Goal: Task Accomplishment & Management: Manage account settings

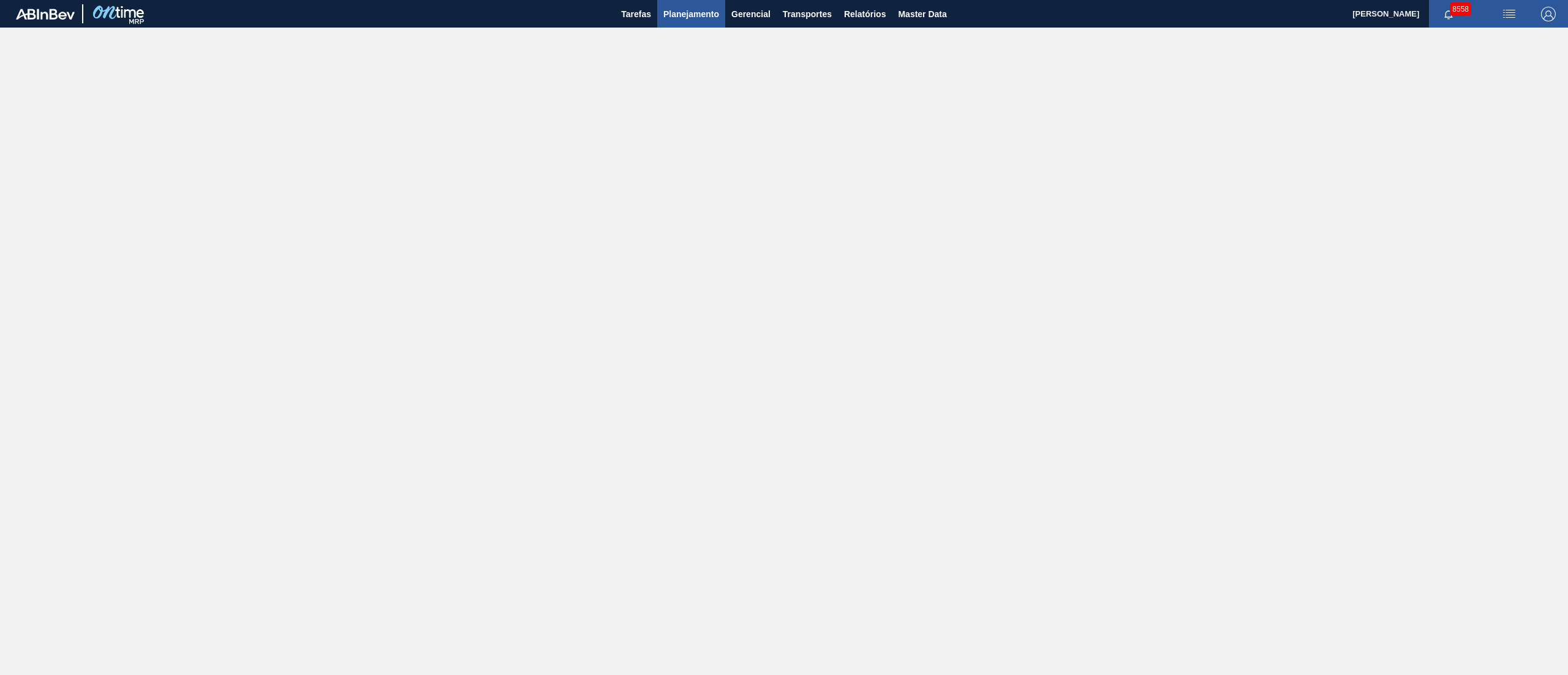
click at [696, 18] on span "Planejamento" at bounding box center [691, 14] width 56 height 15
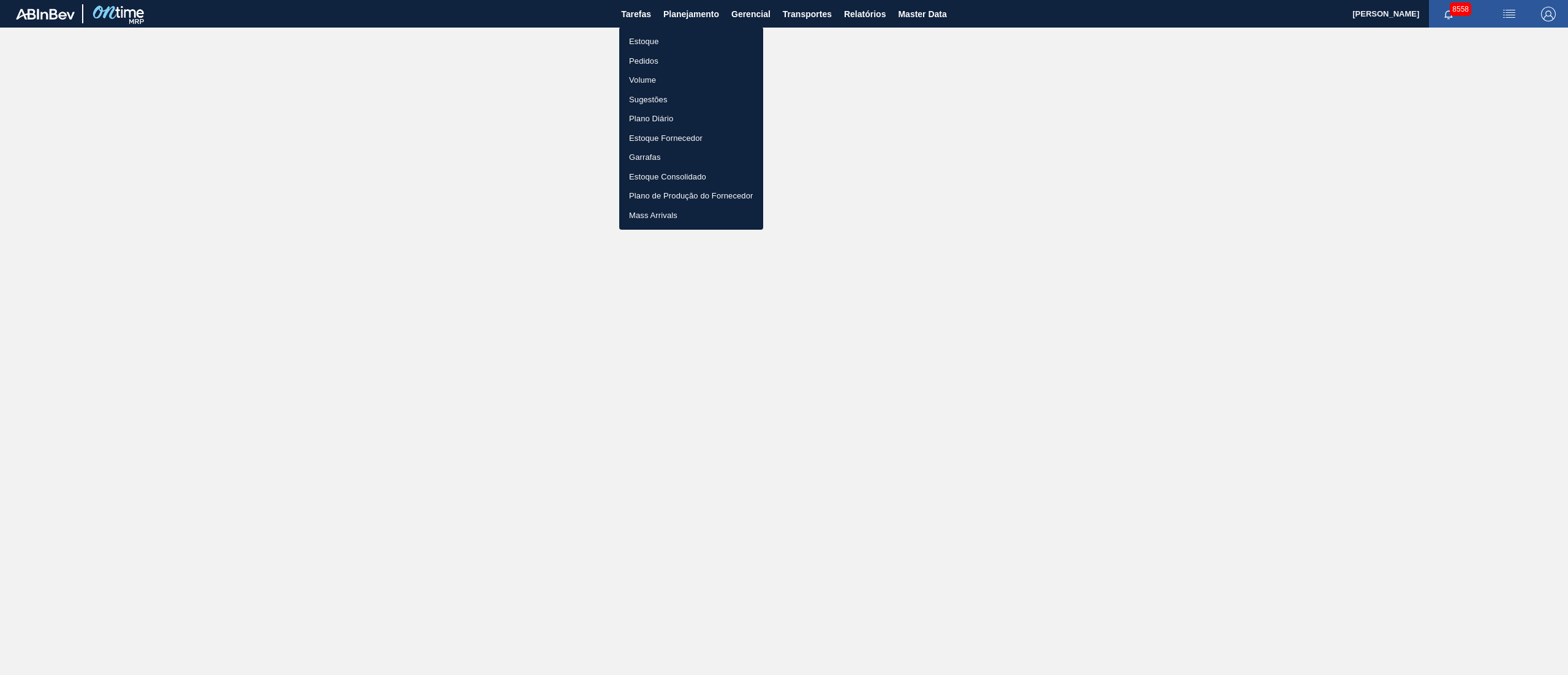
click at [648, 63] on li "Pedidos" at bounding box center [691, 61] width 144 height 20
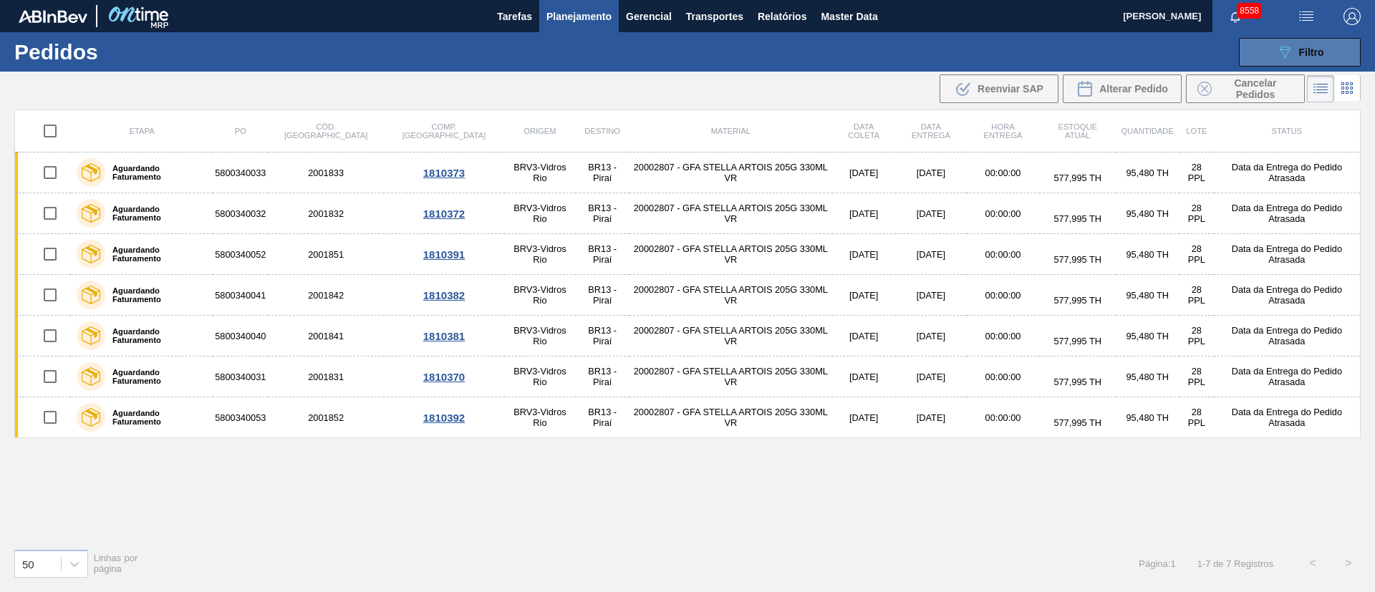
click at [1299, 59] on div "089F7B8B-B2A5-4AFE-B5C0-19BA573D28AC Filtro" at bounding box center [1300, 52] width 48 height 17
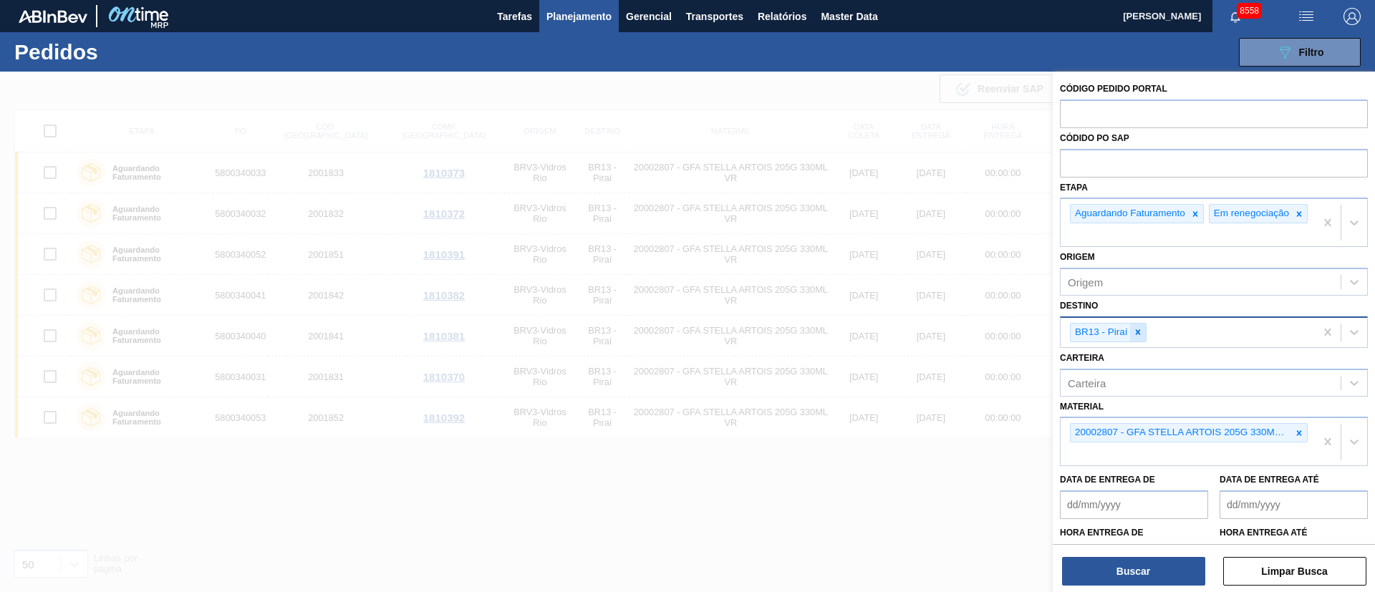
click at [1140, 337] on icon at bounding box center [1138, 332] width 10 height 10
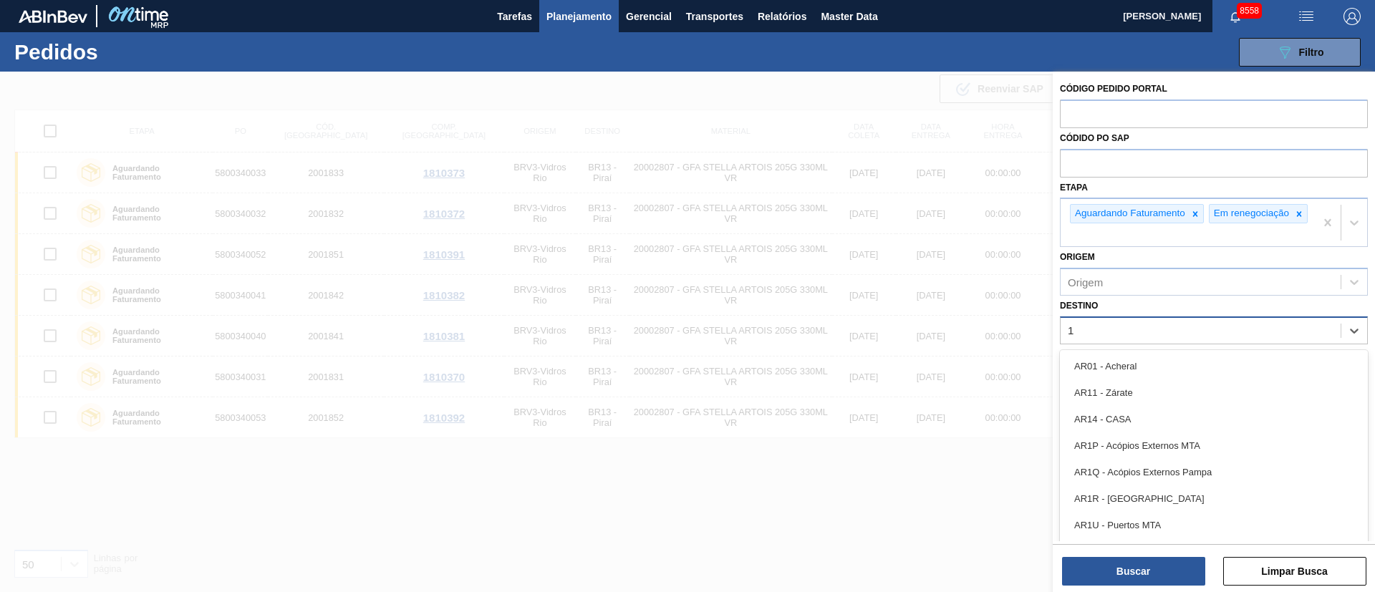
type input "19"
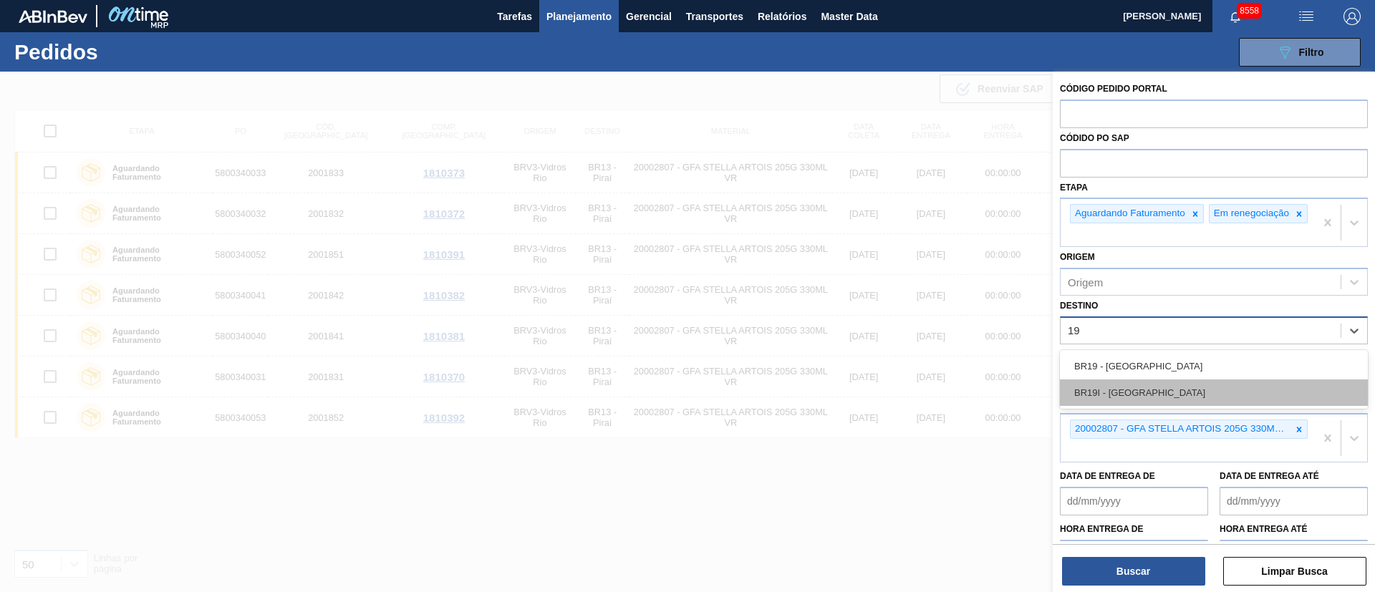
click at [1108, 406] on div "BR19I - [GEOGRAPHIC_DATA]" at bounding box center [1214, 393] width 308 height 27
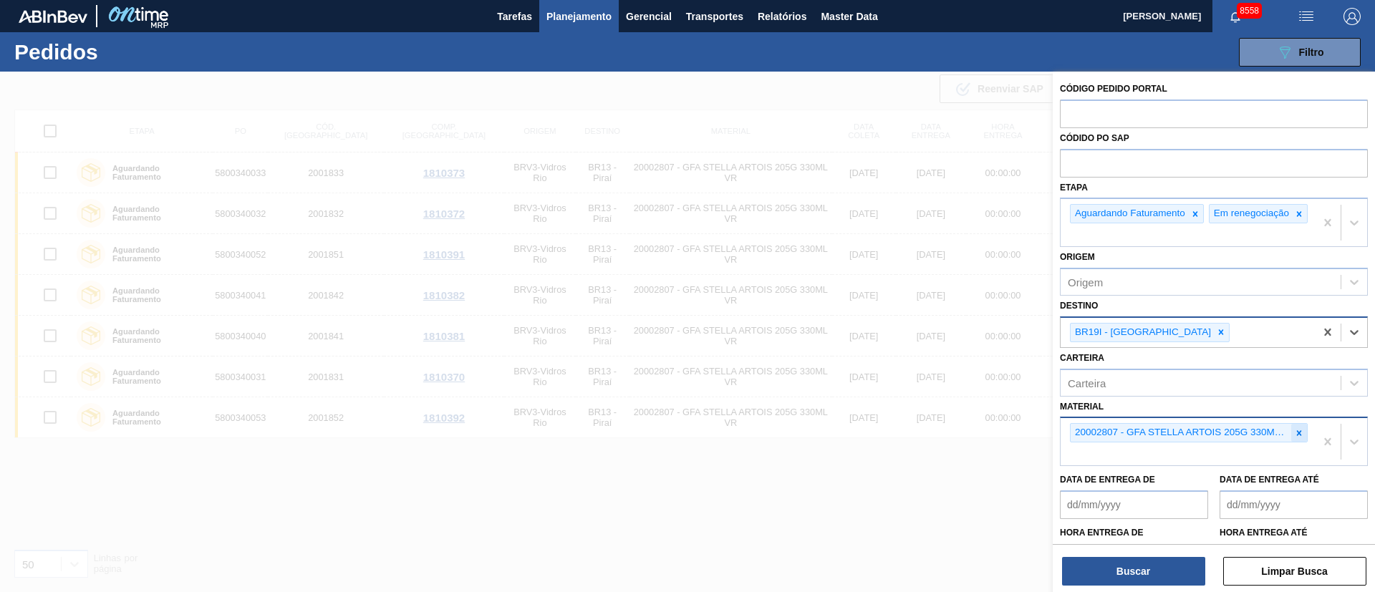
click at [1298, 438] on icon at bounding box center [1299, 433] width 10 height 10
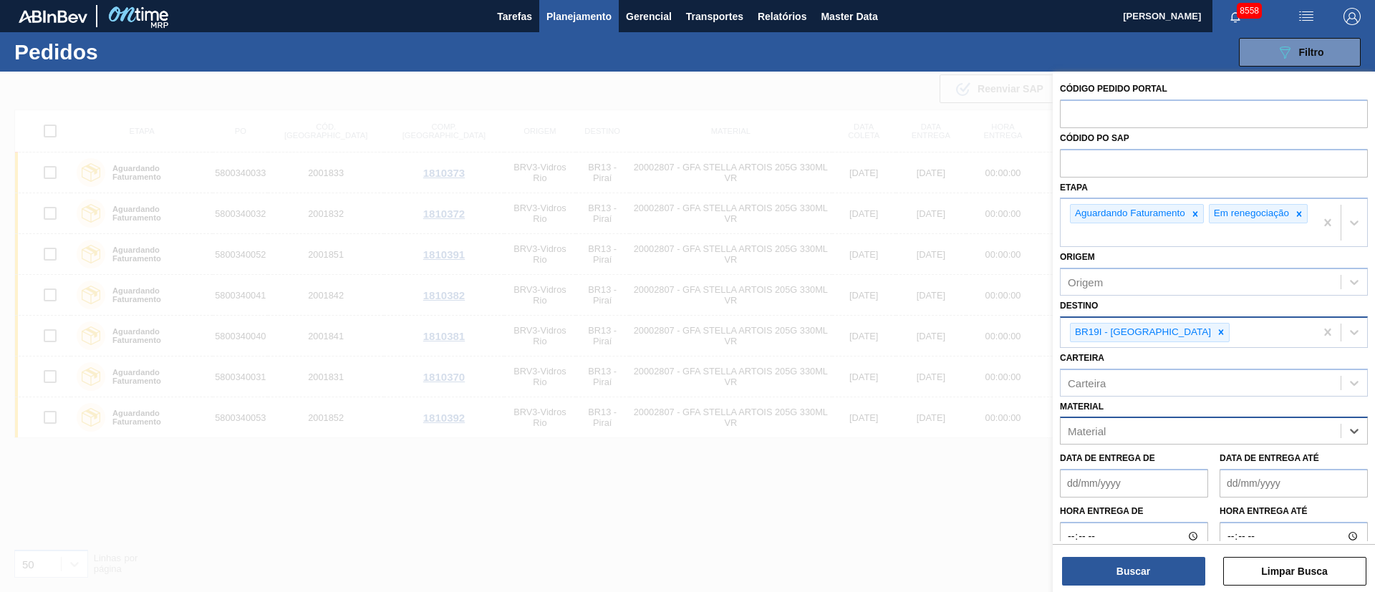
type input "3"
type input "300185"
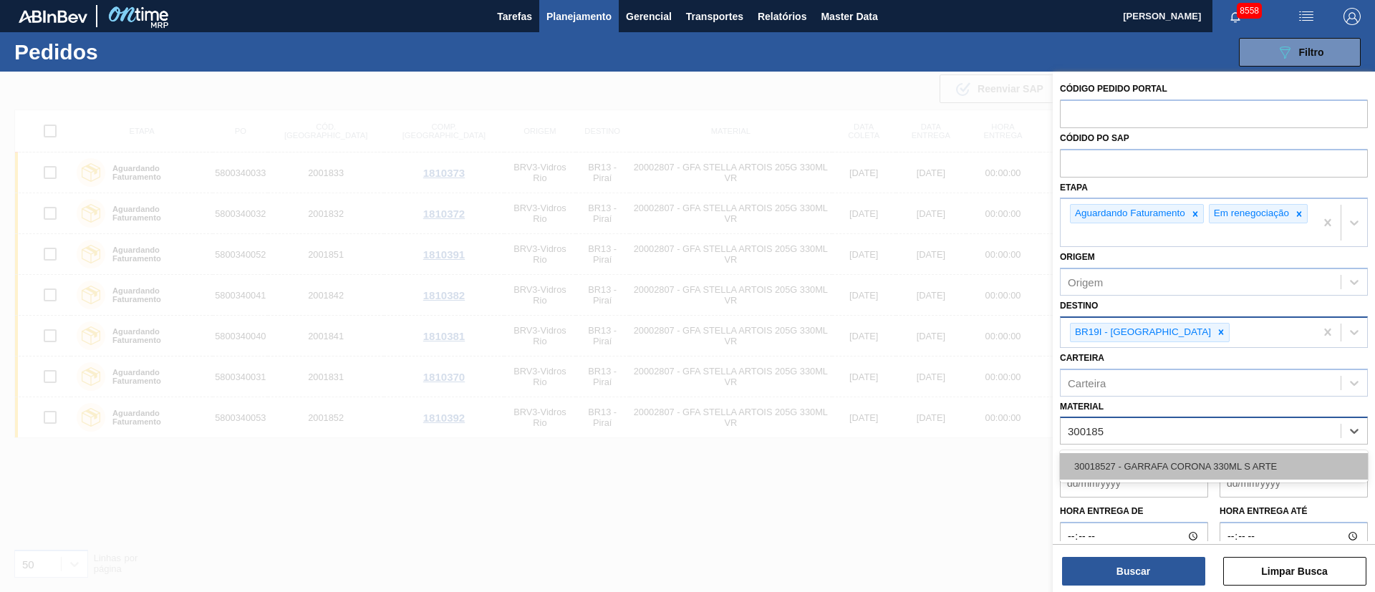
click at [1153, 476] on div "30018527 - GARRAFA CORONA 330ML S ARTE" at bounding box center [1214, 466] width 308 height 27
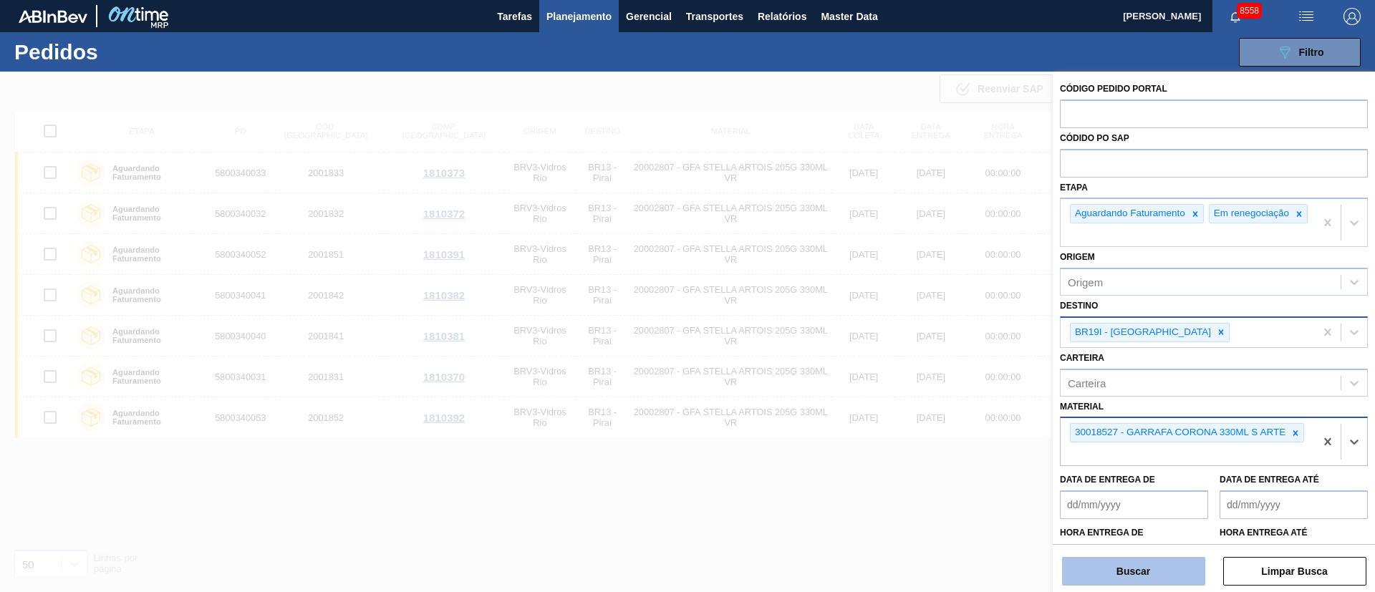
click at [1114, 567] on button "Buscar" at bounding box center [1133, 571] width 143 height 29
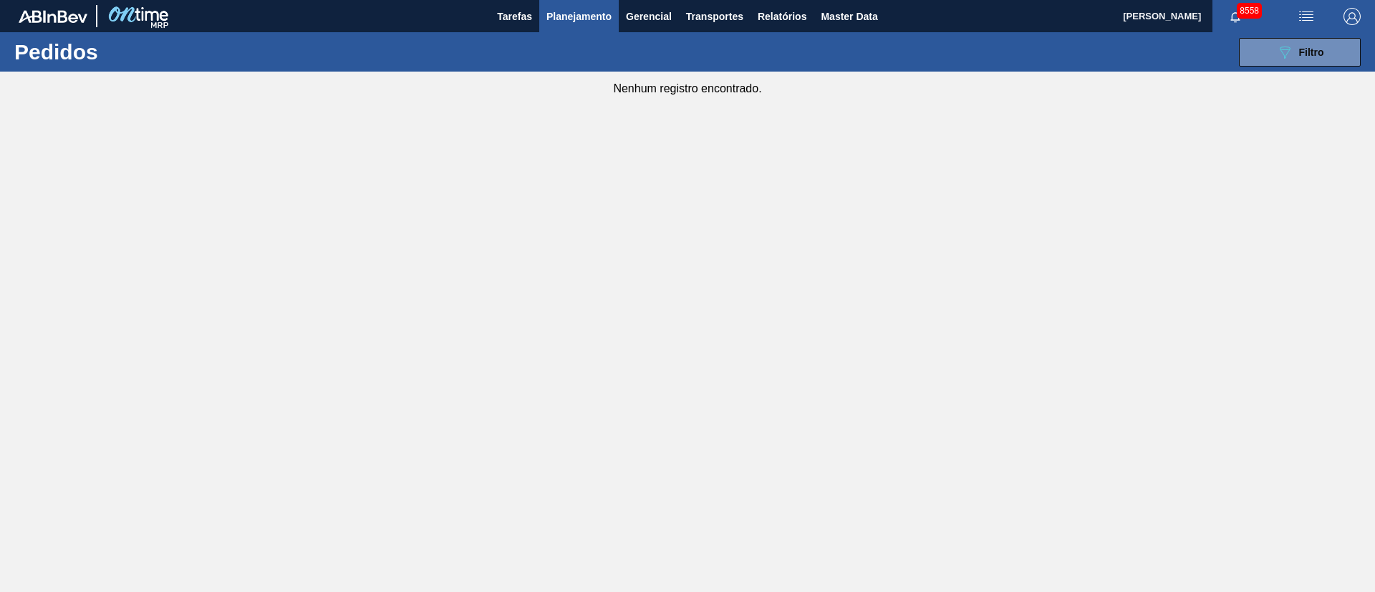
drag, startPoint x: 1319, startPoint y: 52, endPoint x: 1261, endPoint y: 98, distance: 74.9
click at [1319, 52] on span "Filtro" at bounding box center [1311, 52] width 25 height 11
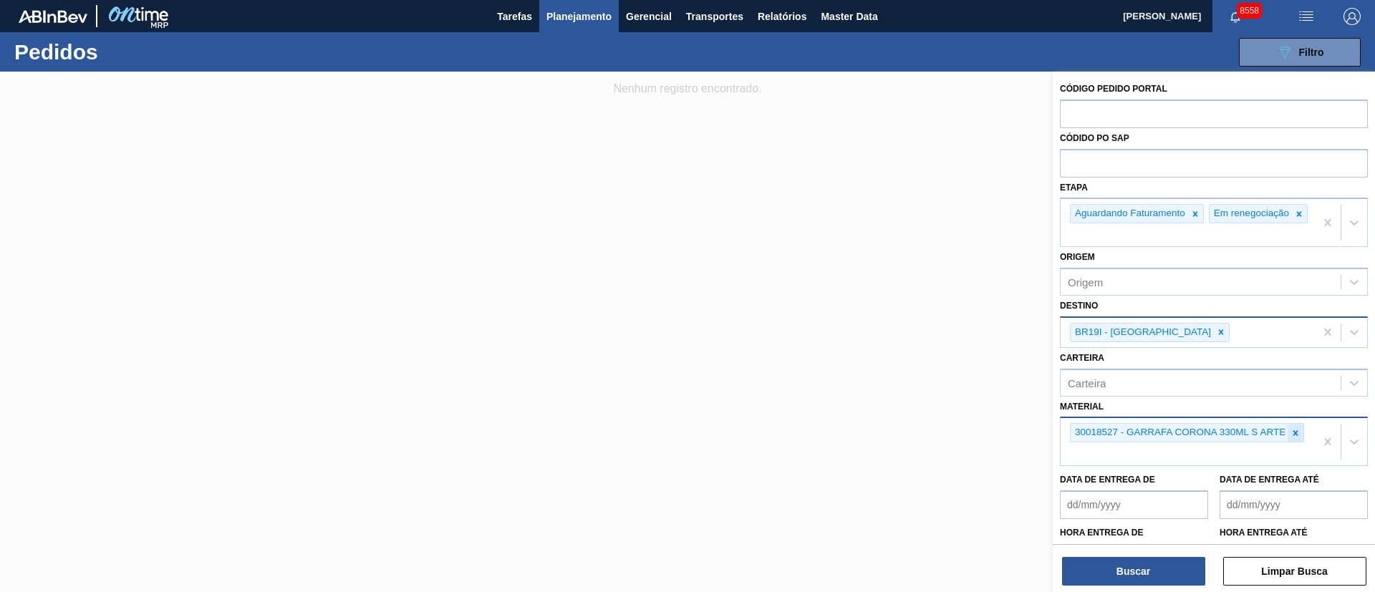
click at [1299, 438] on icon at bounding box center [1296, 433] width 10 height 10
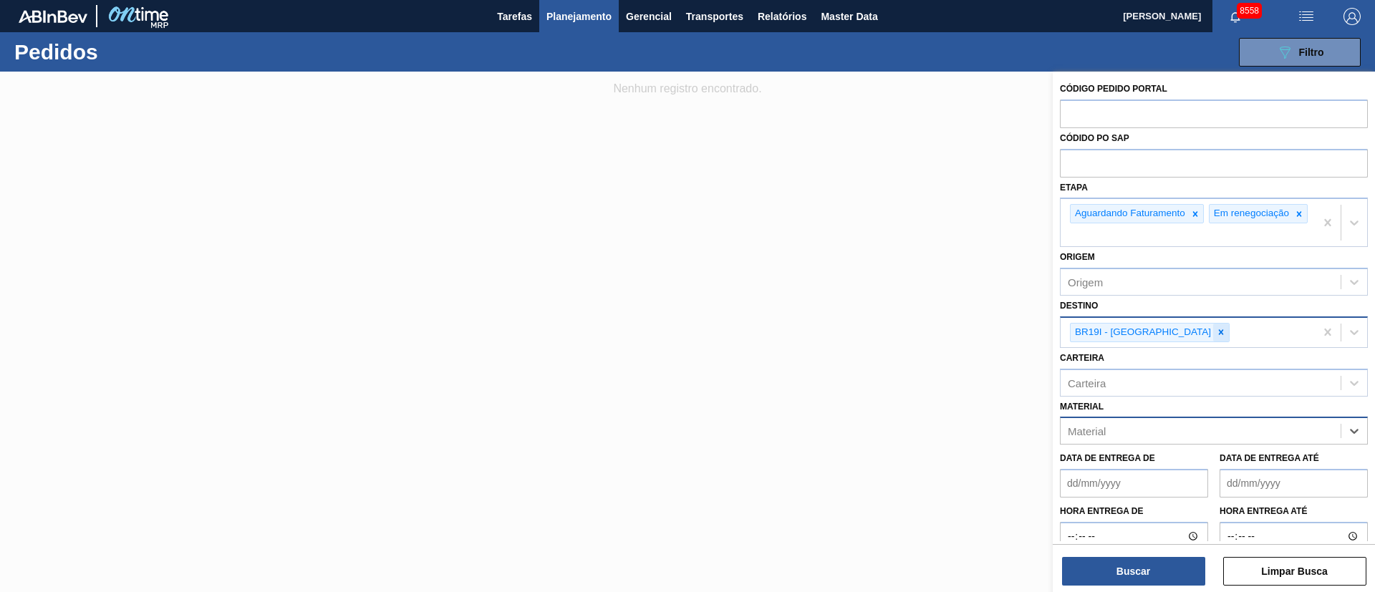
click at [1216, 337] on icon at bounding box center [1221, 332] width 10 height 10
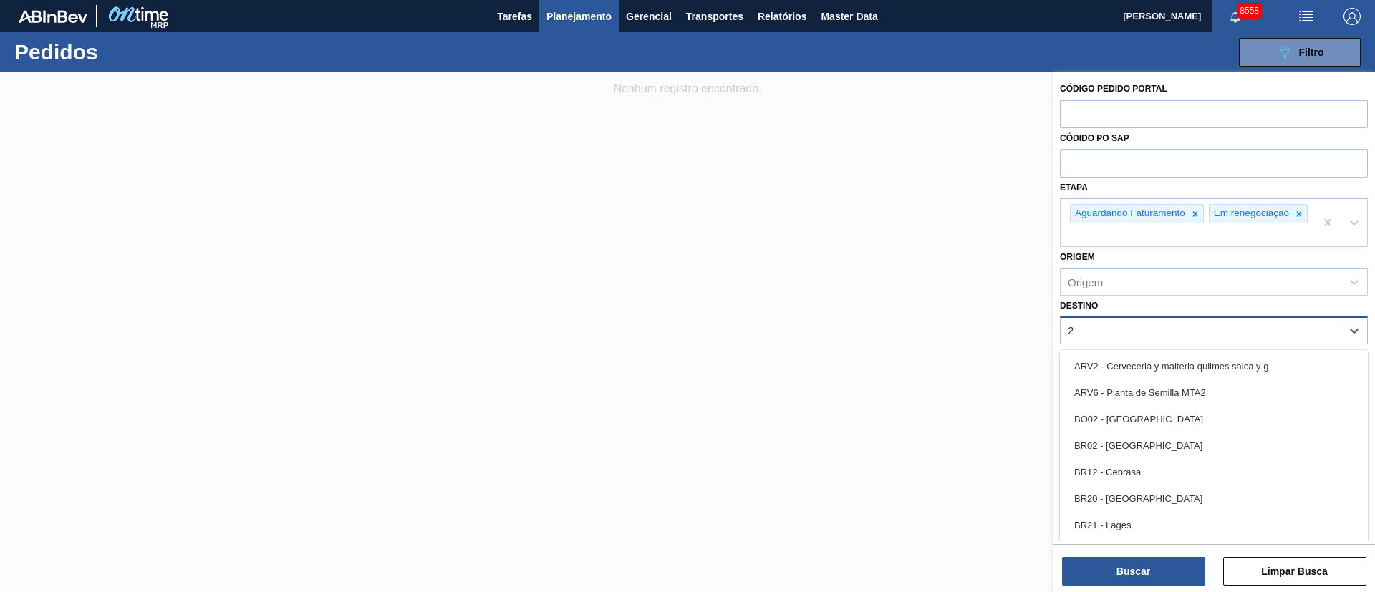
type input "23"
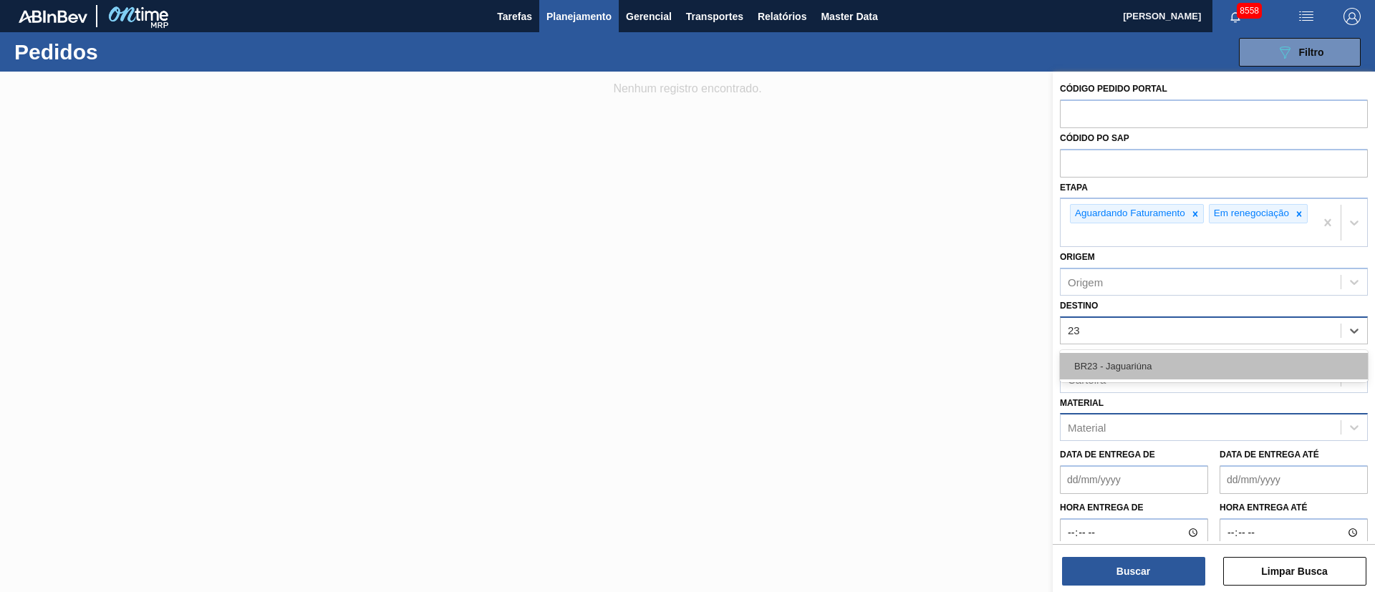
click at [1137, 369] on div "BR23 - Jaguariúna" at bounding box center [1214, 366] width 308 height 27
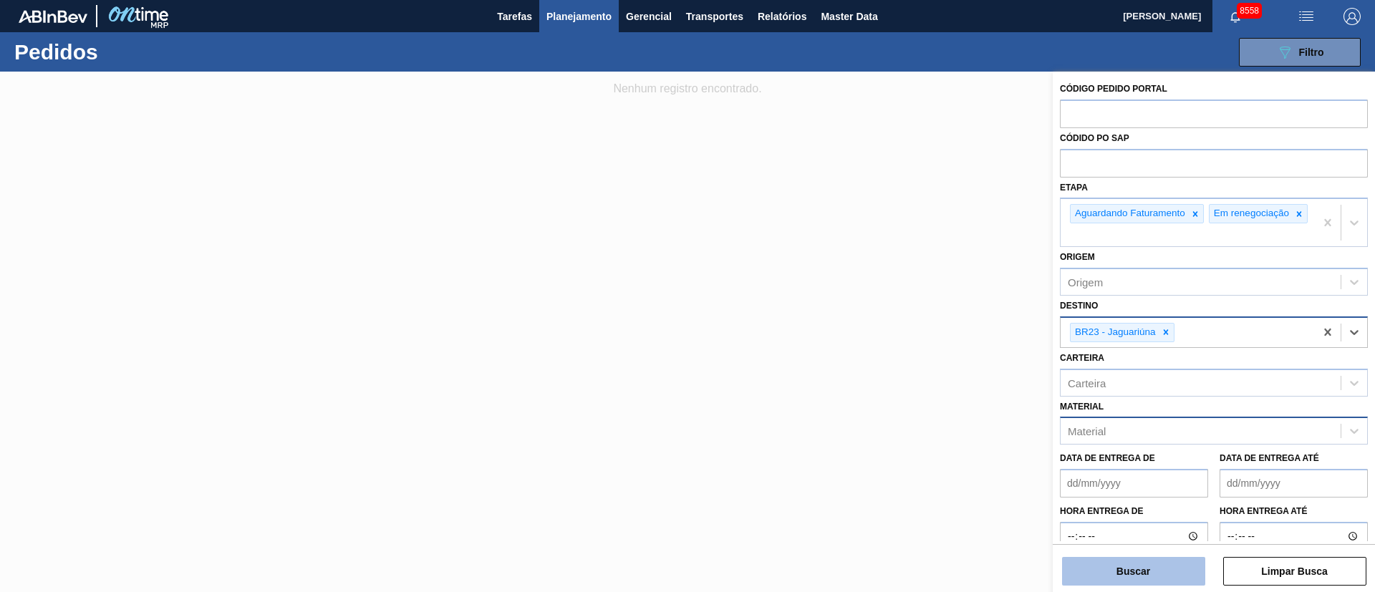
click at [1127, 569] on button "Buscar" at bounding box center [1133, 571] width 143 height 29
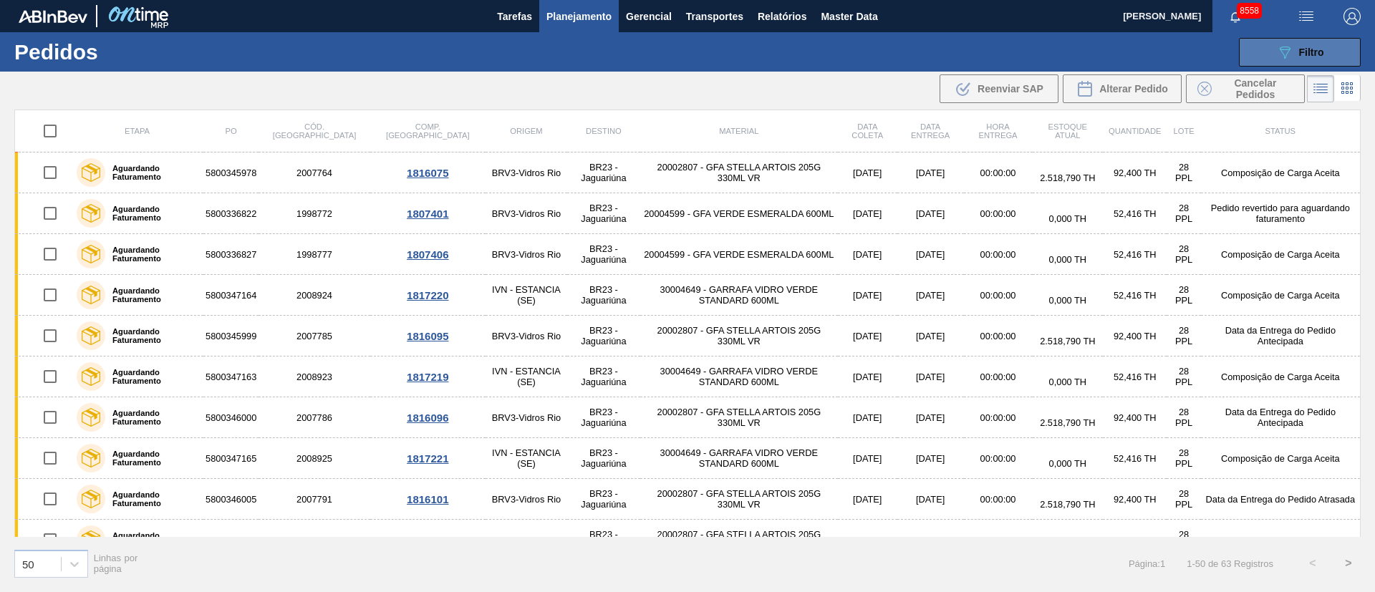
click at [1292, 50] on icon "089F7B8B-B2A5-4AFE-B5C0-19BA573D28AC" at bounding box center [1284, 52] width 17 height 17
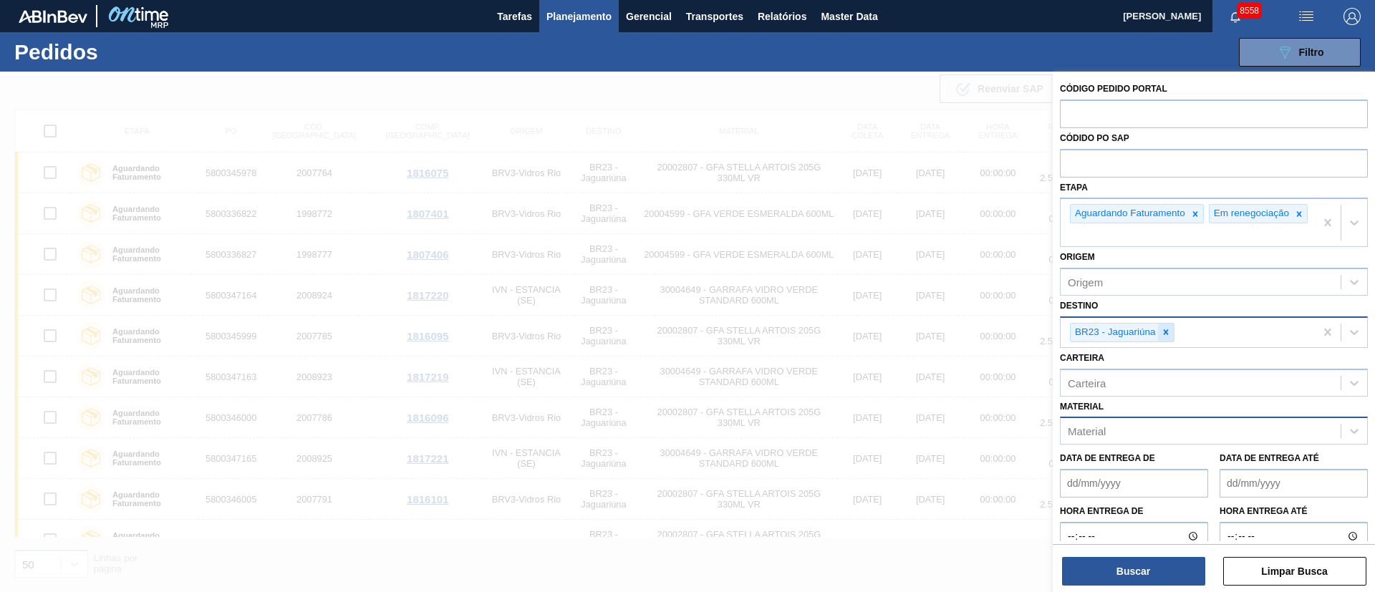
click at [1162, 337] on icon at bounding box center [1166, 332] width 10 height 10
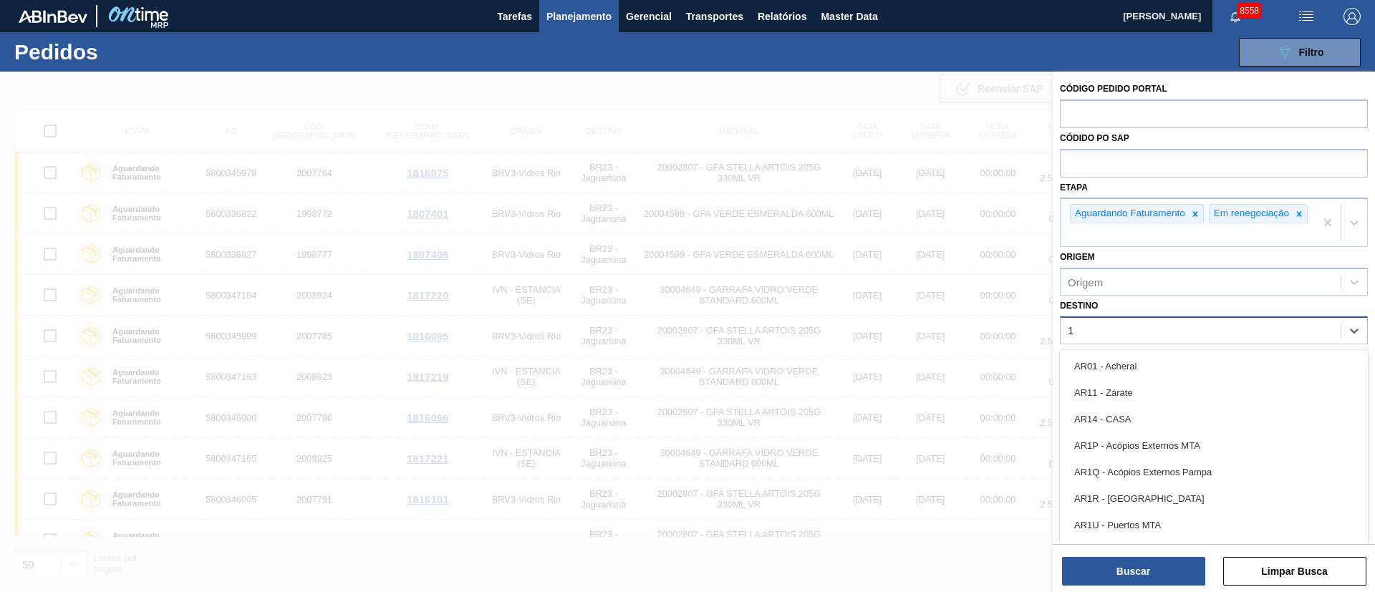
type input "16"
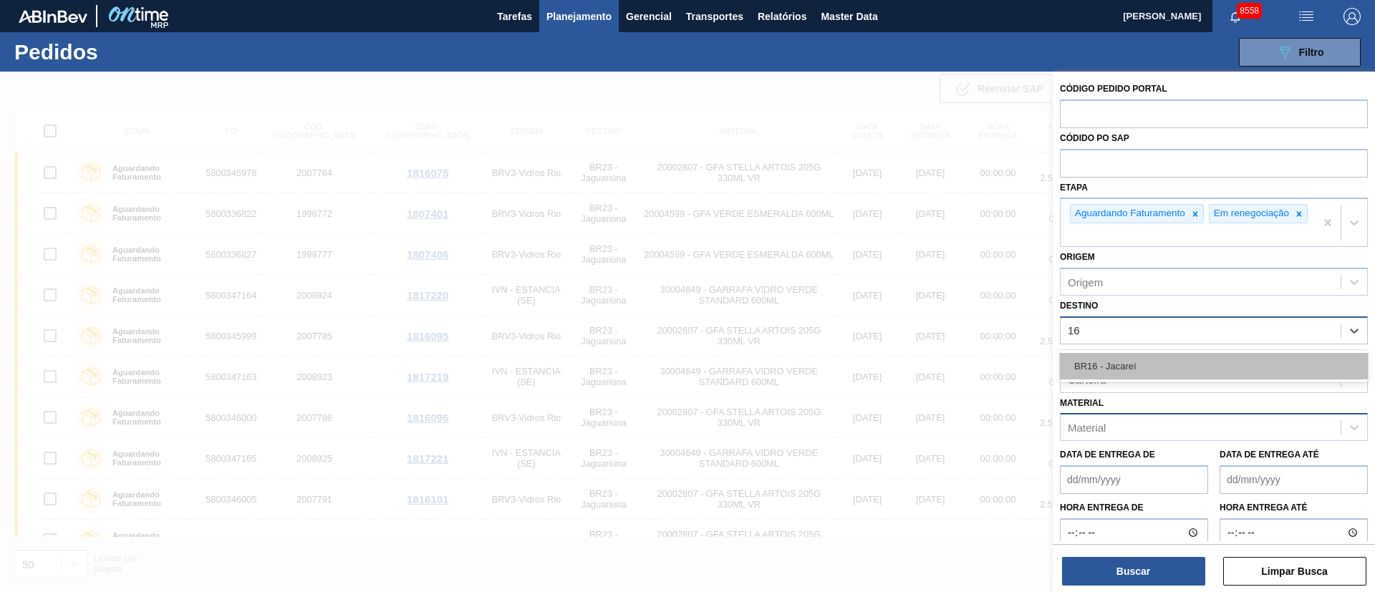
click at [1153, 375] on div "BR16 - Jacareí" at bounding box center [1214, 366] width 308 height 27
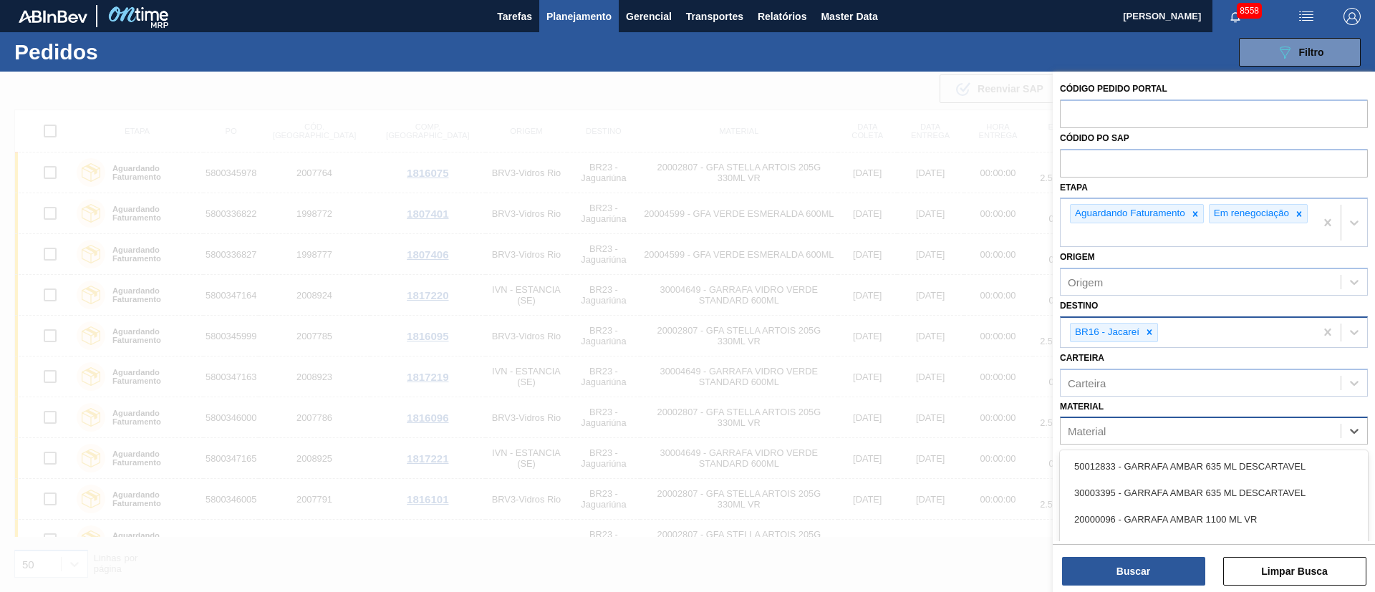
click at [1139, 442] on div "Material" at bounding box center [1201, 431] width 280 height 21
type input "sense"
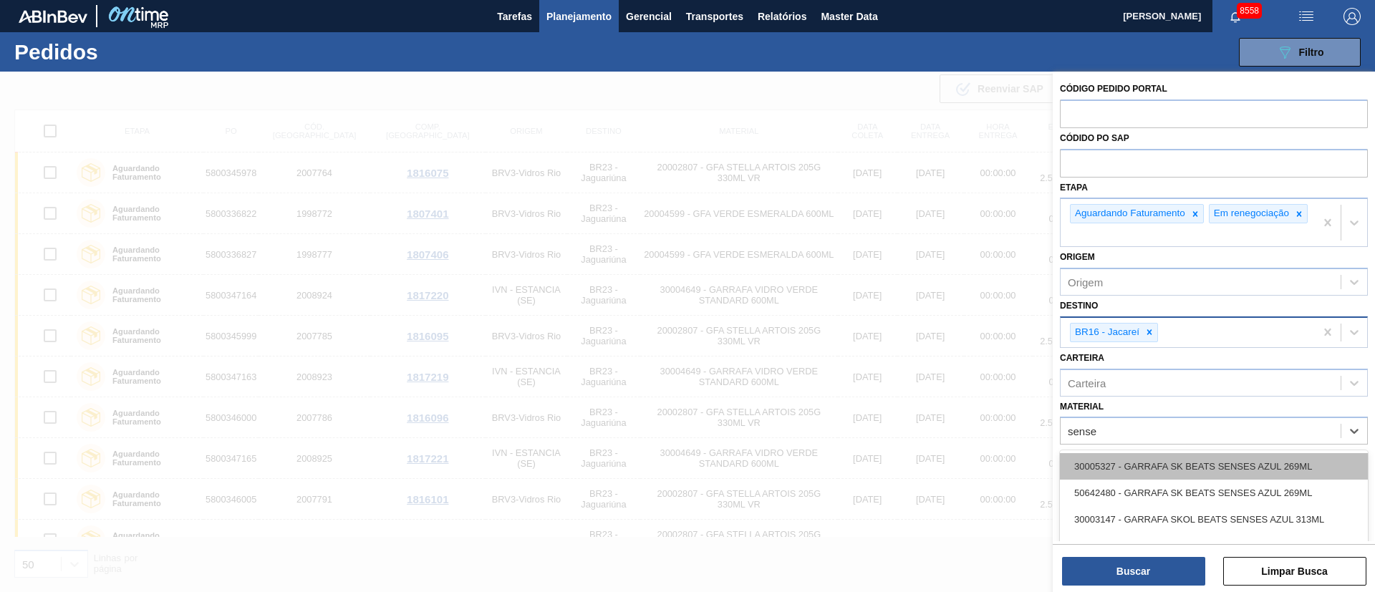
click at [1145, 480] on div "30005327 - GARRAFA SK BEATS SENSES AZUL 269ML" at bounding box center [1214, 466] width 308 height 27
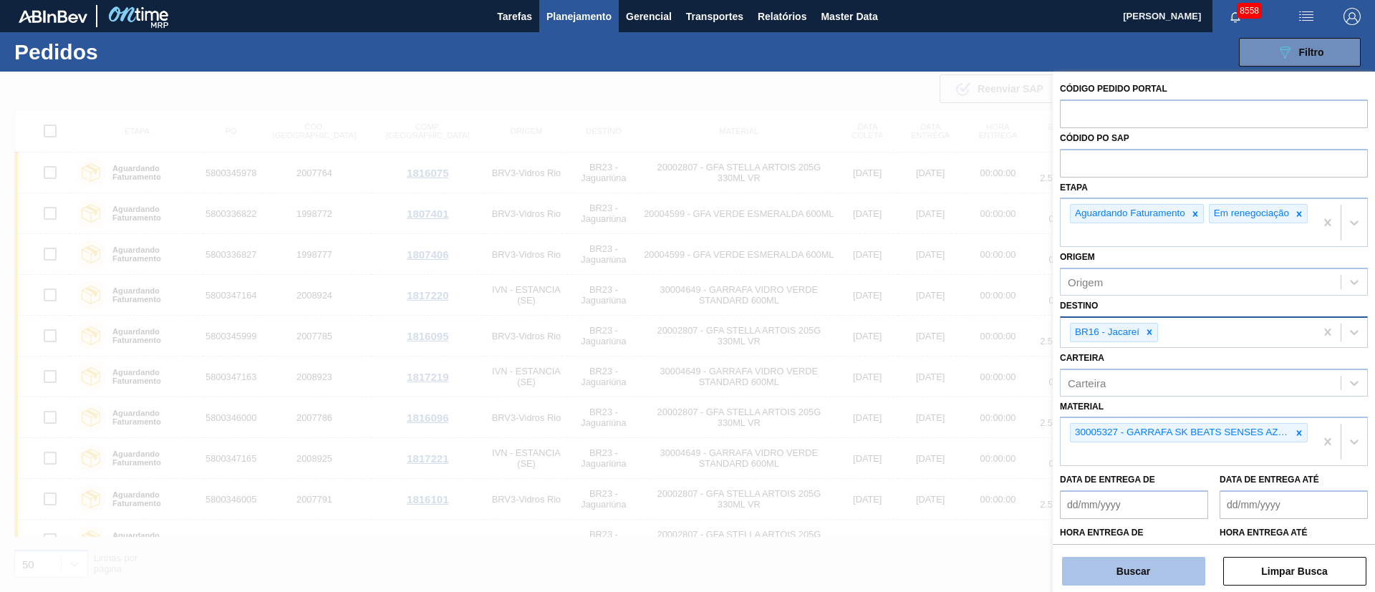
click at [1137, 577] on button "Buscar" at bounding box center [1133, 571] width 143 height 29
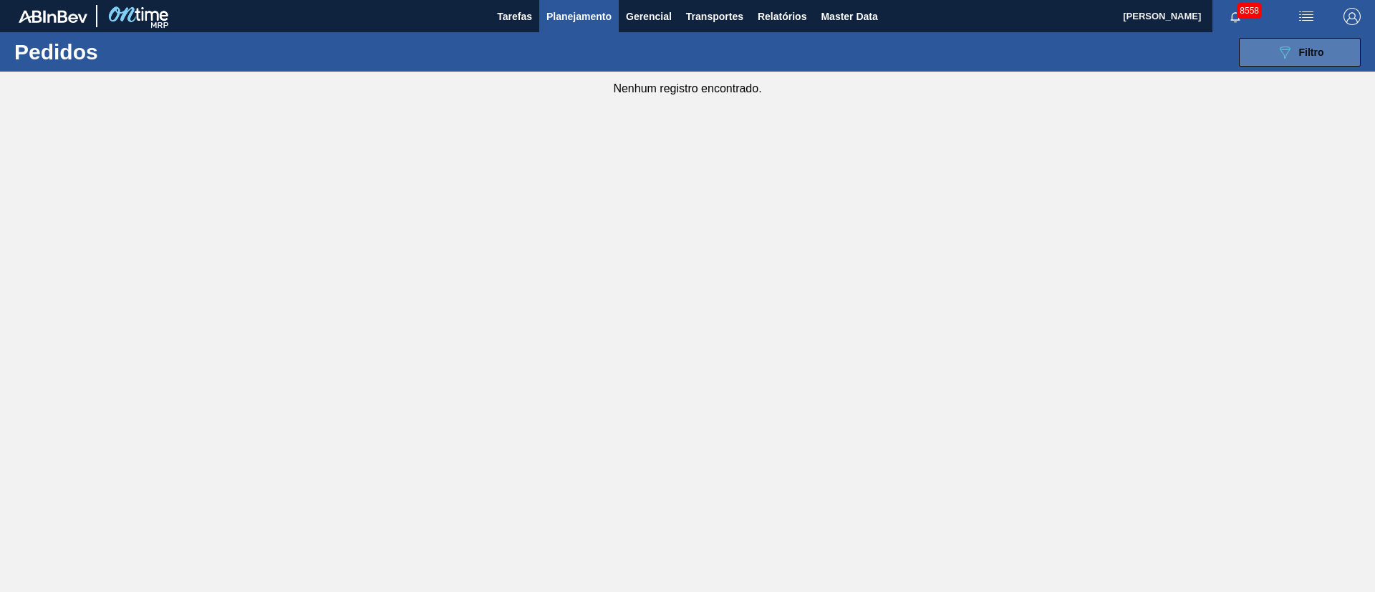
click at [1311, 44] on div "089F7B8B-B2A5-4AFE-B5C0-19BA573D28AC Filtro" at bounding box center [1300, 52] width 48 height 17
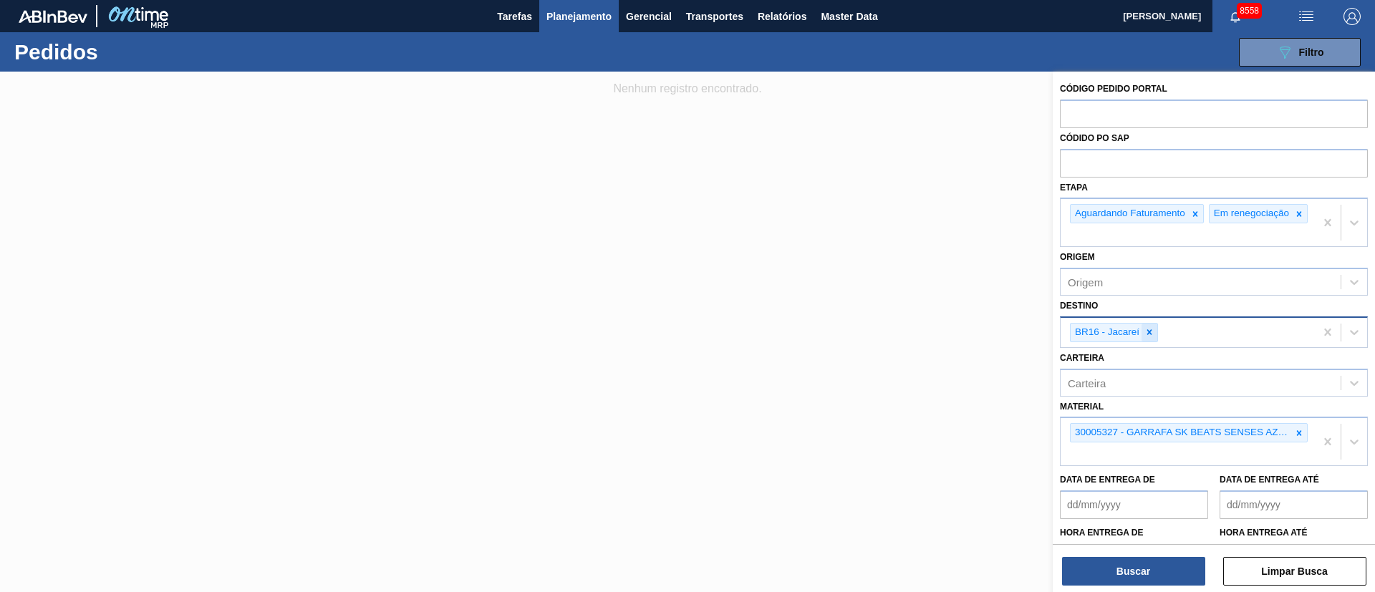
click at [1147, 337] on icon at bounding box center [1150, 332] width 10 height 10
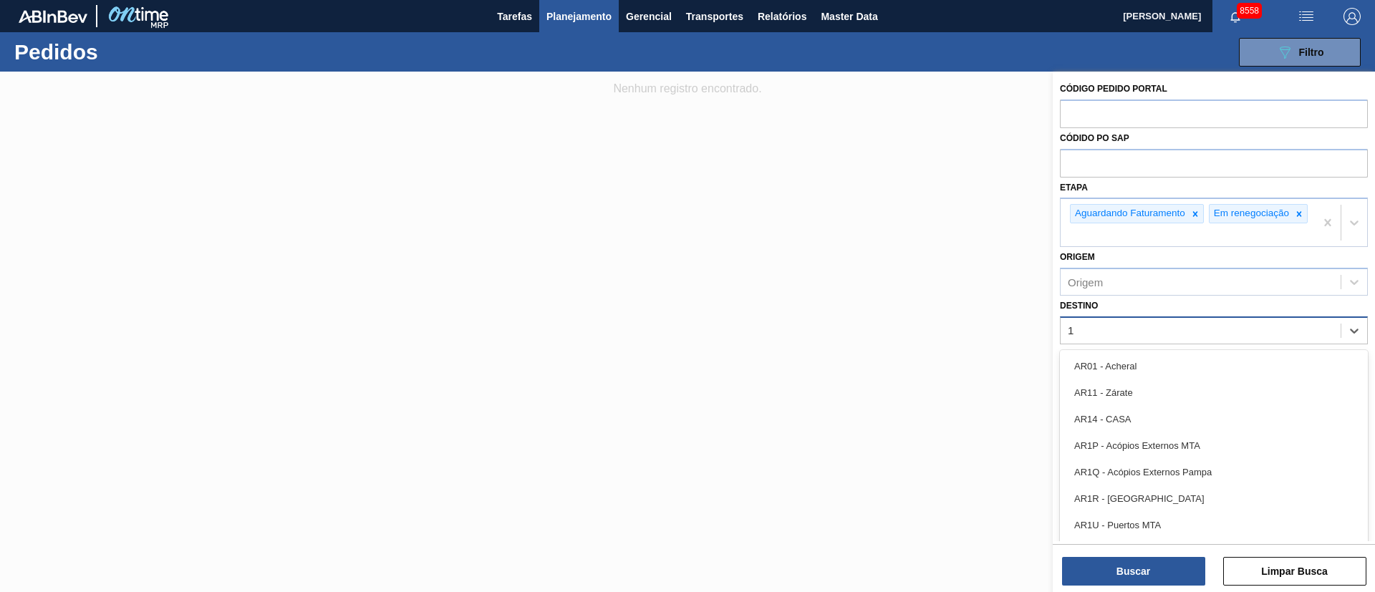
type input "19"
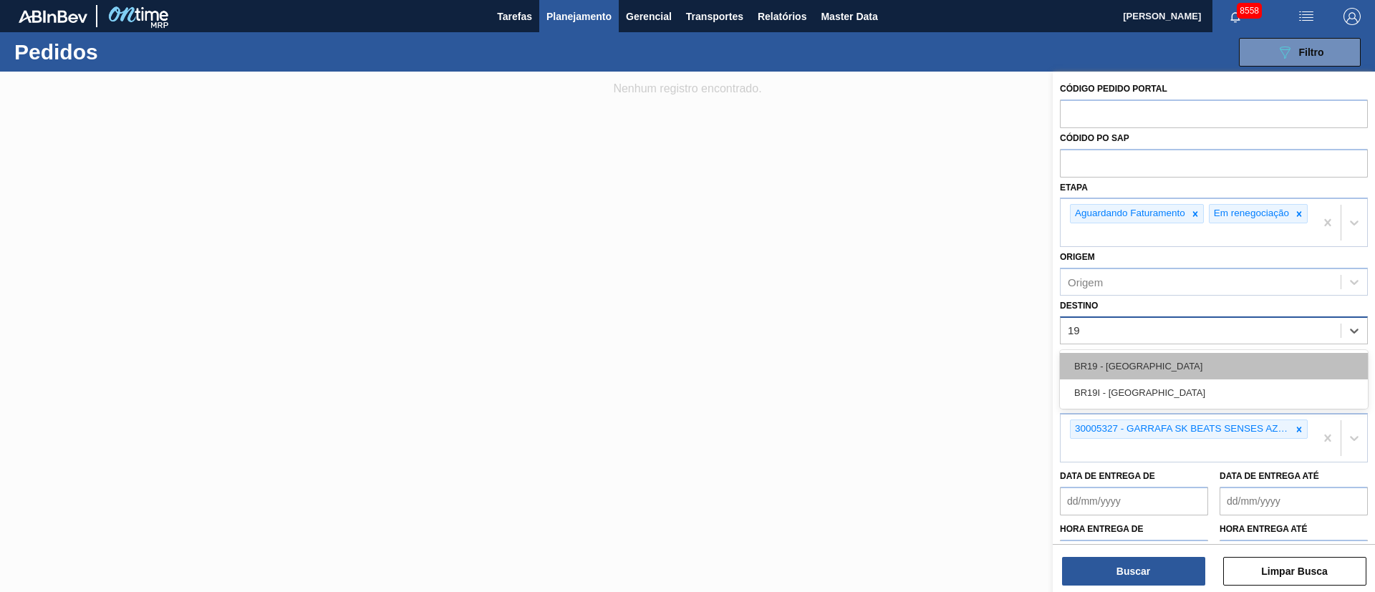
click at [1150, 375] on div "BR19 - [GEOGRAPHIC_DATA]" at bounding box center [1214, 366] width 308 height 27
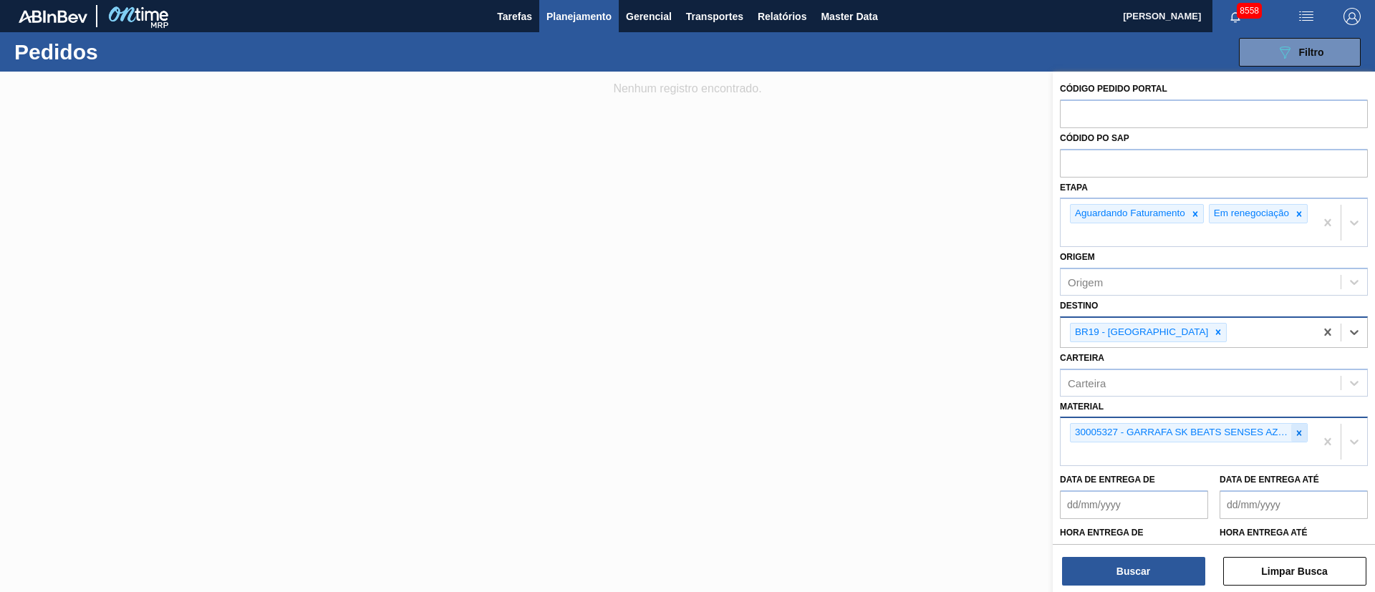
click at [1291, 442] on div at bounding box center [1299, 433] width 16 height 18
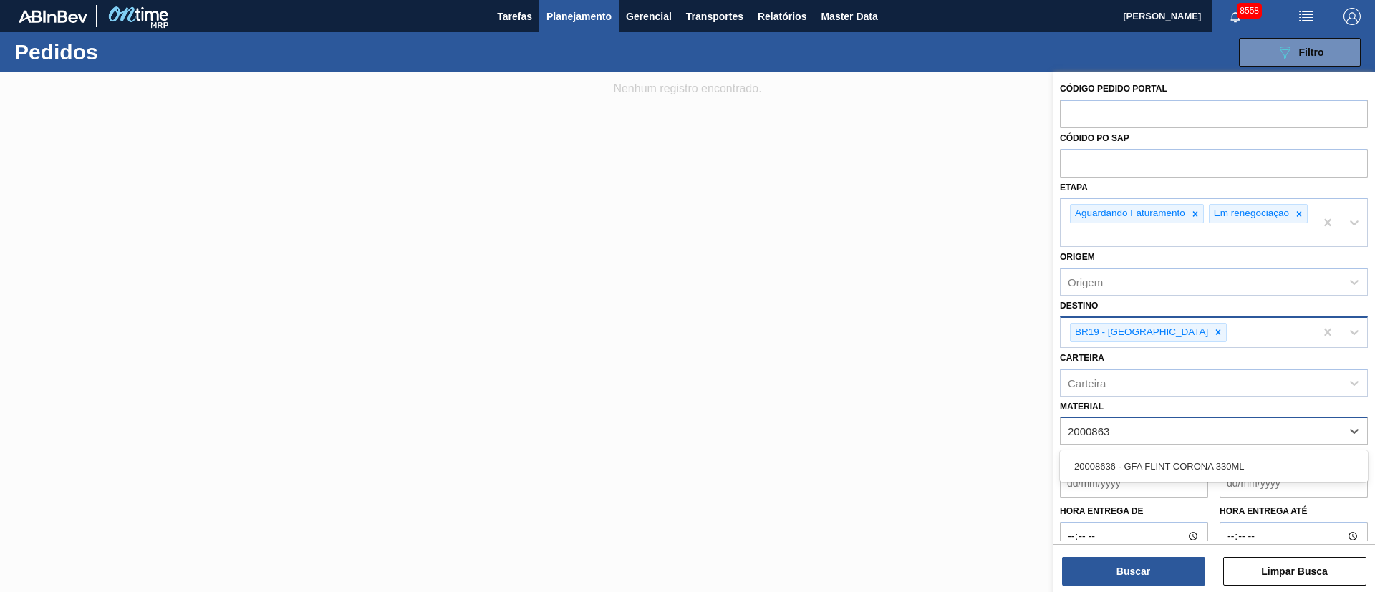
type input "20008636"
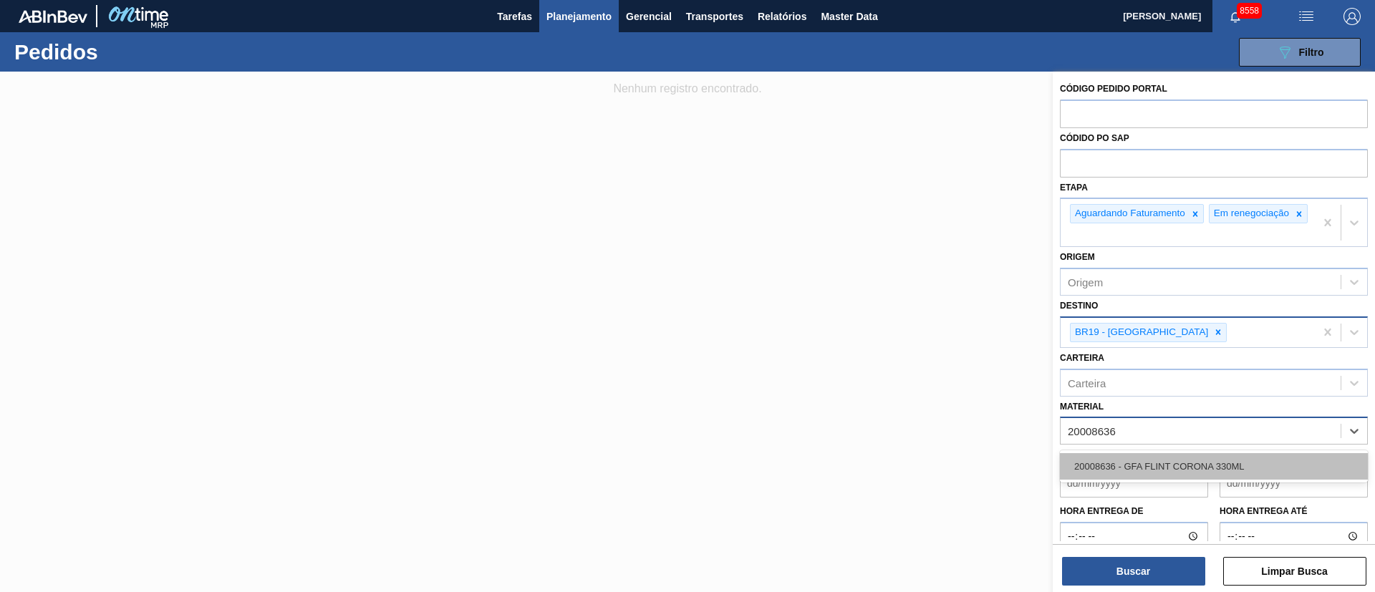
click at [1223, 480] on div "20008636 - GFA FLINT CORONA 330ML" at bounding box center [1214, 466] width 308 height 27
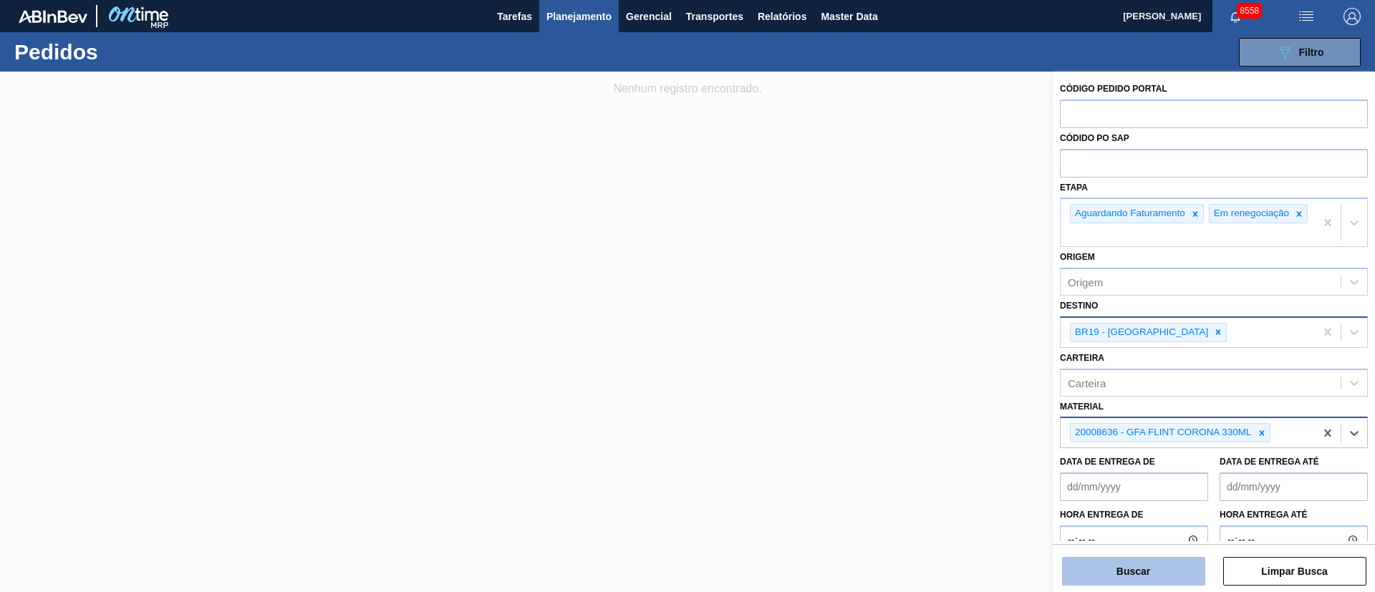
click at [1184, 574] on button "Buscar" at bounding box center [1133, 571] width 143 height 29
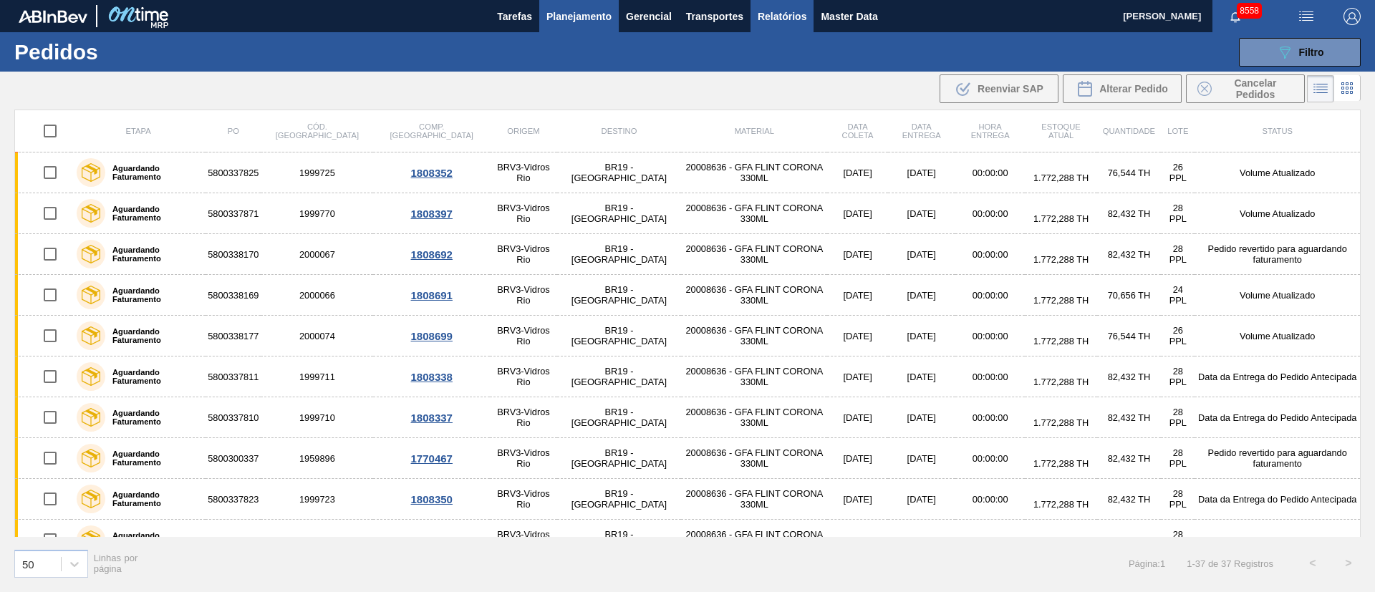
click at [799, 19] on span "Relatórios" at bounding box center [782, 16] width 49 height 17
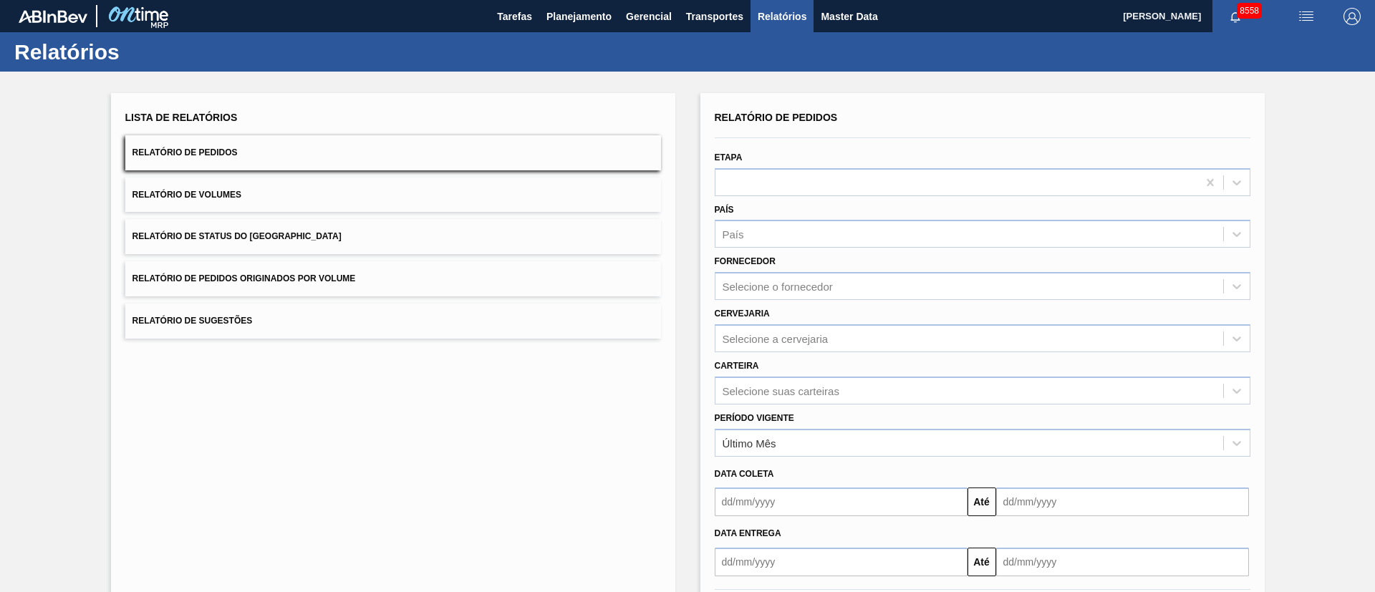
click at [303, 279] on span "Relatório de Pedidos Originados por Volume" at bounding box center [244, 279] width 223 height 10
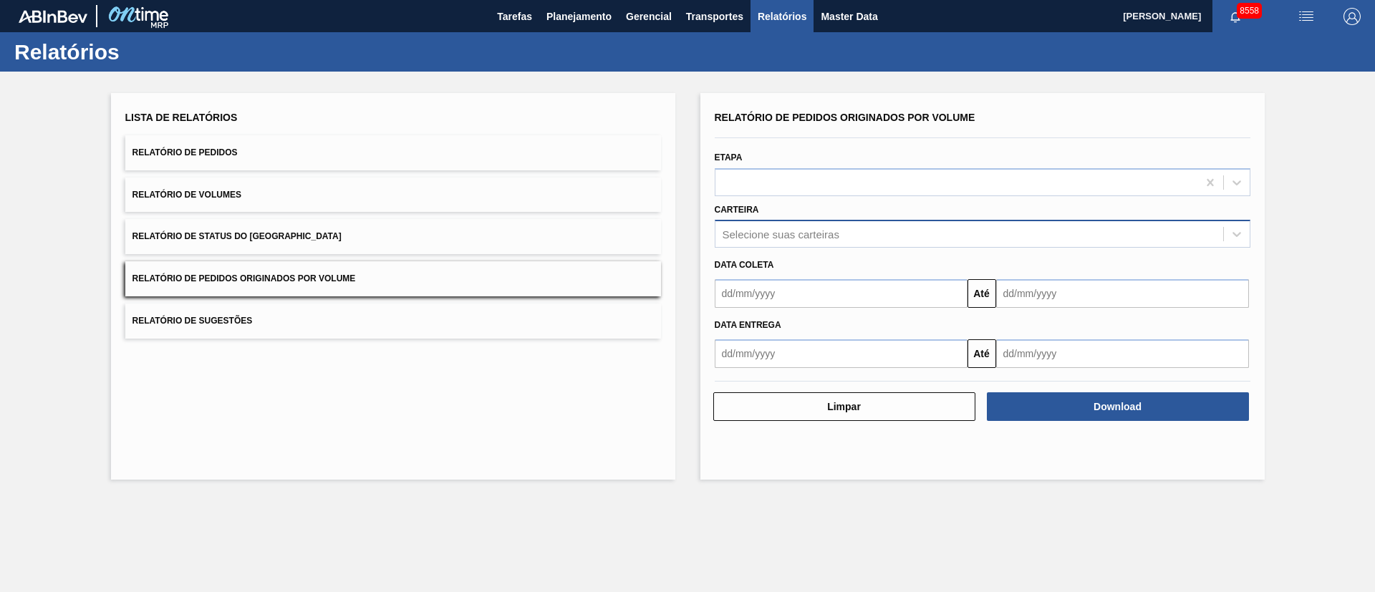
click at [778, 235] on div "Selecione suas carteiras" at bounding box center [781, 234] width 117 height 12
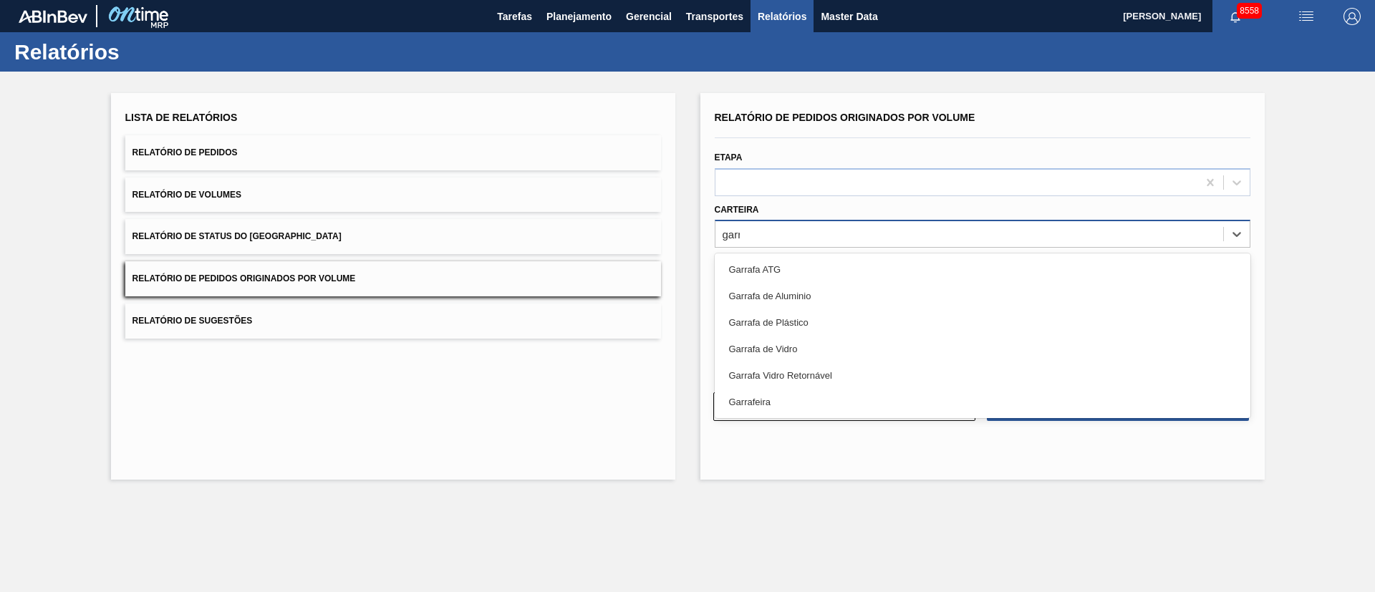
type input "garra"
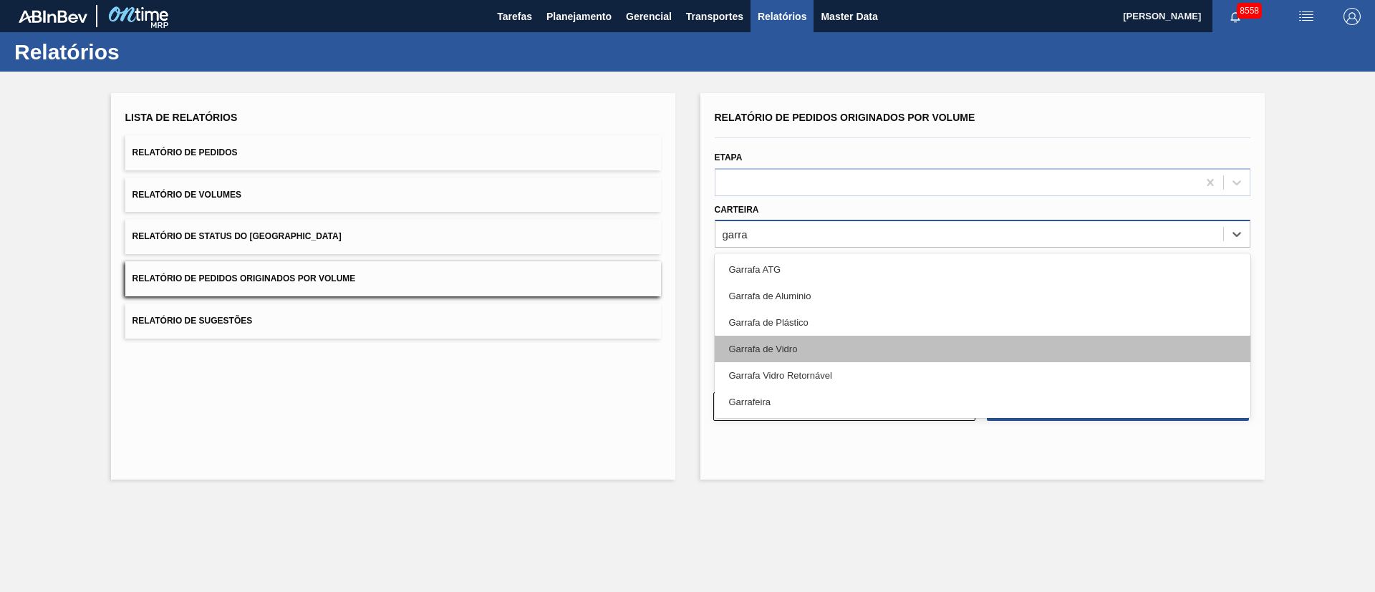
click at [759, 347] on div "Garrafa de Vidro" at bounding box center [983, 349] width 536 height 27
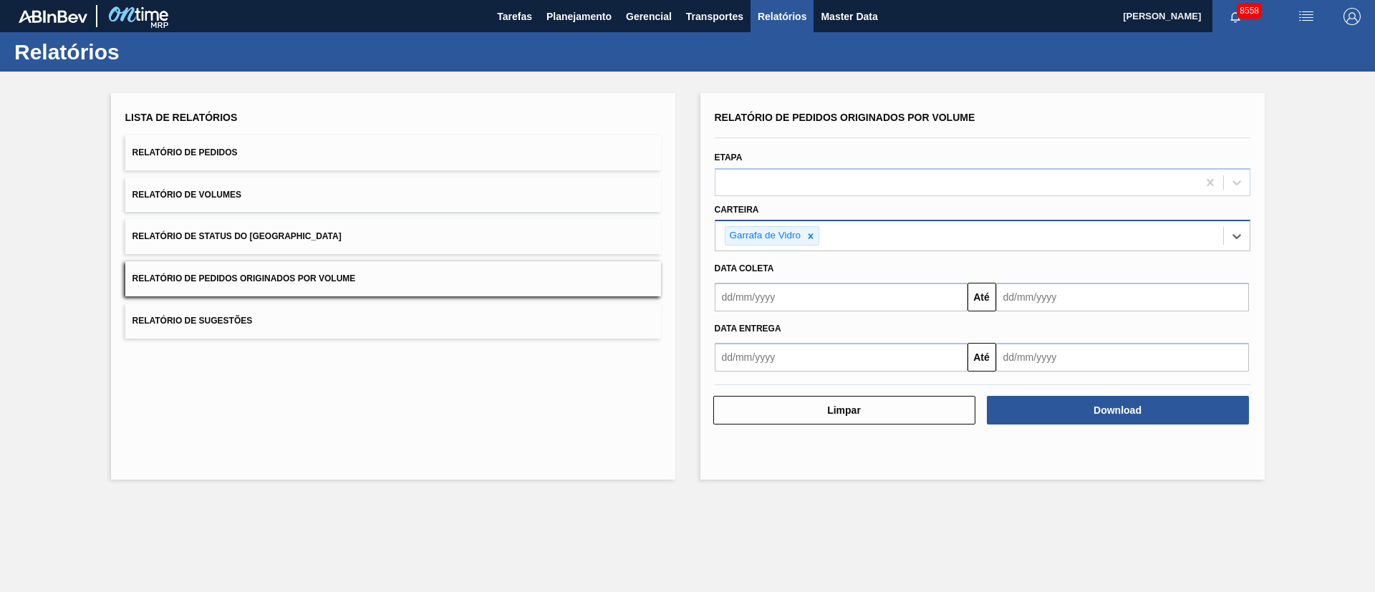
click at [773, 294] on input "text" at bounding box center [841, 297] width 253 height 29
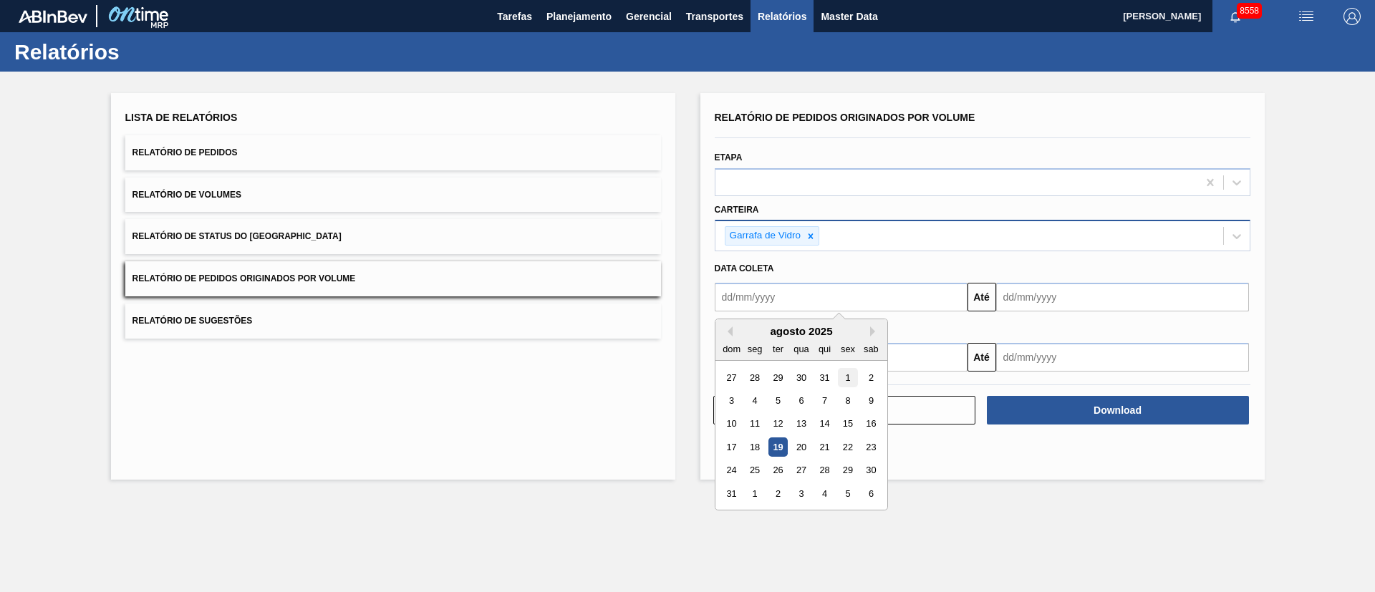
click at [841, 381] on div "1" at bounding box center [847, 377] width 19 height 19
type input "[DATE]"
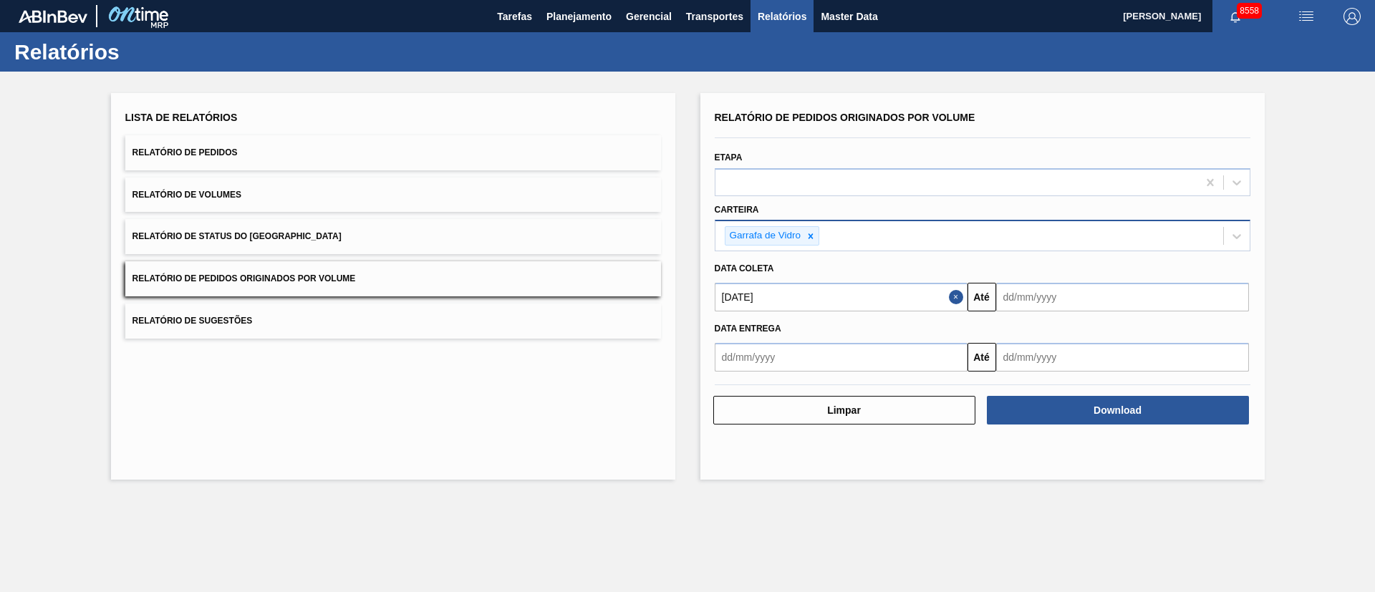
click at [1100, 304] on input "text" at bounding box center [1122, 297] width 253 height 29
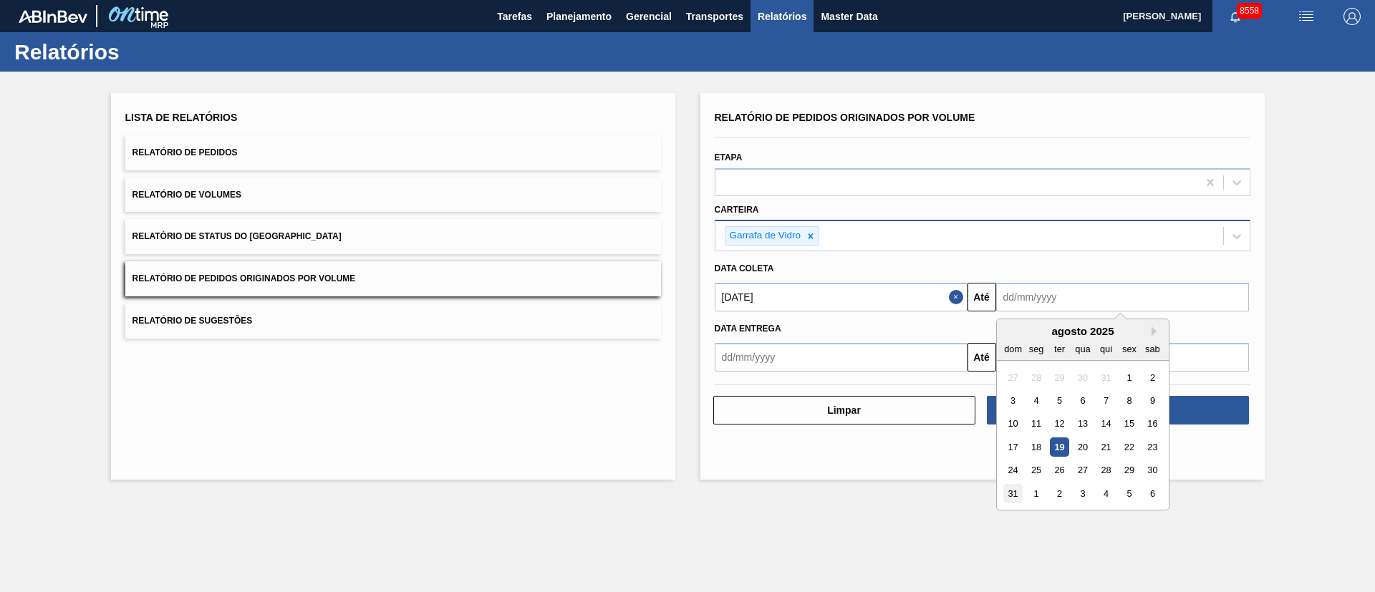
click at [1015, 496] on div "31" at bounding box center [1012, 493] width 19 height 19
type input "[DATE]"
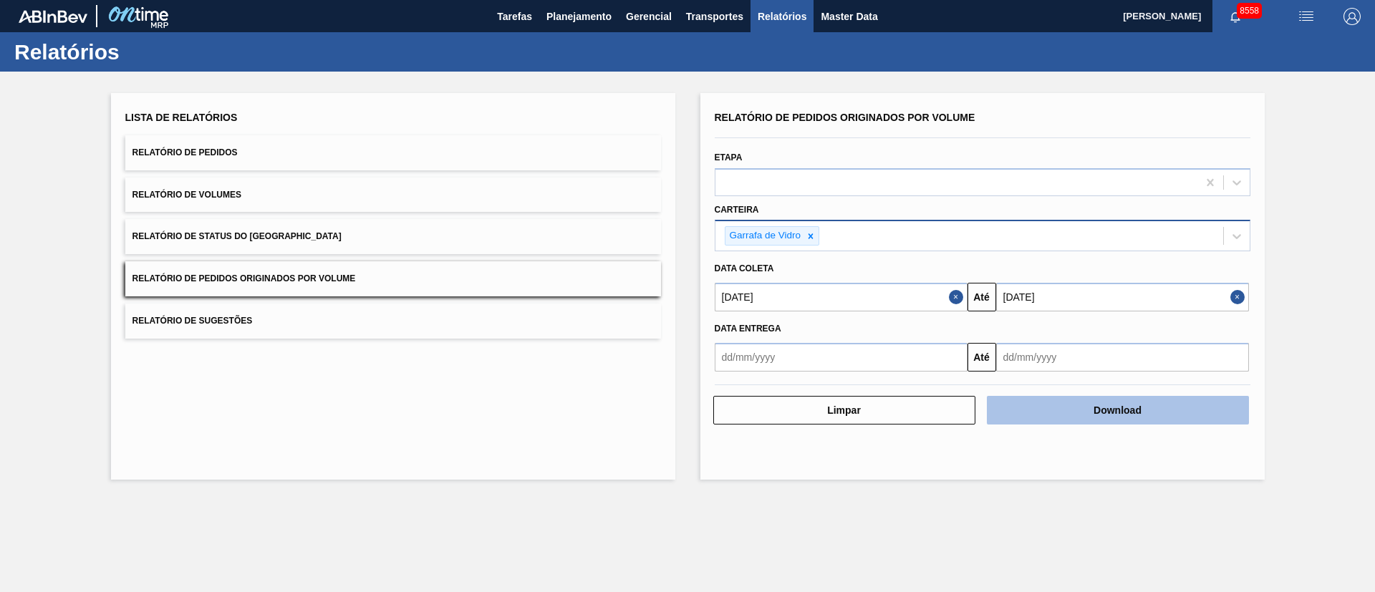
click at [1113, 413] on button "Download" at bounding box center [1118, 410] width 262 height 29
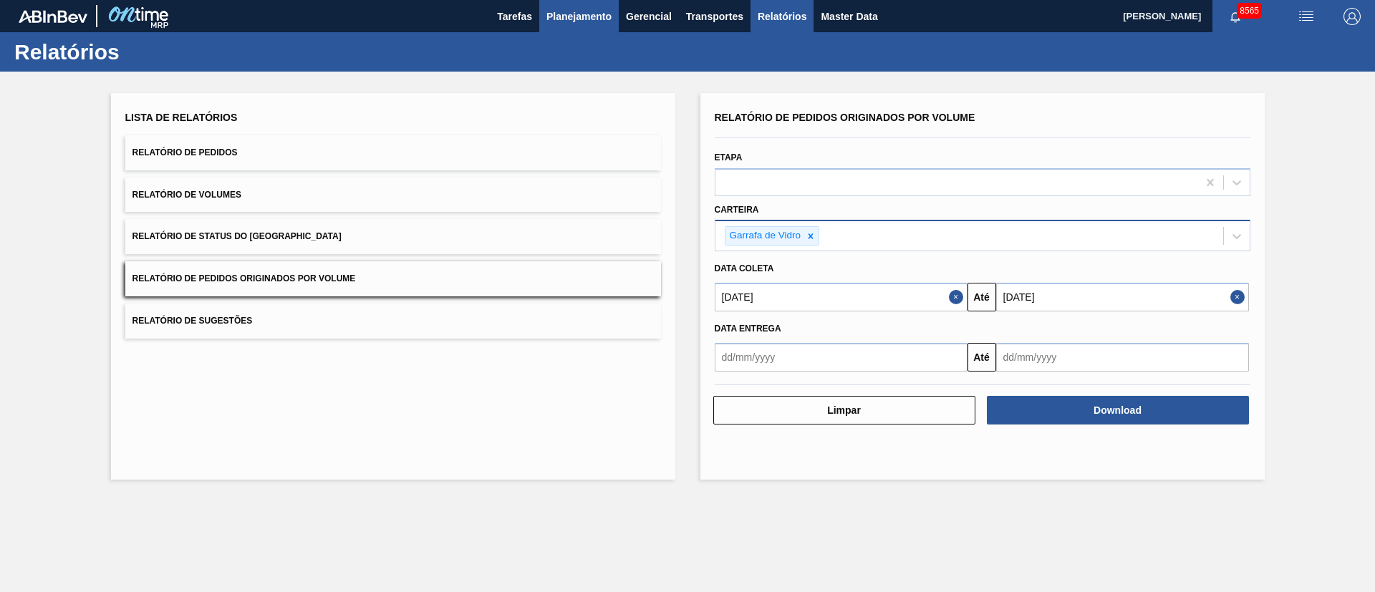
click at [559, 21] on span "Planejamento" at bounding box center [578, 16] width 65 height 17
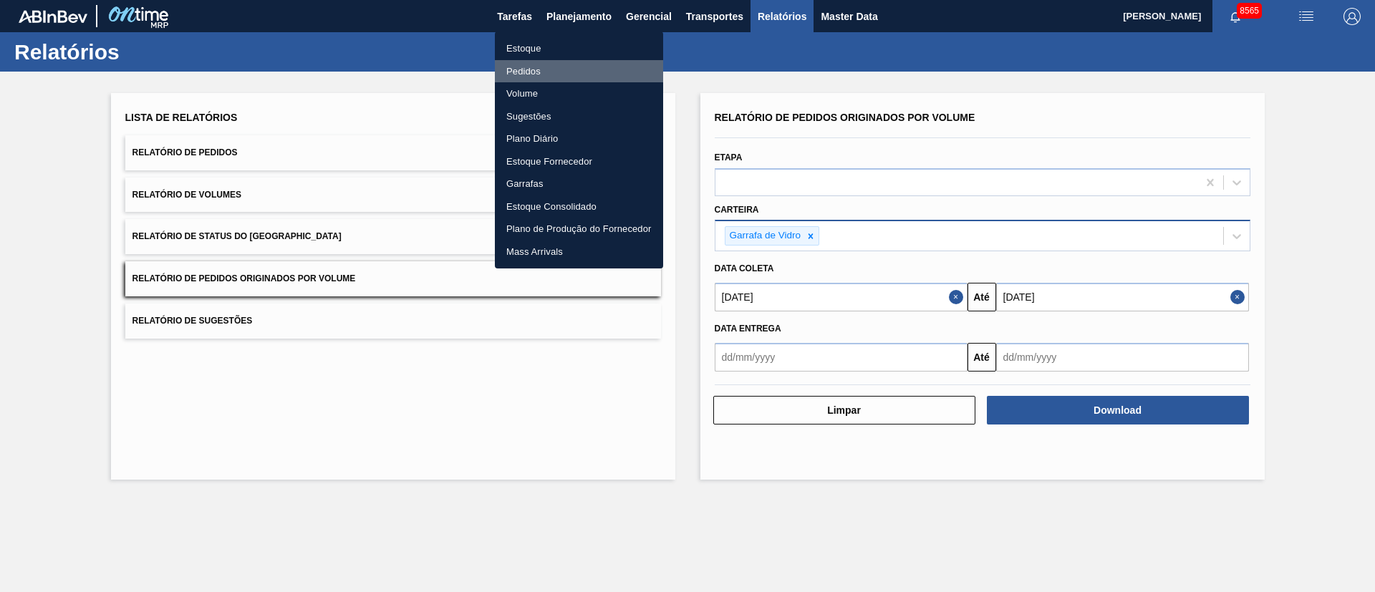
click at [529, 69] on li "Pedidos" at bounding box center [579, 71] width 168 height 23
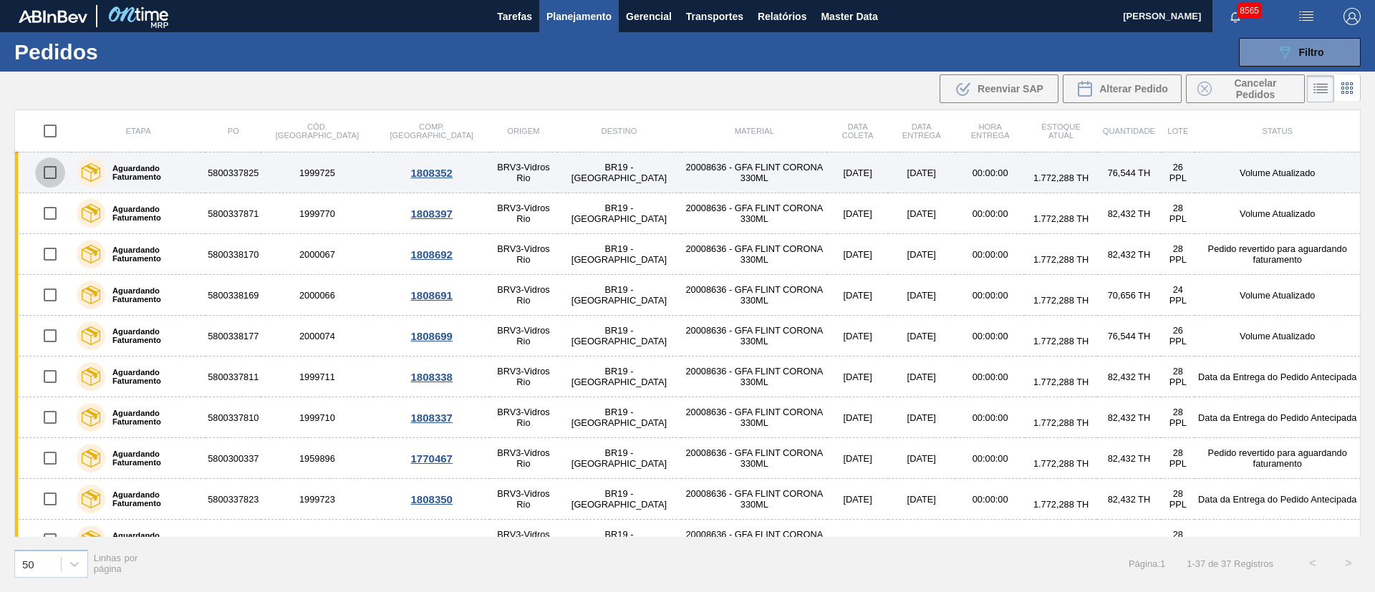
click at [50, 181] on input "checkbox" at bounding box center [50, 173] width 30 height 30
checkbox input "true"
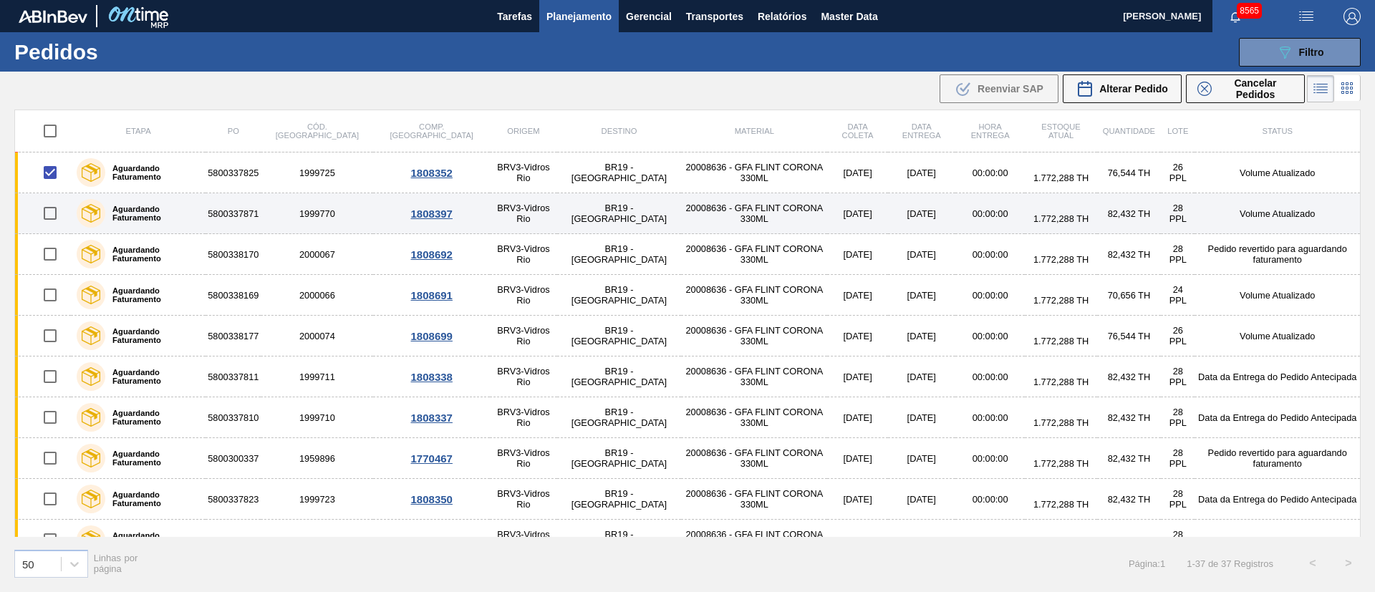
click at [50, 204] on input "checkbox" at bounding box center [50, 213] width 30 height 30
checkbox input "true"
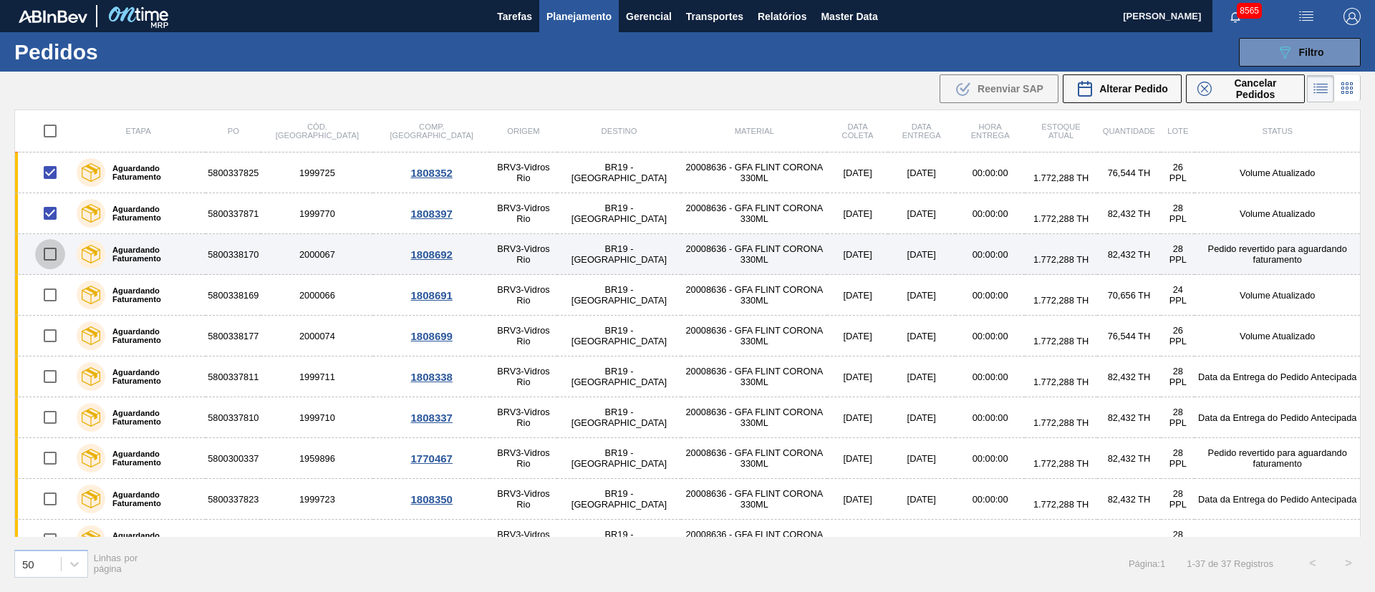
click at [57, 247] on input "checkbox" at bounding box center [50, 254] width 30 height 30
checkbox input "true"
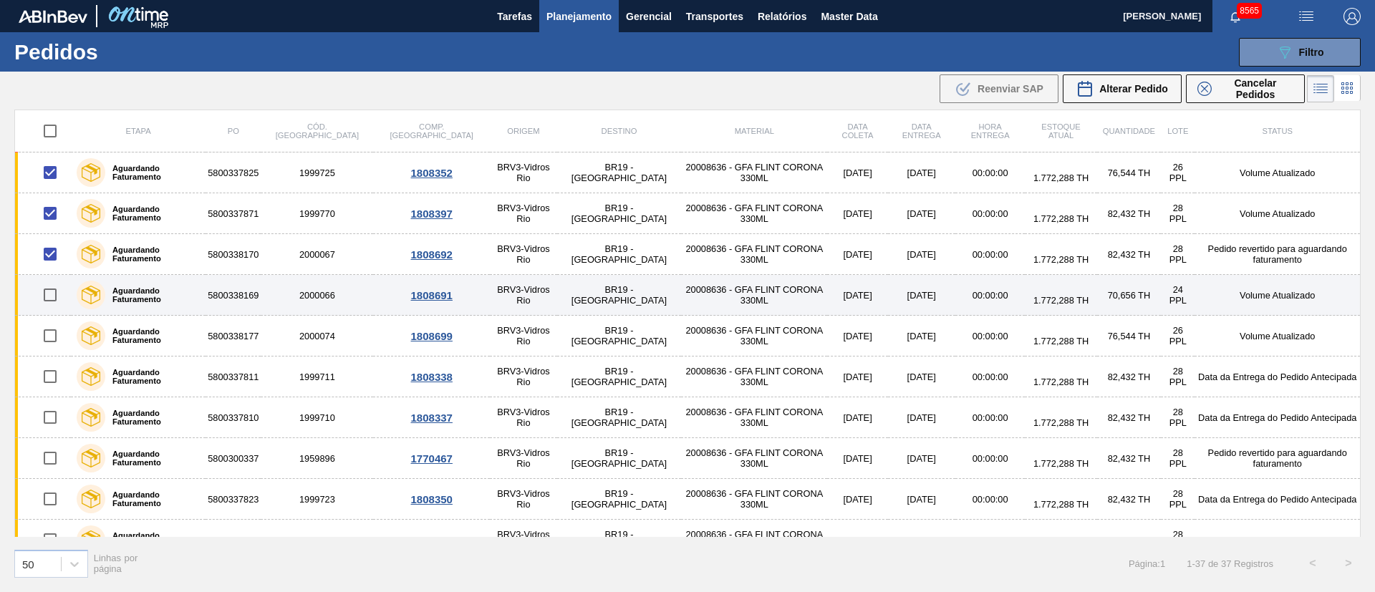
click at [55, 292] on input "checkbox" at bounding box center [50, 295] width 30 height 30
checkbox input "true"
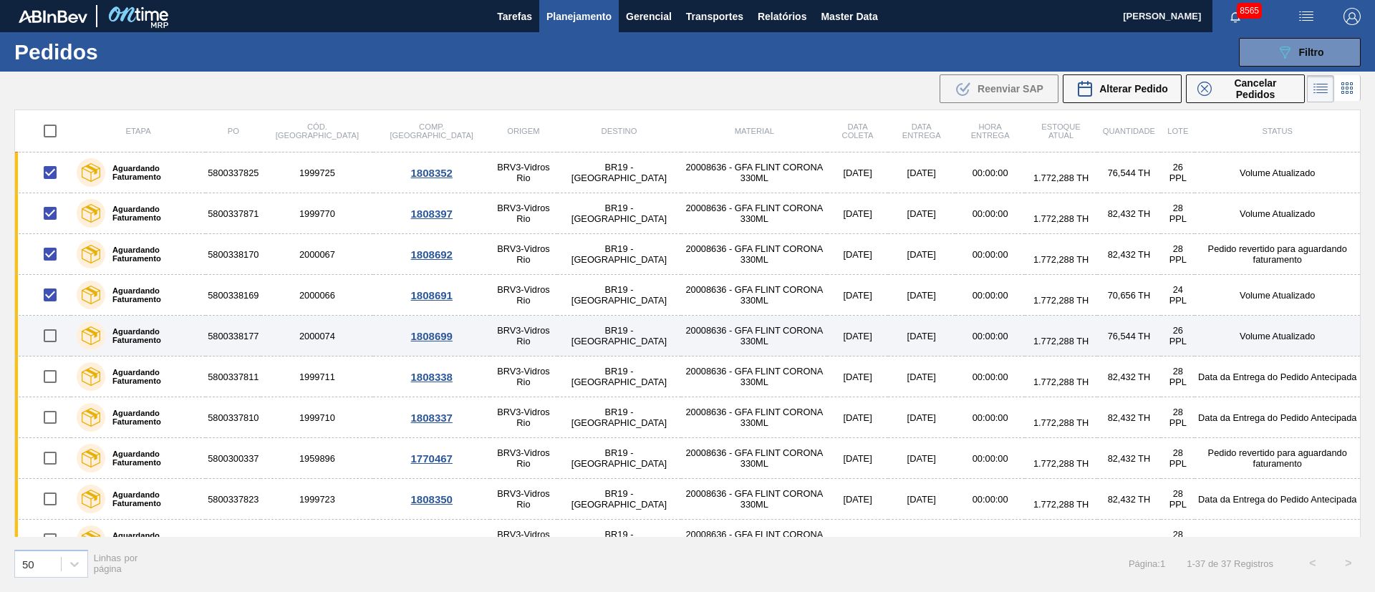
click at [54, 340] on input "checkbox" at bounding box center [50, 336] width 30 height 30
checkbox input "true"
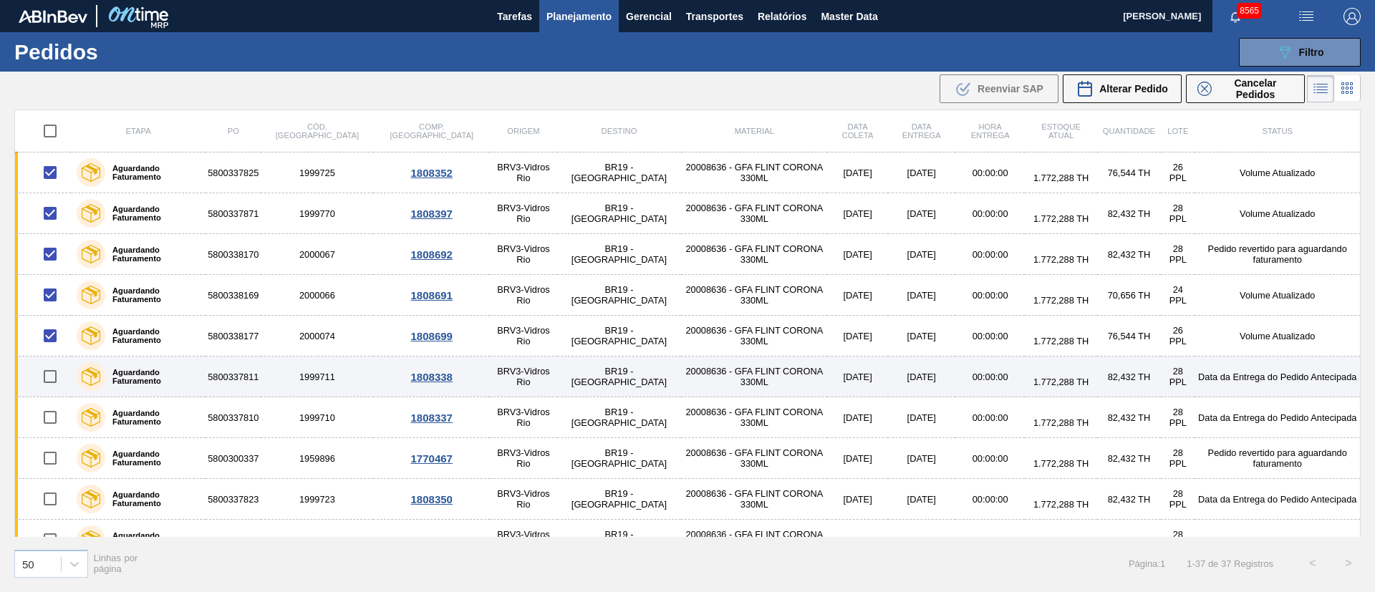
click at [53, 376] on input "checkbox" at bounding box center [50, 377] width 30 height 30
checkbox input "true"
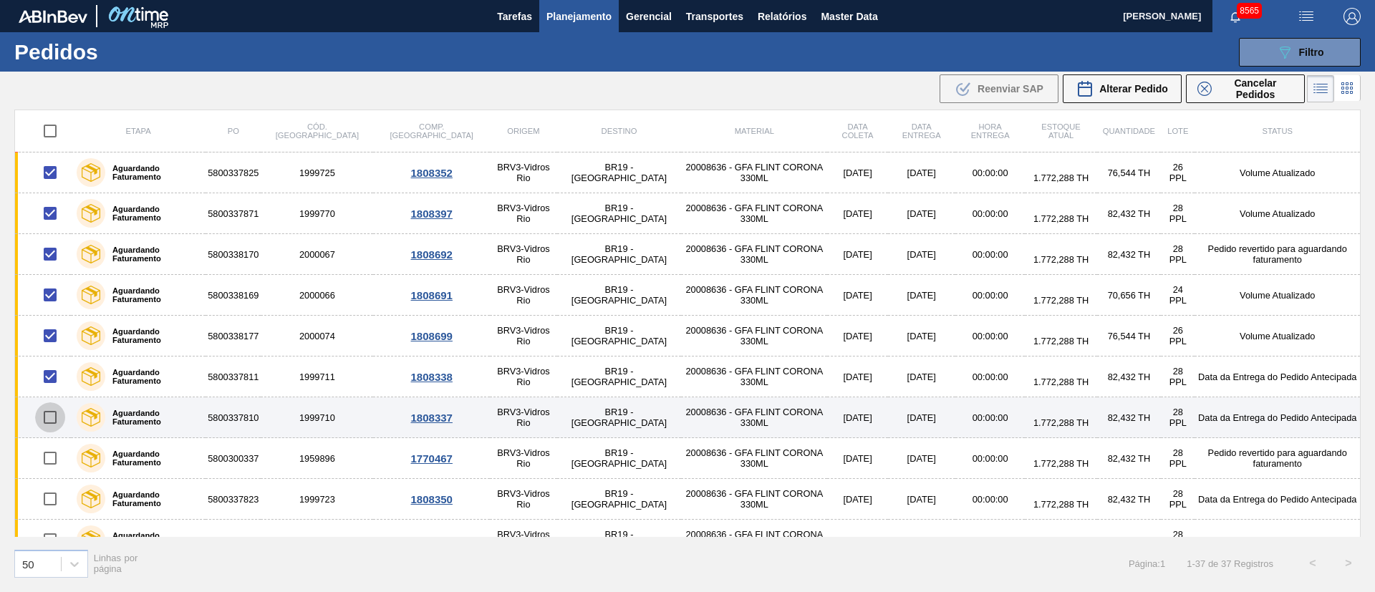
click at [58, 418] on input "checkbox" at bounding box center [50, 418] width 30 height 30
checkbox input "true"
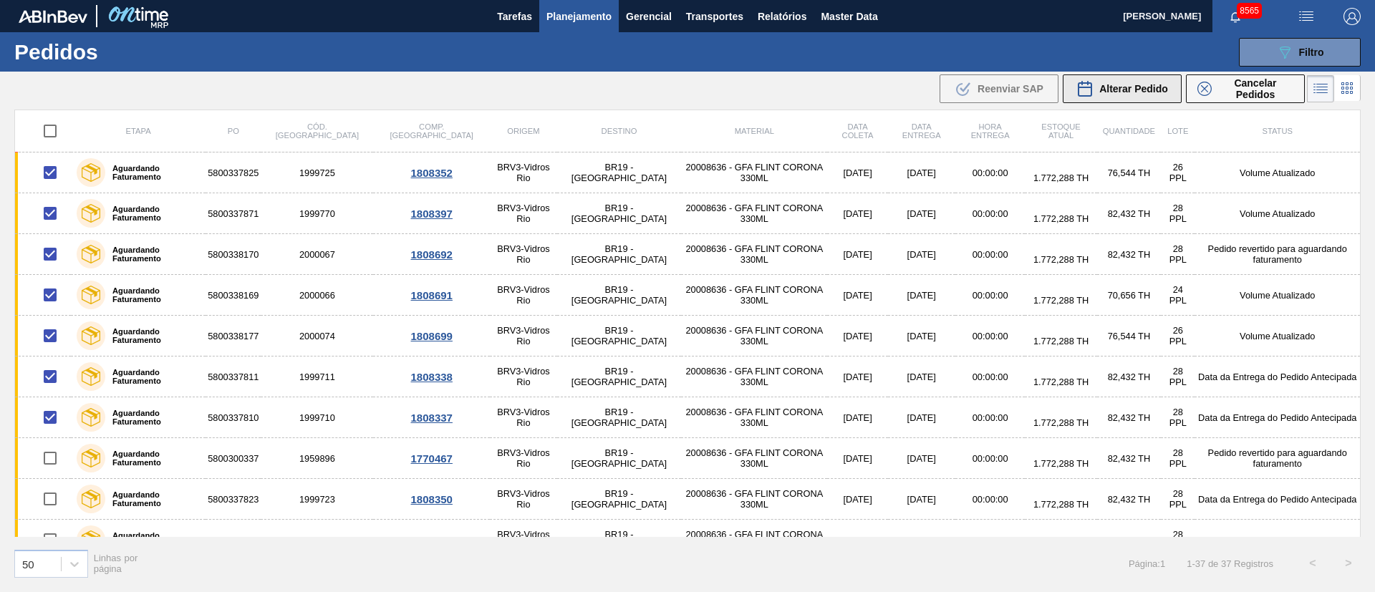
click at [1138, 85] on span "Alterar Pedido" at bounding box center [1133, 88] width 69 height 11
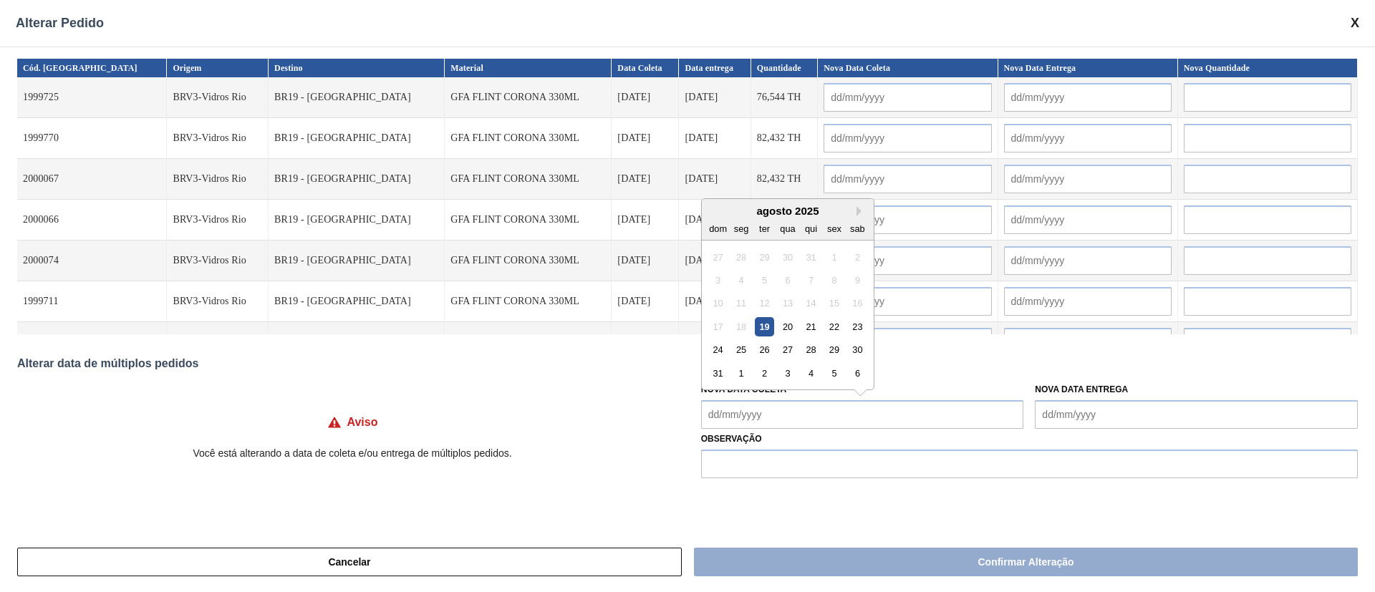
click at [738, 408] on Coleta "Nova Data Coleta" at bounding box center [862, 414] width 323 height 29
click at [764, 324] on div "19" at bounding box center [764, 326] width 19 height 19
type Coleta "[DATE]"
type input "[DATE]"
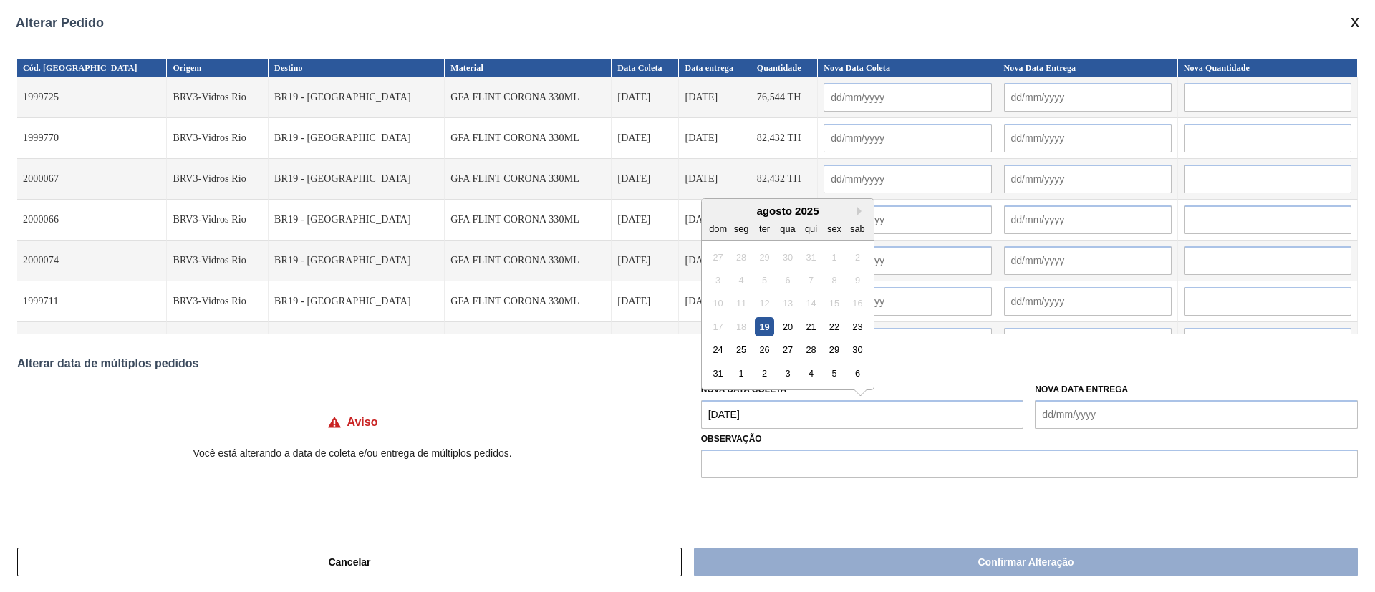
type input "[DATE]"
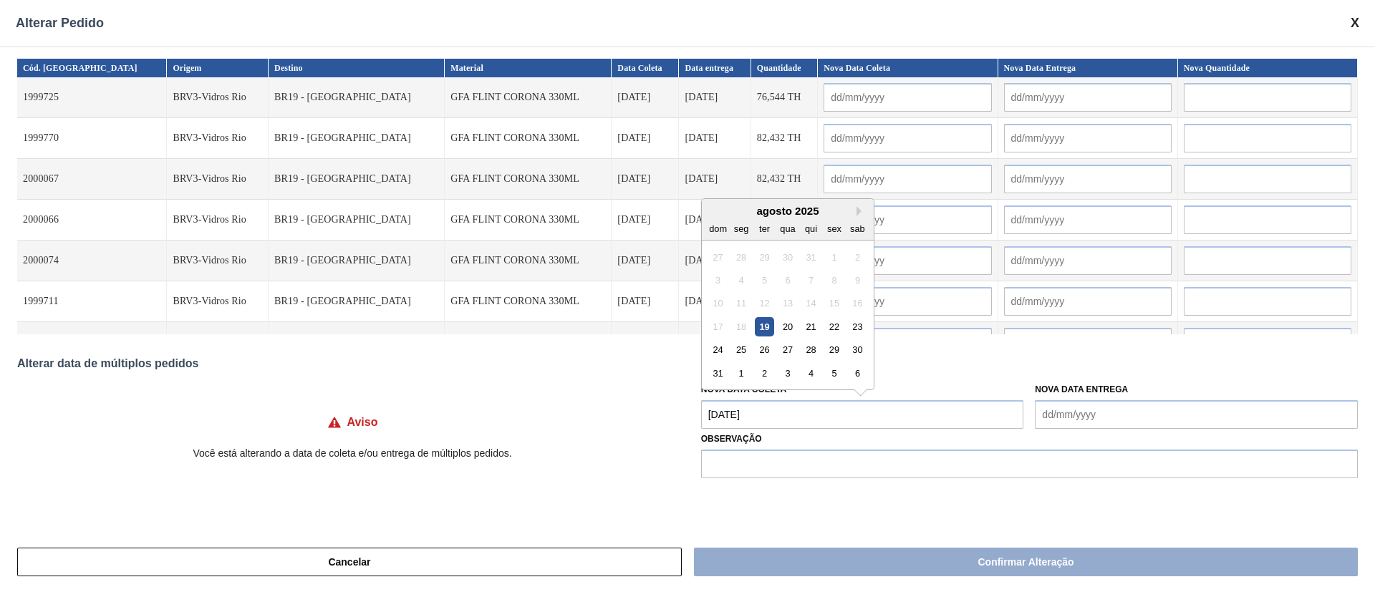
type input "[DATE]"
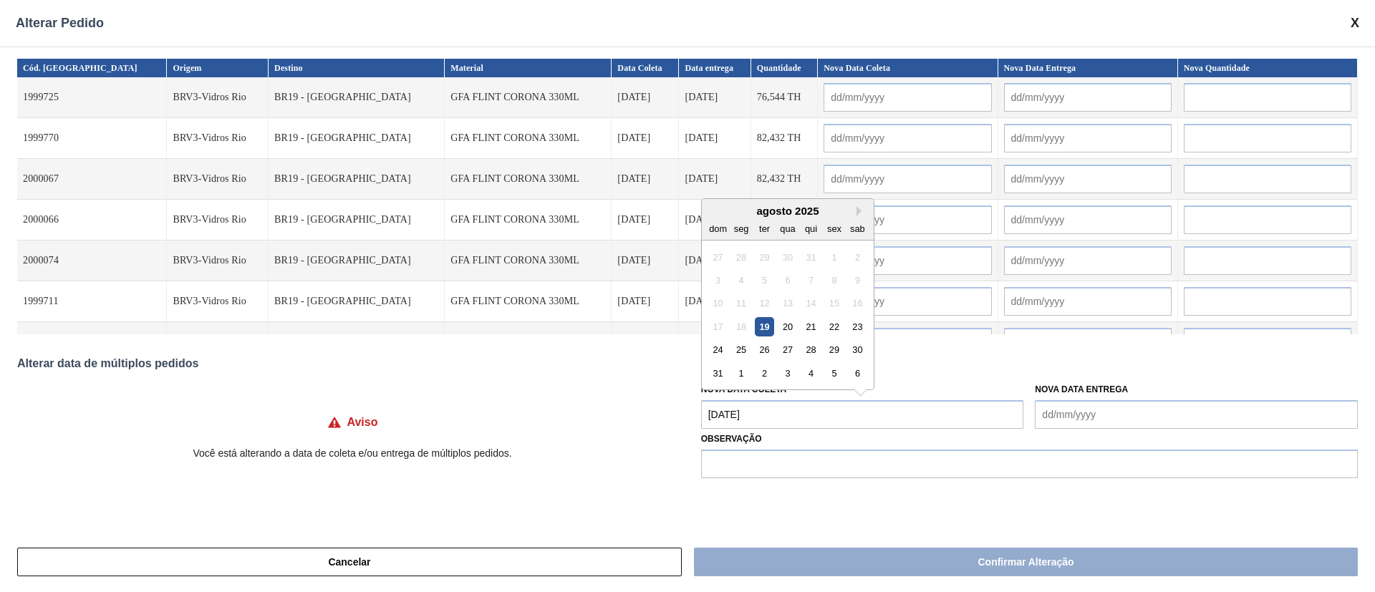
type input "[DATE]"
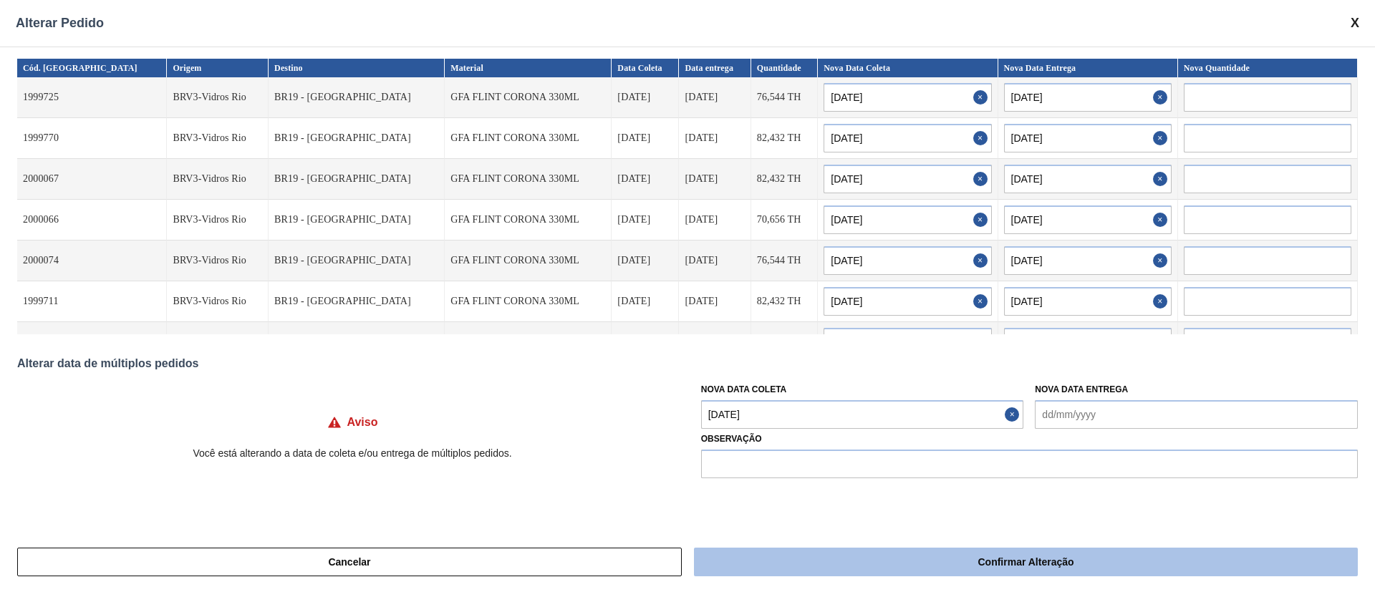
click at [852, 569] on button "Confirmar Alteração" at bounding box center [1026, 562] width 664 height 29
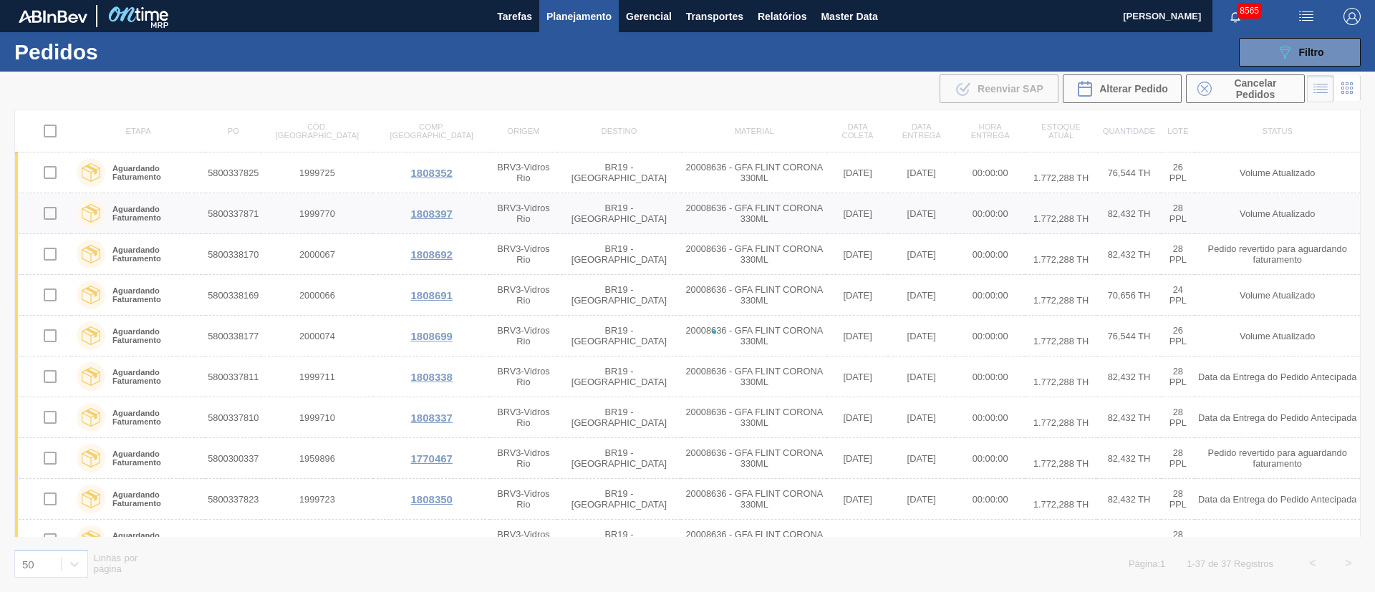
checkbox input "false"
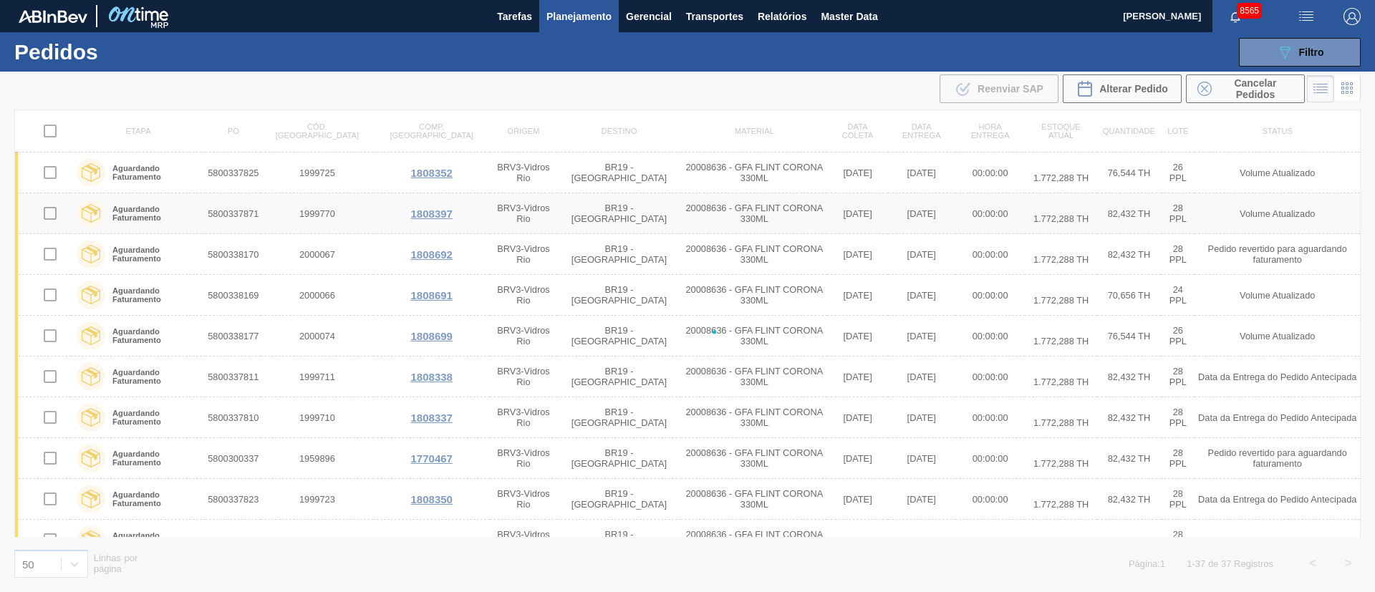
checkbox input "false"
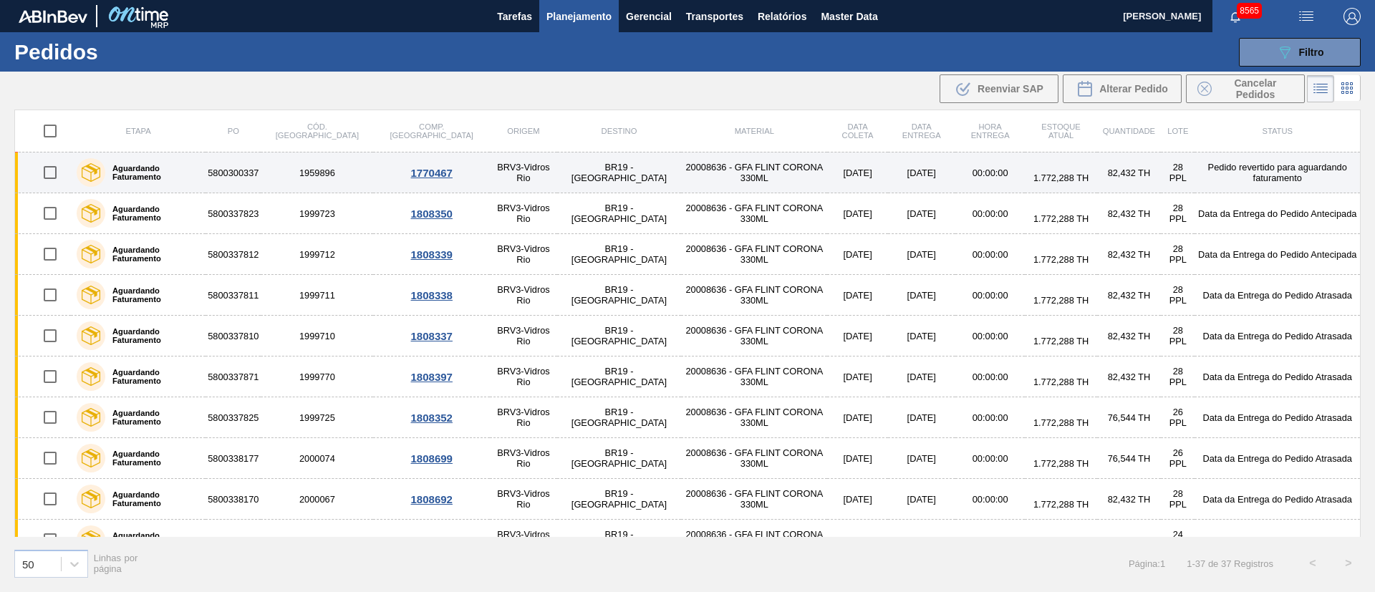
click at [46, 173] on input "checkbox" at bounding box center [50, 173] width 30 height 30
checkbox input "true"
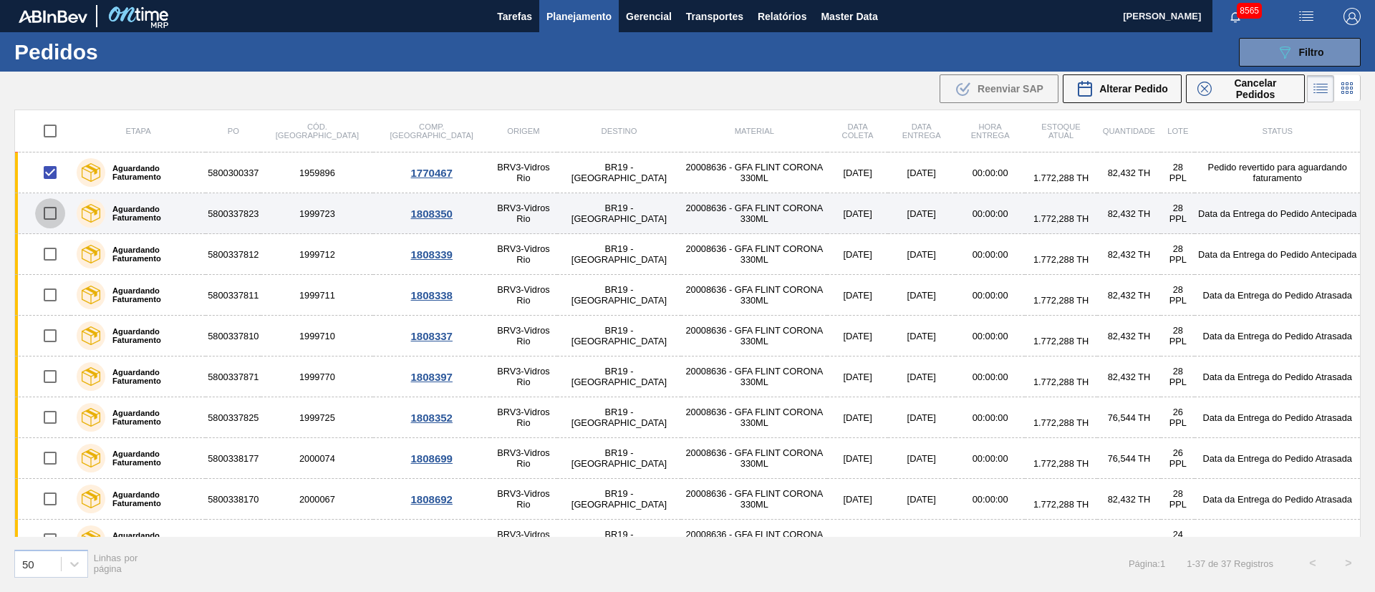
click at [43, 218] on input "checkbox" at bounding box center [50, 213] width 30 height 30
checkbox input "true"
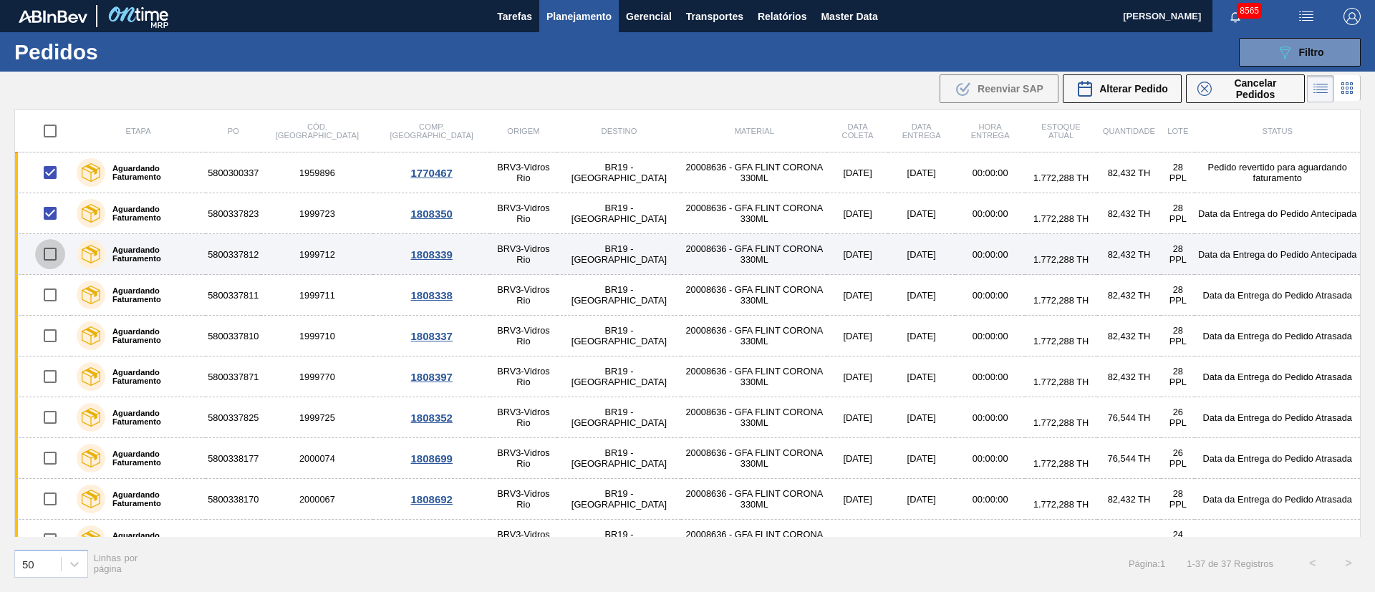
click at [52, 254] on input "checkbox" at bounding box center [50, 254] width 30 height 30
checkbox input "true"
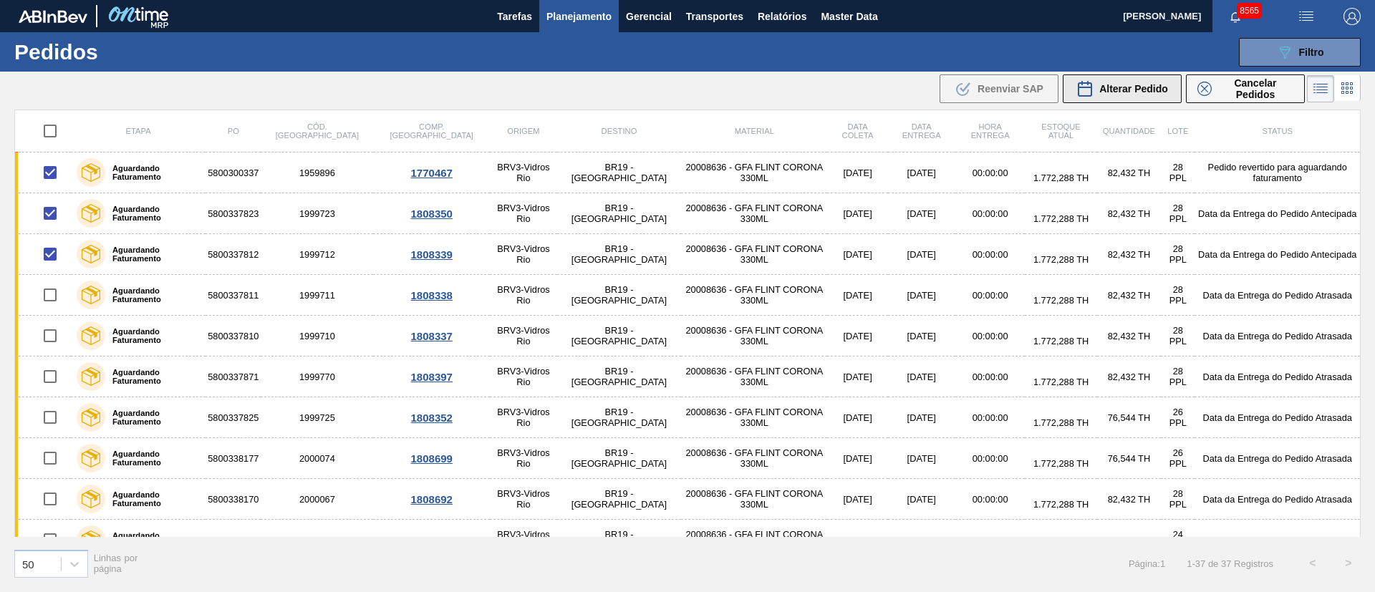
click at [1152, 91] on span "Alterar Pedido" at bounding box center [1133, 88] width 69 height 11
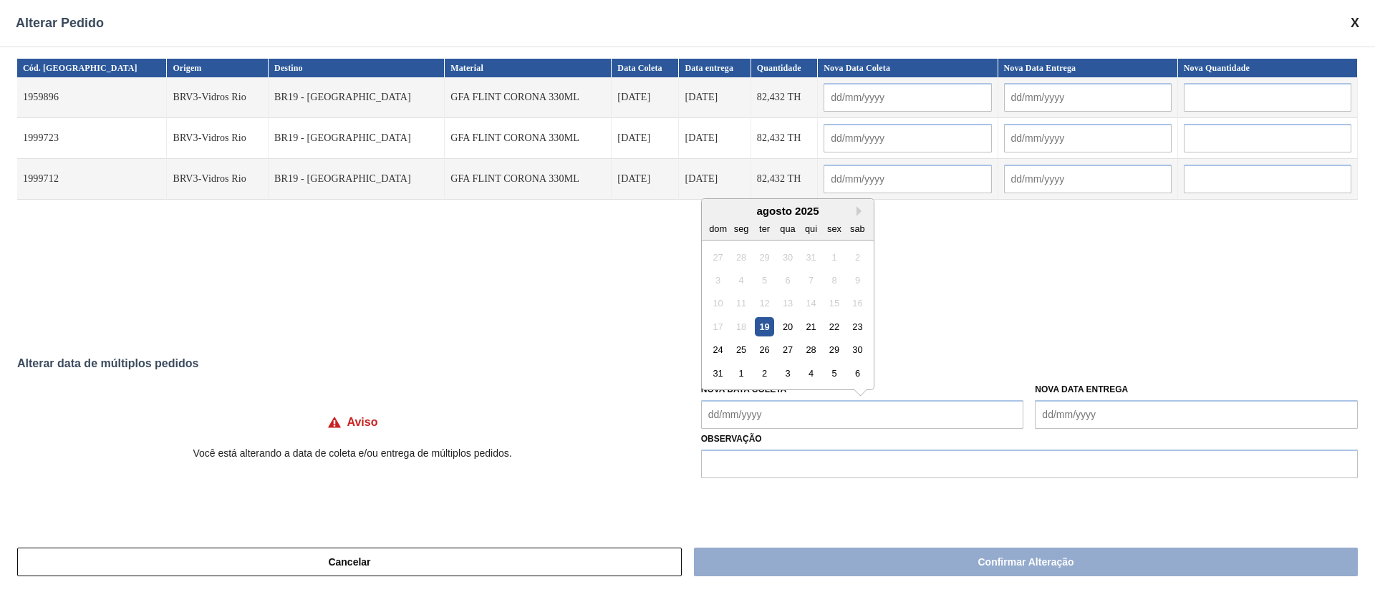
click at [776, 417] on Coleta "Nova Data Coleta" at bounding box center [862, 414] width 323 height 29
drag, startPoint x: 767, startPoint y: 327, endPoint x: 776, endPoint y: 372, distance: 45.9
click at [767, 327] on div "19" at bounding box center [764, 326] width 19 height 19
type Coleta "[DATE]"
type input "[DATE]"
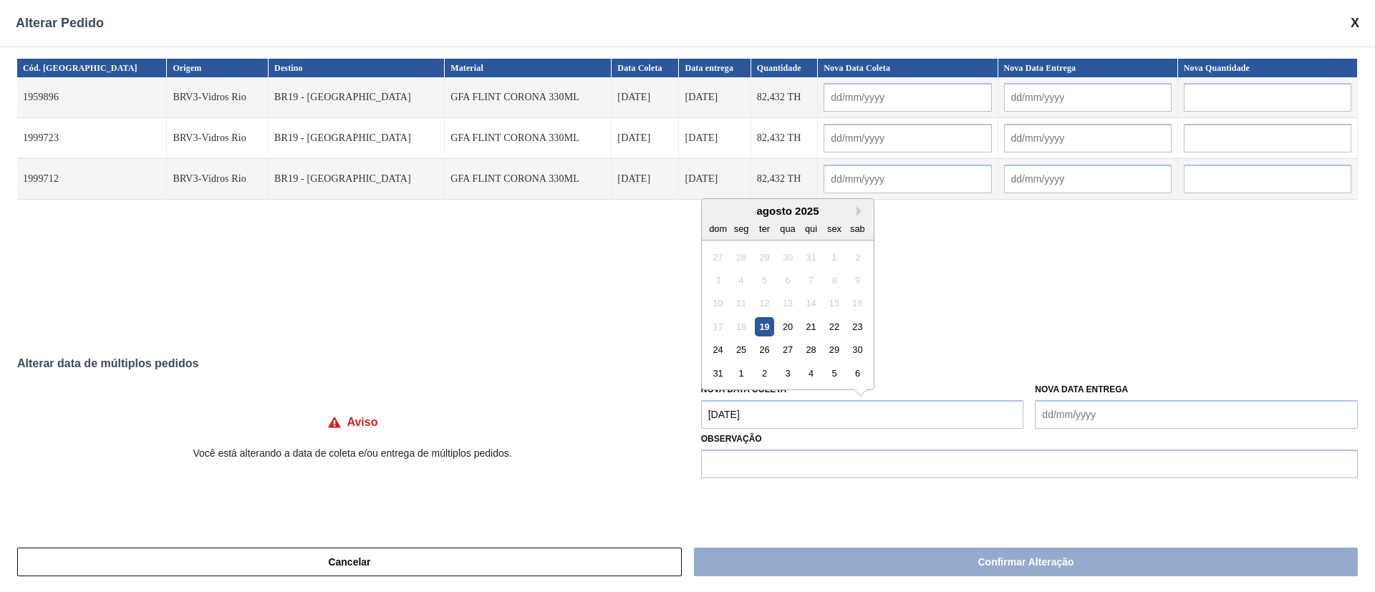
type input "[DATE]"
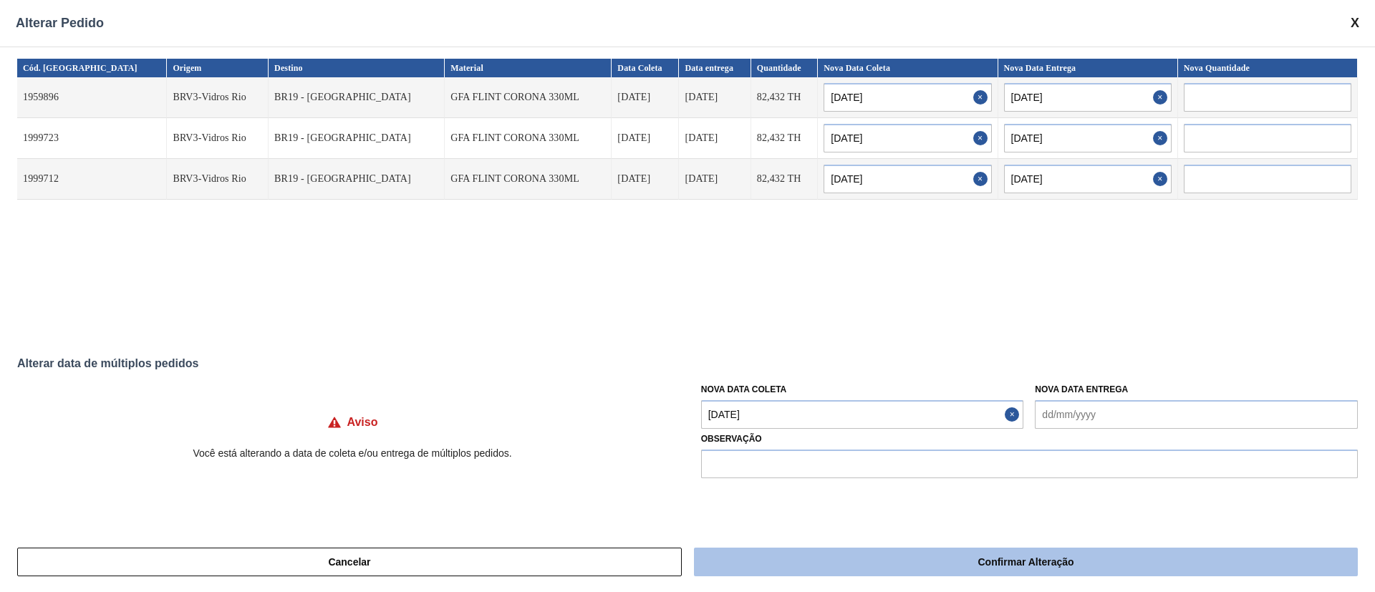
click at [803, 559] on button "Confirmar Alteração" at bounding box center [1026, 562] width 664 height 29
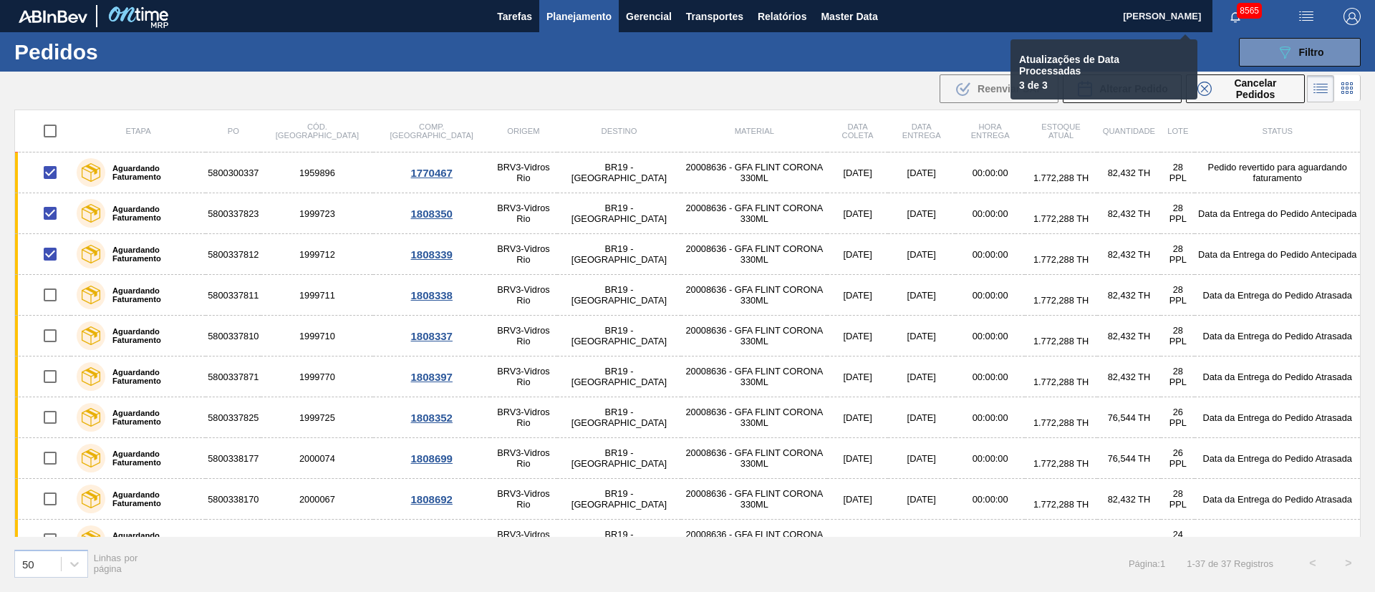
checkbox input "false"
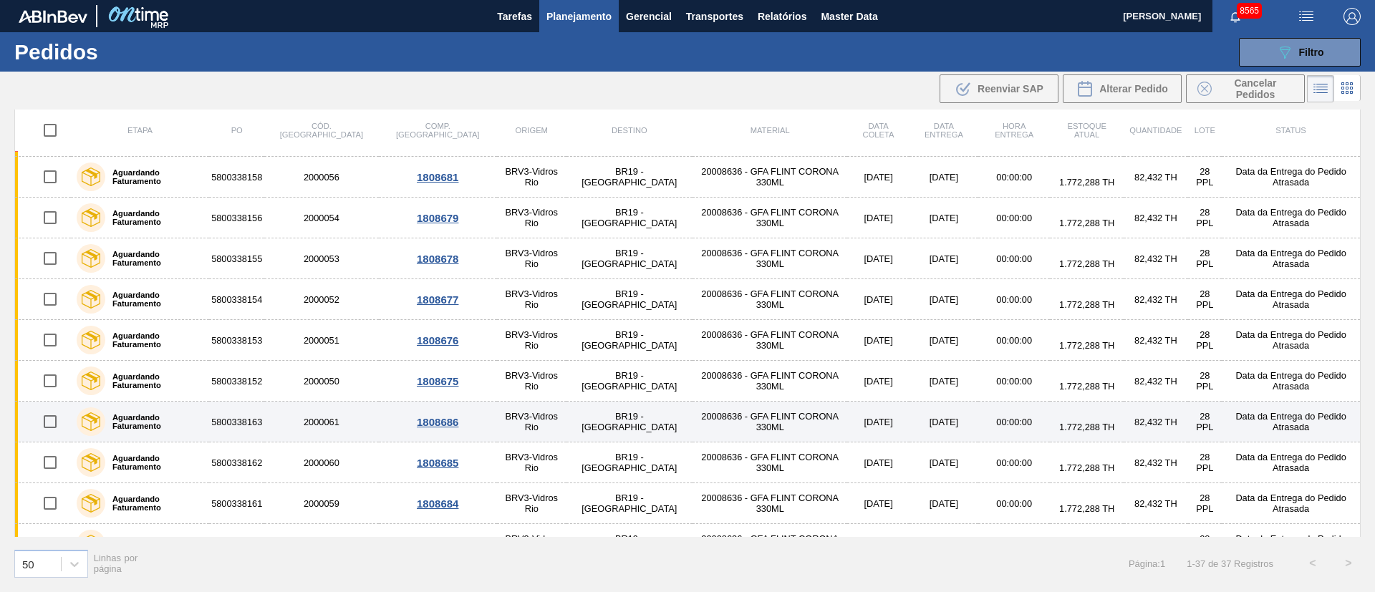
scroll to position [1126, 0]
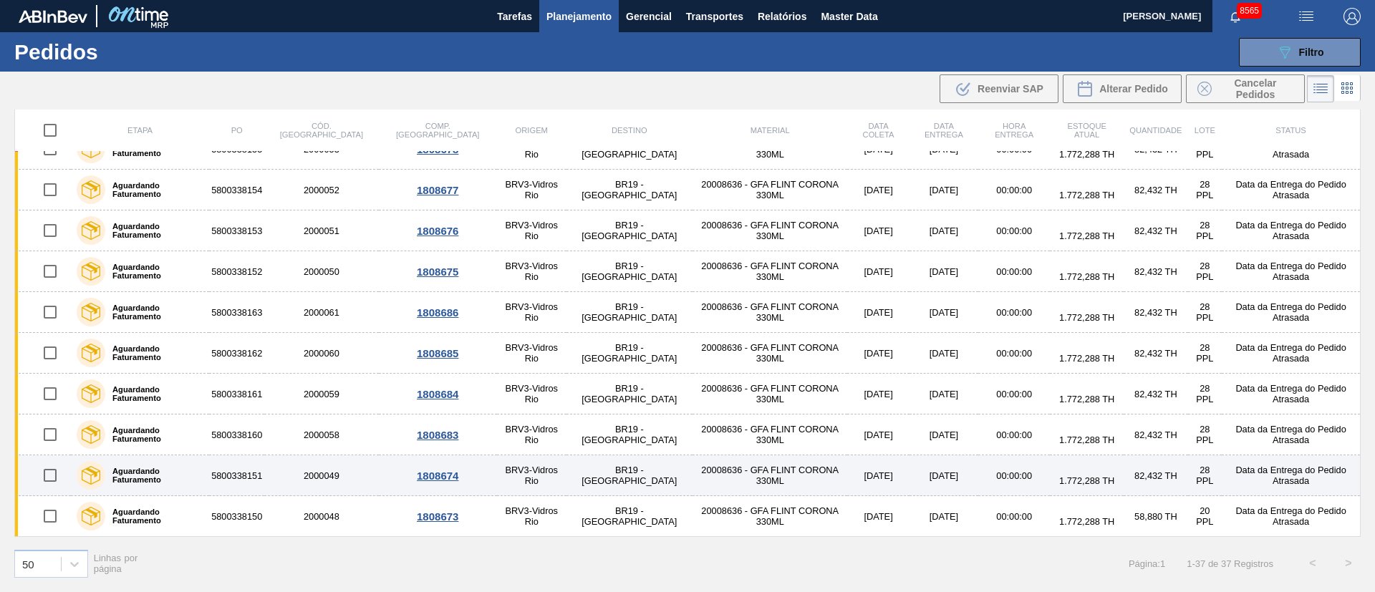
click at [57, 517] on input "checkbox" at bounding box center [50, 516] width 30 height 30
checkbox input "true"
click at [50, 472] on input "checkbox" at bounding box center [50, 476] width 30 height 30
checkbox input "true"
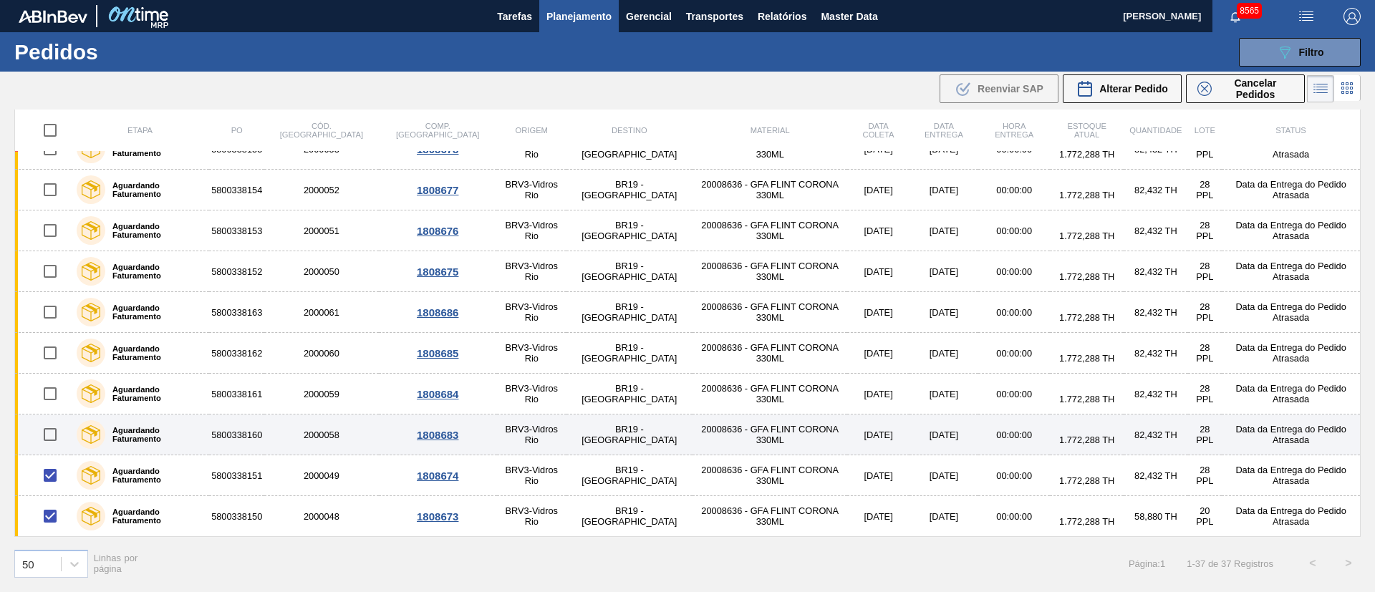
click at [50, 435] on input "checkbox" at bounding box center [50, 435] width 30 height 30
checkbox input "true"
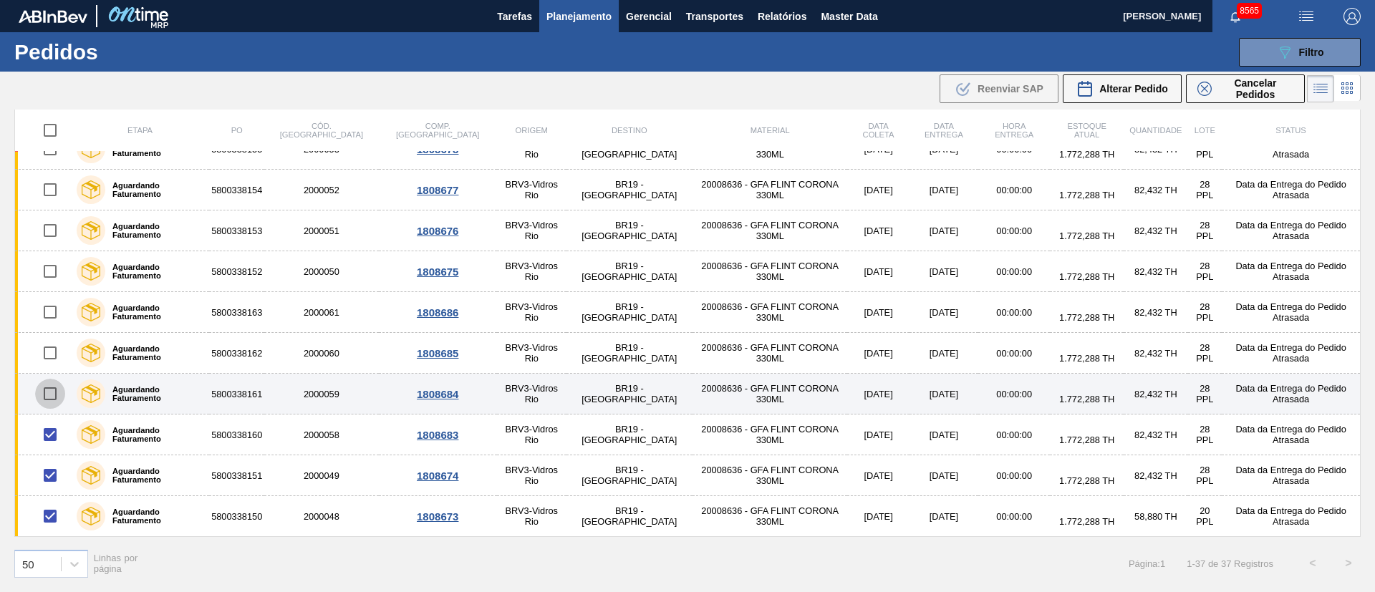
click at [56, 392] on input "checkbox" at bounding box center [50, 394] width 30 height 30
checkbox input "true"
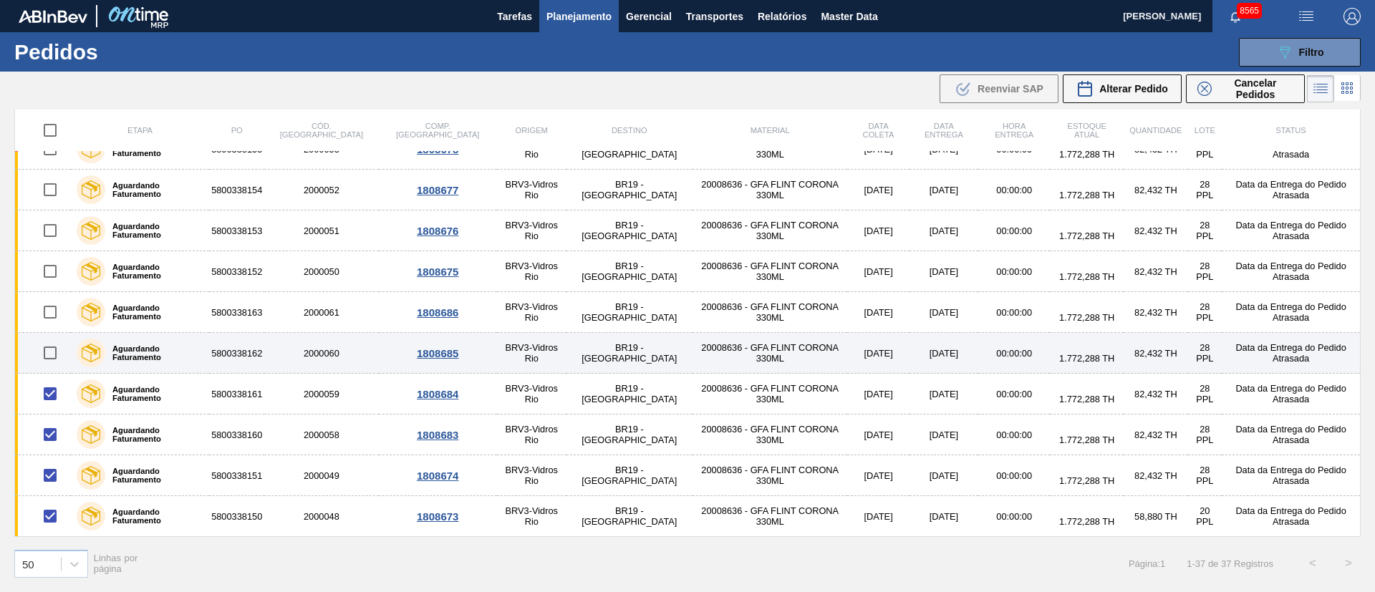
click at [50, 352] on input "checkbox" at bounding box center [50, 353] width 30 height 30
checkbox input "true"
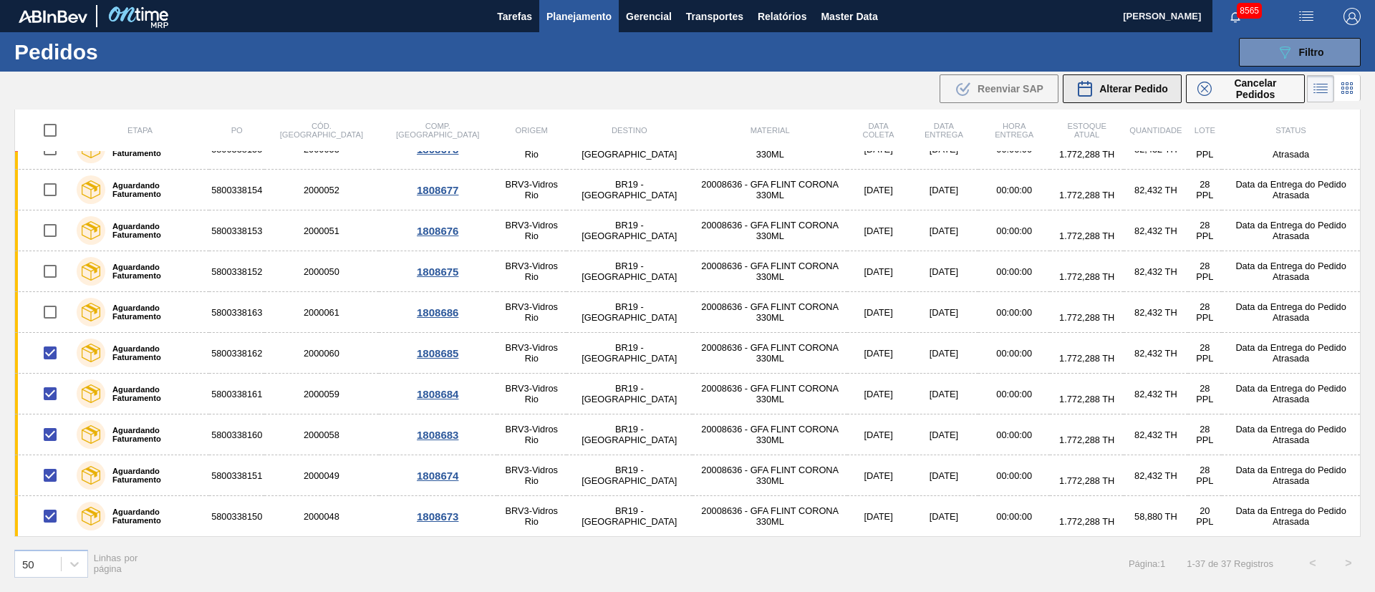
click at [1120, 95] on div "Alterar Pedido" at bounding box center [1122, 88] width 92 height 17
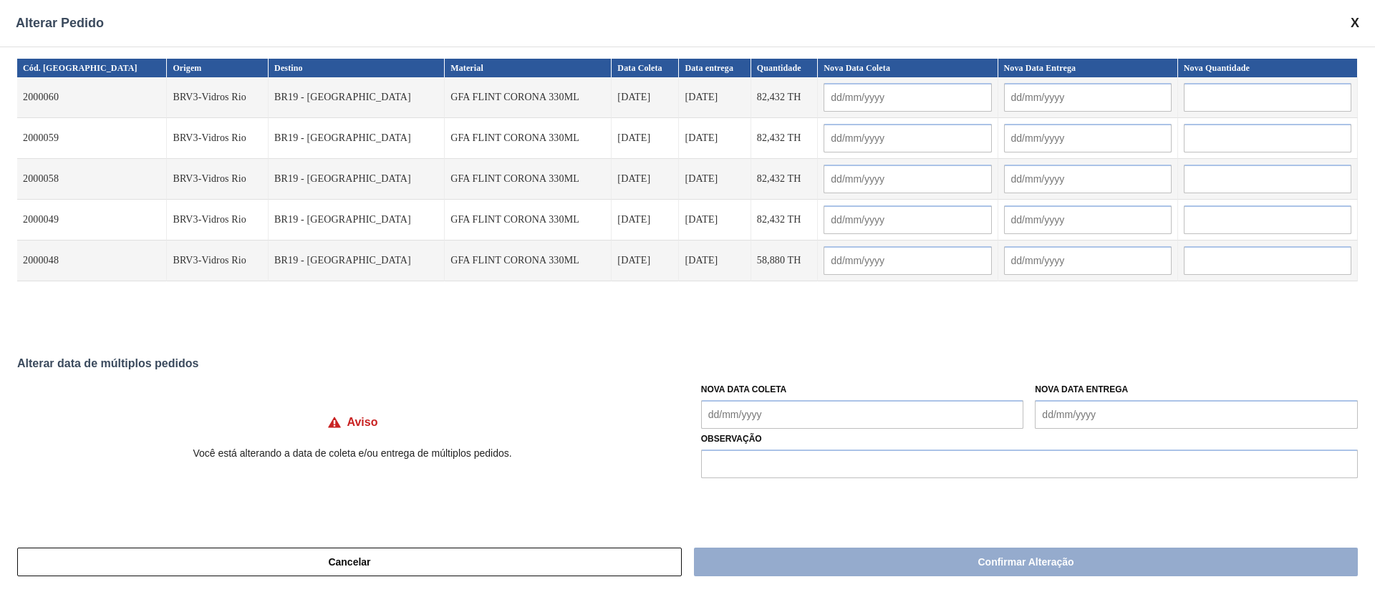
click at [743, 417] on Coleta "Nova Data Coleta" at bounding box center [862, 414] width 323 height 29
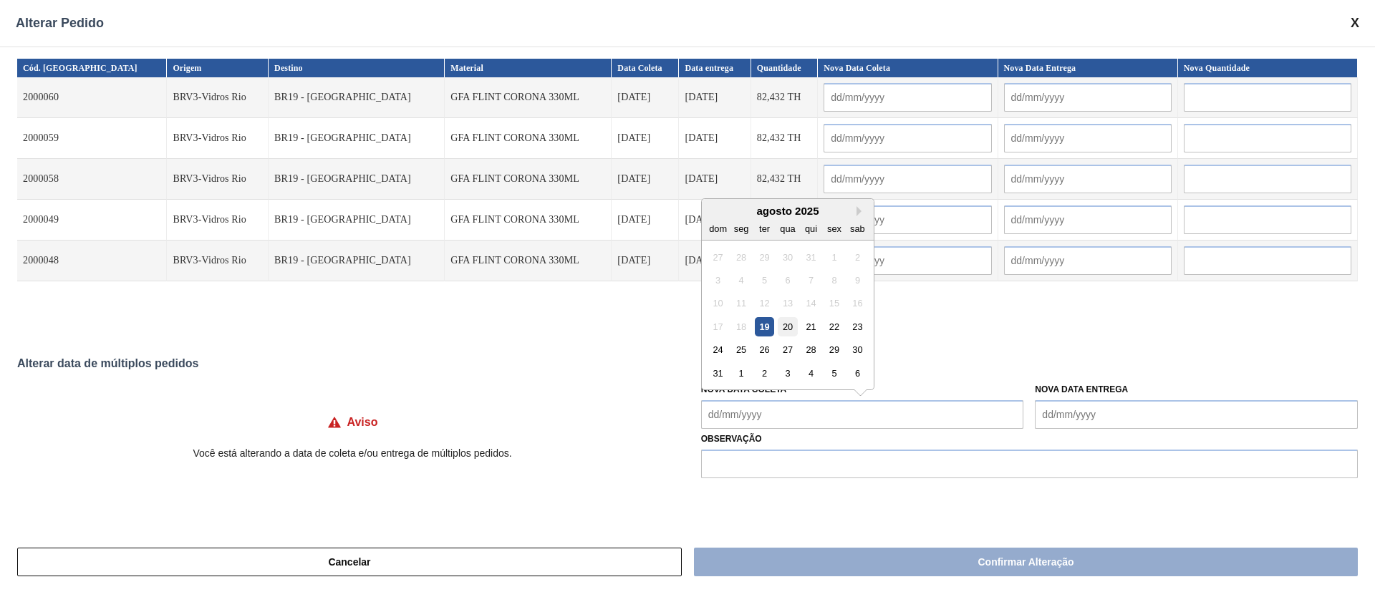
click at [789, 332] on div "20" at bounding box center [787, 326] width 19 height 19
type Coleta "[DATE]"
type input "[DATE]"
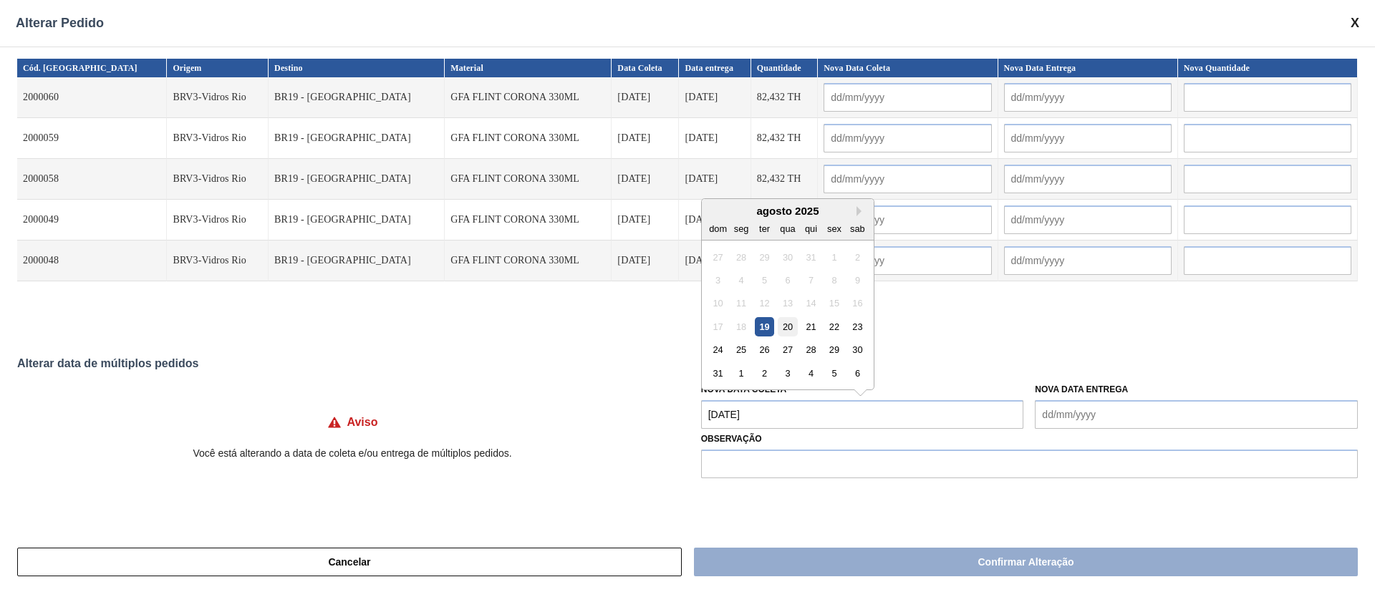
type input "[DATE]"
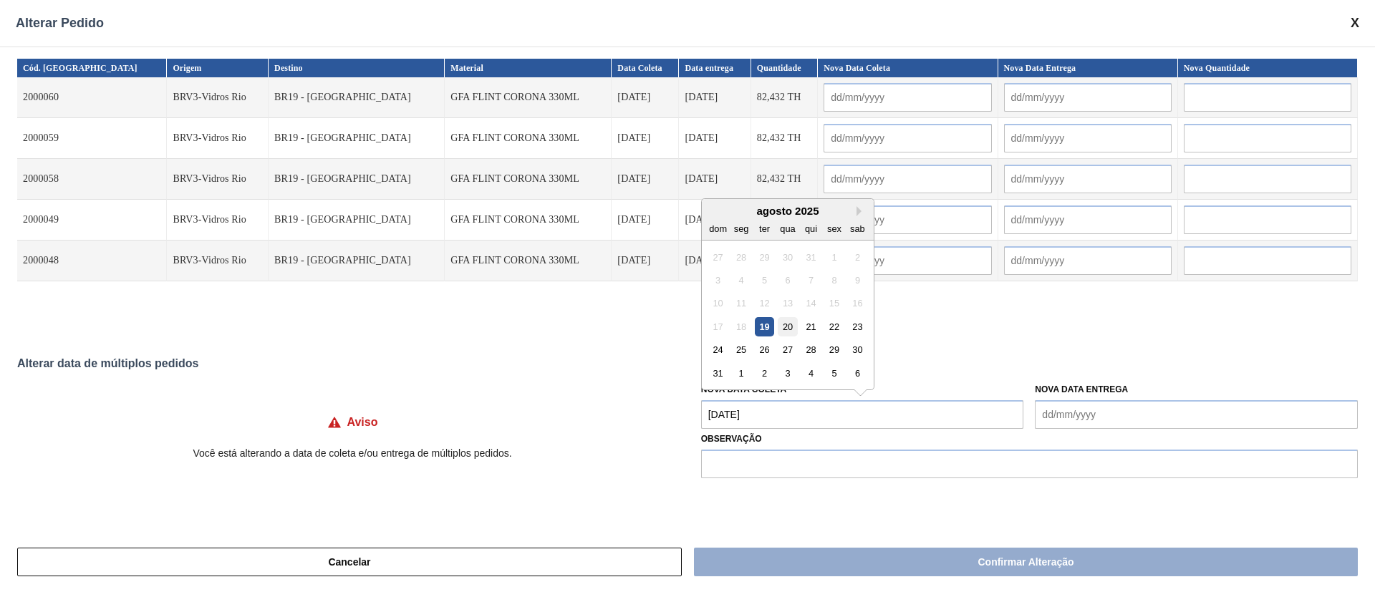
type input "[DATE]"
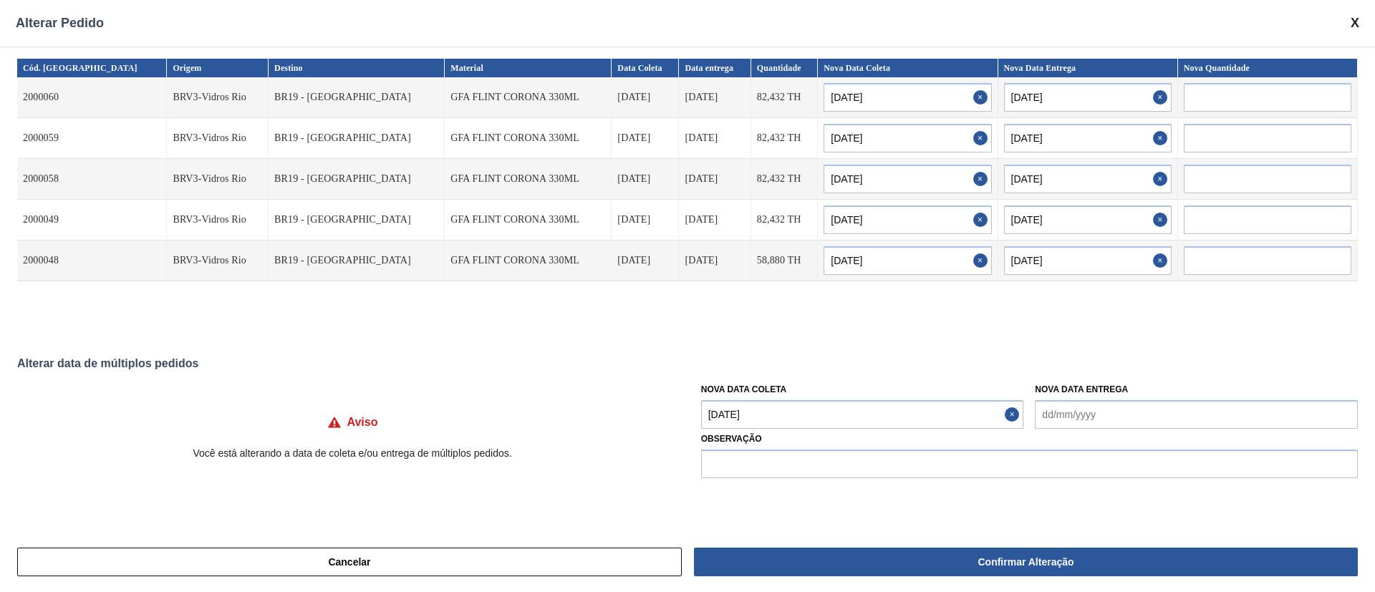
click at [805, 416] on Coleta "[DATE]" at bounding box center [862, 414] width 323 height 29
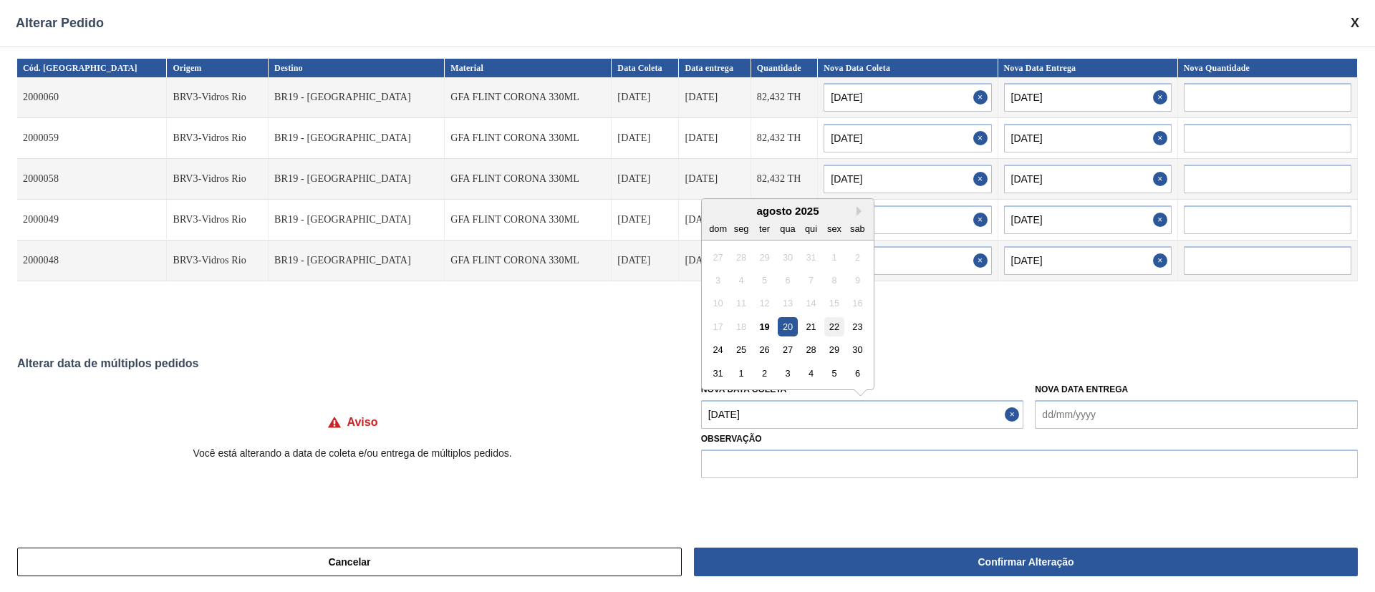
click at [834, 327] on div "22" at bounding box center [833, 326] width 19 height 19
type Coleta "[DATE]"
type input "[DATE]"
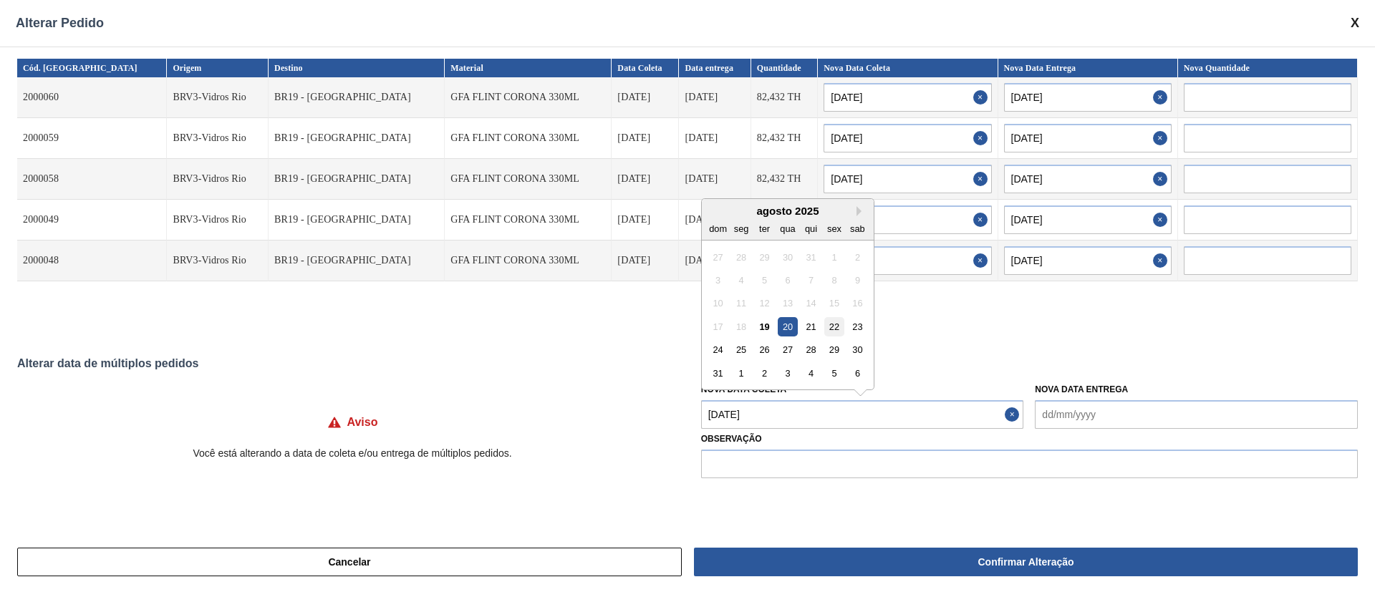
type input "[DATE]"
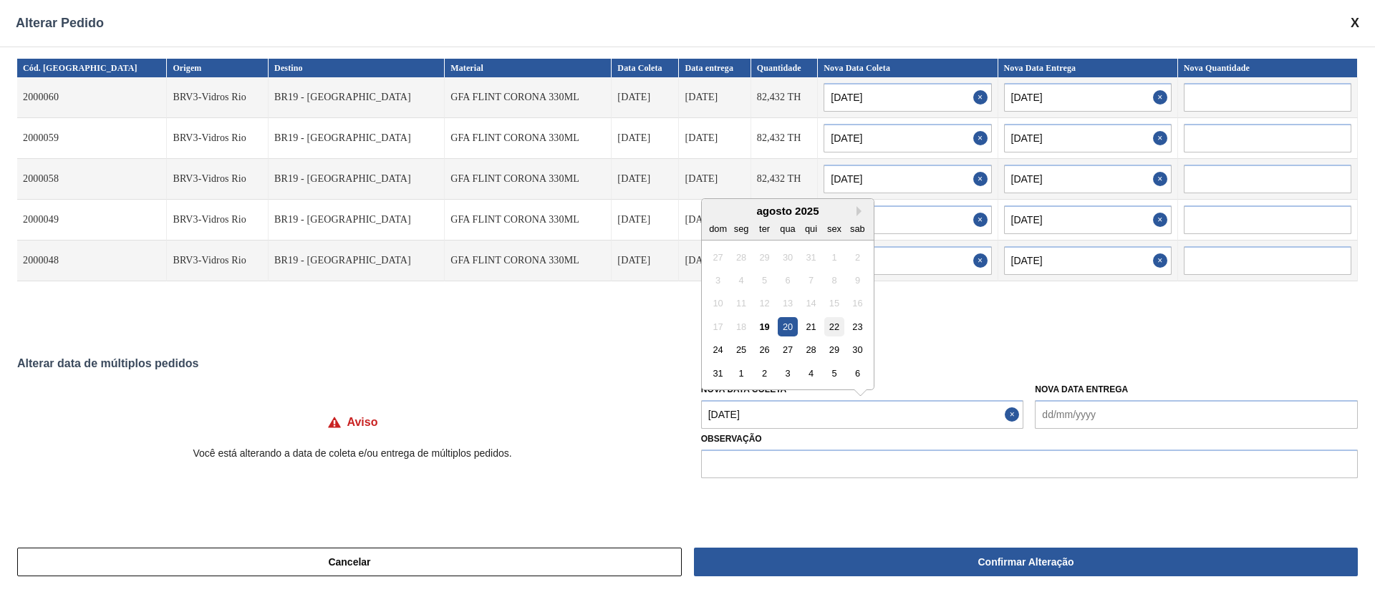
type input "[DATE]"
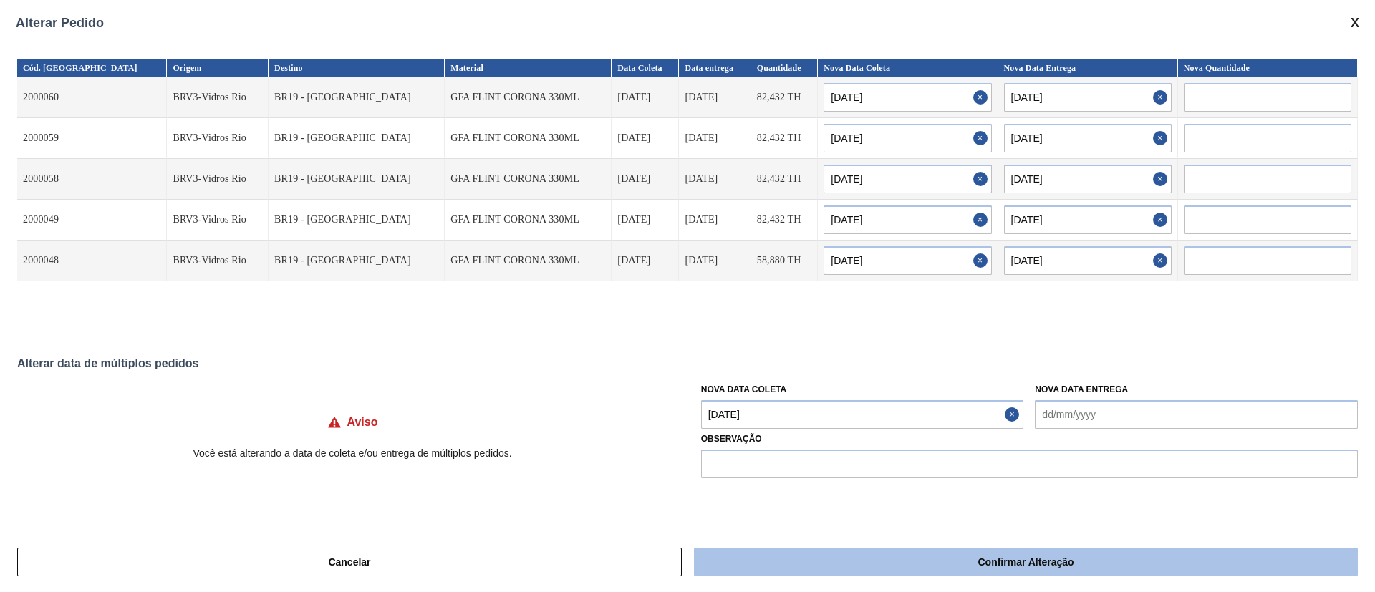
click at [829, 567] on button "Confirmar Alteração" at bounding box center [1026, 562] width 664 height 29
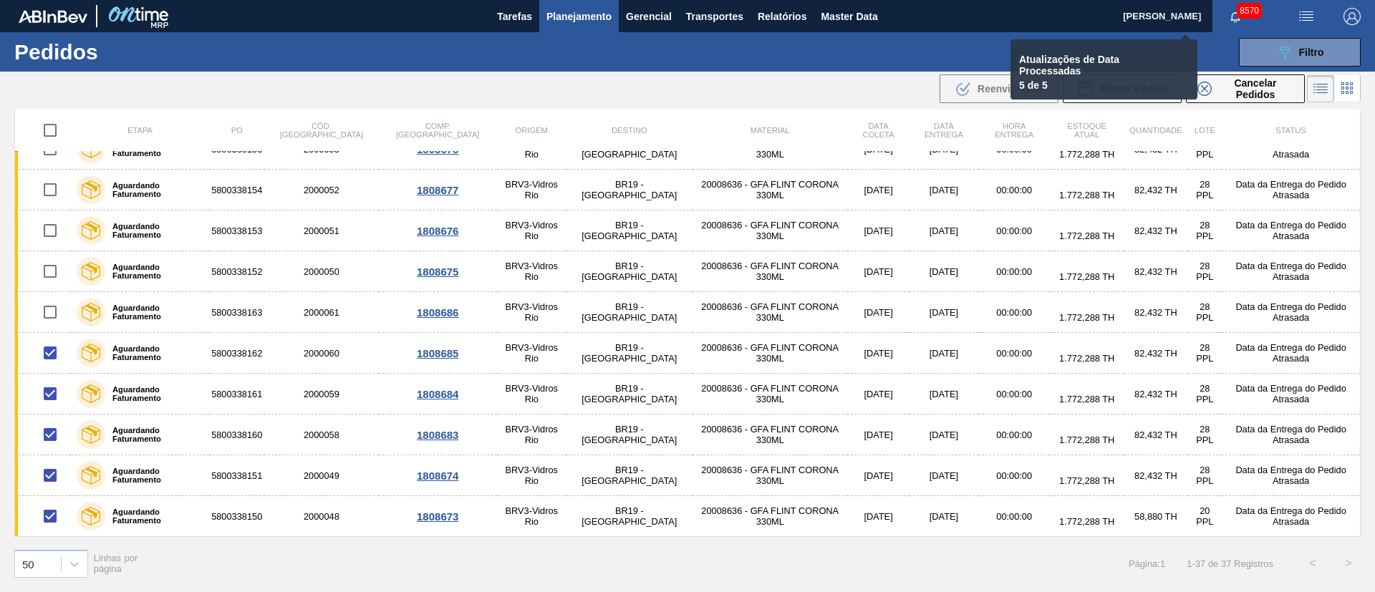
checkbox input "false"
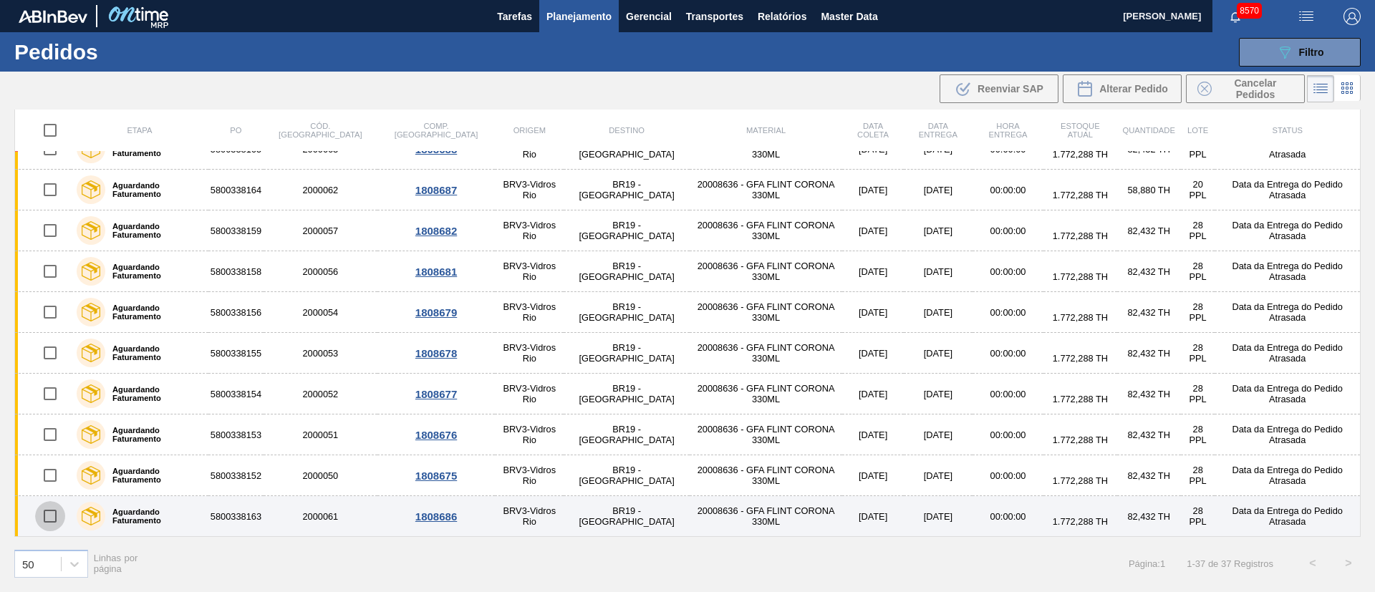
click at [53, 519] on input "checkbox" at bounding box center [50, 516] width 30 height 30
checkbox input "true"
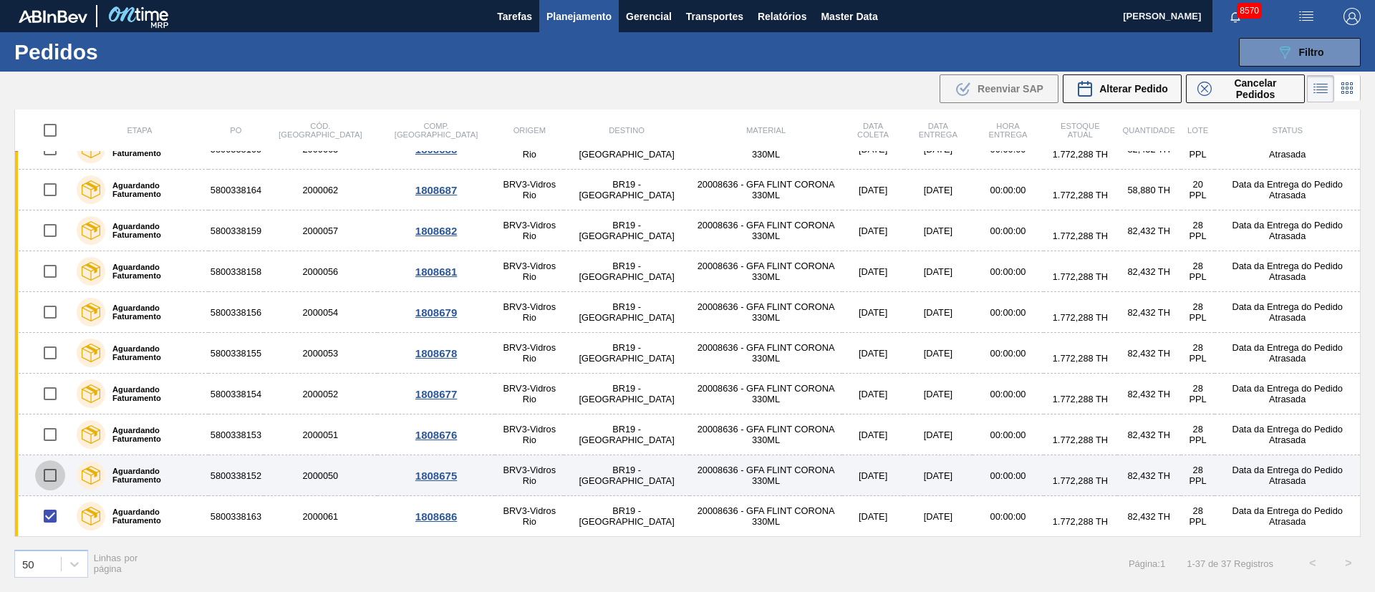
click at [49, 466] on input "checkbox" at bounding box center [50, 476] width 30 height 30
checkbox input "true"
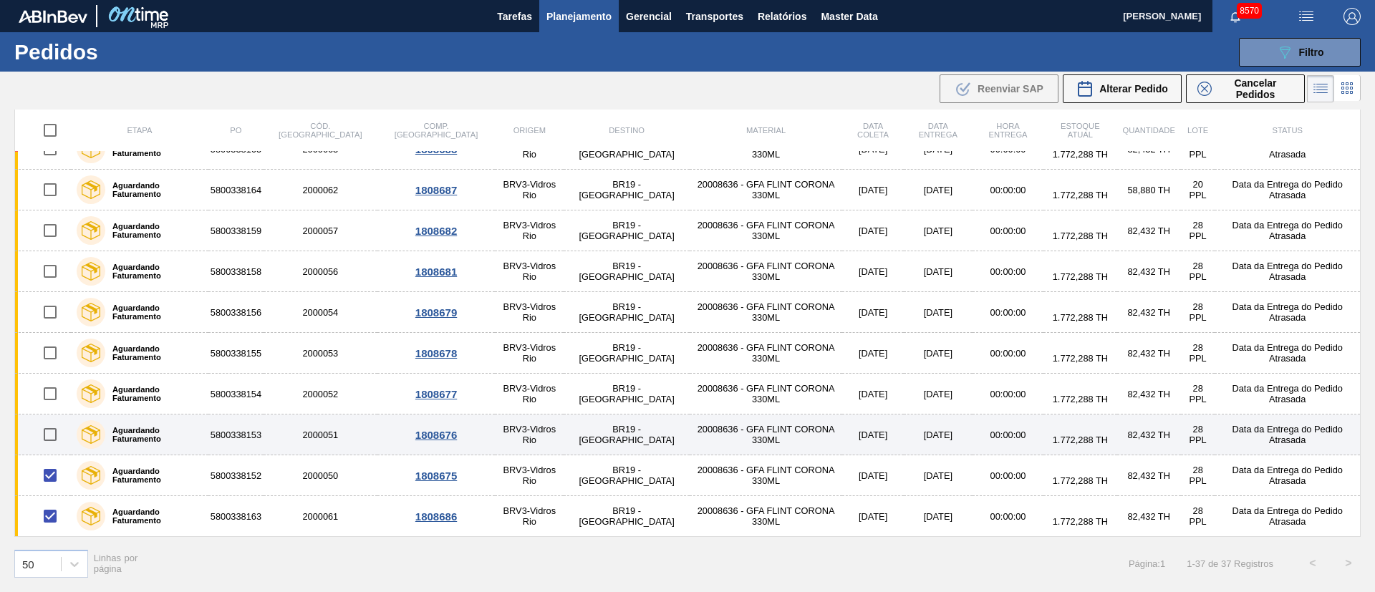
click at [54, 439] on input "checkbox" at bounding box center [50, 435] width 30 height 30
checkbox input "true"
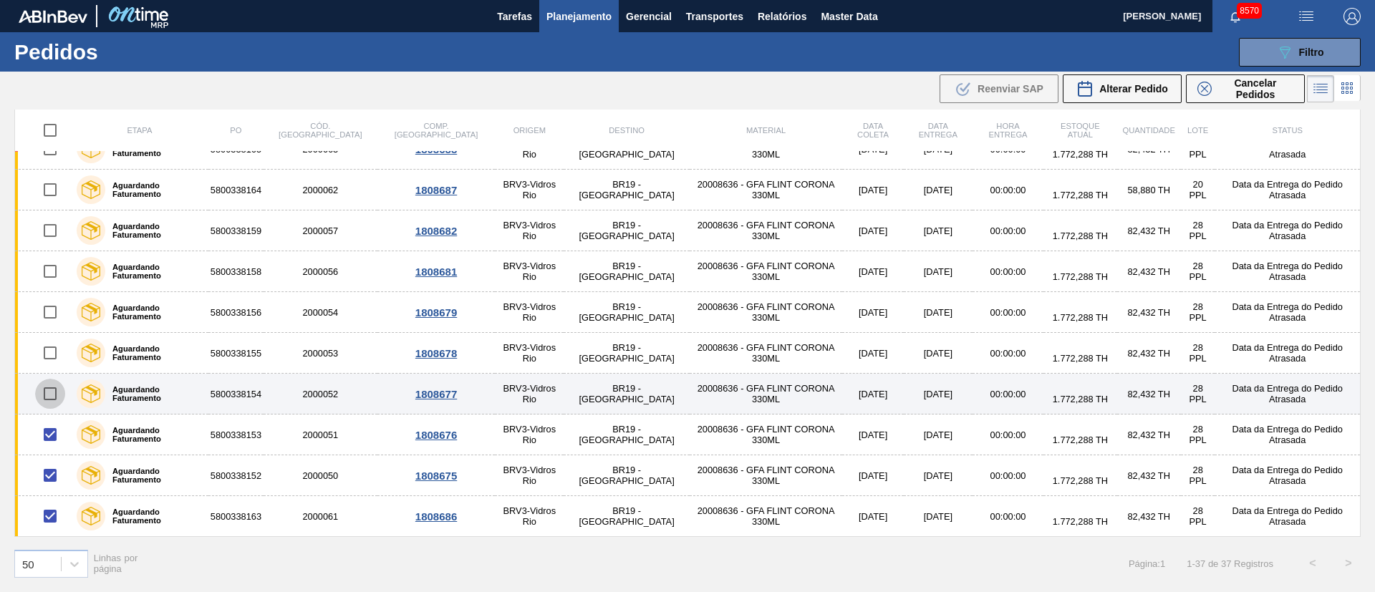
click at [53, 395] on input "checkbox" at bounding box center [50, 394] width 30 height 30
checkbox input "true"
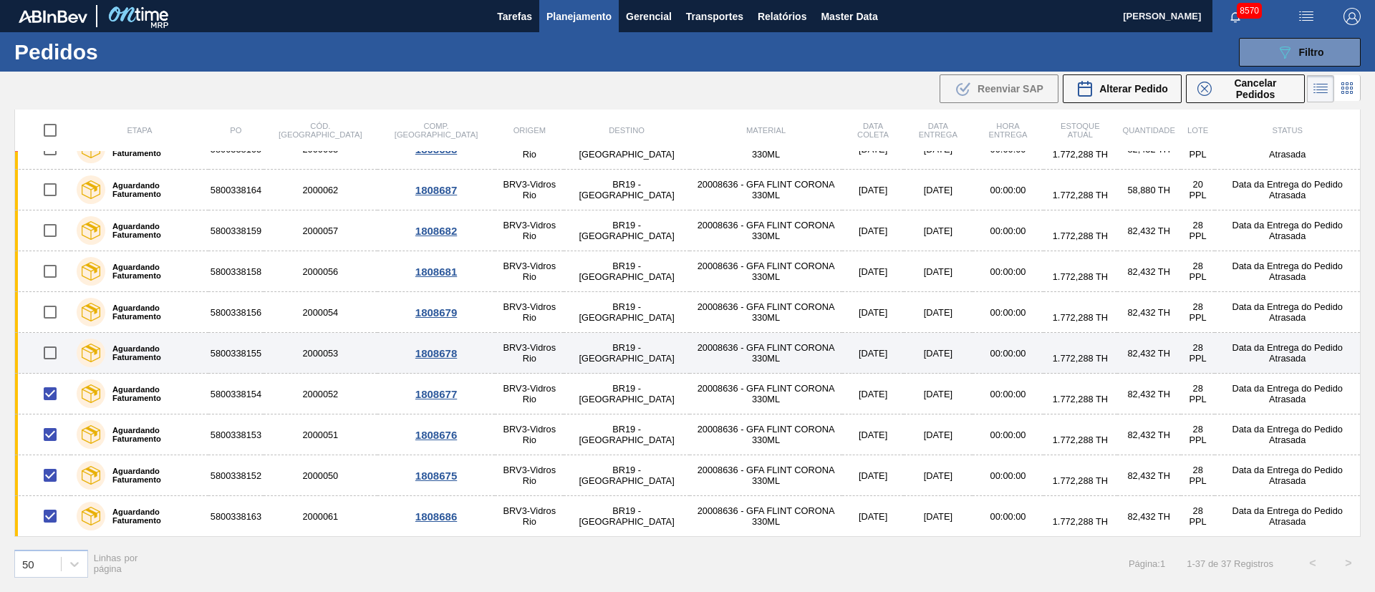
click at [51, 354] on input "checkbox" at bounding box center [50, 353] width 30 height 30
checkbox input "true"
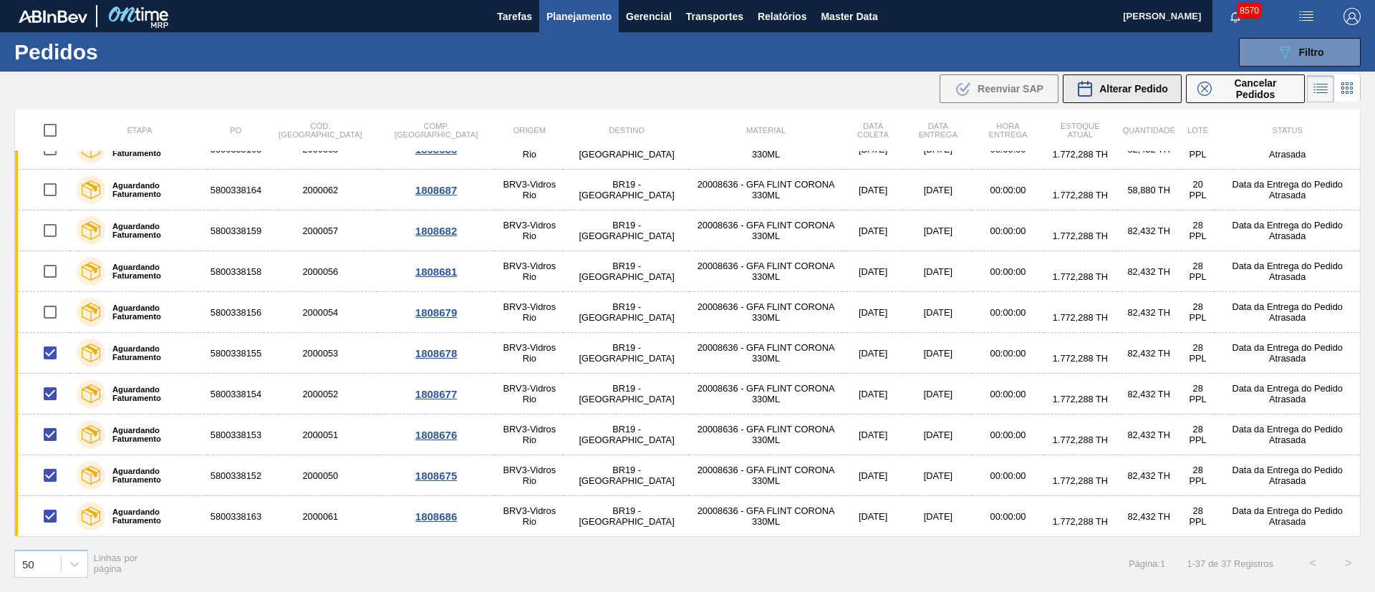
click at [1135, 93] on span "Alterar Pedido" at bounding box center [1133, 88] width 69 height 11
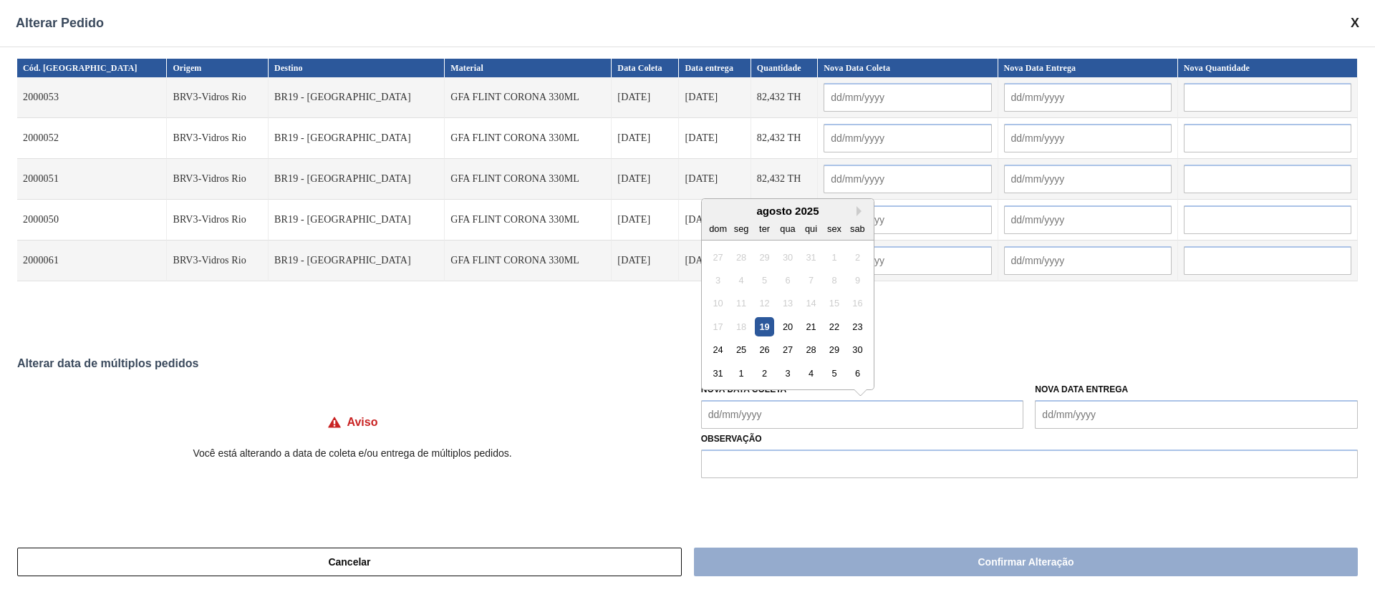
click at [781, 413] on Coleta "Nova Data Coleta" at bounding box center [862, 414] width 323 height 29
click at [746, 355] on div "25" at bounding box center [740, 349] width 19 height 19
type Coleta "[DATE]"
type input "[DATE]"
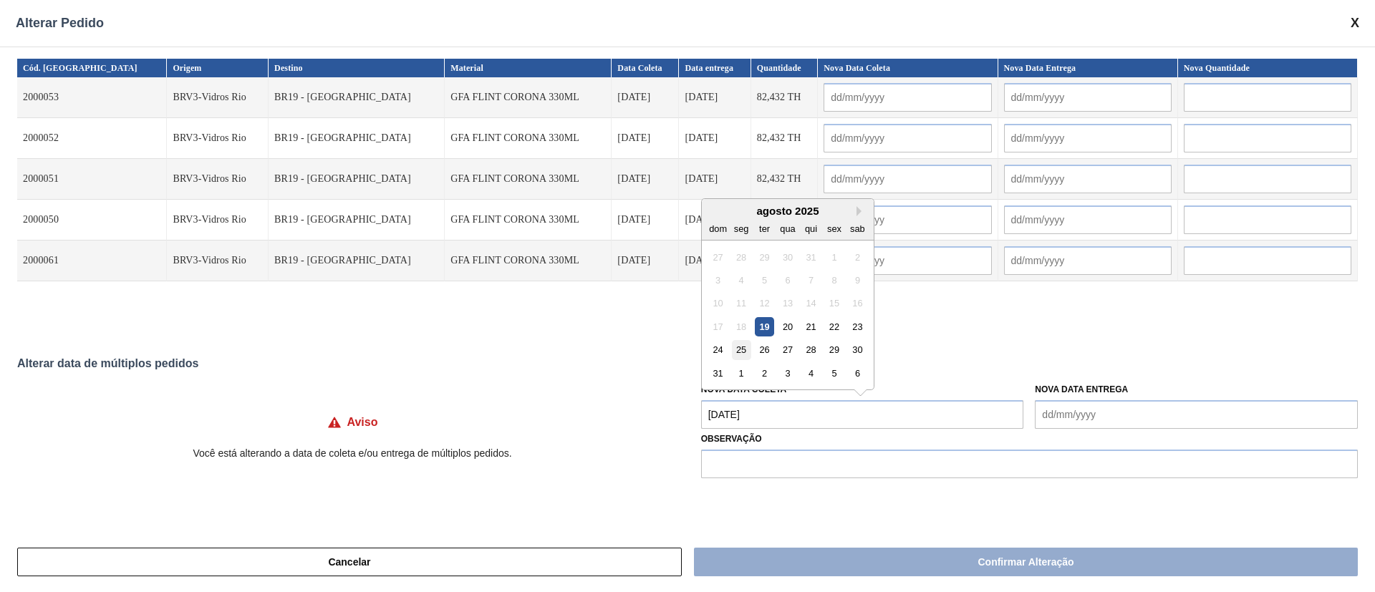
type input "[DATE]"
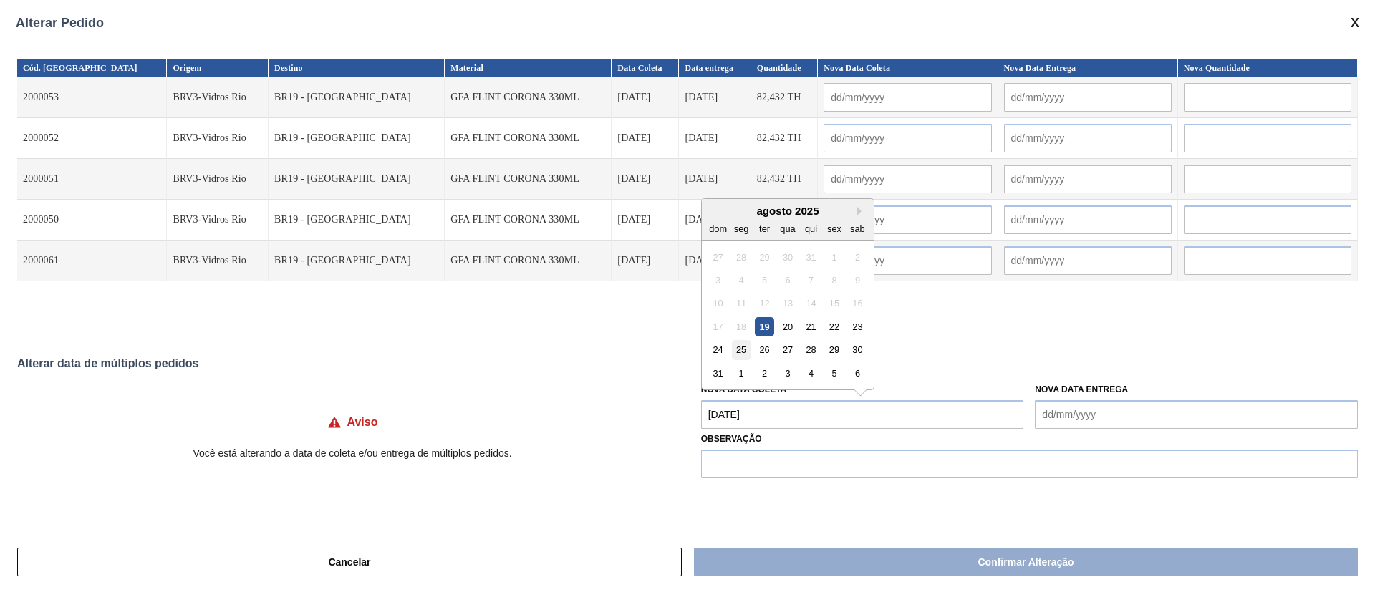
type input "[DATE]"
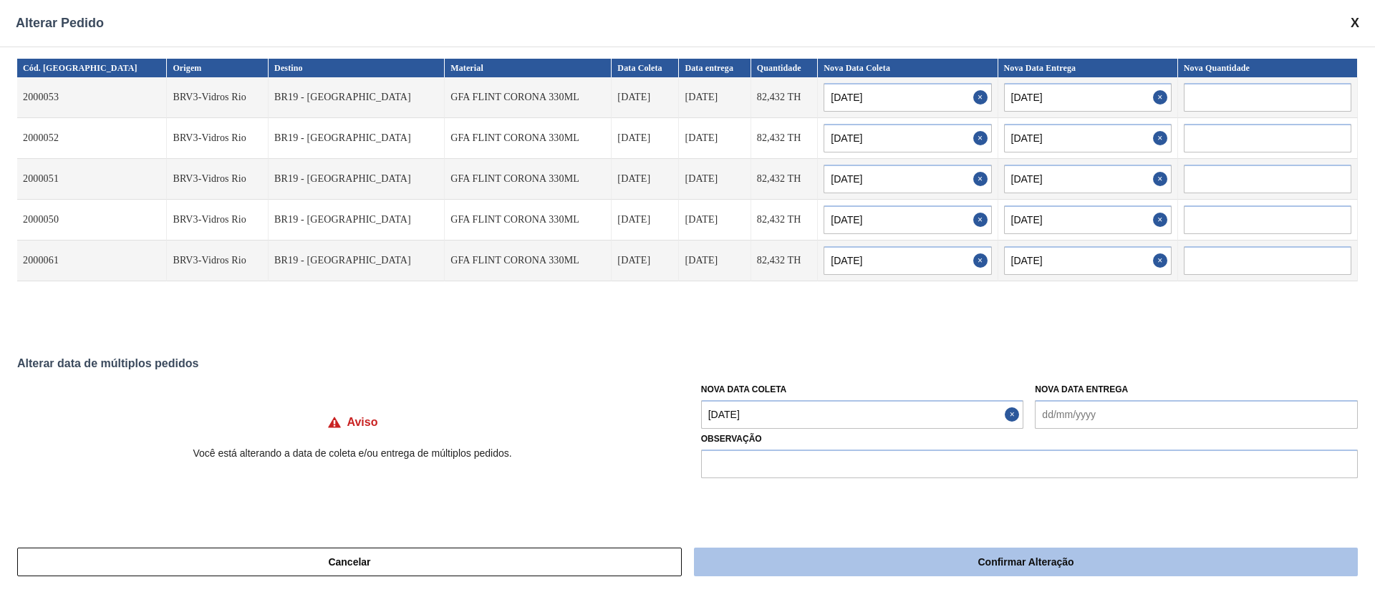
click at [801, 572] on button "Confirmar Alteração" at bounding box center [1026, 562] width 664 height 29
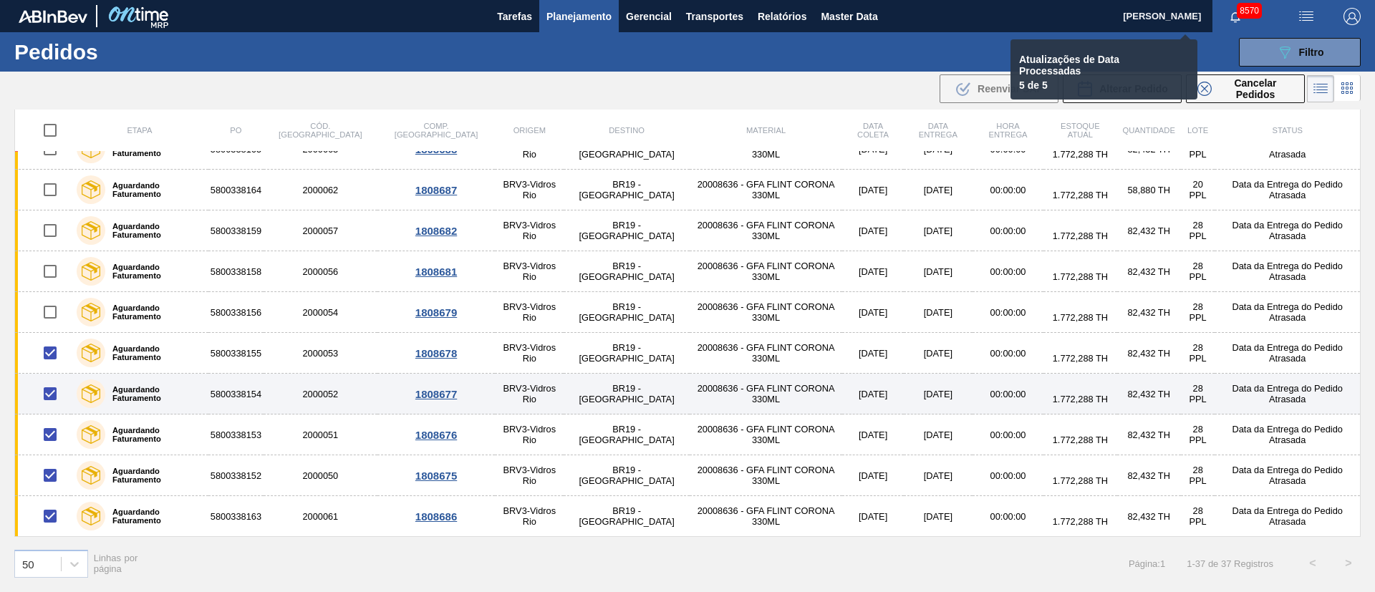
checkbox input "false"
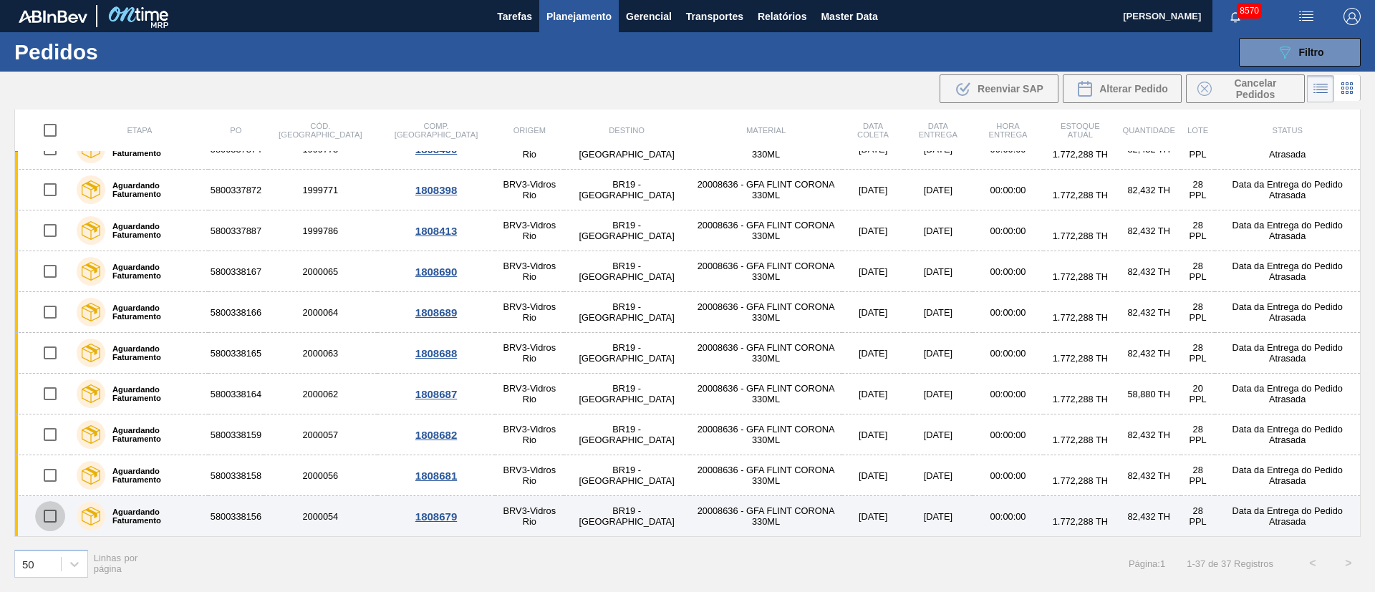
click at [53, 517] on input "checkbox" at bounding box center [50, 516] width 30 height 30
checkbox input "true"
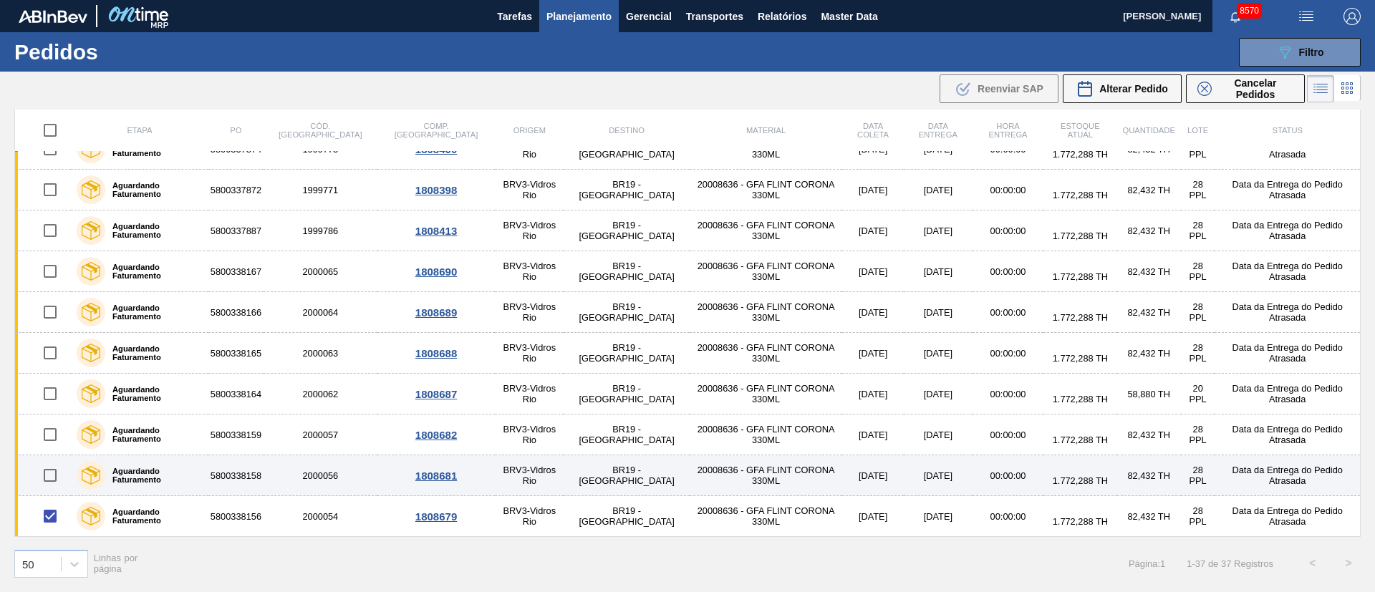
click at [55, 485] on input "checkbox" at bounding box center [50, 476] width 30 height 30
checkbox input "true"
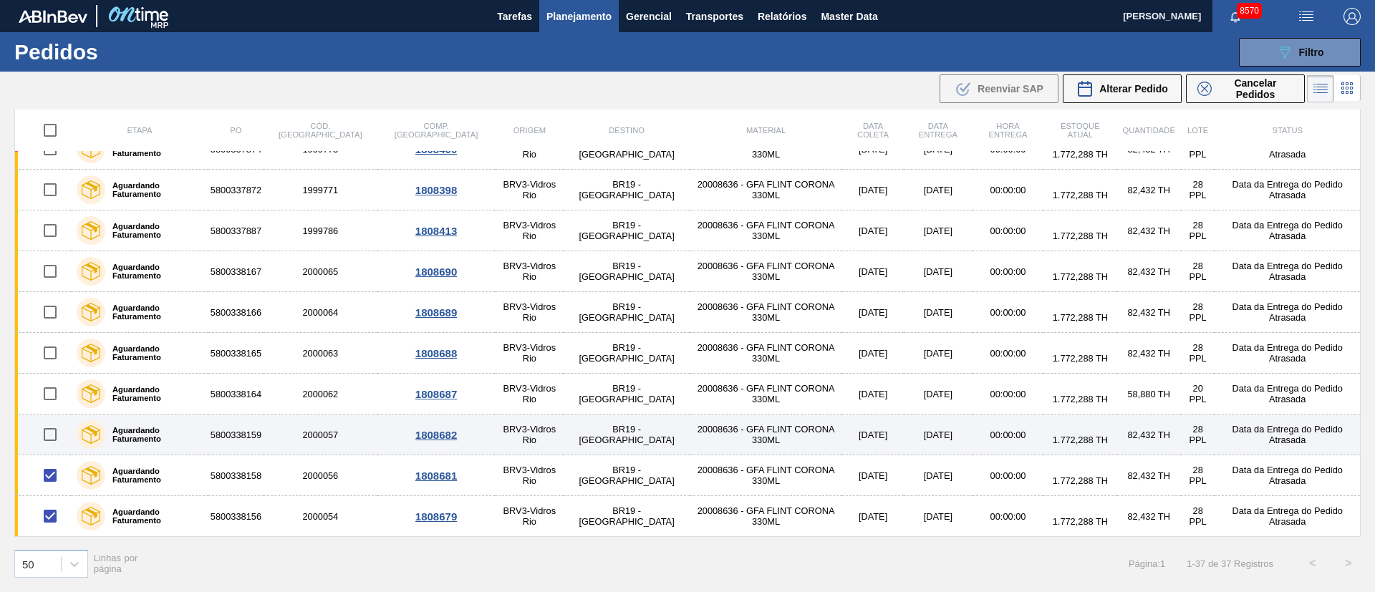
click at [60, 435] on input "checkbox" at bounding box center [50, 435] width 30 height 30
checkbox input "true"
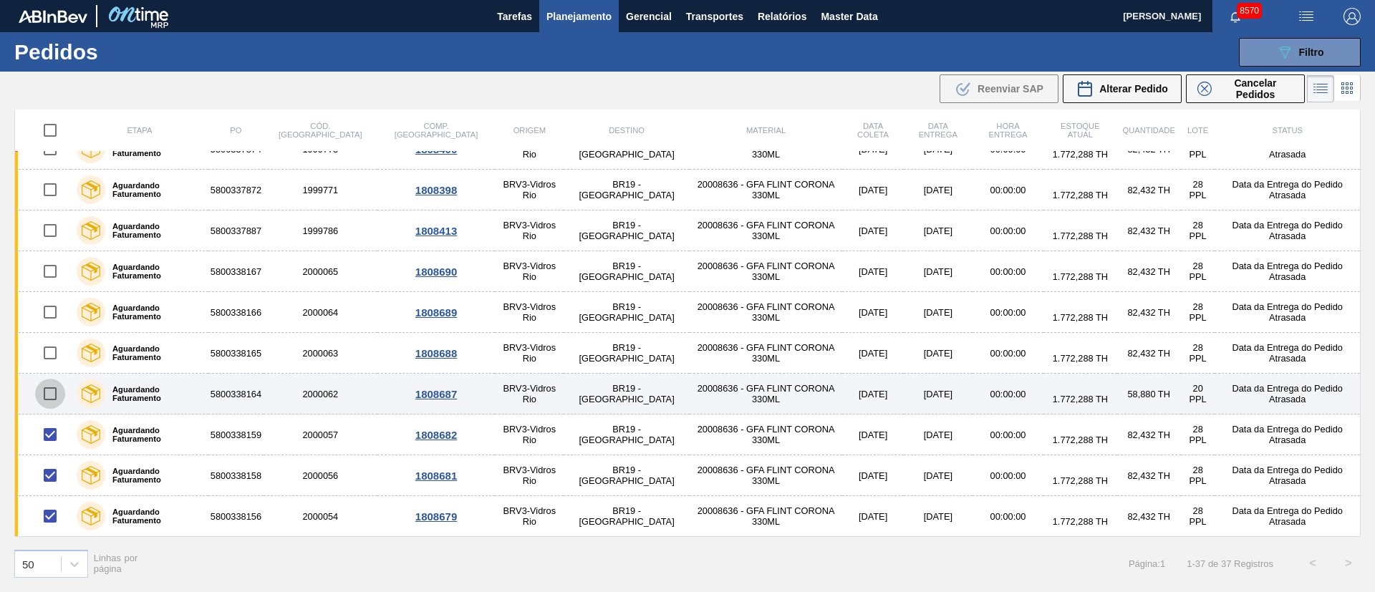
click at [53, 390] on input "checkbox" at bounding box center [50, 394] width 30 height 30
checkbox input "true"
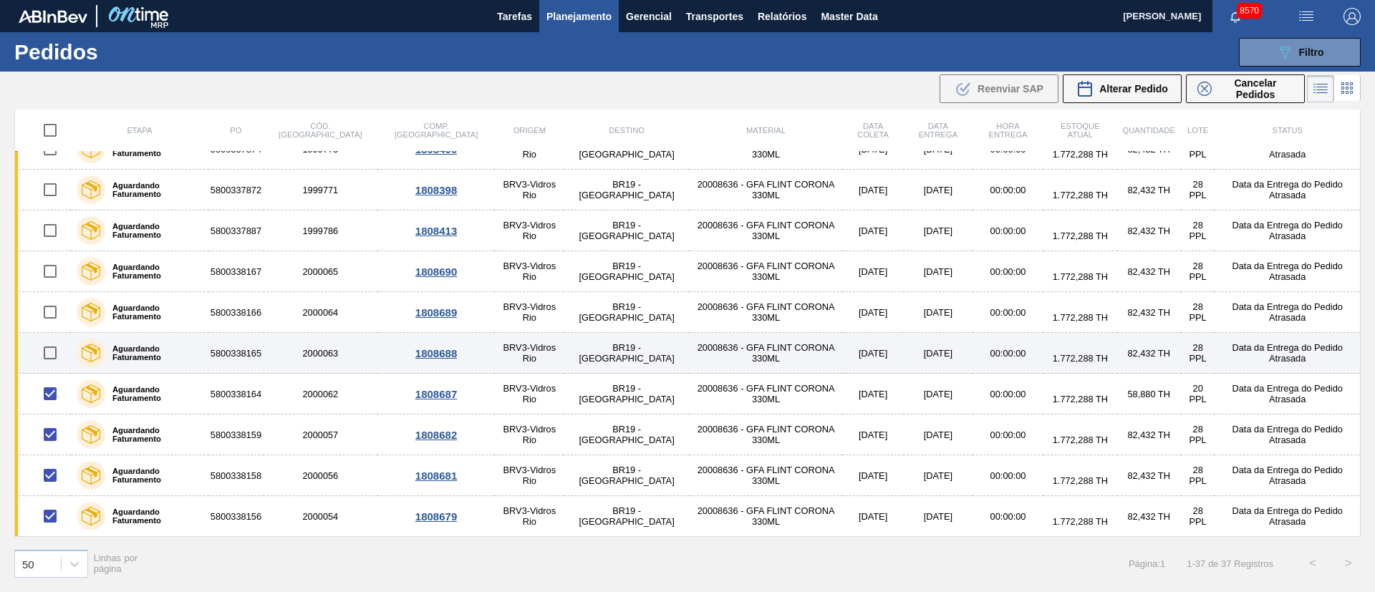
click at [52, 347] on input "checkbox" at bounding box center [50, 353] width 30 height 30
checkbox input "true"
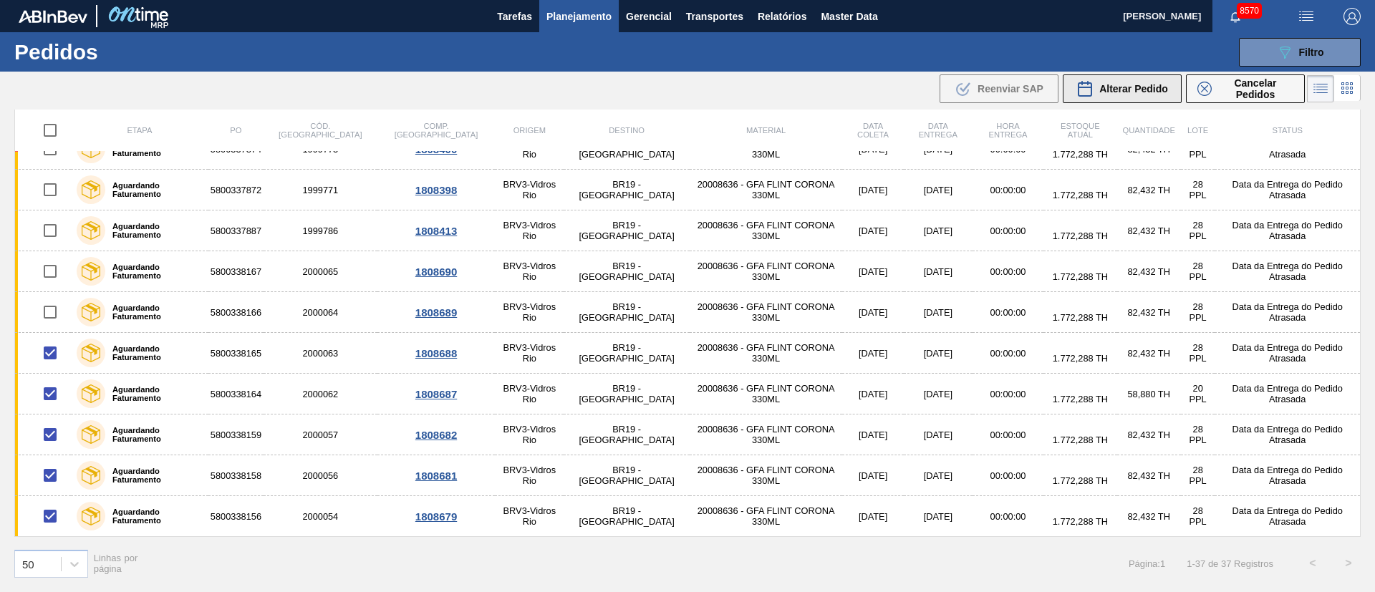
click at [1142, 83] on span "Alterar Pedido" at bounding box center [1133, 88] width 69 height 11
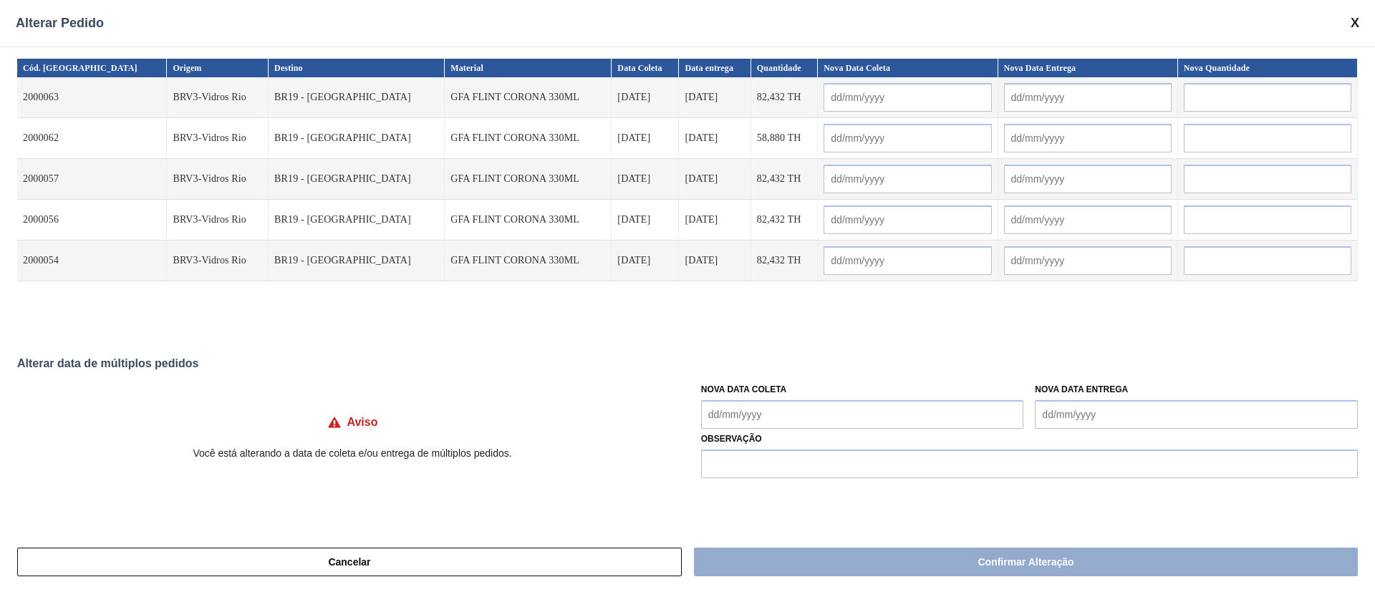
click at [746, 420] on Coleta "Nova Data Coleta" at bounding box center [862, 414] width 323 height 29
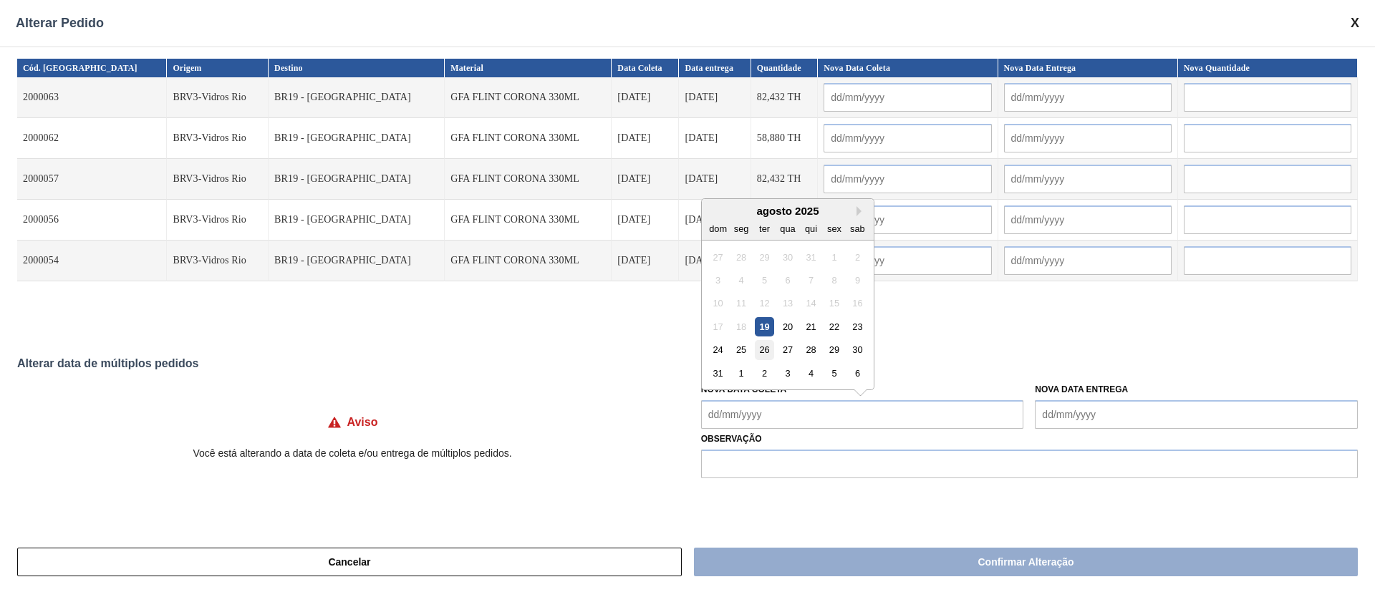
click at [769, 352] on div "26" at bounding box center [764, 349] width 19 height 19
type Coleta "[DATE]"
type input "[DATE]"
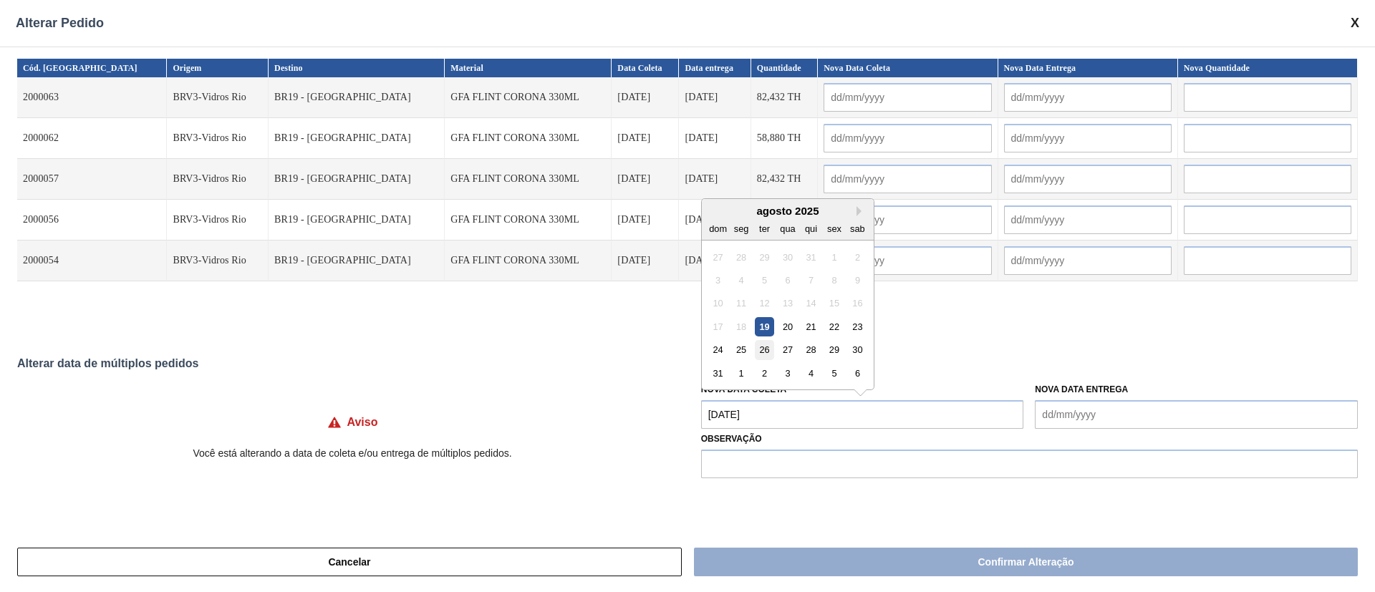
type input "[DATE]"
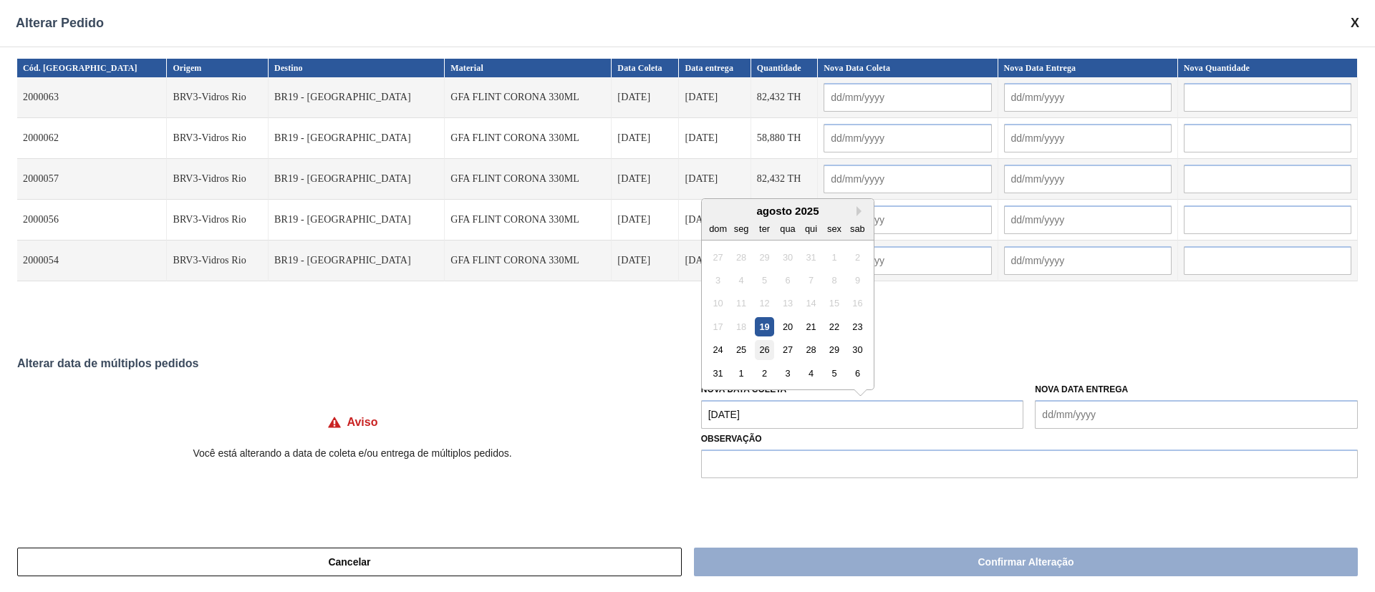
type input "[DATE]"
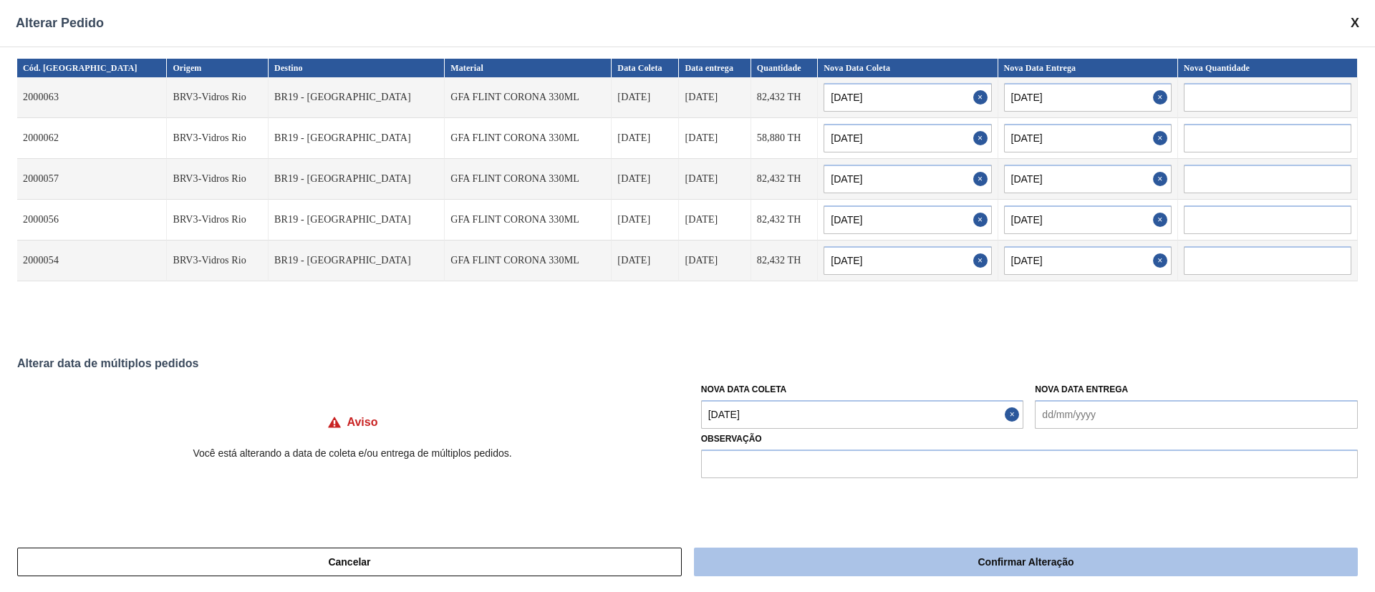
click at [822, 552] on button "Confirmar Alteração" at bounding box center [1026, 562] width 664 height 29
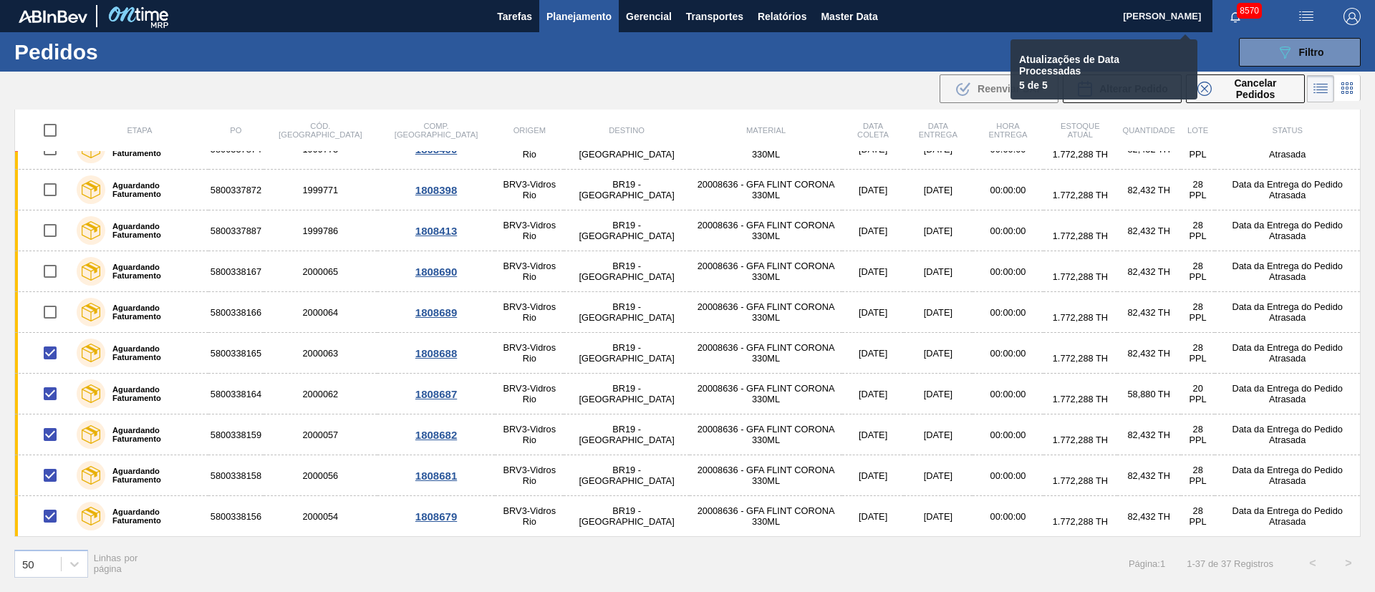
checkbox input "false"
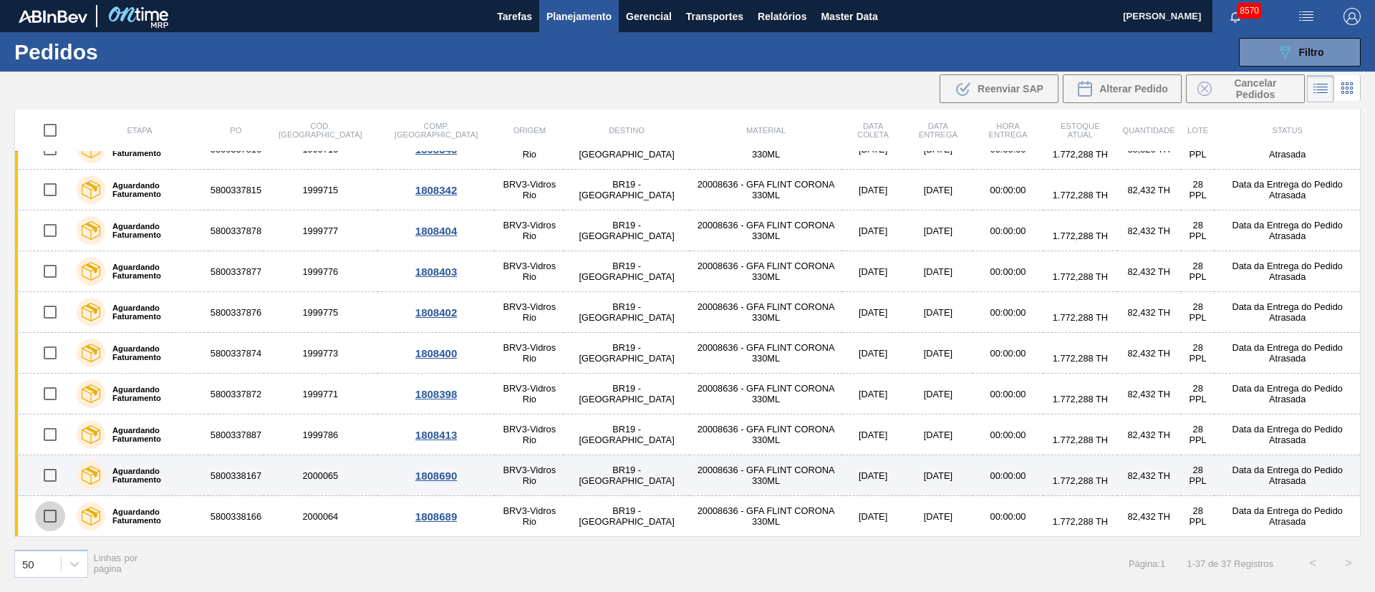
drag, startPoint x: 54, startPoint y: 519, endPoint x: 55, endPoint y: 480, distance: 39.4
click at [54, 519] on input "checkbox" at bounding box center [50, 516] width 30 height 30
checkbox input "true"
click at [49, 467] on input "checkbox" at bounding box center [50, 476] width 30 height 30
checkbox input "true"
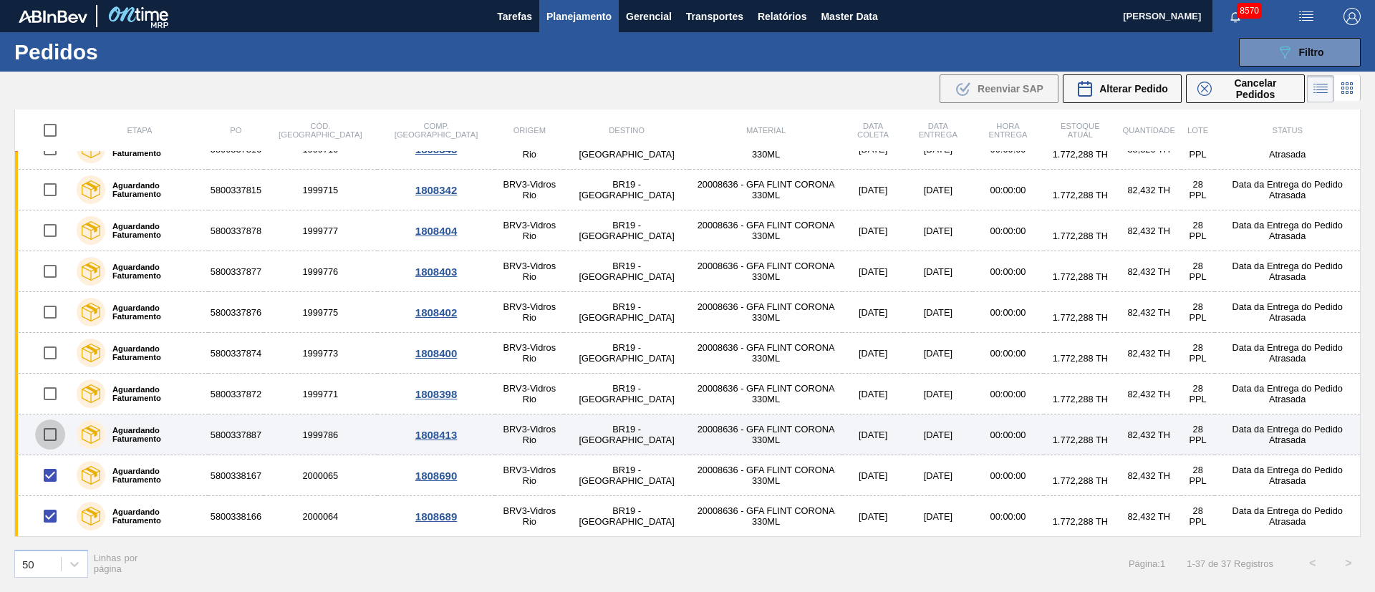
click at [47, 430] on input "checkbox" at bounding box center [50, 435] width 30 height 30
checkbox input "true"
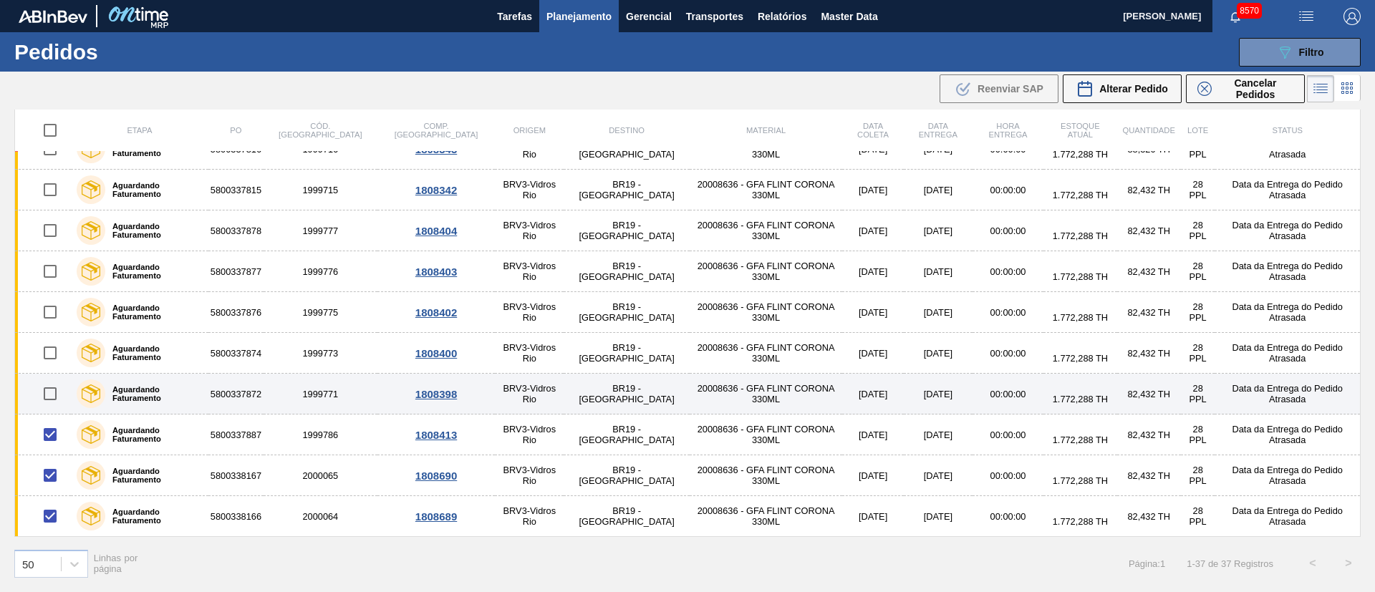
click at [49, 384] on input "checkbox" at bounding box center [50, 394] width 30 height 30
checkbox input "true"
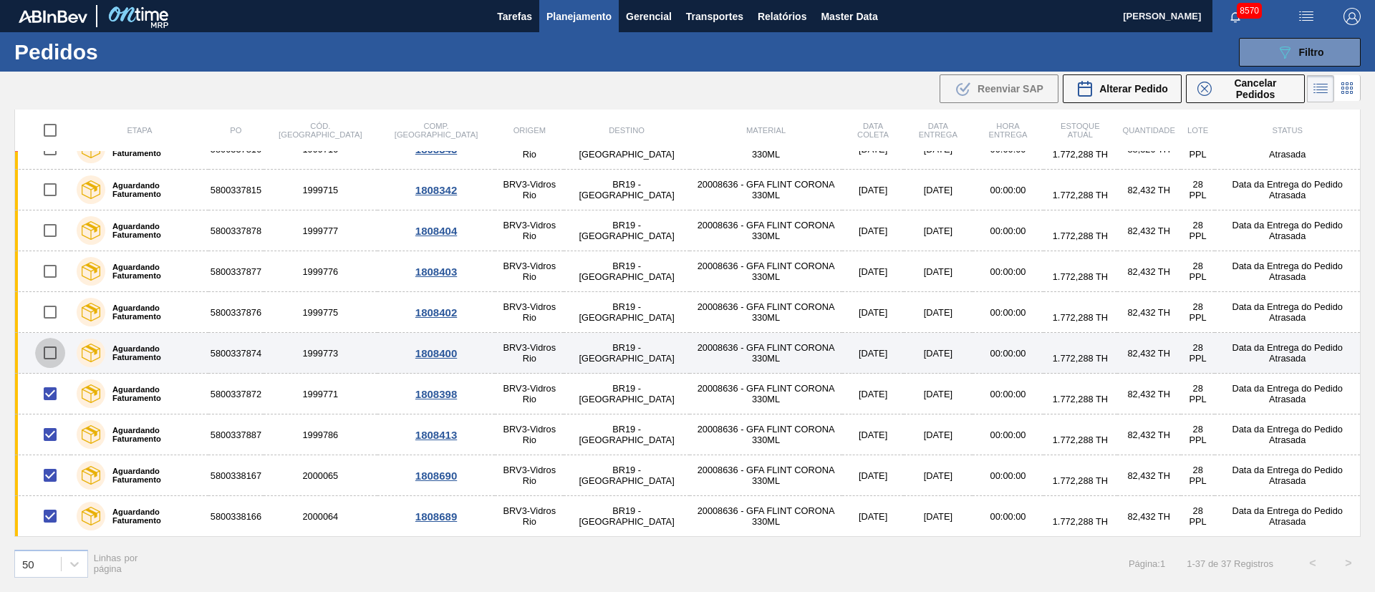
click at [48, 350] on input "checkbox" at bounding box center [50, 353] width 30 height 30
checkbox input "true"
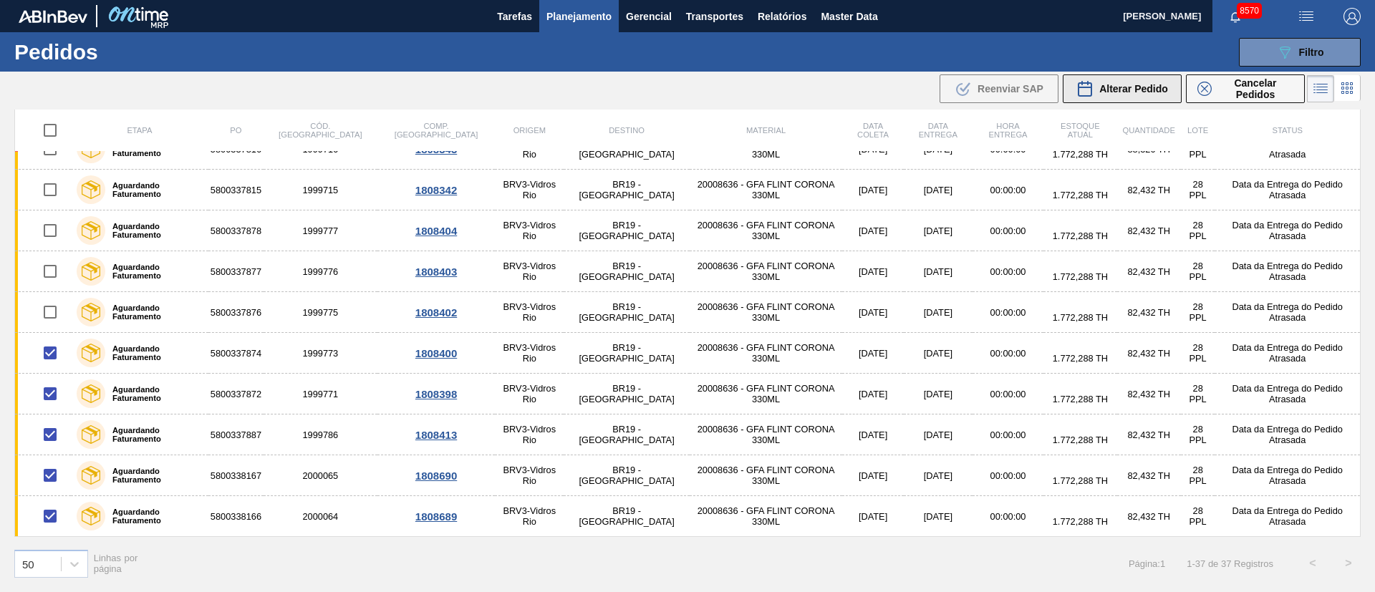
click at [1155, 90] on span "Alterar Pedido" at bounding box center [1133, 88] width 69 height 11
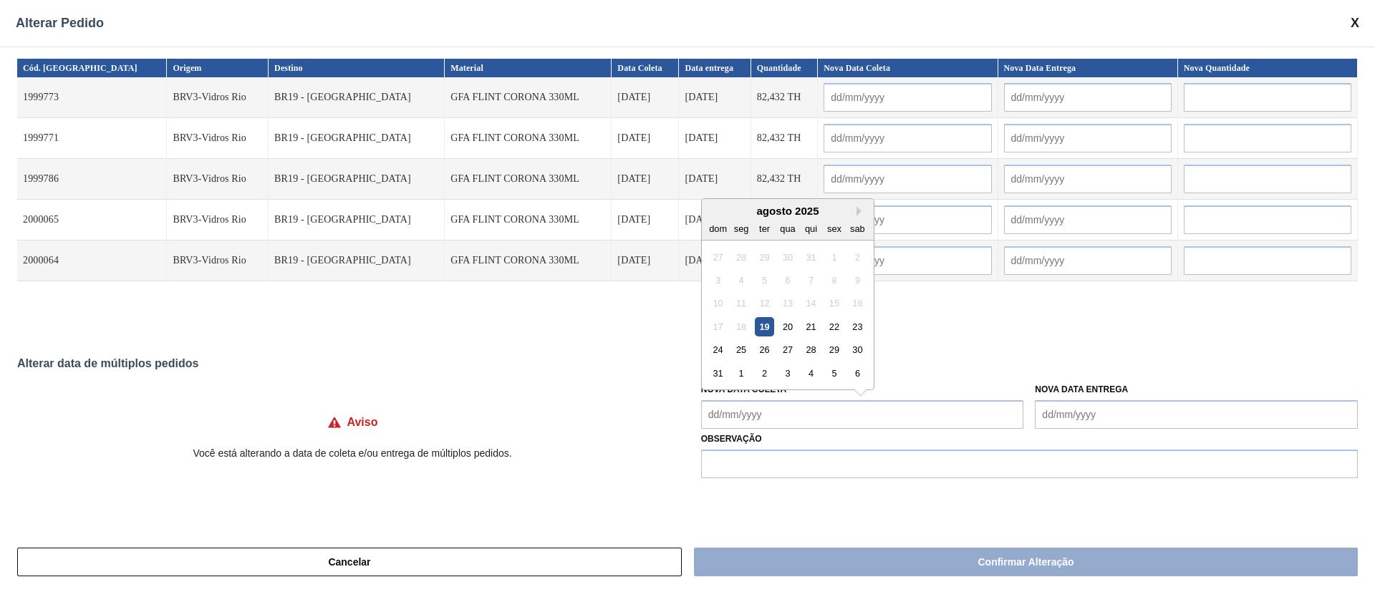
click at [780, 405] on Coleta "Nova Data Coleta" at bounding box center [862, 414] width 323 height 29
click at [768, 347] on div "26" at bounding box center [764, 349] width 19 height 19
type Coleta "[DATE]"
type input "[DATE]"
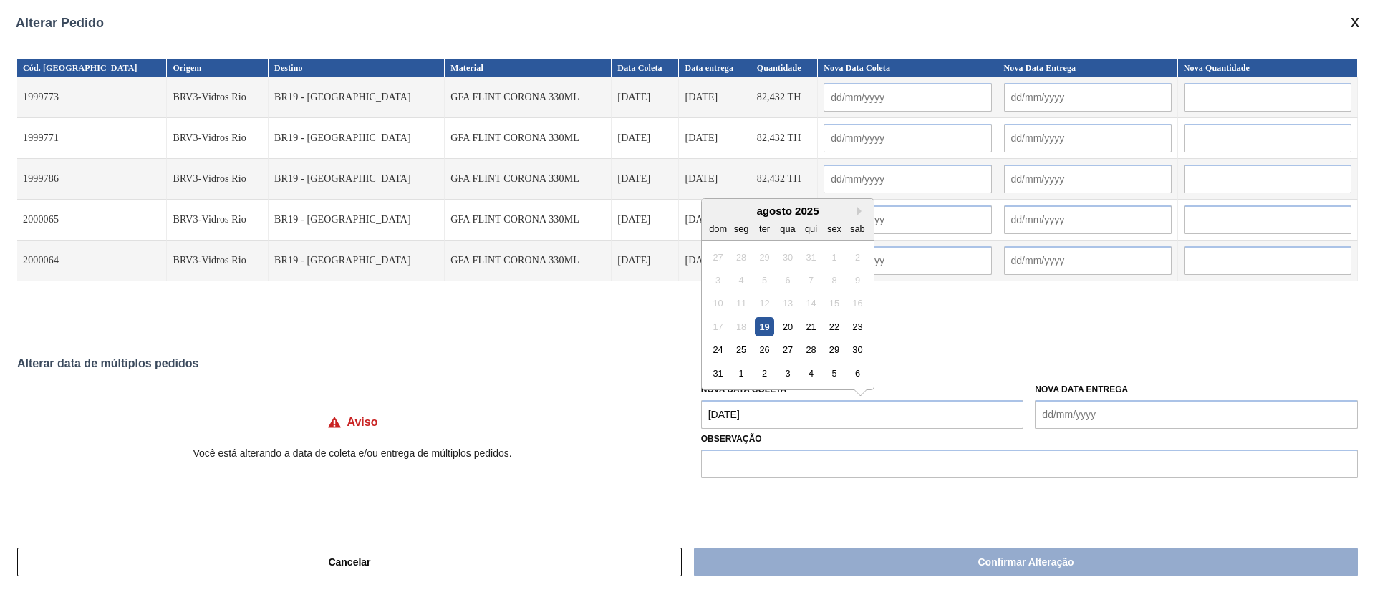
type input "[DATE]"
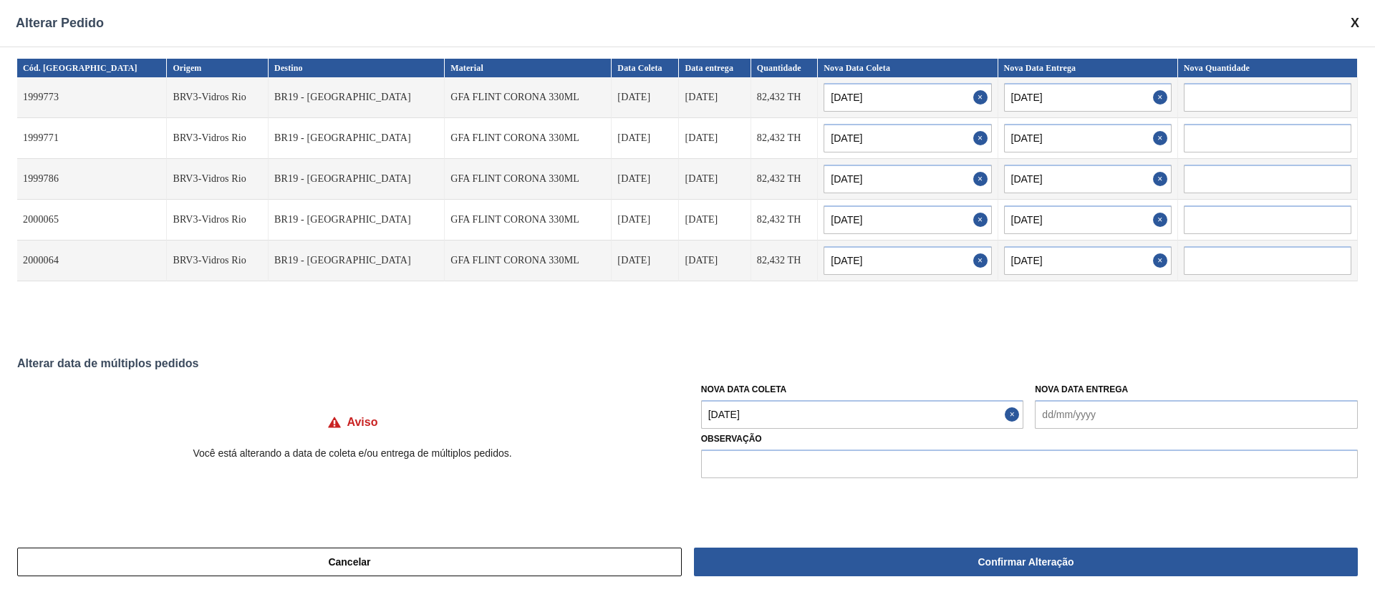
click at [780, 420] on Coleta "[DATE]" at bounding box center [862, 414] width 323 height 29
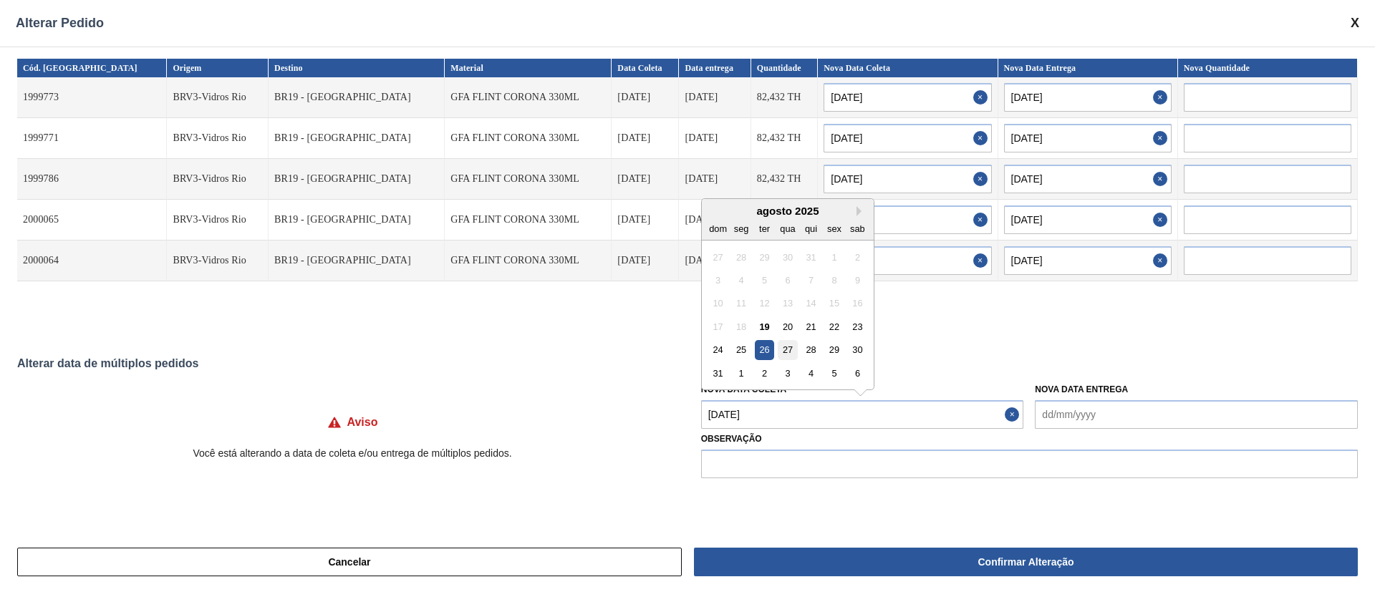
click at [794, 356] on div "27" at bounding box center [787, 349] width 19 height 19
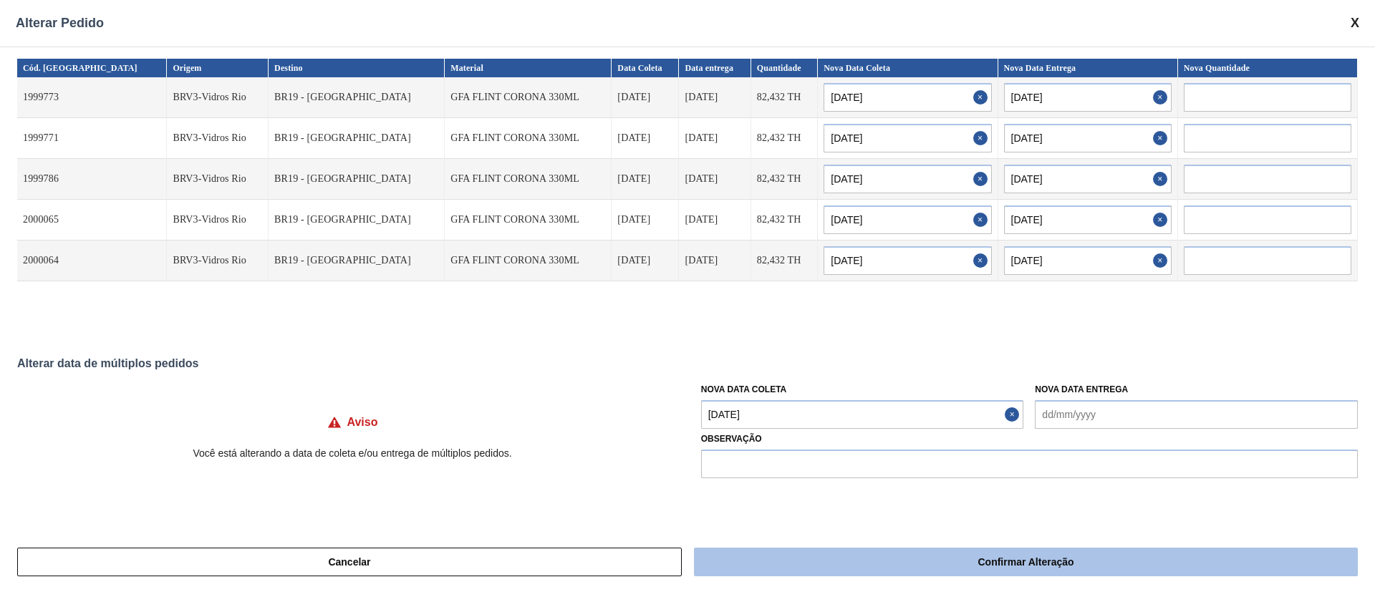
click at [841, 562] on button "Confirmar Alteração" at bounding box center [1026, 562] width 664 height 29
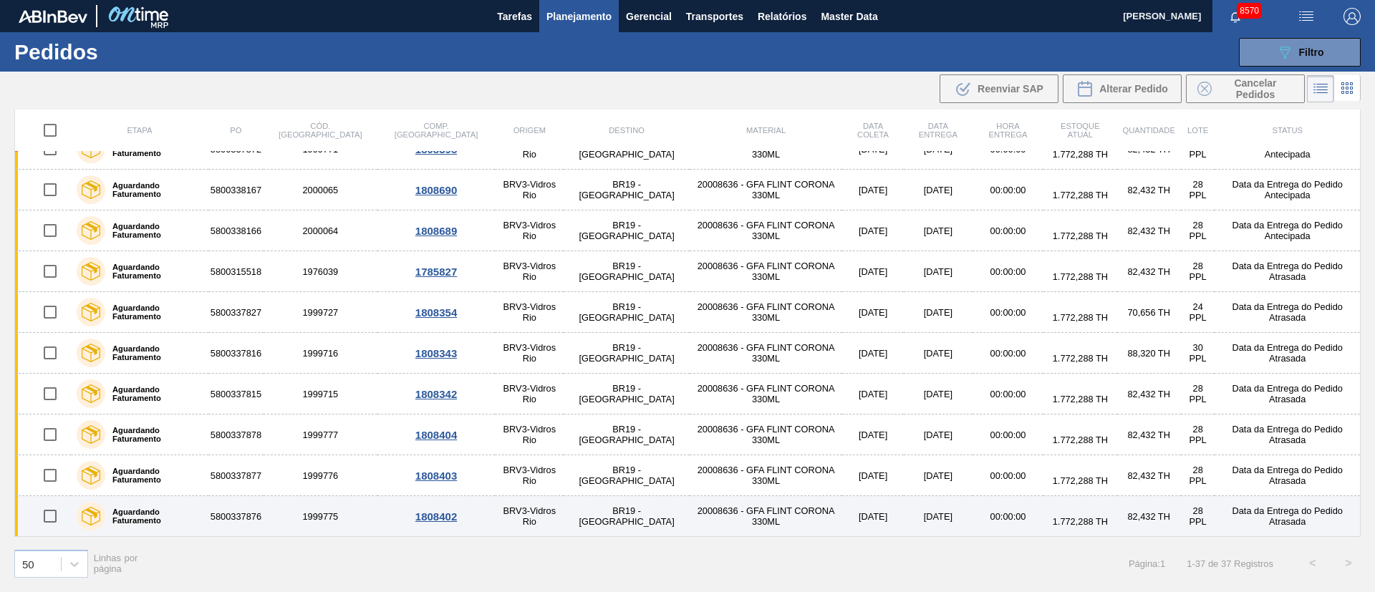
click at [57, 516] on input "checkbox" at bounding box center [50, 516] width 30 height 30
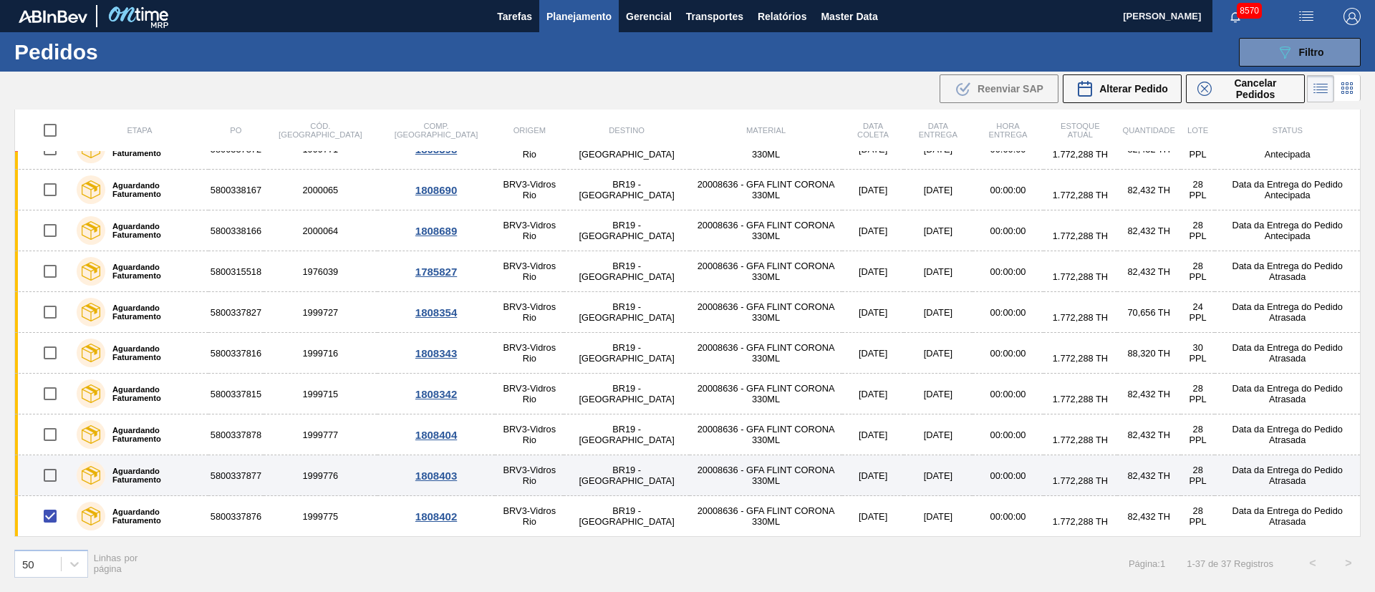
click at [54, 471] on input "checkbox" at bounding box center [50, 476] width 30 height 30
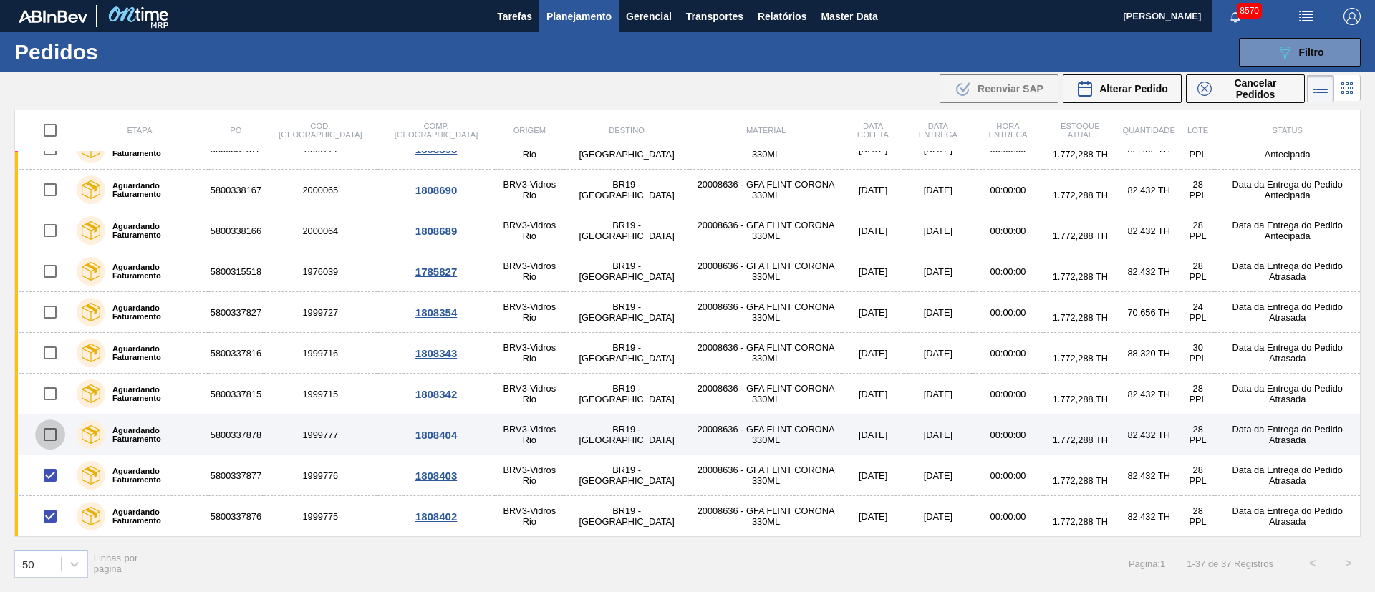
click at [52, 435] on input "checkbox" at bounding box center [50, 435] width 30 height 30
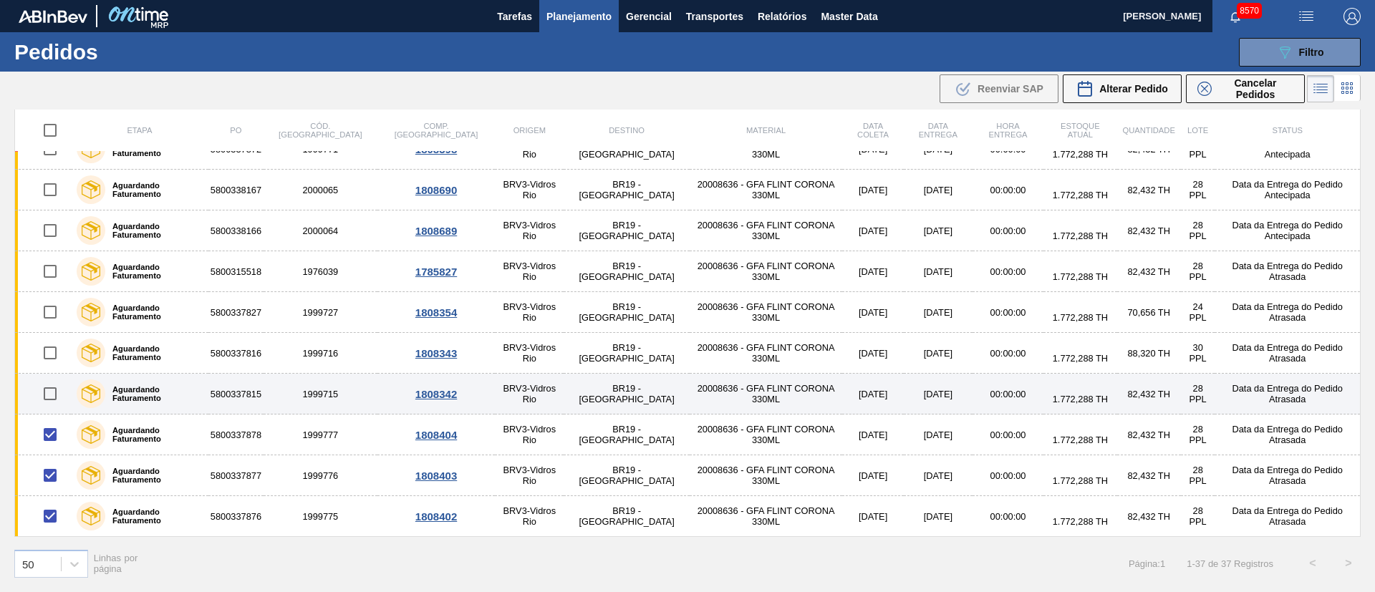
click at [57, 398] on input "checkbox" at bounding box center [50, 394] width 30 height 30
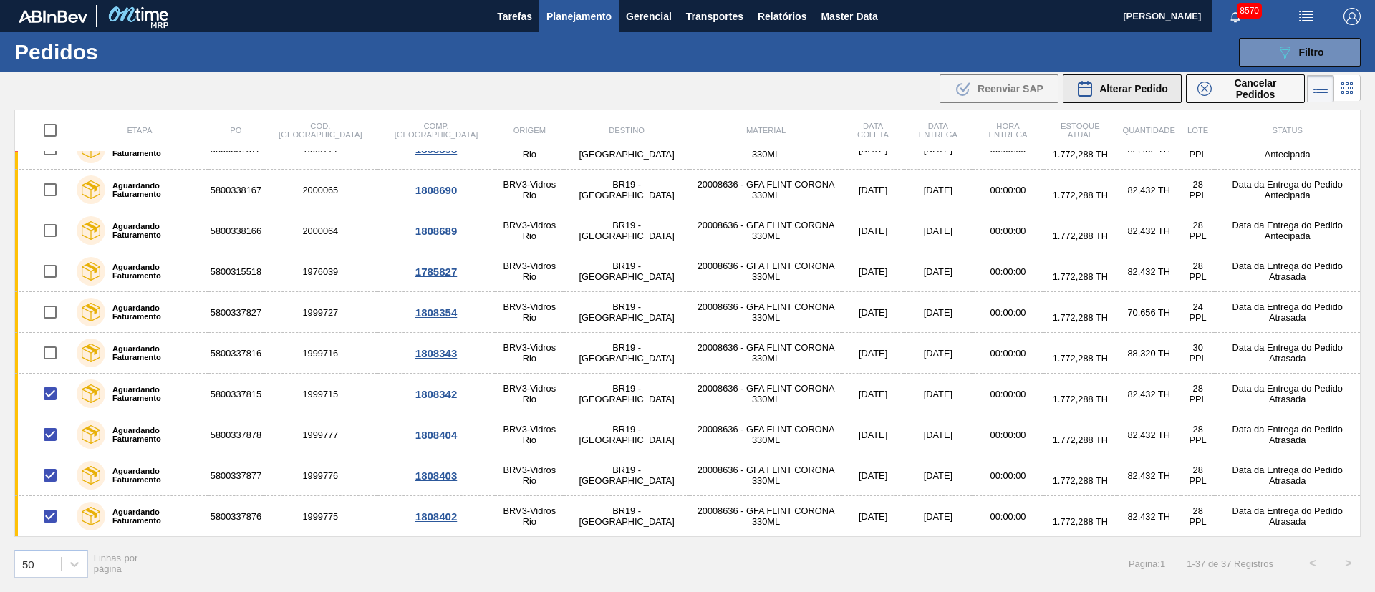
click at [1126, 88] on span "Alterar Pedido" at bounding box center [1133, 88] width 69 height 11
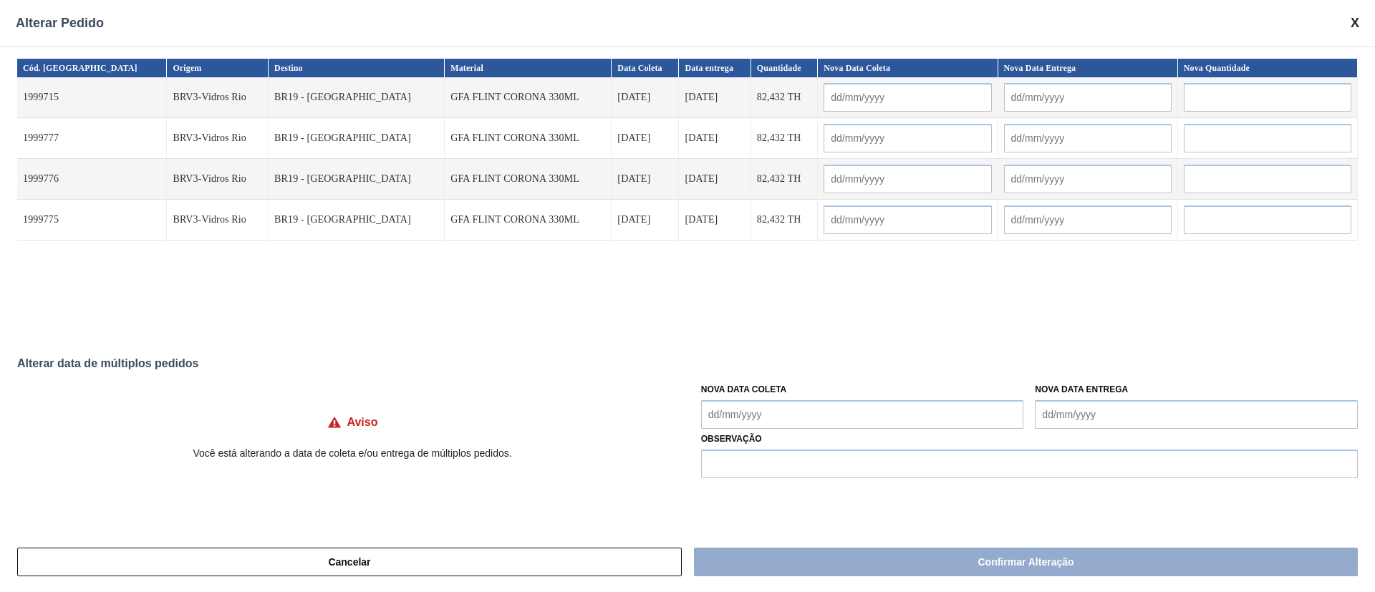
click at [825, 415] on Coleta "Nova Data Coleta" at bounding box center [862, 414] width 323 height 29
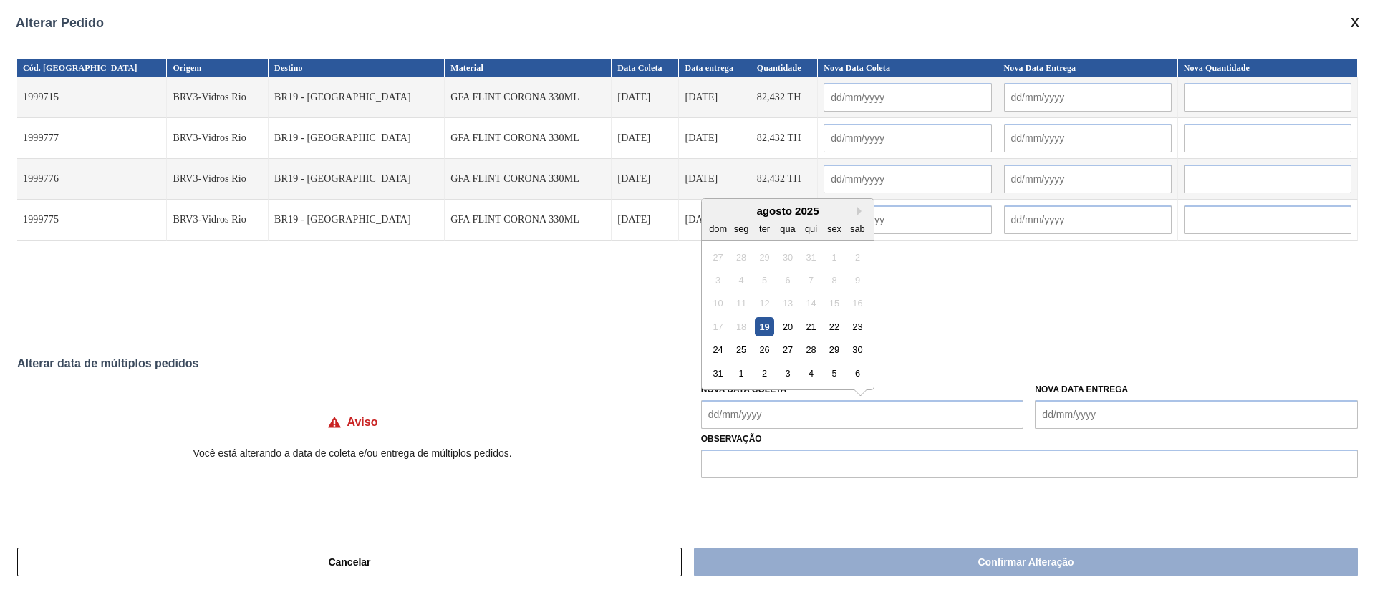
drag, startPoint x: 790, startPoint y: 327, endPoint x: 790, endPoint y: 337, distance: 10.0
click at [790, 327] on div "20" at bounding box center [787, 326] width 19 height 19
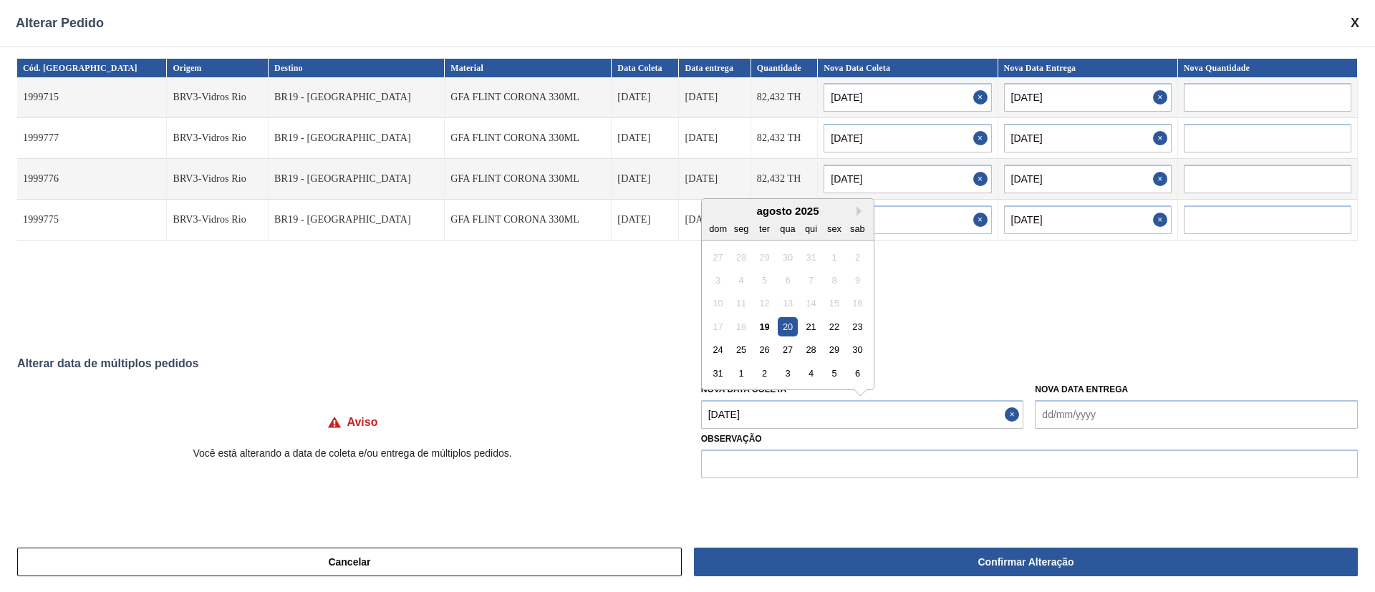
click at [793, 418] on Coleta "[DATE]" at bounding box center [862, 414] width 323 height 29
click at [841, 348] on div "29" at bounding box center [833, 349] width 19 height 19
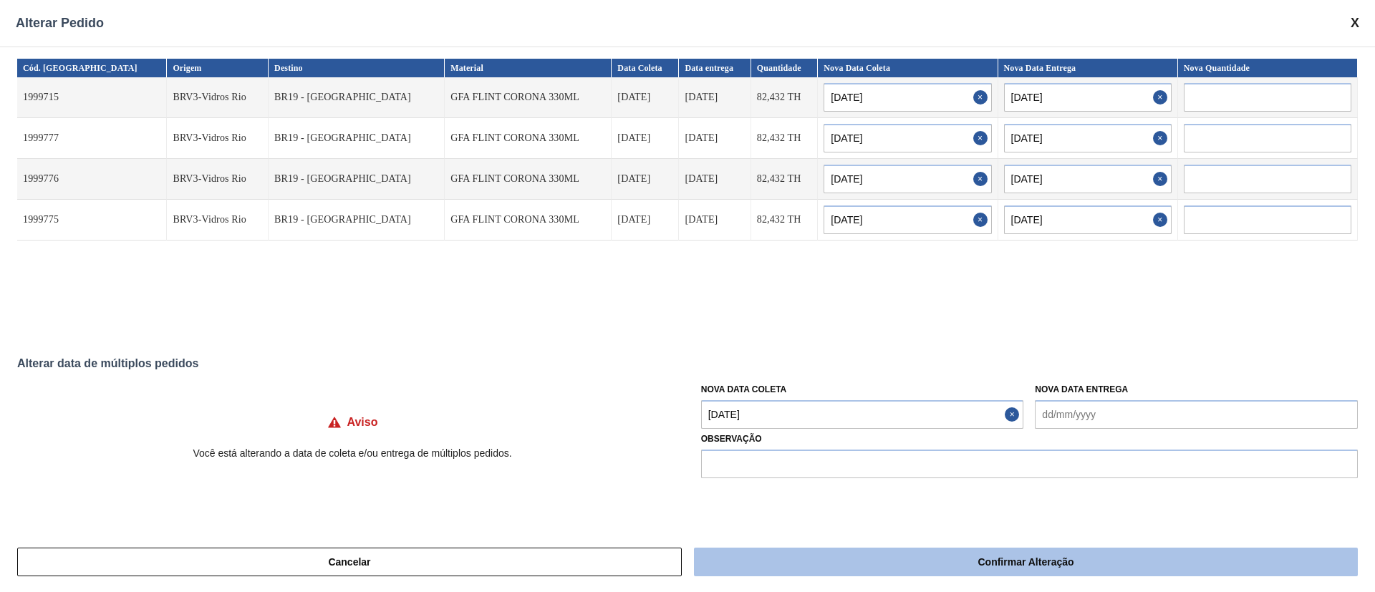
click at [847, 558] on button "Confirmar Alteração" at bounding box center [1026, 562] width 664 height 29
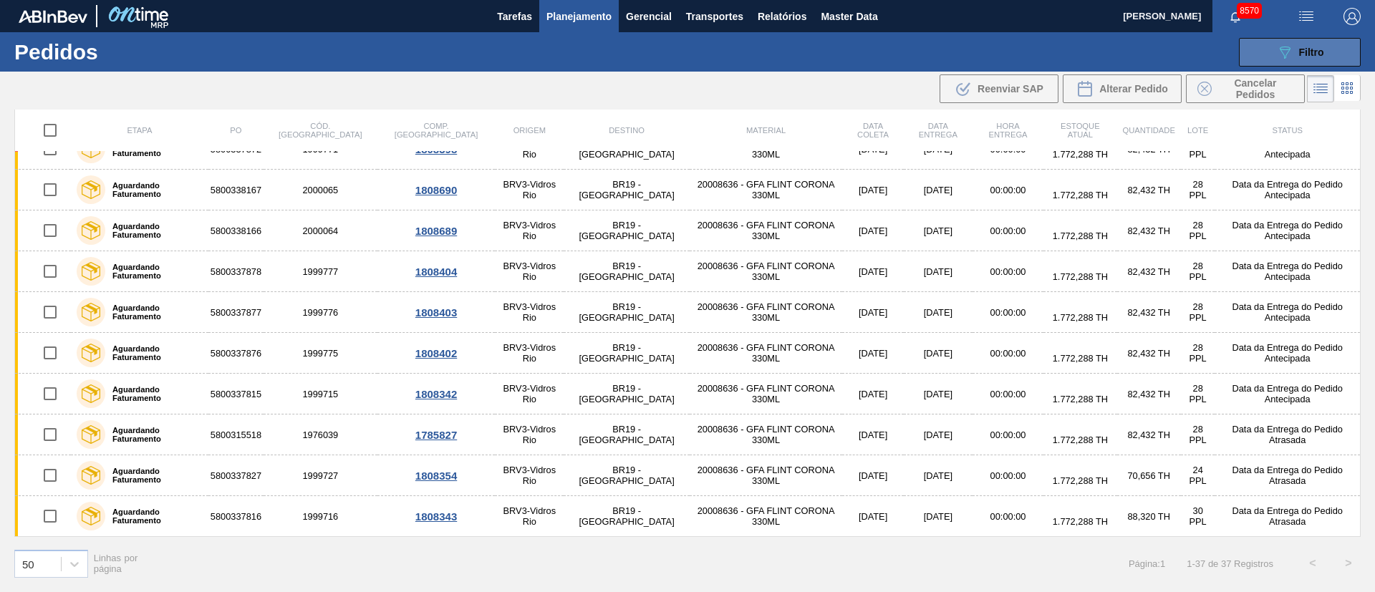
click at [1316, 59] on div "089F7B8B-B2A5-4AFE-B5C0-19BA573D28AC Filtro" at bounding box center [1300, 52] width 48 height 17
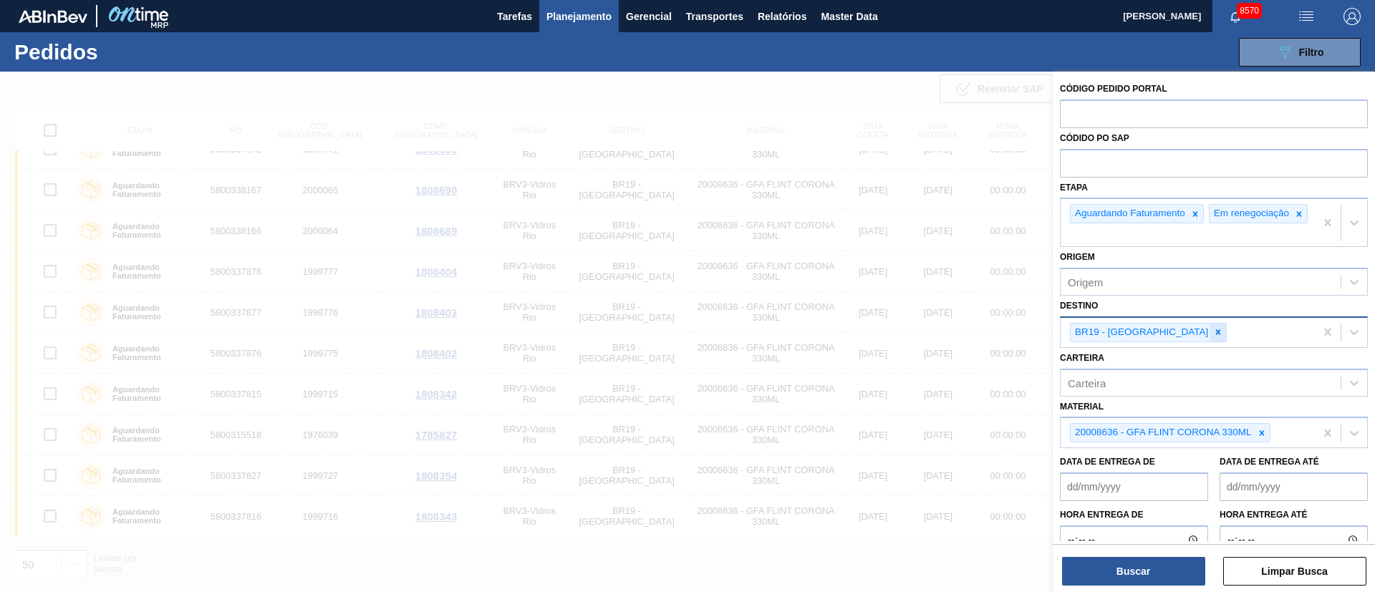
click at [1213, 336] on icon at bounding box center [1218, 332] width 10 height 10
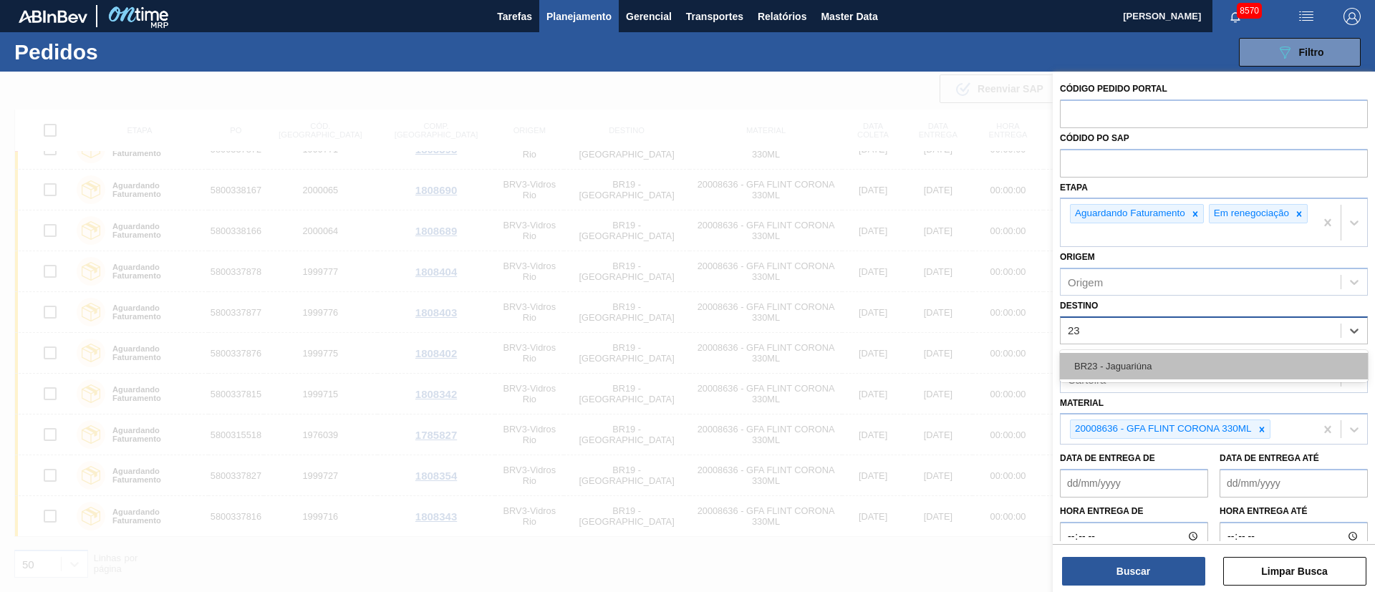
click at [1150, 372] on div "BR23 - Jaguariúna" at bounding box center [1214, 366] width 308 height 27
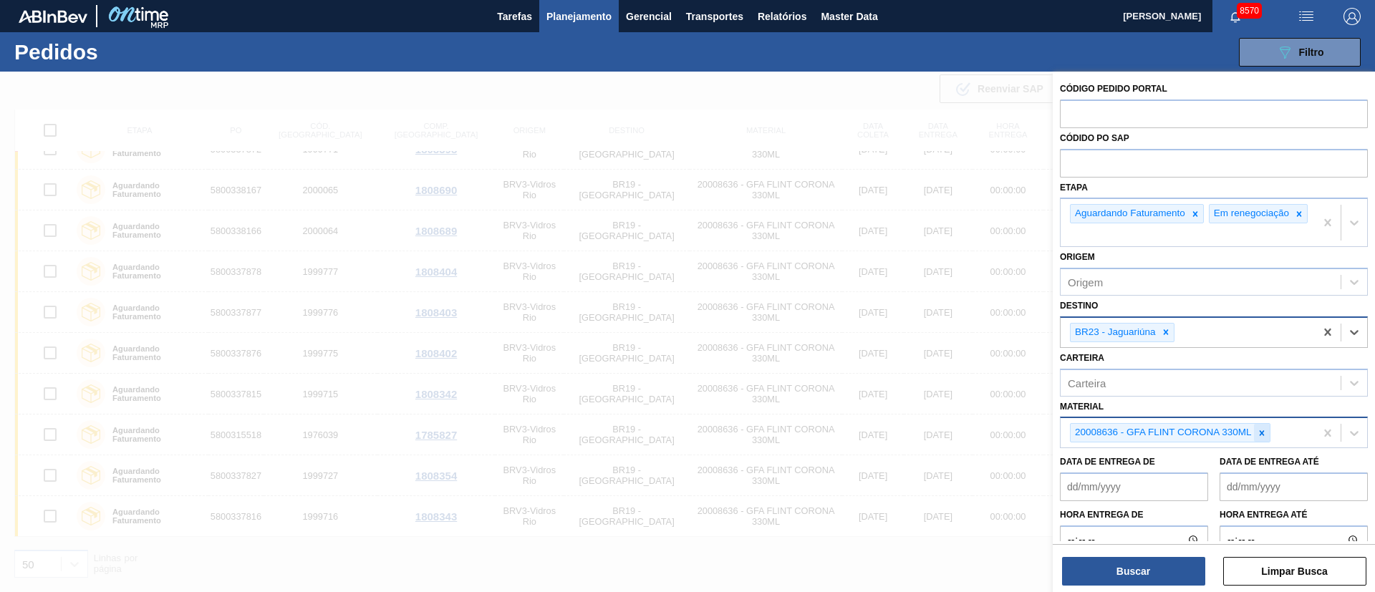
click at [1257, 438] on icon at bounding box center [1262, 433] width 10 height 10
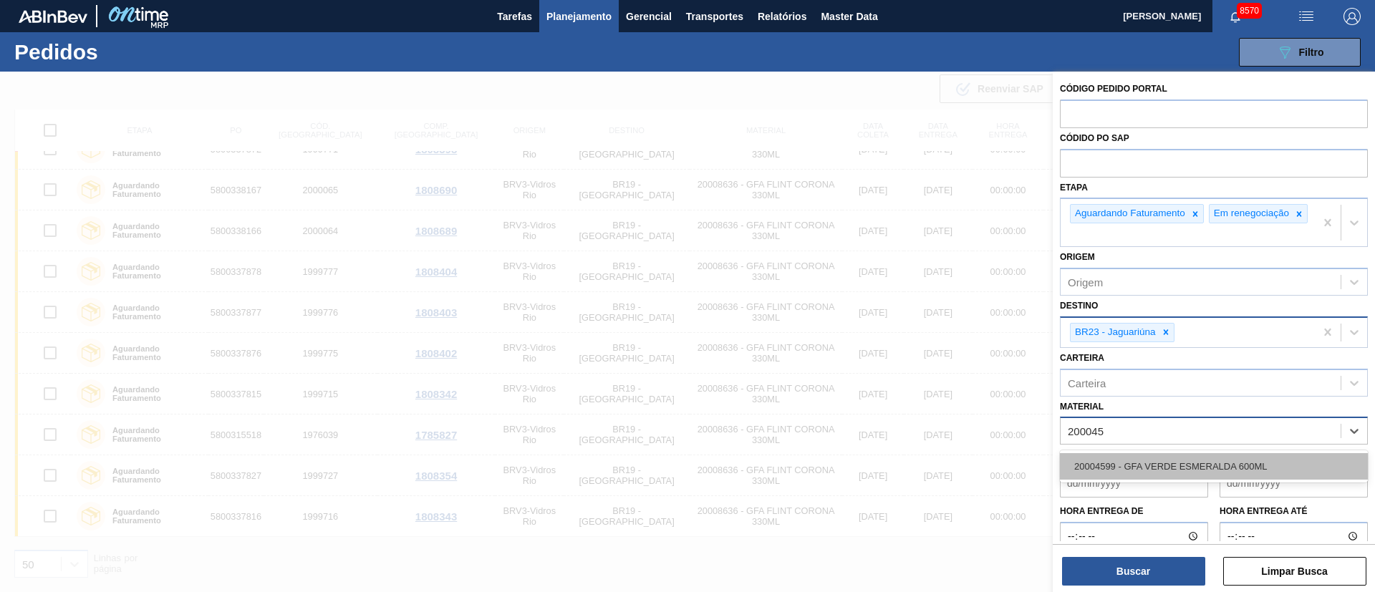
click at [1231, 471] on div "20004599 - GFA VERDE ESMERALDA 600ML" at bounding box center [1214, 466] width 308 height 27
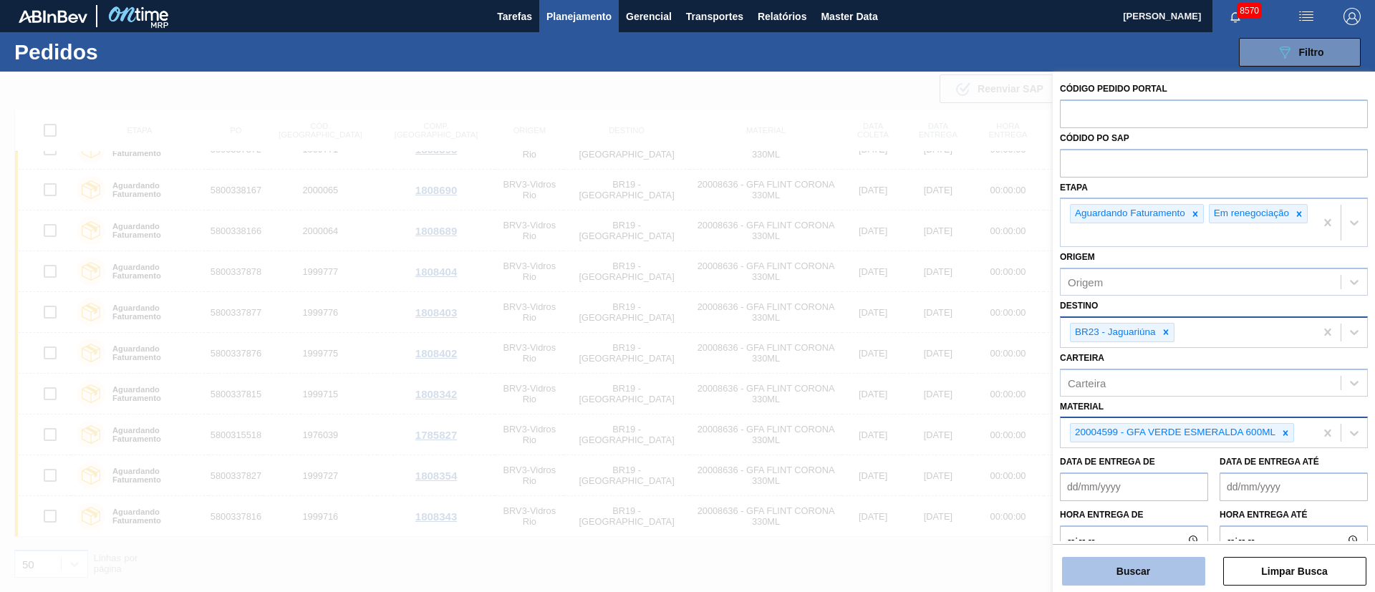
click at [1138, 567] on button "Buscar" at bounding box center [1133, 571] width 143 height 29
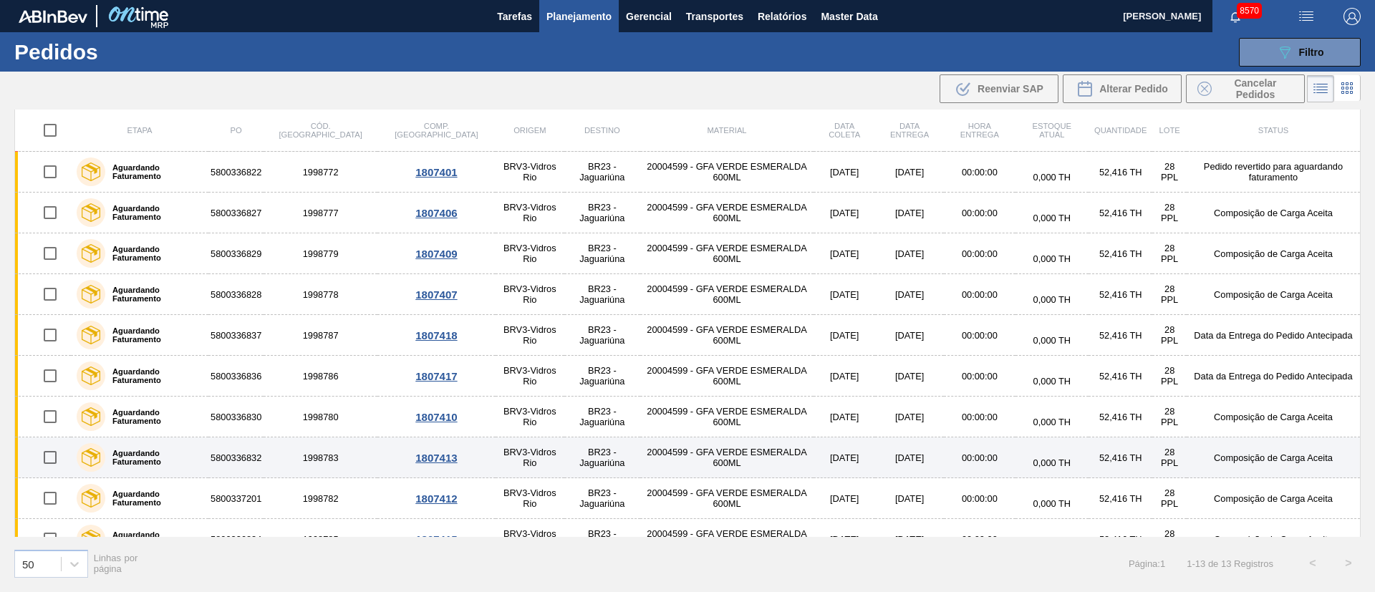
scroll to position [0, 0]
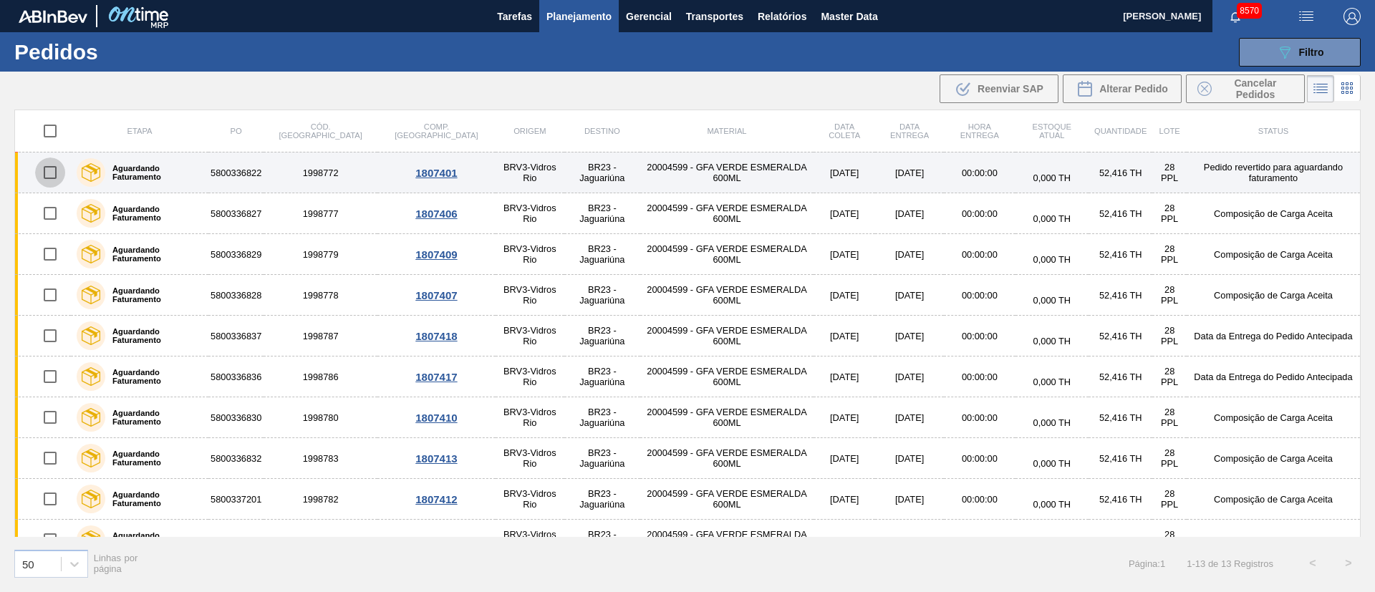
click at [49, 181] on input "checkbox" at bounding box center [50, 173] width 30 height 30
click at [54, 175] on input "checkbox" at bounding box center [50, 173] width 30 height 30
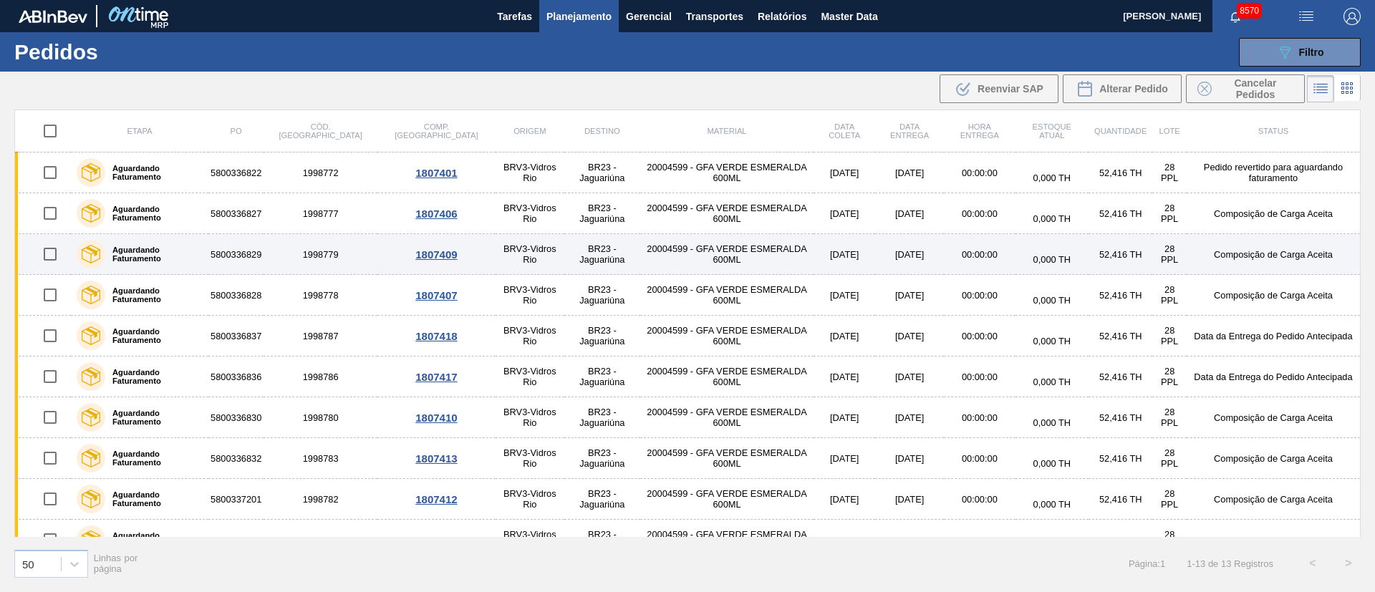
click at [44, 260] on input "checkbox" at bounding box center [50, 254] width 30 height 30
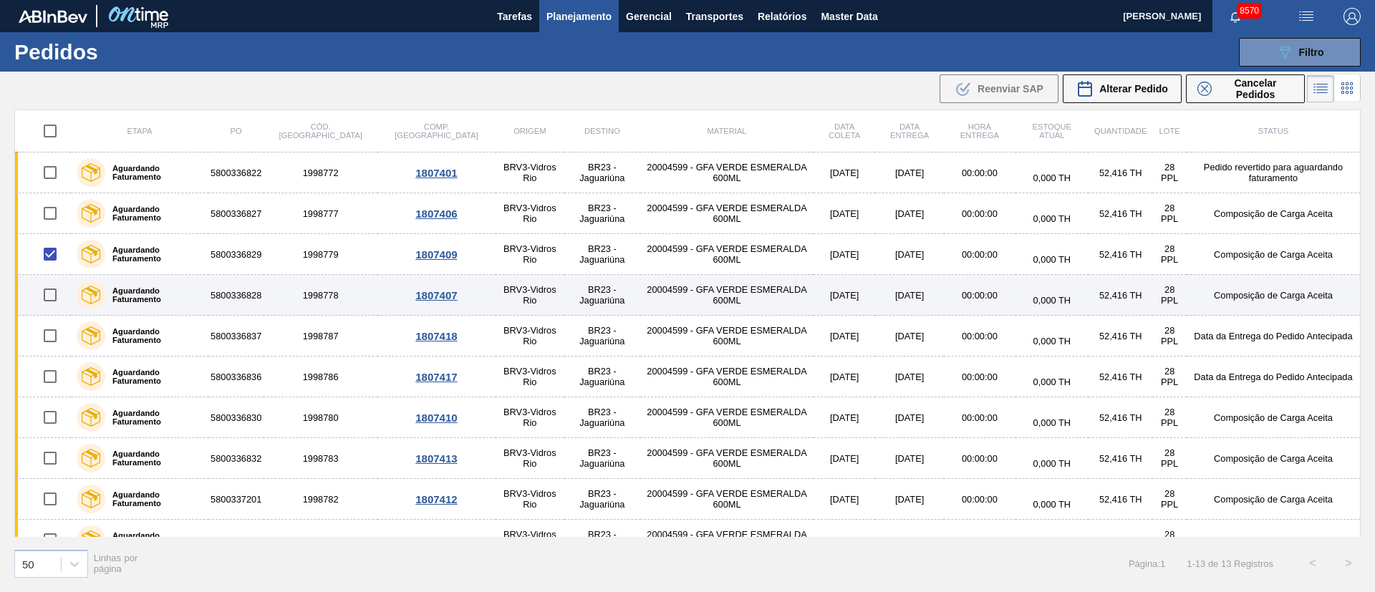
click at [50, 300] on input "checkbox" at bounding box center [50, 295] width 30 height 30
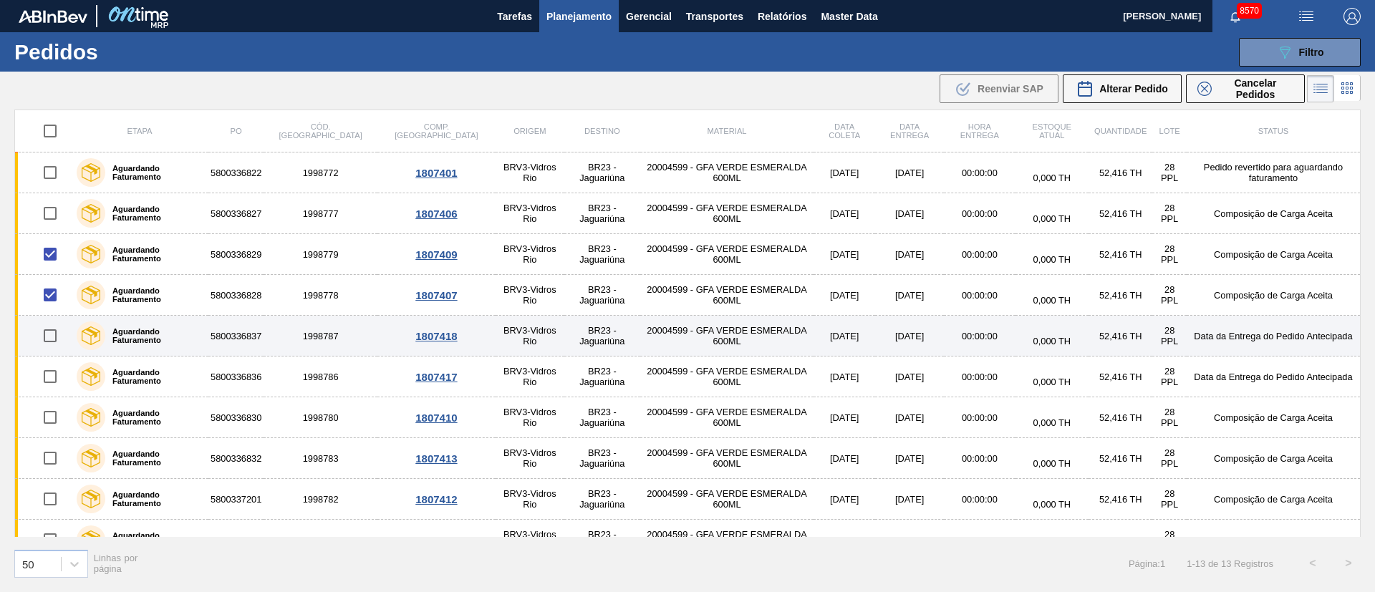
click at [49, 340] on input "checkbox" at bounding box center [50, 336] width 30 height 30
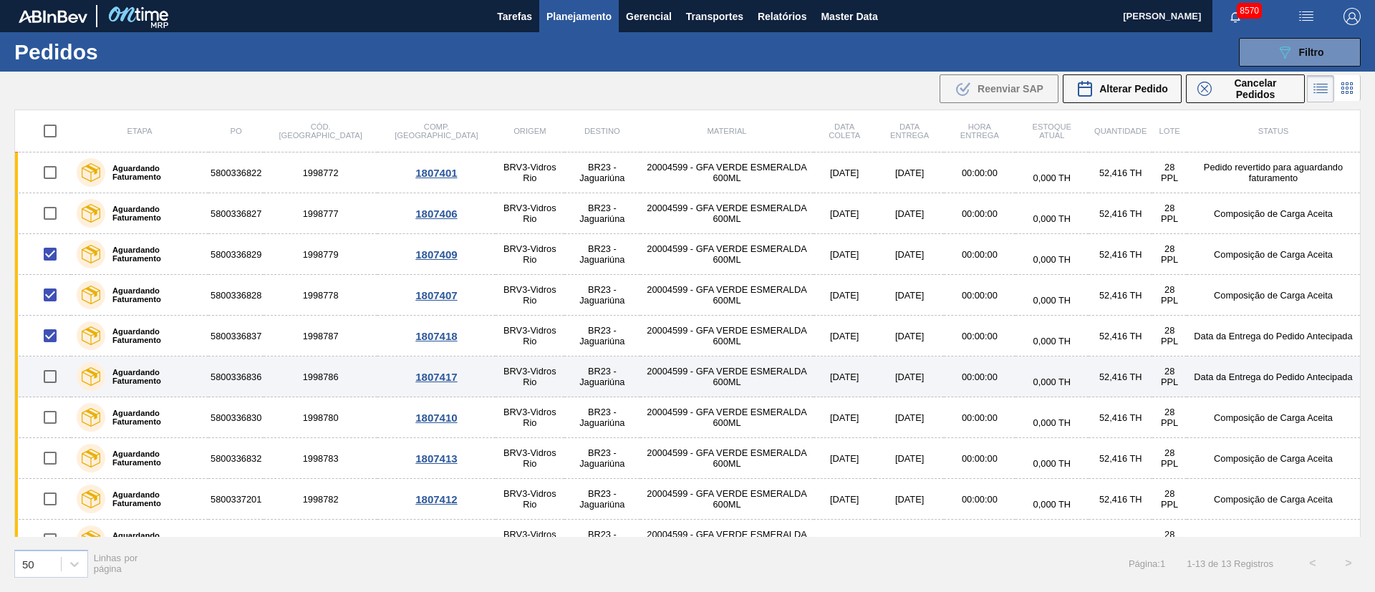
click at [50, 384] on input "checkbox" at bounding box center [50, 377] width 30 height 30
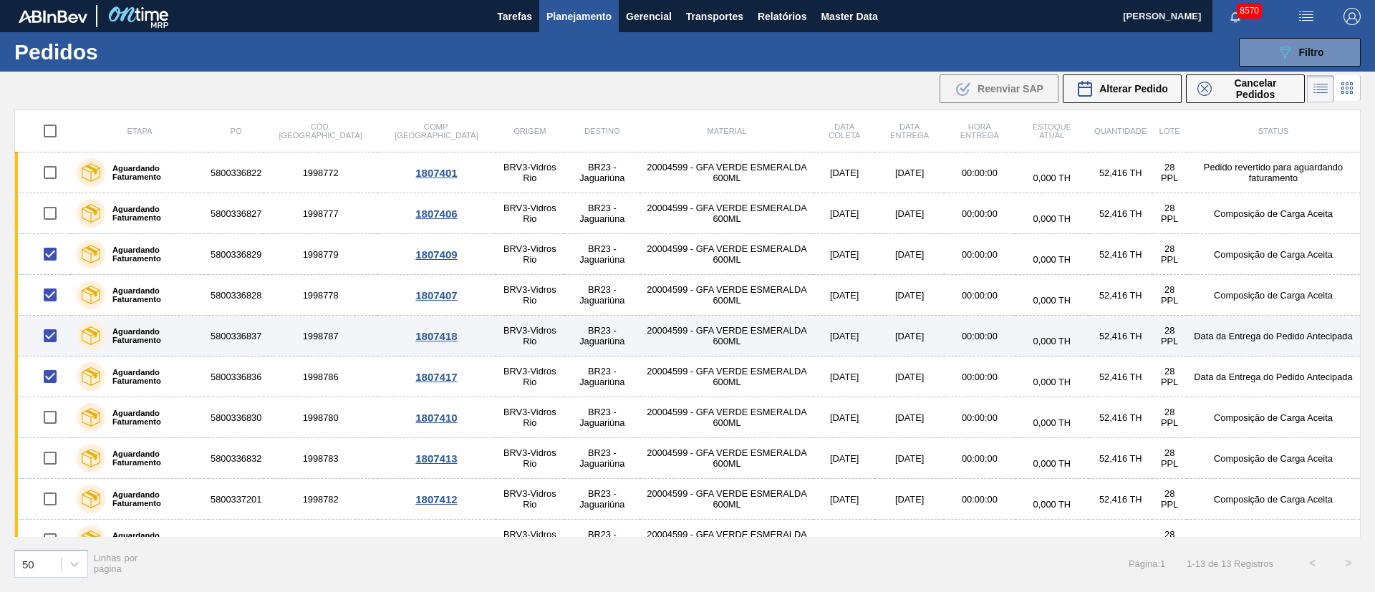
click at [49, 338] on input "checkbox" at bounding box center [50, 336] width 30 height 30
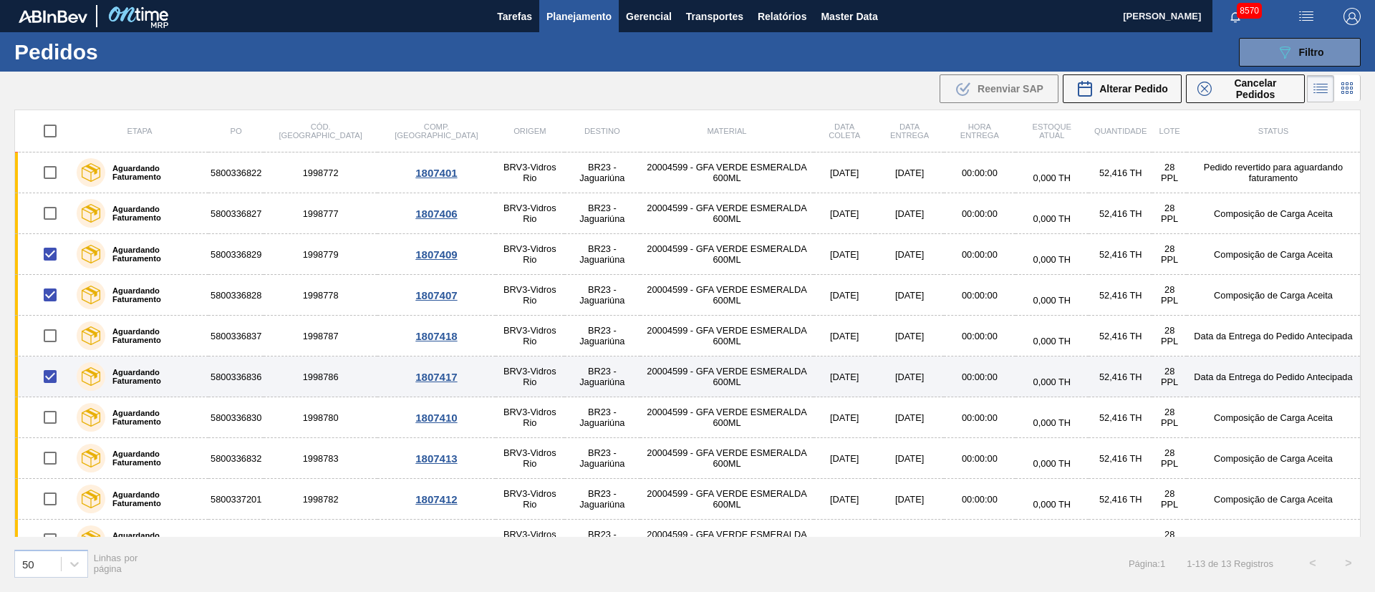
click at [48, 372] on input "checkbox" at bounding box center [50, 377] width 30 height 30
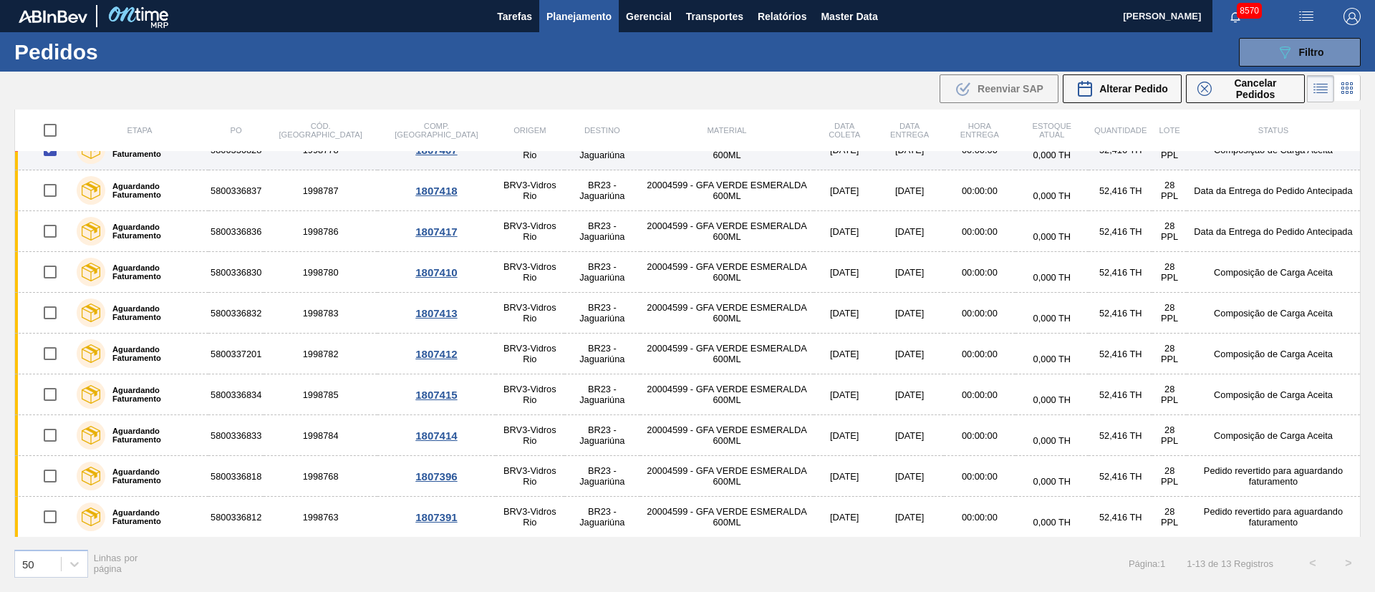
scroll to position [146, 0]
click at [1140, 88] on span "Alterar Pedido" at bounding box center [1133, 88] width 69 height 11
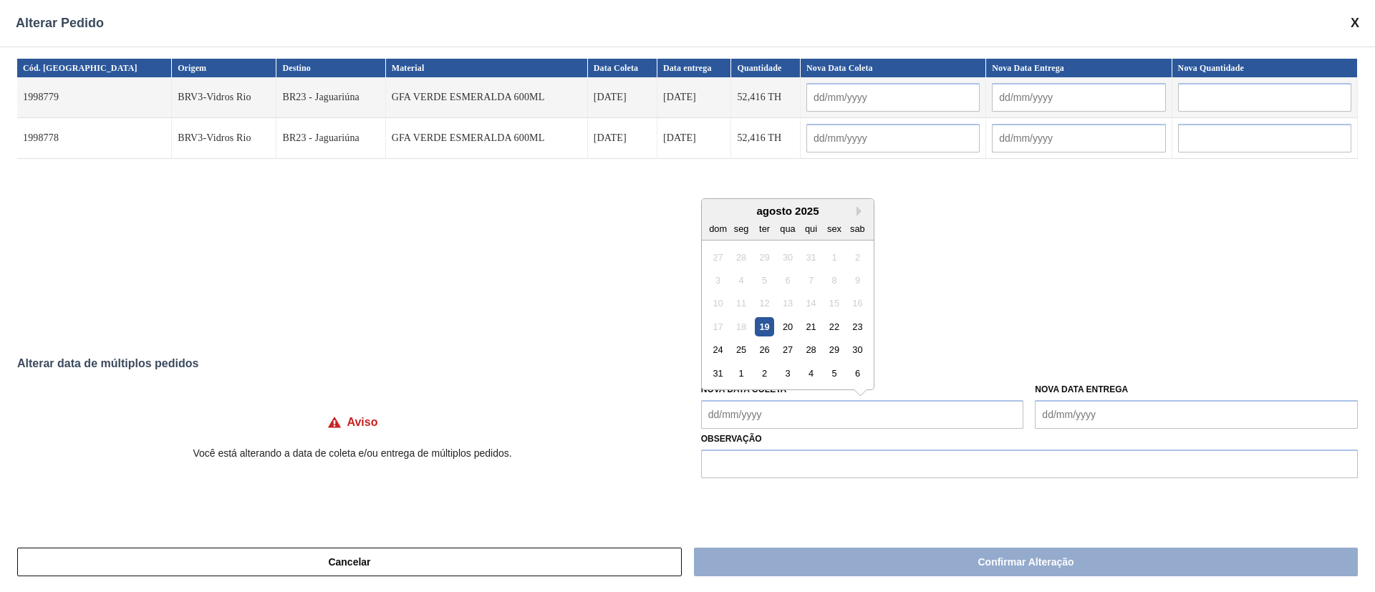
click at [794, 418] on Coleta "Nova Data Coleta" at bounding box center [862, 414] width 323 height 29
click at [758, 349] on div "26" at bounding box center [764, 349] width 19 height 19
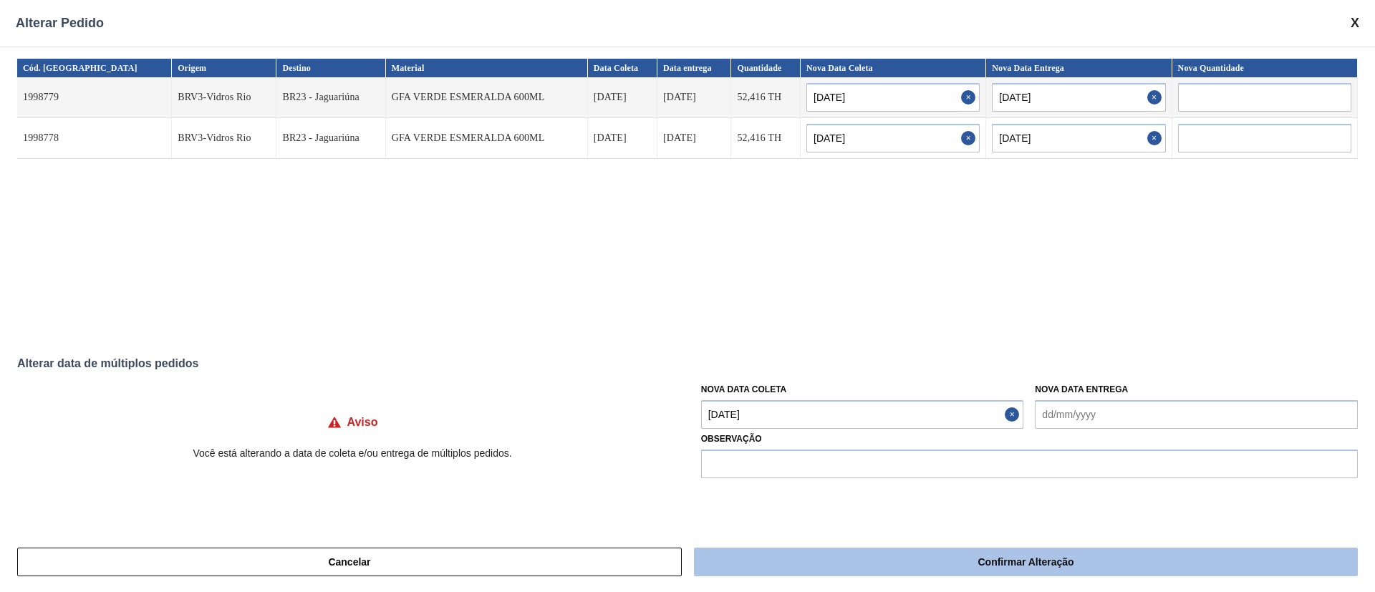
click at [806, 563] on button "Confirmar Alteração" at bounding box center [1026, 562] width 664 height 29
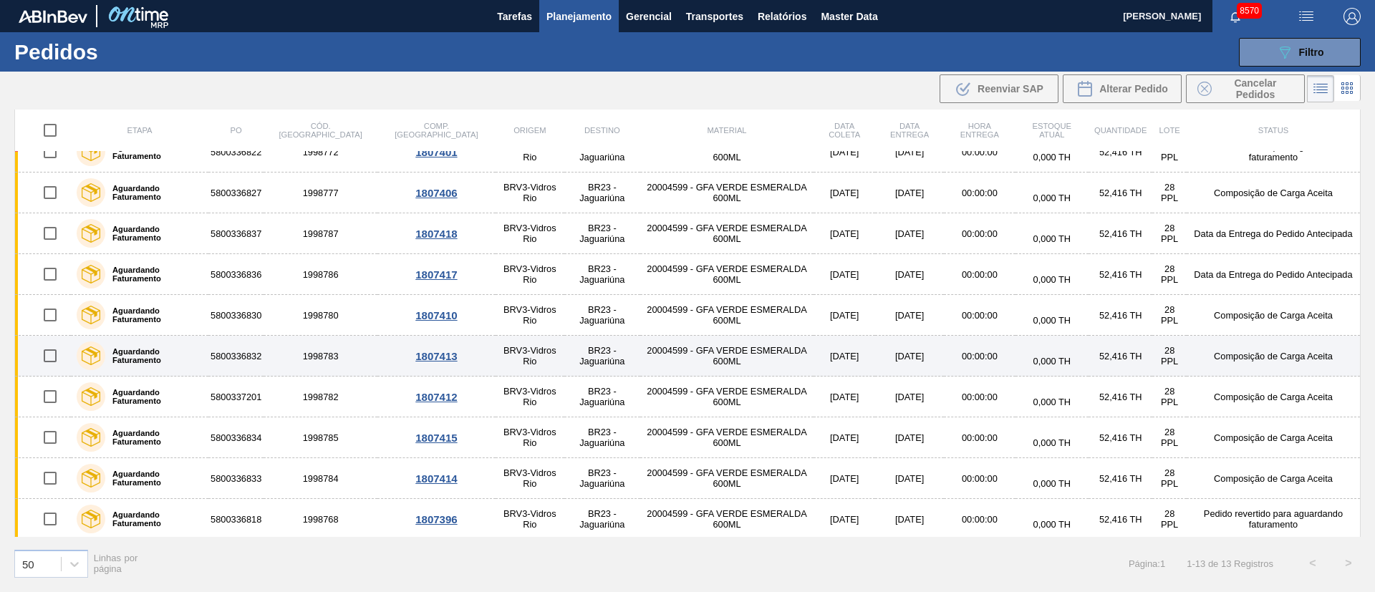
scroll to position [0, 0]
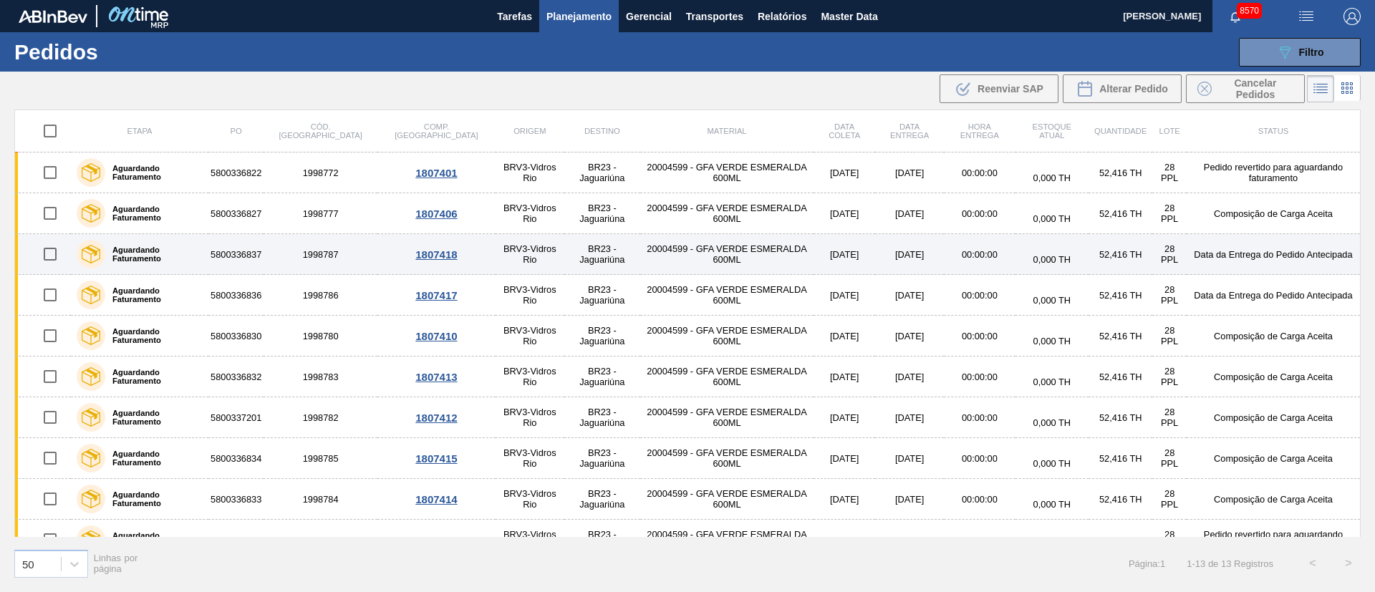
click at [48, 254] on input "checkbox" at bounding box center [50, 254] width 30 height 30
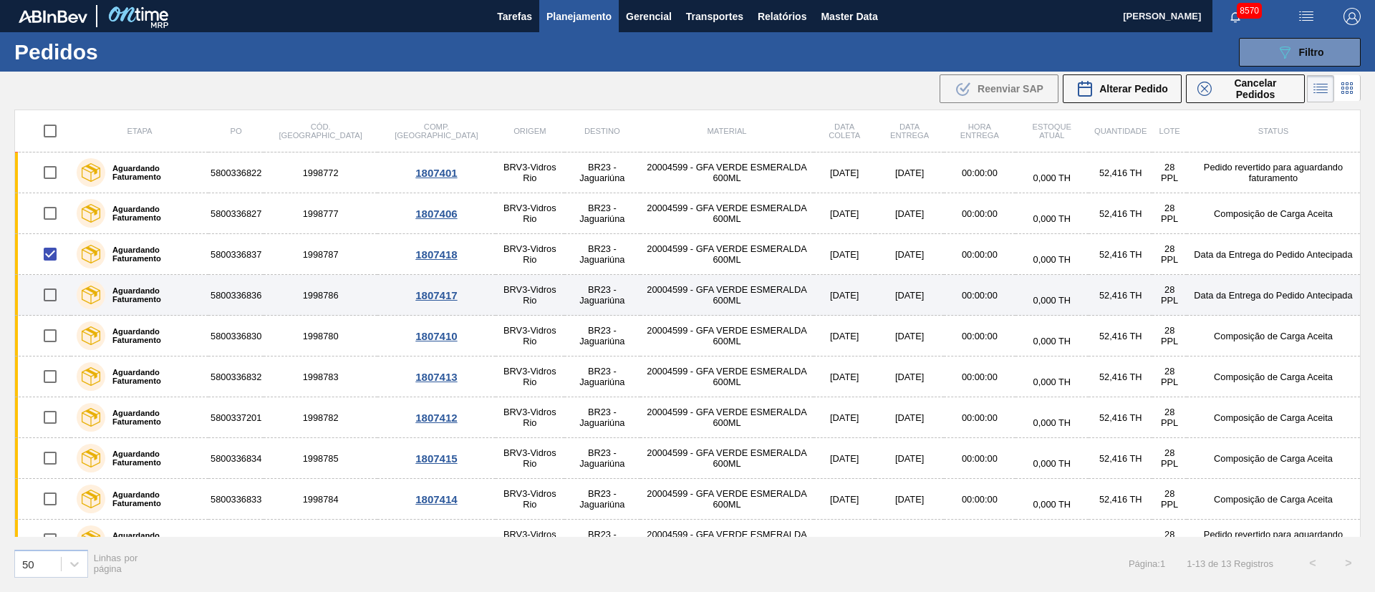
click at [46, 292] on input "checkbox" at bounding box center [50, 295] width 30 height 30
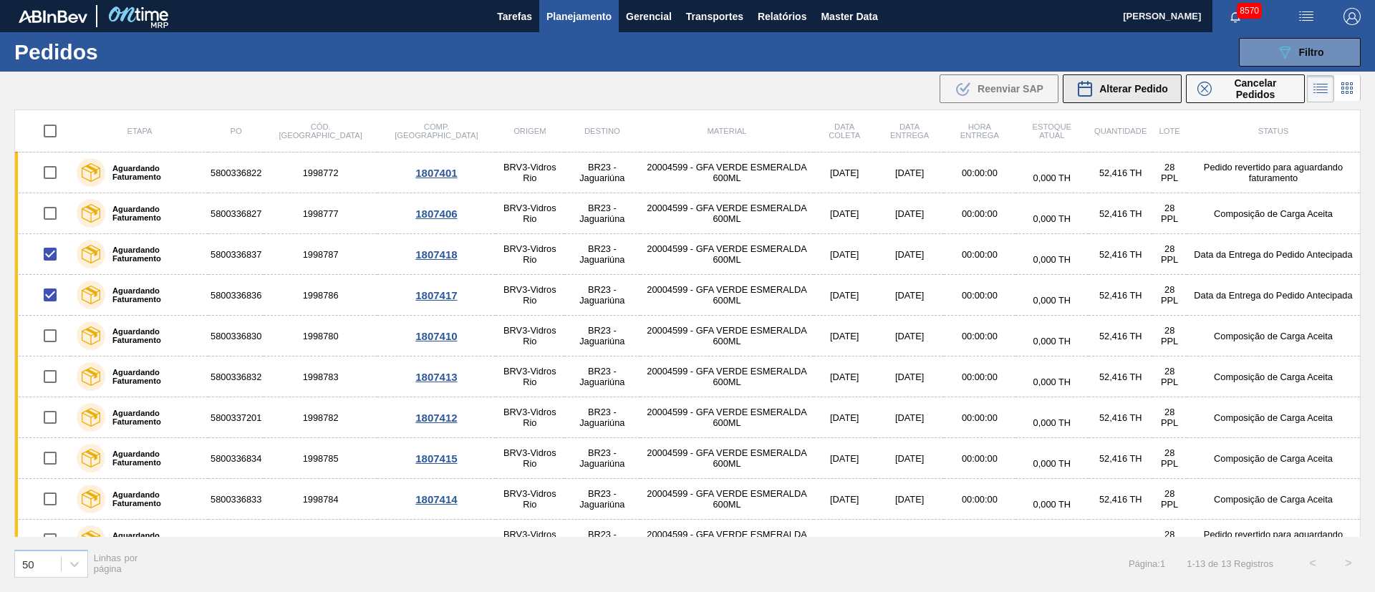
click at [1135, 90] on span "Alterar Pedido" at bounding box center [1133, 88] width 69 height 11
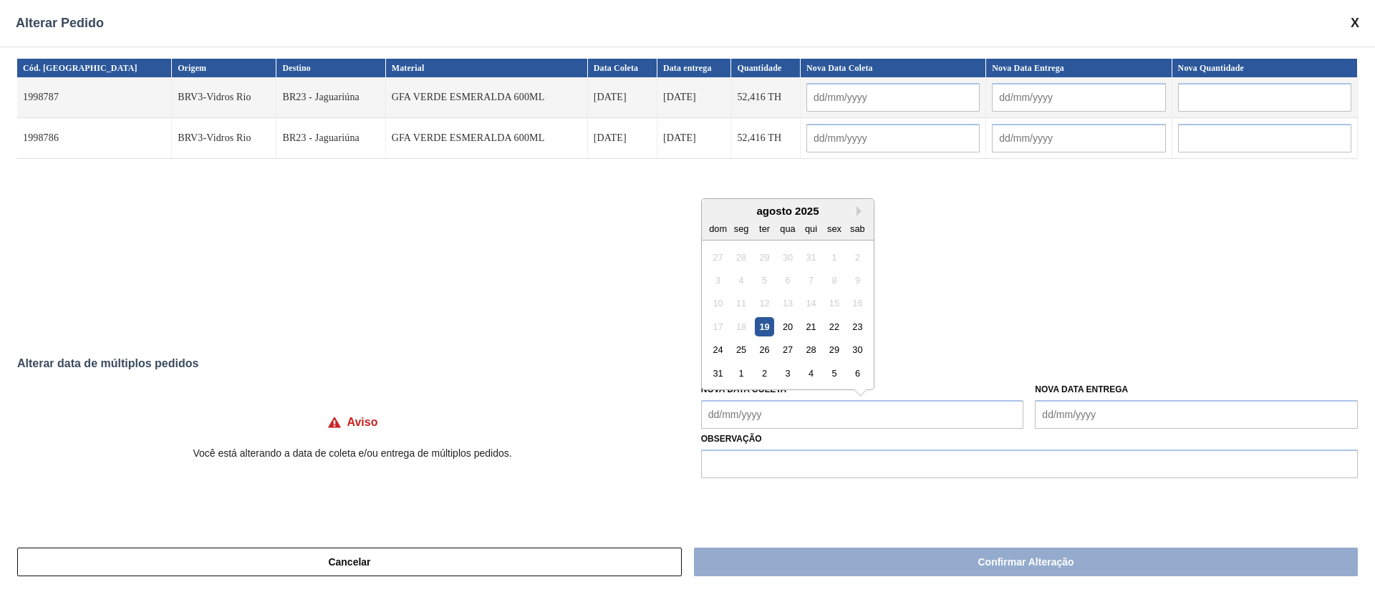
click at [746, 418] on Coleta "Nova Data Coleta" at bounding box center [862, 414] width 323 height 29
click at [786, 348] on div "27" at bounding box center [787, 349] width 19 height 19
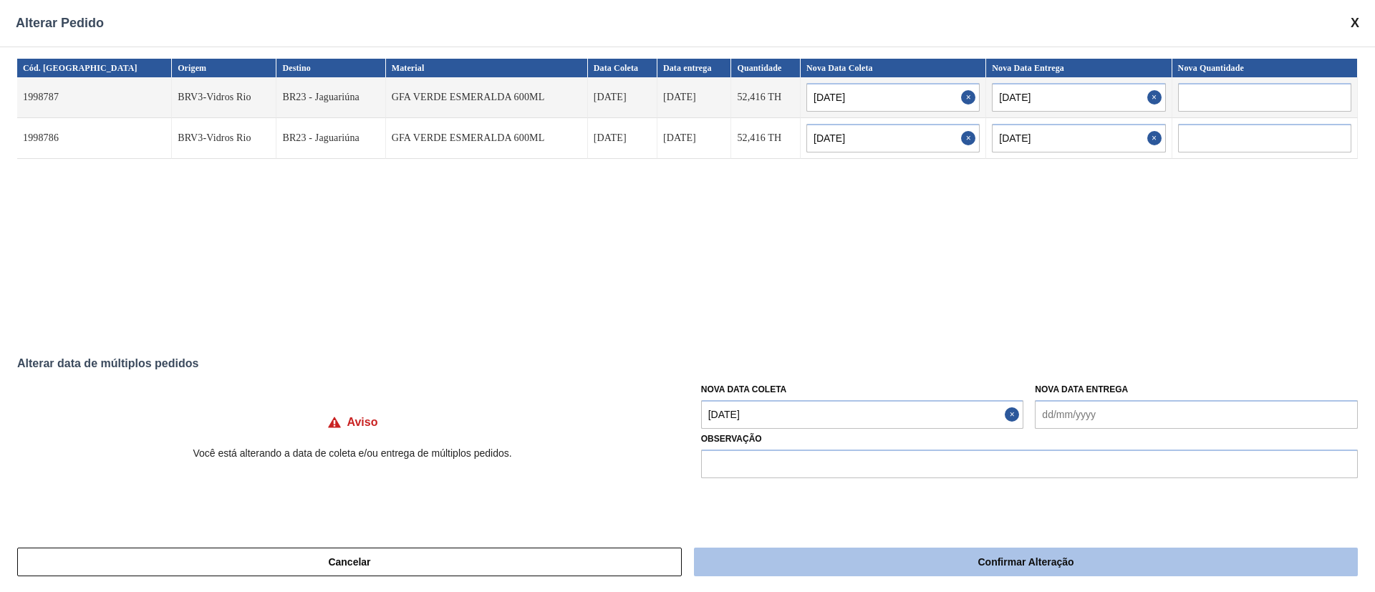
click at [789, 567] on button "Confirmar Alteração" at bounding box center [1026, 562] width 664 height 29
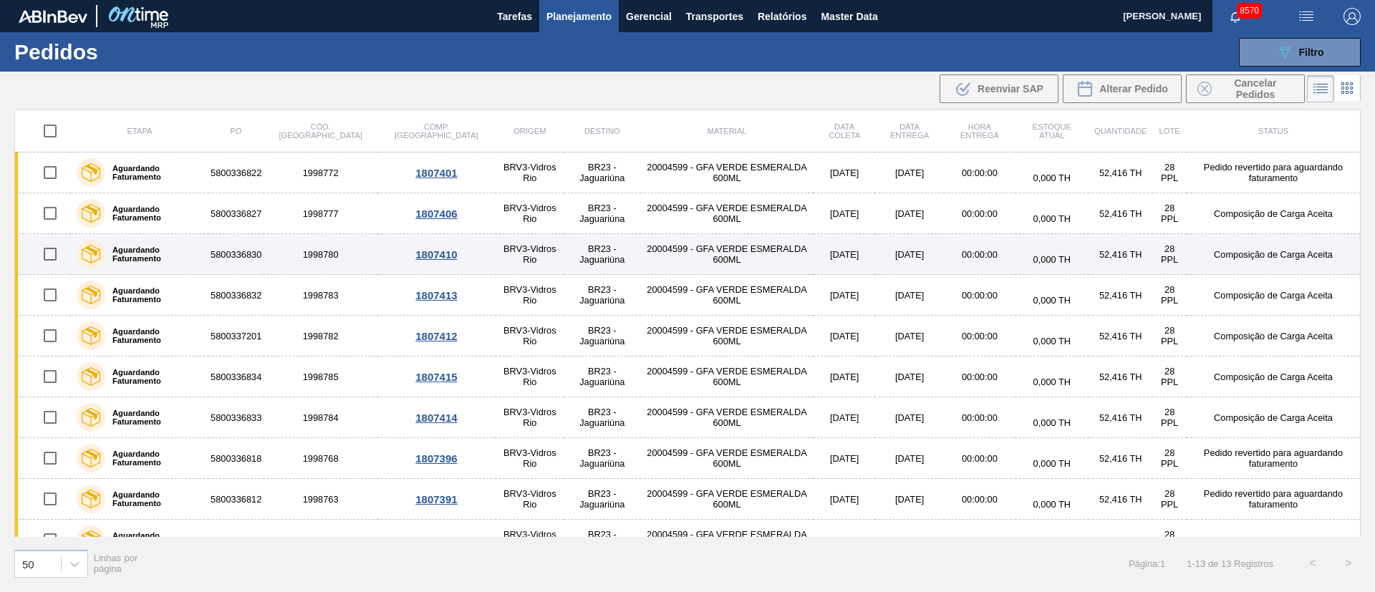
click at [44, 249] on input "checkbox" at bounding box center [50, 254] width 30 height 30
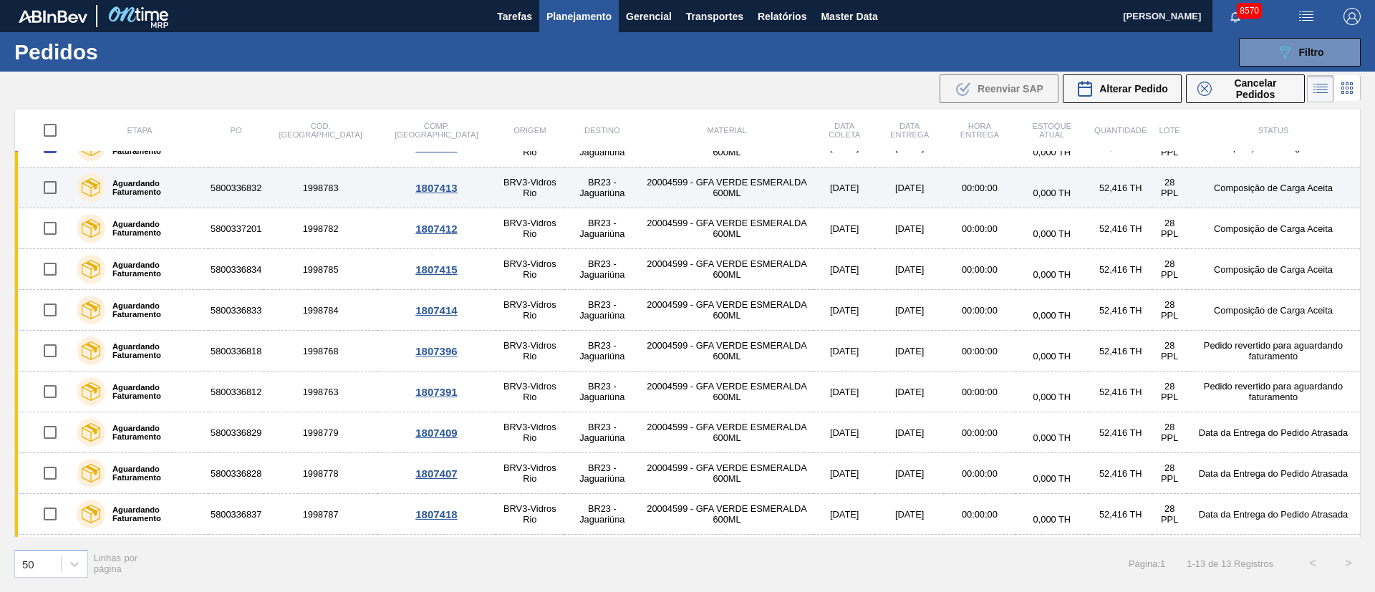
scroll to position [146, 0]
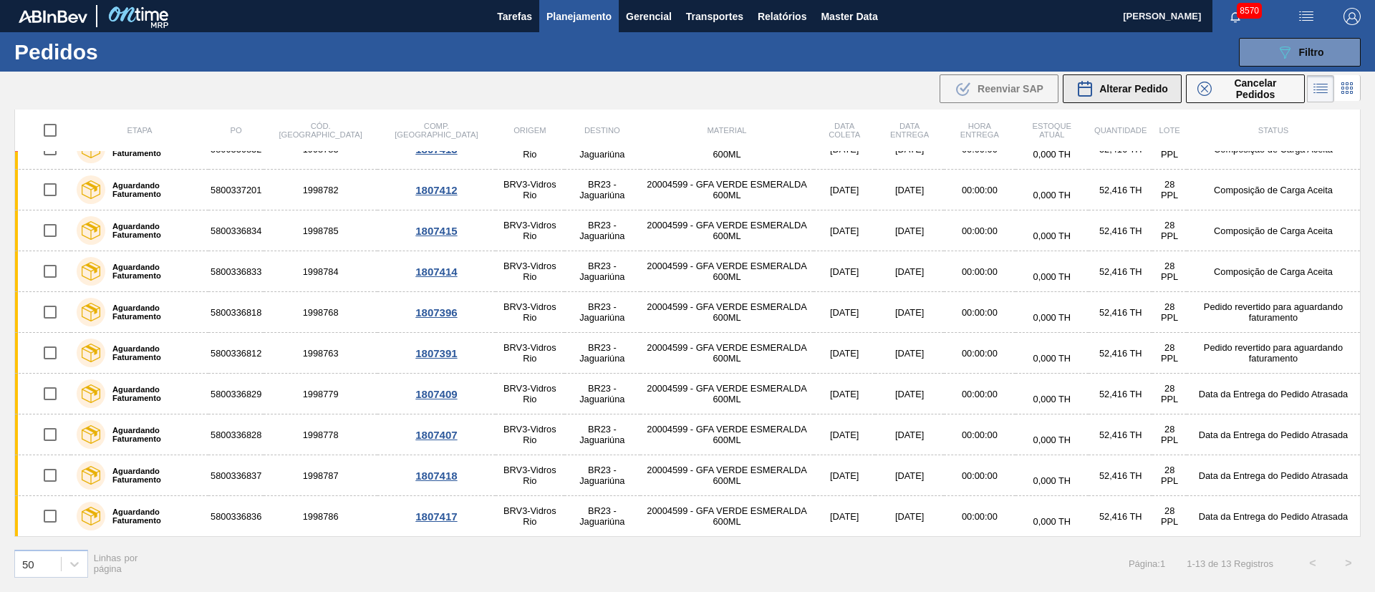
click at [1136, 89] on span "Alterar Pedido" at bounding box center [1133, 88] width 69 height 11
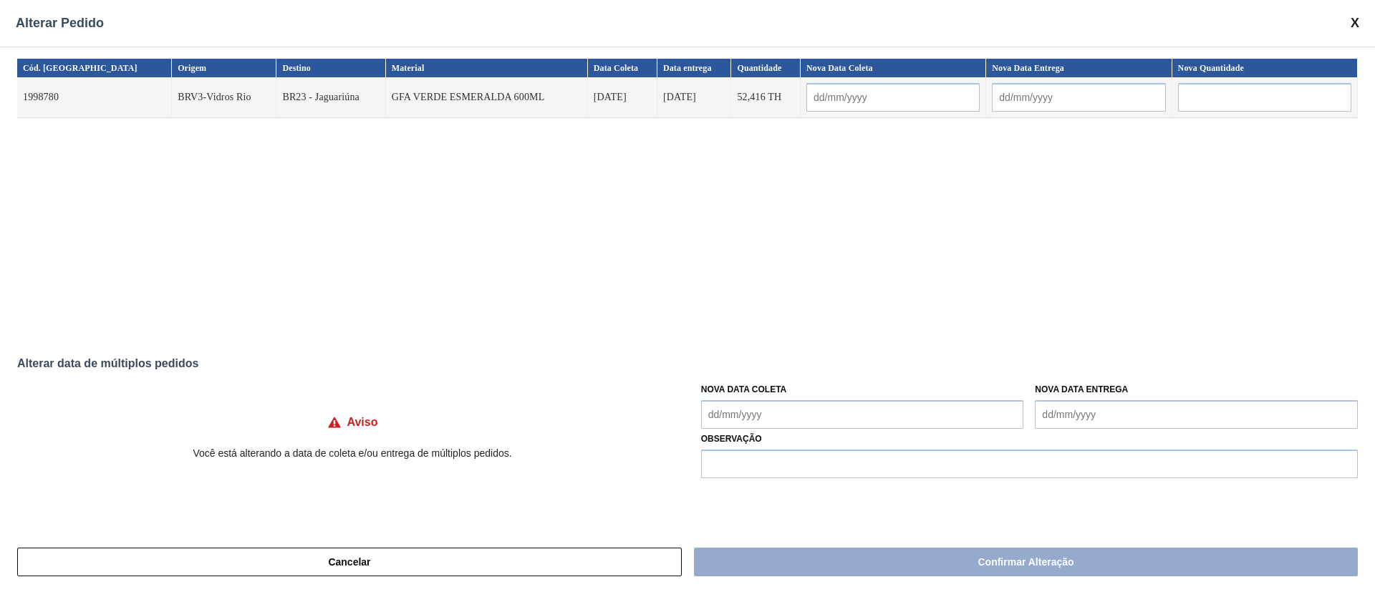
click at [801, 417] on Coleta "Nova Data Coleta" at bounding box center [862, 414] width 323 height 29
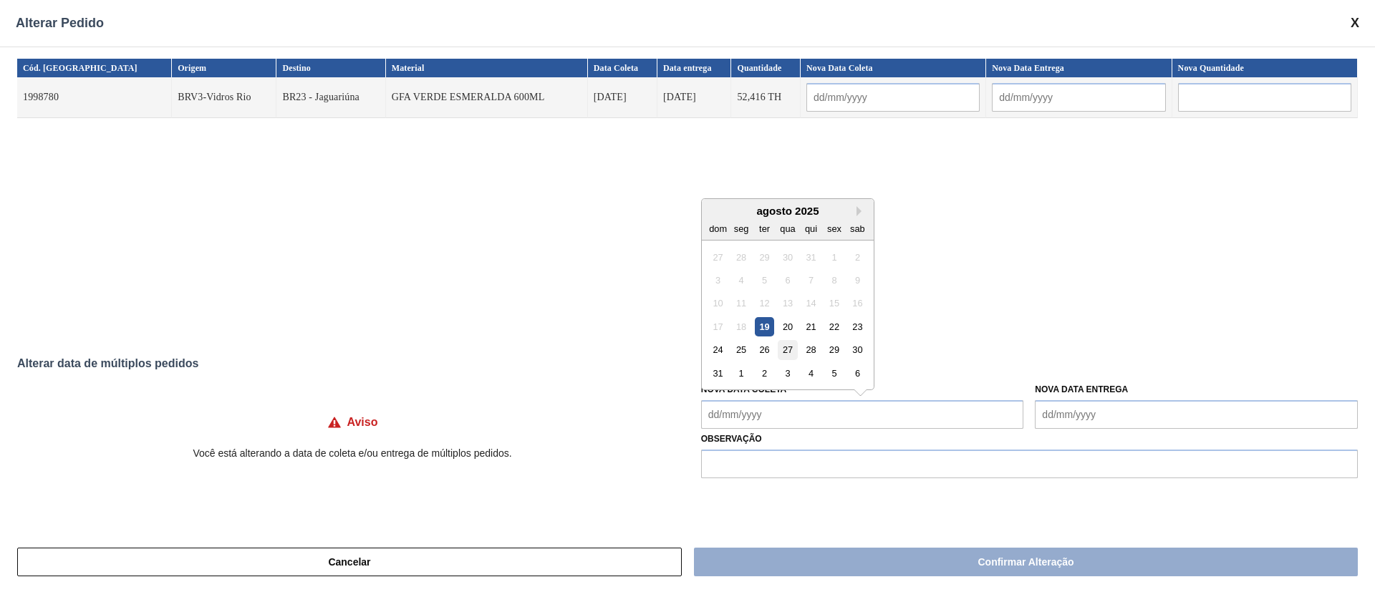
click at [791, 350] on div "27" at bounding box center [787, 349] width 19 height 19
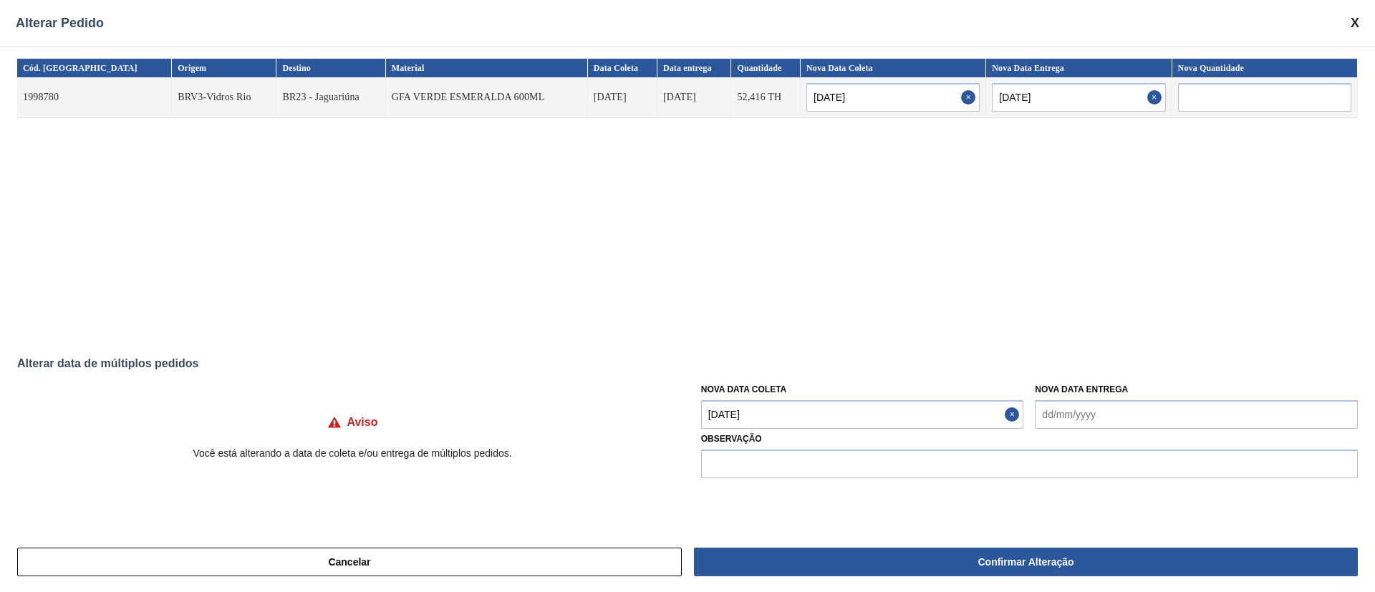
click at [774, 414] on Coleta "[DATE]" at bounding box center [862, 414] width 323 height 29
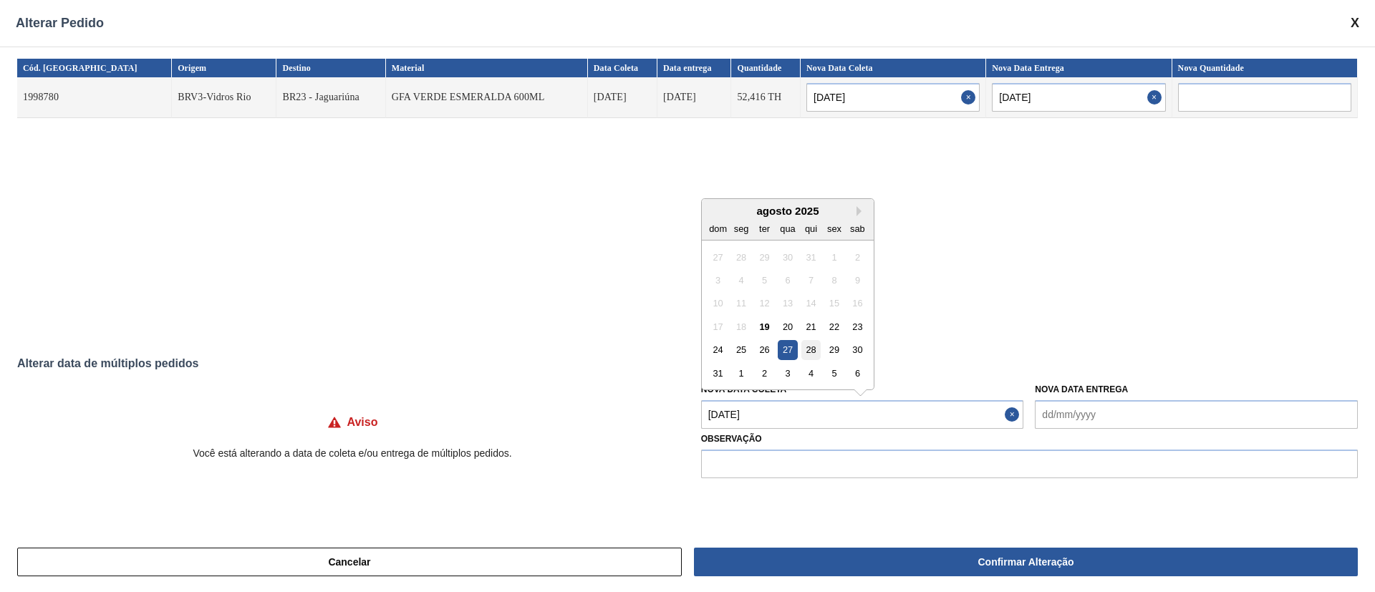
click at [814, 355] on div "28" at bounding box center [810, 349] width 19 height 19
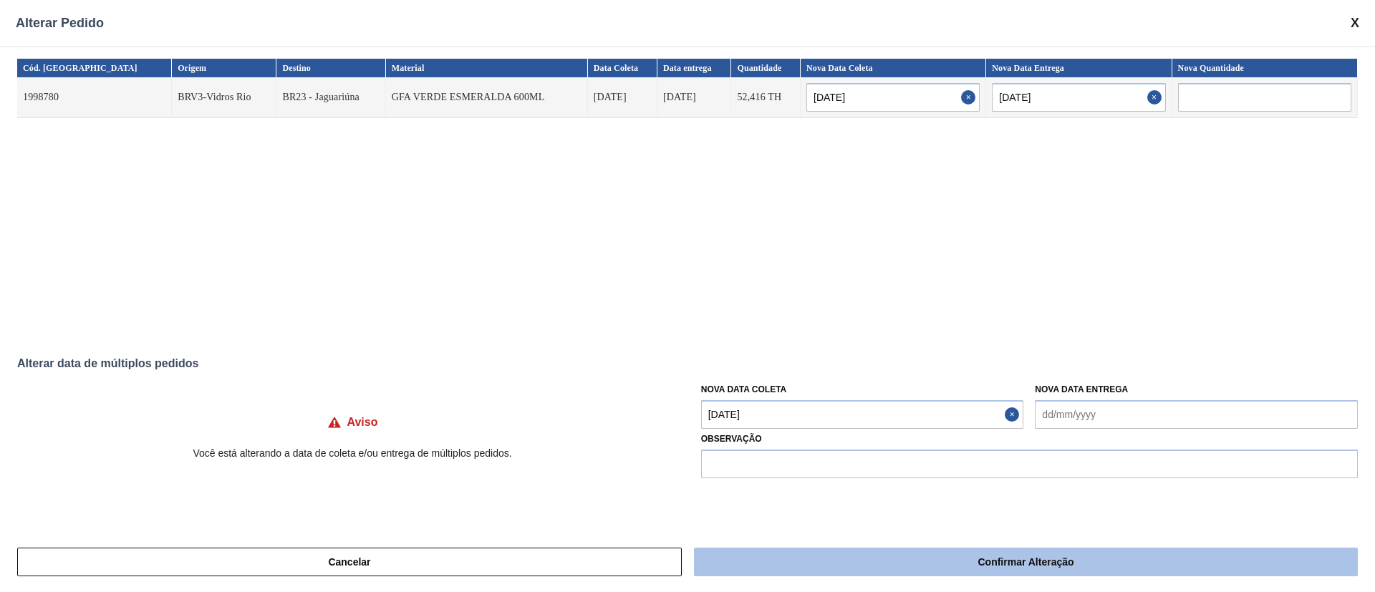
click at [869, 556] on button "Confirmar Alteração" at bounding box center [1026, 562] width 664 height 29
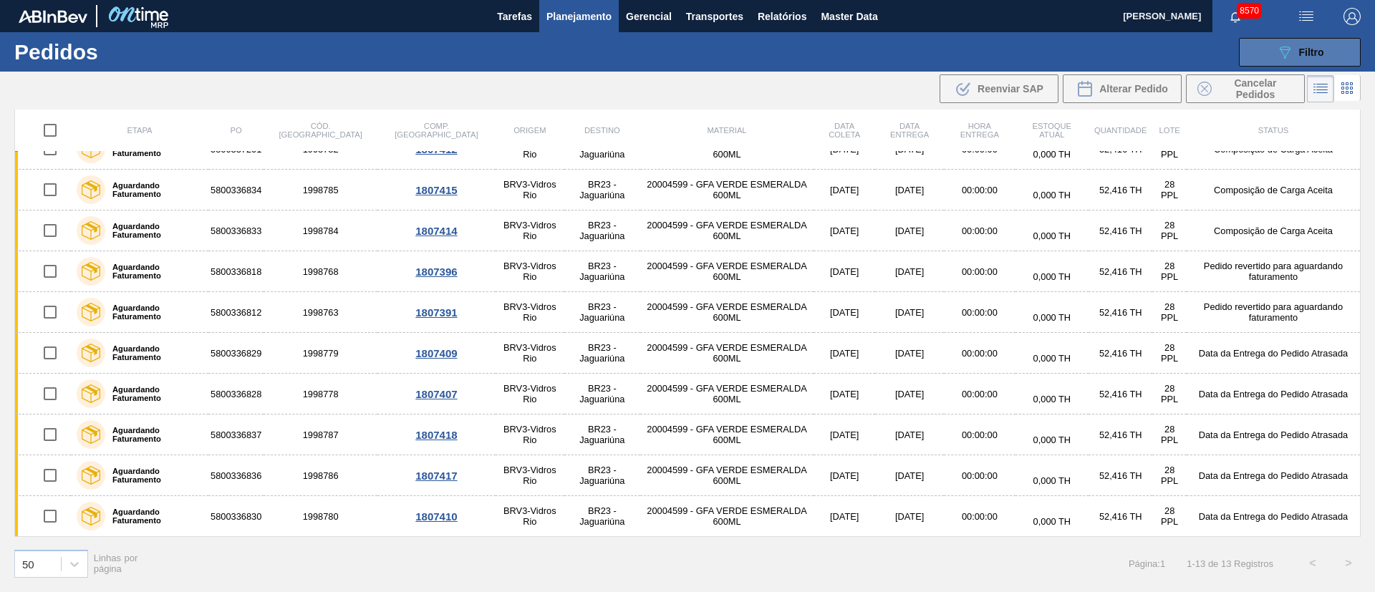
click at [1293, 52] on icon "089F7B8B-B2A5-4AFE-B5C0-19BA573D28AC" at bounding box center [1284, 52] width 17 height 17
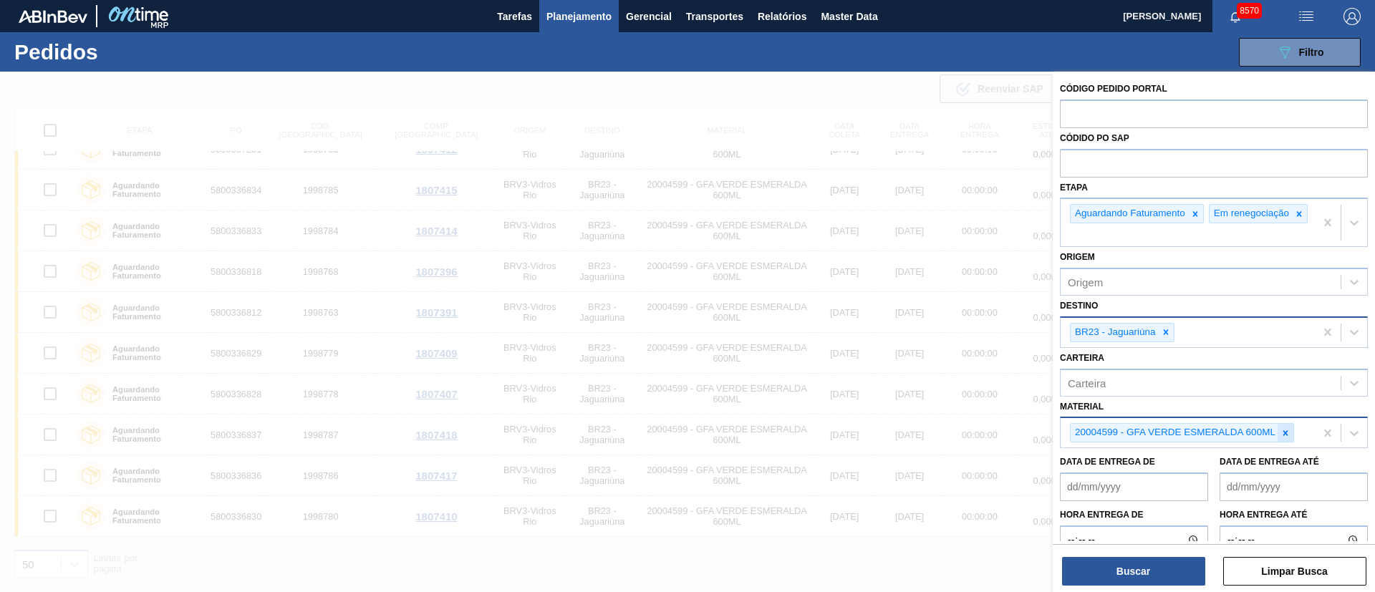
click at [1287, 438] on icon at bounding box center [1286, 433] width 10 height 10
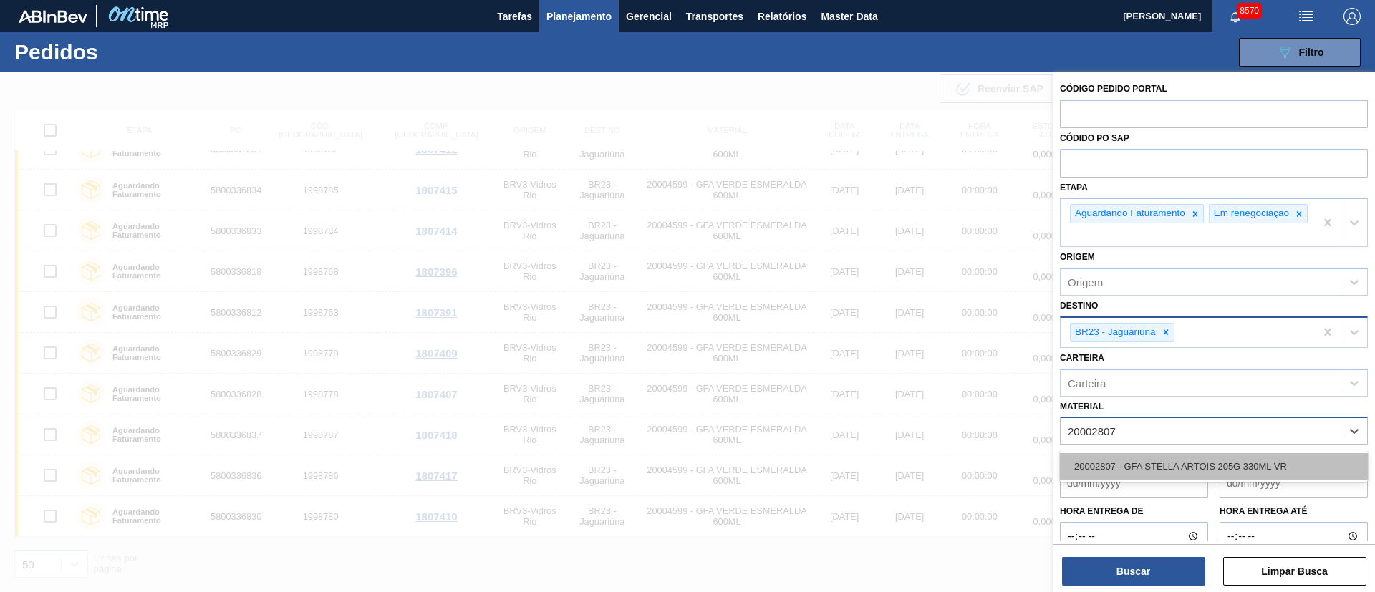
click at [1262, 480] on div "20002807 - GFA STELLA ARTOIS 205G 330ML VR" at bounding box center [1214, 466] width 308 height 27
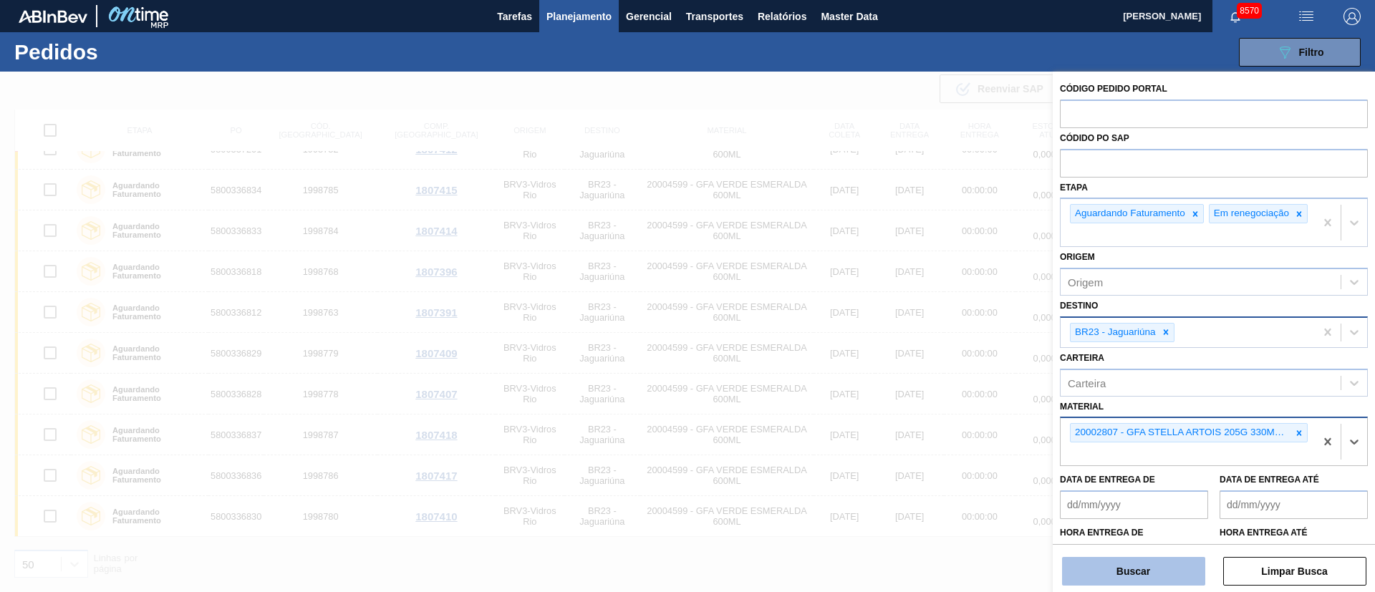
click at [1175, 575] on button "Buscar" at bounding box center [1133, 571] width 143 height 29
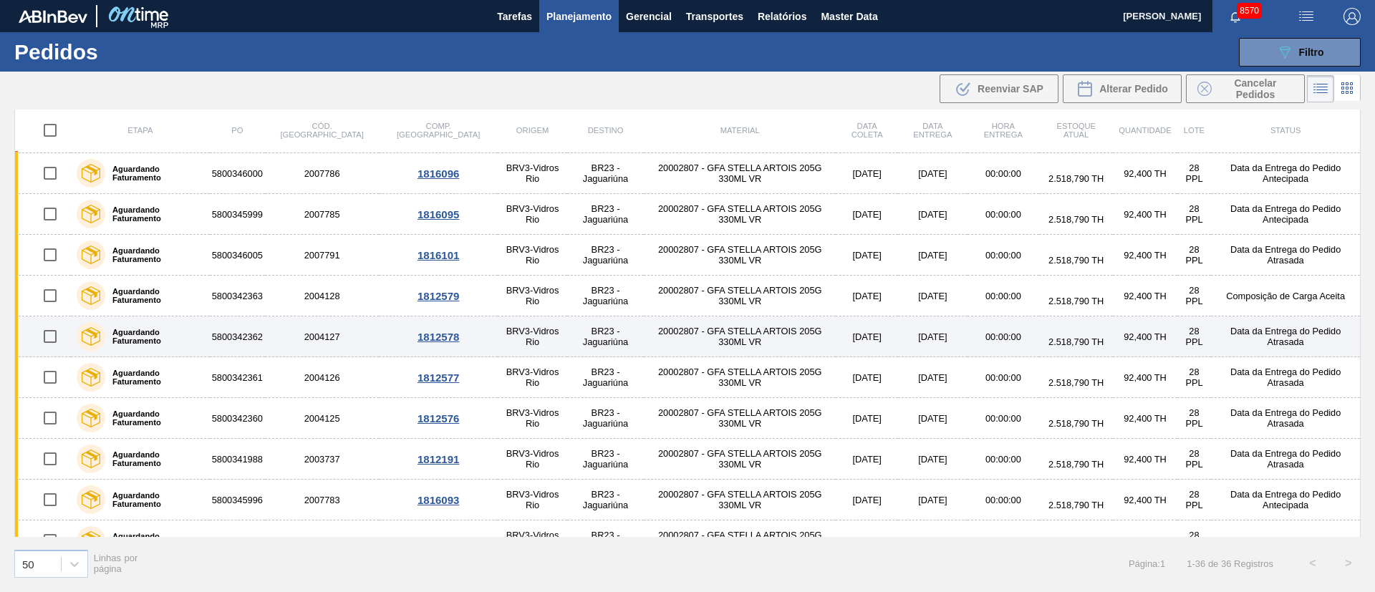
scroll to position [0, 0]
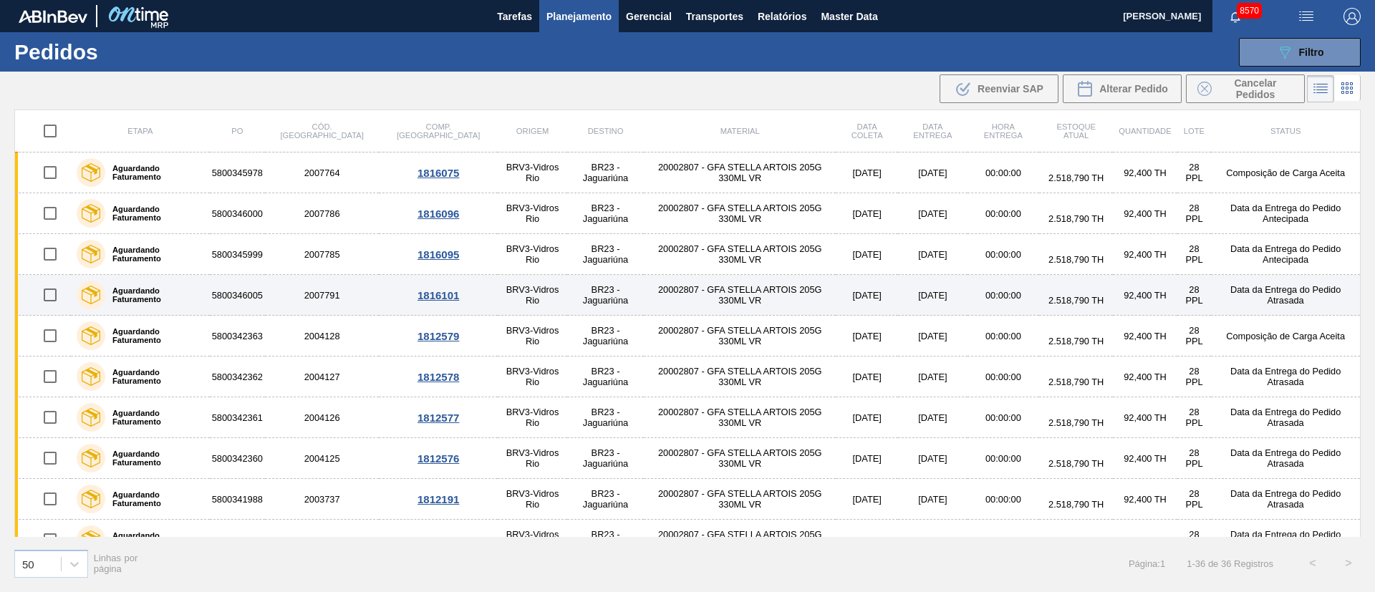
click at [48, 300] on input "checkbox" at bounding box center [50, 295] width 30 height 30
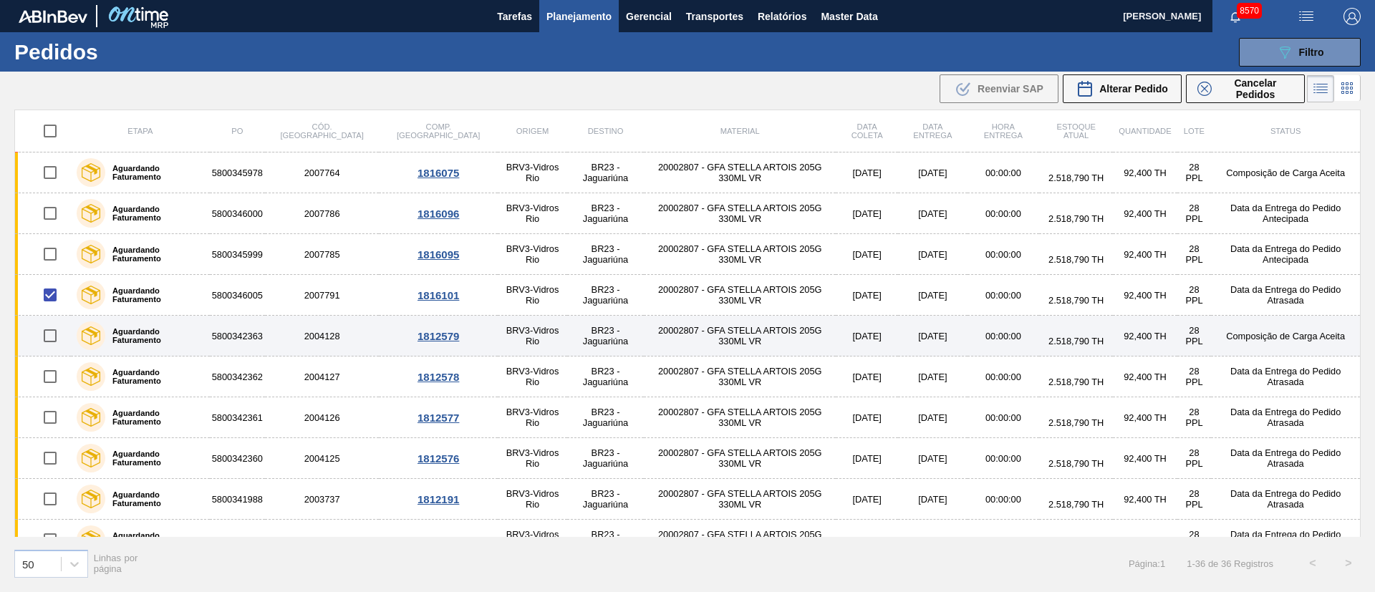
click at [51, 337] on input "checkbox" at bounding box center [50, 336] width 30 height 30
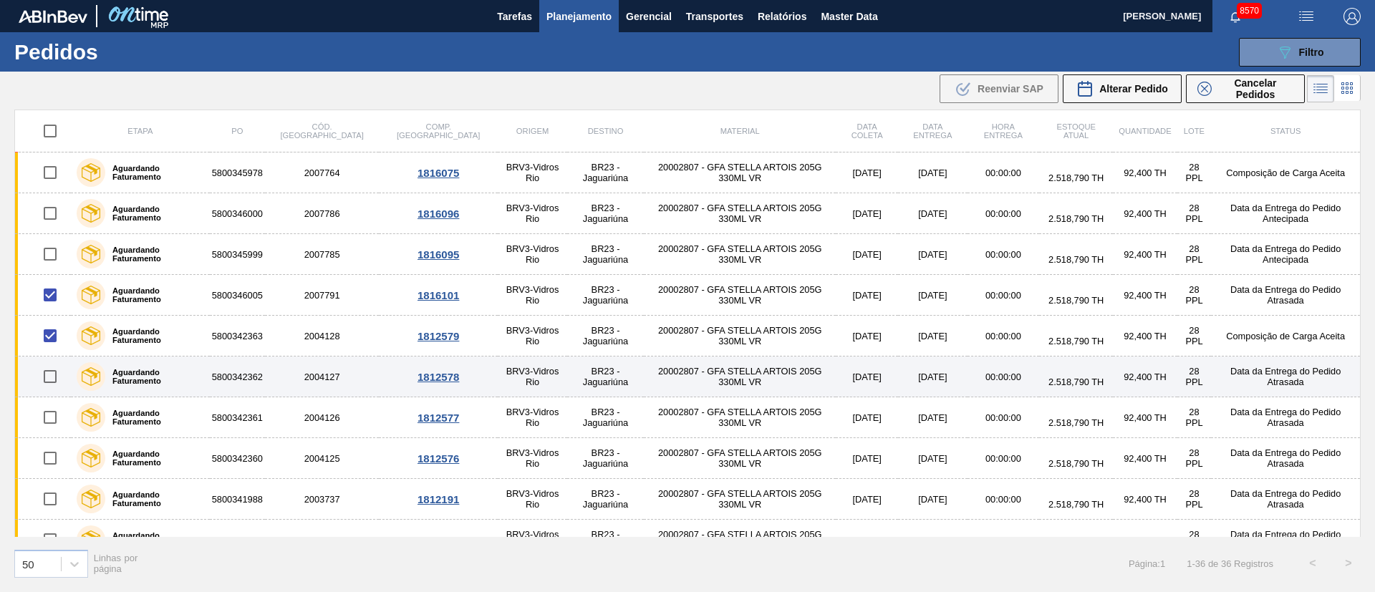
click at [51, 376] on input "checkbox" at bounding box center [50, 377] width 30 height 30
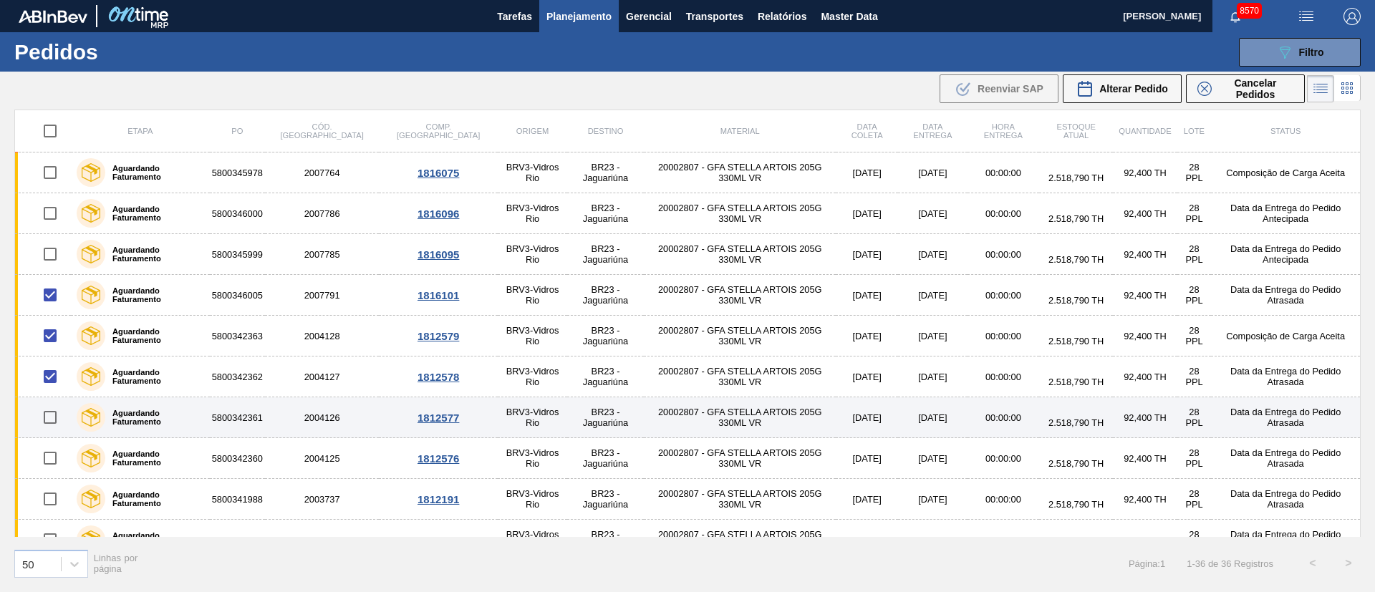
click at [49, 418] on input "checkbox" at bounding box center [50, 418] width 30 height 30
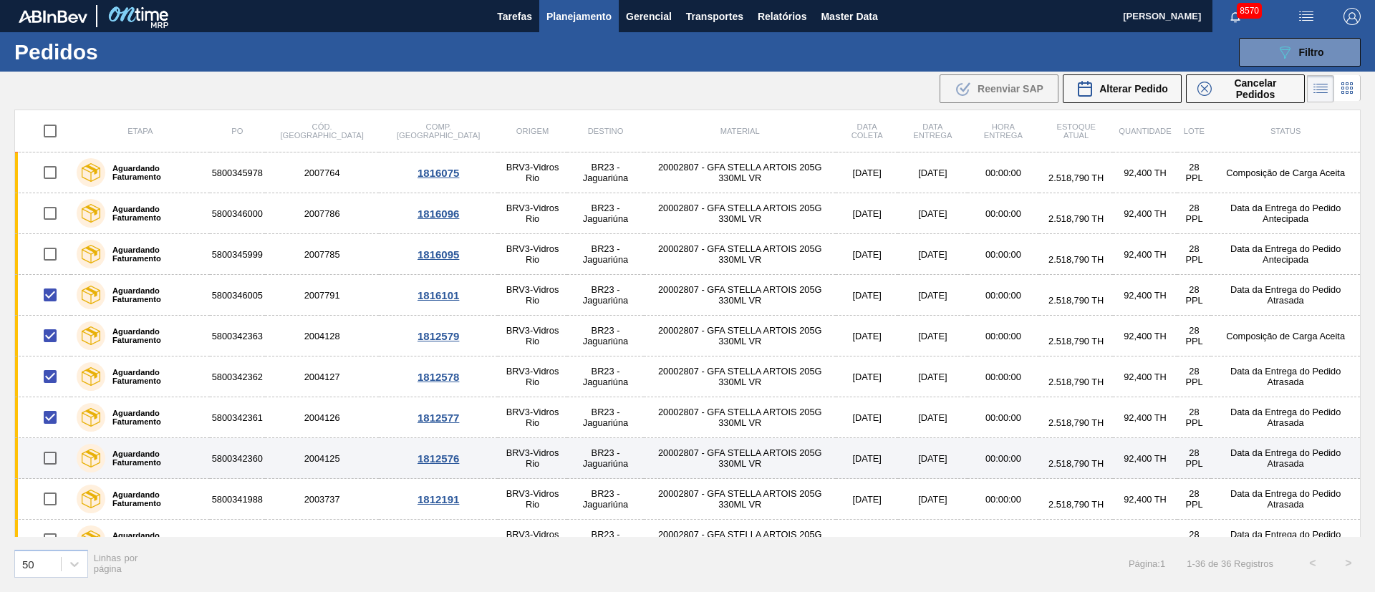
click at [49, 459] on input "checkbox" at bounding box center [50, 458] width 30 height 30
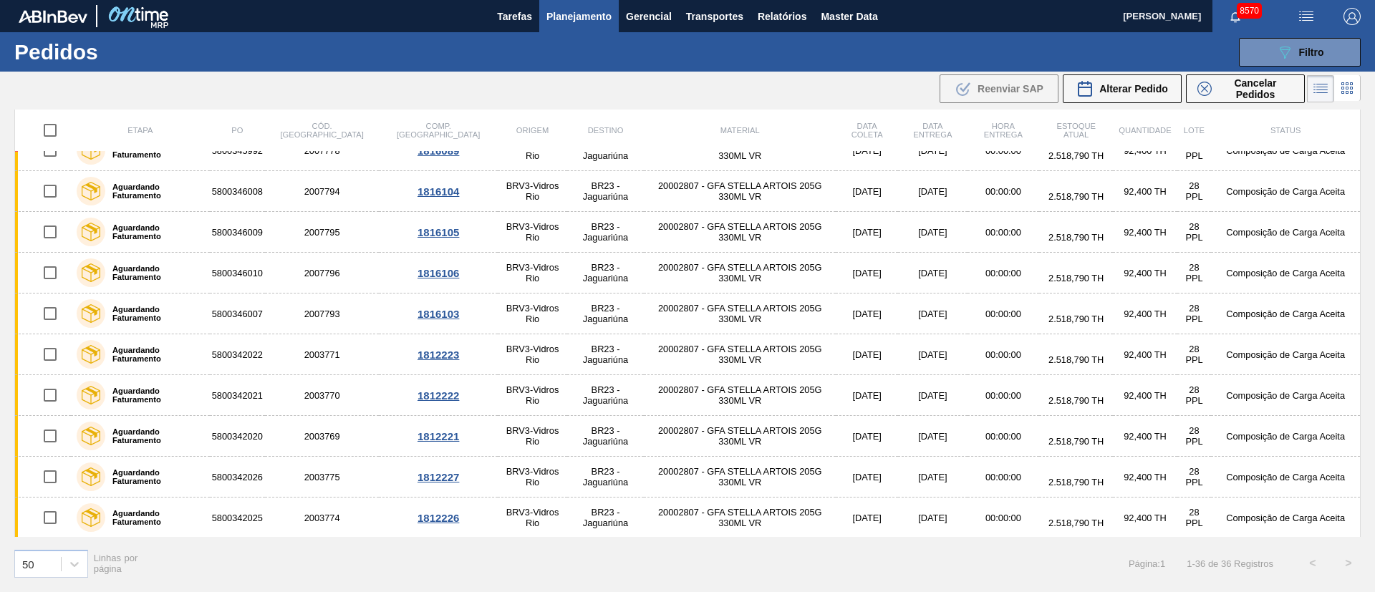
scroll to position [1085, 0]
click at [1117, 89] on span "Alterar Pedido" at bounding box center [1133, 88] width 69 height 11
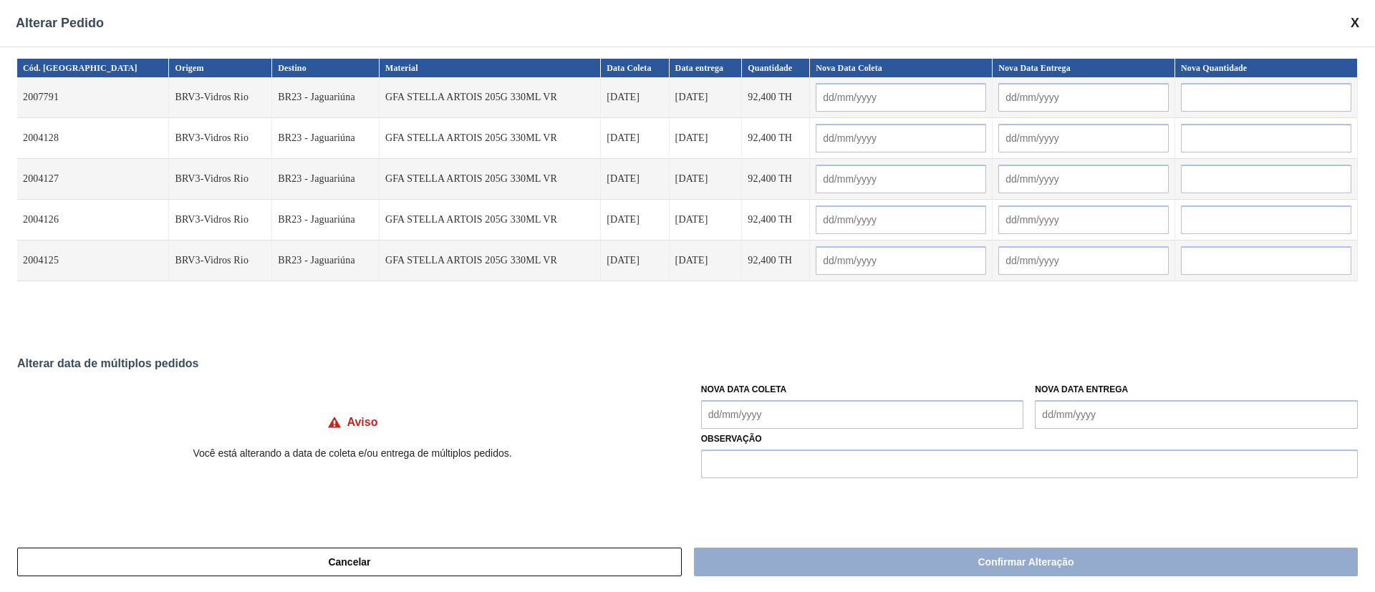
click at [799, 410] on Coleta "Nova Data Coleta" at bounding box center [862, 414] width 323 height 29
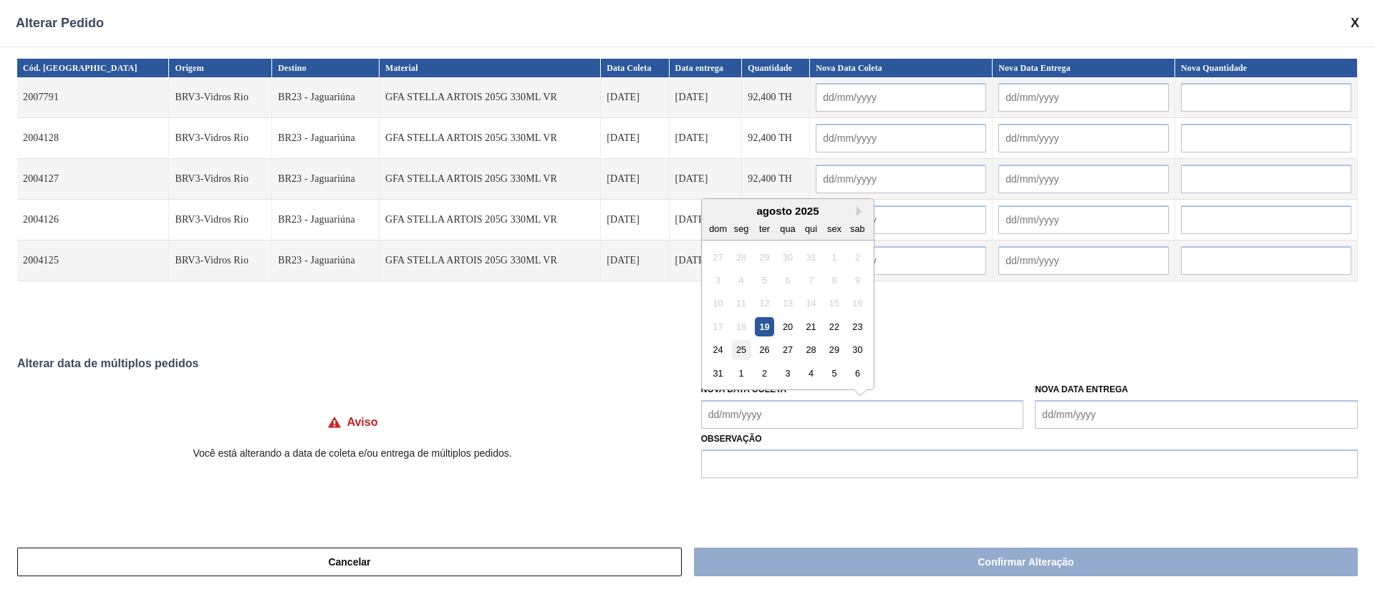
click at [741, 352] on div "25" at bounding box center [740, 349] width 19 height 19
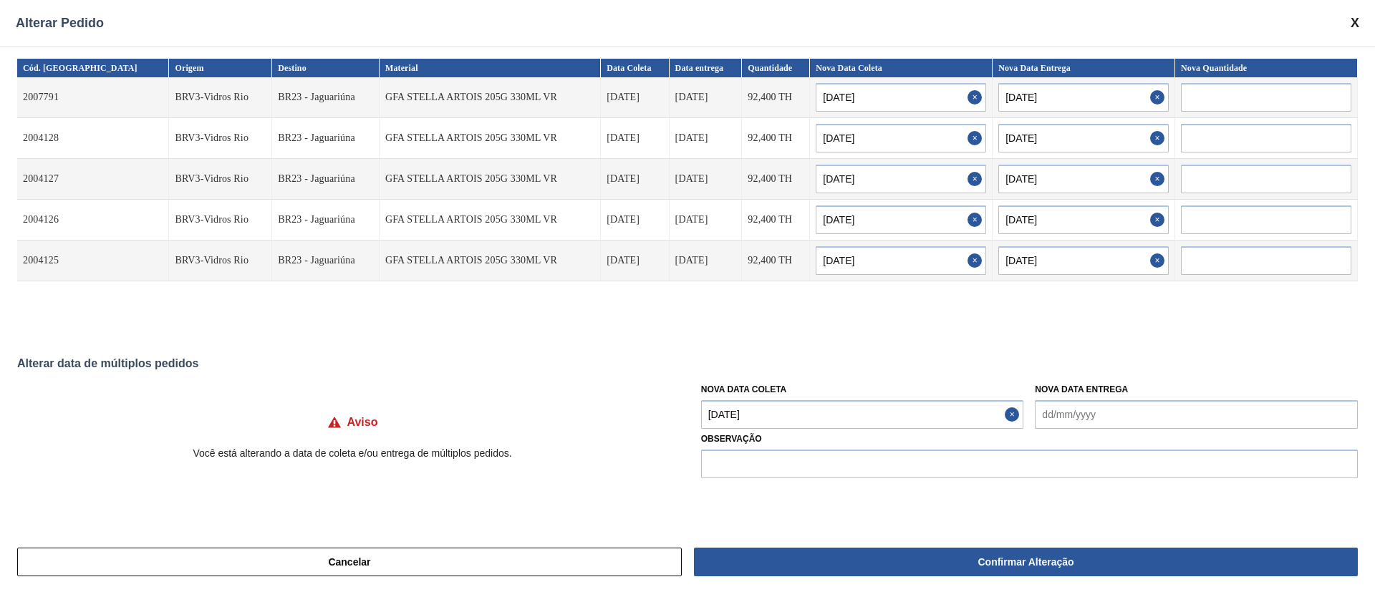
click at [806, 410] on Coleta "[DATE]" at bounding box center [862, 414] width 323 height 29
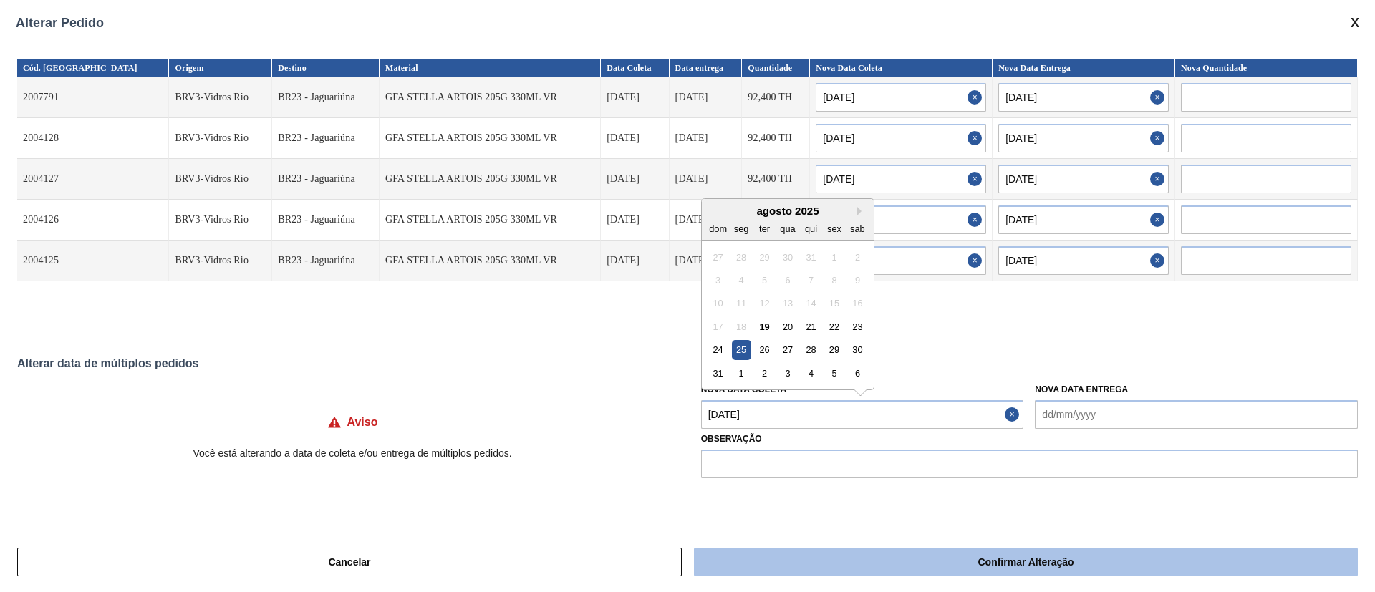
click at [871, 564] on button "Confirmar Alteração" at bounding box center [1026, 562] width 664 height 29
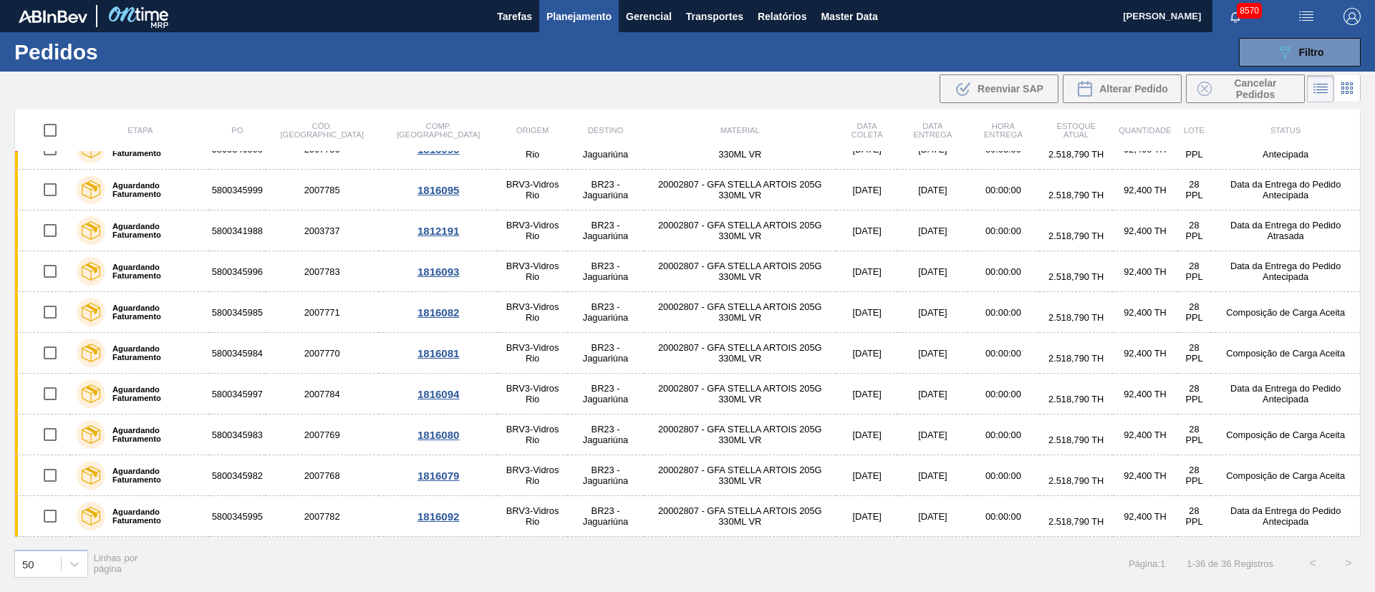
scroll to position [0, 0]
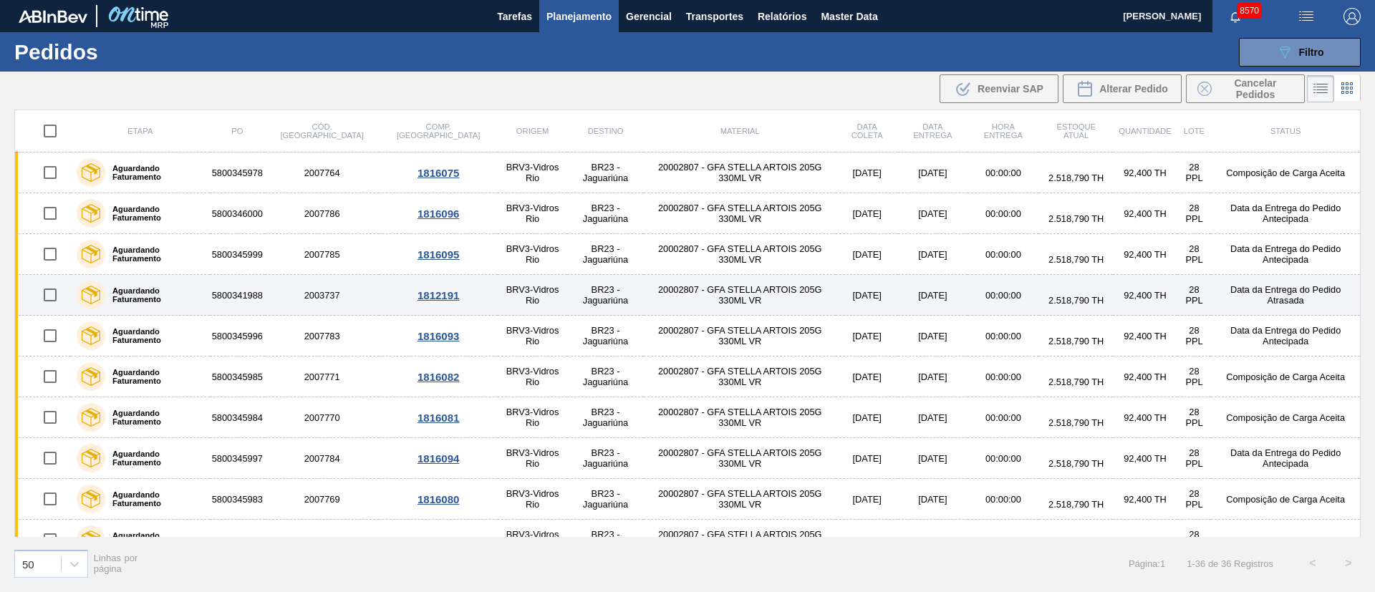
click at [53, 292] on input "checkbox" at bounding box center [50, 295] width 30 height 30
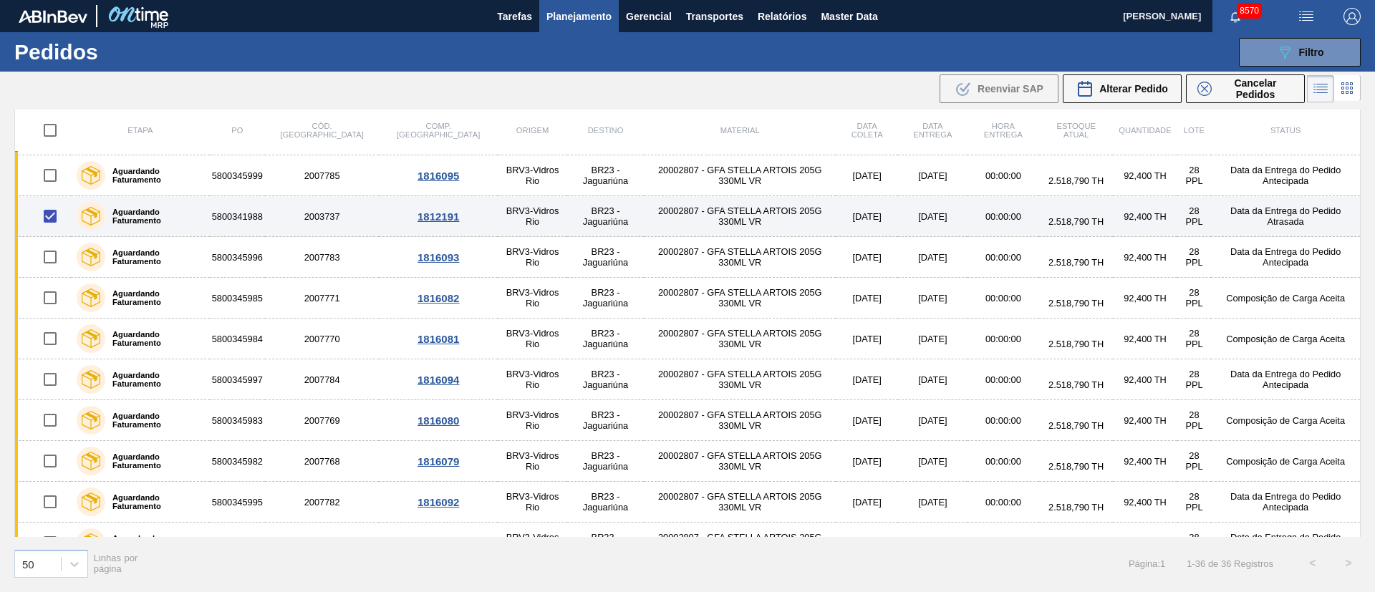
scroll to position [107, 0]
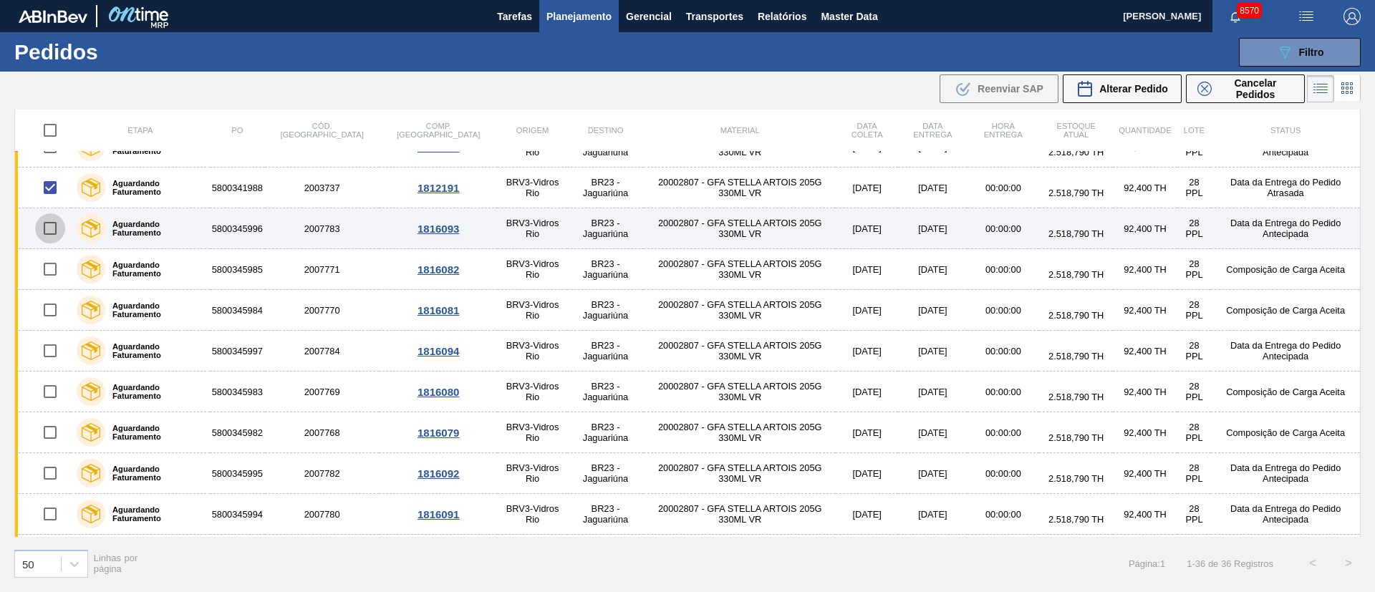
click at [56, 230] on input "checkbox" at bounding box center [50, 228] width 30 height 30
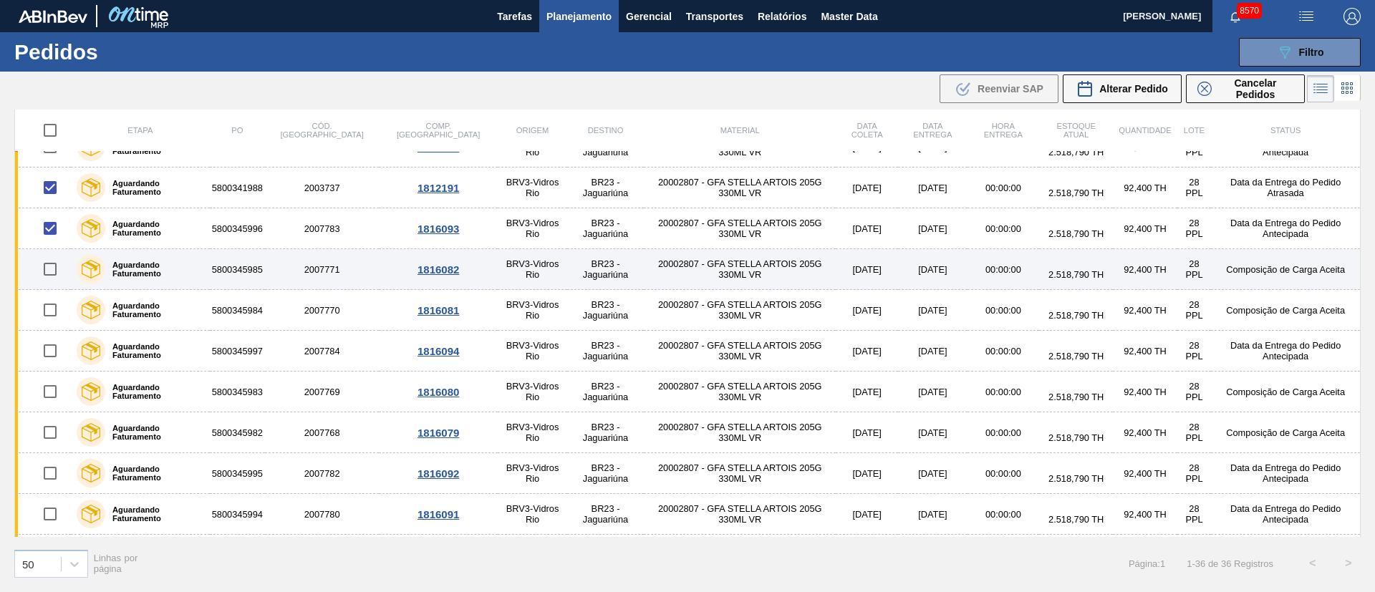
click at [47, 266] on input "checkbox" at bounding box center [50, 269] width 30 height 30
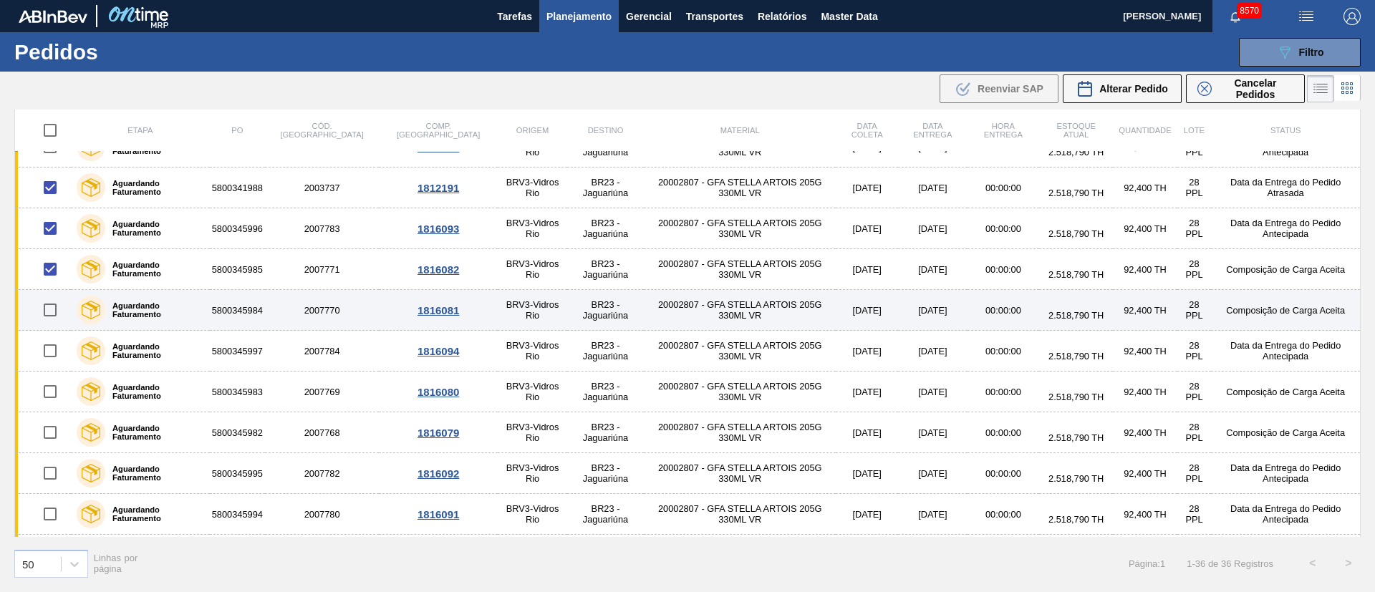
click at [50, 314] on input "checkbox" at bounding box center [50, 310] width 30 height 30
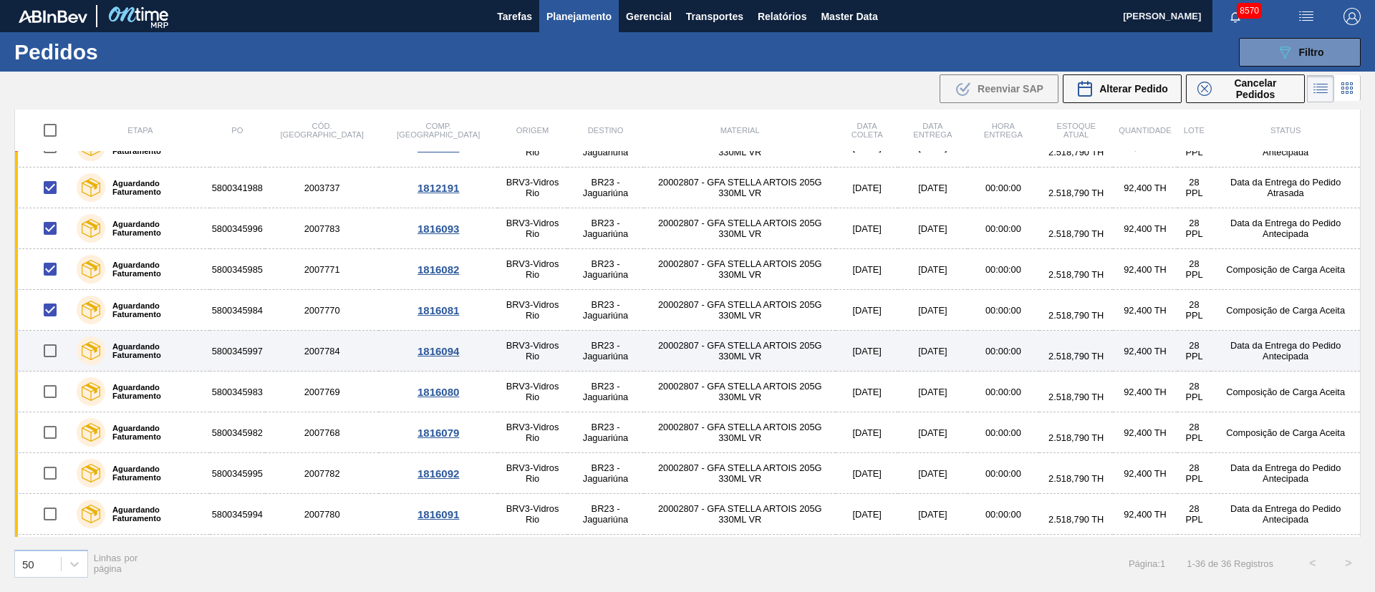
click at [52, 353] on input "checkbox" at bounding box center [50, 351] width 30 height 30
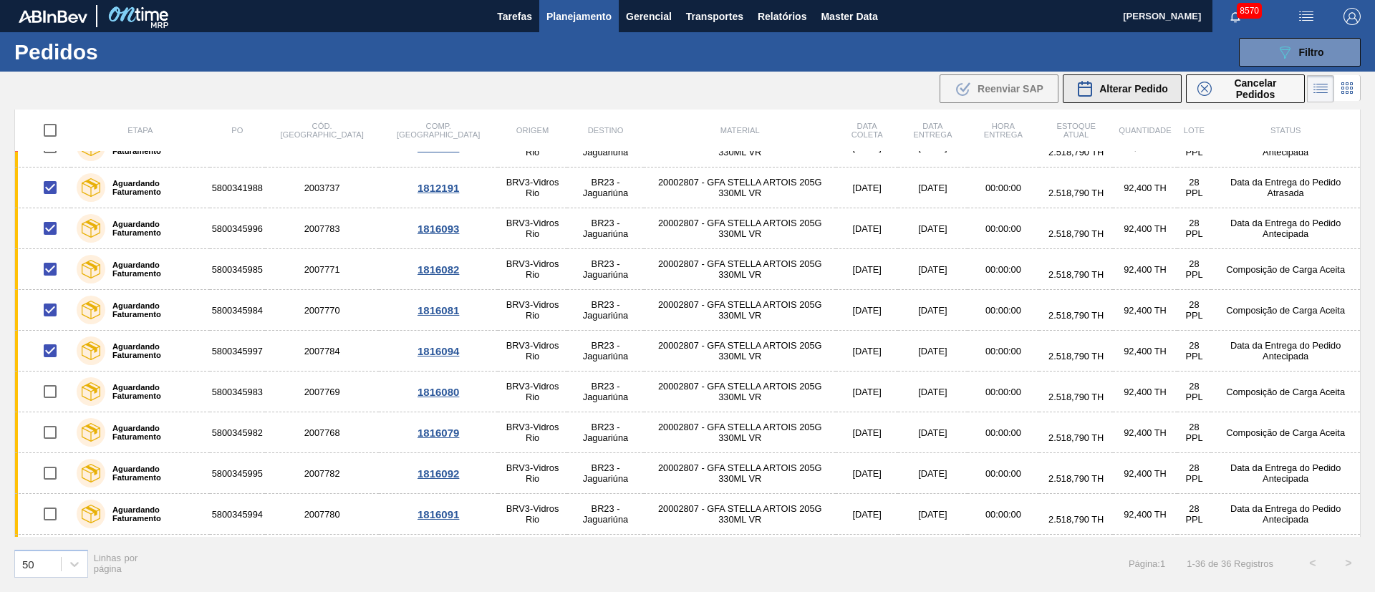
click at [1159, 98] on button "Alterar Pedido" at bounding box center [1122, 88] width 119 height 29
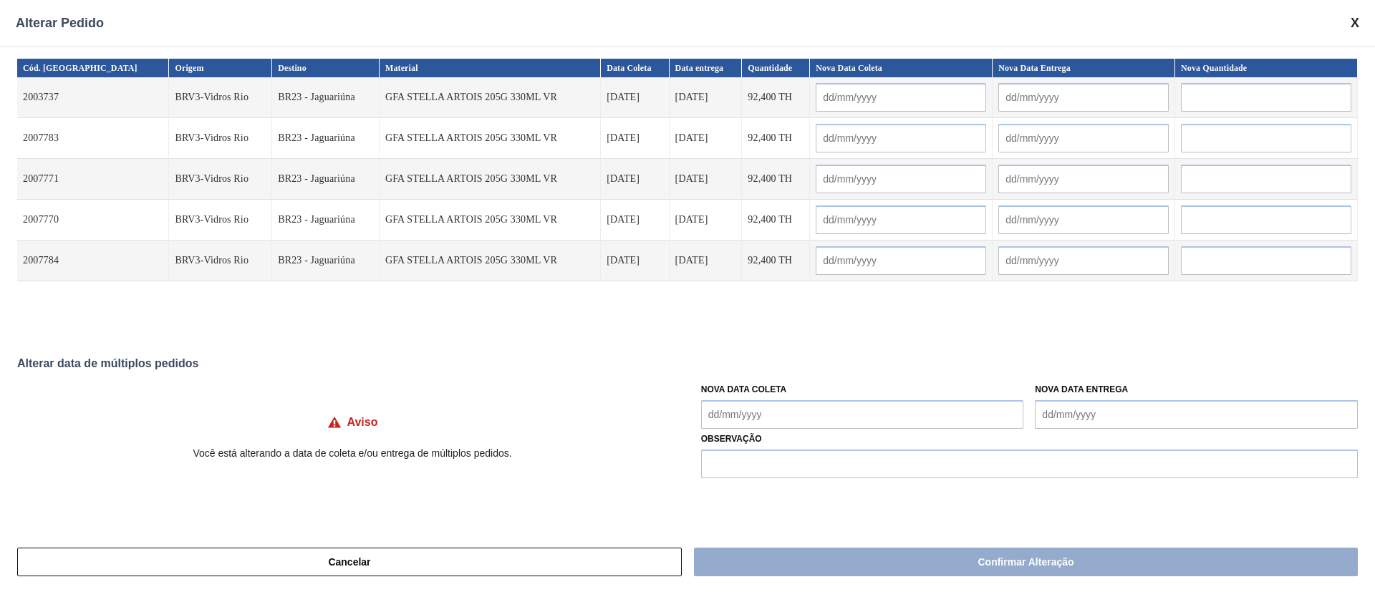
click at [775, 415] on Coleta "Nova Data Coleta" at bounding box center [862, 414] width 323 height 29
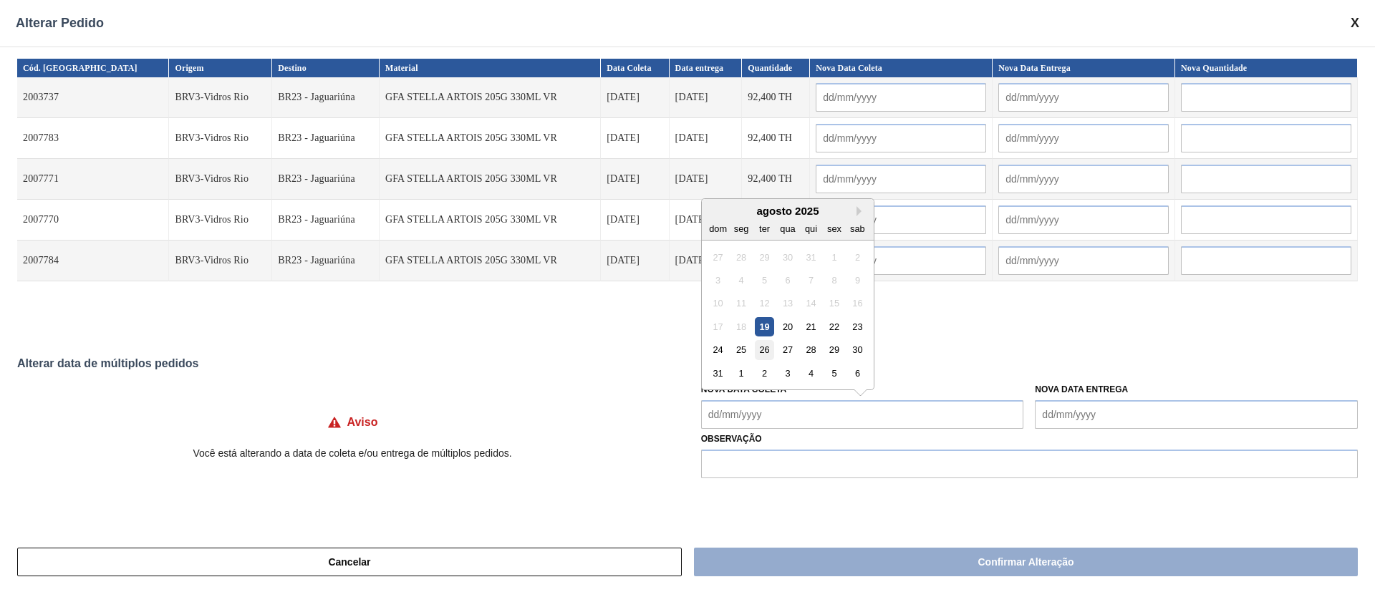
click at [764, 349] on div "26" at bounding box center [764, 349] width 19 height 19
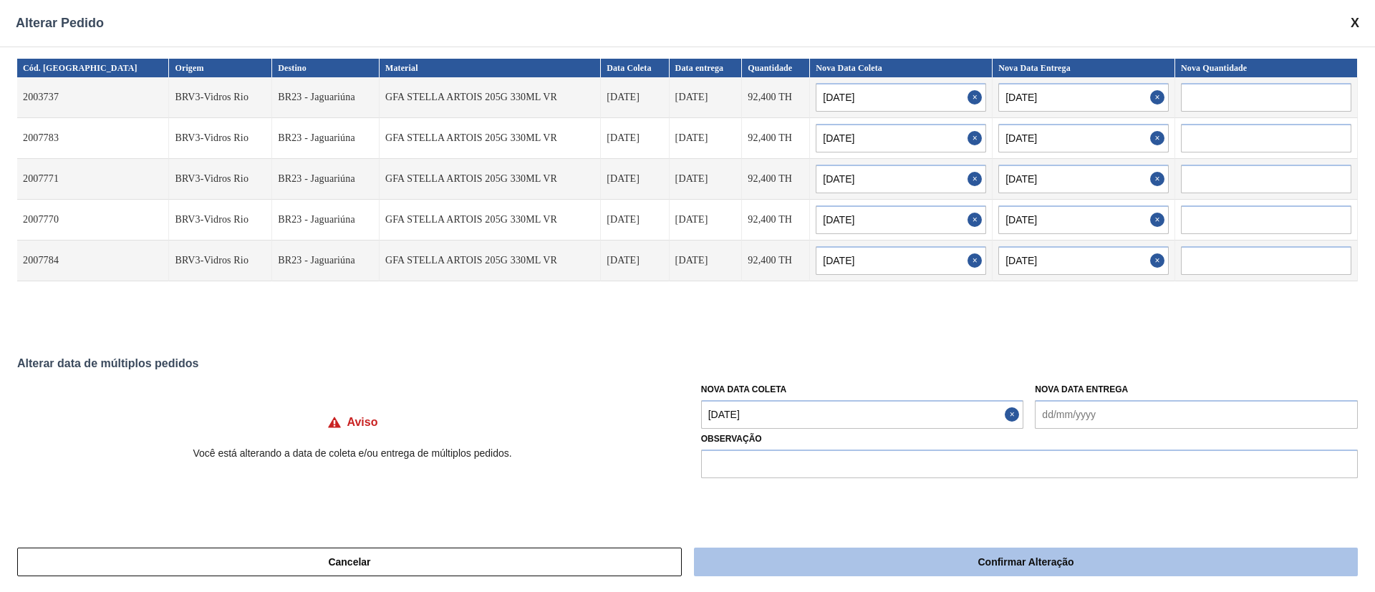
click at [796, 564] on button "Confirmar Alteração" at bounding box center [1026, 562] width 664 height 29
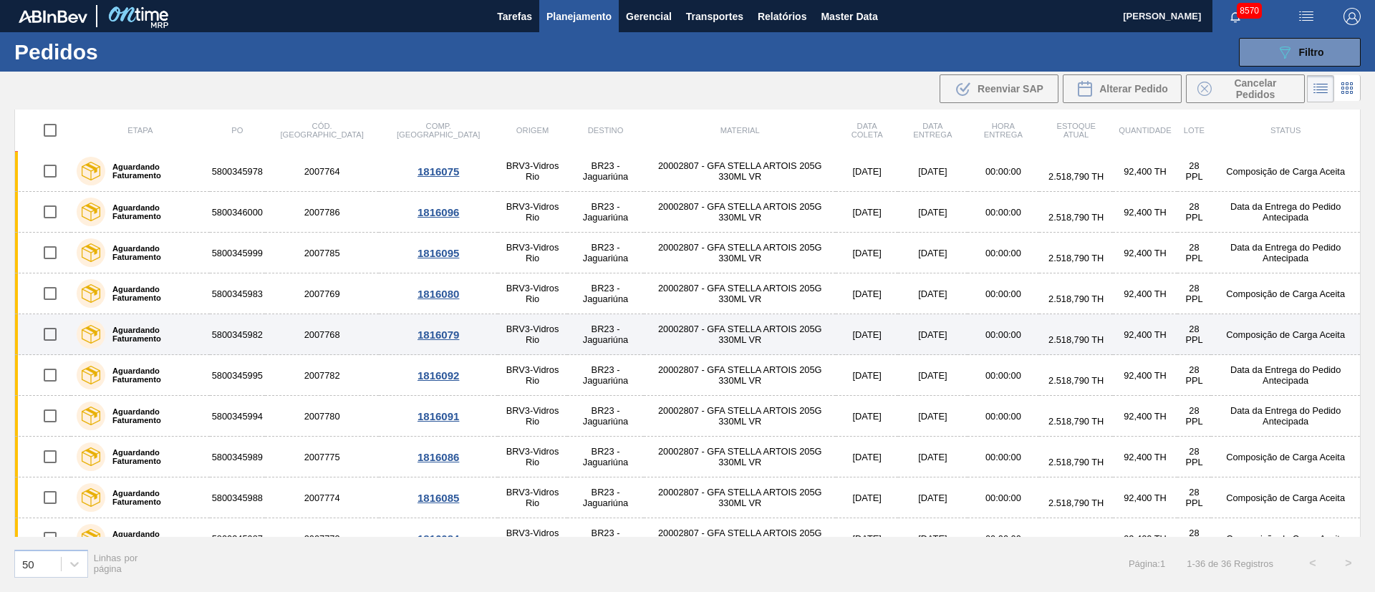
scroll to position [0, 0]
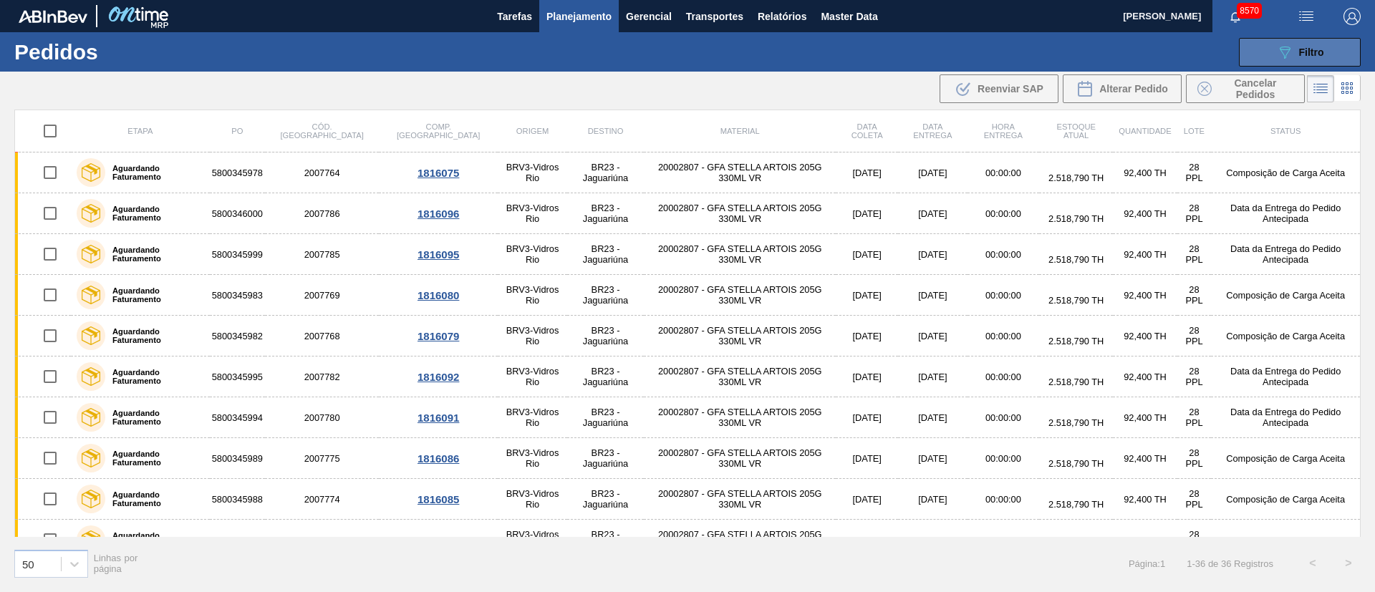
click at [1306, 59] on div "089F7B8B-B2A5-4AFE-B5C0-19BA573D28AC Filtro" at bounding box center [1300, 52] width 48 height 17
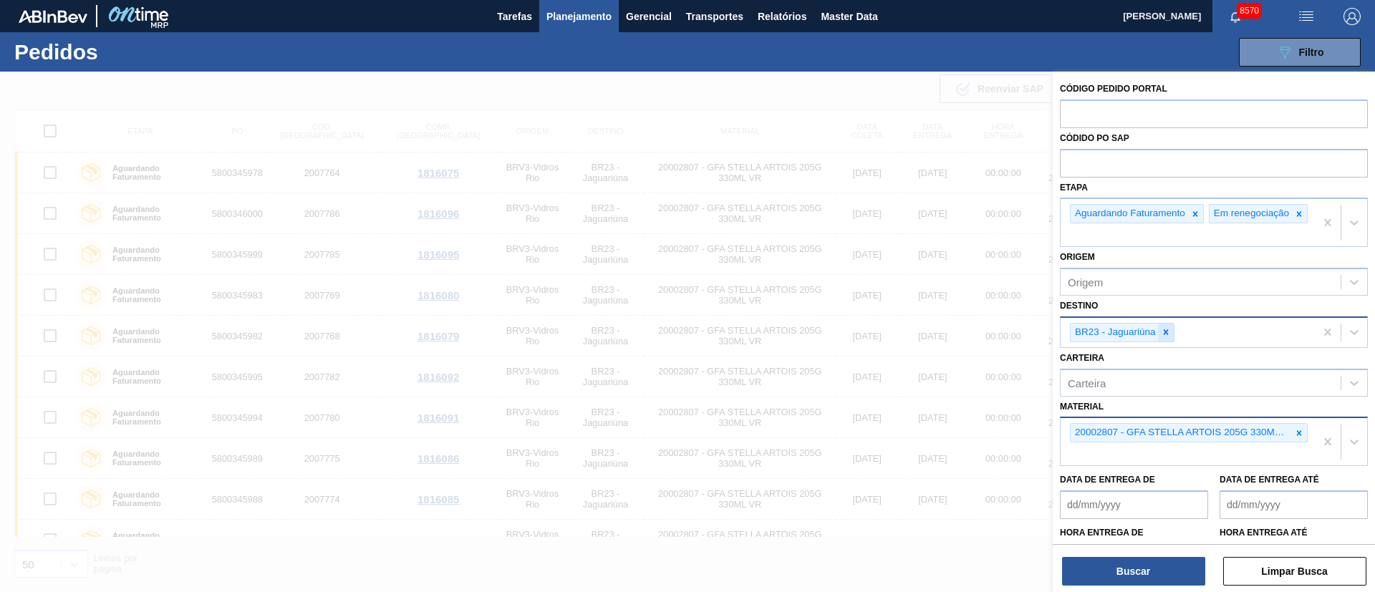
click at [1164, 337] on icon at bounding box center [1166, 332] width 10 height 10
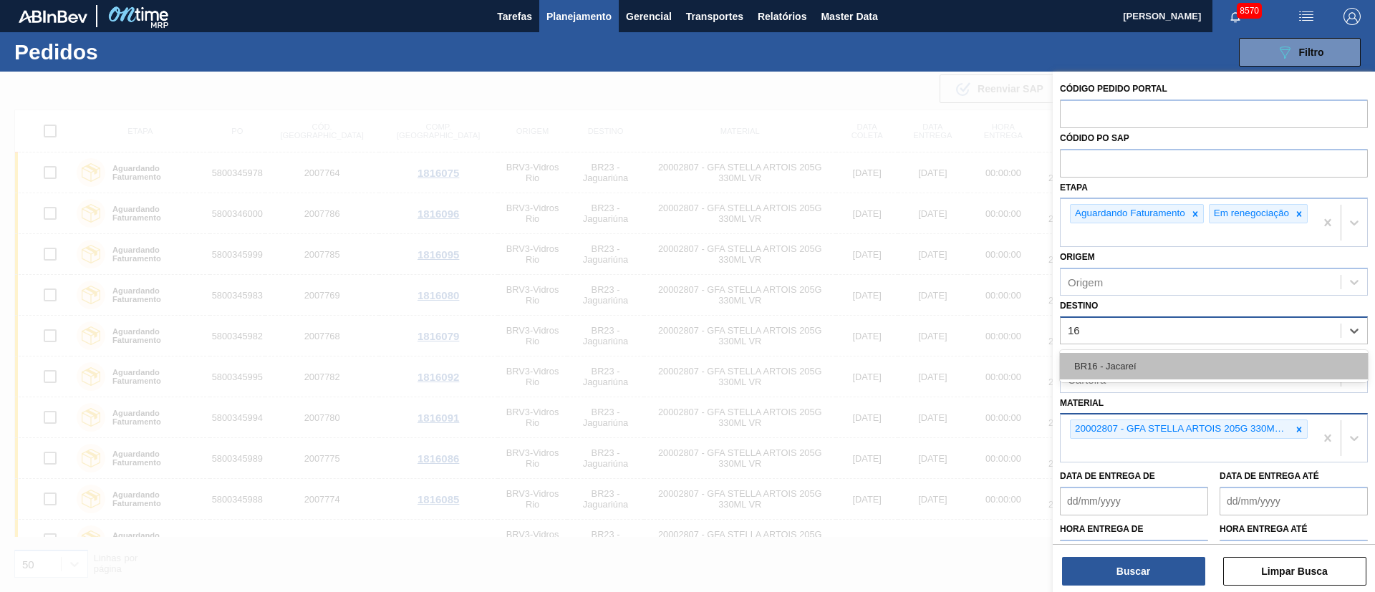
click at [1137, 364] on div "BR16 - Jacareí" at bounding box center [1214, 366] width 308 height 27
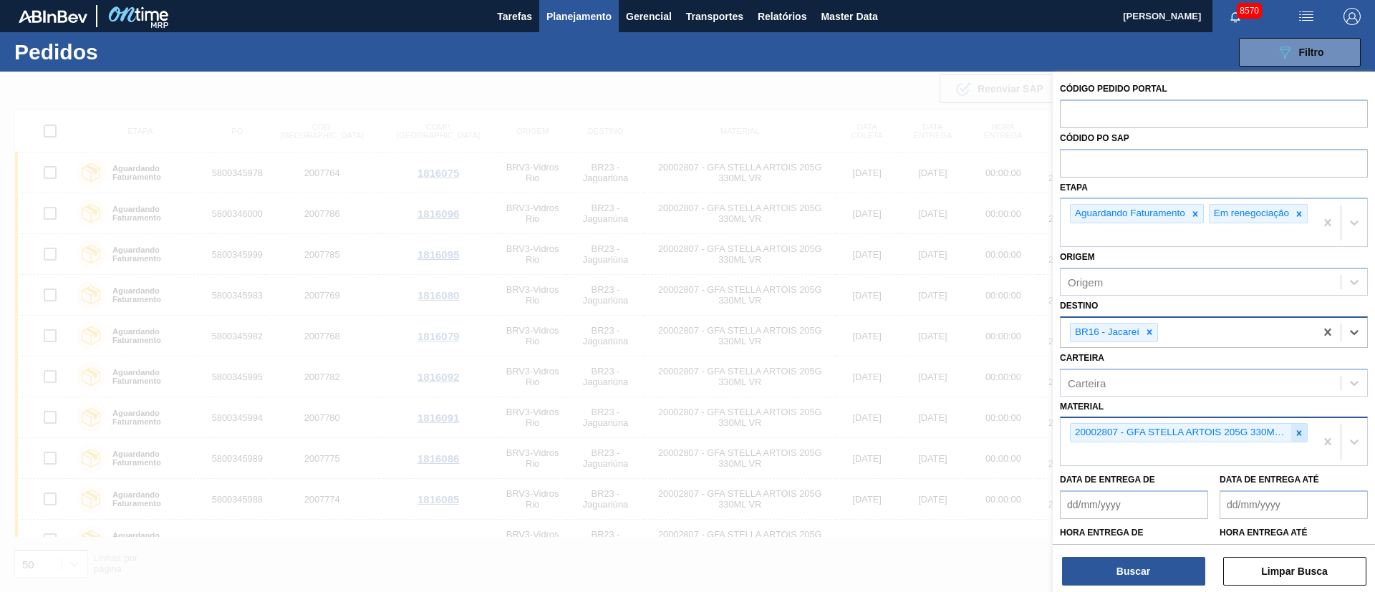
click at [1297, 438] on icon at bounding box center [1299, 433] width 10 height 10
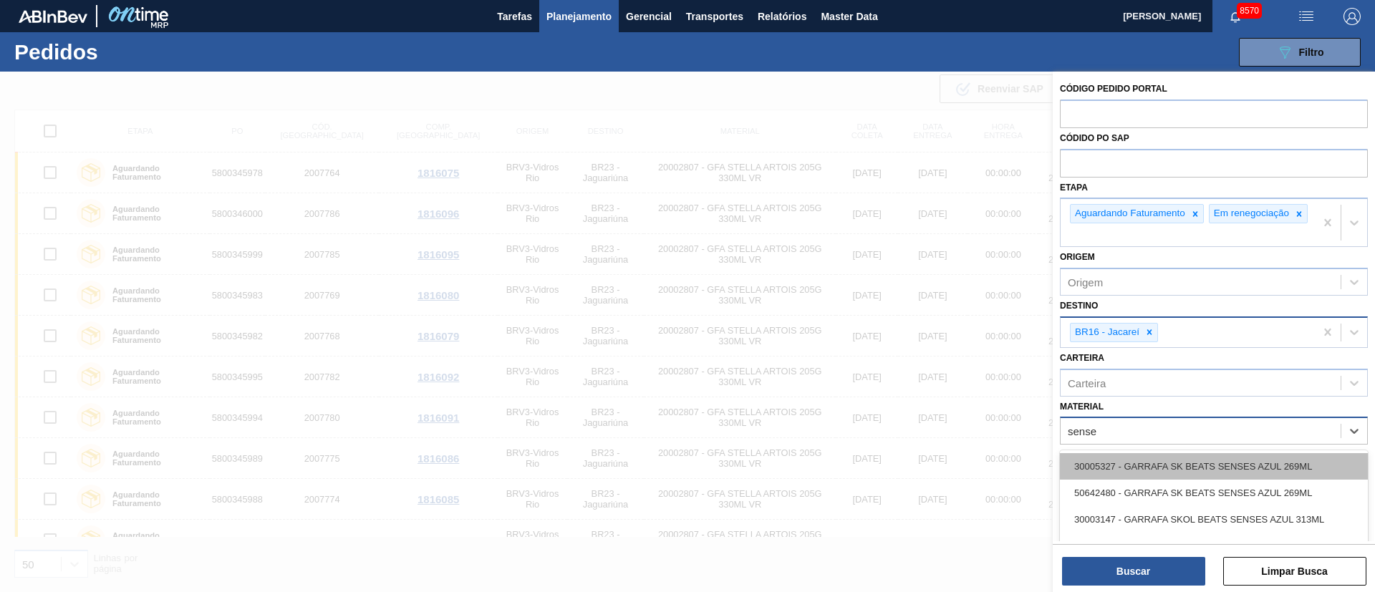
click at [1268, 476] on div "30005327 - GARRAFA SK BEATS SENSES AZUL 269ML" at bounding box center [1214, 466] width 308 height 27
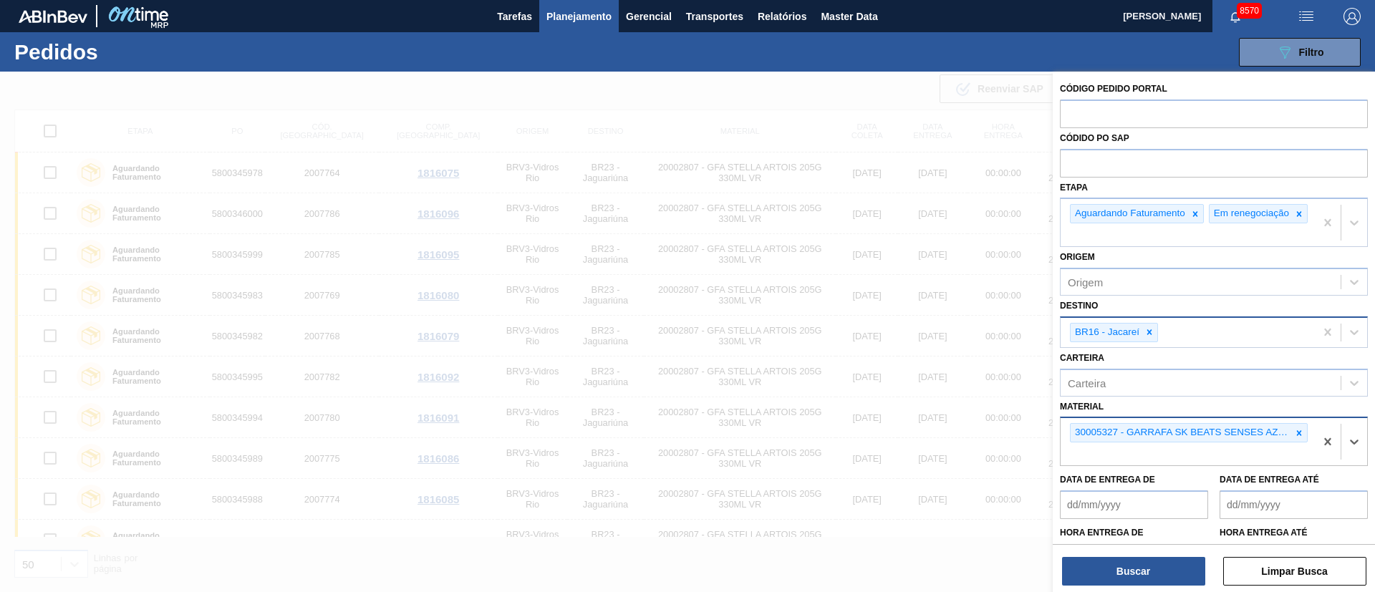
click at [1162, 556] on div "Buscar Limpar Busca" at bounding box center [1214, 564] width 322 height 40
click at [1114, 572] on button "Buscar" at bounding box center [1133, 571] width 143 height 29
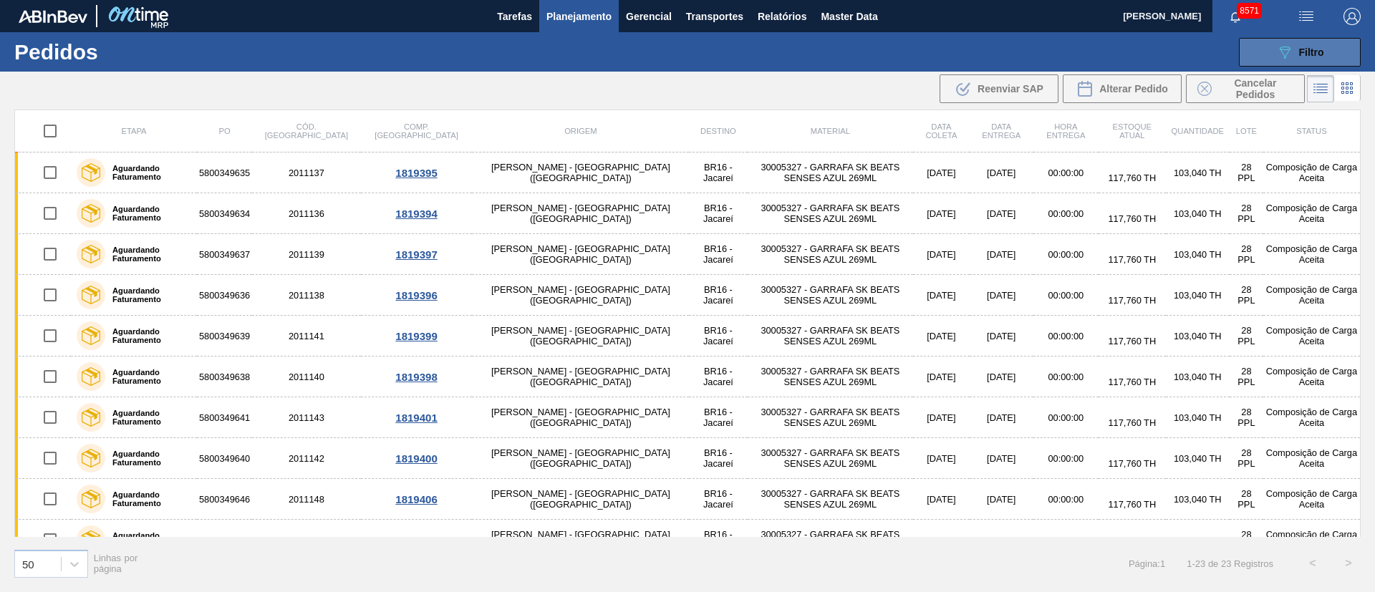
click at [1339, 55] on button "089F7B8B-B2A5-4AFE-B5C0-19BA573D28AC Filtro" at bounding box center [1300, 52] width 122 height 29
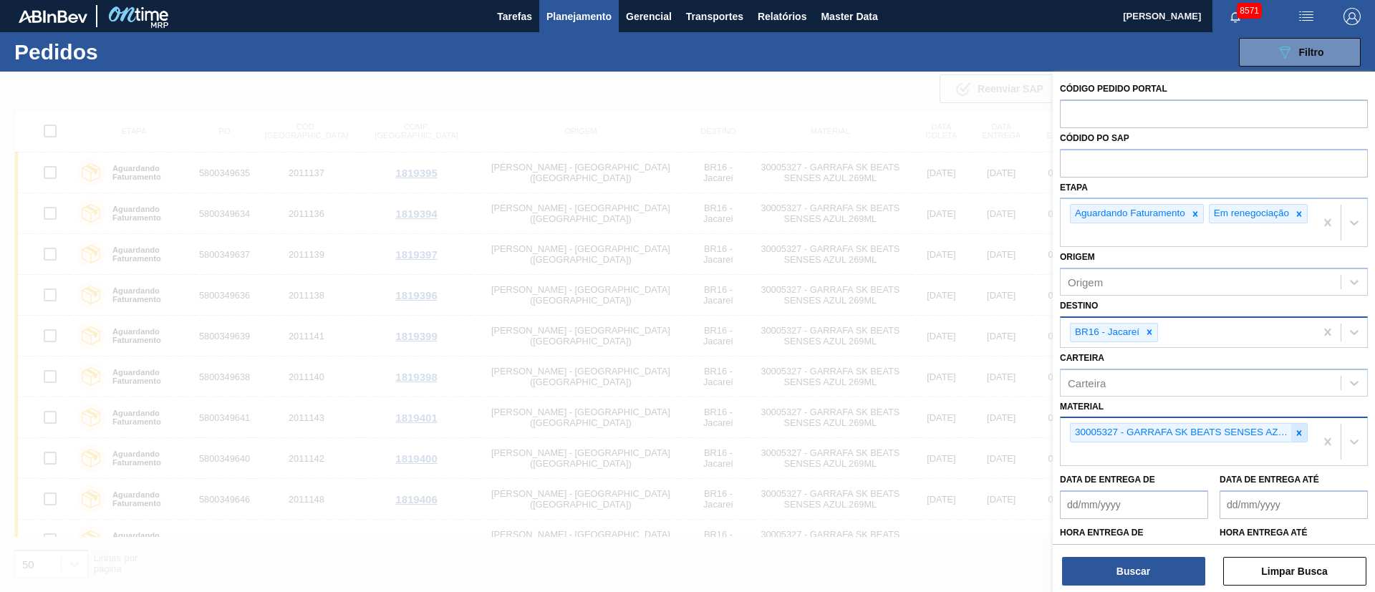
click at [1297, 435] on icon at bounding box center [1299, 432] width 5 height 5
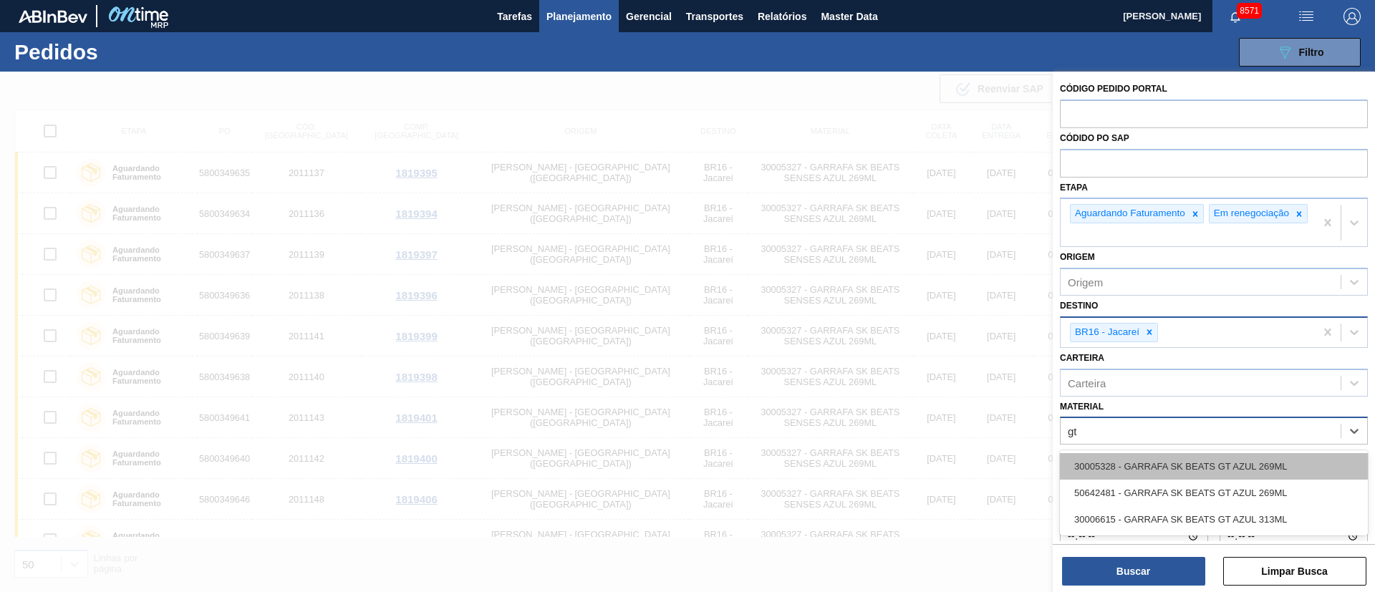
click at [1227, 476] on div "30005328 - GARRAFA SK BEATS GT AZUL 269ML" at bounding box center [1214, 466] width 308 height 27
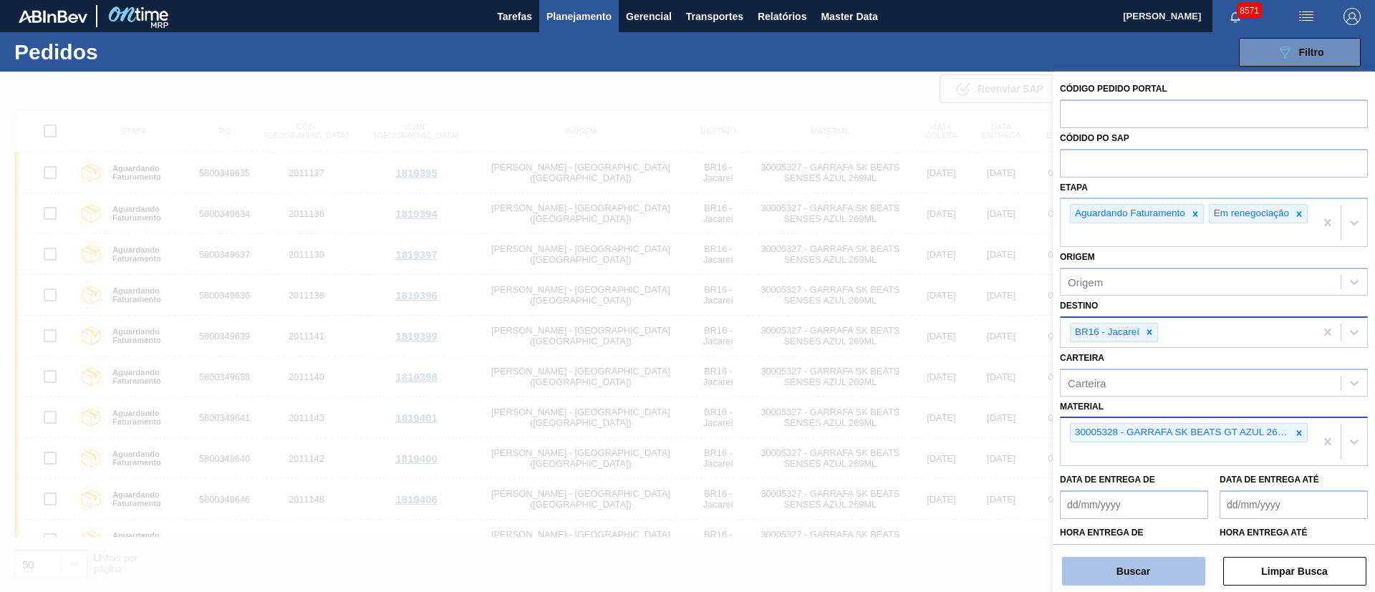
click at [1145, 564] on button "Buscar" at bounding box center [1133, 571] width 143 height 29
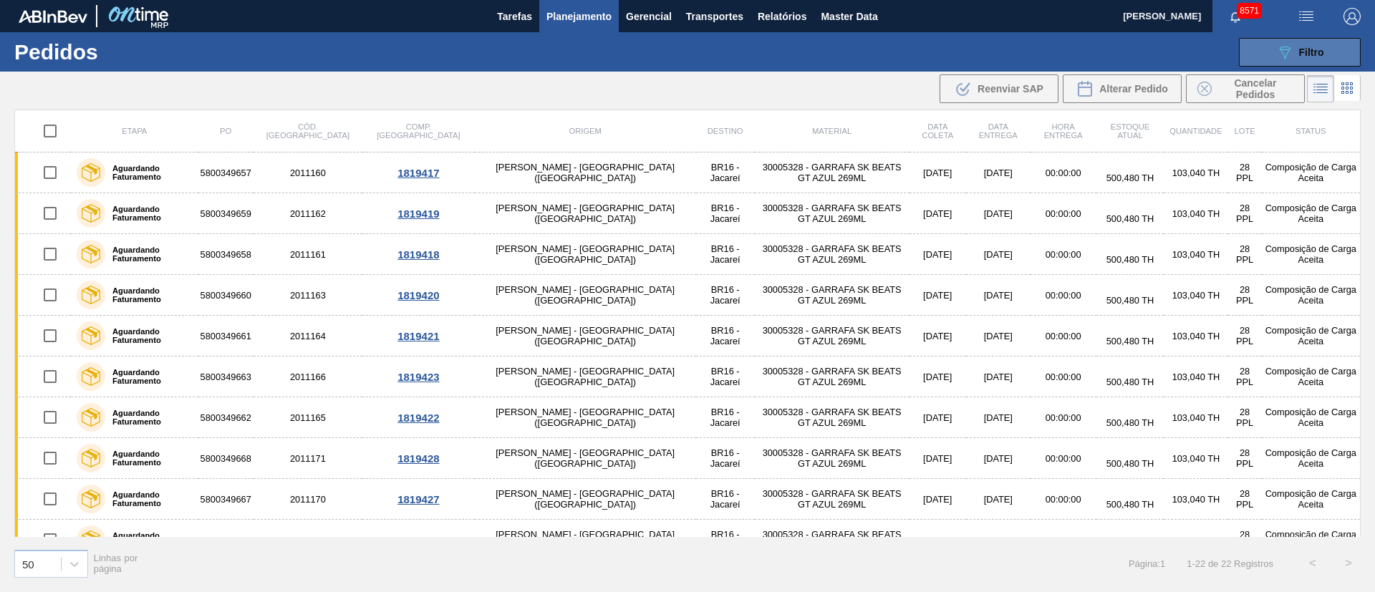
click at [1282, 47] on icon "089F7B8B-B2A5-4AFE-B5C0-19BA573D28AC" at bounding box center [1284, 52] width 17 height 17
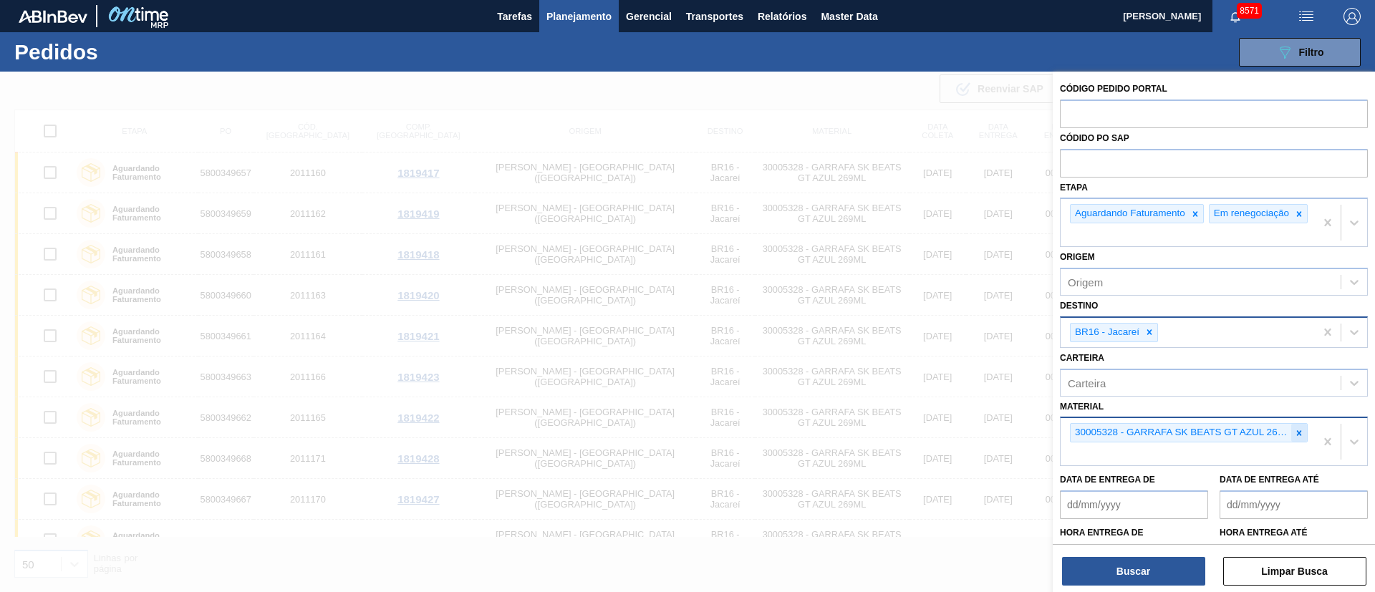
click at [1304, 442] on div at bounding box center [1299, 433] width 16 height 18
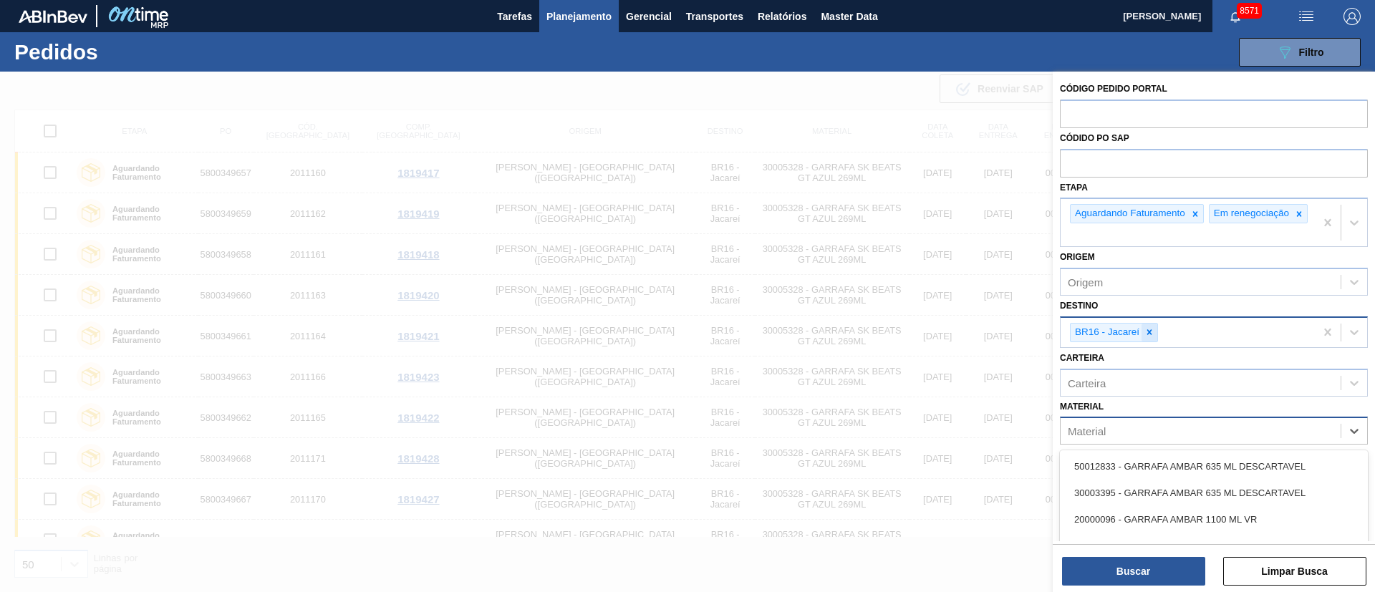
click at [1152, 334] on div at bounding box center [1150, 333] width 16 height 18
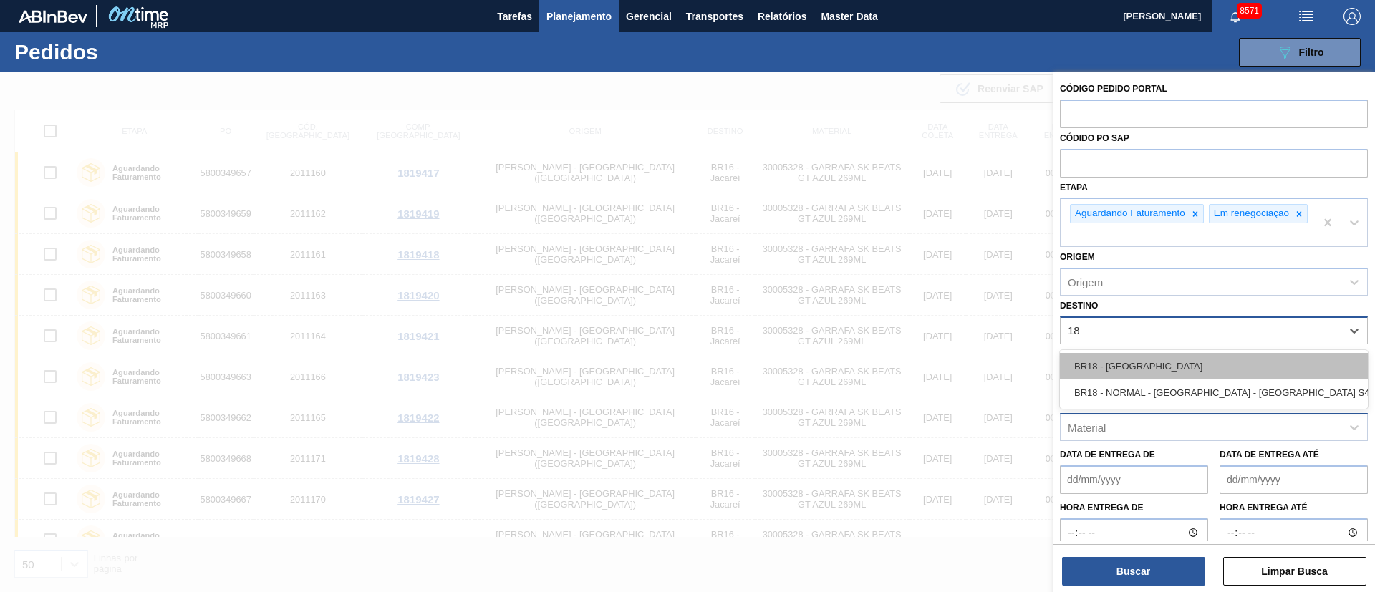
click at [1115, 380] on div "BR18 - [GEOGRAPHIC_DATA]" at bounding box center [1214, 366] width 308 height 27
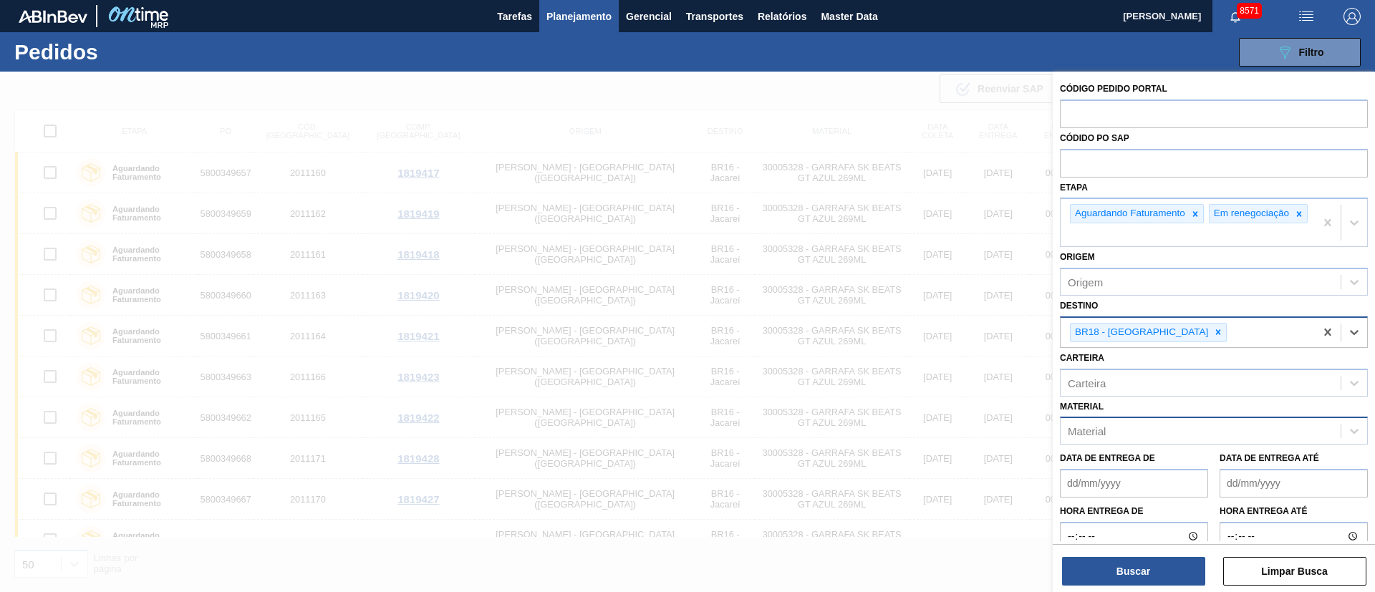
click at [1094, 438] on div "Material" at bounding box center [1087, 431] width 38 height 12
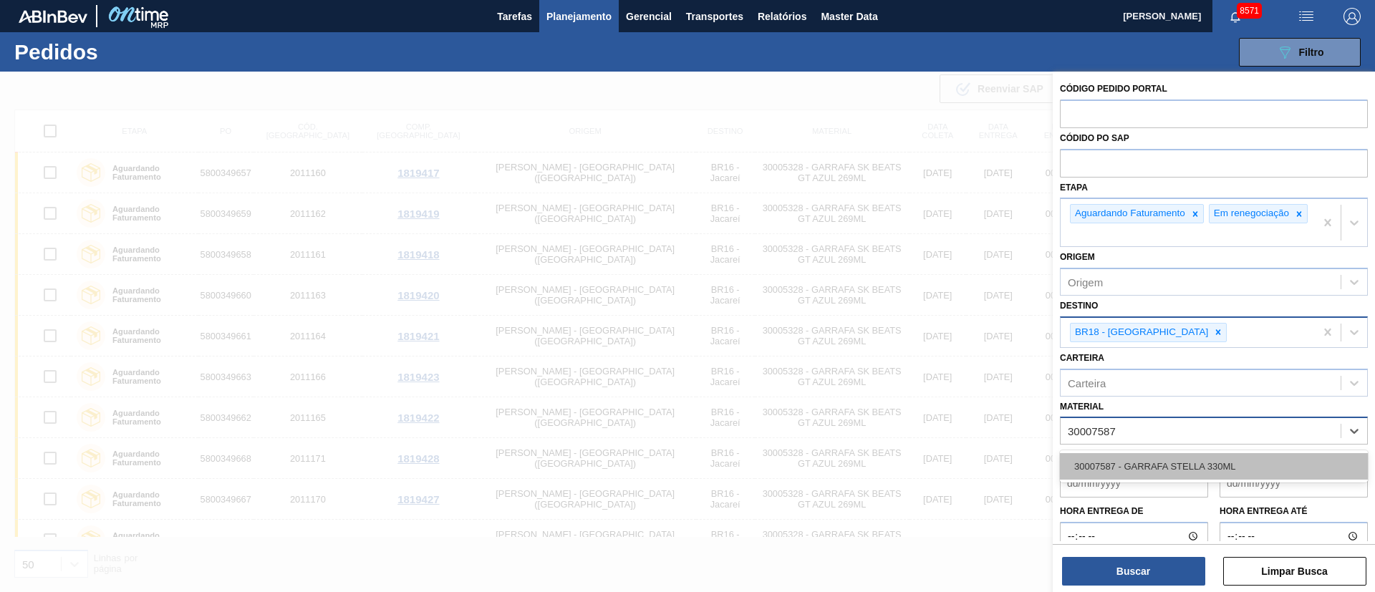
click at [1162, 480] on div "30007587 - GARRAFA STELLA 330ML" at bounding box center [1214, 466] width 308 height 27
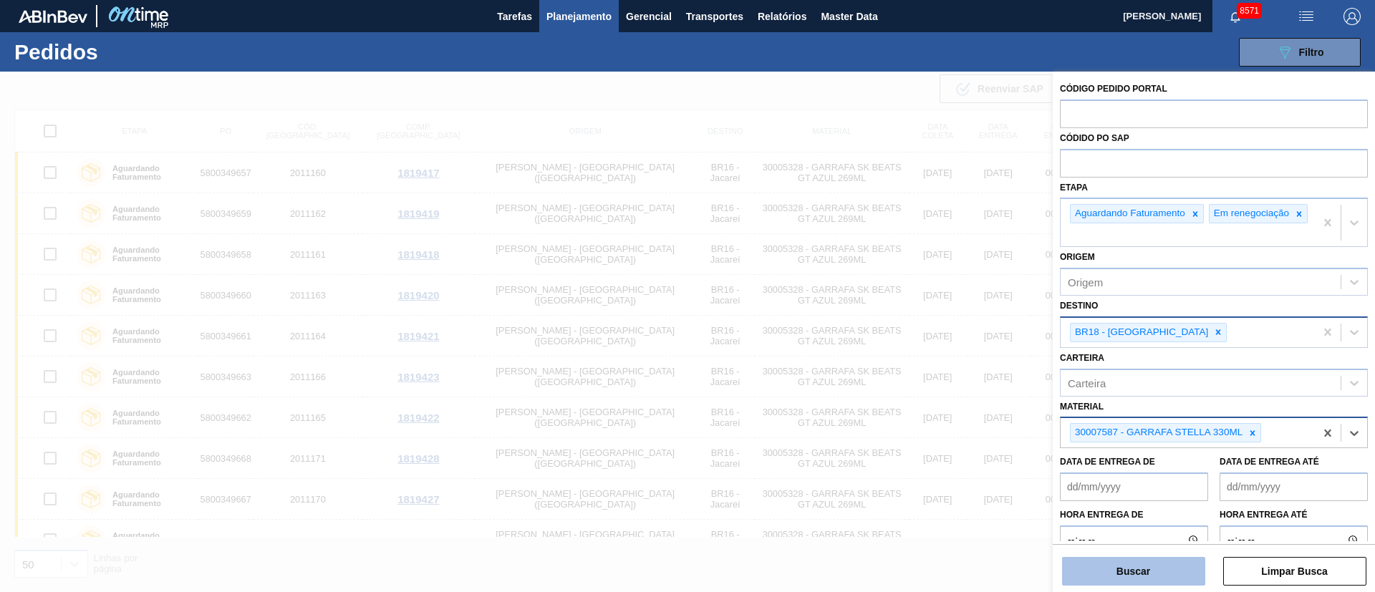
click at [1109, 572] on button "Buscar" at bounding box center [1133, 571] width 143 height 29
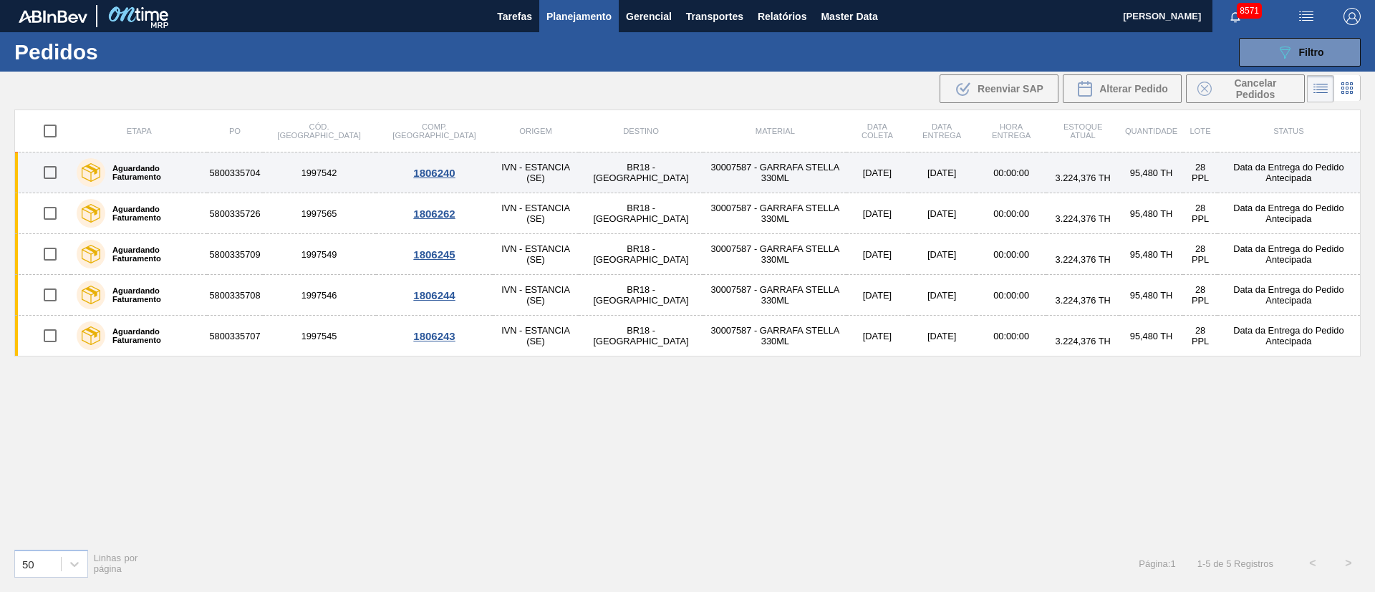
click at [736, 166] on td "30007587 - GARRAFA STELLA 330ML" at bounding box center [774, 173] width 143 height 41
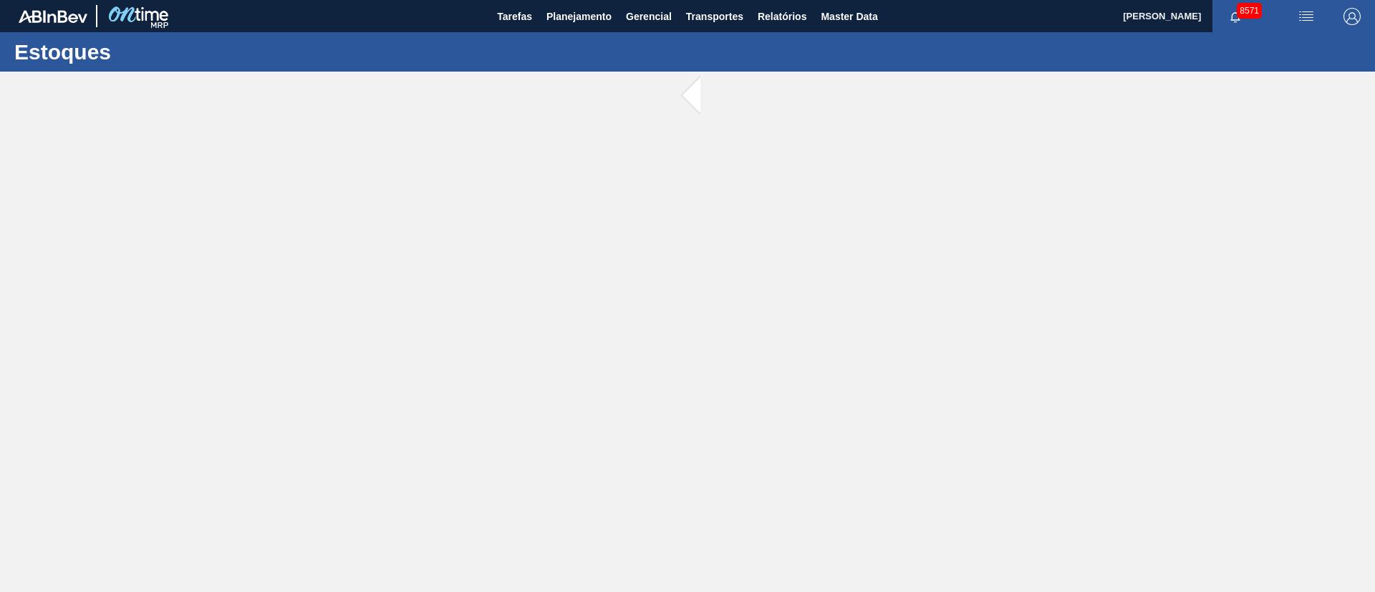
click at [736, 166] on main "Tarefas Planejamento Gerencial Transportes Relatórios Master Data [PERSON_NAME]…" at bounding box center [687, 296] width 1375 height 592
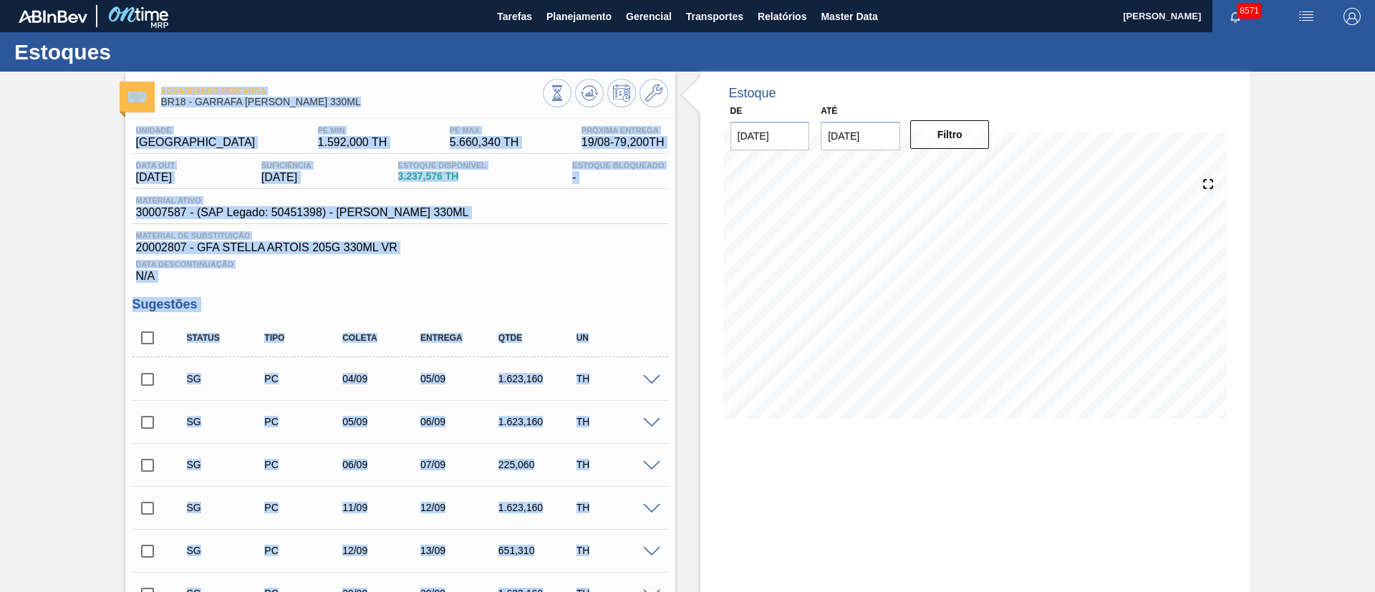
click at [524, 255] on div "Data Descontinuação N/A" at bounding box center [401, 268] width 536 height 29
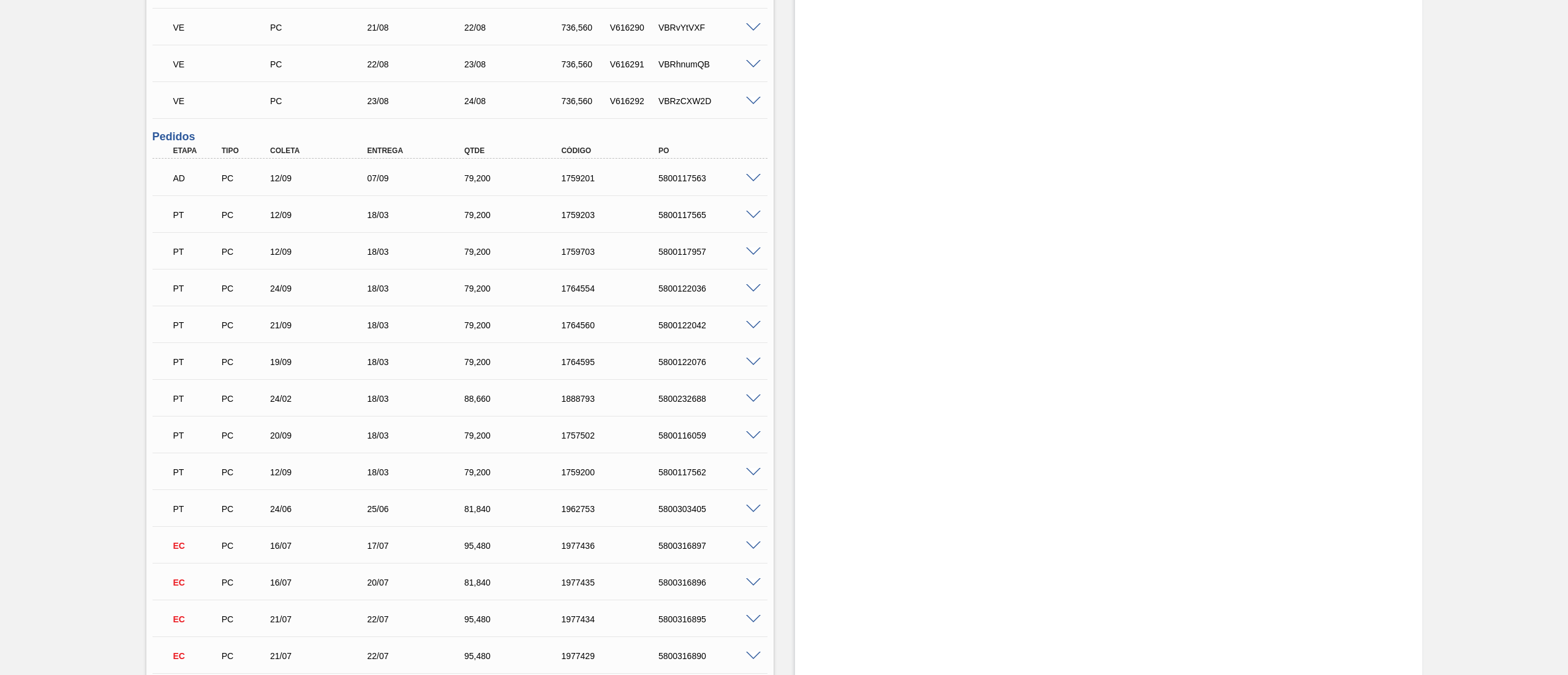
scroll to position [613, 0]
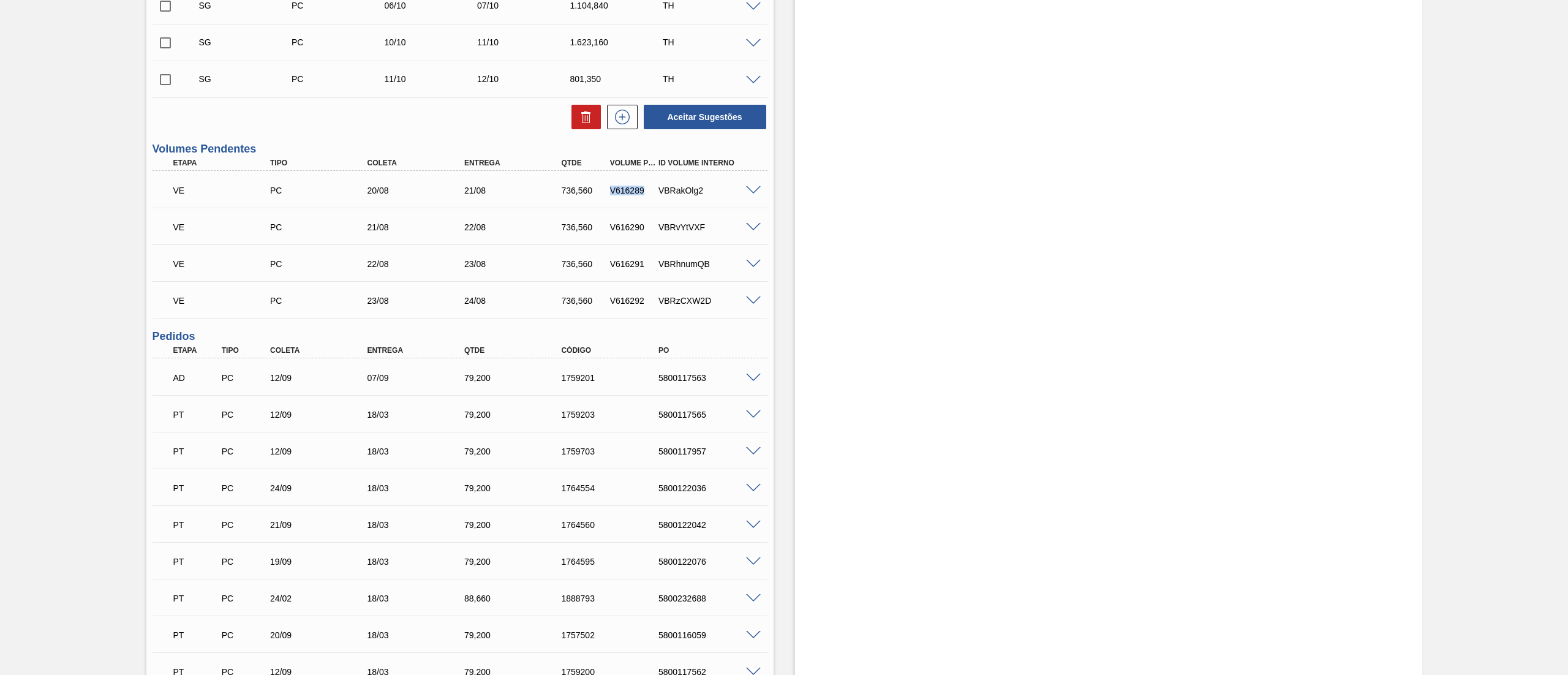
drag, startPoint x: 606, startPoint y: 191, endPoint x: 645, endPoint y: 190, distance: 39.0
click at [645, 190] on div "V616289" at bounding box center [634, 190] width 53 height 9
copy div "V616289"
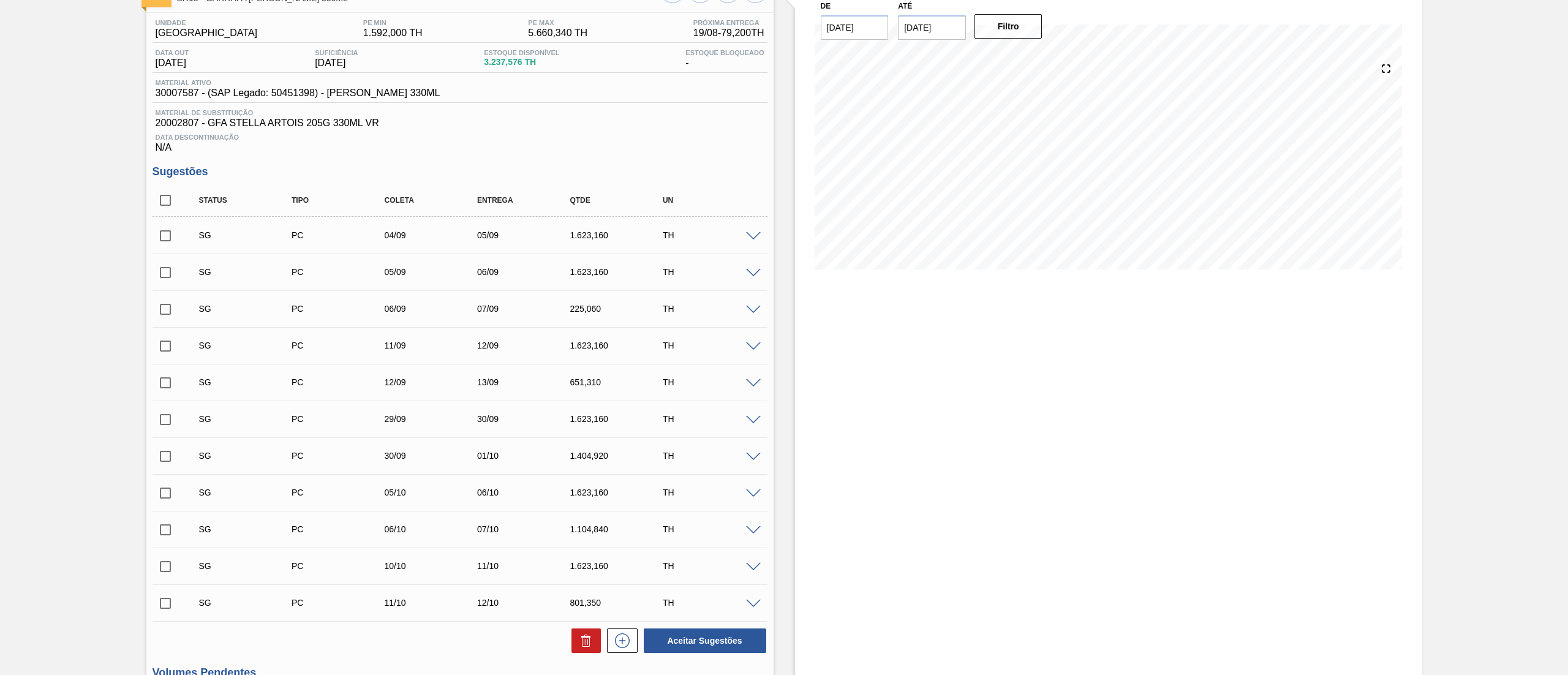
scroll to position [0, 0]
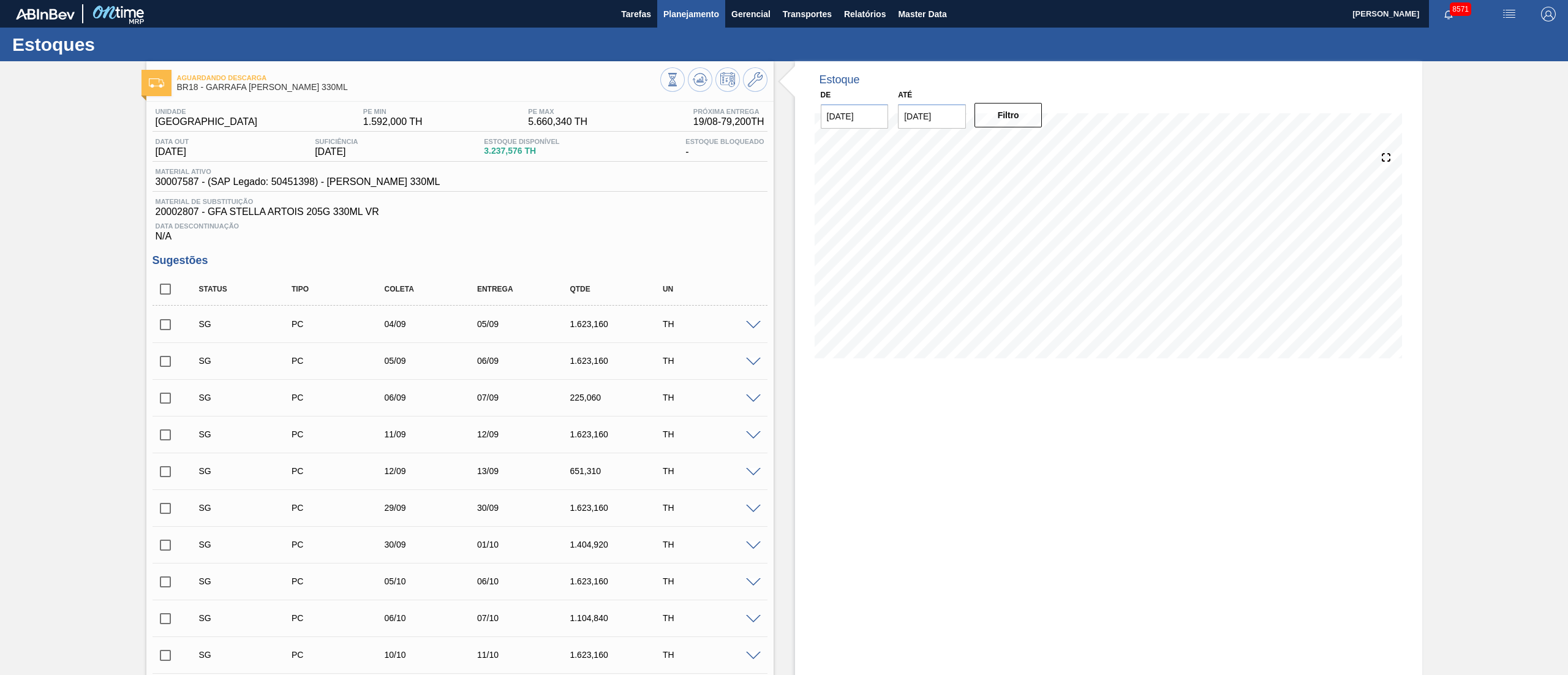
click at [694, 7] on span "Planejamento" at bounding box center [691, 14] width 56 height 15
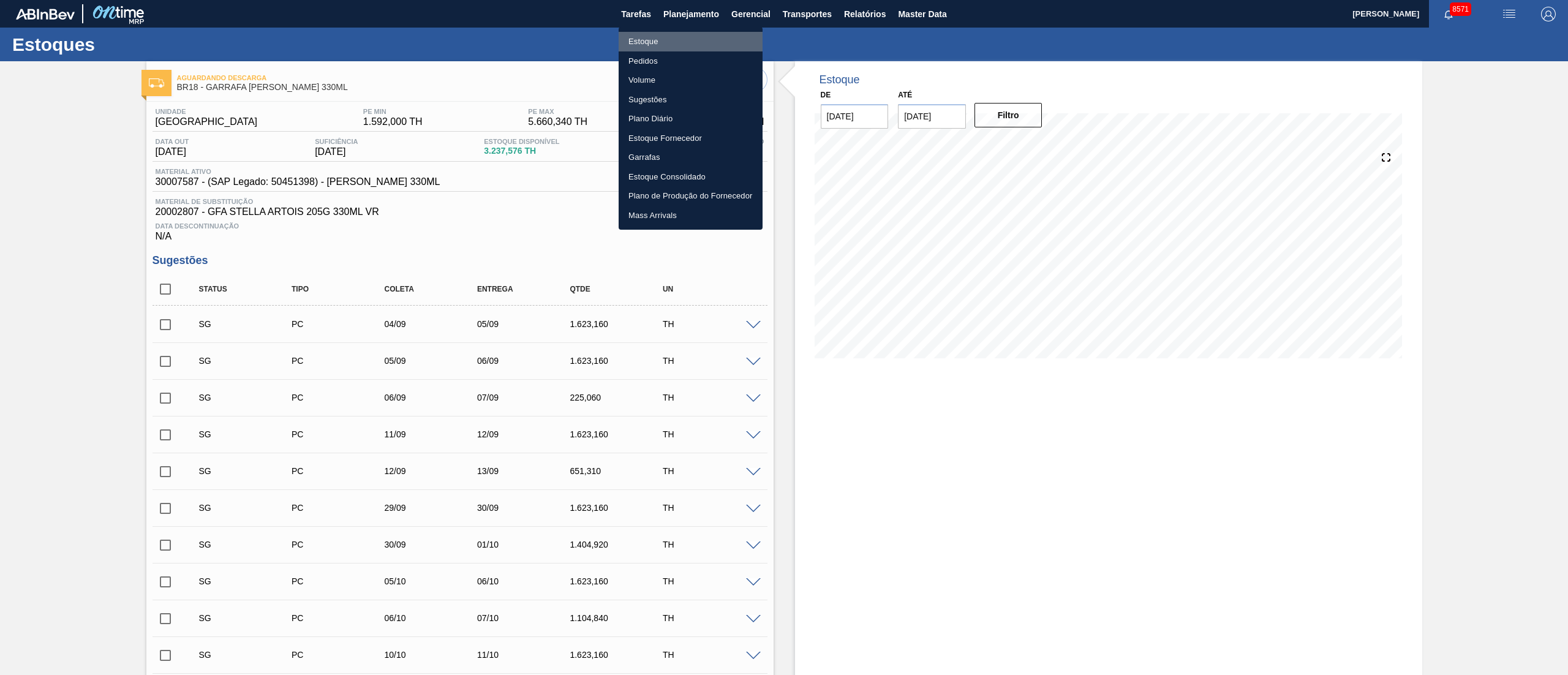
click at [649, 39] on li "Estoque" at bounding box center [690, 41] width 144 height 20
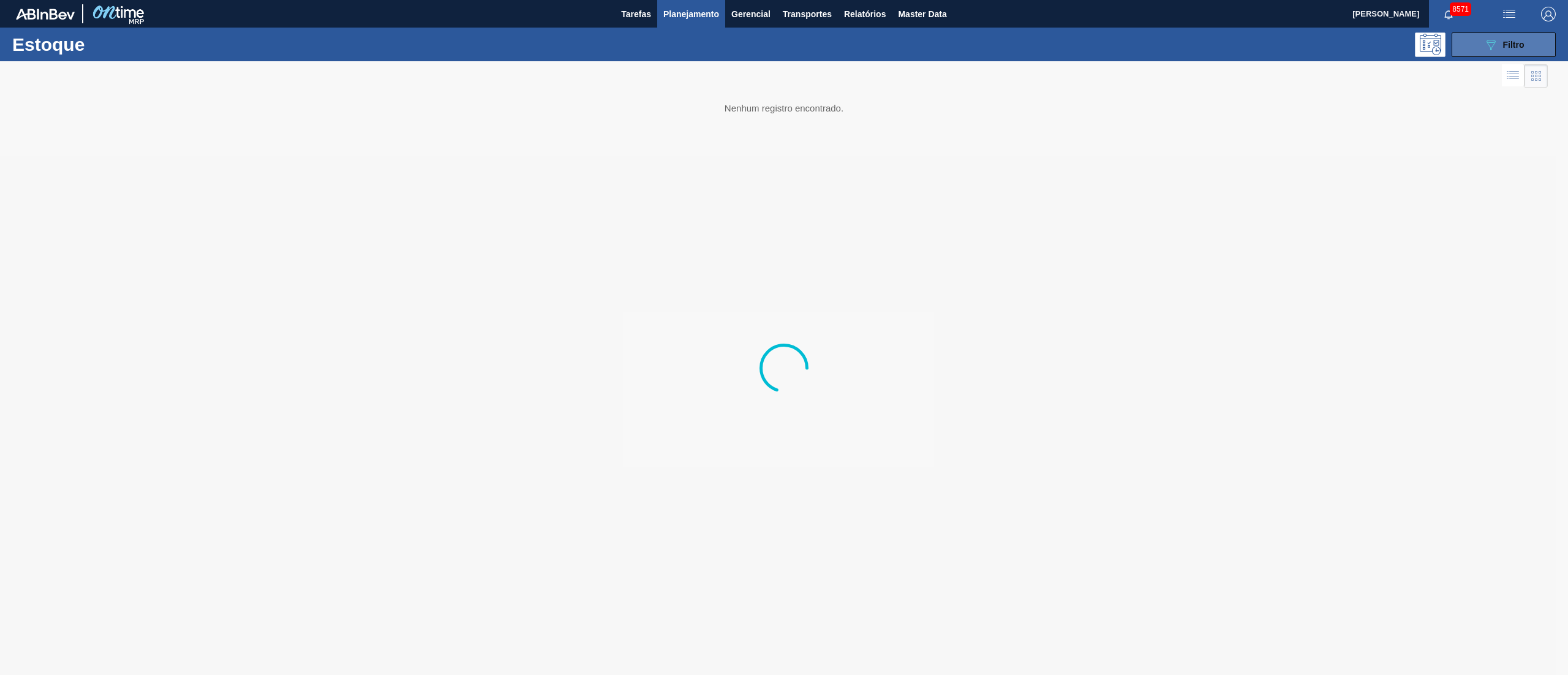
click at [1518, 38] on div "089F7B8B-B2A5-4AFE-B5C0-19BA573D28AC Filtro" at bounding box center [1504, 44] width 41 height 15
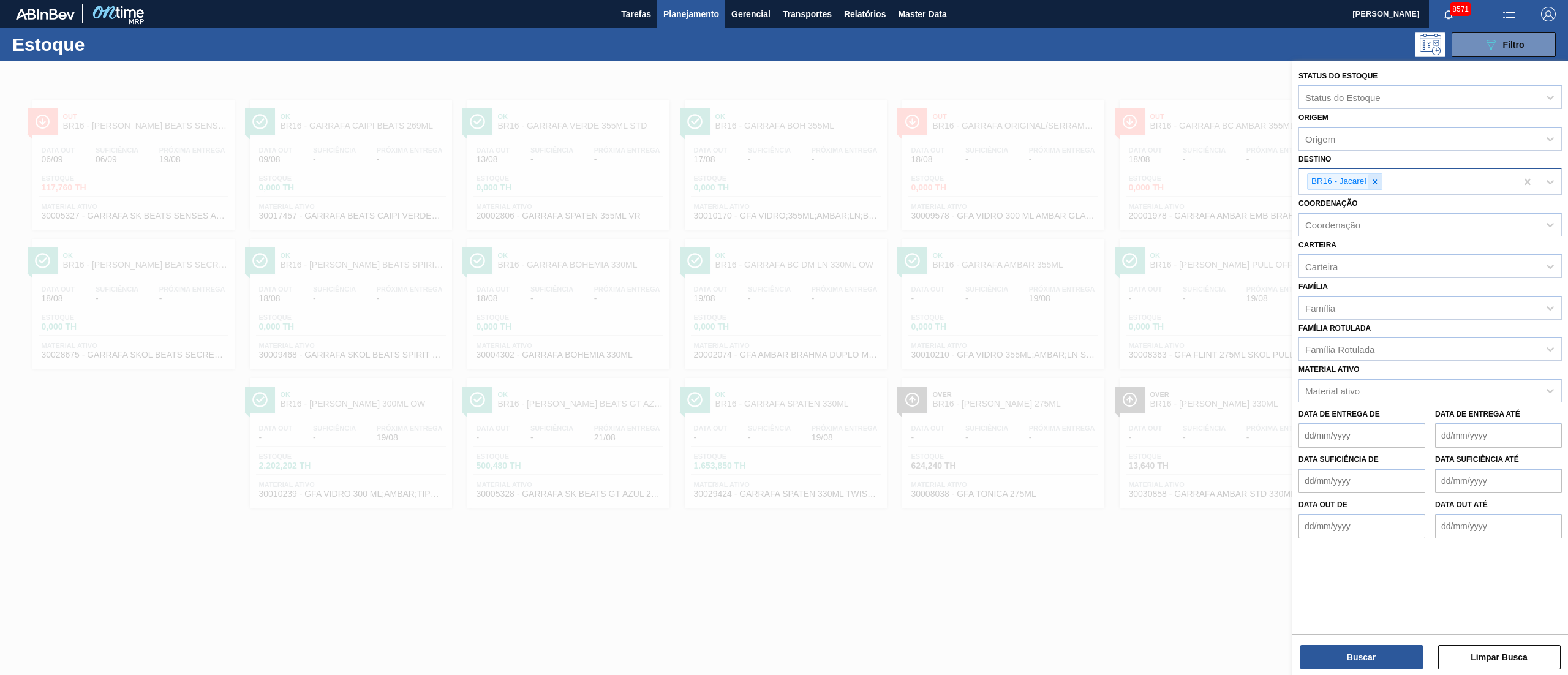
click at [1379, 181] on icon at bounding box center [1375, 182] width 9 height 9
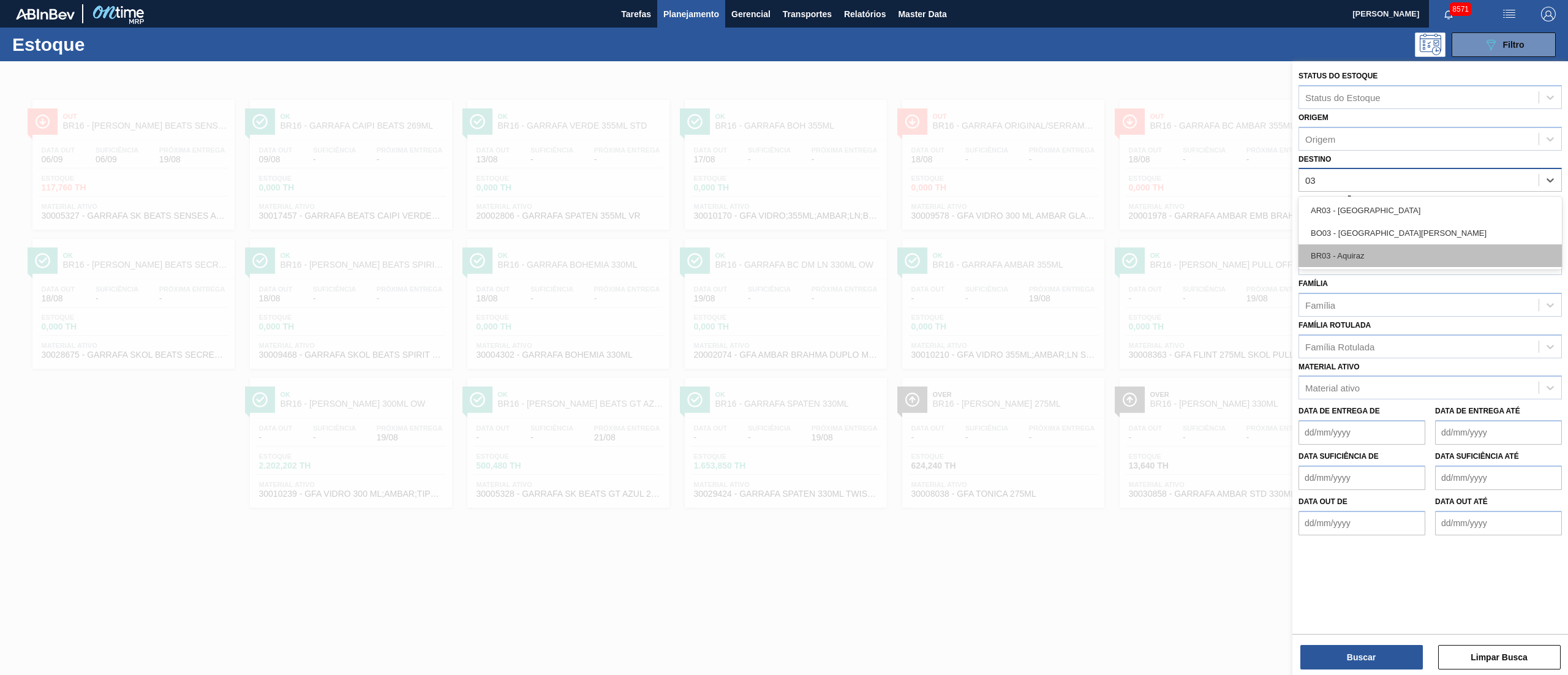
click at [1343, 250] on div "BR03 - Aquiraz" at bounding box center [1429, 256] width 263 height 23
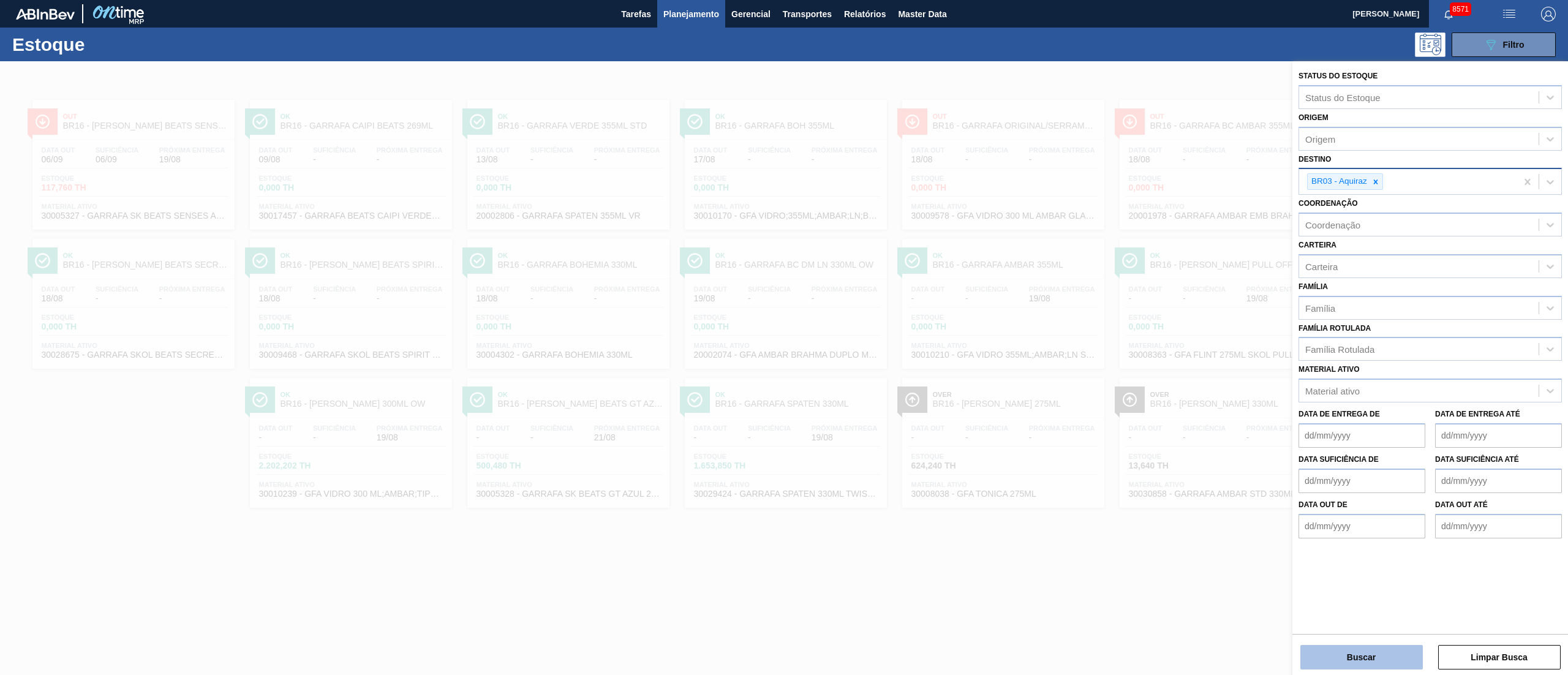
click at [1353, 652] on button "Buscar" at bounding box center [1361, 657] width 122 height 25
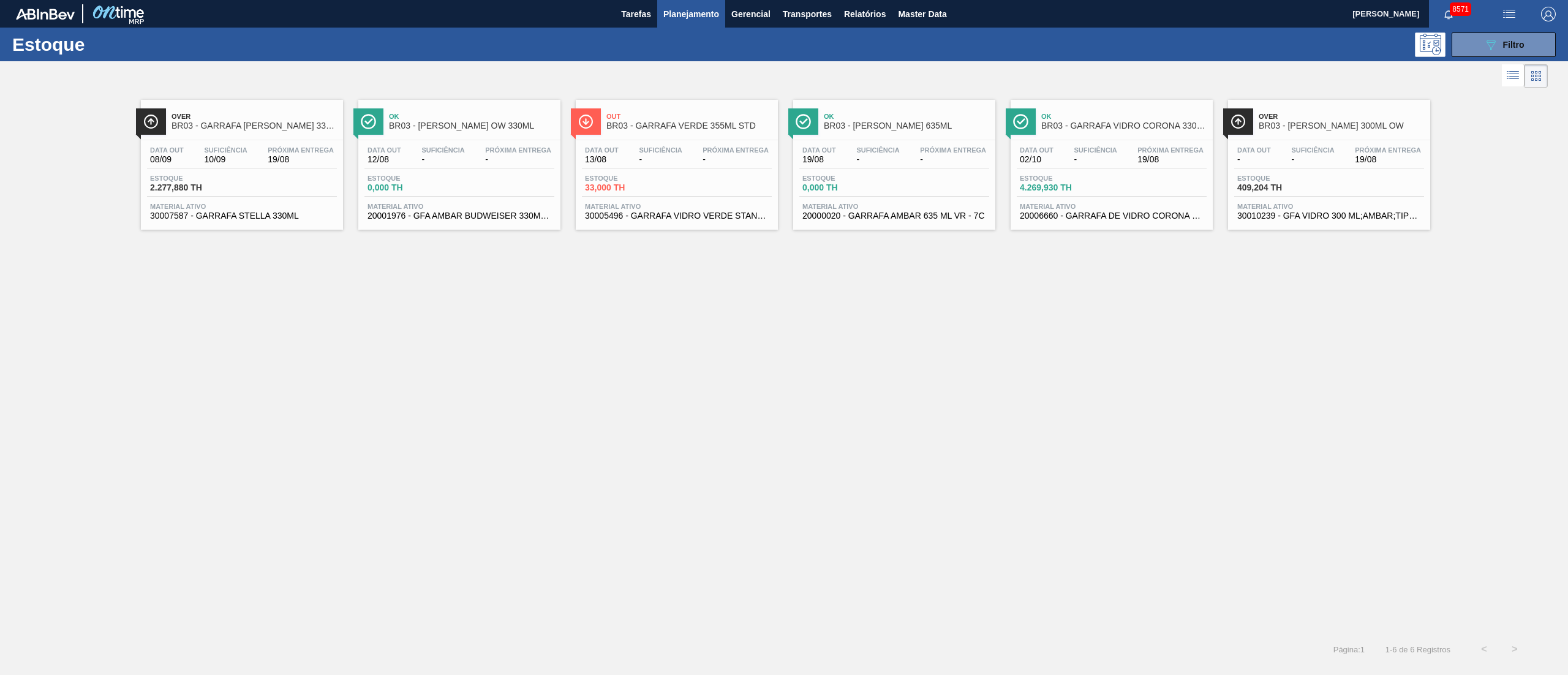
click at [1120, 206] on span "Material ativo" at bounding box center [1111, 206] width 184 height 8
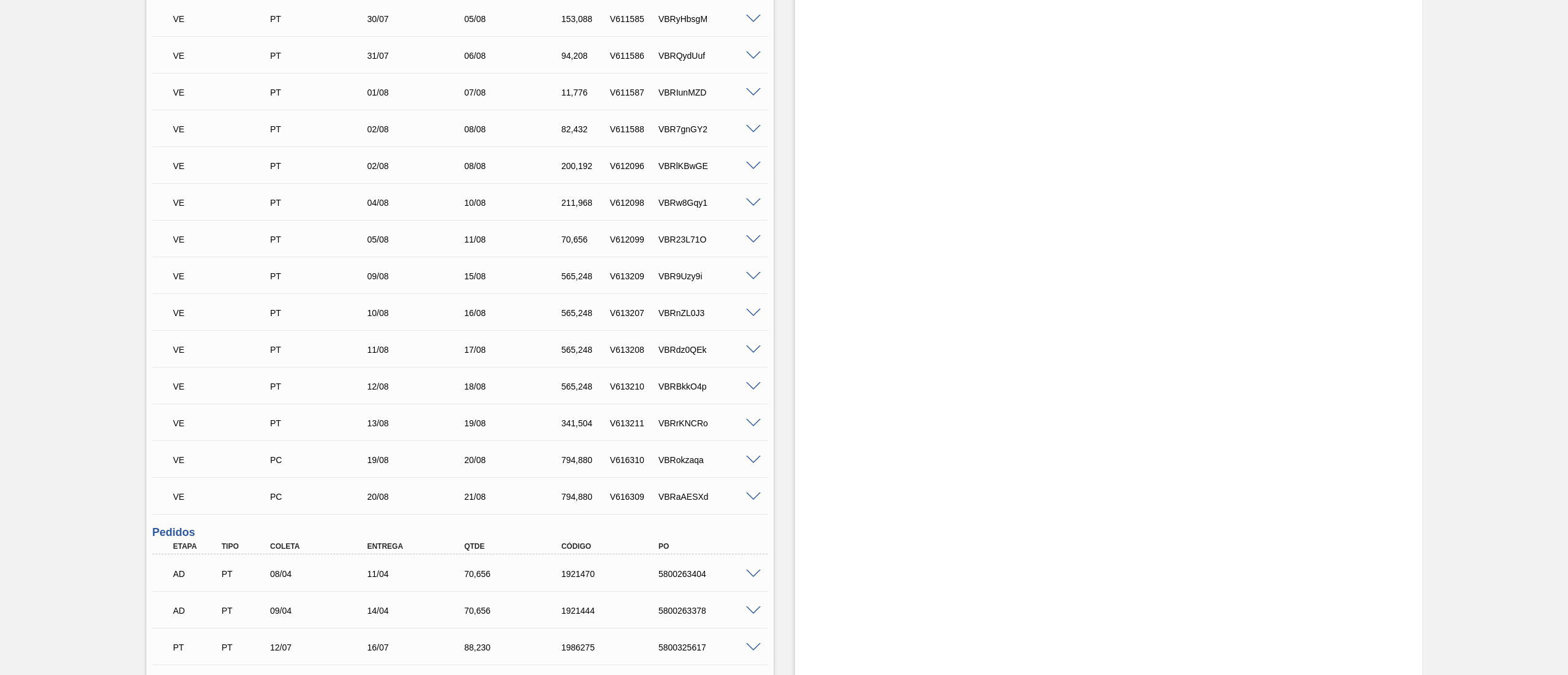
scroll to position [947, 0]
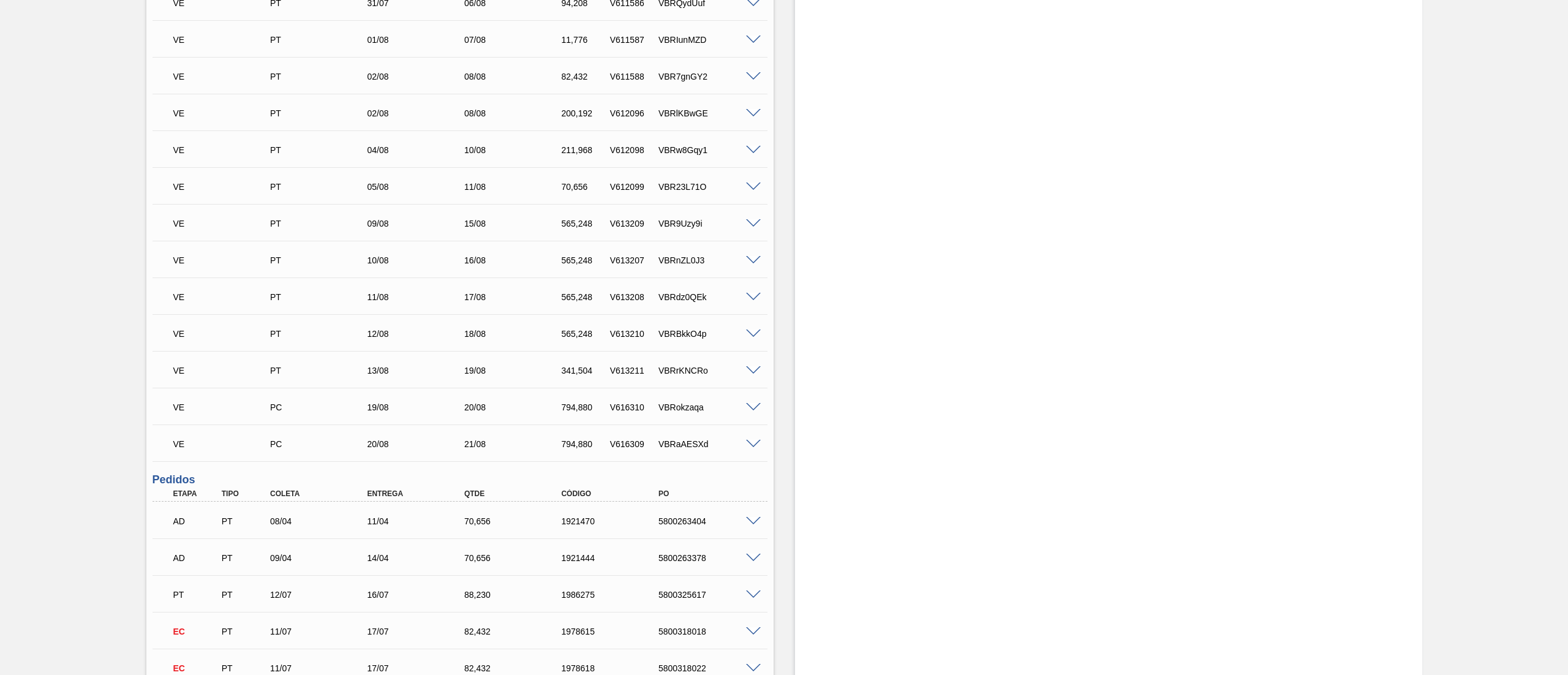
click at [755, 446] on span at bounding box center [752, 444] width 15 height 9
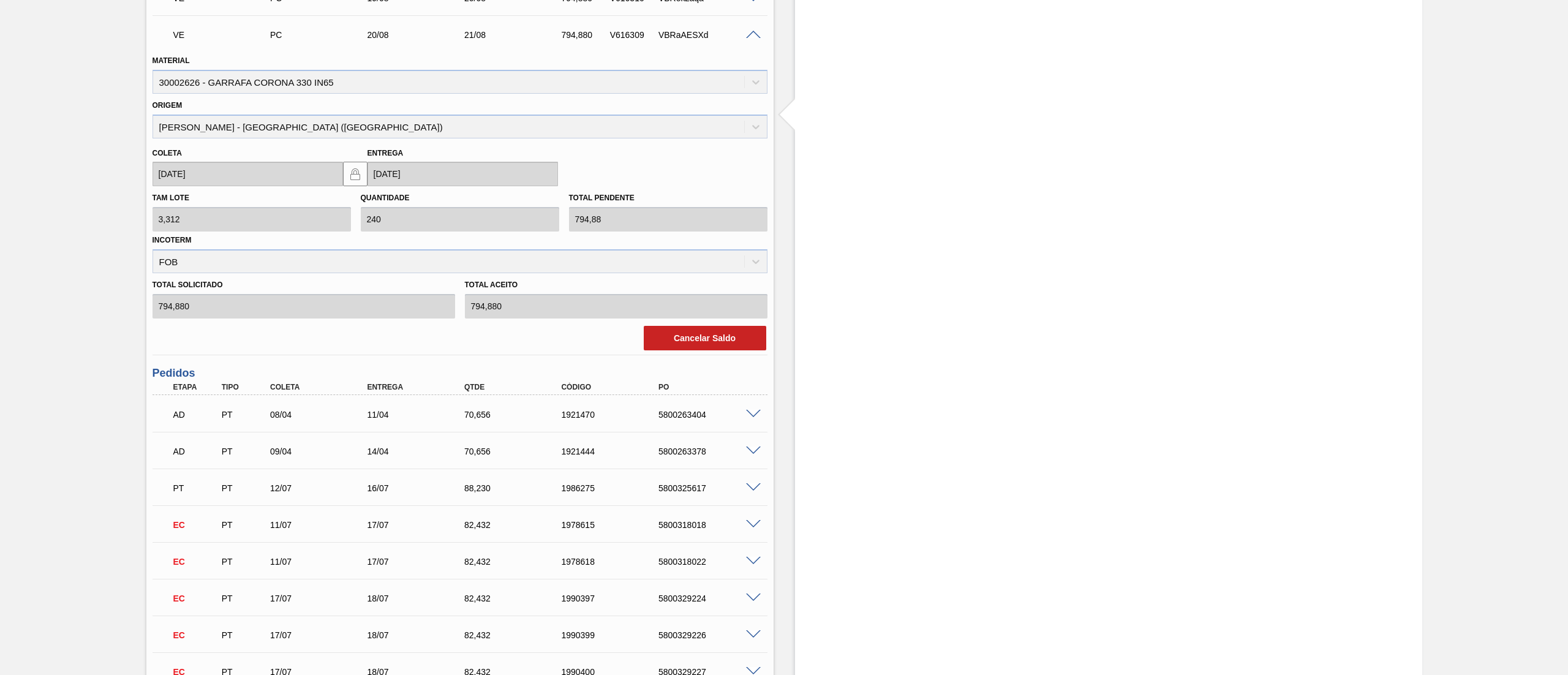
scroll to position [1437, 0]
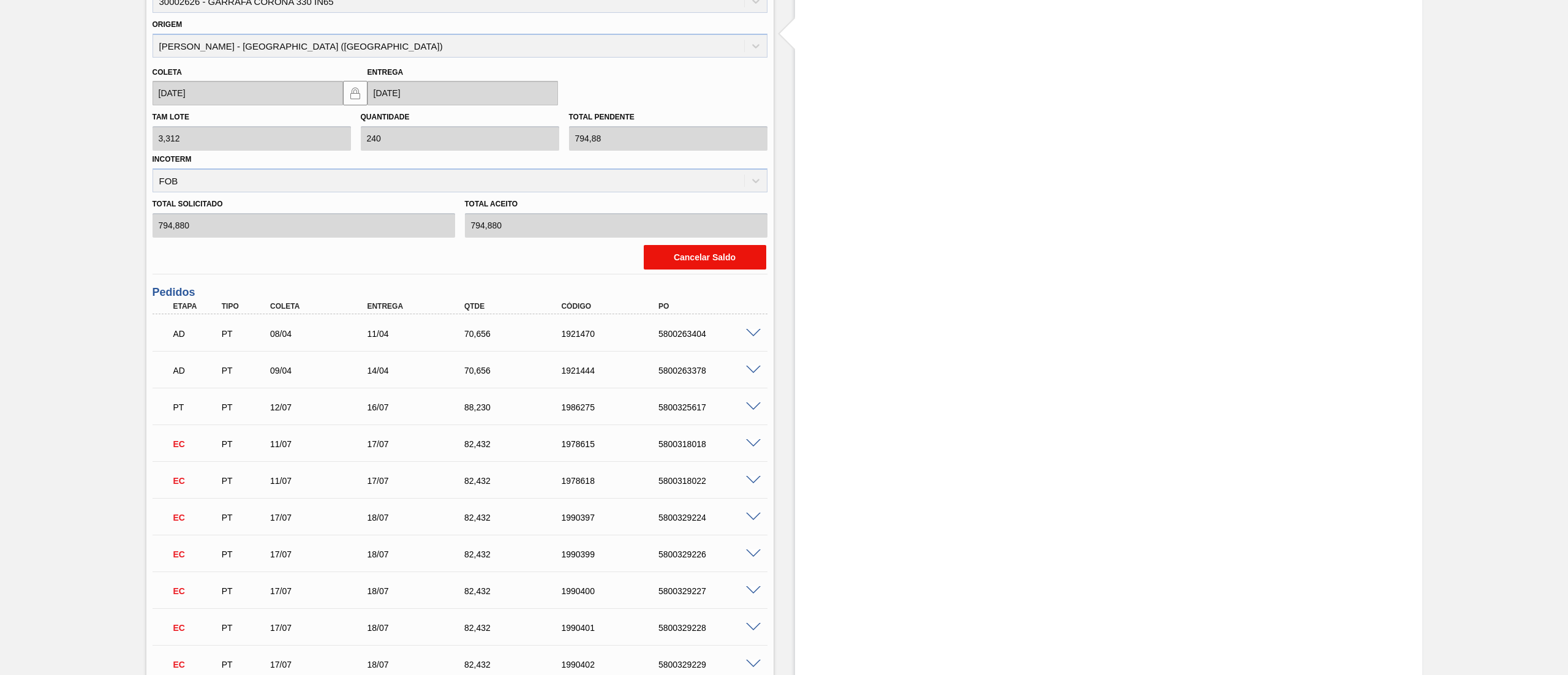
click at [723, 261] on button "Cancelar Saldo" at bounding box center [704, 257] width 122 height 25
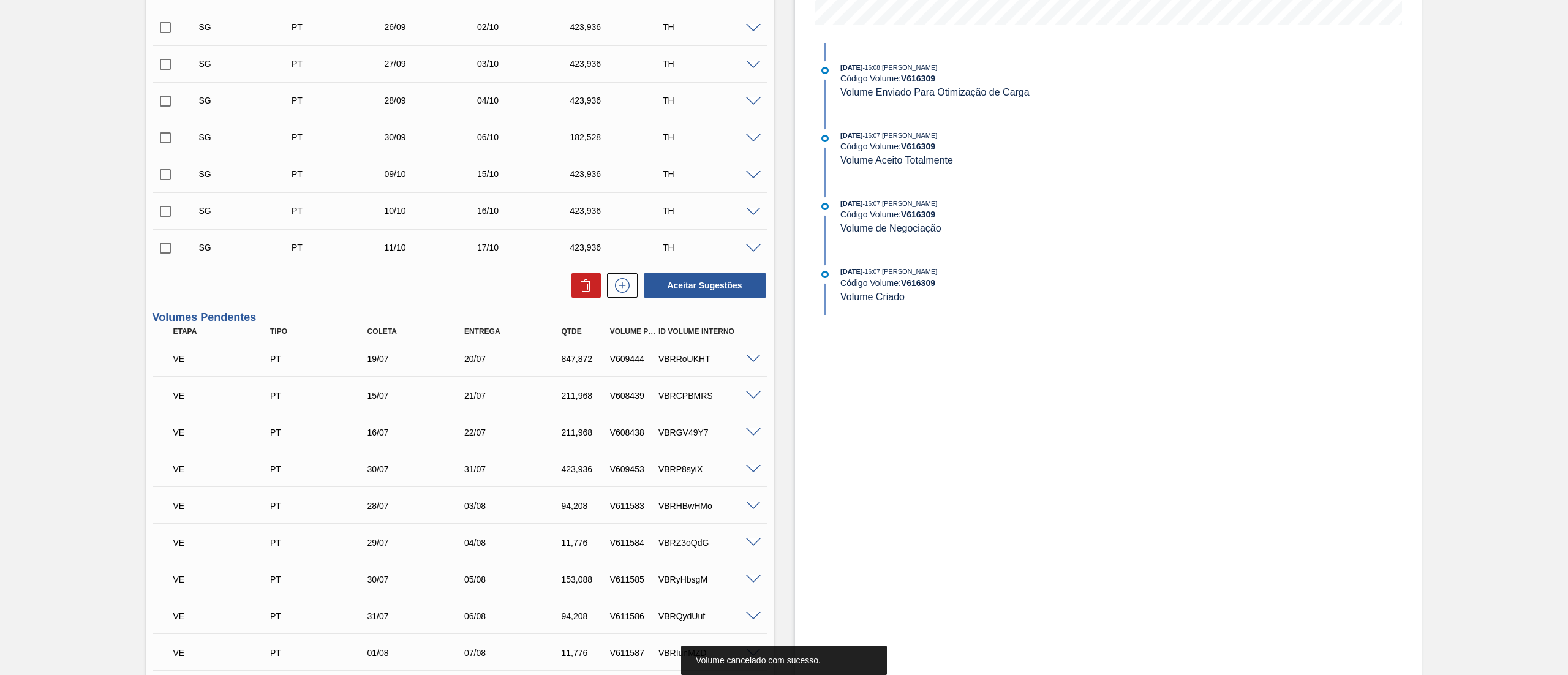
scroll to position [0, 0]
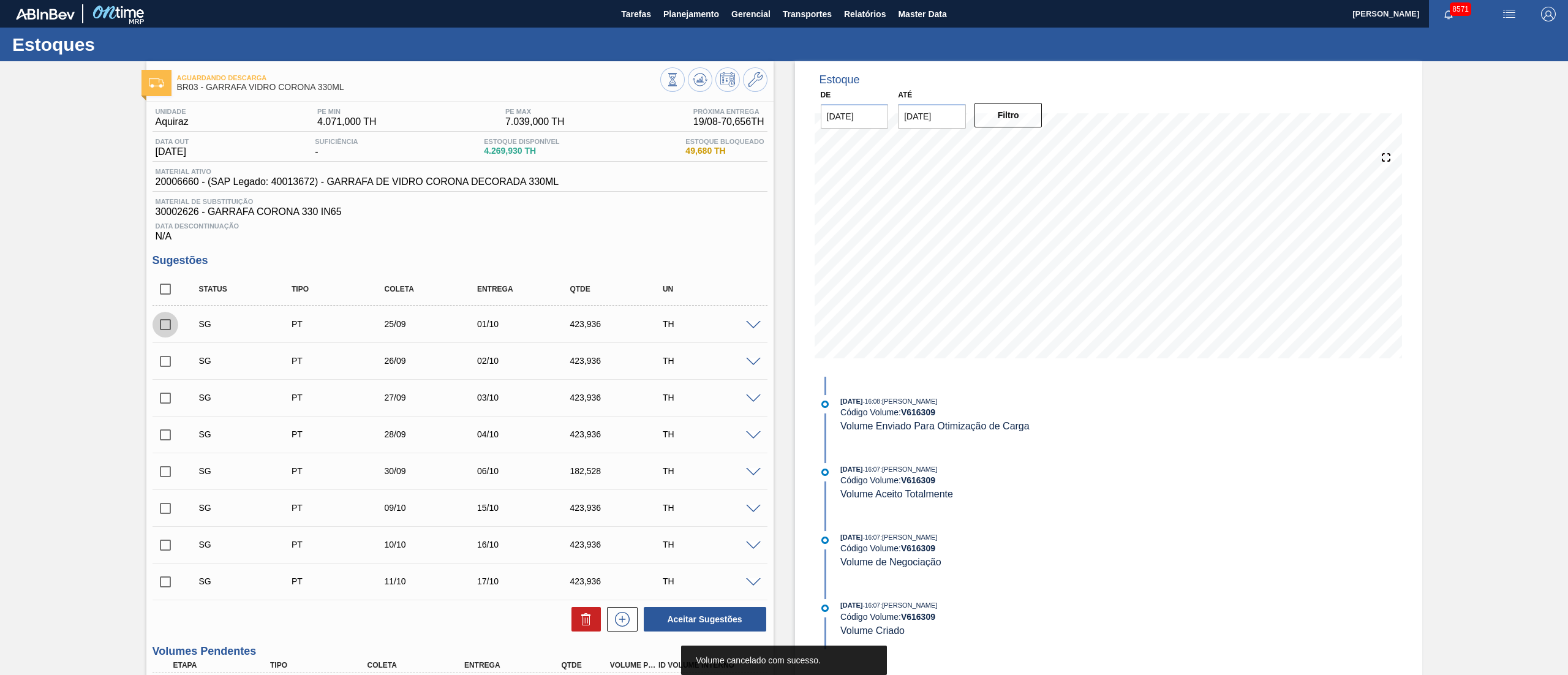
click at [168, 323] on input "checkbox" at bounding box center [165, 325] width 26 height 26
click at [169, 359] on input "checkbox" at bounding box center [165, 362] width 26 height 26
click at [174, 401] on input "checkbox" at bounding box center [165, 399] width 26 height 26
click at [163, 444] on input "checkbox" at bounding box center [165, 435] width 26 height 26
click at [748, 320] on div "SG PT 25/09 01/10 423,936 TH" at bounding box center [459, 324] width 615 height 31
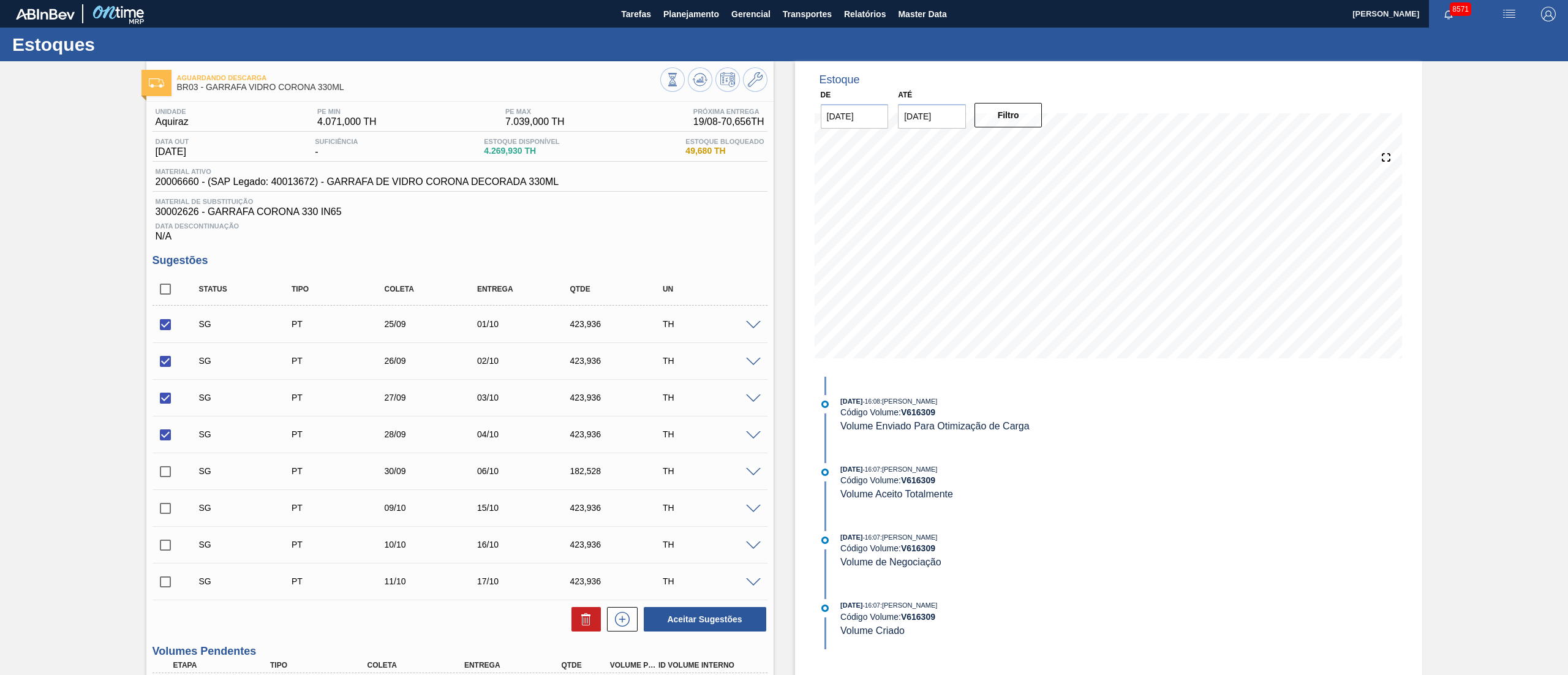
click at [750, 334] on div "SG PT 25/09 01/10 423,936 TH" at bounding box center [459, 324] width 615 height 31
click at [751, 323] on span at bounding box center [752, 325] width 15 height 9
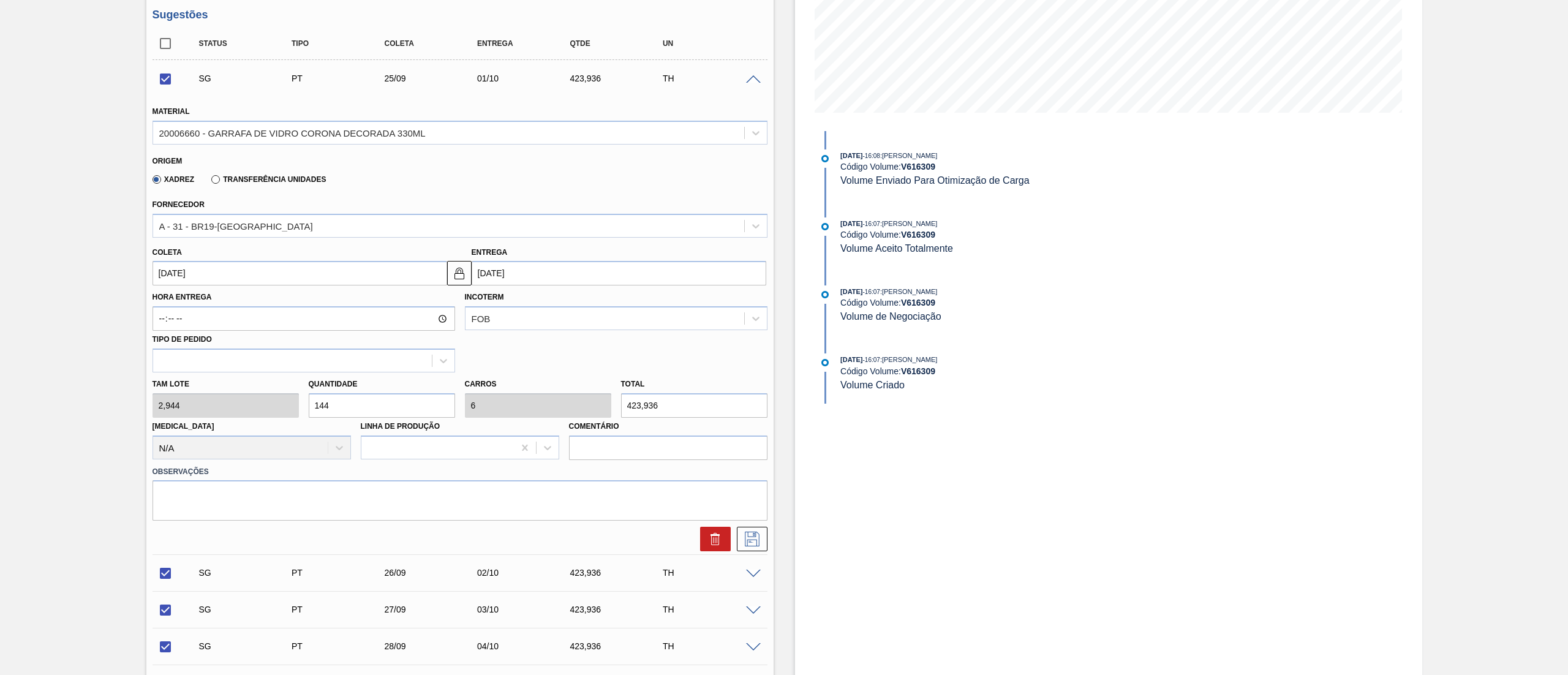
scroll to position [368, 0]
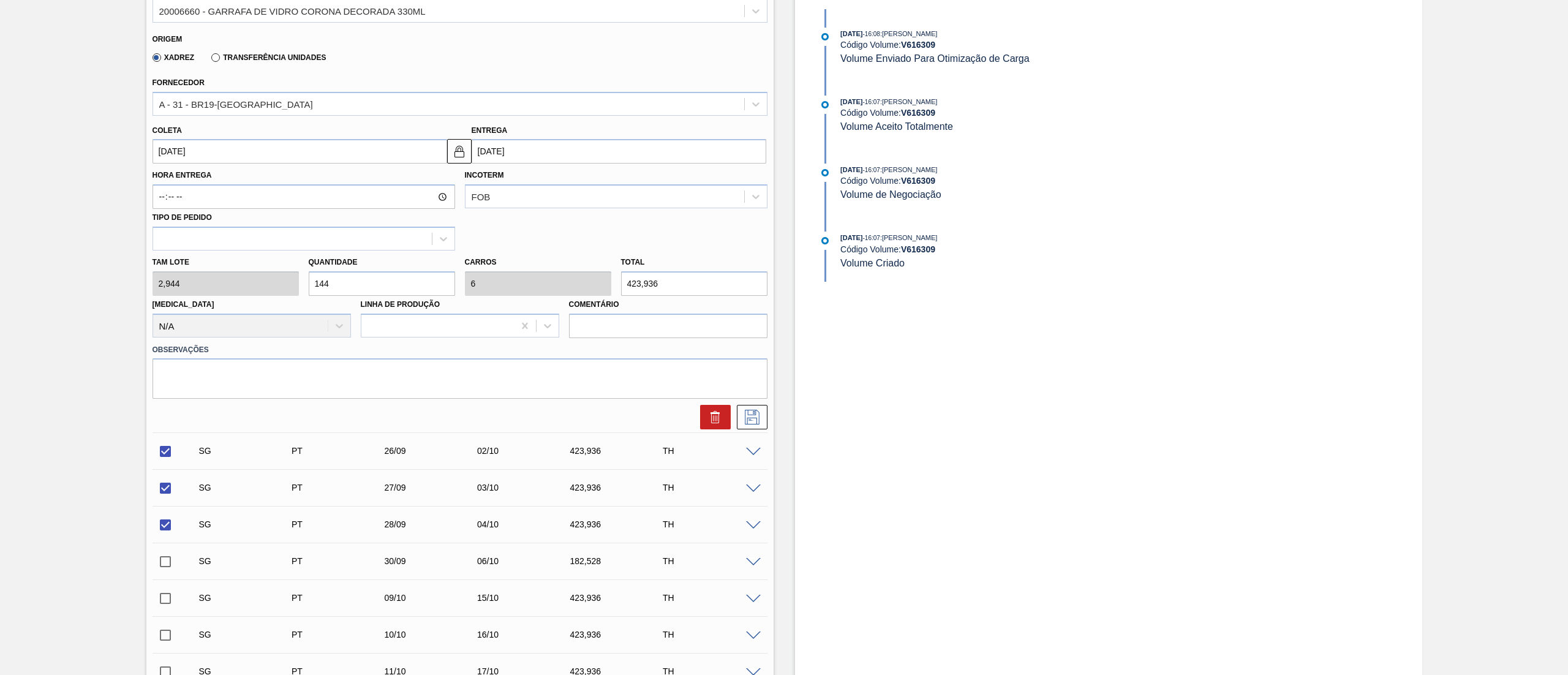
click at [263, 275] on div "[PERSON_NAME] 2,944 Quantidade 144 Carros 6 Total 423,936 [MEDICAL_DATA] N/A Li…" at bounding box center [460, 294] width 625 height 87
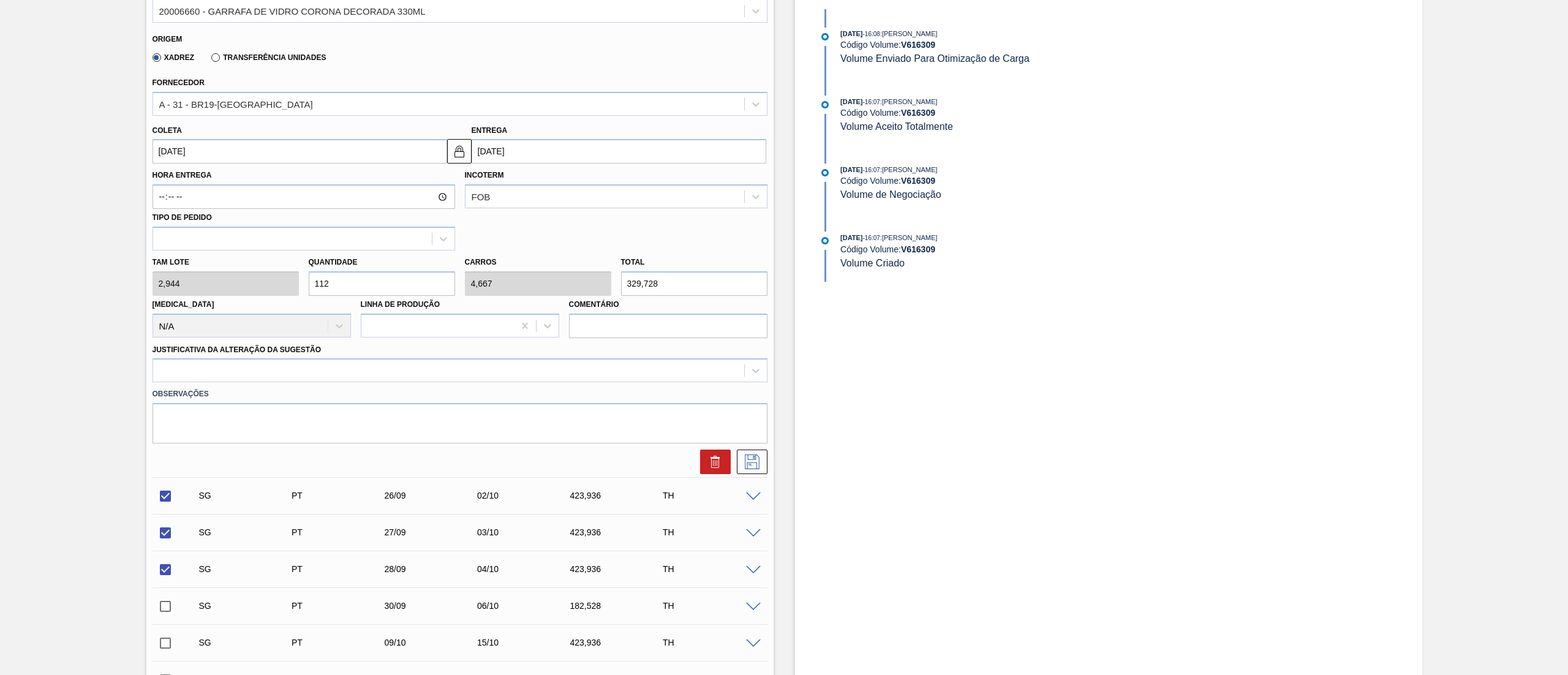
click at [258, 281] on div "[PERSON_NAME] 2,944 Quantidade 112 Carros 4,667 Total 329,728 [MEDICAL_DATA] N/…" at bounding box center [460, 294] width 625 height 87
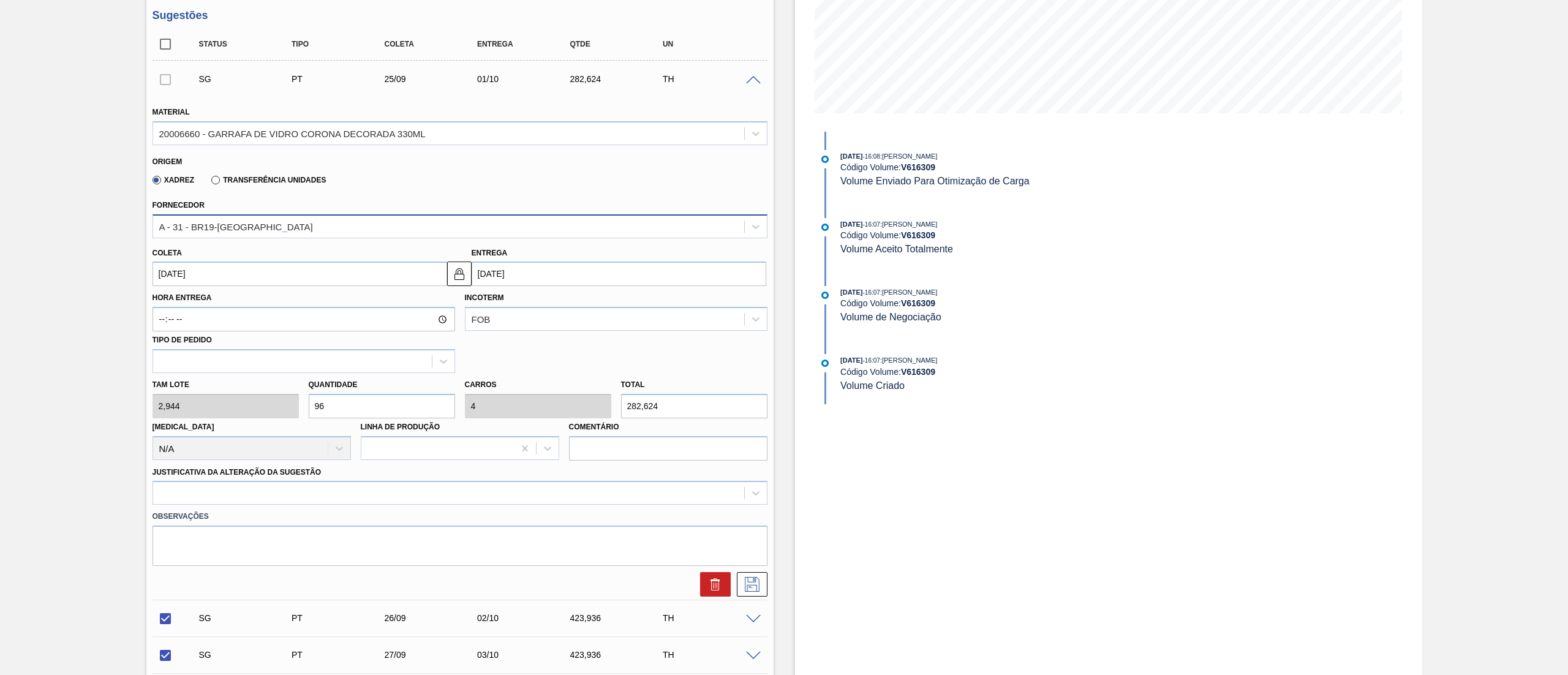
scroll to position [0, 0]
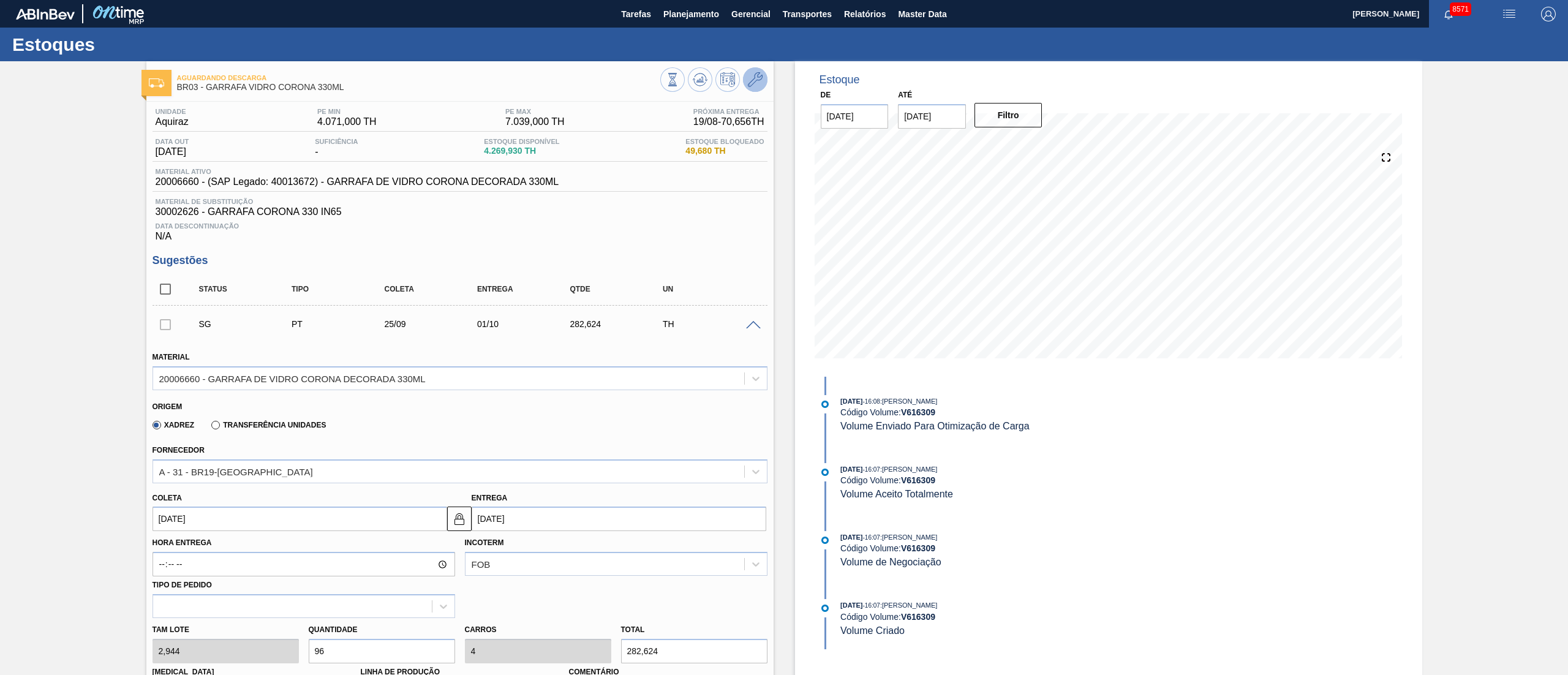
click at [752, 80] on icon at bounding box center [755, 80] width 15 height 15
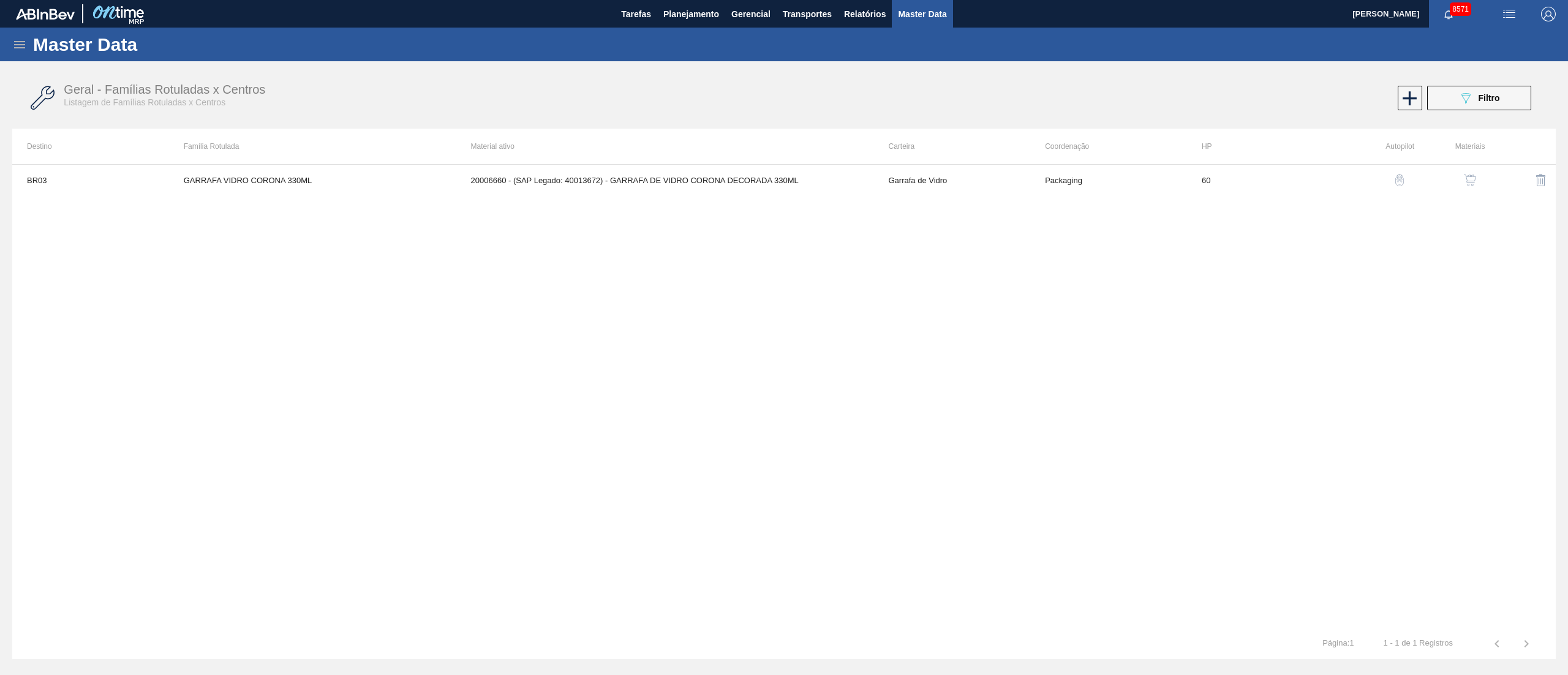
click at [1479, 178] on button "button" at bounding box center [1470, 180] width 29 height 29
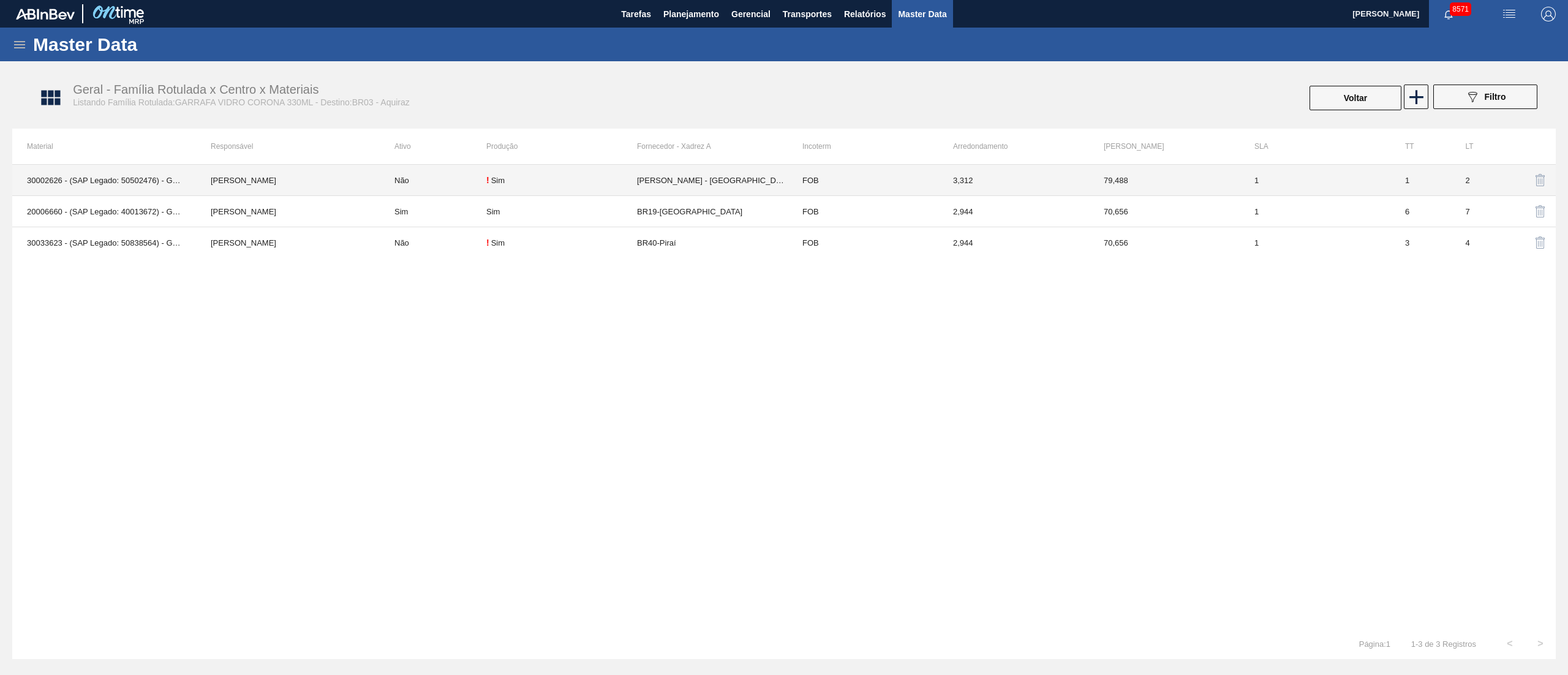
click at [668, 178] on td "[PERSON_NAME] - [GEOGRAPHIC_DATA] ([GEOGRAPHIC_DATA])" at bounding box center [712, 181] width 150 height 32
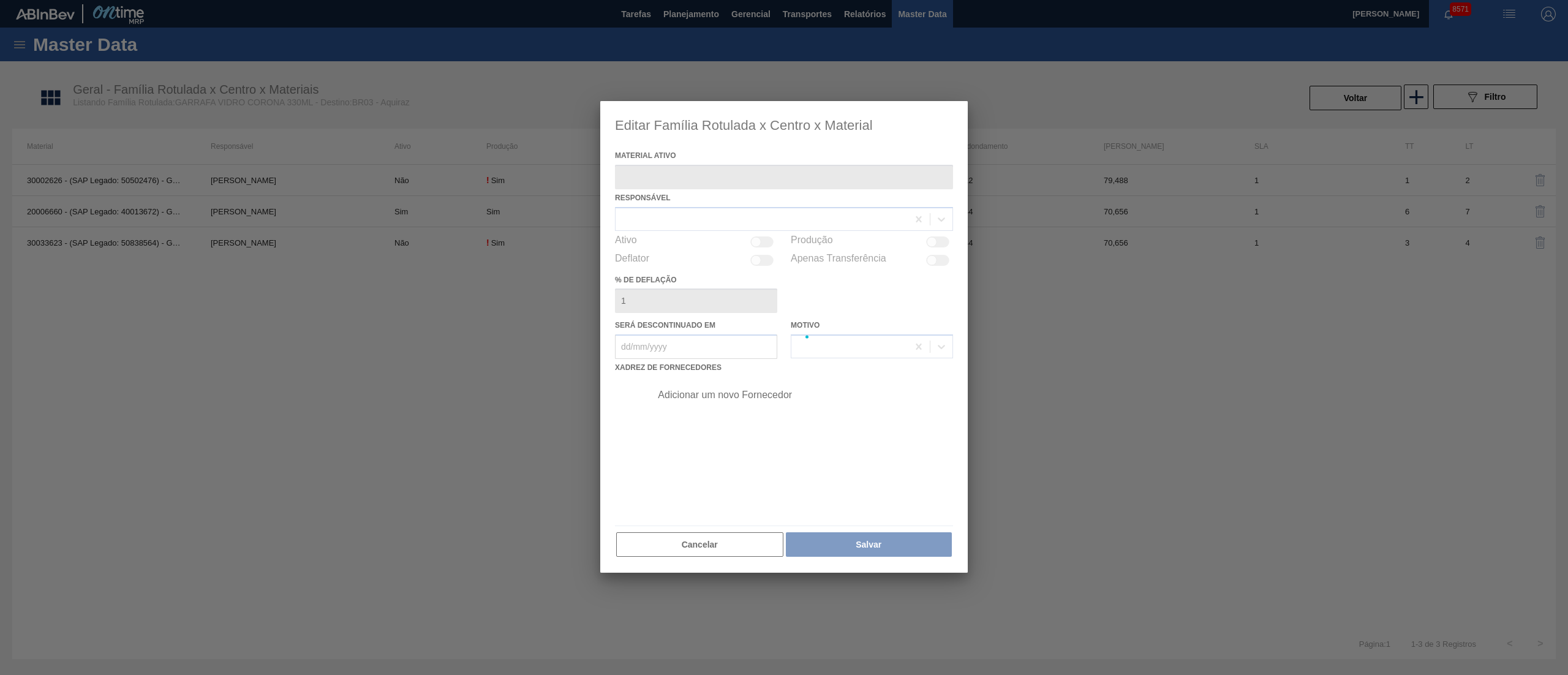
click at [668, 178] on div at bounding box center [784, 336] width 368 height 471
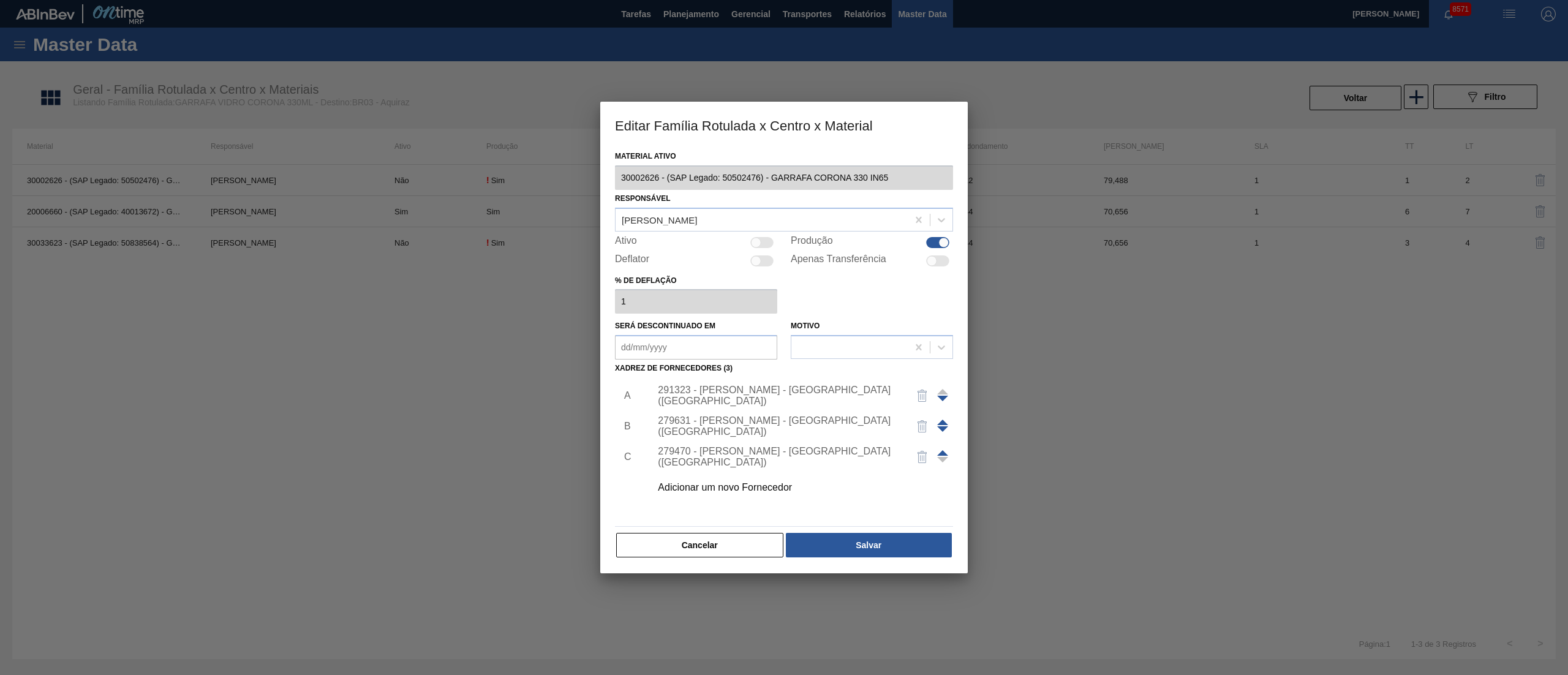
click at [752, 389] on div "291323 - [PERSON_NAME] - [GEOGRAPHIC_DATA] ([GEOGRAPHIC_DATA])" at bounding box center [777, 396] width 240 height 22
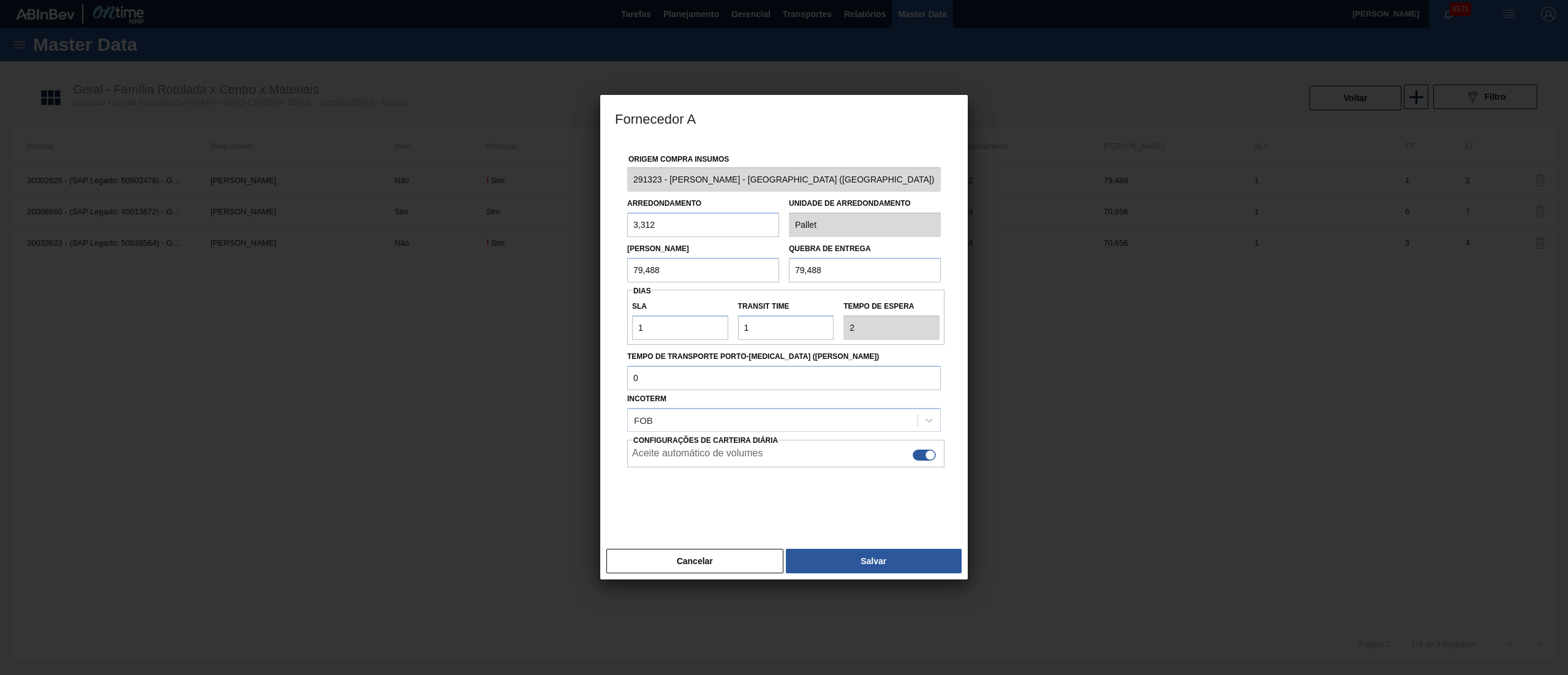
drag, startPoint x: 684, startPoint y: 275, endPoint x: 503, endPoint y: 278, distance: 181.0
click at [503, 278] on div "Fornecedor A Origem Compra Insumos 291323 - [PERSON_NAME] - [GEOGRAPHIC_DATA] (…" at bounding box center [784, 337] width 1568 height 675
drag, startPoint x: 827, startPoint y: 276, endPoint x: 730, endPoint y: 269, distance: 97.3
click at [738, 269] on div "Lote Mínimo 92,736 Quebra de entrega 79,488" at bounding box center [784, 259] width 323 height 45
click at [904, 554] on button "Salvar" at bounding box center [874, 561] width 176 height 25
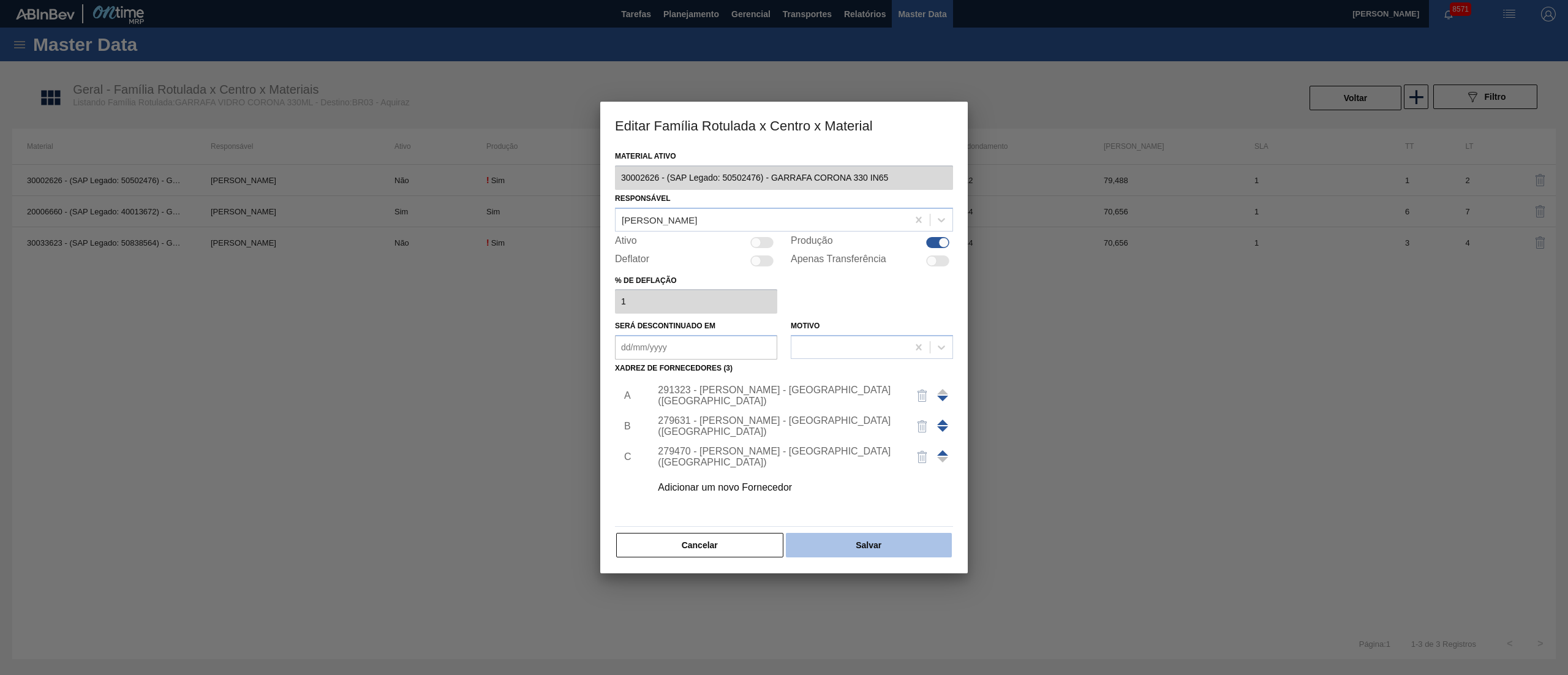
click at [834, 539] on button "Salvar" at bounding box center [869, 545] width 166 height 25
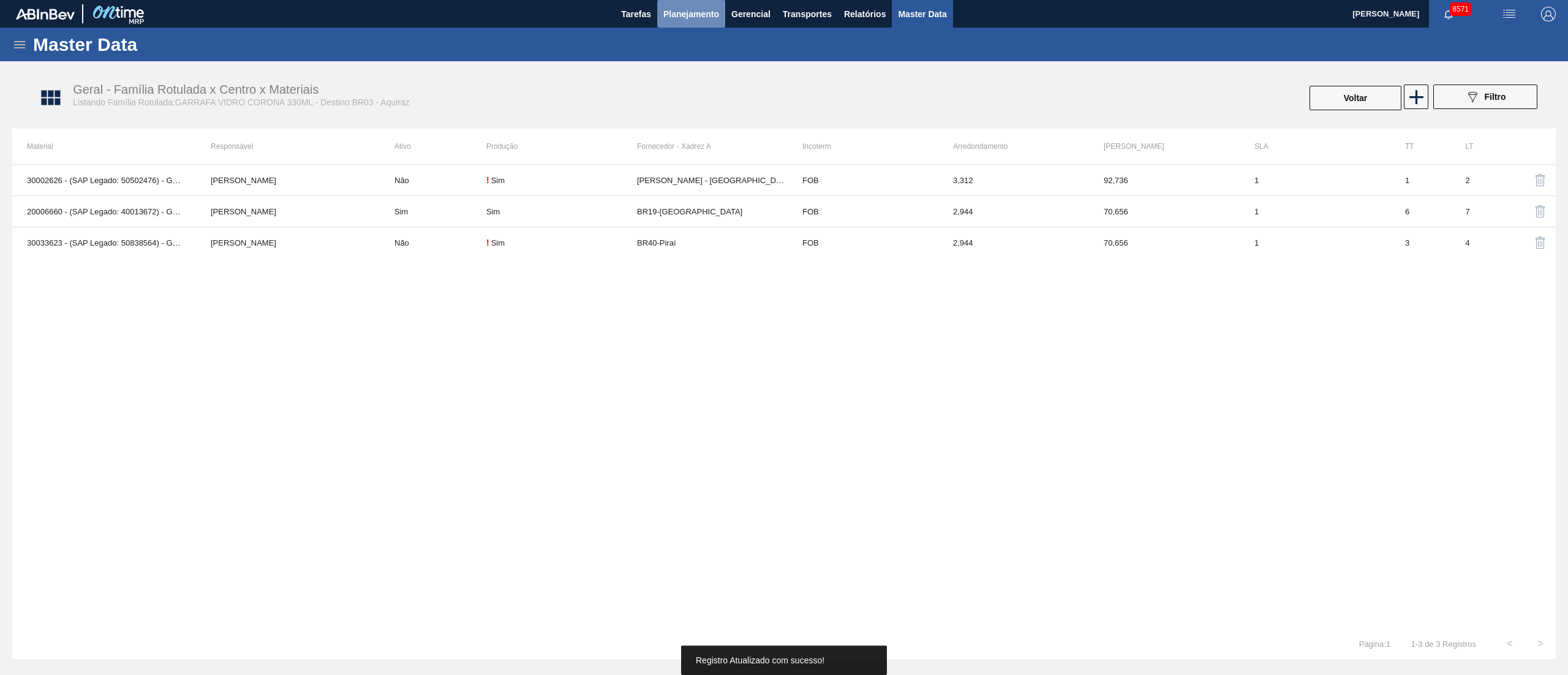
click at [717, 11] on span "Planejamento" at bounding box center [691, 14] width 56 height 15
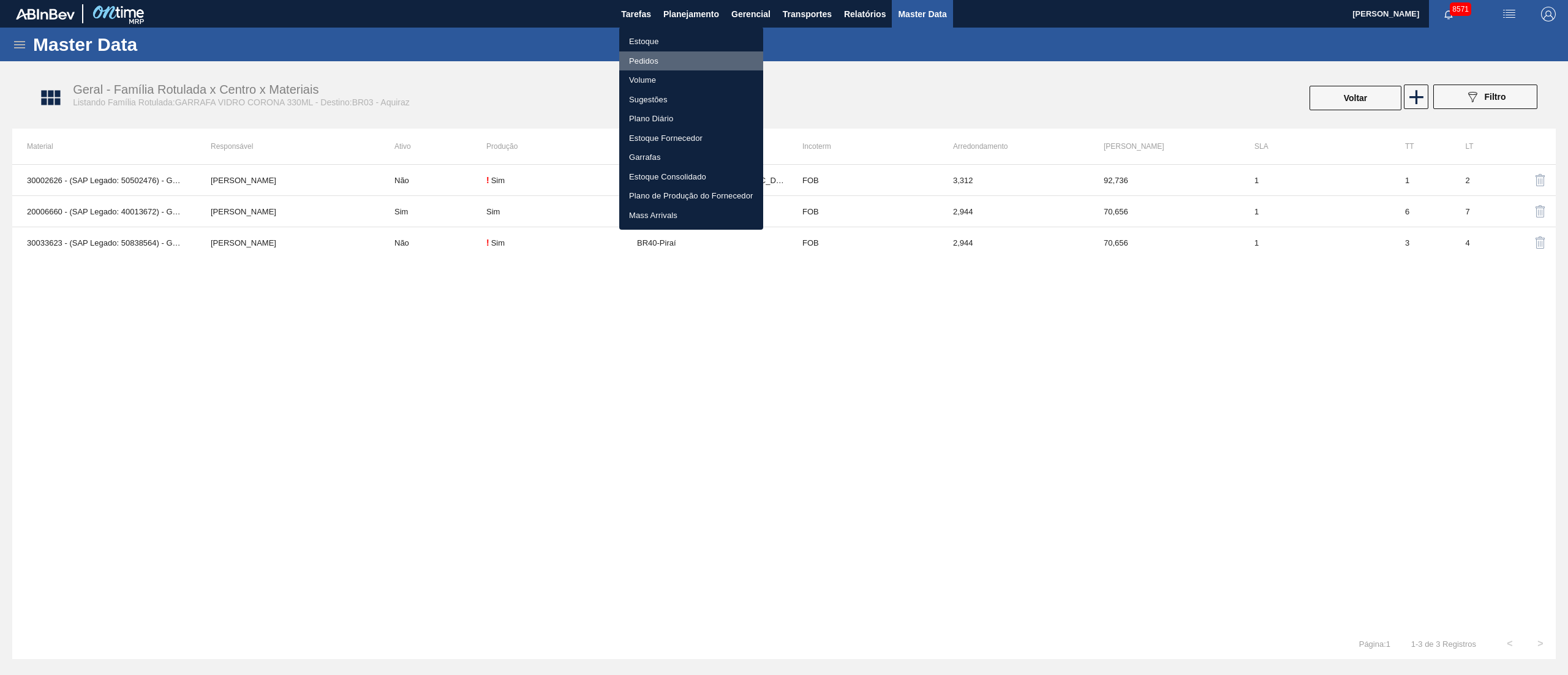
click at [654, 63] on li "Pedidos" at bounding box center [691, 61] width 144 height 20
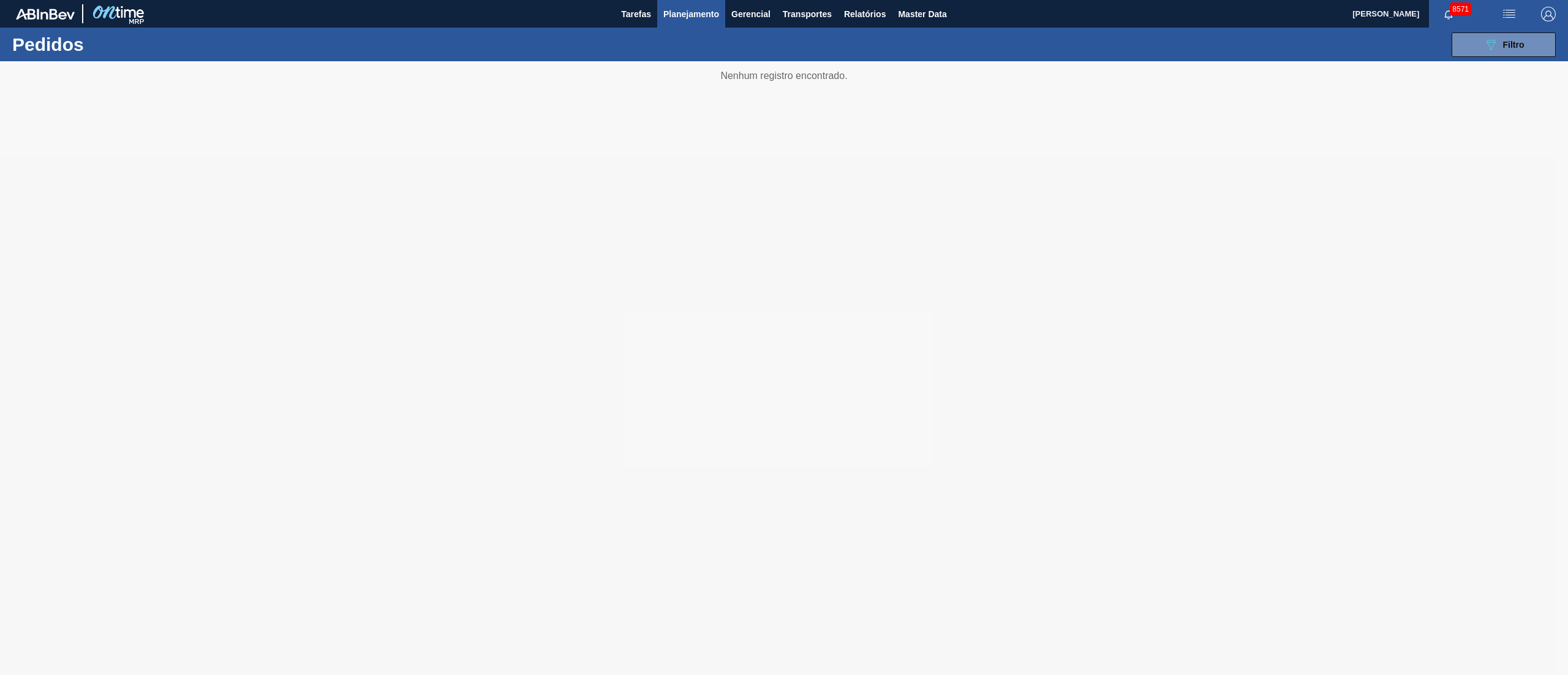
click at [668, 14] on span "Planejamento" at bounding box center [691, 14] width 56 height 15
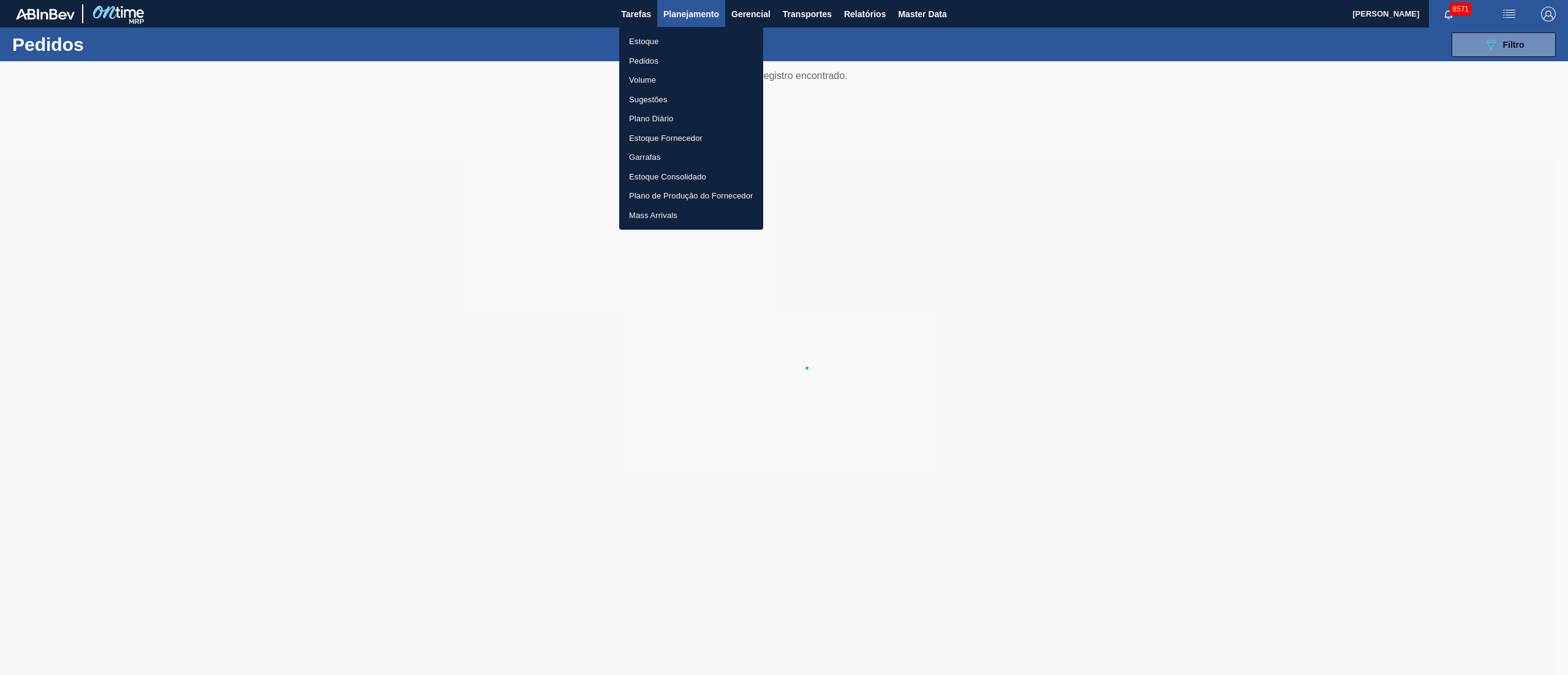
click at [645, 45] on li "Estoque" at bounding box center [691, 41] width 144 height 20
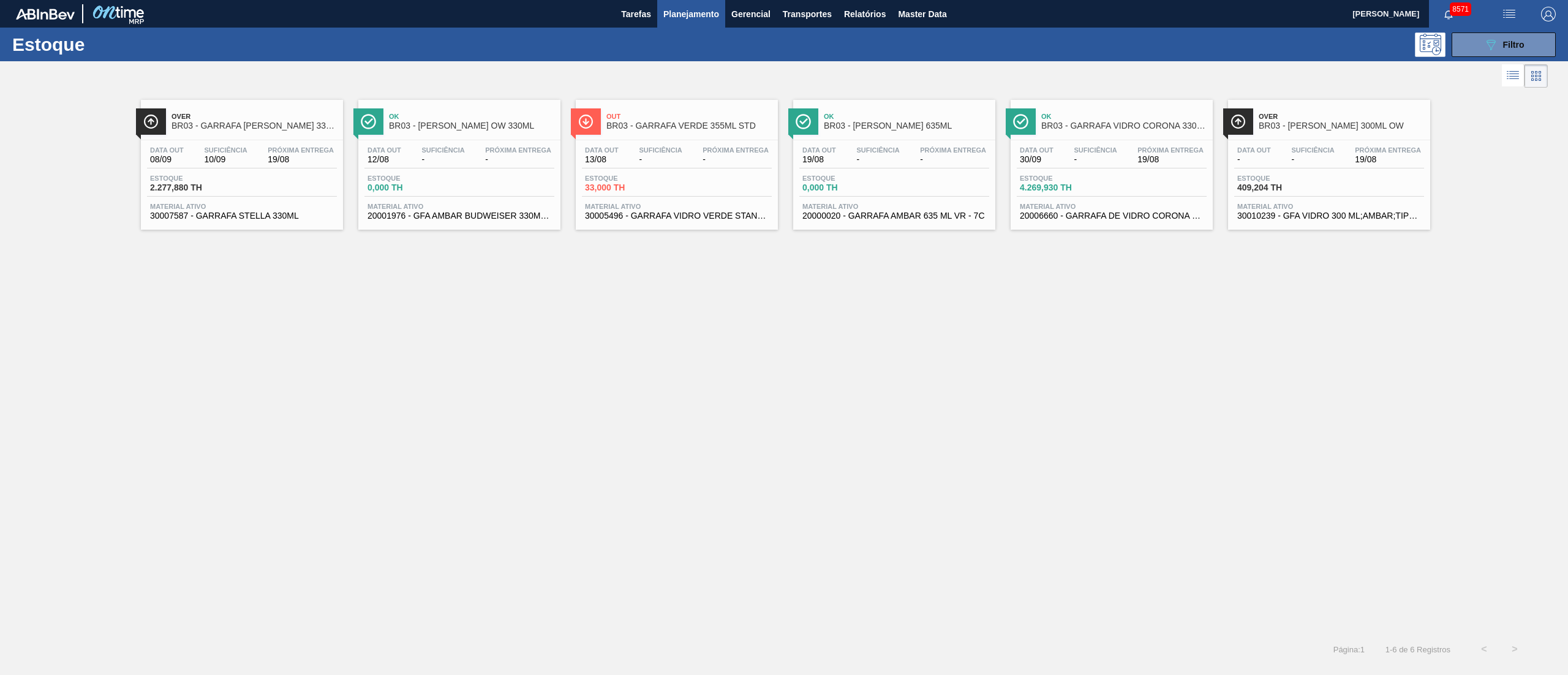
click at [1121, 195] on div "Estoque 4.269,930 TH" at bounding box center [1111, 186] width 190 height 22
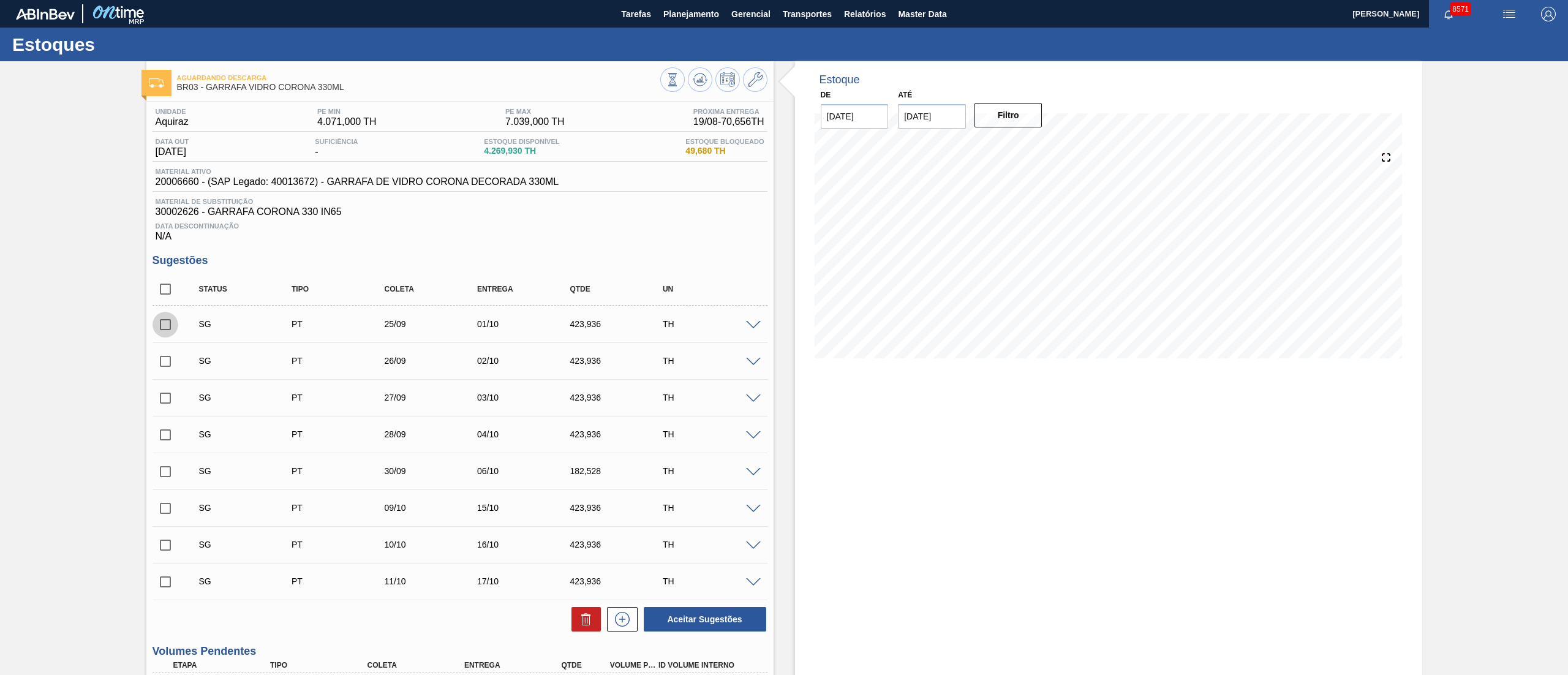
click at [175, 325] on input "checkbox" at bounding box center [165, 325] width 26 height 26
click at [168, 360] on input "checkbox" at bounding box center [165, 362] width 26 height 26
click at [165, 394] on input "checkbox" at bounding box center [165, 399] width 26 height 26
click at [754, 325] on span at bounding box center [752, 325] width 15 height 9
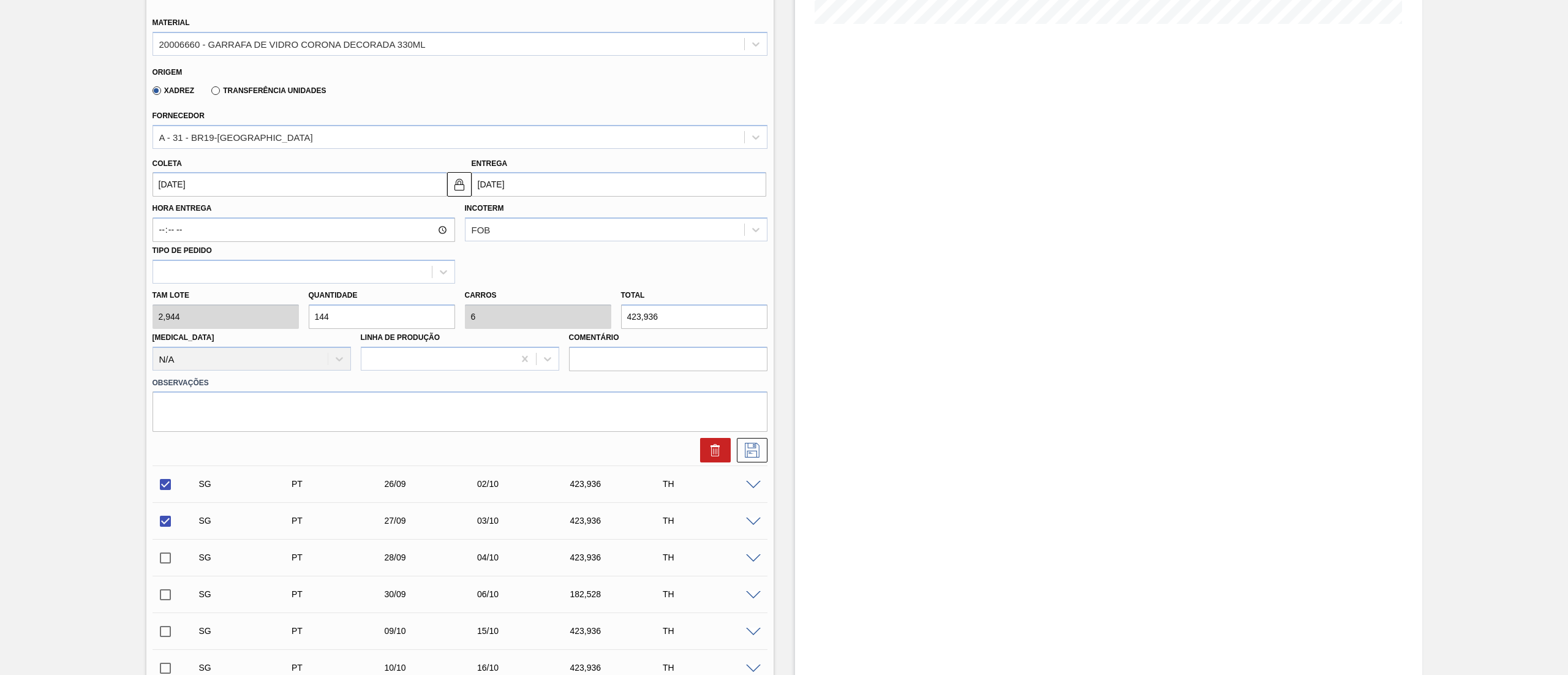
scroll to position [368, 0]
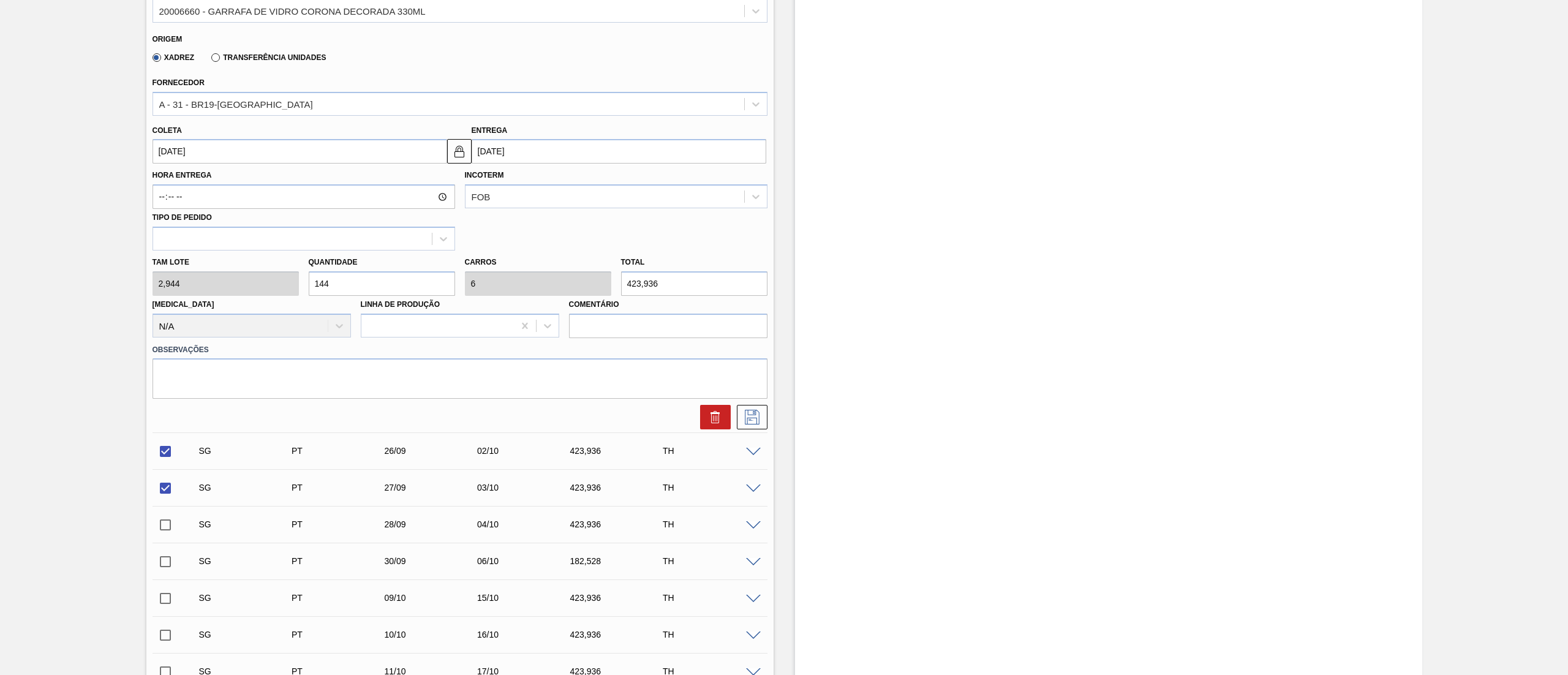
click at [240, 281] on div "[PERSON_NAME] 2,944 Quantidade 144 Carros 6 Total 423,936 [MEDICAL_DATA] N/A Li…" at bounding box center [460, 294] width 625 height 87
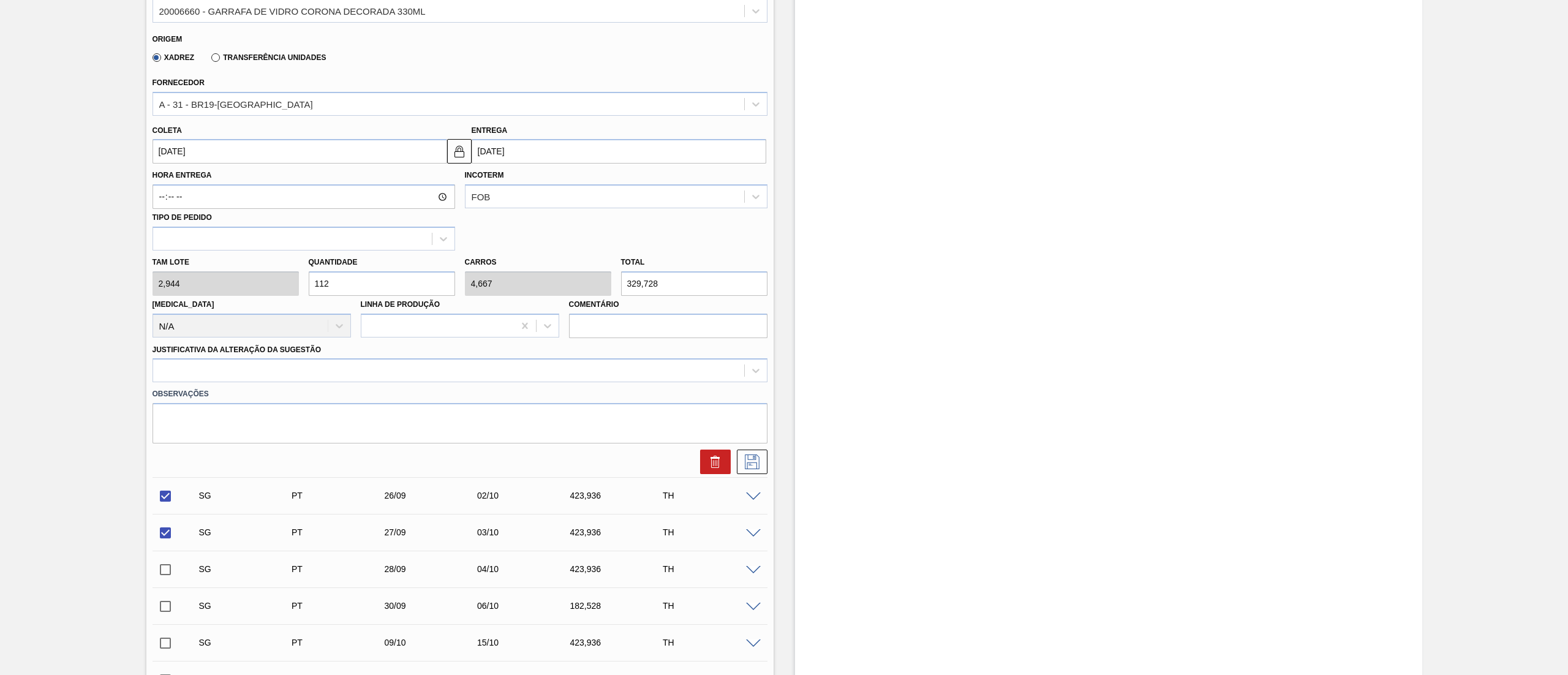
click at [258, 284] on div "[PERSON_NAME] 2,944 Quantidade 112 Carros 4,667 Total 329,728 [MEDICAL_DATA] N/…" at bounding box center [460, 294] width 625 height 87
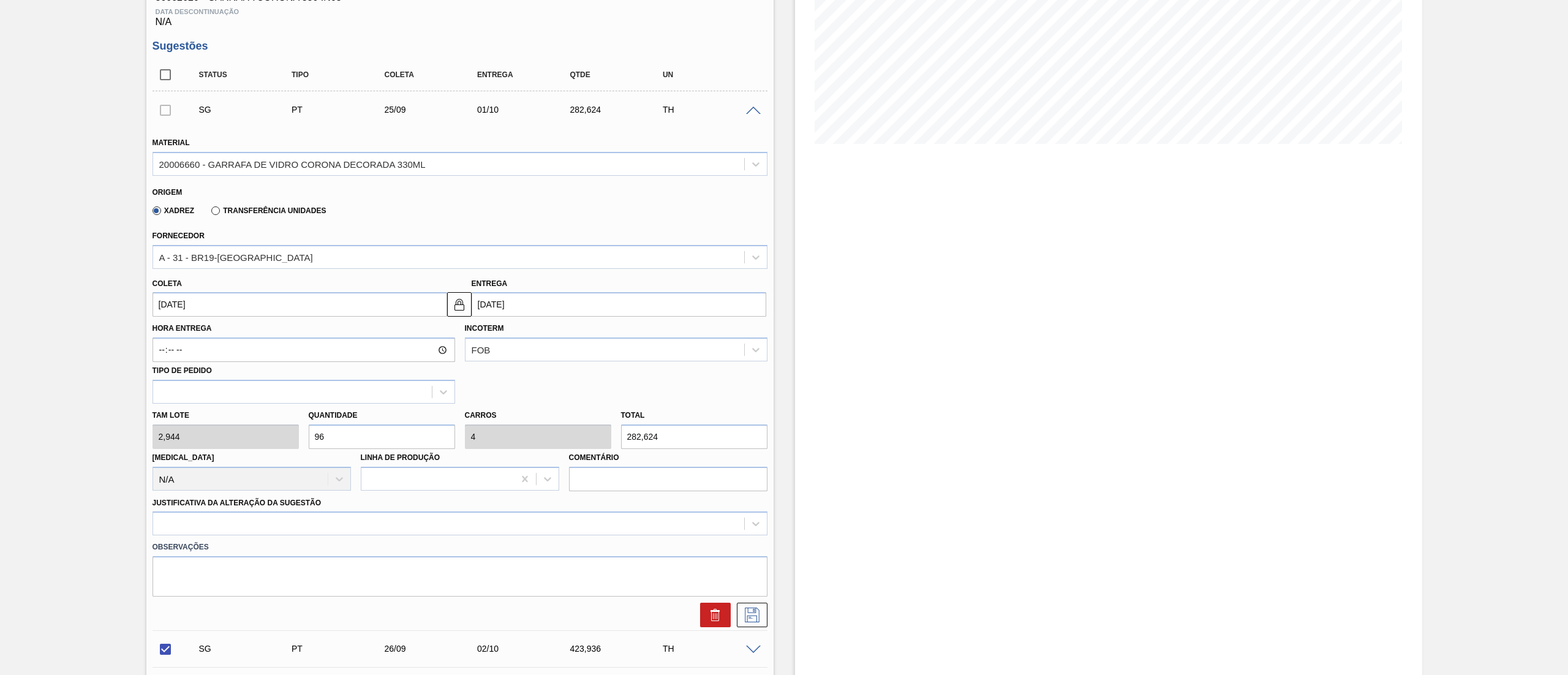
scroll to position [122, 0]
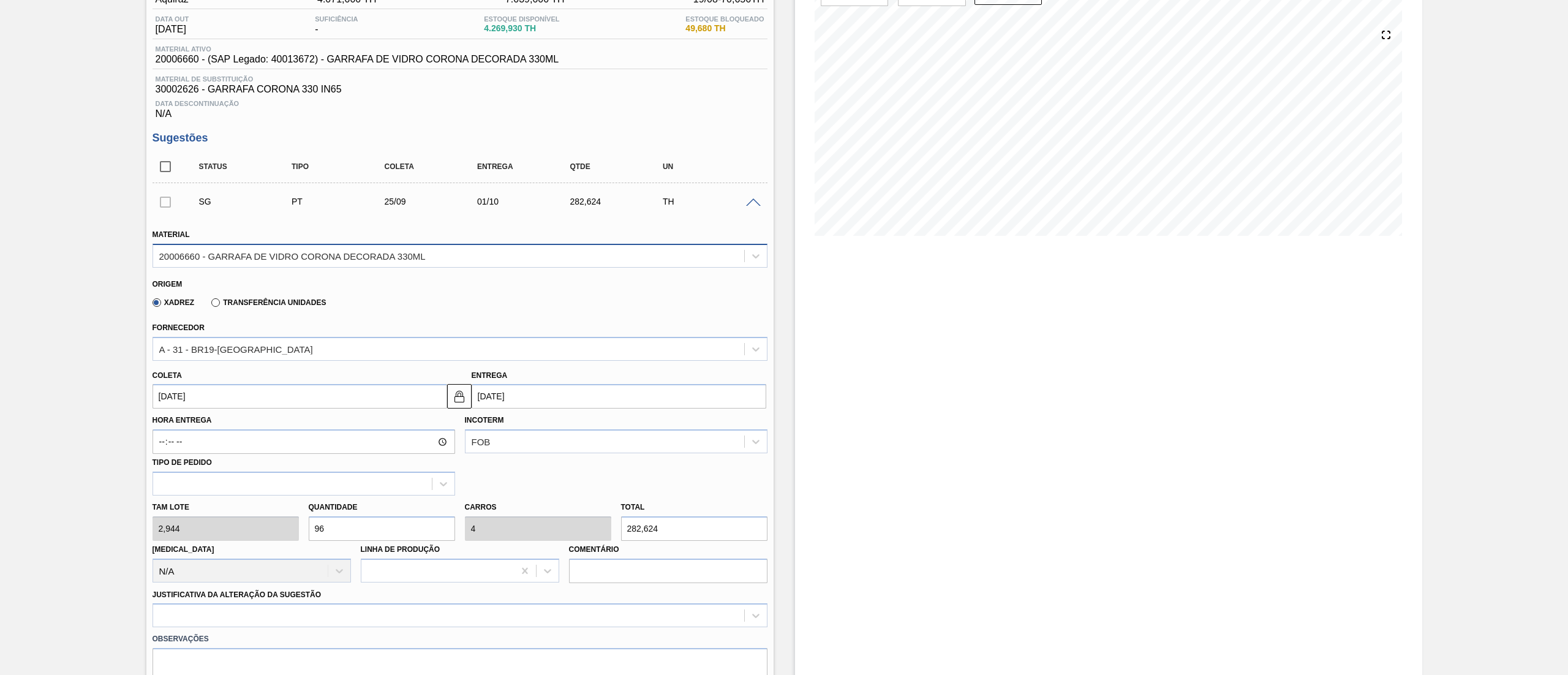
click at [256, 263] on div "20006660 - GARRAFA DE VIDRO CORONA DECORADA 330ML" at bounding box center [448, 256] width 591 height 18
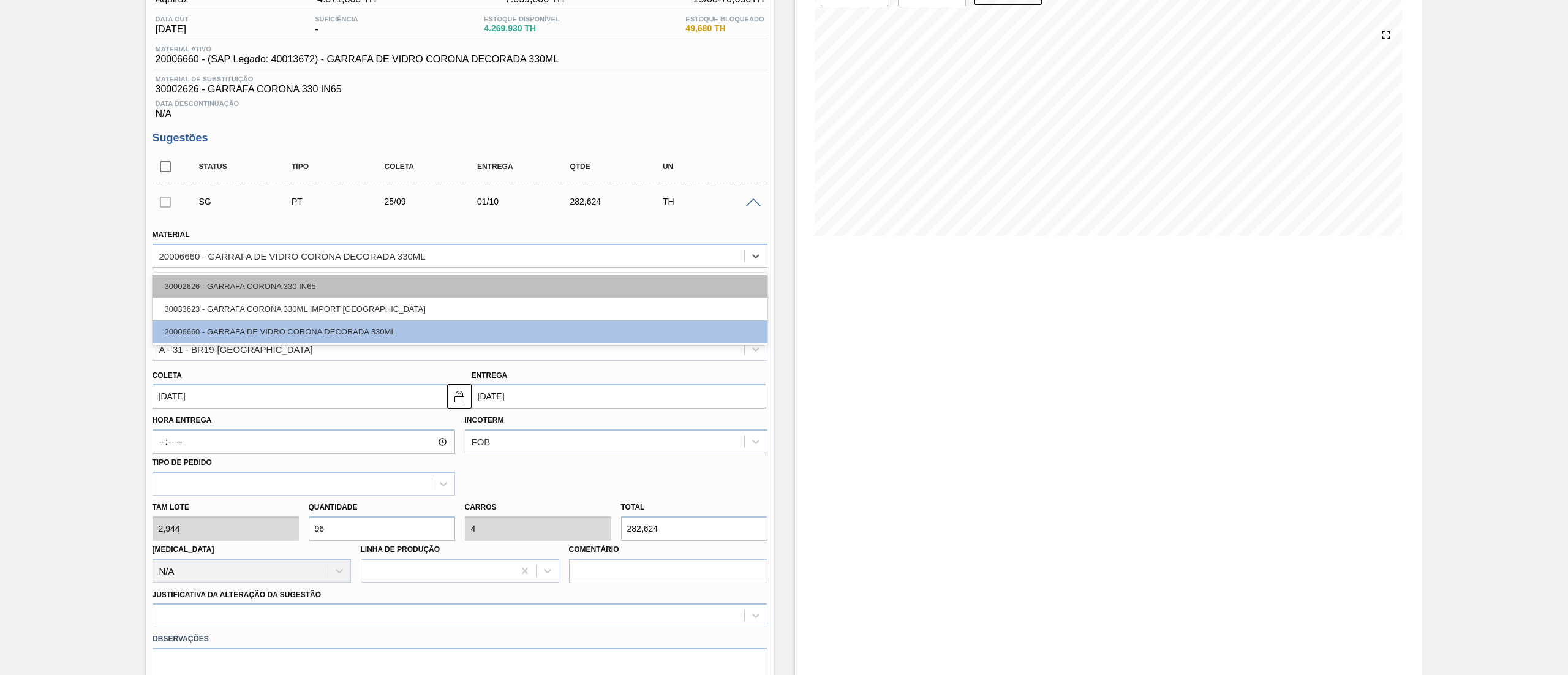
click at [251, 286] on div "30002626 - GARRAFA CORONA 330 IN65" at bounding box center [459, 287] width 615 height 23
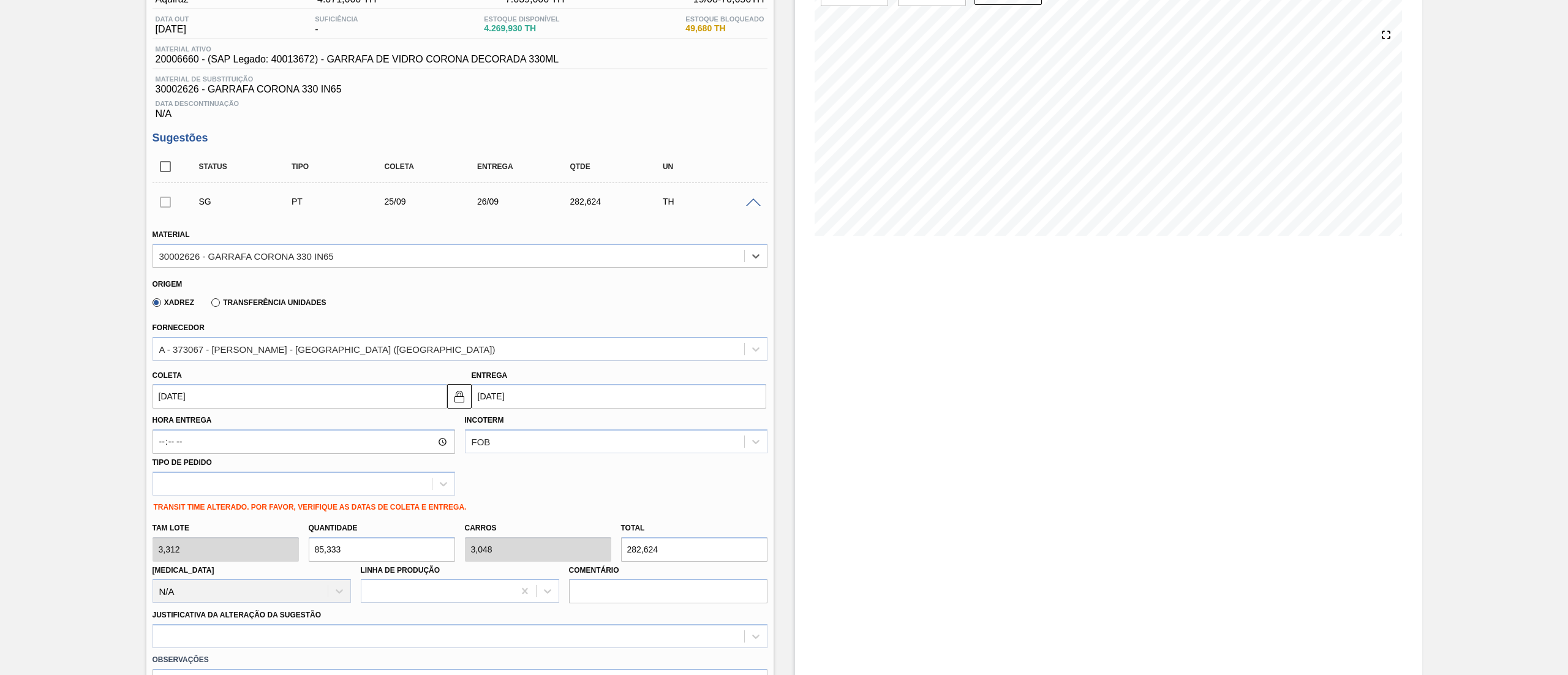
click at [160, 549] on div "[PERSON_NAME] 3,312 Quantidade 85,333 Carros 3,048 Total 282,624 [MEDICAL_DATA]…" at bounding box center [460, 560] width 625 height 87
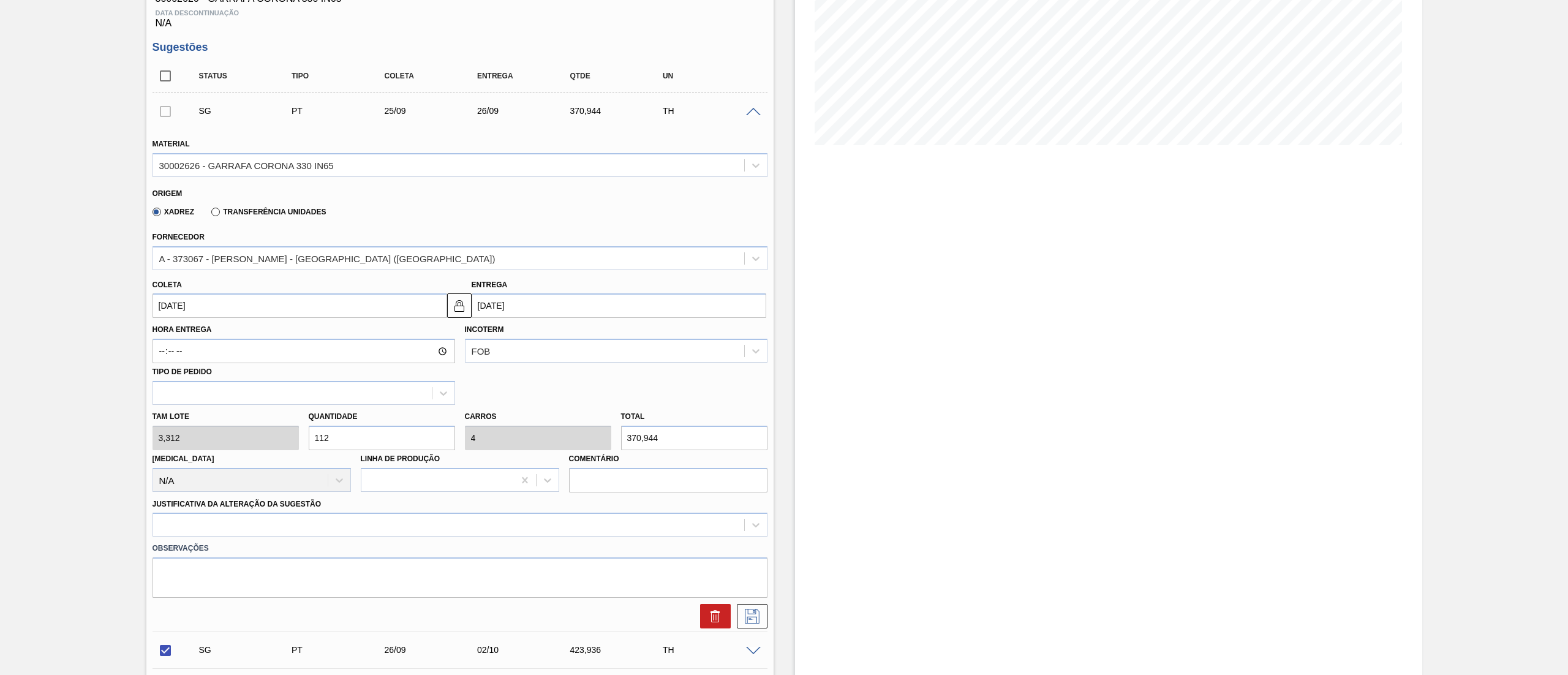
scroll to position [245, 0]
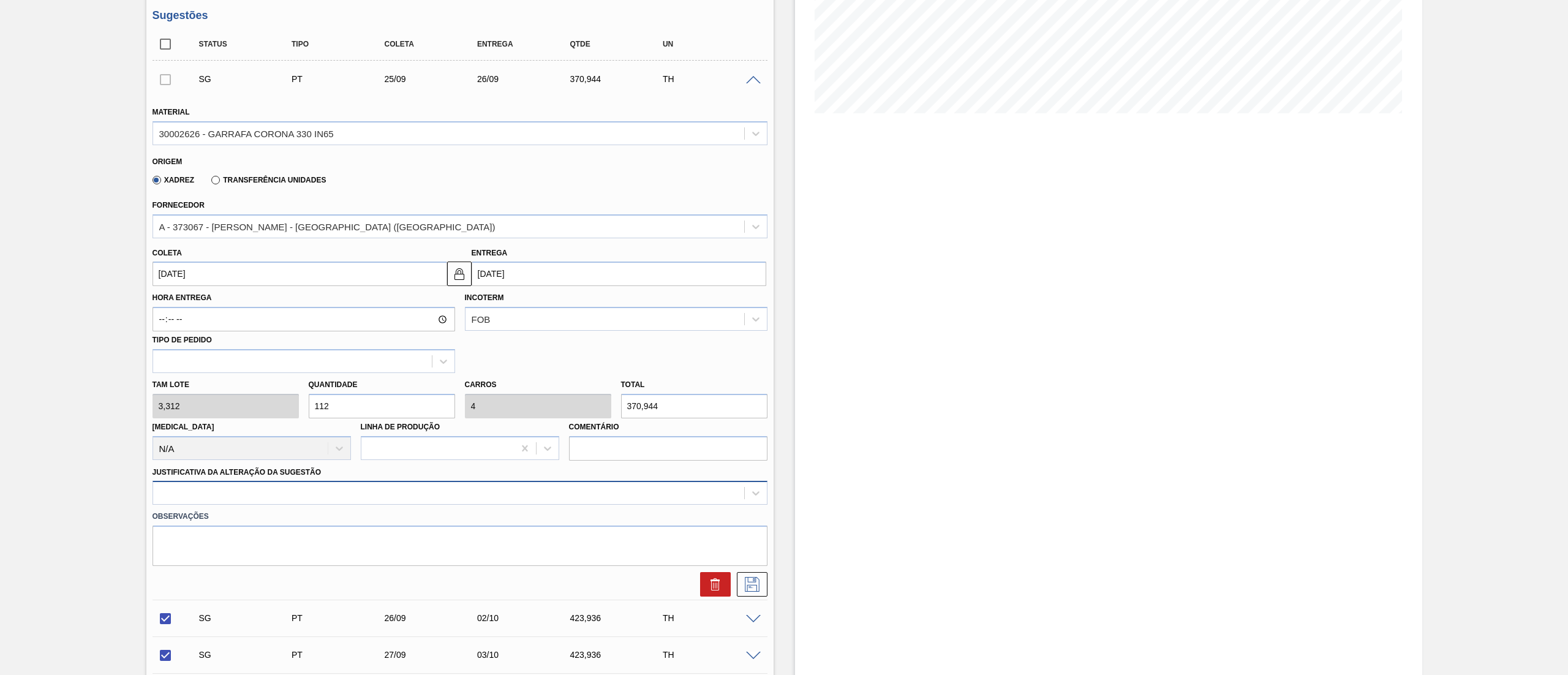
click at [260, 505] on div at bounding box center [459, 493] width 615 height 24
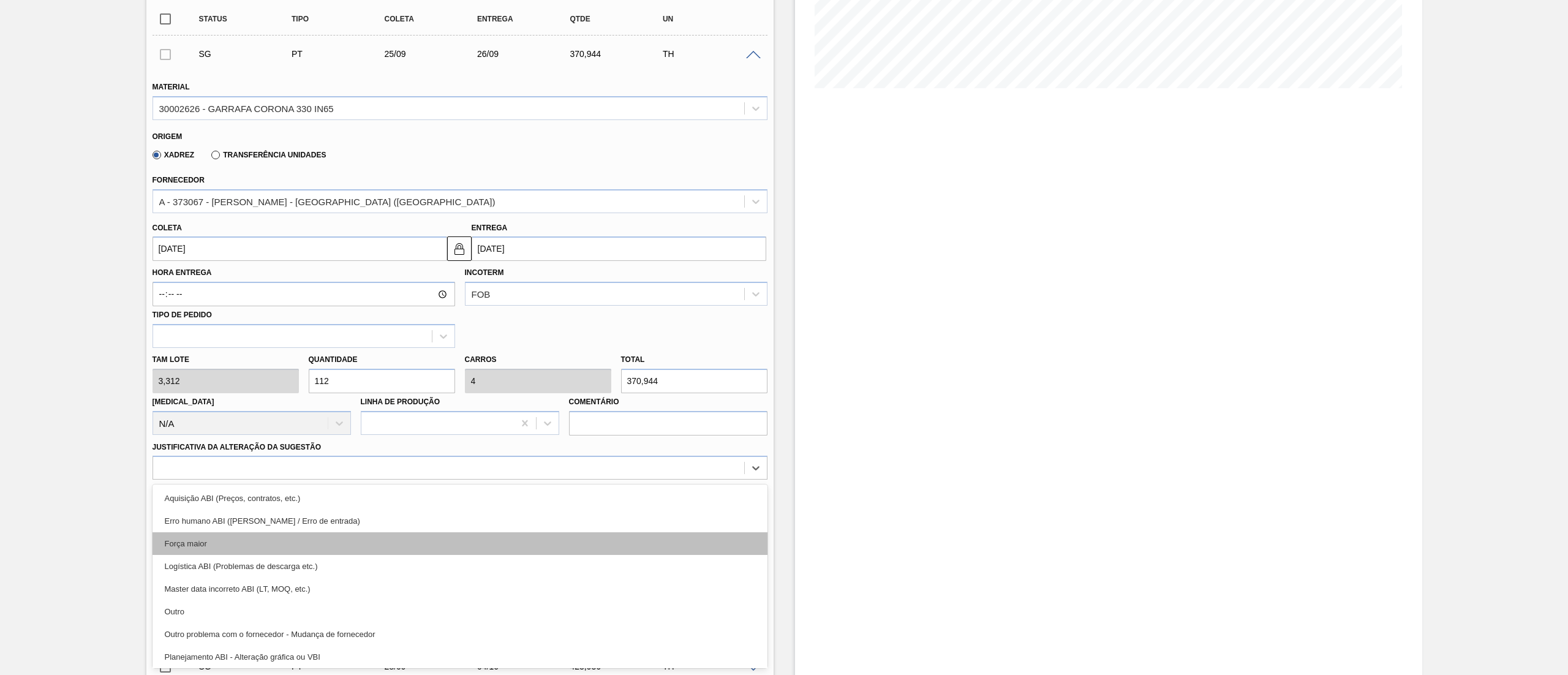
click at [202, 541] on div "Força maior" at bounding box center [459, 543] width 615 height 23
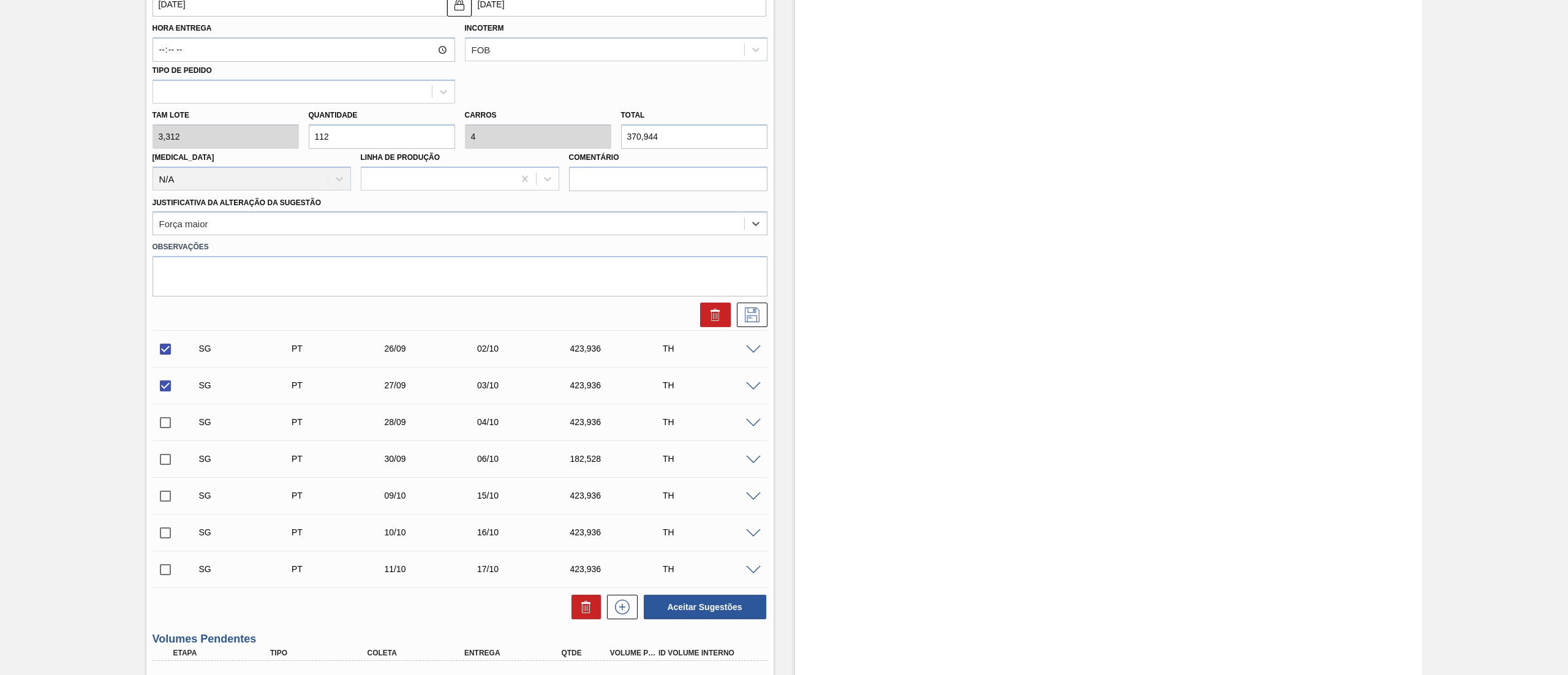
scroll to position [515, 0]
click at [752, 318] on icon at bounding box center [752, 314] width 20 height 15
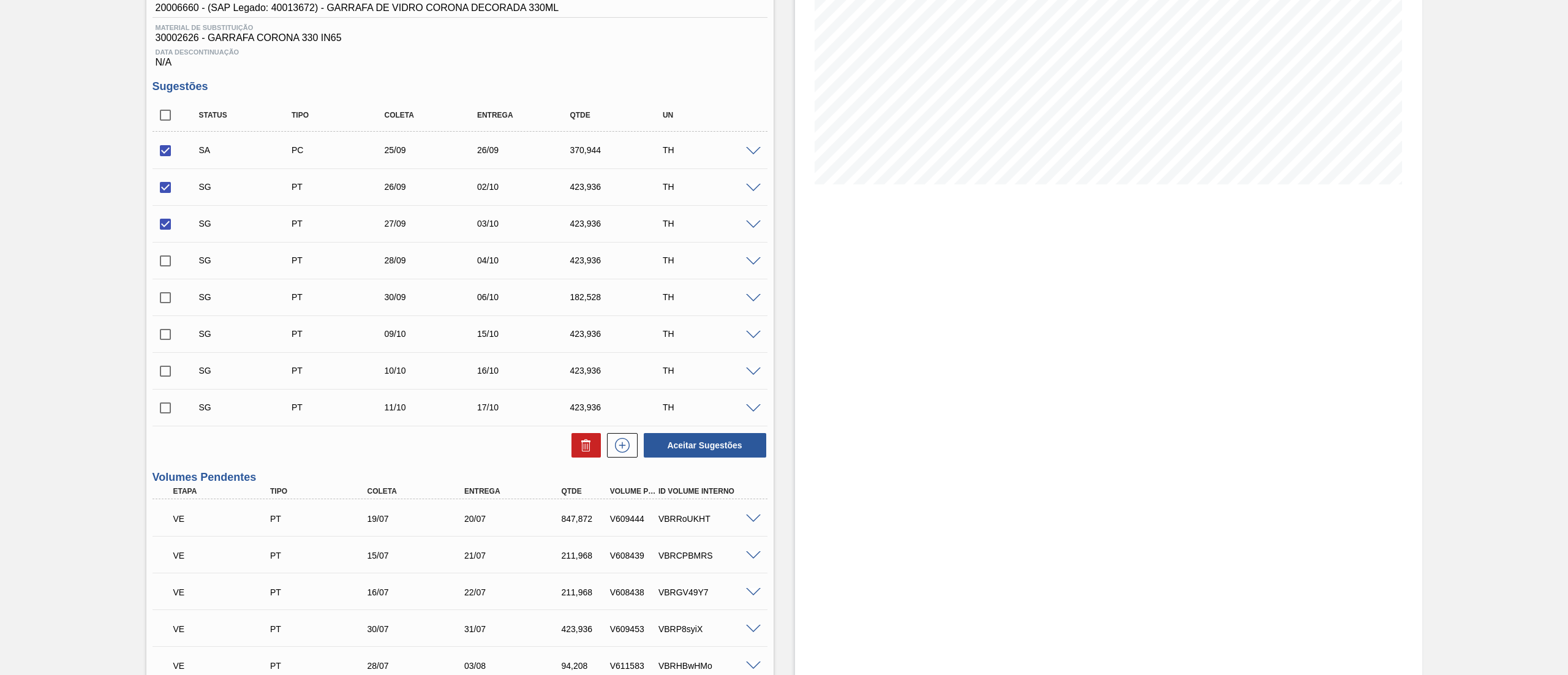
scroll to position [148, 0]
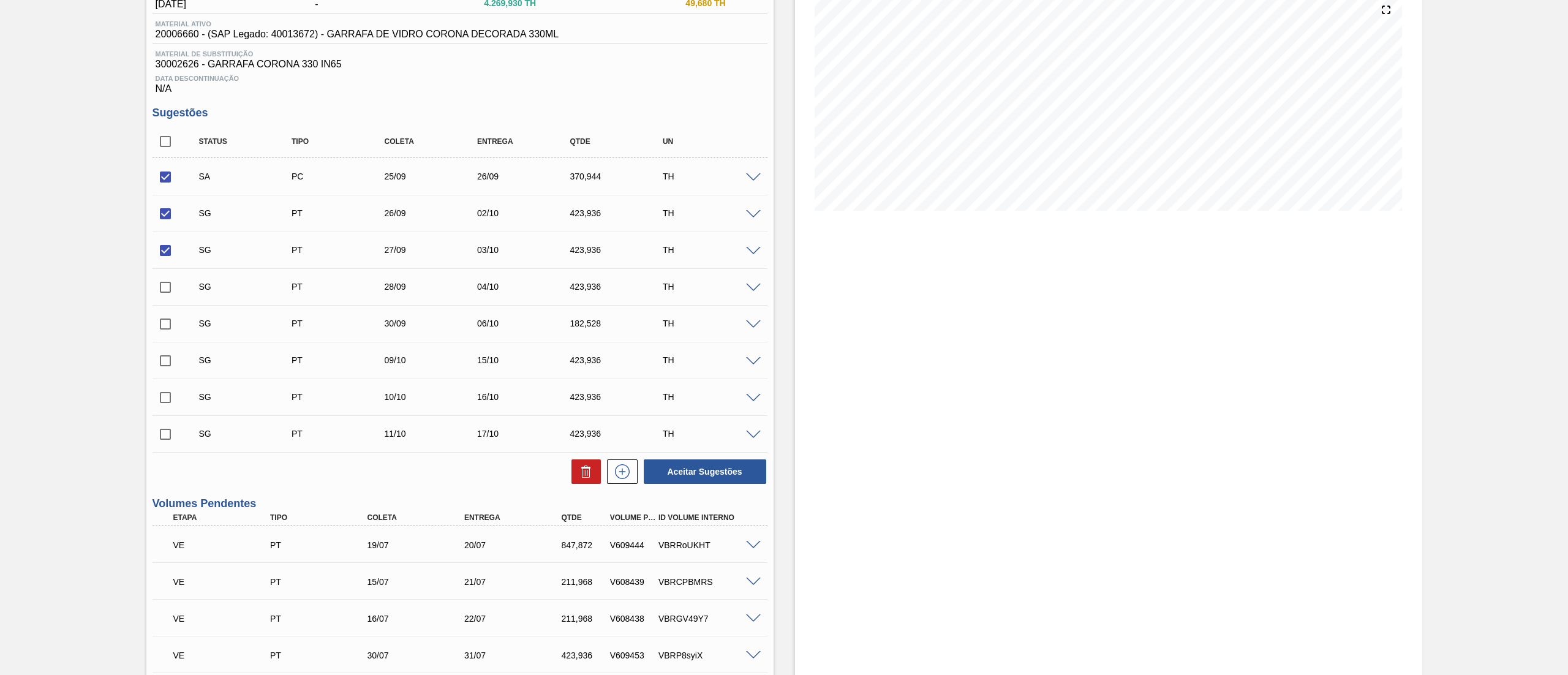
click at [755, 176] on span at bounding box center [752, 178] width 15 height 9
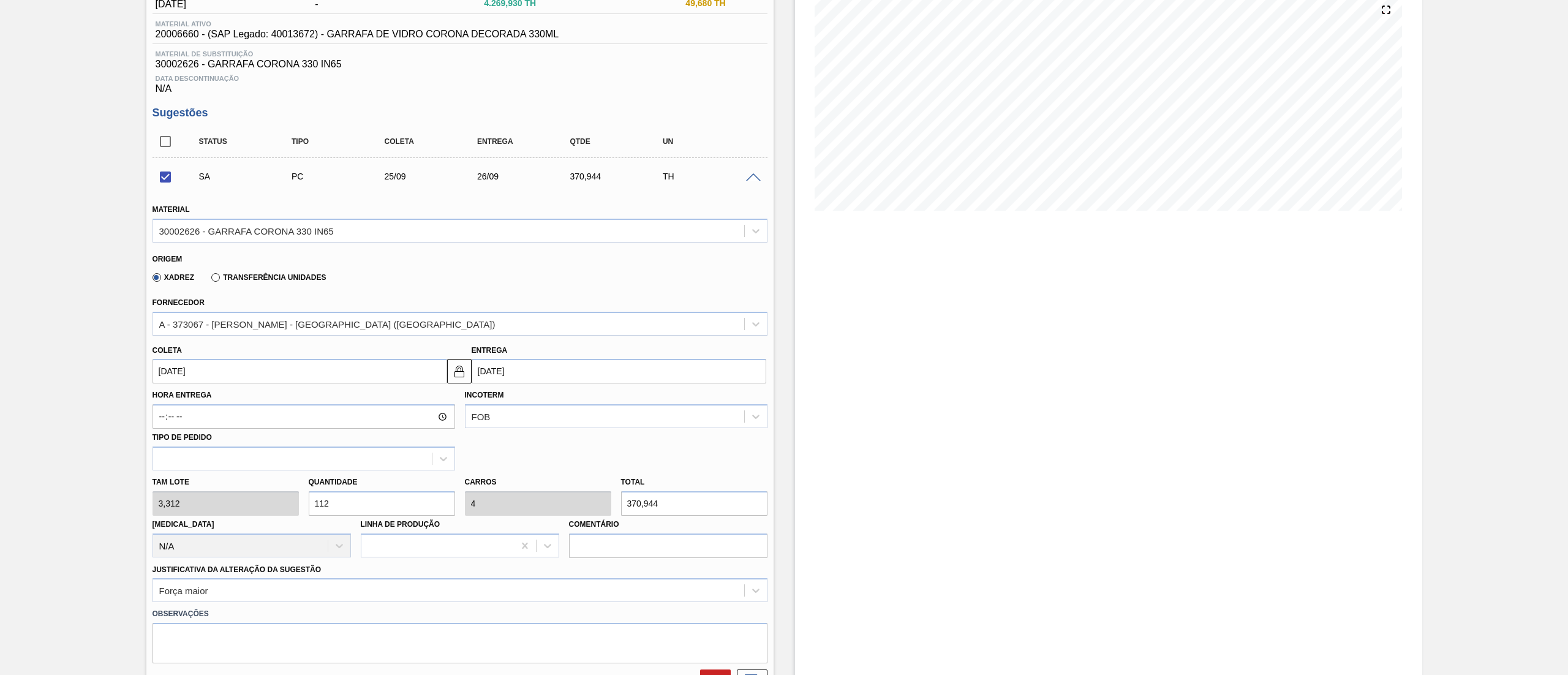
click at [214, 372] on input "[DATE]" at bounding box center [299, 371] width 295 height 25
click at [164, 399] on button "Previous Month" at bounding box center [163, 400] width 9 height 9
click at [227, 502] on div "20" at bounding box center [226, 499] width 16 height 16
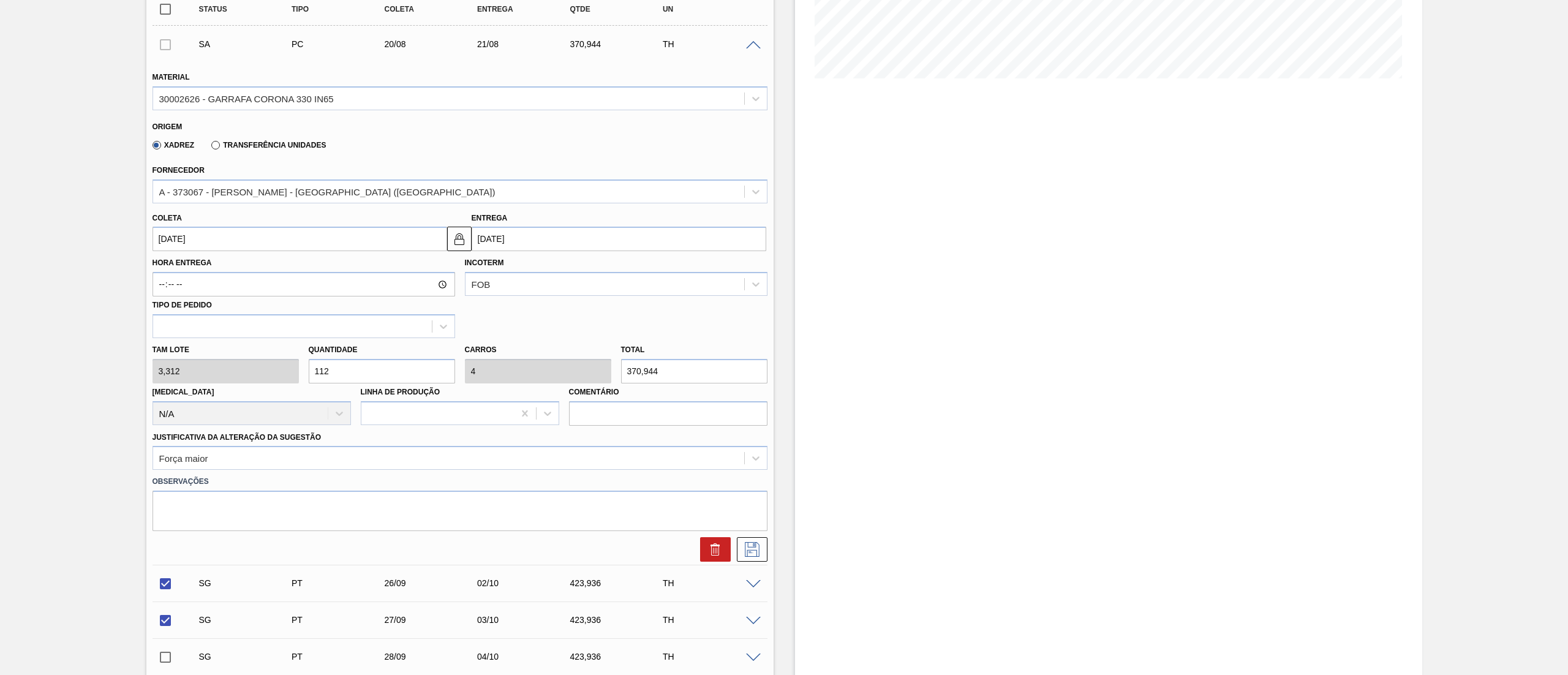
scroll to position [393, 0]
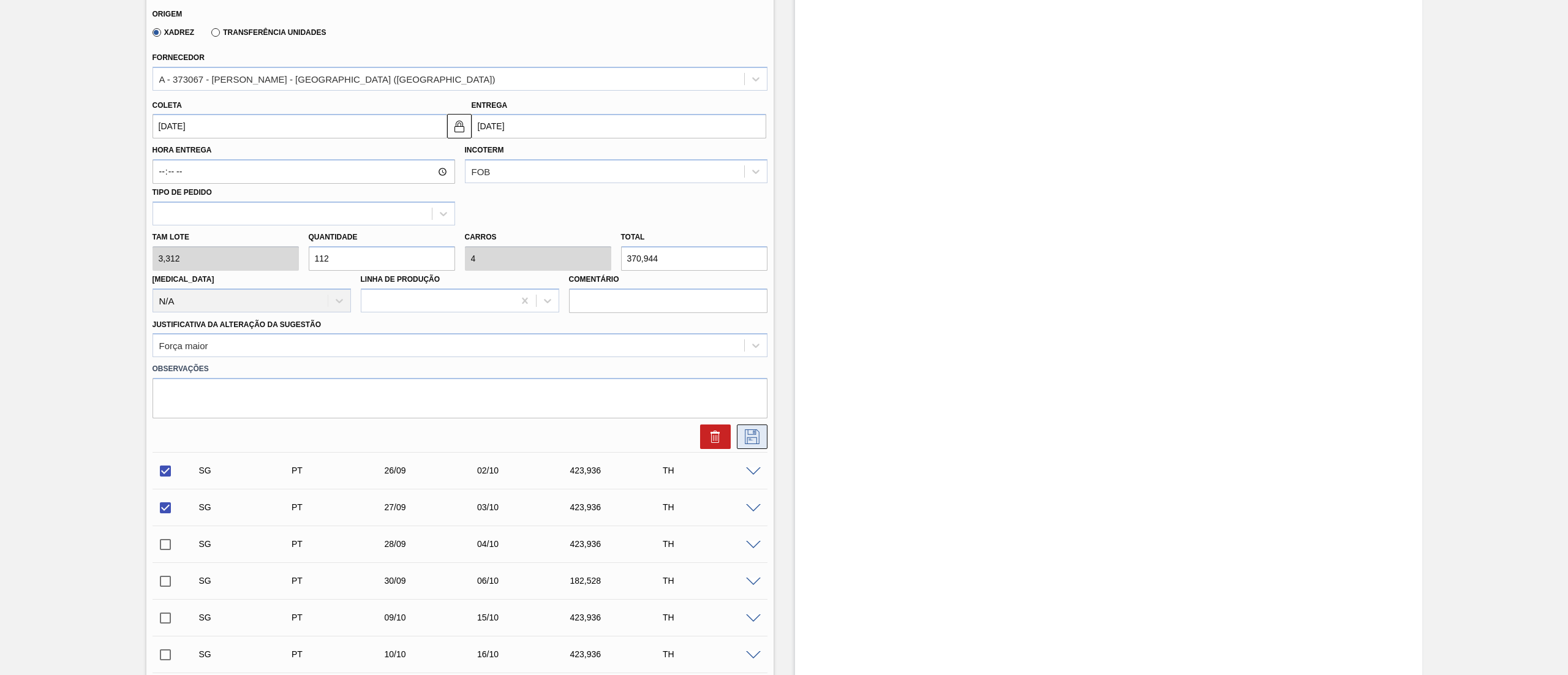
click at [743, 439] on icon at bounding box center [752, 436] width 20 height 15
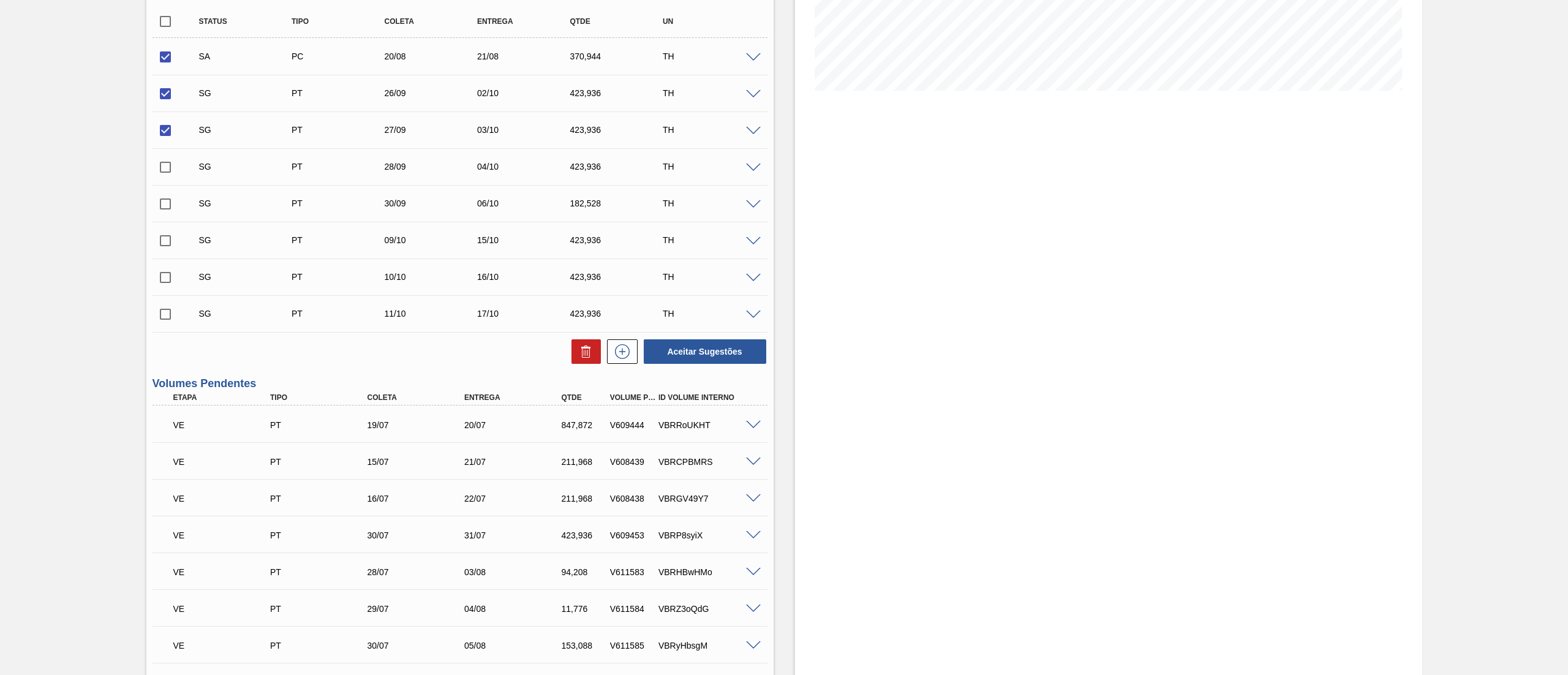
scroll to position [148, 0]
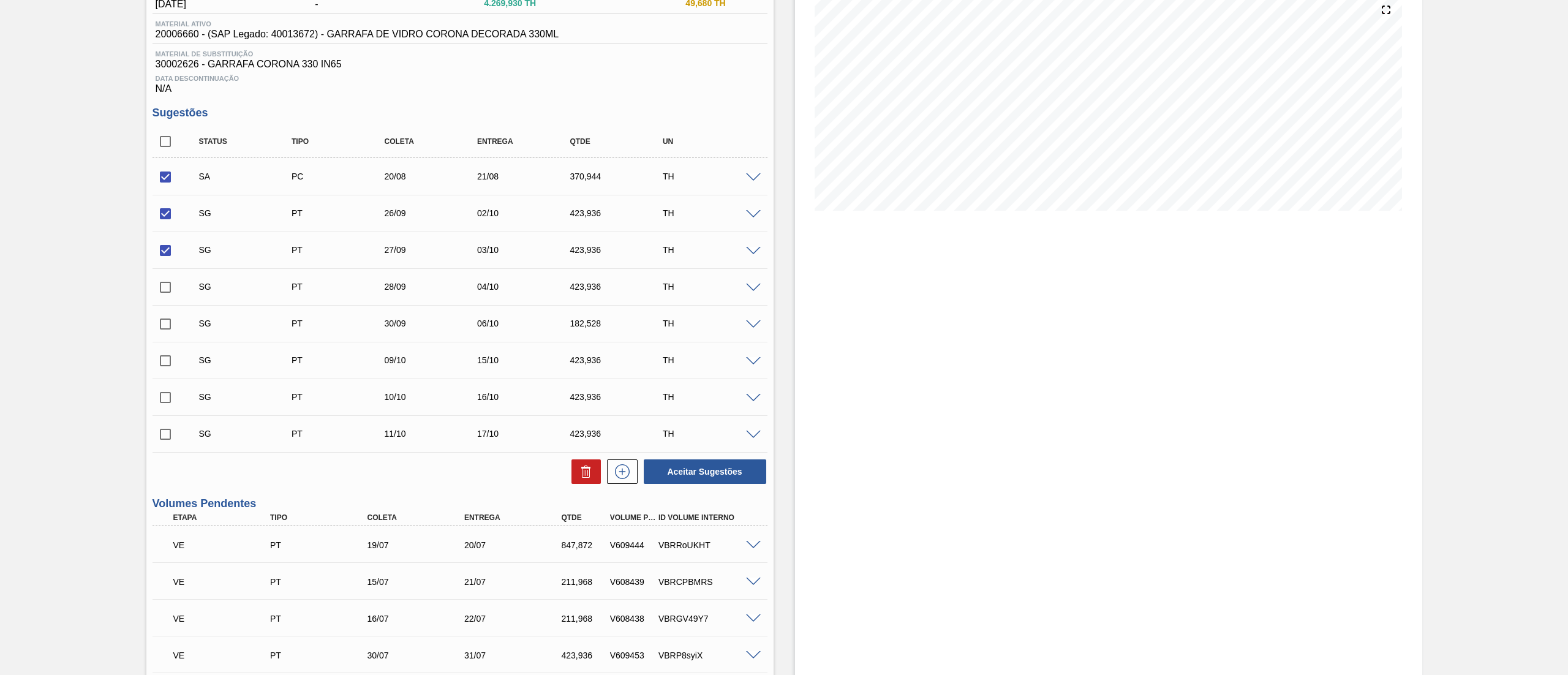
click at [748, 218] on span at bounding box center [752, 215] width 15 height 9
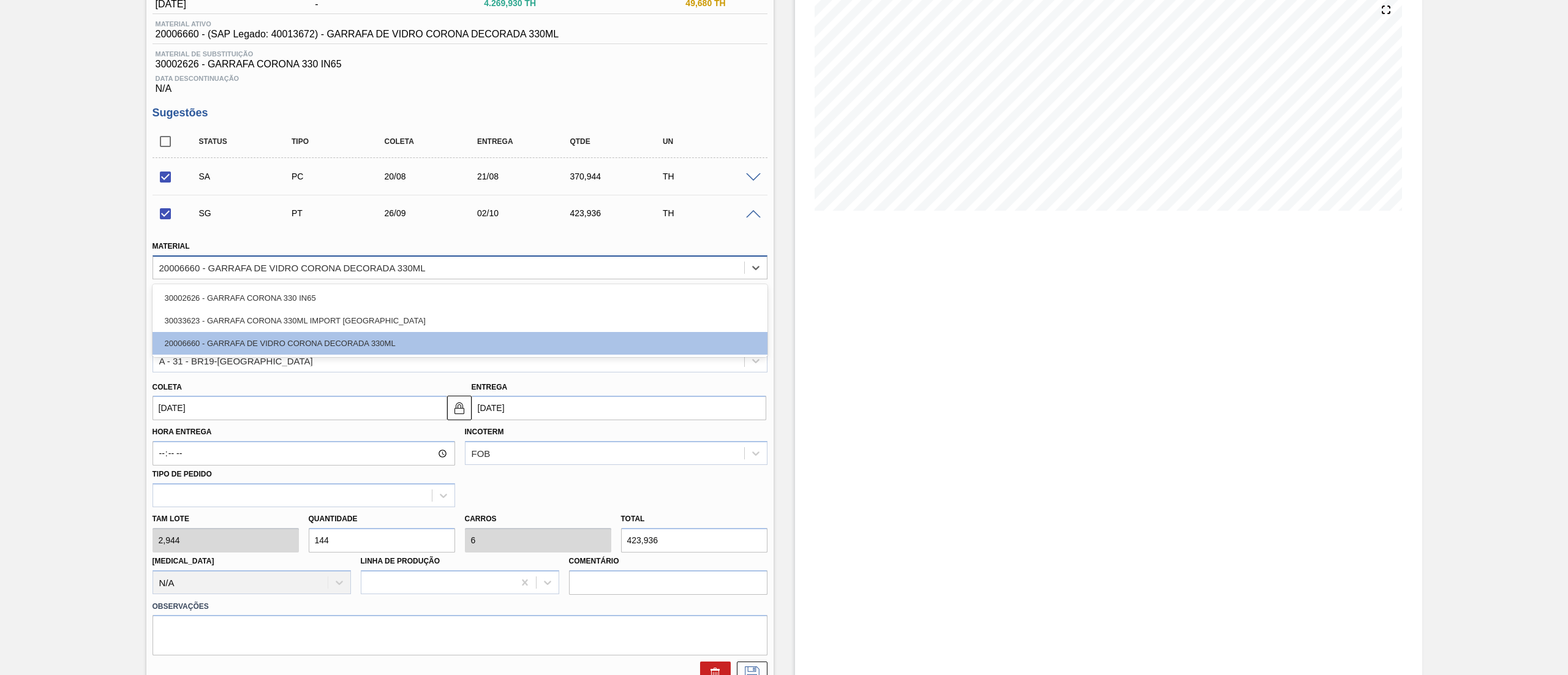
click at [256, 275] on div "20006660 - GARRAFA DE VIDRO CORONA DECORADA 330ML" at bounding box center [448, 267] width 591 height 18
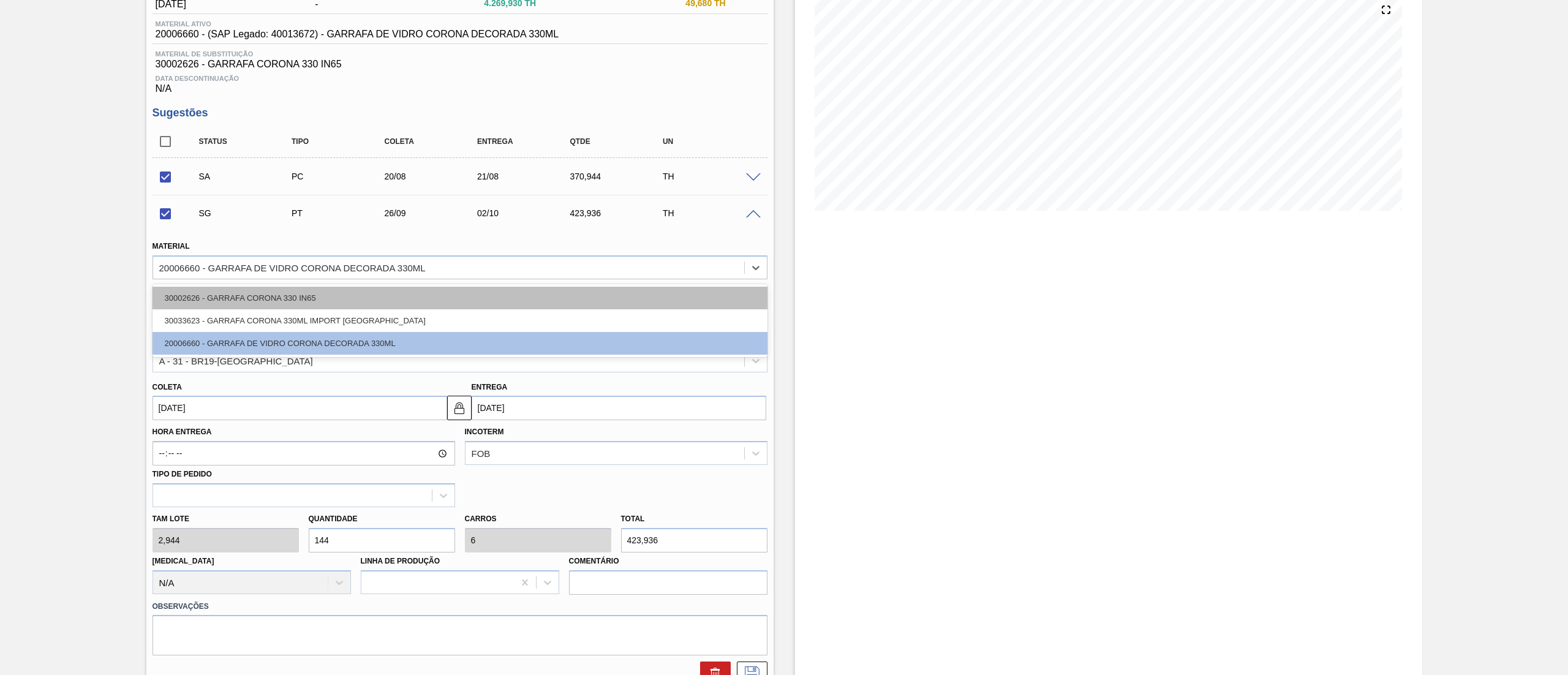
click at [230, 305] on div "30002626 - GARRAFA CORONA 330 IN65" at bounding box center [459, 298] width 615 height 23
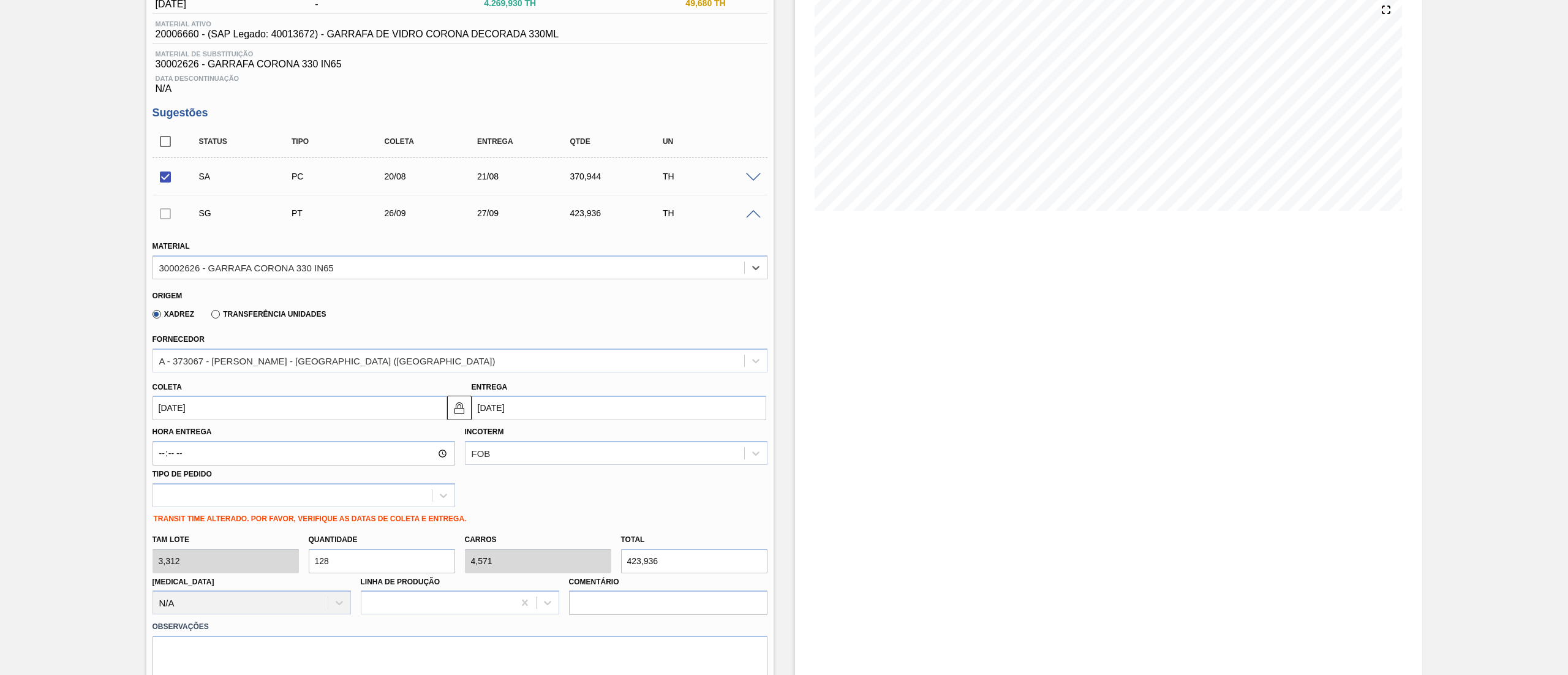
click at [229, 412] on input "[DATE]" at bounding box center [299, 408] width 295 height 25
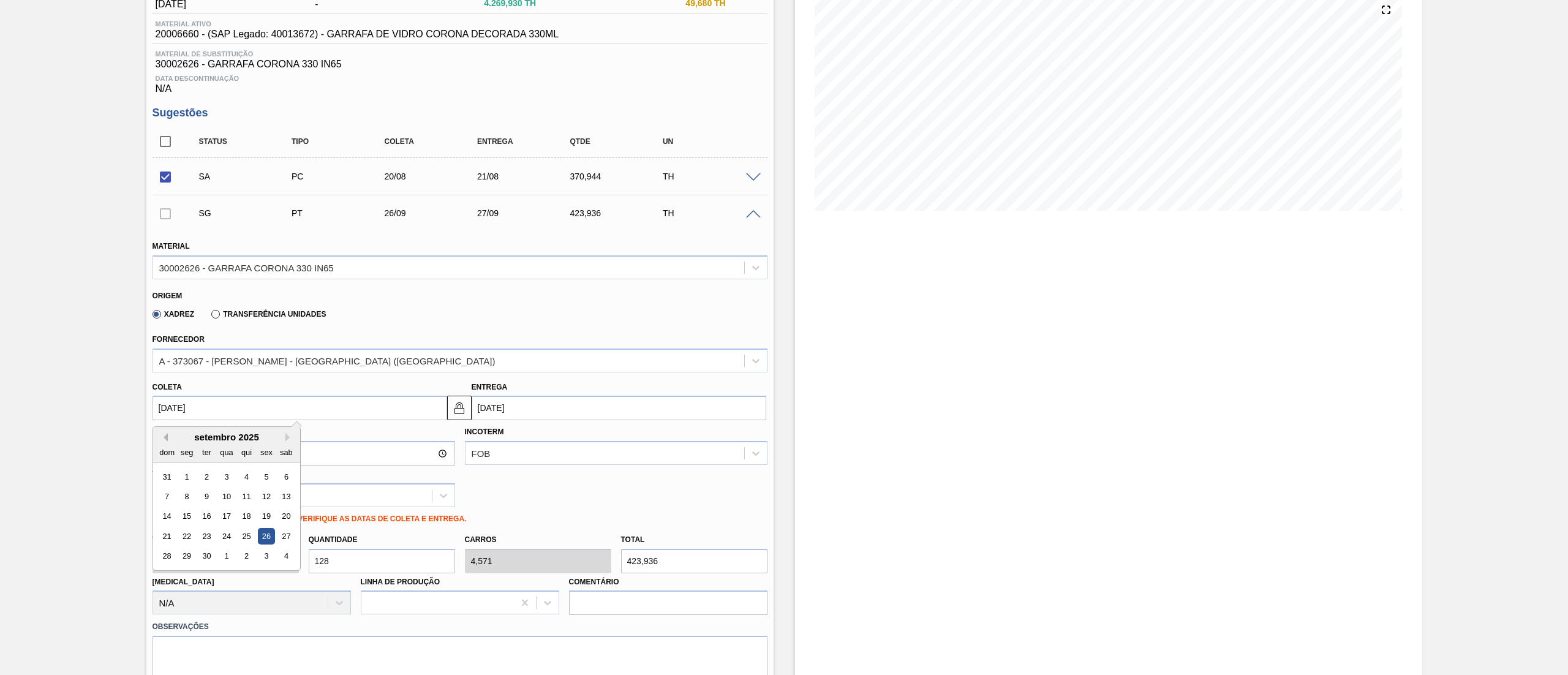
click at [162, 441] on button "Previous Month" at bounding box center [163, 437] width 9 height 9
click at [239, 539] on div "21" at bounding box center [245, 536] width 16 height 16
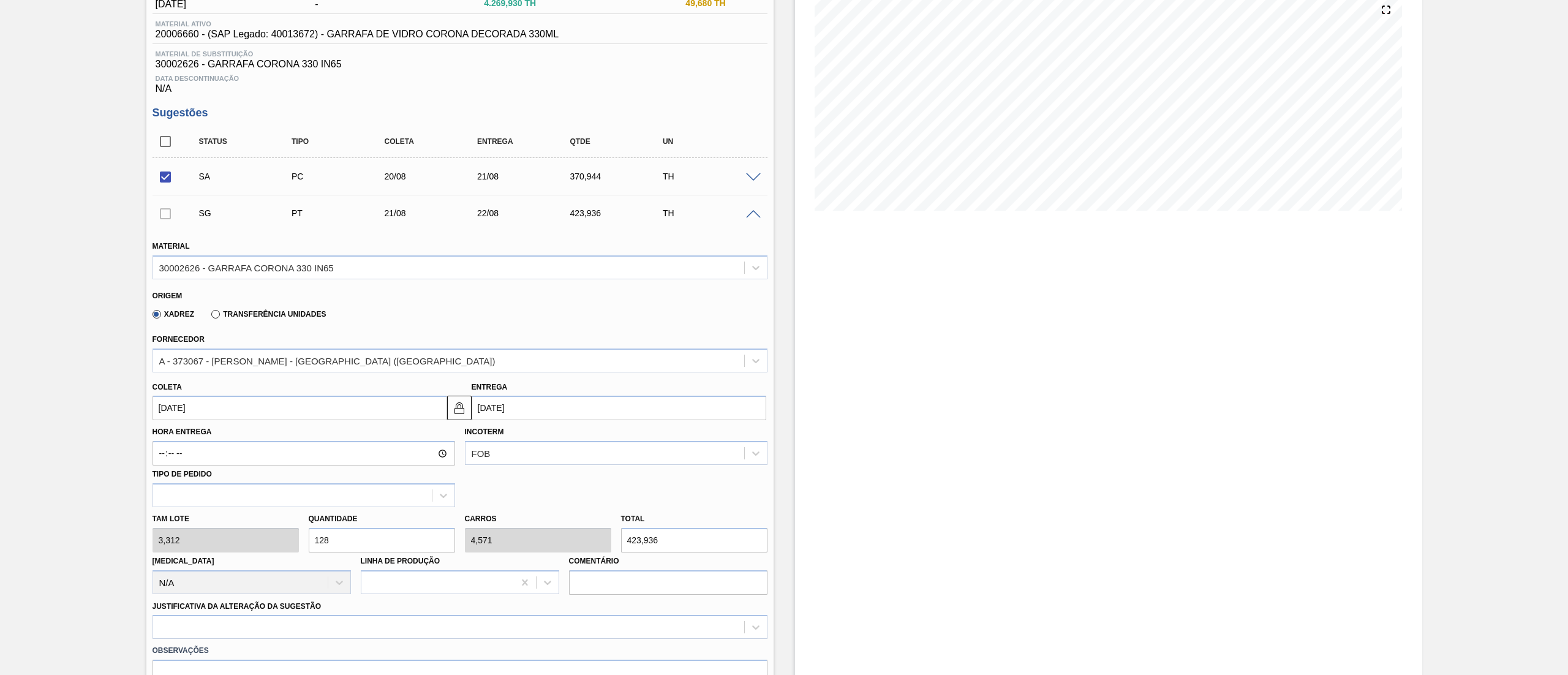
click at [207, 551] on div "[PERSON_NAME] 3,312 Quantidade 128 Carros 4,571 Total 423,936 [MEDICAL_DATA] N/…" at bounding box center [460, 551] width 625 height 87
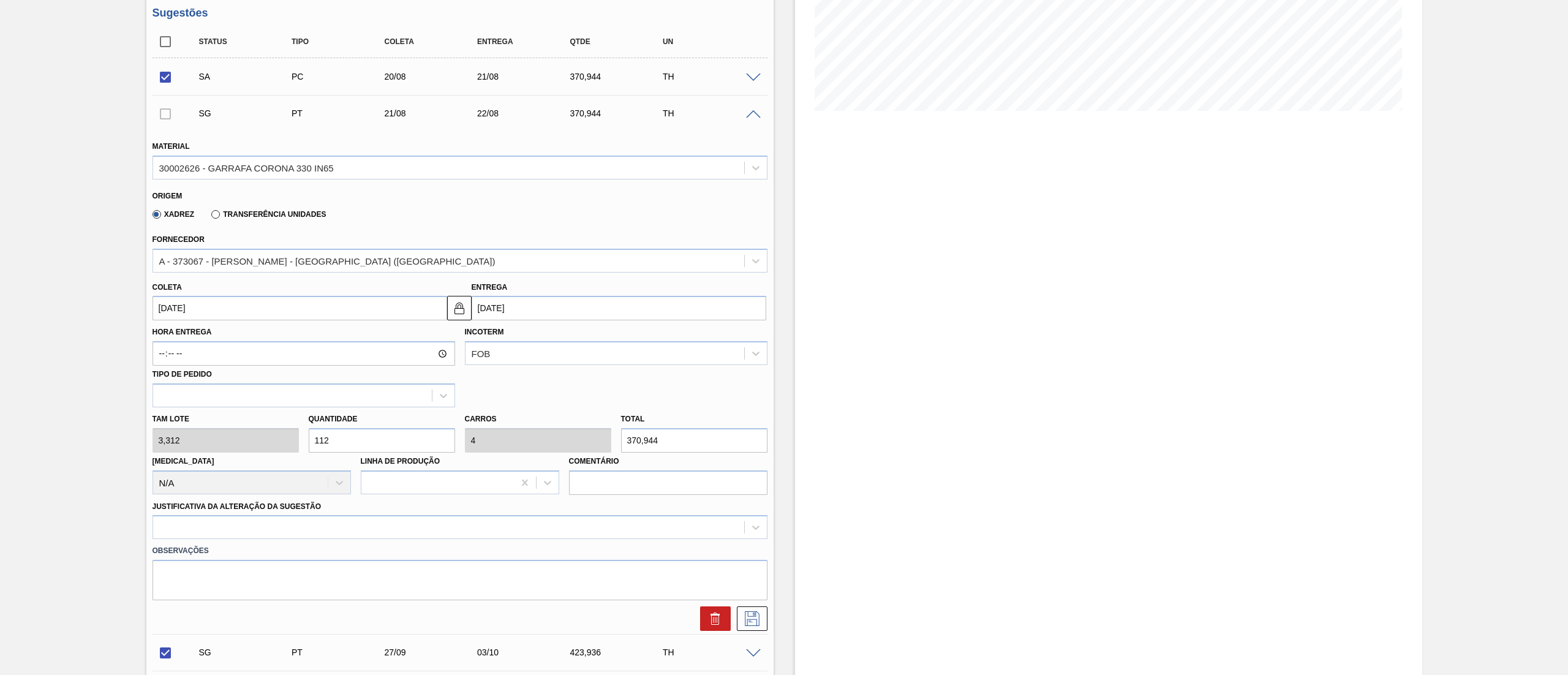
scroll to position [270, 0]
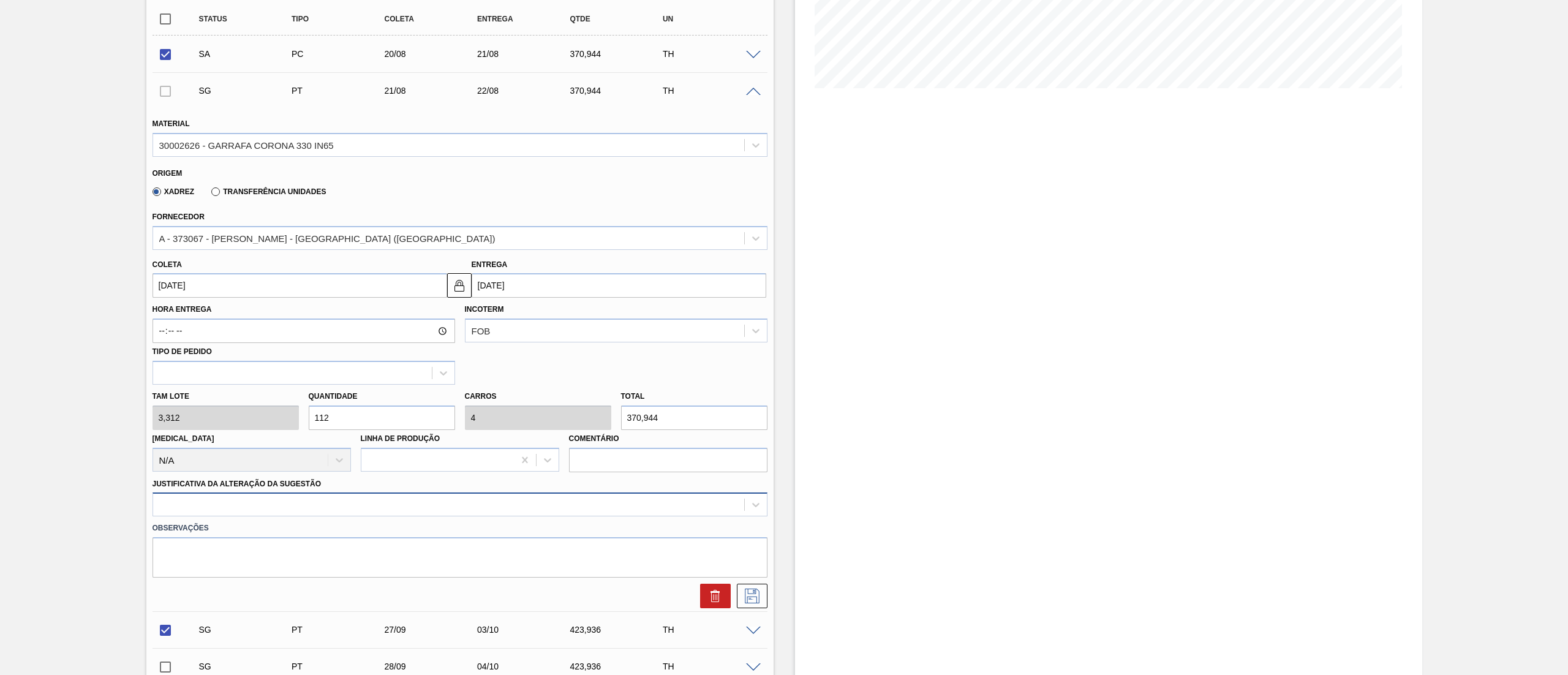
click at [223, 517] on div at bounding box center [459, 505] width 615 height 24
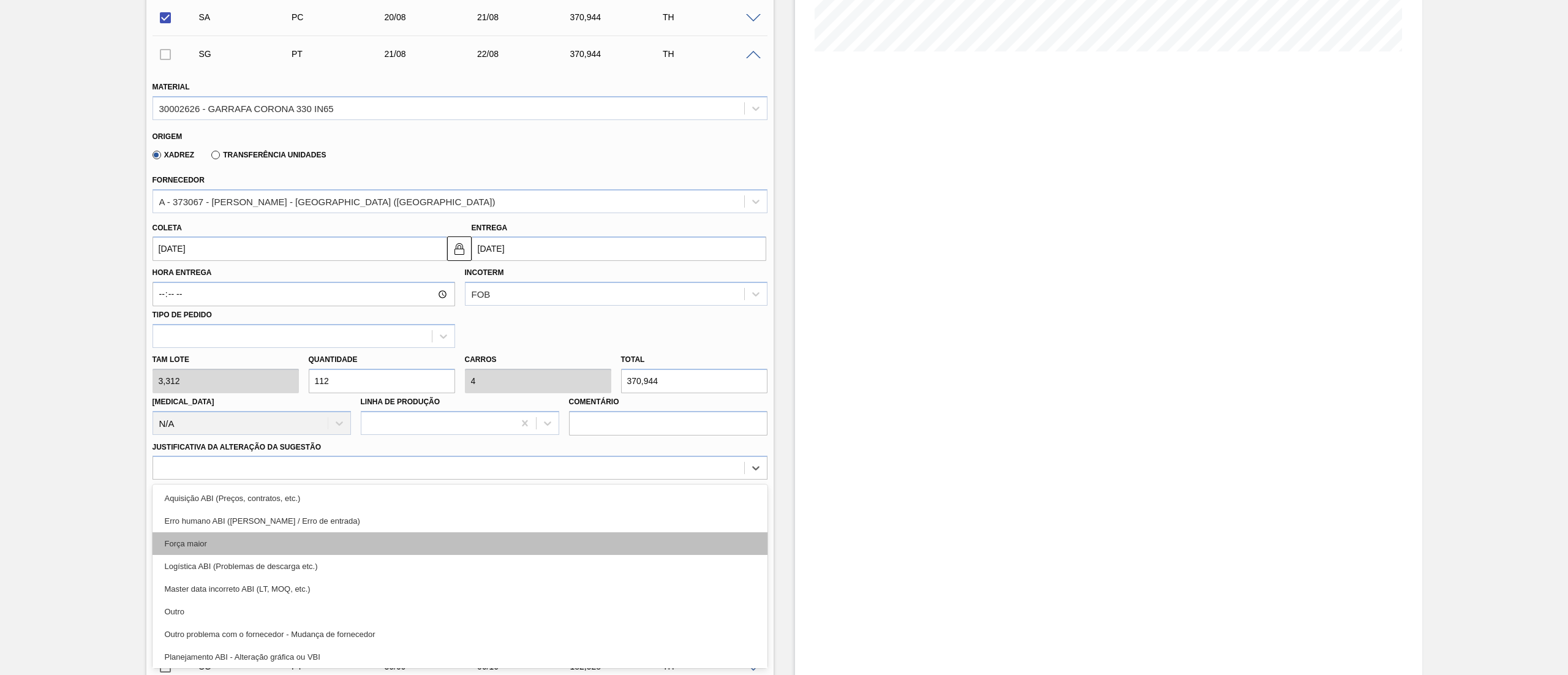
click at [206, 539] on div "Força maior" at bounding box center [459, 543] width 615 height 23
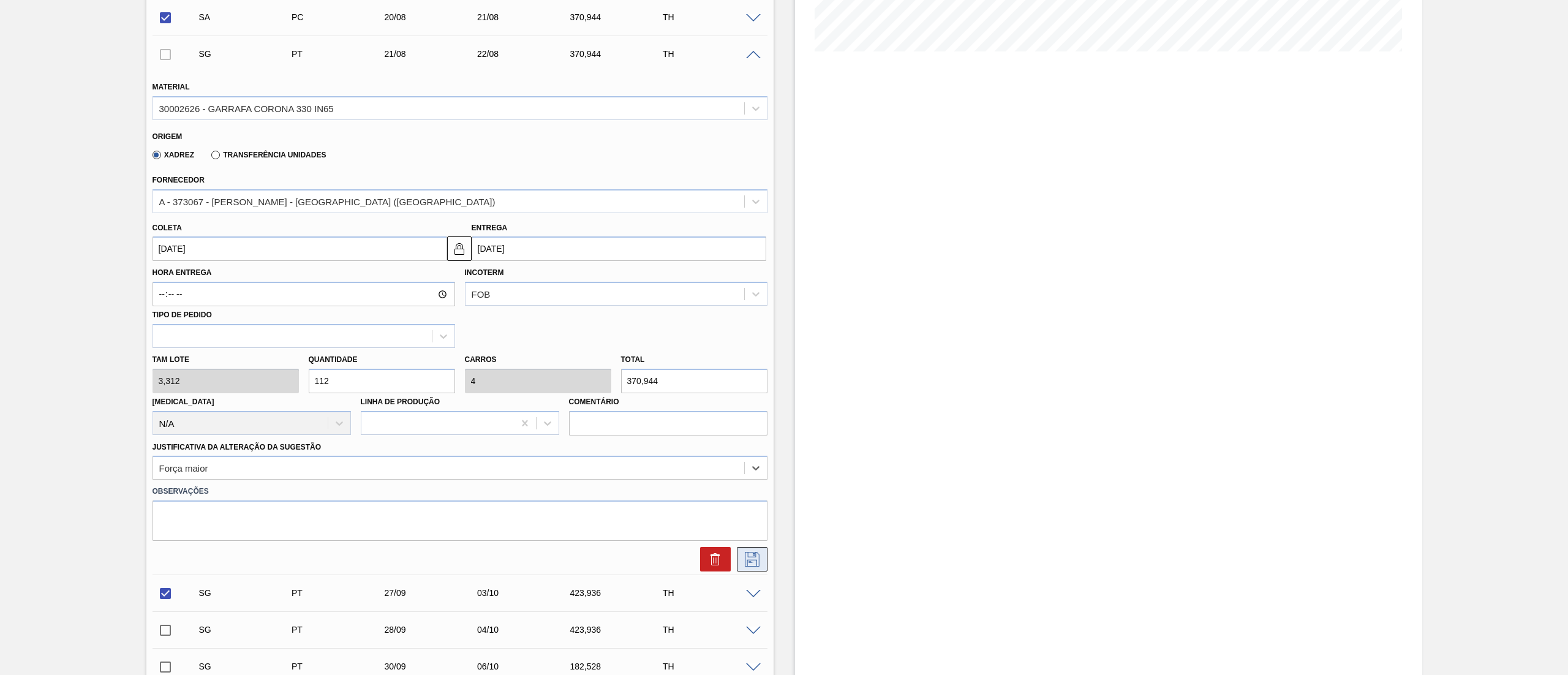
click at [751, 565] on icon at bounding box center [752, 559] width 20 height 15
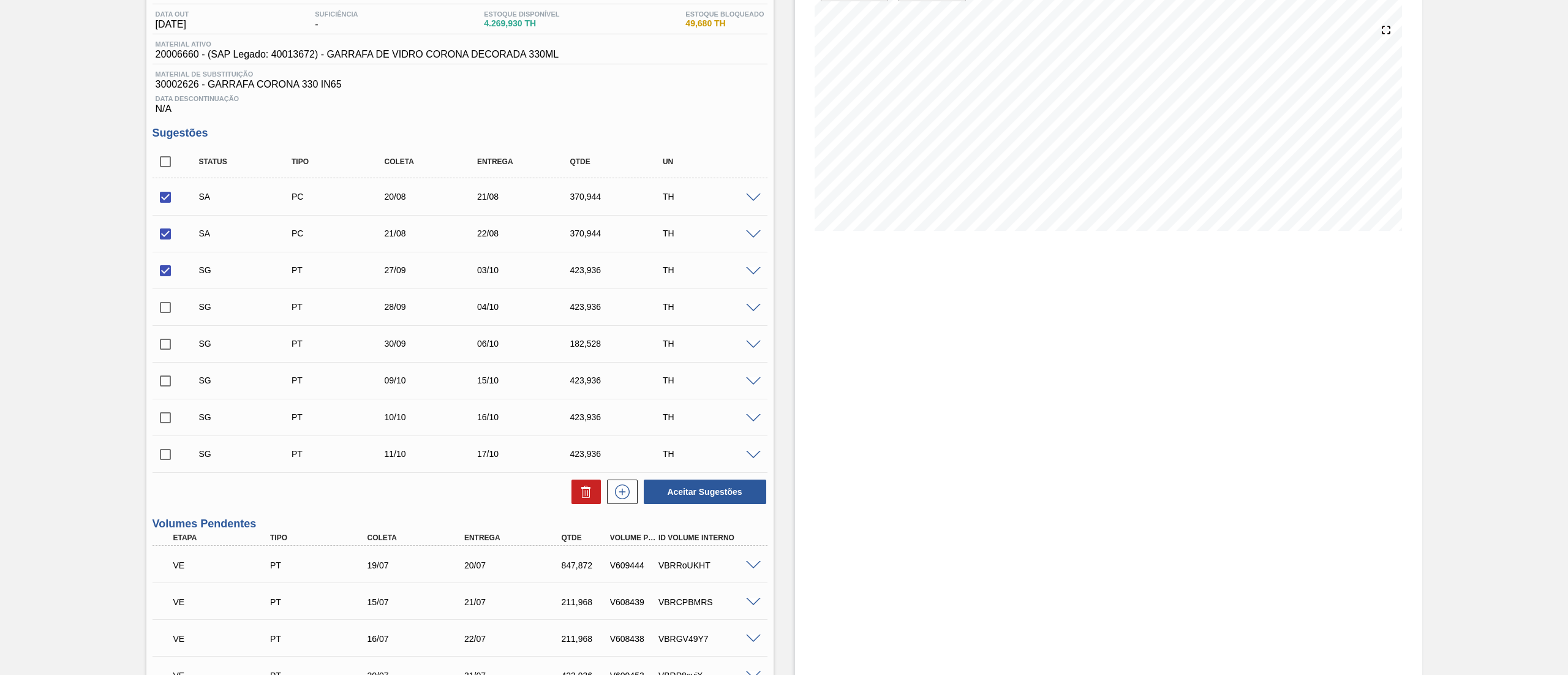
scroll to position [62, 0]
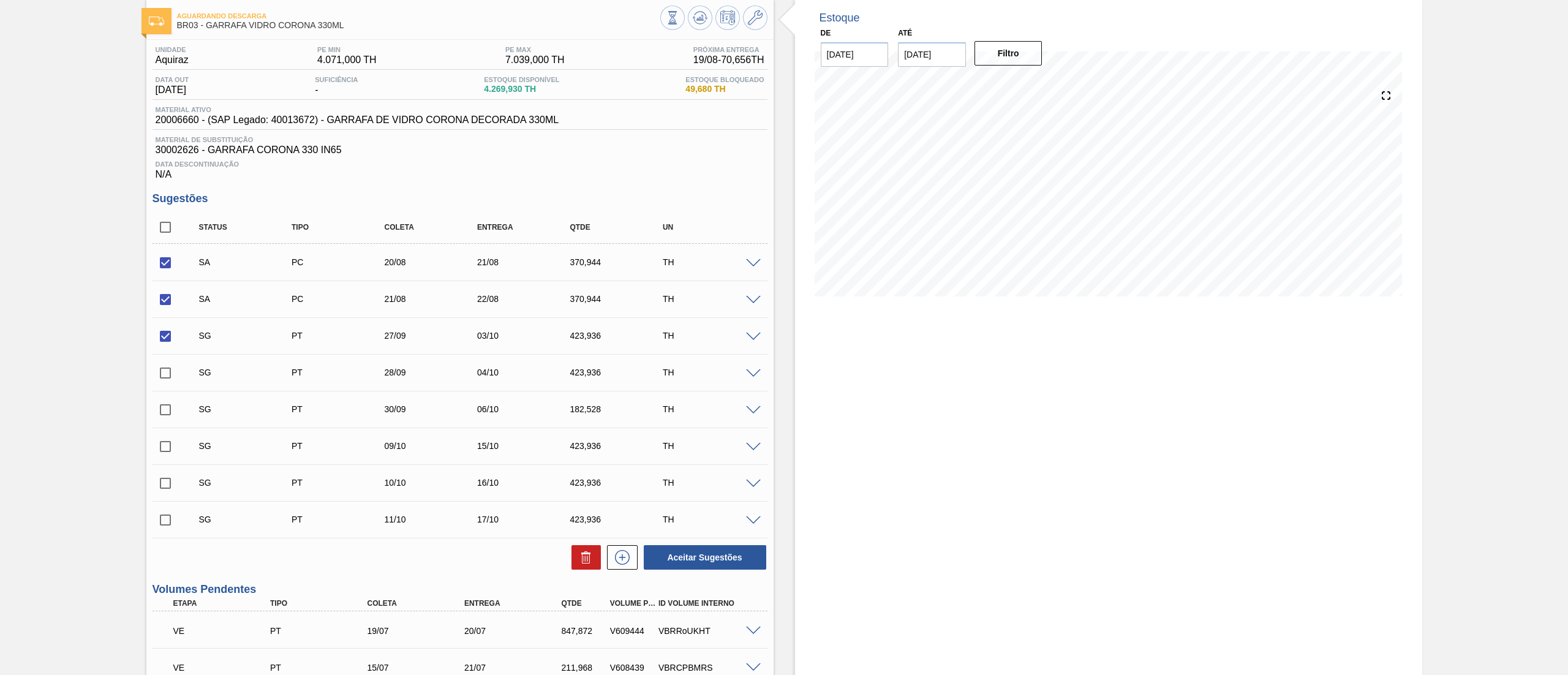
click at [750, 338] on span at bounding box center [752, 337] width 15 height 9
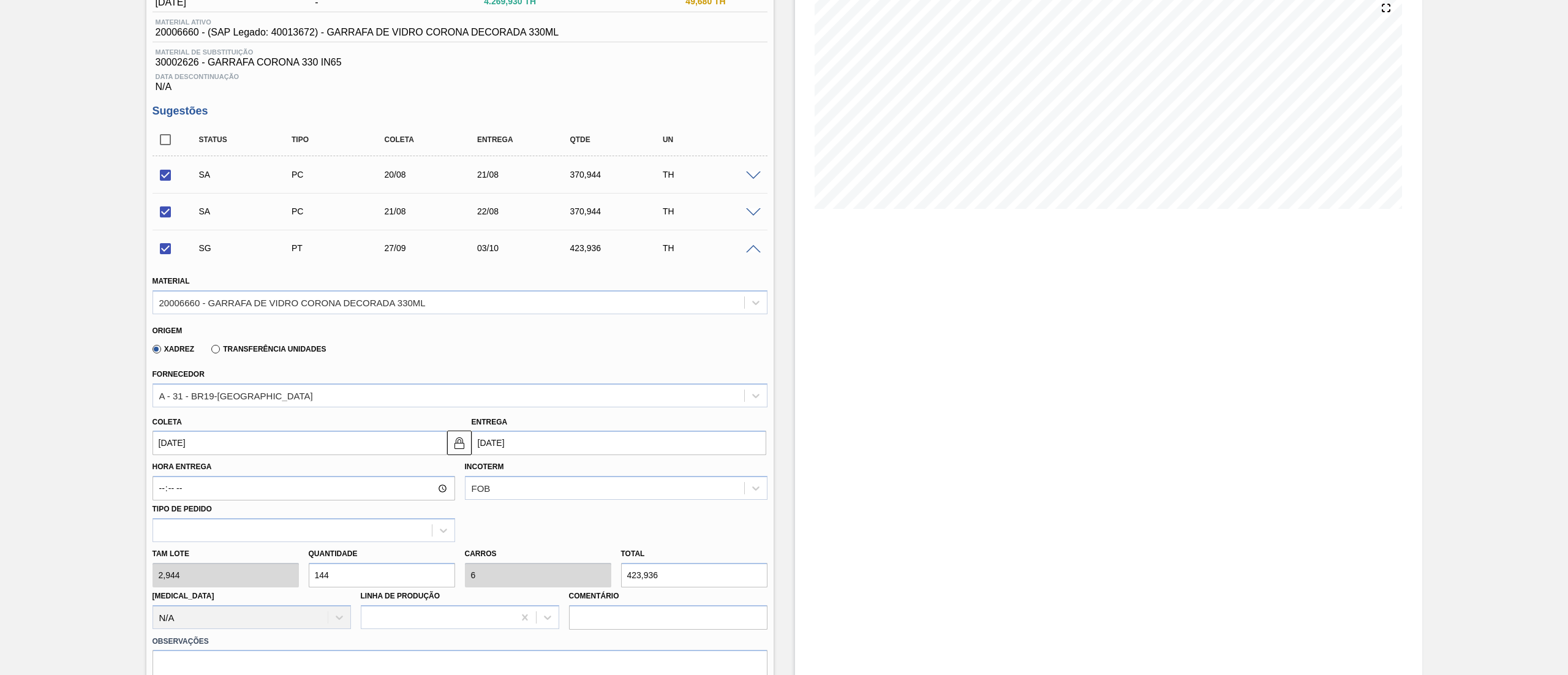
scroll to position [185, 0]
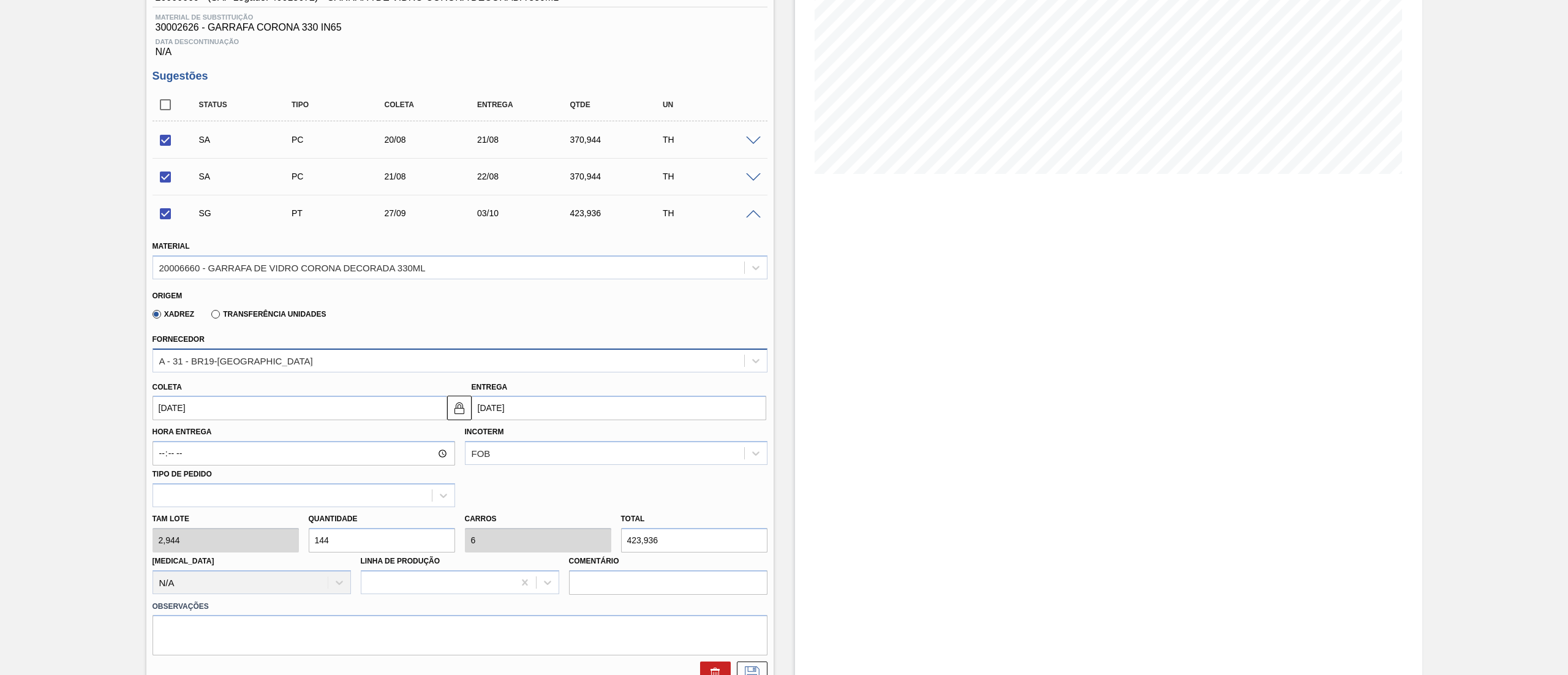
click at [249, 370] on div "A - 31 - BR19-[GEOGRAPHIC_DATA]" at bounding box center [448, 360] width 591 height 18
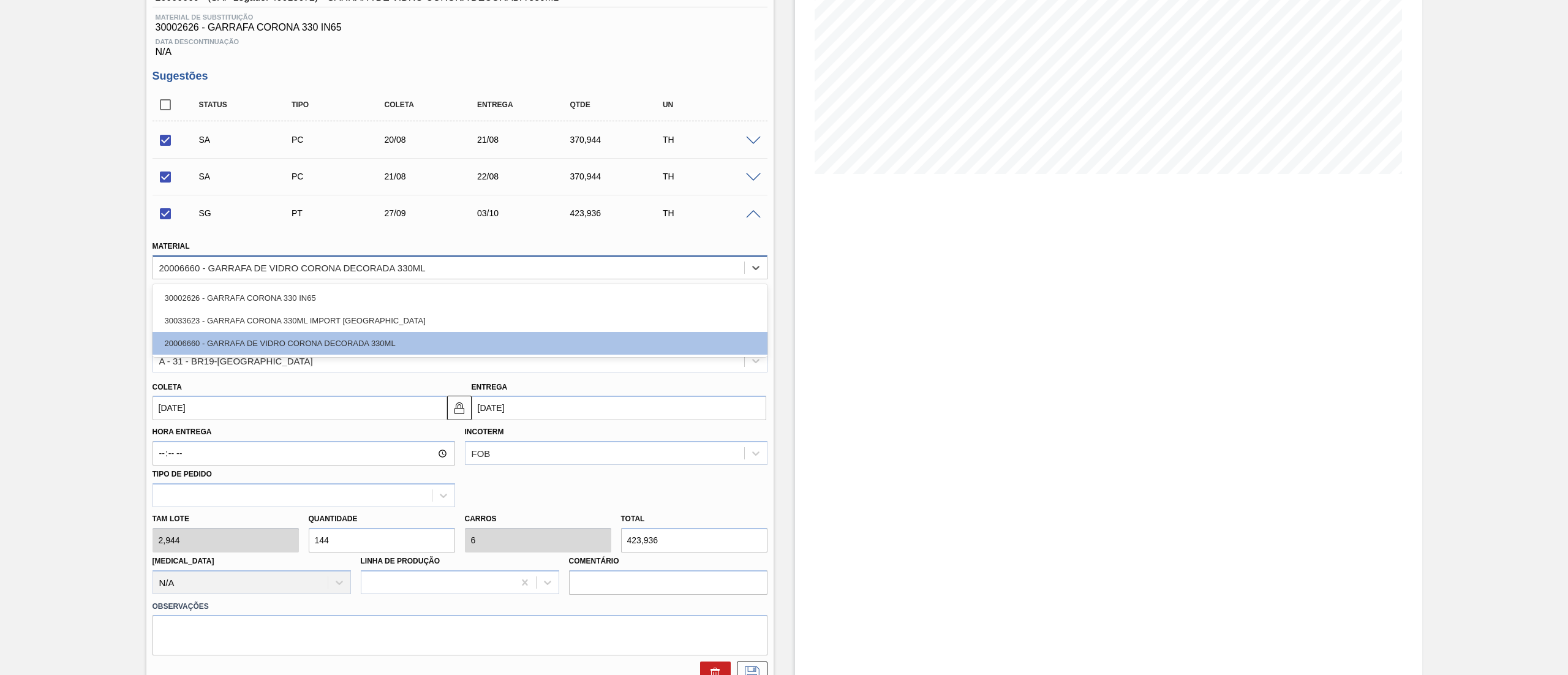
click at [252, 264] on div "20006660 - GARRAFA DE VIDRO CORONA DECORADA 330ML" at bounding box center [292, 268] width 267 height 10
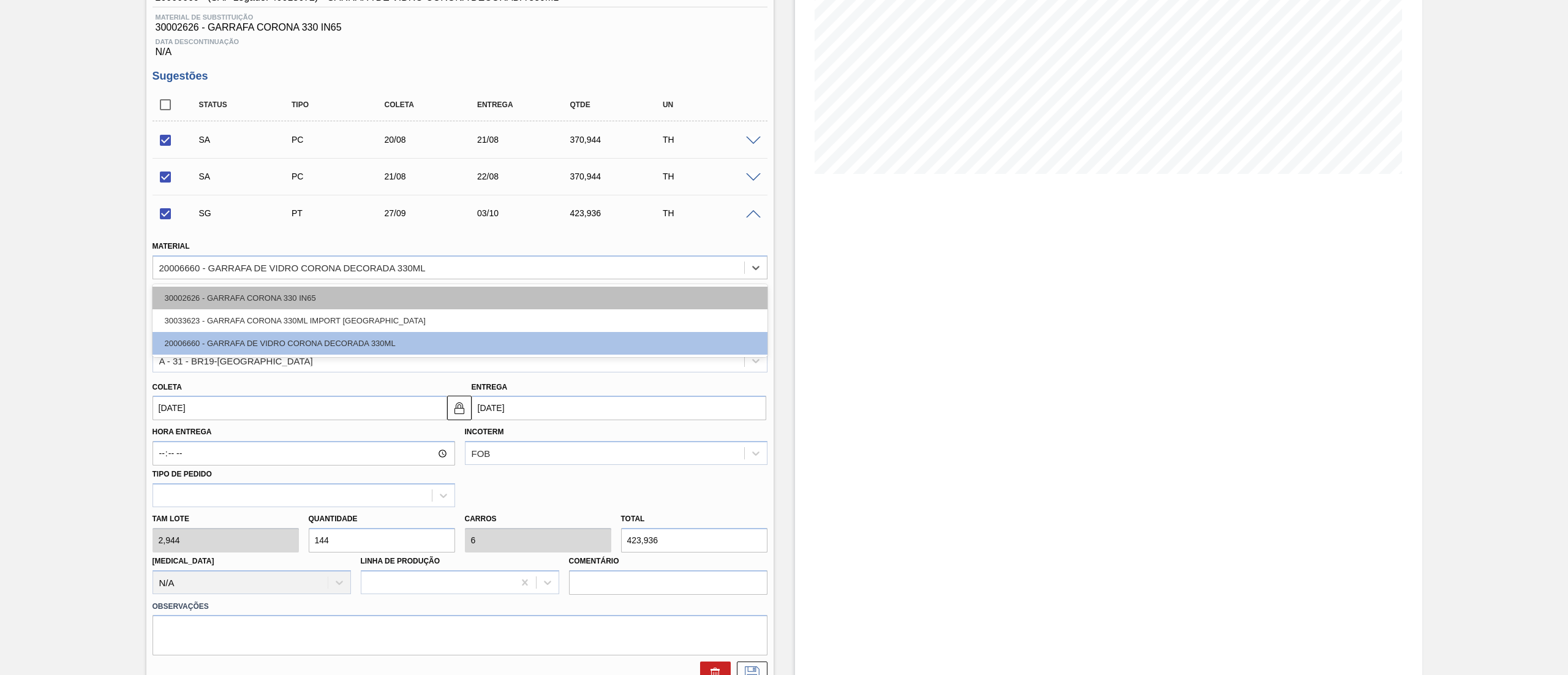
click at [240, 296] on div "30002626 - GARRAFA CORONA 330 IN65" at bounding box center [459, 298] width 615 height 23
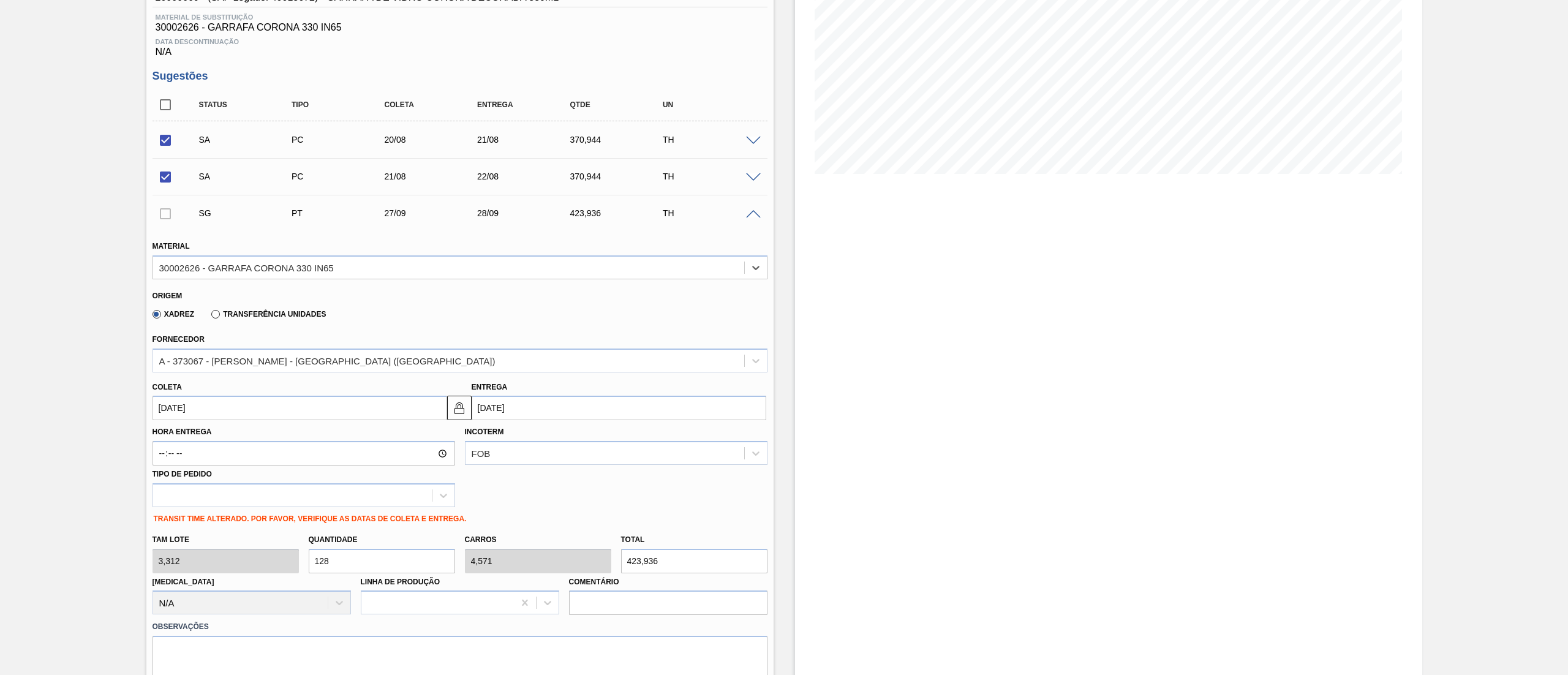
click at [243, 416] on input "[DATE]" at bounding box center [299, 408] width 295 height 25
click at [192, 538] on div "22" at bounding box center [186, 536] width 16 height 16
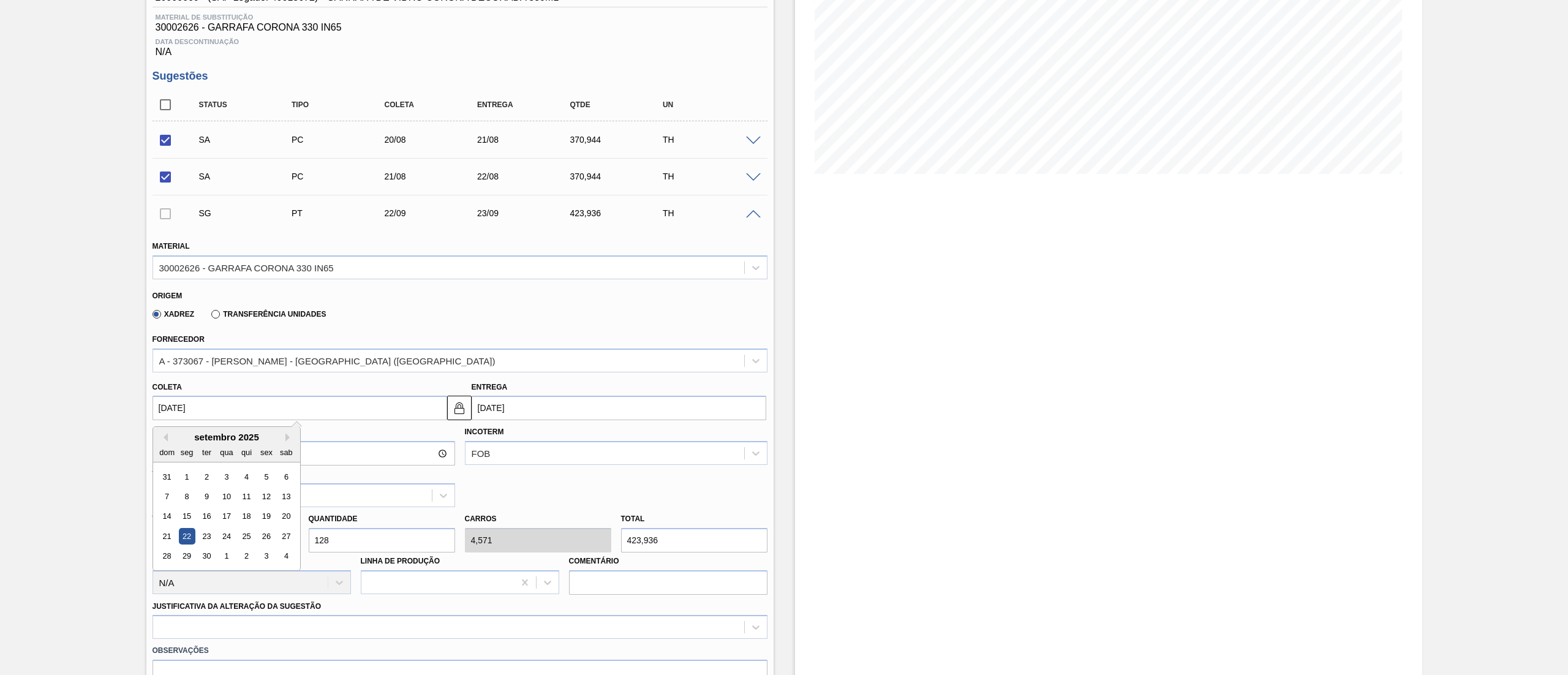
click at [236, 409] on input "[DATE]" at bounding box center [299, 408] width 295 height 25
click at [165, 436] on button "Previous Month" at bounding box center [163, 437] width 9 height 9
click at [262, 536] on div "22" at bounding box center [266, 536] width 16 height 16
click at [209, 552] on div "[PERSON_NAME] 3,312 Quantidade 128 Carros 4,571 Total 423,936 [MEDICAL_DATA] N/…" at bounding box center [460, 551] width 625 height 87
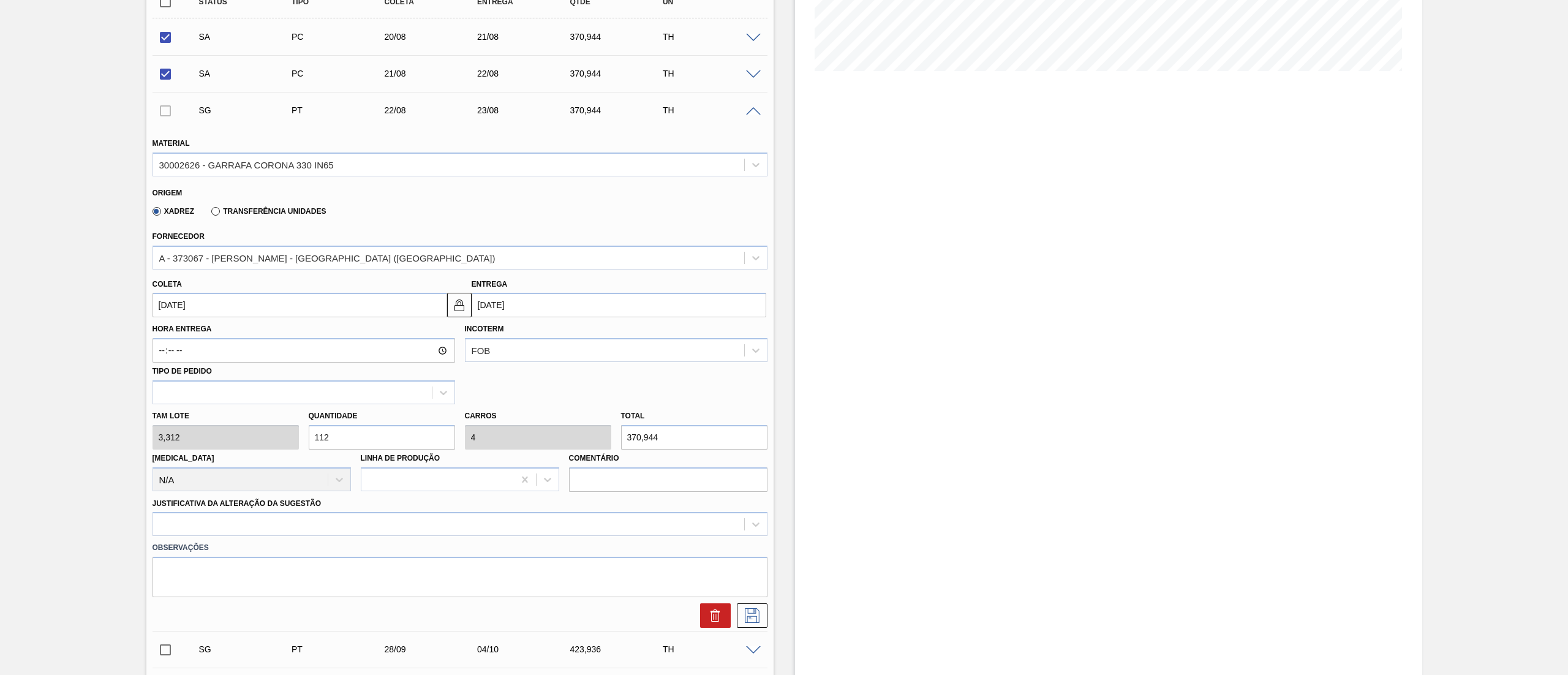
scroll to position [429, 0]
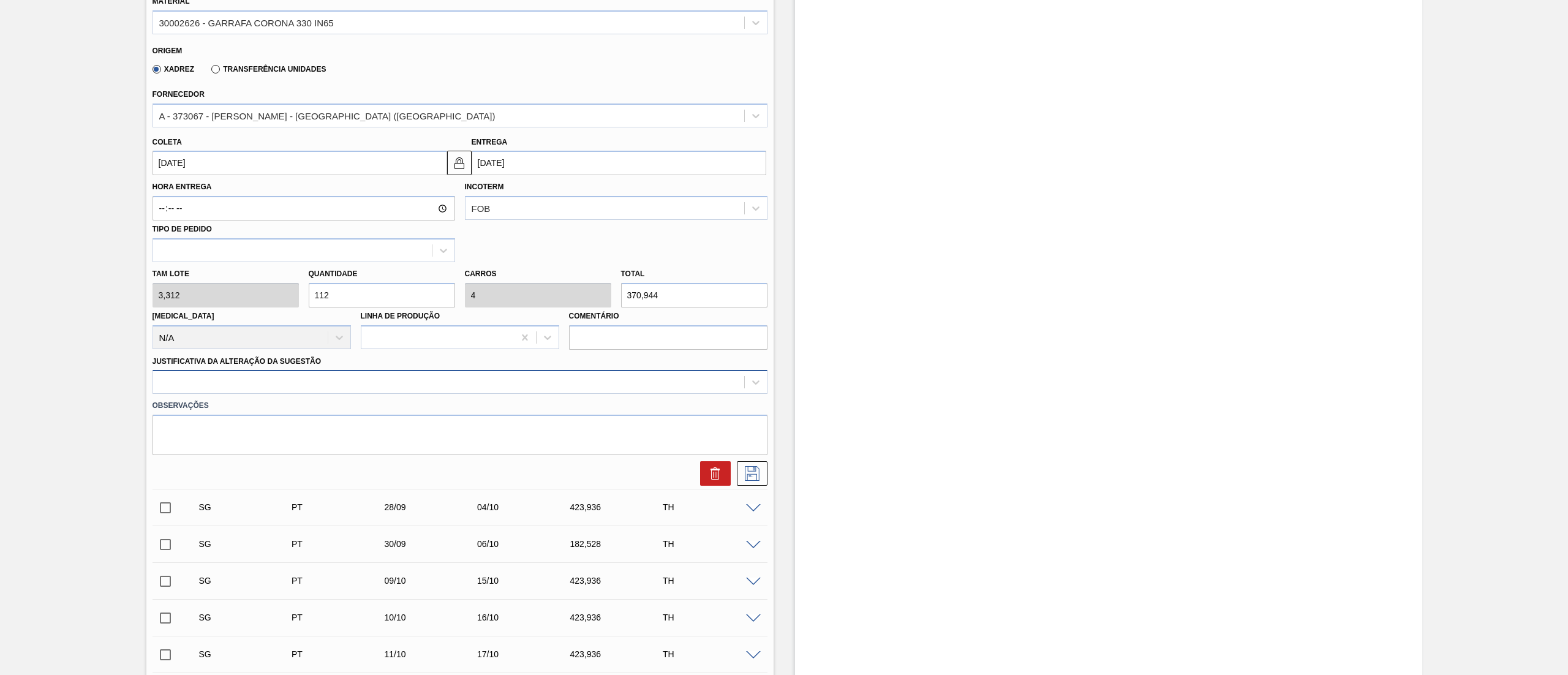
click at [309, 387] on div at bounding box center [448, 382] width 591 height 18
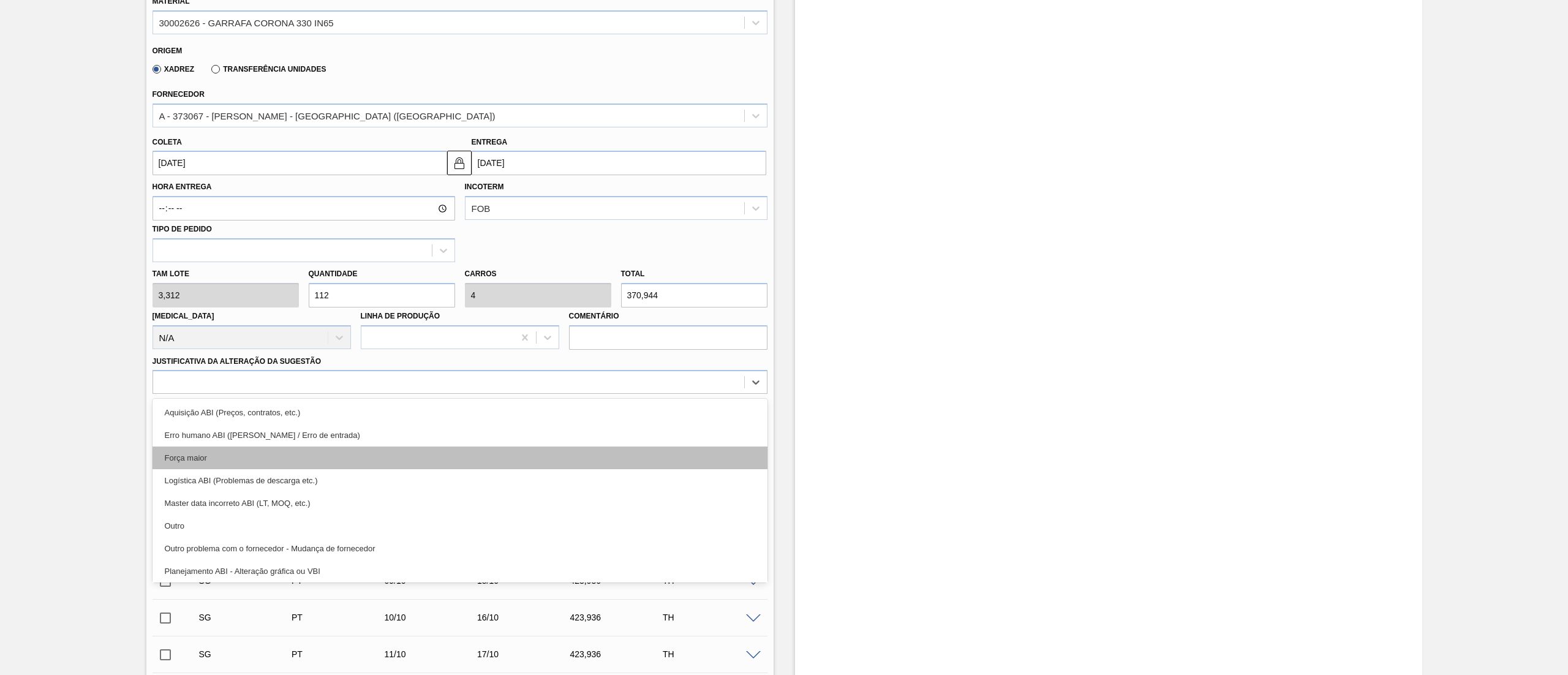
click at [247, 467] on div "Força maior" at bounding box center [459, 458] width 615 height 23
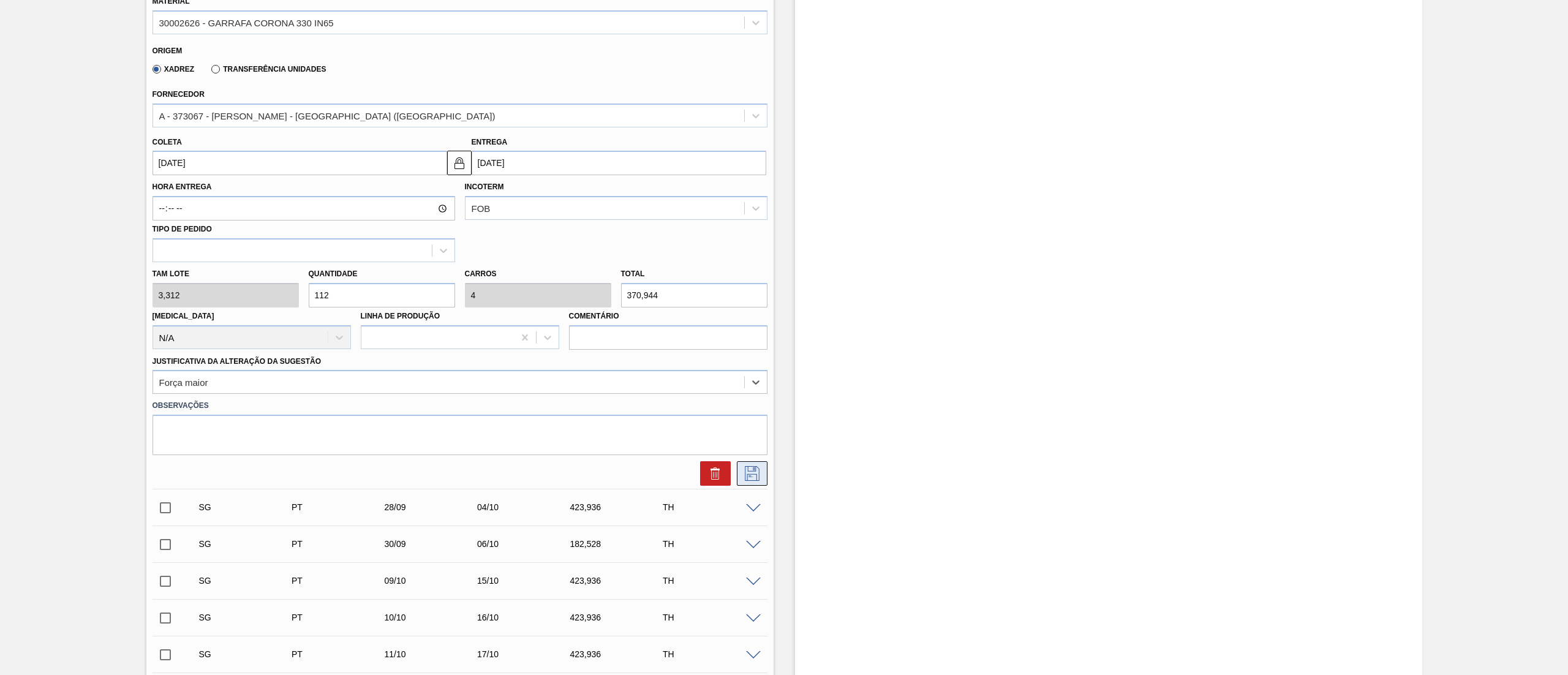
click at [752, 476] on icon at bounding box center [752, 473] width 15 height 15
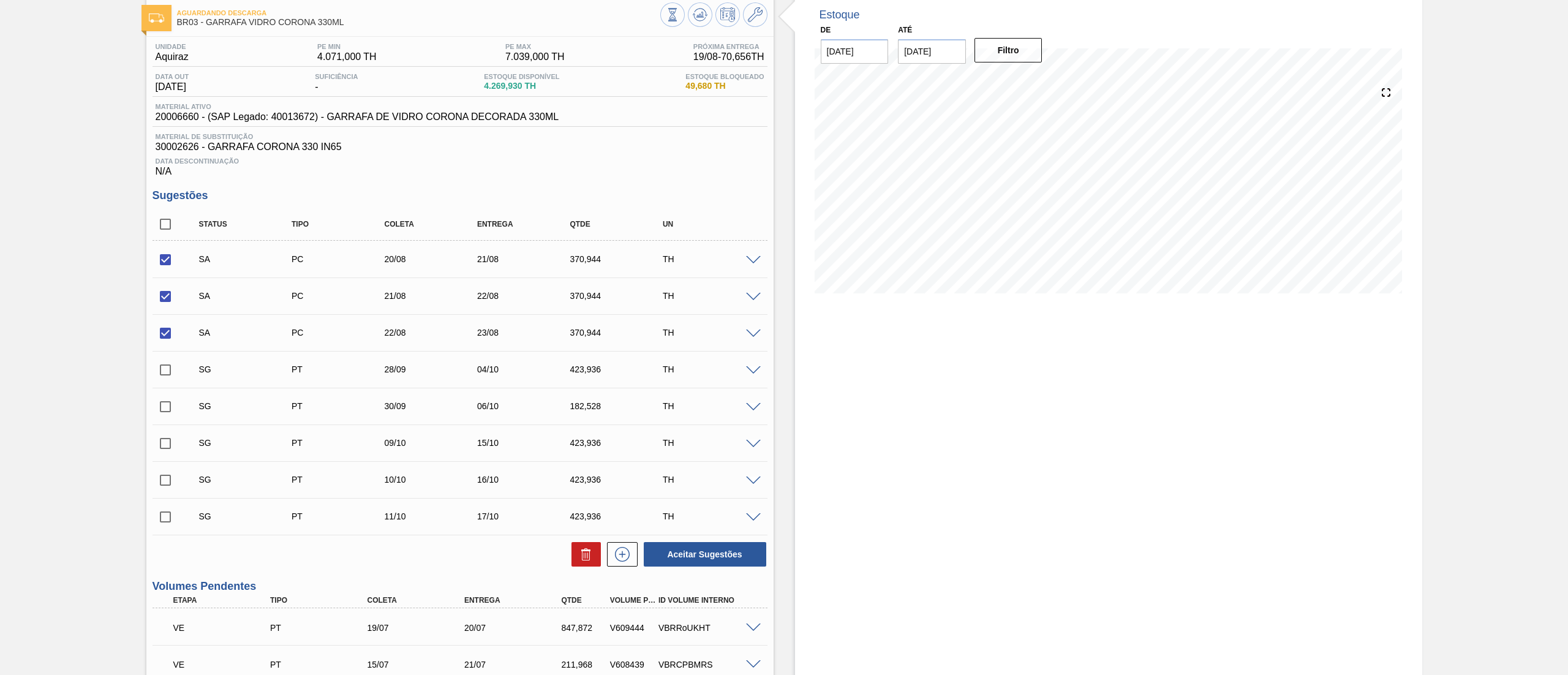
scroll to position [62, 0]
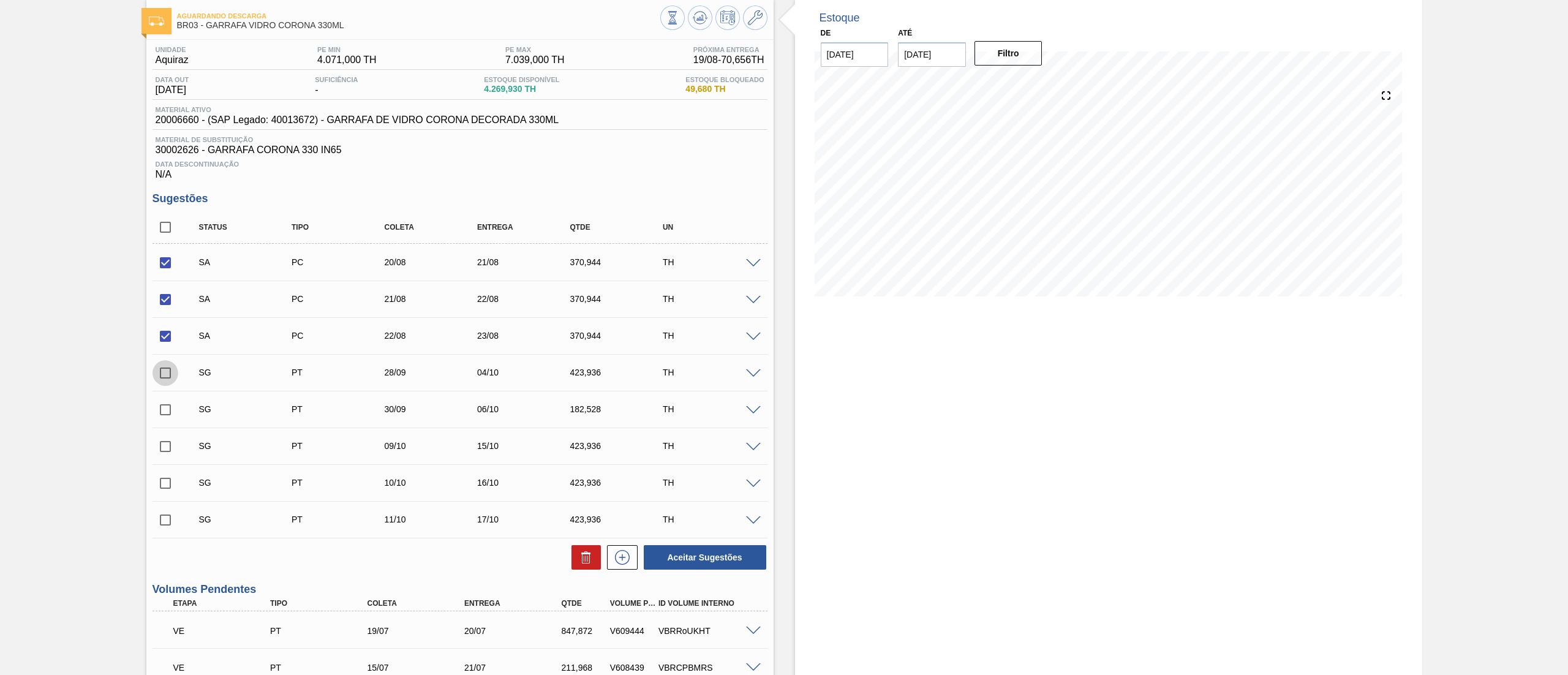
click at [163, 370] on input "checkbox" at bounding box center [165, 373] width 26 height 26
click at [751, 369] on div "SG PT 28/09 04/10 423,936 TH" at bounding box center [459, 373] width 615 height 31
click at [753, 374] on span at bounding box center [752, 374] width 15 height 9
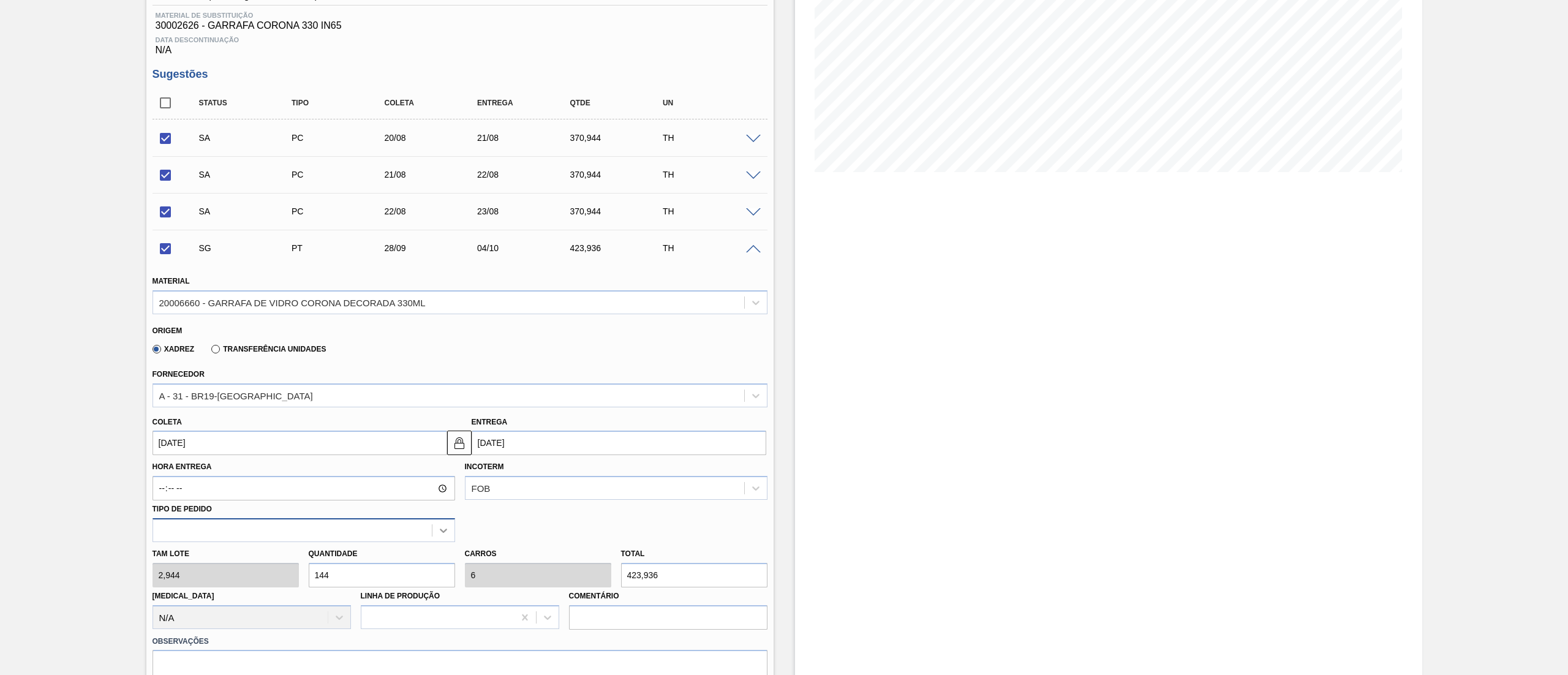
scroll to position [307, 0]
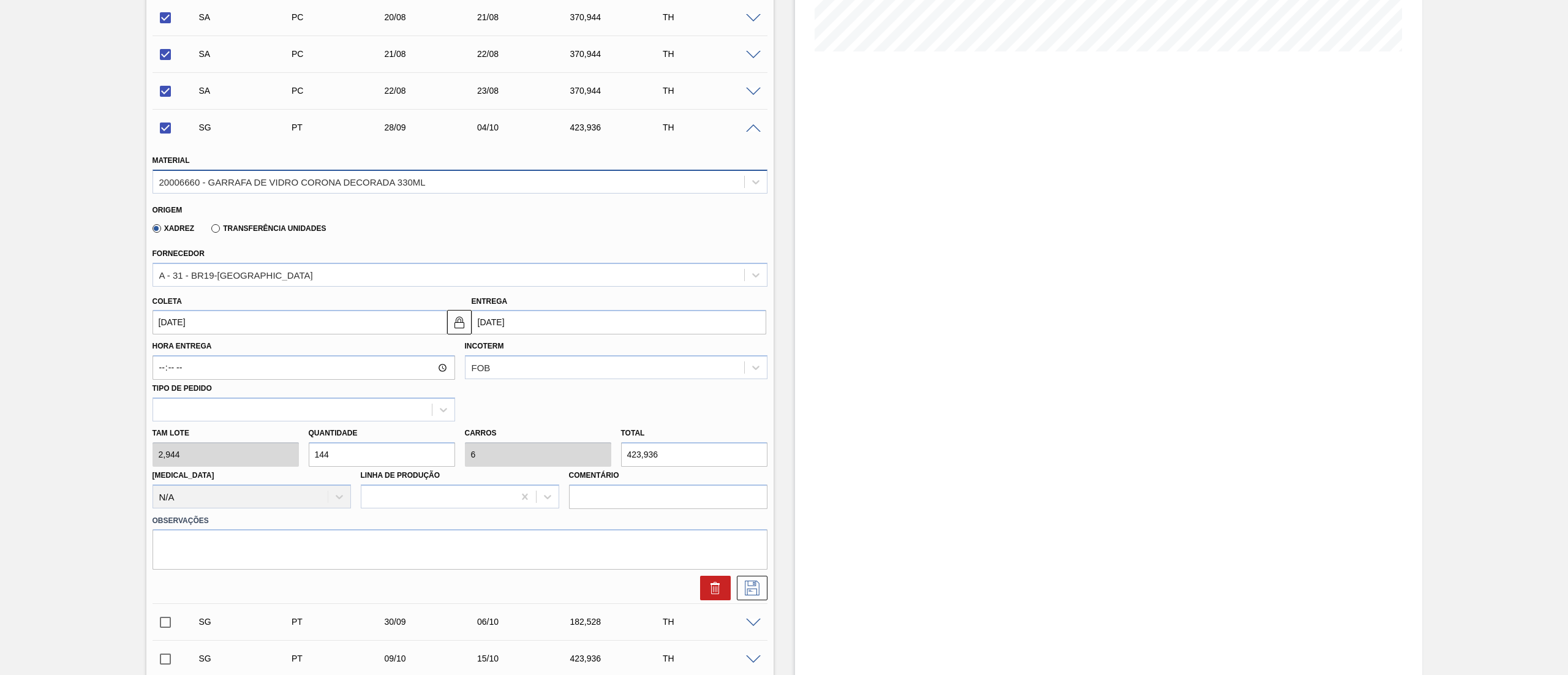
click at [252, 176] on div "20006660 - GARRAFA DE VIDRO CORONA DECORADA 330ML" at bounding box center [448, 181] width 591 height 18
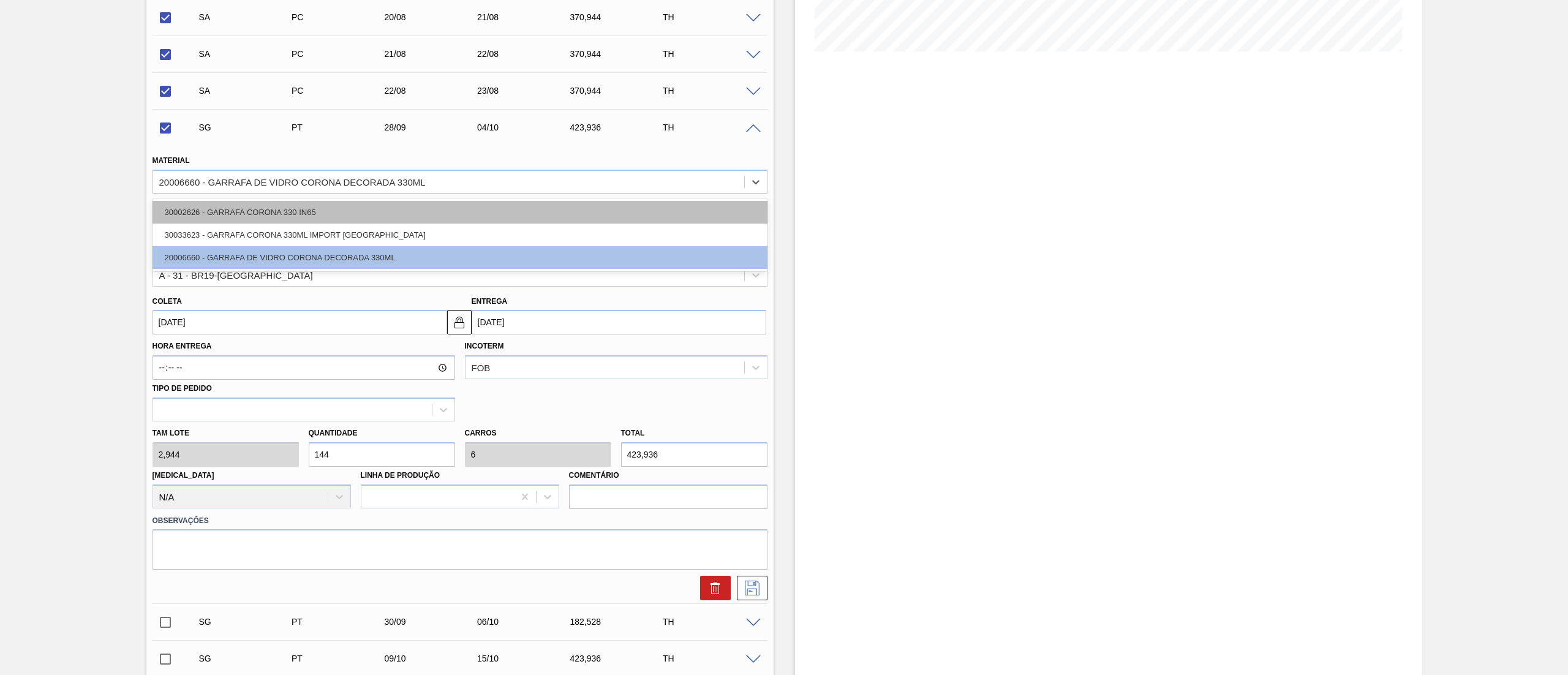
click at [239, 217] on div "30002626 - GARRAFA CORONA 330 IN65" at bounding box center [459, 212] width 615 height 23
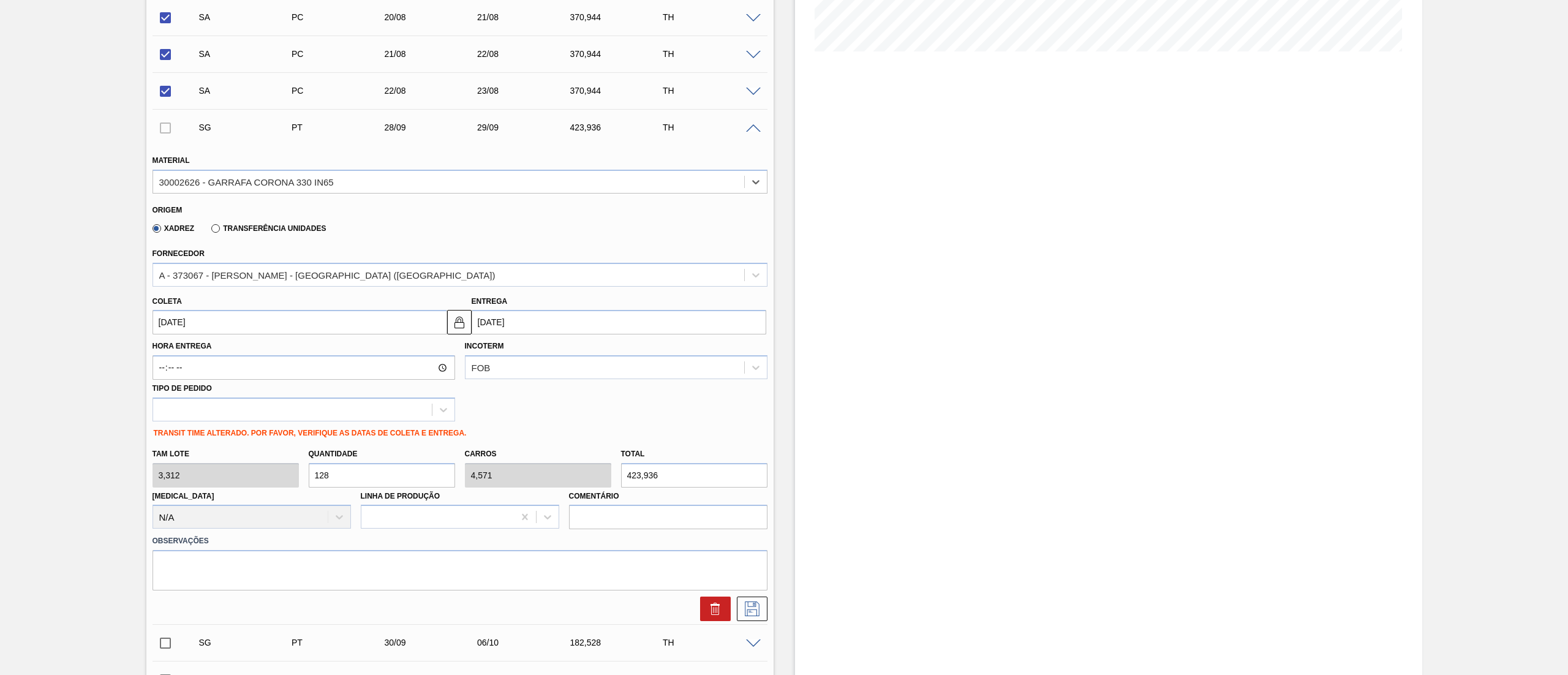
click at [231, 325] on input "[DATE]" at bounding box center [299, 322] width 295 height 25
click at [168, 355] on div "setembro 2025" at bounding box center [227, 352] width 147 height 10
click at [167, 355] on button "Previous Month" at bounding box center [163, 352] width 9 height 9
click at [286, 453] on div "23" at bounding box center [285, 450] width 16 height 16
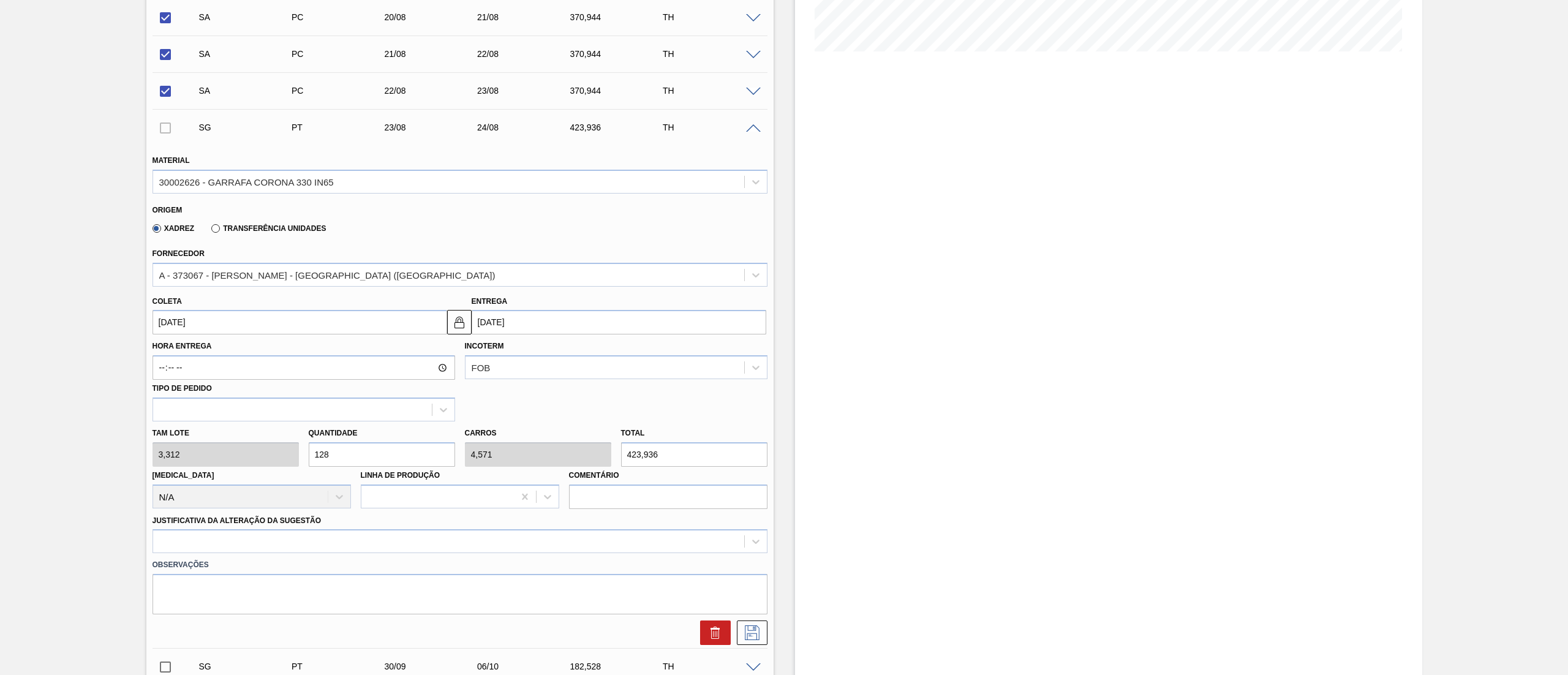
click at [172, 453] on div "[PERSON_NAME] 3,312 Quantidade 128 Carros 4,571 Total 423,936 [MEDICAL_DATA] N/…" at bounding box center [460, 465] width 625 height 87
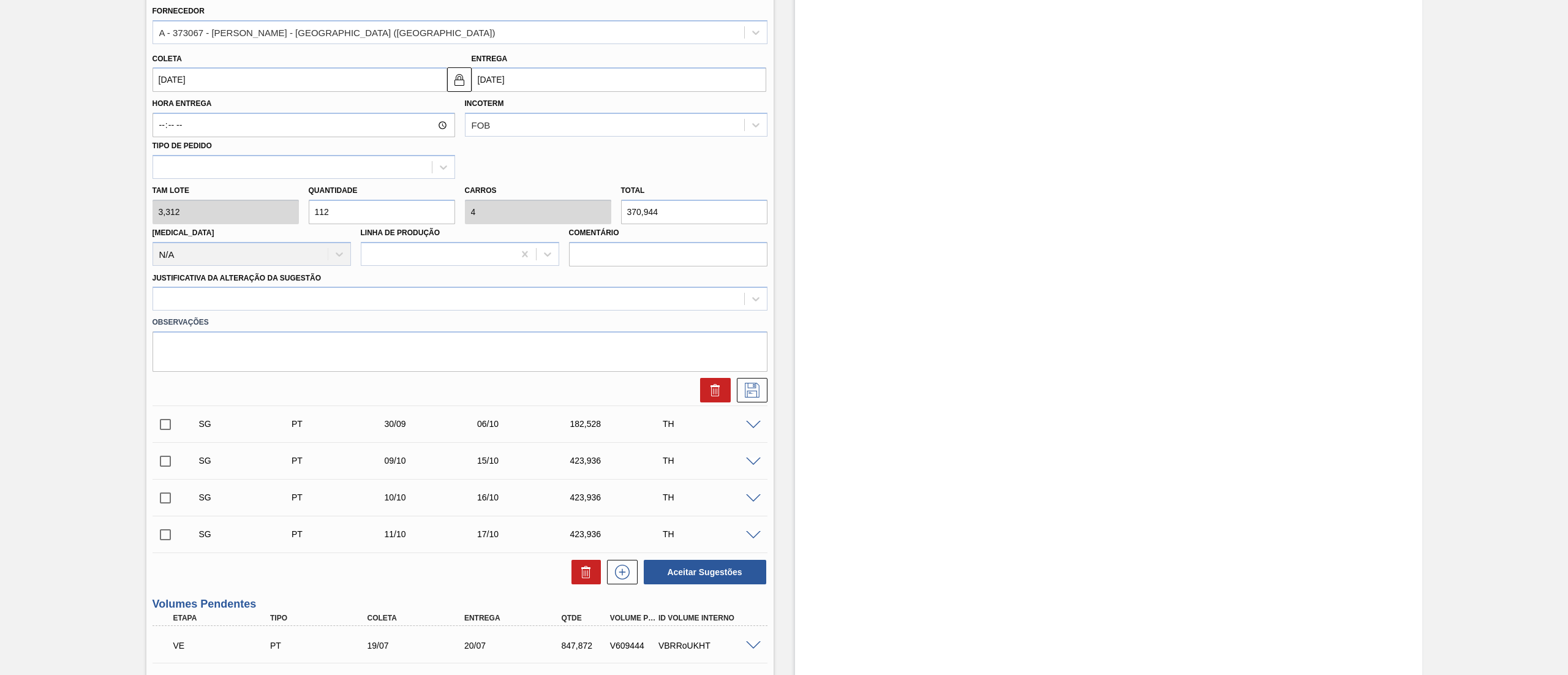
scroll to position [552, 0]
click at [312, 298] on div at bounding box center [448, 297] width 591 height 18
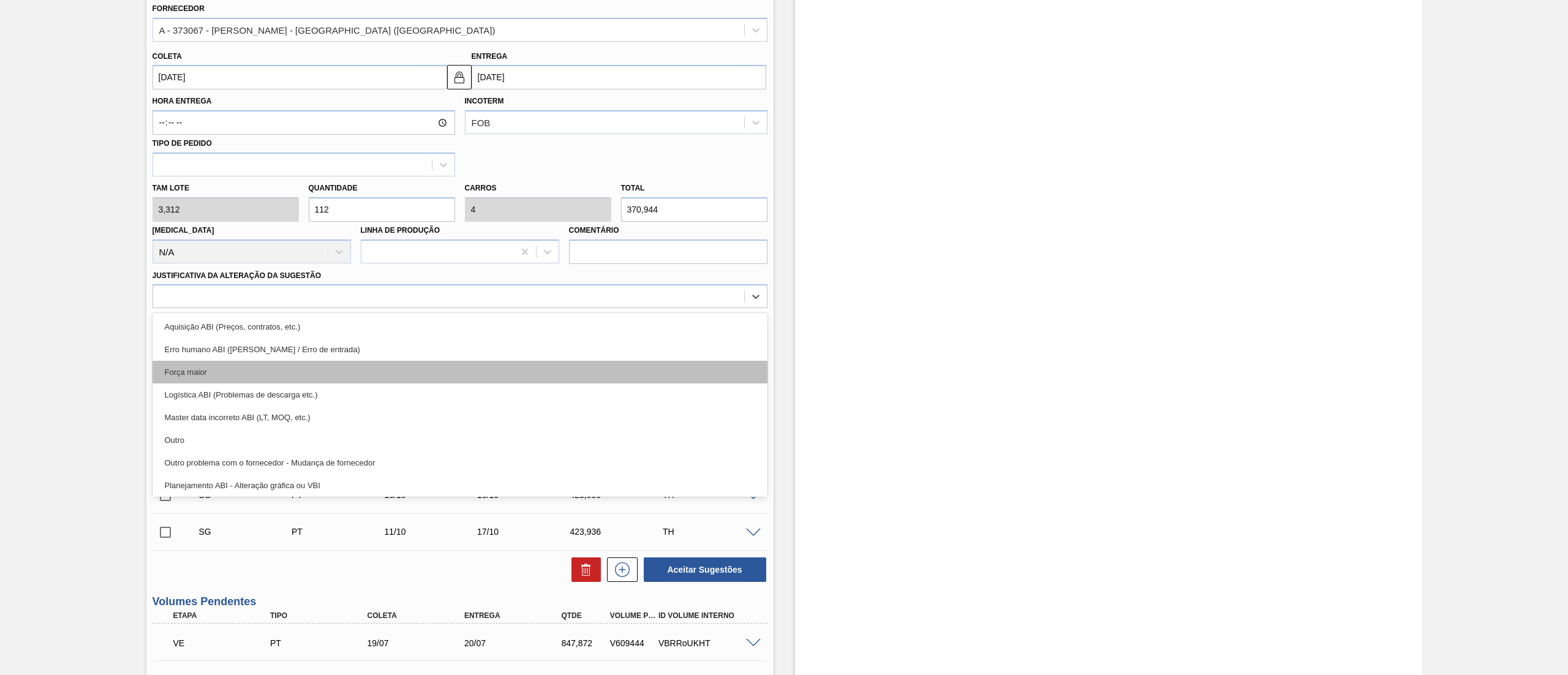
click at [243, 370] on div "Força maior" at bounding box center [459, 372] width 615 height 23
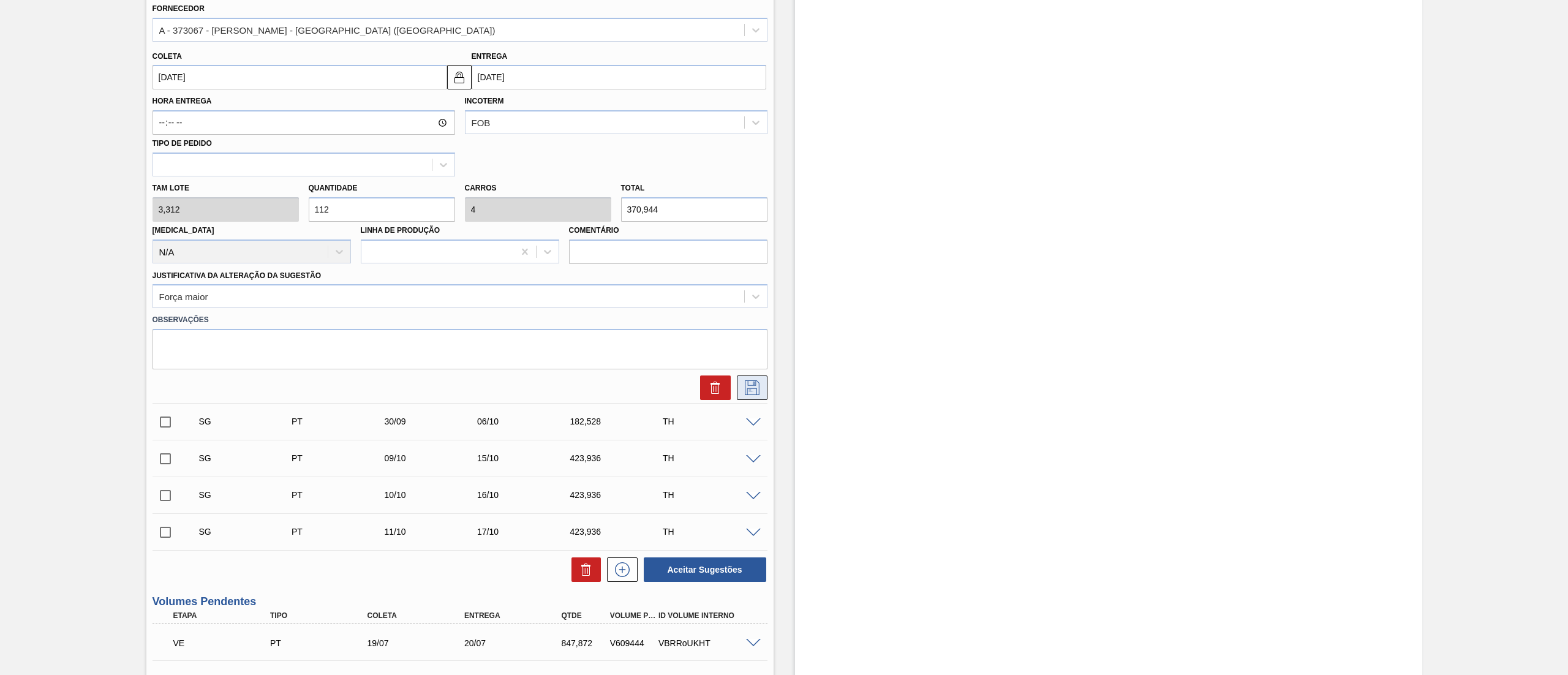
click at [750, 388] on icon at bounding box center [752, 388] width 20 height 15
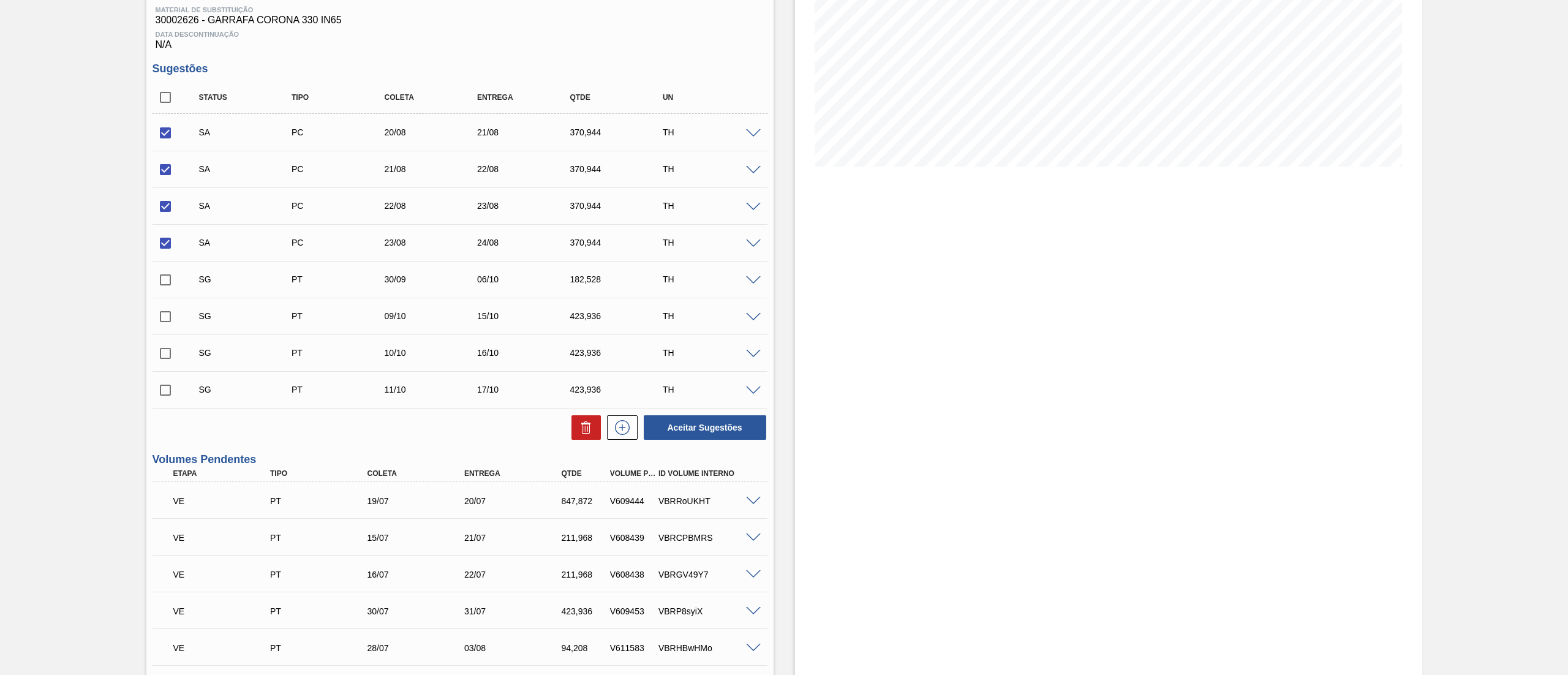
scroll to position [185, 0]
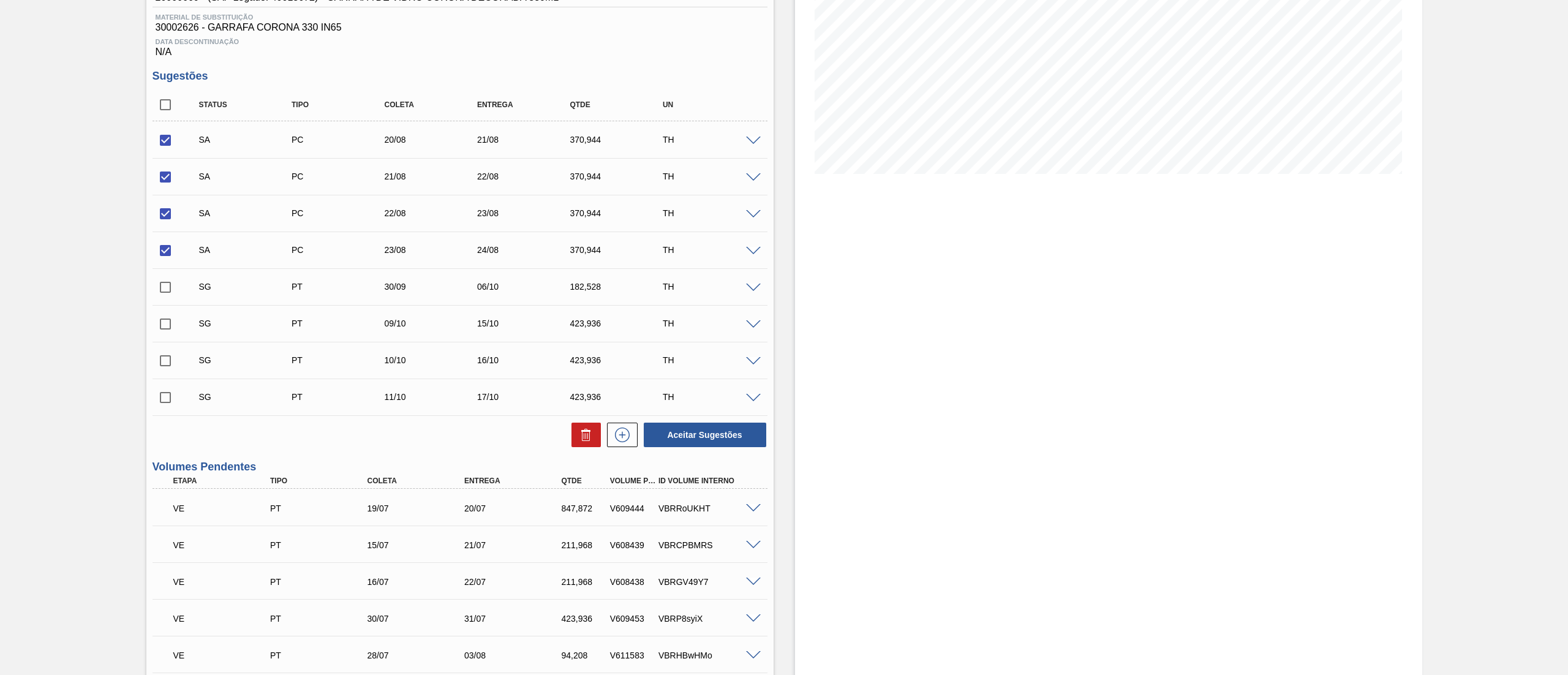
click at [165, 292] on input "checkbox" at bounding box center [165, 287] width 26 height 26
click at [751, 289] on span at bounding box center [752, 288] width 15 height 9
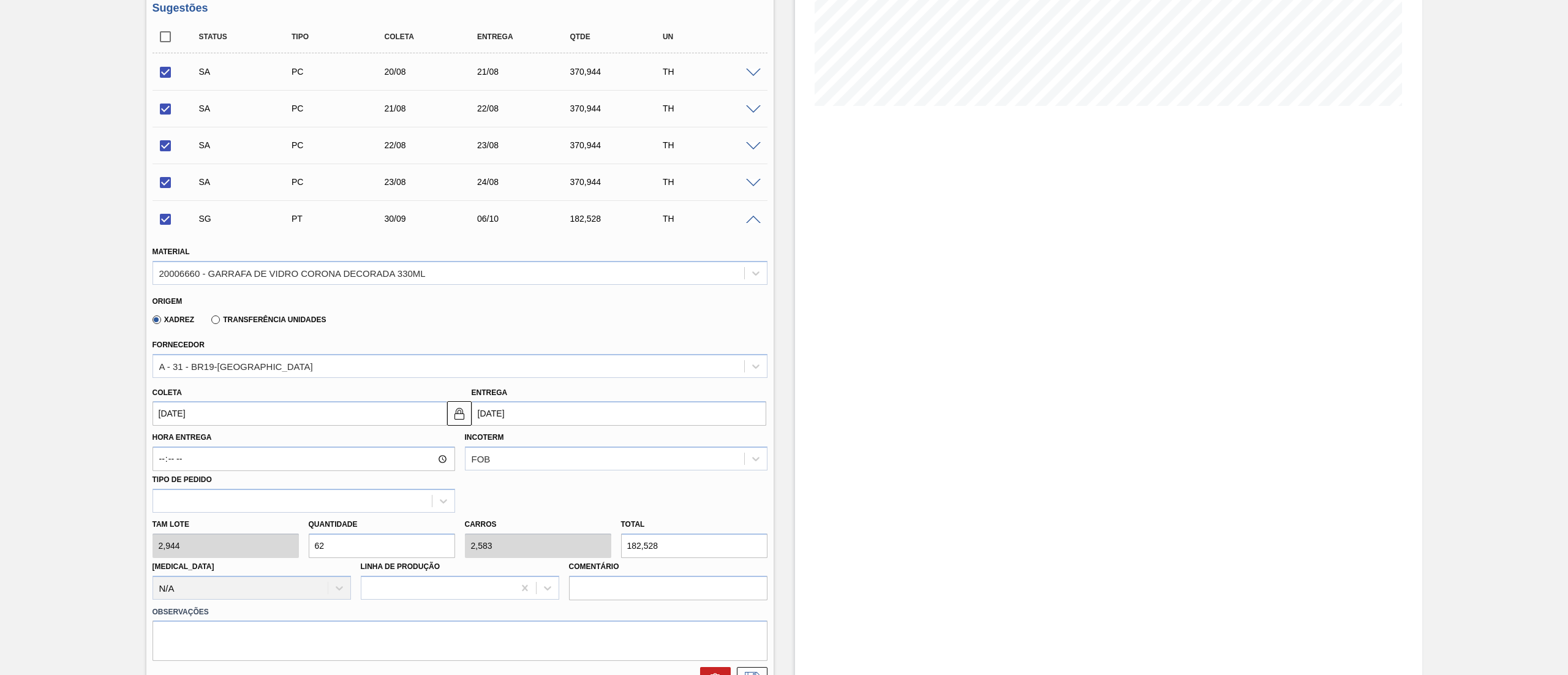
scroll to position [307, 0]
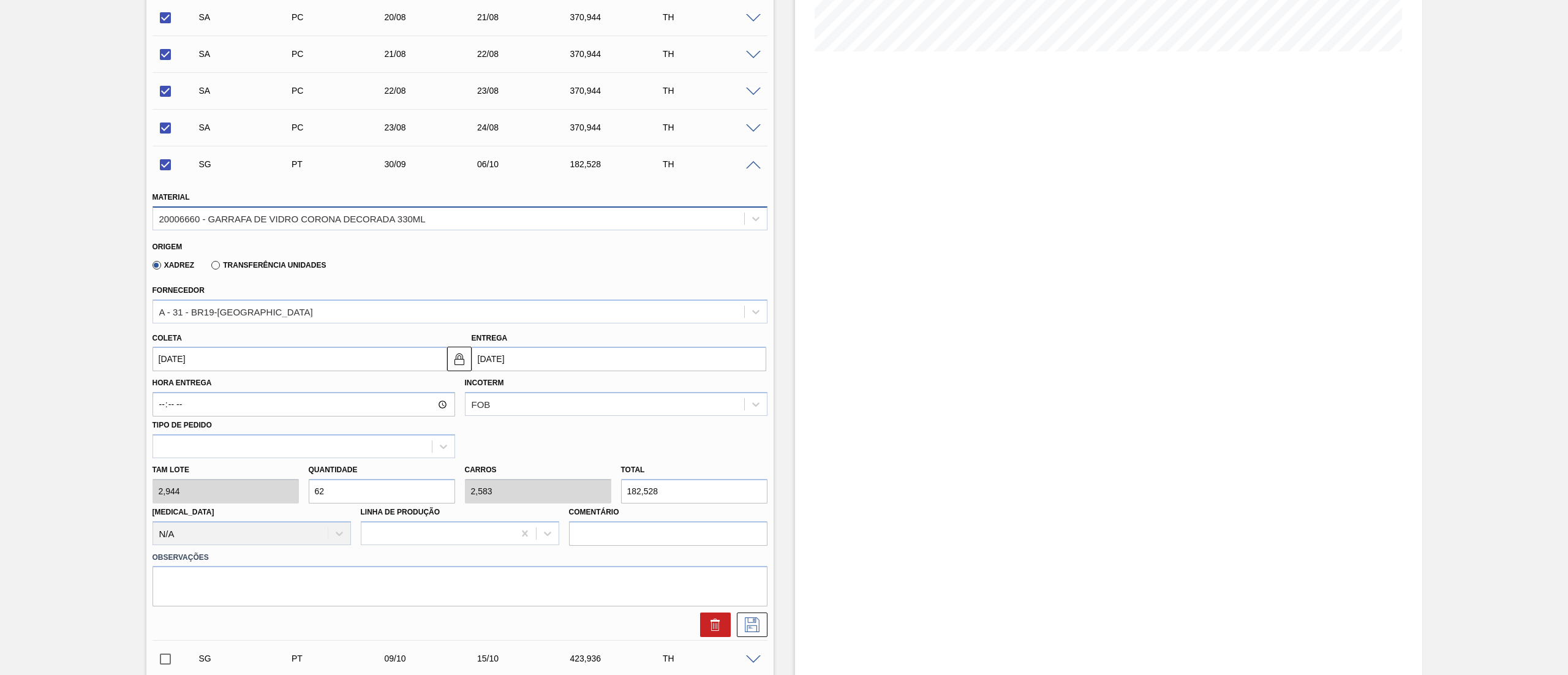
click at [261, 223] on div "20006660 - GARRAFA DE VIDRO CORONA DECORADA 330ML" at bounding box center [292, 218] width 267 height 10
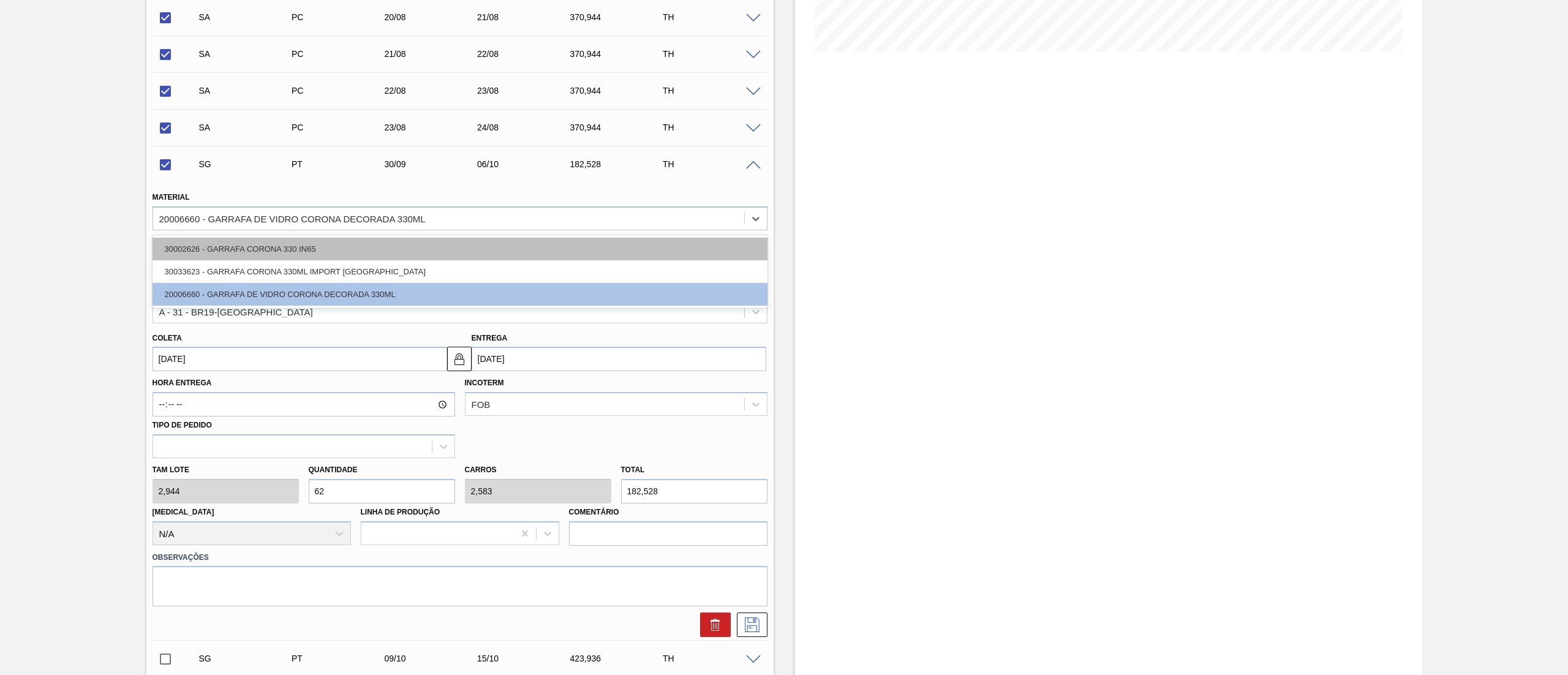
click at [243, 254] on div "30002626 - GARRAFA CORONA 330 IN65" at bounding box center [459, 249] width 615 height 23
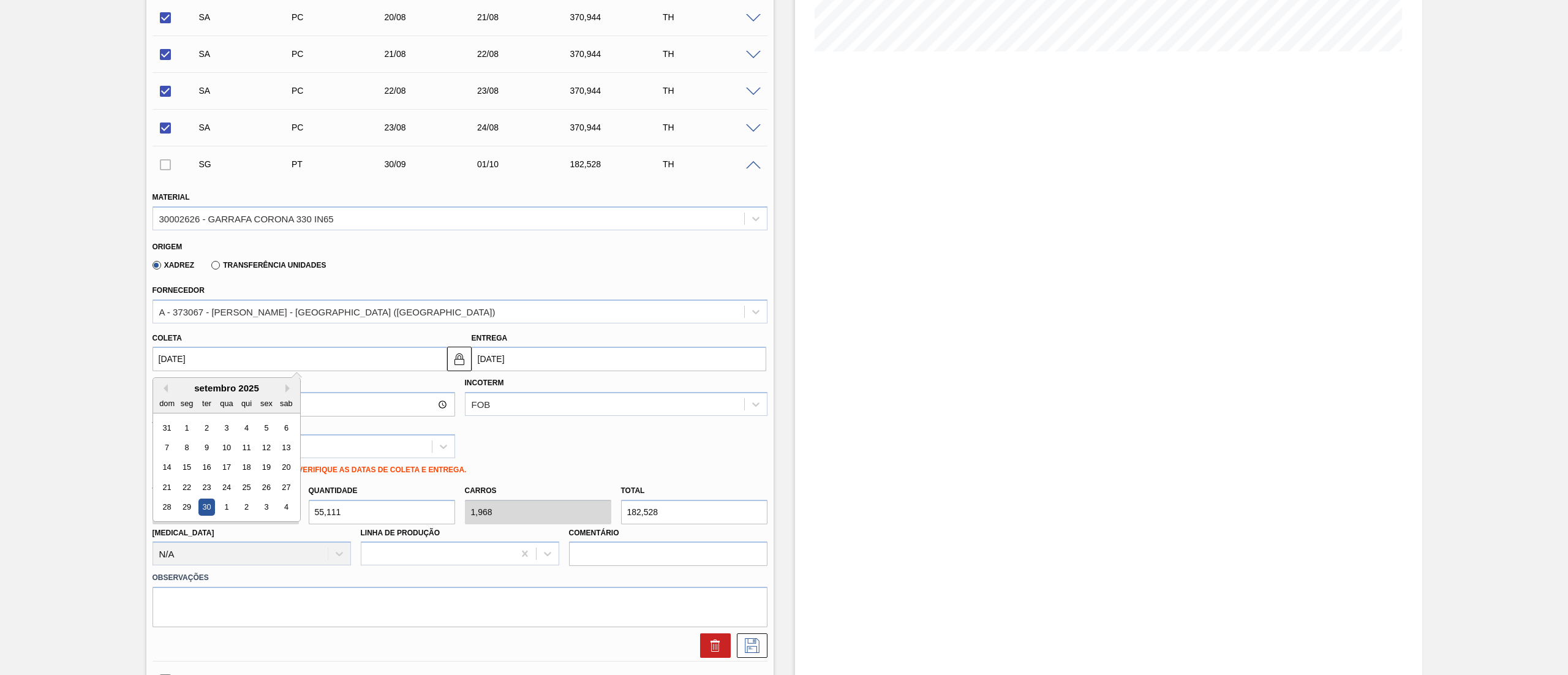
click at [207, 366] on input "[DATE]" at bounding box center [299, 358] width 295 height 25
click at [231, 492] on div "24" at bounding box center [226, 487] width 16 height 16
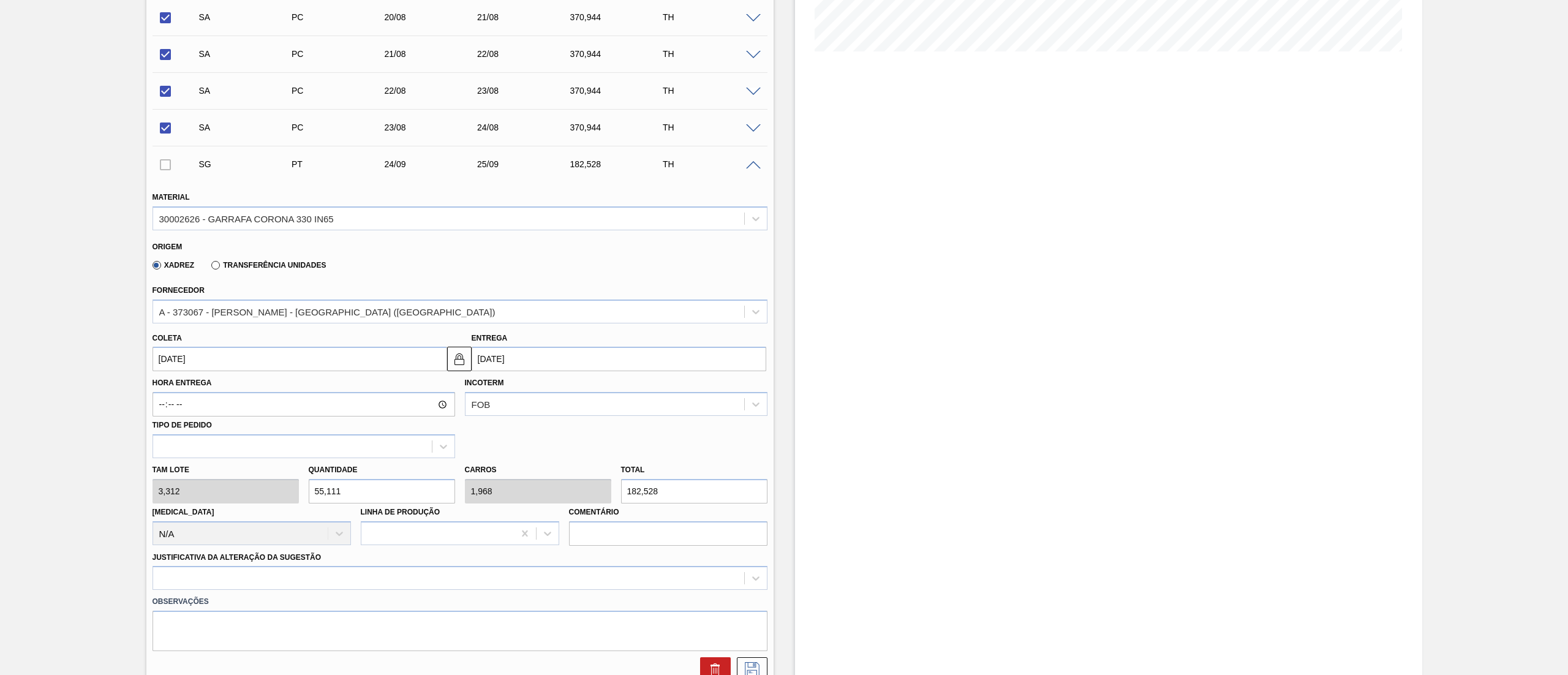
click at [190, 480] on div "[PERSON_NAME] 3,312 Quantidade 55,111 Carros 1,968 Total 182,528 [MEDICAL_DATA]…" at bounding box center [460, 502] width 625 height 87
click at [199, 360] on input "[DATE]" at bounding box center [299, 358] width 295 height 25
click at [165, 390] on button "Previous Month" at bounding box center [163, 388] width 9 height 9
click at [184, 505] on div "25" at bounding box center [186, 507] width 16 height 16
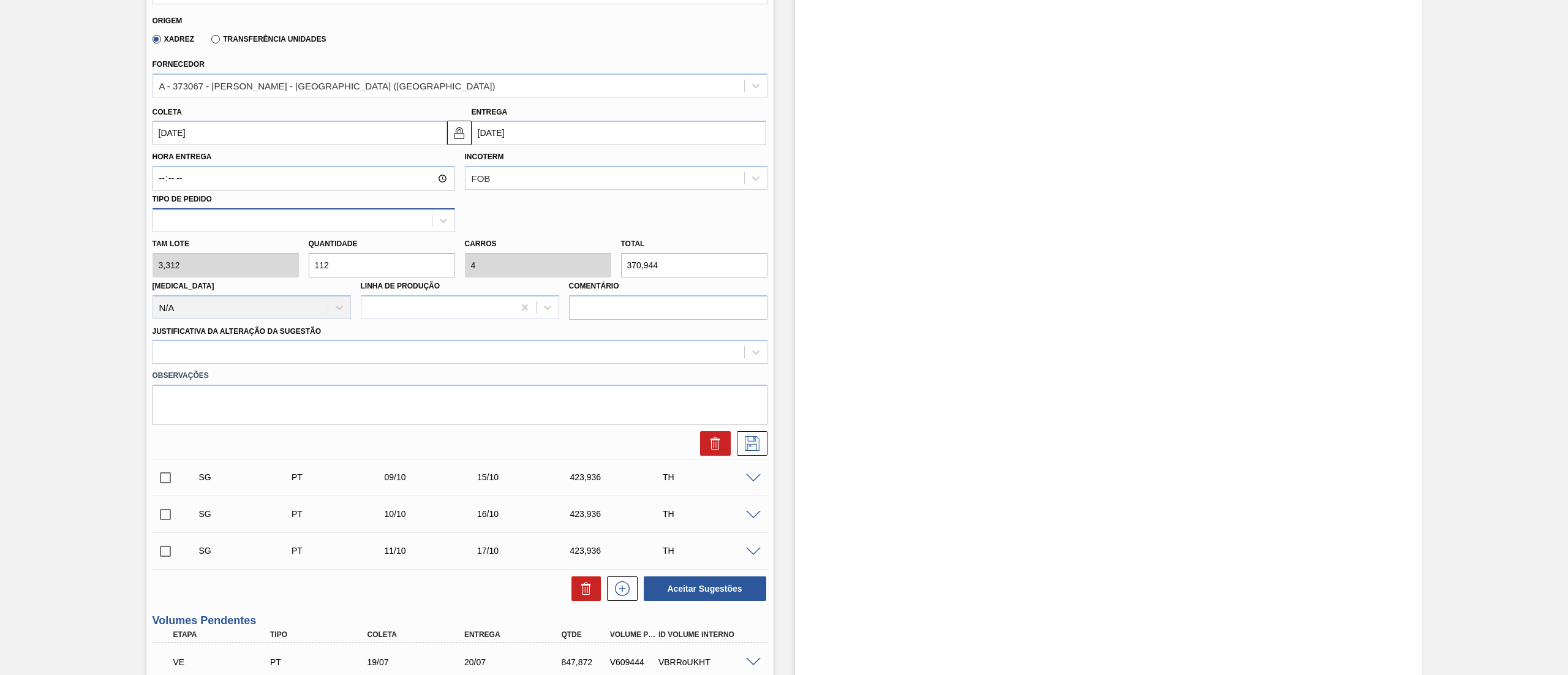
scroll to position [552, 0]
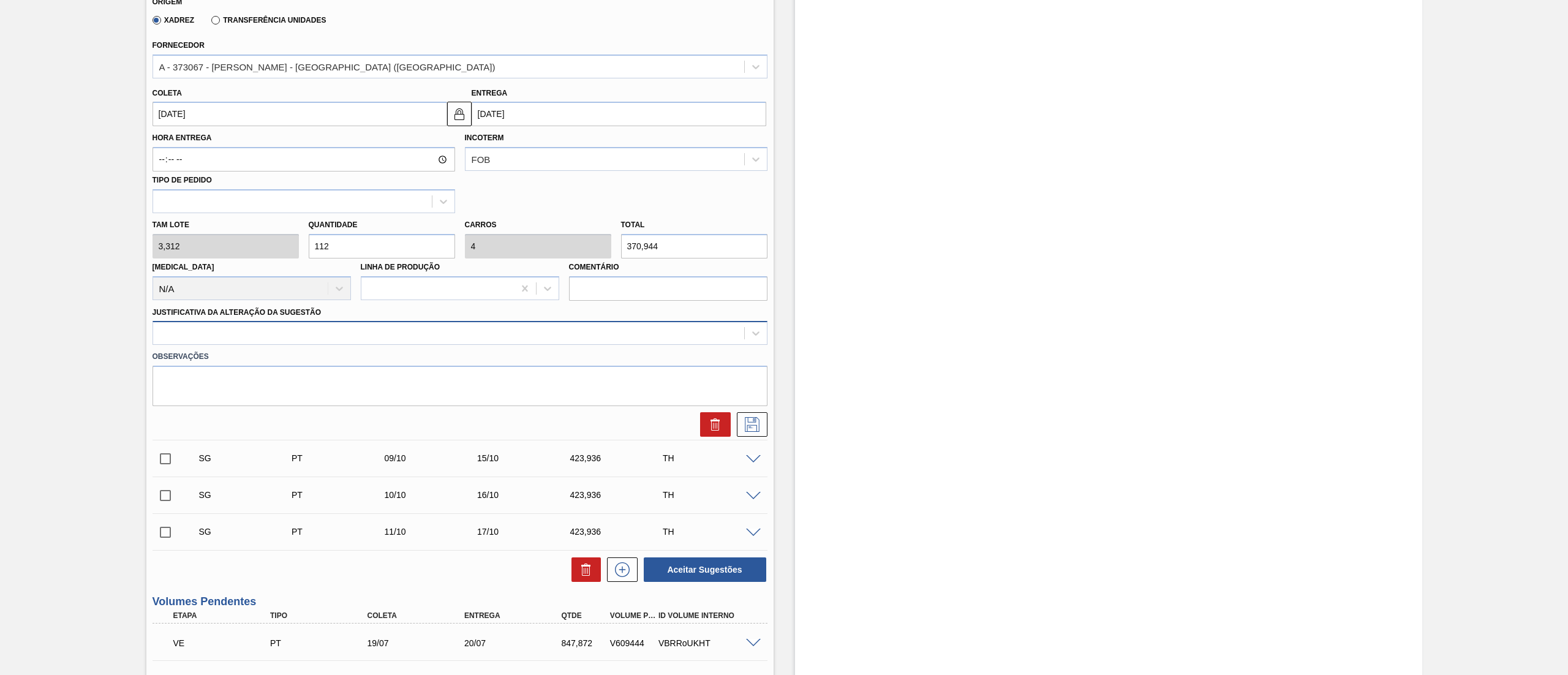
click at [366, 335] on div at bounding box center [448, 334] width 591 height 18
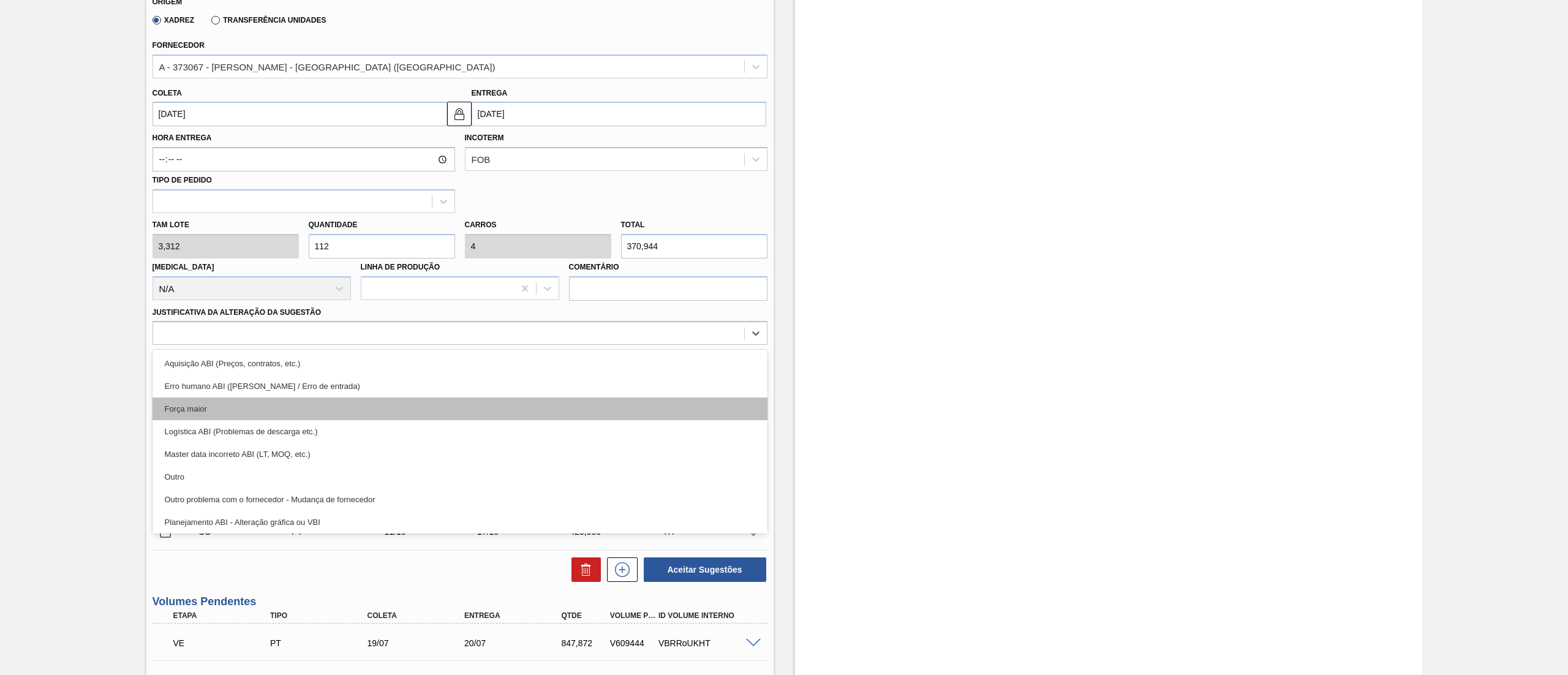
click at [264, 409] on div "Força maior" at bounding box center [459, 409] width 615 height 23
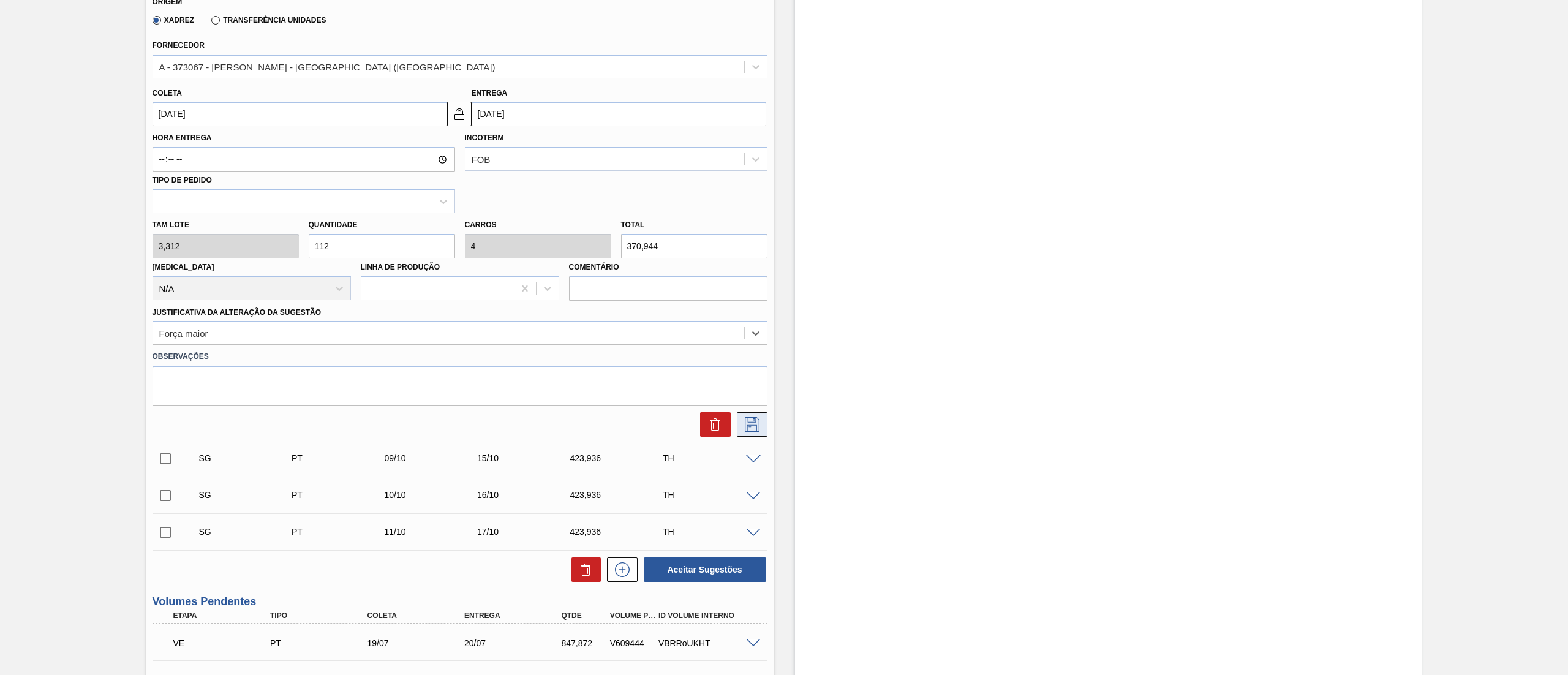
click at [755, 423] on icon at bounding box center [752, 424] width 20 height 15
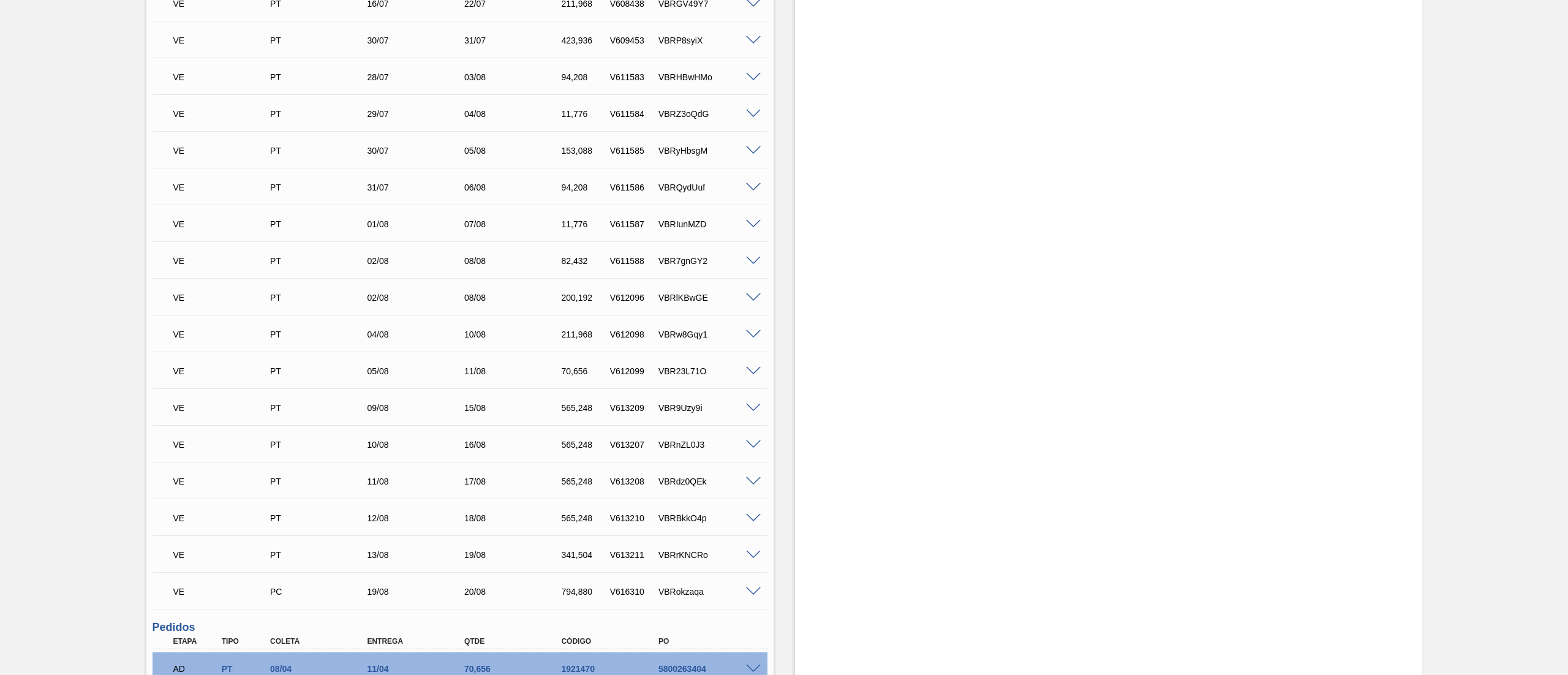
scroll to position [185, 0]
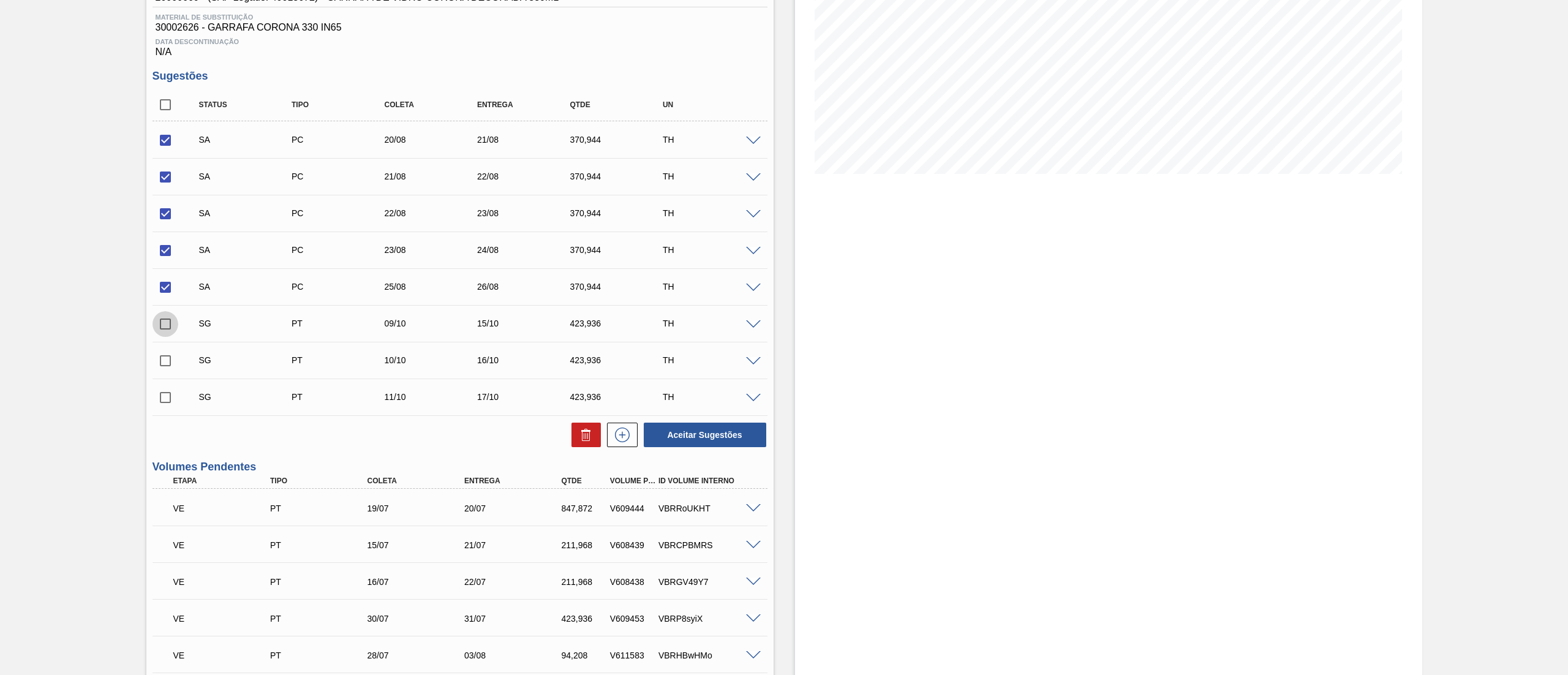
click at [159, 325] on input "checkbox" at bounding box center [165, 324] width 26 height 26
click at [758, 320] on div "SG PT 09/10 15/10 423,936 TH" at bounding box center [459, 323] width 615 height 31
click at [751, 323] on span at bounding box center [752, 325] width 15 height 9
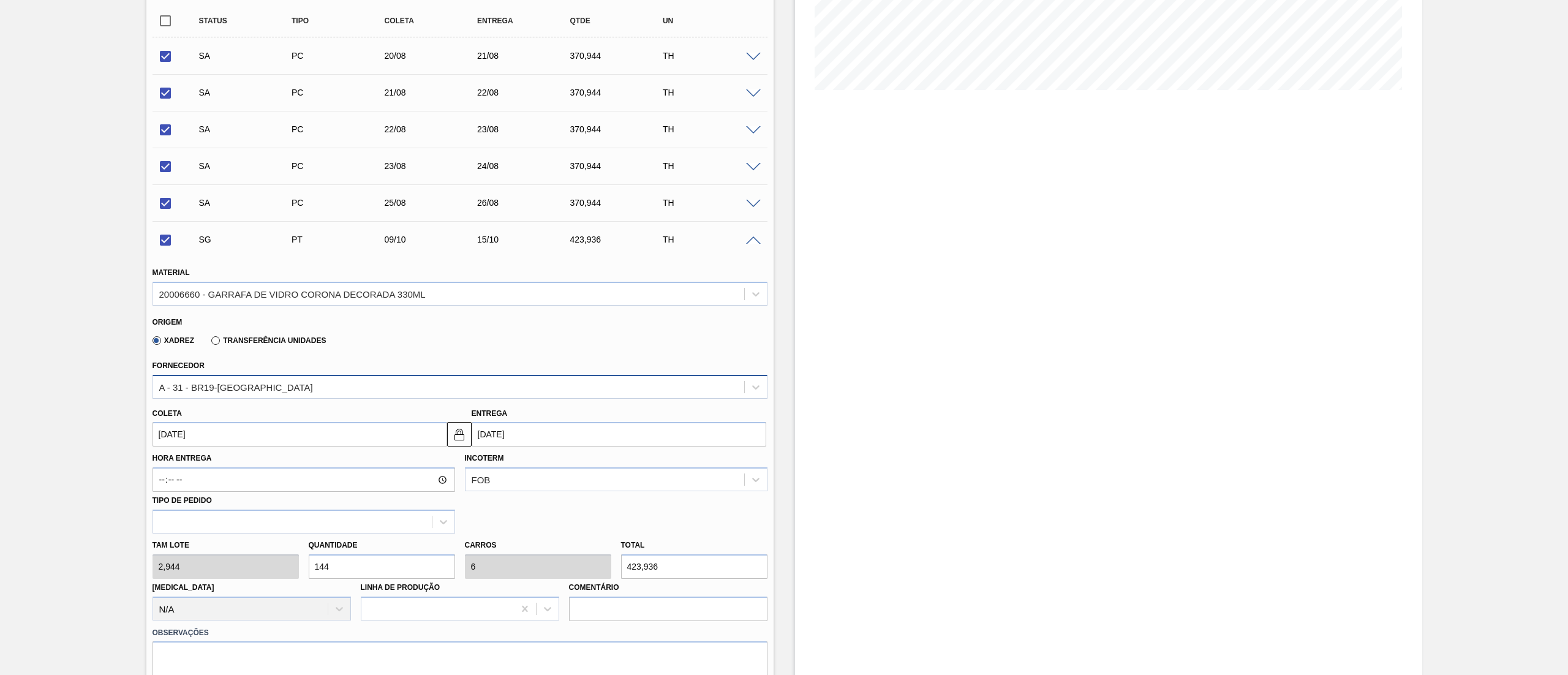
scroll to position [307, 0]
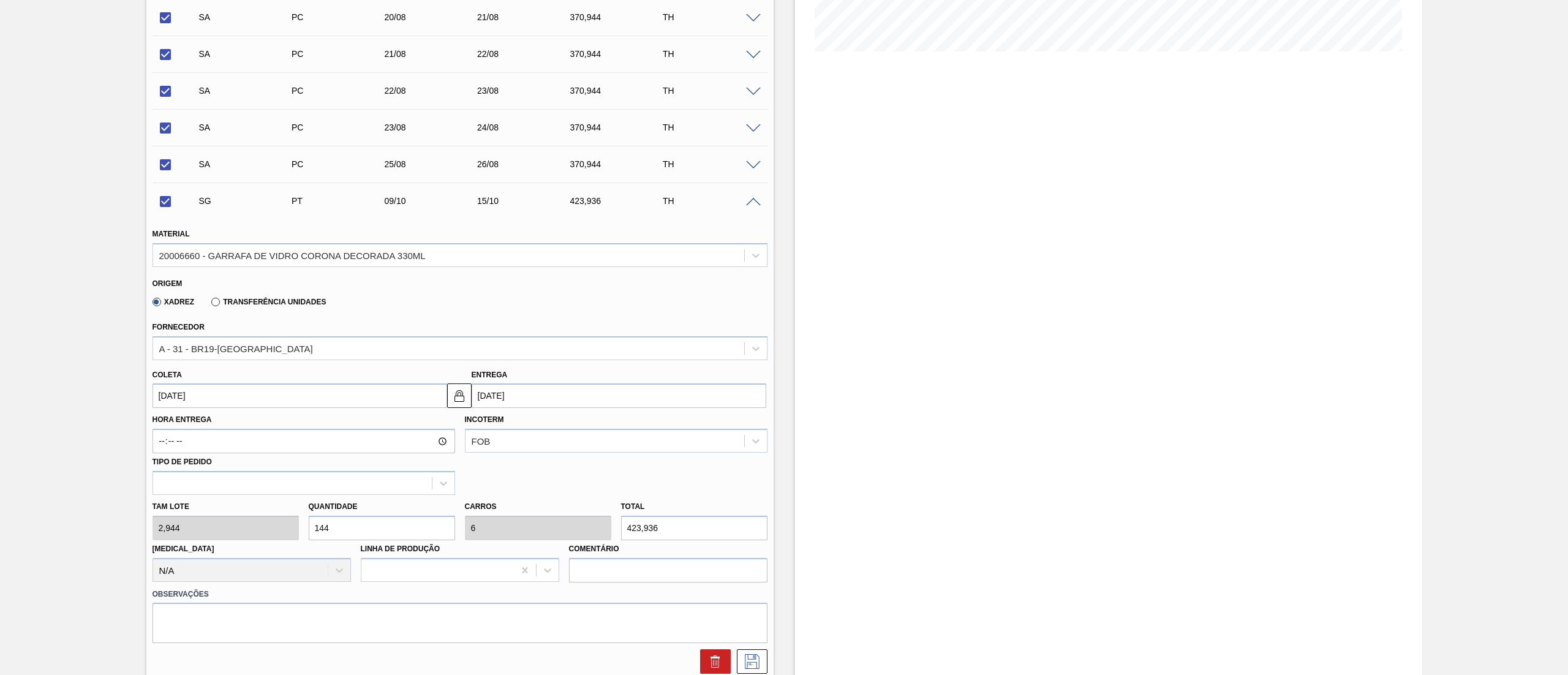
click at [209, 396] on input "[DATE]" at bounding box center [299, 395] width 295 height 25
click at [165, 426] on button "Previous Month" at bounding box center [163, 425] width 9 height 9
click at [209, 548] on div "26" at bounding box center [205, 544] width 16 height 16
click at [206, 531] on div "[PERSON_NAME] 2,944 Quantidade 144 Carros 6 Total 423,936 [MEDICAL_DATA] N/A Li…" at bounding box center [460, 539] width 625 height 87
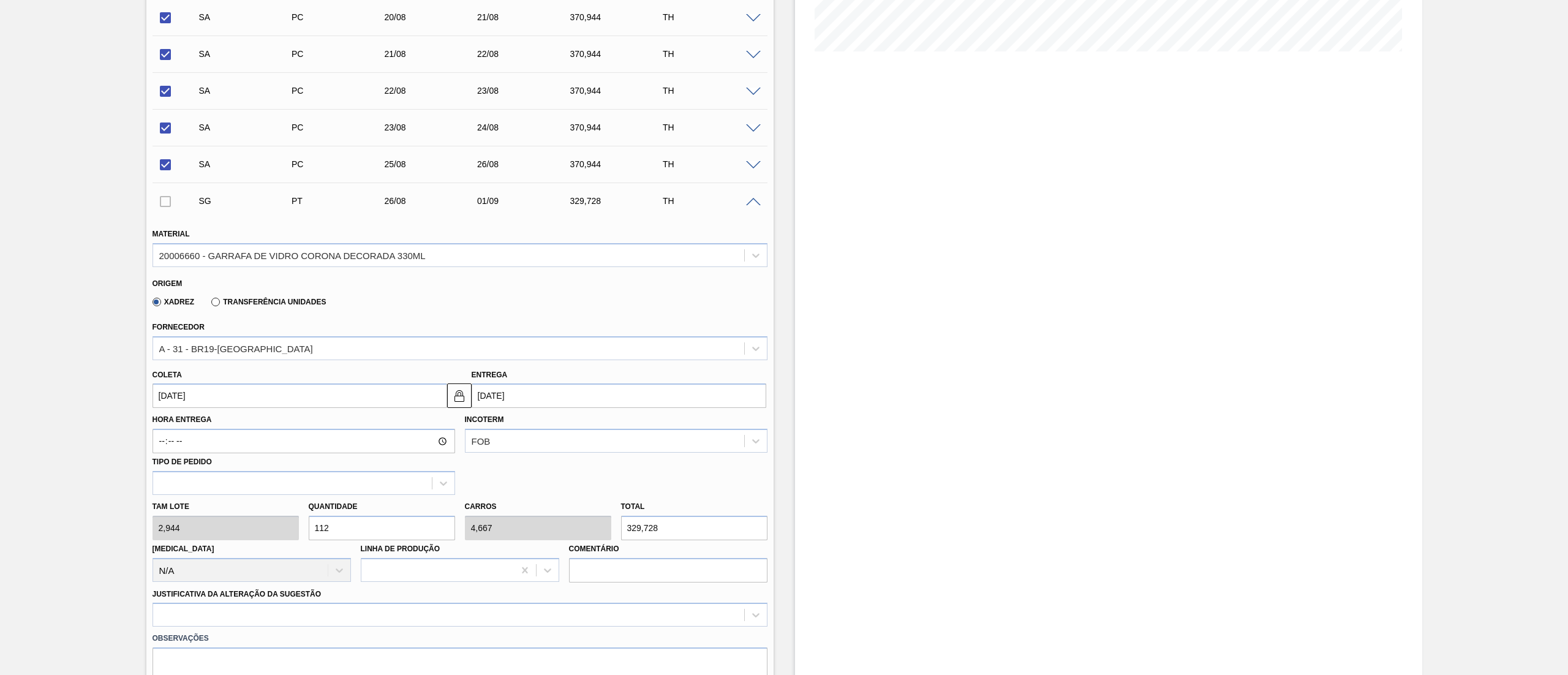
click at [212, 405] on input "[DATE]" at bounding box center [299, 395] width 295 height 25
click at [206, 392] on input "[DATE]" at bounding box center [299, 395] width 295 height 25
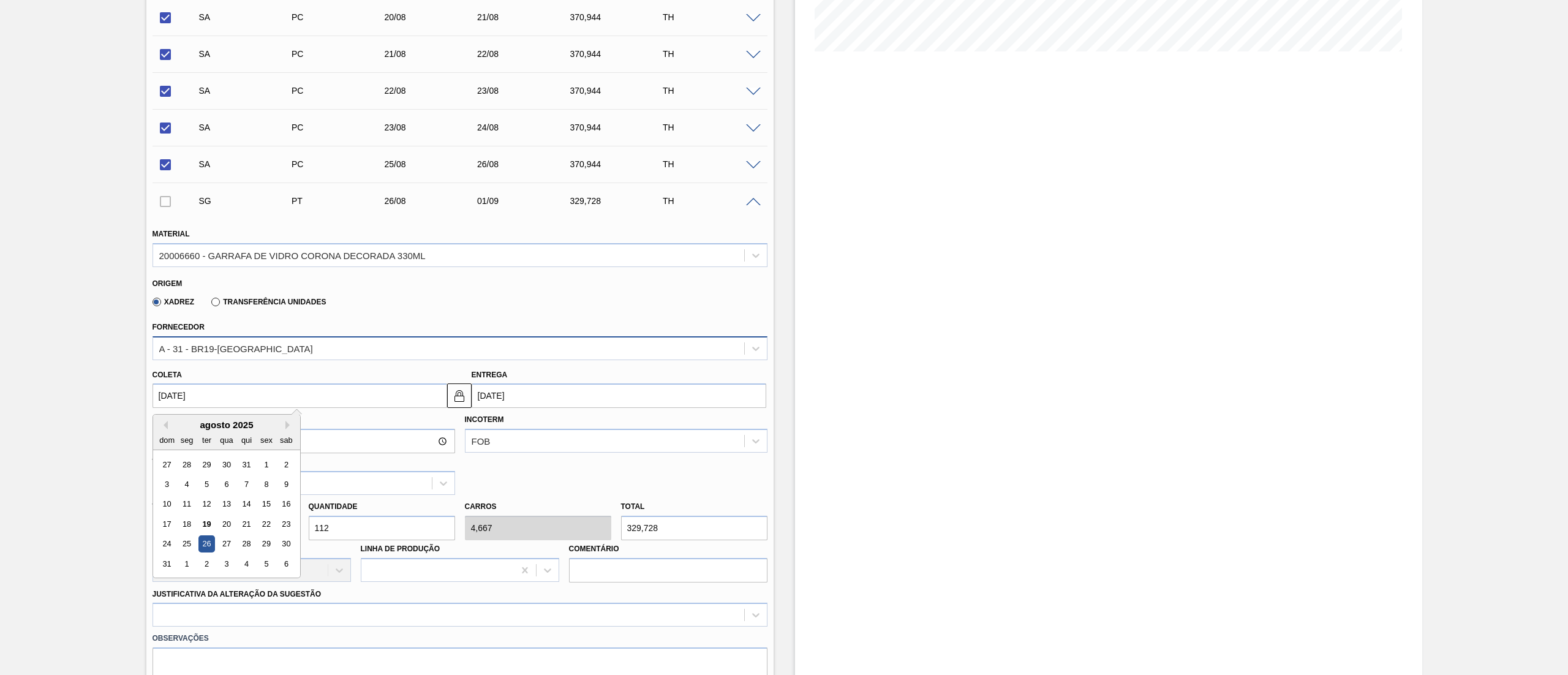
click at [332, 351] on div "A - 31 - BR19-[GEOGRAPHIC_DATA]" at bounding box center [448, 348] width 591 height 18
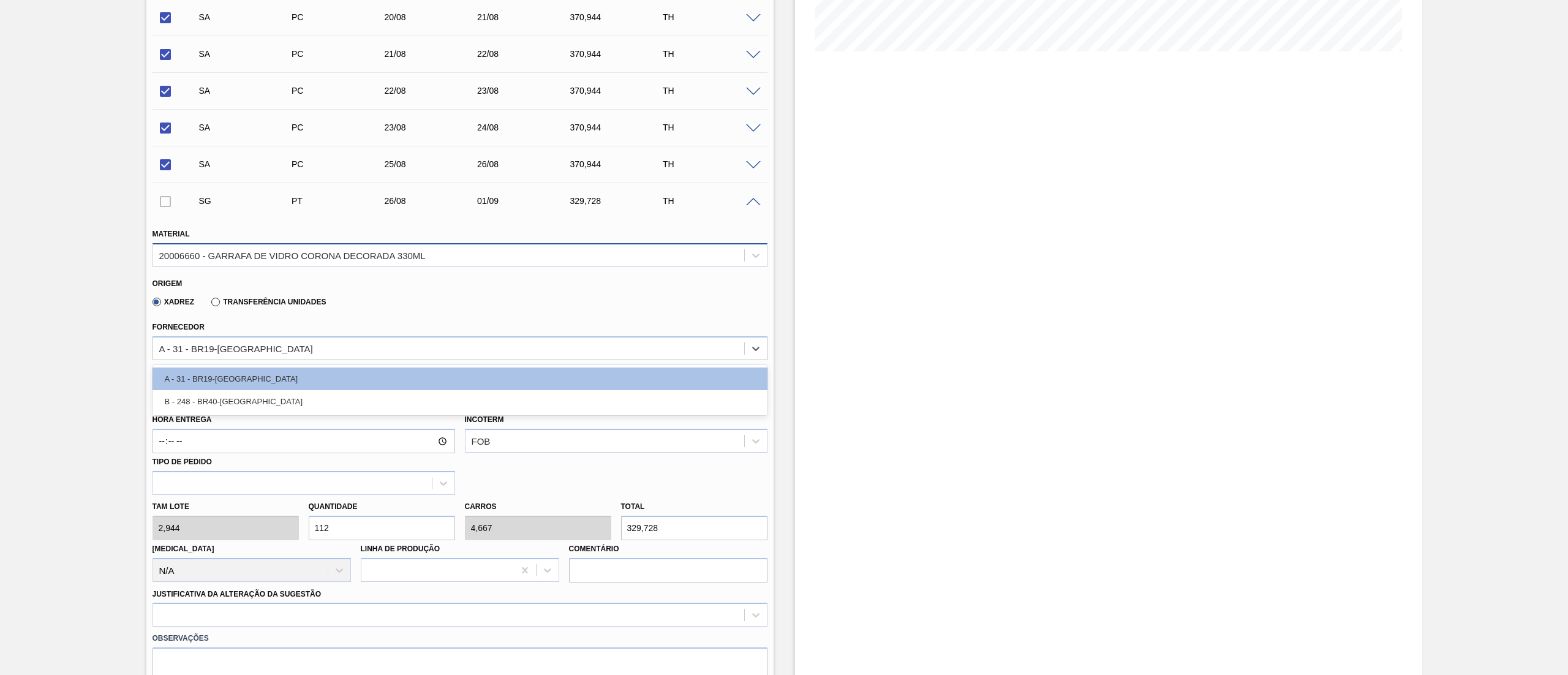
click at [308, 260] on div "20006660 - GARRAFA DE VIDRO CORONA DECORADA 330ML" at bounding box center [292, 255] width 267 height 10
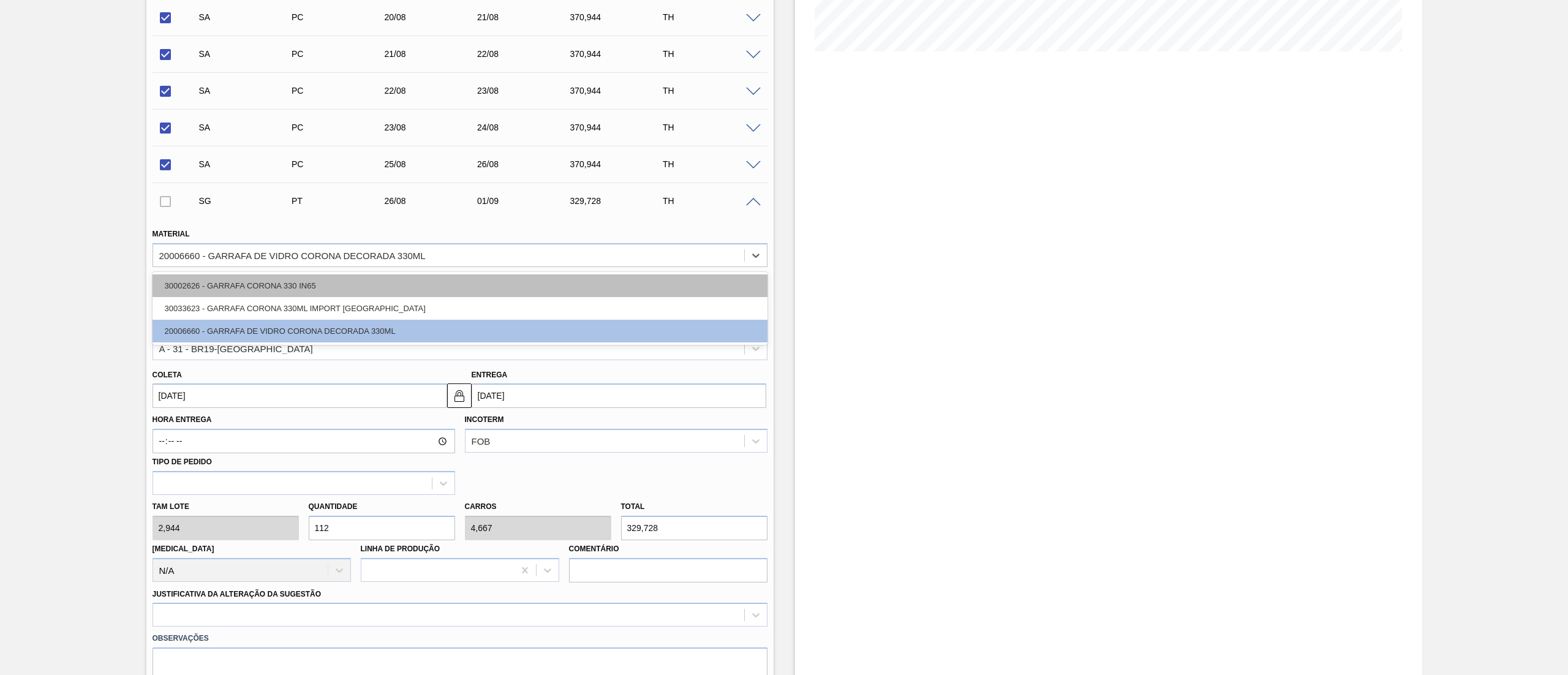
click at [277, 284] on div "30002626 - GARRAFA CORONA 330 IN65" at bounding box center [459, 286] width 615 height 23
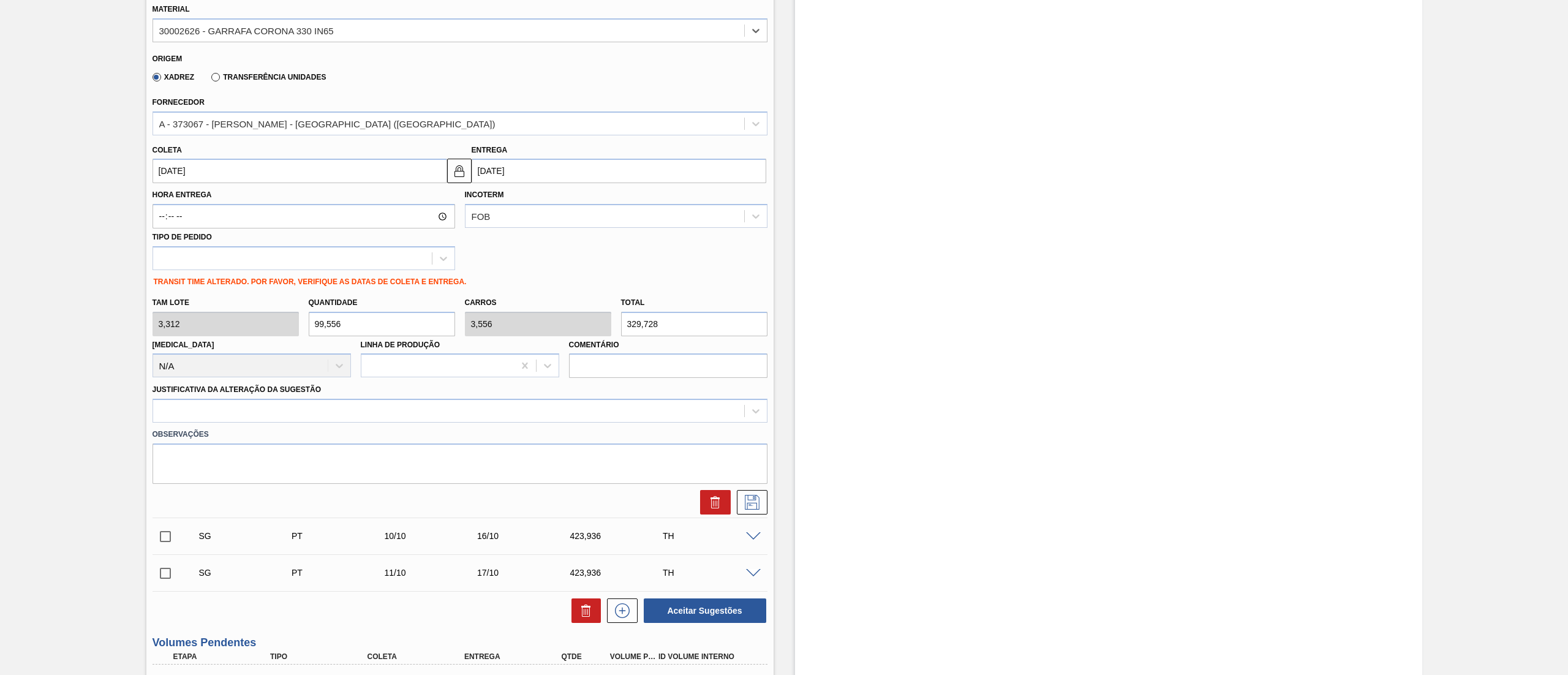
scroll to position [552, 0]
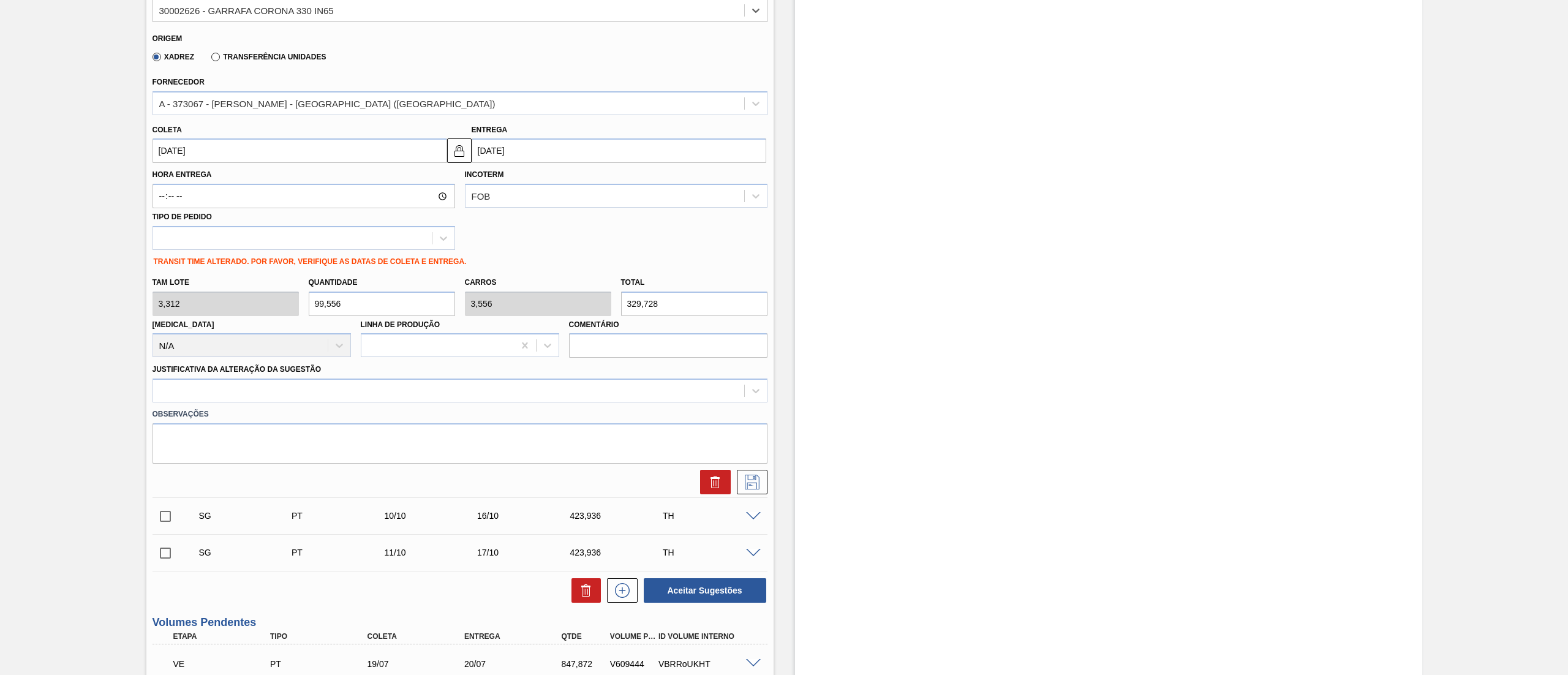
click at [174, 305] on div "[PERSON_NAME] 3,312 Quantidade 99,556 Carros 3,556 Total 329,728 [MEDICAL_DATA]…" at bounding box center [460, 315] width 625 height 87
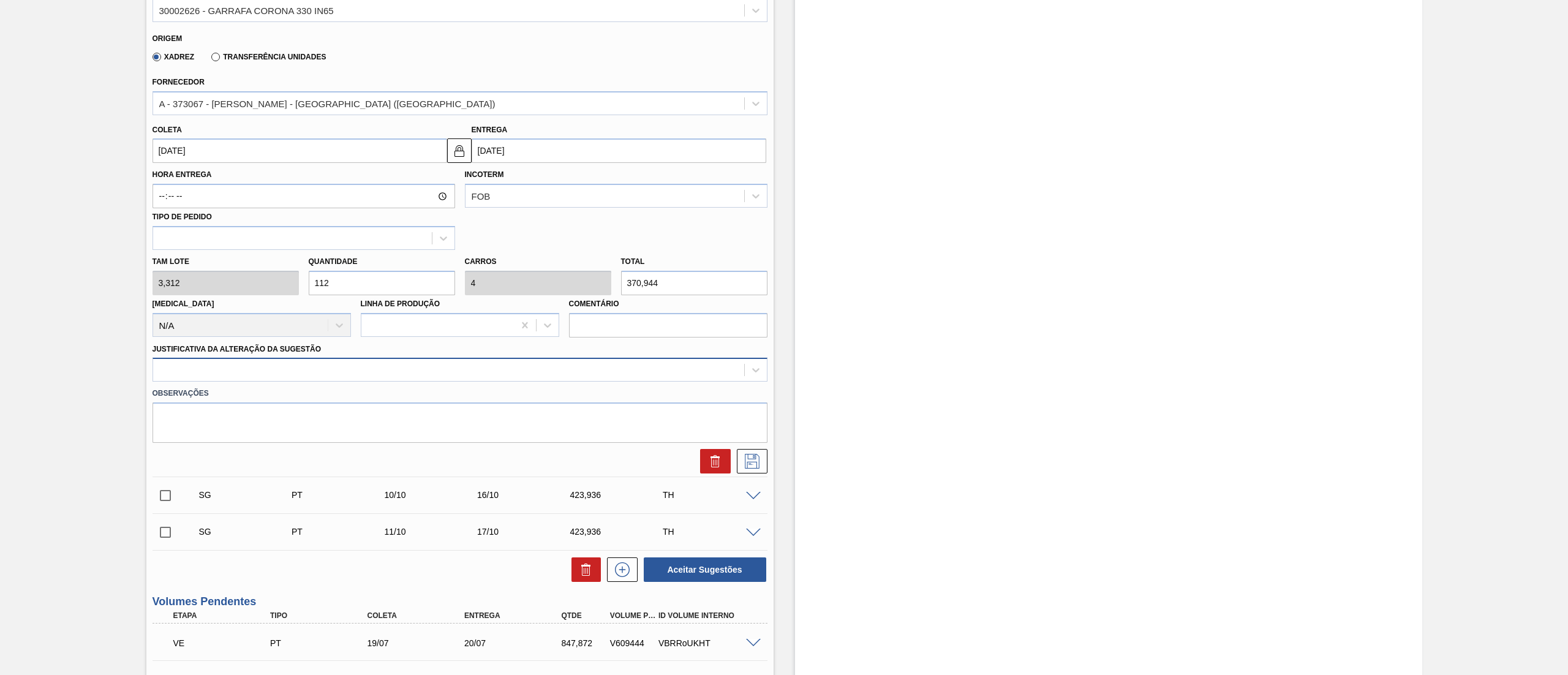
click at [378, 376] on div at bounding box center [448, 370] width 591 height 18
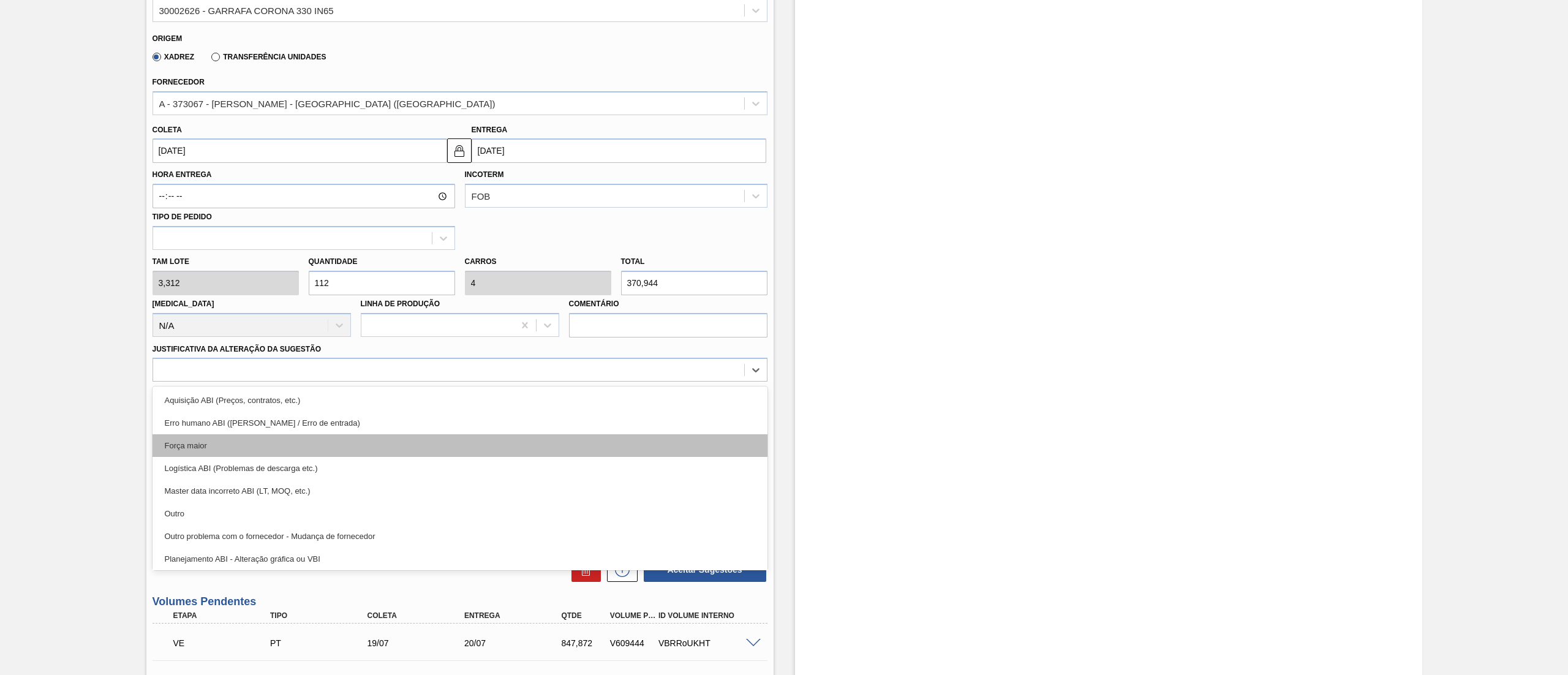
click at [232, 450] on div "Força maior" at bounding box center [459, 446] width 615 height 23
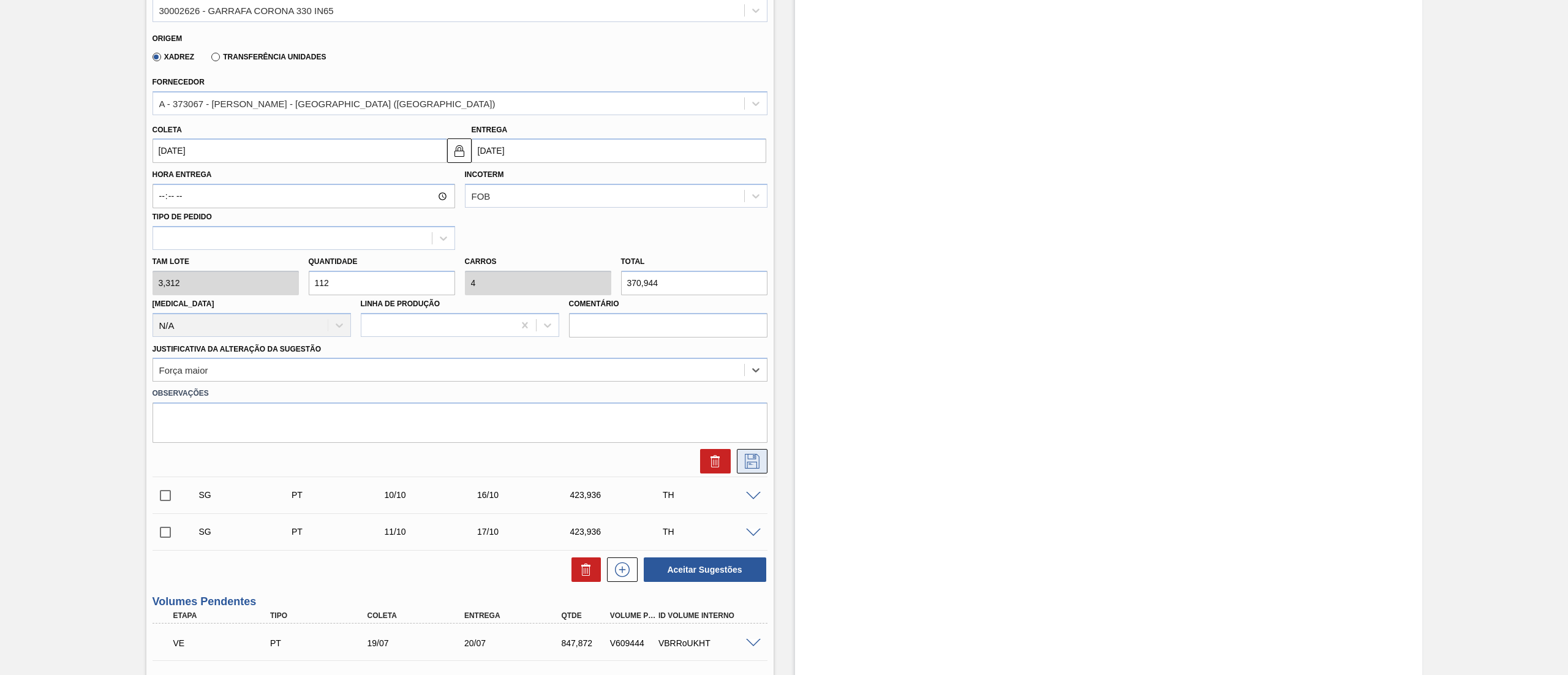
click at [746, 467] on icon at bounding box center [752, 461] width 20 height 15
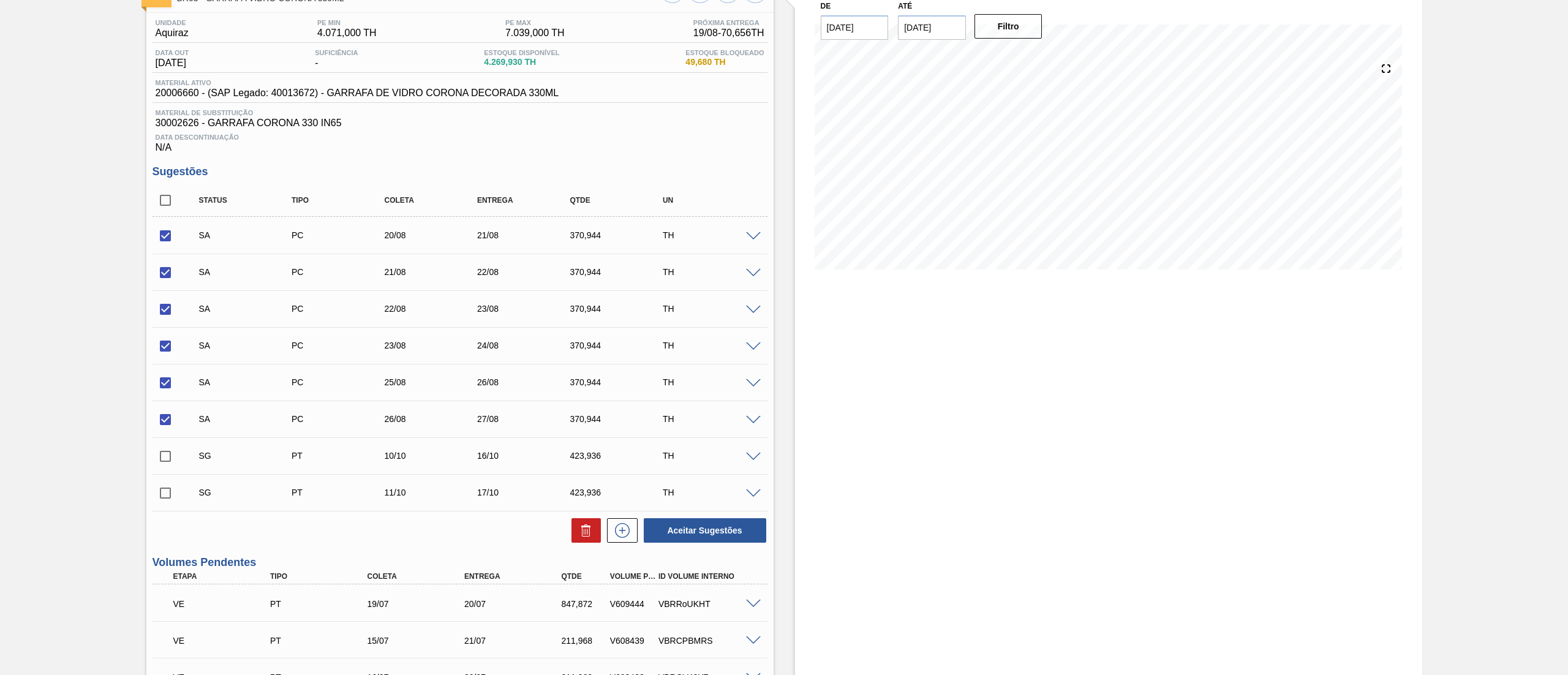
scroll to position [62, 0]
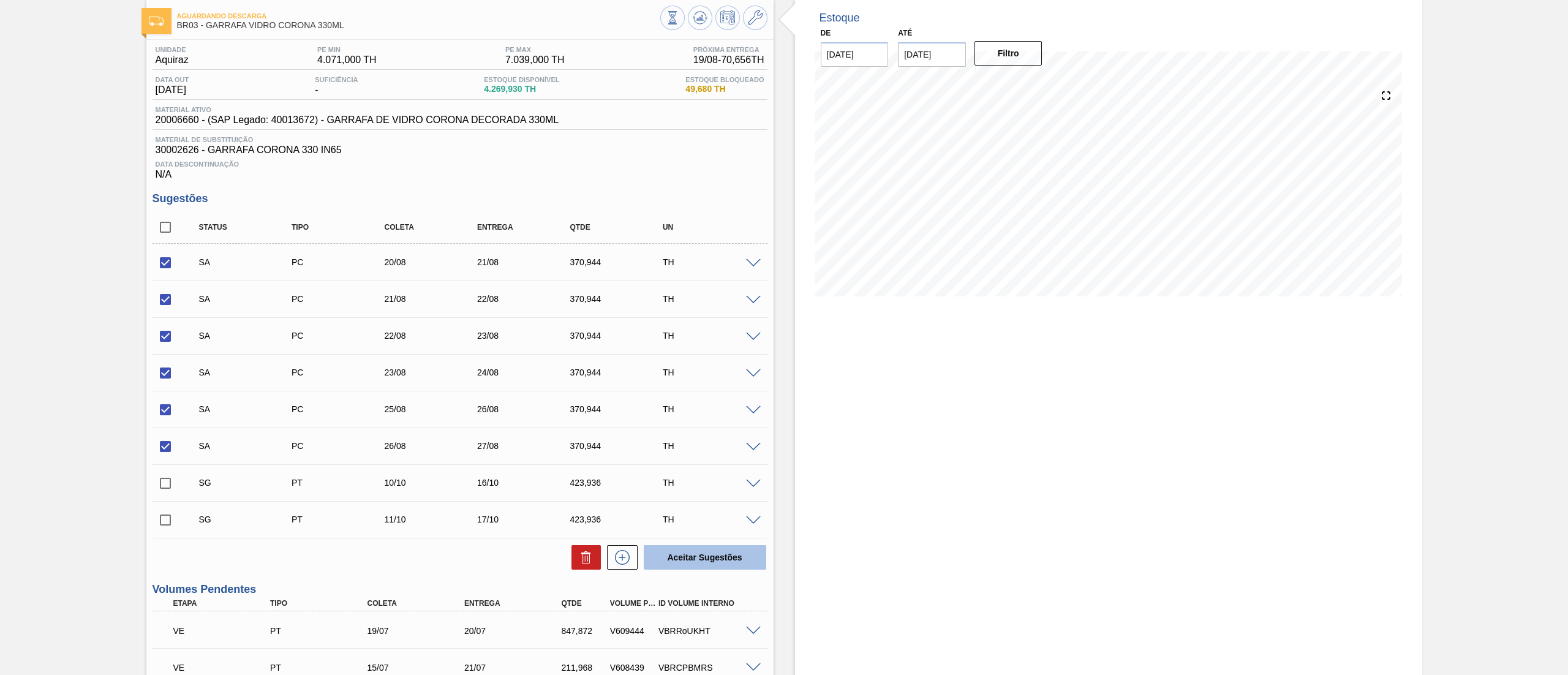
click at [699, 555] on button "Aceitar Sugestões" at bounding box center [704, 557] width 122 height 25
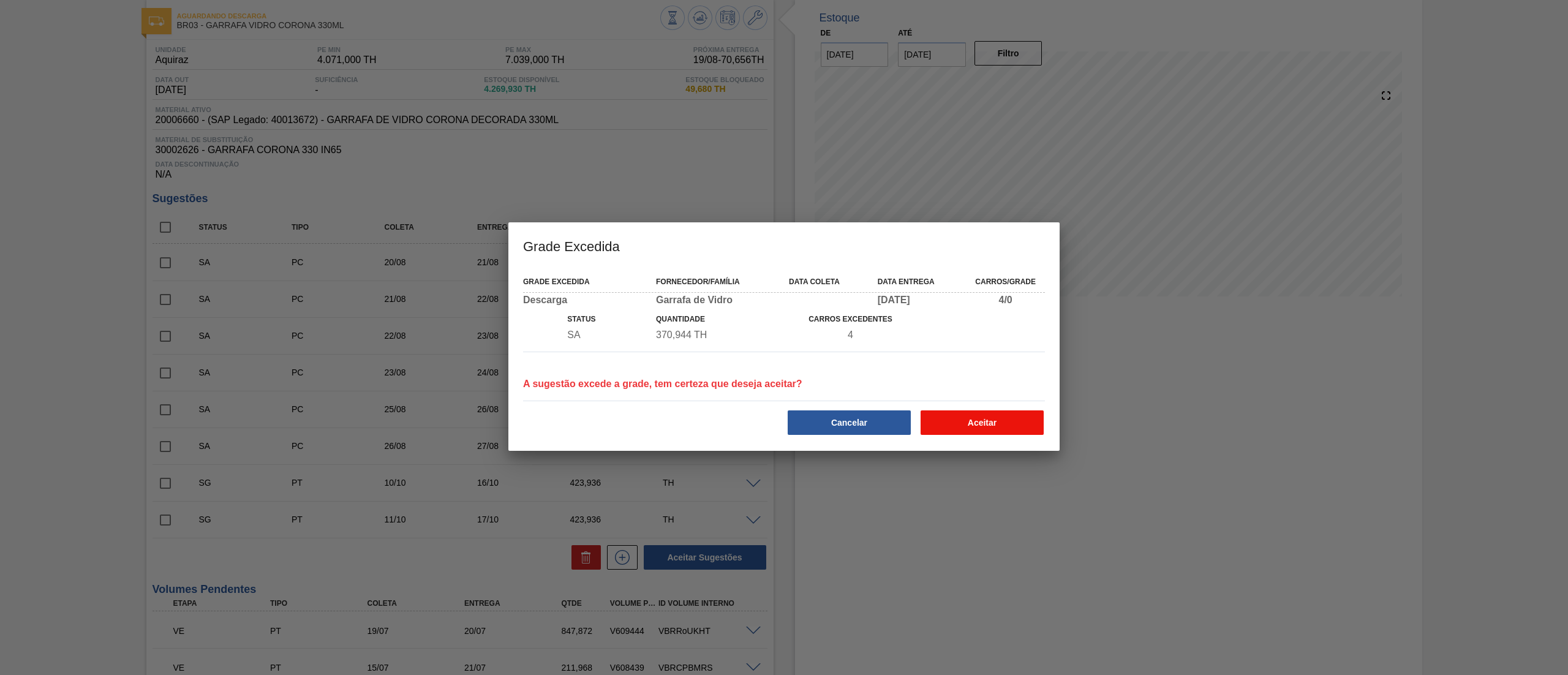
click at [993, 416] on button "Aceitar" at bounding box center [981, 423] width 123 height 25
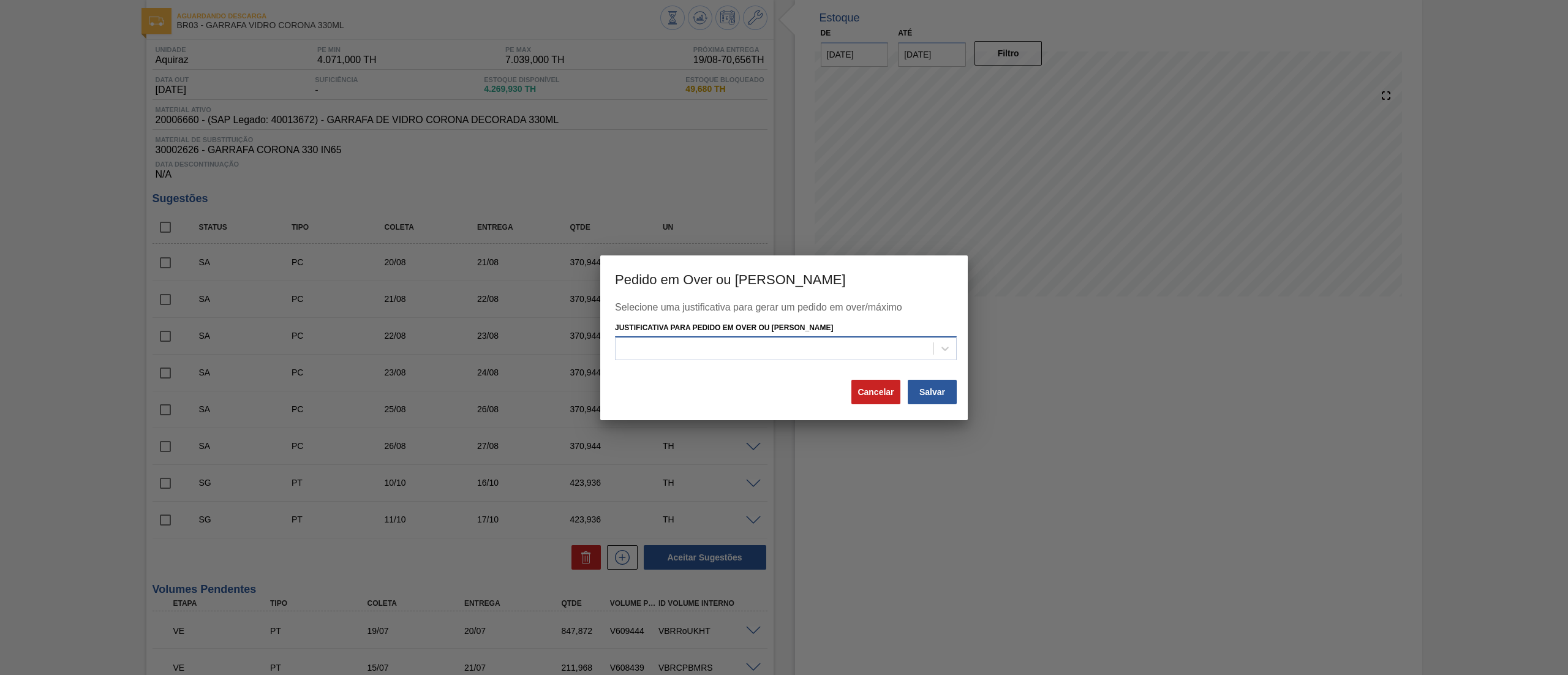
click at [765, 347] on div at bounding box center [775, 349] width 318 height 18
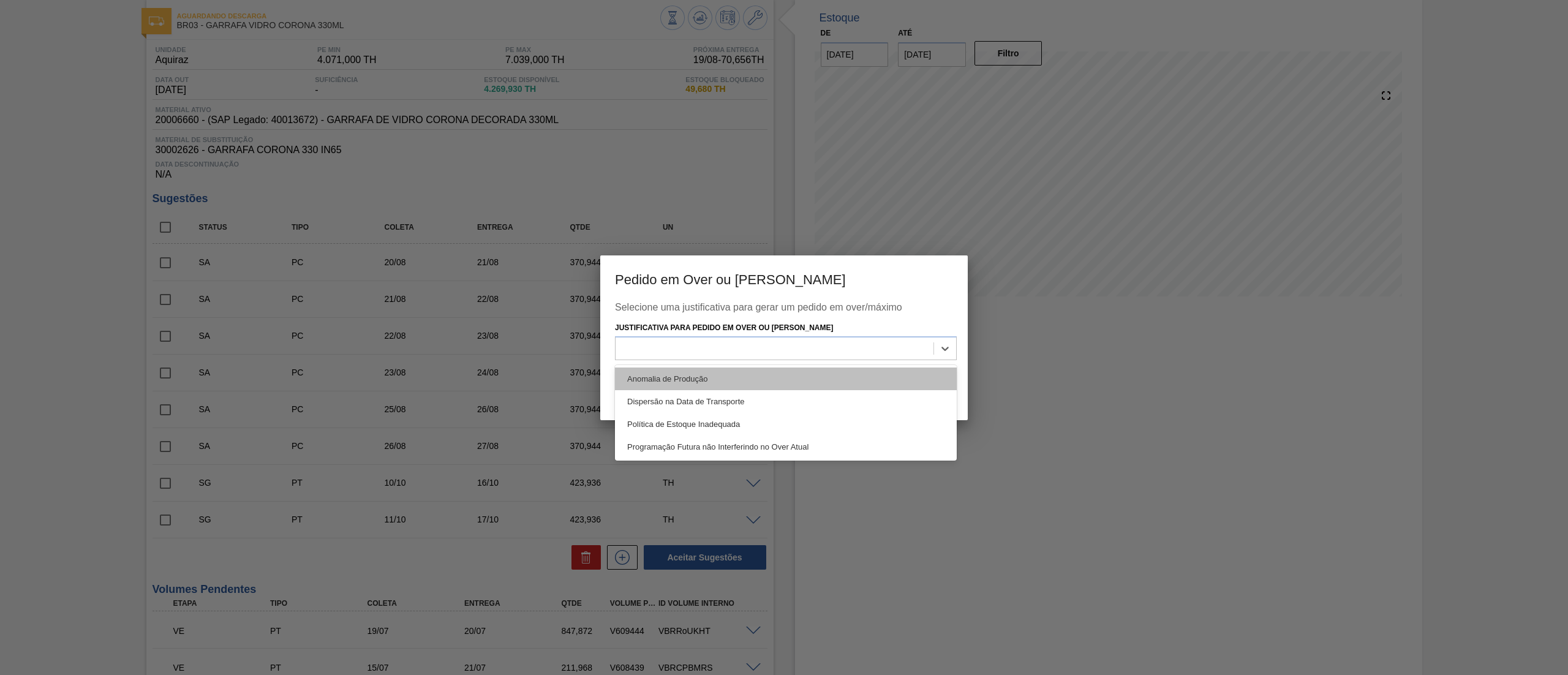
click at [692, 370] on div "Anomalia de Produção" at bounding box center [786, 379] width 342 height 23
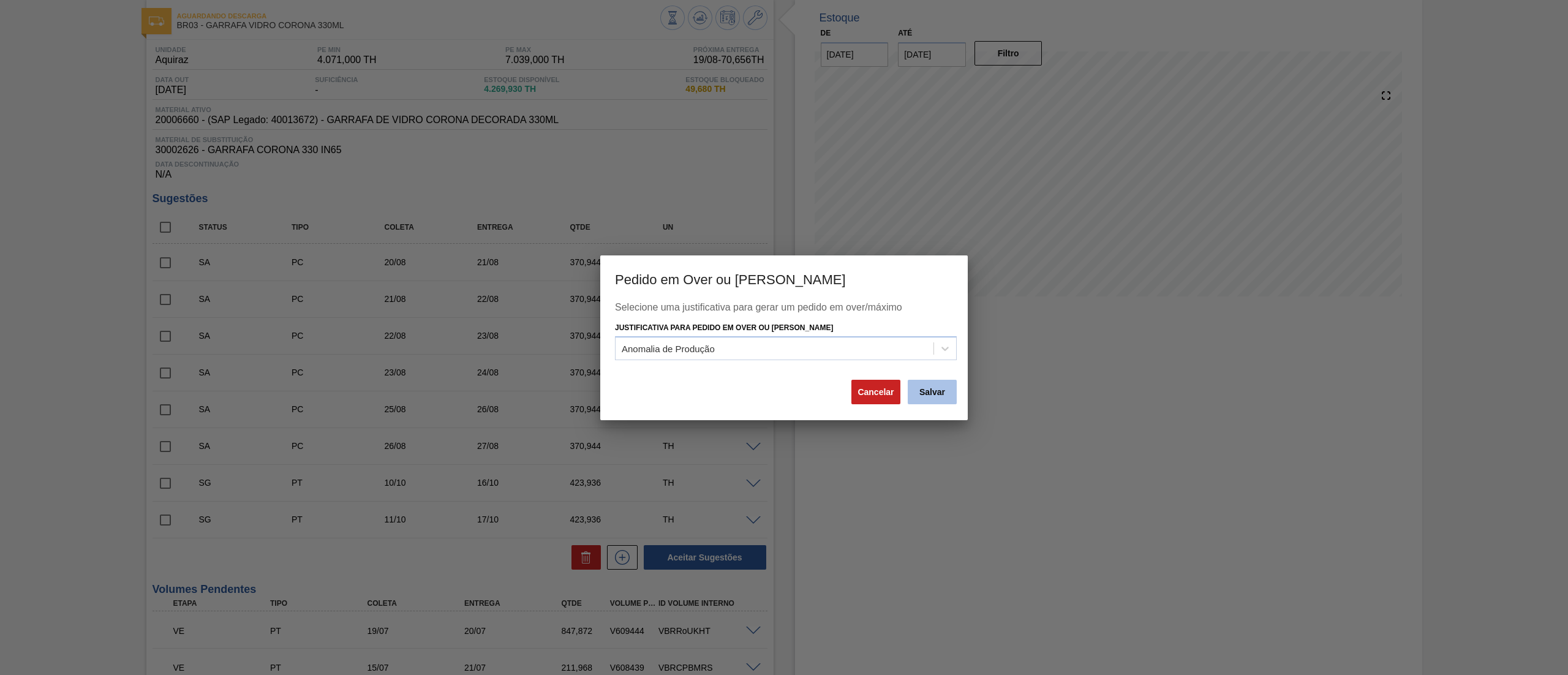
click at [932, 391] on button "Salvar" at bounding box center [931, 392] width 49 height 25
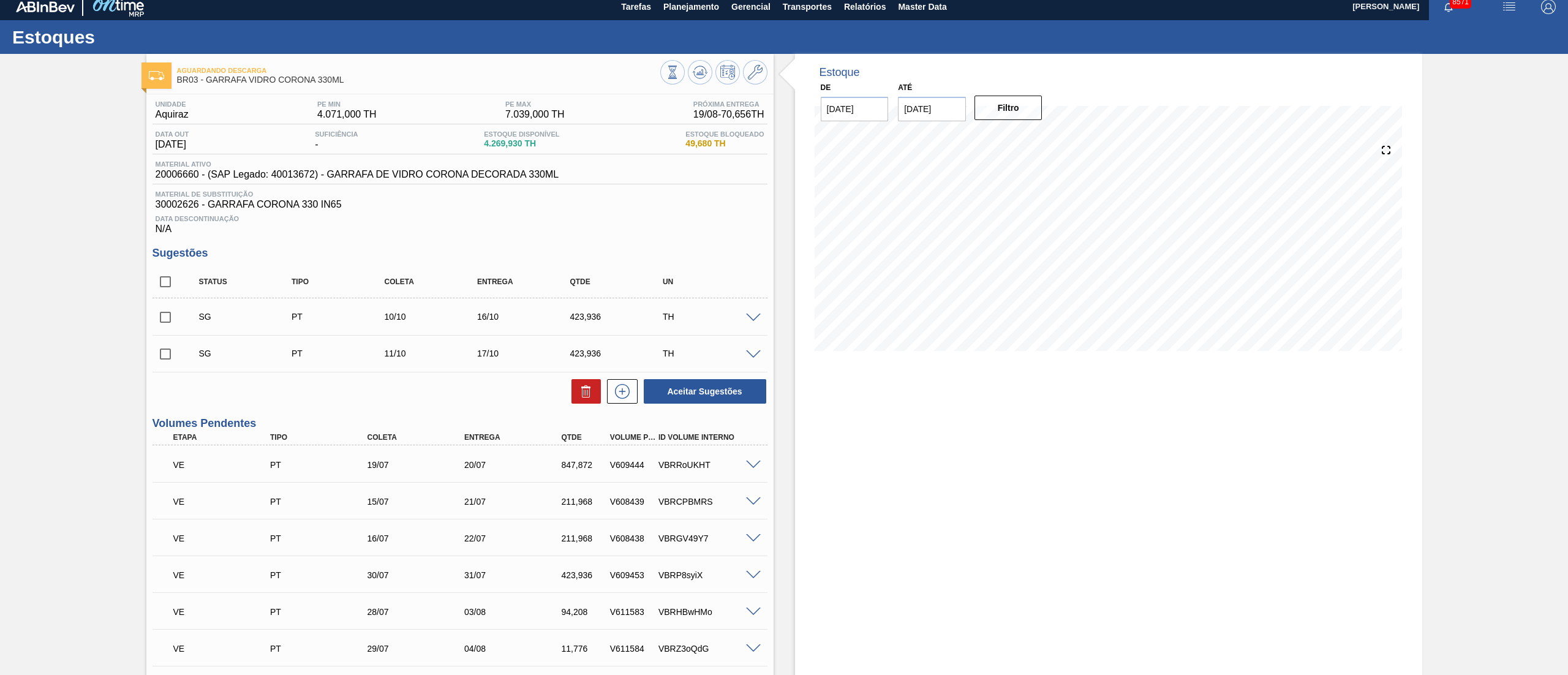
scroll to position [0, 0]
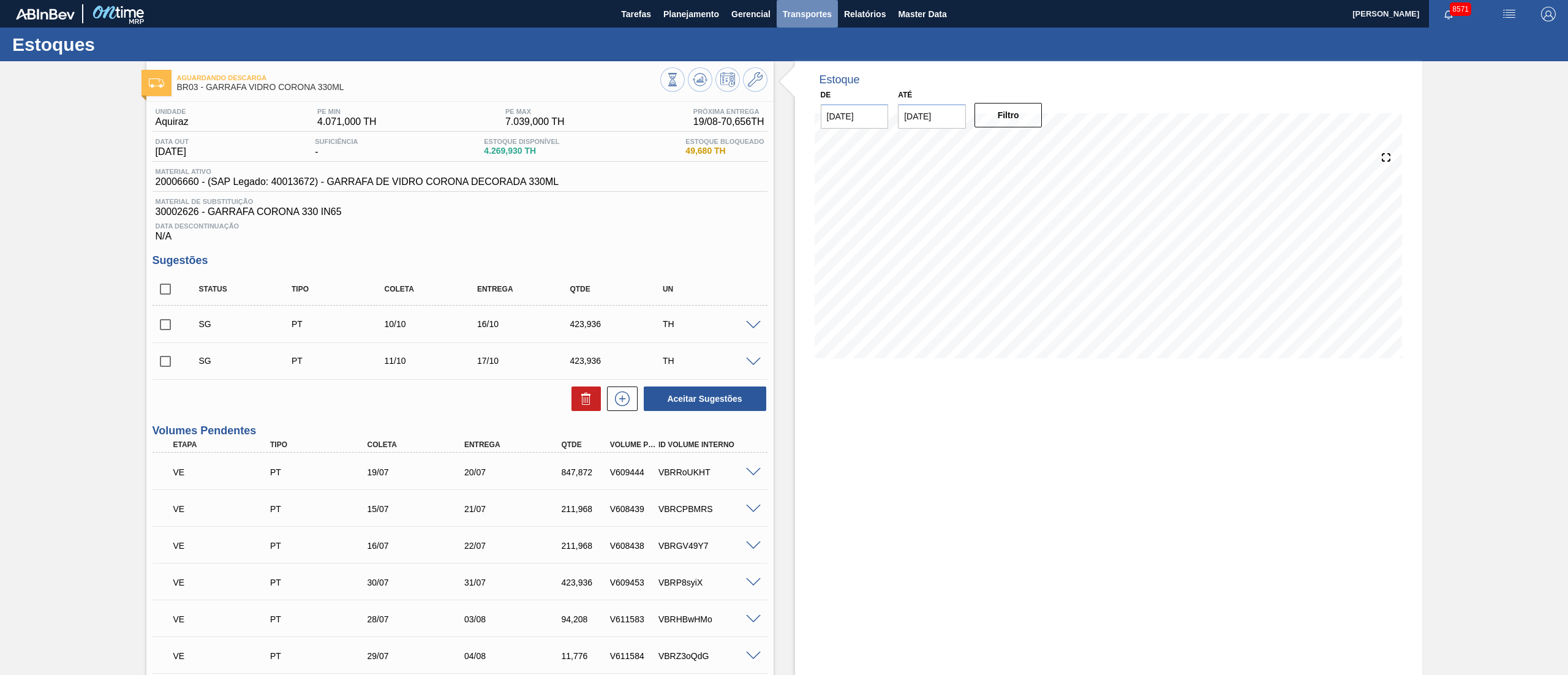
click at [815, 9] on span "Transportes" at bounding box center [806, 14] width 49 height 15
click at [799, 65] on li "Otimização de Carga" at bounding box center [806, 61] width 100 height 20
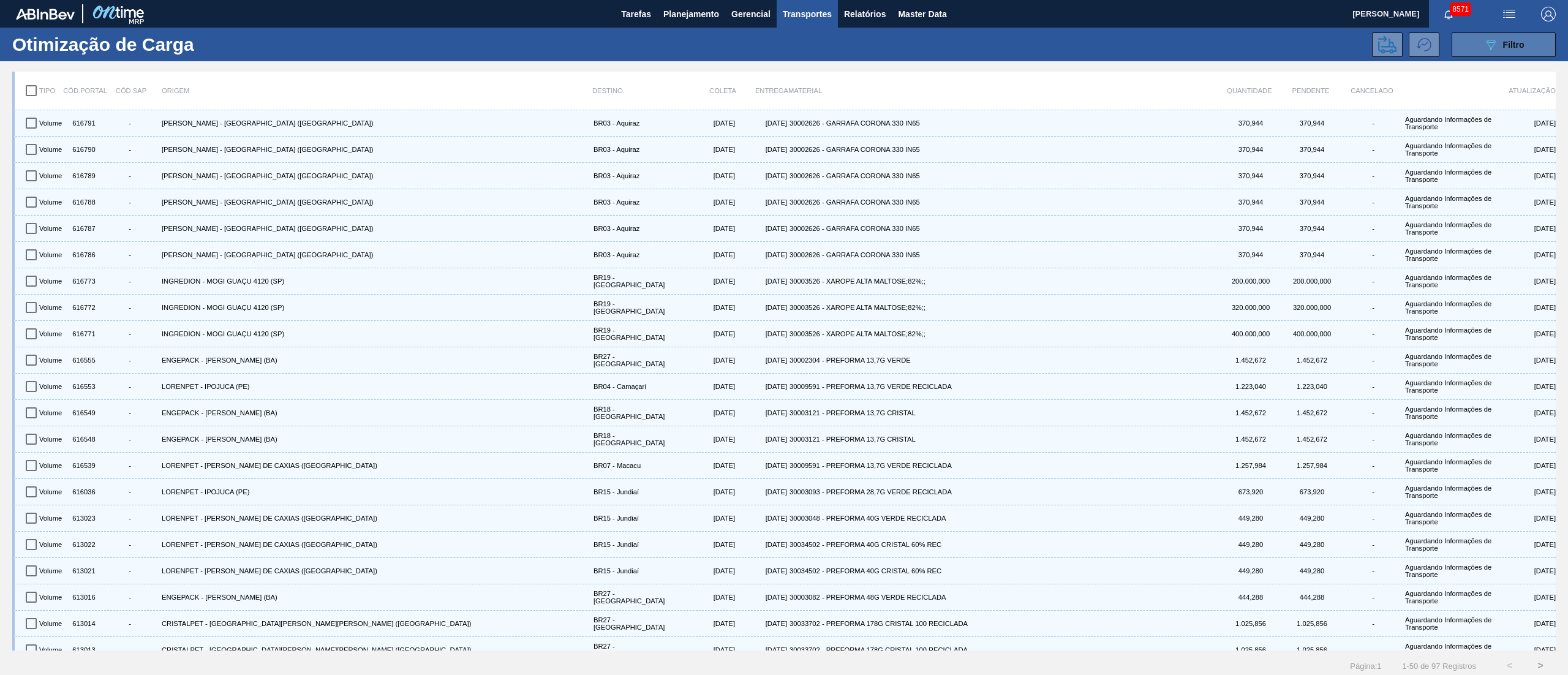
click at [1498, 46] on div "089F7B8B-B2A5-4AFE-B5C0-19BA573D28AC Filtro" at bounding box center [1504, 44] width 41 height 15
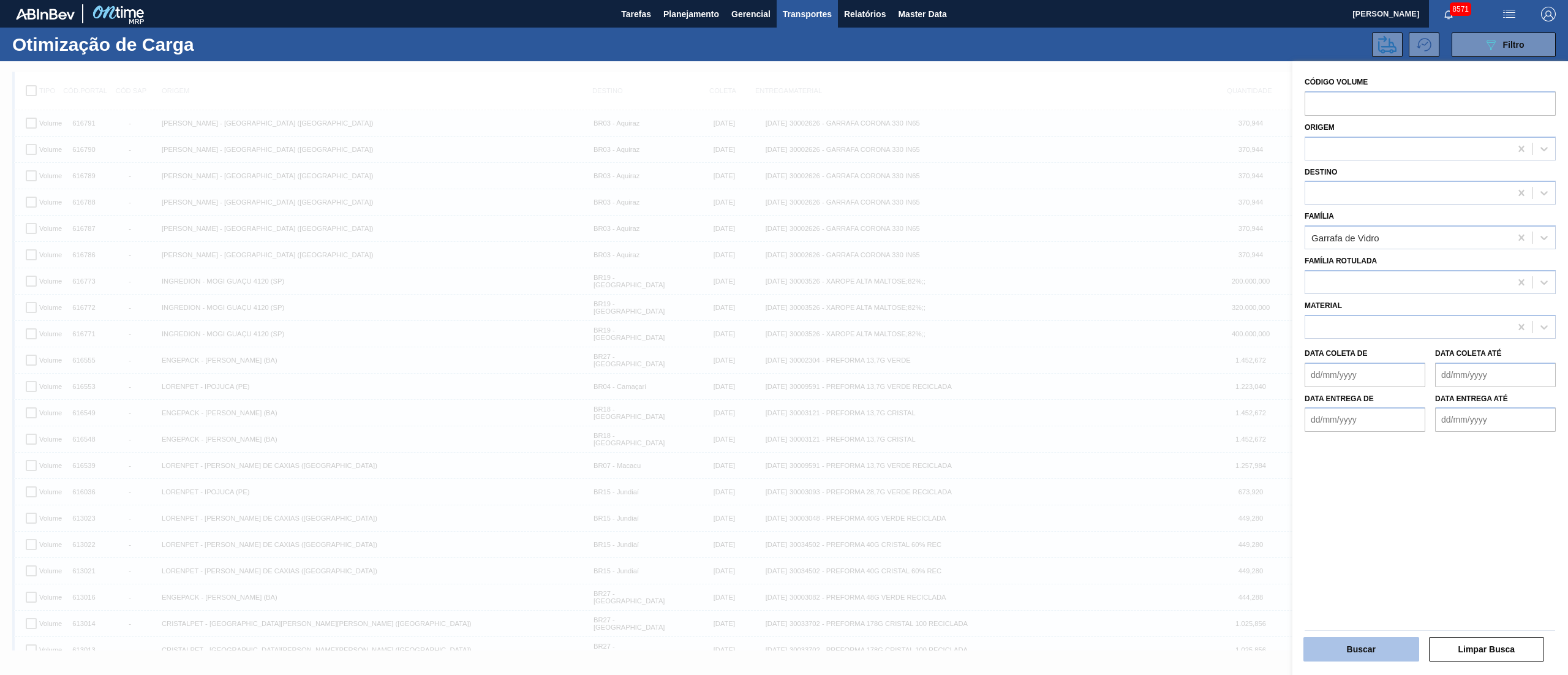
click at [1371, 646] on button "Buscar" at bounding box center [1360, 649] width 115 height 25
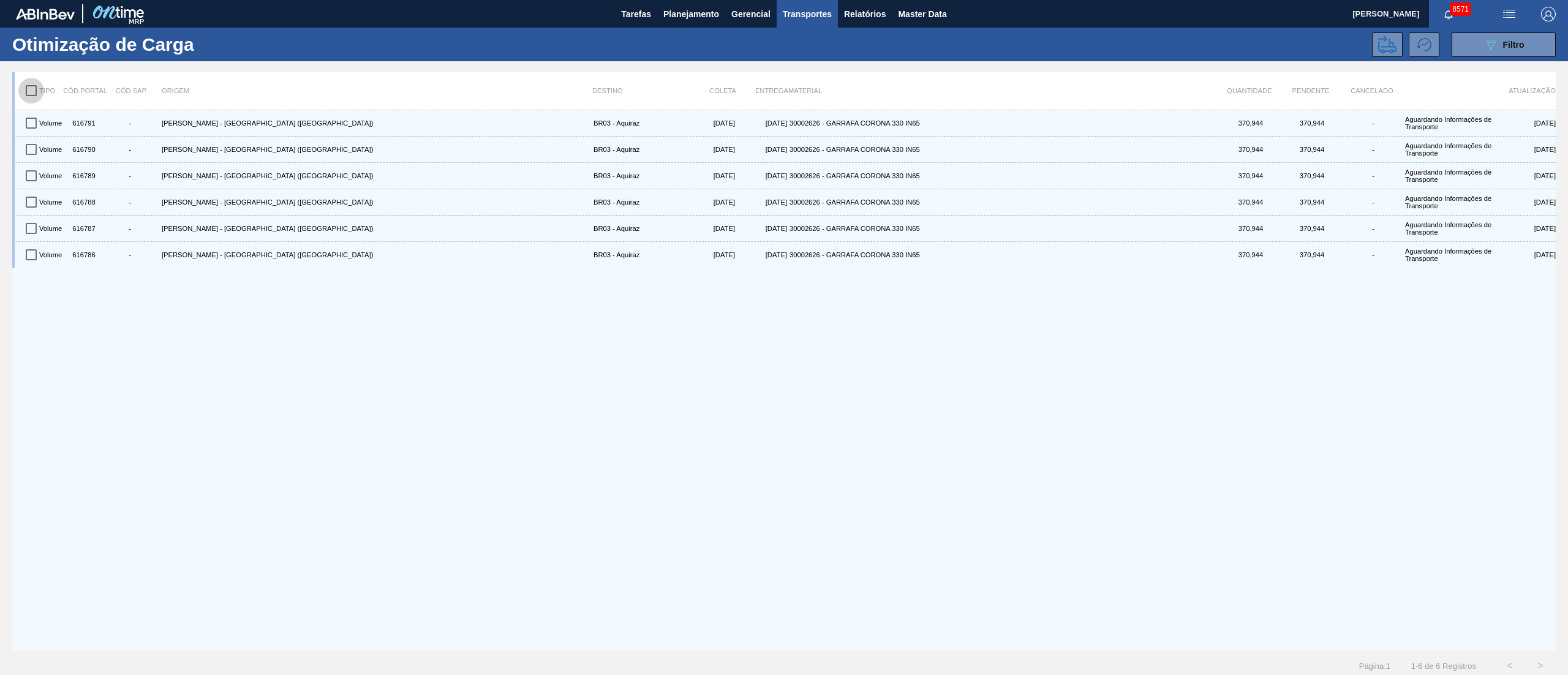
click at [32, 92] on input "checkbox" at bounding box center [31, 91] width 26 height 26
click at [1382, 36] on icon at bounding box center [1387, 44] width 18 height 18
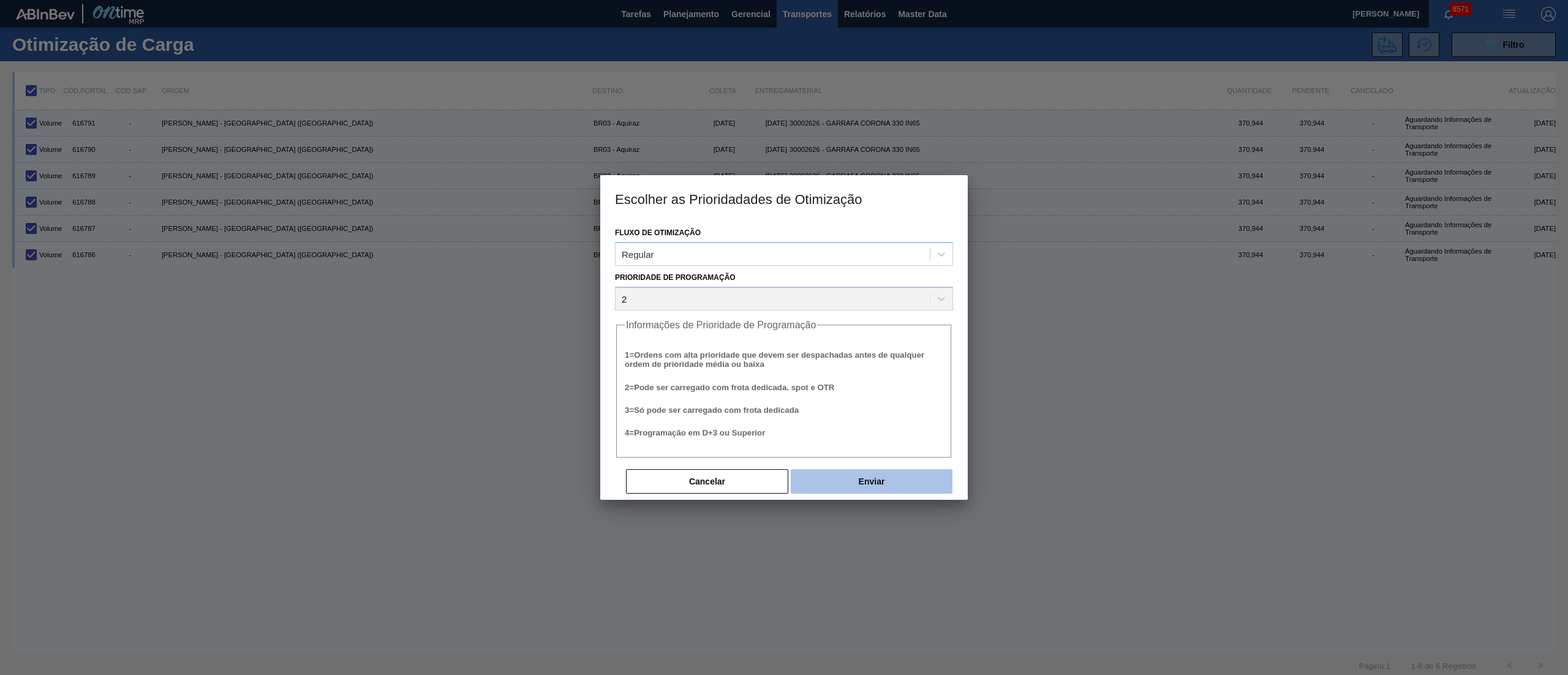
click at [890, 470] on button "Enviar" at bounding box center [871, 482] width 162 height 25
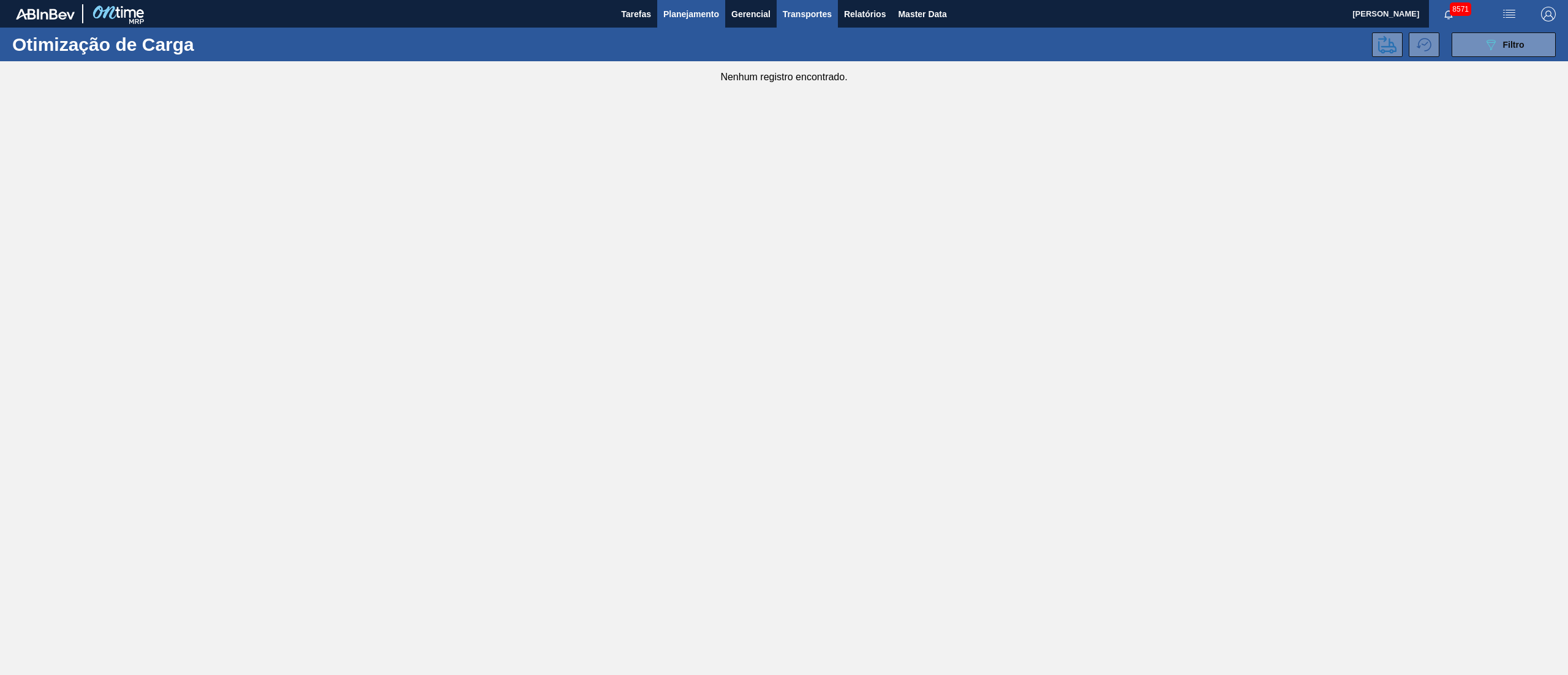
click at [696, 9] on span "Planejamento" at bounding box center [691, 14] width 56 height 15
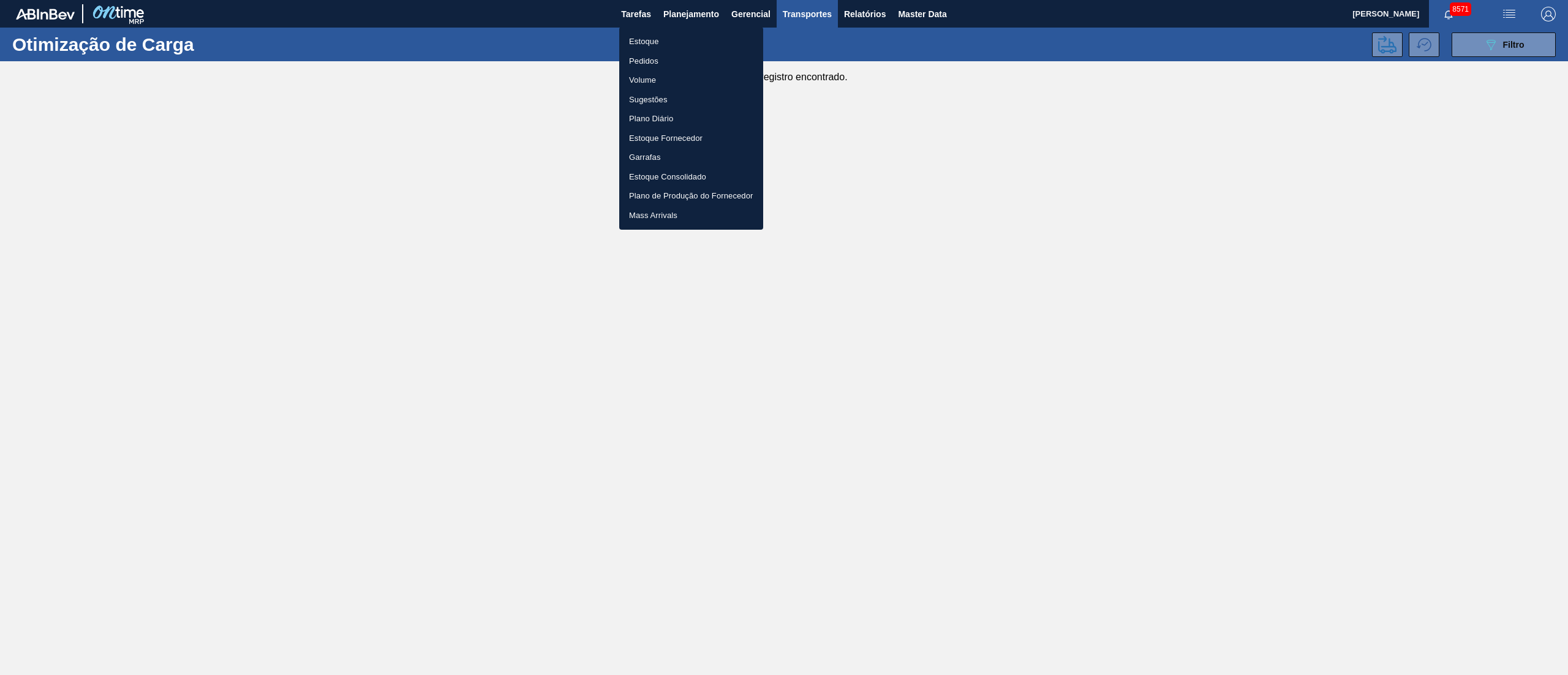
click at [650, 48] on li "Estoque" at bounding box center [691, 41] width 144 height 20
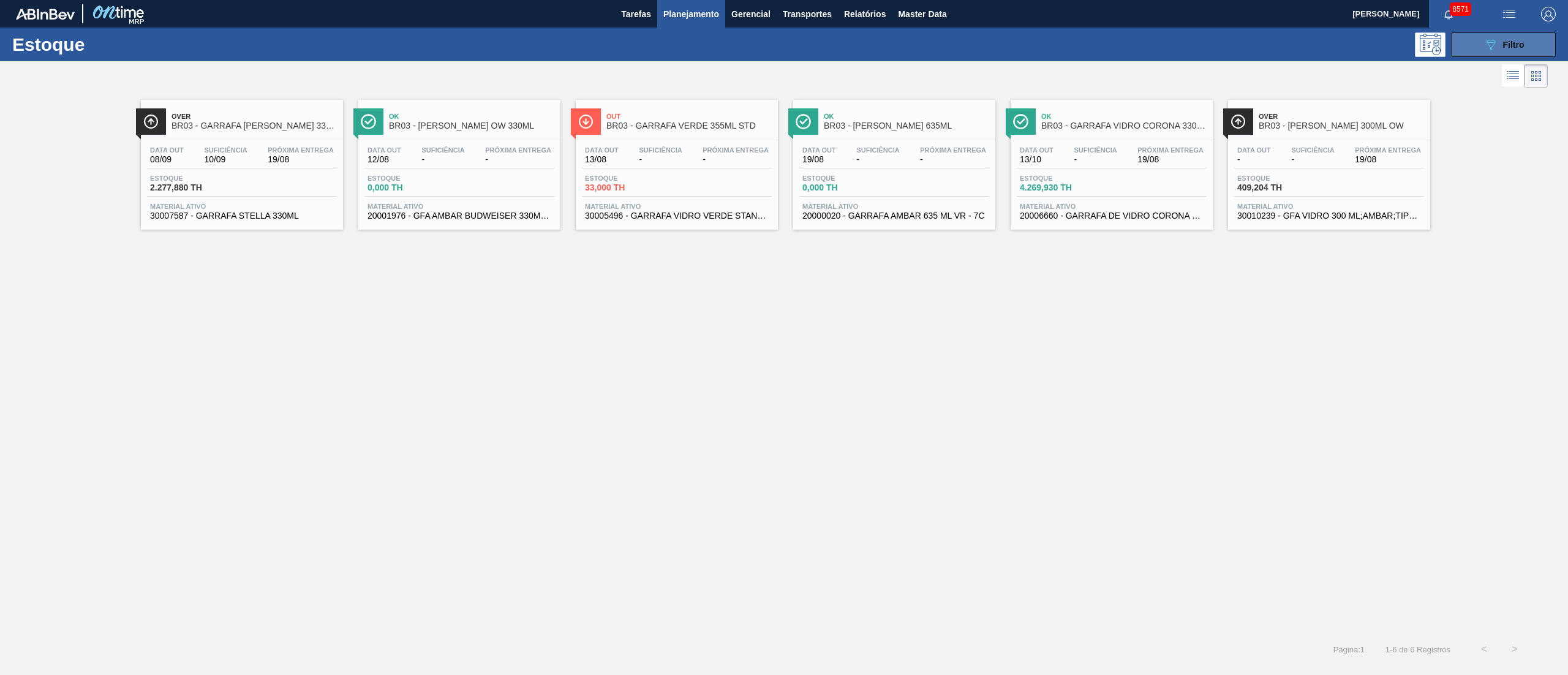
click at [1514, 46] on span "Filtro" at bounding box center [1513, 44] width 21 height 9
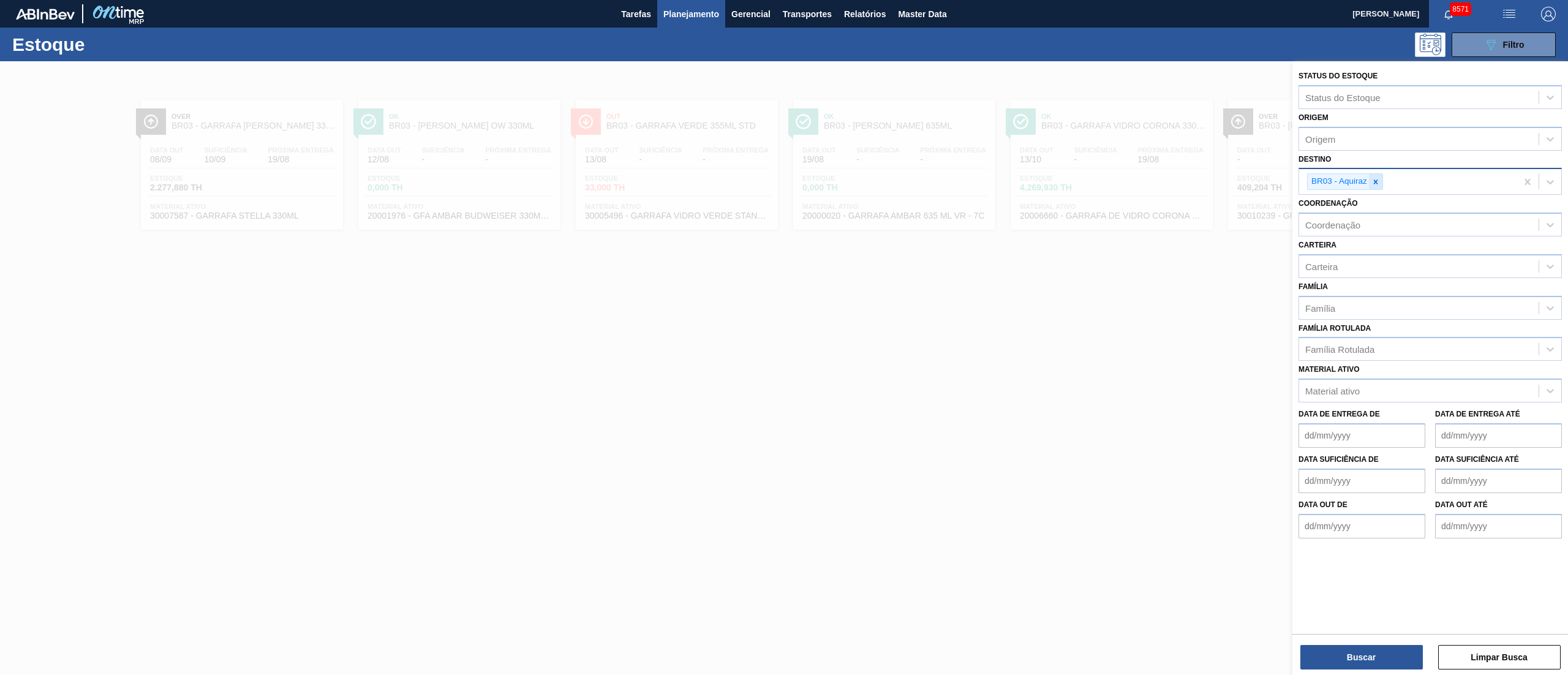
click at [1376, 179] on icon at bounding box center [1376, 182] width 9 height 9
click at [709, 14] on span "Planejamento" at bounding box center [691, 14] width 56 height 15
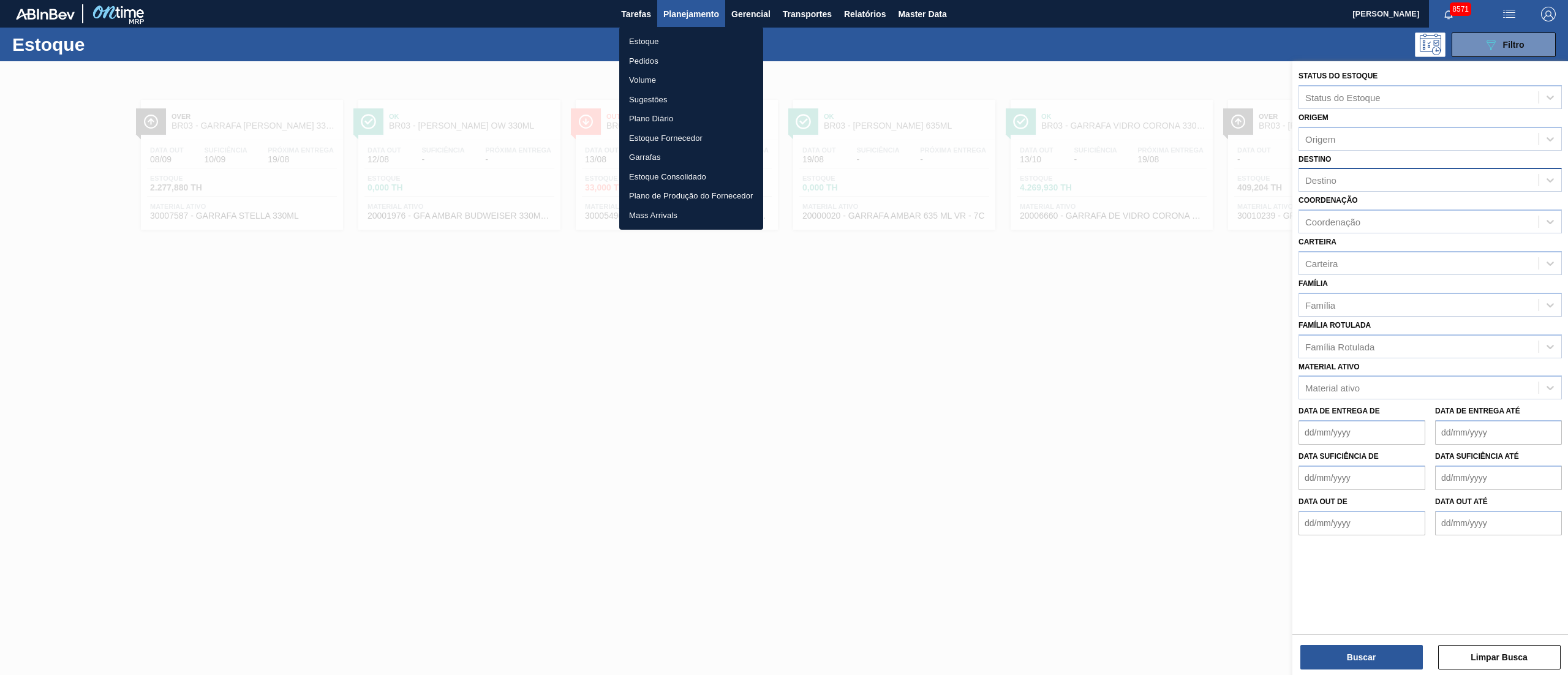
click at [644, 56] on li "Pedidos" at bounding box center [691, 61] width 144 height 20
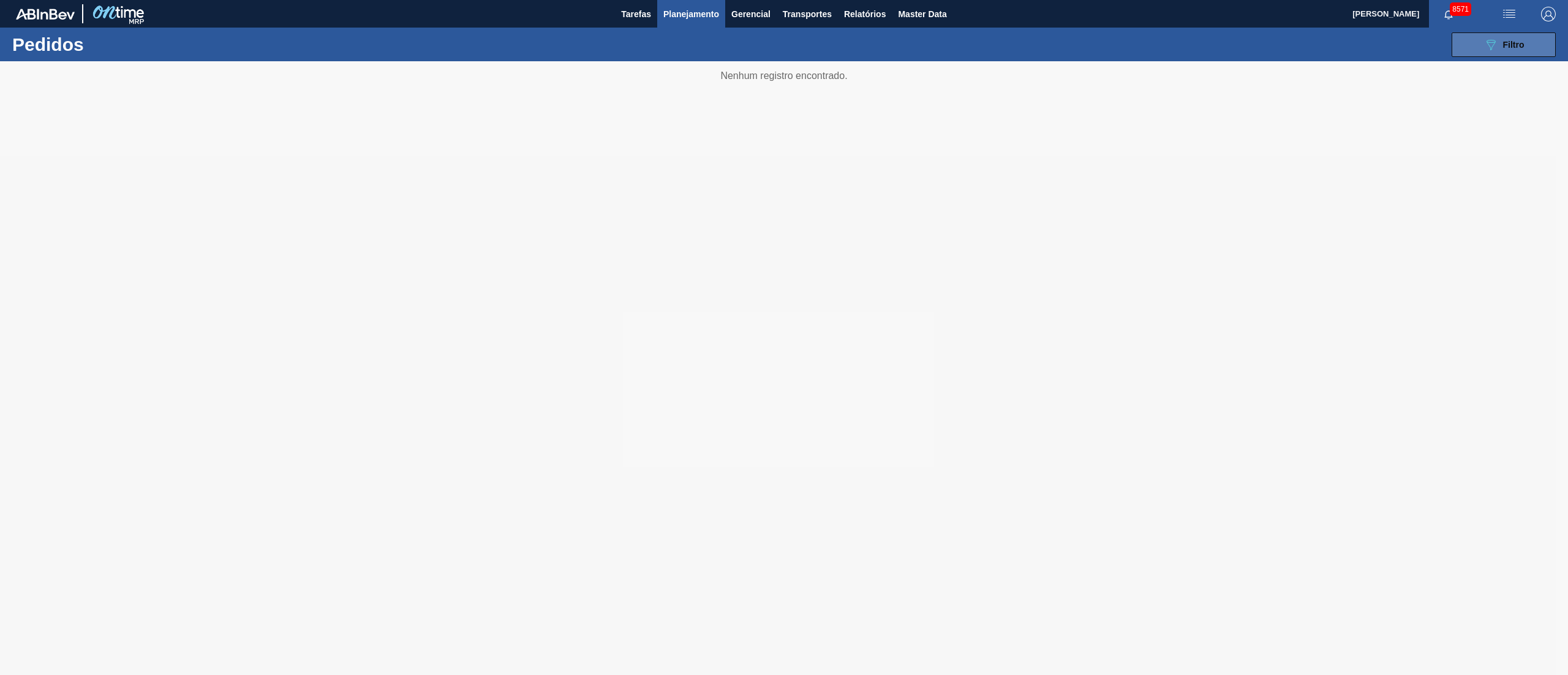
click at [1507, 42] on span "Filtro" at bounding box center [1513, 44] width 21 height 9
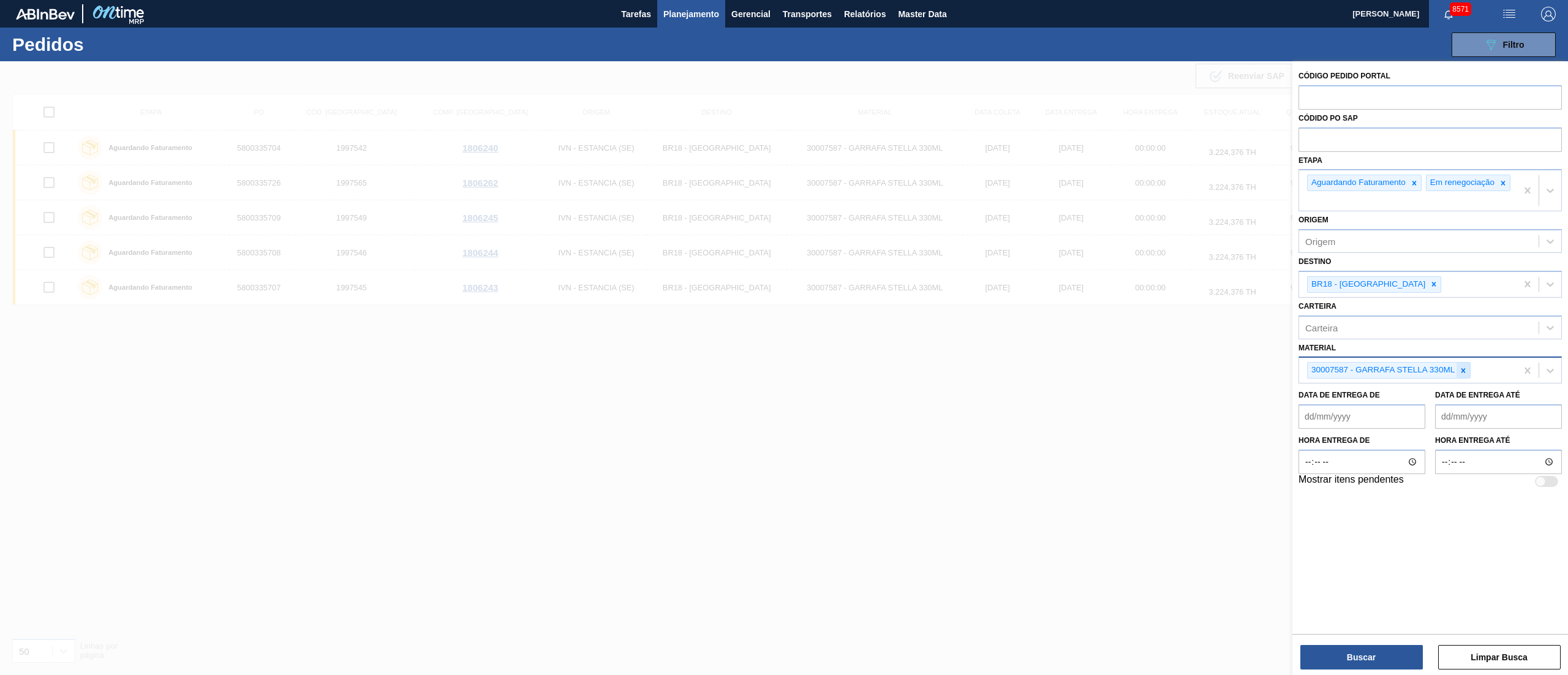
click at [1460, 375] on icon at bounding box center [1463, 370] width 9 height 9
click at [1432, 287] on icon at bounding box center [1434, 284] width 4 height 4
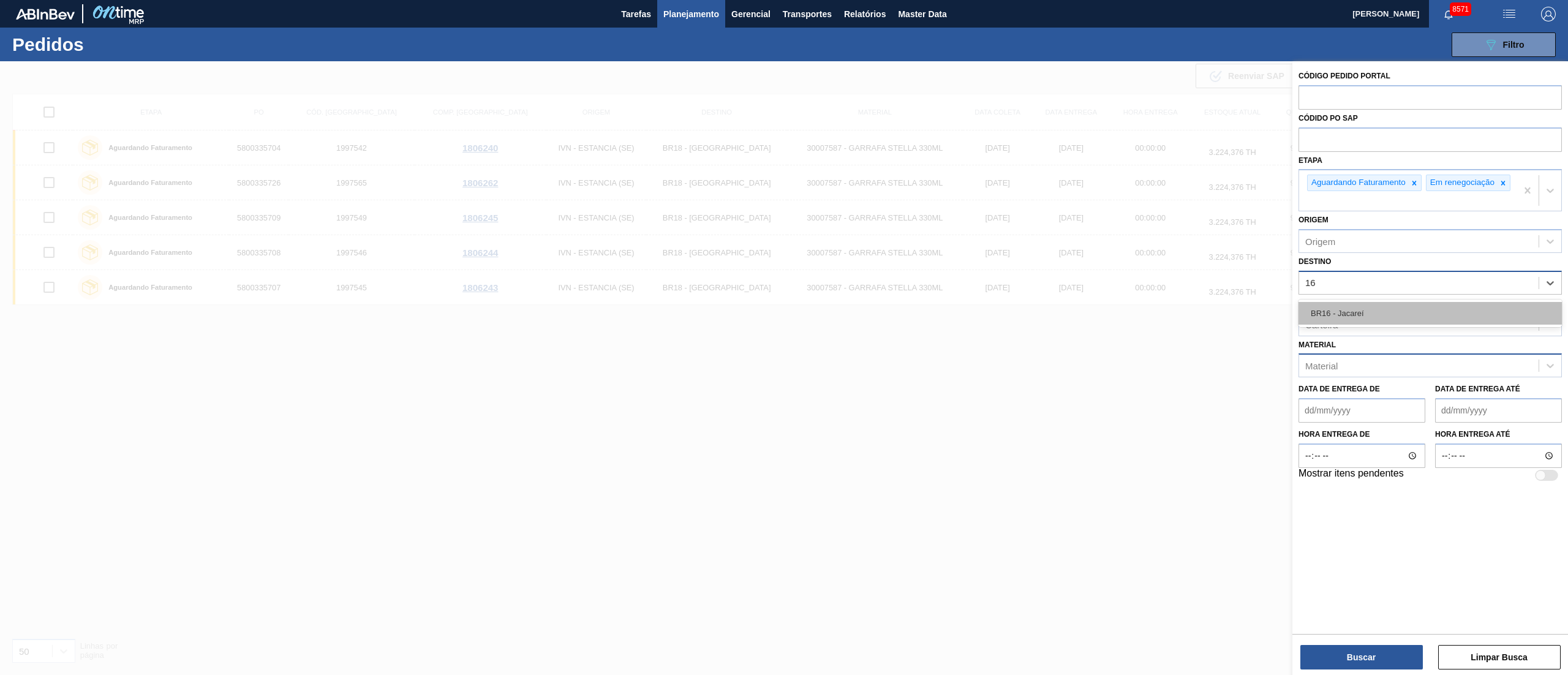
click at [1388, 325] on div "BR16 - Jacareí" at bounding box center [1429, 313] width 263 height 23
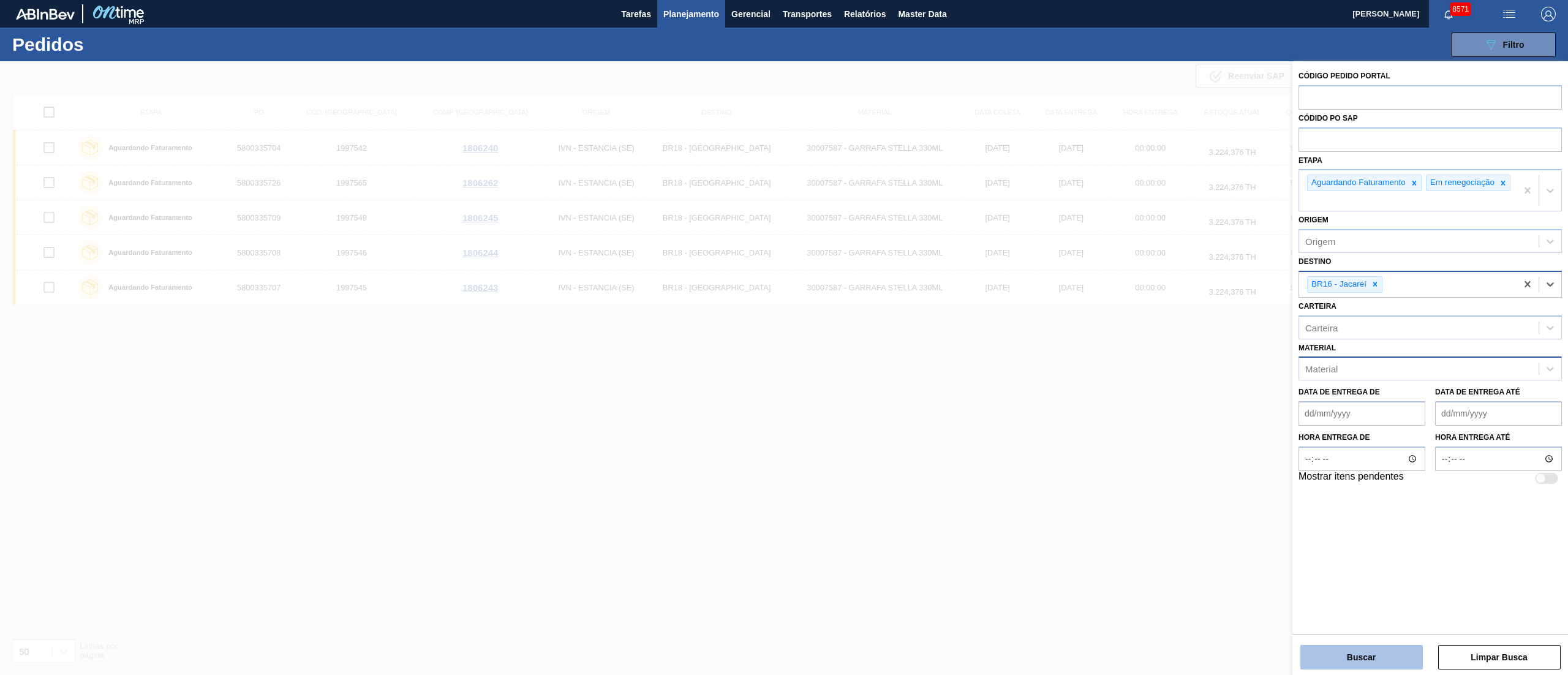
click at [1377, 652] on button "Buscar" at bounding box center [1361, 657] width 122 height 25
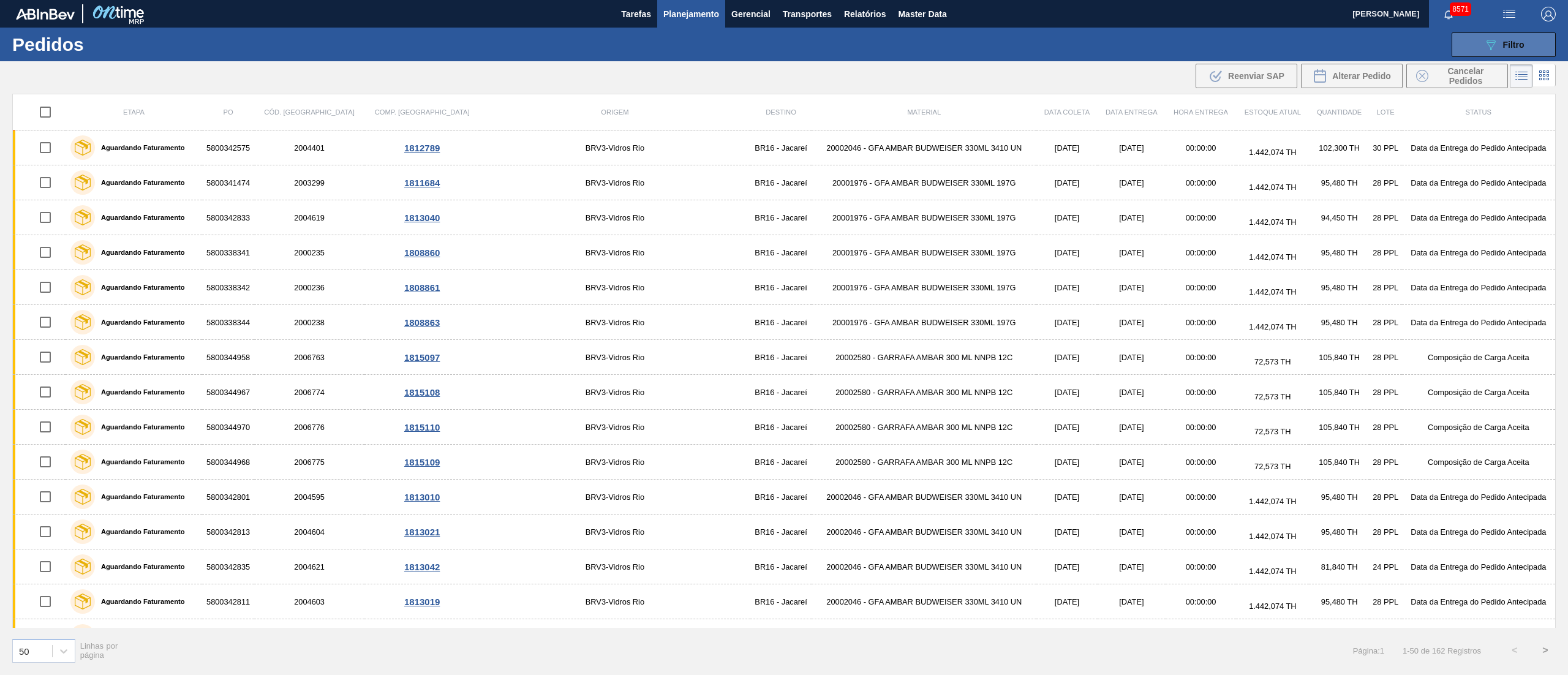
click at [1521, 34] on button "089F7B8B-B2A5-4AFE-B5C0-19BA573D28AC Filtro" at bounding box center [1503, 44] width 104 height 25
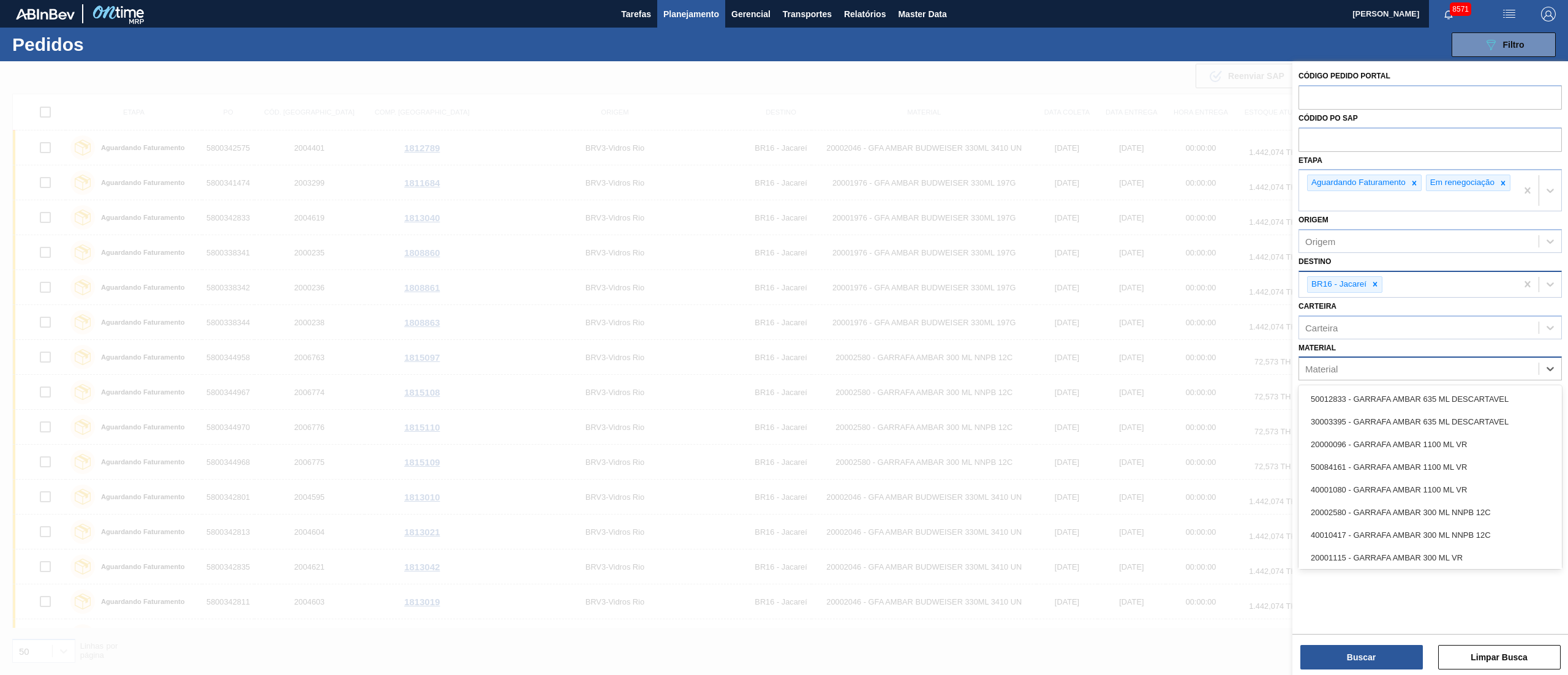
click at [1331, 375] on div "Material" at bounding box center [1321, 369] width 32 height 10
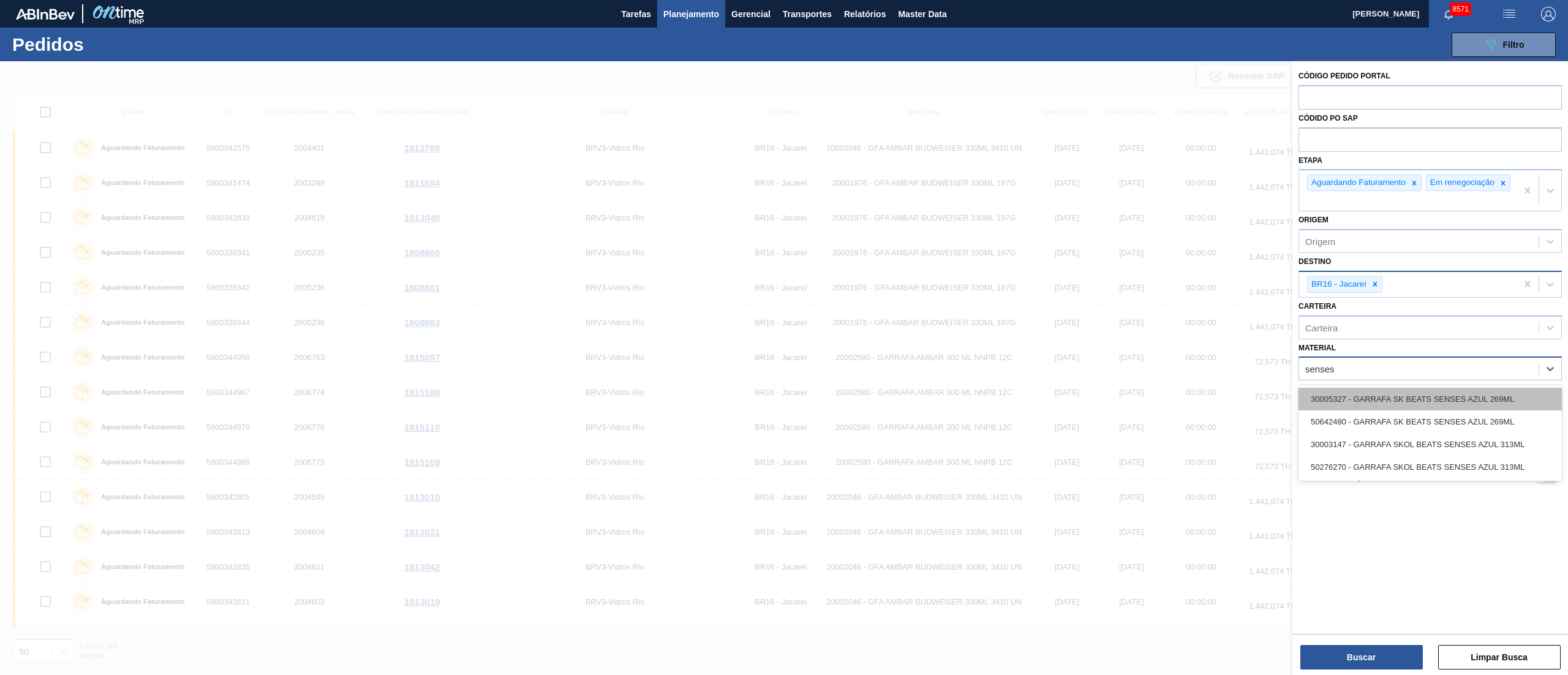
click at [1365, 411] on div "30005327 - GARRAFA SK BEATS SENSES AZUL 269ML" at bounding box center [1429, 399] width 263 height 23
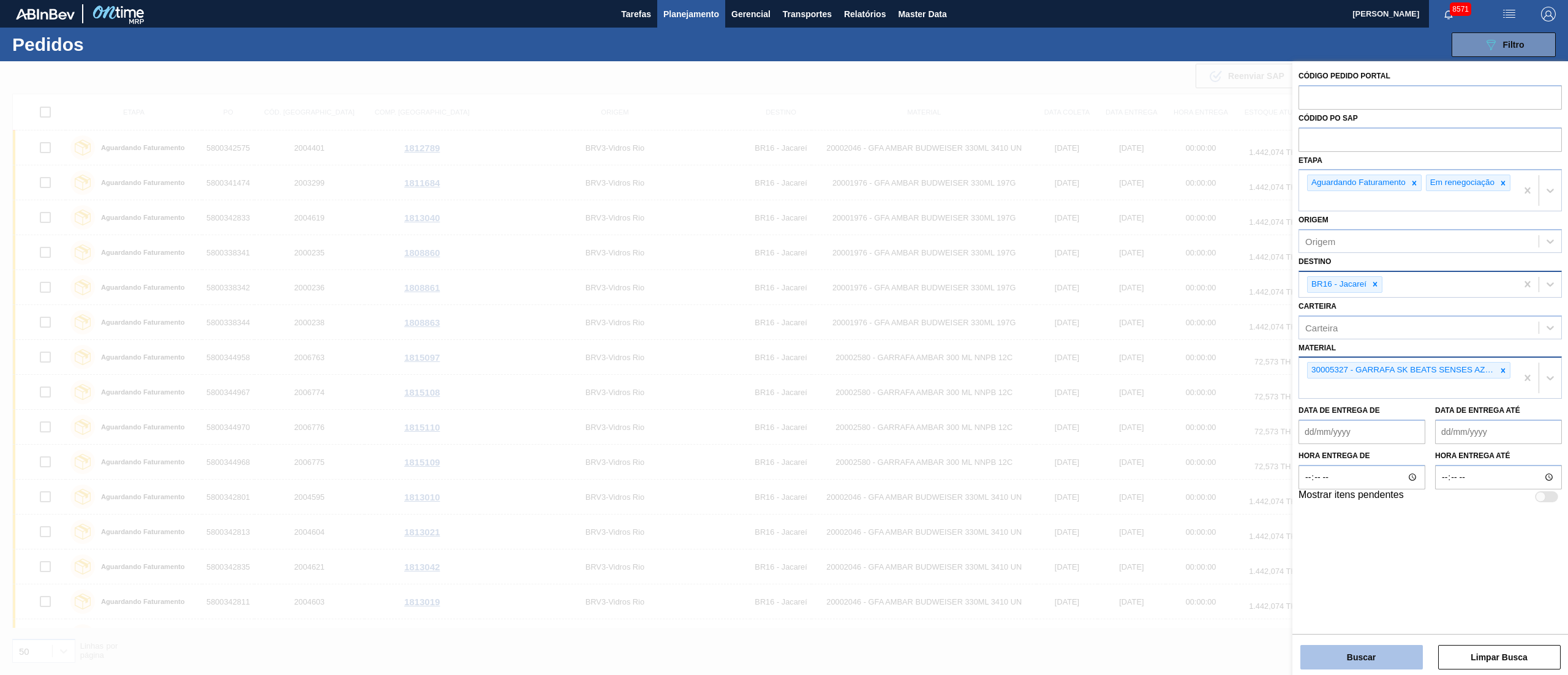
click at [1359, 664] on button "Buscar" at bounding box center [1361, 657] width 122 height 25
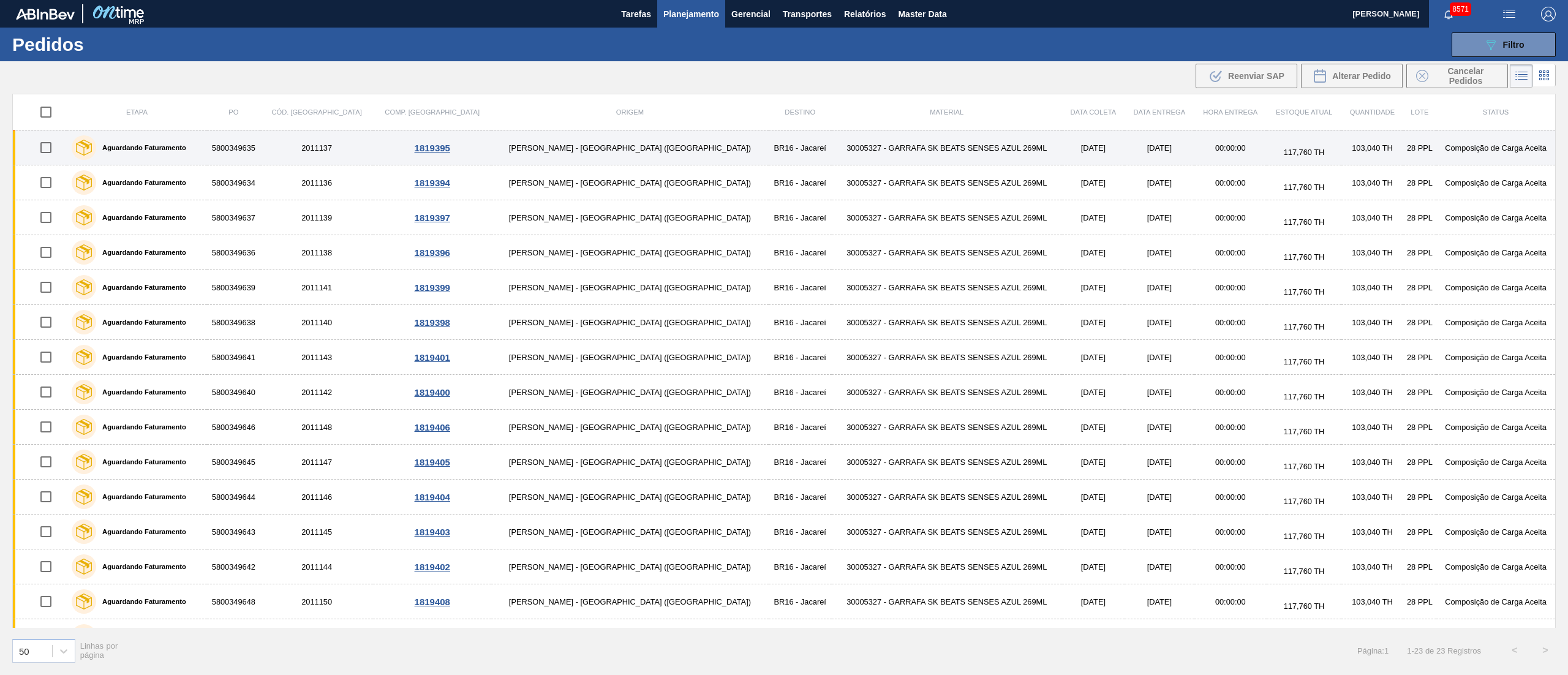
click at [832, 146] on td "30005327 - GARRAFA SK BEATS SENSES AZUL 269ML" at bounding box center [946, 148] width 230 height 35
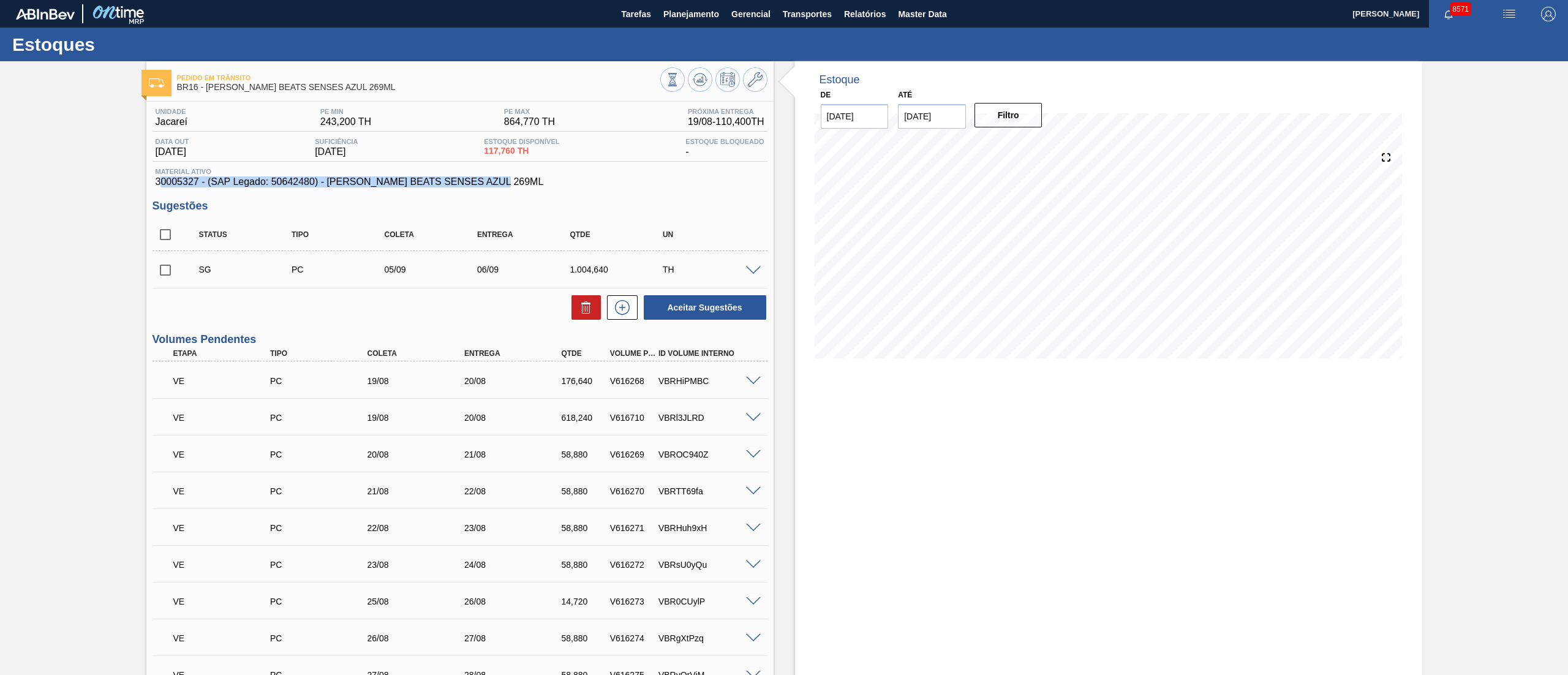
drag, startPoint x: 161, startPoint y: 178, endPoint x: 504, endPoint y: 181, distance: 343.0
click at [504, 181] on span "30005327 - (SAP Legado: 50642480) - [PERSON_NAME] BEATS SENSES AZUL 269ML" at bounding box center [460, 181] width 609 height 11
drag, startPoint x: 152, startPoint y: 178, endPoint x: 554, endPoint y: 181, distance: 402.0
click at [554, 181] on div "Material ativo 30005327 - (SAP Legado: 50642480) - [PERSON_NAME] BEATS SENSES A…" at bounding box center [459, 177] width 615 height 20
copy span "30005327 - (SAP Legado: 50642480) - [PERSON_NAME] BEATS SENSES AZUL 269ML"
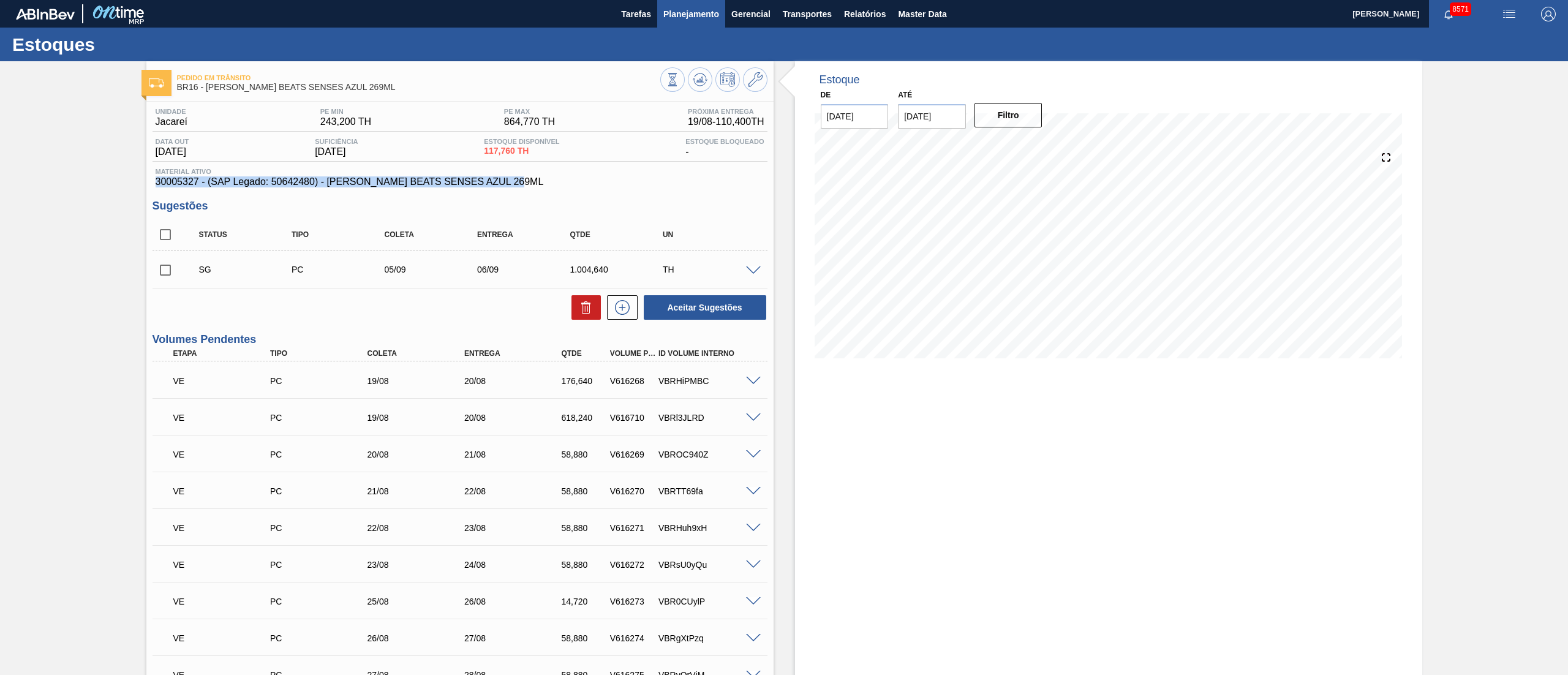
click at [697, 9] on span "Planejamento" at bounding box center [691, 14] width 56 height 15
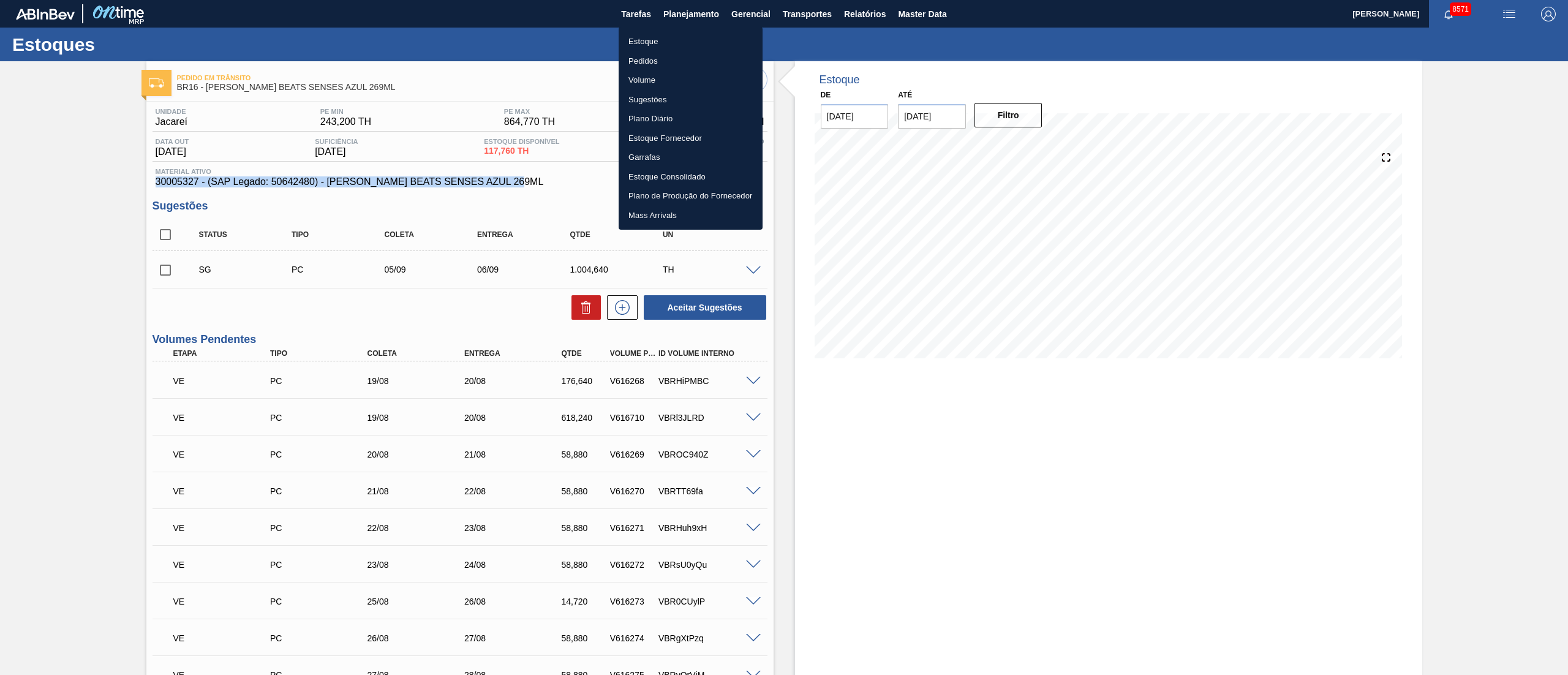
click at [647, 40] on li "Estoque" at bounding box center [690, 41] width 144 height 20
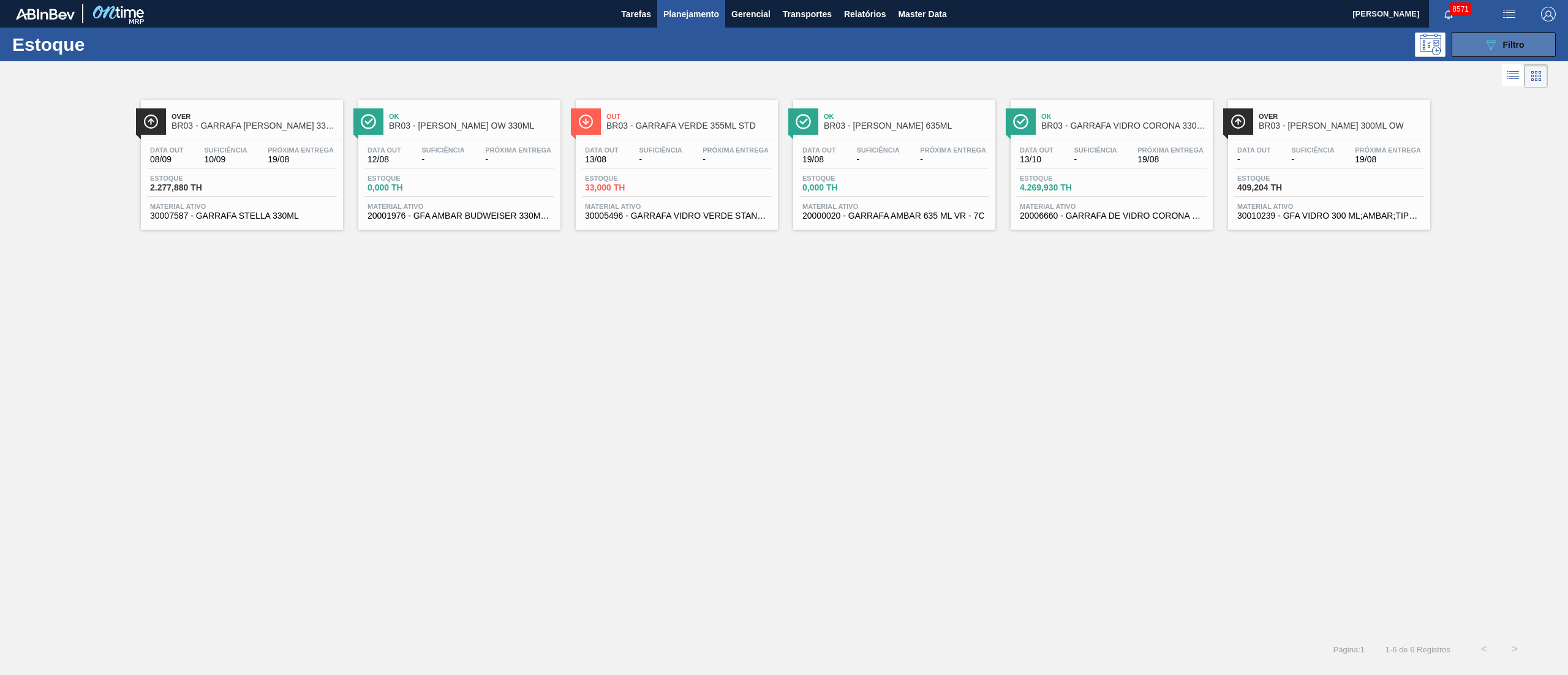
click at [1504, 33] on button "089F7B8B-B2A5-4AFE-B5C0-19BA573D28AC Filtro" at bounding box center [1503, 44] width 104 height 25
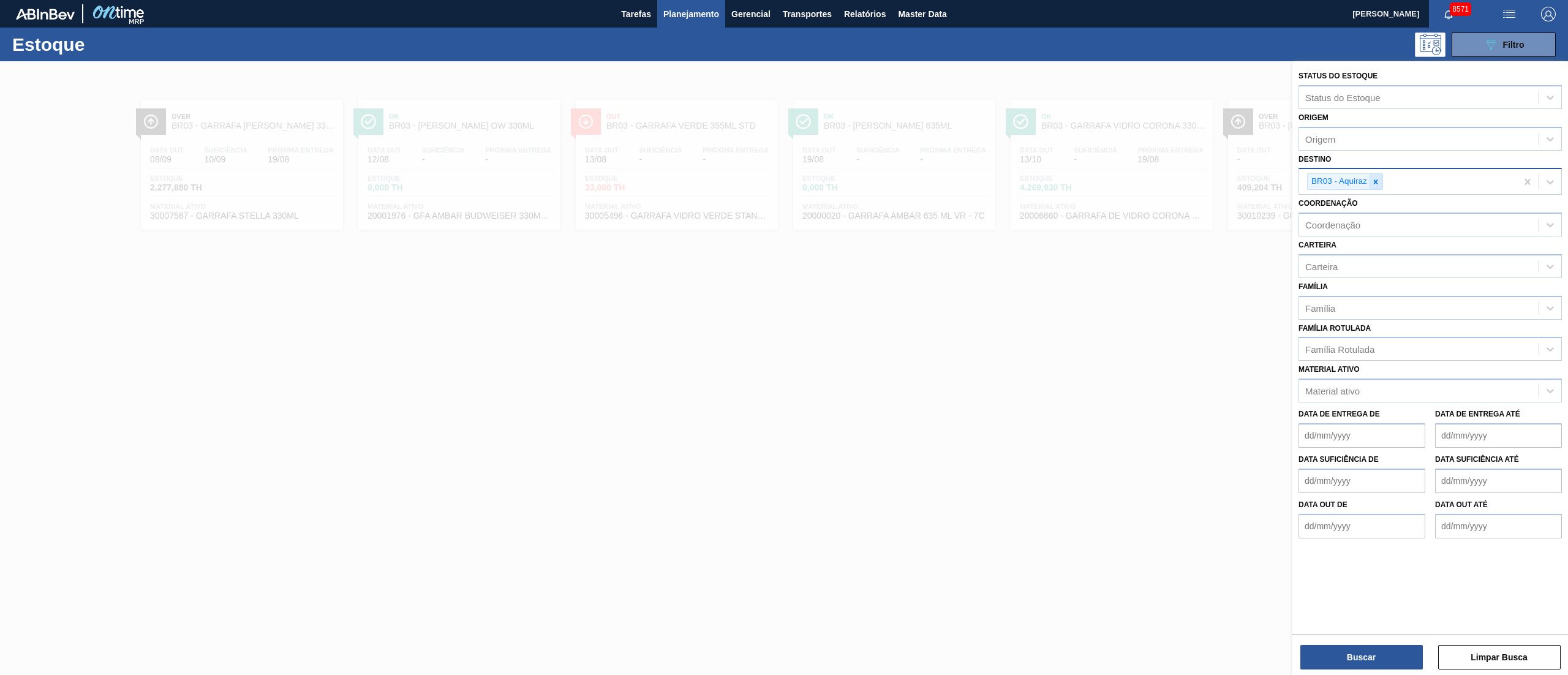
click at [1376, 183] on icon at bounding box center [1376, 182] width 9 height 9
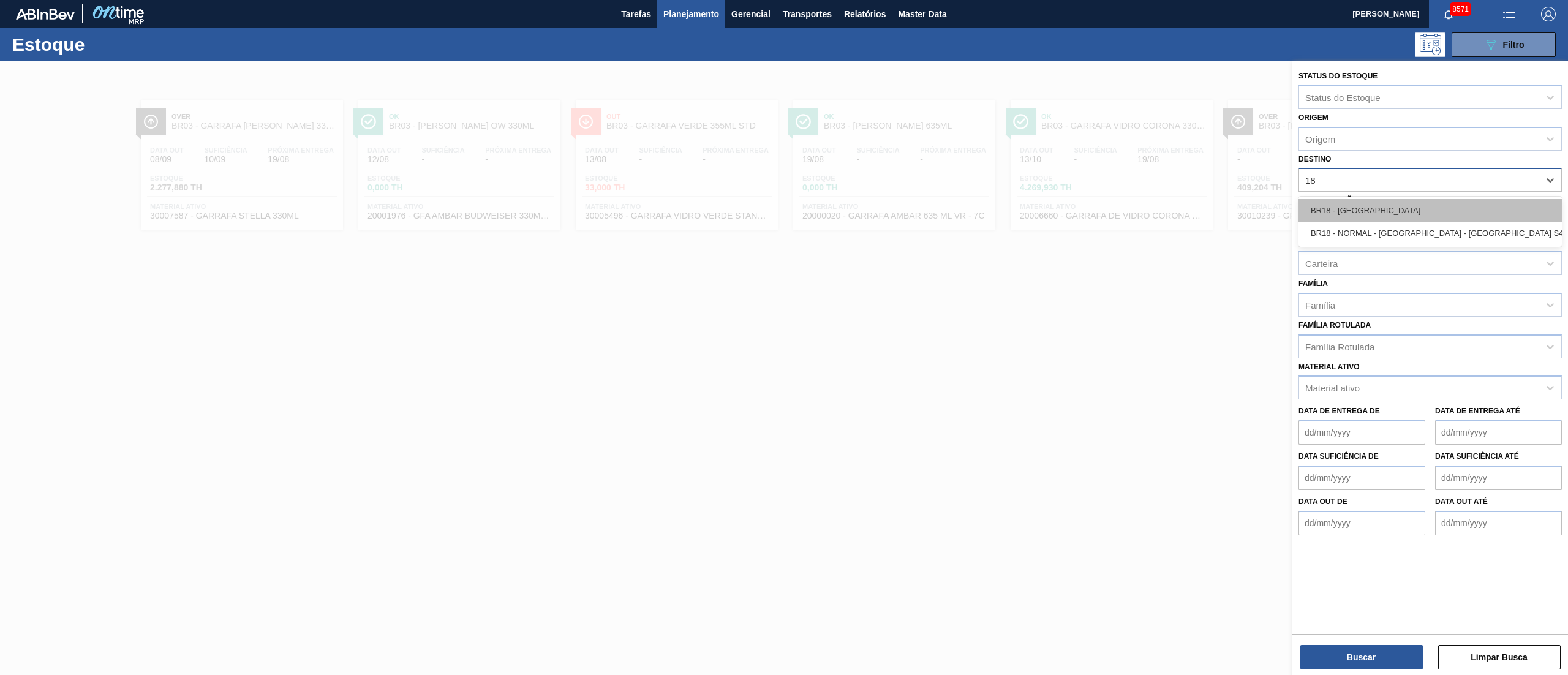
click at [1376, 199] on div "BR18 - [GEOGRAPHIC_DATA]" at bounding box center [1429, 210] width 263 height 23
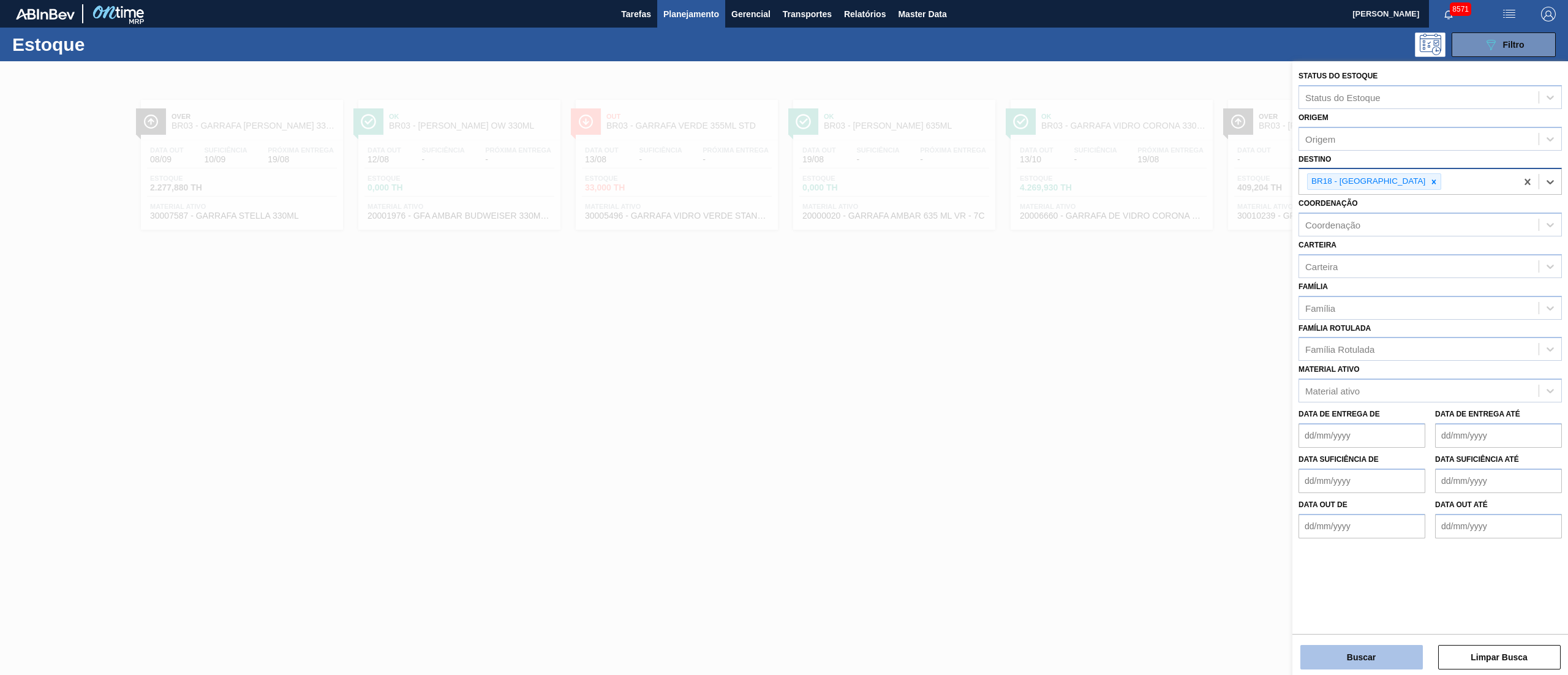
click at [1342, 660] on button "Buscar" at bounding box center [1361, 657] width 122 height 25
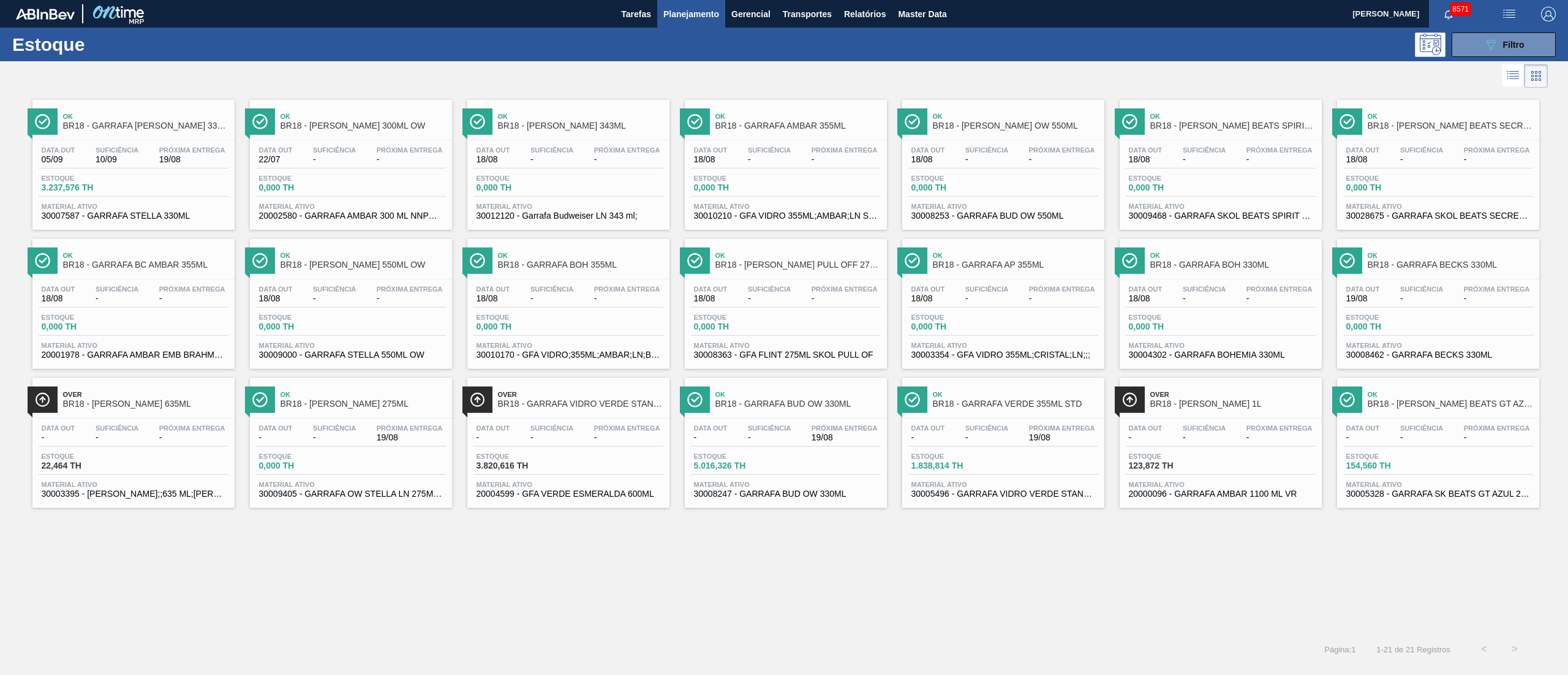
click at [167, 165] on div "Data out 05/09 Suficiência 10/09 Próxima Entrega 19/08" at bounding box center [133, 157] width 190 height 22
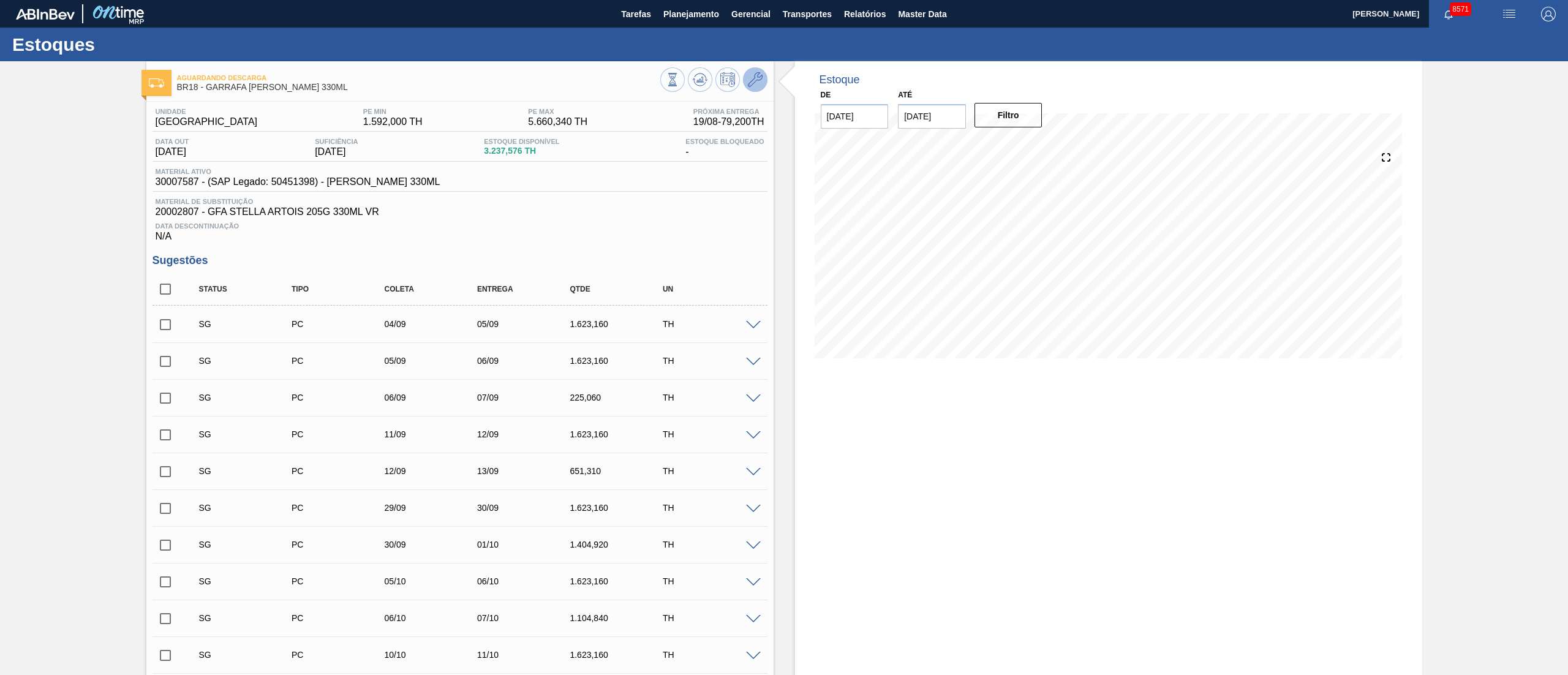
click at [765, 80] on button at bounding box center [755, 80] width 25 height 25
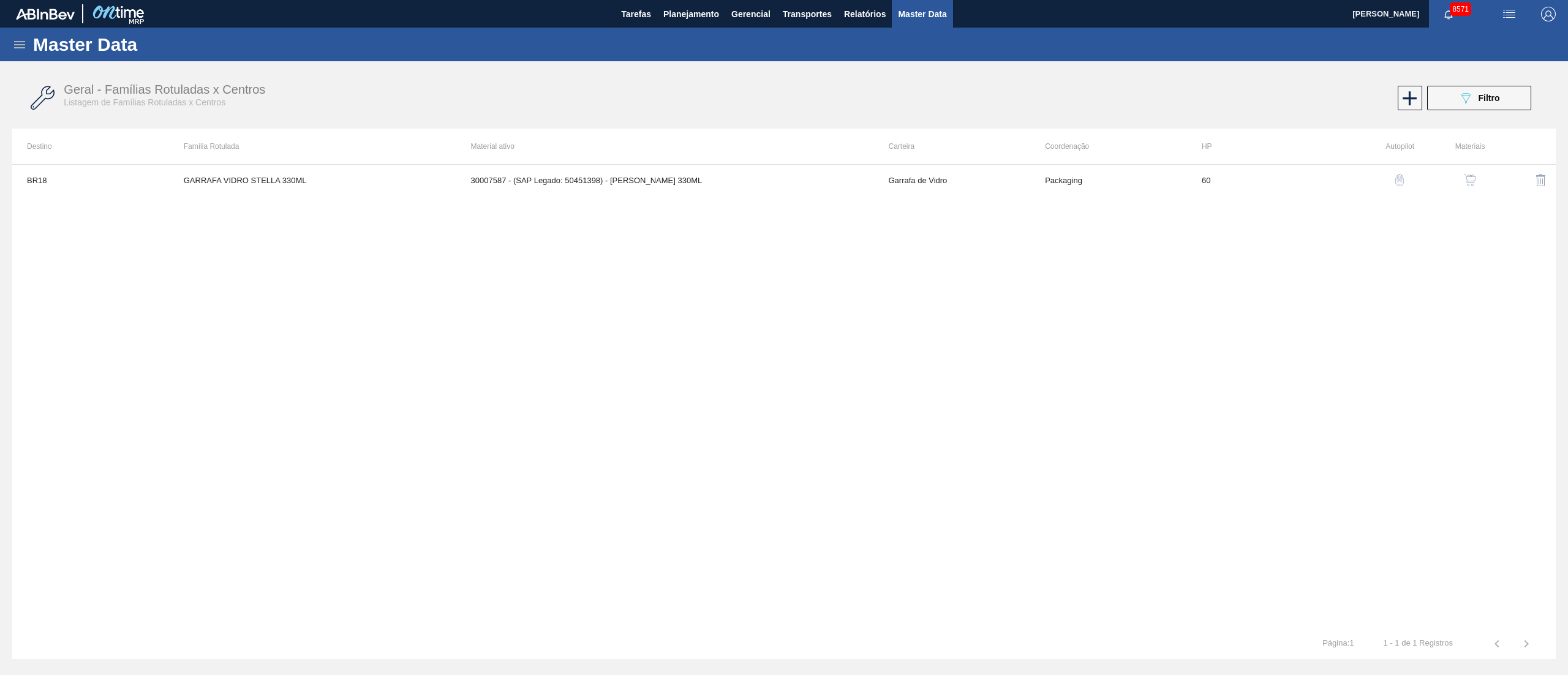
click at [1466, 173] on button "button" at bounding box center [1470, 180] width 29 height 29
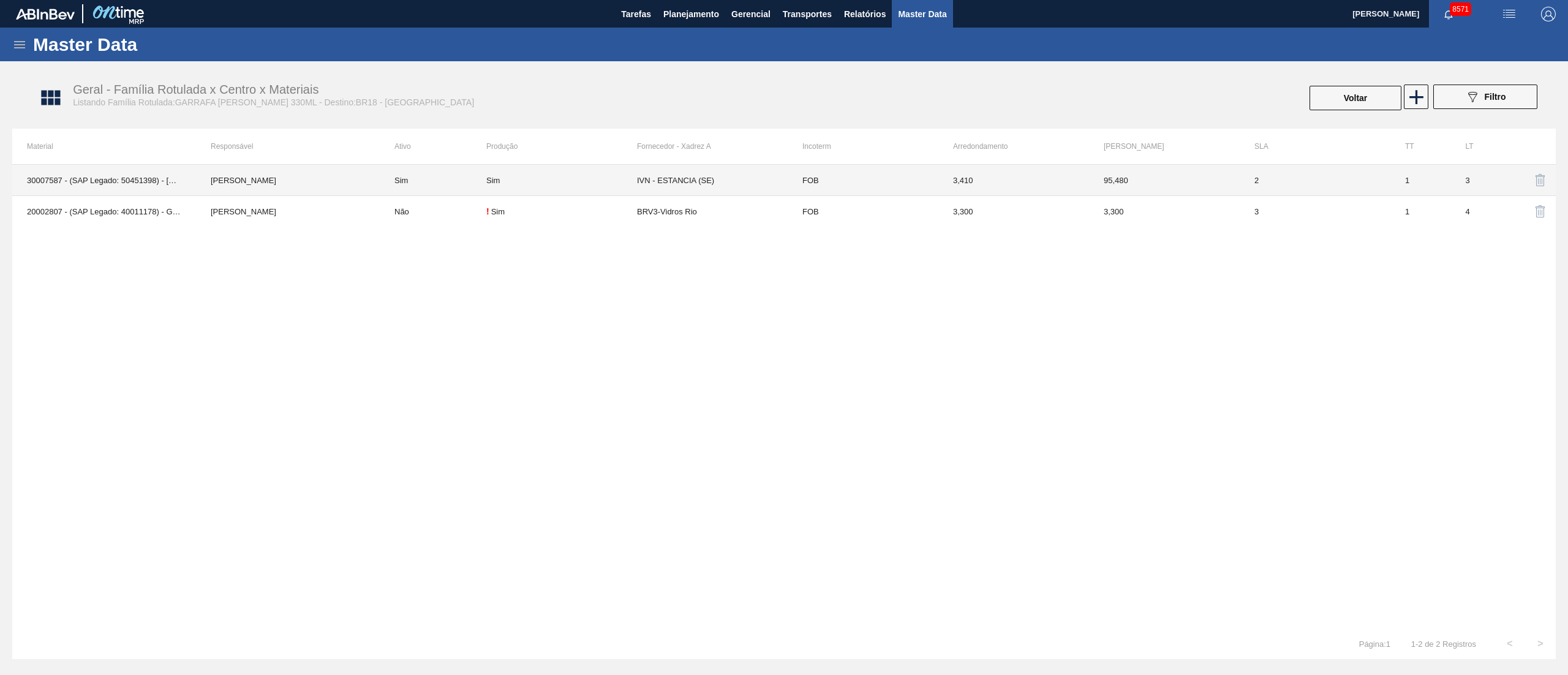
click at [699, 186] on td "IVN - ESTANCIA (SE)" at bounding box center [712, 181] width 150 height 32
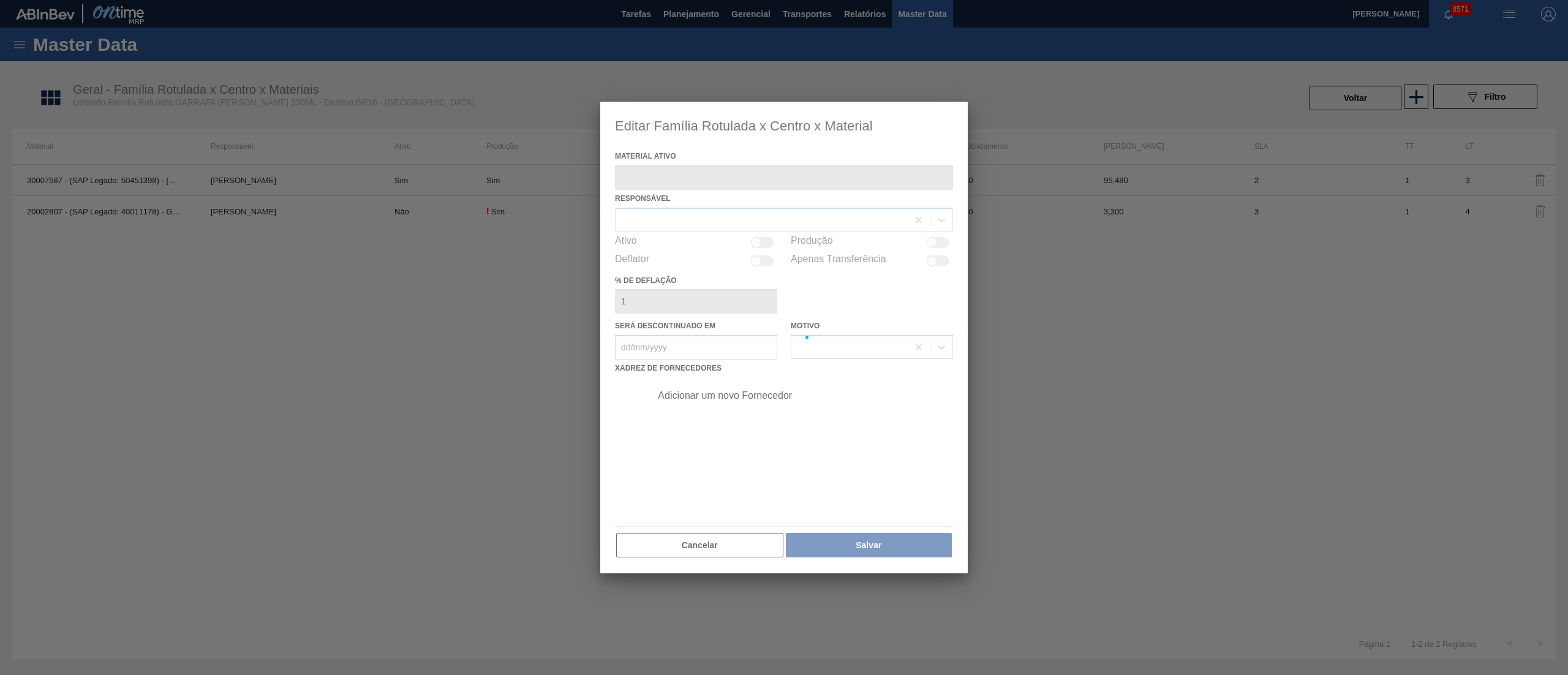
click at [699, 186] on div at bounding box center [784, 337] width 368 height 471
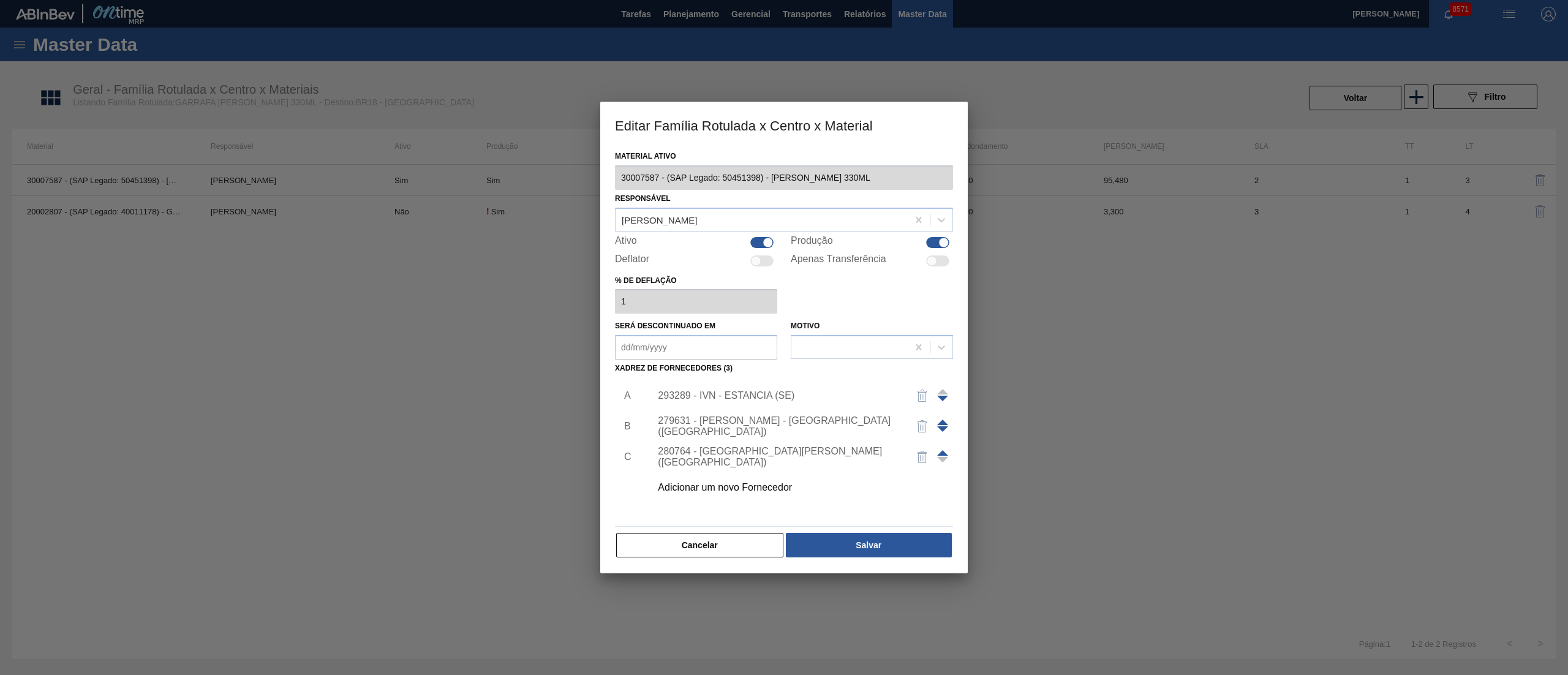
click at [748, 396] on div "293289 - IVN - ESTANCIA (SE)" at bounding box center [777, 395] width 240 height 11
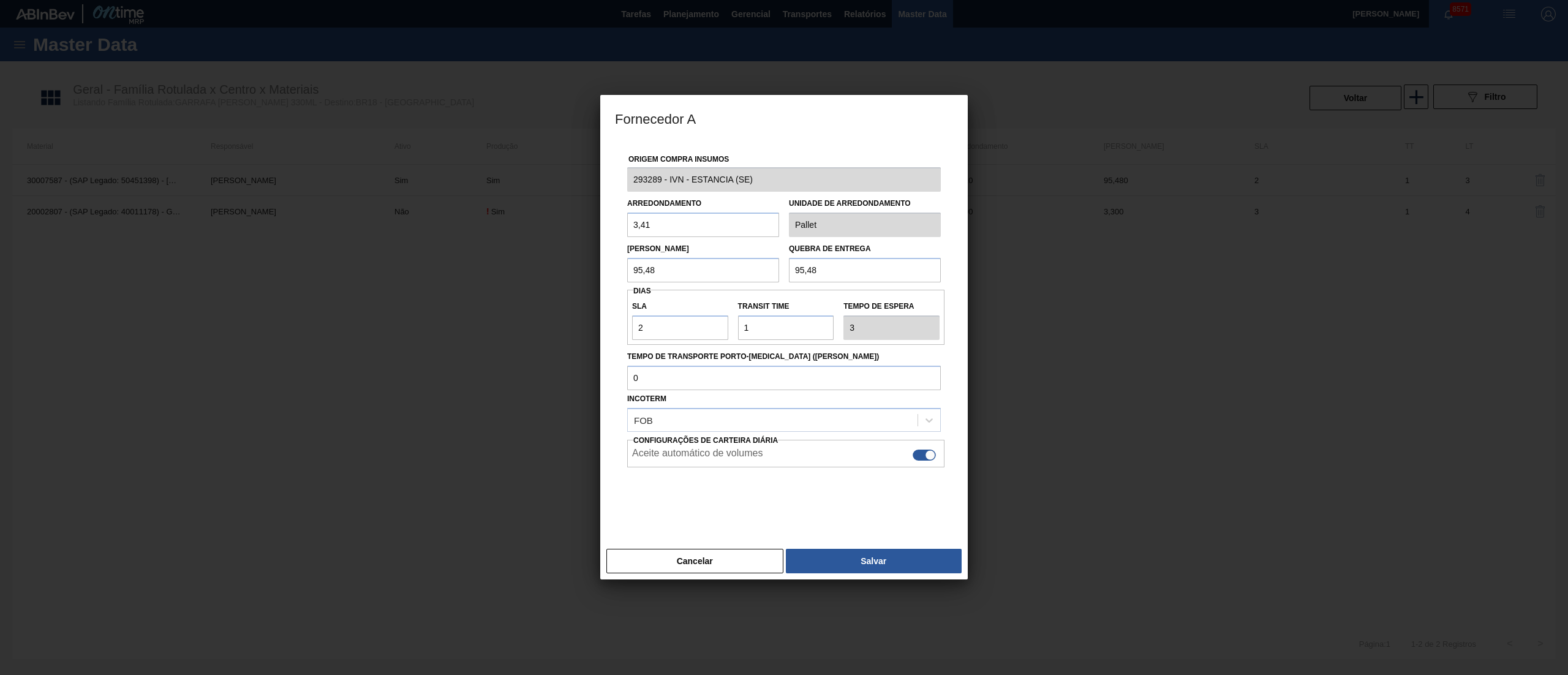
click at [748, 396] on div "Incoterm FOB" at bounding box center [783, 411] width 314 height 42
click at [692, 229] on input "3,41" at bounding box center [703, 225] width 152 height 25
click at [862, 560] on button "Salvar" at bounding box center [874, 561] width 176 height 25
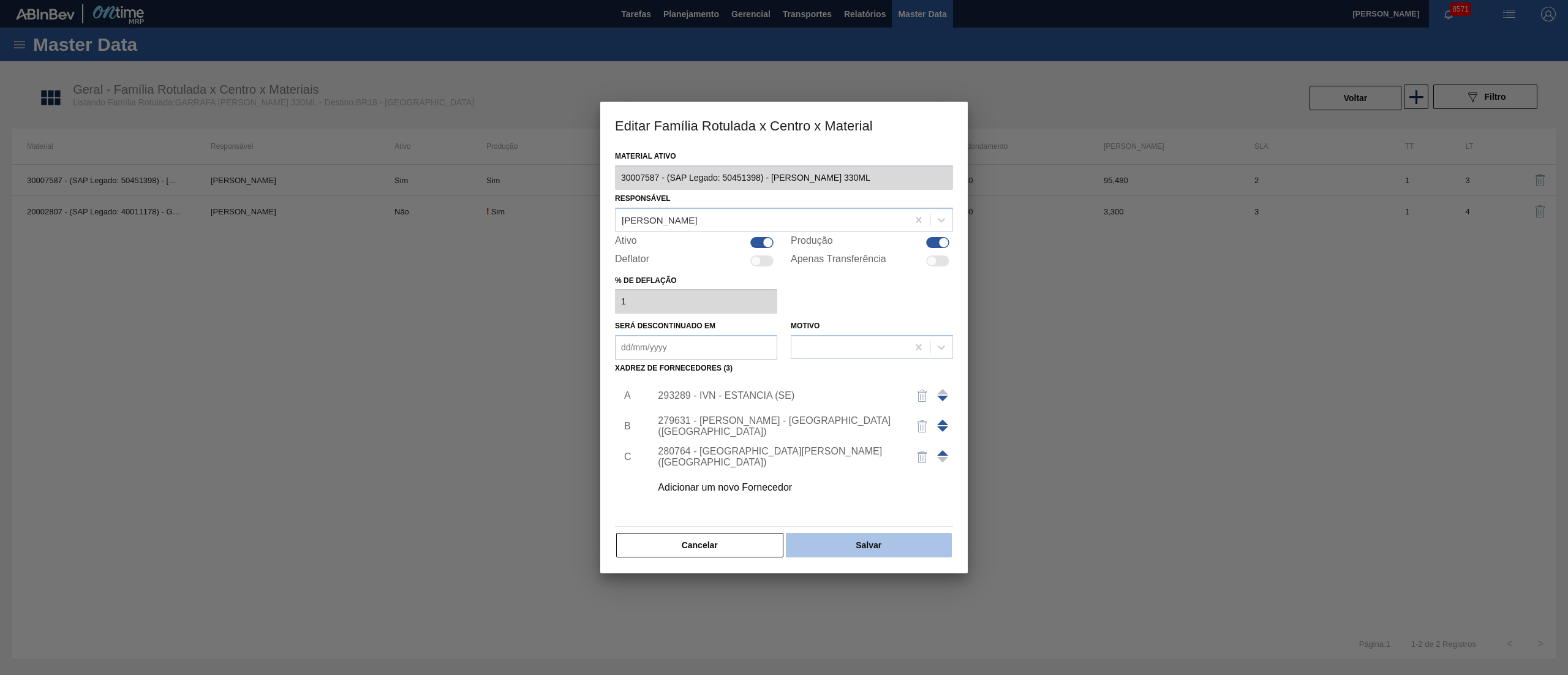
click at [865, 548] on button "Salvar" at bounding box center [869, 545] width 166 height 25
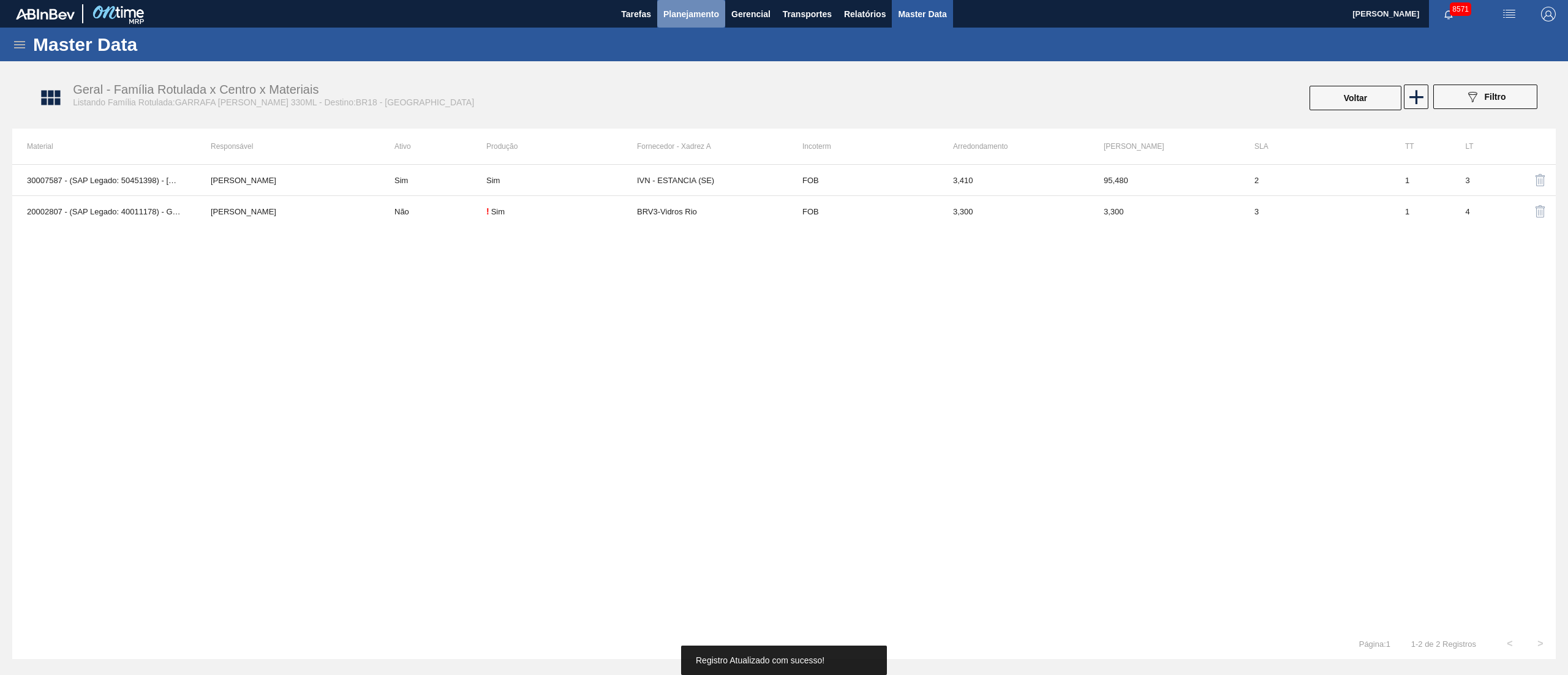
click at [685, 12] on span "Planejamento" at bounding box center [691, 14] width 56 height 15
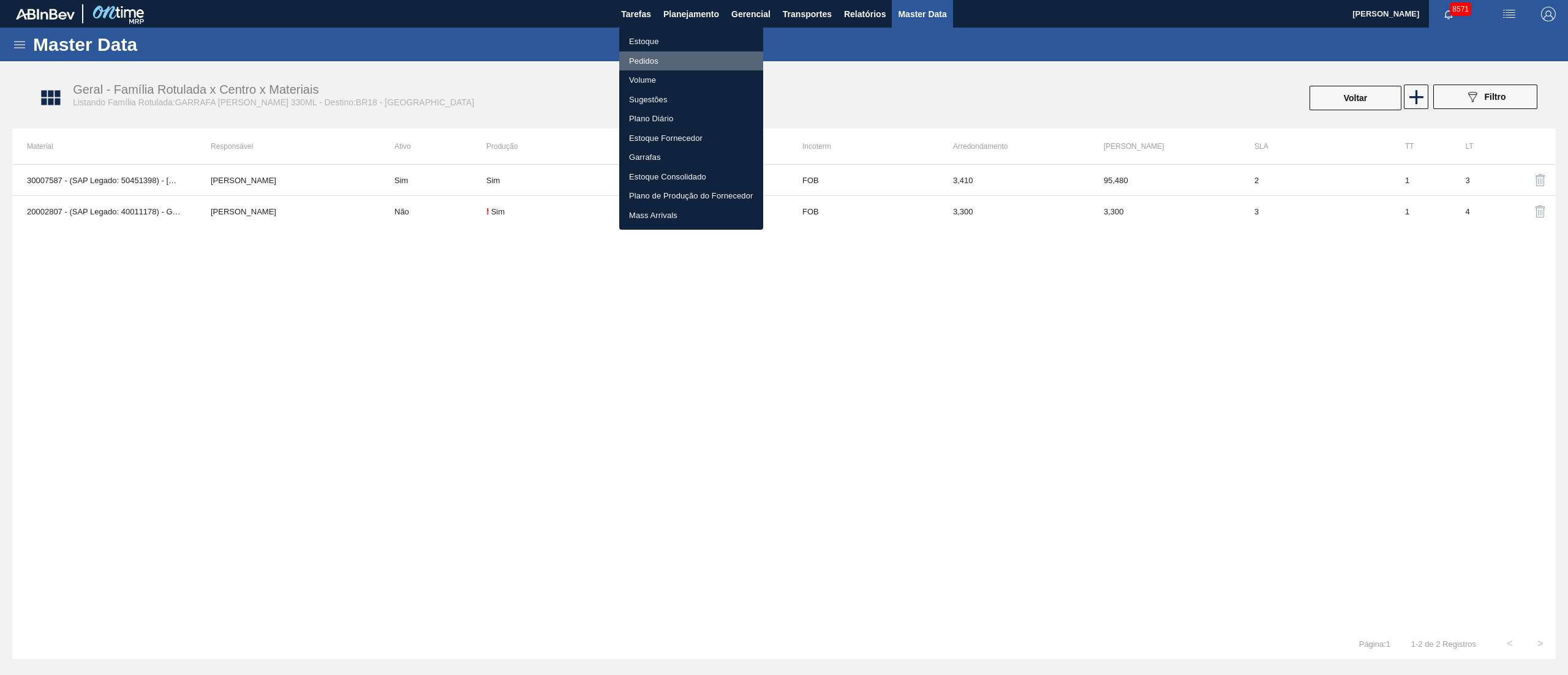
click at [645, 63] on li "Pedidos" at bounding box center [691, 61] width 144 height 20
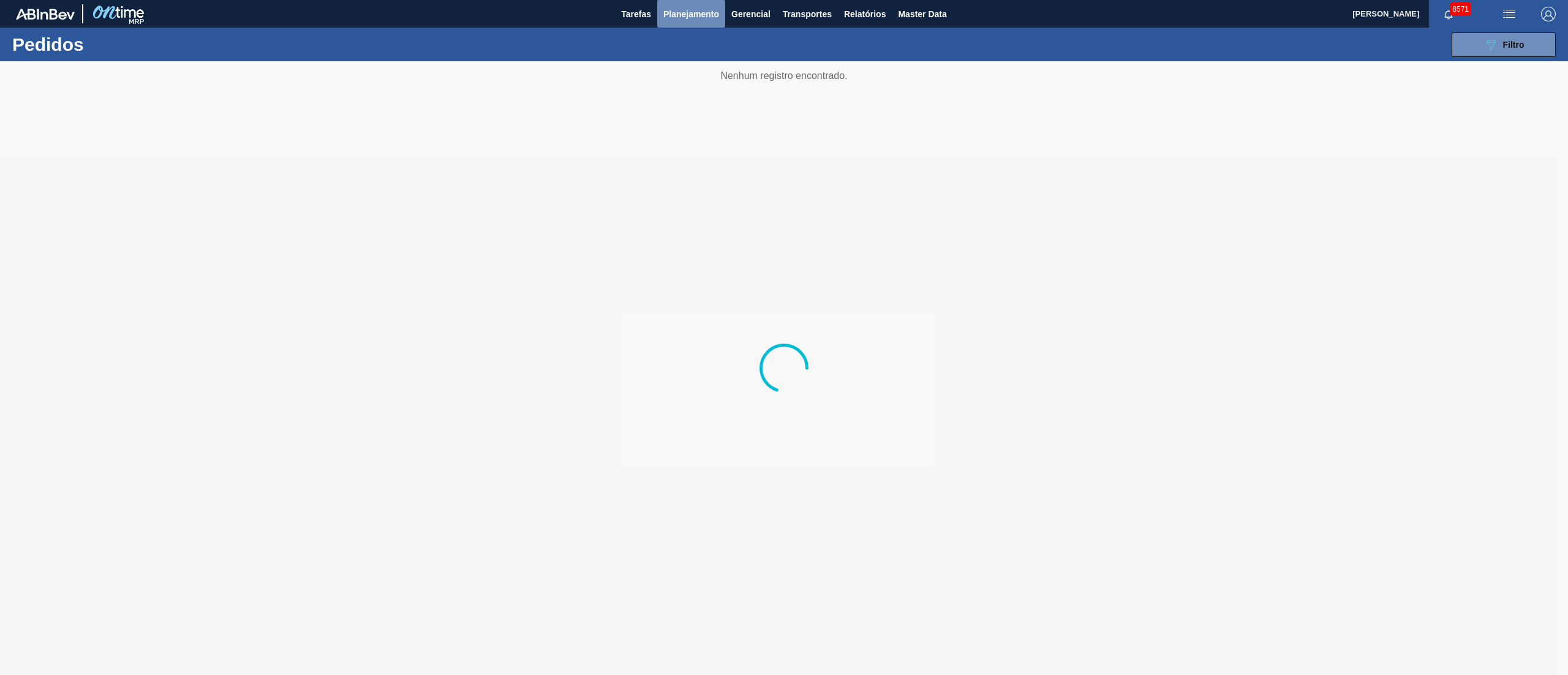
click at [681, 21] on span "Planejamento" at bounding box center [691, 14] width 56 height 15
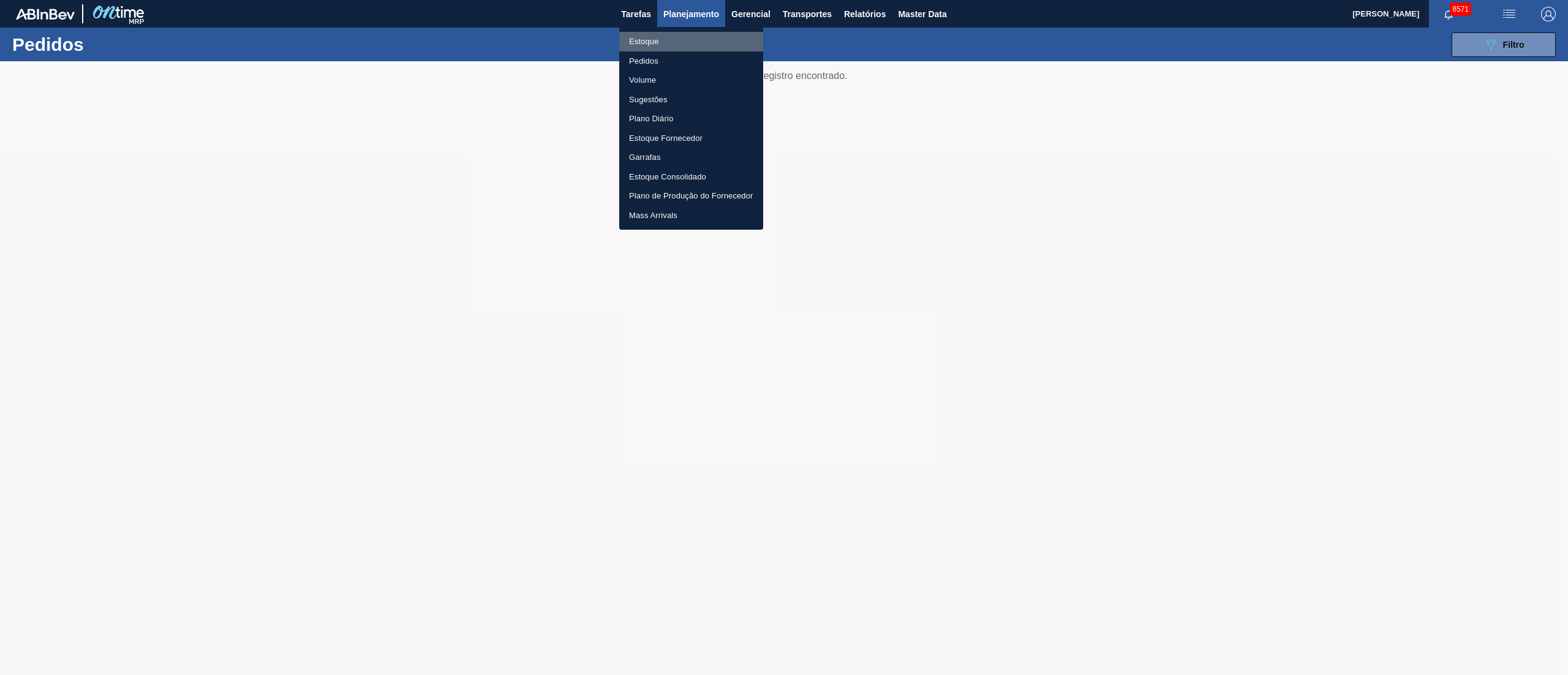
click at [659, 44] on li "Estoque" at bounding box center [691, 41] width 144 height 20
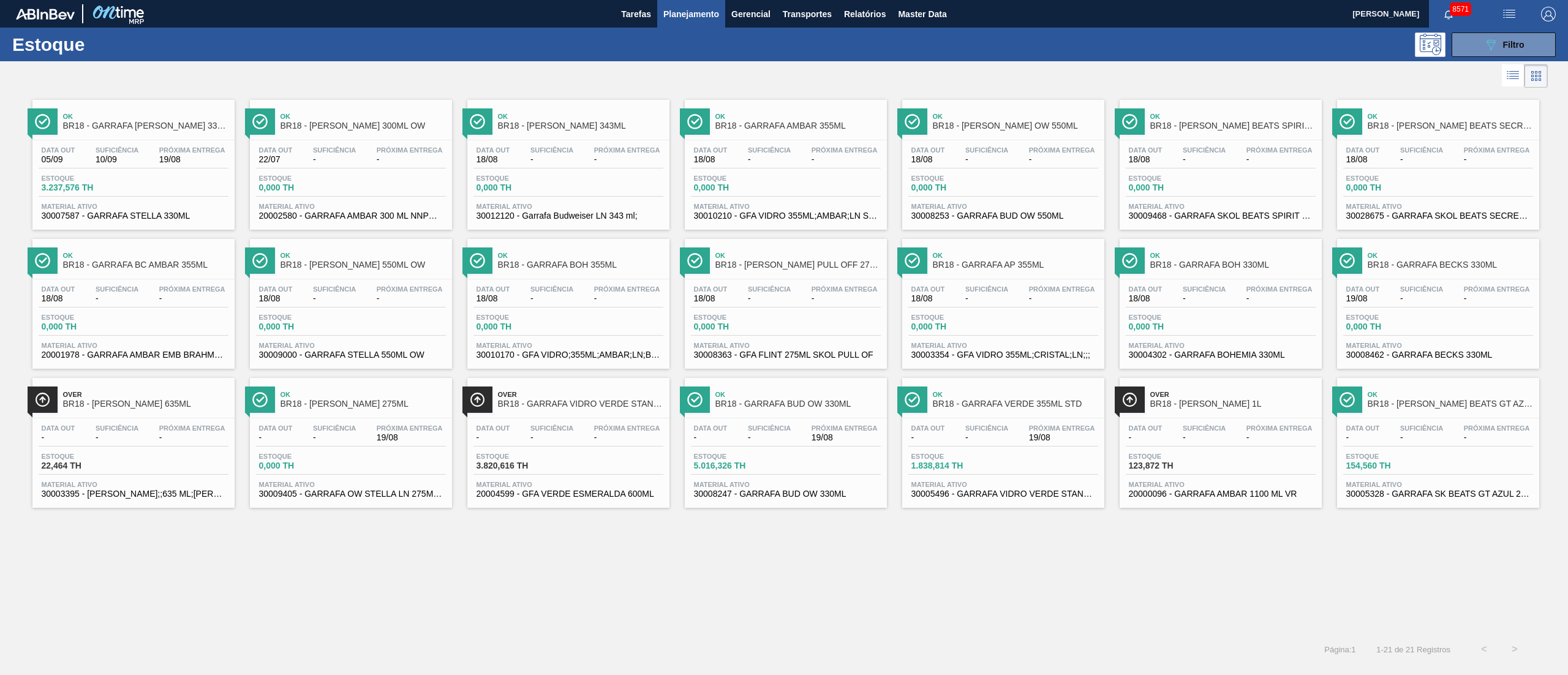
click at [113, 176] on span "Estoque" at bounding box center [85, 178] width 85 height 8
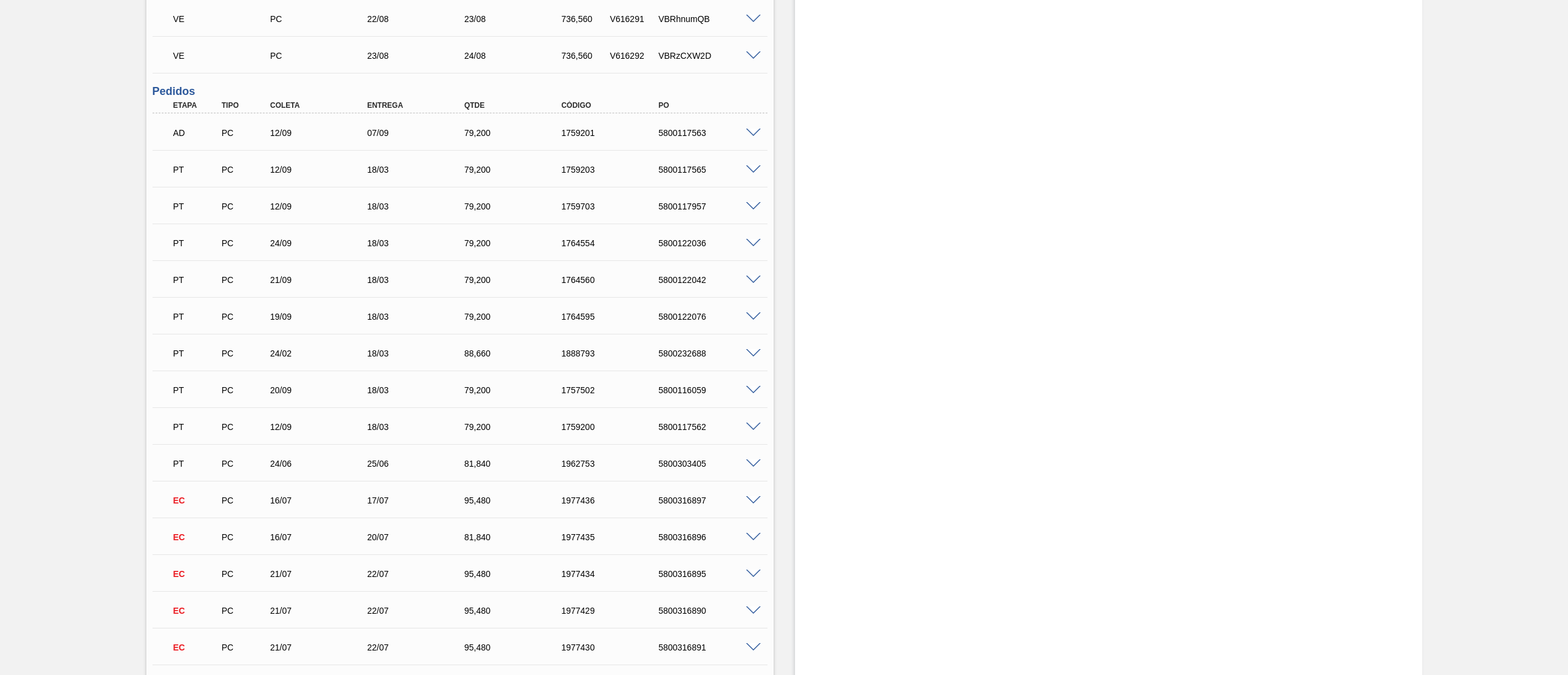
scroll to position [490, 0]
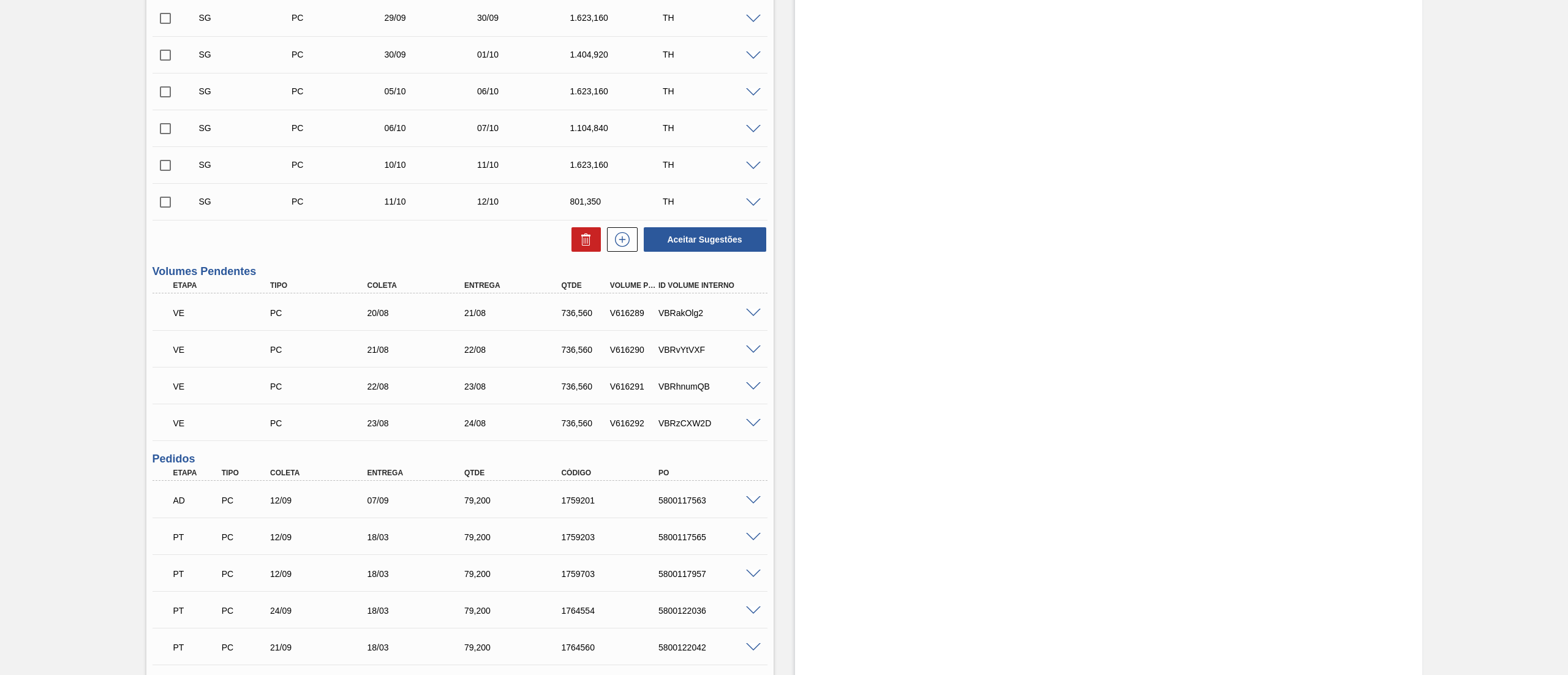
click at [752, 311] on span at bounding box center [752, 313] width 15 height 9
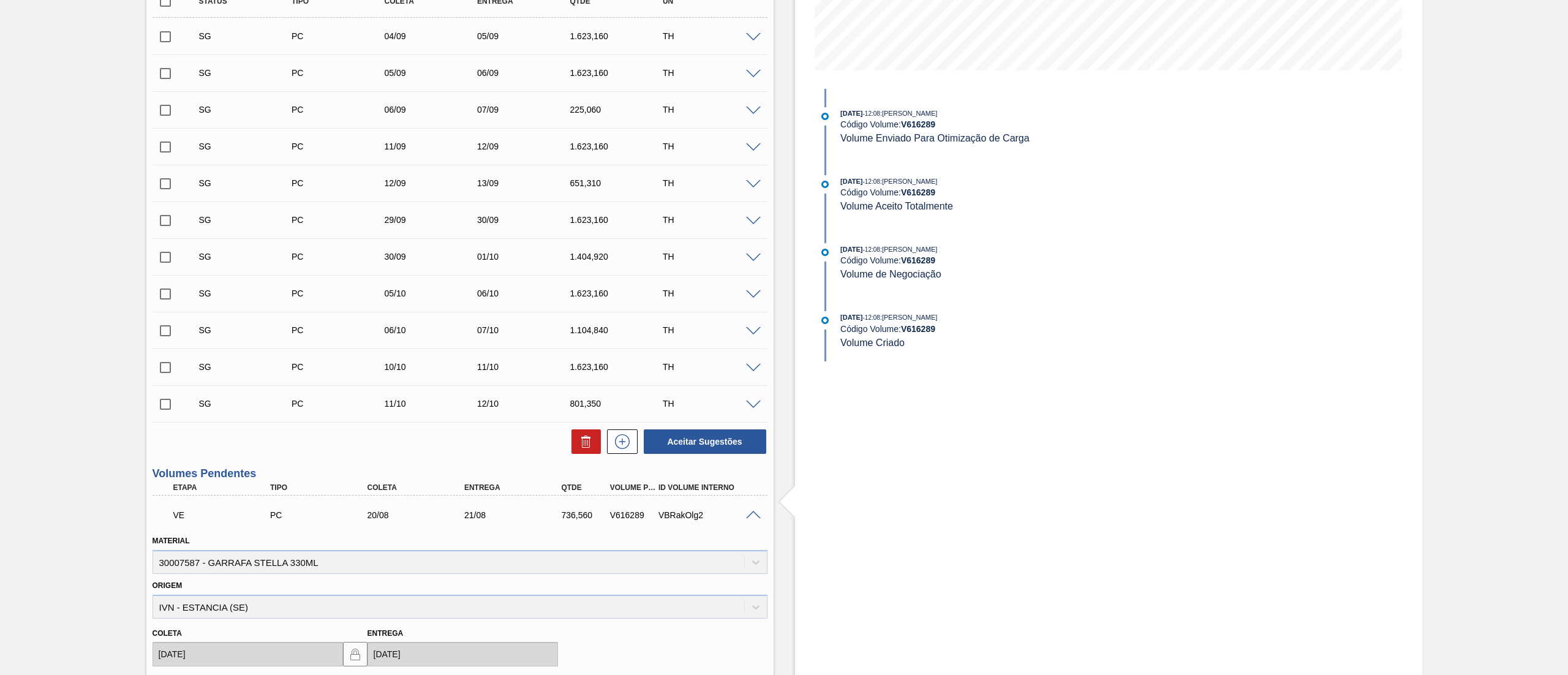
scroll to position [245, 0]
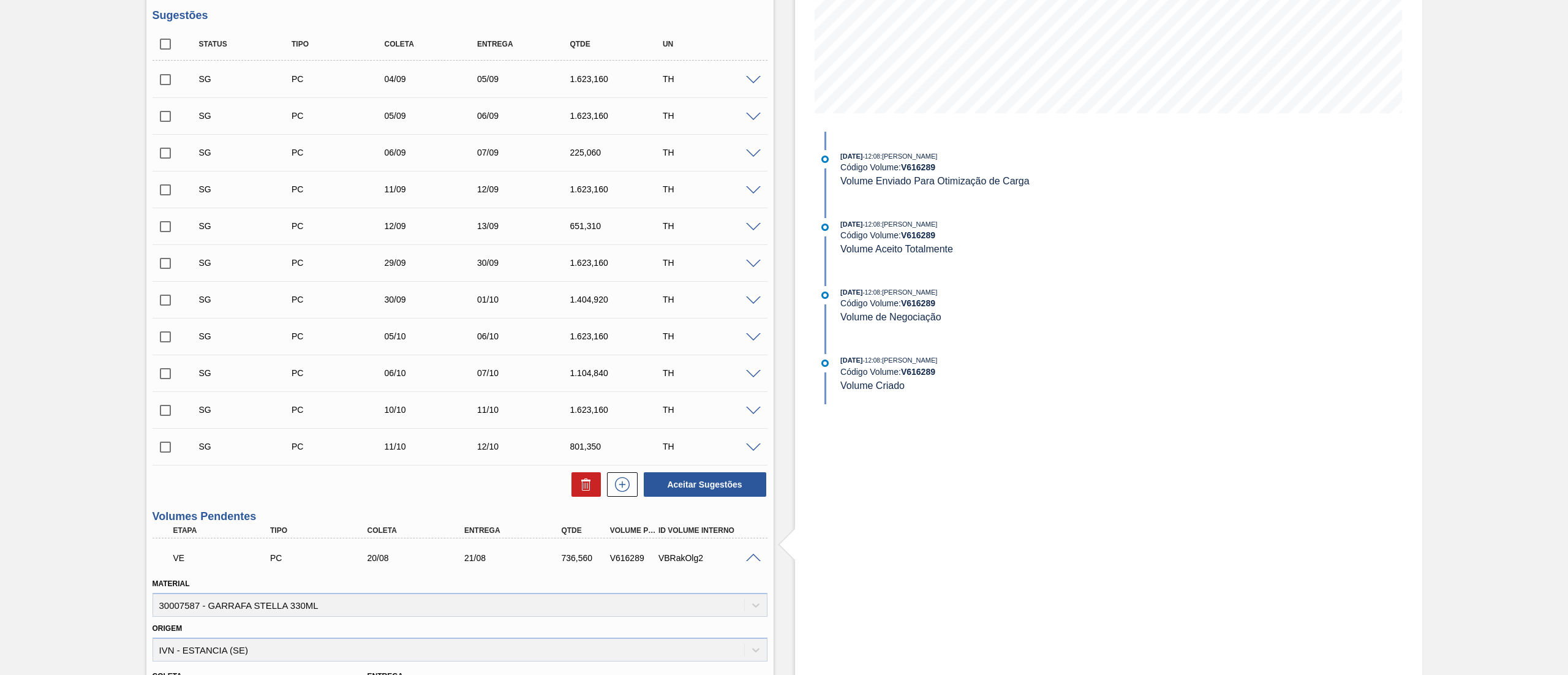
click at [164, 80] on input "checkbox" at bounding box center [165, 80] width 26 height 26
click at [156, 119] on input "checkbox" at bounding box center [165, 116] width 26 height 26
click at [174, 159] on input "checkbox" at bounding box center [165, 153] width 26 height 26
click at [748, 83] on span at bounding box center [752, 80] width 15 height 9
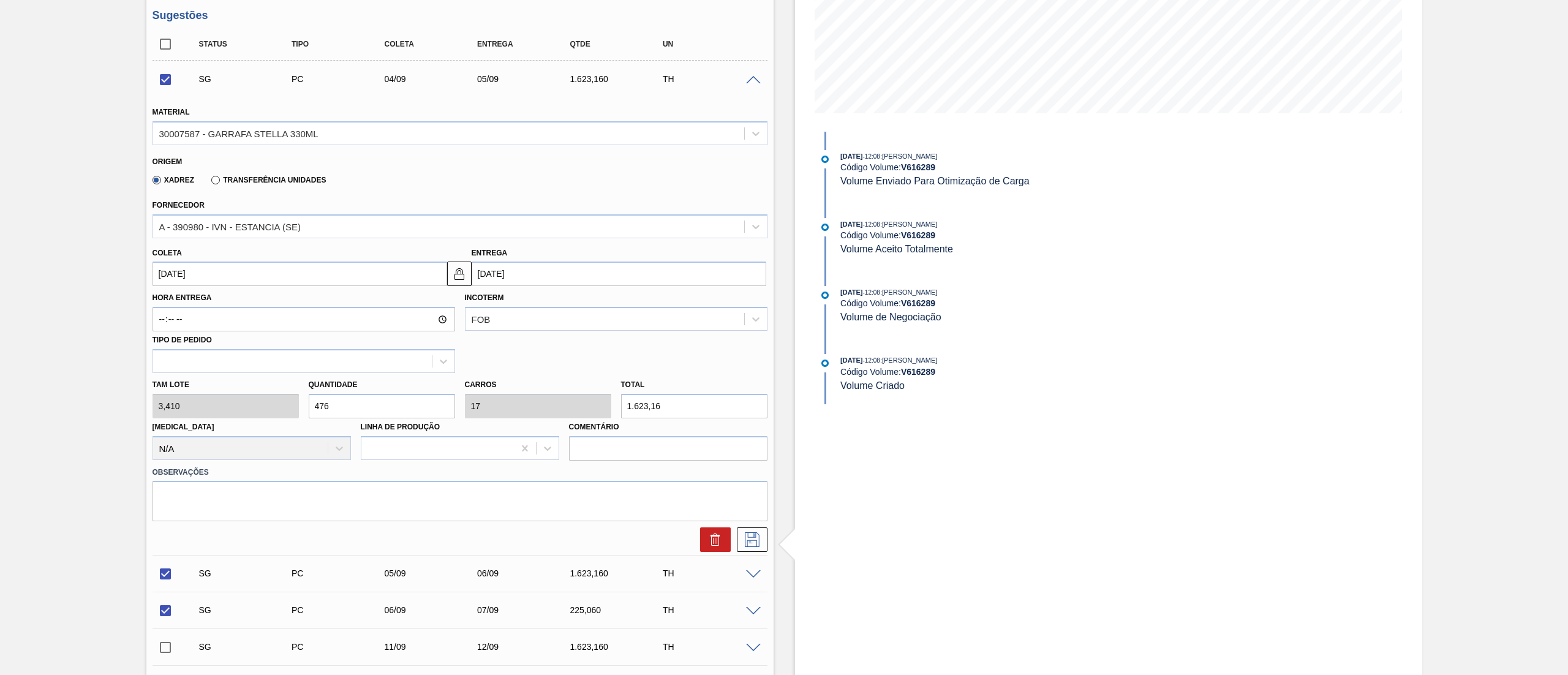
scroll to position [368, 0]
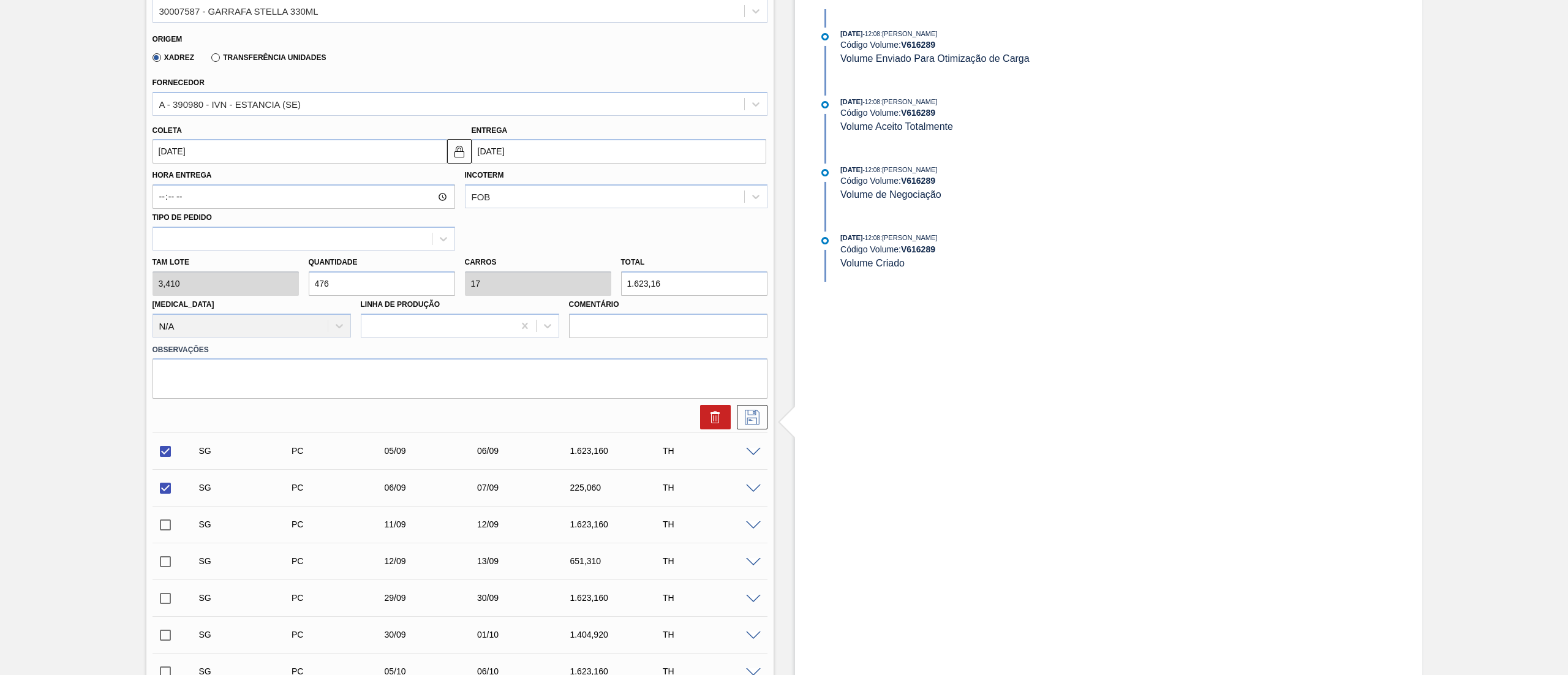
click at [199, 154] on input "[DATE]" at bounding box center [299, 151] width 295 height 25
click at [283, 262] on div "20" at bounding box center [285, 259] width 16 height 16
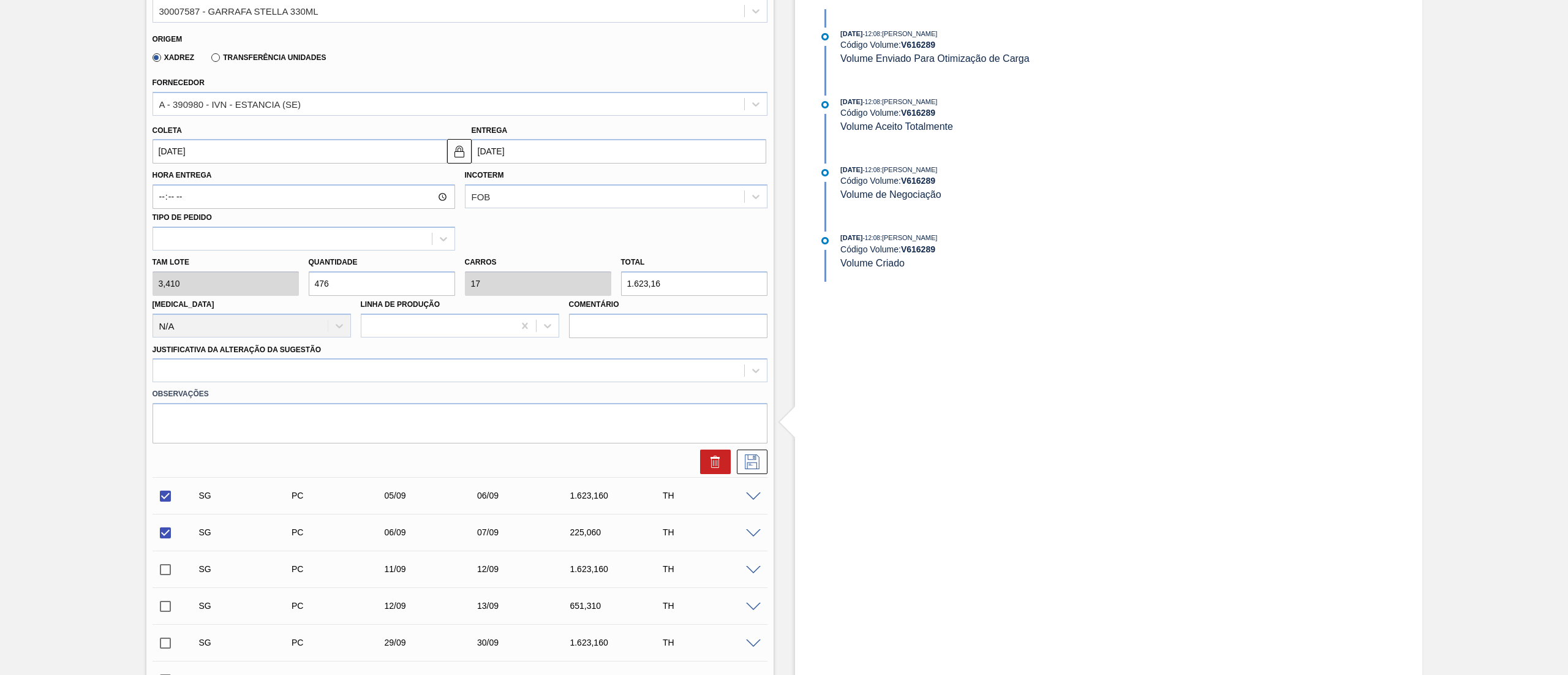
drag, startPoint x: 370, startPoint y: 286, endPoint x: 140, endPoint y: 281, distance: 230.1
click at [264, 371] on div at bounding box center [448, 370] width 591 height 18
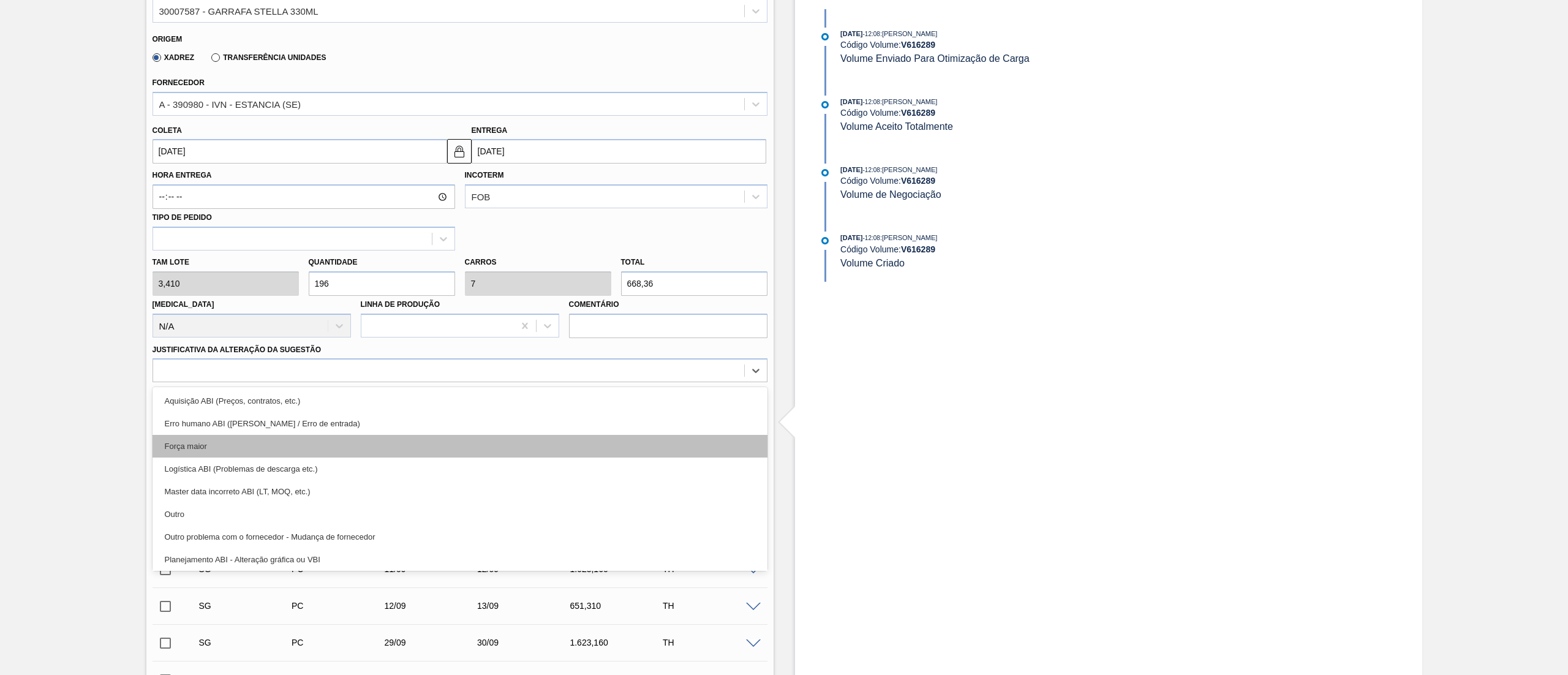
click at [221, 444] on div "Força maior" at bounding box center [459, 447] width 615 height 23
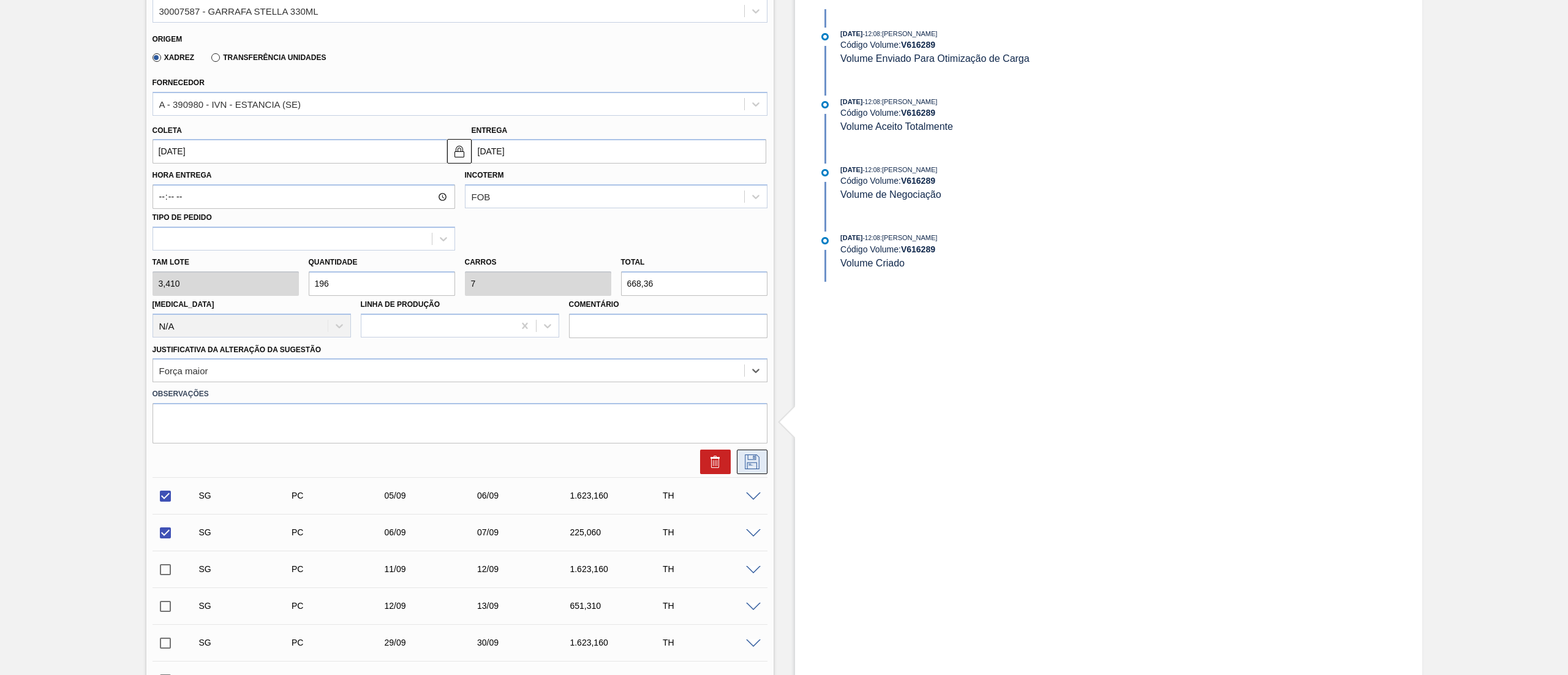
click at [742, 465] on icon at bounding box center [752, 461] width 20 height 15
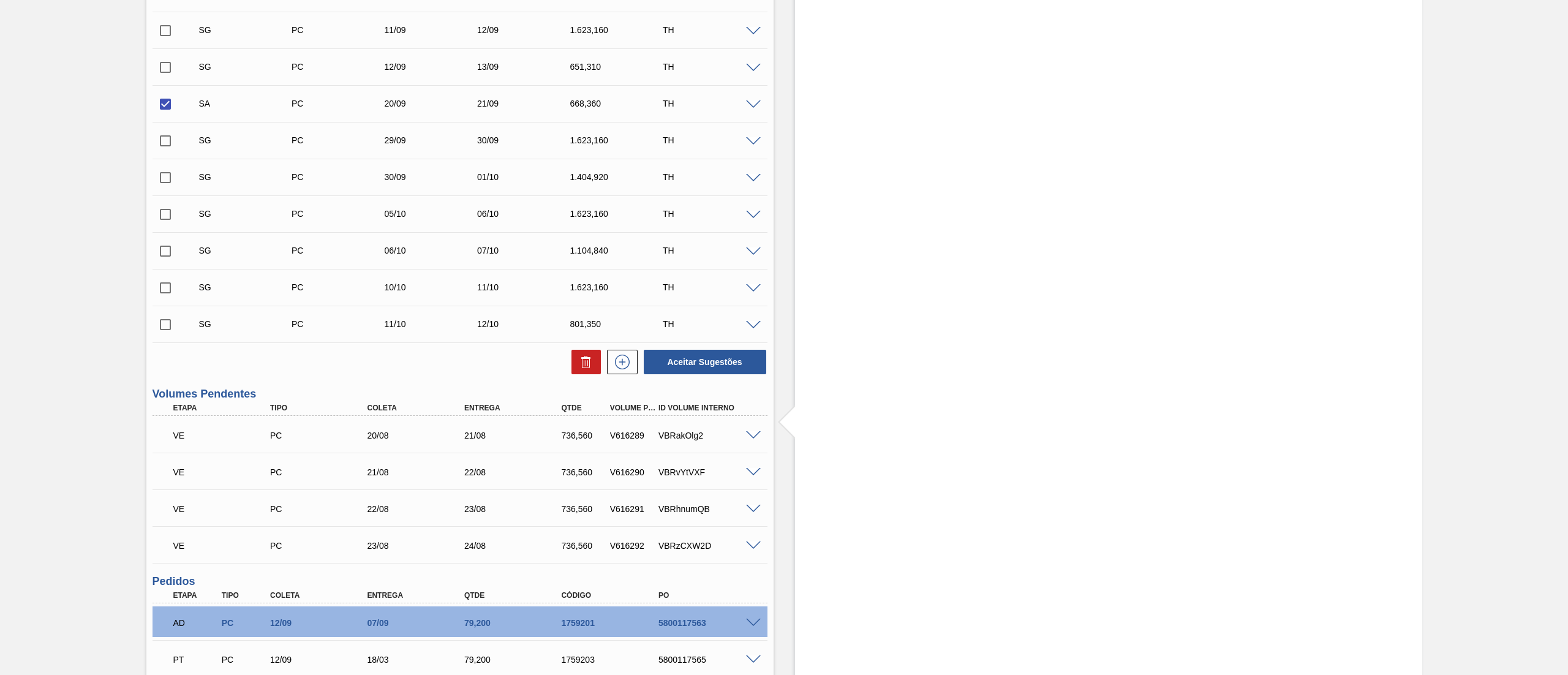
scroll to position [0, 0]
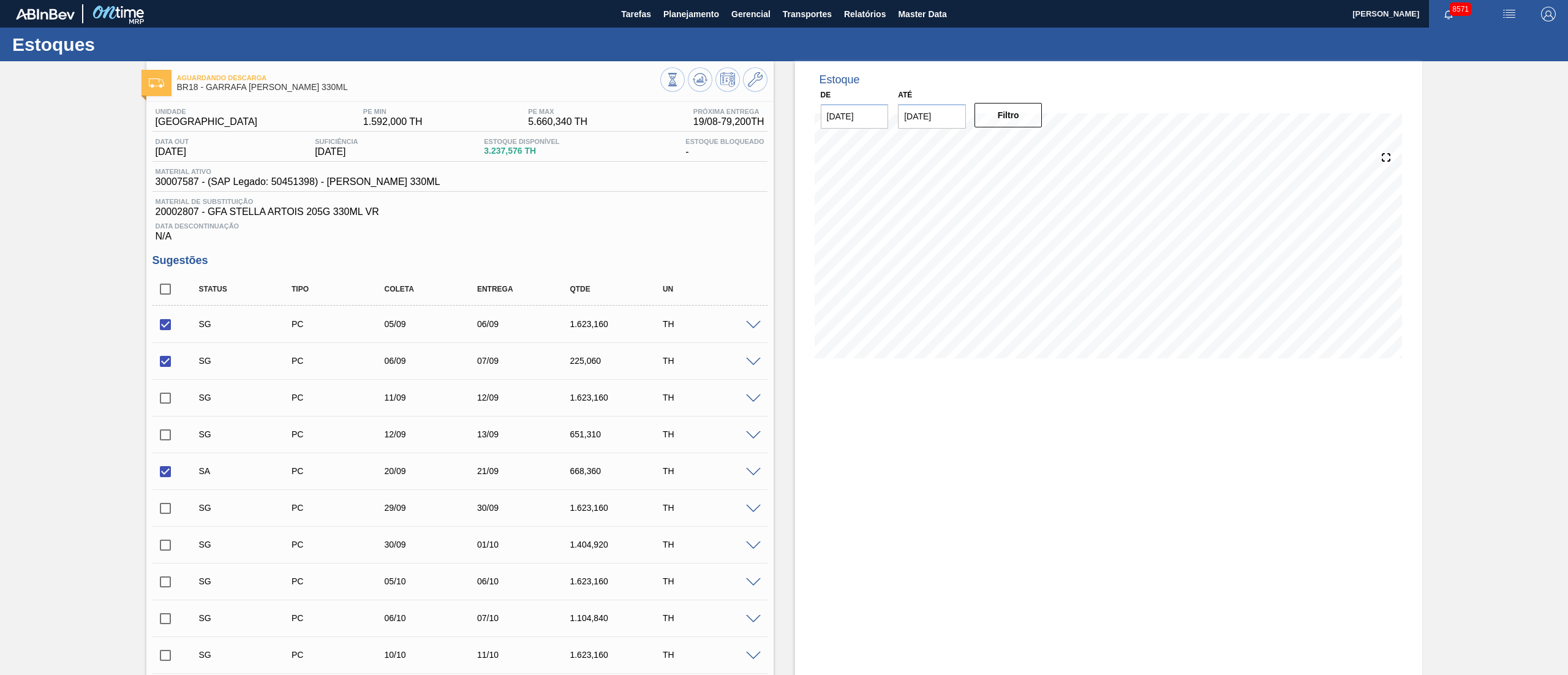
click at [751, 327] on span at bounding box center [752, 325] width 15 height 9
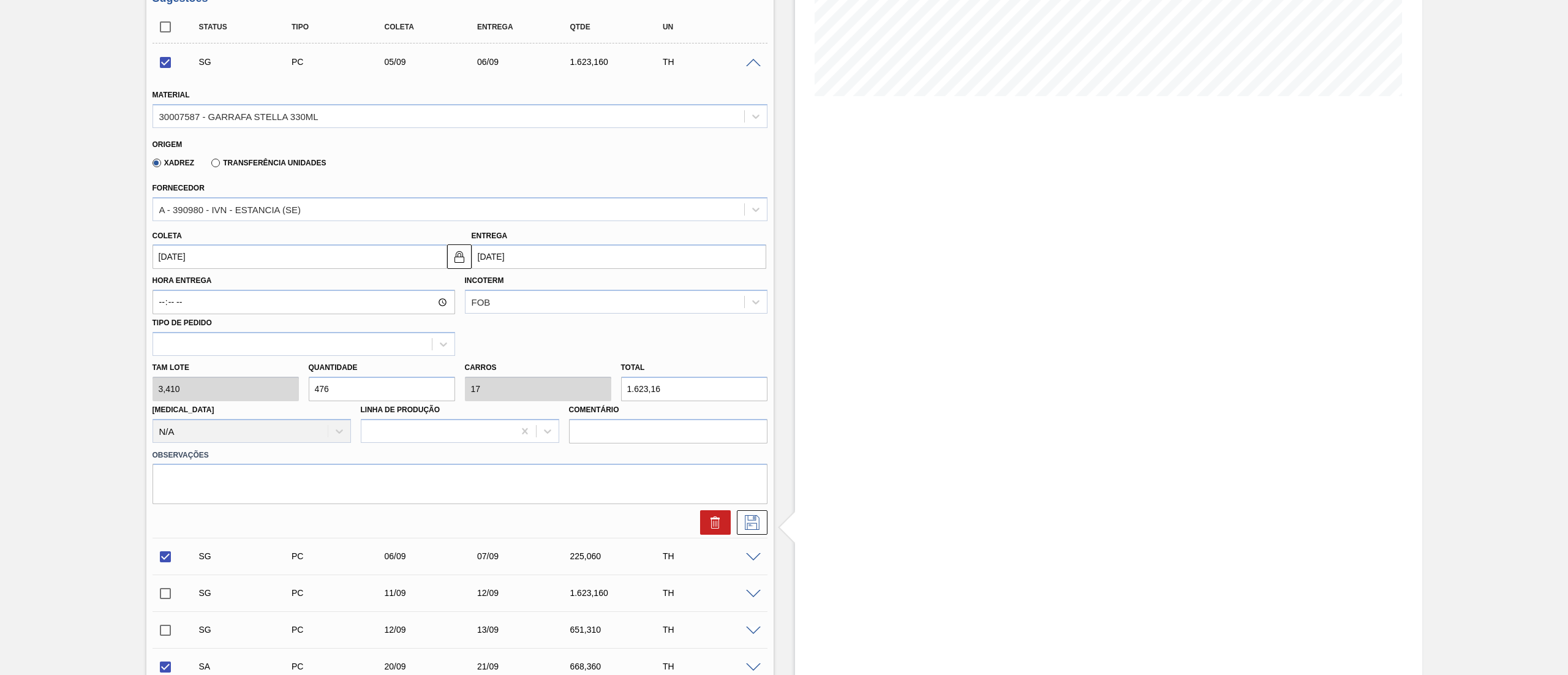
scroll to position [368, 0]
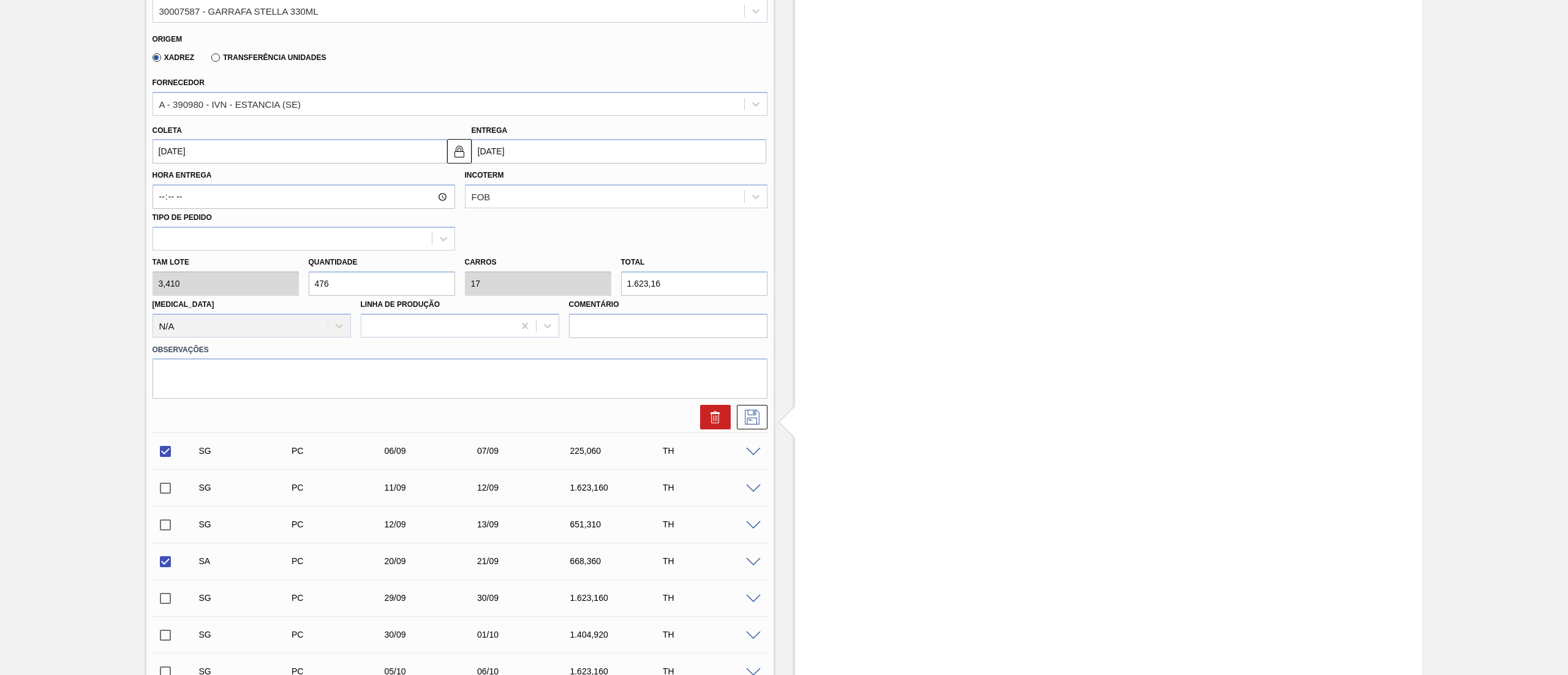
click at [187, 278] on div "[PERSON_NAME] 3,410 Quantidade 476 Carros 17 Total 1.623,16 [MEDICAL_DATA] N/A …" at bounding box center [460, 294] width 625 height 87
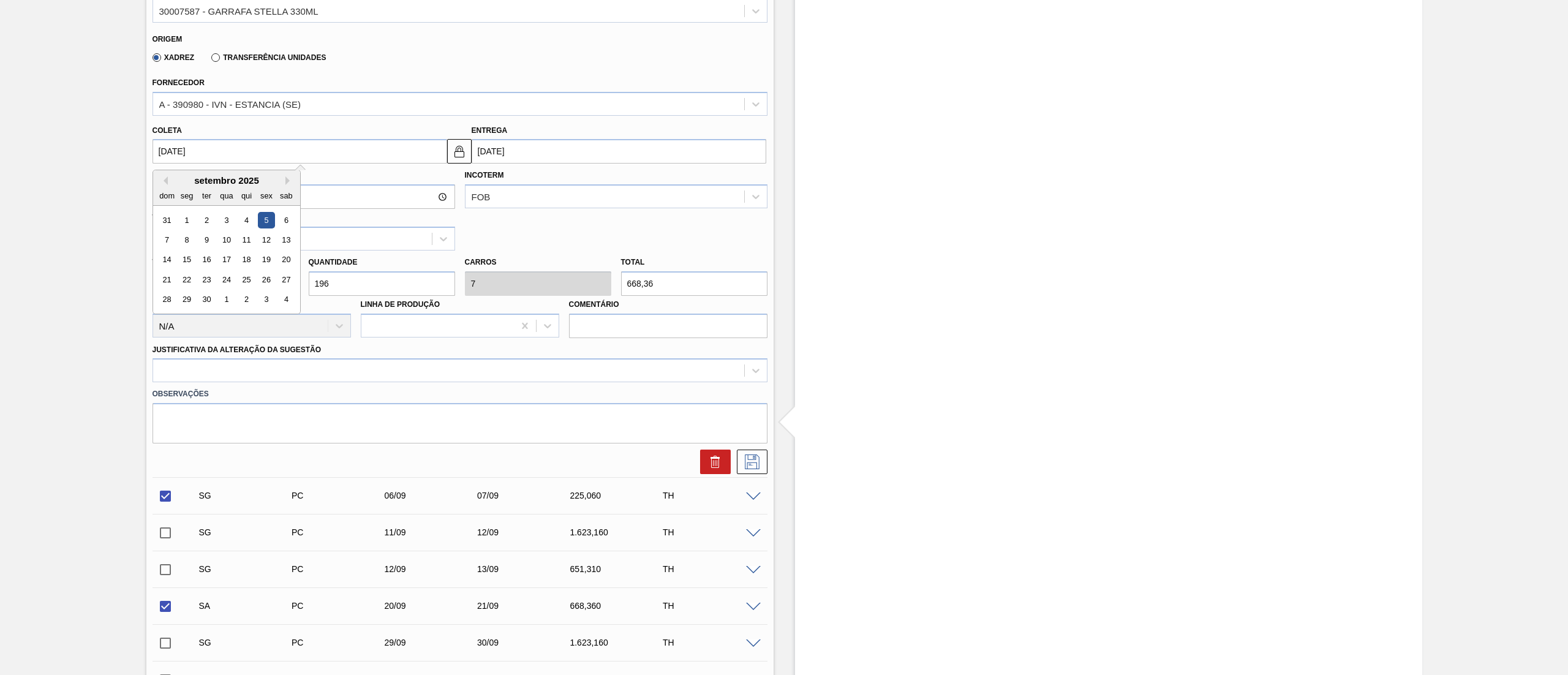
click at [240, 157] on input "[DATE]" at bounding box center [299, 151] width 295 height 25
click at [164, 183] on button "Previous Month" at bounding box center [163, 181] width 9 height 9
click at [209, 280] on div "19" at bounding box center [205, 279] width 16 height 16
click at [234, 144] on input "[DATE]" at bounding box center [299, 151] width 295 height 25
click at [226, 281] on div "20" at bounding box center [226, 279] width 16 height 16
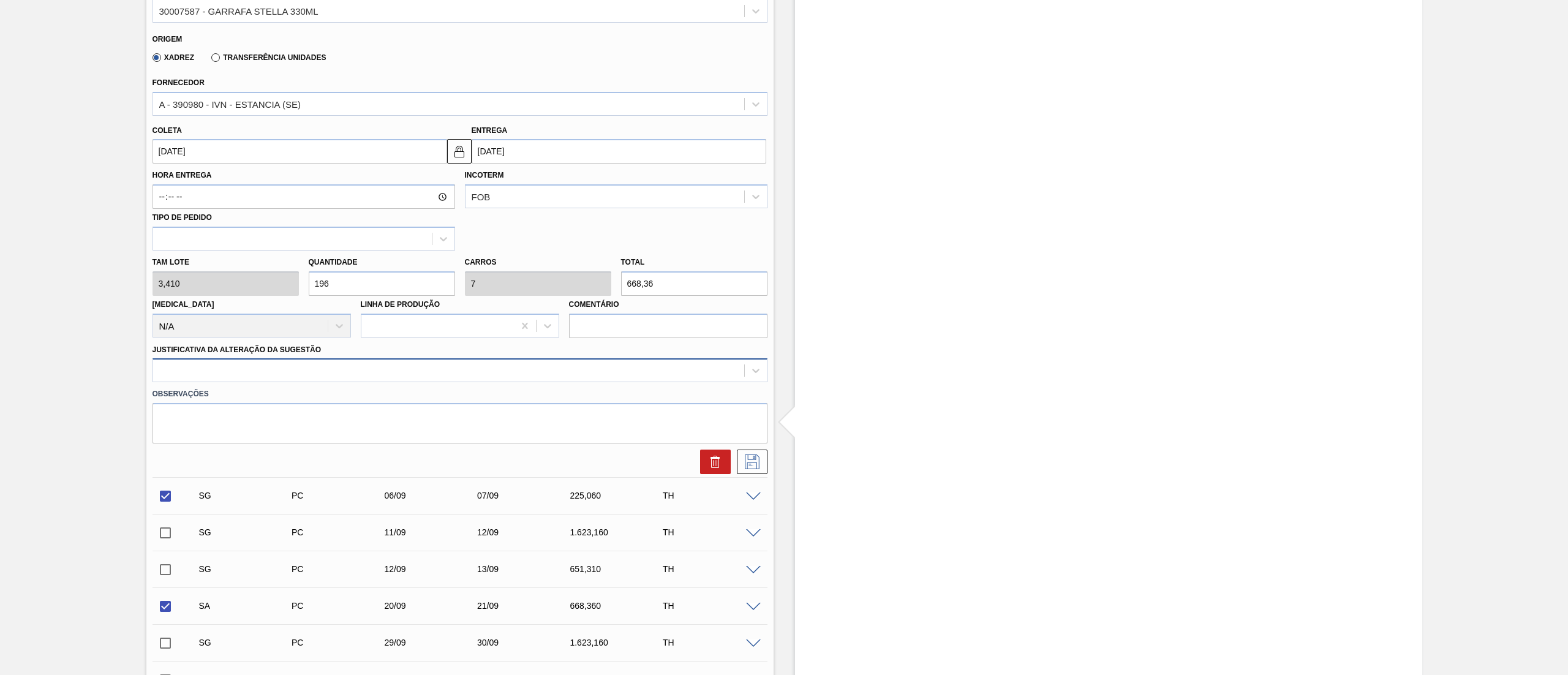
click at [321, 371] on div at bounding box center [448, 370] width 591 height 18
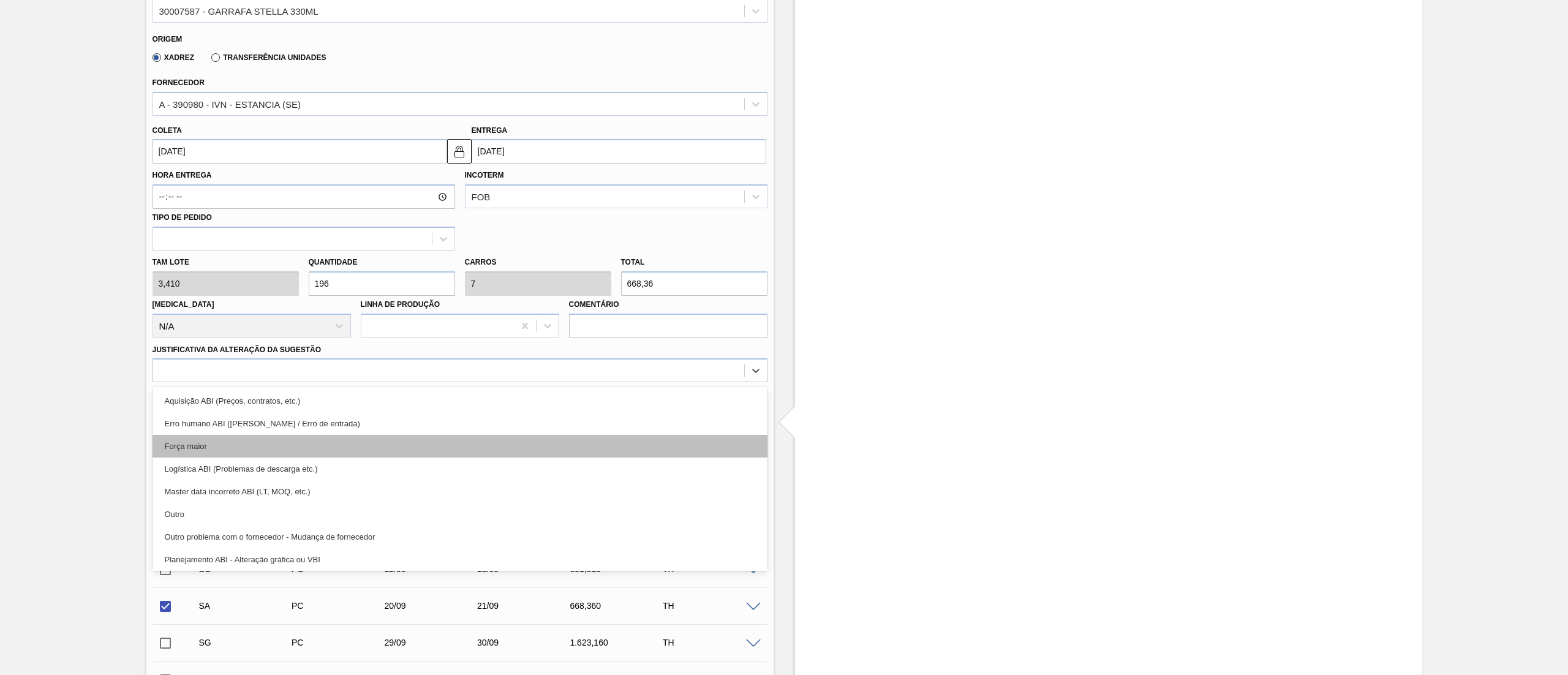
click at [246, 450] on div "Força maior" at bounding box center [459, 447] width 615 height 23
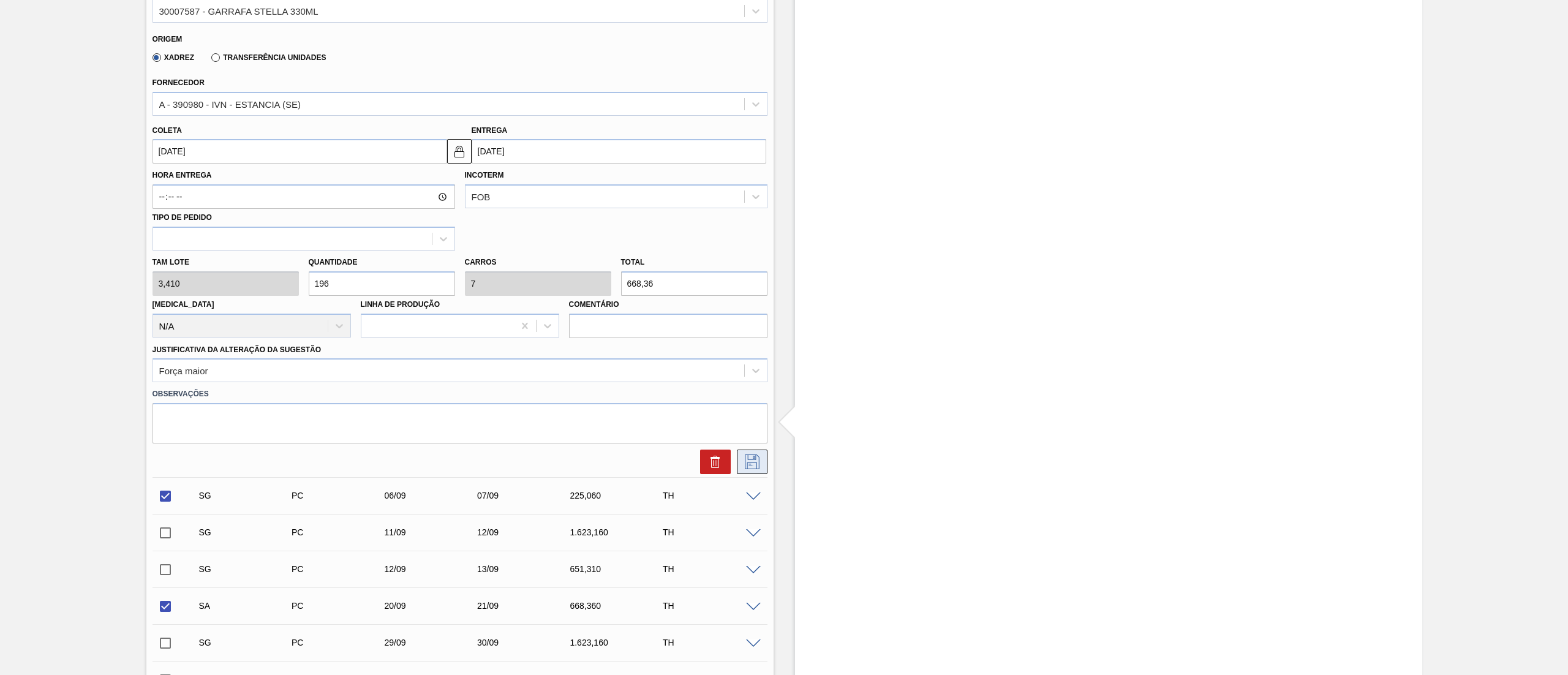
click at [750, 471] on button at bounding box center [752, 462] width 31 height 25
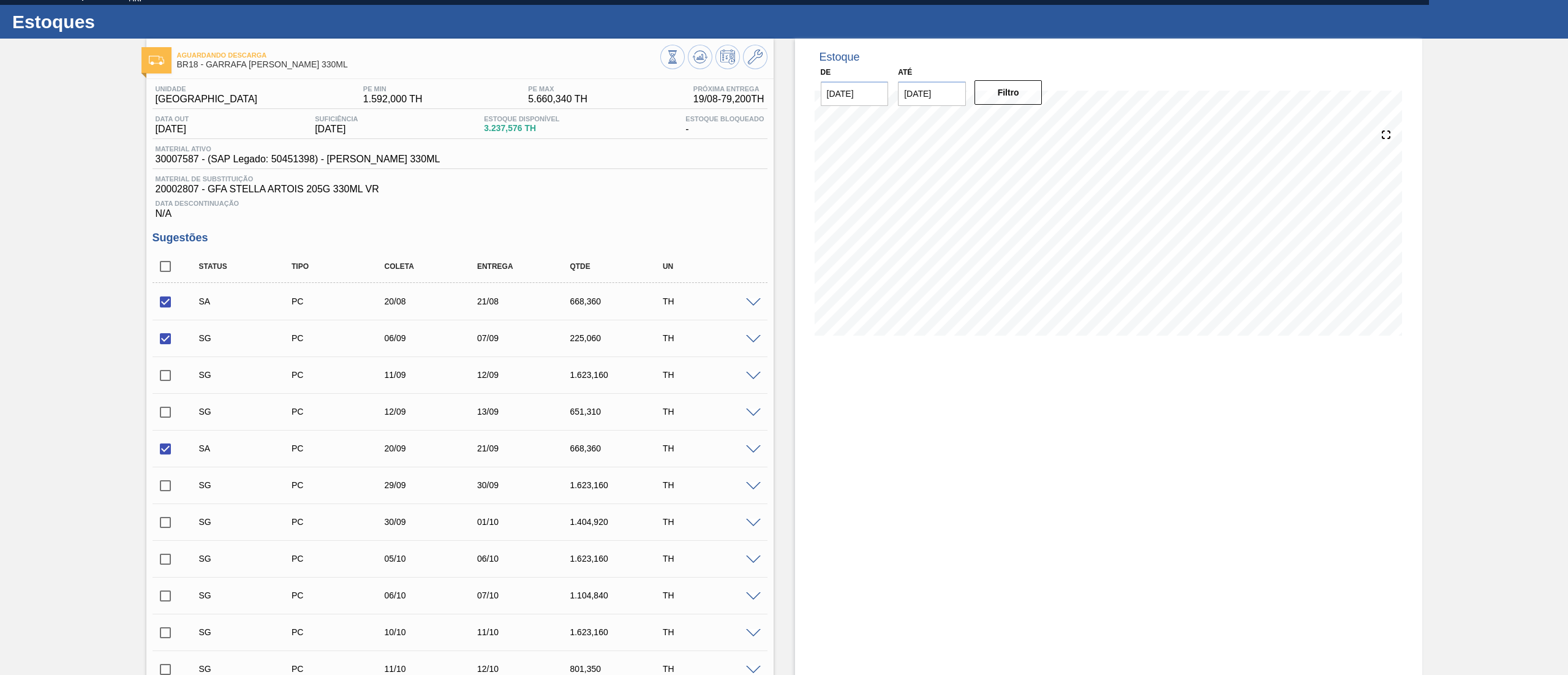
scroll to position [0, 0]
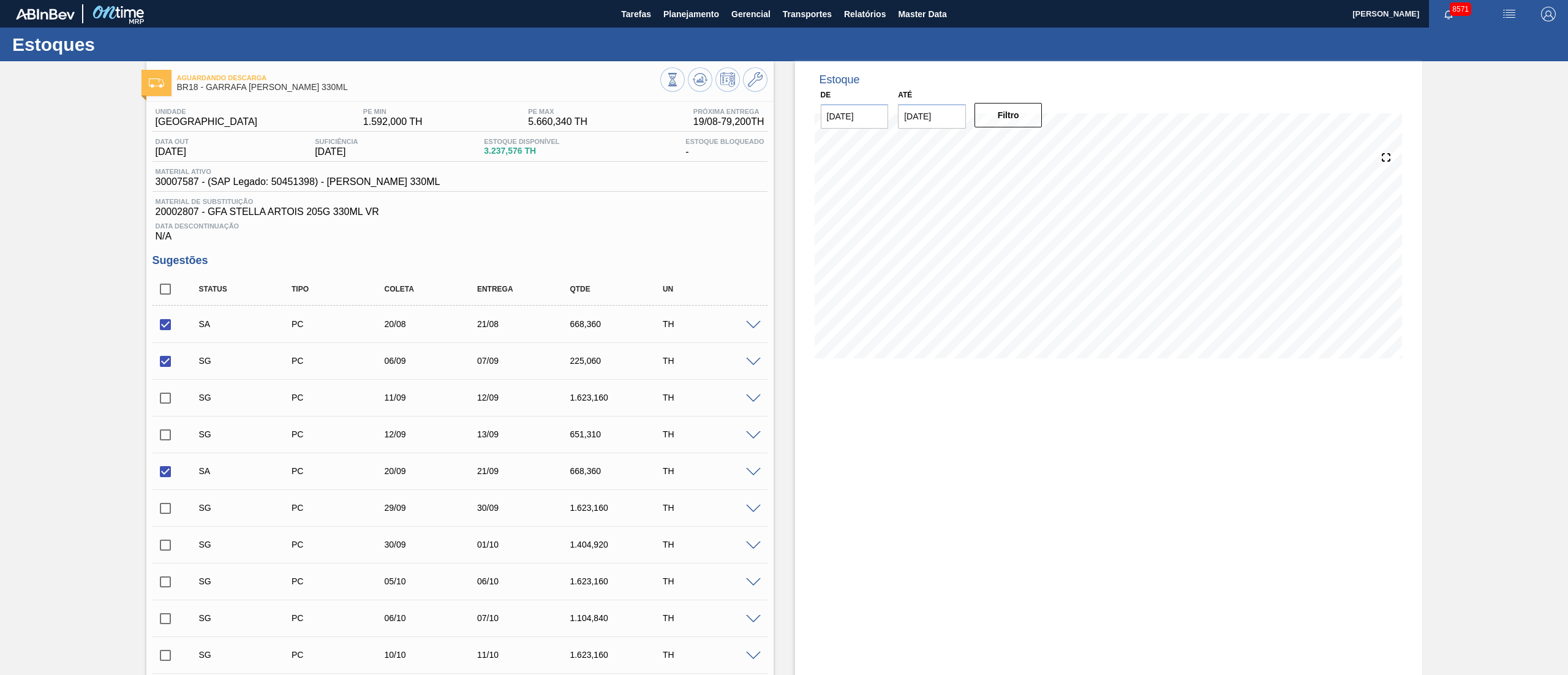
click at [750, 362] on span at bounding box center [752, 362] width 15 height 9
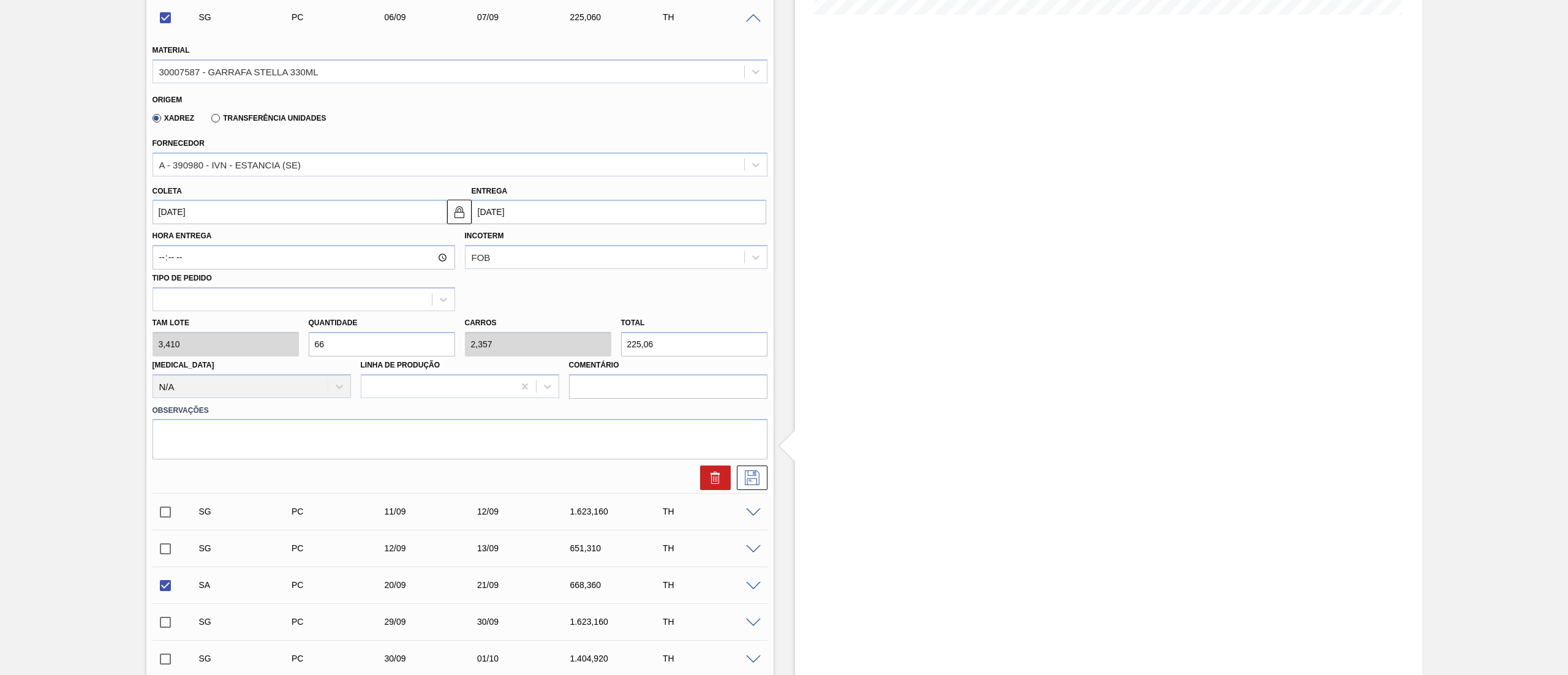
scroll to position [368, 0]
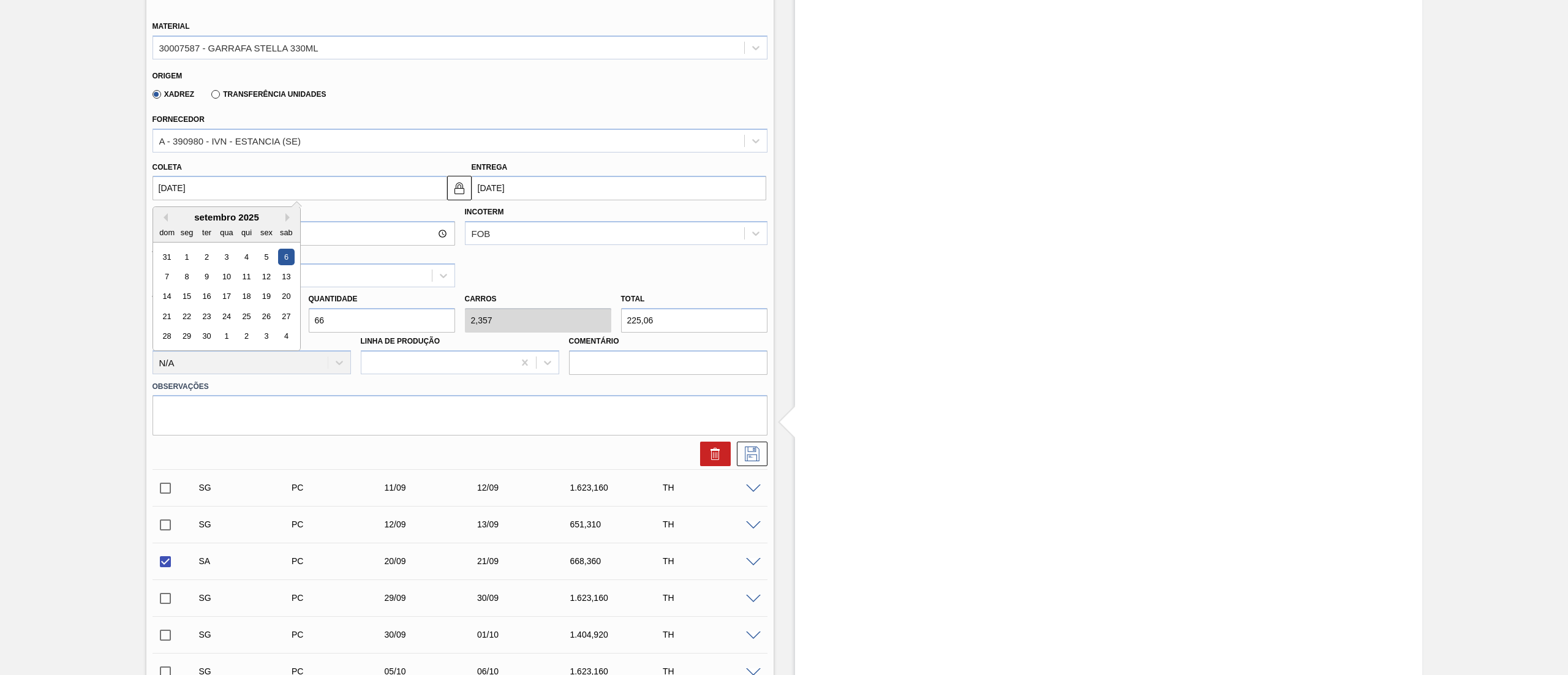
click at [215, 189] on input "[DATE]" at bounding box center [299, 188] width 295 height 25
click at [164, 217] on button "Previous Month" at bounding box center [163, 217] width 9 height 9
click at [244, 316] on div "21" at bounding box center [245, 316] width 16 height 16
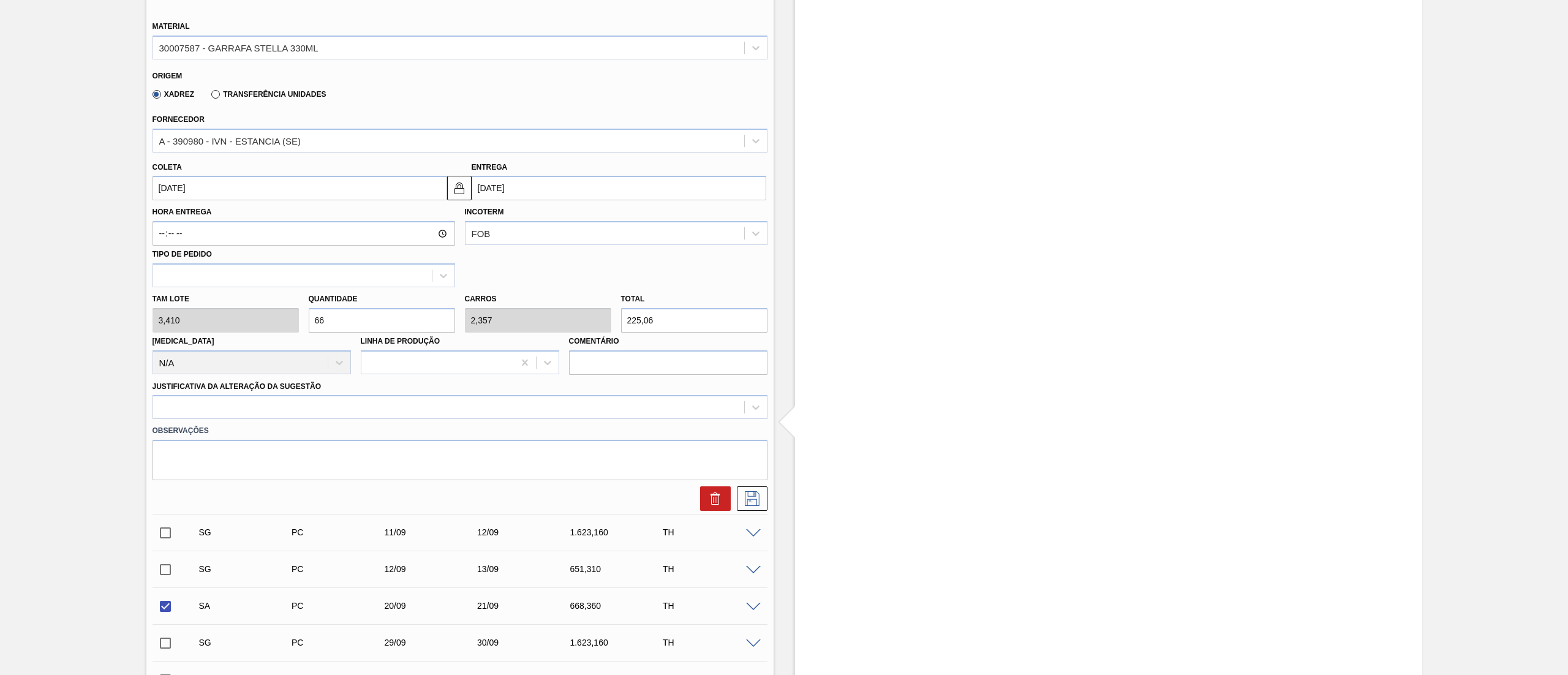
click at [231, 317] on div "[PERSON_NAME] 3,410 Quantidade 66 Carros 2,357 Total 225,06 [MEDICAL_DATA] N/A …" at bounding box center [460, 331] width 625 height 87
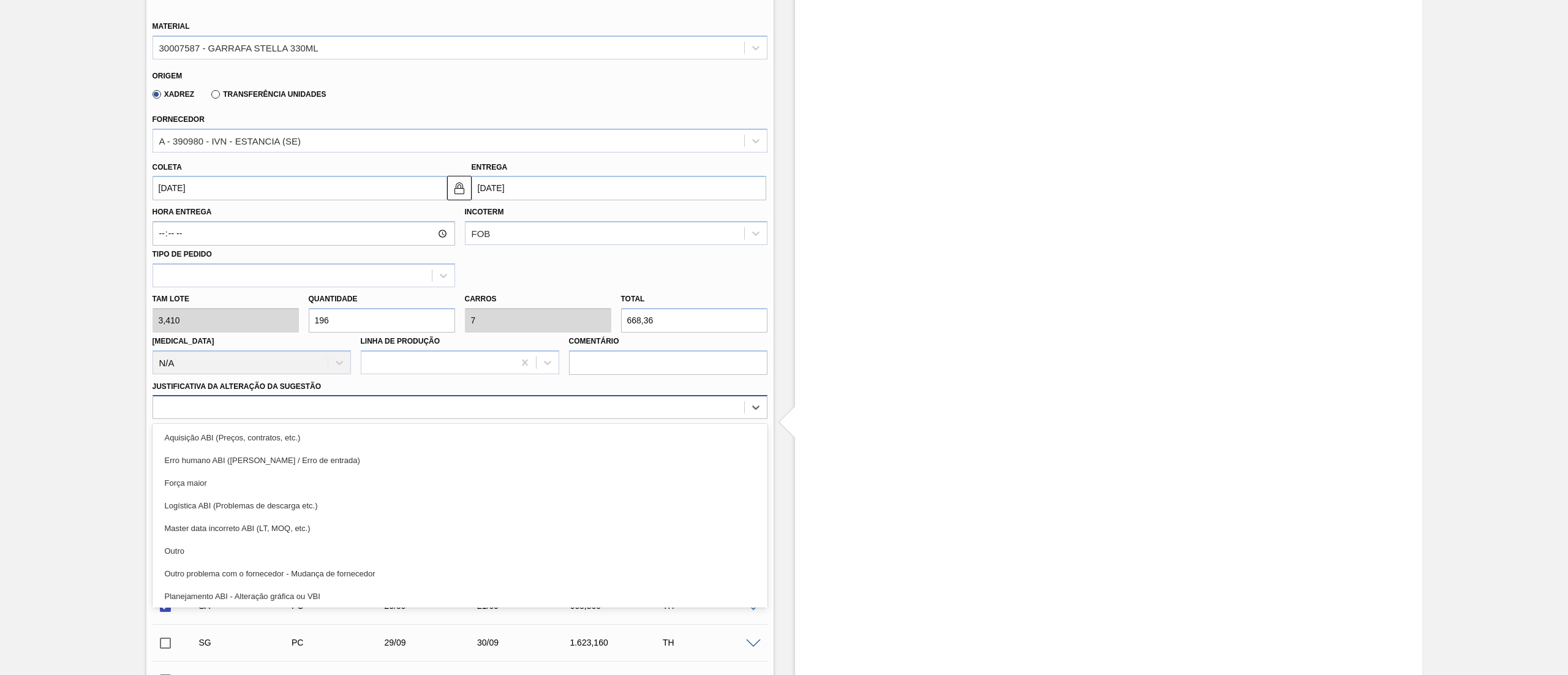
click at [286, 412] on div at bounding box center [448, 407] width 591 height 18
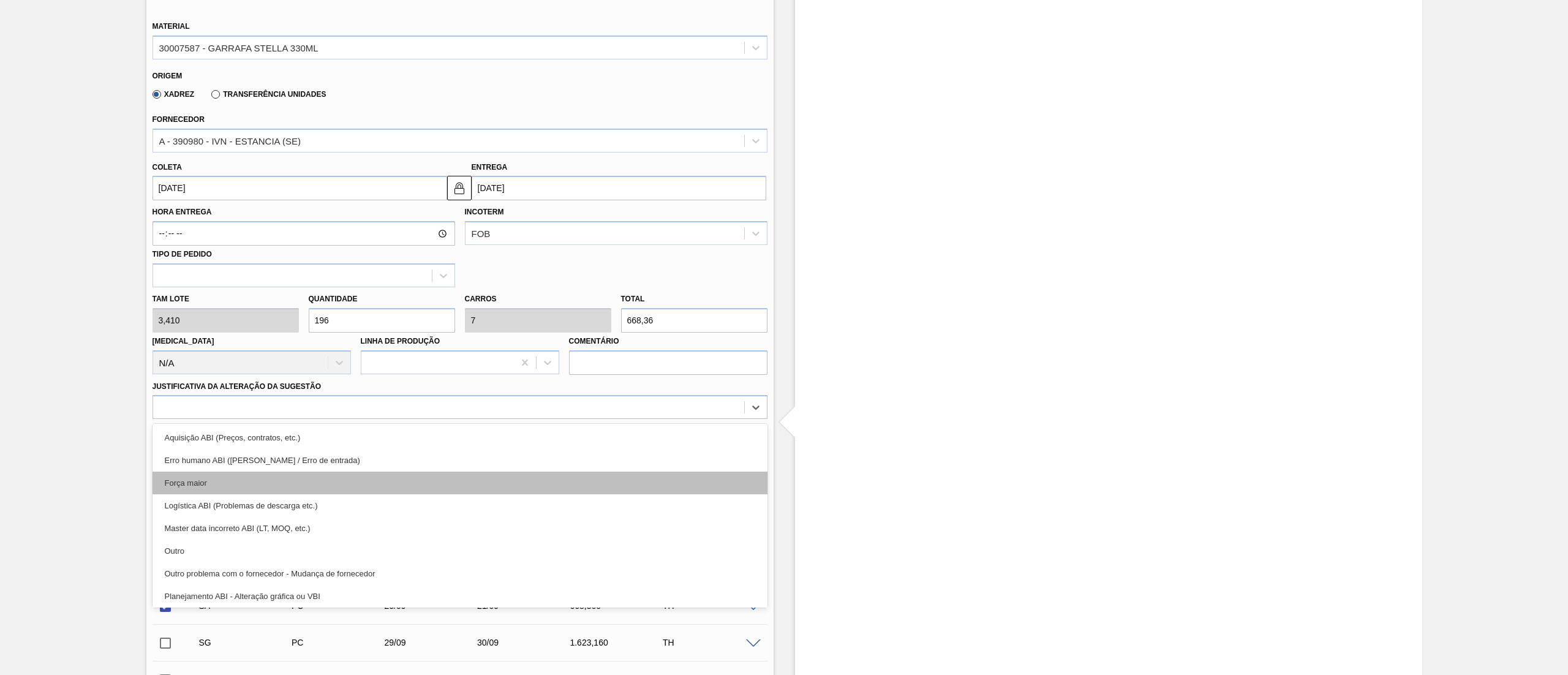
click at [239, 484] on div "Força maior" at bounding box center [459, 483] width 615 height 23
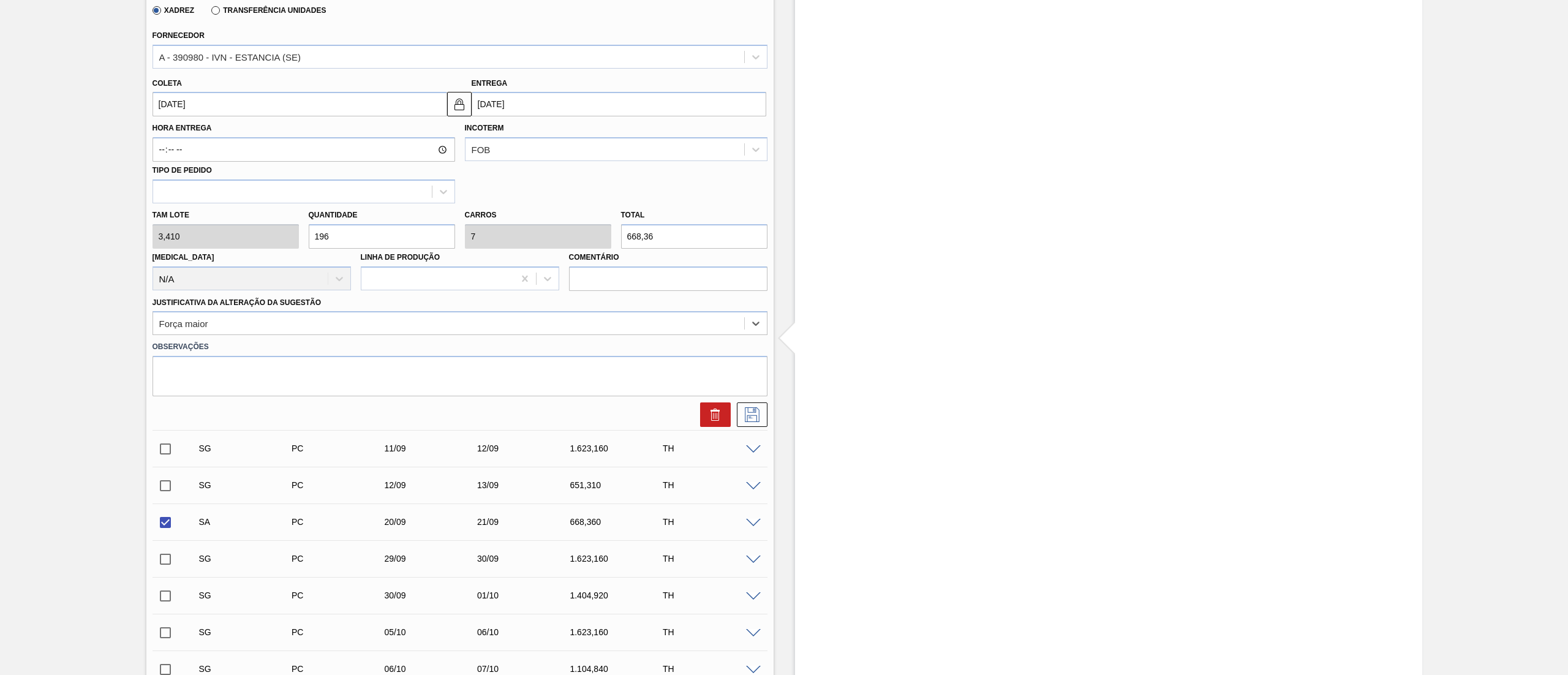
scroll to position [490, 0]
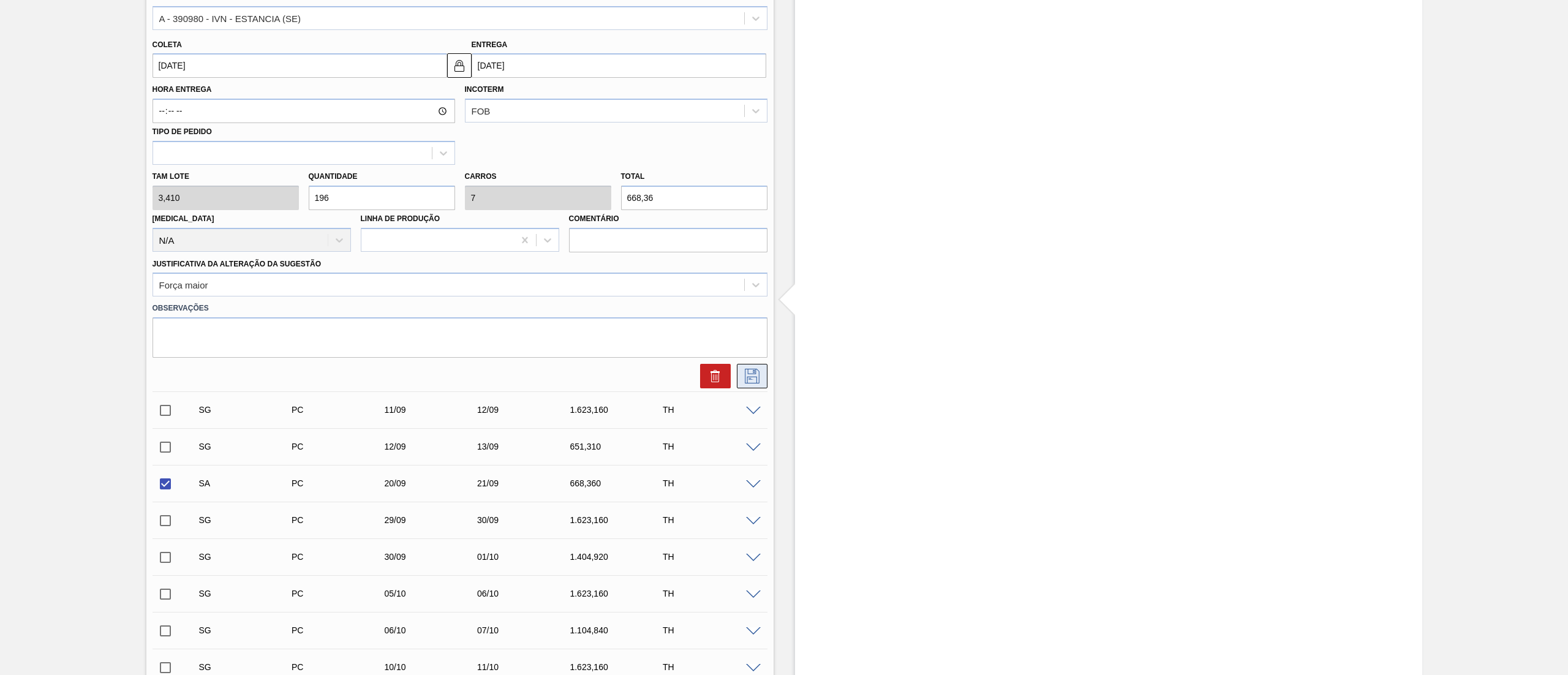
click at [748, 377] on icon at bounding box center [752, 376] width 20 height 15
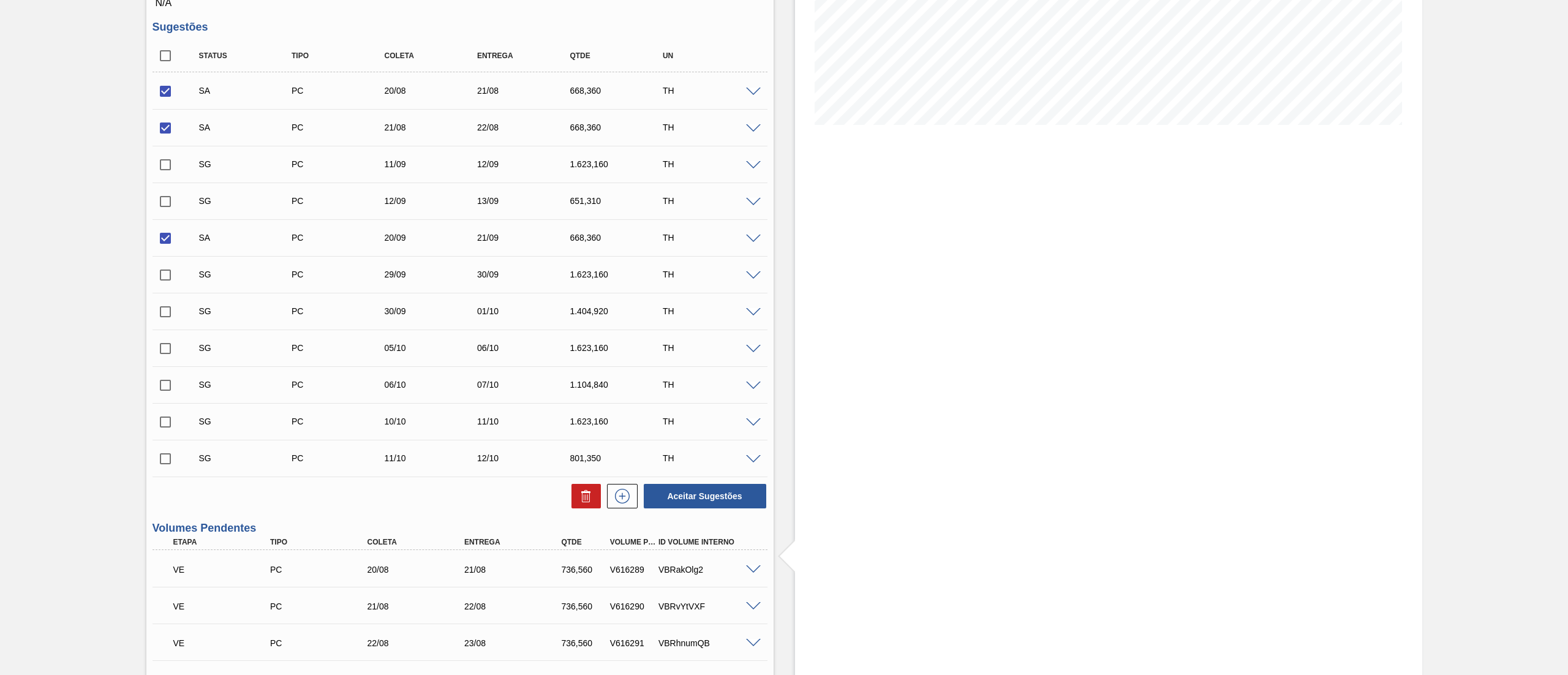
scroll to position [122, 0]
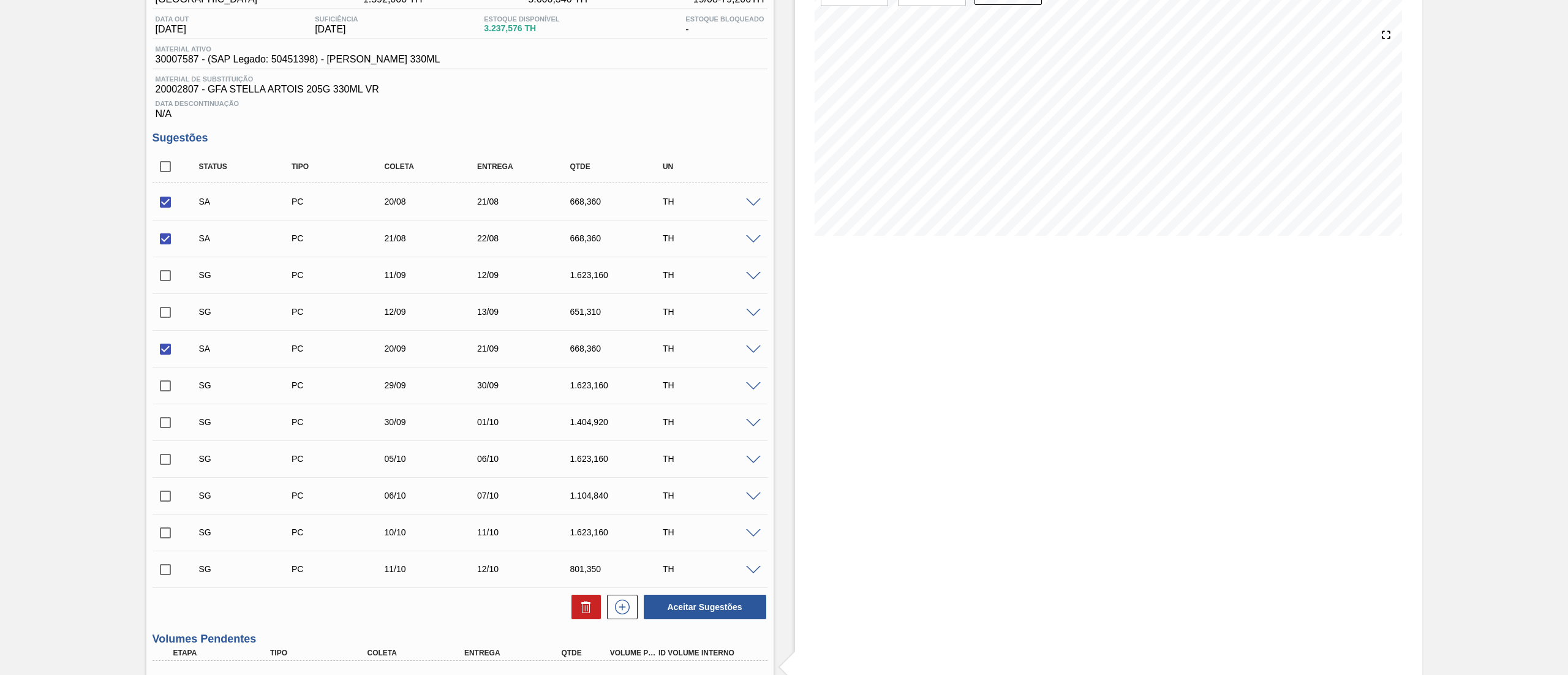
click at [757, 349] on span at bounding box center [752, 350] width 15 height 9
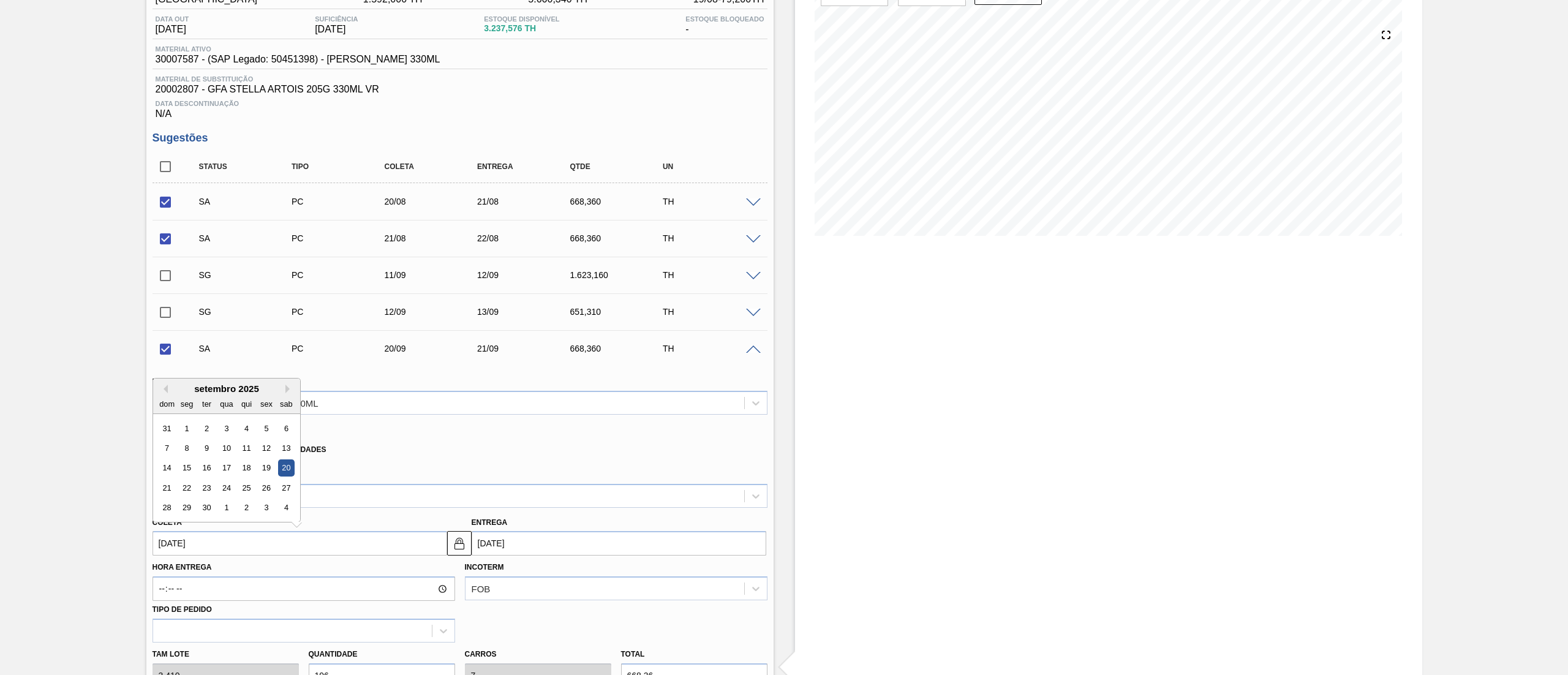
click at [194, 555] on input "[DATE]" at bounding box center [299, 543] width 295 height 25
click at [163, 394] on button "Previous Month" at bounding box center [163, 389] width 9 height 9
click at [258, 487] on div "22" at bounding box center [266, 488] width 16 height 16
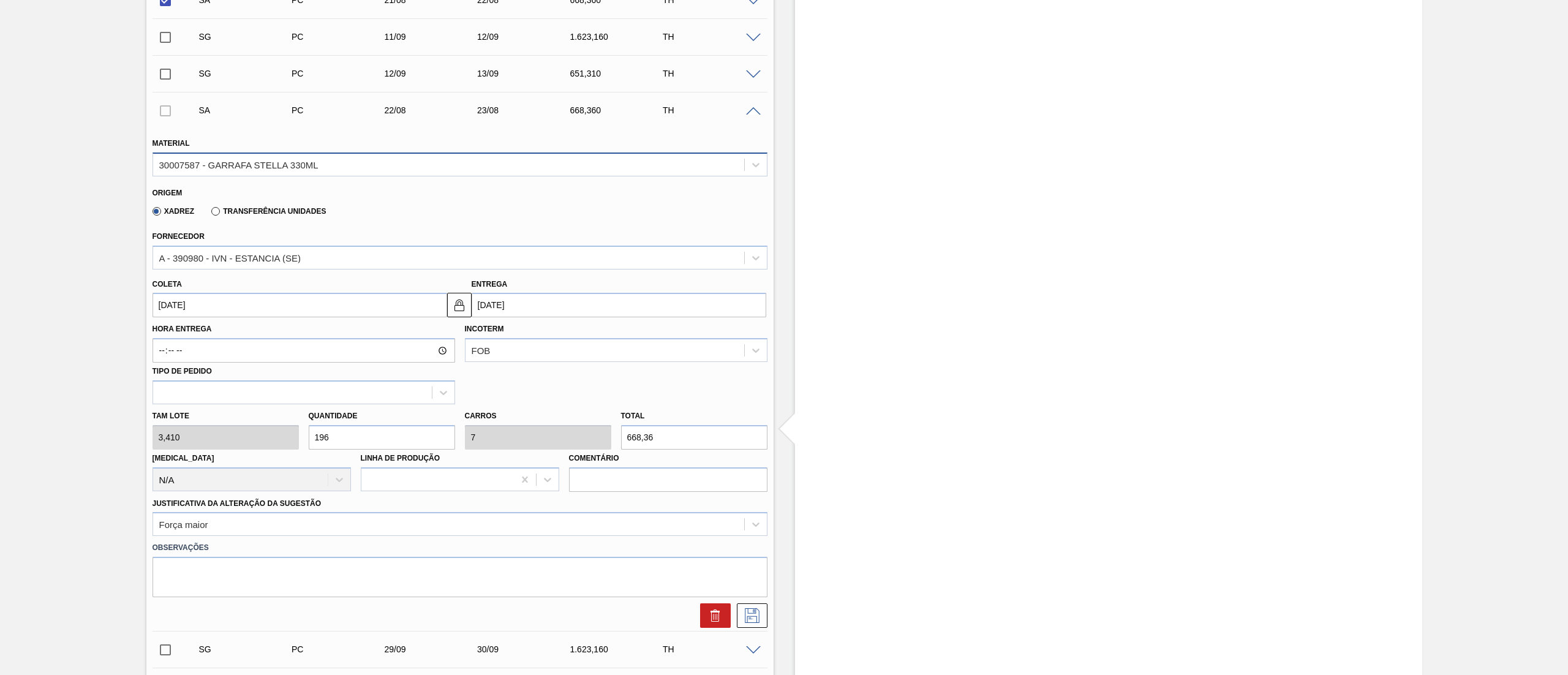
scroll to position [368, 0]
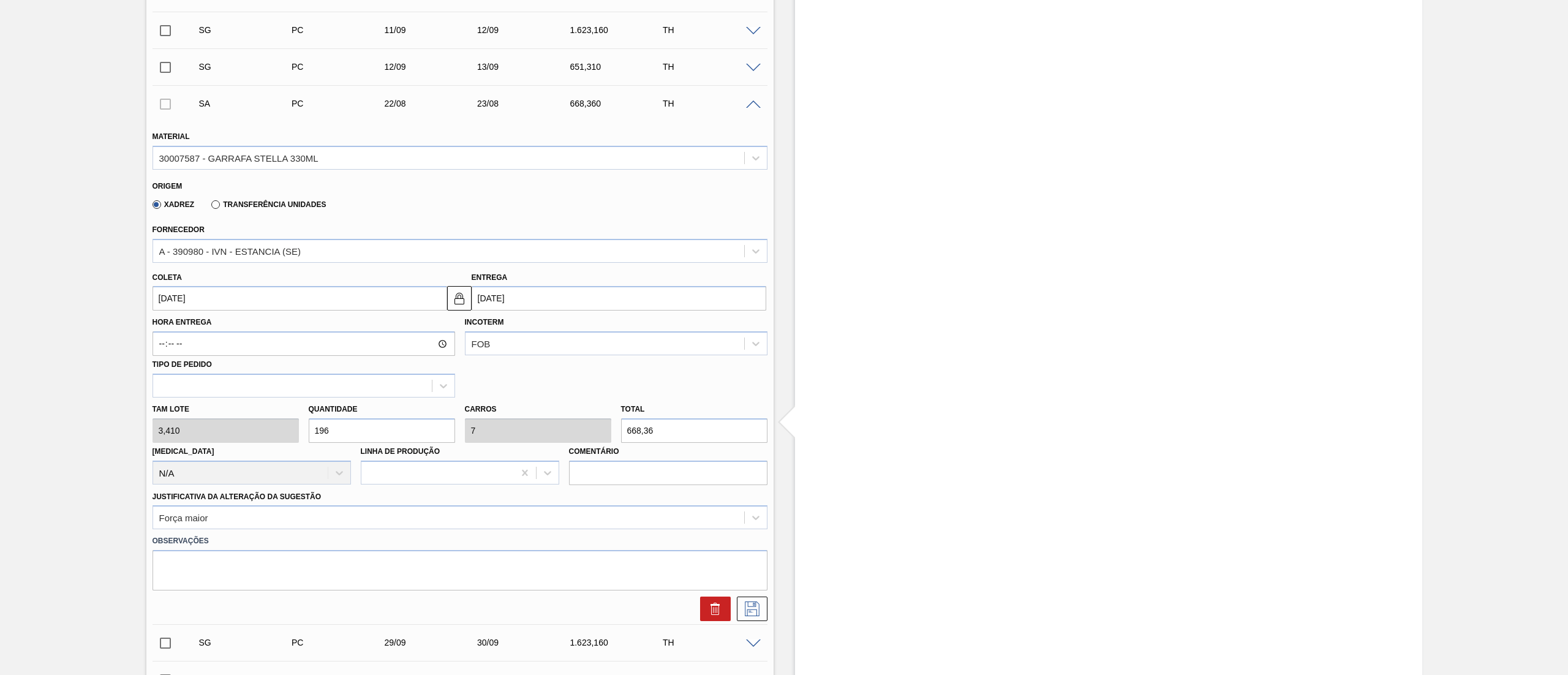
click at [194, 434] on div "[PERSON_NAME] 3,410 Quantidade 196 Carros 7 Total 668,36 [MEDICAL_DATA] N/A Lin…" at bounding box center [460, 441] width 625 height 87
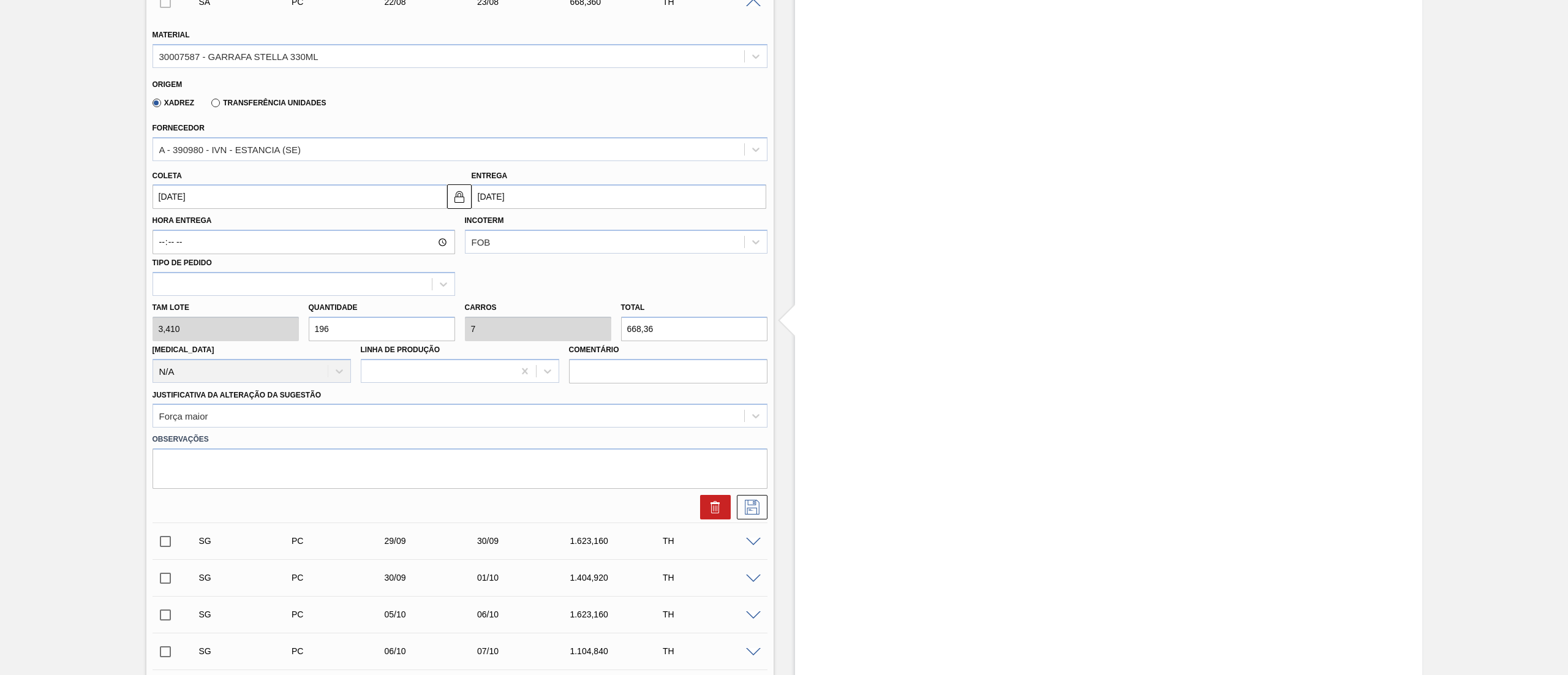
scroll to position [613, 0]
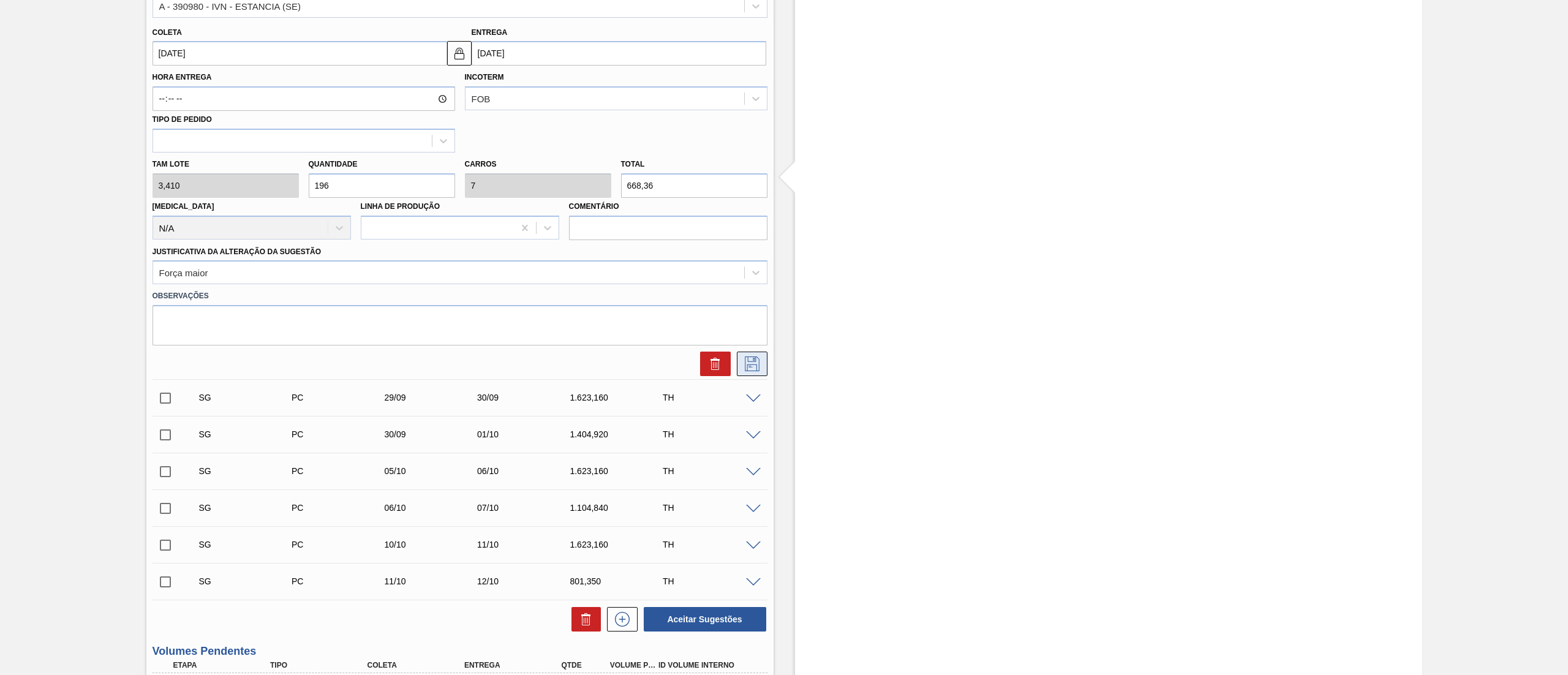
click at [748, 368] on icon at bounding box center [752, 364] width 20 height 15
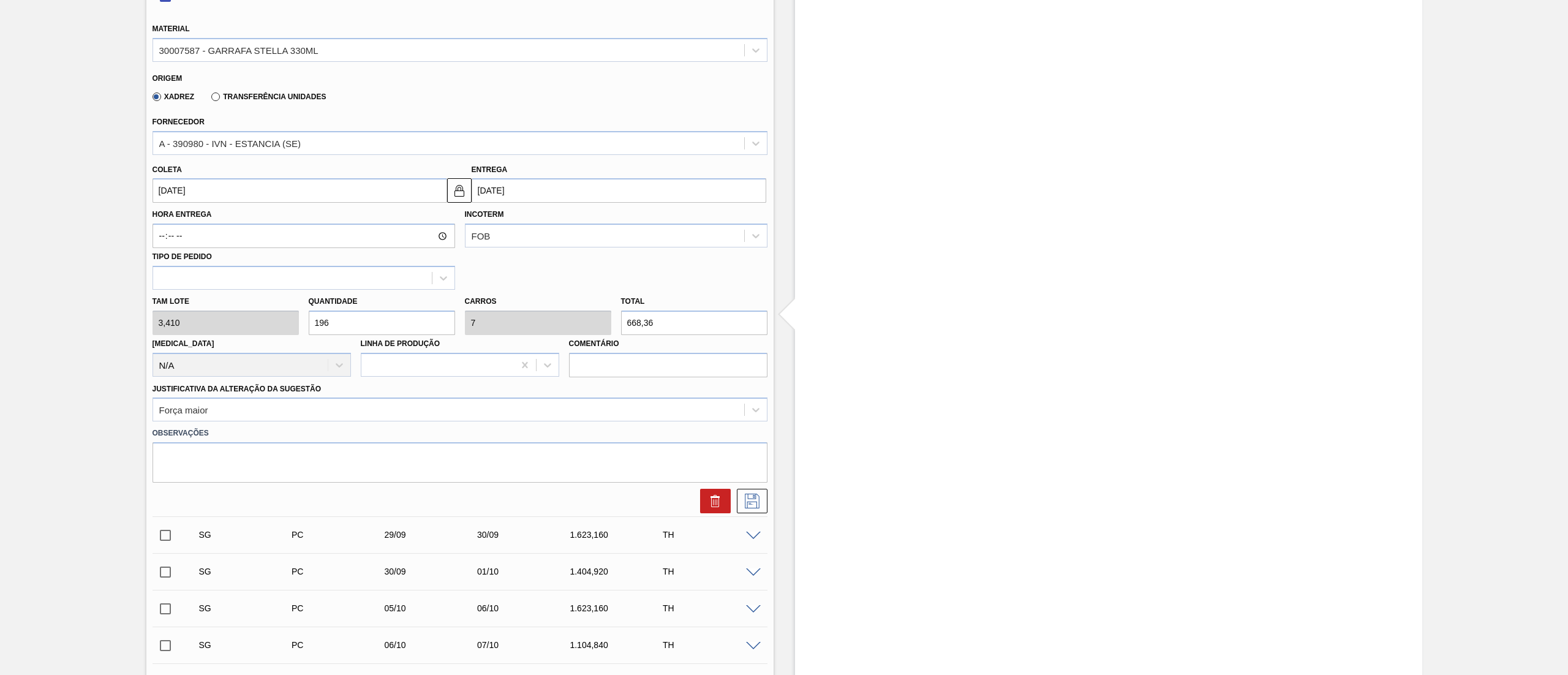
scroll to position [122, 0]
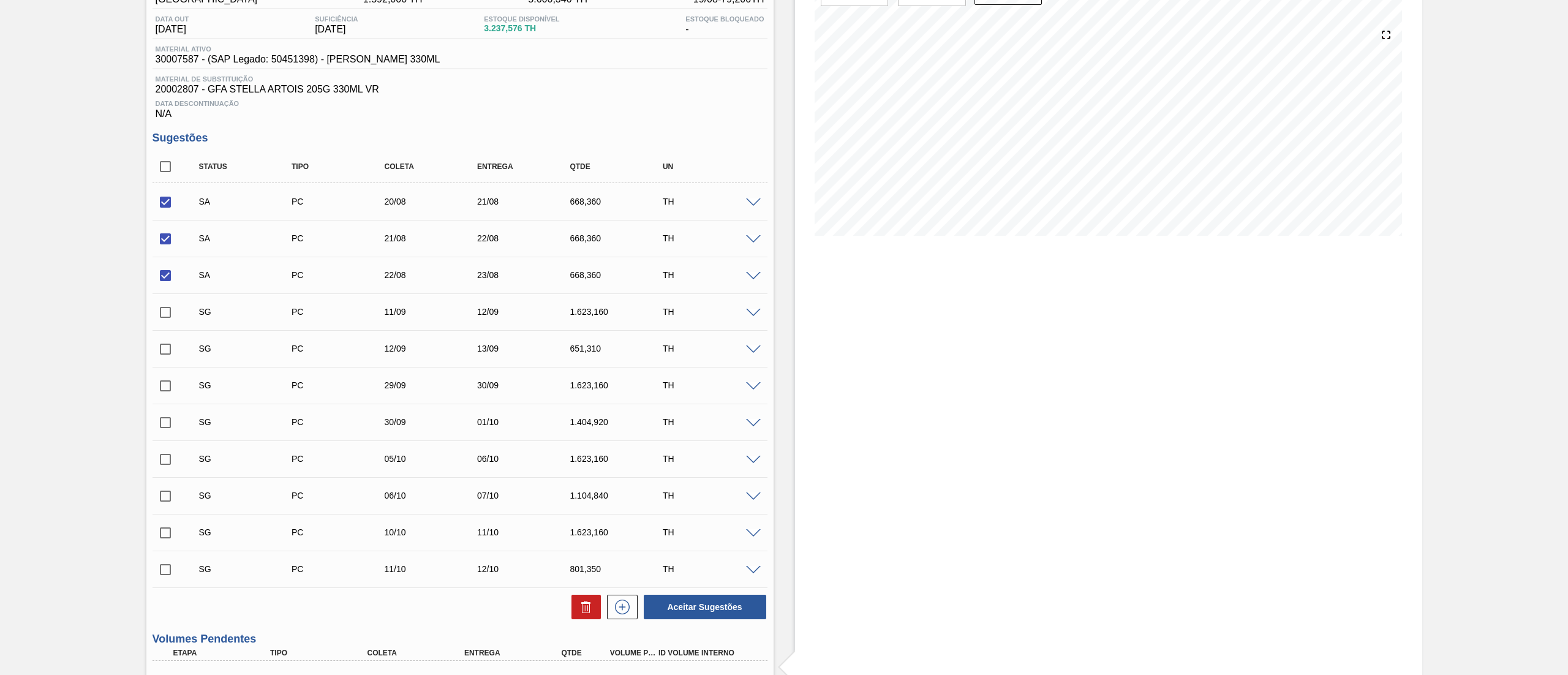
click at [165, 317] on input "checkbox" at bounding box center [165, 312] width 26 height 26
click at [752, 317] on span at bounding box center [752, 313] width 15 height 9
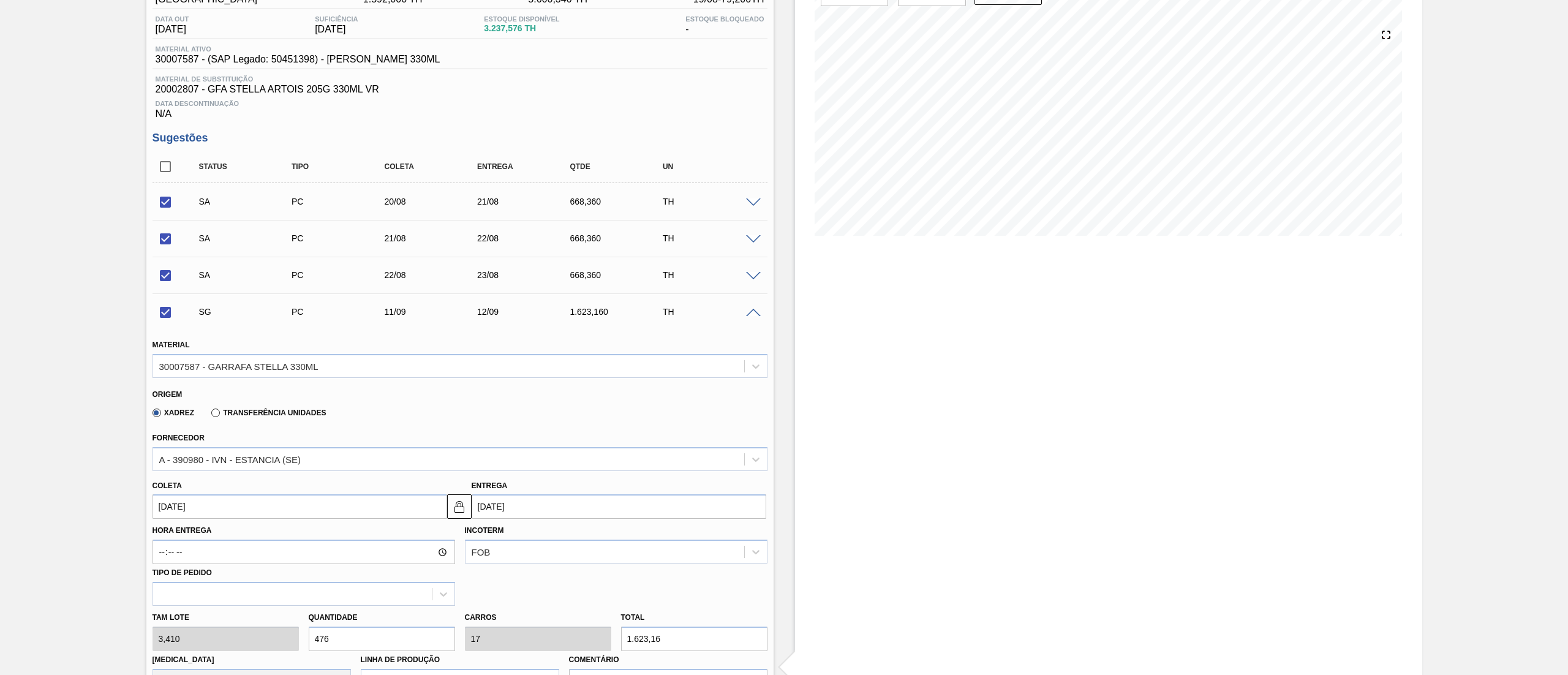
scroll to position [245, 0]
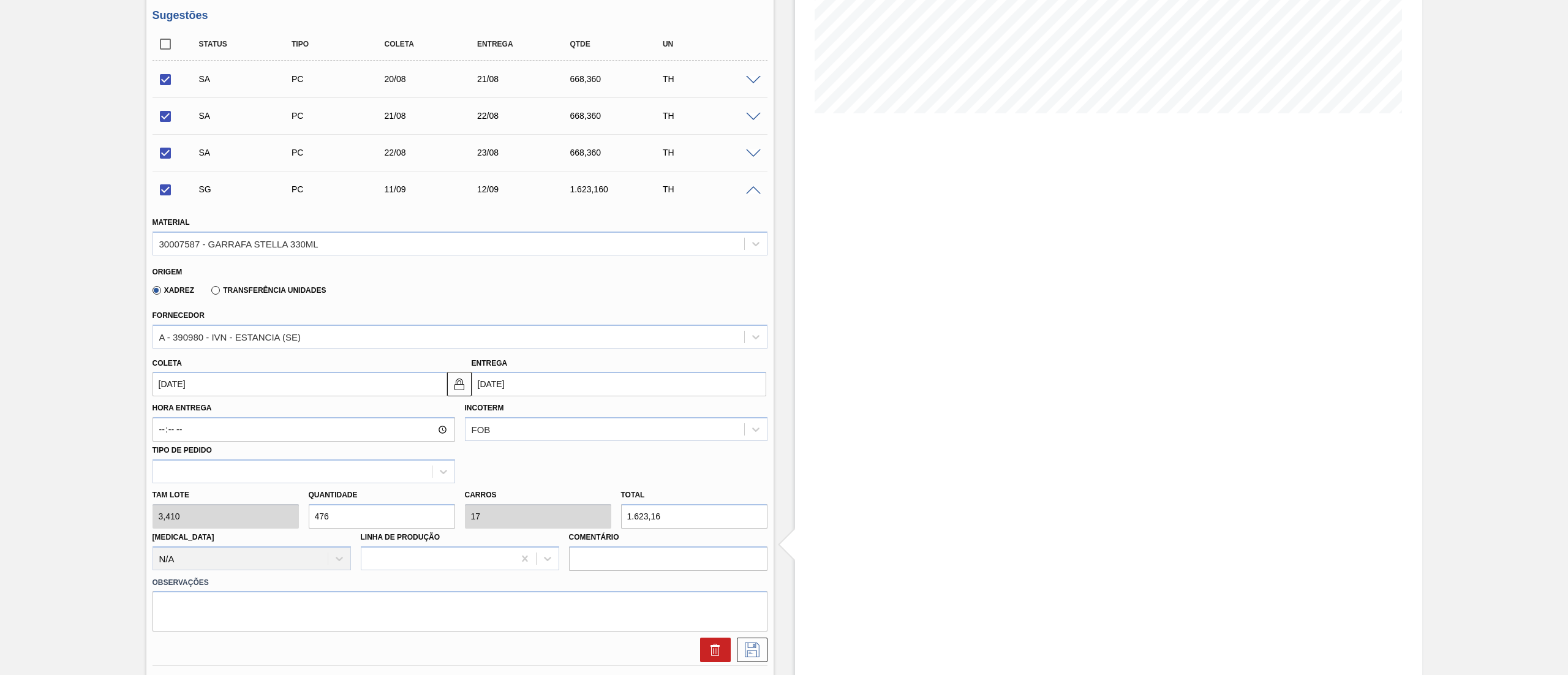
click at [206, 384] on input "[DATE]" at bounding box center [299, 384] width 295 height 25
click at [165, 416] on button "Previous Month" at bounding box center [163, 413] width 9 height 9
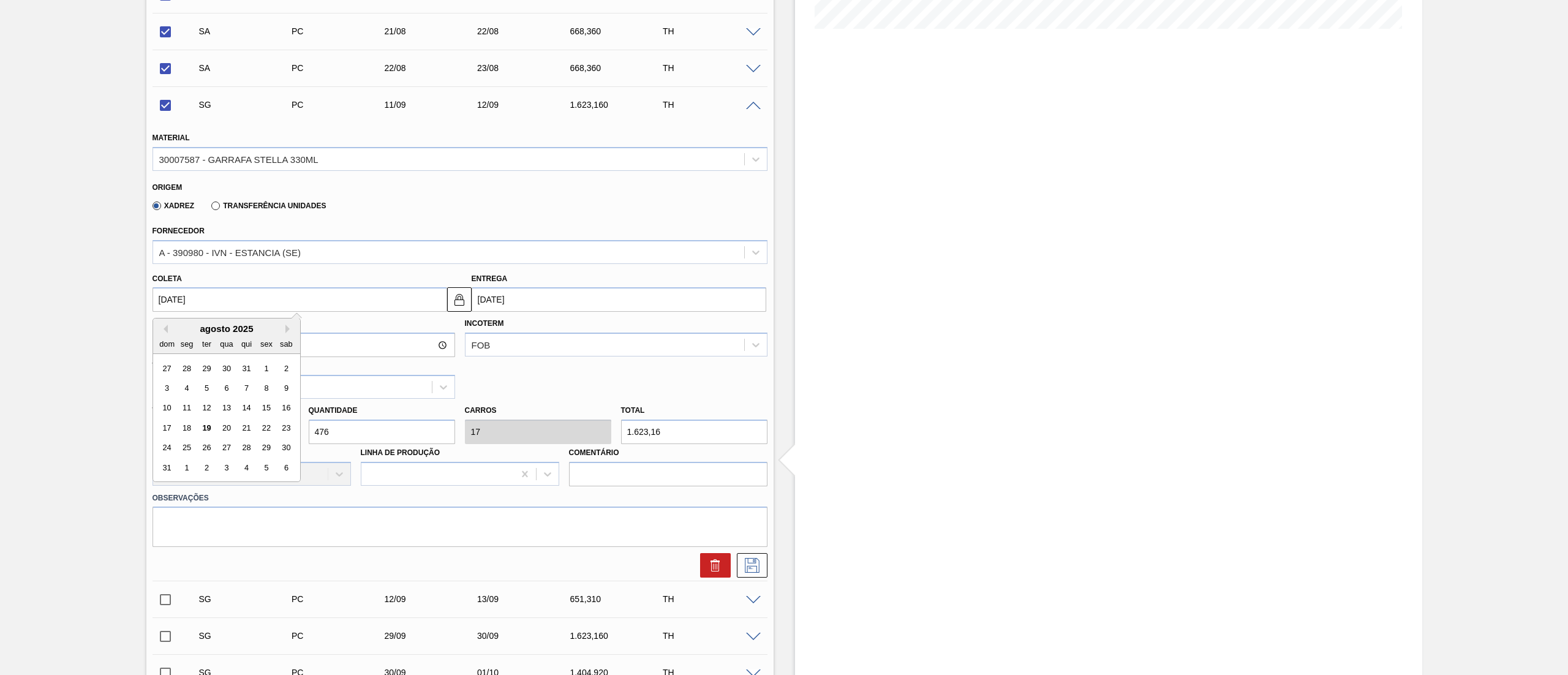
scroll to position [368, 0]
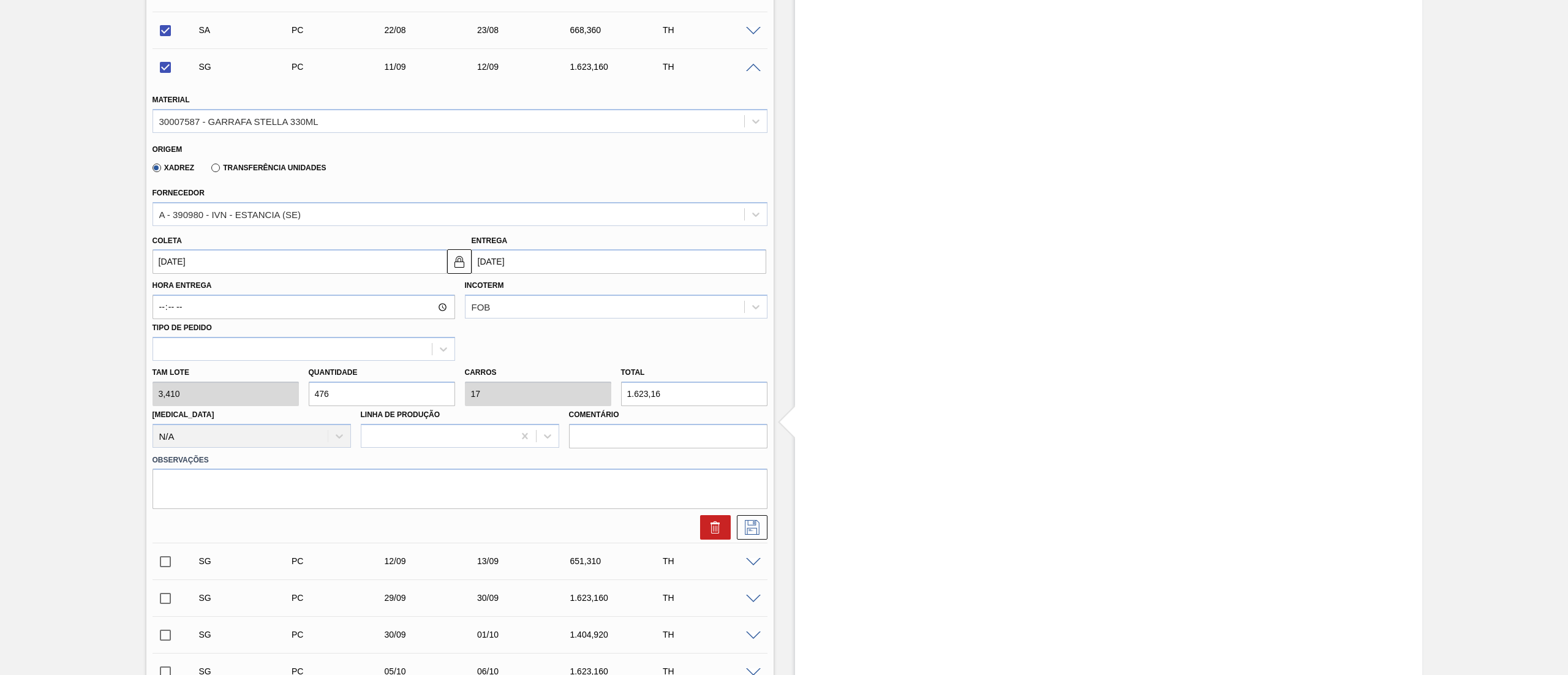
click at [383, 389] on input "476" at bounding box center [381, 394] width 146 height 25
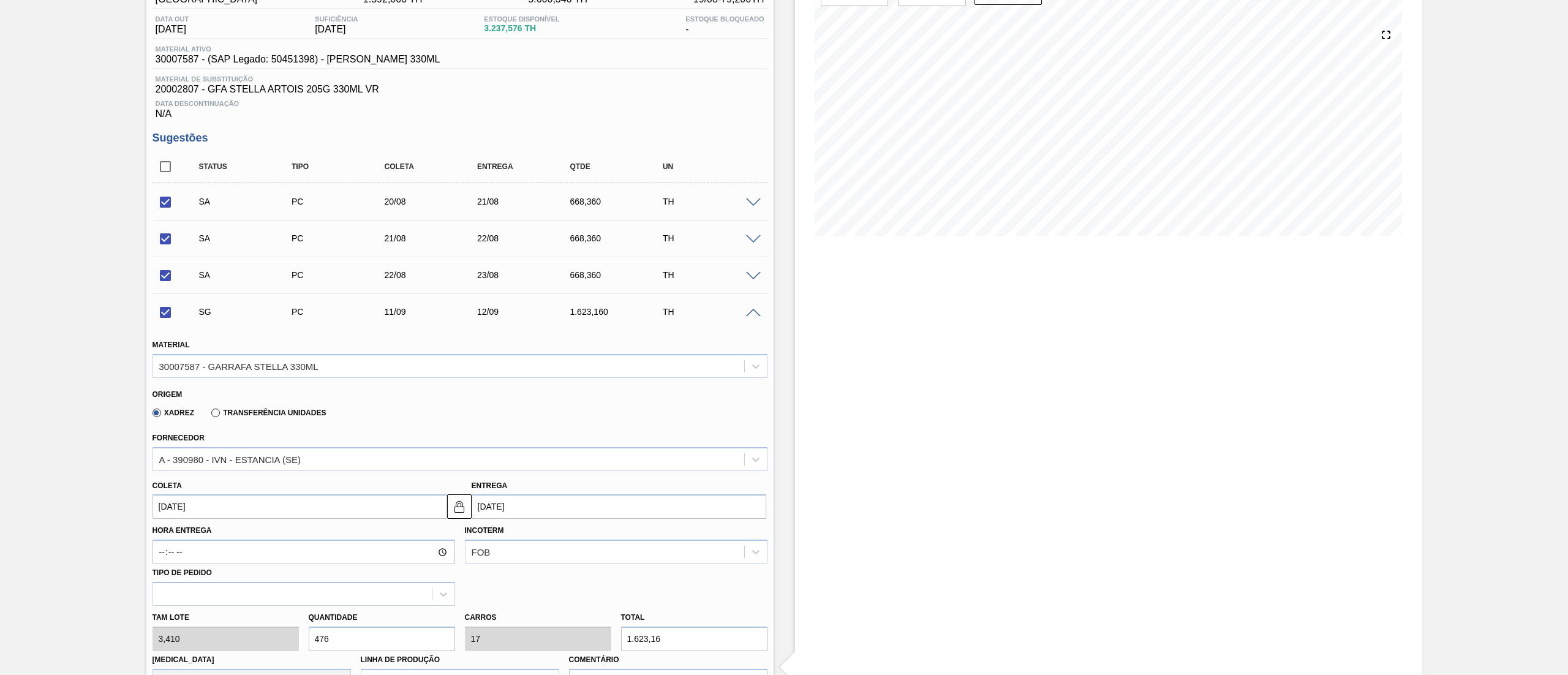
click at [162, 321] on div at bounding box center [165, 311] width 26 height 25
click at [748, 205] on span at bounding box center [752, 203] width 15 height 9
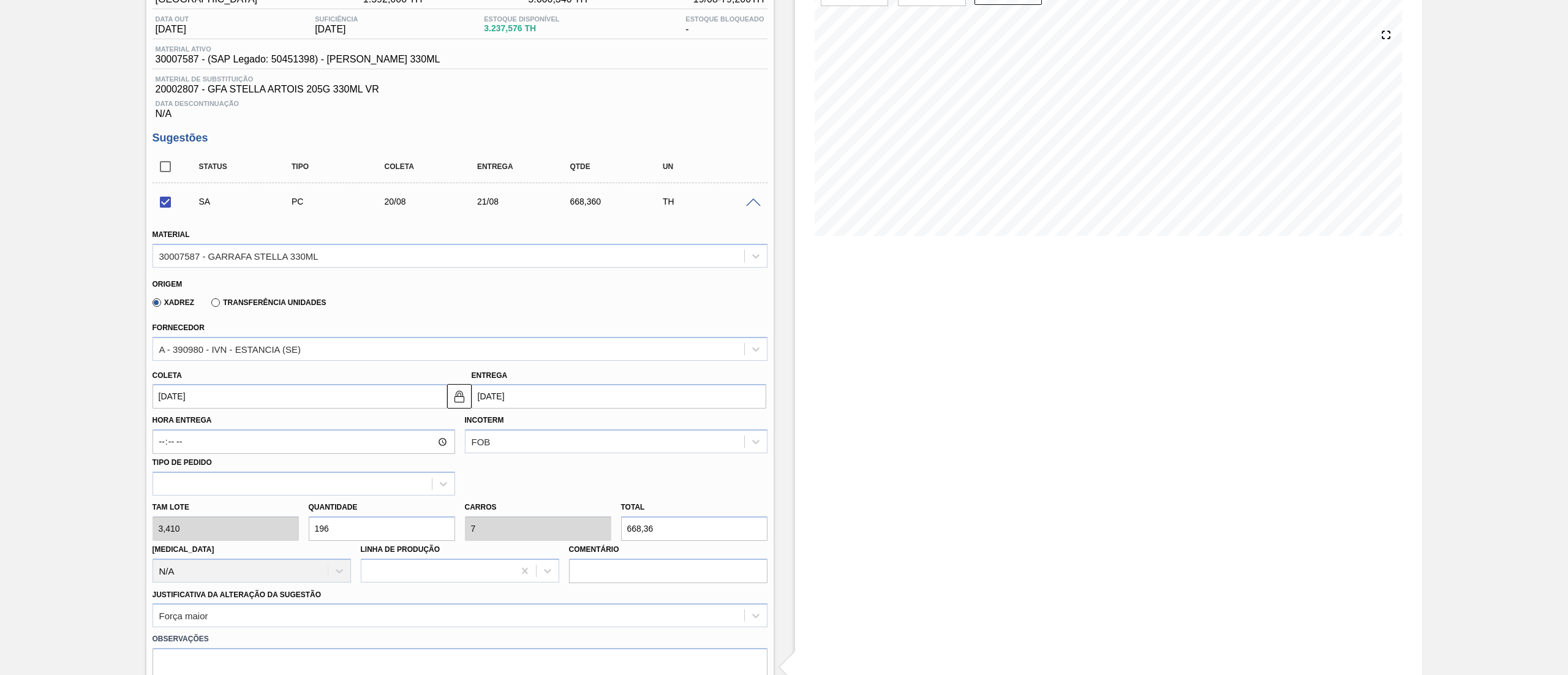
click at [236, 530] on div "[PERSON_NAME] 3,410 Quantidade 196 Carros 7 Total 668,36 [MEDICAL_DATA] N/A Lin…" at bounding box center [460, 539] width 625 height 87
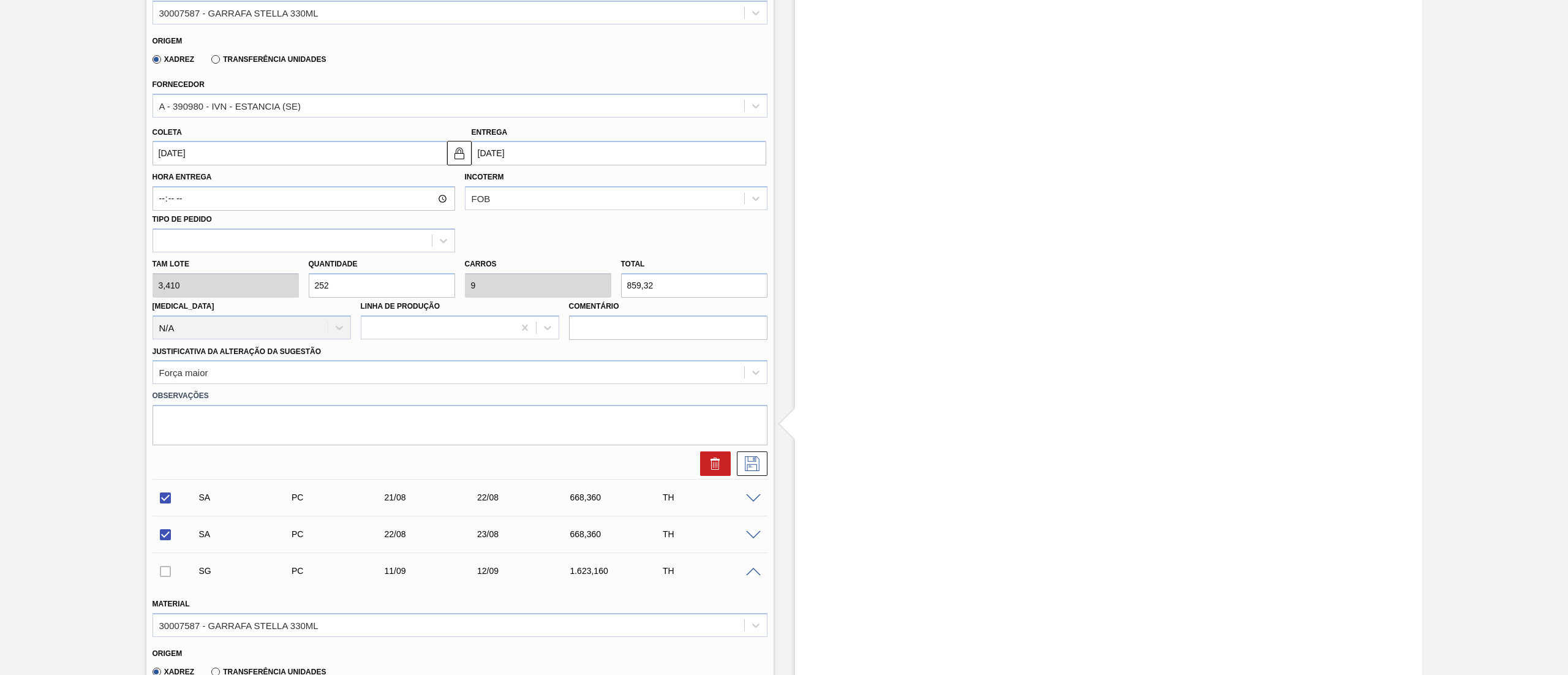
scroll to position [368, 0]
click at [746, 461] on icon at bounding box center [752, 461] width 20 height 15
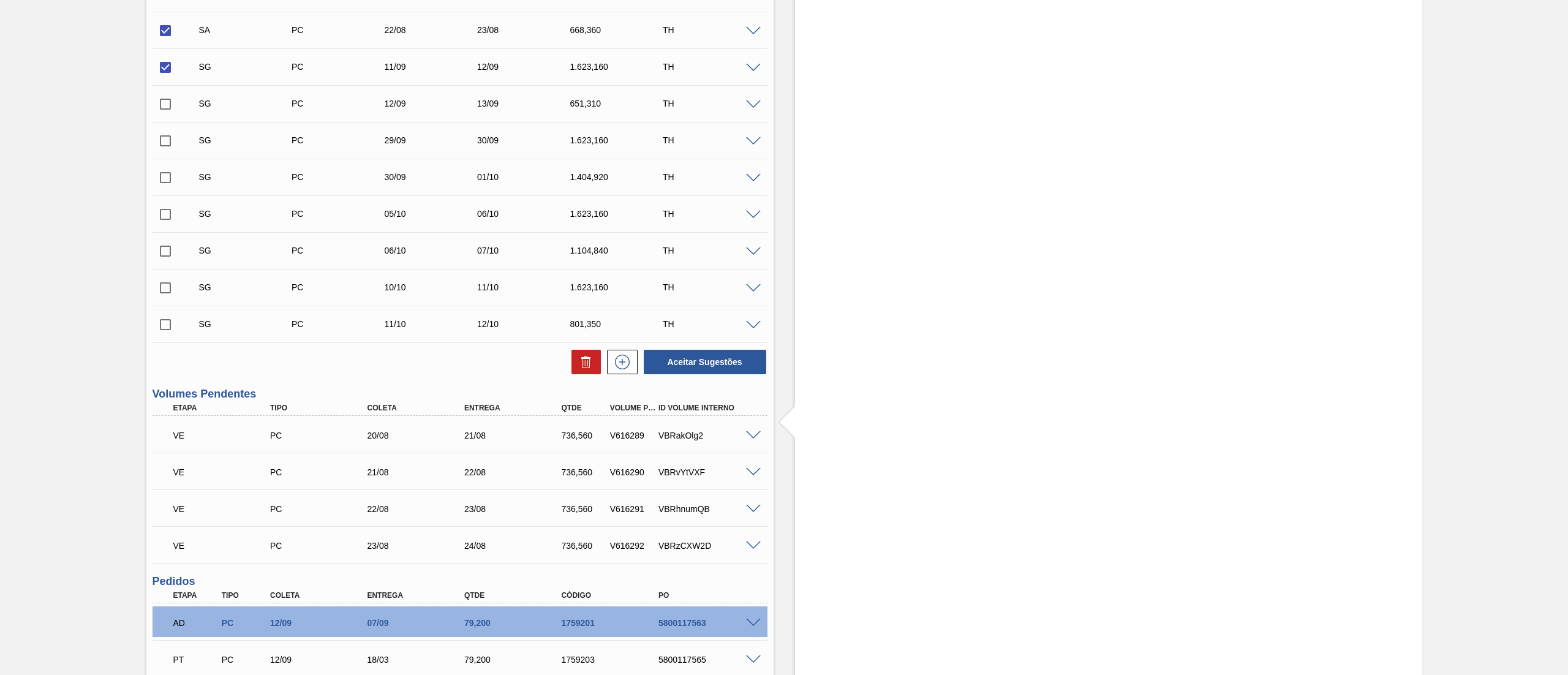
scroll to position [122, 0]
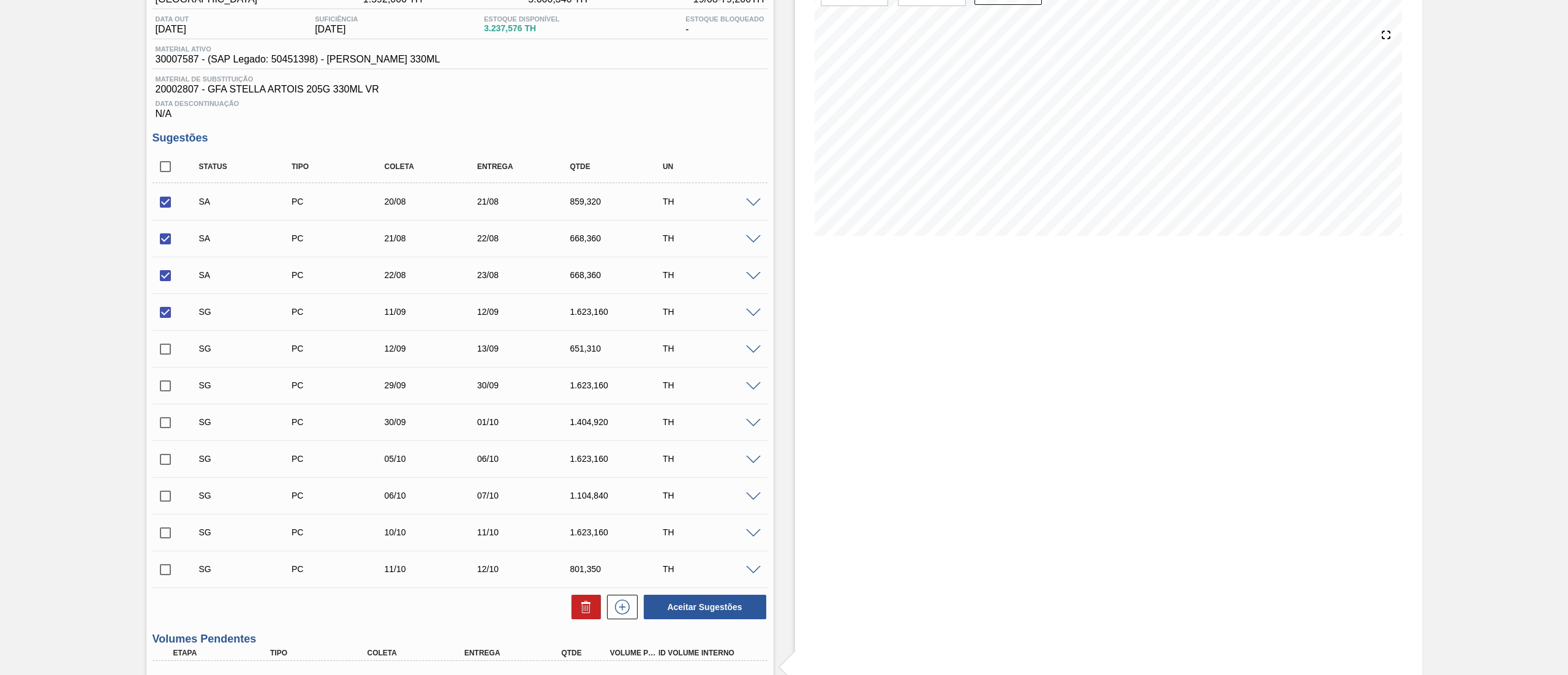
click at [757, 244] on span at bounding box center [752, 240] width 15 height 9
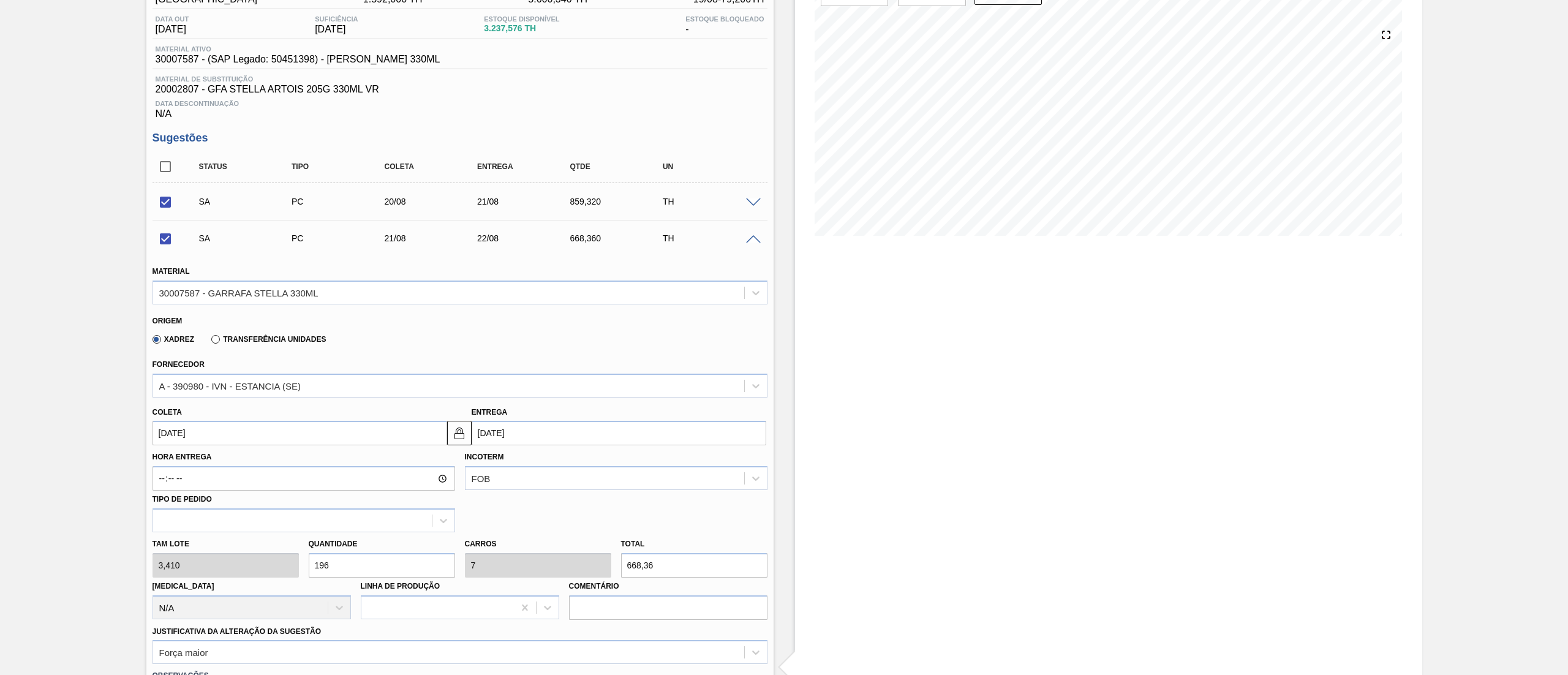
click at [193, 566] on div "[PERSON_NAME] 3,410 Quantidade 196 Carros 7 Total 668,36 [MEDICAL_DATA] N/A Lin…" at bounding box center [460, 576] width 625 height 87
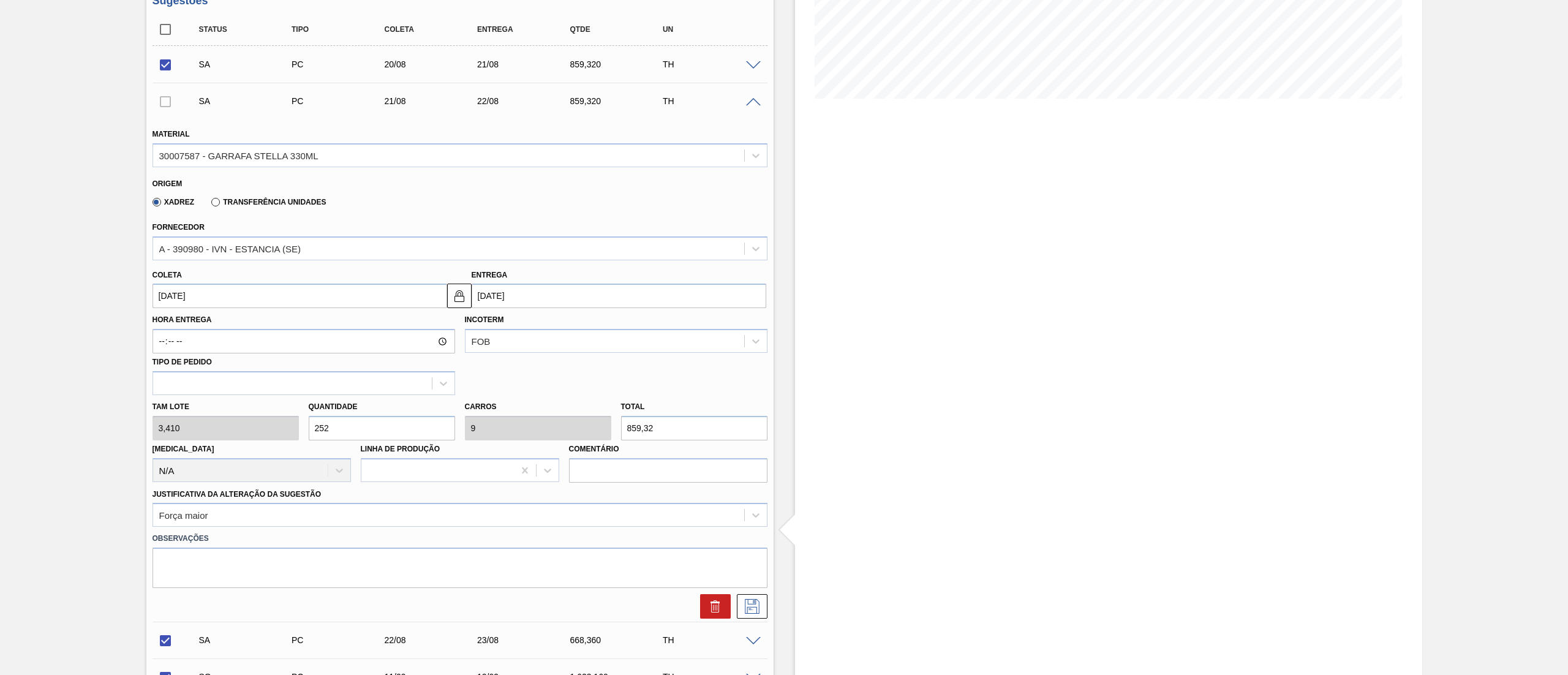
scroll to position [368, 0]
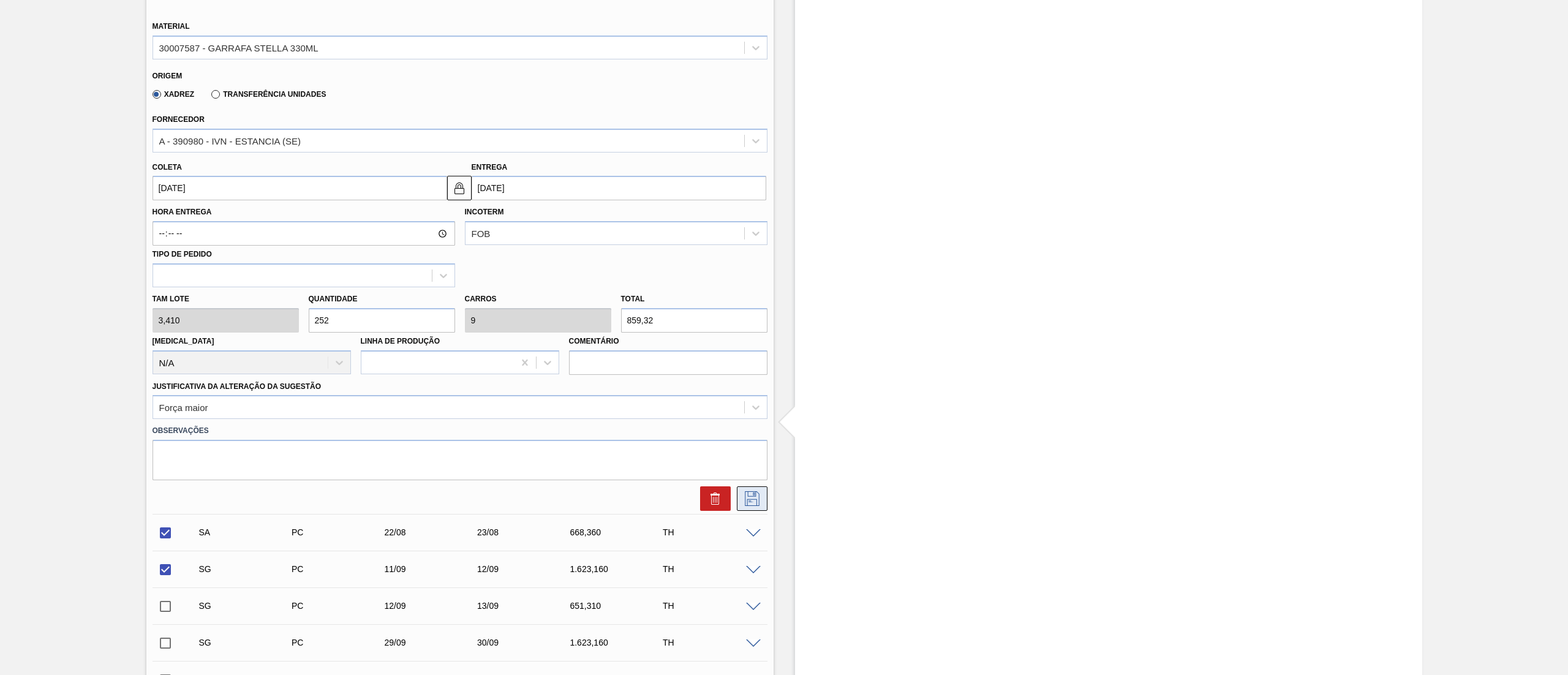
click at [757, 506] on icon at bounding box center [752, 498] width 20 height 15
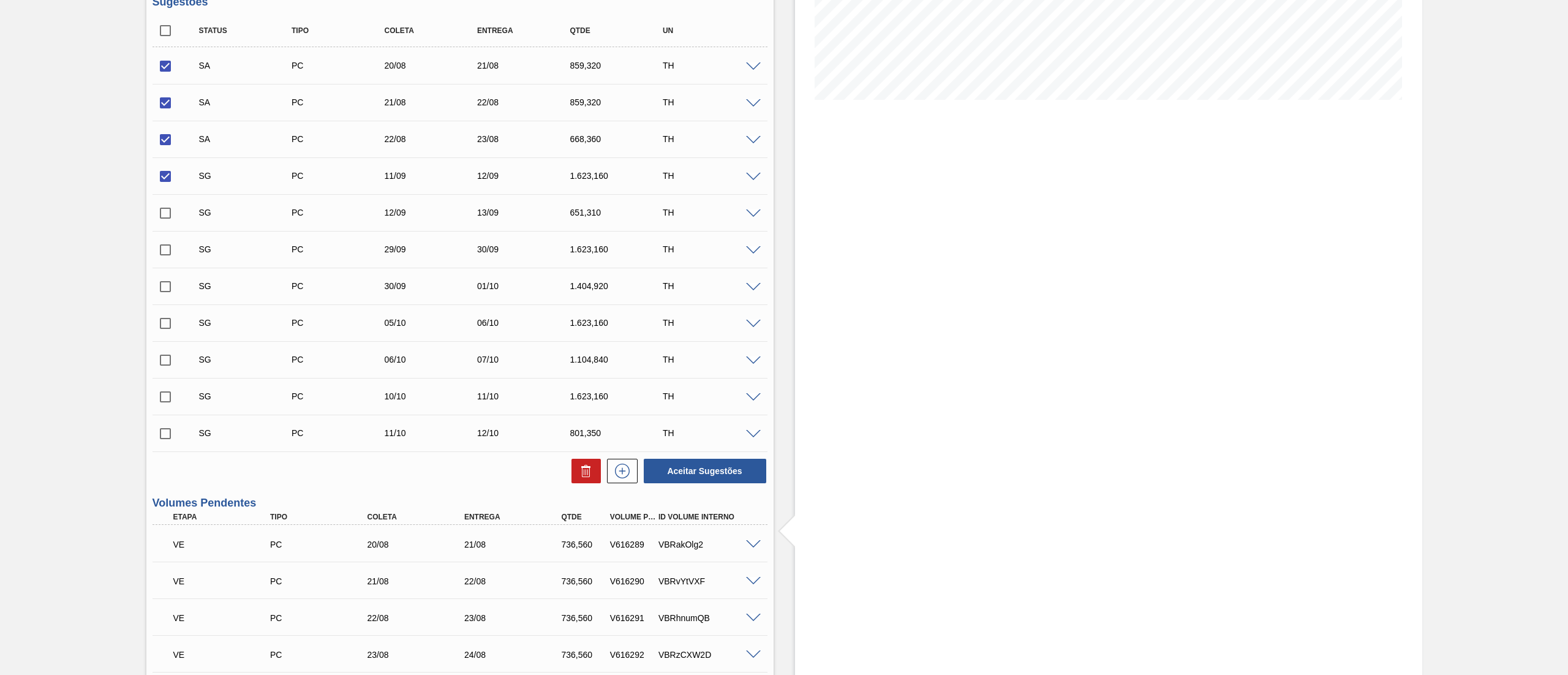
scroll to position [122, 0]
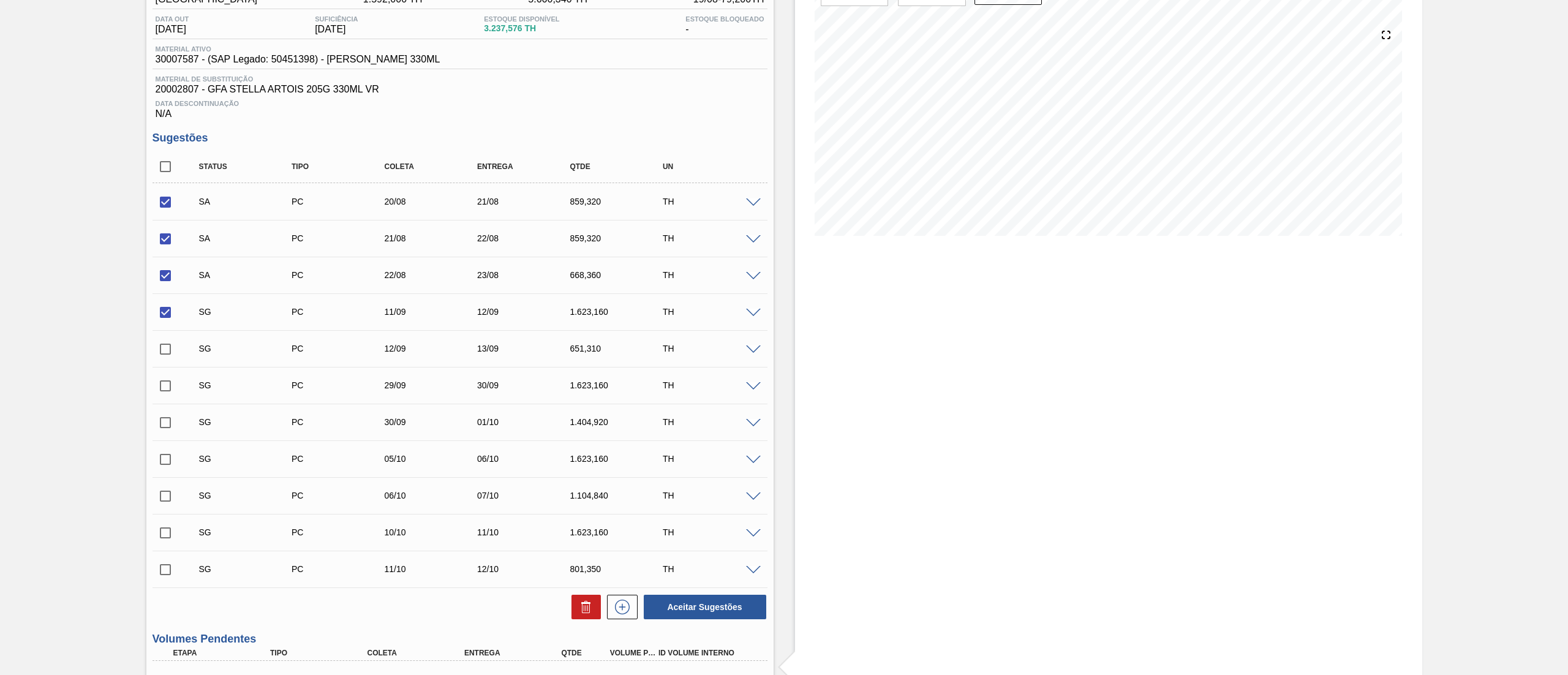
click at [169, 309] on input "checkbox" at bounding box center [165, 312] width 26 height 26
click at [752, 278] on span at bounding box center [752, 276] width 15 height 9
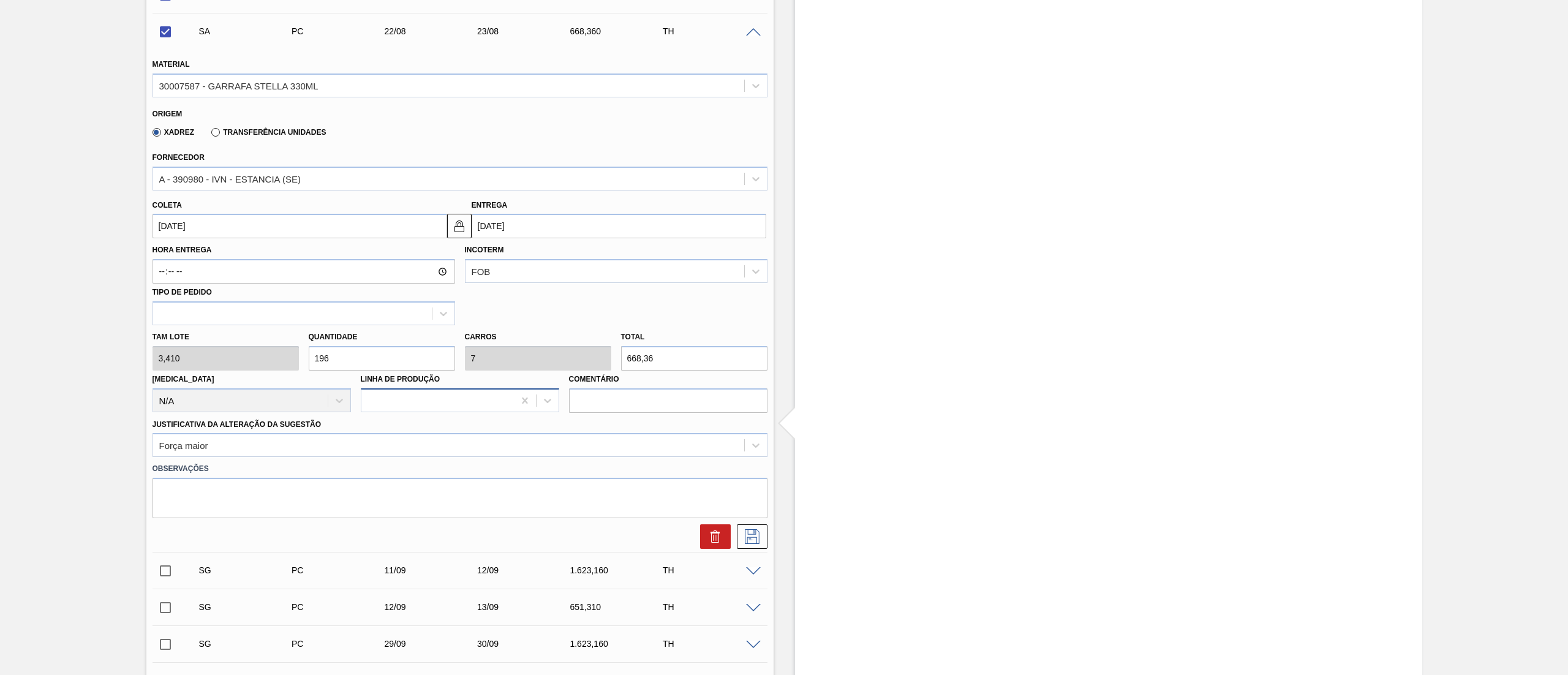
scroll to position [368, 0]
click at [185, 352] on div "[PERSON_NAME] 3,410 Quantidade 196 Carros 7 Total 668,36 [MEDICAL_DATA] N/A Lin…" at bounding box center [460, 368] width 625 height 87
click at [762, 541] on button at bounding box center [752, 536] width 31 height 25
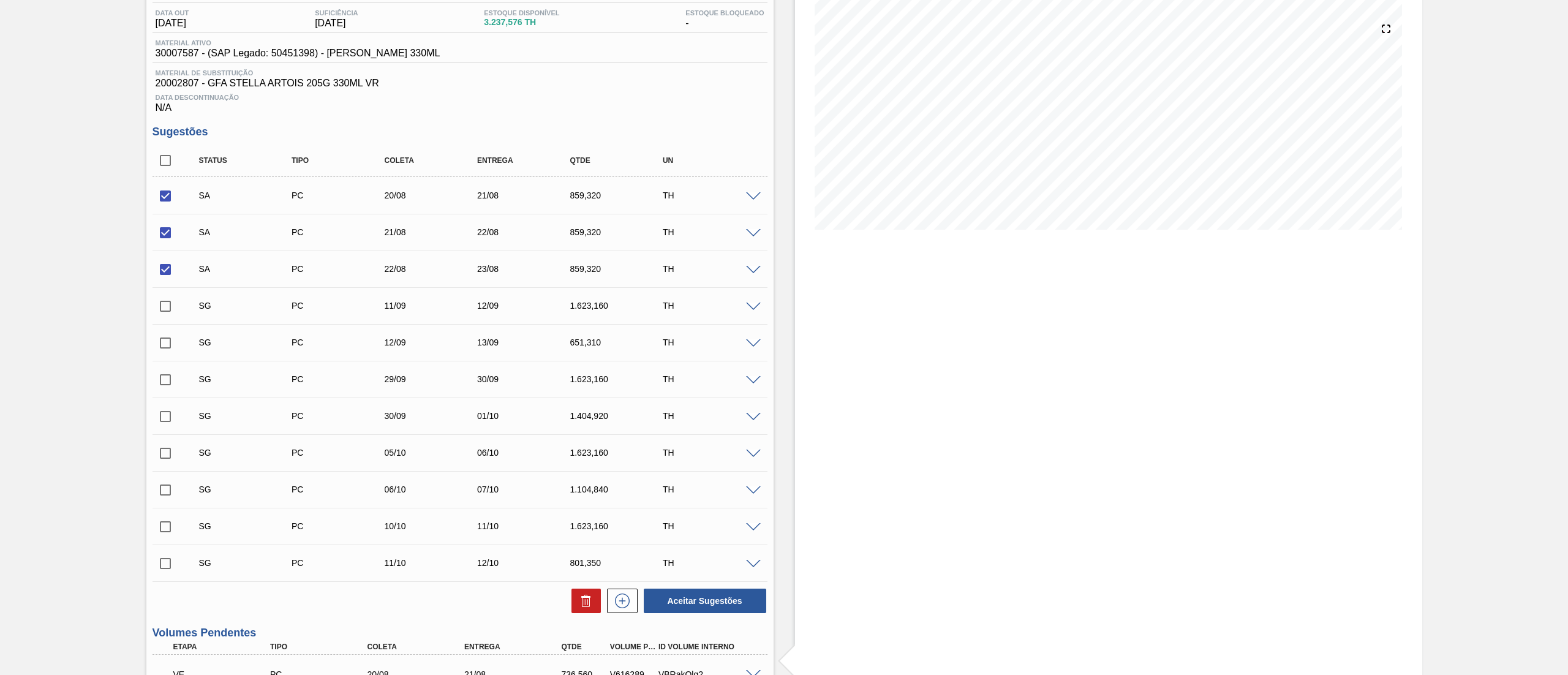
scroll to position [122, 0]
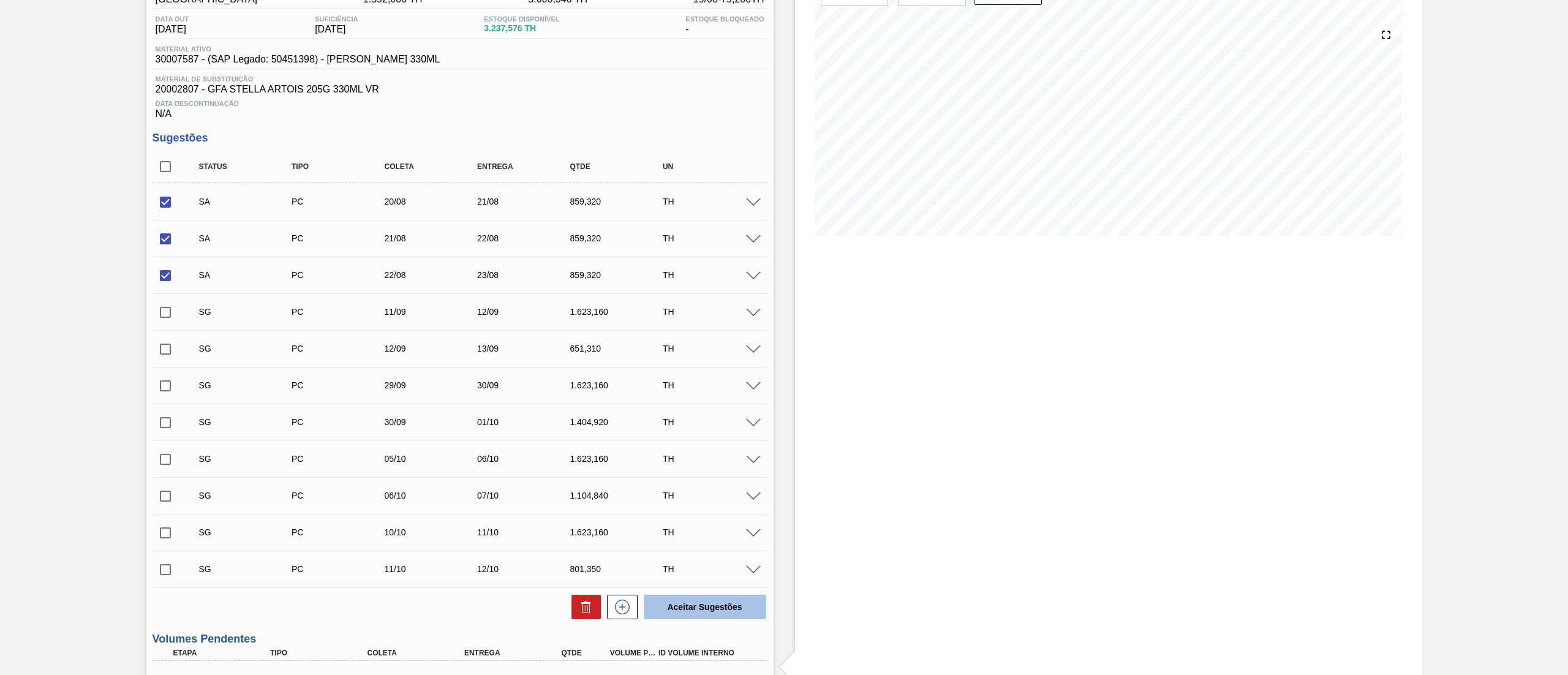
click at [702, 615] on button "Aceitar Sugestões" at bounding box center [704, 607] width 122 height 25
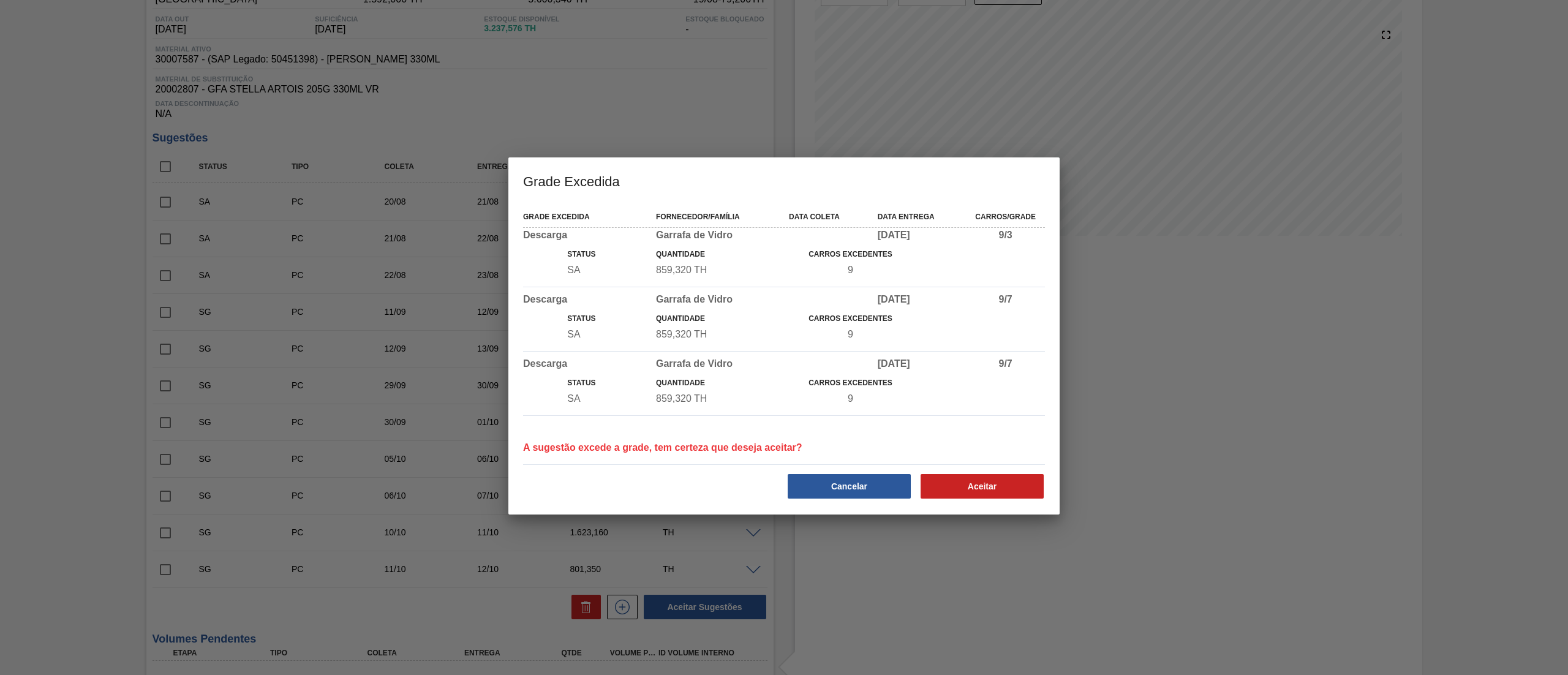
click at [986, 475] on div "Aceitar" at bounding box center [982, 487] width 133 height 27
click at [972, 487] on button "Aceitar" at bounding box center [981, 486] width 123 height 25
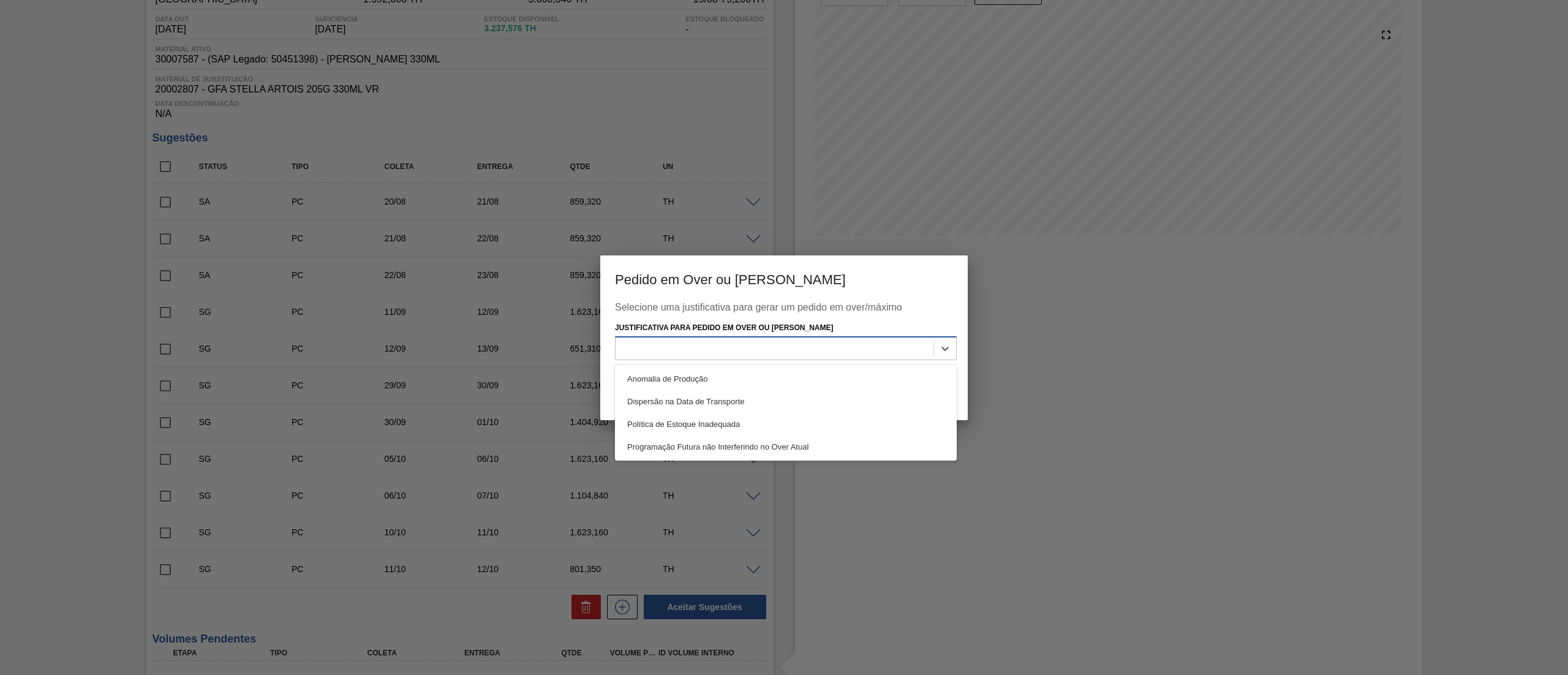
click at [887, 355] on div at bounding box center [775, 349] width 318 height 18
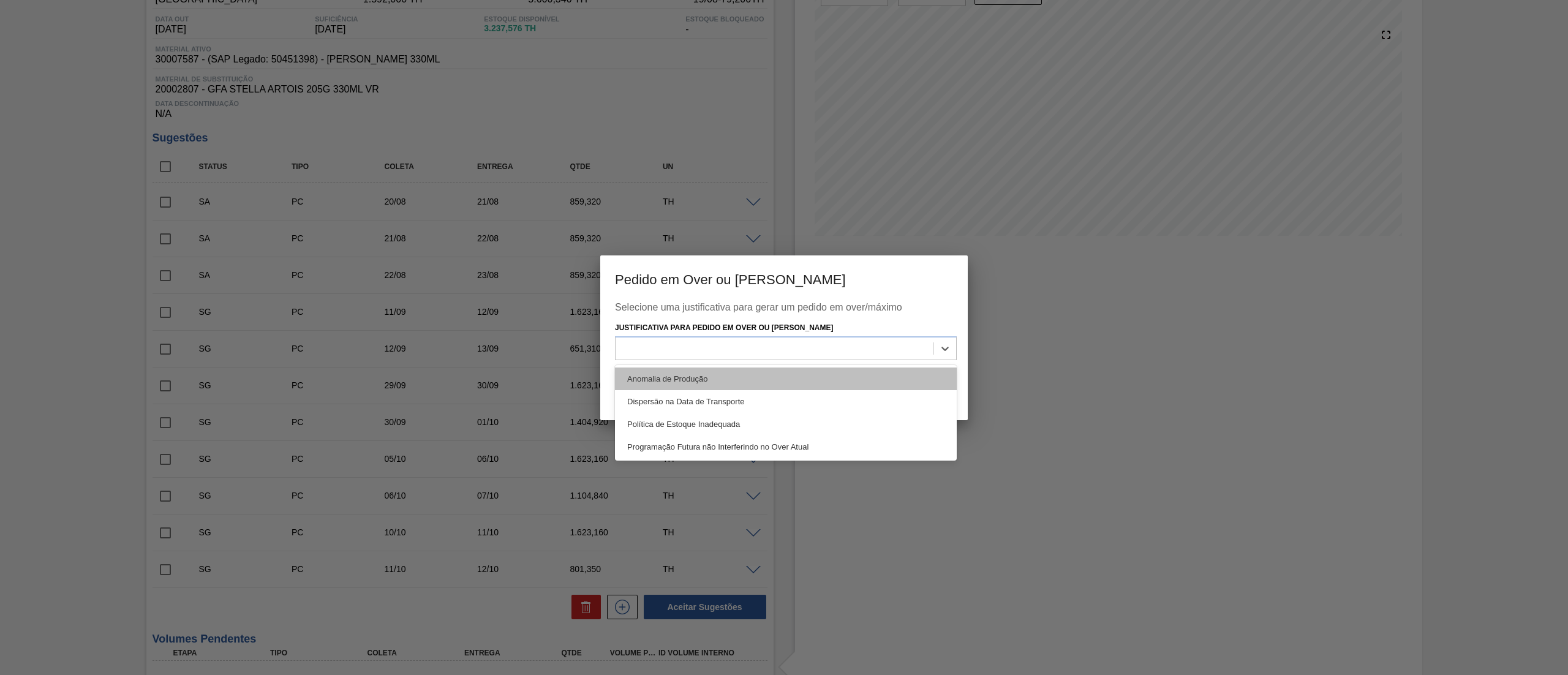
click at [693, 383] on div "Anomalia de Produção" at bounding box center [786, 379] width 342 height 23
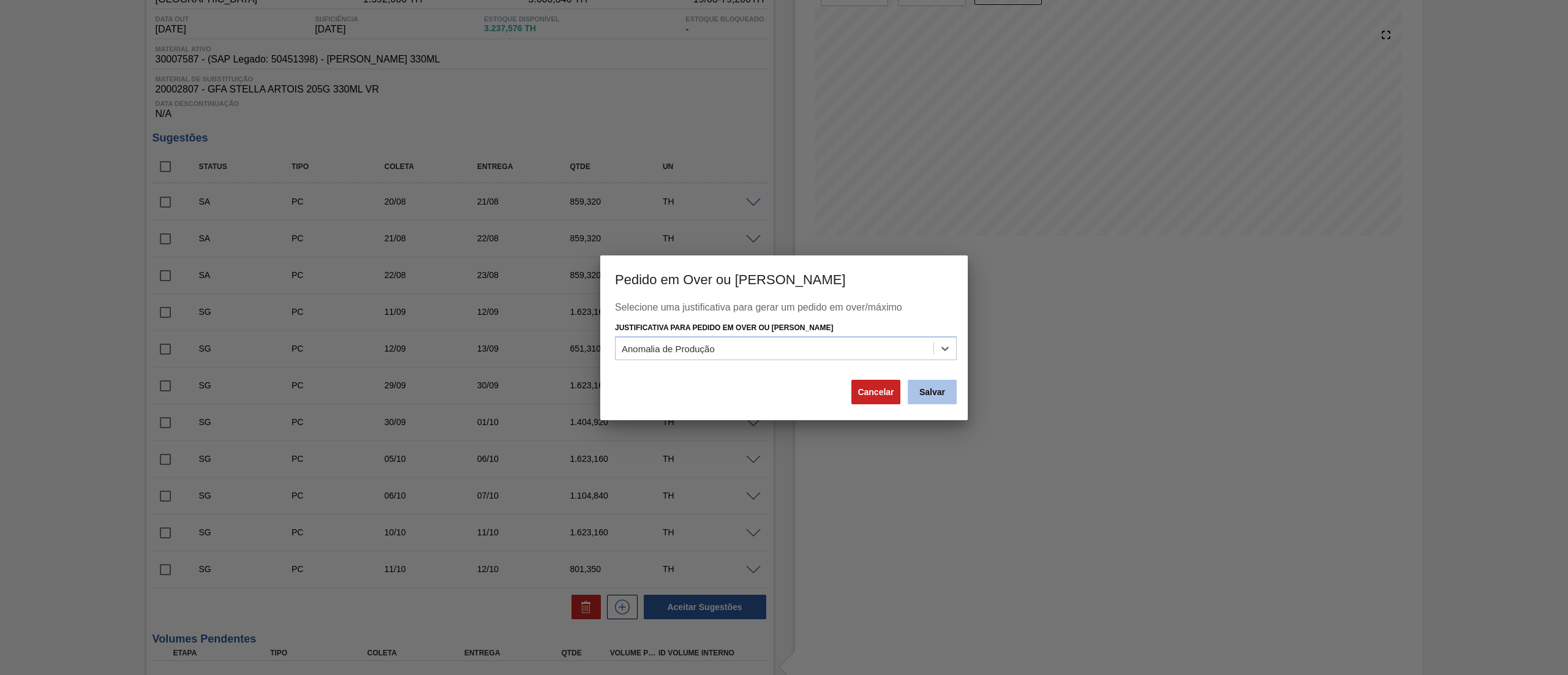
click at [946, 396] on button "Salvar" at bounding box center [931, 392] width 49 height 25
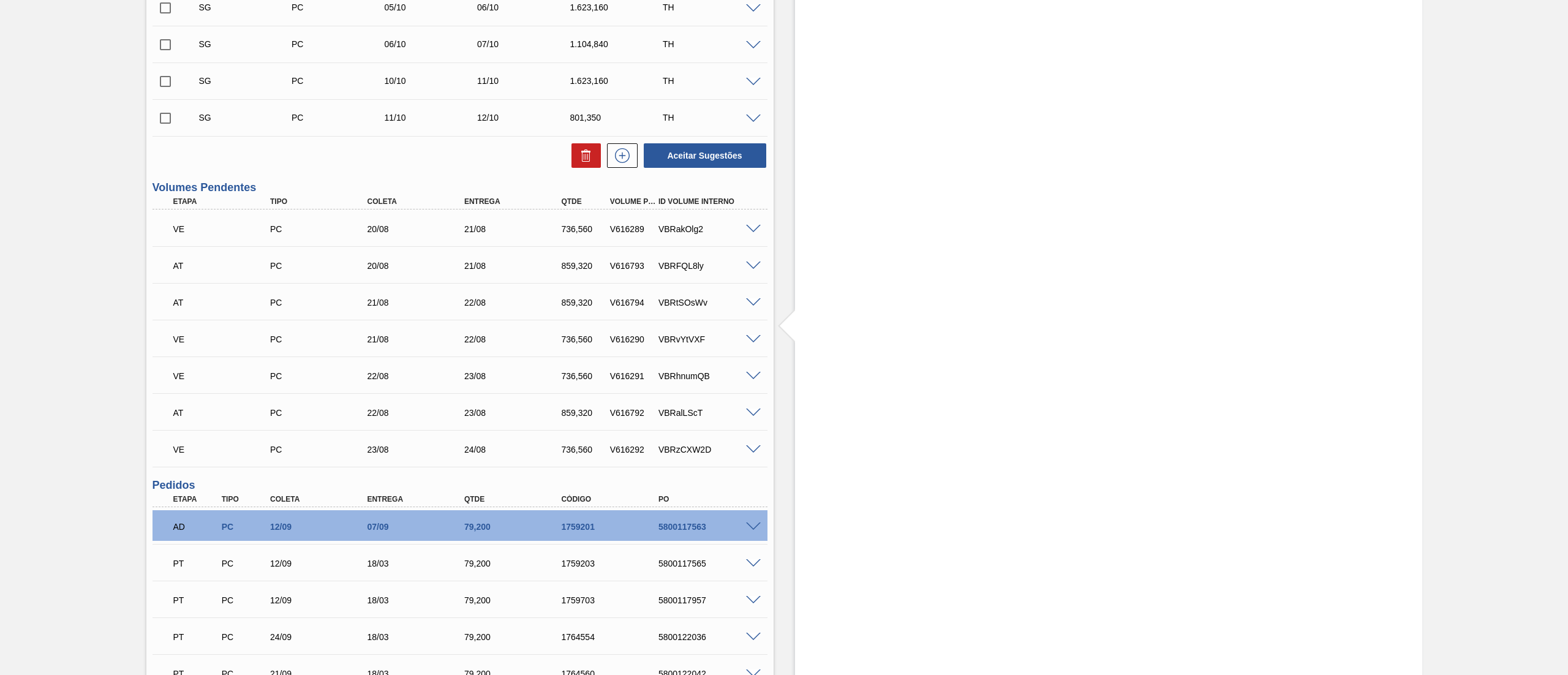
scroll to position [490, 0]
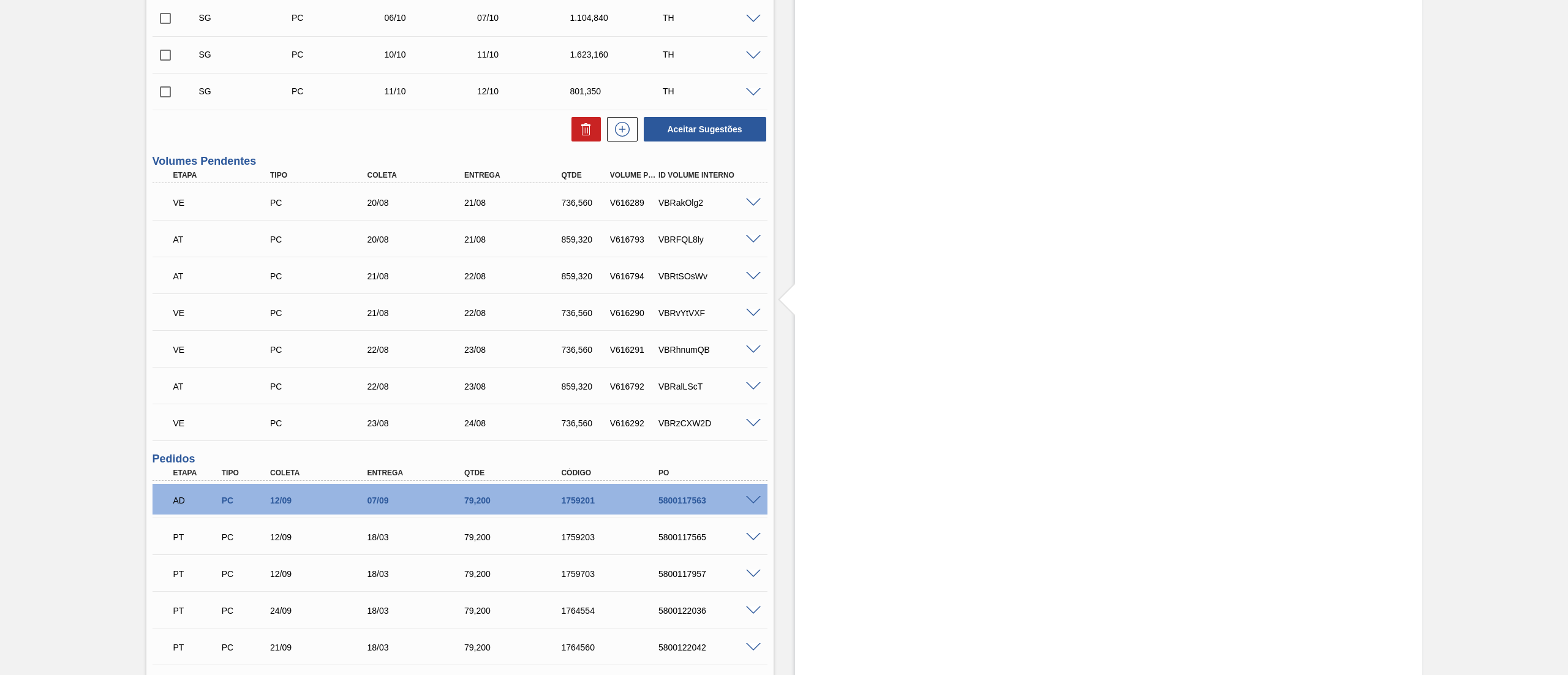
click at [752, 201] on span at bounding box center [752, 203] width 15 height 9
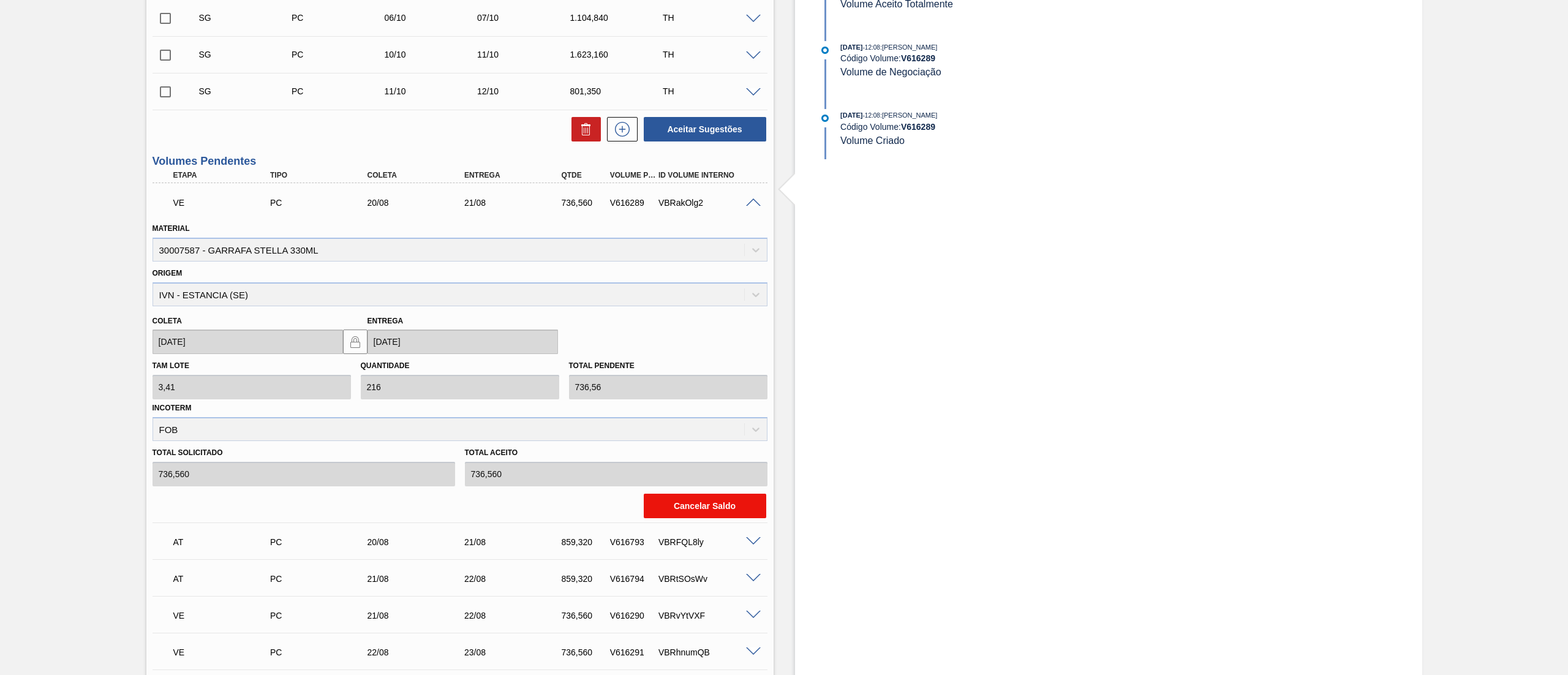
click at [692, 507] on button "Cancelar Saldo" at bounding box center [704, 506] width 122 height 25
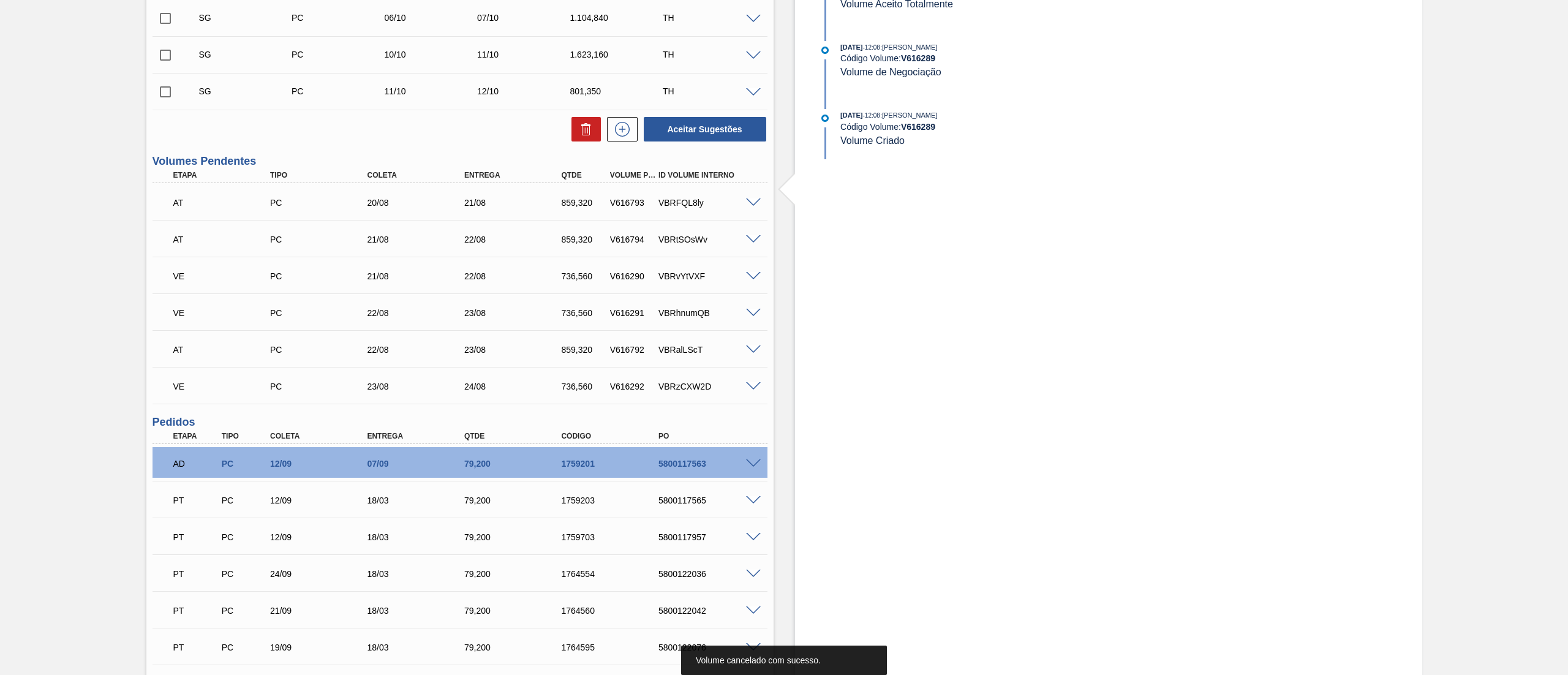
click at [746, 387] on span at bounding box center [752, 387] width 15 height 9
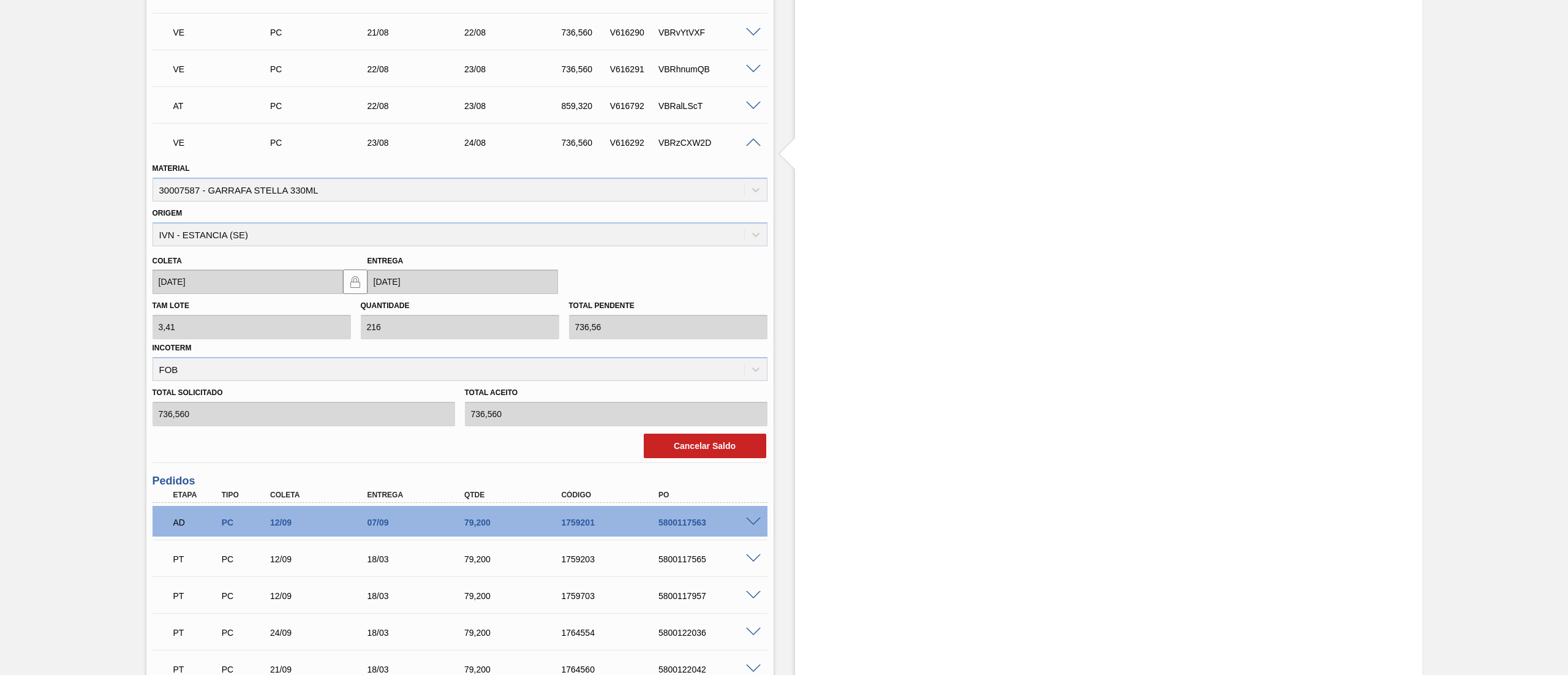
scroll to position [735, 0]
click at [693, 453] on button "Cancelar Saldo" at bounding box center [704, 445] width 122 height 25
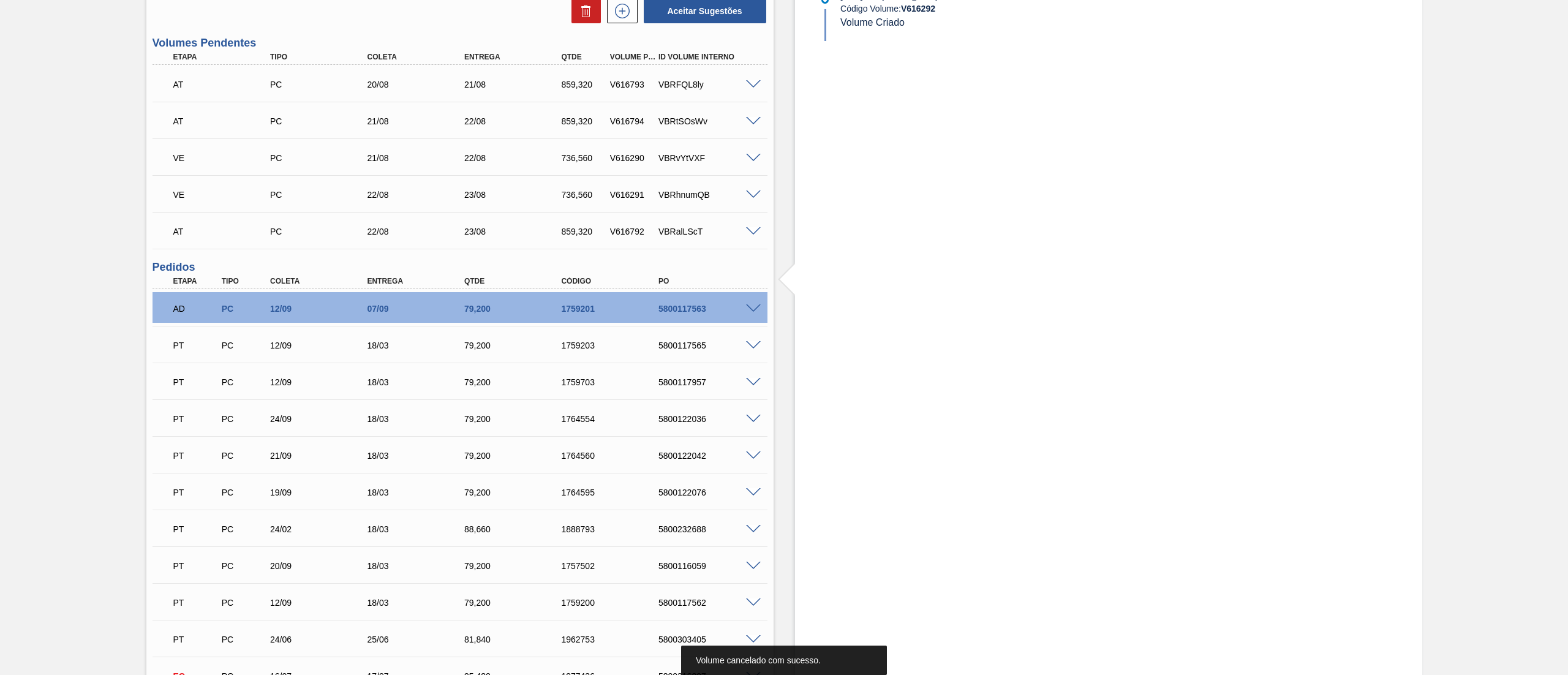
scroll to position [490, 0]
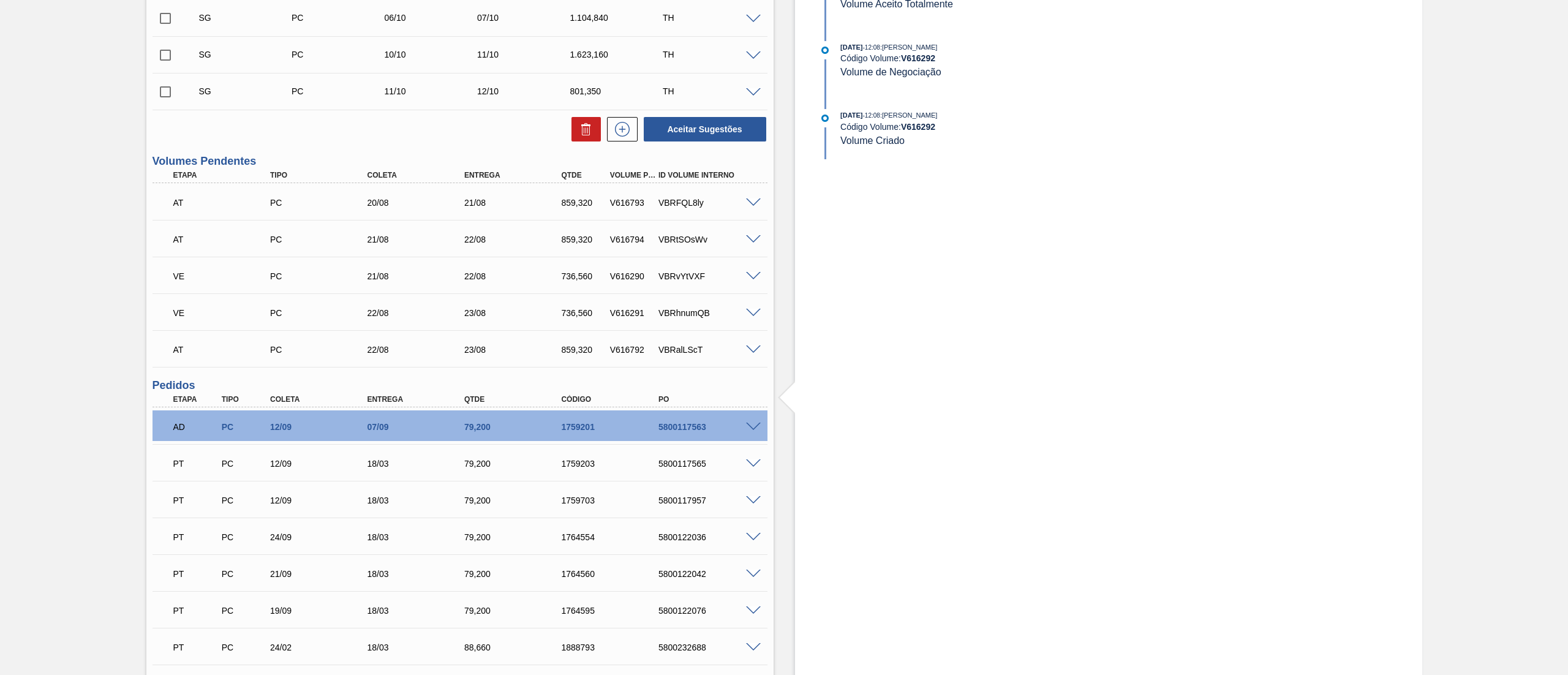
click at [757, 353] on span at bounding box center [752, 350] width 15 height 9
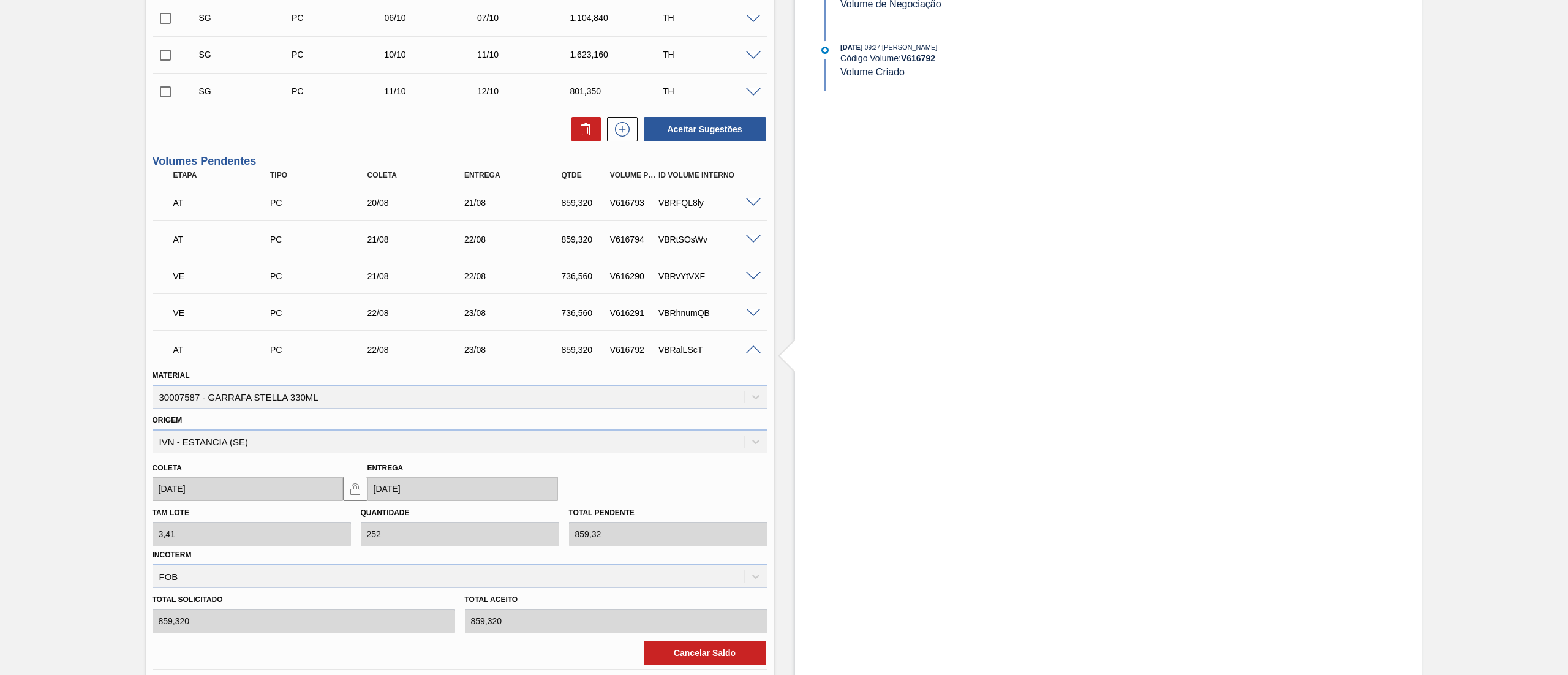
click at [753, 311] on span at bounding box center [752, 313] width 15 height 9
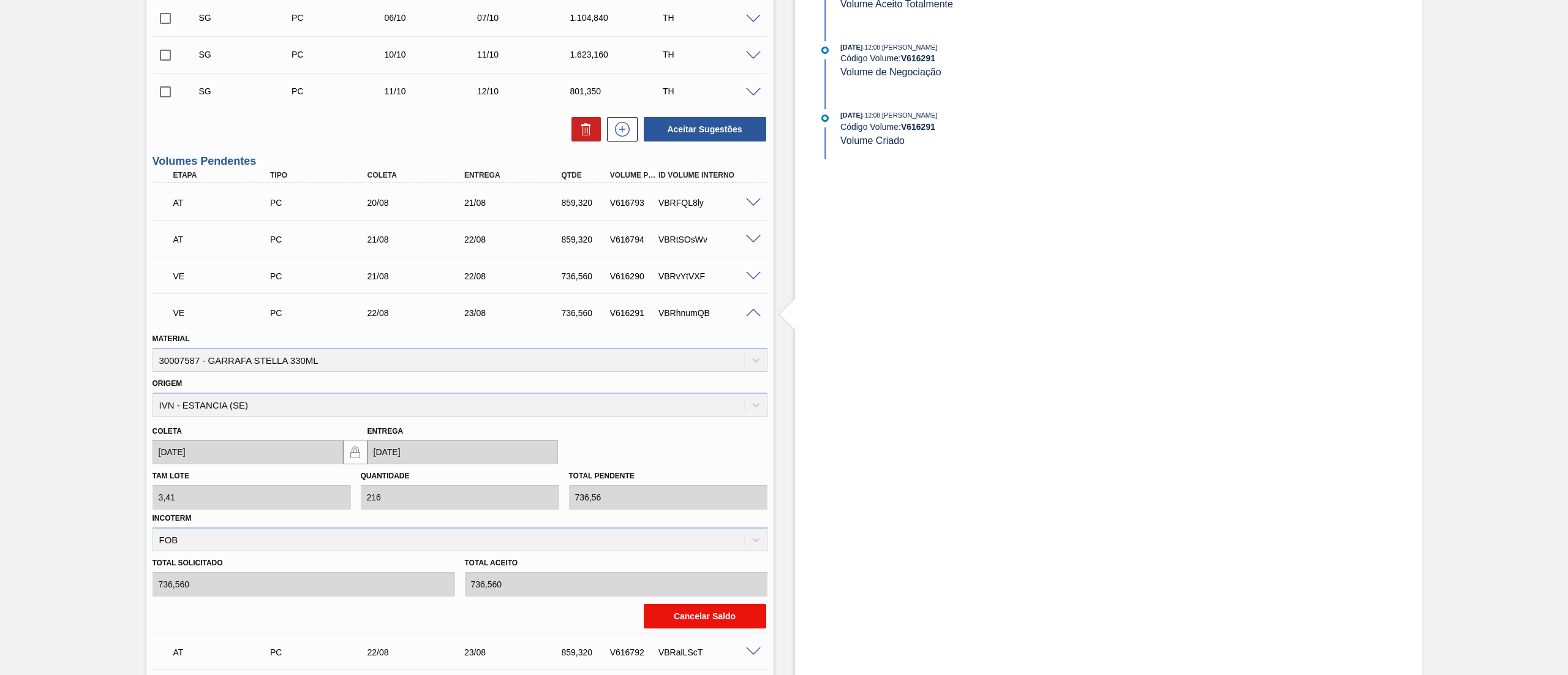
click at [700, 617] on button "Cancelar Saldo" at bounding box center [704, 616] width 122 height 25
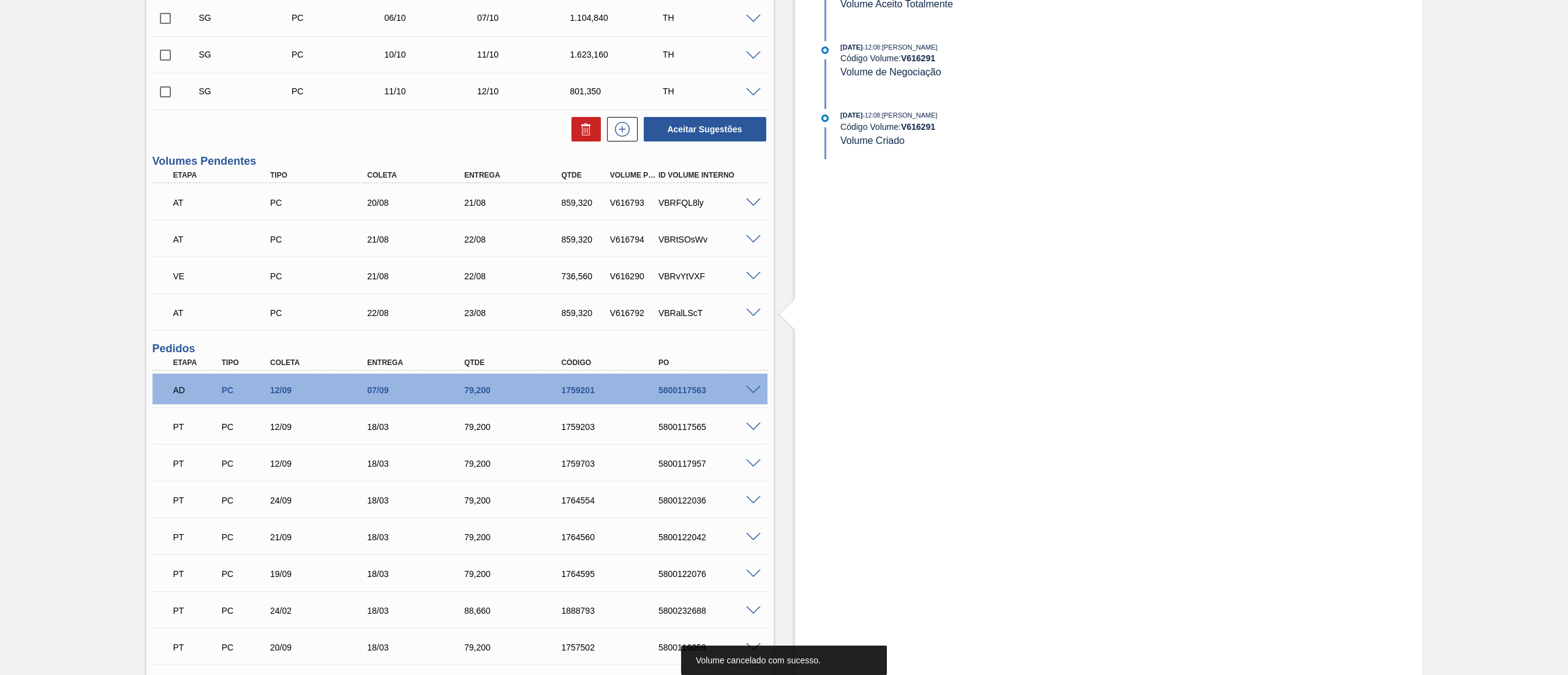
click at [752, 279] on span at bounding box center [752, 276] width 15 height 9
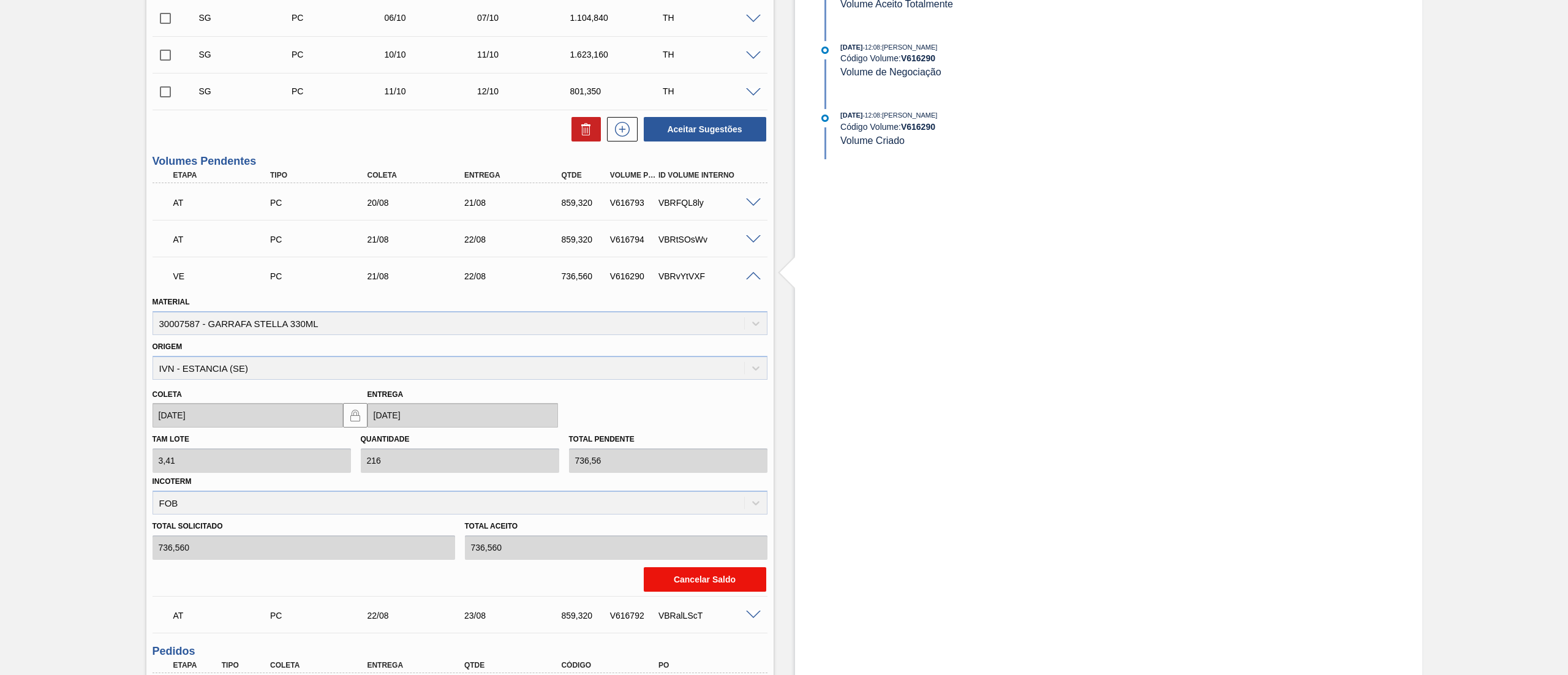
click at [676, 580] on button "Cancelar Saldo" at bounding box center [704, 579] width 122 height 25
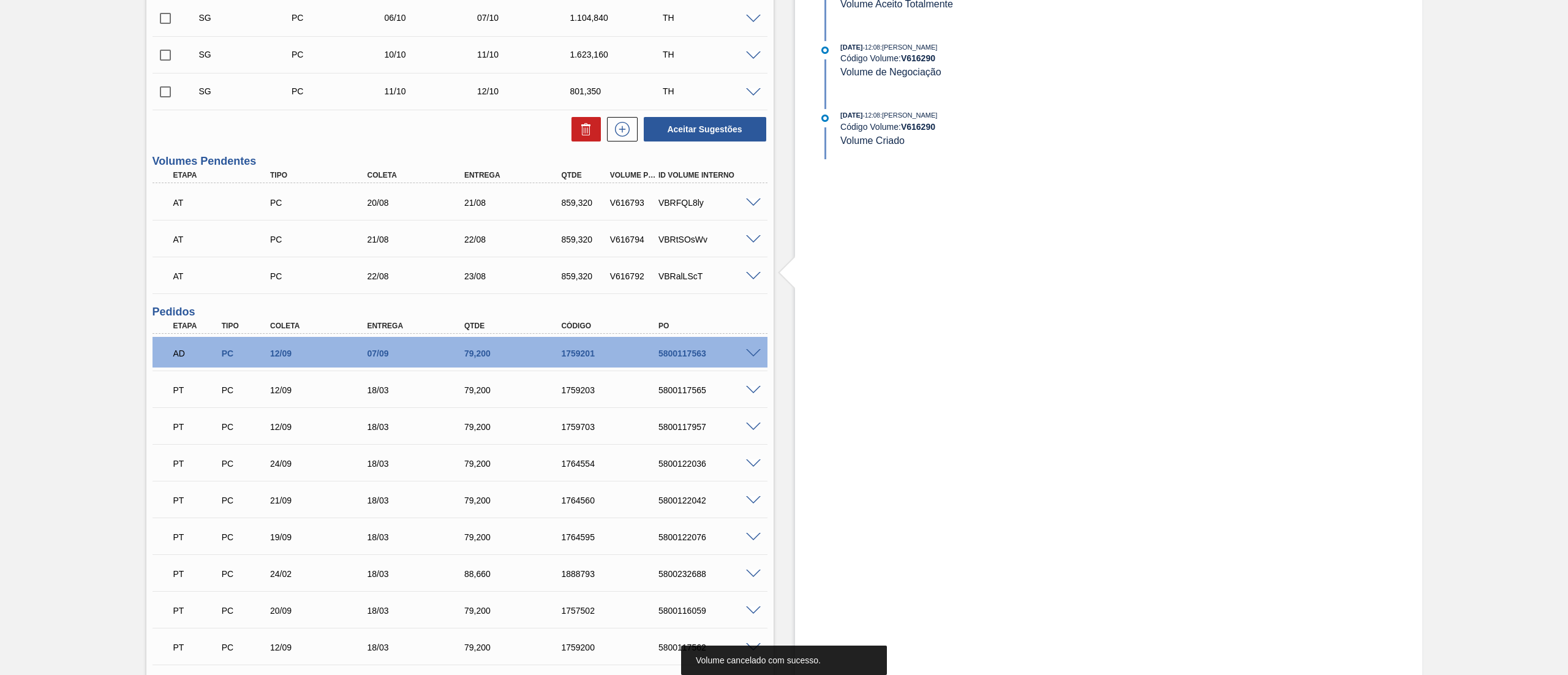
scroll to position [0, 0]
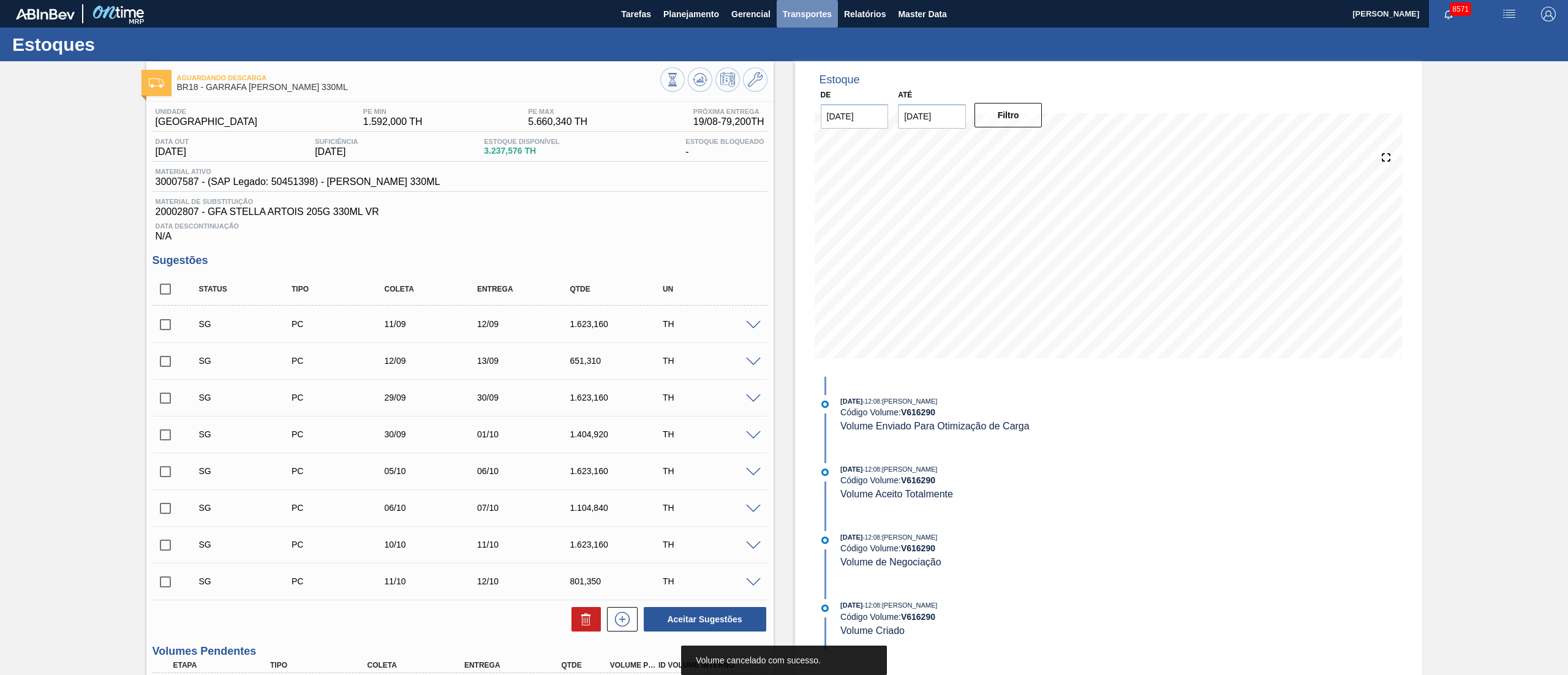
click at [806, 18] on span "Transportes" at bounding box center [806, 14] width 49 height 15
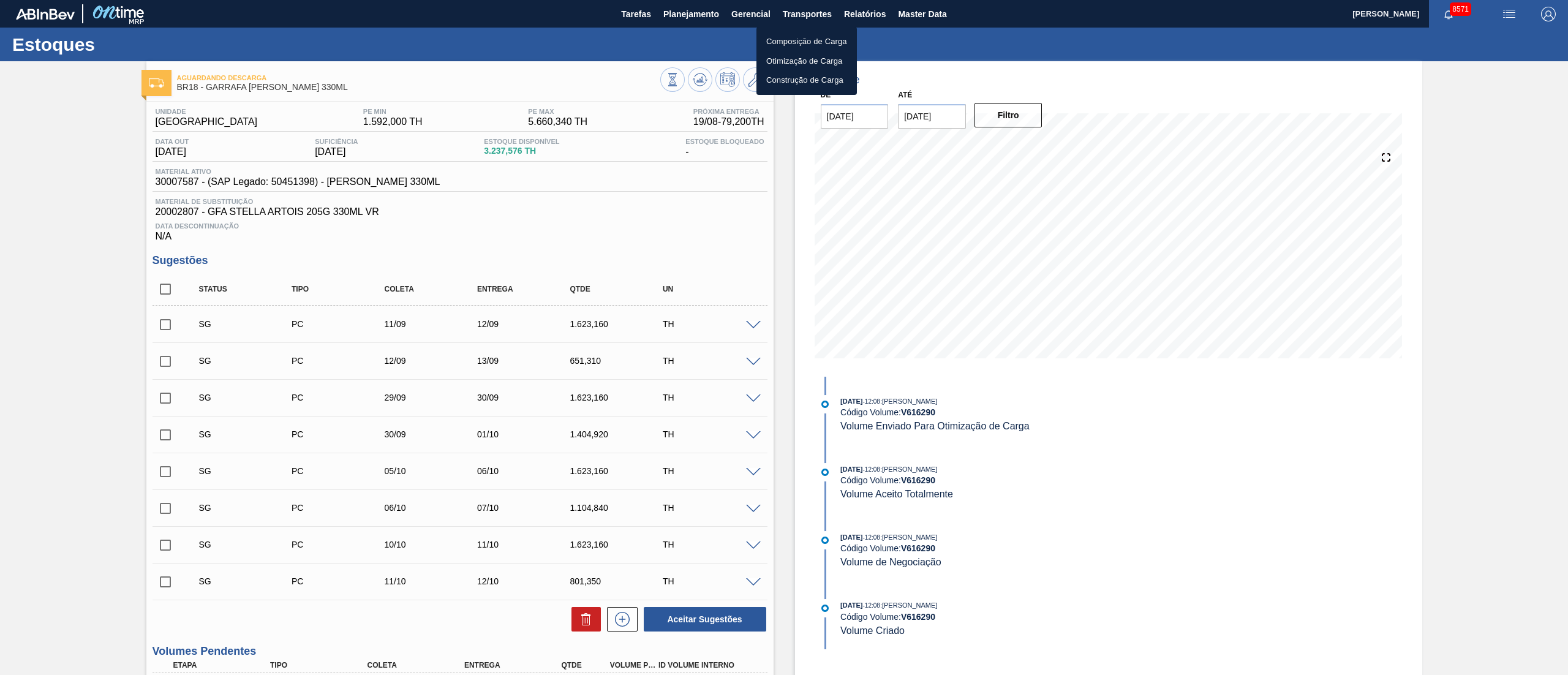
drag, startPoint x: 807, startPoint y: 63, endPoint x: 976, endPoint y: 82, distance: 170.1
click at [807, 62] on li "Otimização de Carga" at bounding box center [806, 61] width 100 height 20
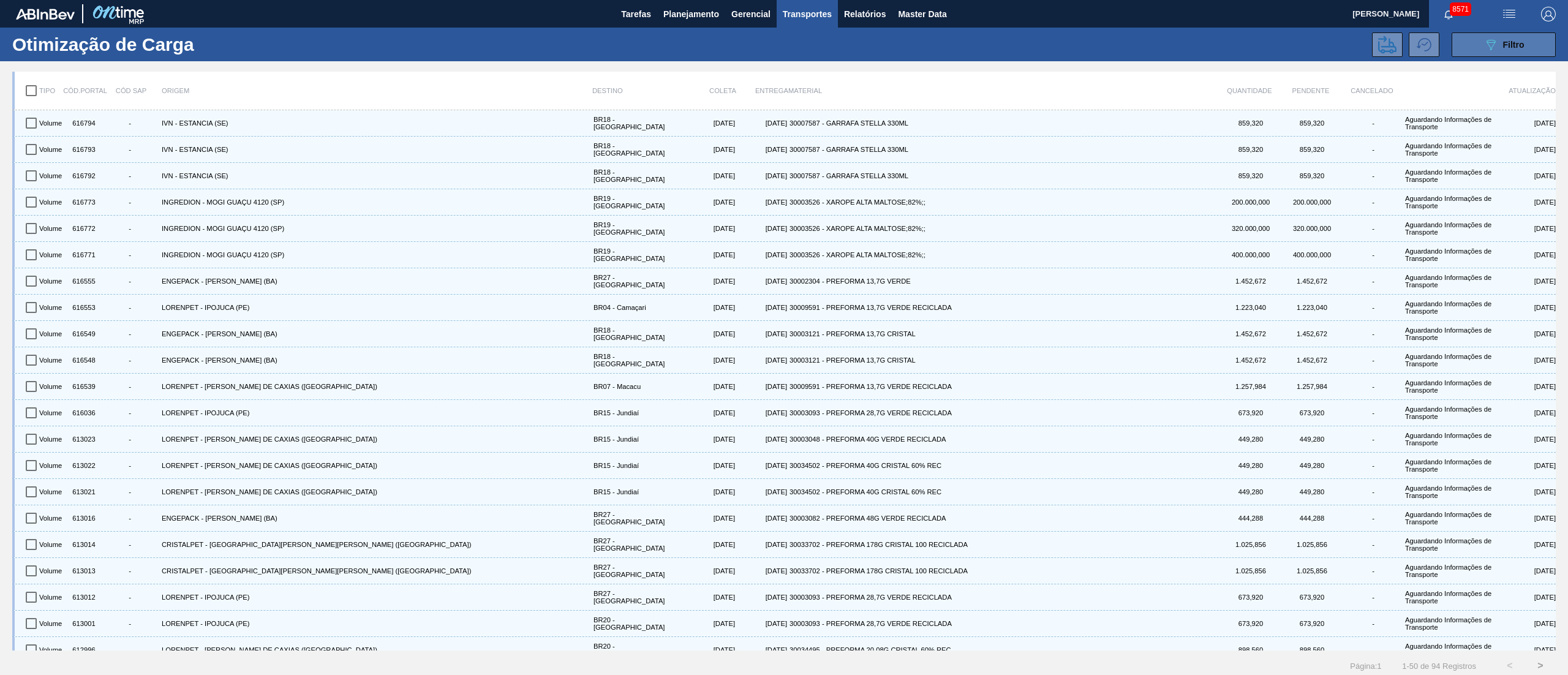
click at [1512, 46] on span "Filtro" at bounding box center [1513, 44] width 21 height 9
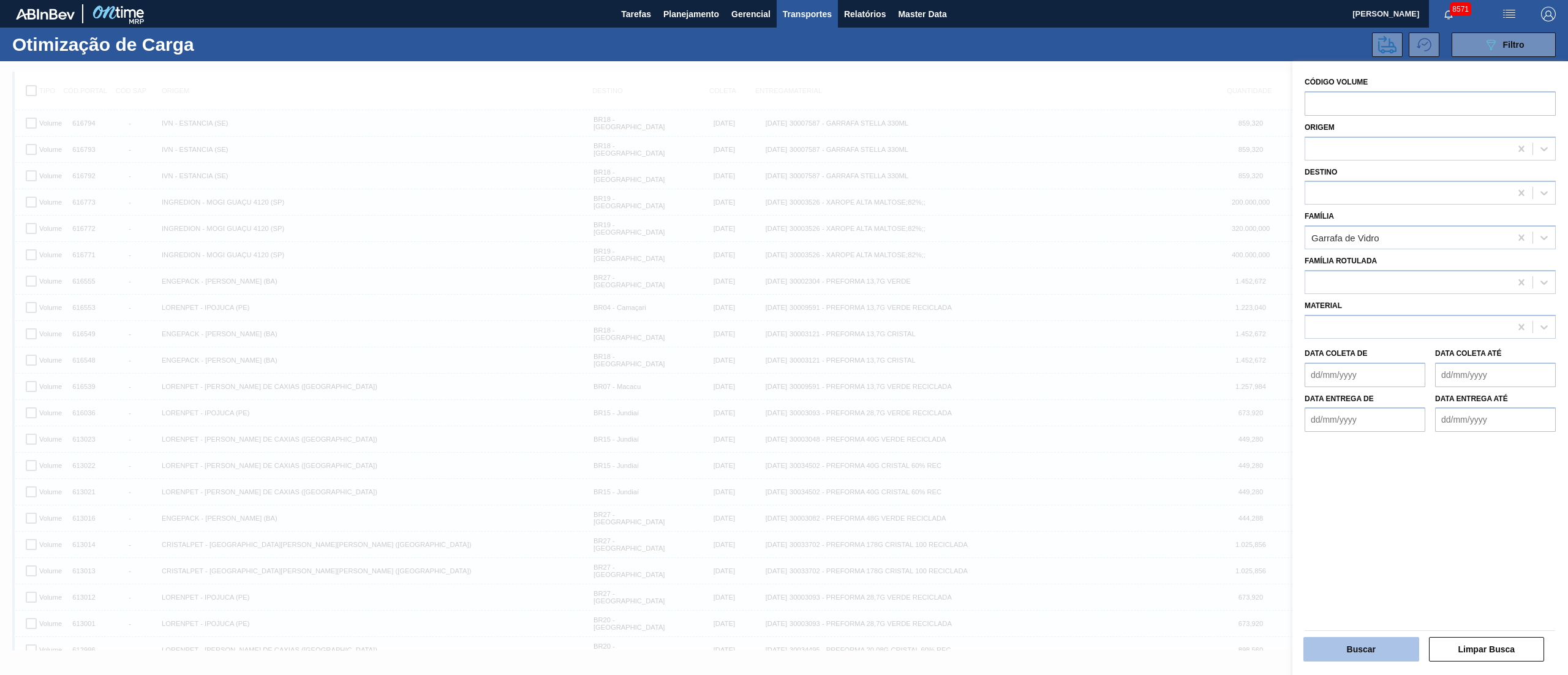
click at [1340, 651] on button "Buscar" at bounding box center [1360, 649] width 115 height 25
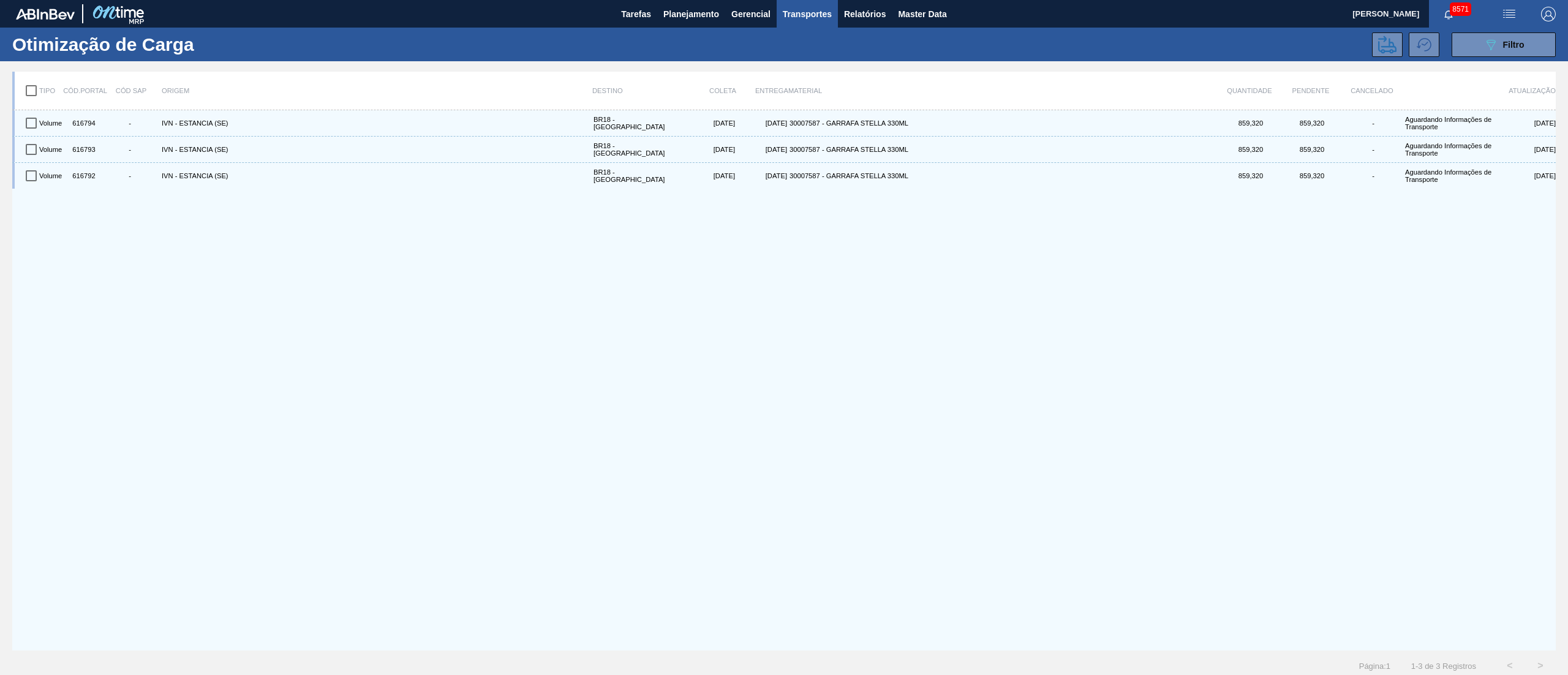
click at [28, 91] on input "checkbox" at bounding box center [31, 91] width 26 height 26
click at [1394, 38] on icon at bounding box center [1387, 44] width 18 height 18
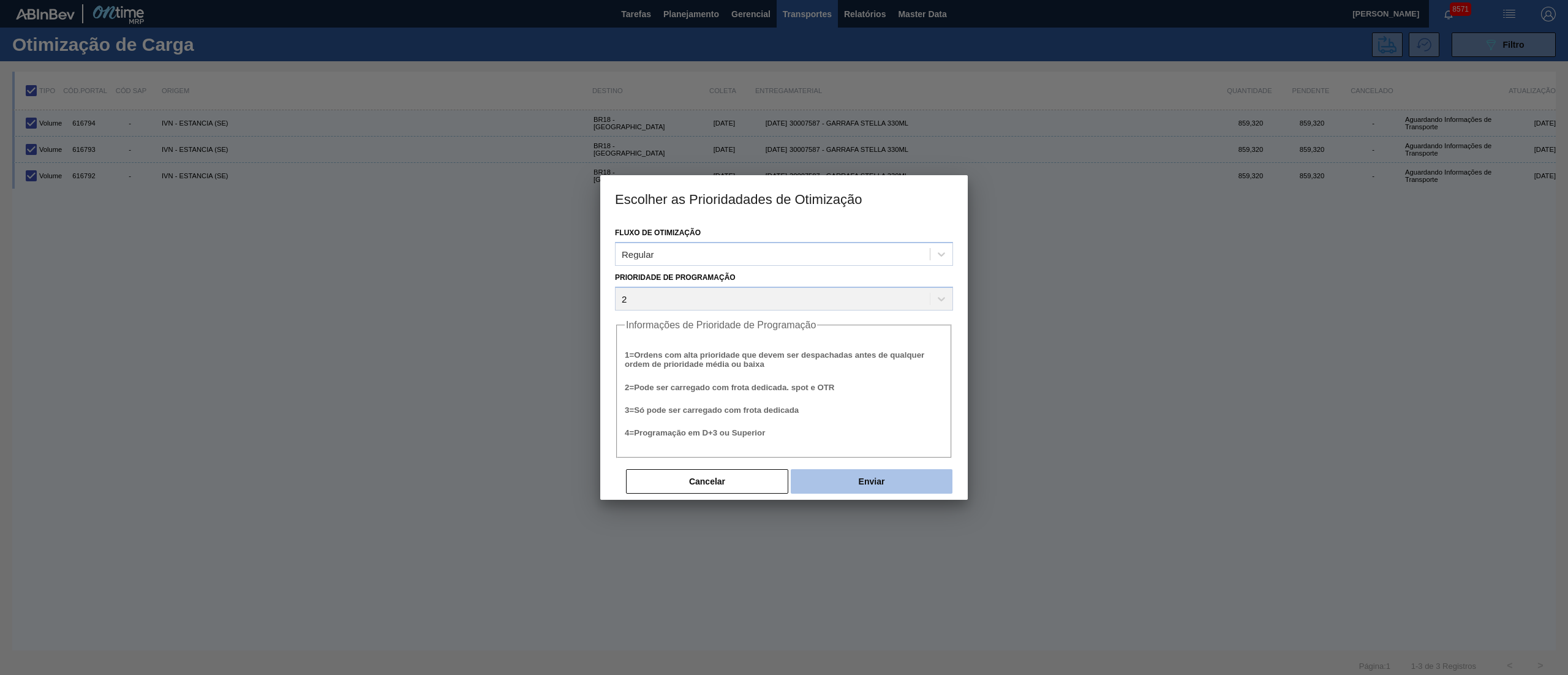
click at [878, 487] on button "Enviar" at bounding box center [871, 482] width 162 height 25
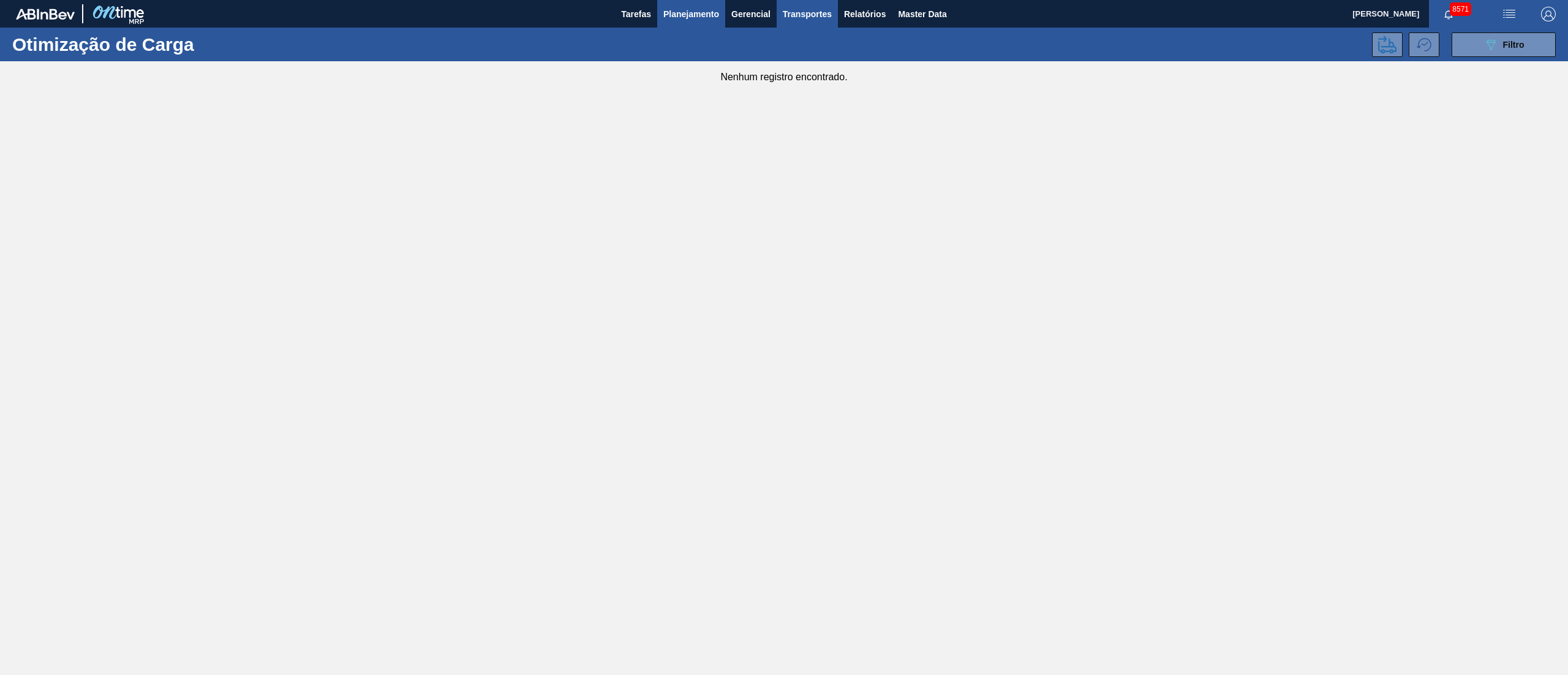
click at [694, 16] on span "Planejamento" at bounding box center [691, 14] width 56 height 15
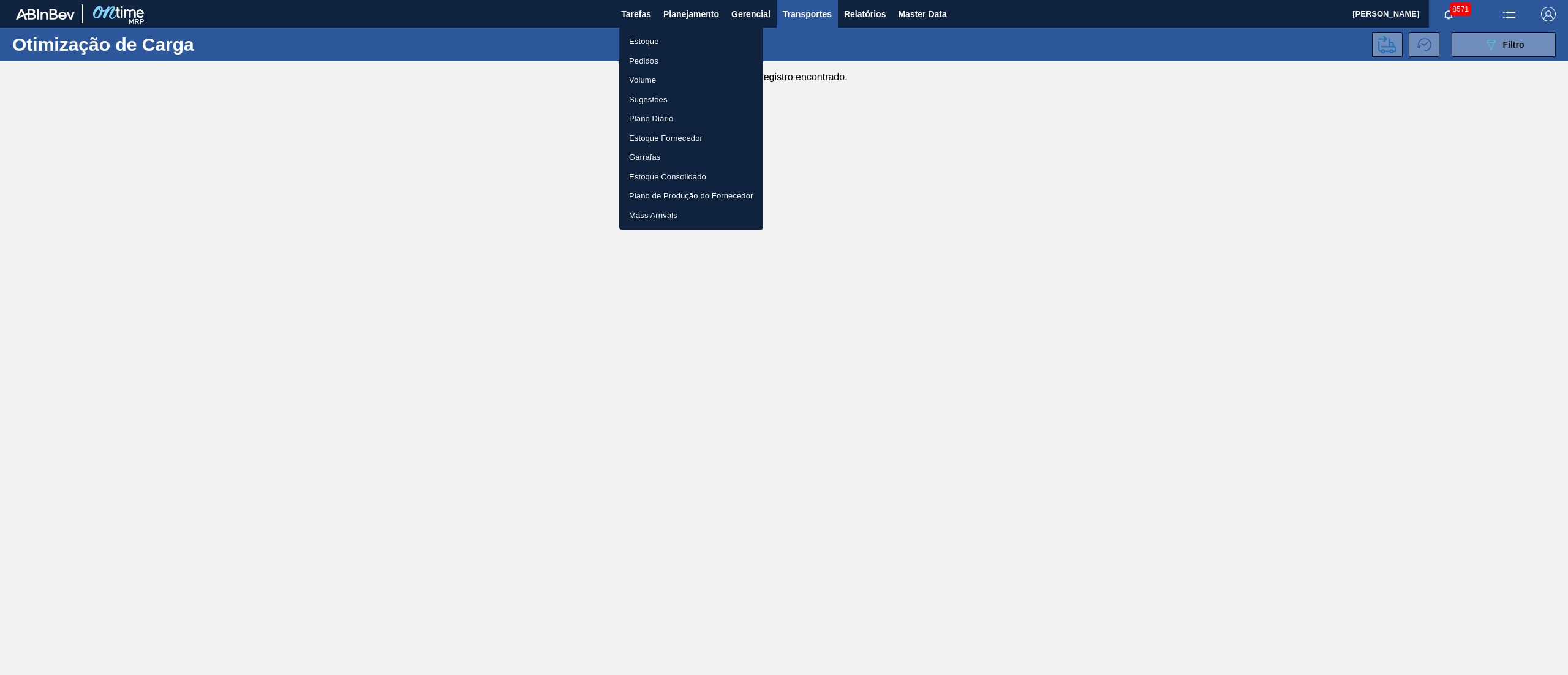
click at [653, 40] on li "Estoque" at bounding box center [691, 41] width 144 height 20
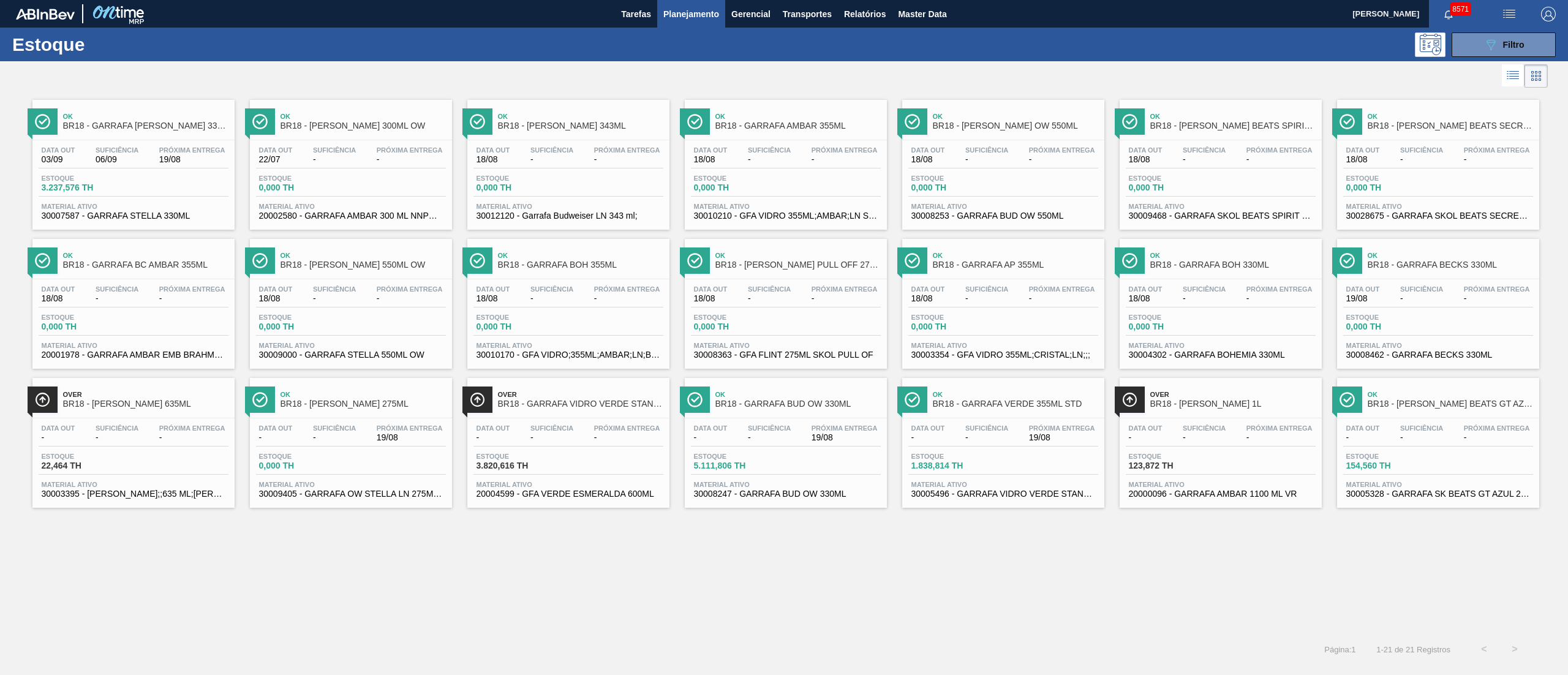
click at [145, 178] on div "Estoque 3.237,576 TH" at bounding box center [133, 186] width 190 height 22
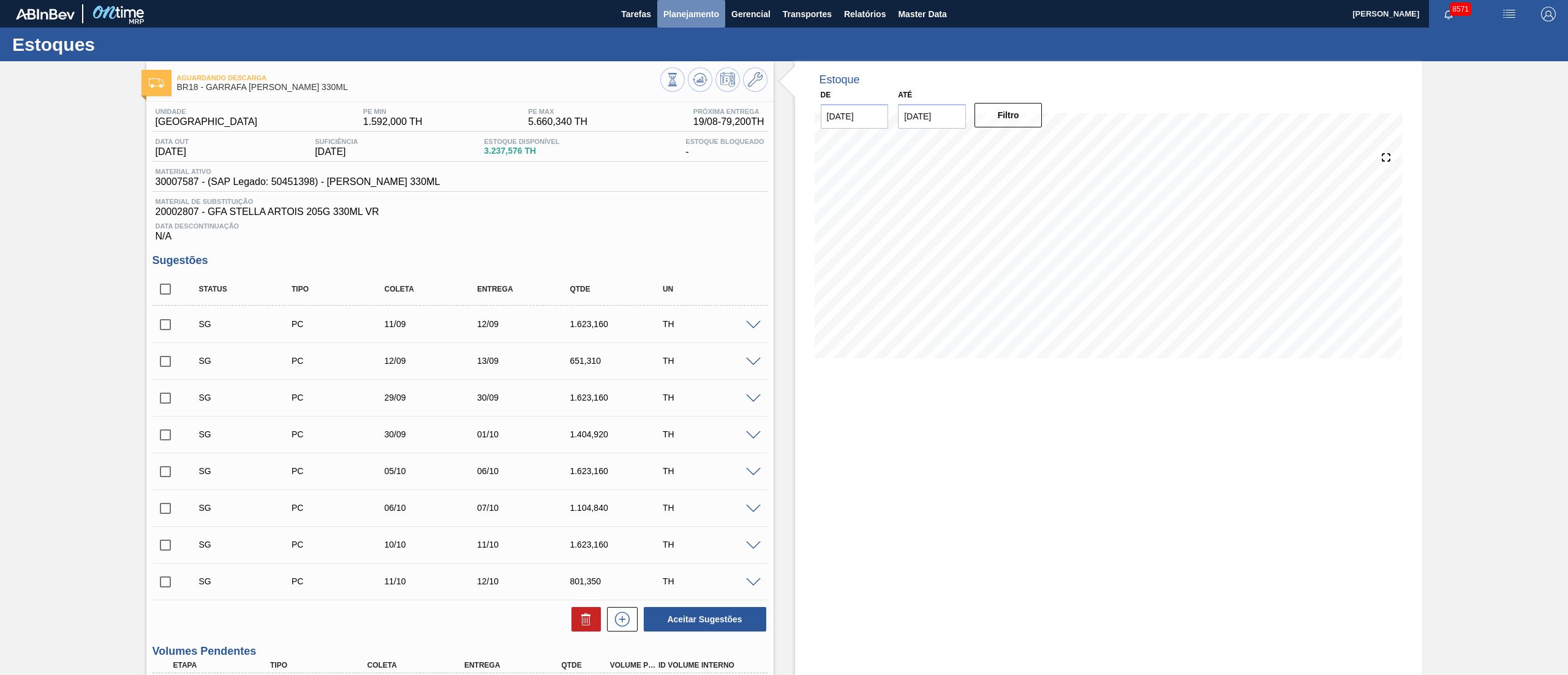
click at [696, 18] on span "Planejamento" at bounding box center [691, 14] width 56 height 15
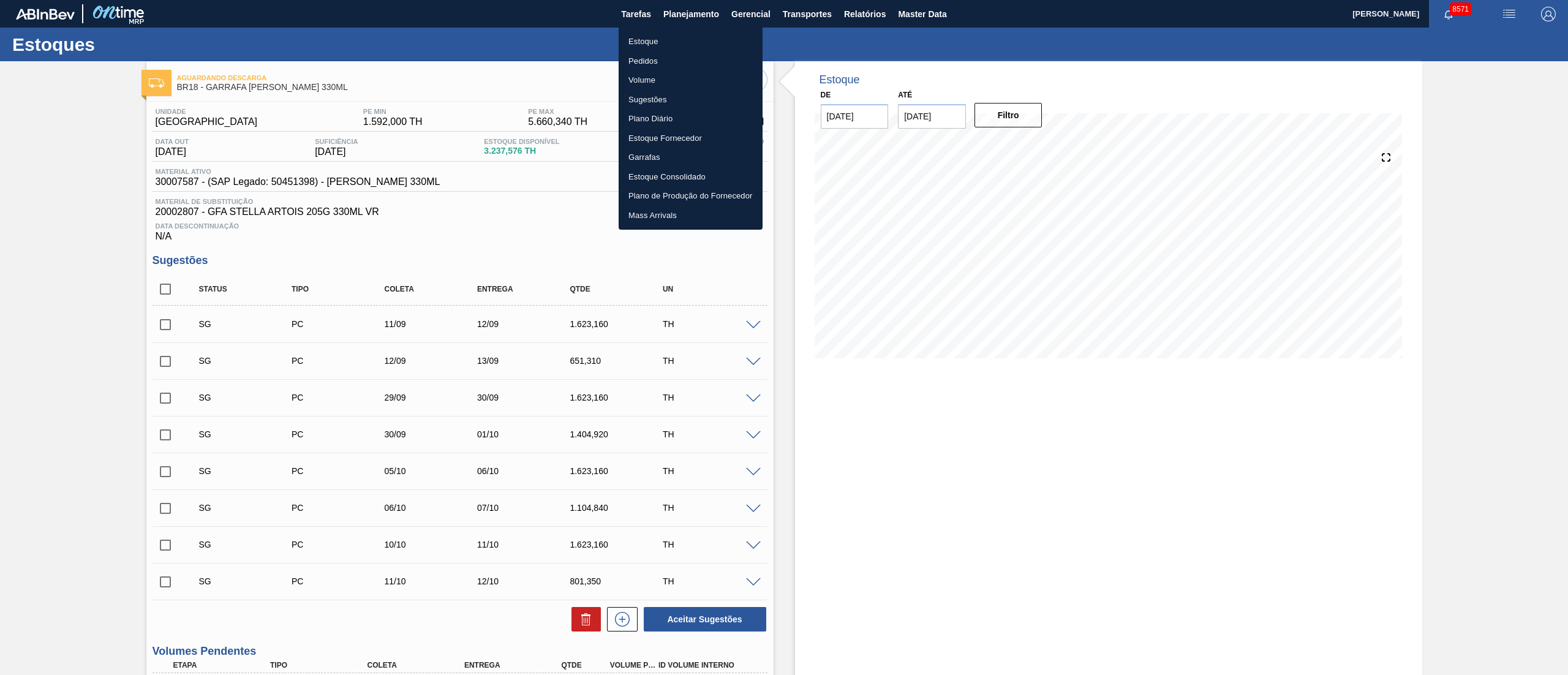
click at [642, 58] on li "Pedidos" at bounding box center [690, 61] width 144 height 20
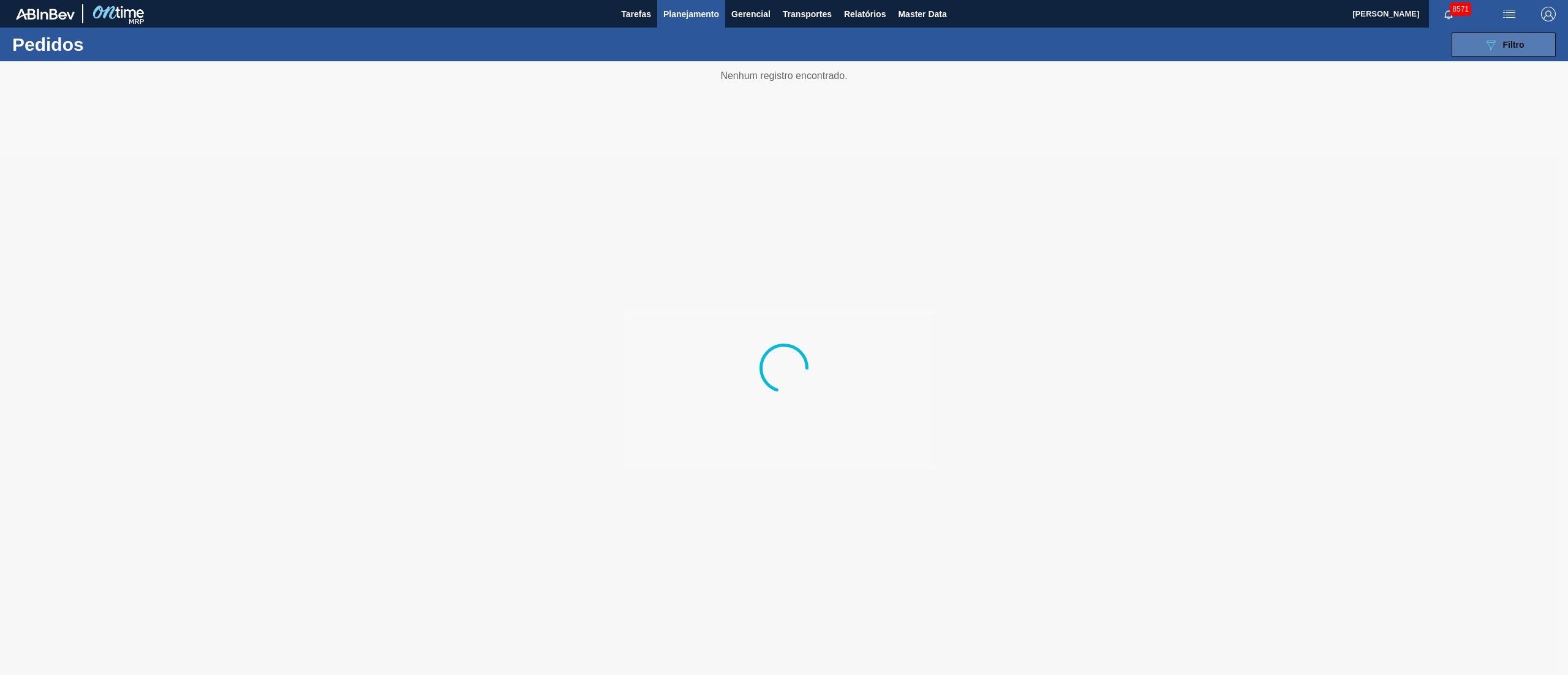
click at [1512, 38] on div "089F7B8B-B2A5-4AFE-B5C0-19BA573D28AC Filtro" at bounding box center [1504, 44] width 41 height 15
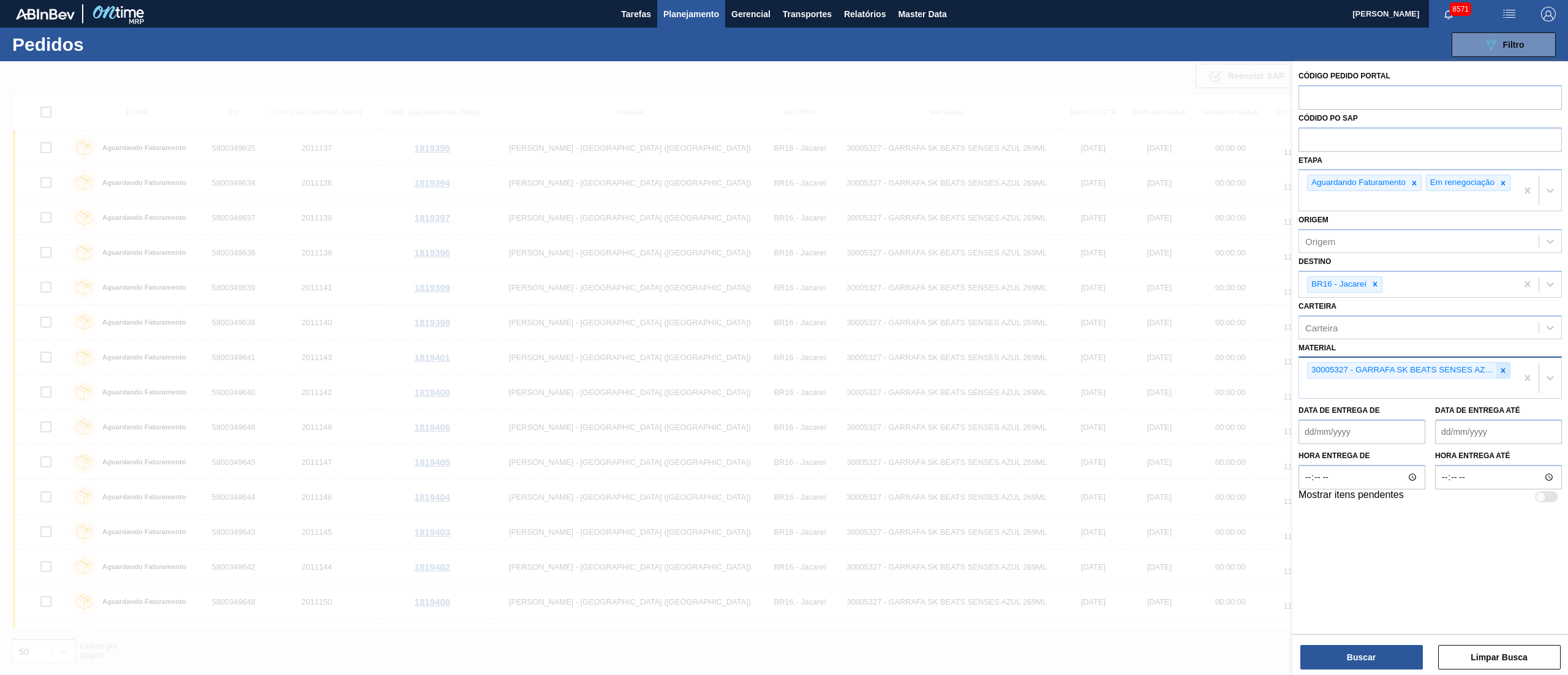
click at [1499, 375] on icon at bounding box center [1503, 370] width 9 height 9
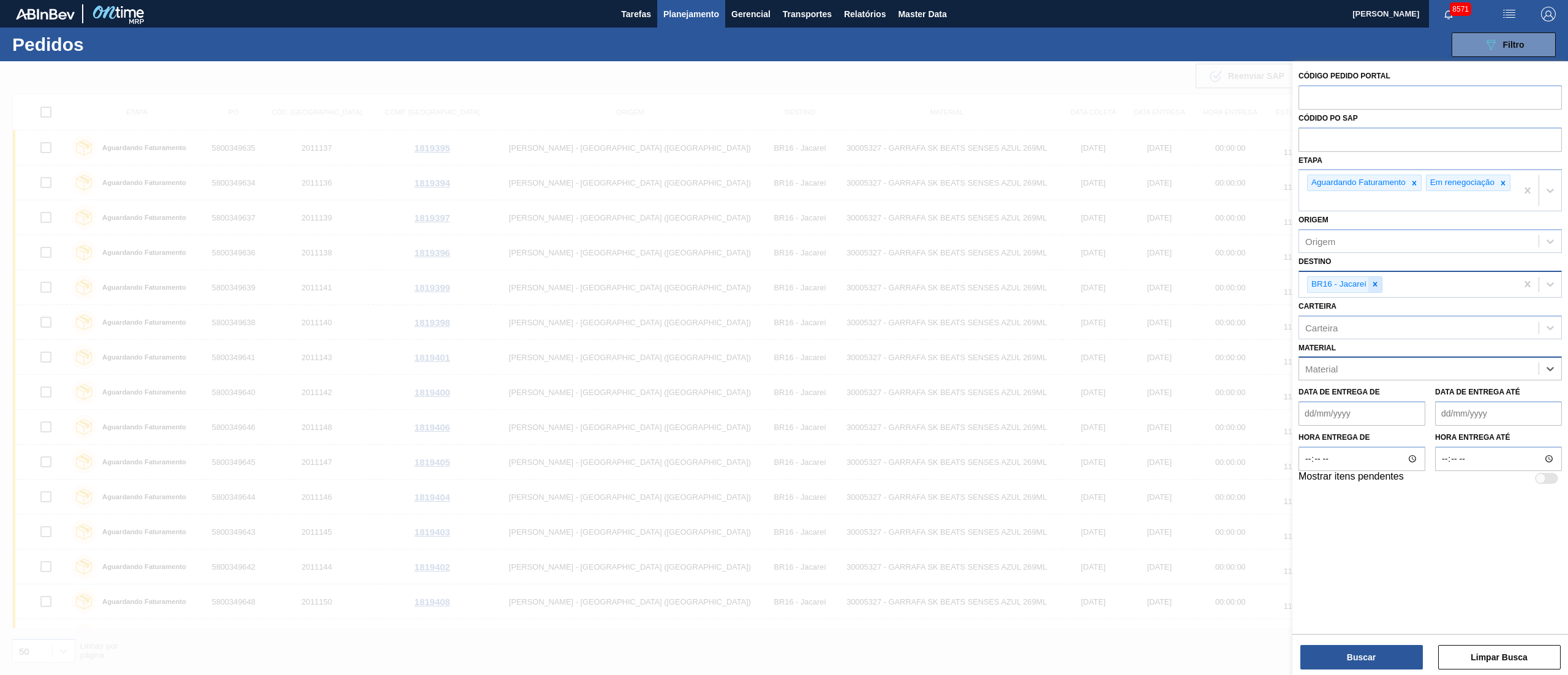
click at [1375, 287] on icon at bounding box center [1375, 284] width 4 height 4
click at [1371, 311] on div "BR26 - [GEOGRAPHIC_DATA]" at bounding box center [1429, 313] width 263 height 23
click at [1353, 378] on div "Material" at bounding box center [1418, 369] width 239 height 18
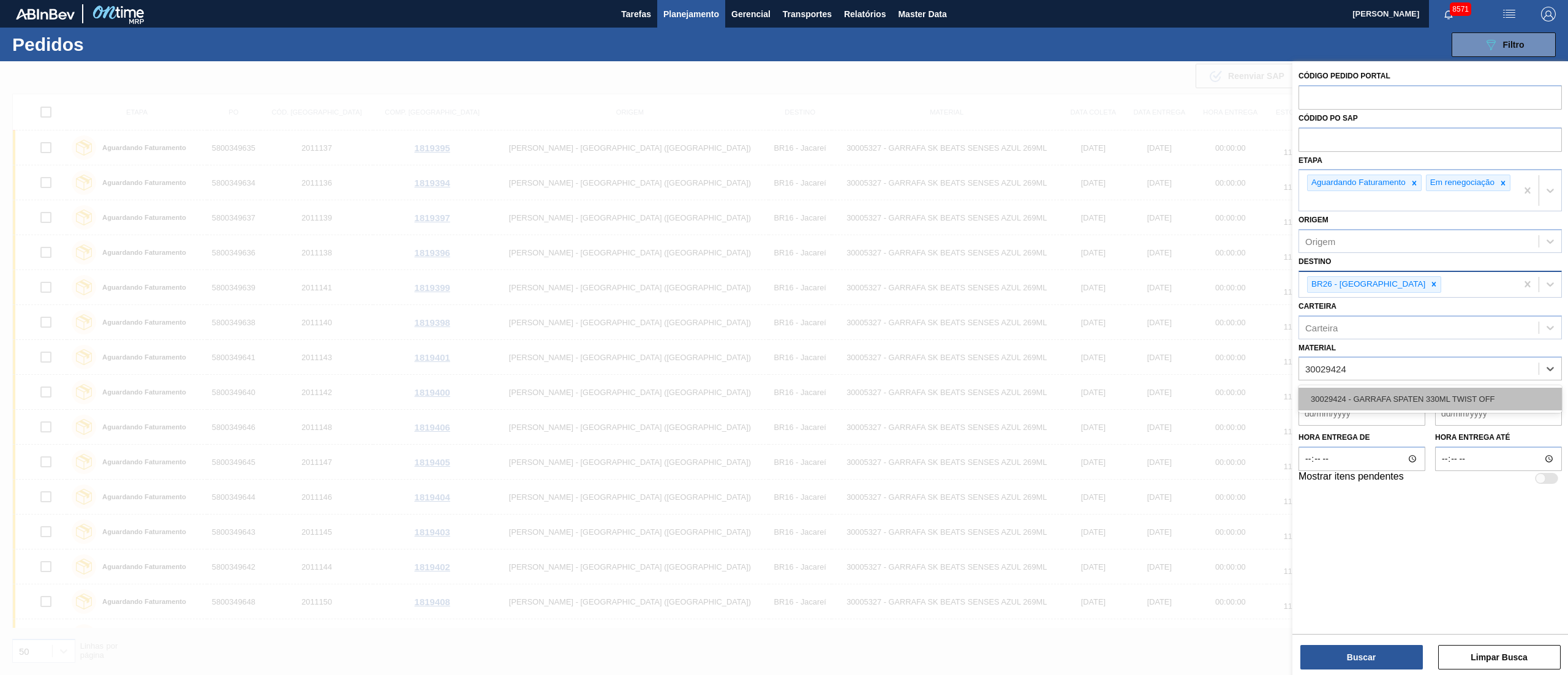
click at [1353, 397] on div "30029424 - GARRAFA SPATEN 330ML TWIST OFF" at bounding box center [1429, 399] width 263 height 23
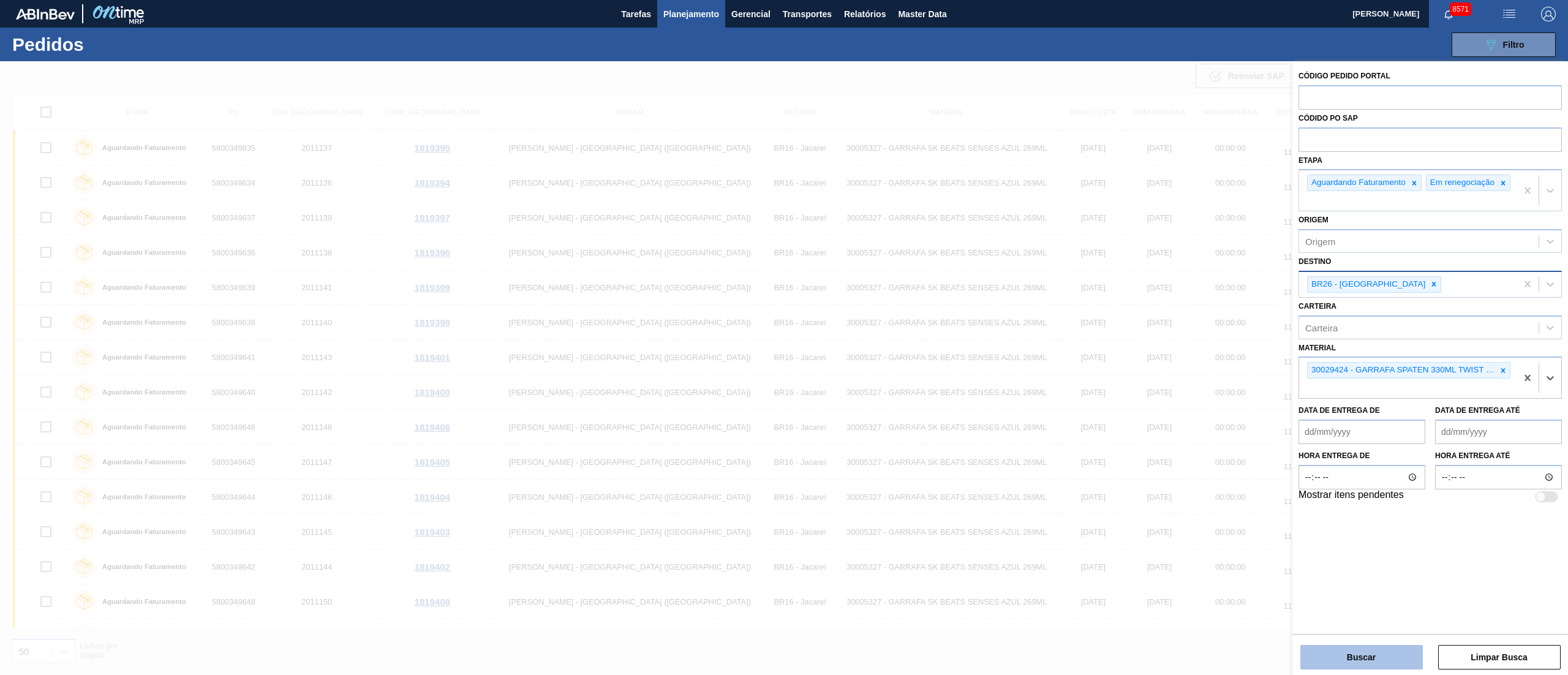
click at [1370, 652] on button "Buscar" at bounding box center [1361, 657] width 122 height 25
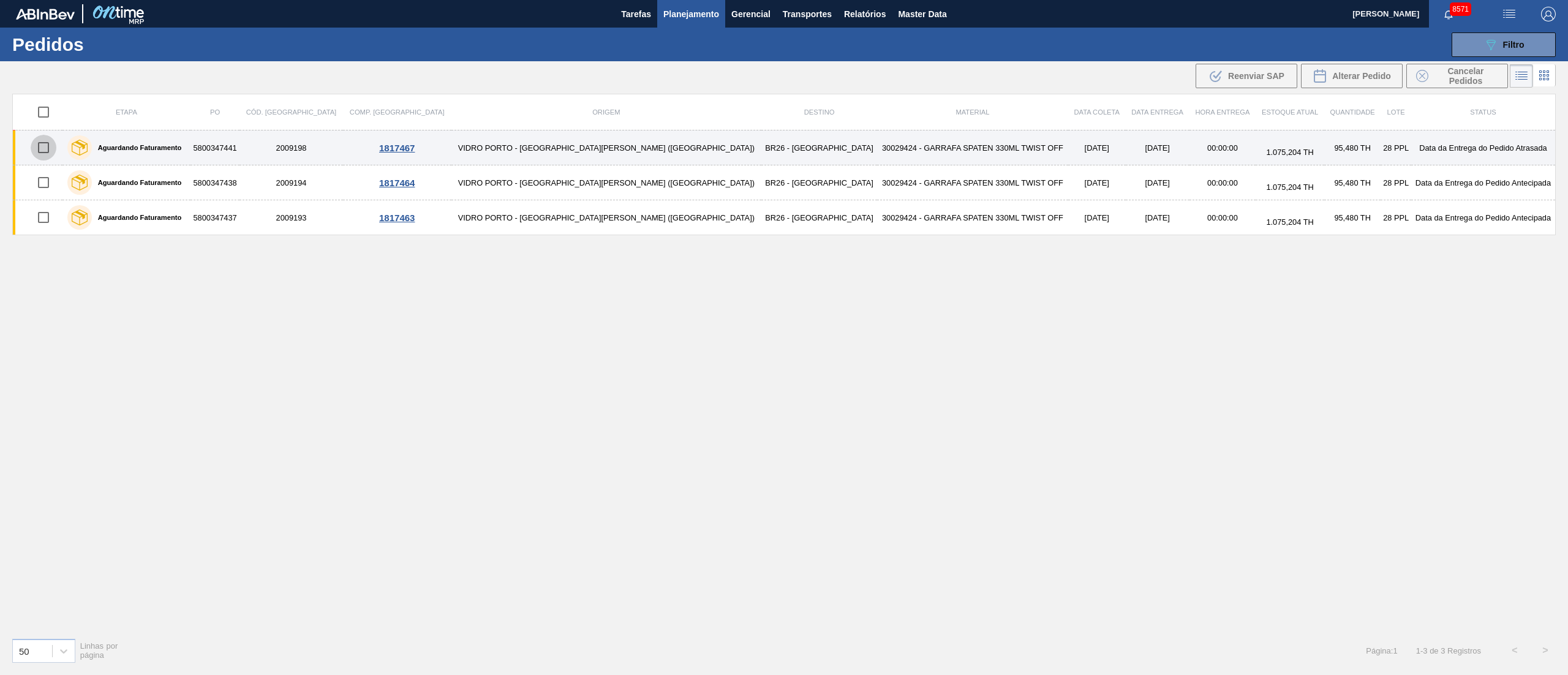
click at [42, 149] on input "checkbox" at bounding box center [44, 148] width 26 height 26
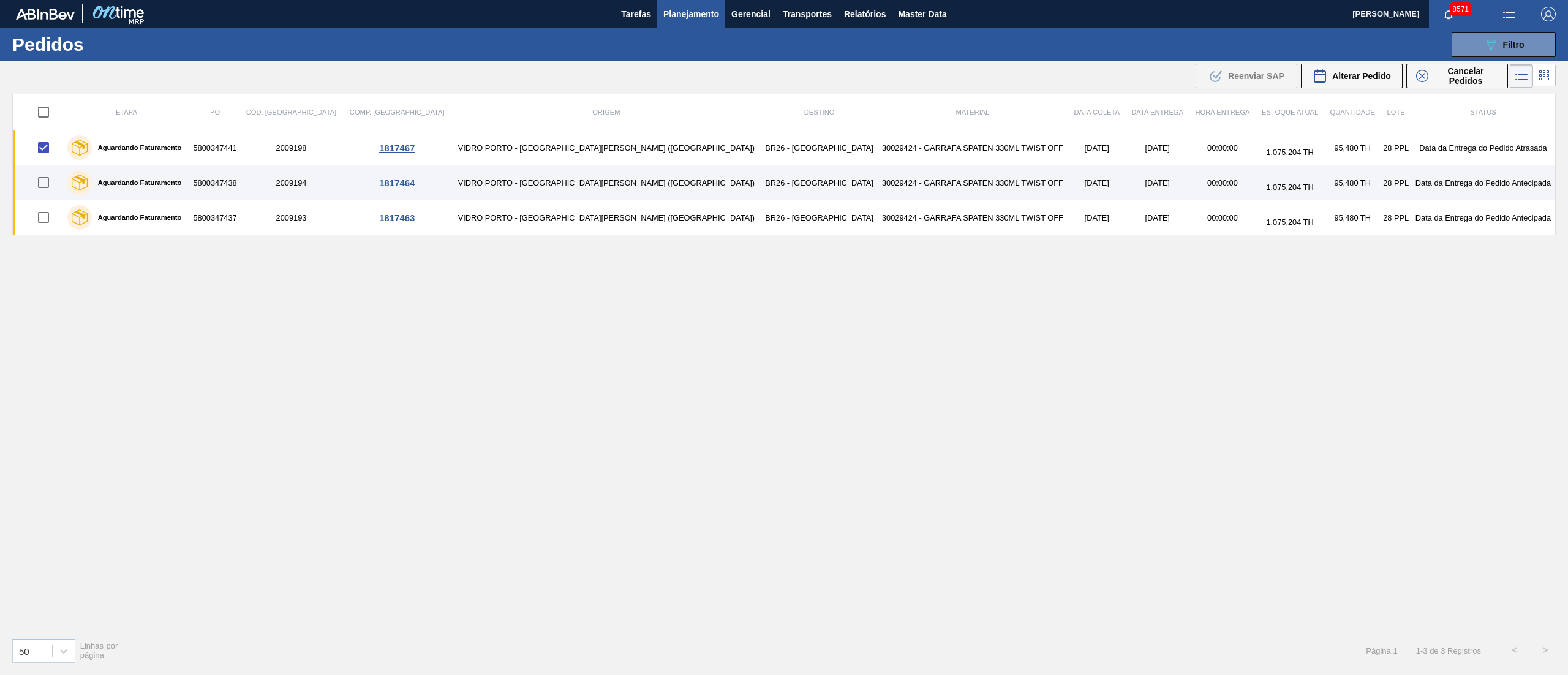
click at [42, 181] on input "checkbox" at bounding box center [44, 182] width 26 height 26
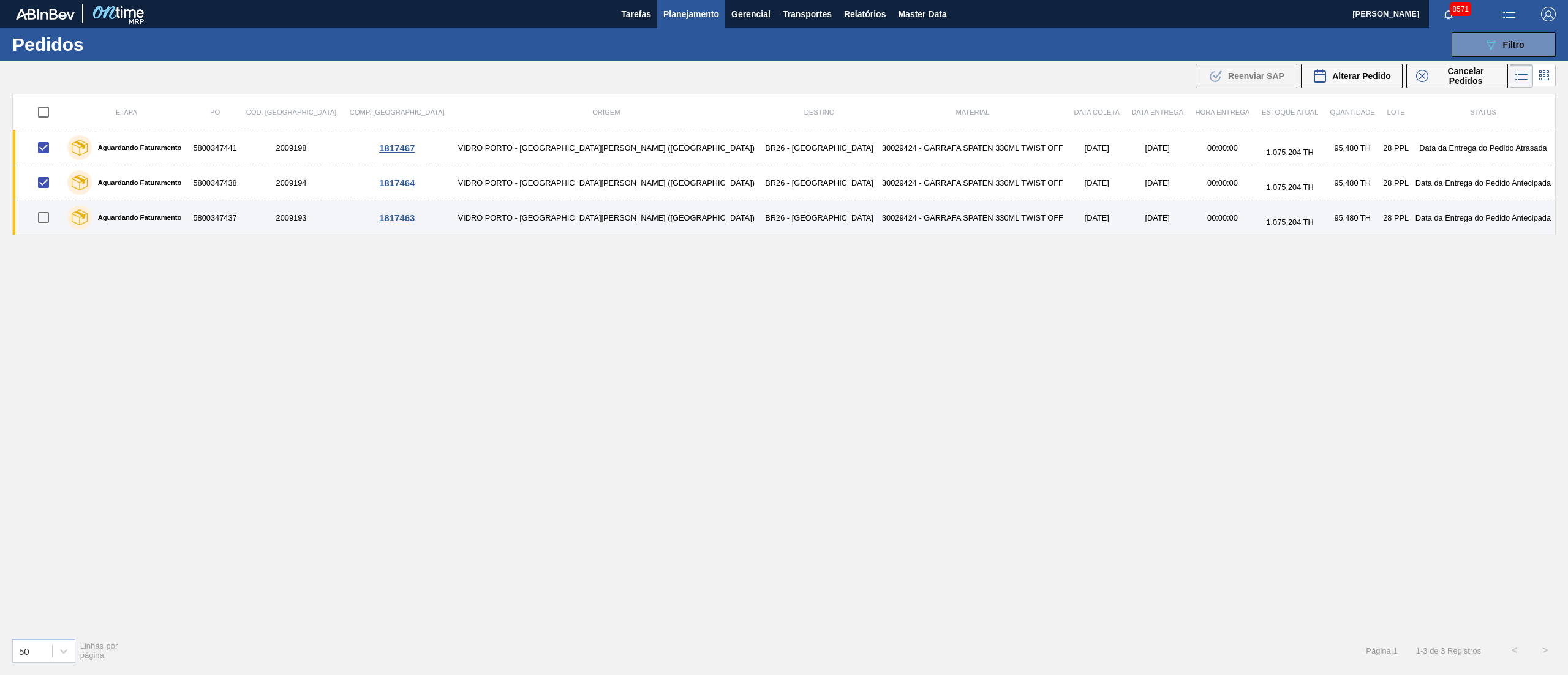
click at [52, 217] on input "checkbox" at bounding box center [44, 217] width 26 height 26
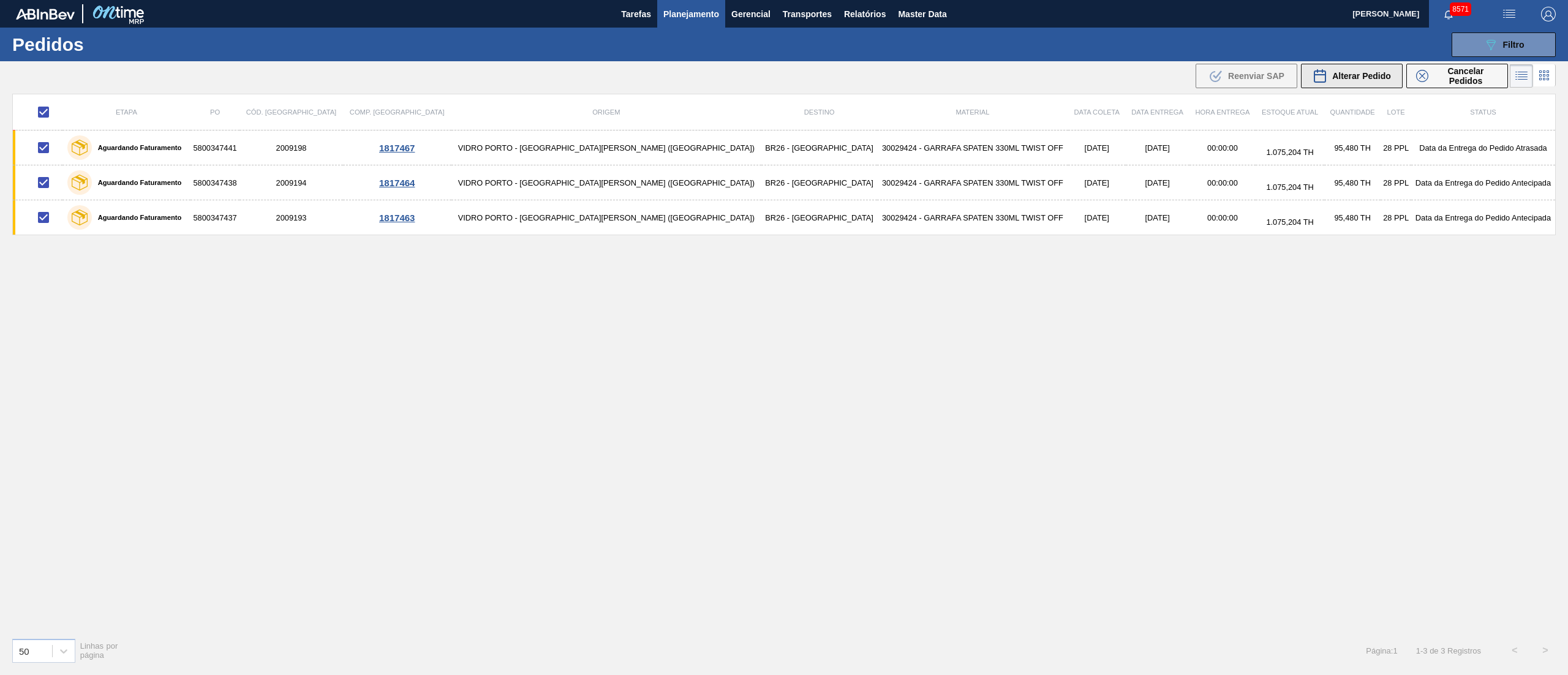
click at [1336, 80] on span "Alterar Pedido" at bounding box center [1361, 75] width 59 height 9
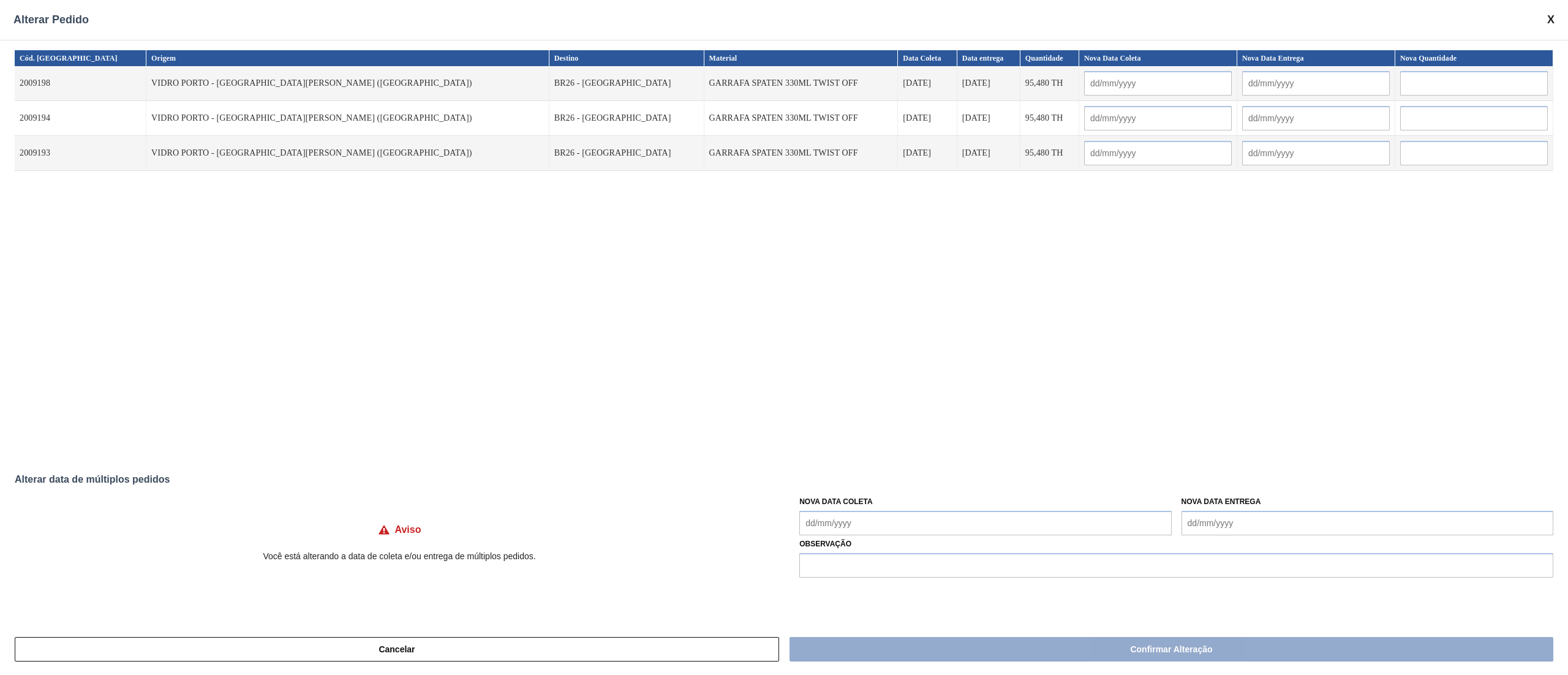
click at [875, 526] on Coleta "Nova Data Coleta" at bounding box center [985, 523] width 372 height 25
drag, startPoint x: 850, startPoint y: 446, endPoint x: 850, endPoint y: 454, distance: 8.0
click at [850, 446] on div "19" at bounding box center [852, 447] width 16 height 16
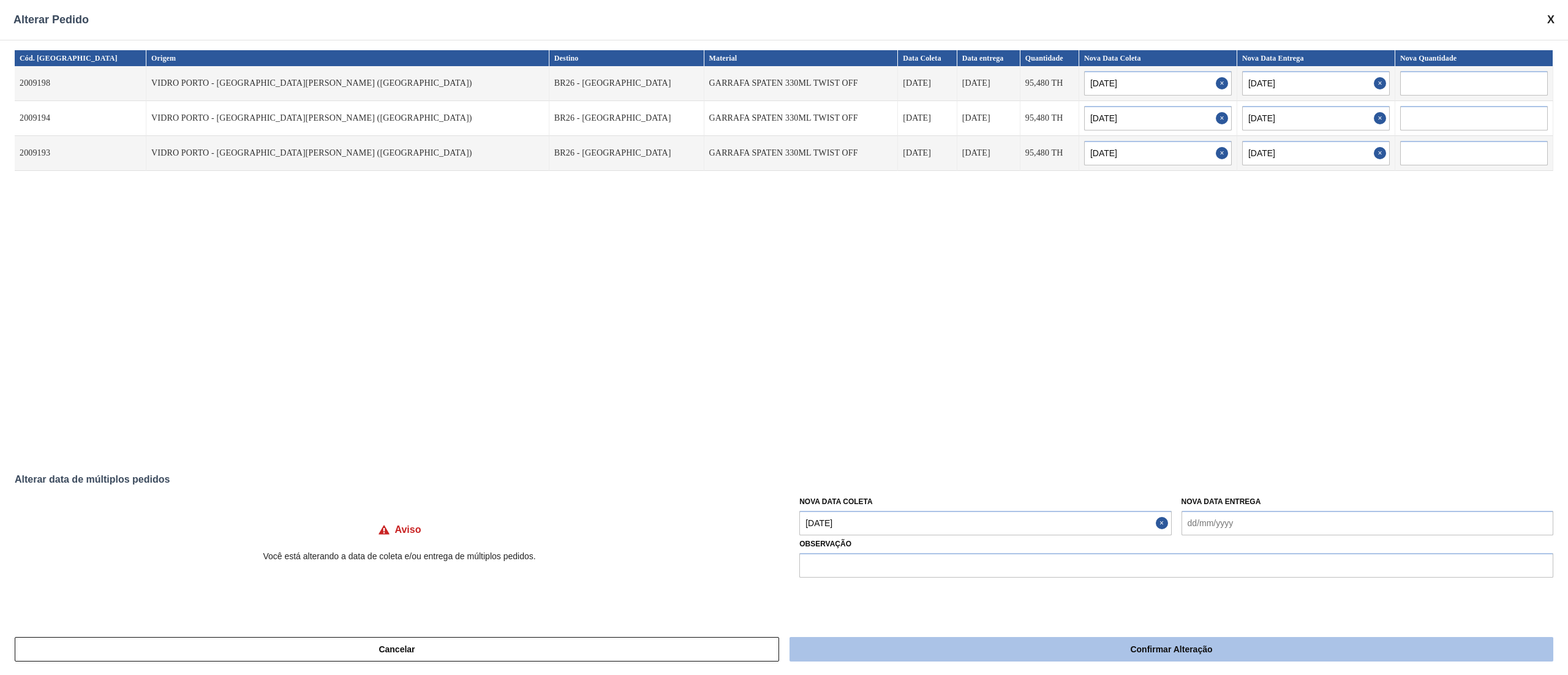
click at [895, 654] on button "Confirmar Alteração" at bounding box center [1170, 649] width 763 height 25
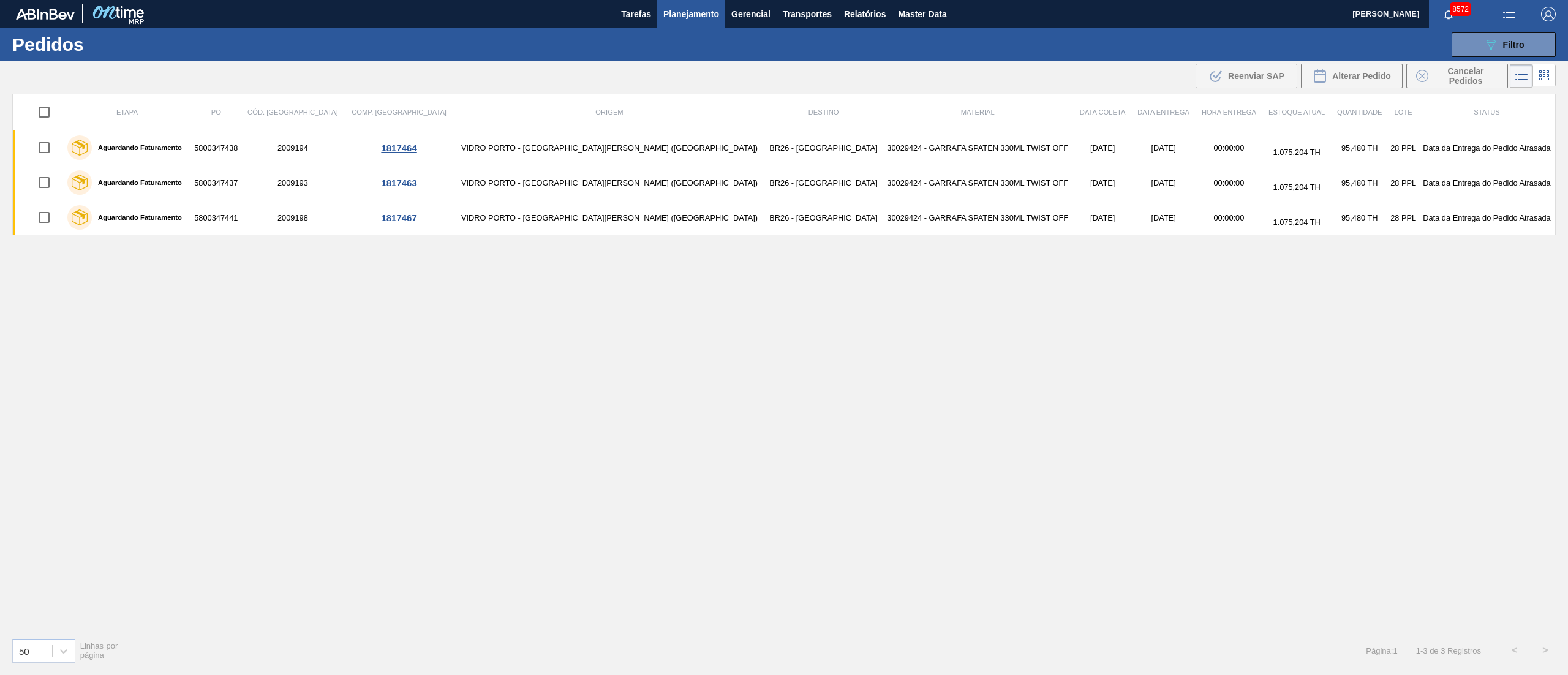
click at [674, 9] on span "Planejamento" at bounding box center [691, 14] width 56 height 15
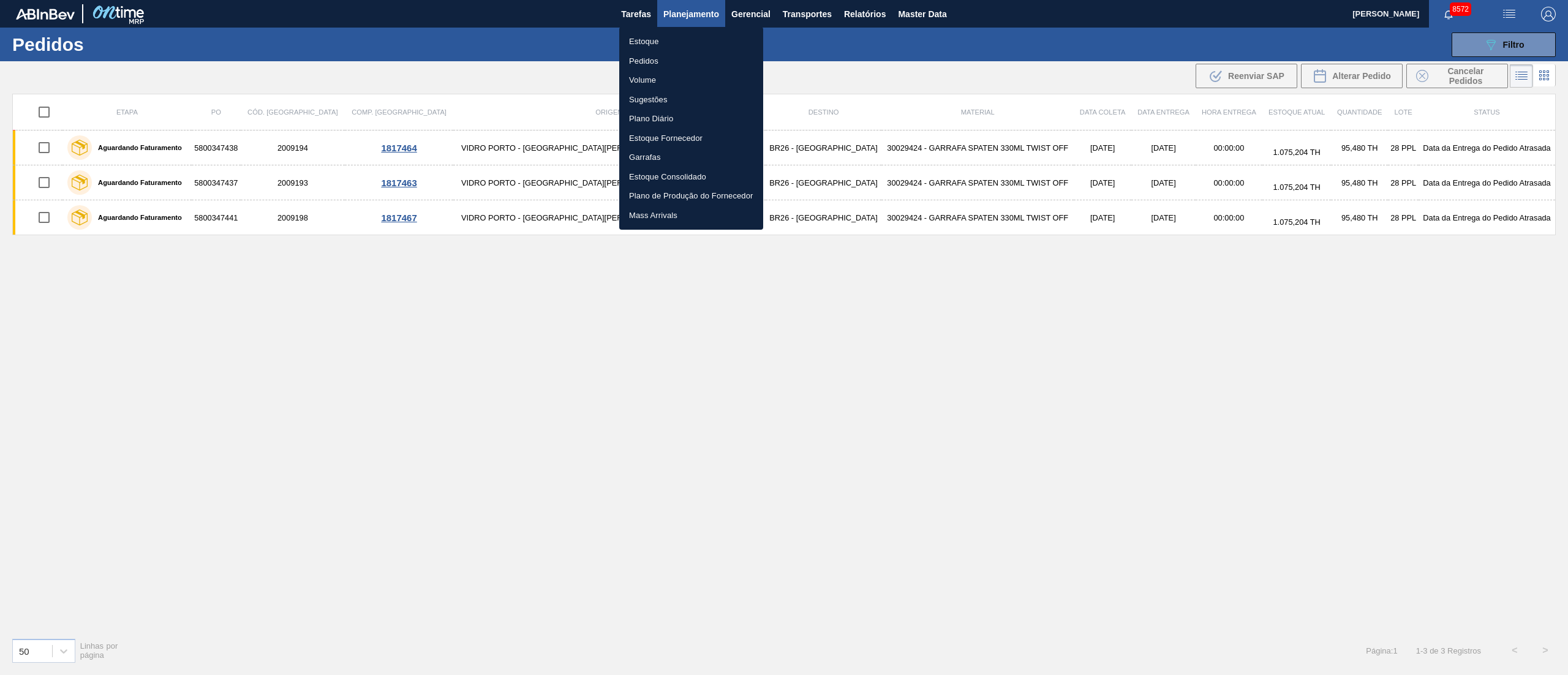
click at [828, 147] on div at bounding box center [784, 337] width 1568 height 675
click at [828, 147] on div "Estoque Pedidos Volume Sugestões Plano Diário Estoque Fornecedor Garrafas Estoq…" at bounding box center [784, 337] width 1568 height 675
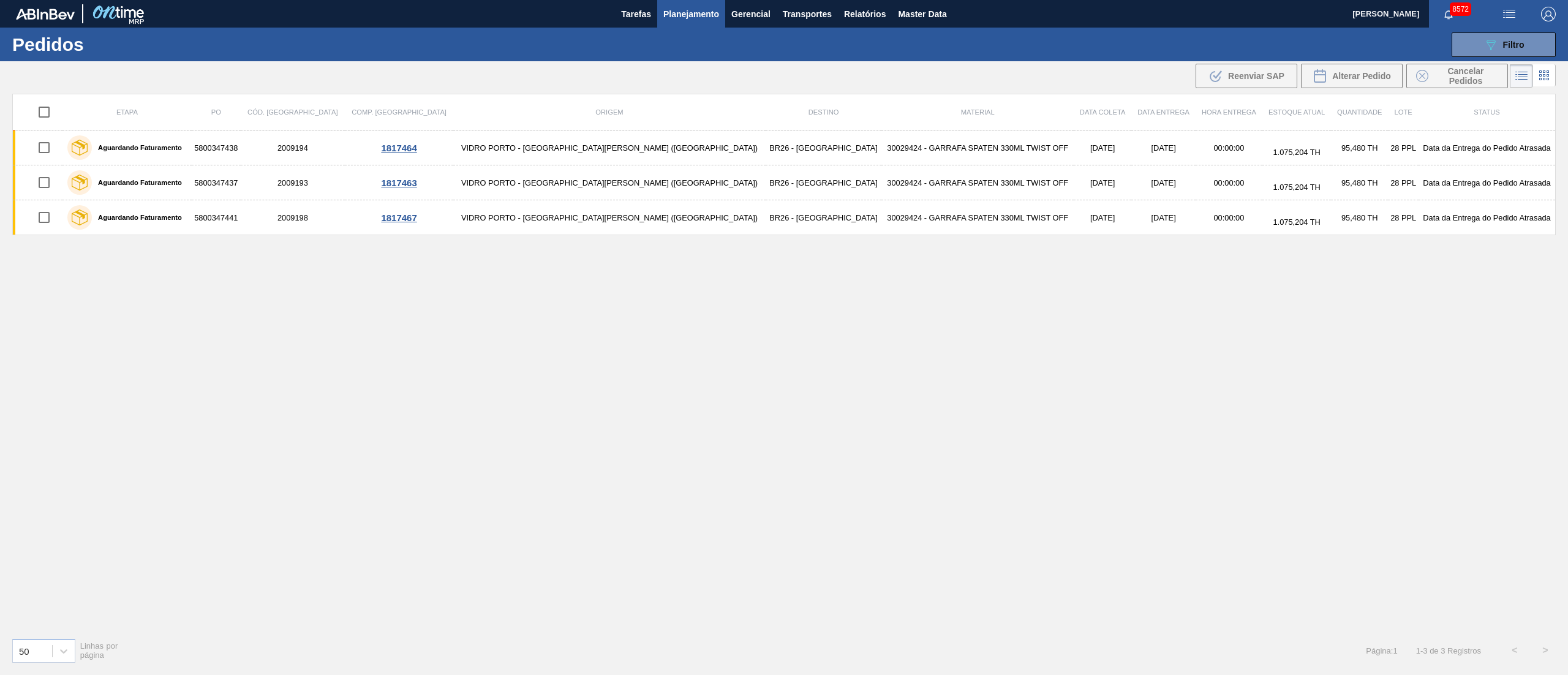
click at [881, 147] on td "30029424 - GARRAFA SPATEN 330ML TWIST OFF" at bounding box center [977, 148] width 192 height 35
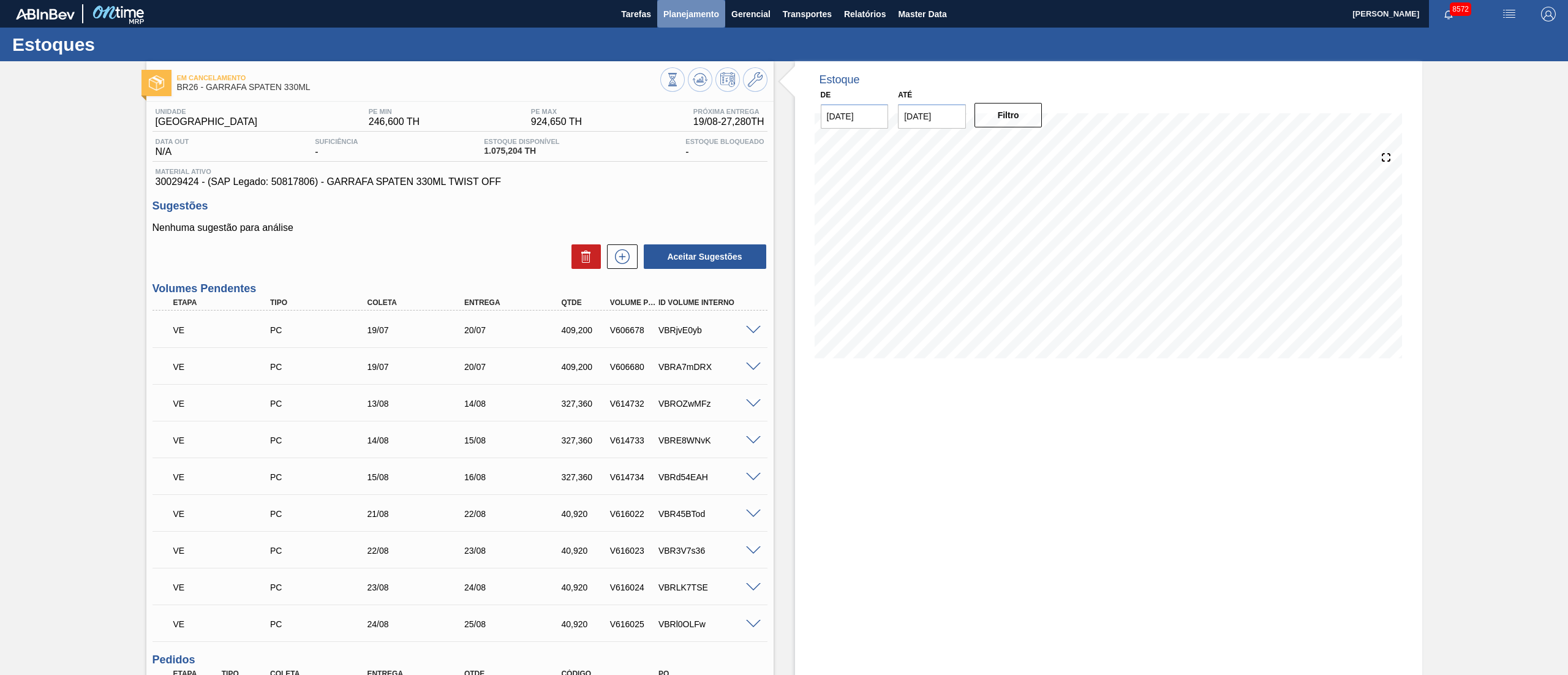
click at [716, 19] on span "Planejamento" at bounding box center [691, 14] width 56 height 15
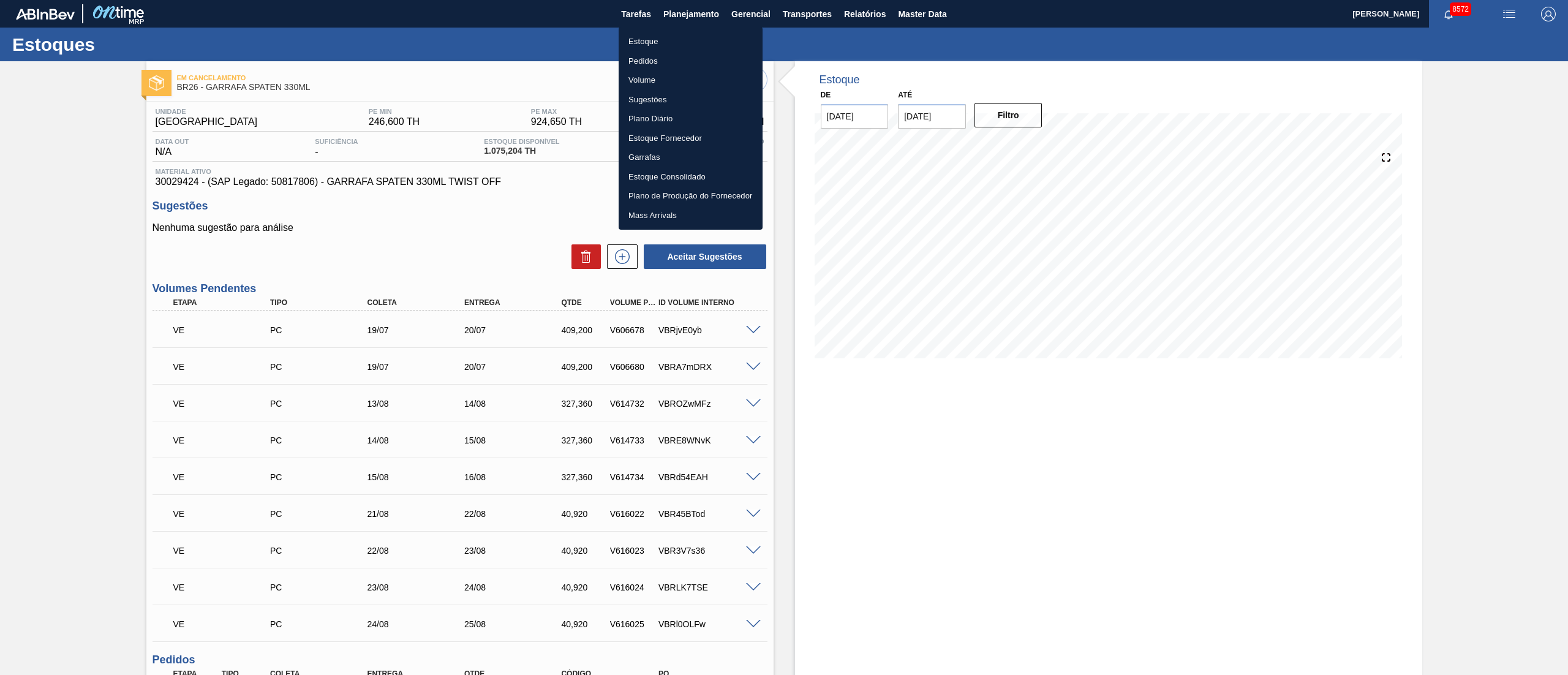
click at [646, 63] on li "Pedidos" at bounding box center [690, 61] width 144 height 20
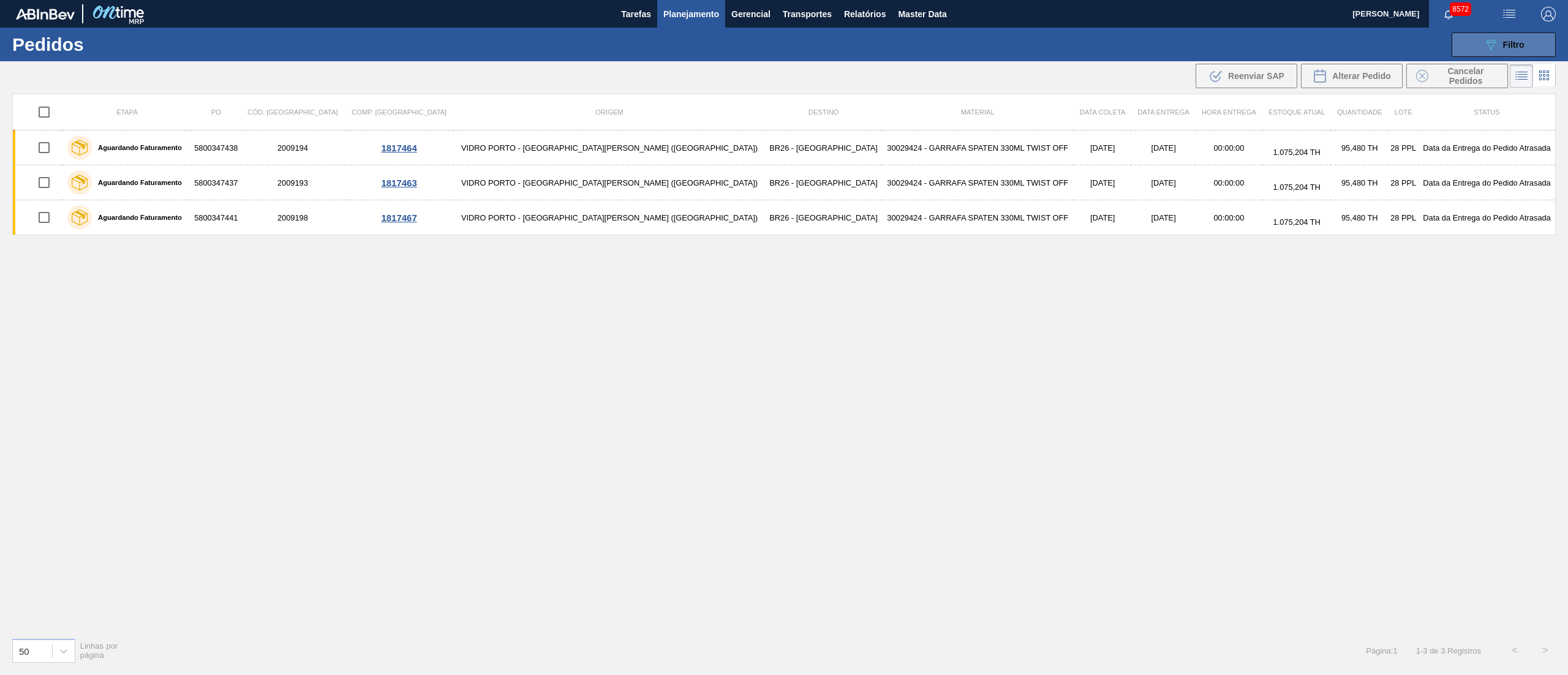
click at [1512, 44] on span "Filtro" at bounding box center [1513, 44] width 21 height 9
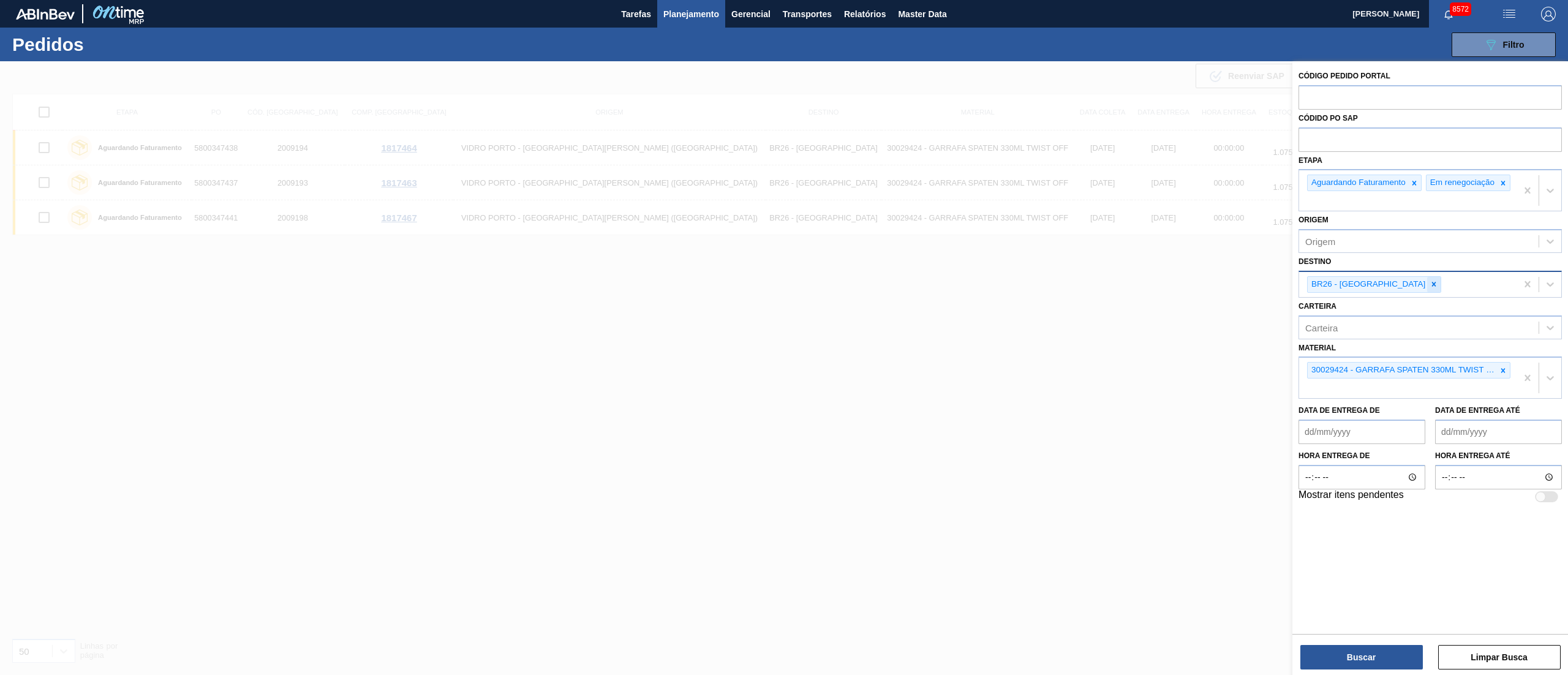
click at [1429, 288] on icon at bounding box center [1434, 284] width 9 height 9
click at [1335, 325] on div "BR21 - Lages" at bounding box center [1429, 313] width 263 height 23
click at [1505, 372] on div at bounding box center [1503, 370] width 14 height 15
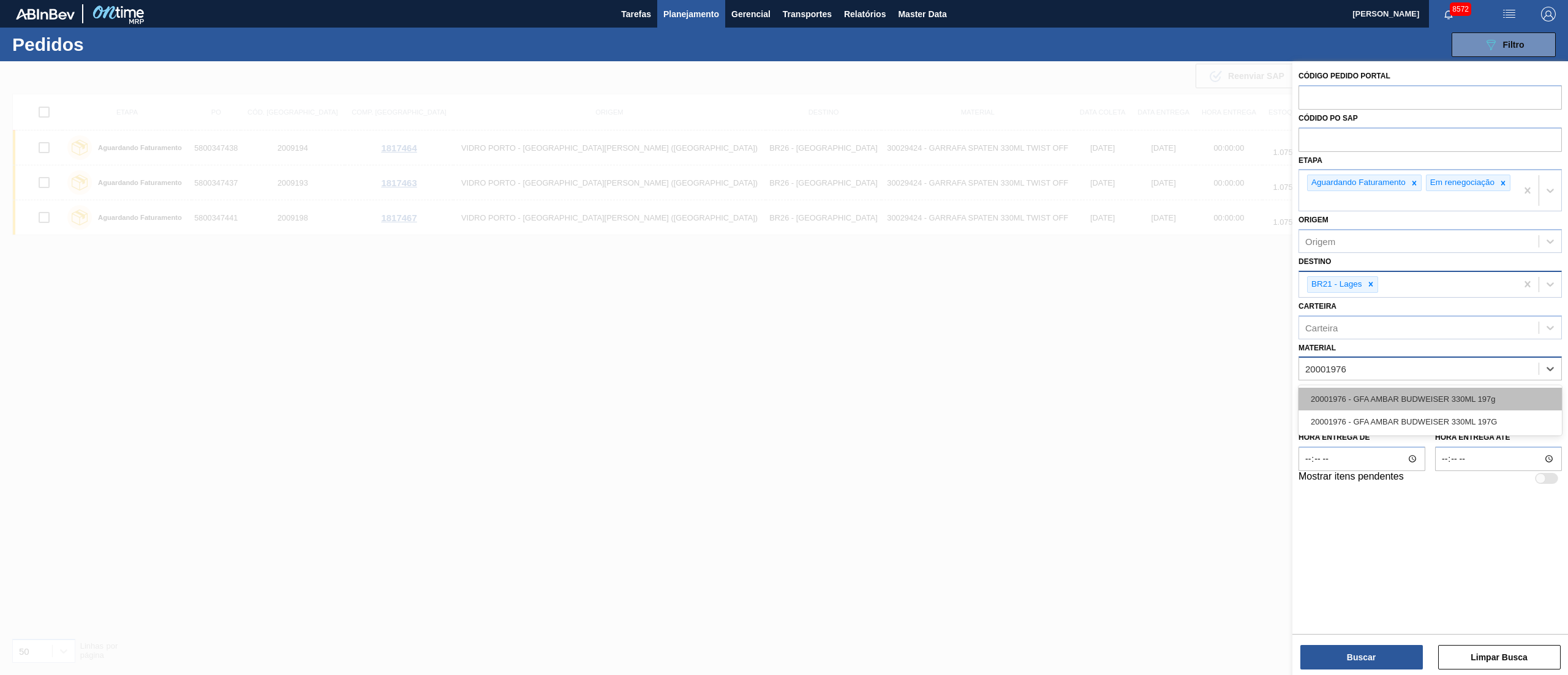
click at [1473, 402] on div "20001976 - GFA AMBAR BUDWEISER 330ML 197g" at bounding box center [1429, 399] width 263 height 23
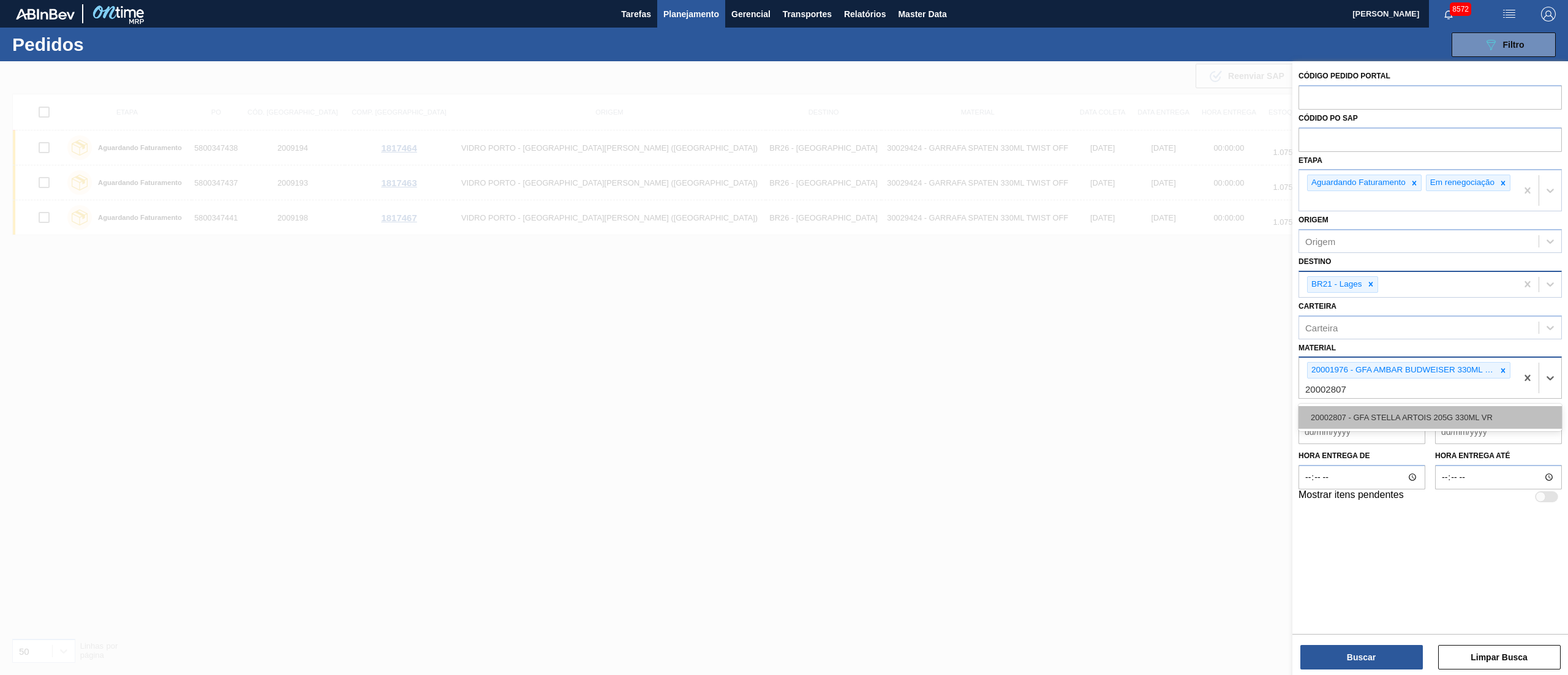
click at [1456, 421] on div "20002807 - GFA STELLA ARTOIS 205G 330ML VR" at bounding box center [1429, 417] width 263 height 23
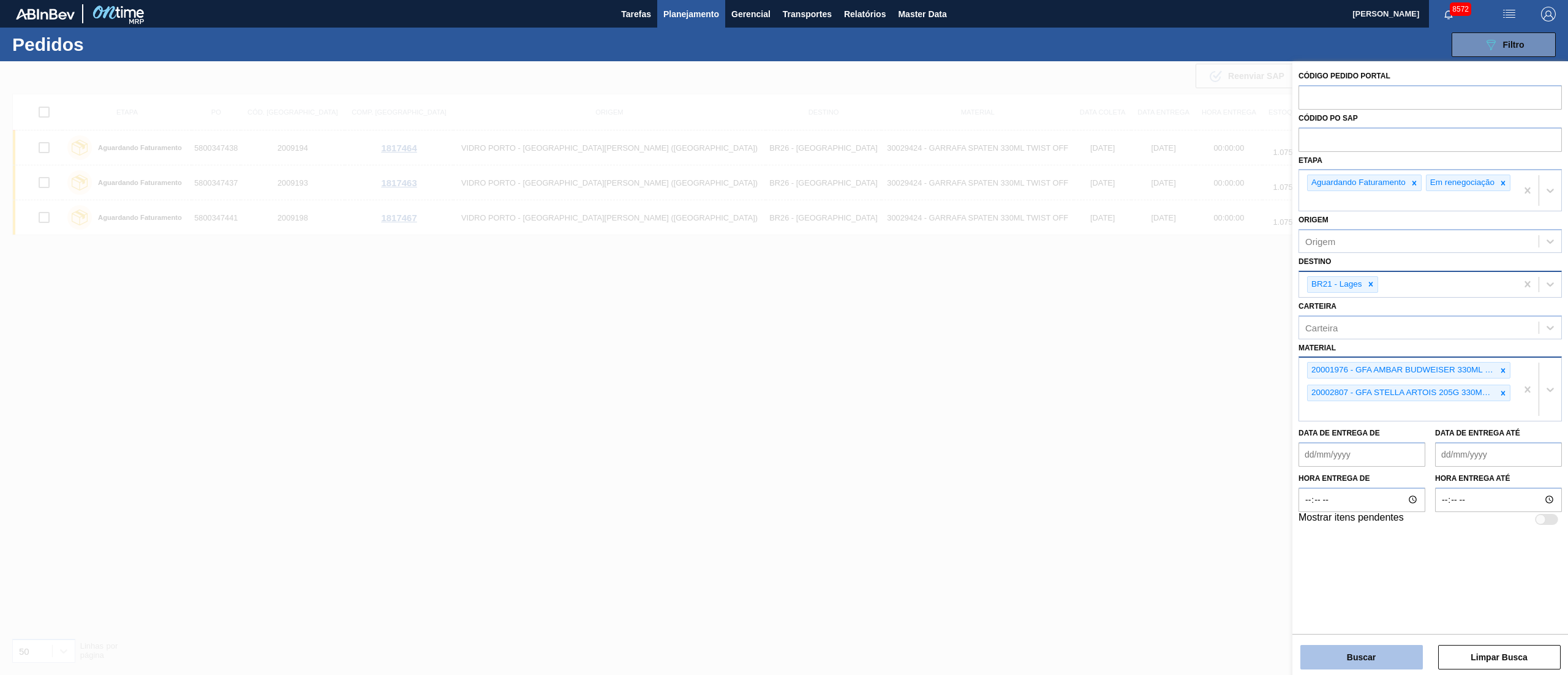
click at [1341, 654] on button "Buscar" at bounding box center [1361, 657] width 122 height 25
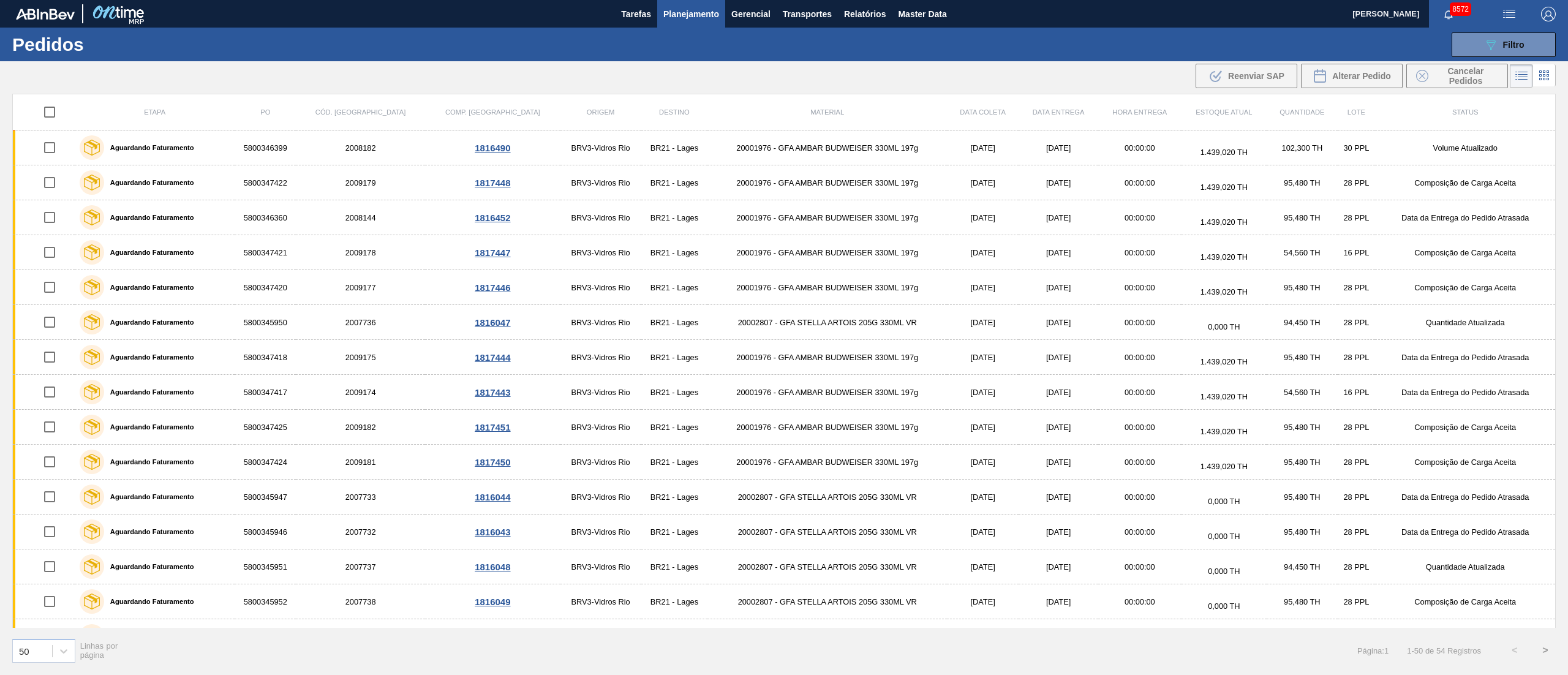
click at [1488, 56] on div "089F7B8B-B2A5-4AFE-B5C0-19BA573D28AC Filtro Código Pedido Portal Códido PO SAP …" at bounding box center [881, 44] width 1359 height 37
click at [1492, 39] on icon "089F7B8B-B2A5-4AFE-B5C0-19BA573D28AC" at bounding box center [1490, 44] width 15 height 15
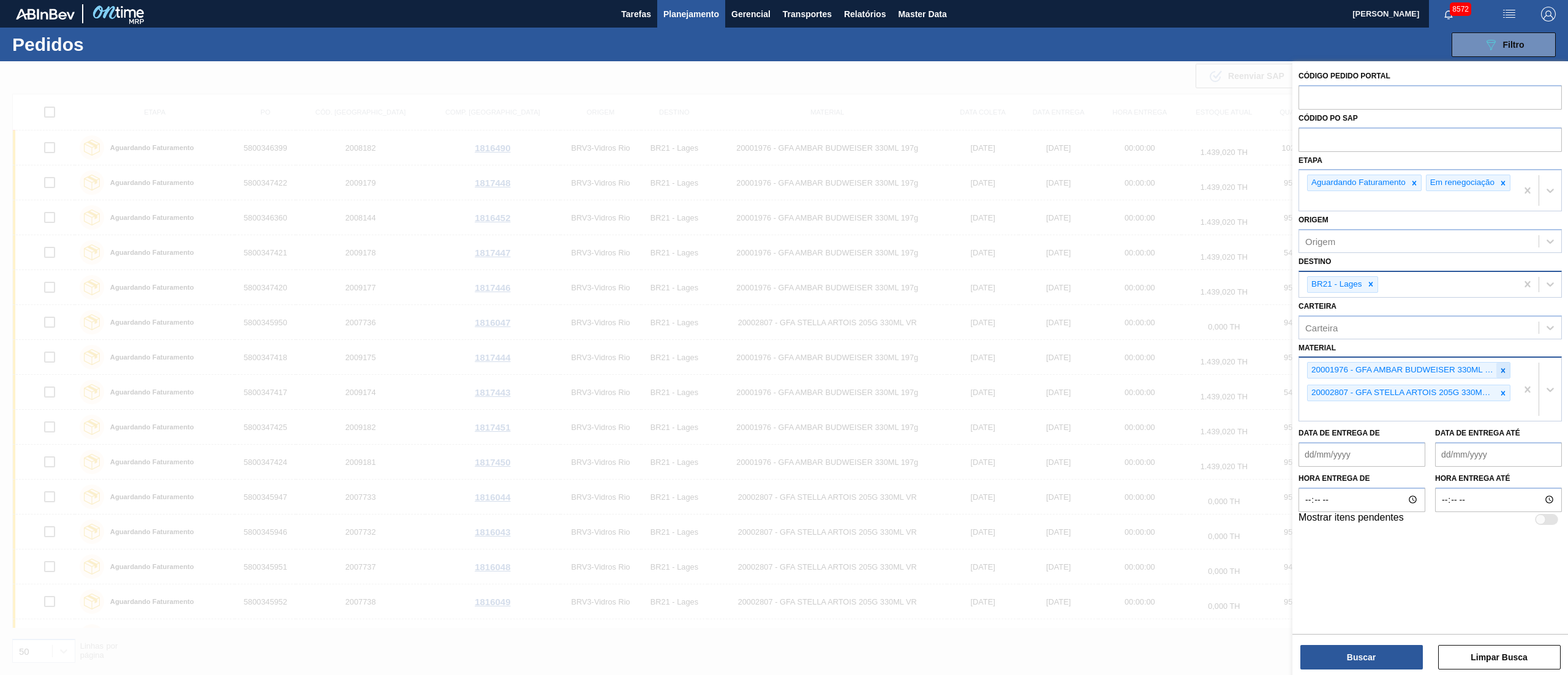
click at [1502, 375] on icon at bounding box center [1503, 370] width 9 height 9
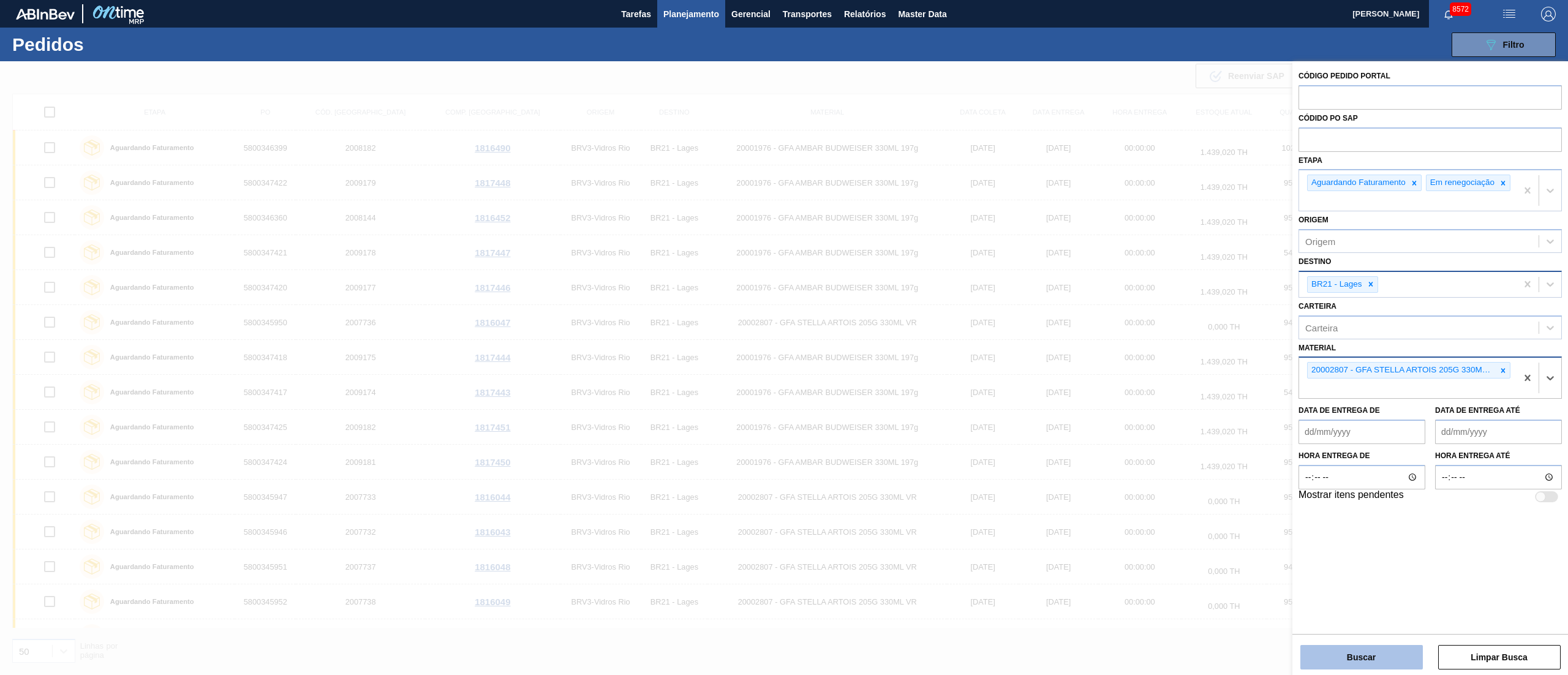
click at [1346, 654] on button "Buscar" at bounding box center [1361, 657] width 122 height 25
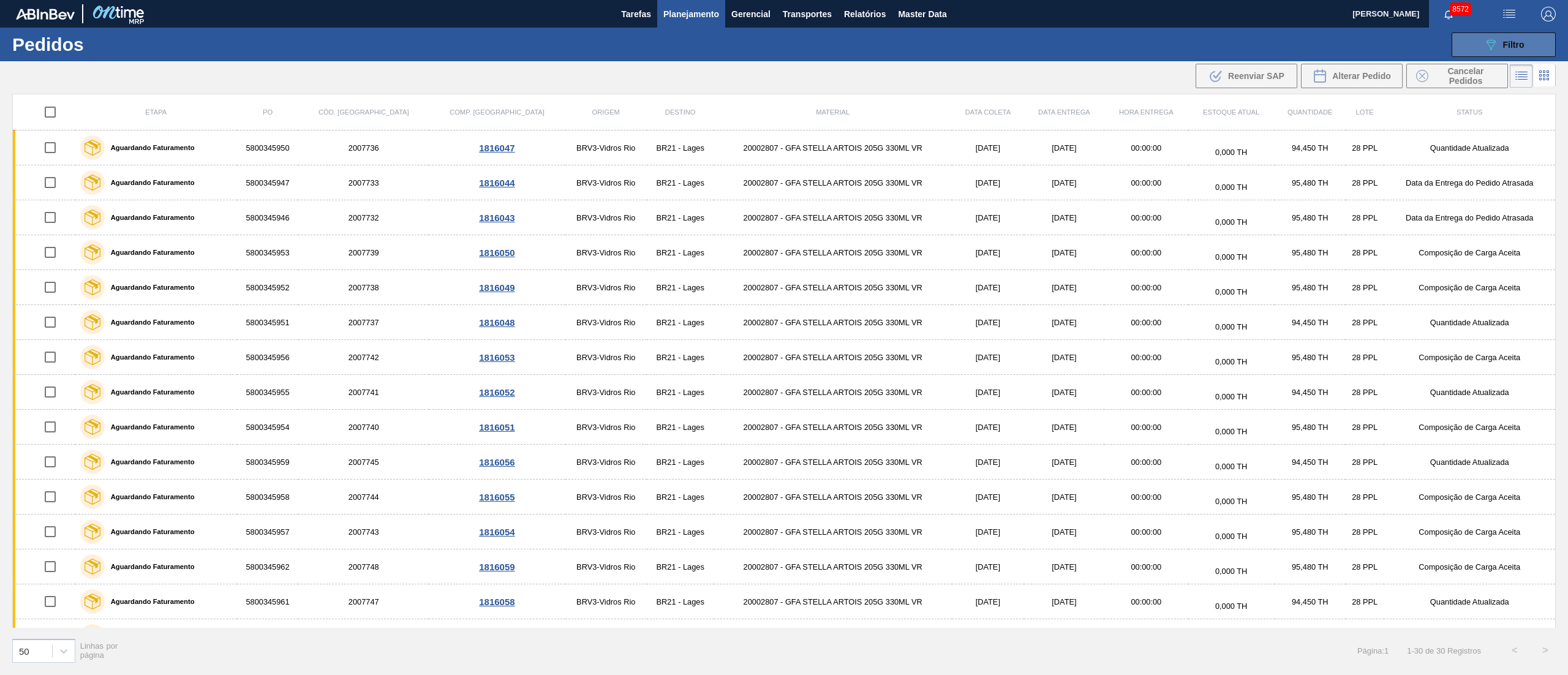
click at [1500, 49] on div "089F7B8B-B2A5-4AFE-B5C0-19BA573D28AC Filtro" at bounding box center [1504, 44] width 41 height 15
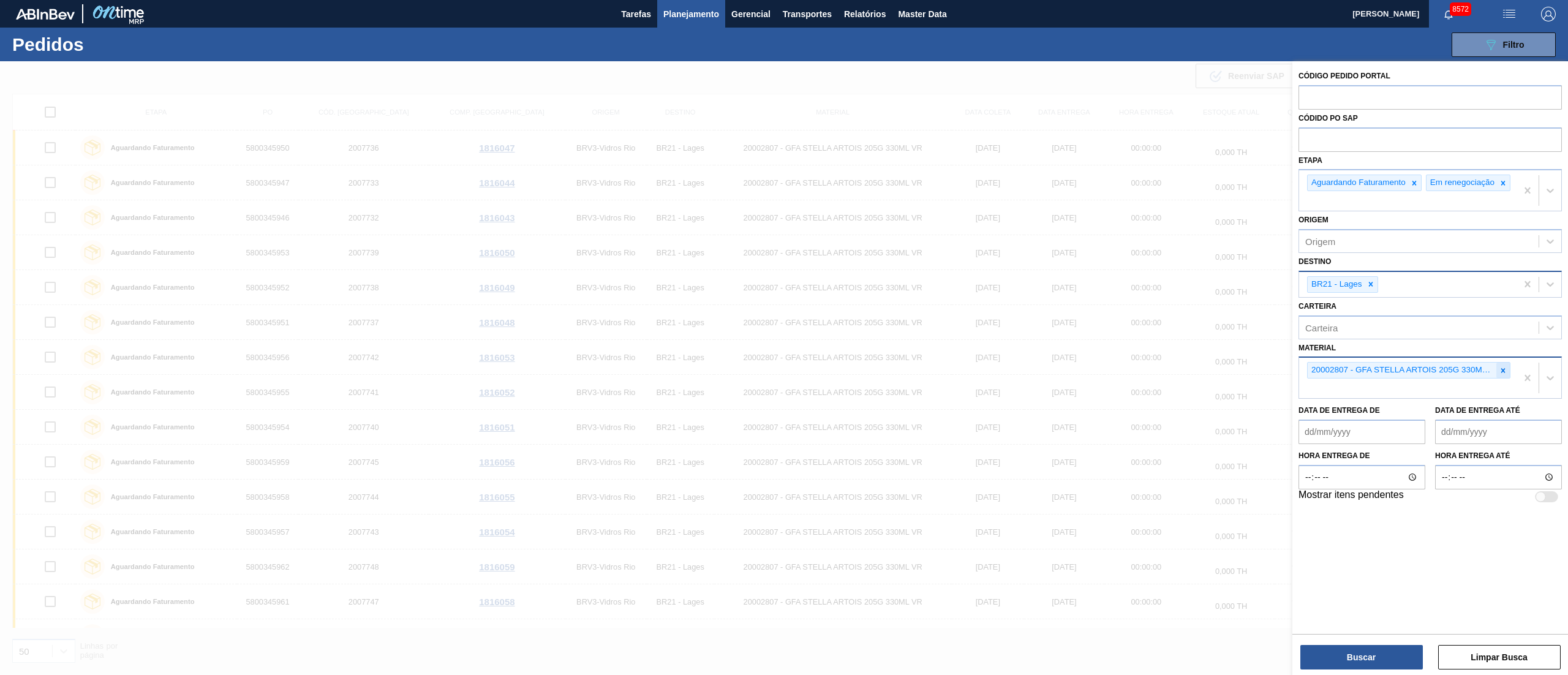
click at [1502, 375] on icon at bounding box center [1503, 370] width 9 height 9
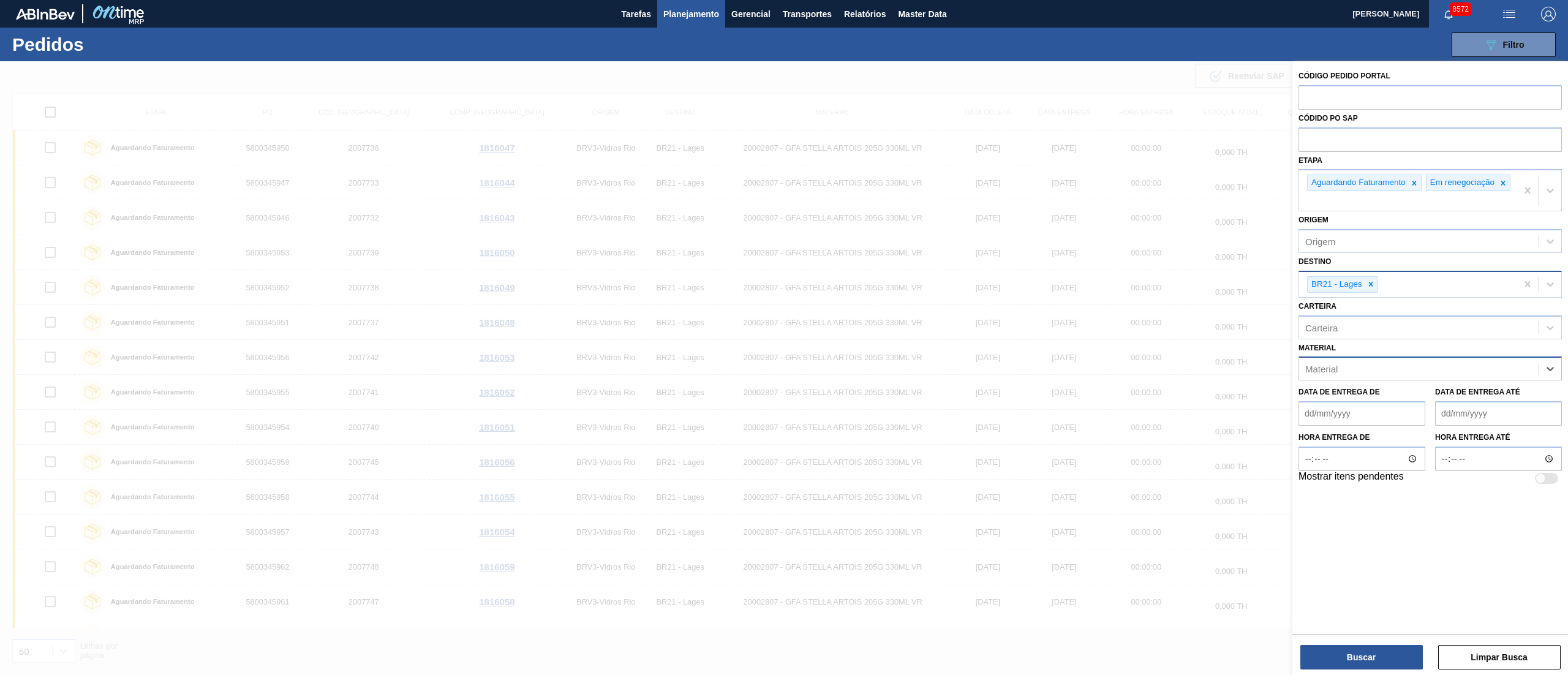
click at [697, 8] on span "Planejamento" at bounding box center [691, 14] width 56 height 15
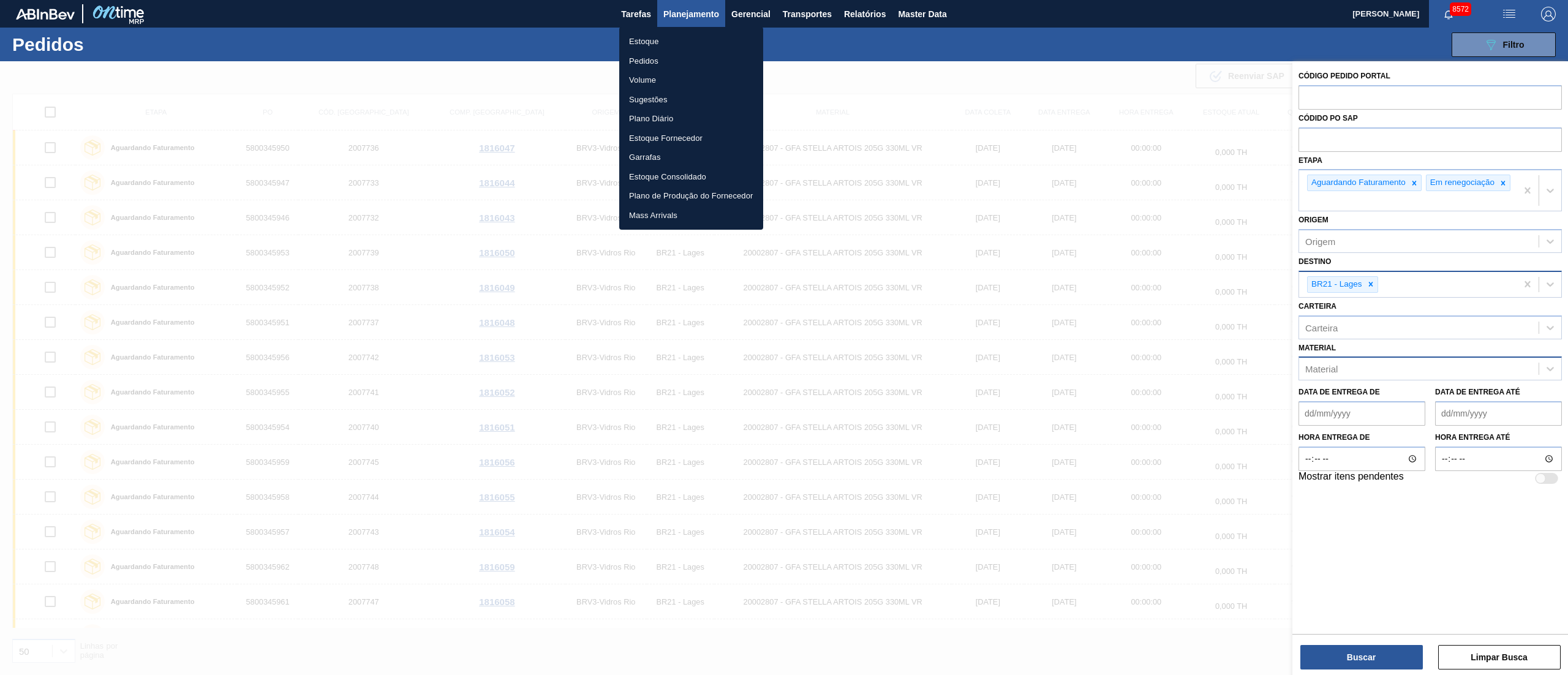
click at [644, 57] on li "Pedidos" at bounding box center [691, 61] width 144 height 20
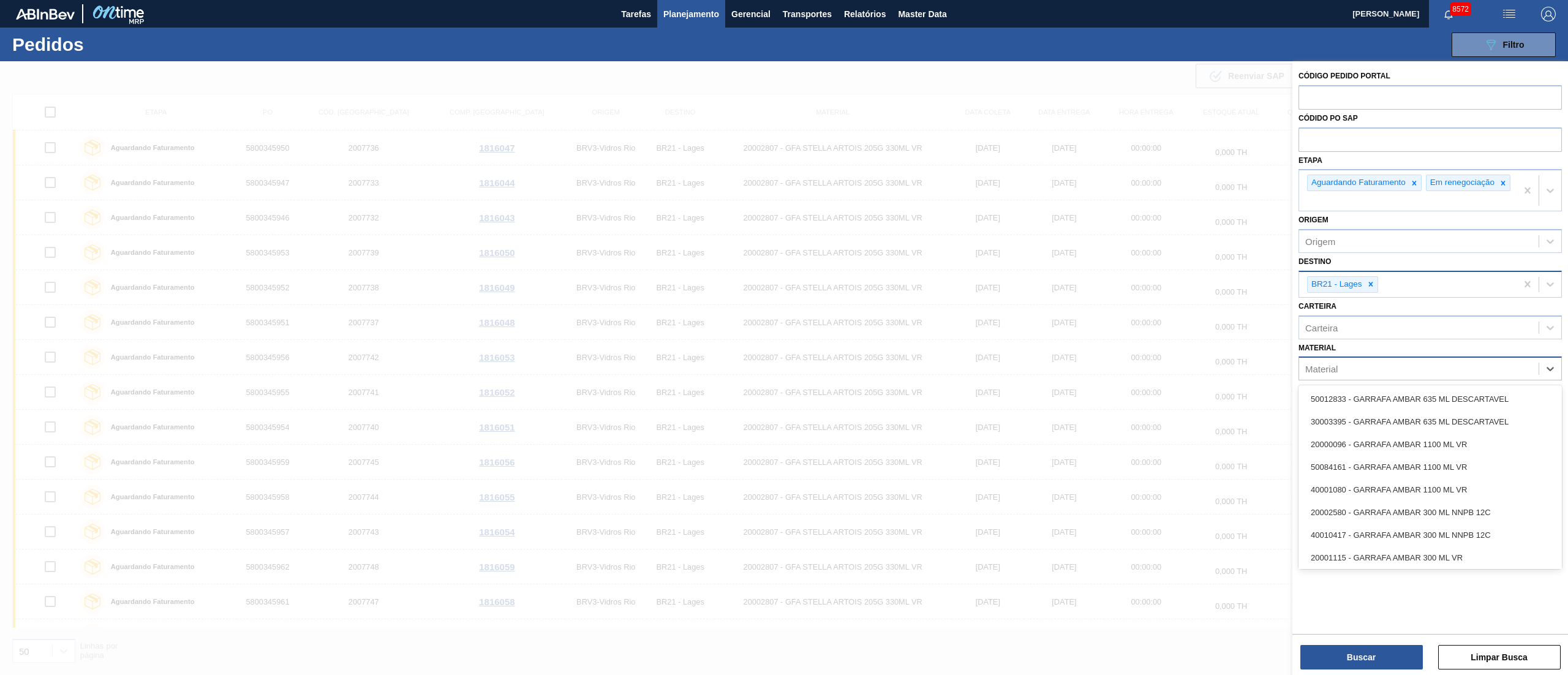
click at [1360, 378] on div "Material" at bounding box center [1418, 369] width 239 height 18
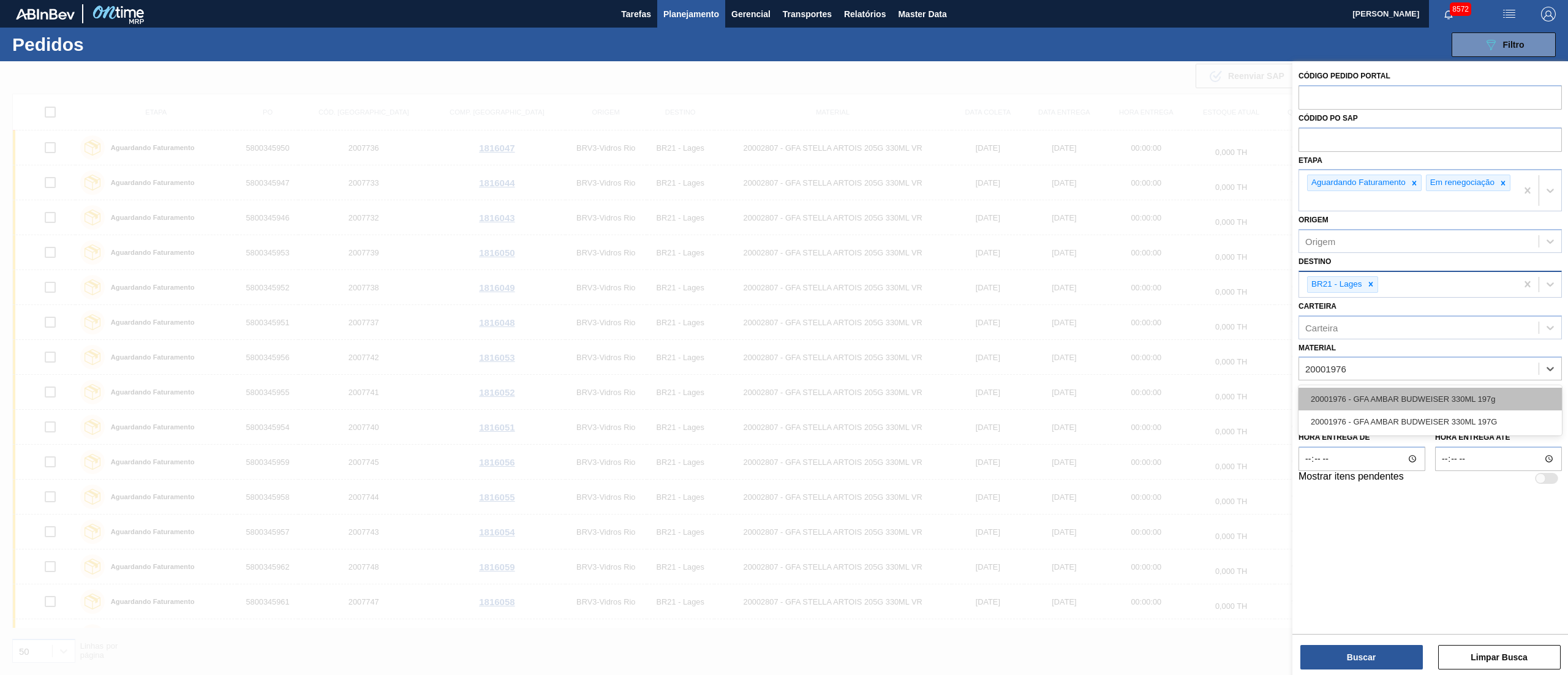
click at [1351, 400] on div "20001976 - GFA AMBAR BUDWEISER 330ML 197g" at bounding box center [1429, 399] width 263 height 23
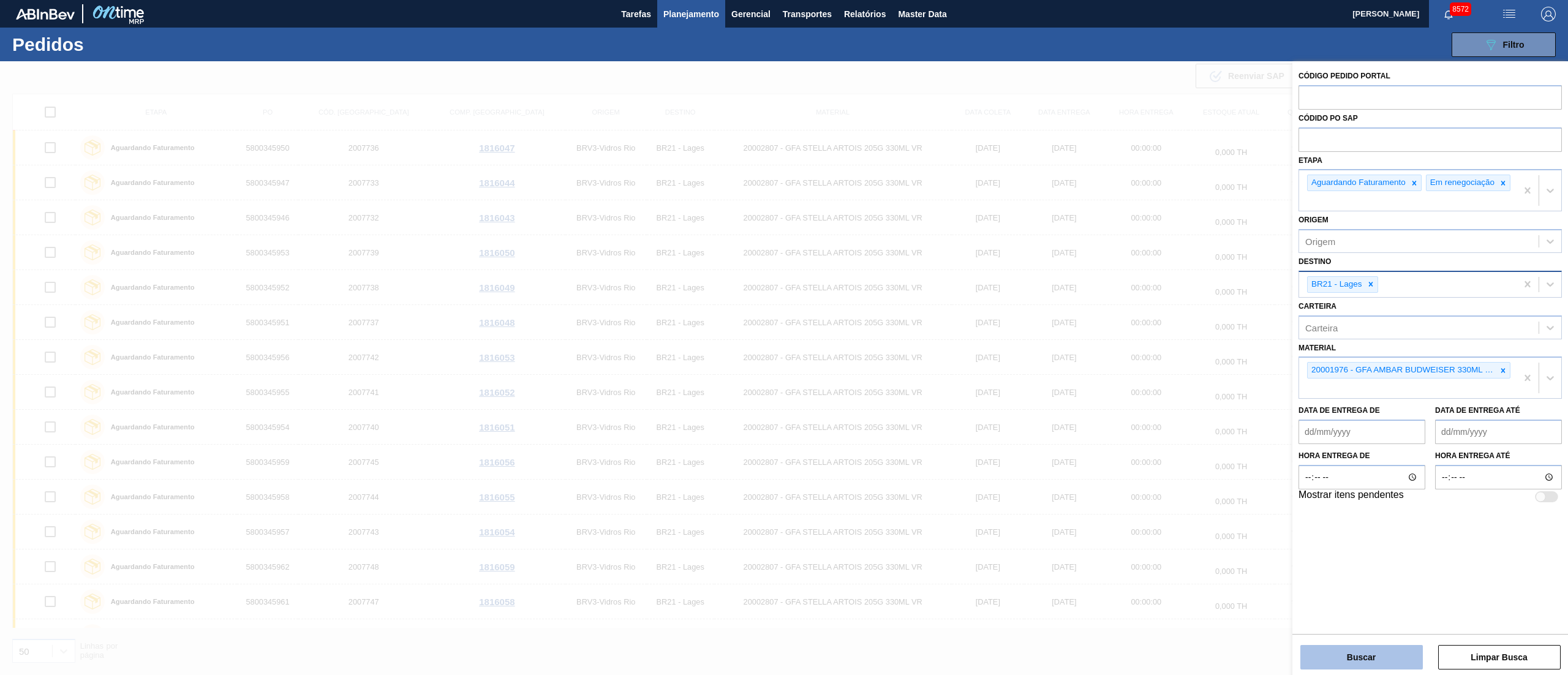
click at [1389, 654] on button "Buscar" at bounding box center [1361, 657] width 122 height 25
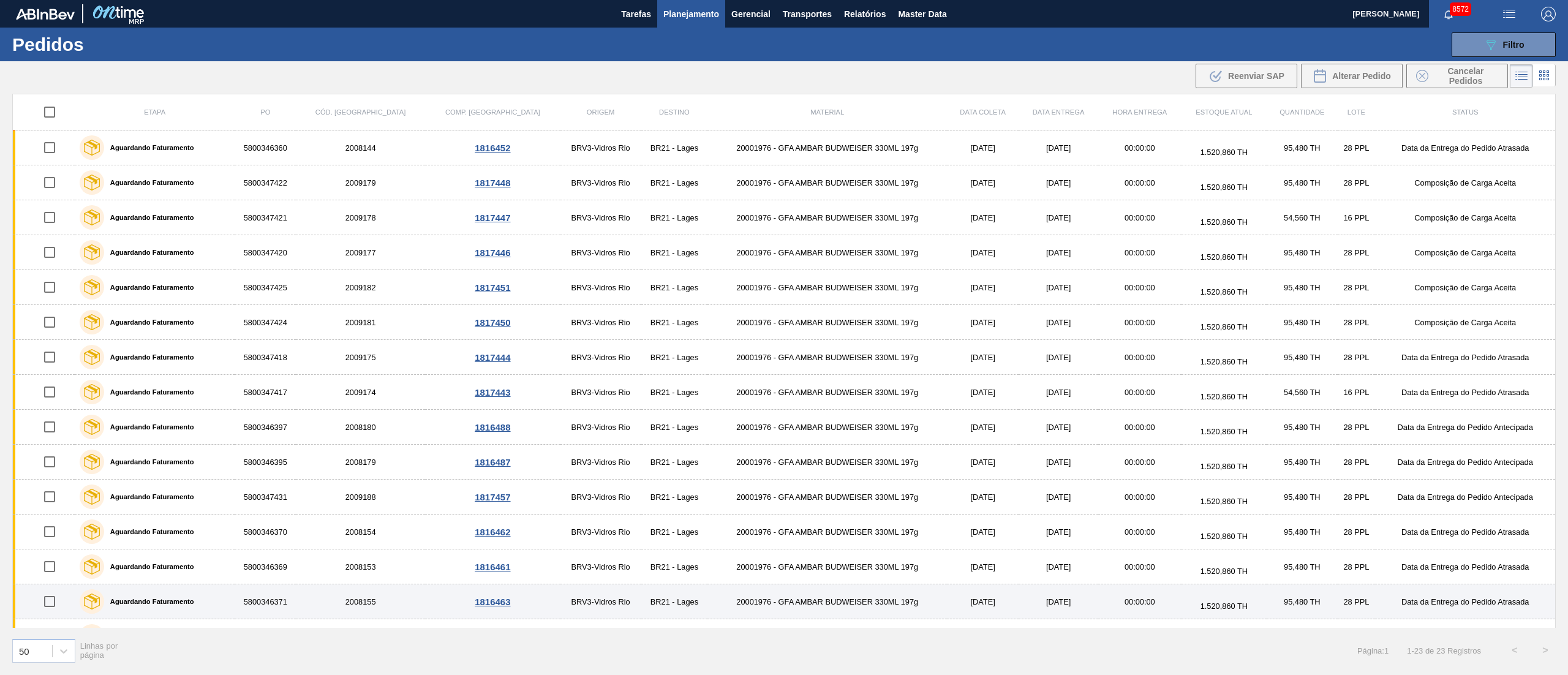
click at [57, 608] on input "checkbox" at bounding box center [50, 601] width 26 height 26
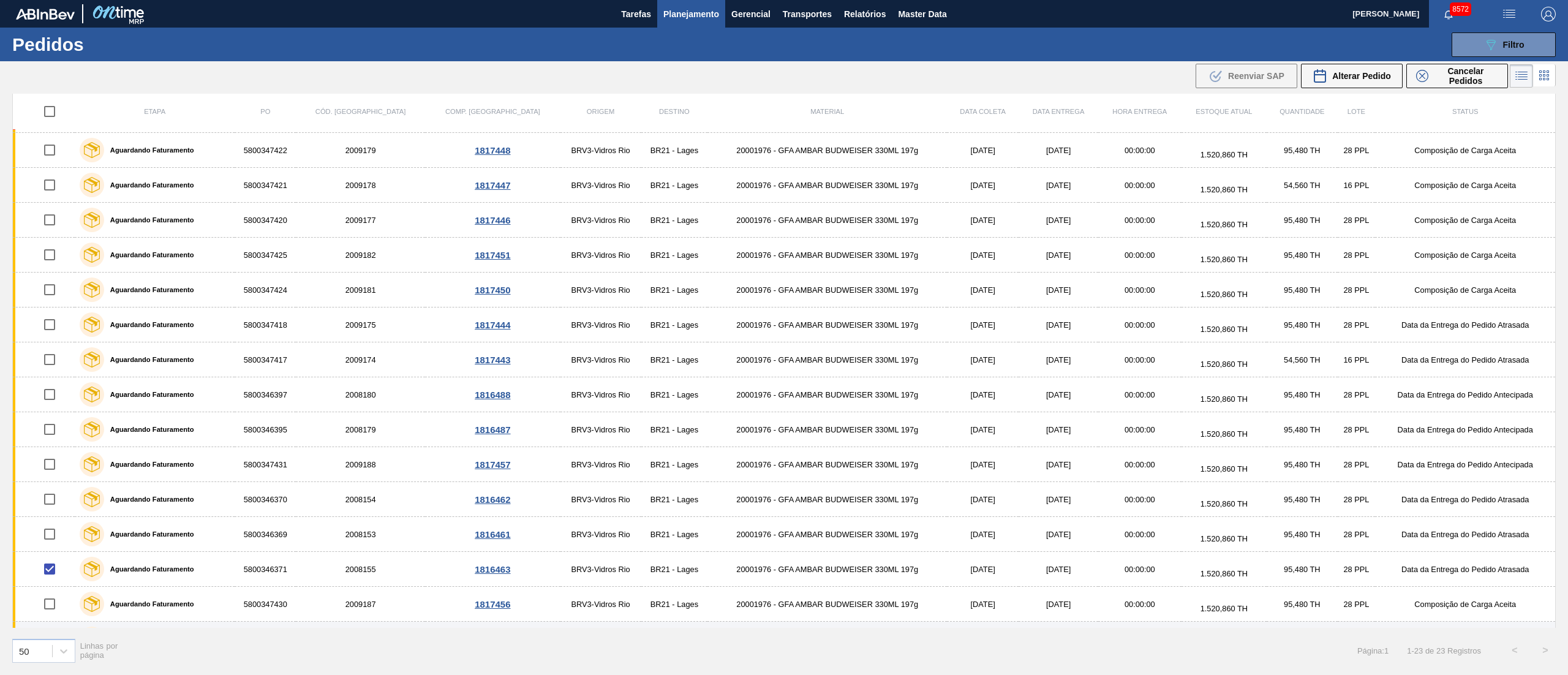
scroll to position [122, 0]
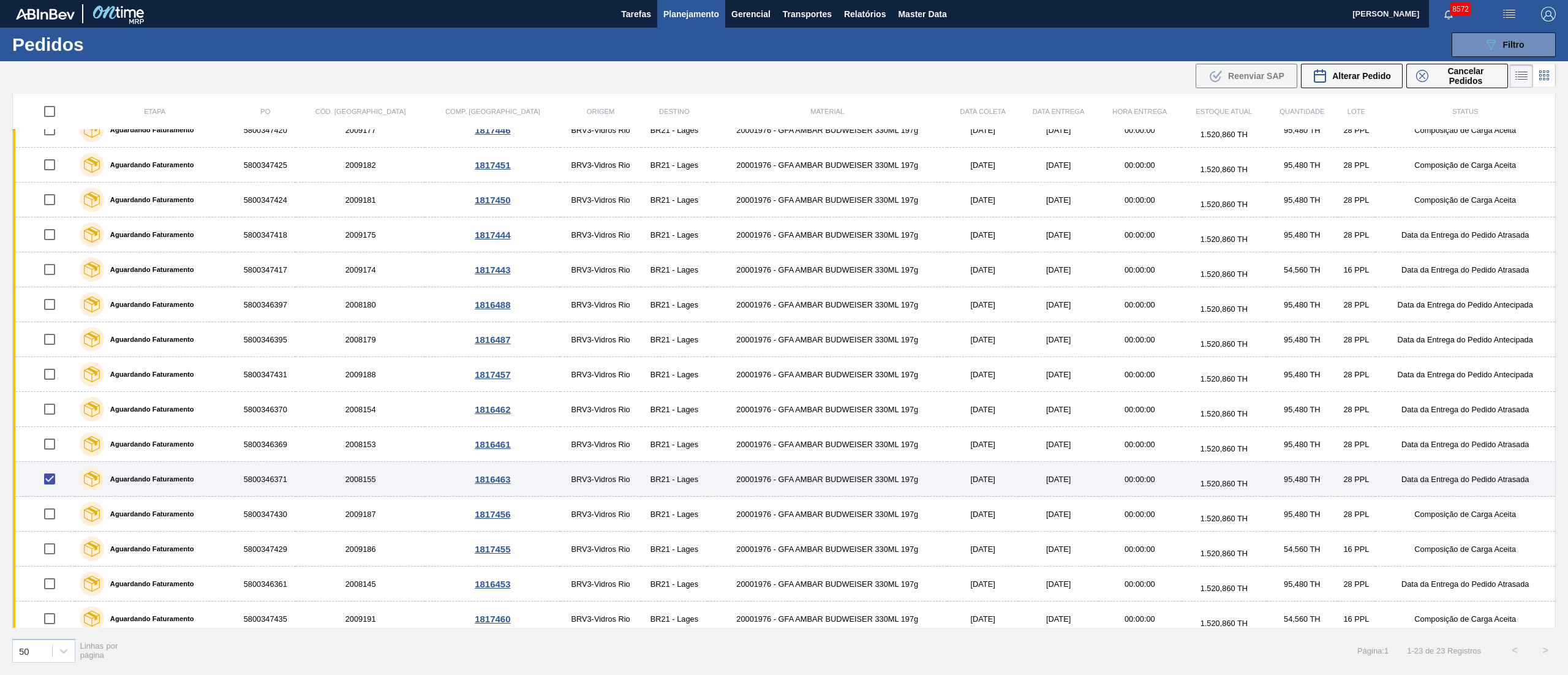
click at [57, 487] on input "checkbox" at bounding box center [50, 479] width 26 height 26
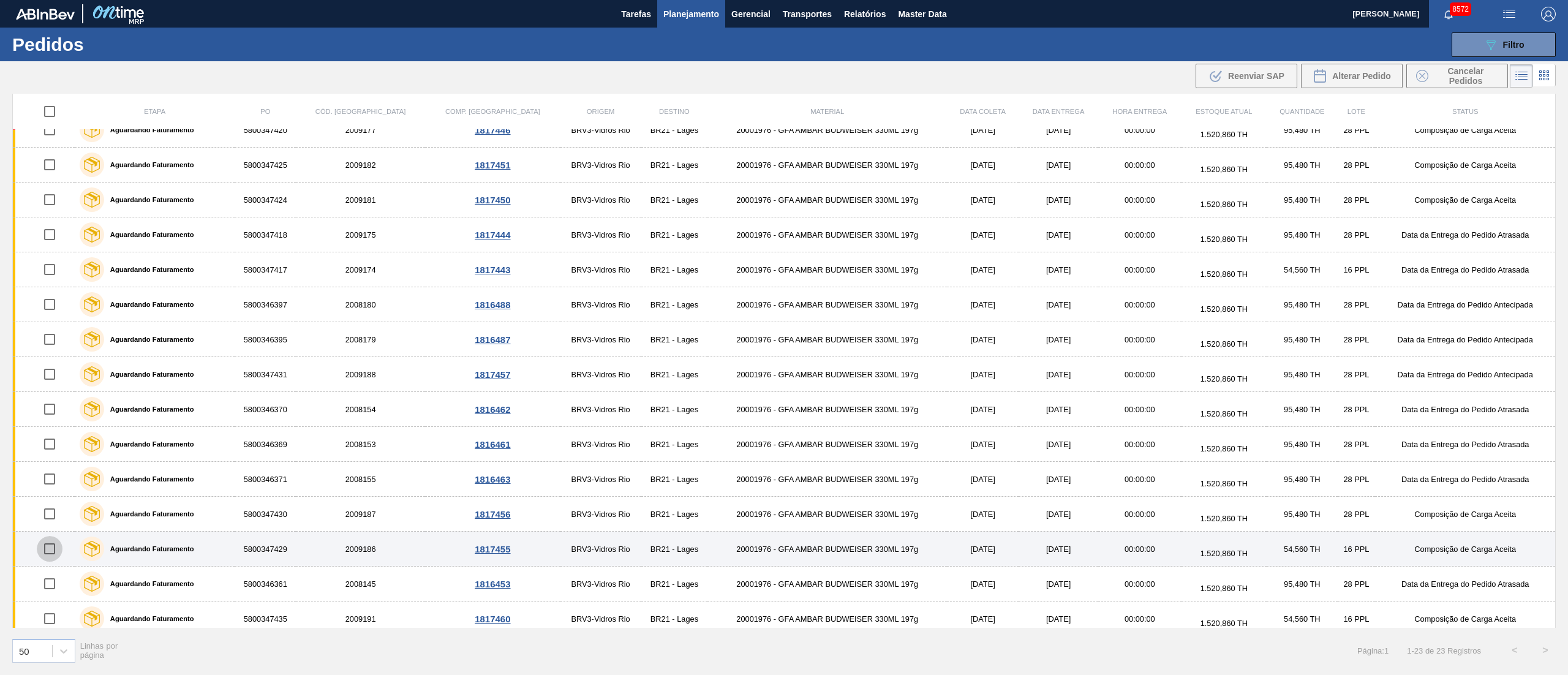
click at [52, 554] on input "checkbox" at bounding box center [50, 549] width 26 height 26
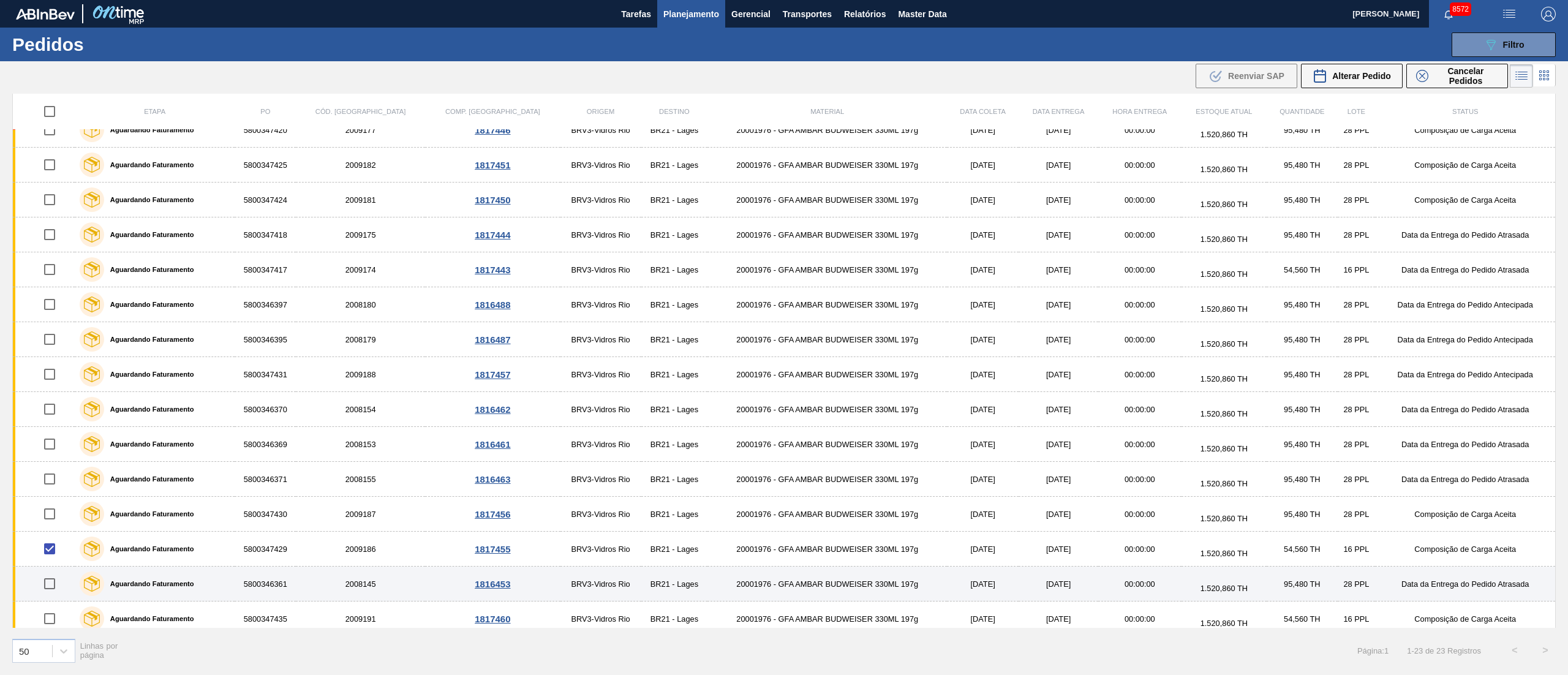
click at [54, 583] on input "checkbox" at bounding box center [50, 584] width 26 height 26
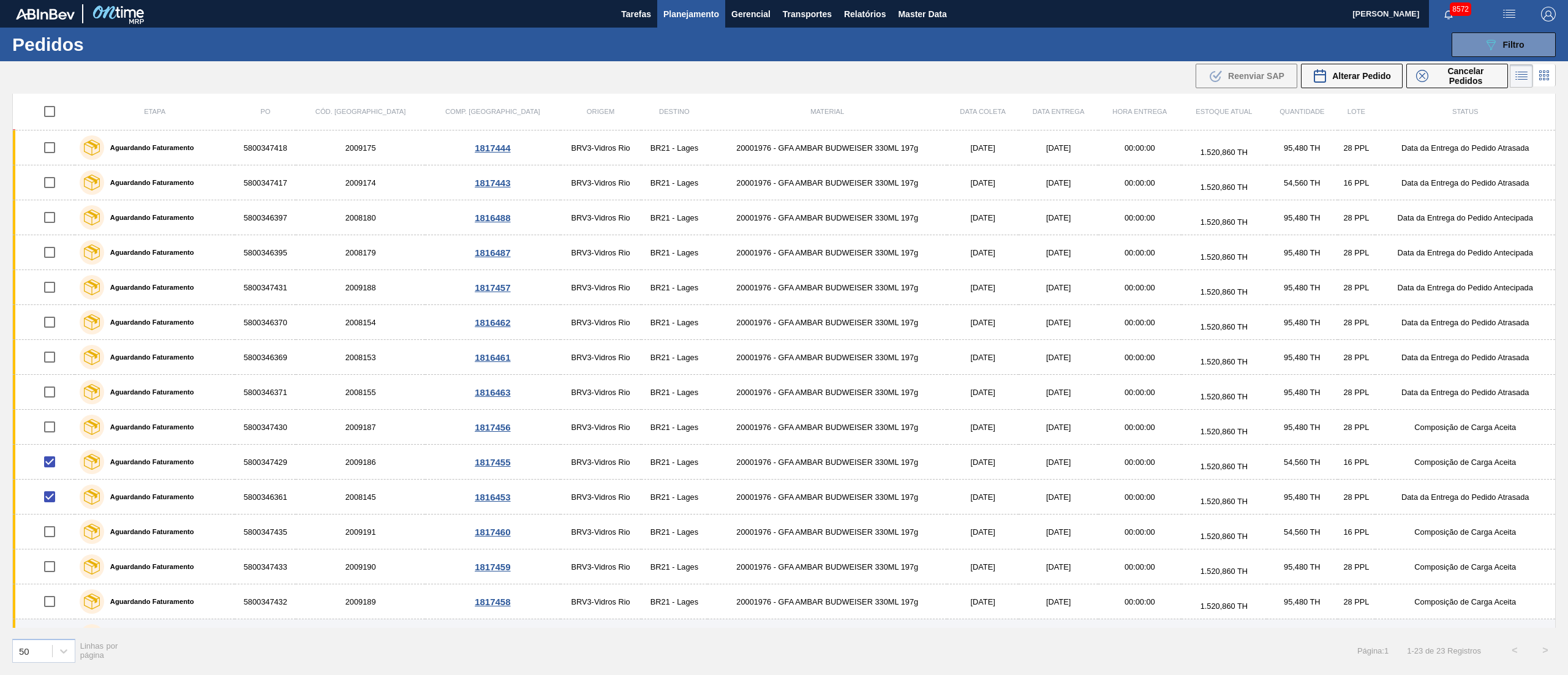
scroll to position [310, 0]
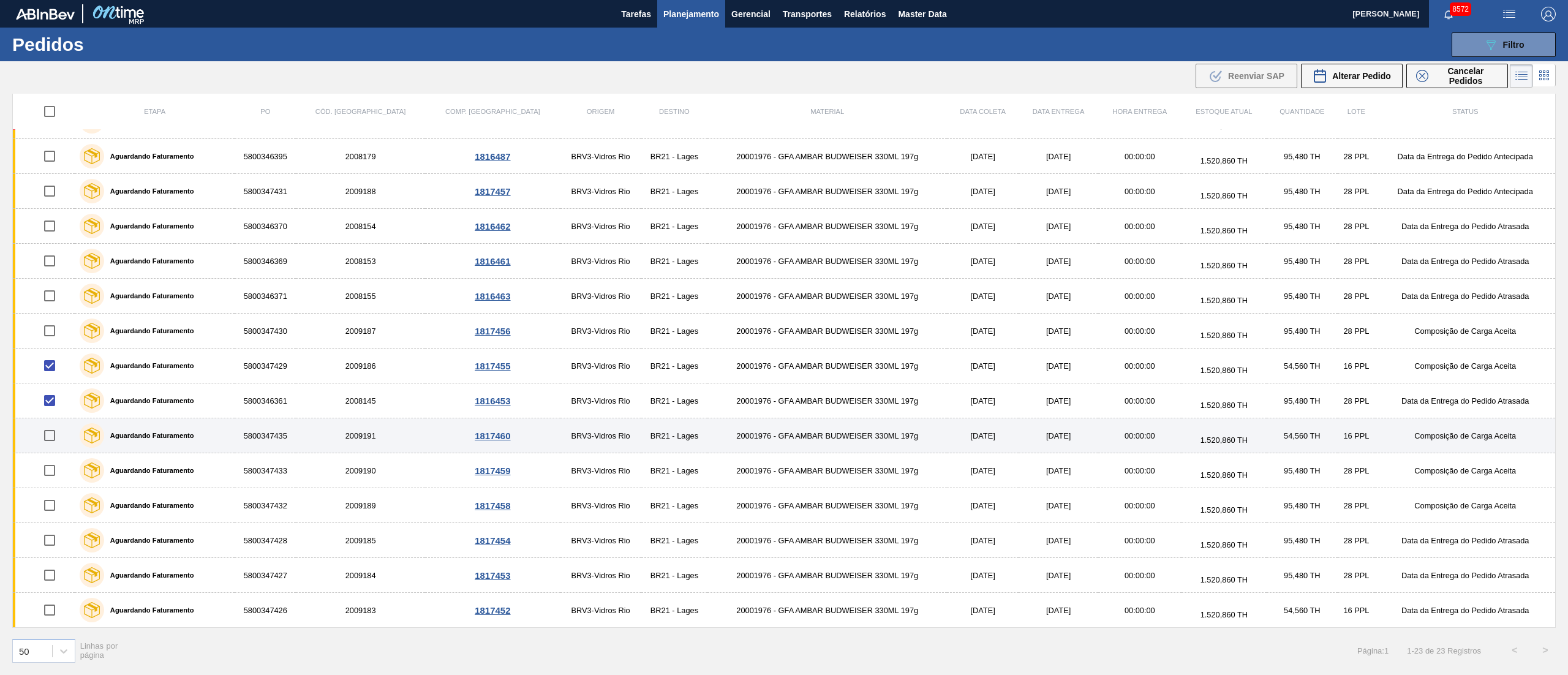
click at [47, 435] on input "checkbox" at bounding box center [50, 435] width 26 height 26
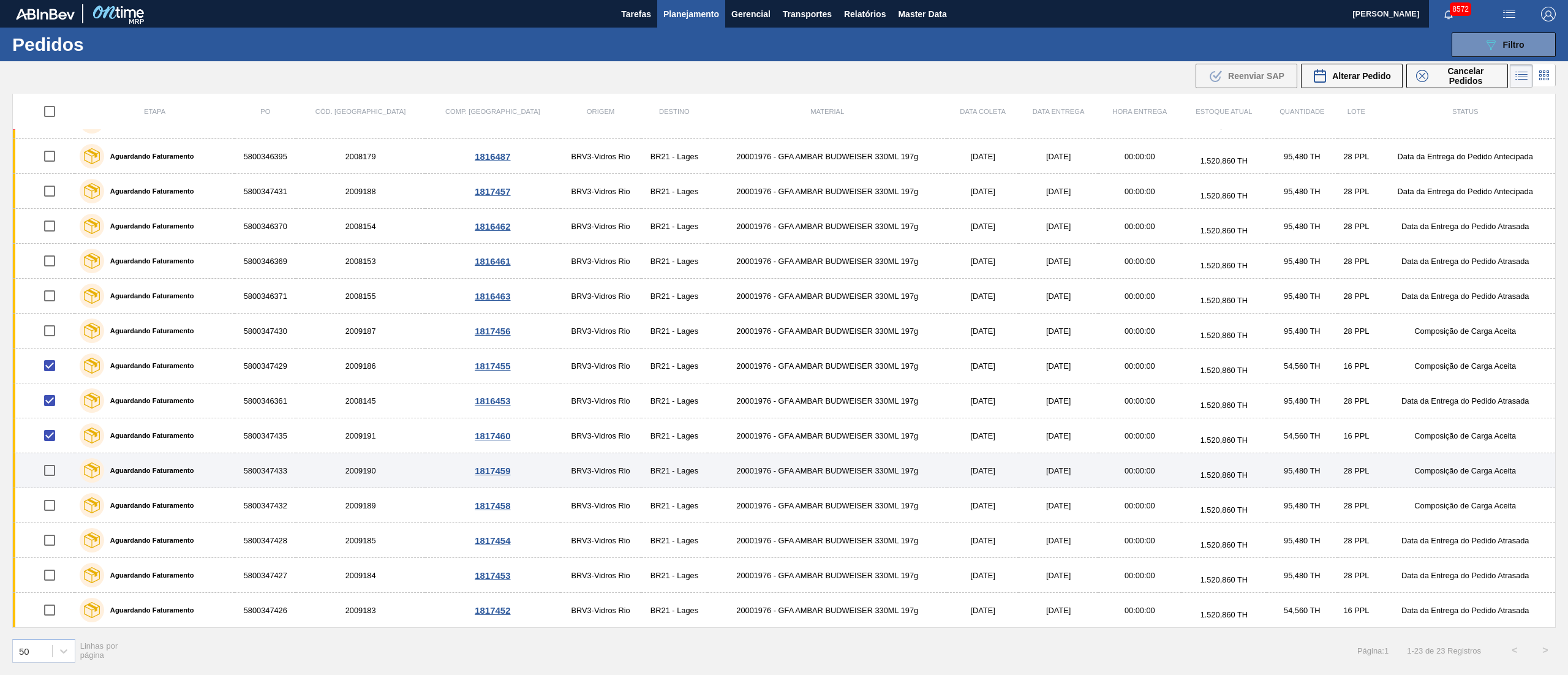
click at [55, 476] on input "checkbox" at bounding box center [50, 471] width 26 height 26
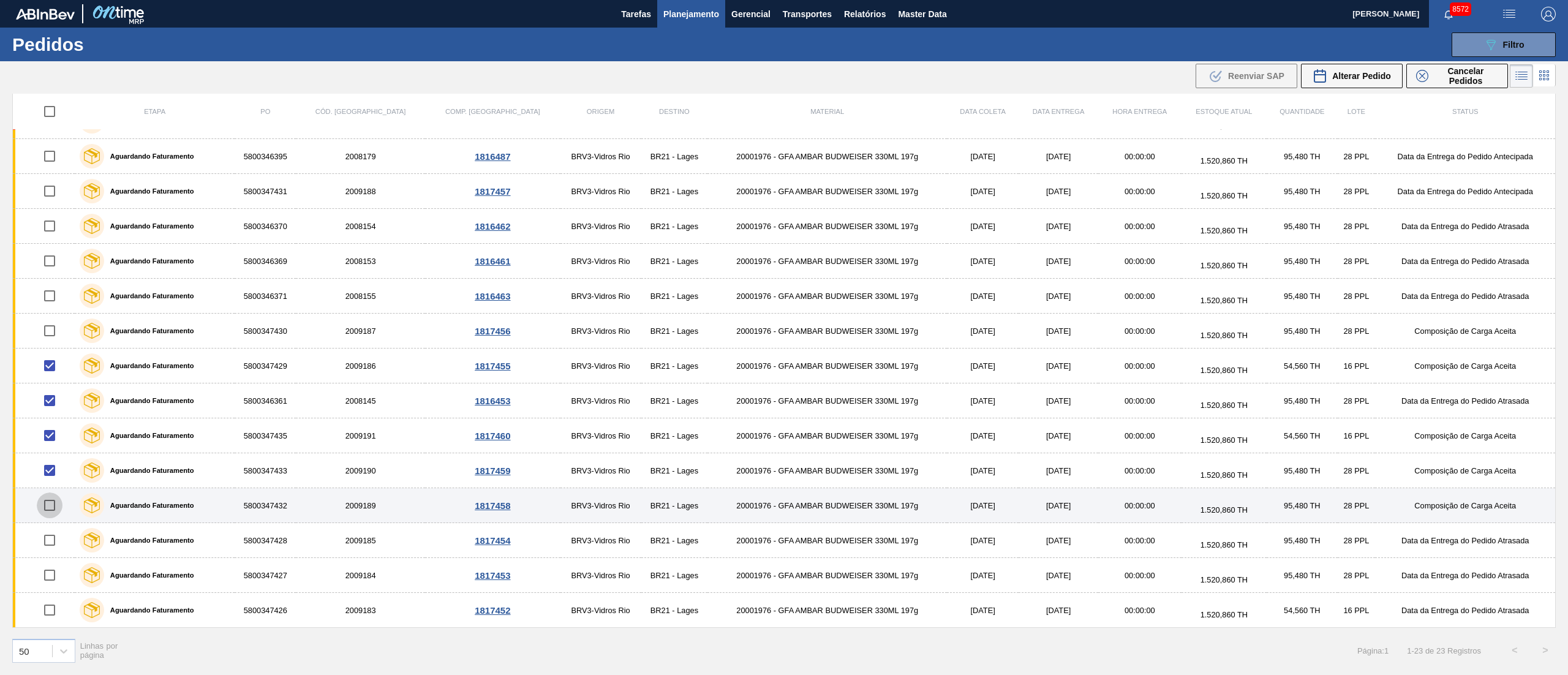
click at [50, 512] on input "checkbox" at bounding box center [50, 506] width 26 height 26
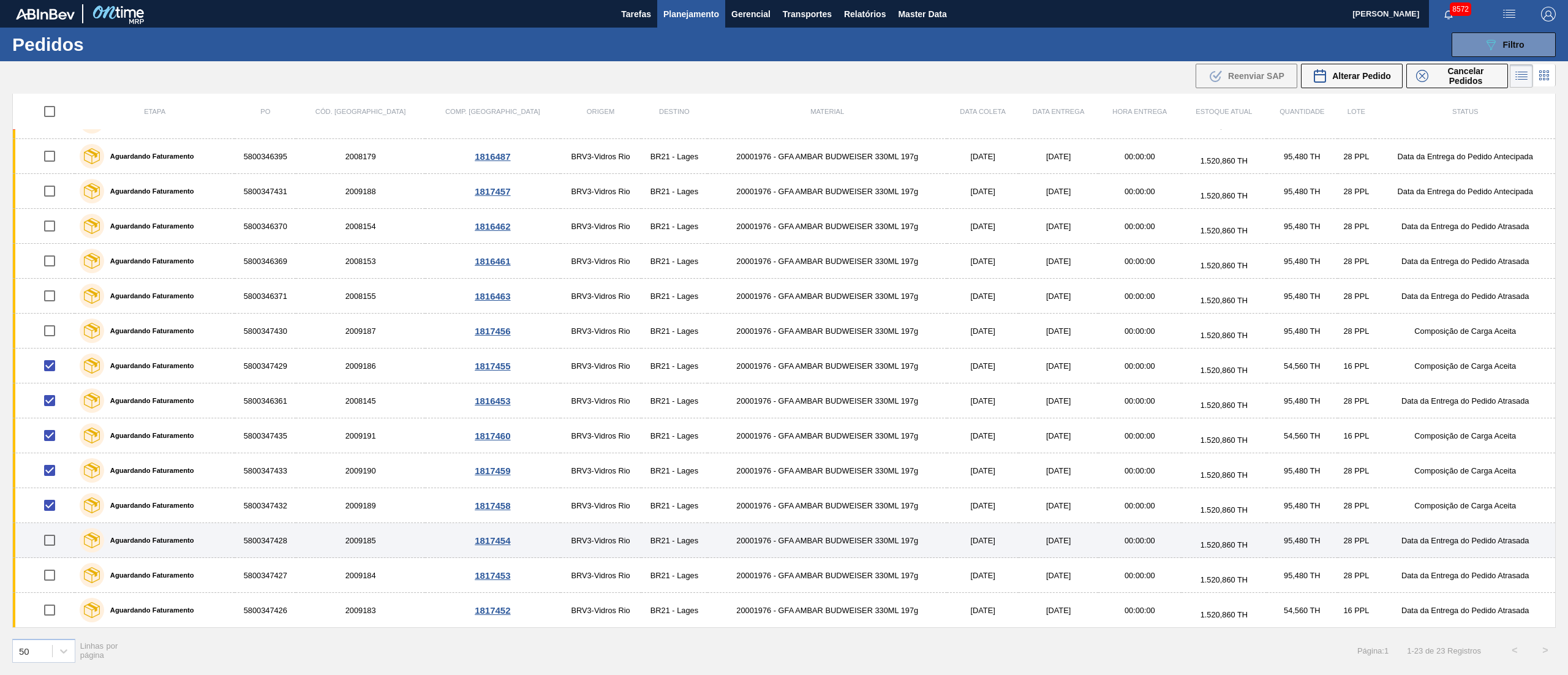
click at [53, 538] on input "checkbox" at bounding box center [50, 541] width 26 height 26
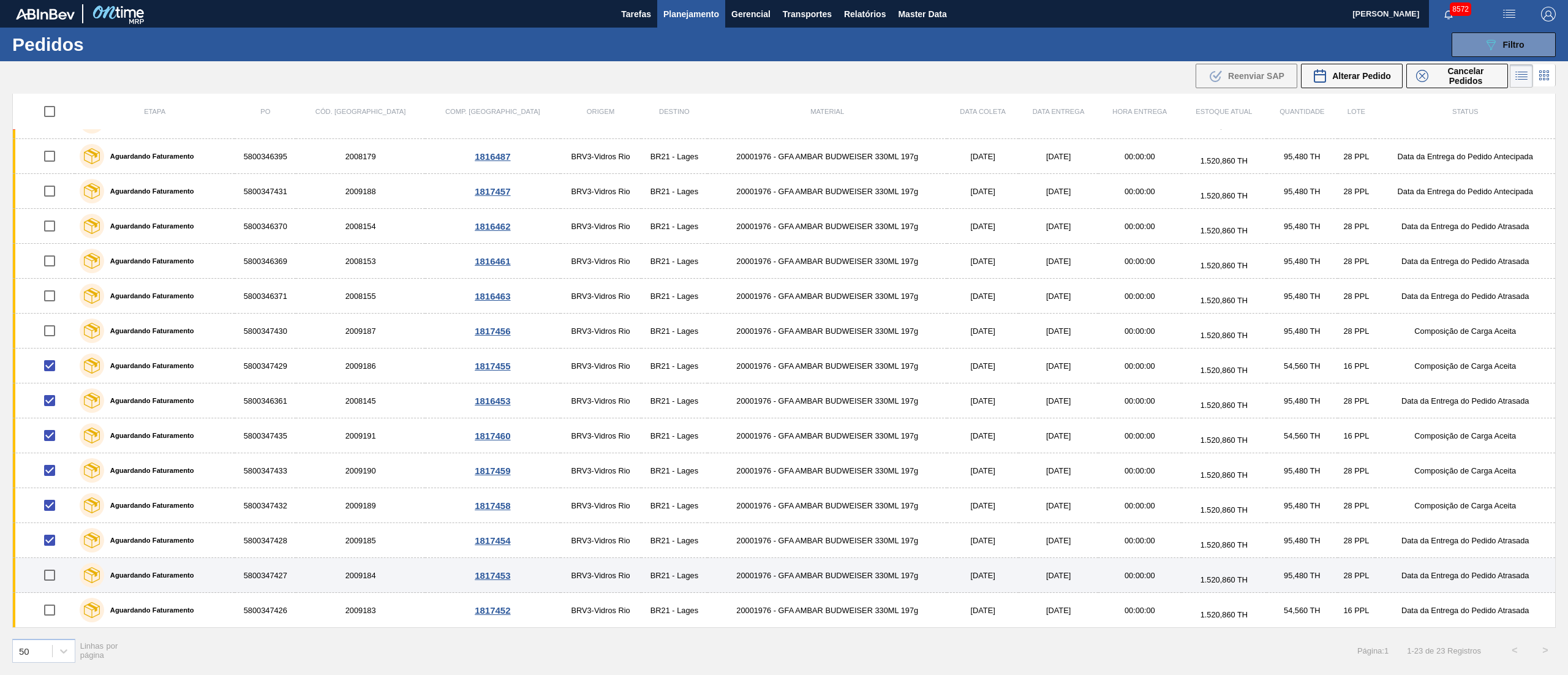
click at [56, 569] on input "checkbox" at bounding box center [50, 576] width 26 height 26
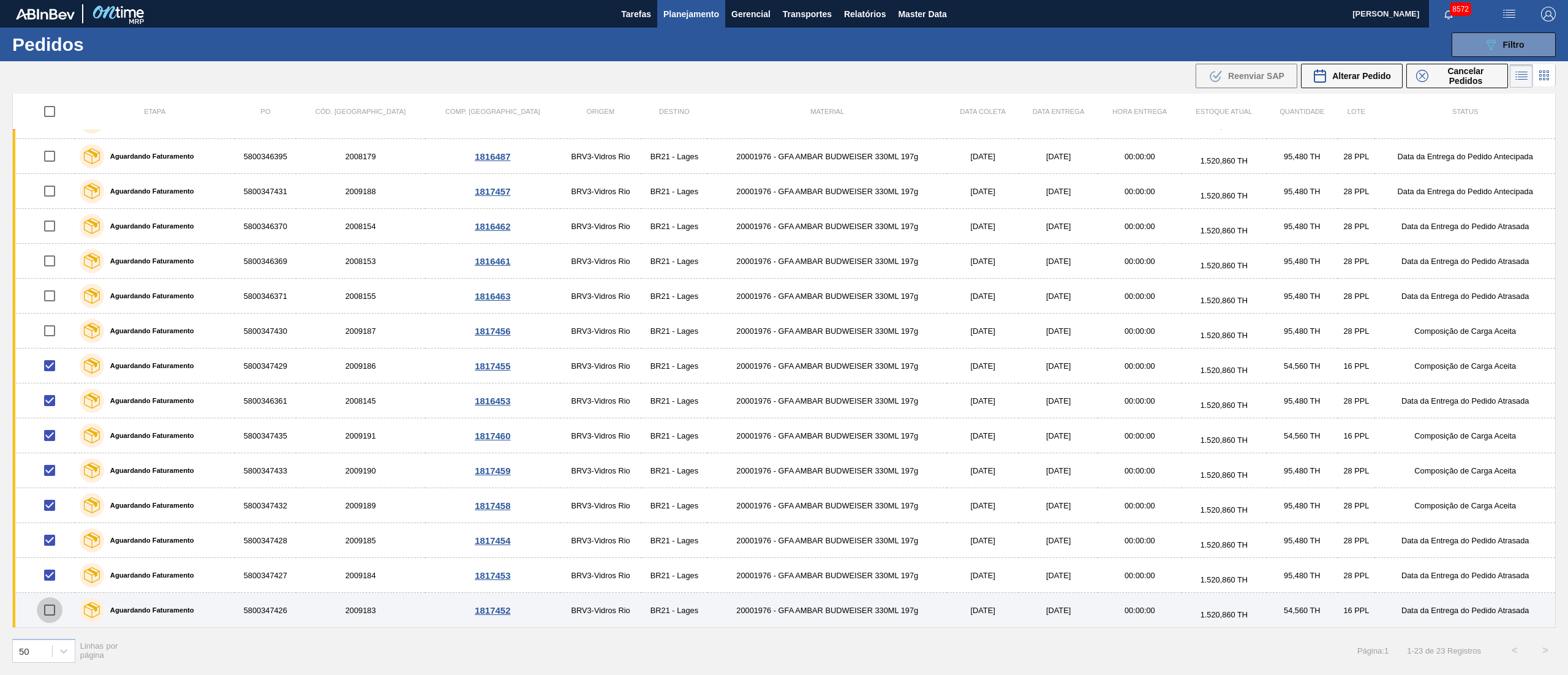
click at [50, 614] on input "checkbox" at bounding box center [50, 610] width 26 height 26
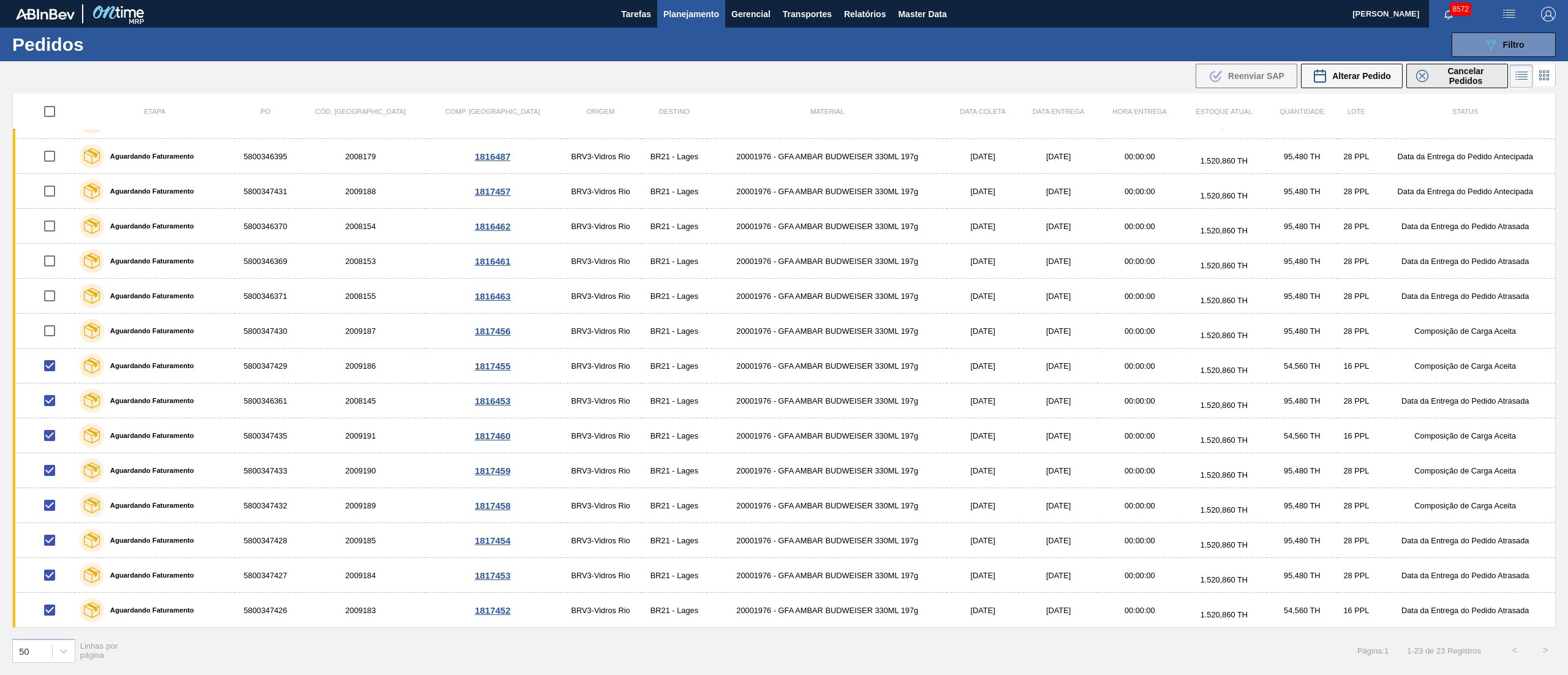
click at [1446, 71] on span "Cancelar Pedidos" at bounding box center [1465, 75] width 65 height 20
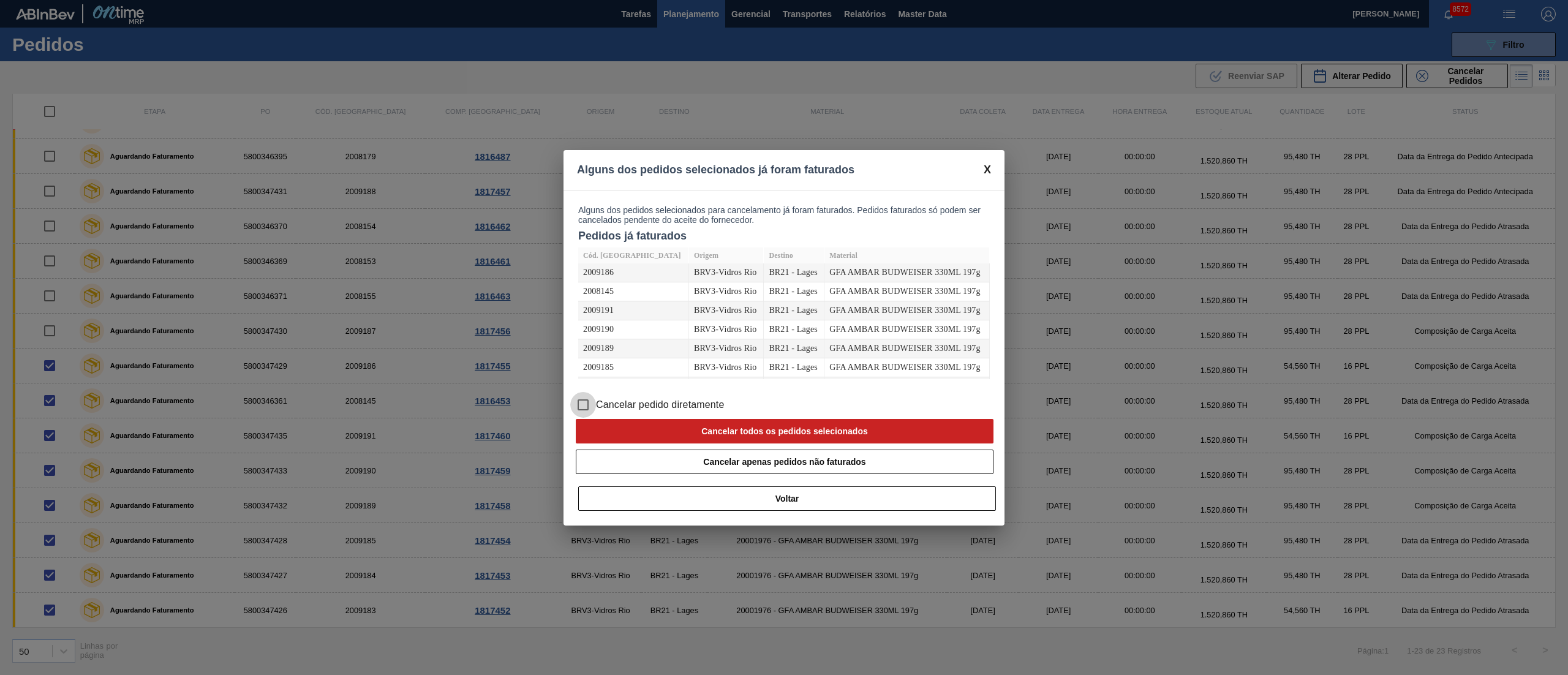
click at [584, 407] on input "Cancelar pedido diretamente" at bounding box center [583, 405] width 26 height 26
click at [748, 425] on button "Cancelar todos os pedidos selecionados" at bounding box center [784, 431] width 417 height 25
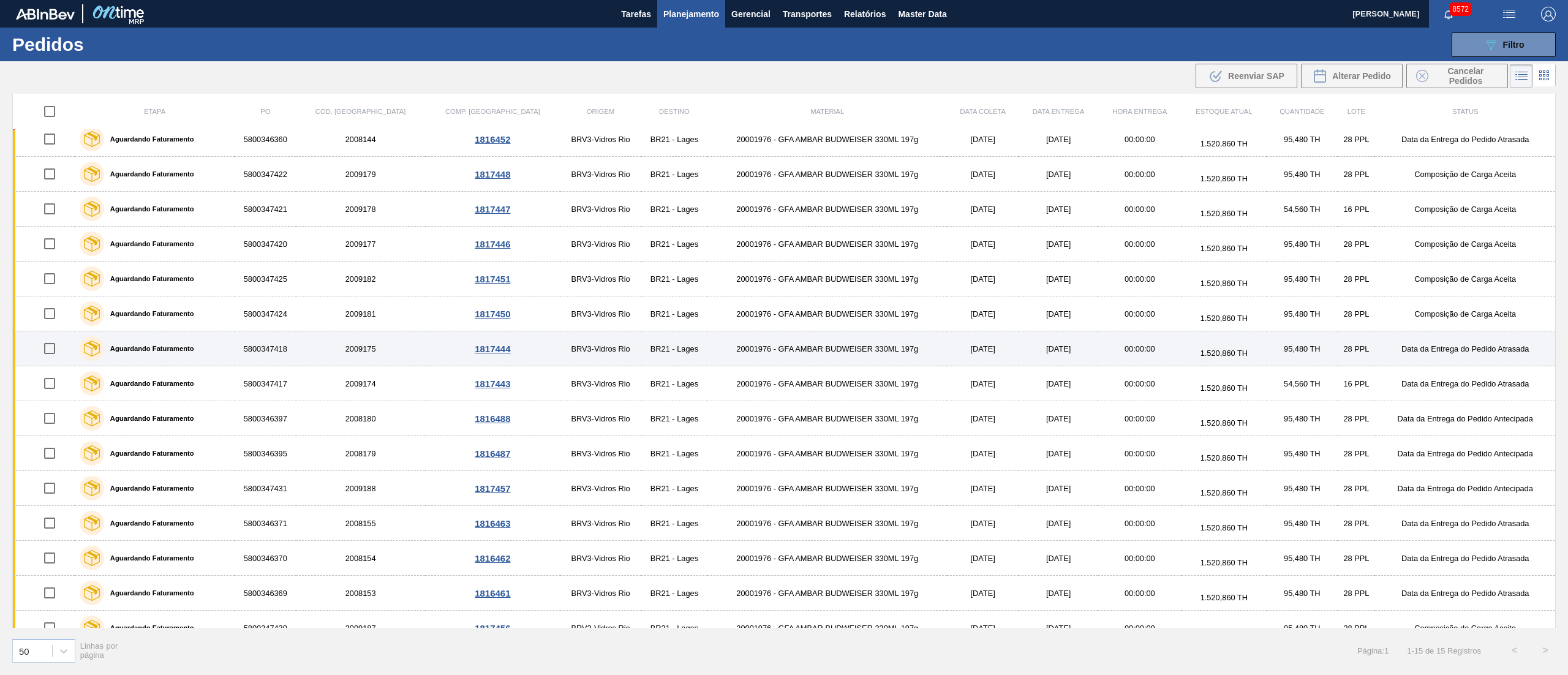
scroll to position [0, 0]
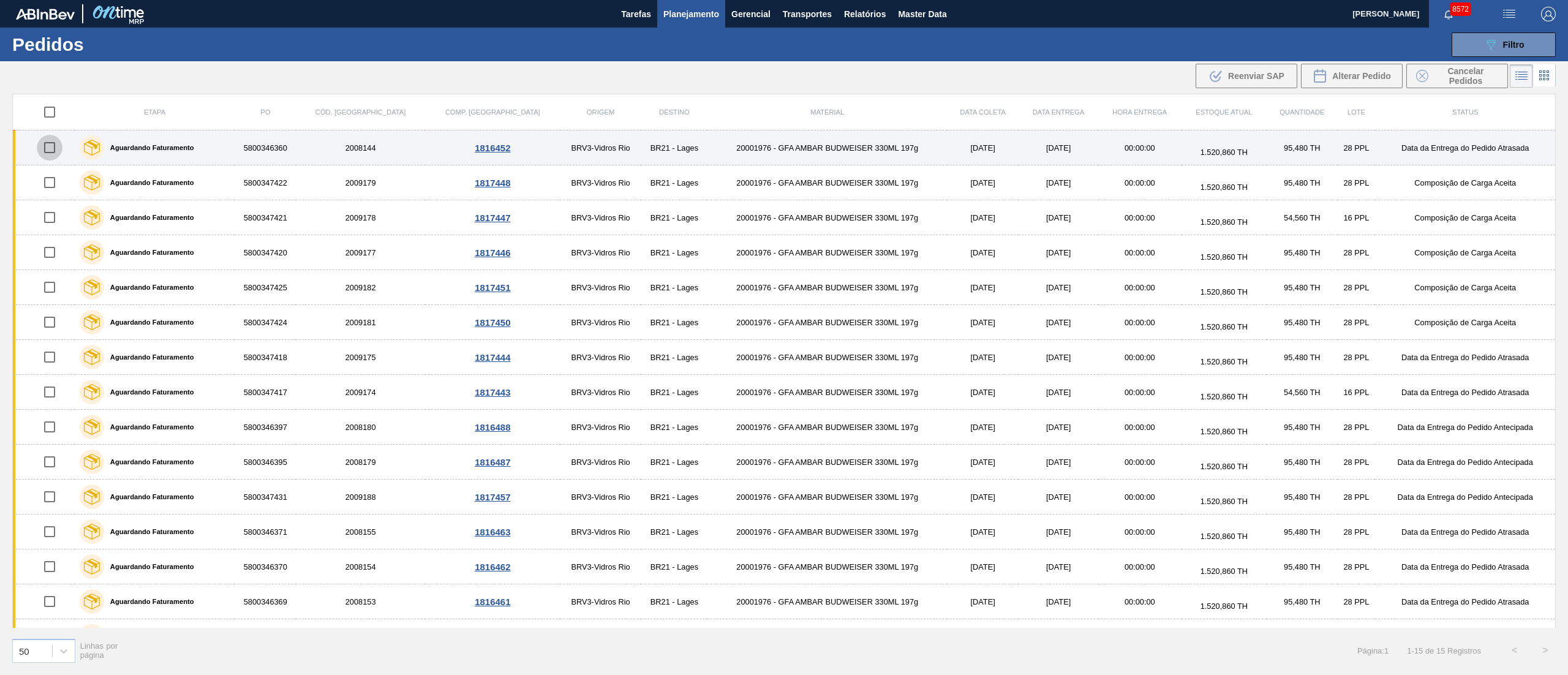
click at [47, 151] on input "checkbox" at bounding box center [50, 148] width 26 height 26
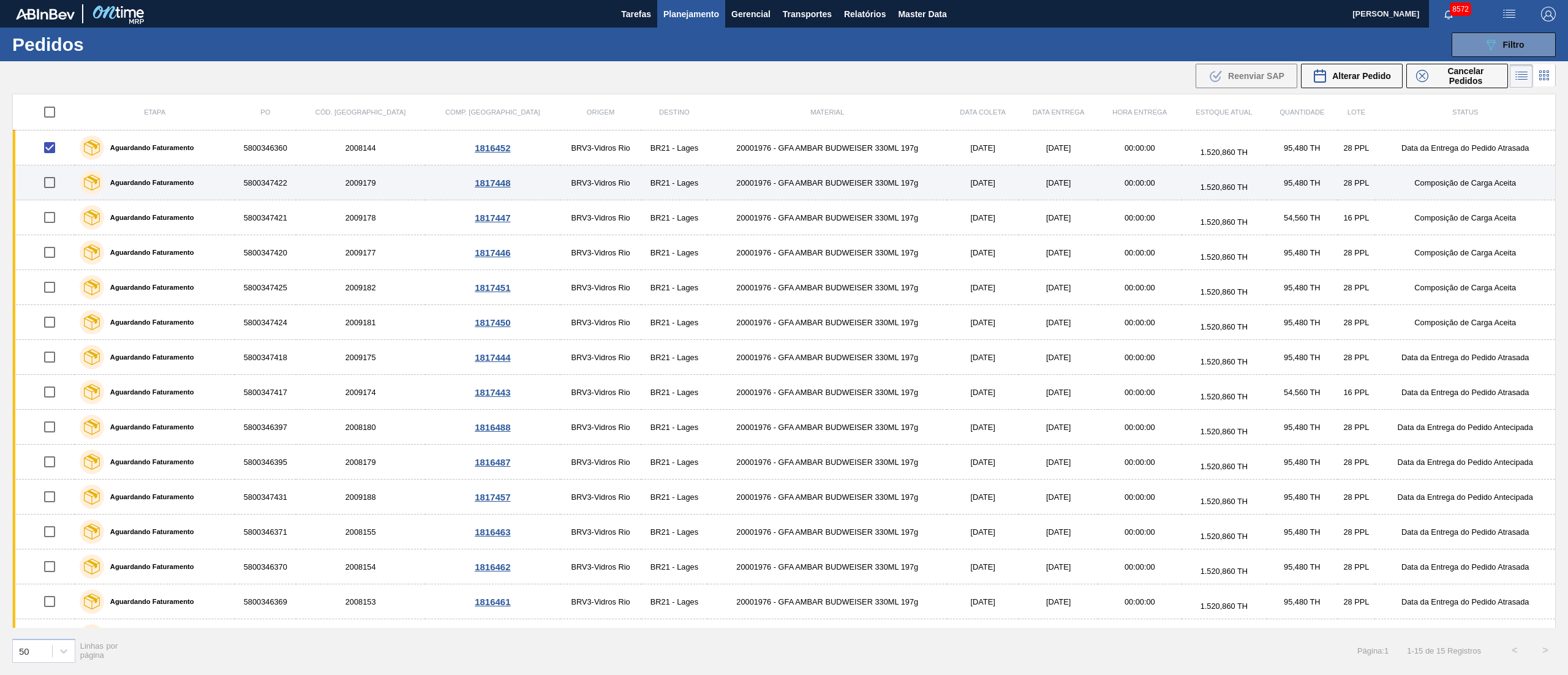
click at [52, 181] on input "checkbox" at bounding box center [50, 182] width 26 height 26
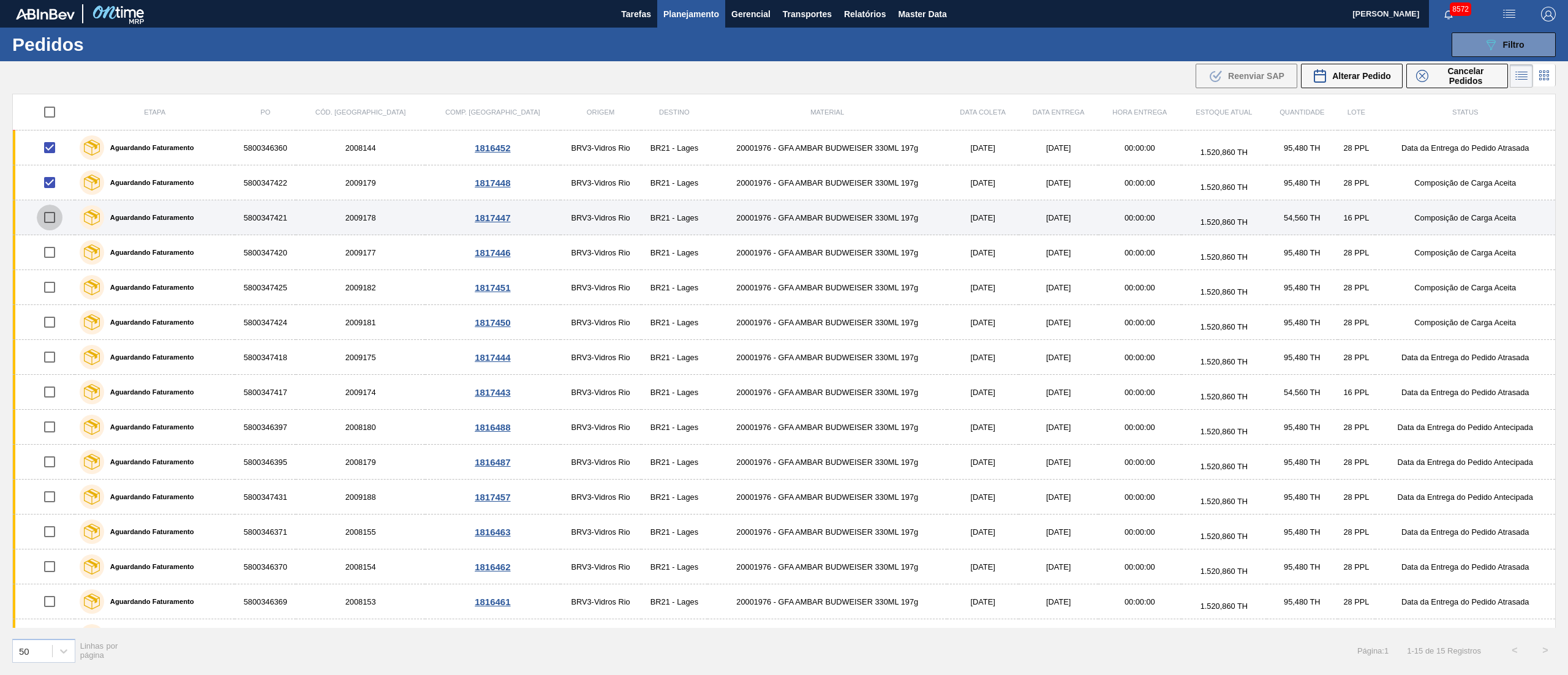
click at [45, 224] on input "checkbox" at bounding box center [50, 217] width 26 height 26
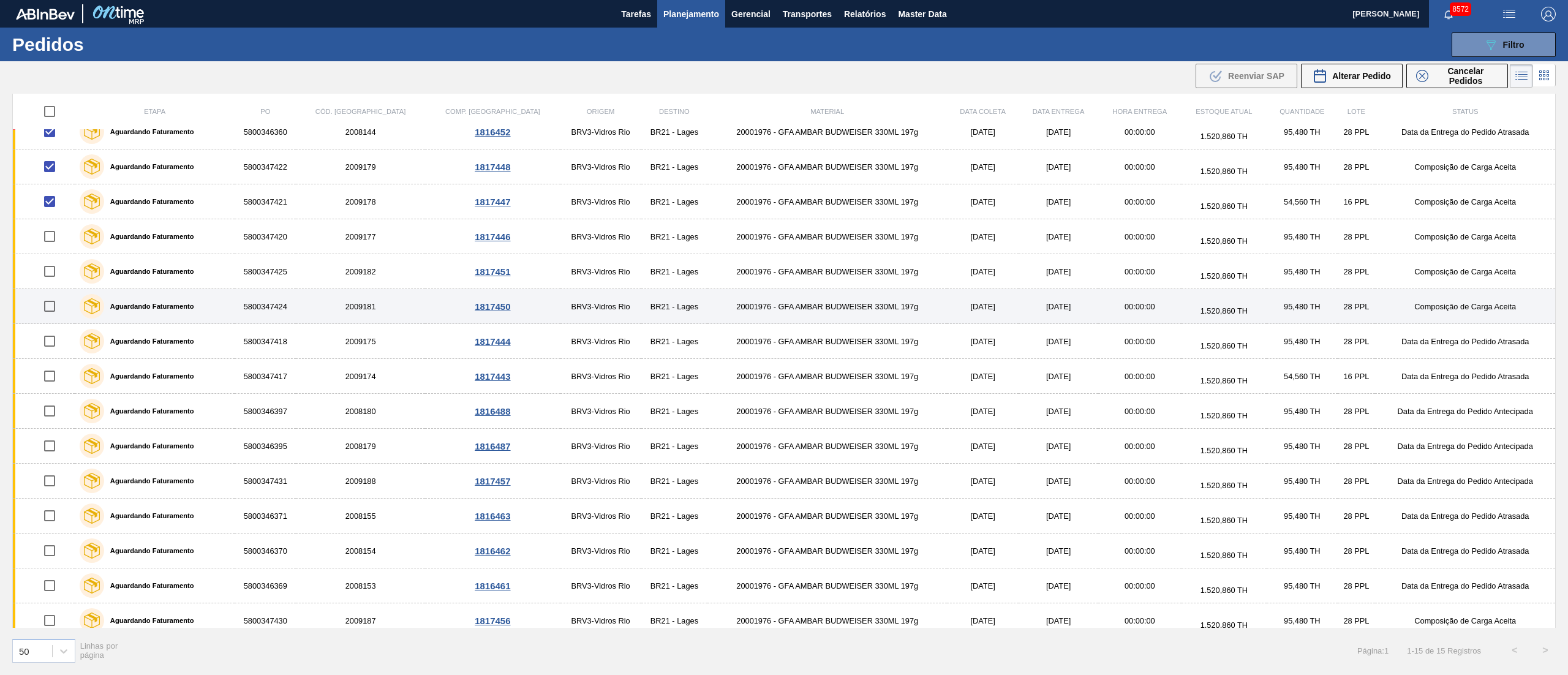
scroll to position [29, 0]
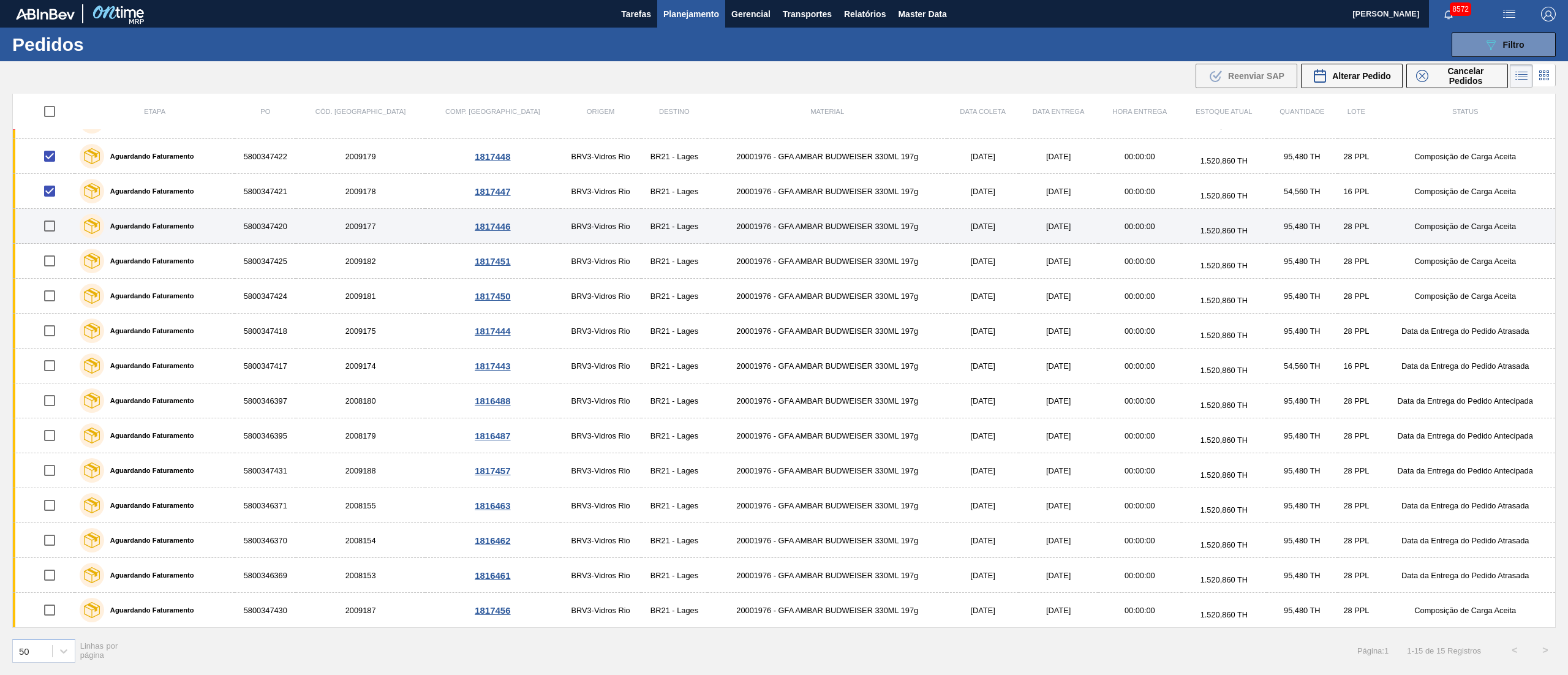
click at [55, 232] on input "checkbox" at bounding box center [50, 226] width 26 height 26
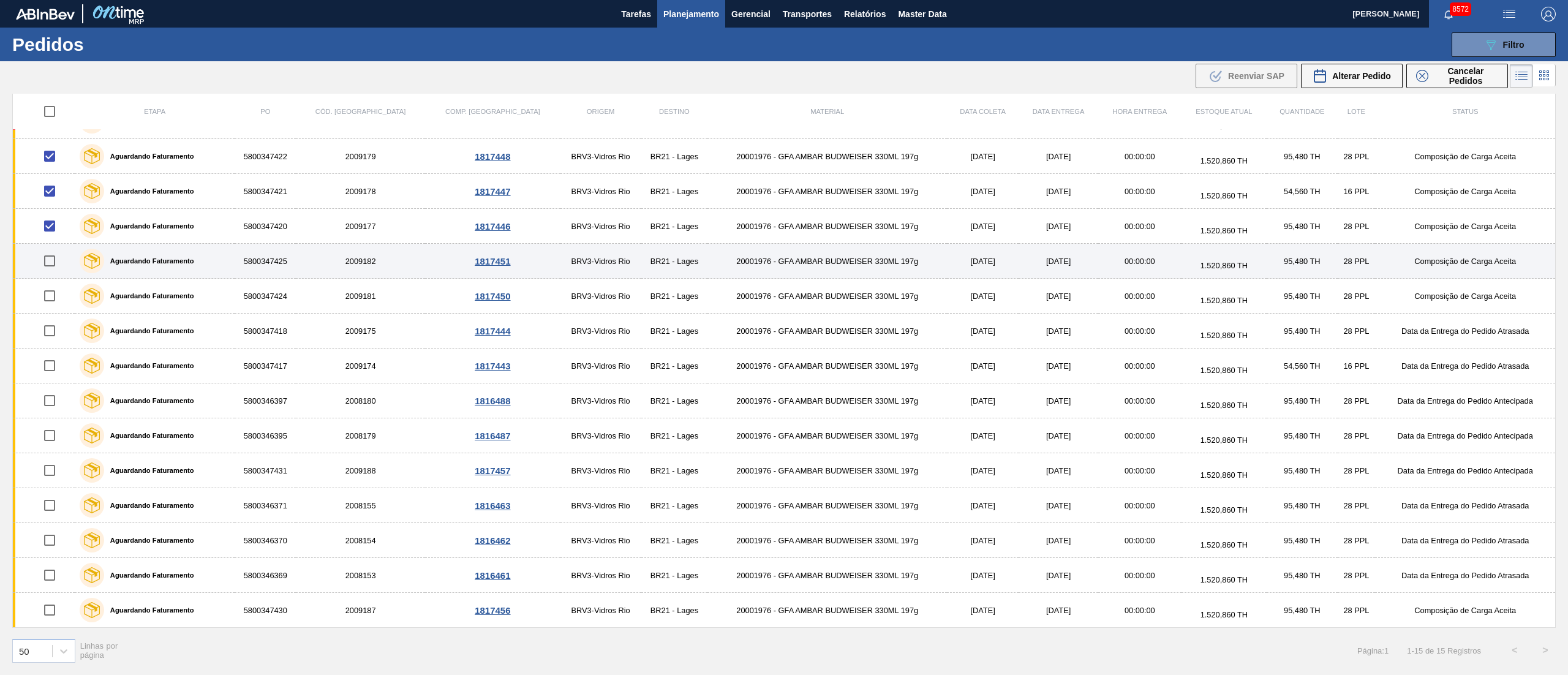
click at [44, 255] on input "checkbox" at bounding box center [50, 261] width 26 height 26
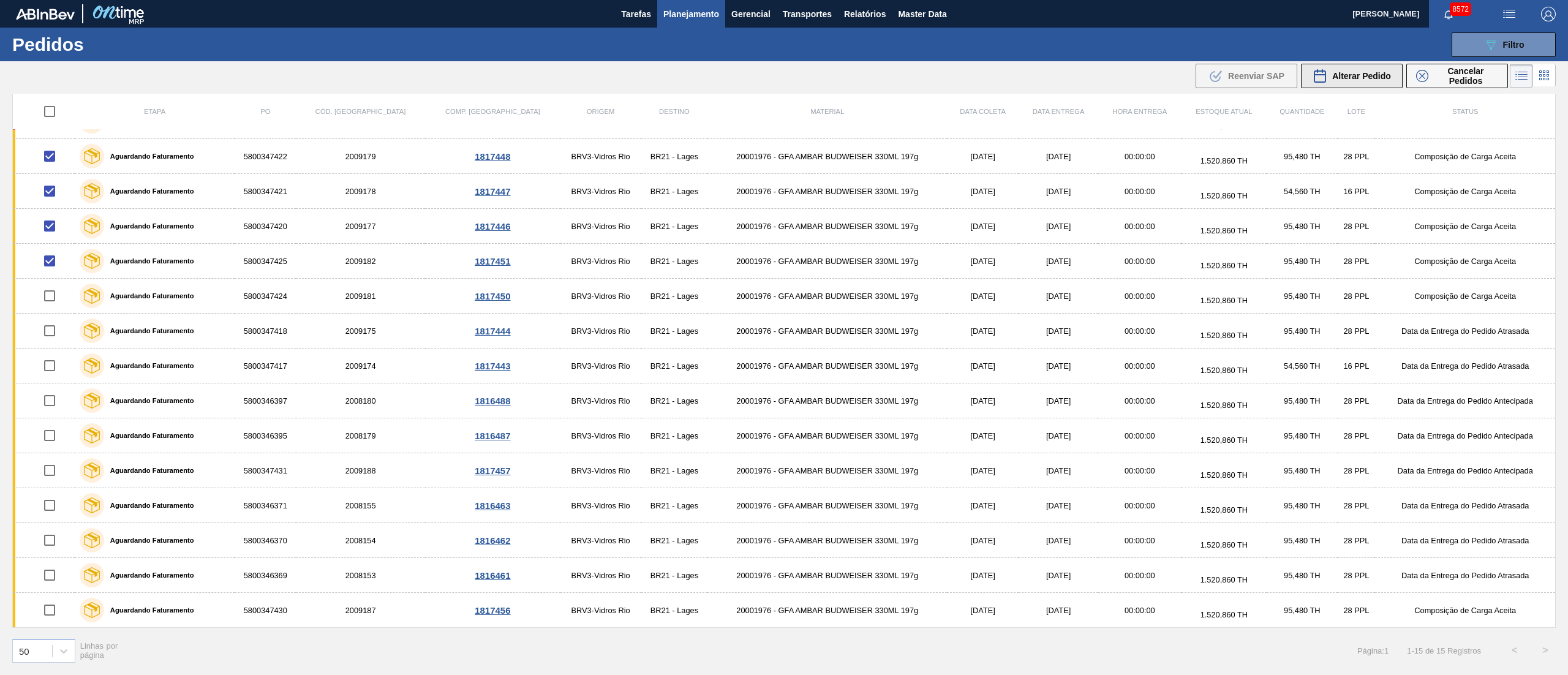
click at [1341, 86] on button "Alterar Pedido" at bounding box center [1351, 75] width 102 height 25
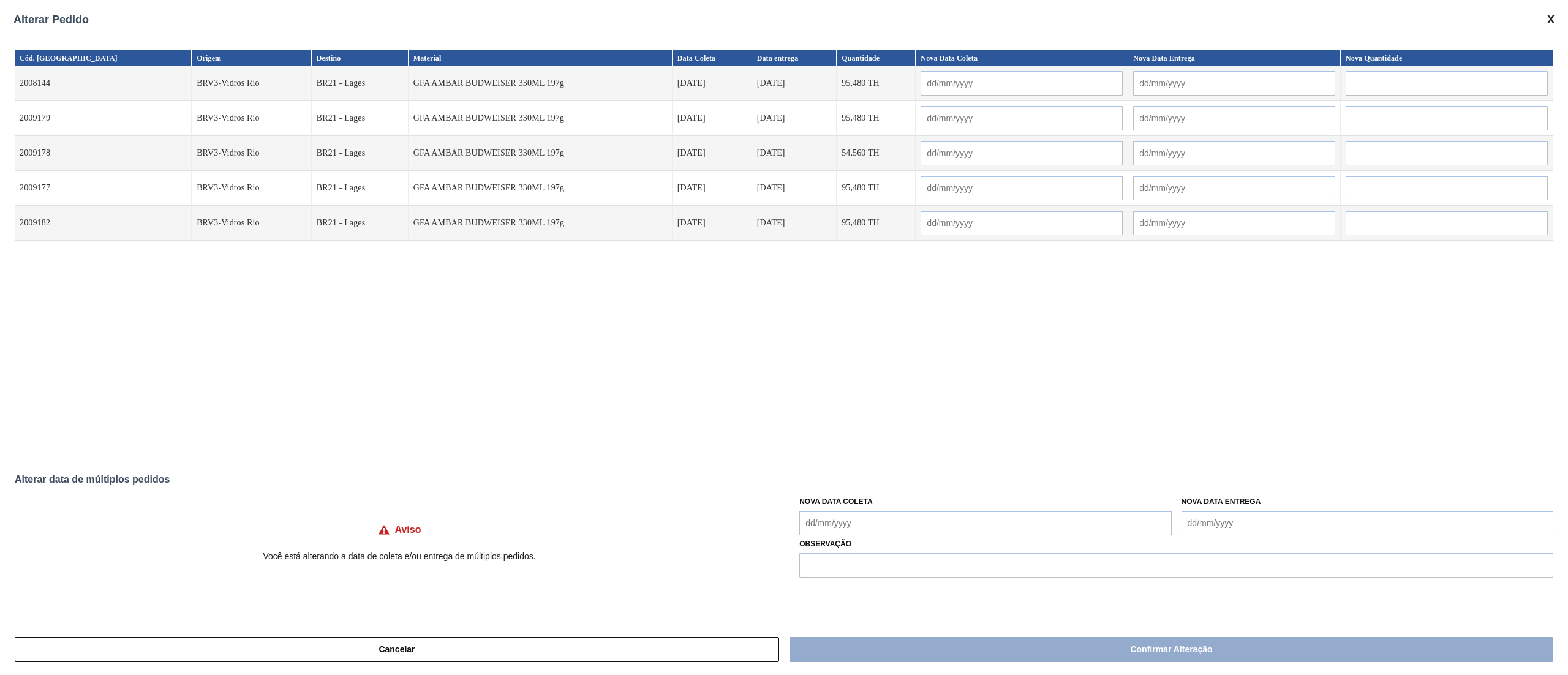
click at [843, 524] on Coleta "Nova Data Coleta" at bounding box center [985, 523] width 372 height 25
click at [911, 448] on div "22" at bounding box center [913, 447] width 16 height 16
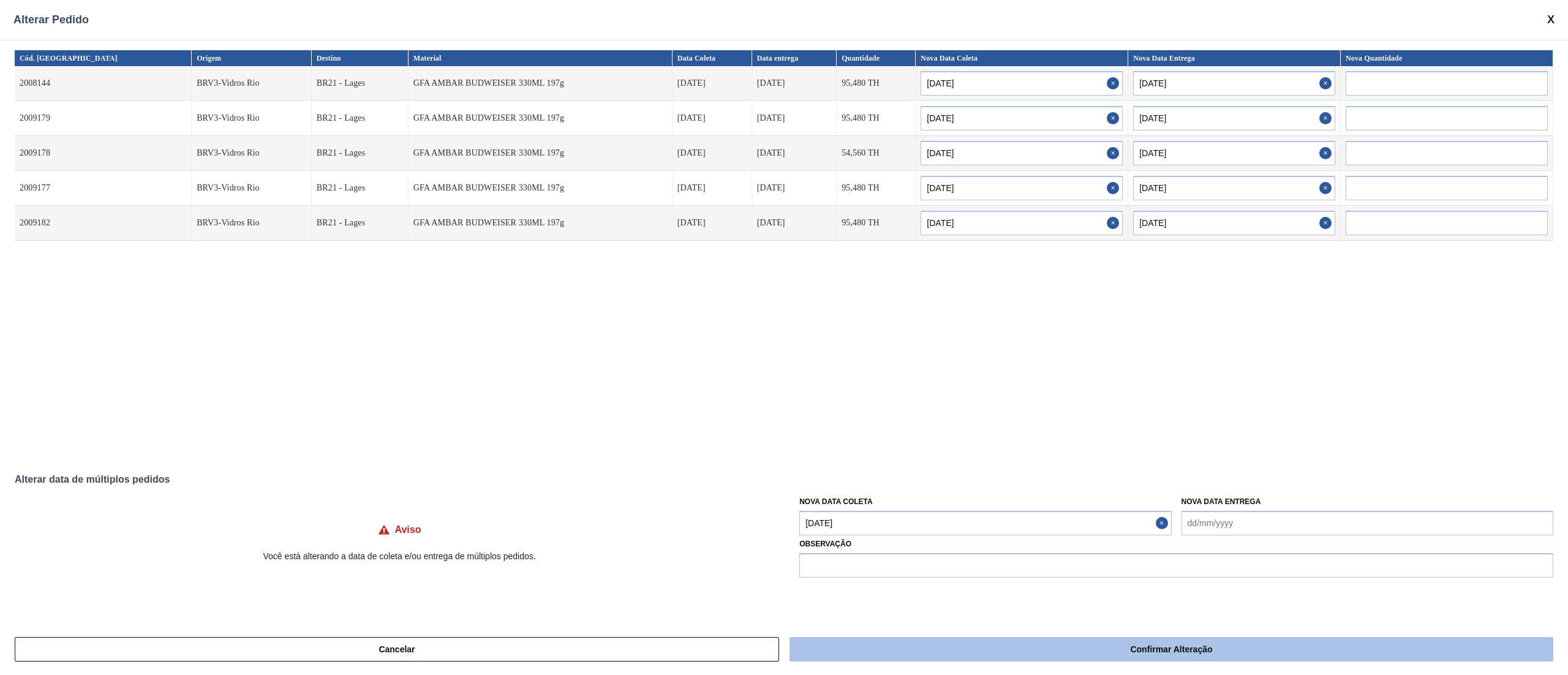
click at [961, 656] on button "Confirmar Alteração" at bounding box center [1170, 649] width 763 height 25
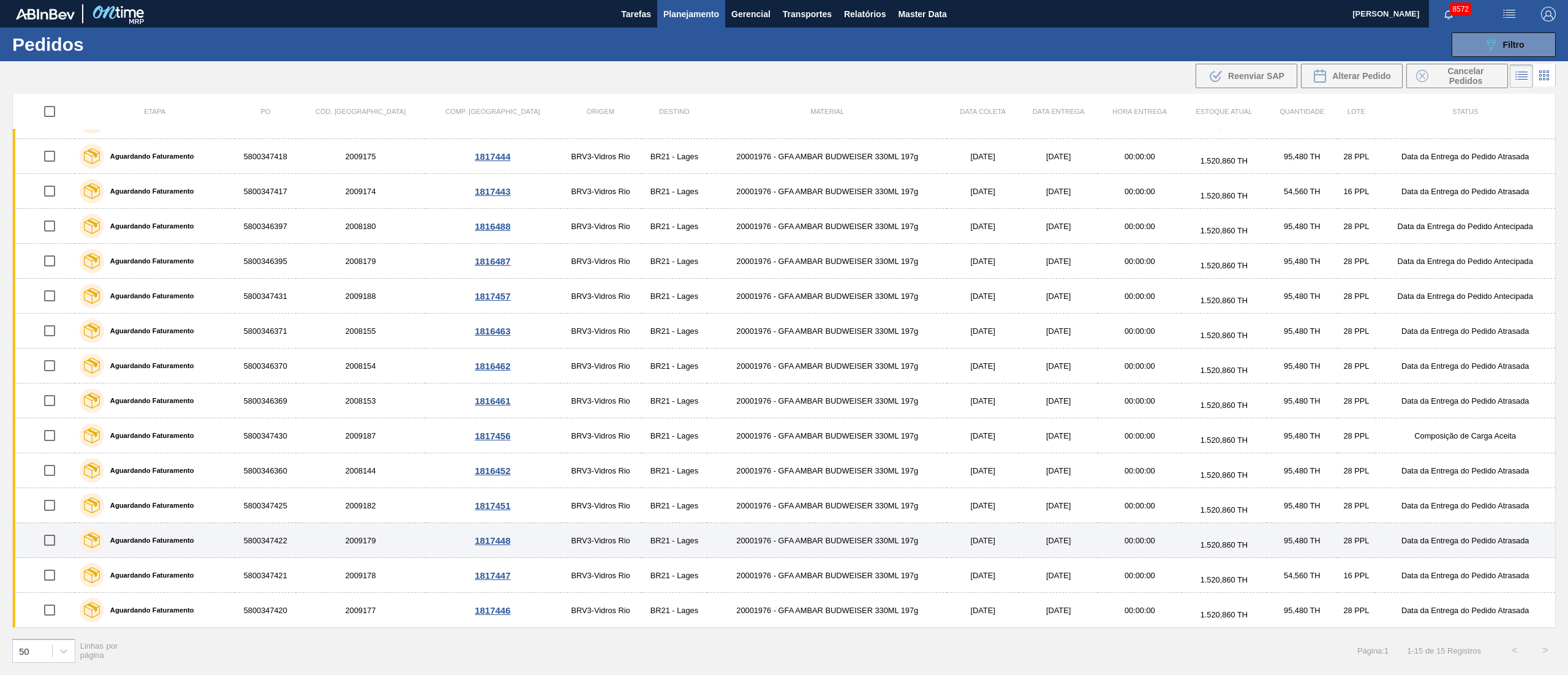
scroll to position [0, 0]
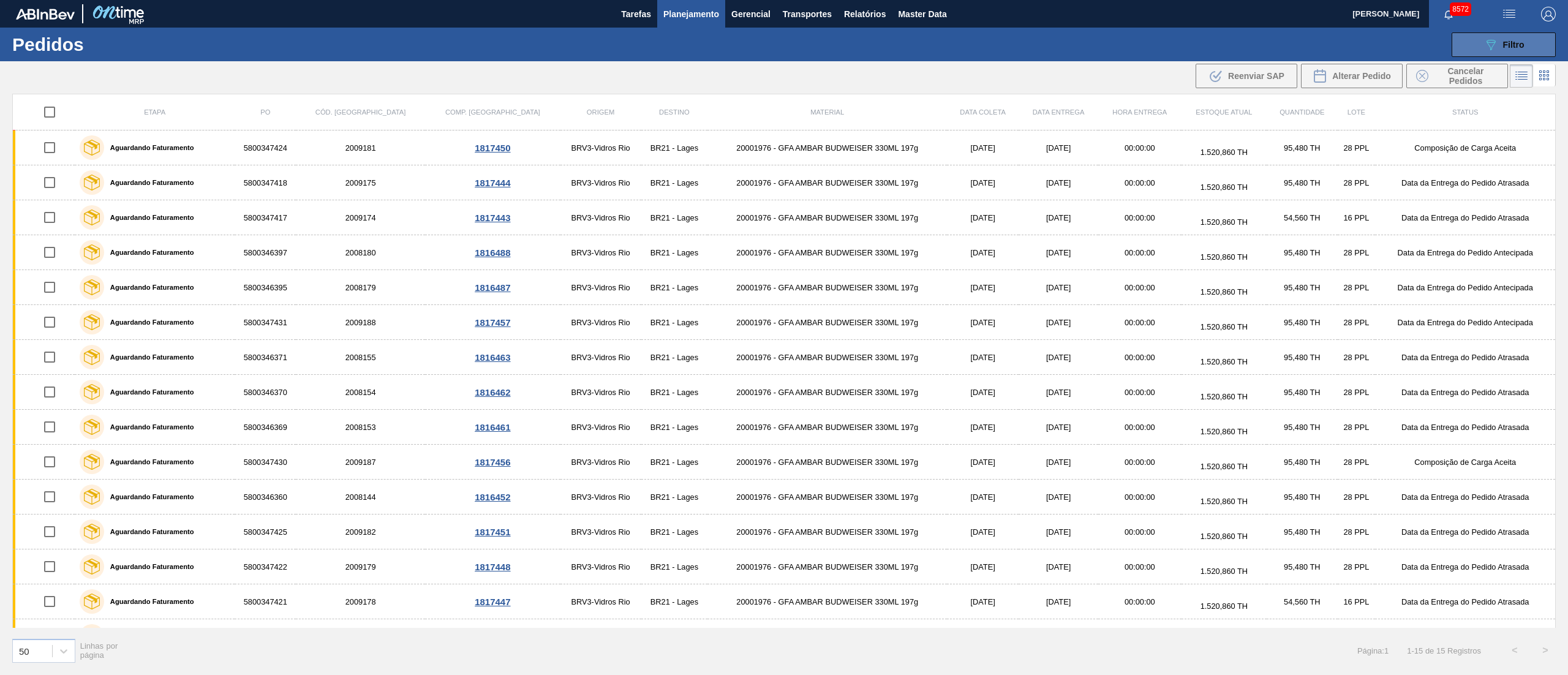
click at [1501, 50] on div "089F7B8B-B2A5-4AFE-B5C0-19BA573D28AC Filtro" at bounding box center [1504, 44] width 41 height 15
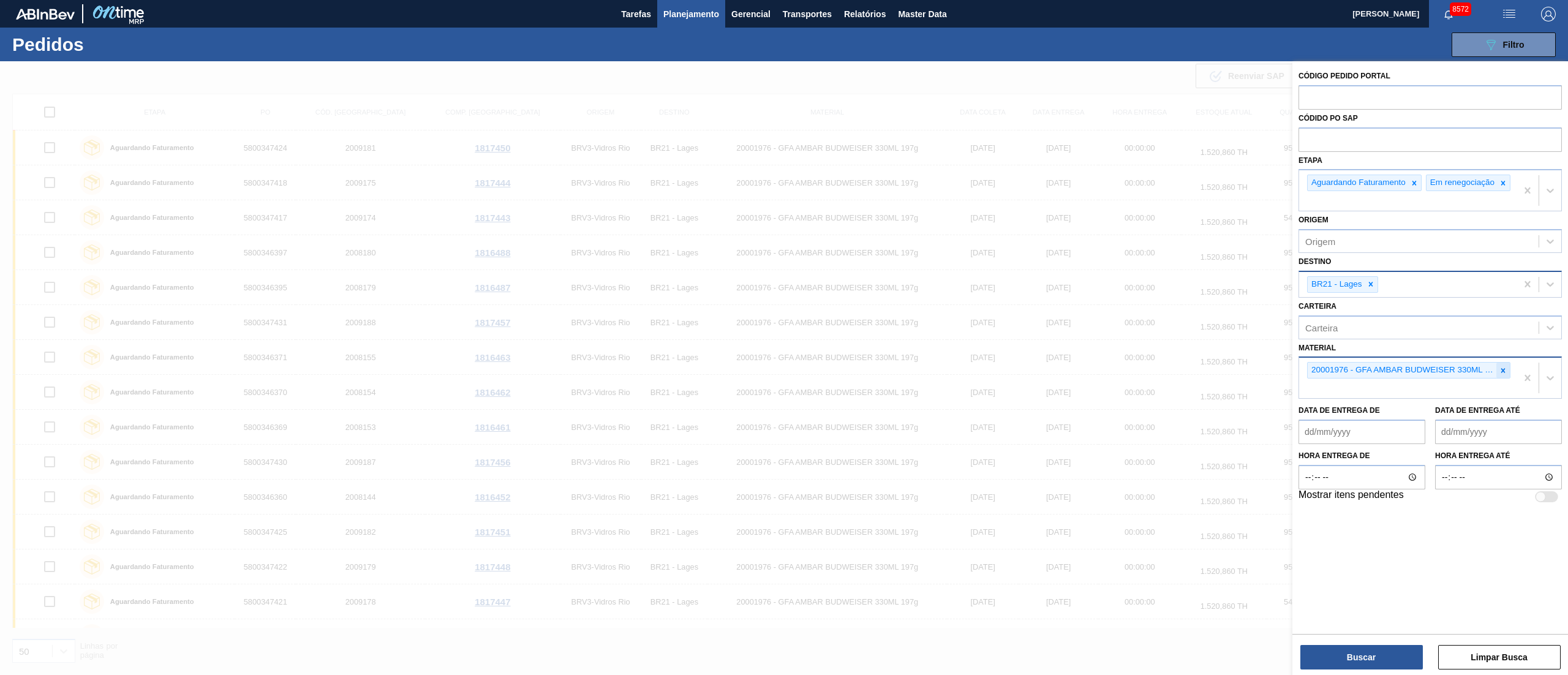
click at [1505, 375] on icon at bounding box center [1503, 370] width 9 height 9
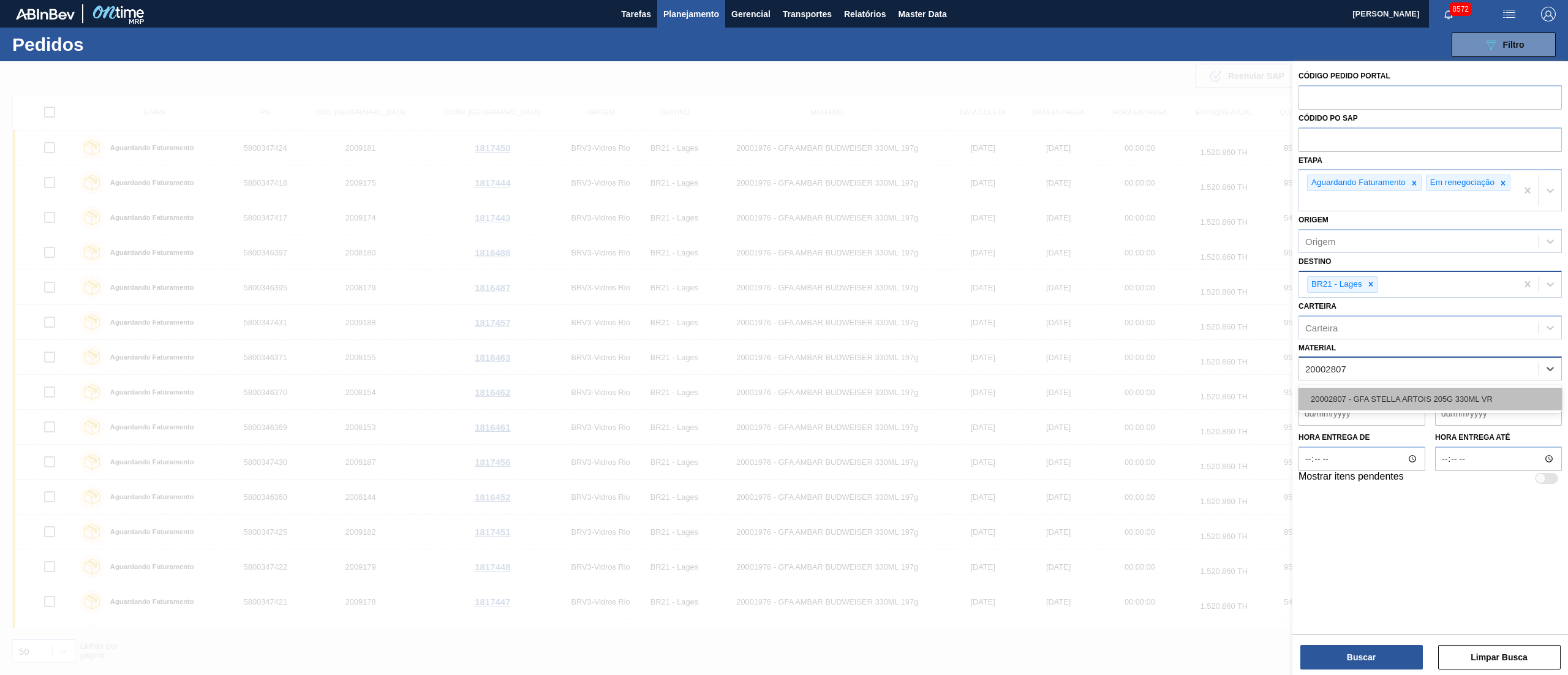
click at [1343, 403] on div "20002807 - GFA STELLA ARTOIS 205G 330ML VR" at bounding box center [1429, 399] width 263 height 23
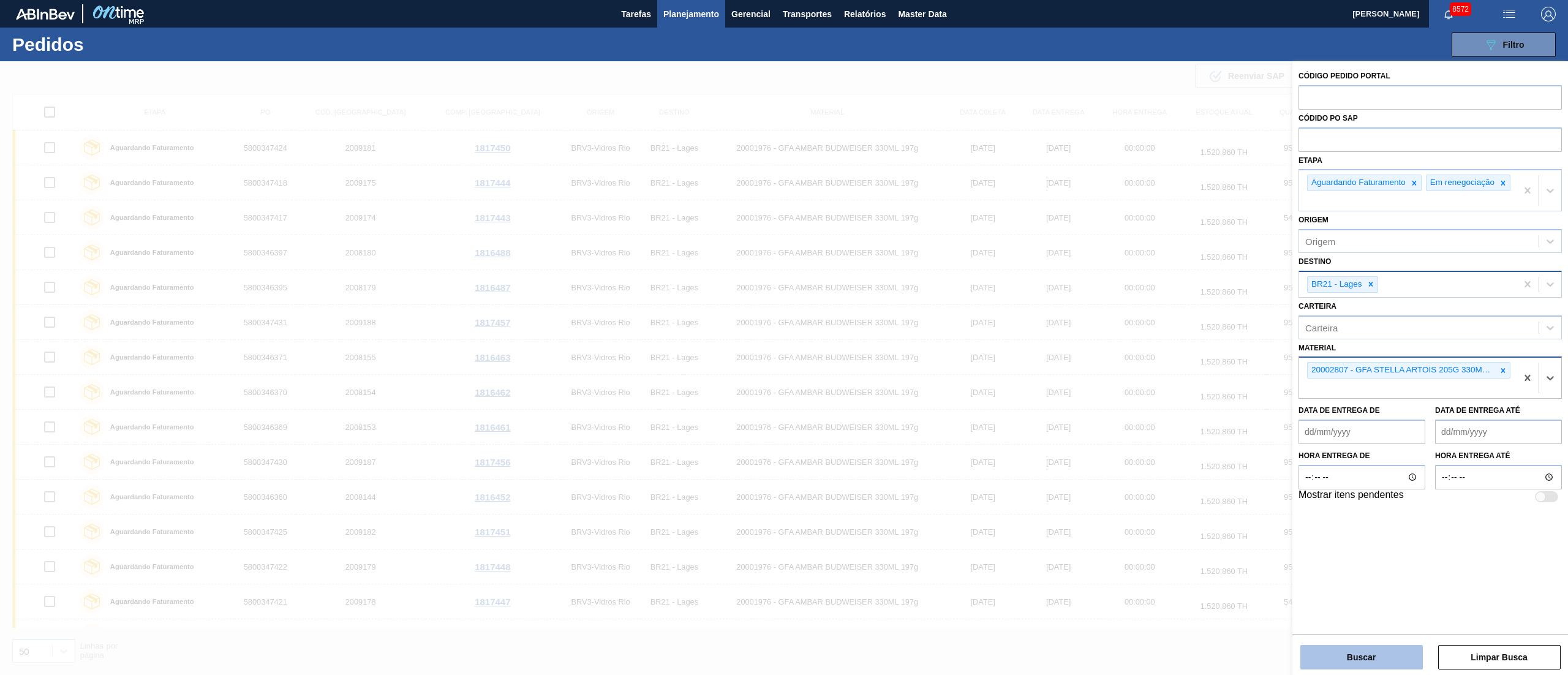
click at [1338, 654] on button "Buscar" at bounding box center [1361, 657] width 122 height 25
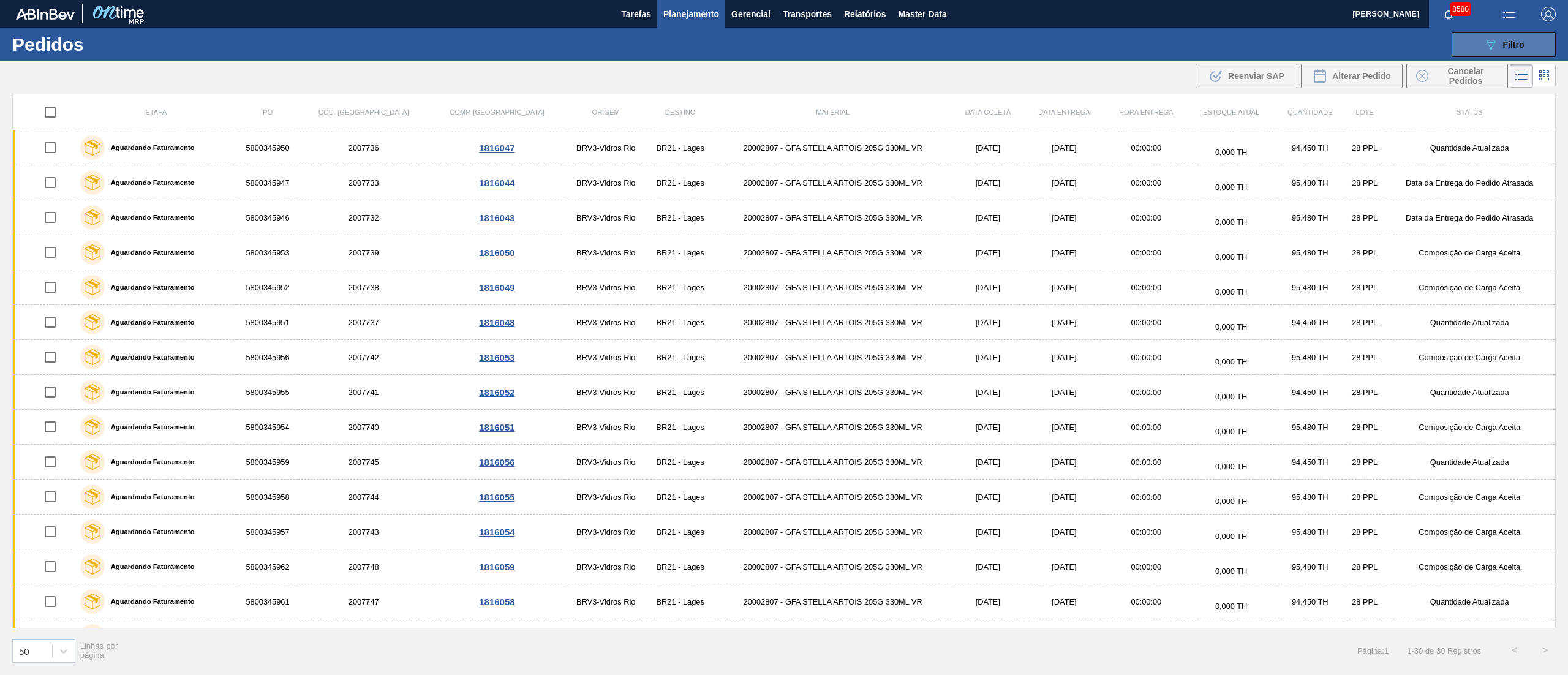
click at [1506, 40] on span "Filtro" at bounding box center [1513, 44] width 21 height 9
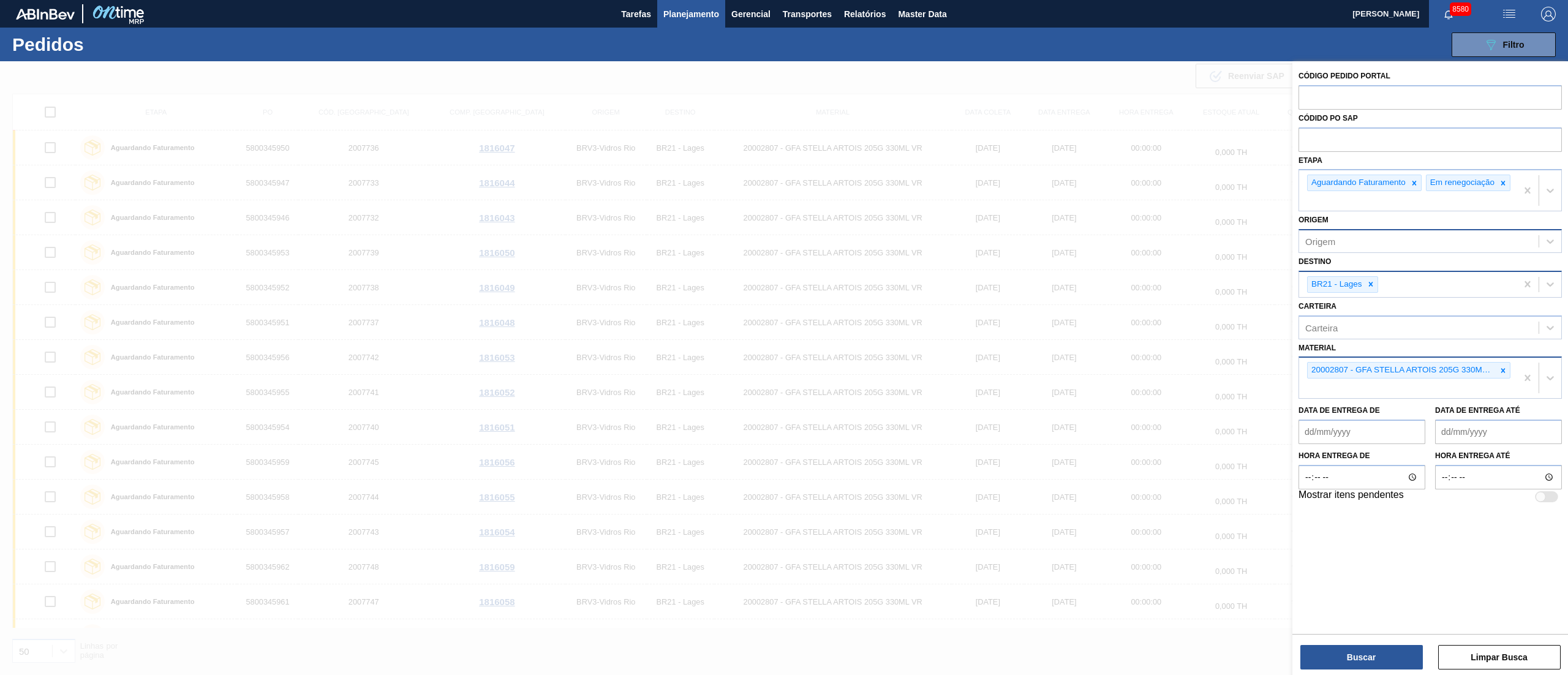
click at [1331, 251] on div "Origem" at bounding box center [1418, 241] width 239 height 18
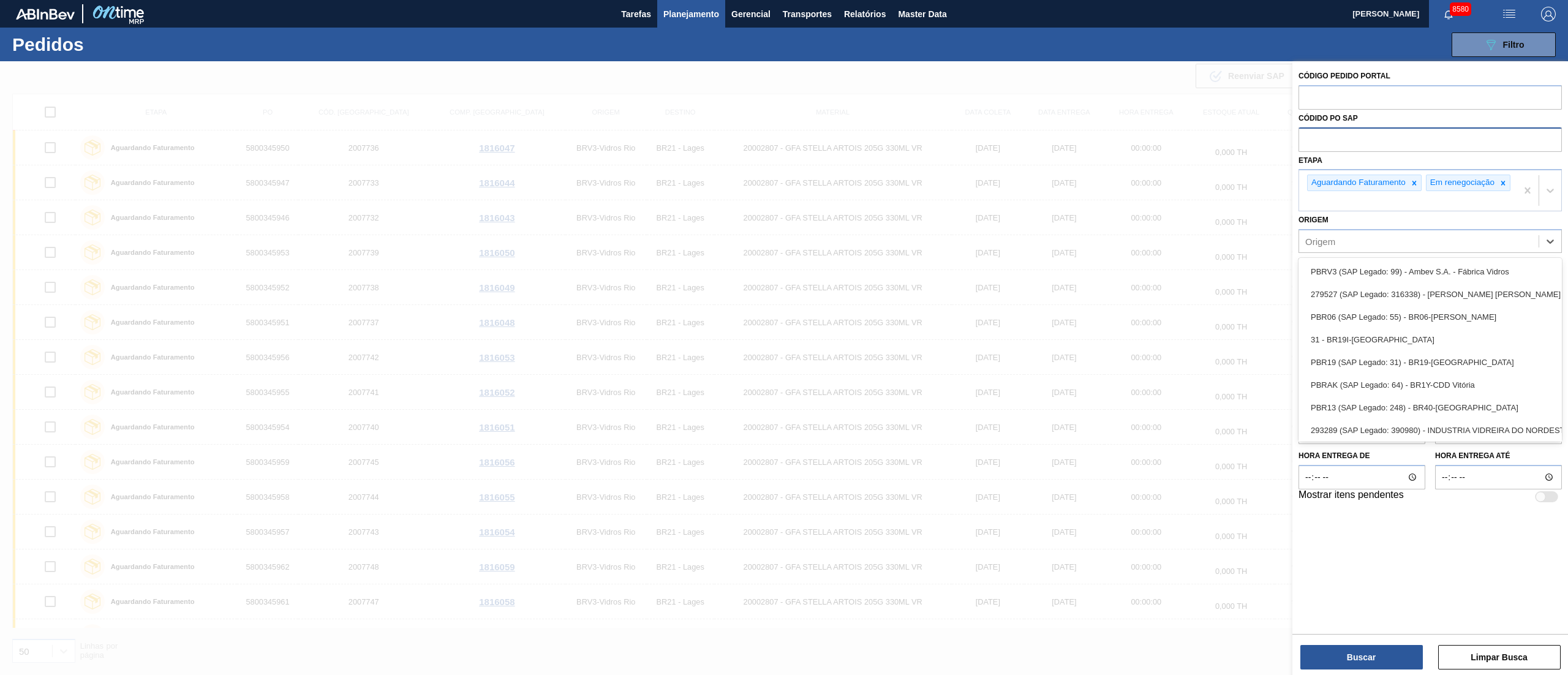
click at [1330, 131] on input "text" at bounding box center [1429, 139] width 263 height 23
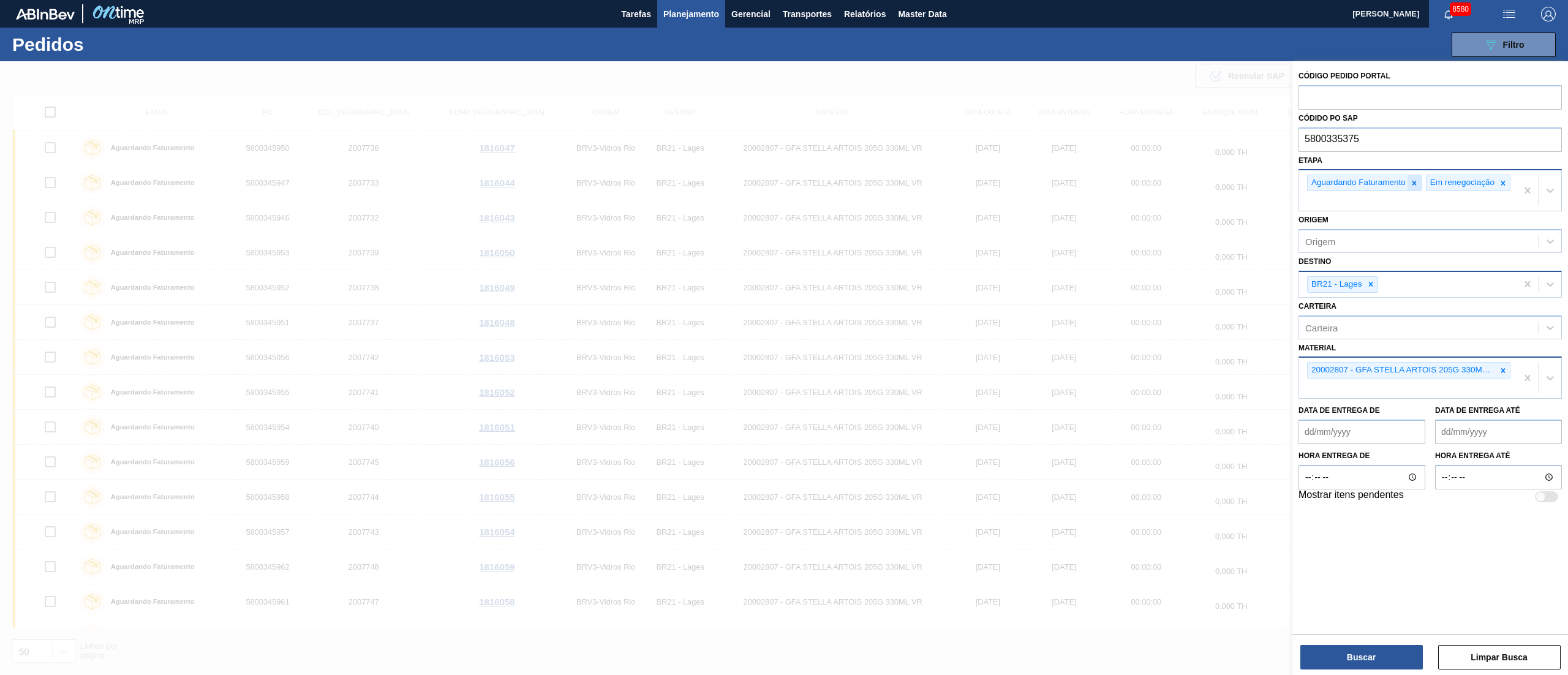
click at [1418, 182] on icon at bounding box center [1414, 183] width 9 height 9
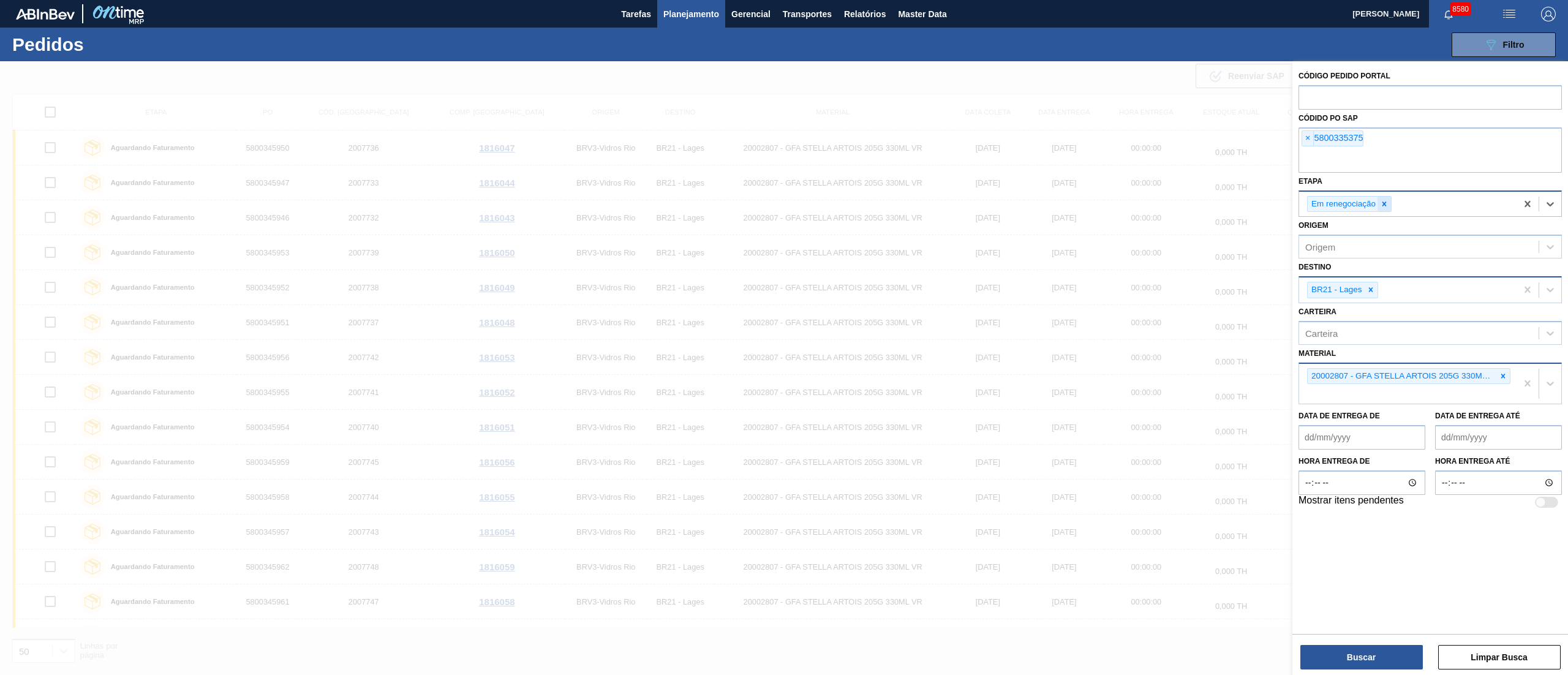
click at [1382, 208] on icon at bounding box center [1384, 204] width 9 height 9
click at [1374, 288] on icon at bounding box center [1371, 287] width 9 height 9
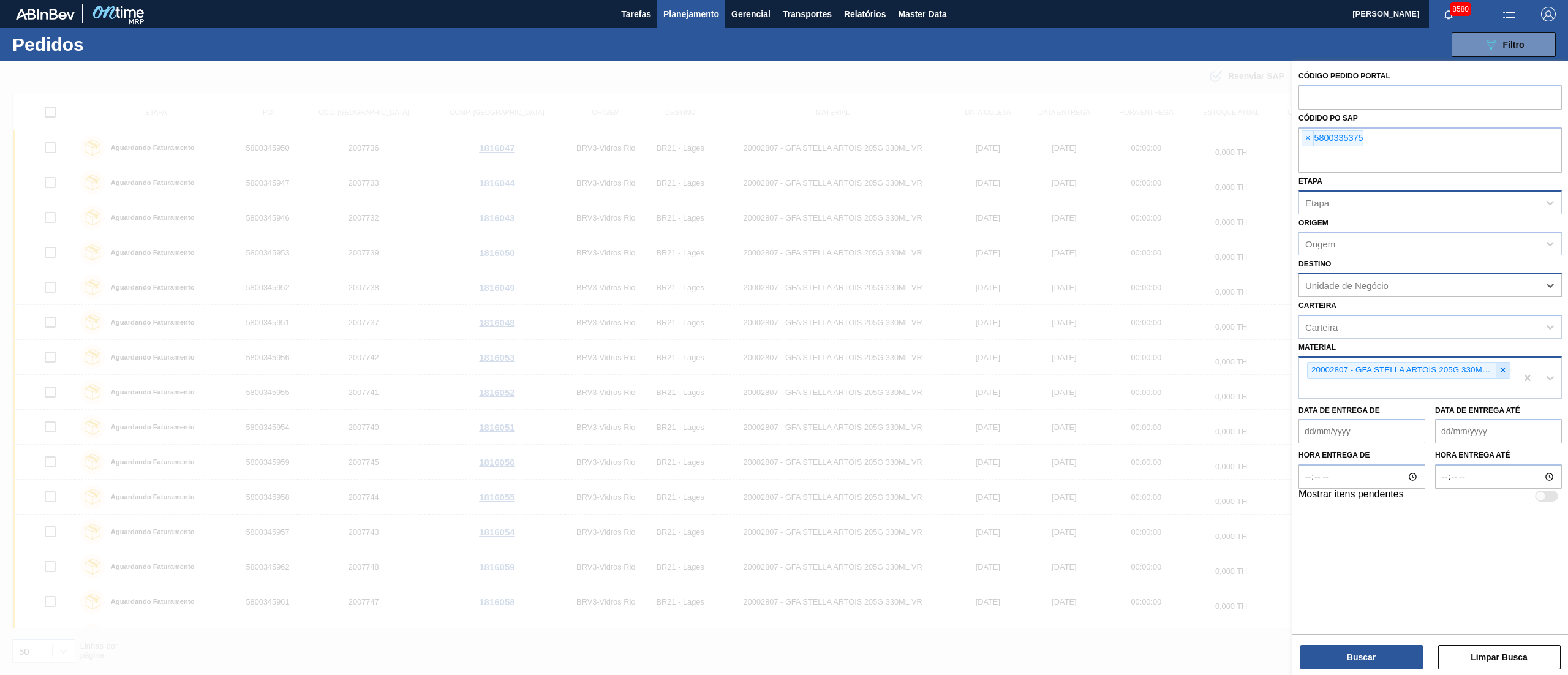
click at [1500, 371] on icon at bounding box center [1502, 370] width 4 height 4
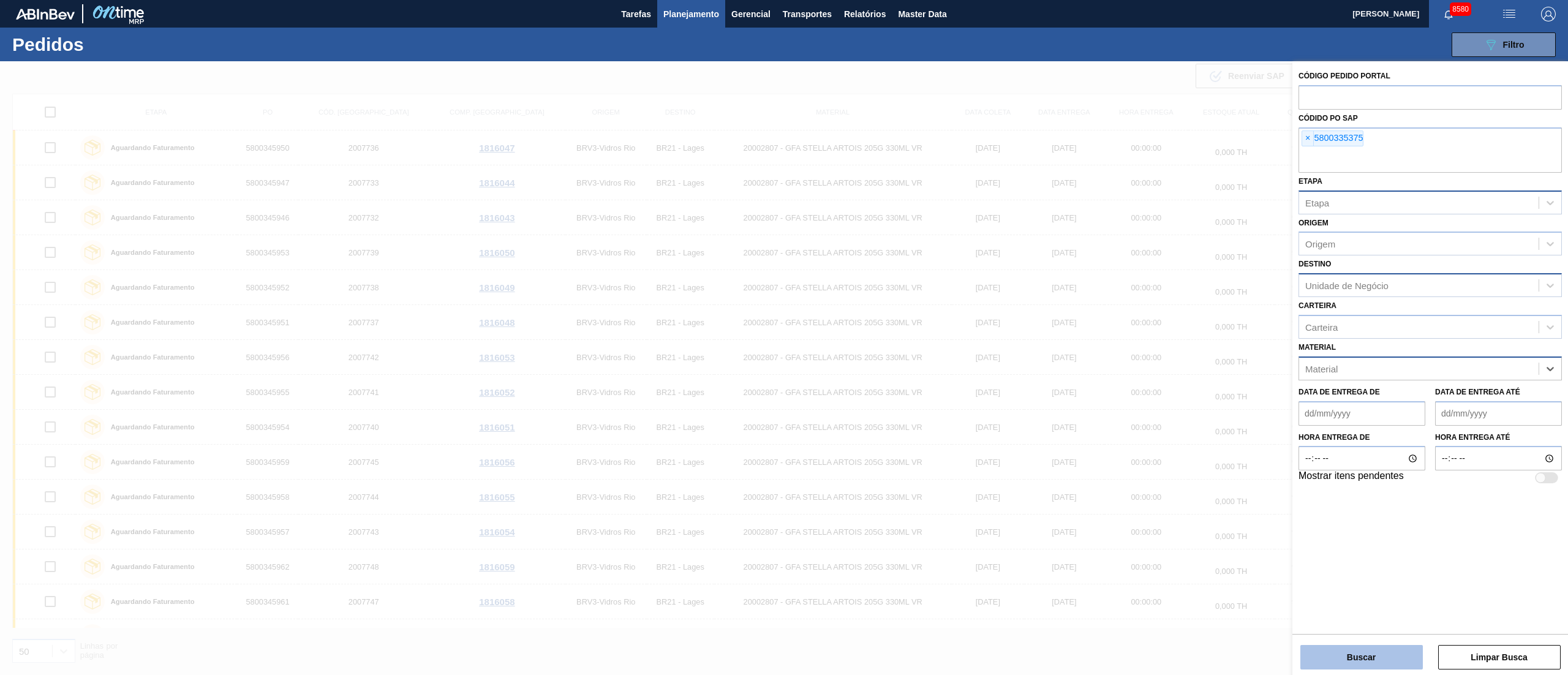
click at [1363, 654] on button "Buscar" at bounding box center [1361, 657] width 122 height 25
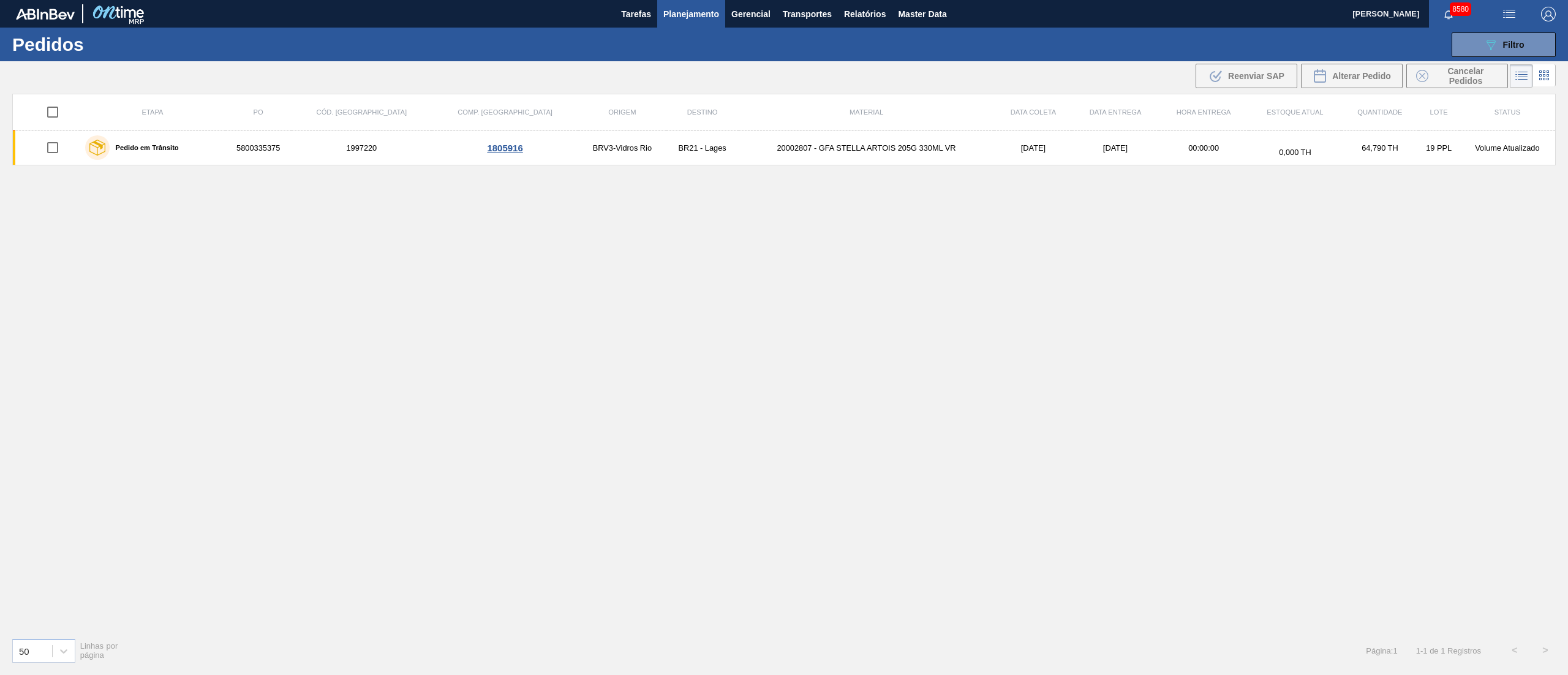
click at [316, 234] on div "Etapa PO Cód. Pedido Comp. Carga Origem Destino Material Data [PERSON_NAME] Dat…" at bounding box center [783, 361] width 1543 height 535
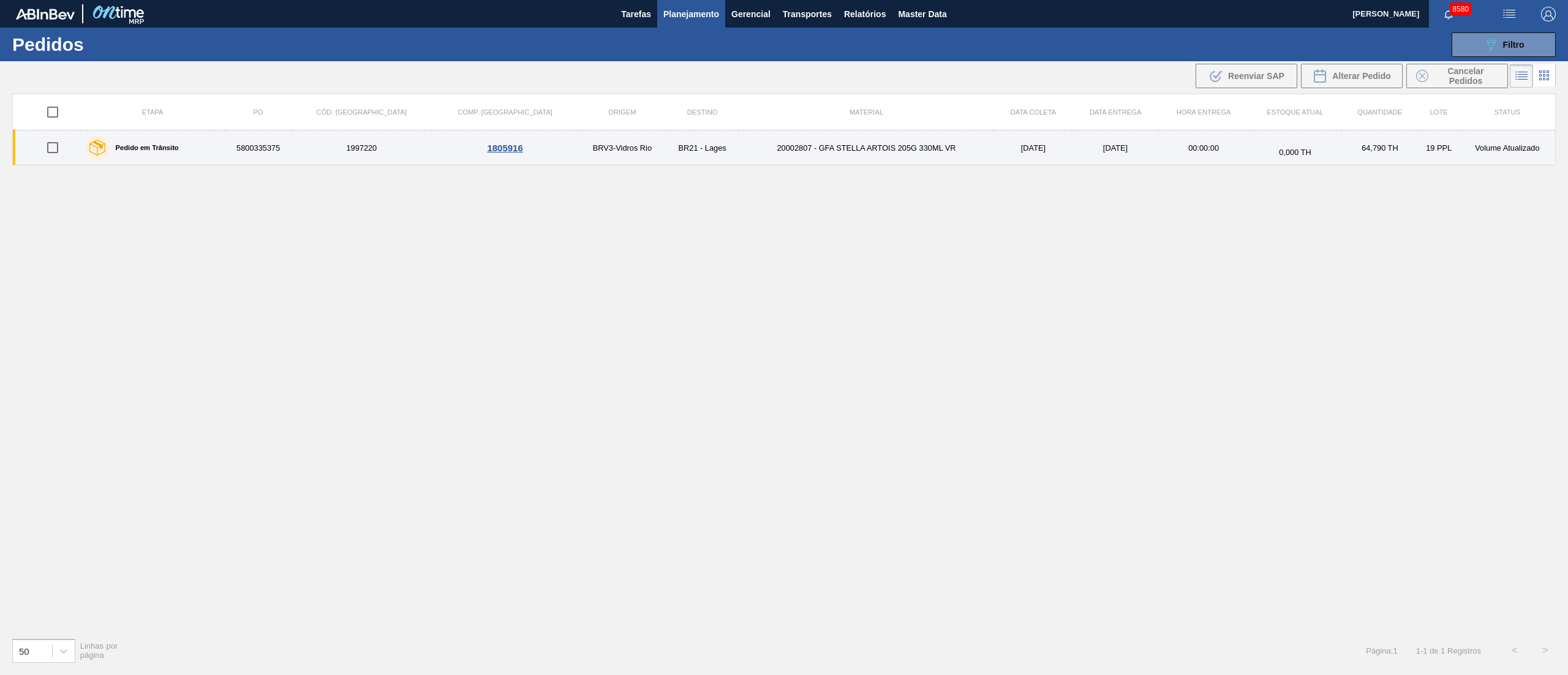
click at [292, 151] on td "5800335375" at bounding box center [258, 148] width 66 height 35
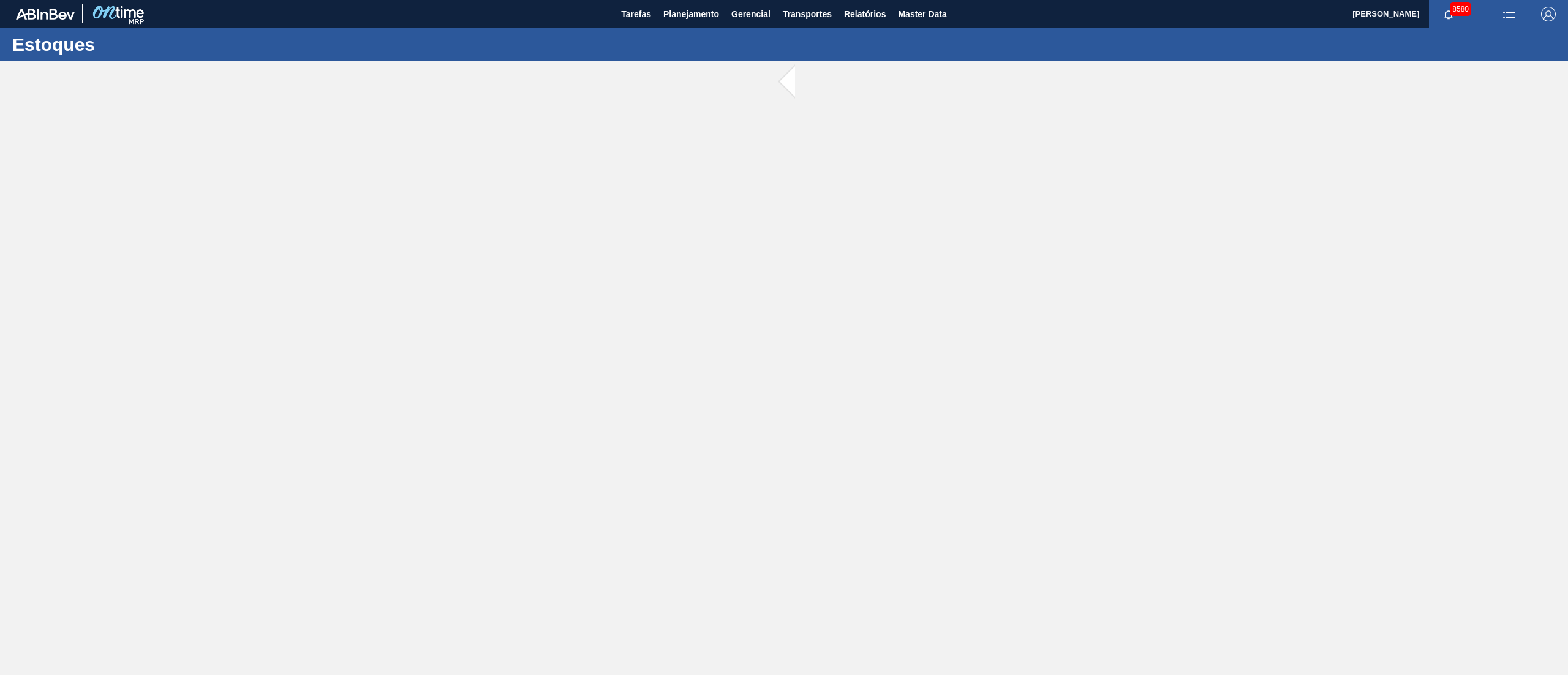
click at [311, 151] on main "Tarefas Planejamento Gerencial Transportes Relatórios Master Data [PERSON_NAME]…" at bounding box center [784, 337] width 1568 height 675
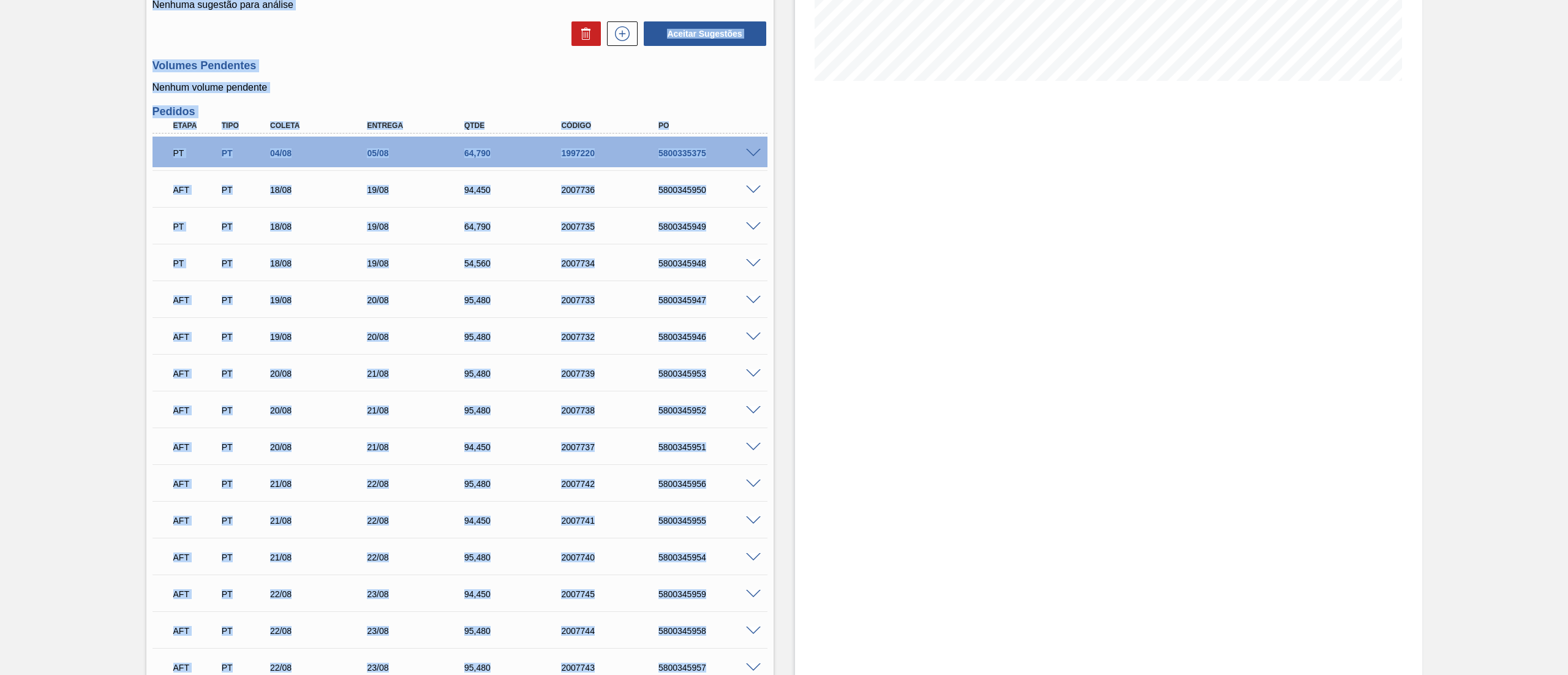
scroll to position [368, 0]
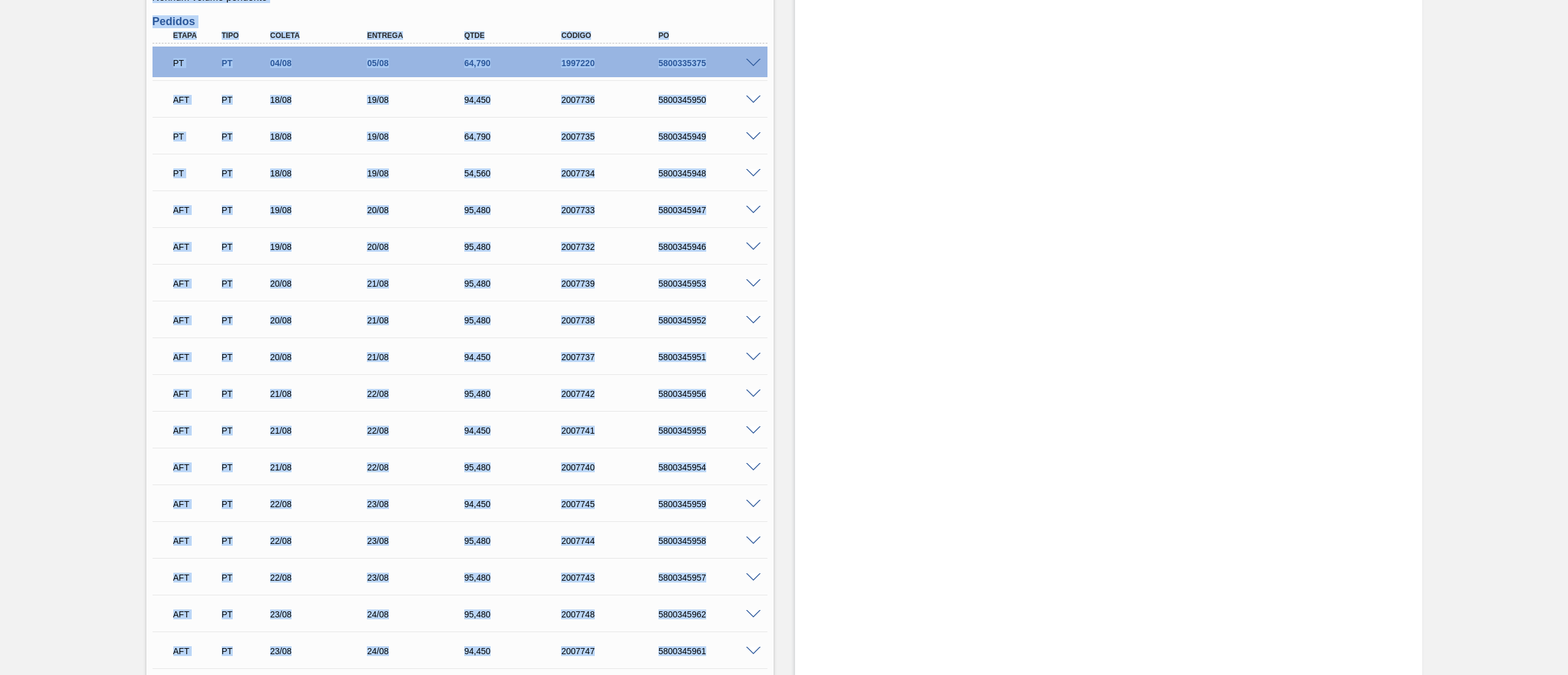
click at [374, 14] on div "Unidade [PERSON_NAME] MIN 206,700 TH PE MAX 689,050 TH Próxima Entrega 19/08 - …" at bounding box center [459, 542] width 627 height 1617
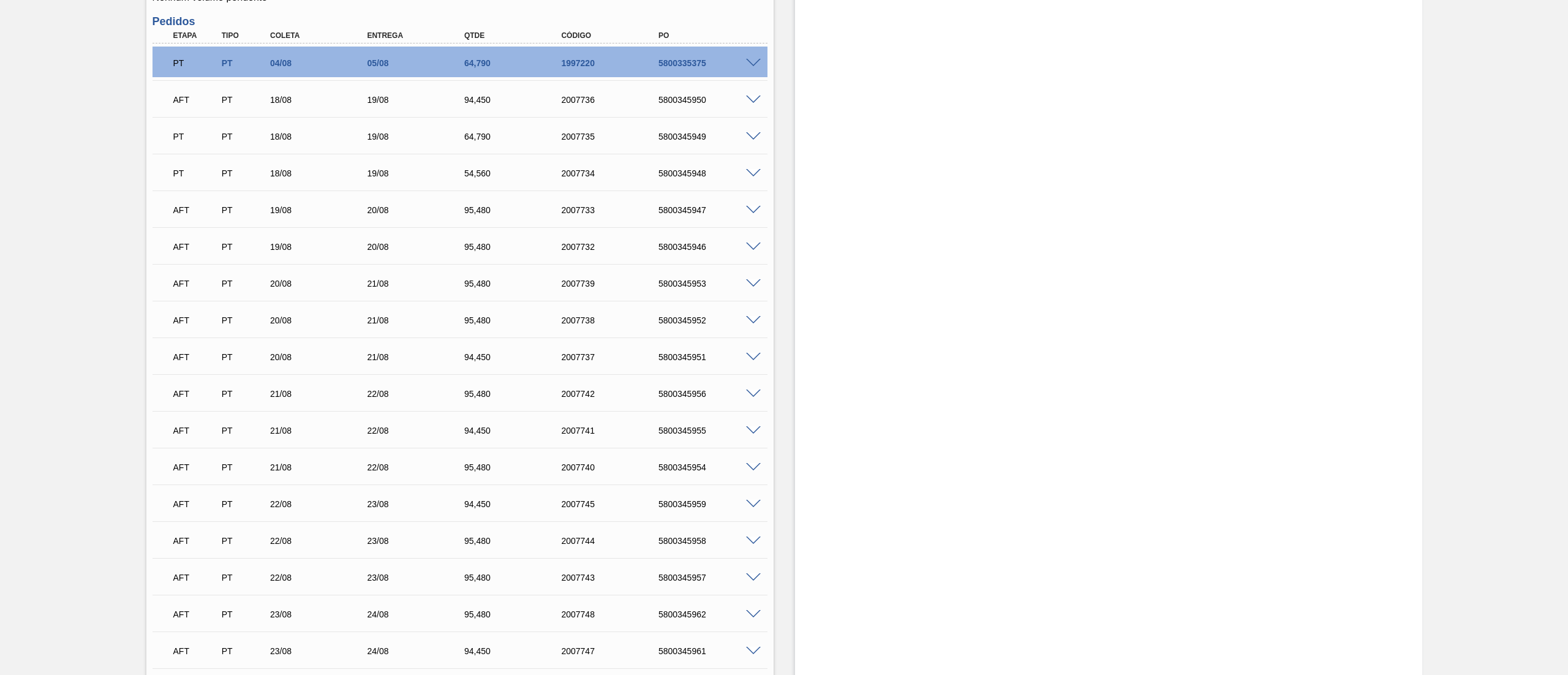
click at [756, 63] on span at bounding box center [752, 63] width 15 height 9
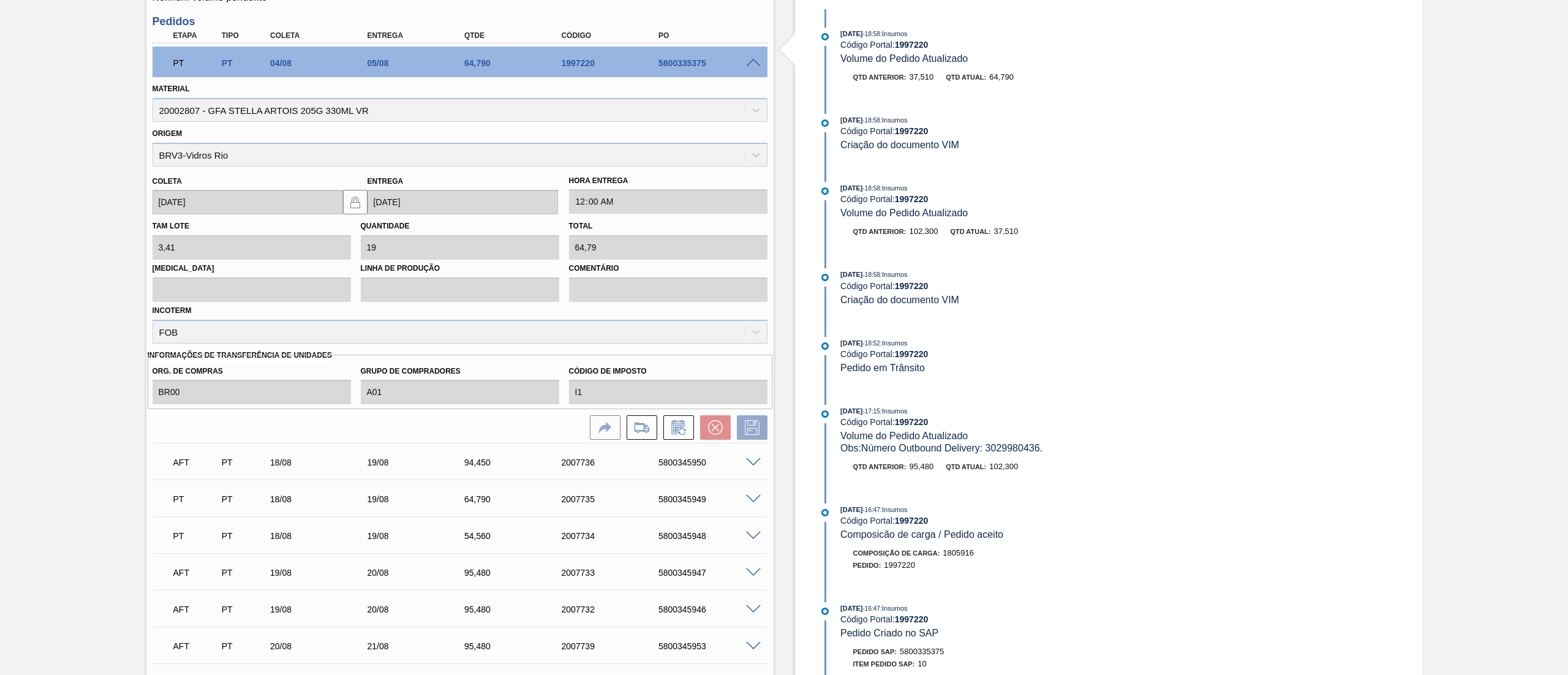
click at [754, 60] on span at bounding box center [752, 63] width 15 height 9
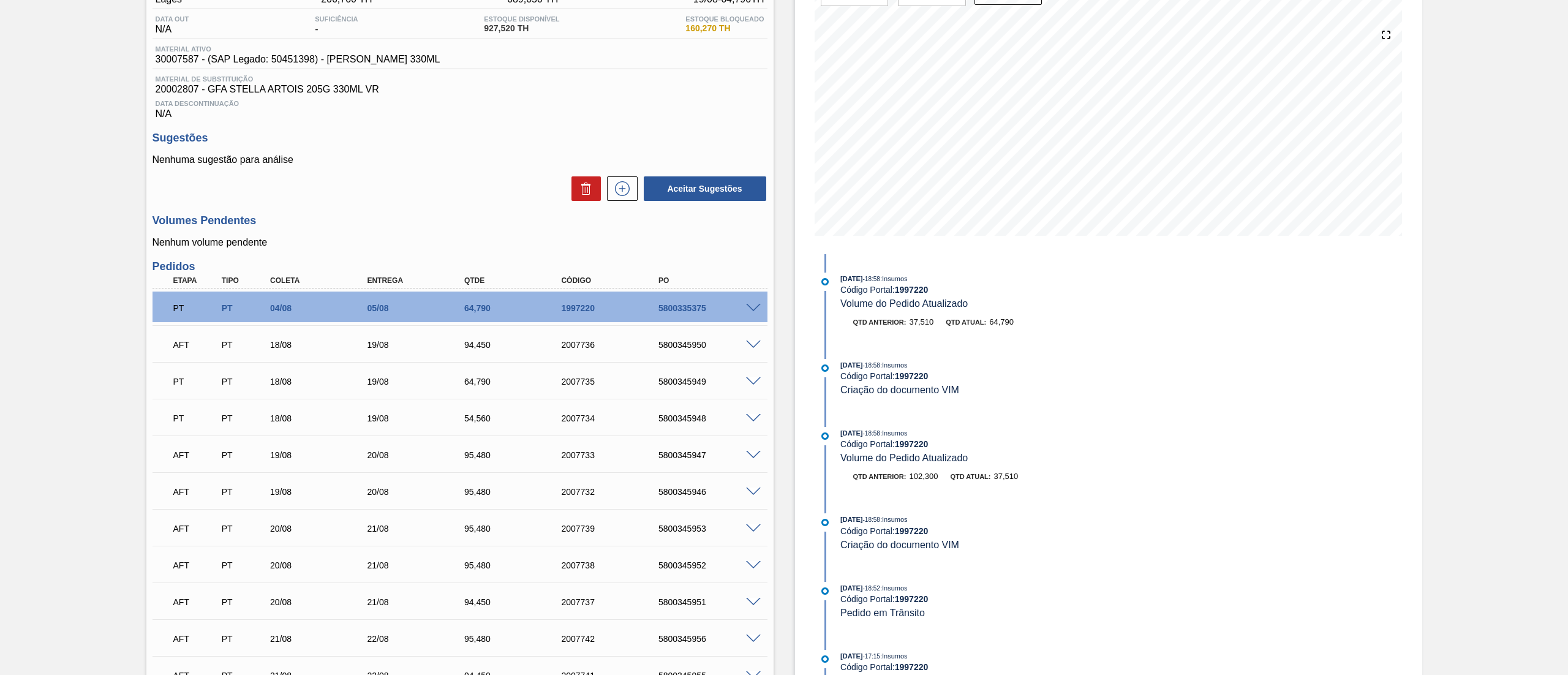
scroll to position [0, 0]
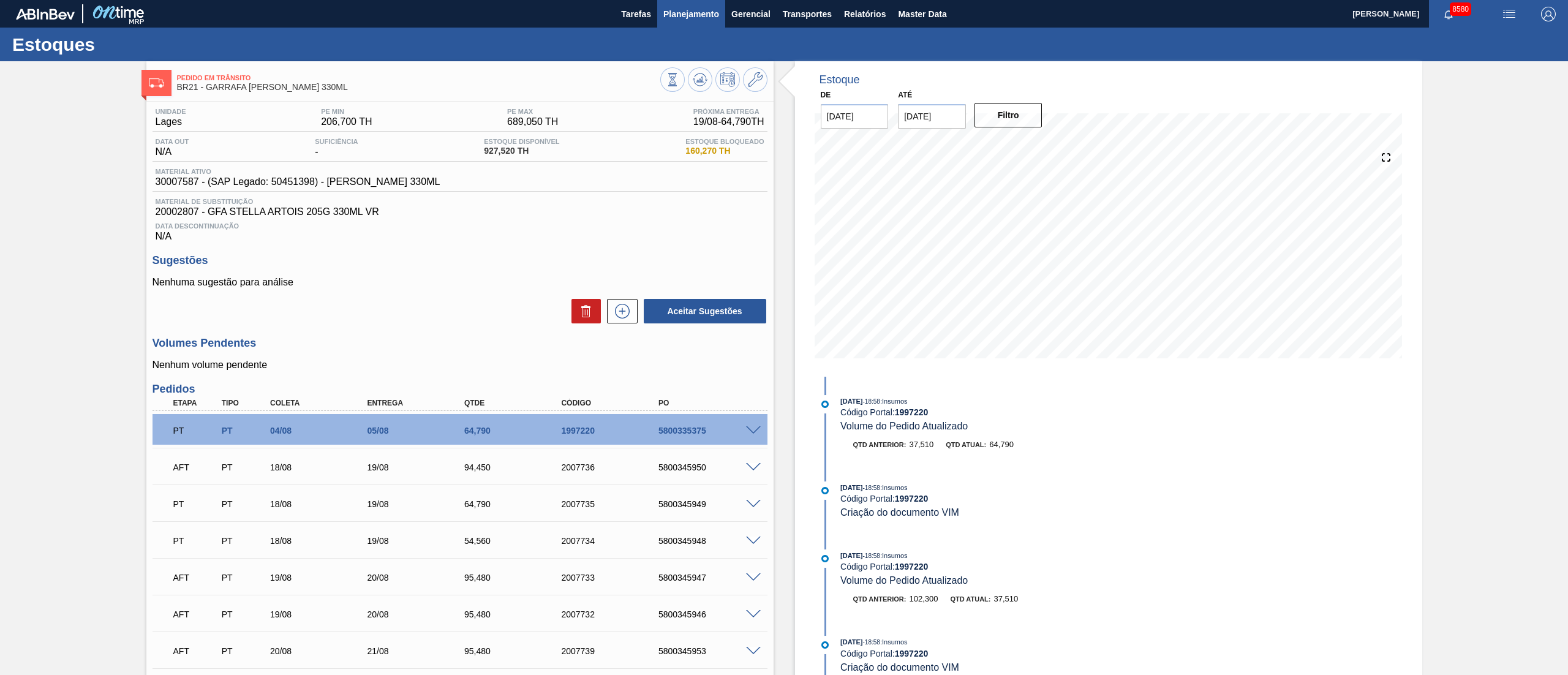
click at [682, 7] on span "Planejamento" at bounding box center [691, 14] width 56 height 15
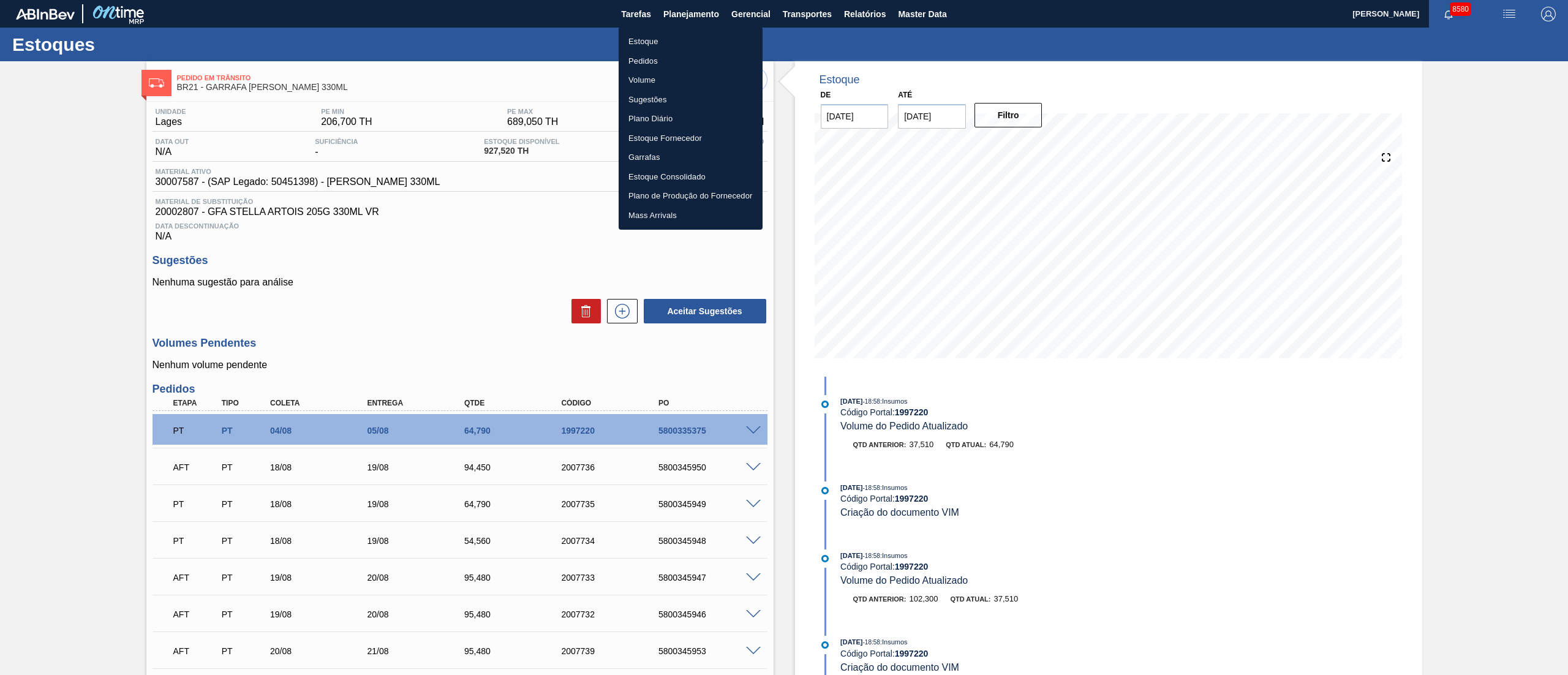
click at [645, 59] on li "Pedidos" at bounding box center [690, 61] width 144 height 20
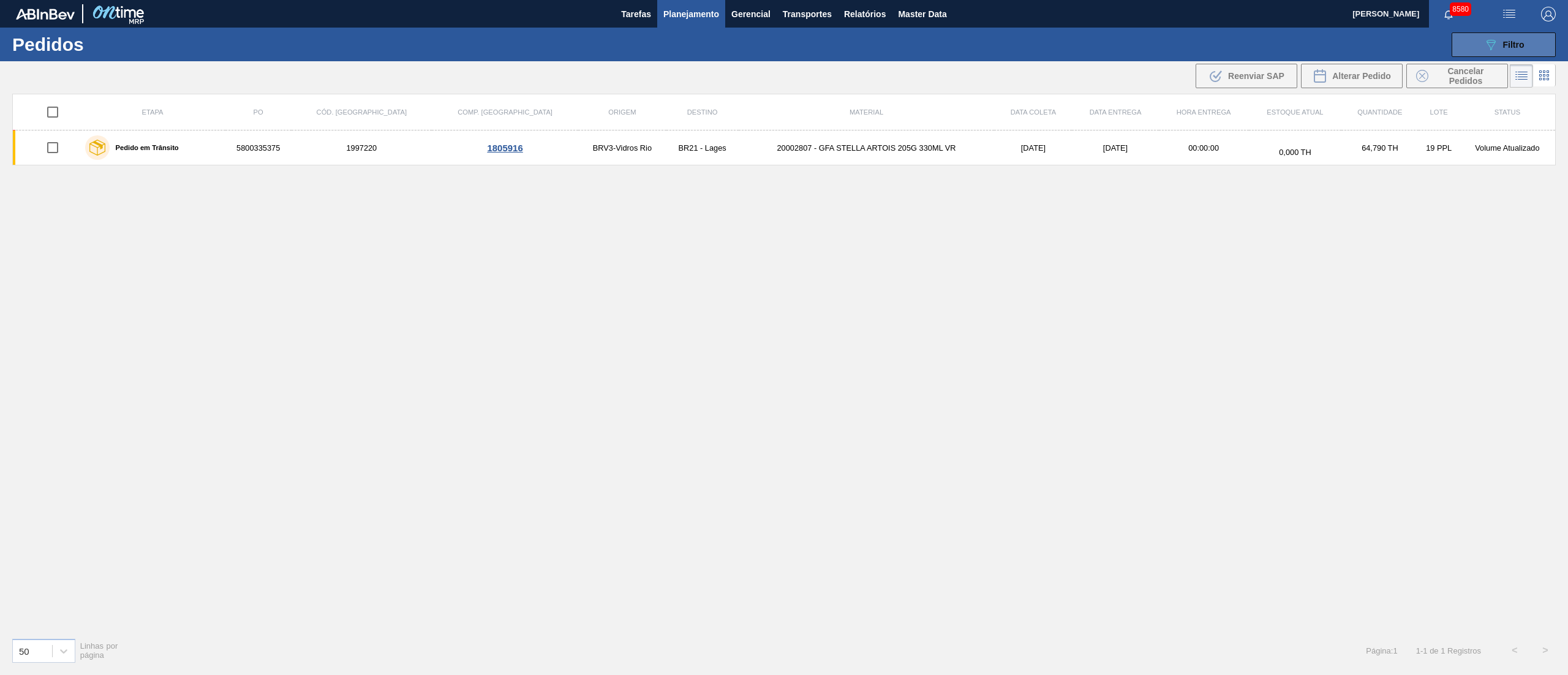
click at [1501, 48] on div "089F7B8B-B2A5-4AFE-B5C0-19BA573D28AC Filtro" at bounding box center [1504, 44] width 41 height 15
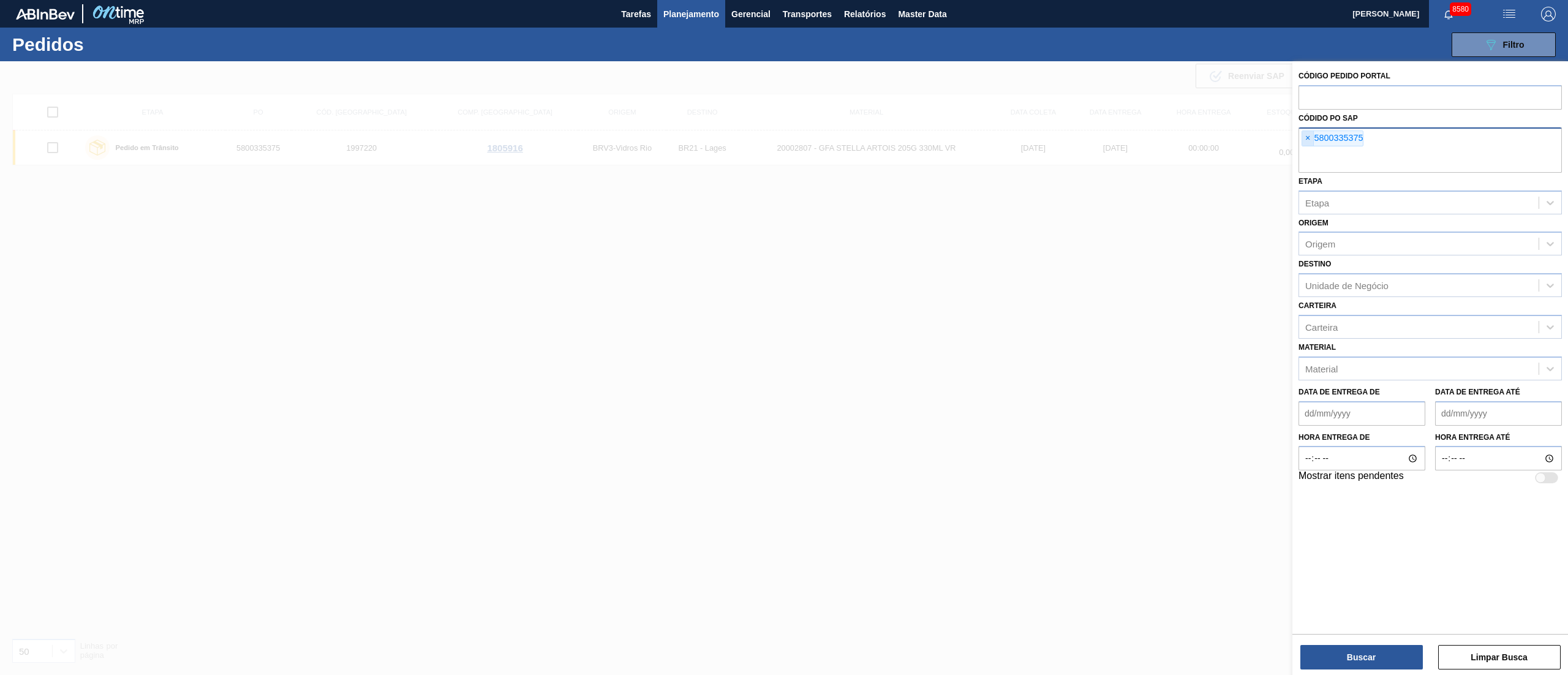
click at [1306, 135] on span "×" at bounding box center [1308, 138] width 12 height 15
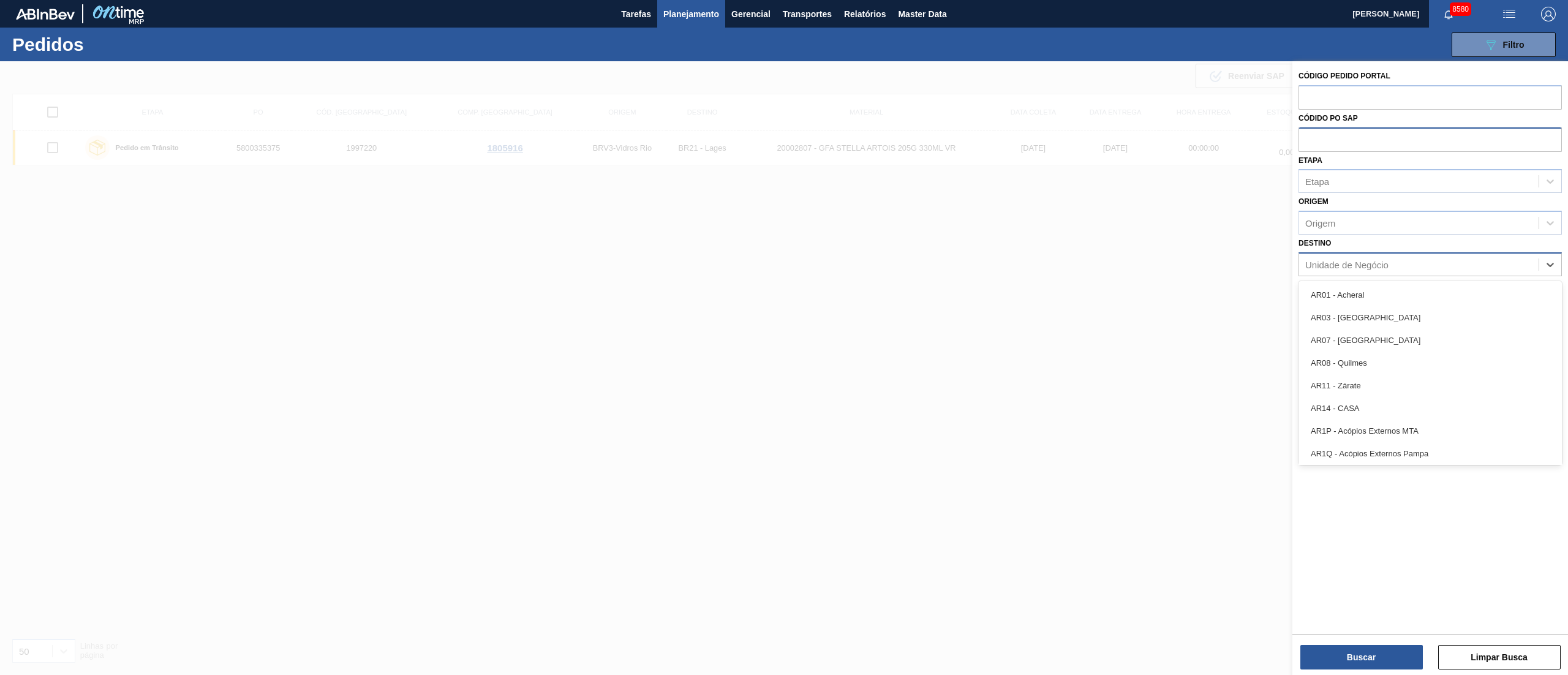
click at [1317, 271] on div "Unidade de Negócio" at bounding box center [1418, 264] width 239 height 18
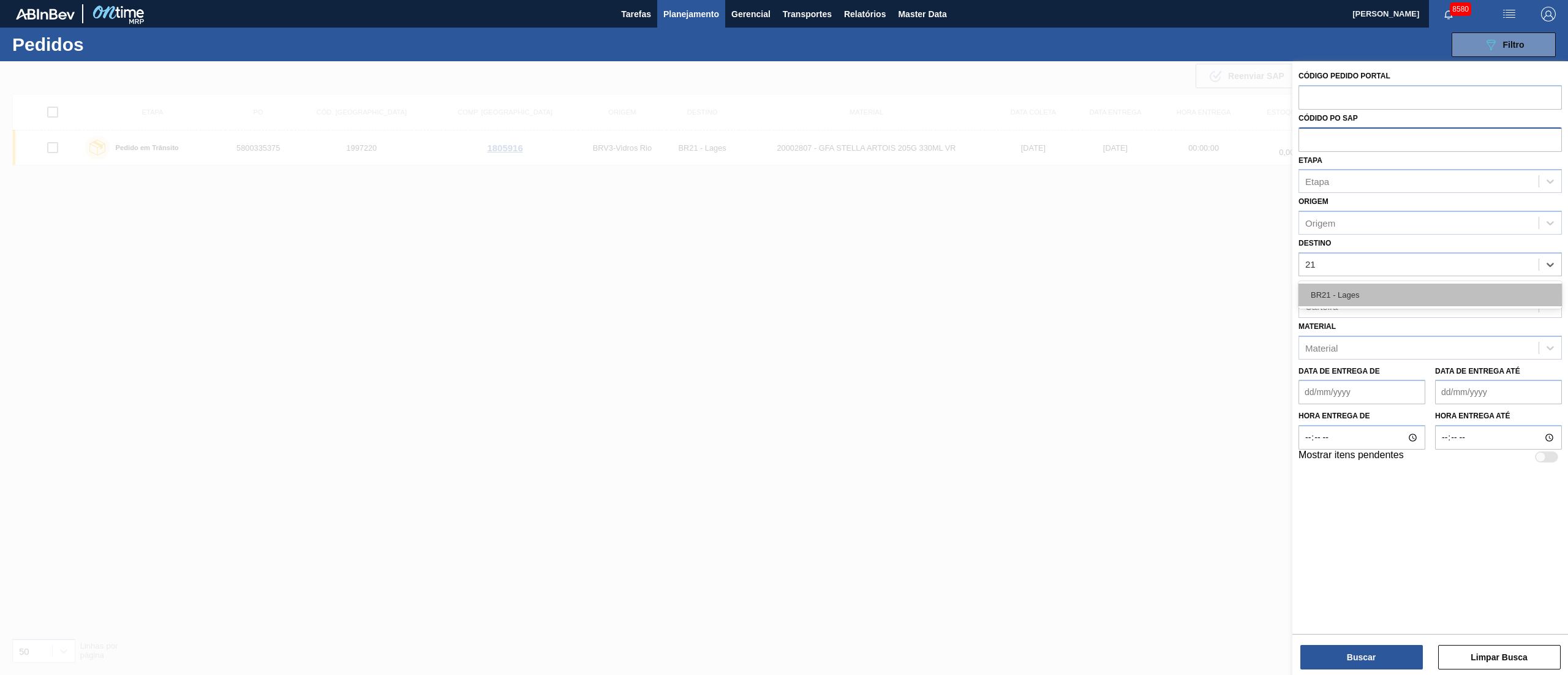
click at [1331, 291] on div "BR21 - Lages" at bounding box center [1429, 295] width 263 height 23
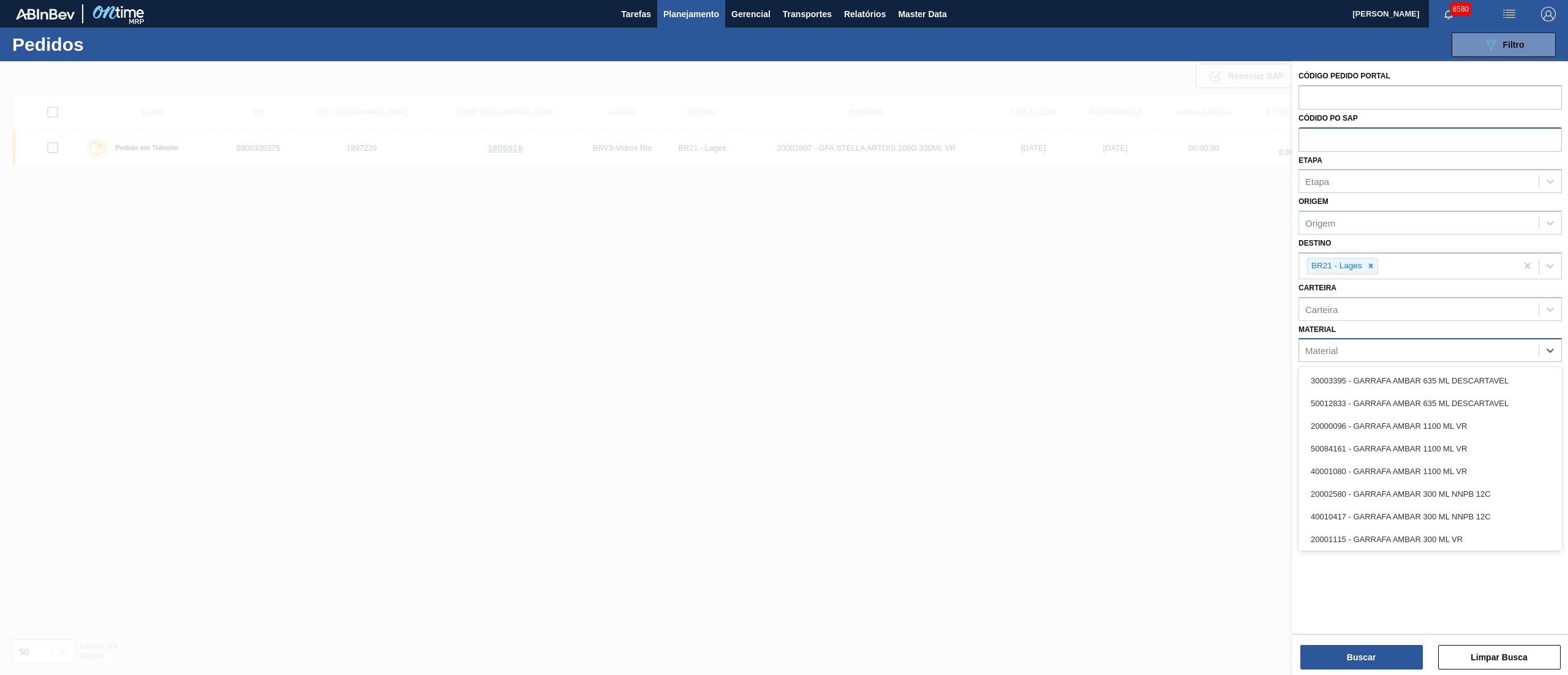
click at [1353, 354] on div "Material" at bounding box center [1418, 351] width 239 height 18
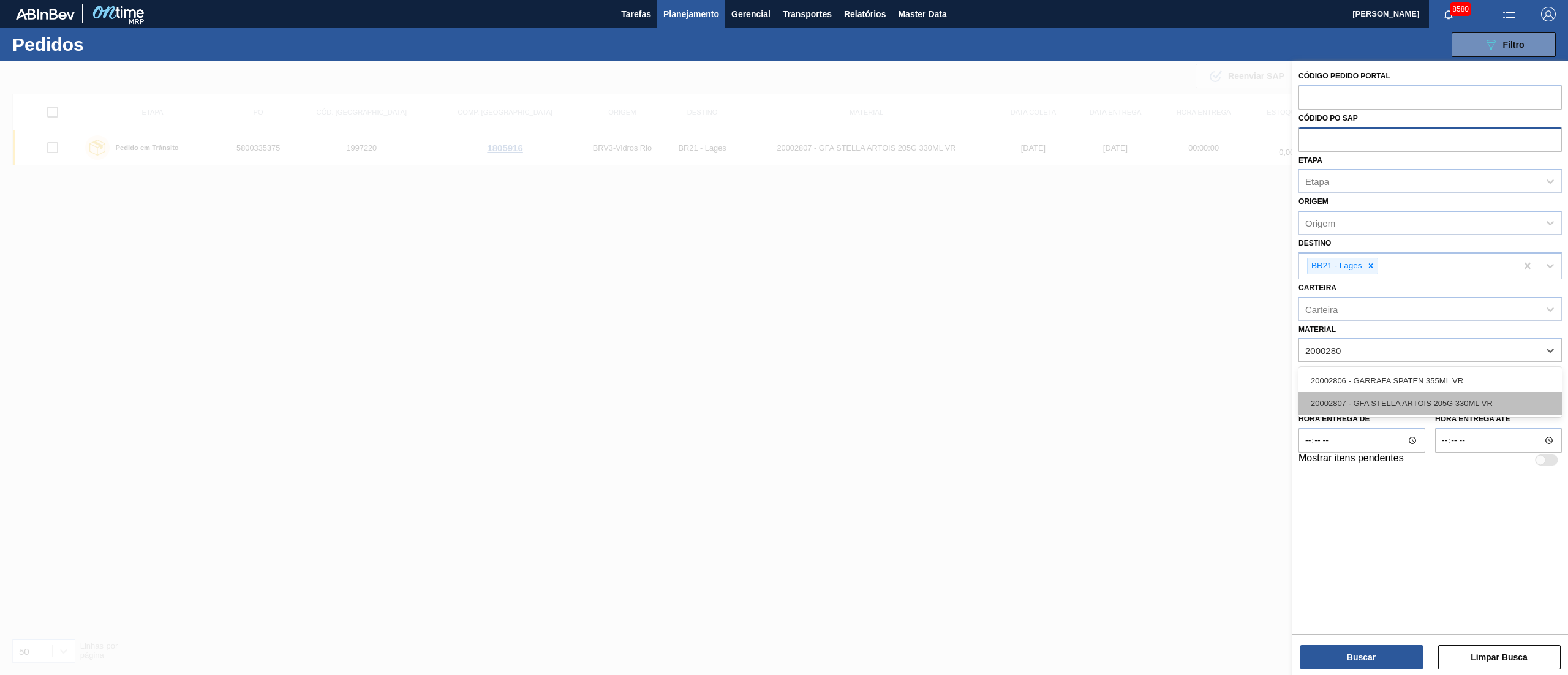
click at [1385, 397] on div "20002807 - GFA STELLA ARTOIS 205G 330ML VR" at bounding box center [1429, 403] width 263 height 23
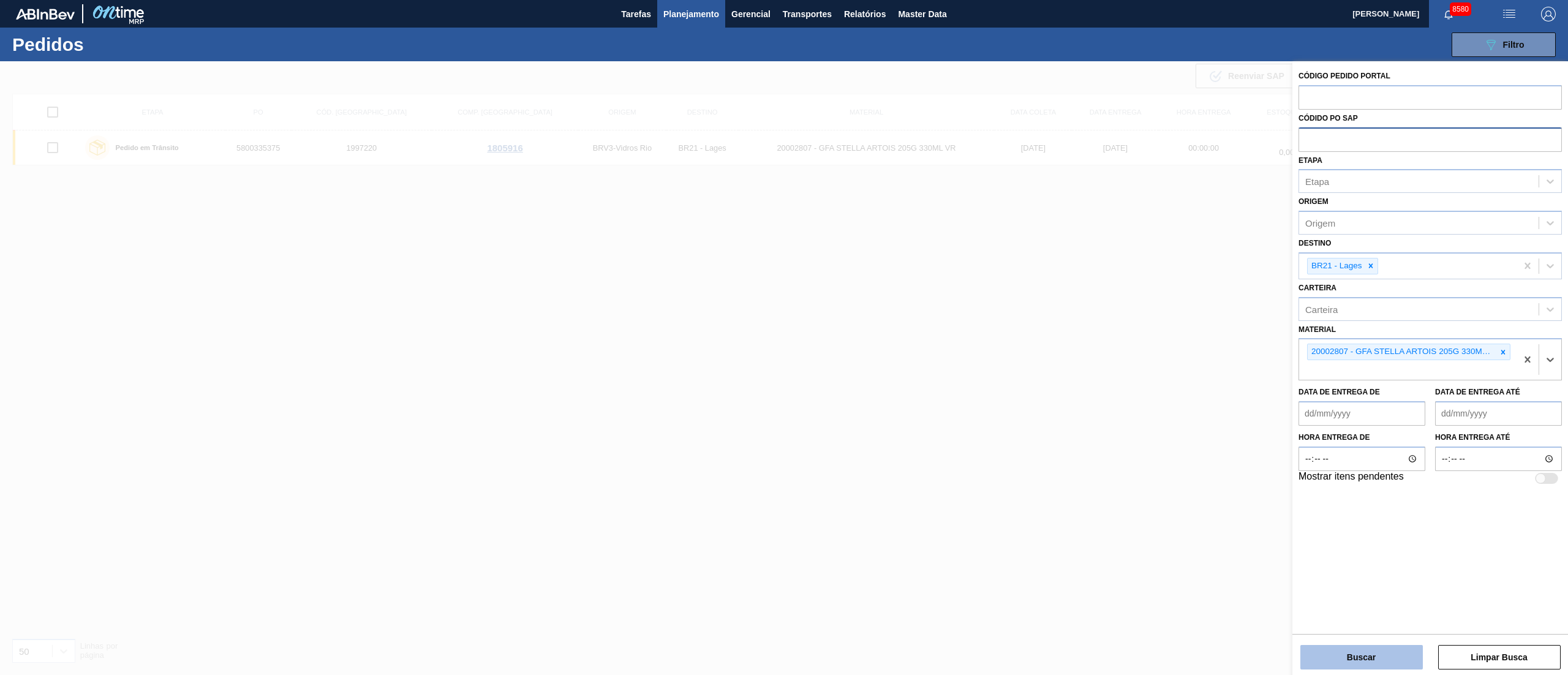
click at [1362, 661] on button "Buscar" at bounding box center [1361, 657] width 122 height 25
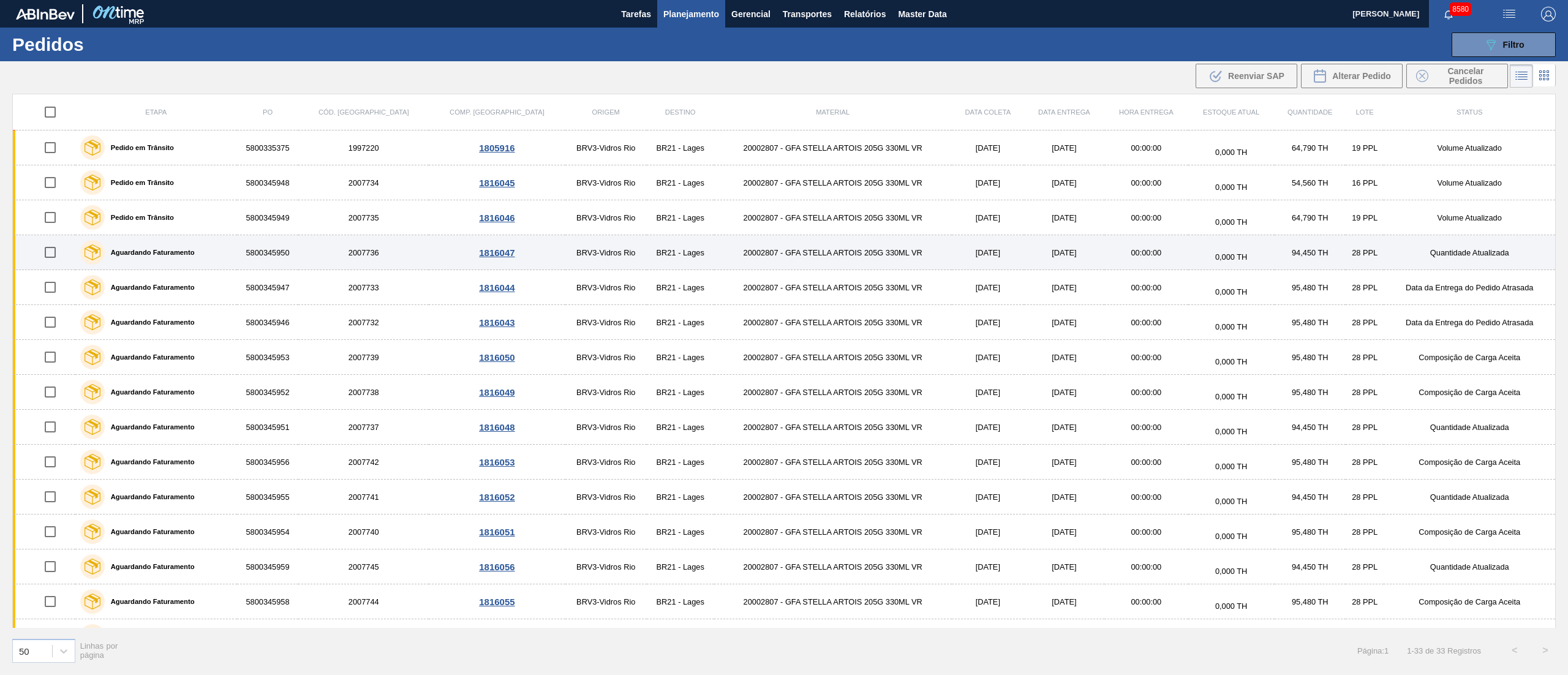
click at [751, 252] on td "20002807 - GFA STELLA ARTOIS 205G 330ML VR" at bounding box center [833, 252] width 238 height 35
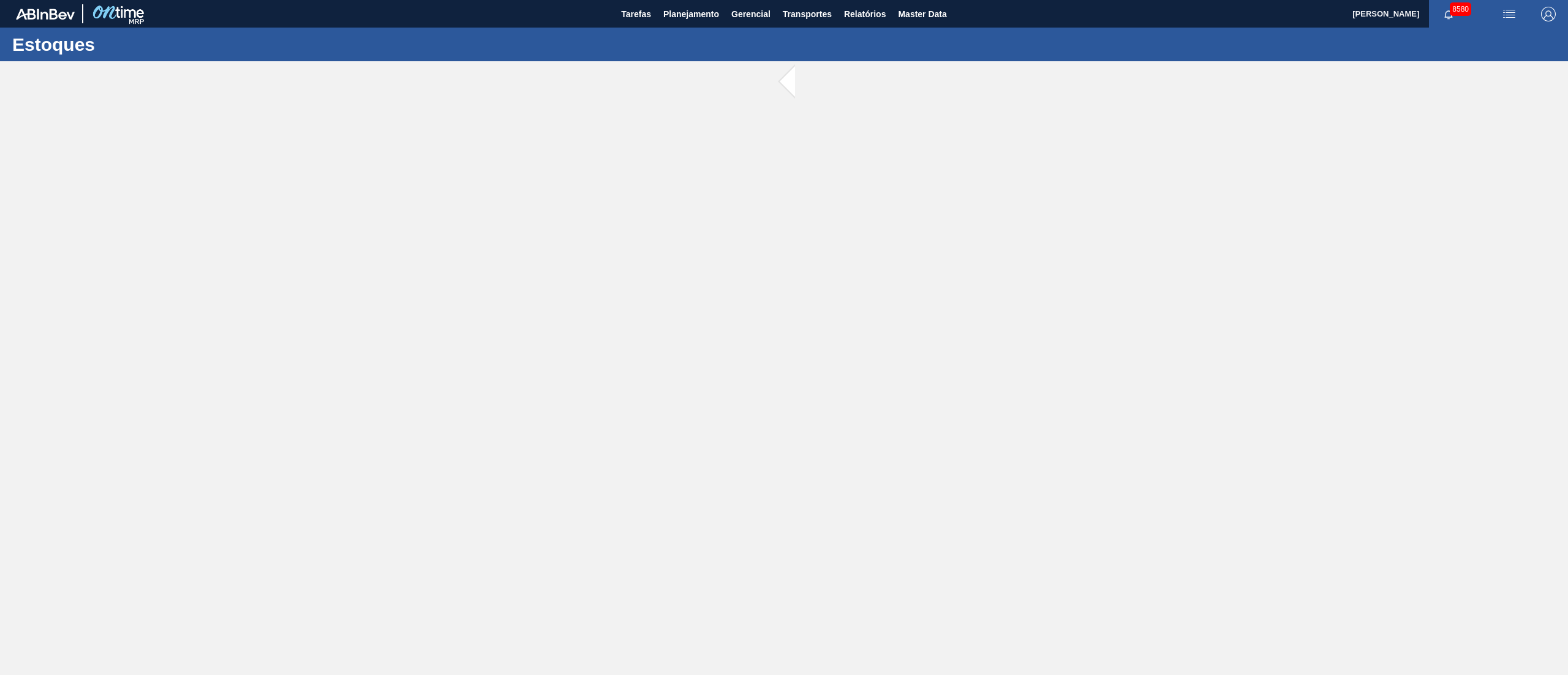
click at [751, 252] on main "Tarefas Planejamento Gerencial Transportes Relatórios Master Data [PERSON_NAME]…" at bounding box center [784, 337] width 1568 height 675
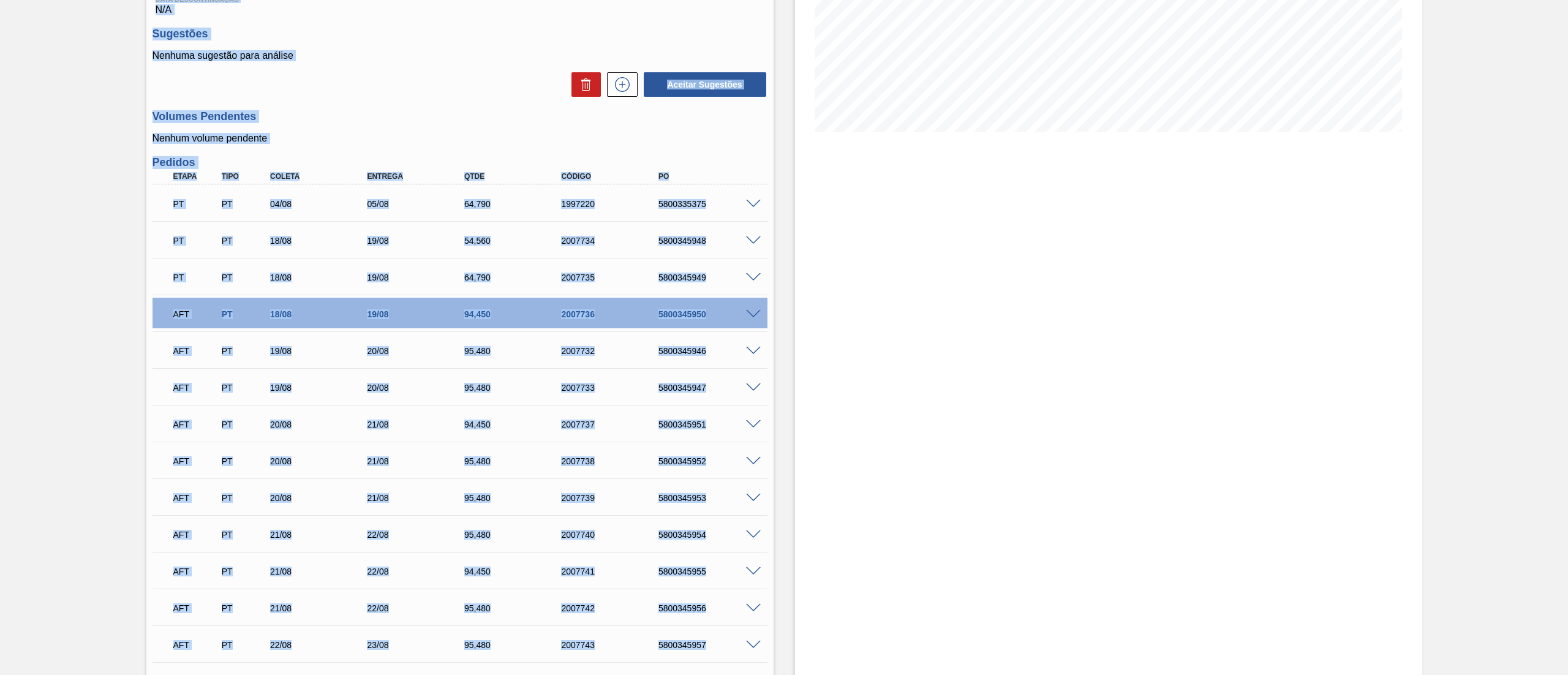
scroll to position [245, 0]
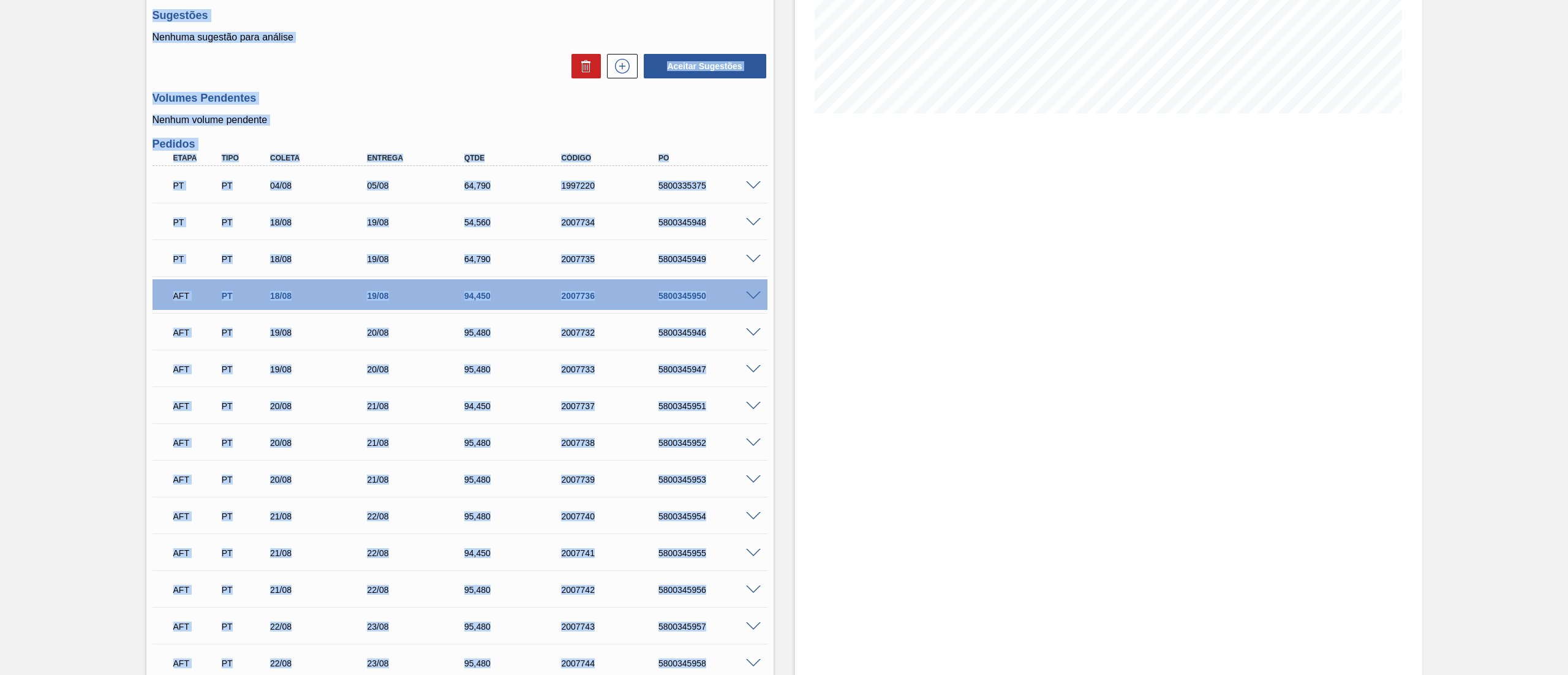
click at [437, 83] on div "Unidade [PERSON_NAME] MIN 206,700 TH PE MAX 689,050 TH Próxima Entrega 19/08 - …" at bounding box center [459, 665] width 627 height 1617
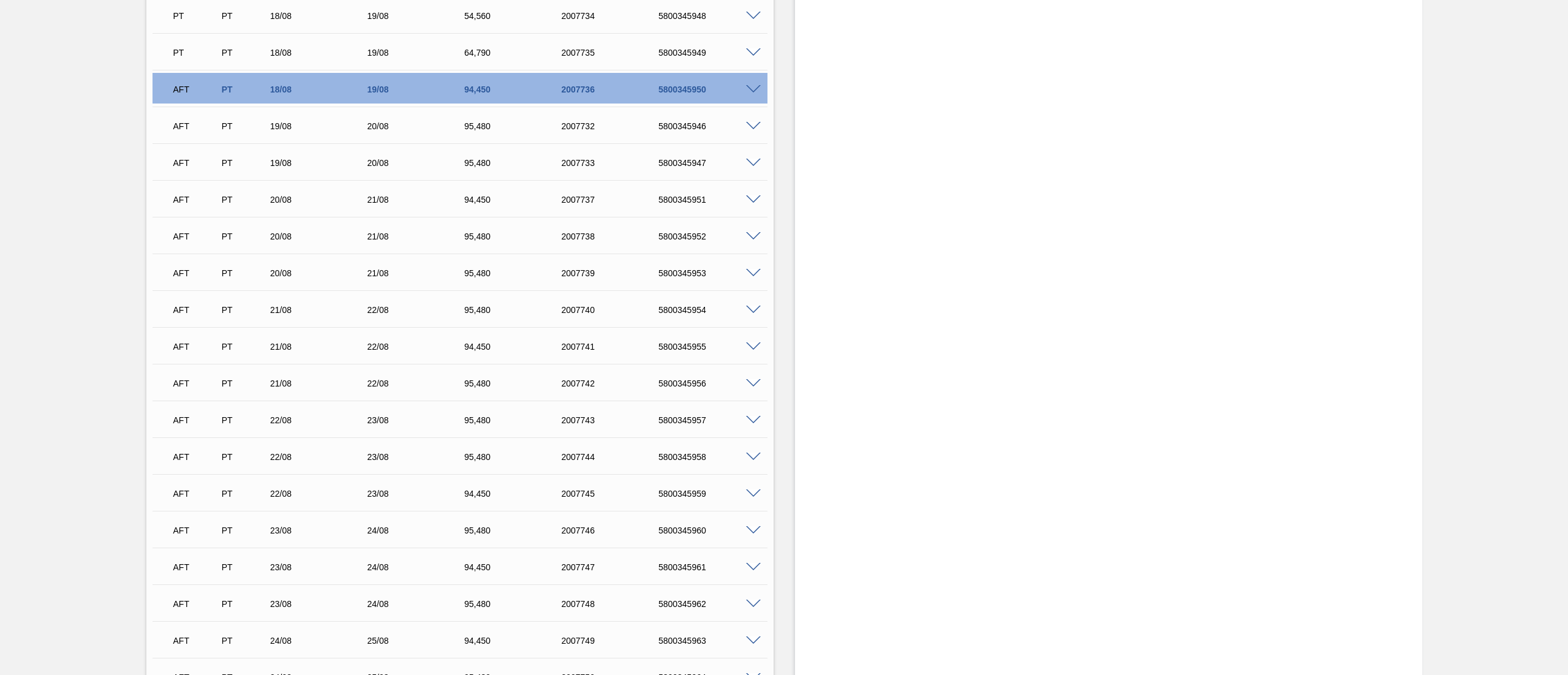
scroll to position [490, 0]
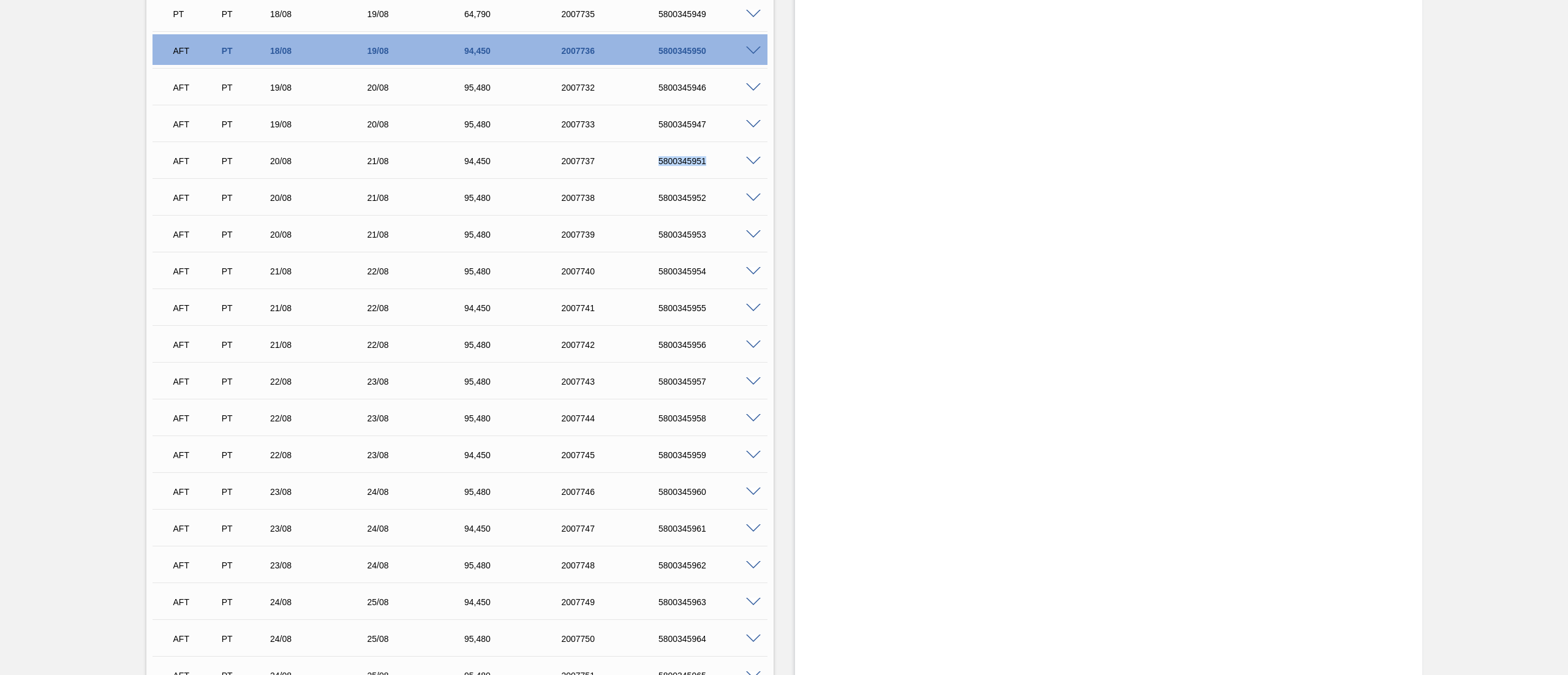
drag, startPoint x: 651, startPoint y: 158, endPoint x: 709, endPoint y: 164, distance: 58.3
click at [709, 164] on div "5800345951" at bounding box center [699, 161] width 97 height 9
copy div "5800345951"
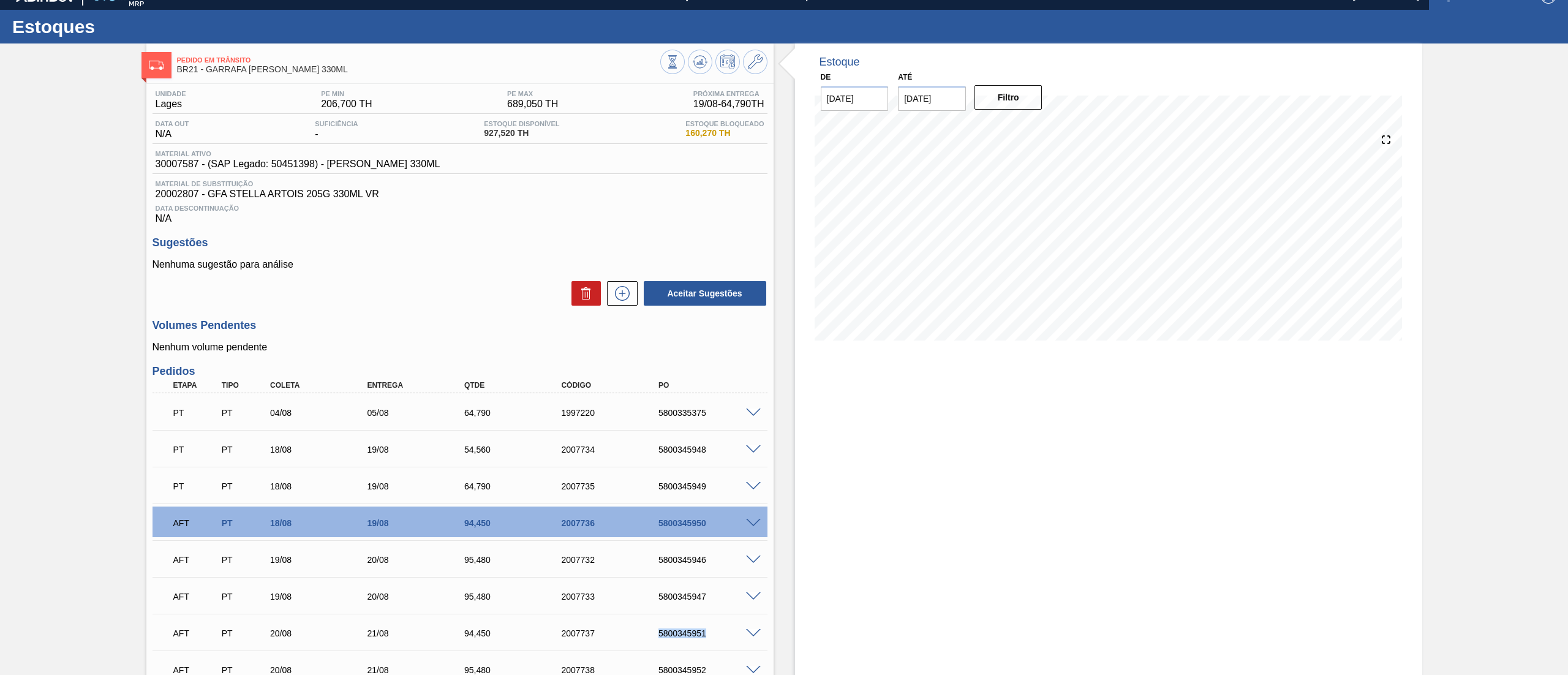
scroll to position [0, 0]
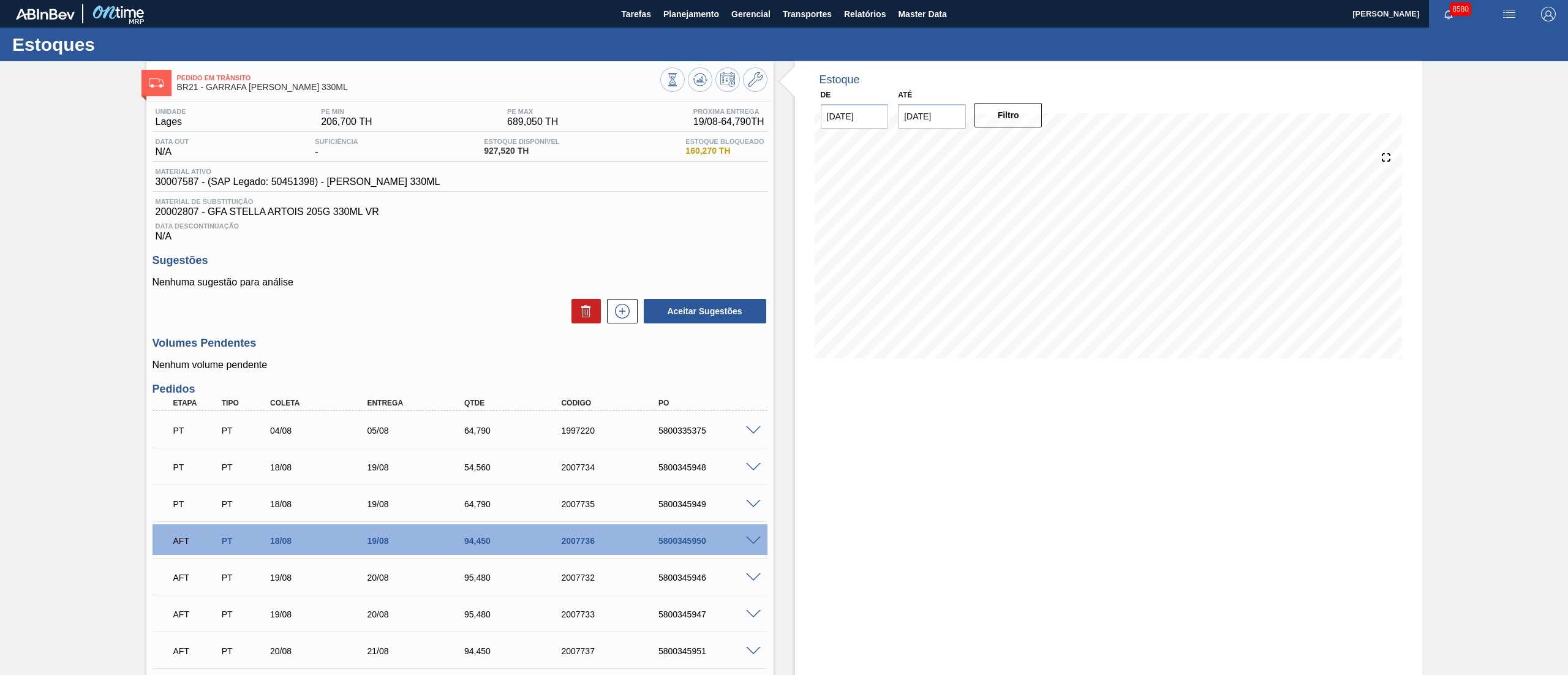
click at [433, 342] on h3 "Volumes Pendentes" at bounding box center [459, 343] width 615 height 13
drag, startPoint x: 980, startPoint y: 387, endPoint x: 1036, endPoint y: 448, distance: 82.8
click at [705, 20] on span "Planejamento" at bounding box center [691, 14] width 56 height 15
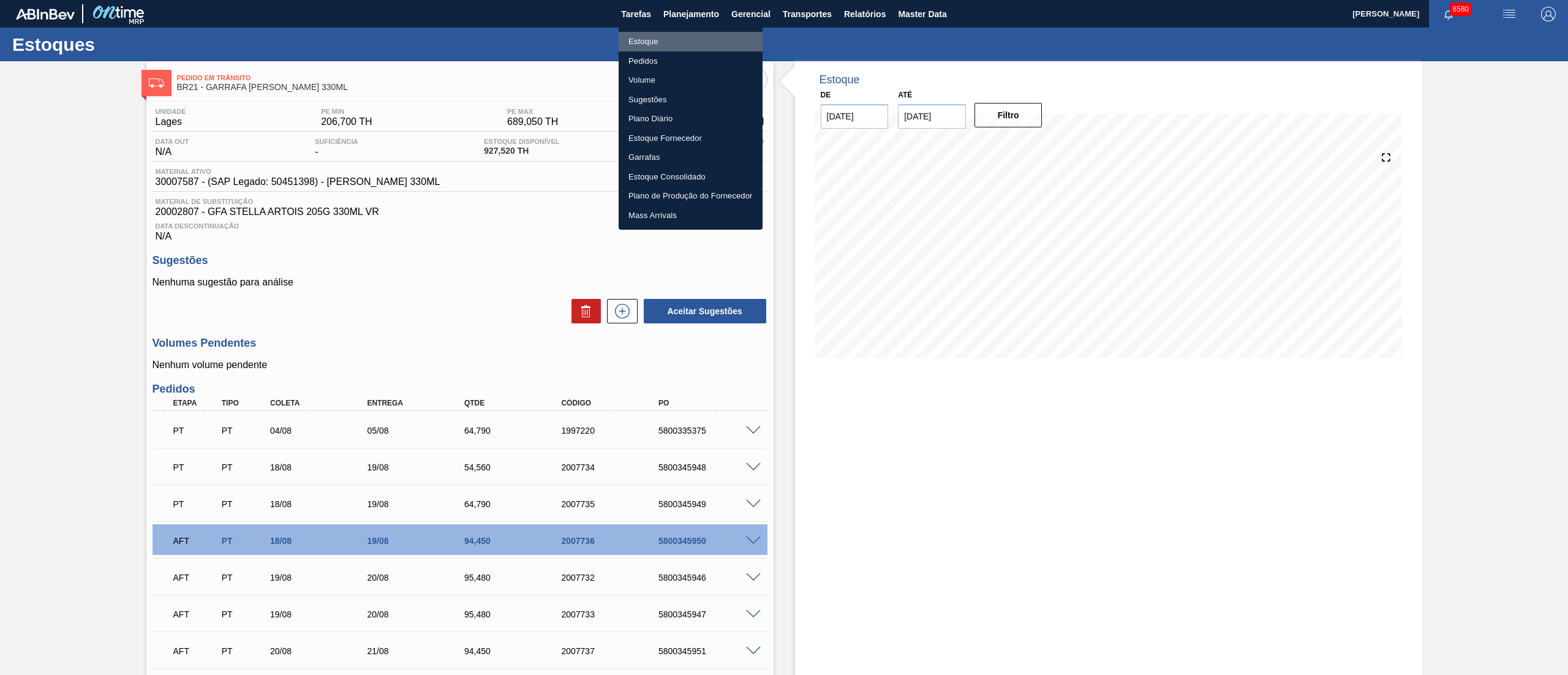
click at [645, 42] on li "Estoque" at bounding box center [690, 41] width 144 height 20
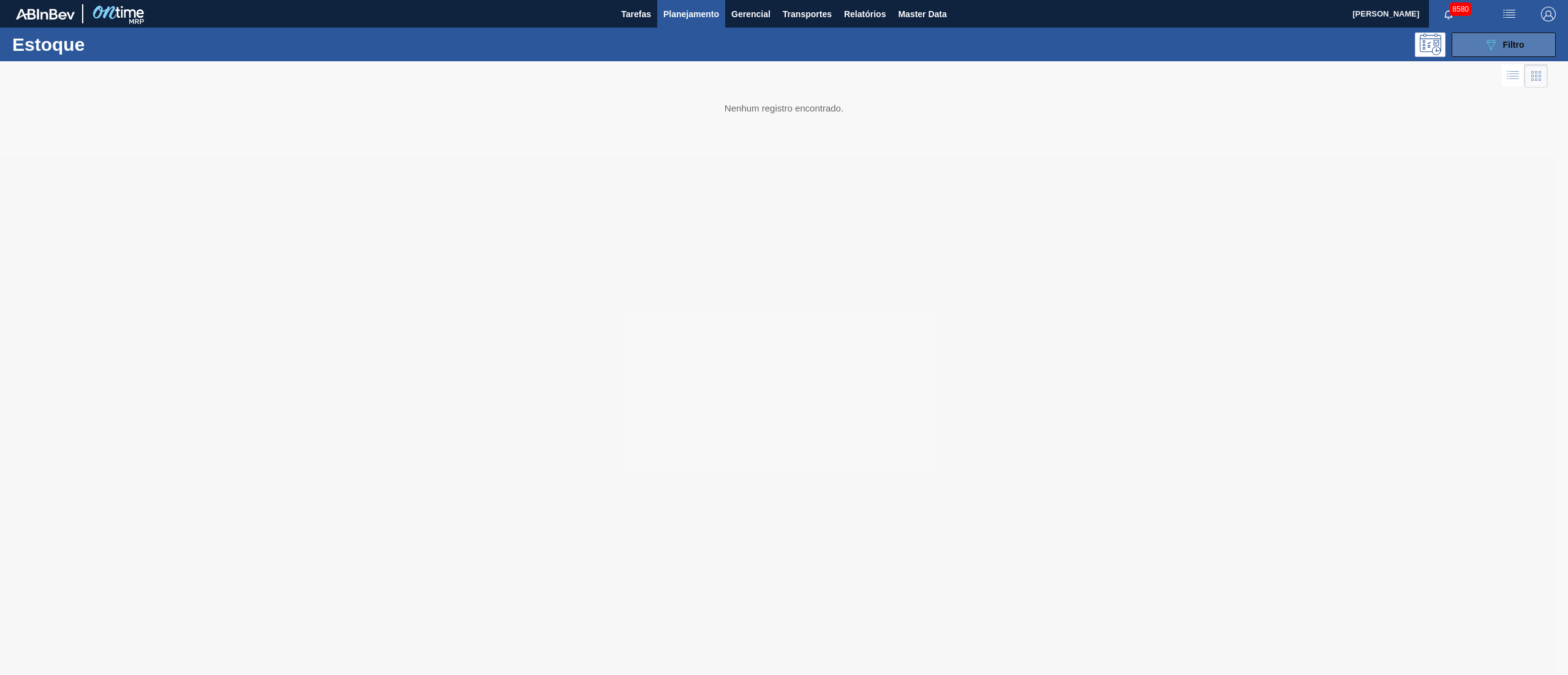
click at [1490, 49] on icon at bounding box center [1490, 45] width 9 height 10
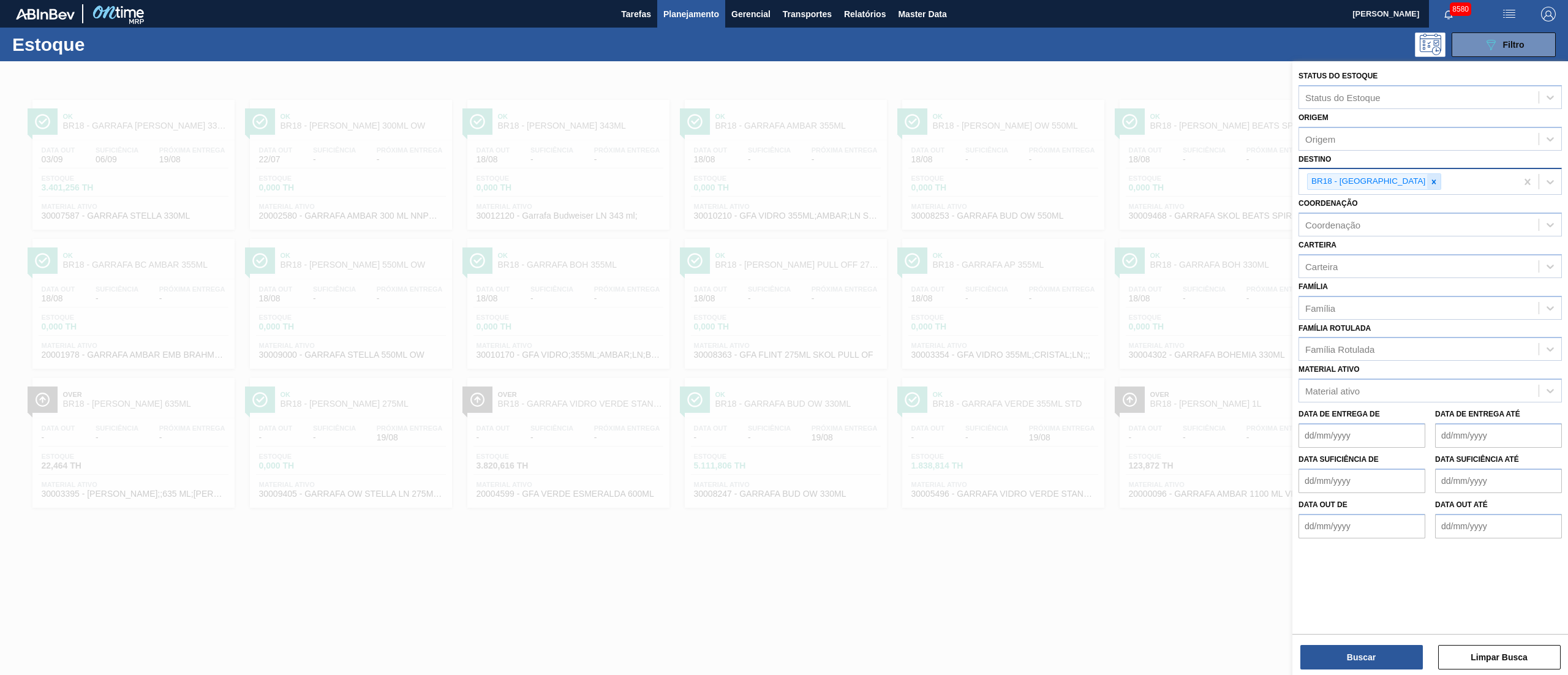
click at [1429, 184] on icon at bounding box center [1434, 182] width 9 height 9
click at [1367, 209] on div "BR21 - Lages" at bounding box center [1429, 210] width 263 height 23
click at [1373, 666] on button "Buscar" at bounding box center [1361, 657] width 122 height 25
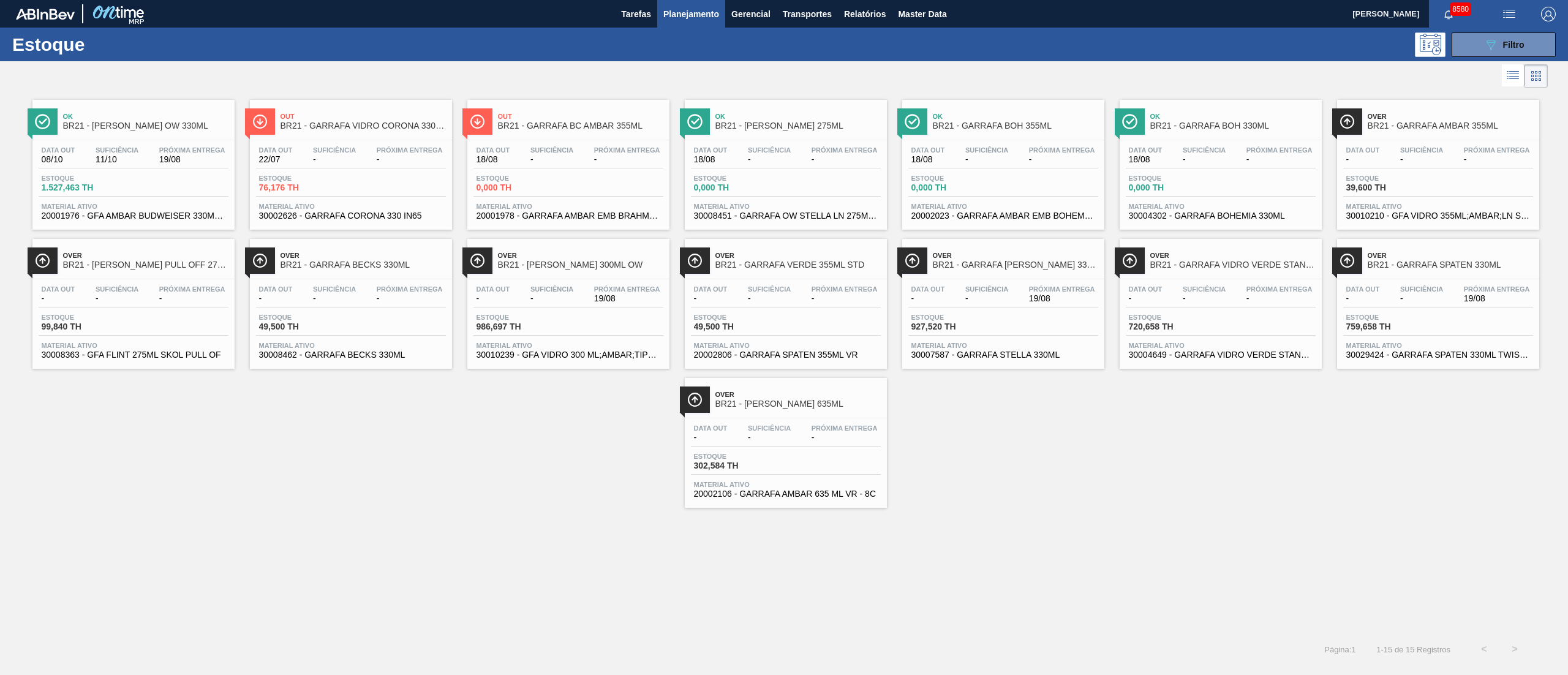
click at [1439, 314] on div "Estoque 759,658 TH" at bounding box center [1438, 325] width 190 height 22
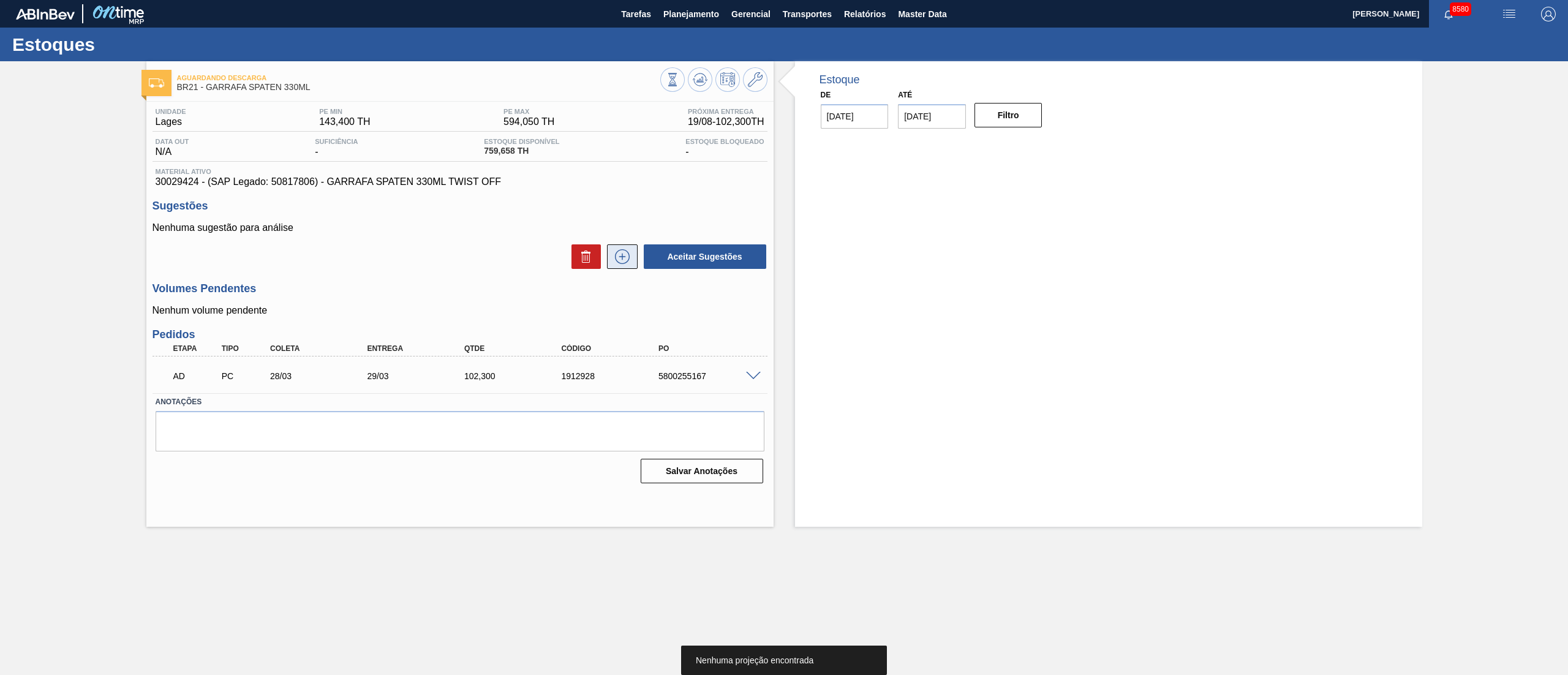
click at [618, 259] on icon at bounding box center [622, 257] width 20 height 15
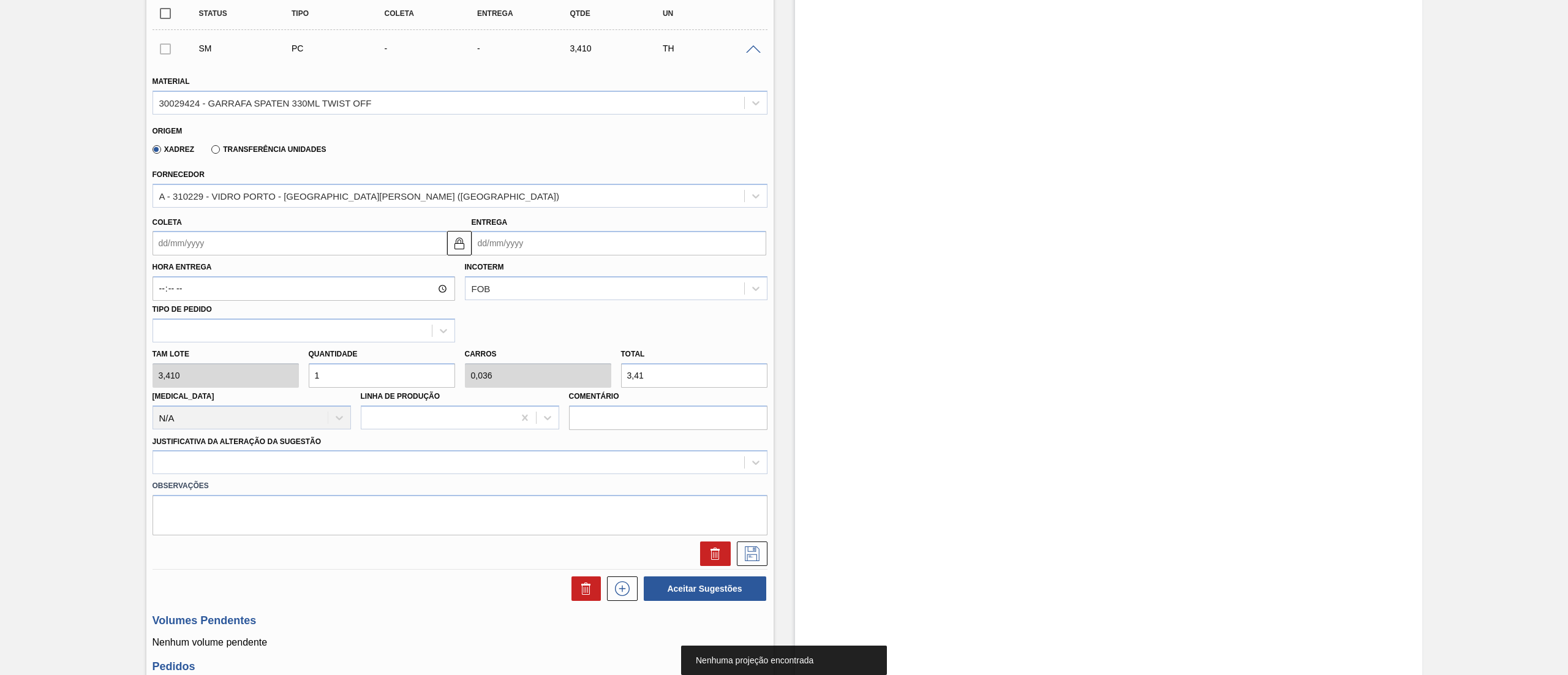
scroll to position [245, 0]
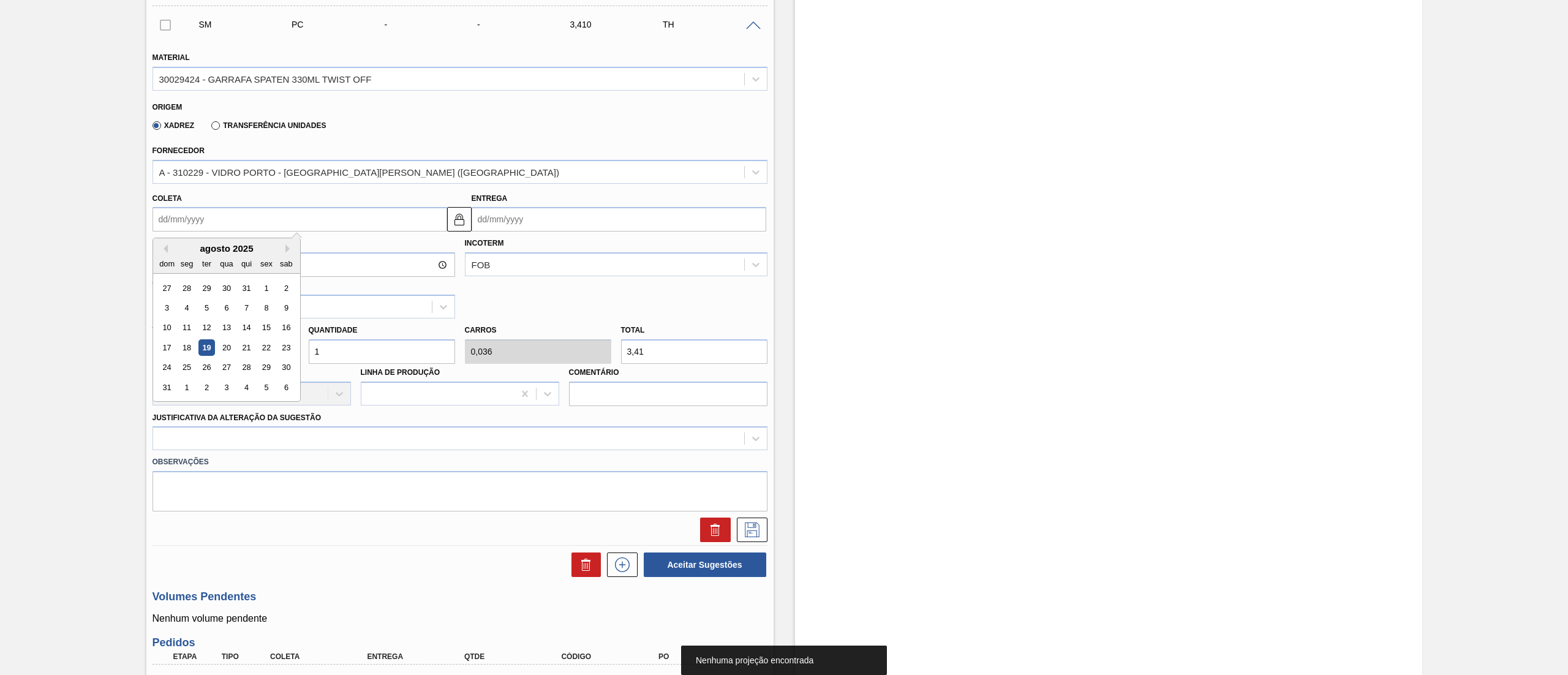
click at [224, 230] on input "Coleta" at bounding box center [299, 219] width 295 height 25
click at [193, 359] on div "25" at bounding box center [186, 367] width 16 height 16
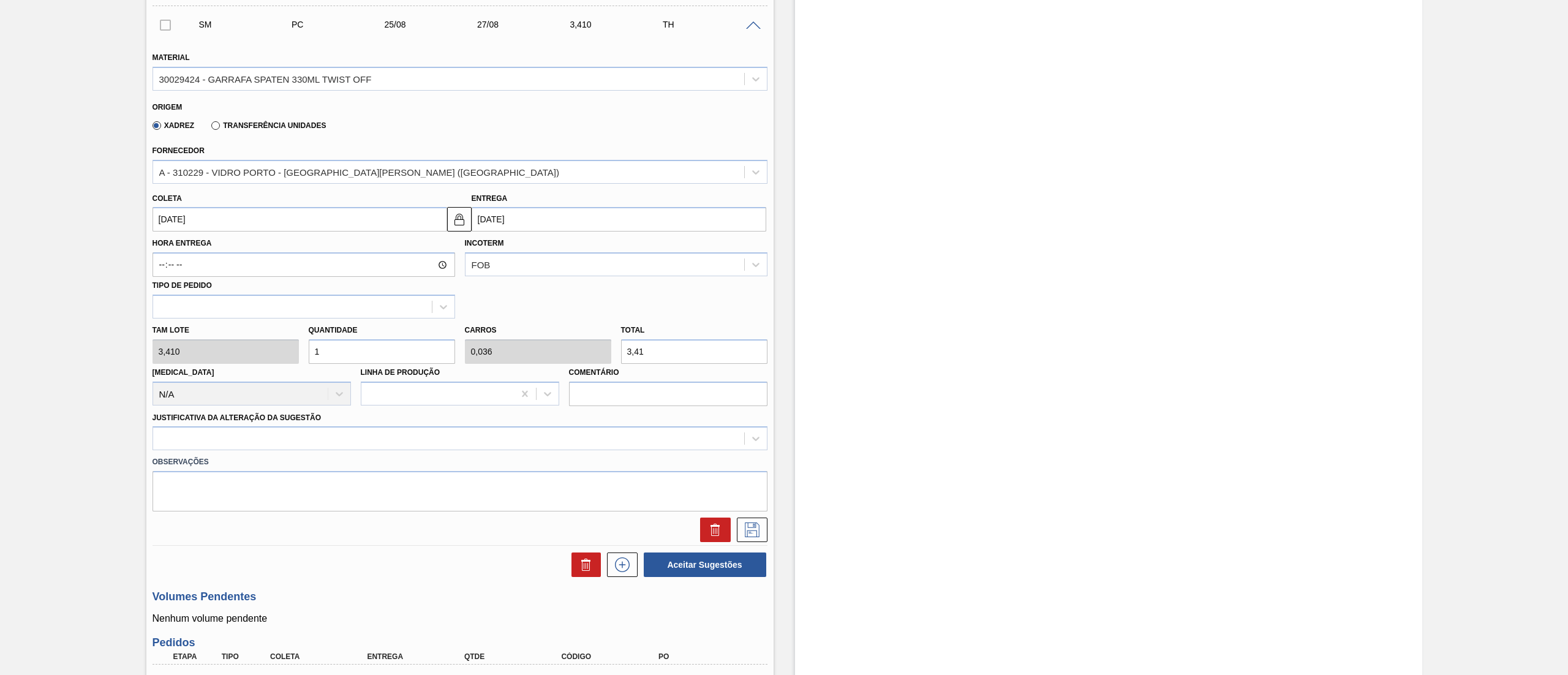
click at [228, 345] on div "[PERSON_NAME] 3,410 Quantidade 1 Carros 0,036 Total 3,41 [MEDICAL_DATA] N/A Lin…" at bounding box center [460, 362] width 625 height 87
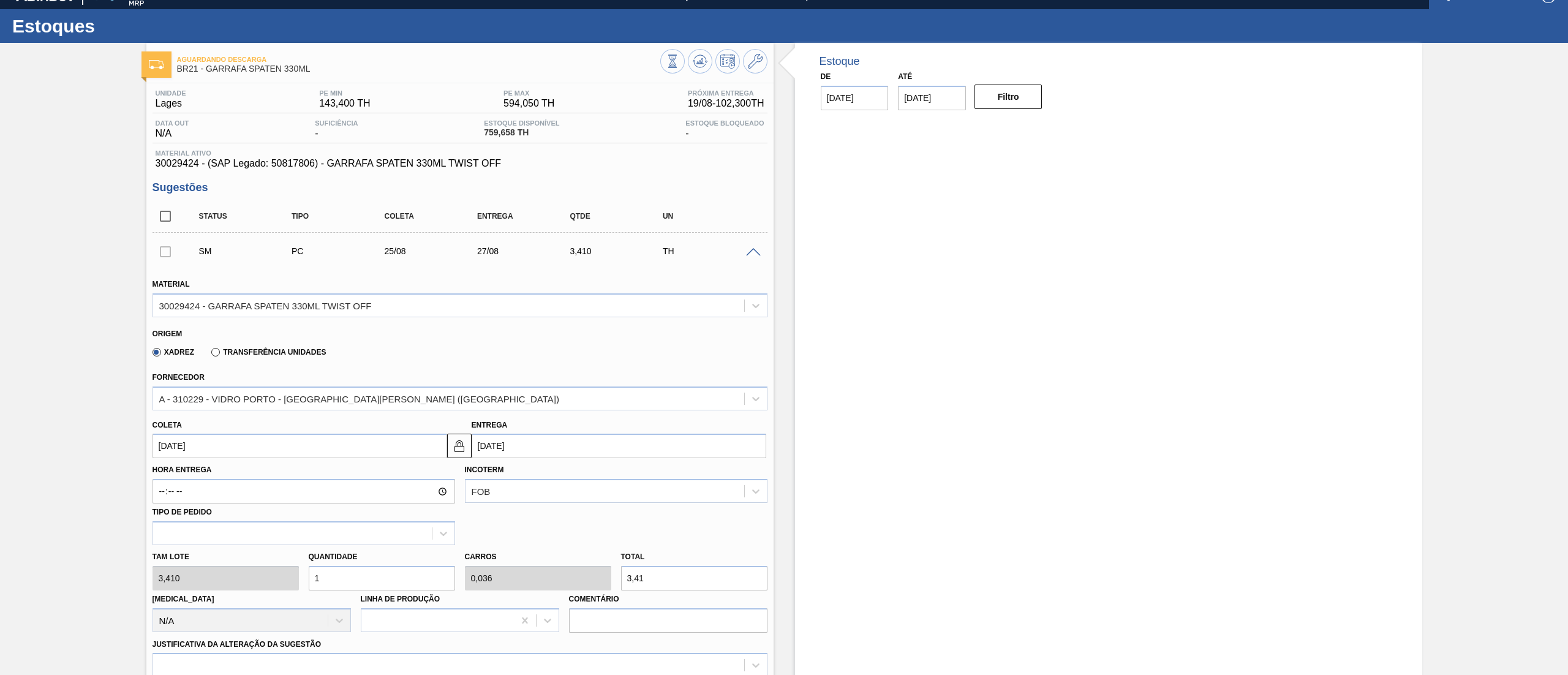
scroll to position [0, 0]
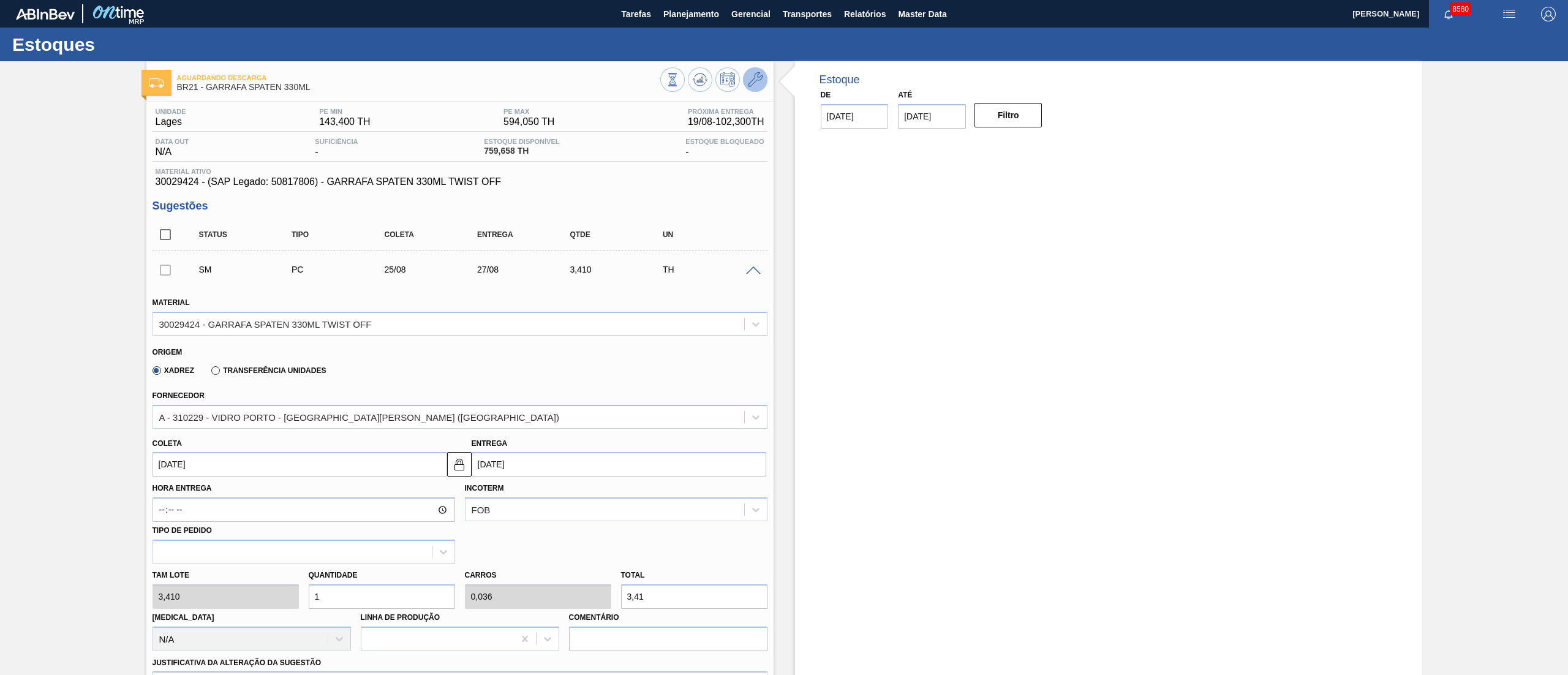
click at [750, 71] on button at bounding box center [755, 80] width 25 height 25
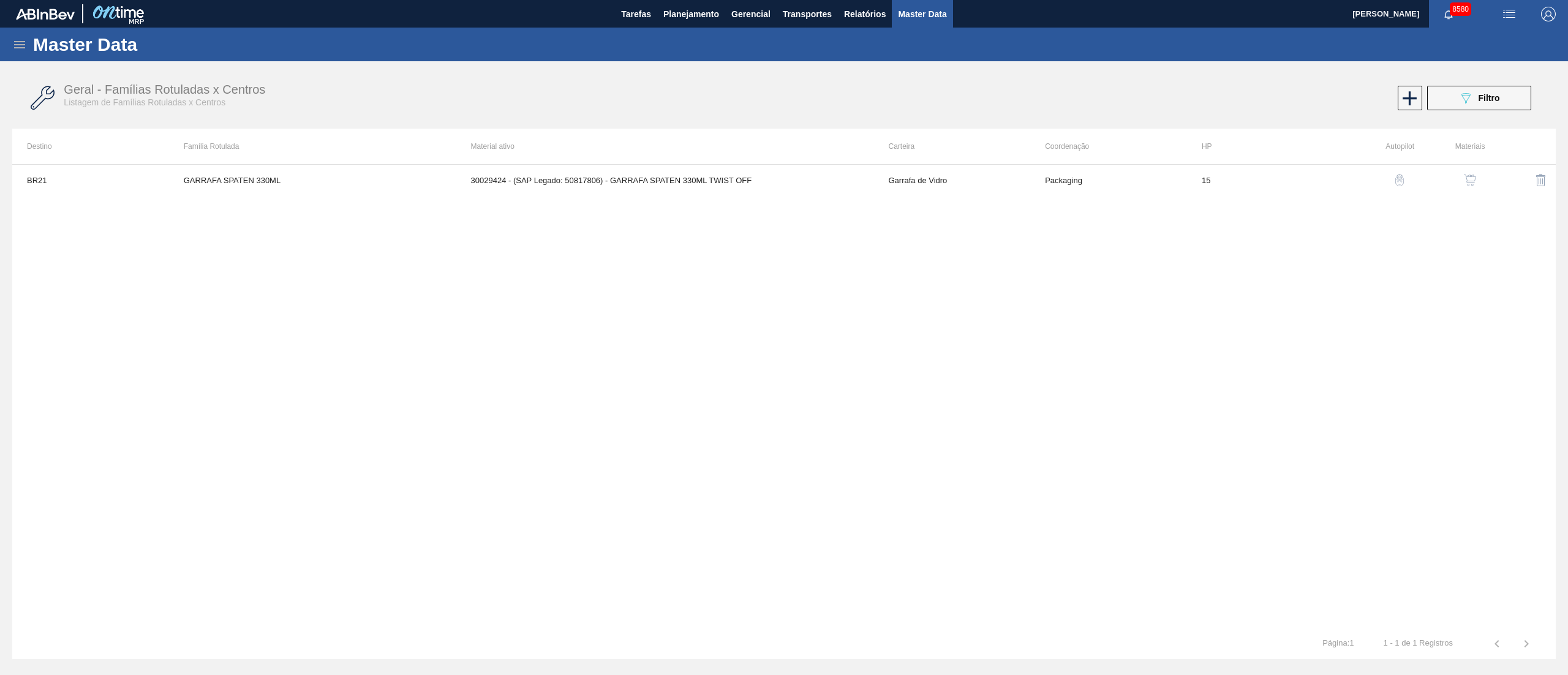
click at [1464, 178] on img "button" at bounding box center [1470, 180] width 12 height 12
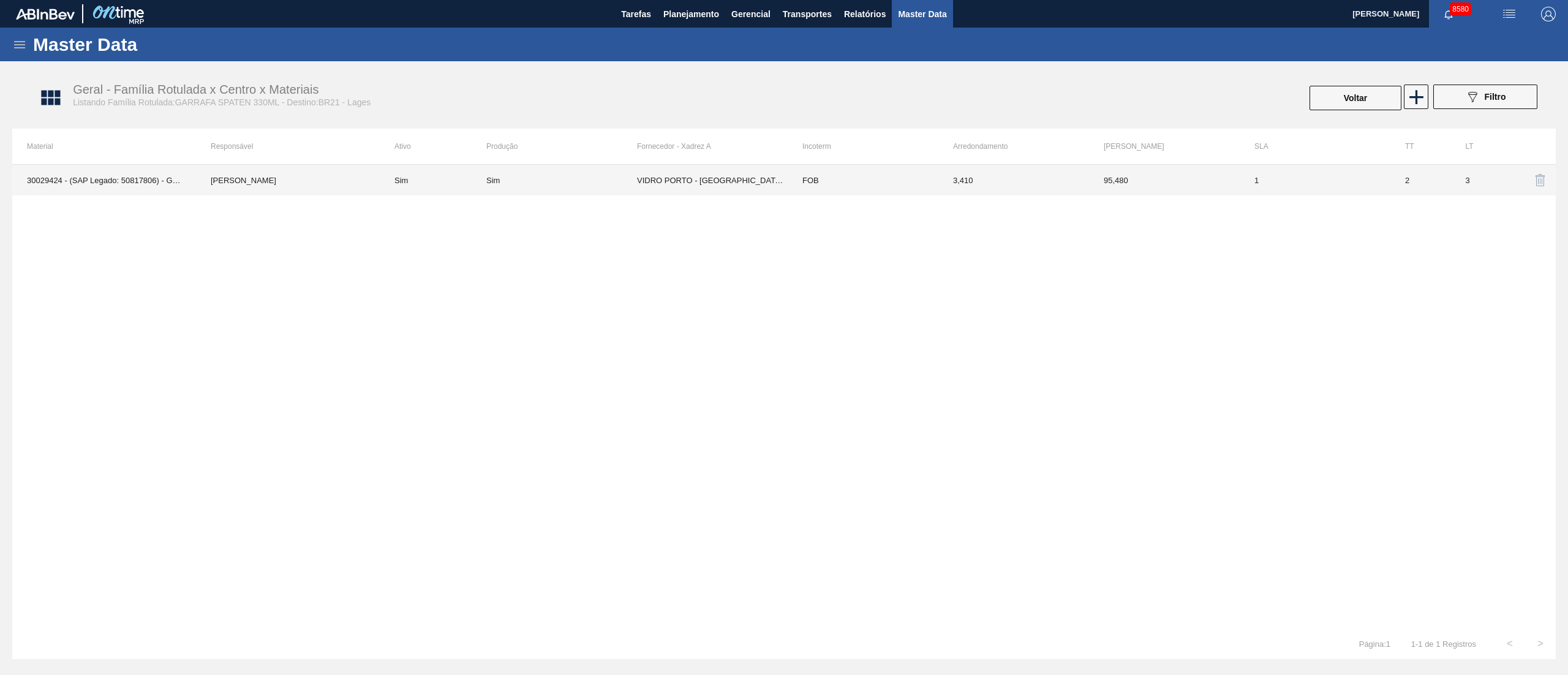
click at [716, 185] on td "VIDRO PORTO - [GEOGRAPHIC_DATA][PERSON_NAME] ([GEOGRAPHIC_DATA])" at bounding box center [712, 181] width 150 height 31
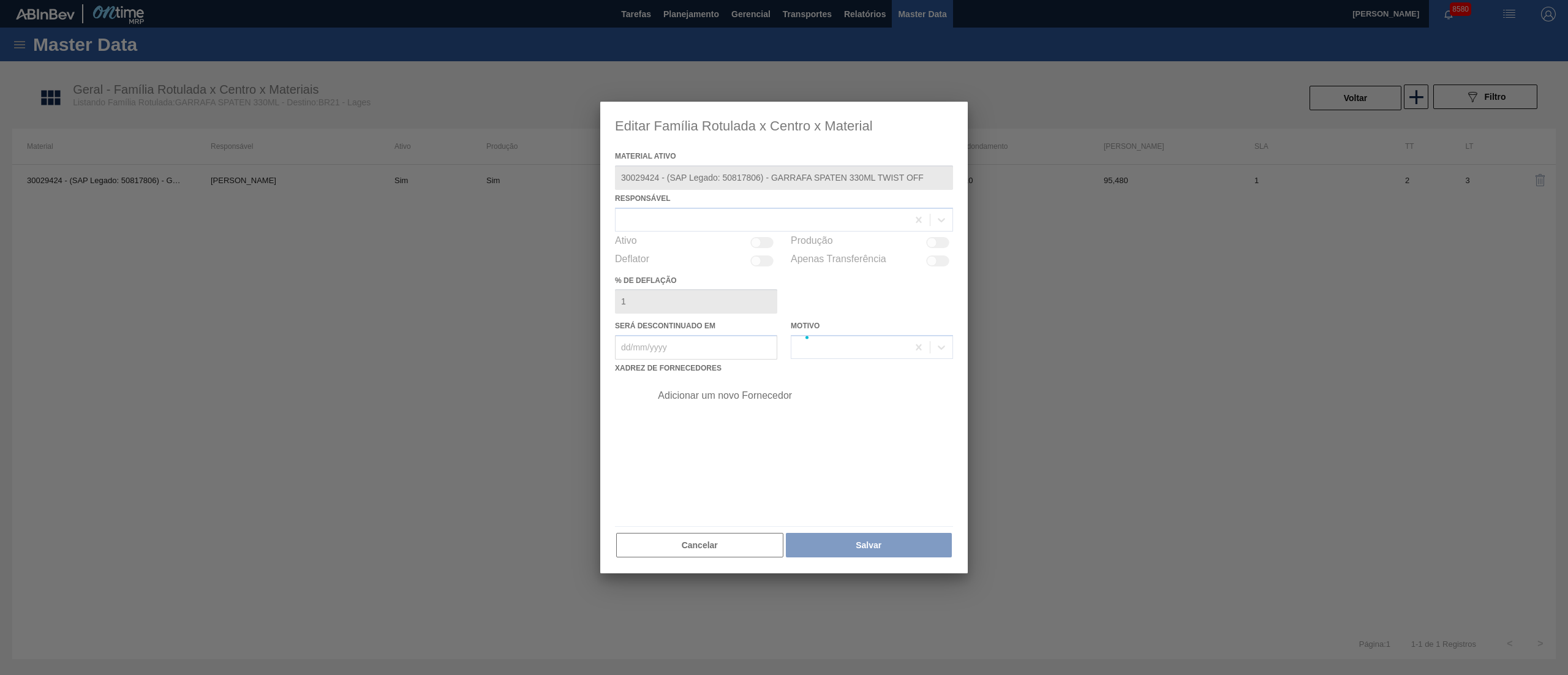
click at [716, 185] on div at bounding box center [784, 337] width 368 height 471
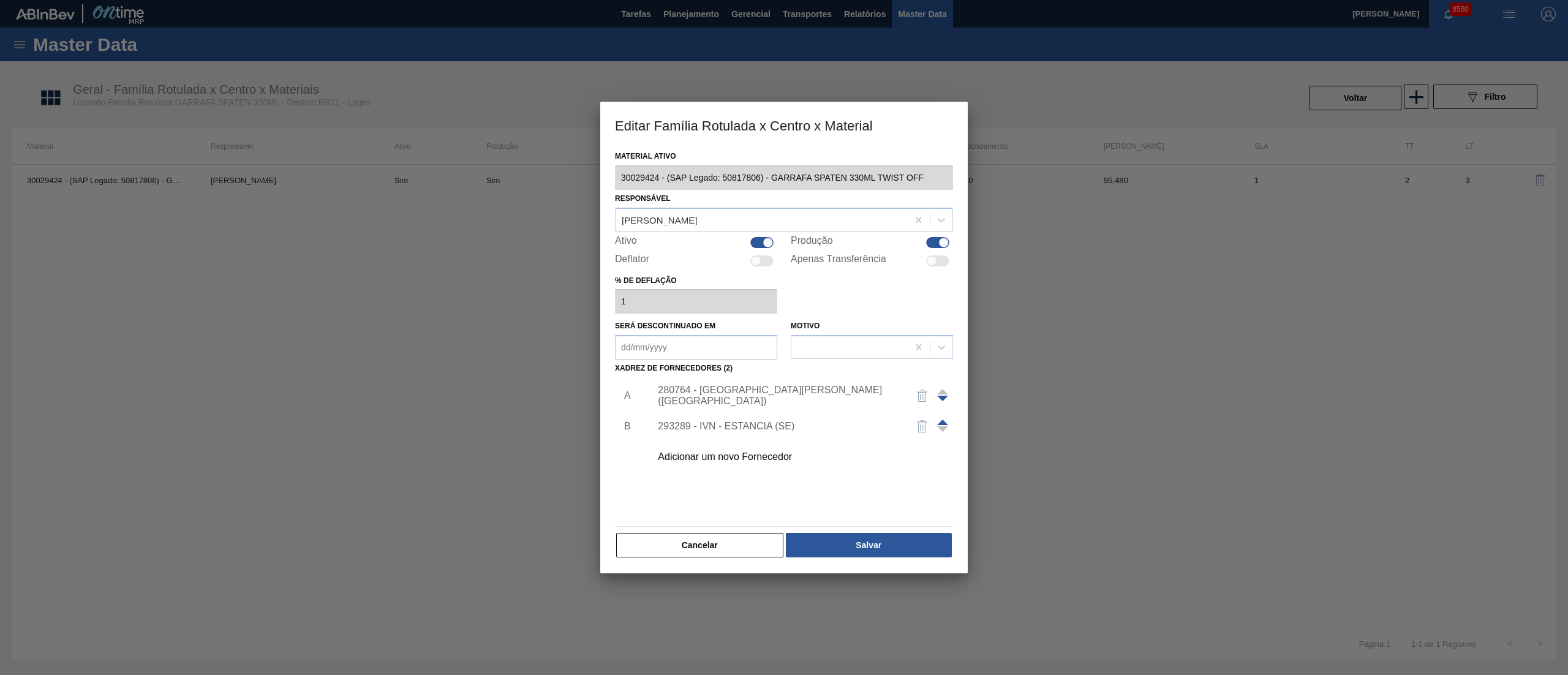
click at [823, 394] on div "280764 - [GEOGRAPHIC_DATA][PERSON_NAME] ([GEOGRAPHIC_DATA])" at bounding box center [777, 396] width 240 height 22
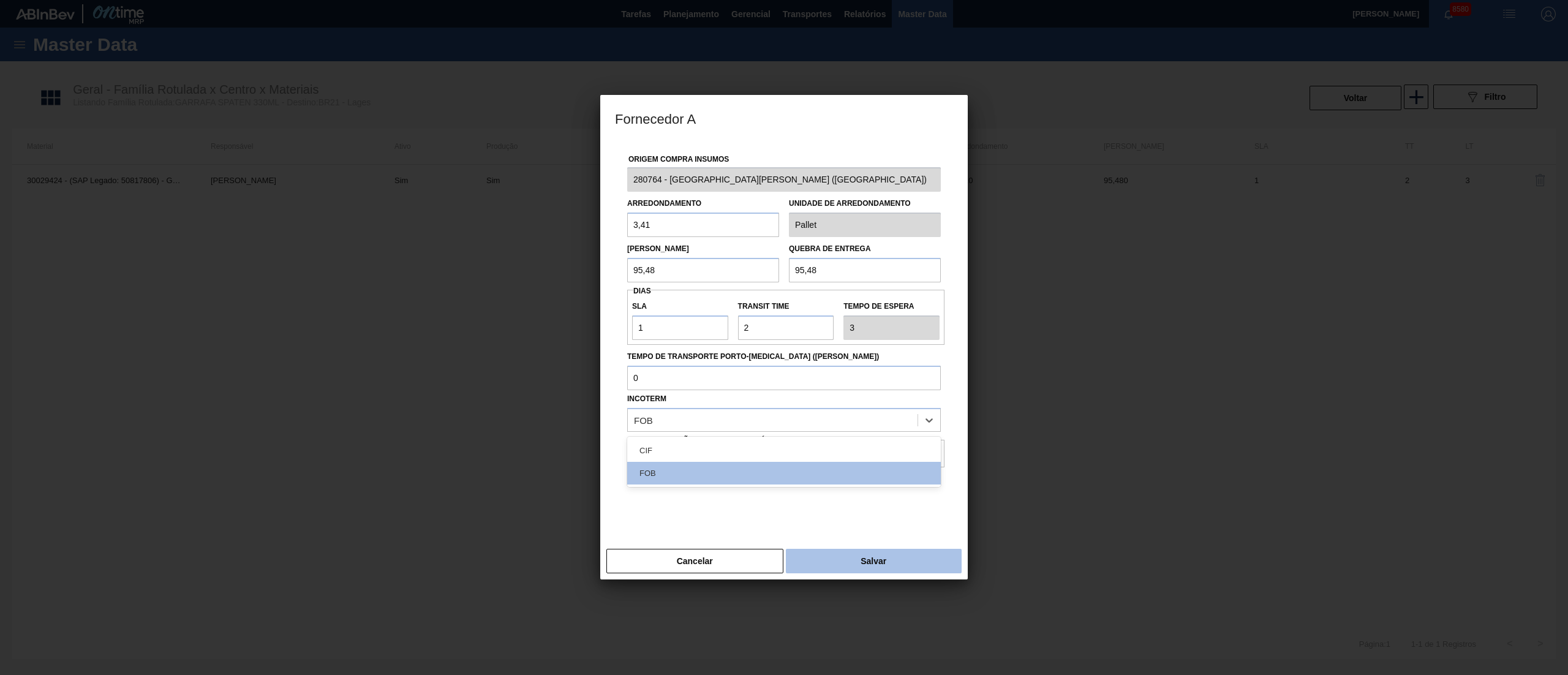
click at [858, 566] on button "Salvar" at bounding box center [874, 561] width 176 height 25
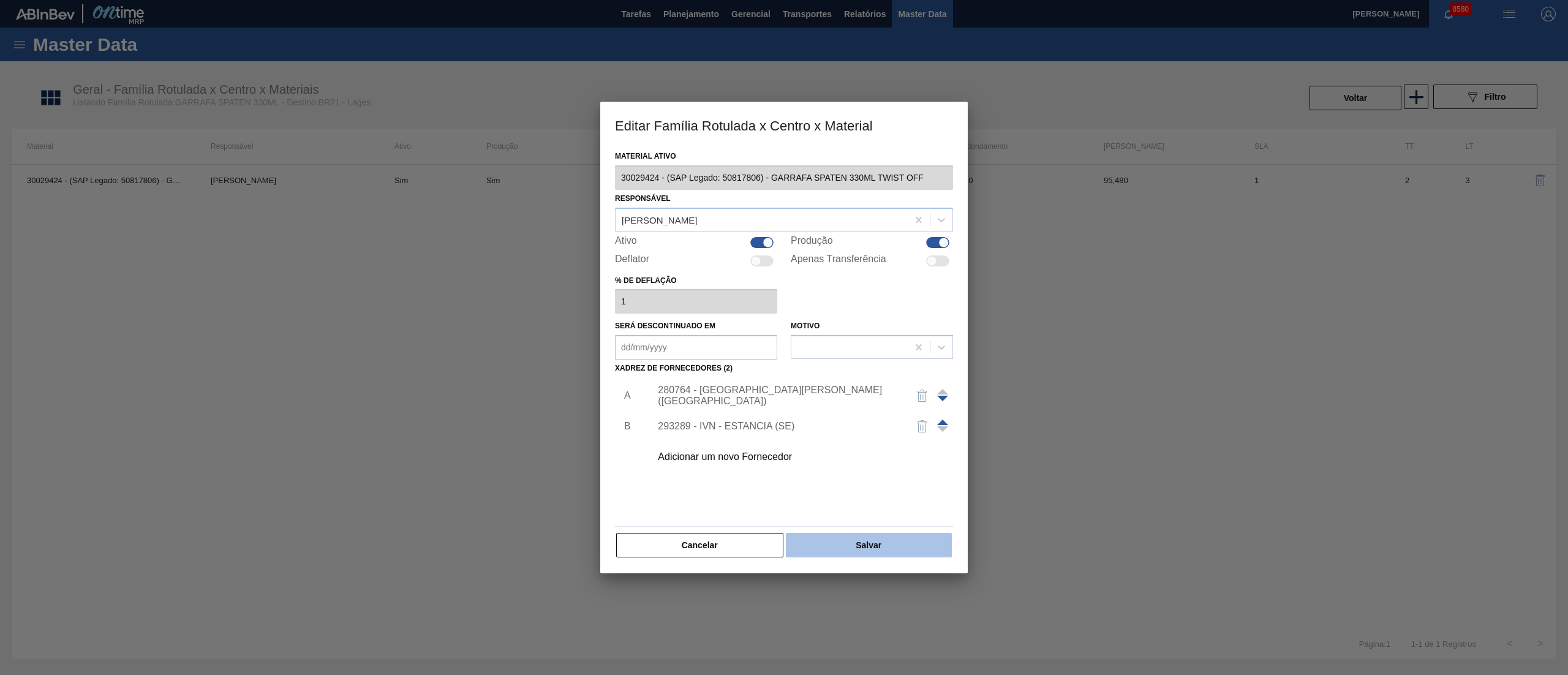
click at [869, 543] on button "Salvar" at bounding box center [869, 545] width 166 height 25
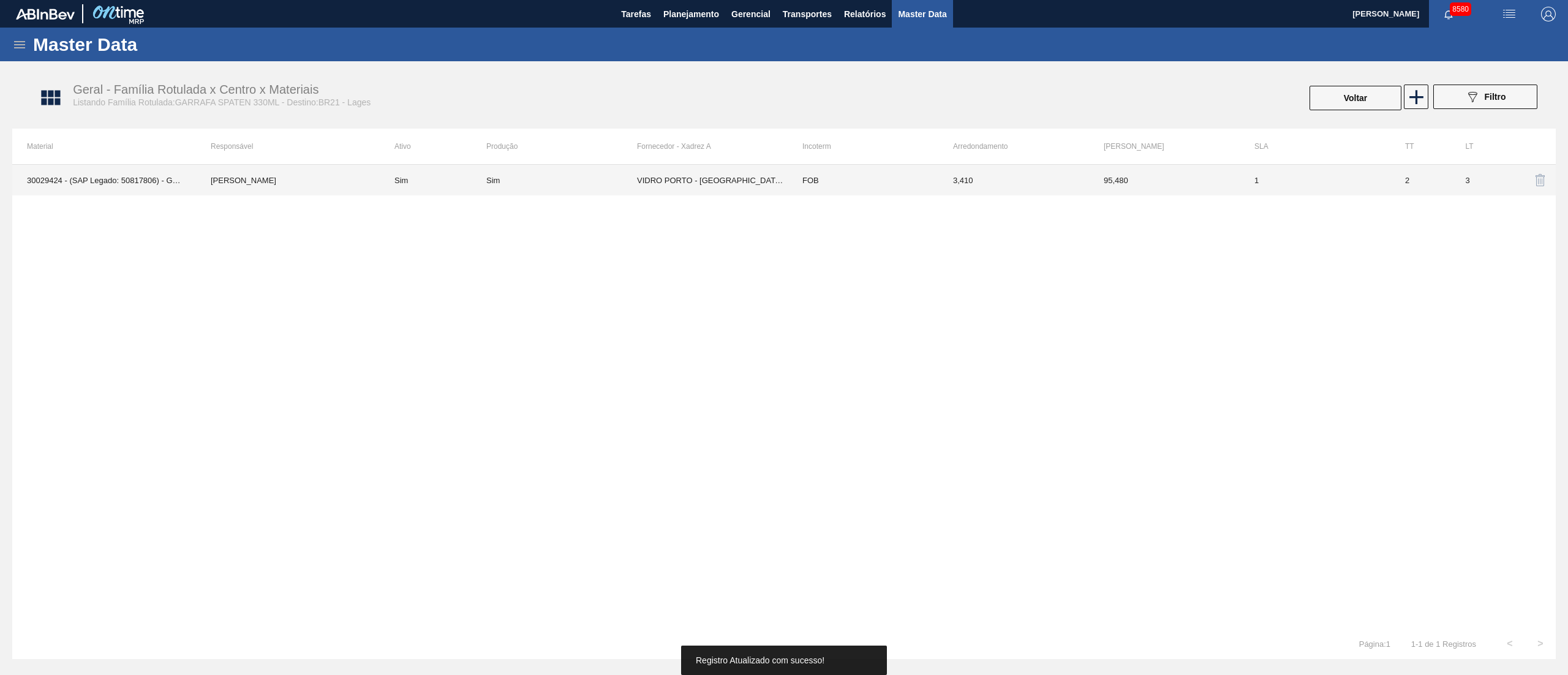
click at [754, 185] on td "VIDRO PORTO - [GEOGRAPHIC_DATA][PERSON_NAME] ([GEOGRAPHIC_DATA])" at bounding box center [712, 181] width 150 height 31
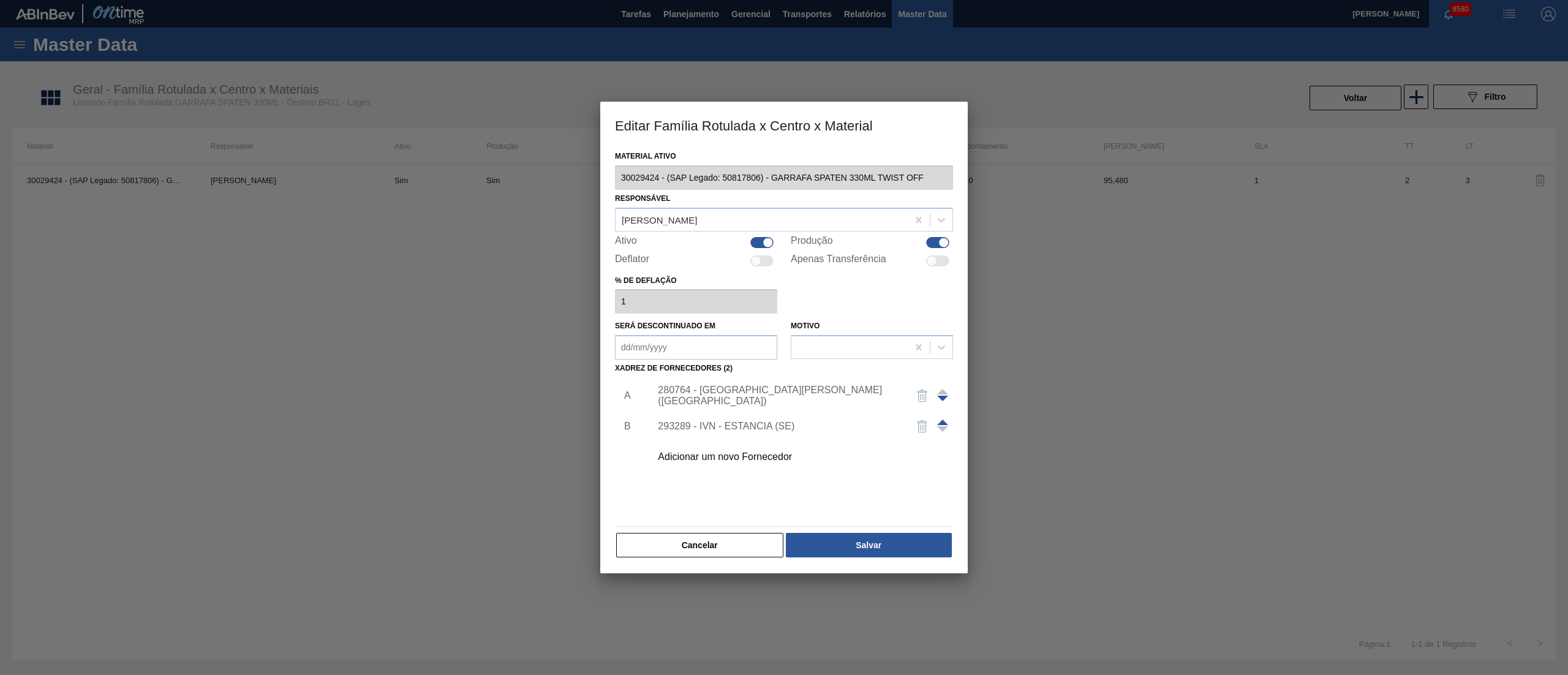
drag, startPoint x: 341, startPoint y: 149, endPoint x: 506, endPoint y: 16, distance: 211.9
click at [341, 150] on div at bounding box center [784, 337] width 1568 height 675
click at [704, 38] on div at bounding box center [784, 337] width 1568 height 675
click at [704, 16] on div at bounding box center [784, 337] width 1568 height 675
click at [699, 541] on button "Cancelar" at bounding box center [700, 545] width 168 height 25
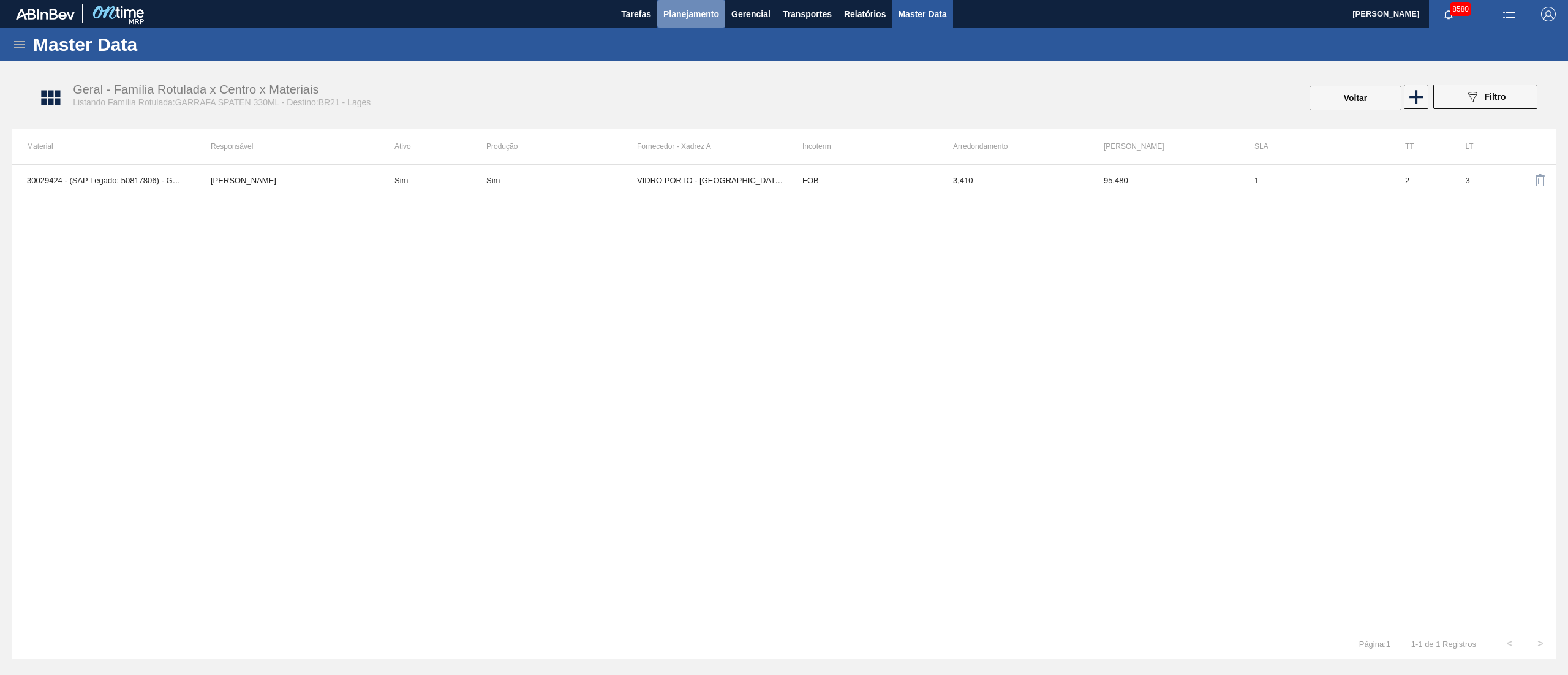
click at [699, 22] on button "Planejamento" at bounding box center [692, 14] width 68 height 27
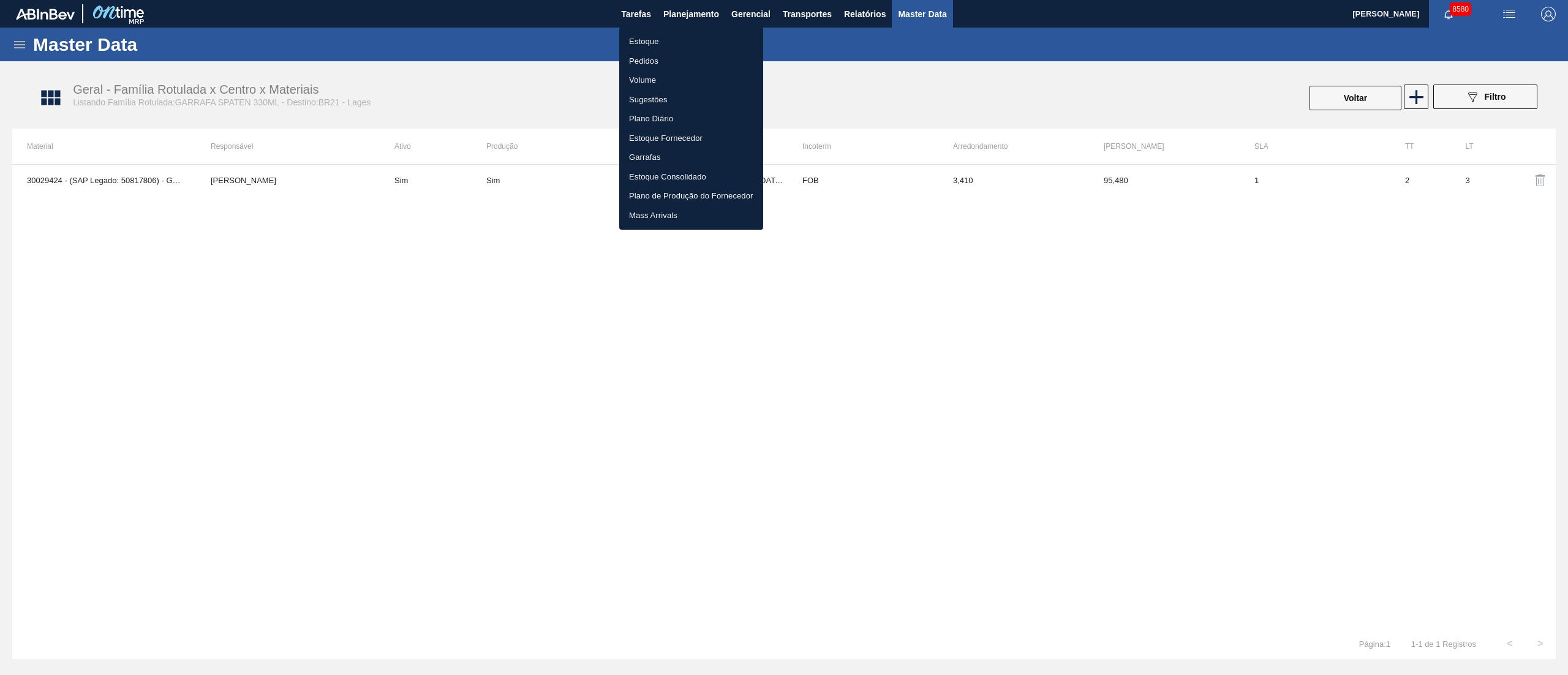
click at [650, 44] on li "Estoque" at bounding box center [691, 41] width 144 height 20
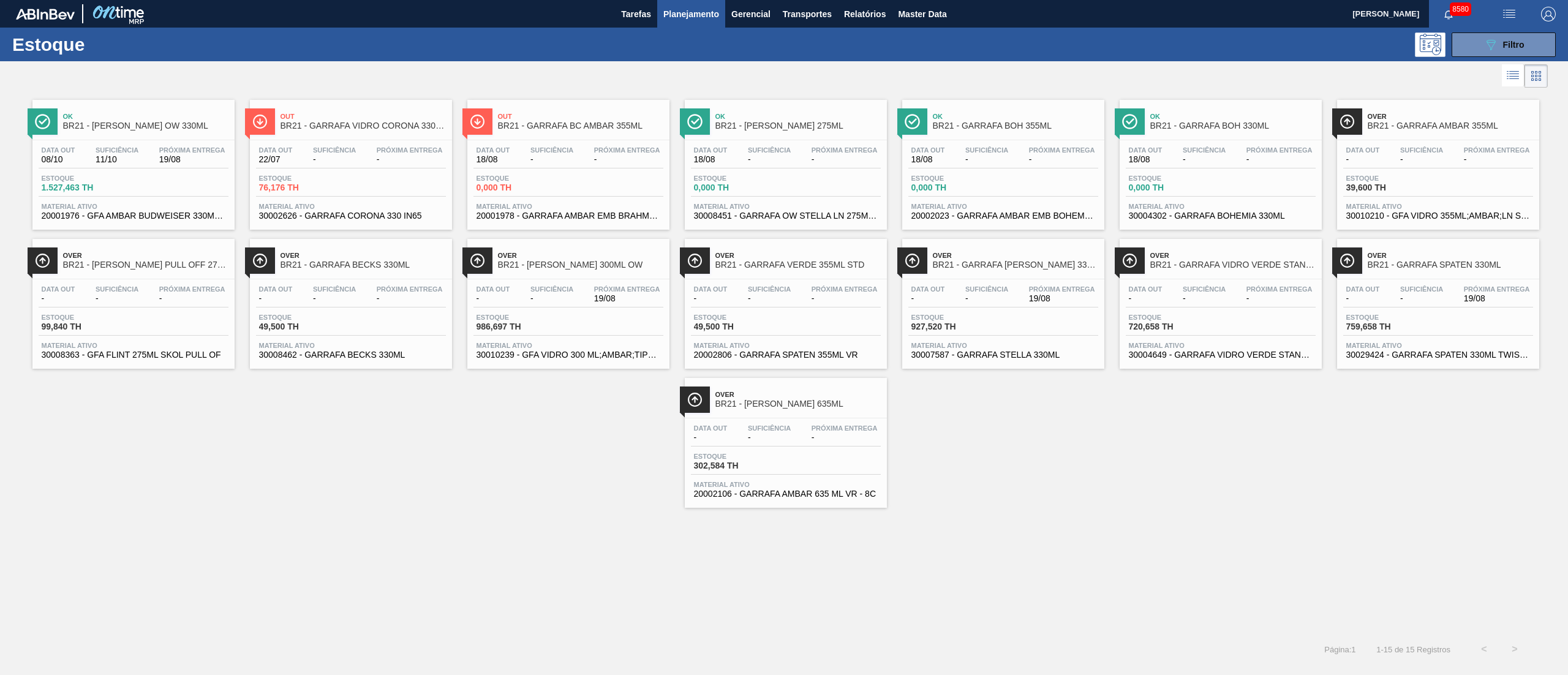
click at [1374, 308] on div "Data out - Suficiência - Próxima Entrega 19/08" at bounding box center [1438, 297] width 190 height 22
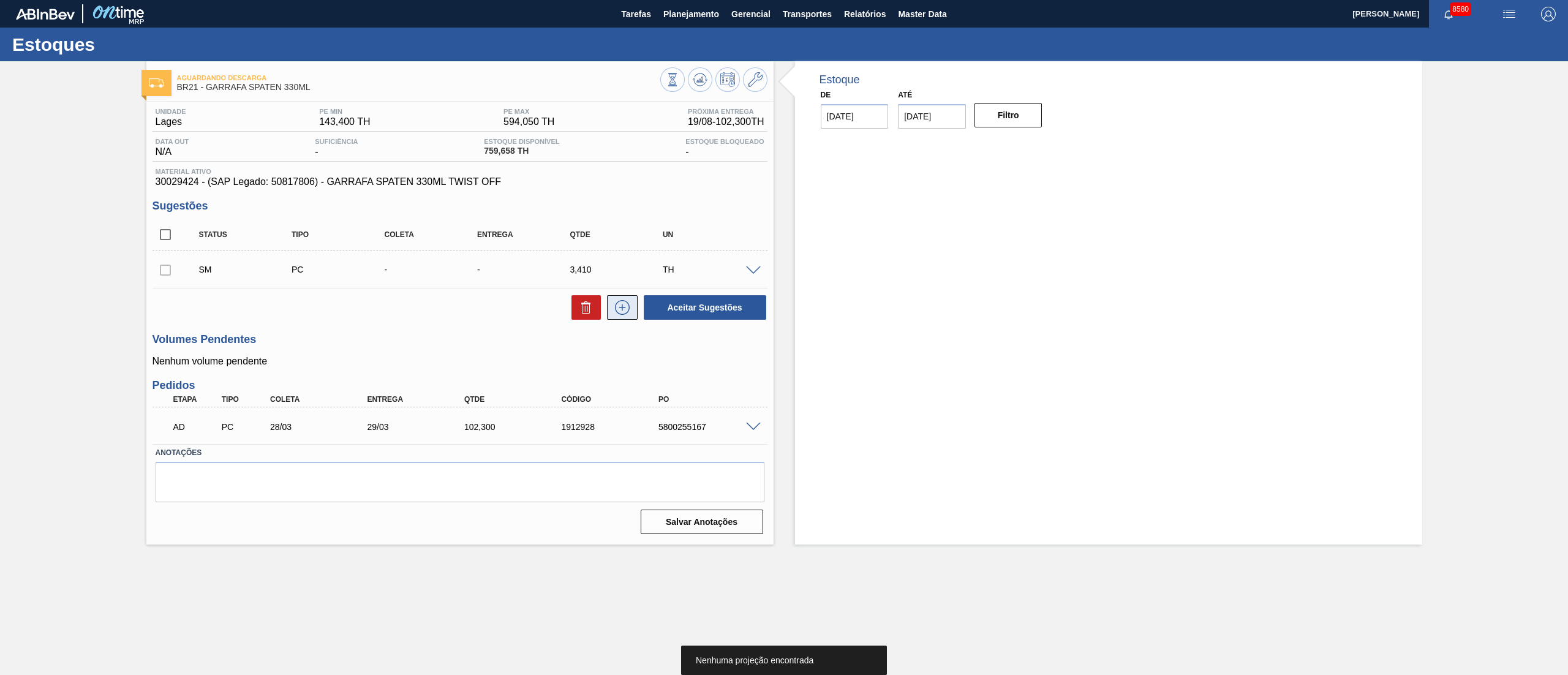
click at [628, 308] on icon at bounding box center [622, 307] width 20 height 15
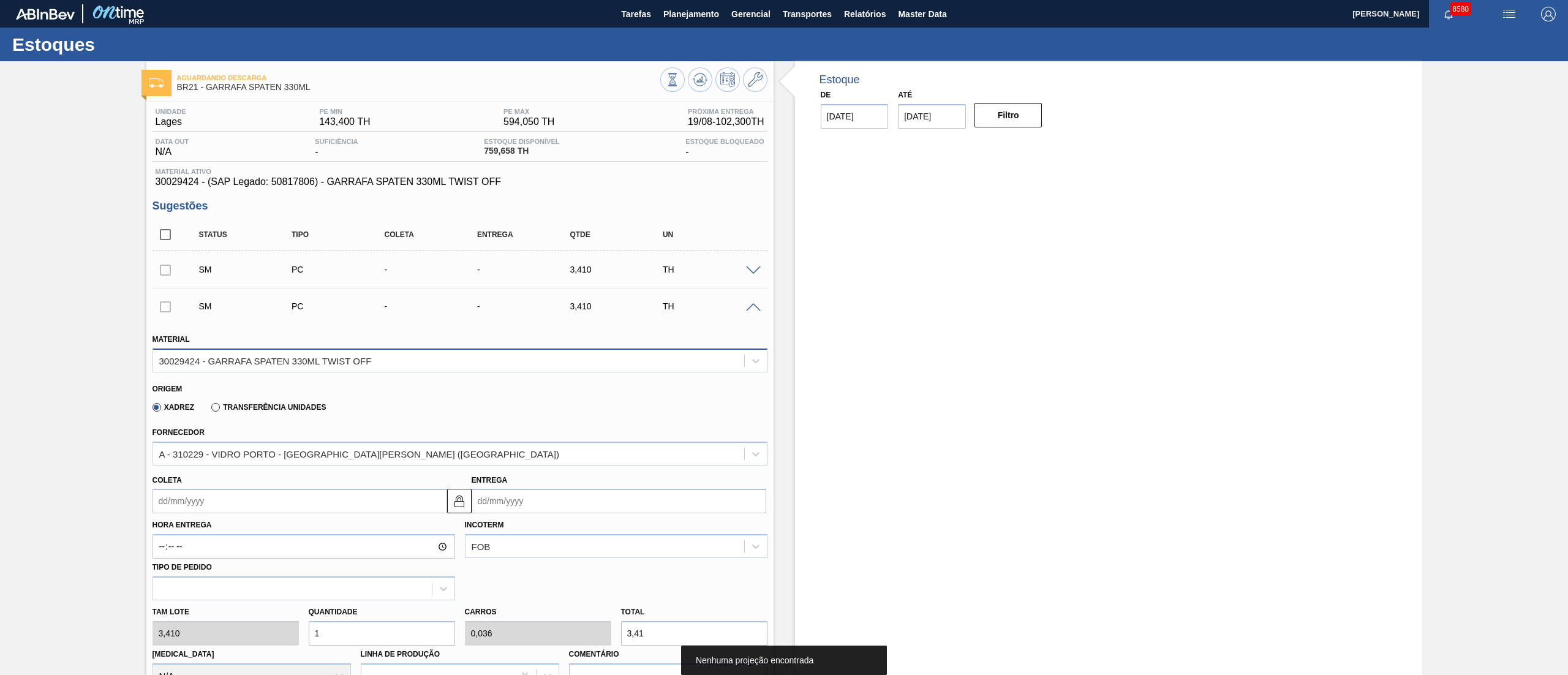
scroll to position [122, 0]
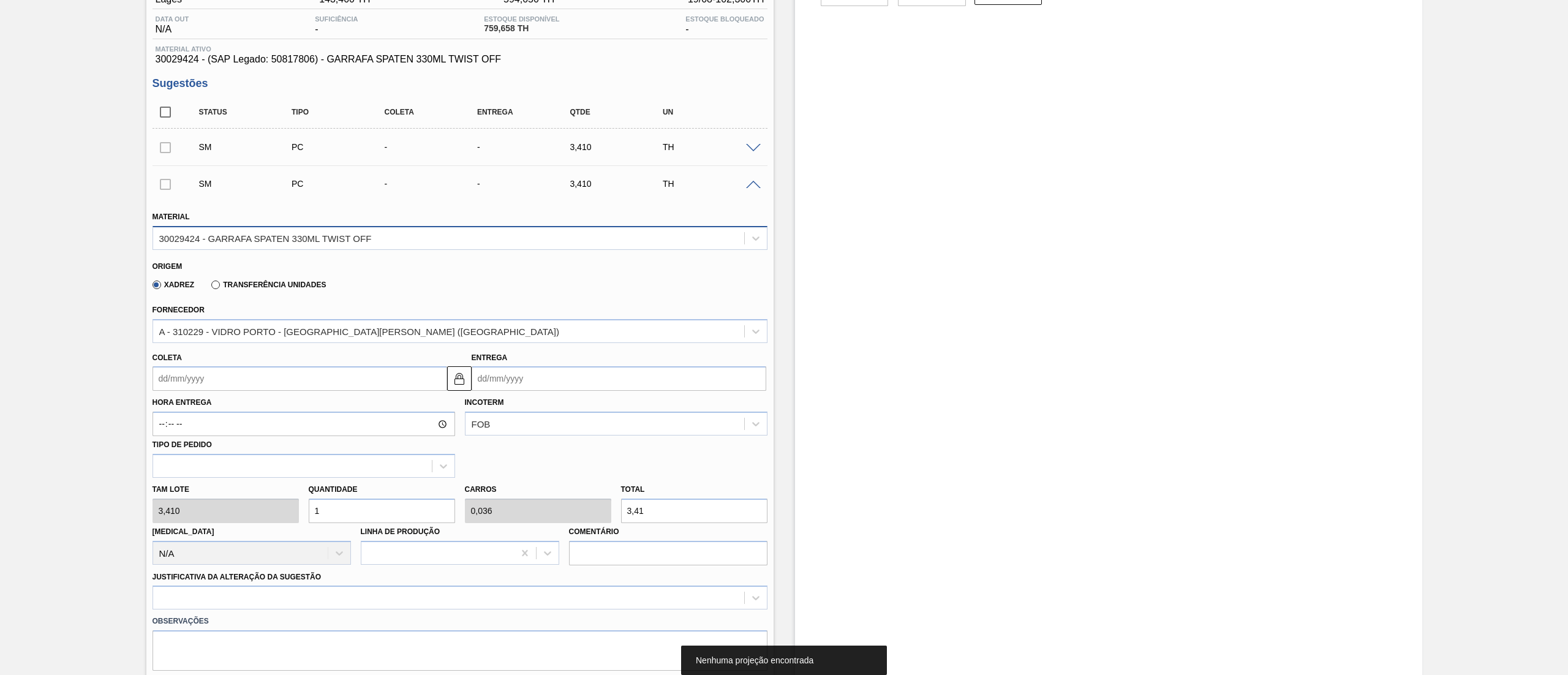
click at [256, 240] on div "30029424 - GARRAFA SPATEN 330ML TWIST OFF" at bounding box center [265, 238] width 213 height 10
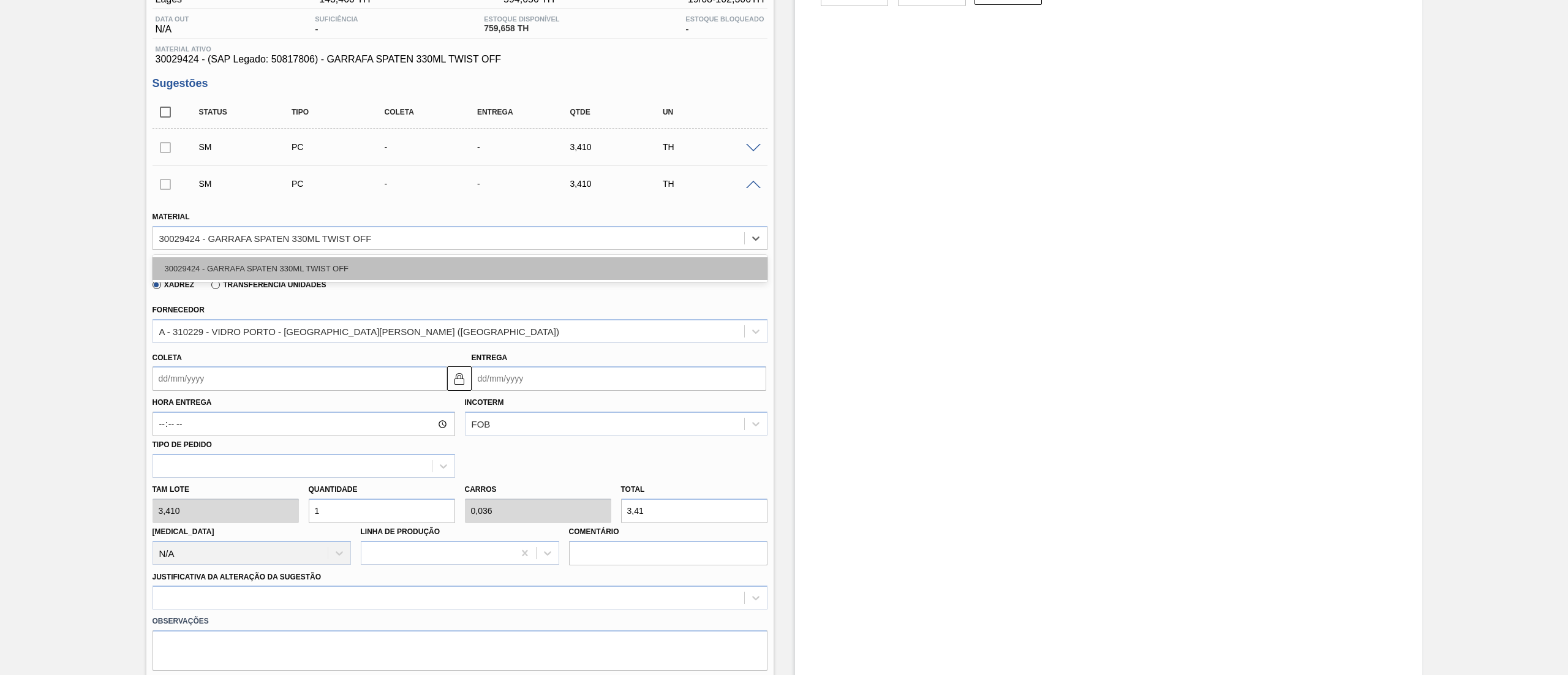
click at [252, 274] on div "30029424 - GARRAFA SPATEN 330ML TWIST OFF" at bounding box center [459, 269] width 615 height 23
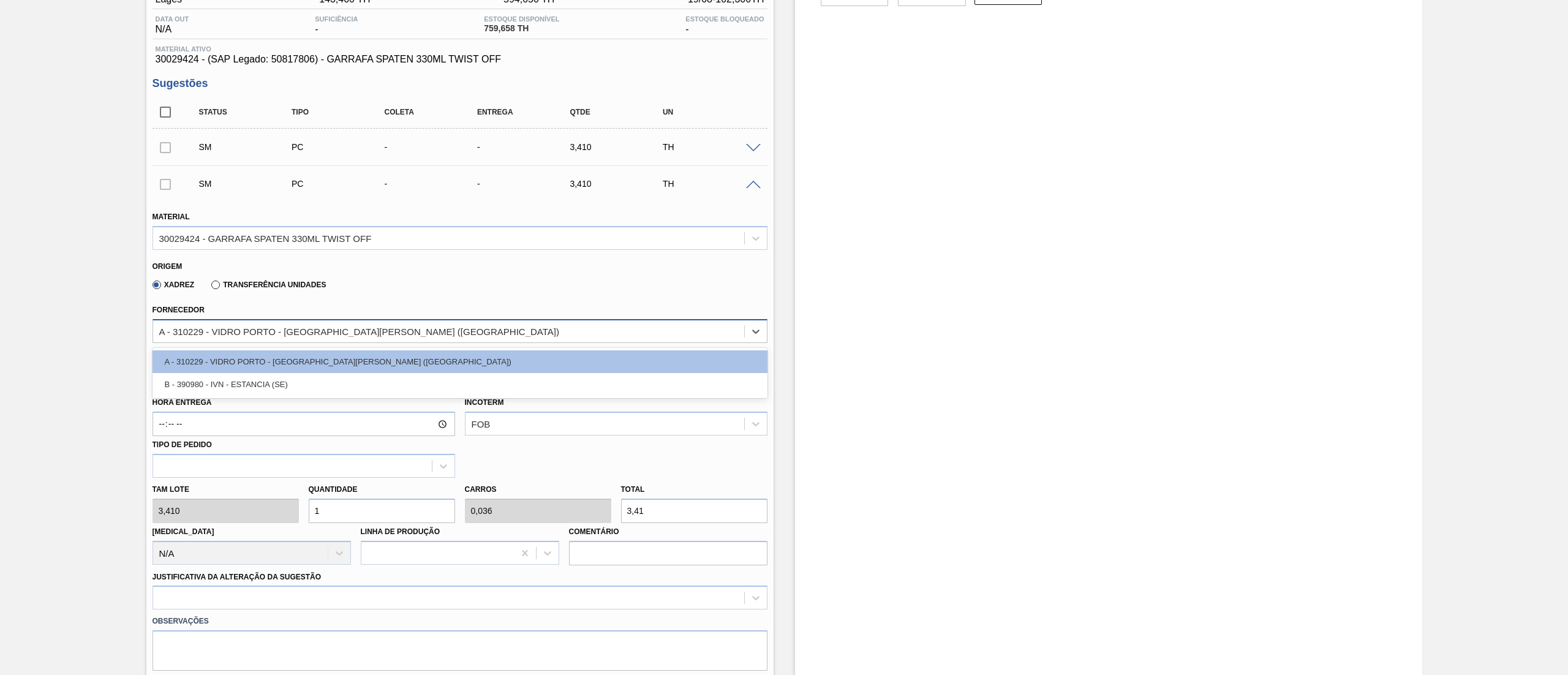
click at [294, 333] on div "A - 310229 - VIDRO PORTO - [GEOGRAPHIC_DATA][PERSON_NAME] ([GEOGRAPHIC_DATA])" at bounding box center [359, 331] width 400 height 10
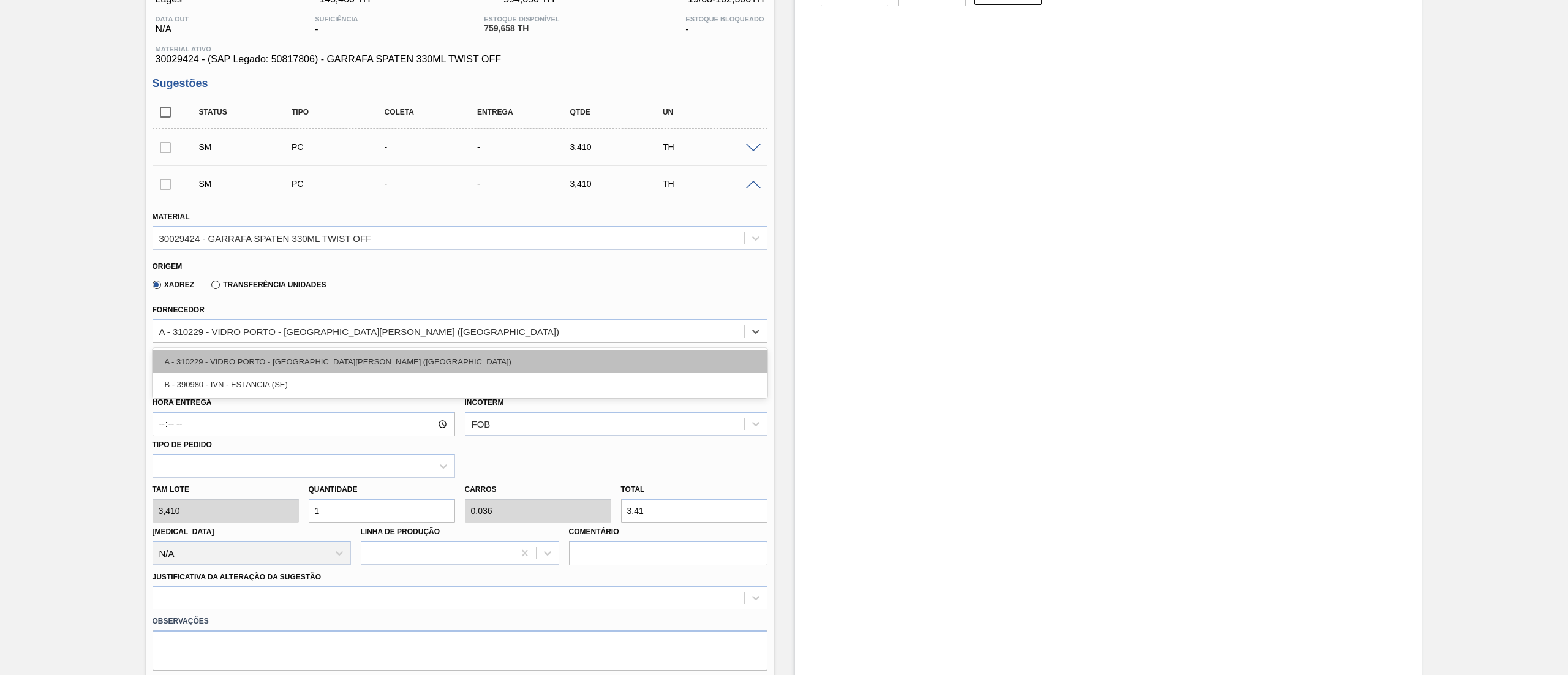
click at [288, 355] on div "A - 310229 - VIDRO PORTO - [GEOGRAPHIC_DATA][PERSON_NAME] ([GEOGRAPHIC_DATA])" at bounding box center [459, 362] width 615 height 23
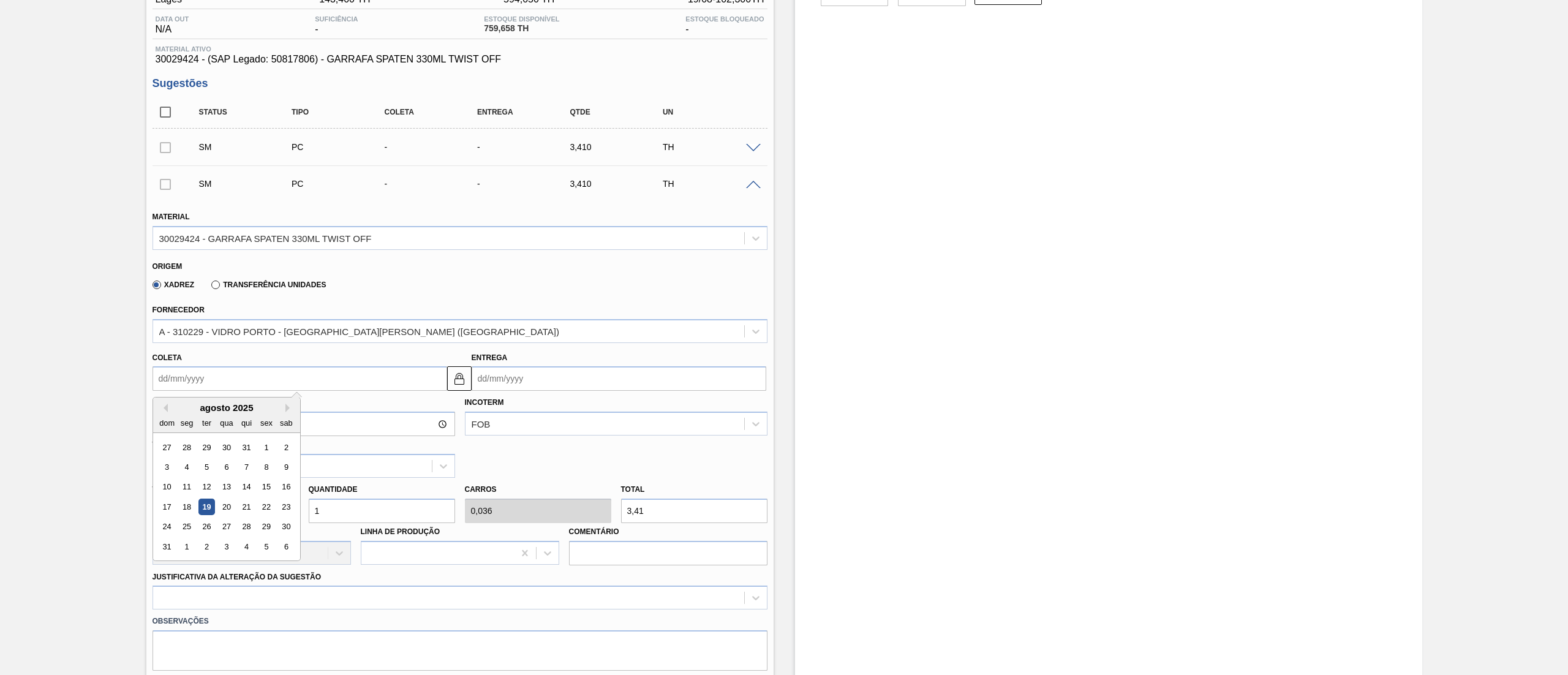
click at [265, 380] on input "Coleta" at bounding box center [299, 378] width 295 height 25
click at [181, 535] on div "25" at bounding box center [186, 527] width 16 height 16
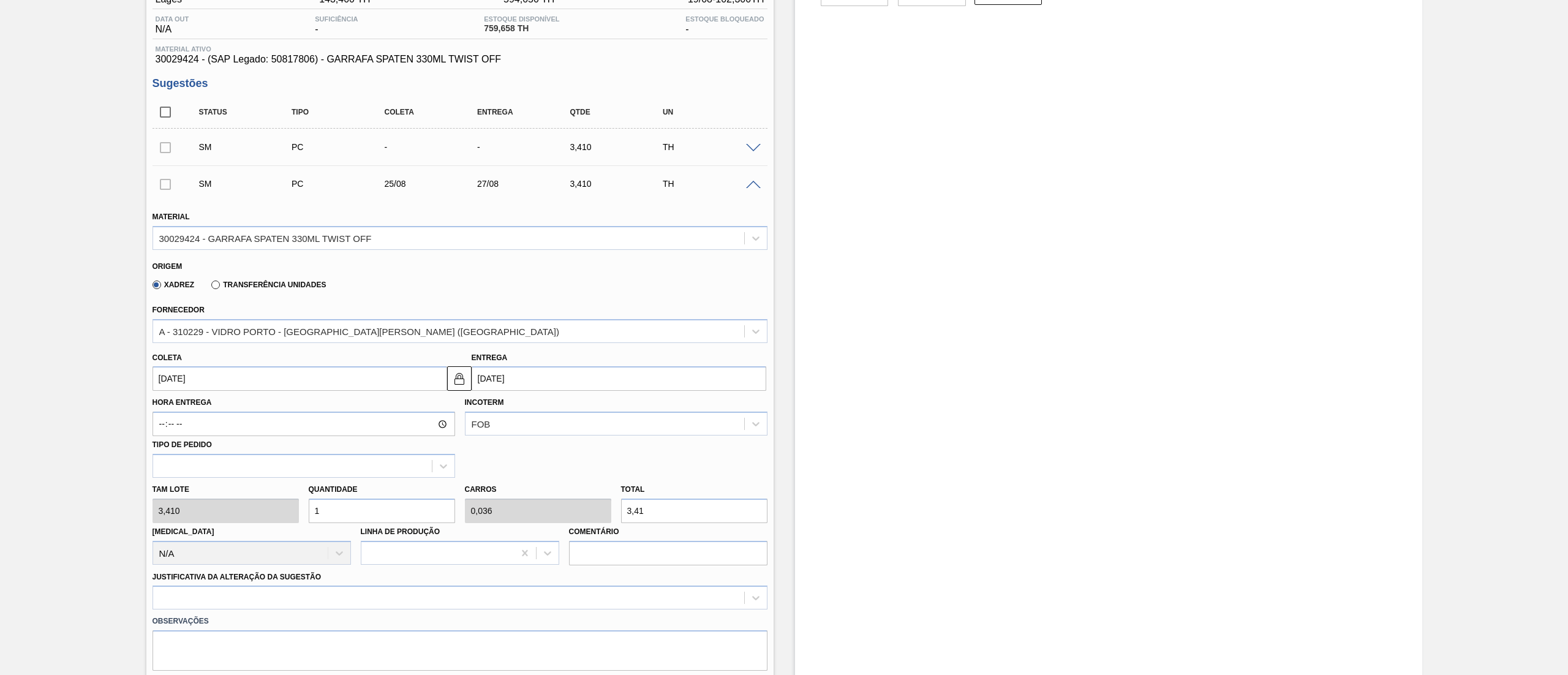
drag, startPoint x: 363, startPoint y: 512, endPoint x: 52, endPoint y: 481, distance: 312.5
click at [121, 494] on div "Aguardando Descarga BR21 - GARRAFA SPATEN 330ML Unidade [PERSON_NAME] MIN 143,4…" at bounding box center [784, 449] width 1568 height 1022
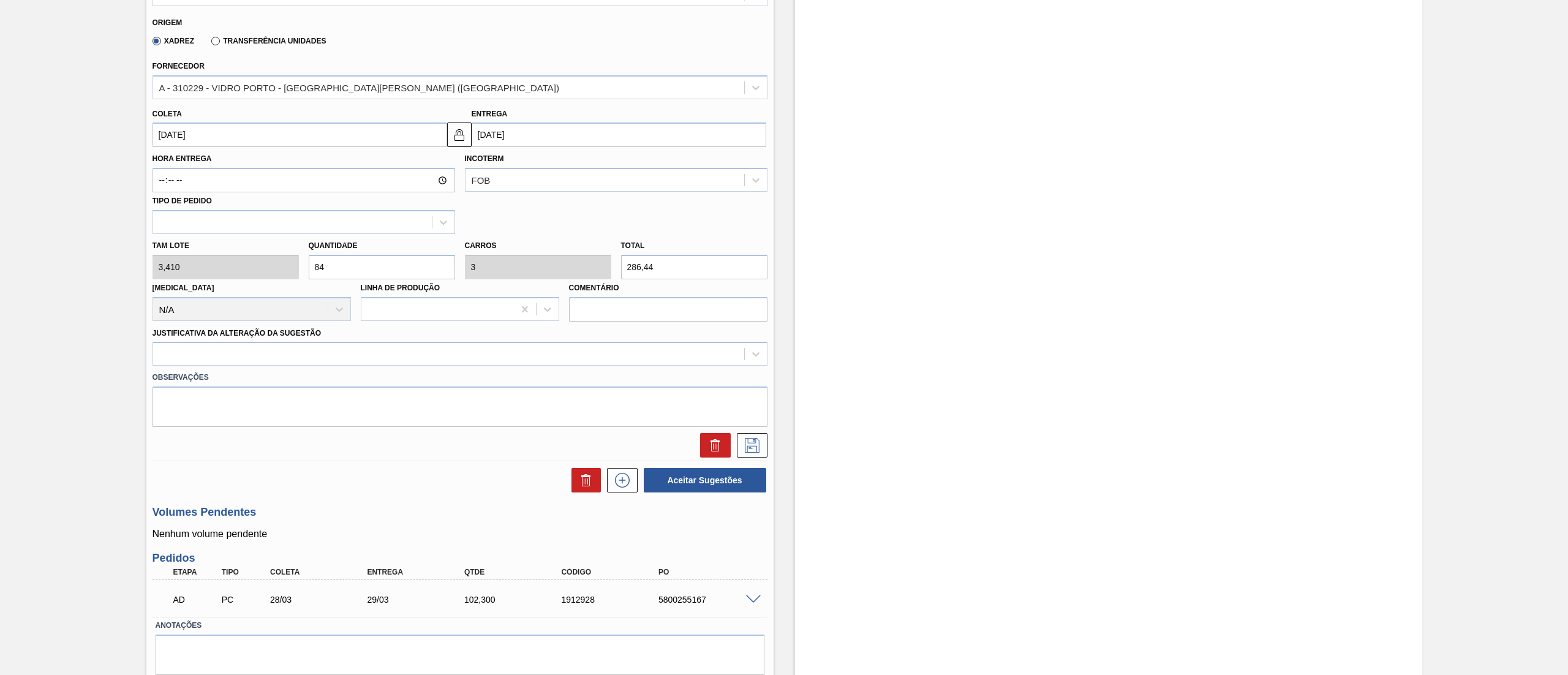
scroll to position [368, 0]
click at [253, 360] on div at bounding box center [448, 353] width 591 height 18
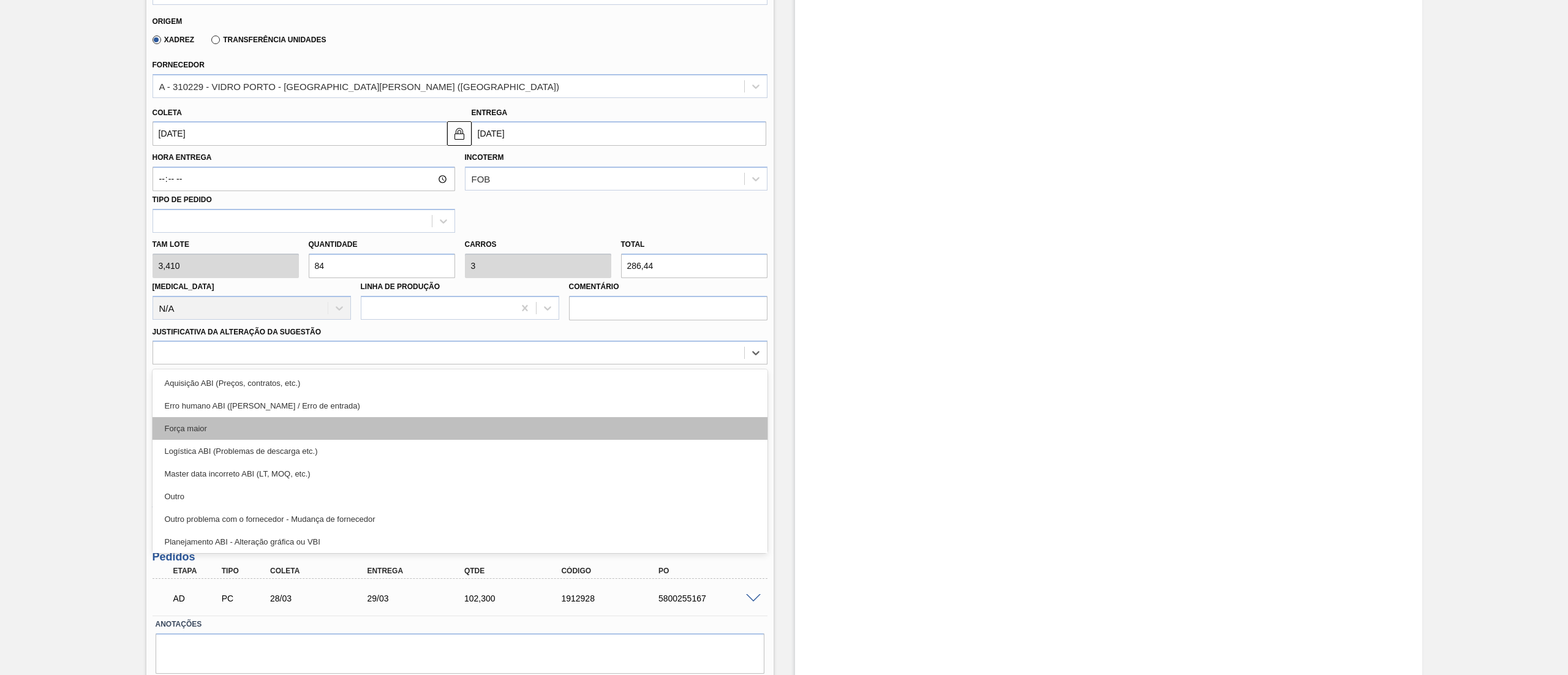
click at [226, 429] on div "Força maior" at bounding box center [459, 429] width 615 height 23
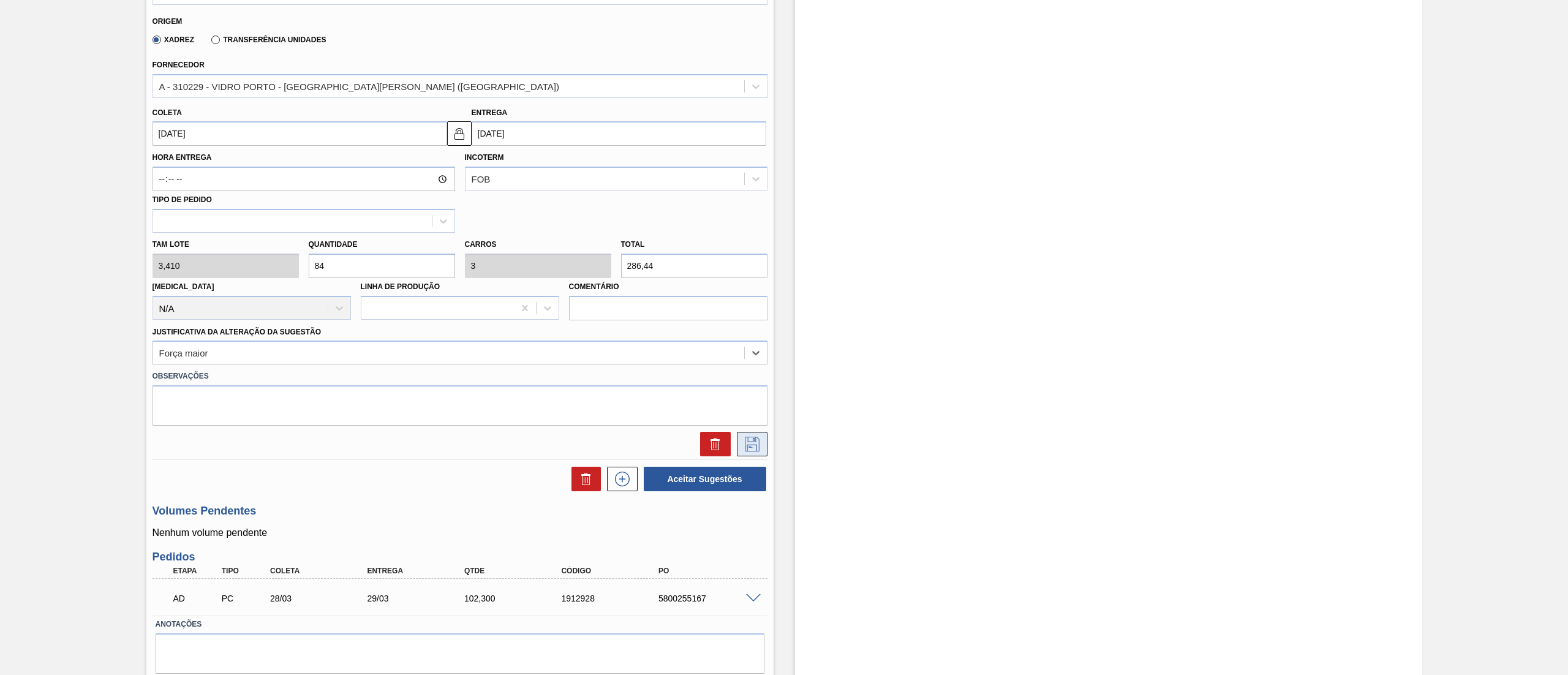
click at [758, 446] on icon at bounding box center [752, 444] width 20 height 15
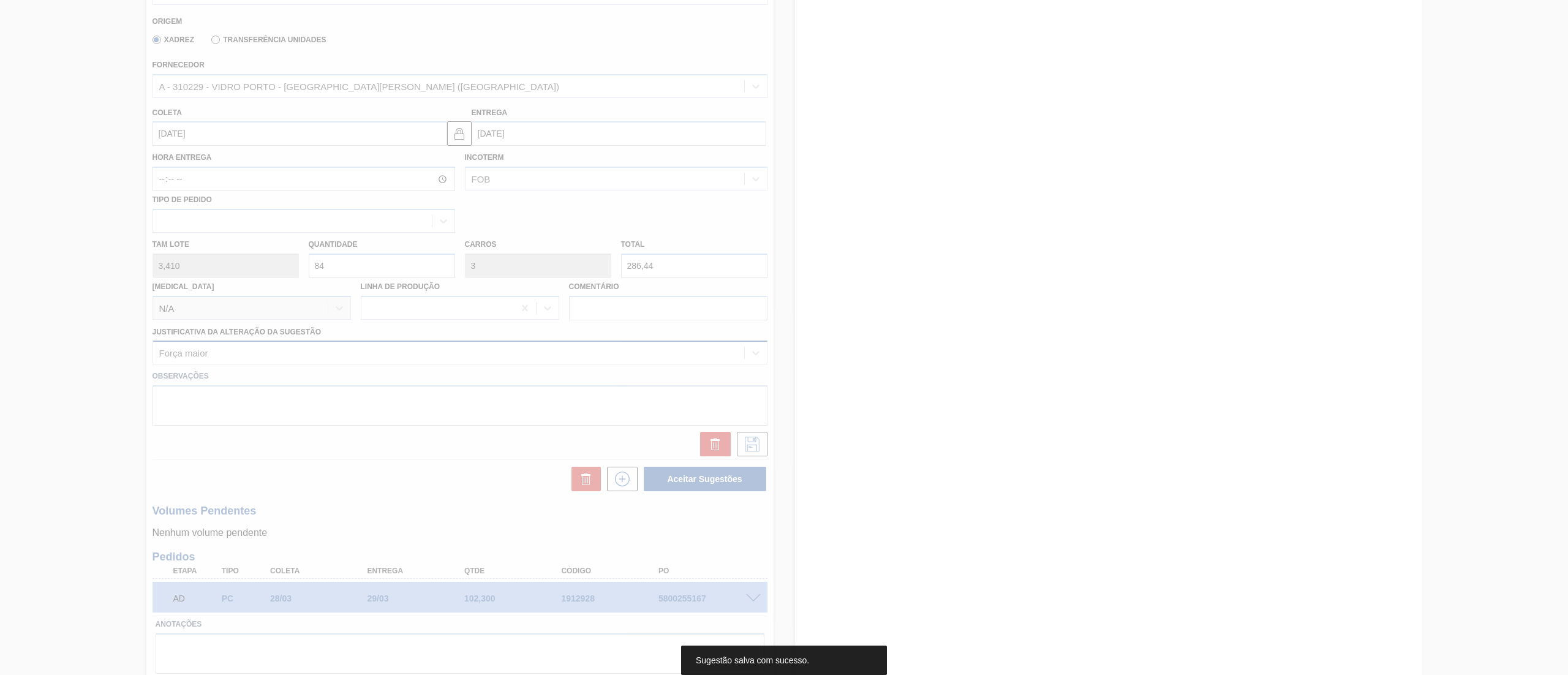
scroll to position [0, 0]
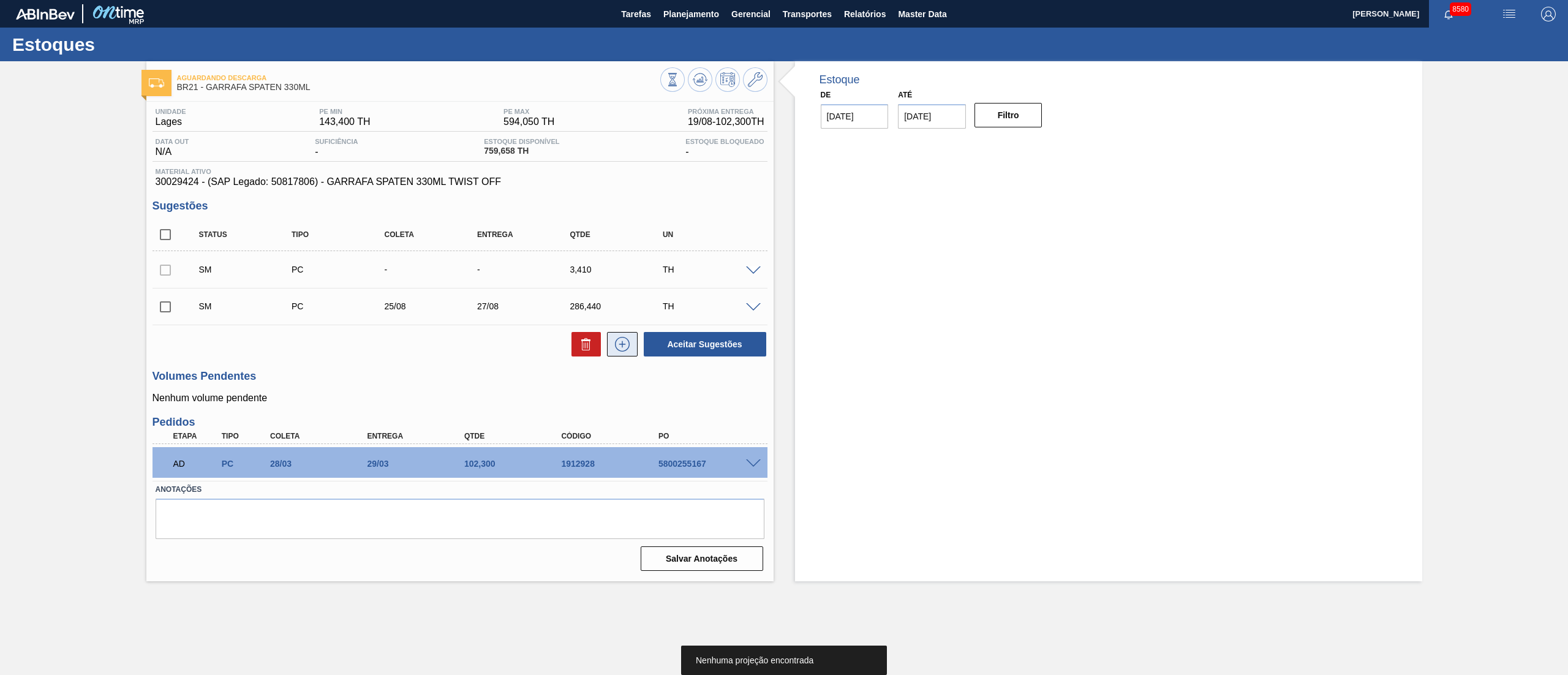
click at [623, 347] on icon at bounding box center [622, 344] width 20 height 15
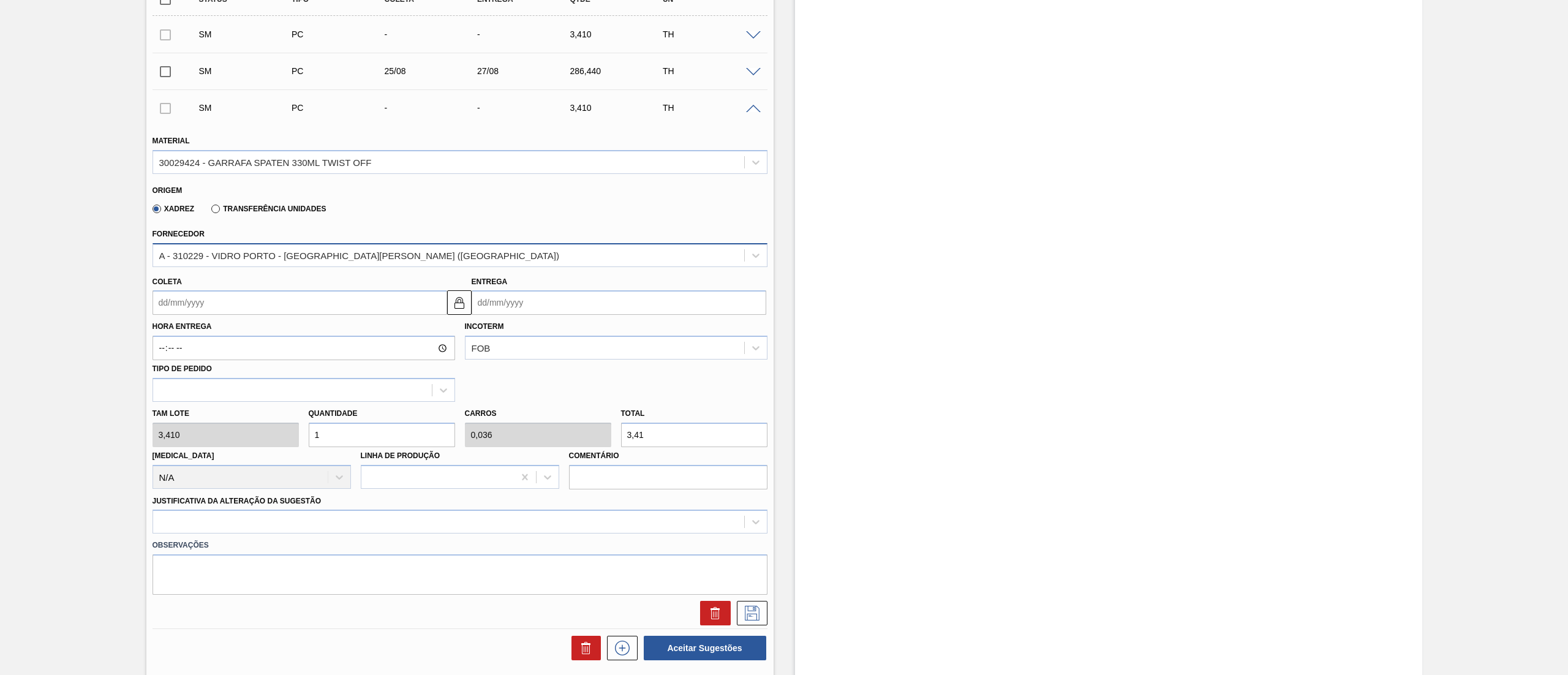
scroll to position [245, 0]
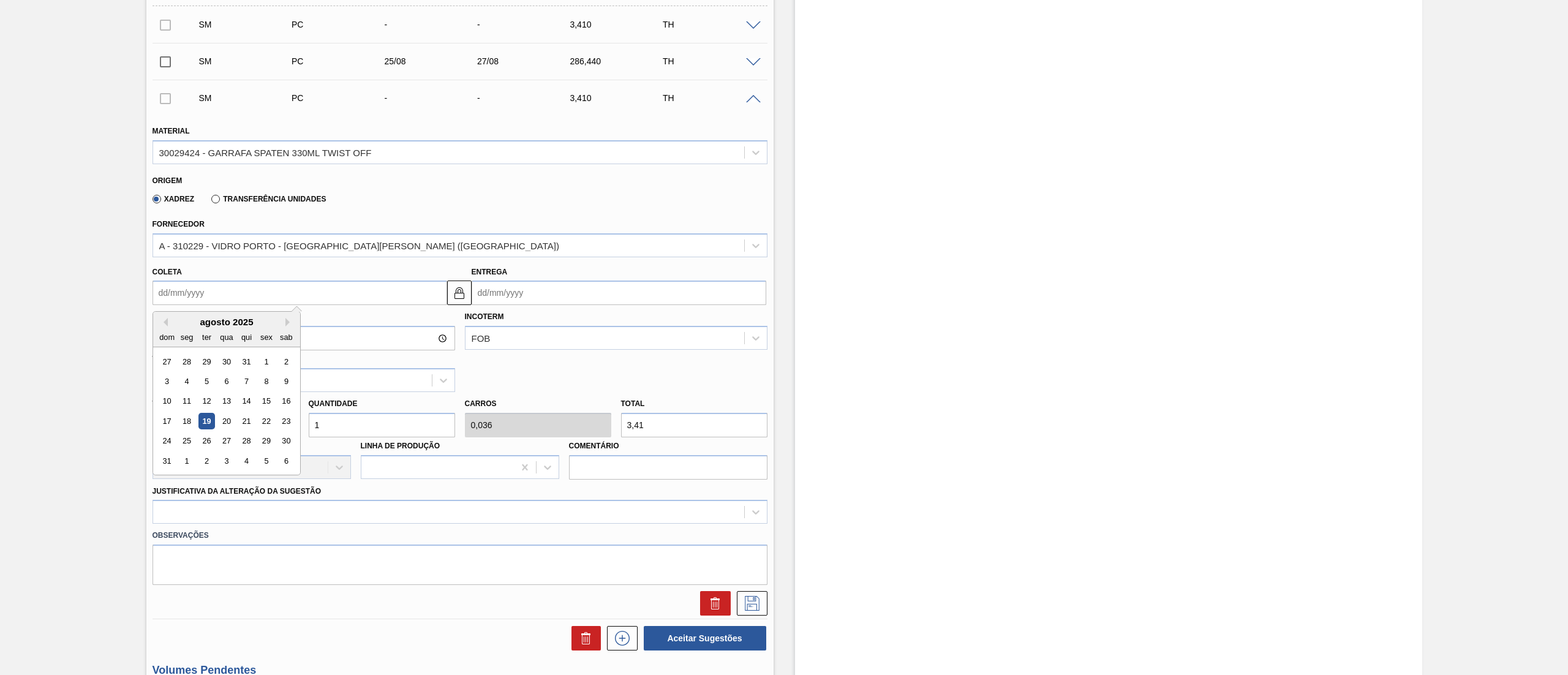
click at [186, 295] on input "Coleta" at bounding box center [299, 293] width 295 height 25
click at [209, 442] on div "26" at bounding box center [205, 441] width 16 height 16
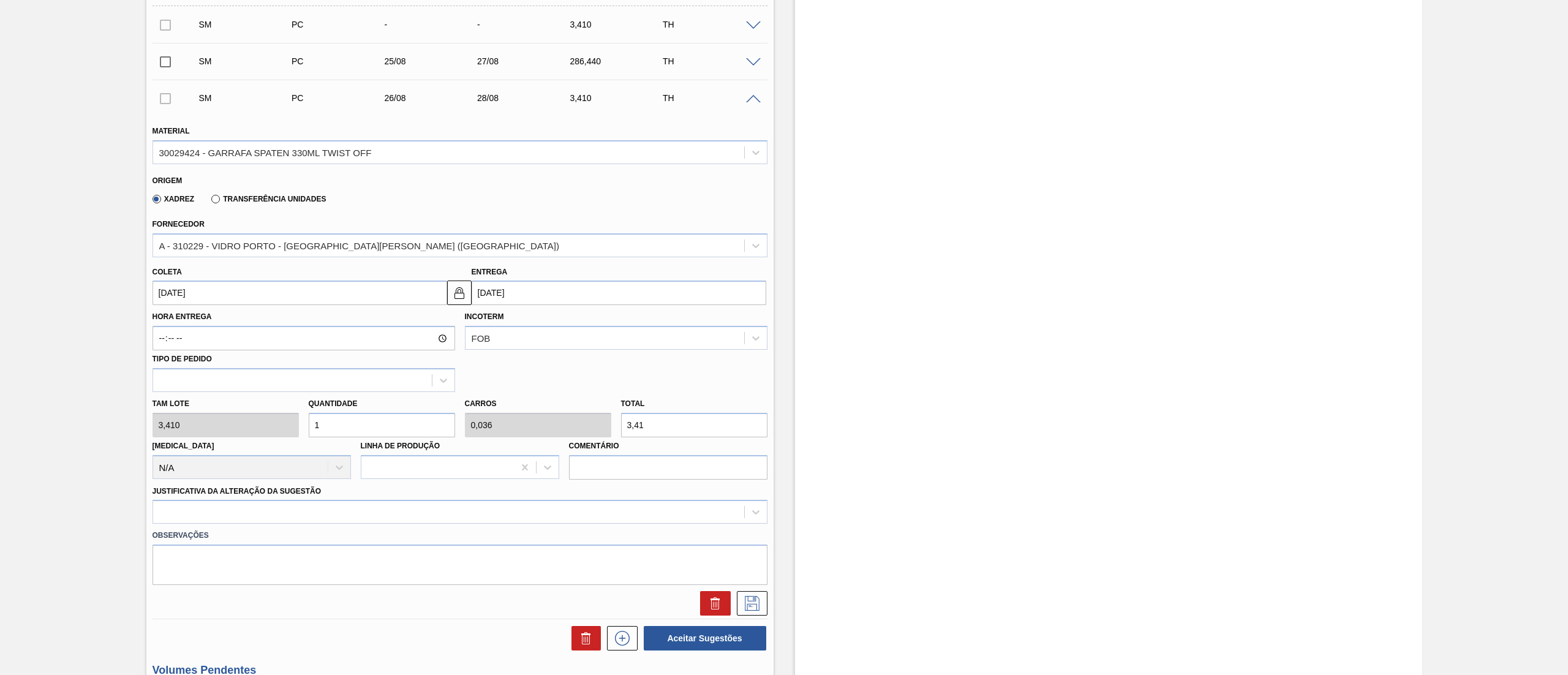
click at [186, 435] on div "[PERSON_NAME] 3,410 Quantidade 1 Carros 0,036 Total 3,41 [MEDICAL_DATA] N/A Lin…" at bounding box center [460, 435] width 625 height 87
click at [206, 516] on div at bounding box center [459, 512] width 615 height 24
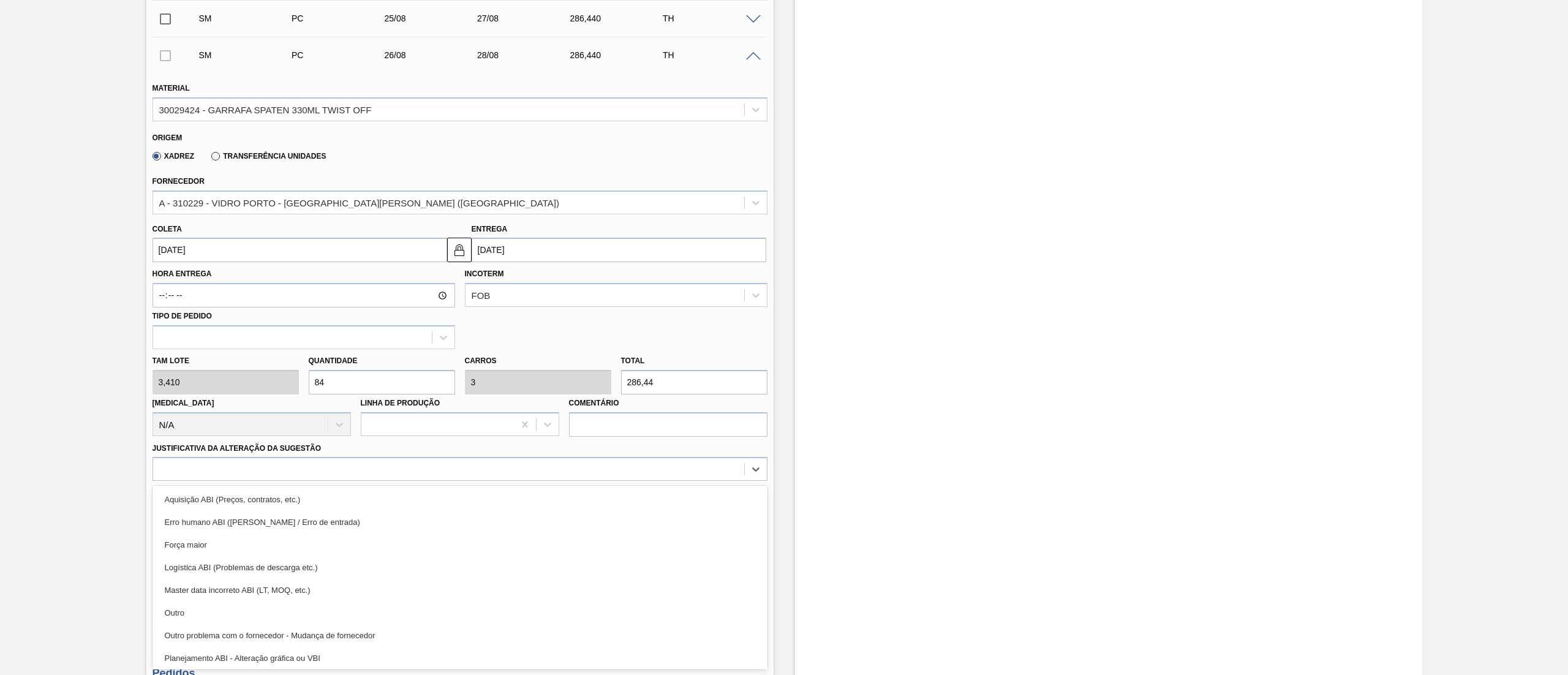
drag, startPoint x: 212, startPoint y: 549, endPoint x: 437, endPoint y: 547, distance: 225.0
click at [214, 549] on div "Força maior" at bounding box center [459, 545] width 615 height 23
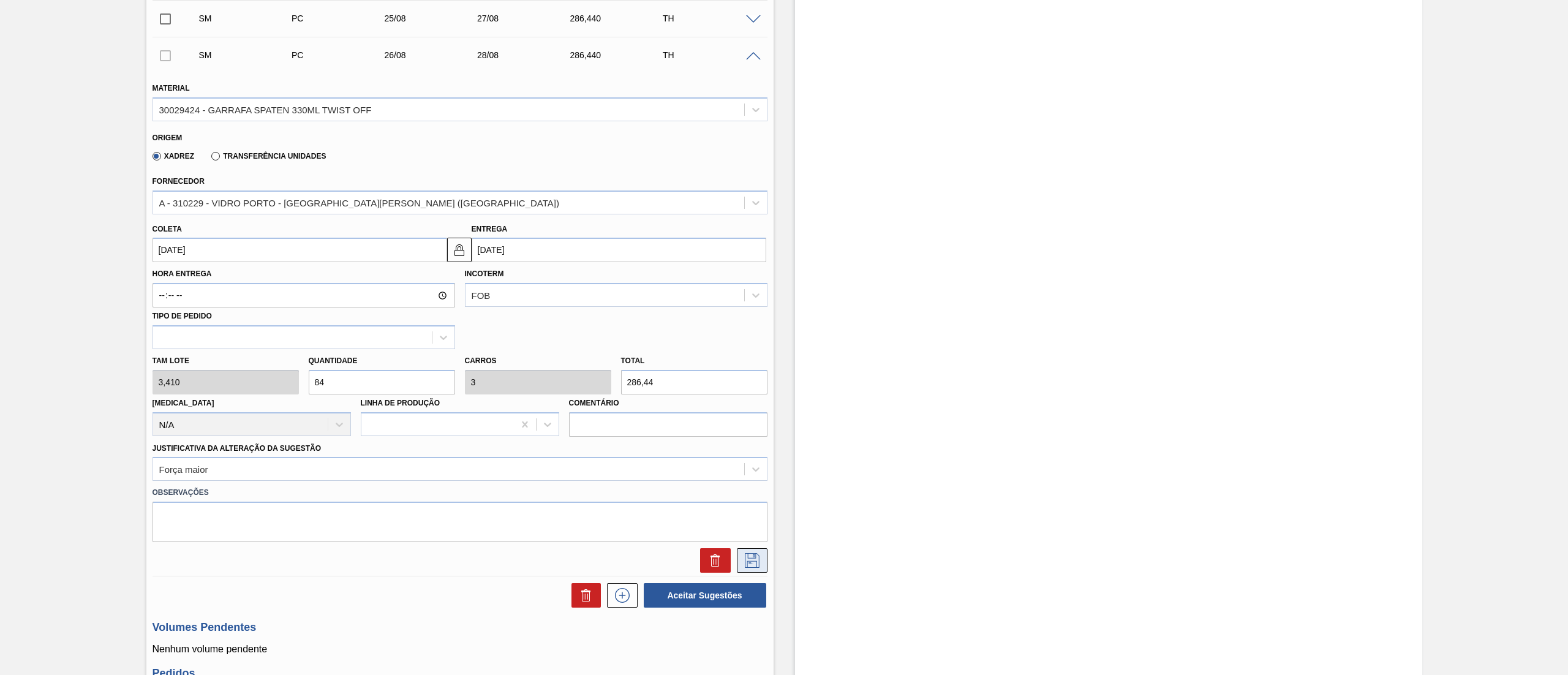
click at [754, 555] on icon at bounding box center [752, 560] width 15 height 15
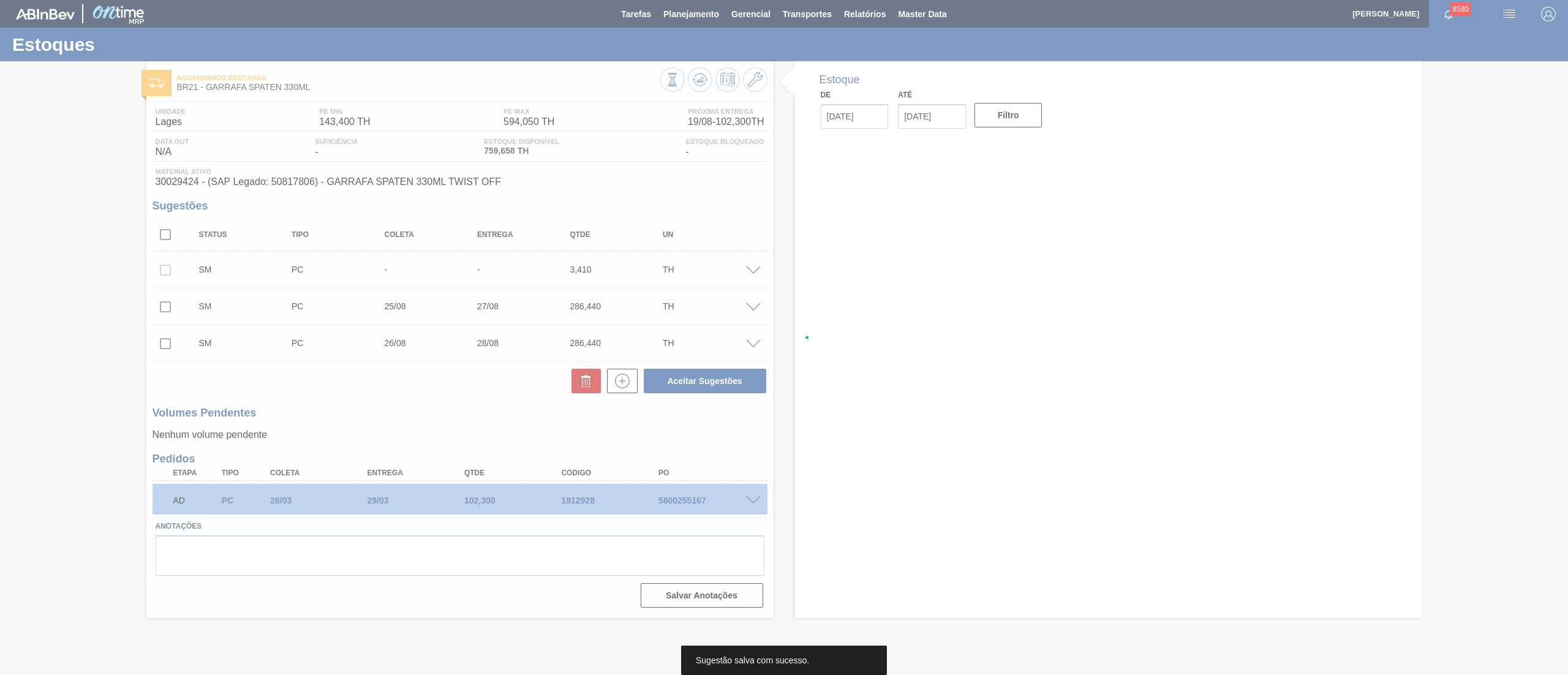
scroll to position [0, 0]
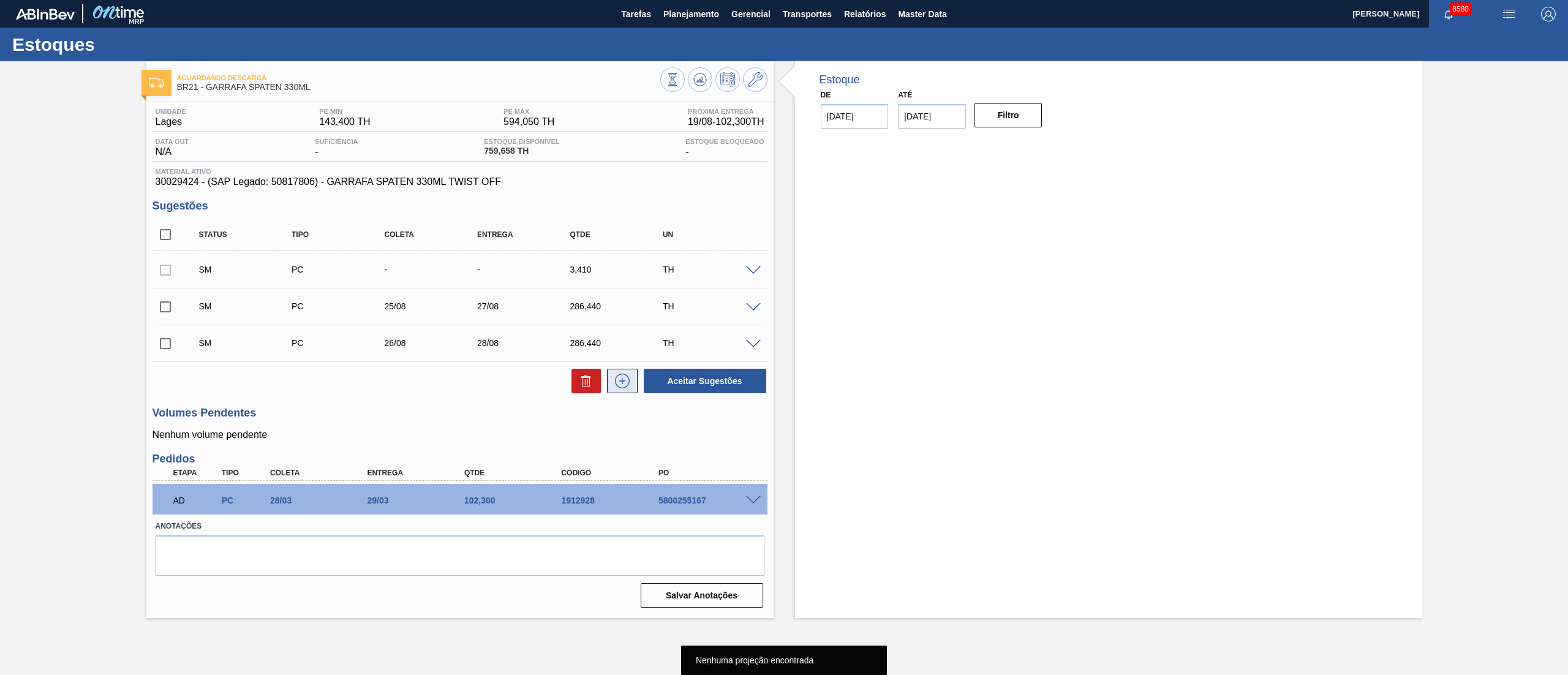
click at [618, 386] on icon at bounding box center [622, 381] width 20 height 15
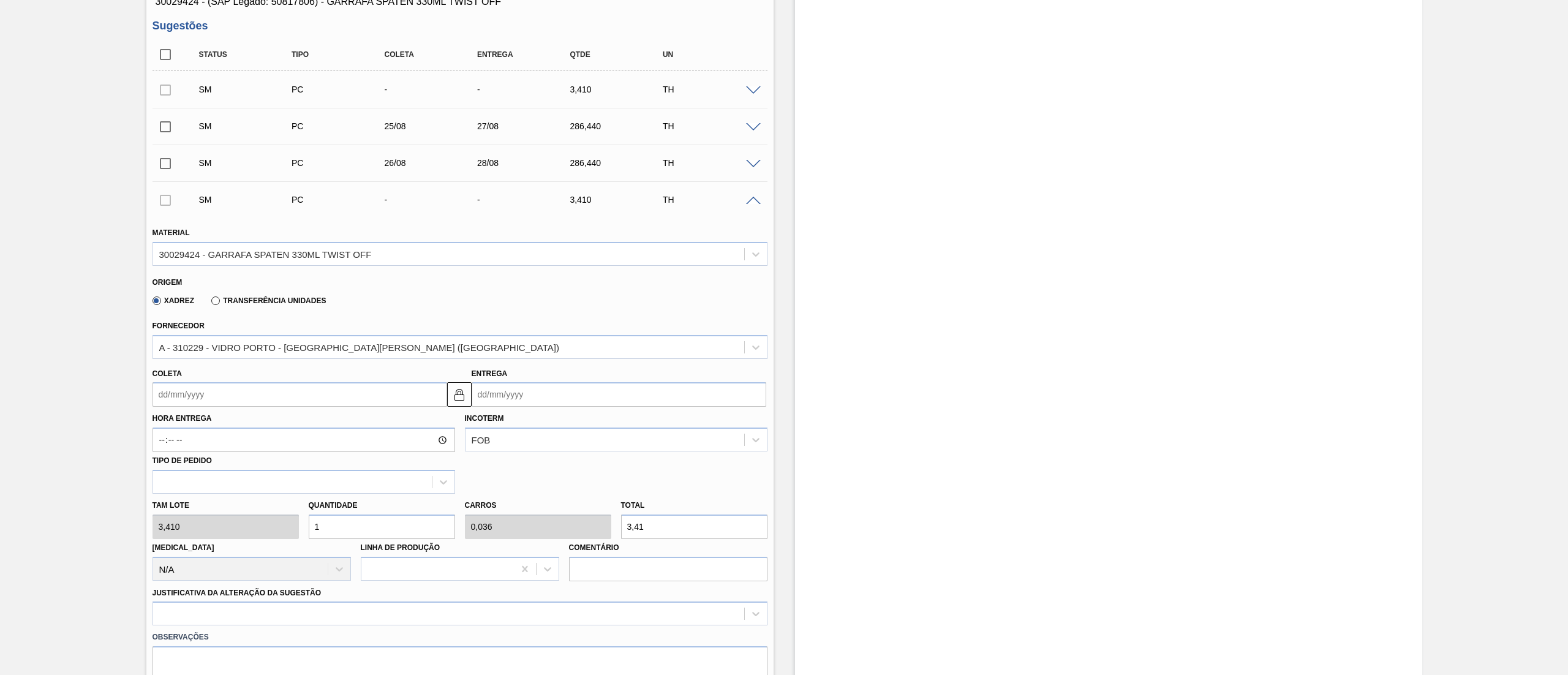
scroll to position [245, 0]
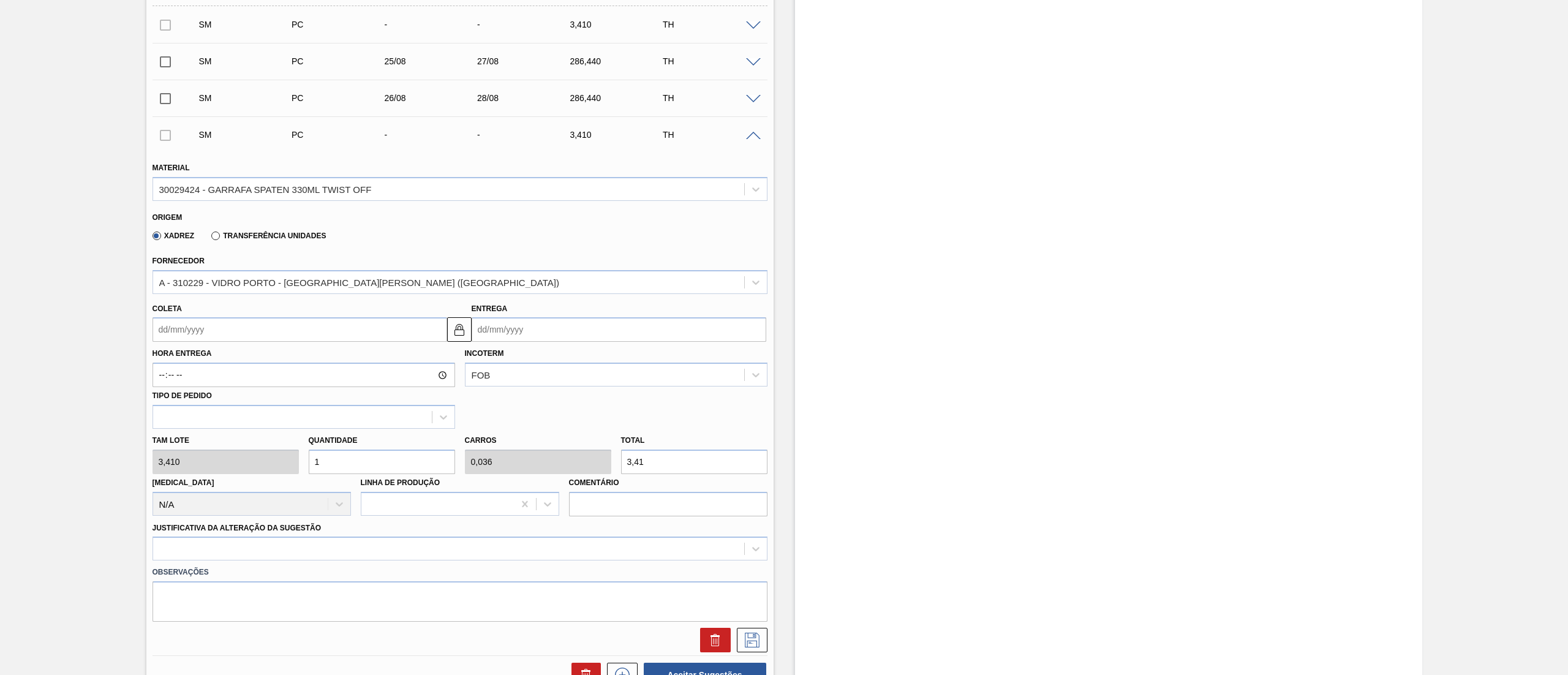
click at [221, 337] on input "Coleta" at bounding box center [299, 329] width 295 height 25
click at [232, 477] on div "27" at bounding box center [226, 477] width 16 height 16
drag, startPoint x: 353, startPoint y: 460, endPoint x: 145, endPoint y: 467, distance: 208.1
click at [150, 467] on div "[PERSON_NAME] 3,410 Quantidade 1 Carros 0,036 Total 3,41 [MEDICAL_DATA] N/A Lin…" at bounding box center [460, 472] width 625 height 87
click at [750, 640] on icon at bounding box center [752, 640] width 20 height 15
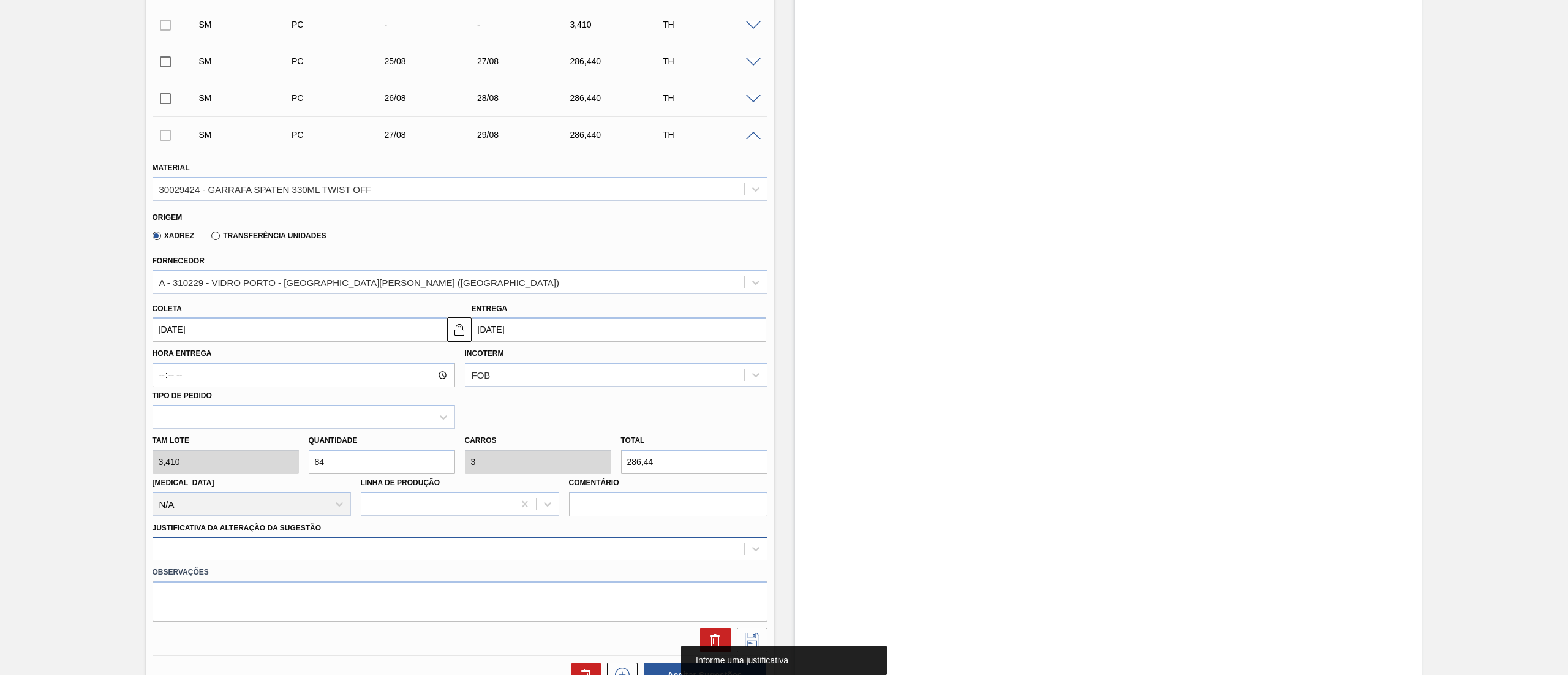
click at [374, 549] on div at bounding box center [459, 548] width 615 height 24
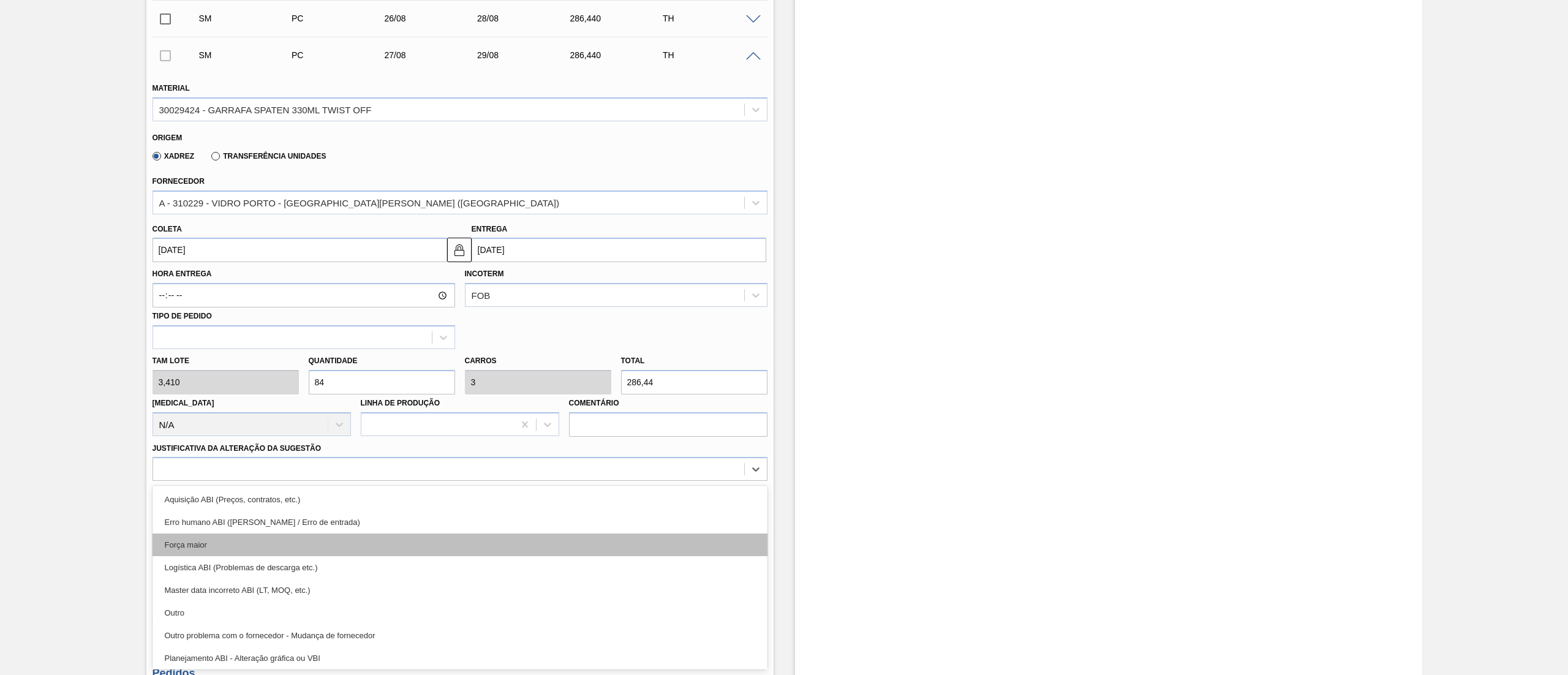
click at [218, 548] on div "Força maior" at bounding box center [459, 545] width 615 height 23
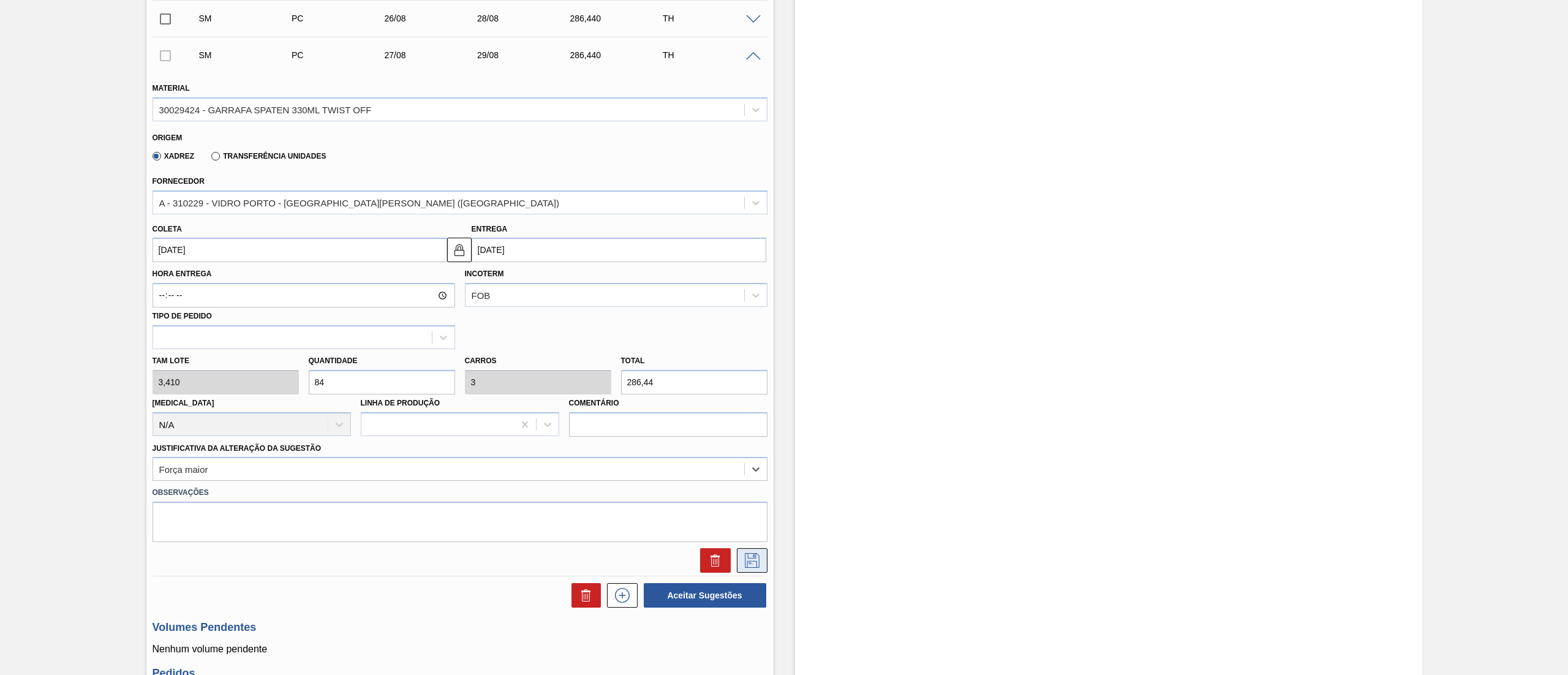
click at [748, 565] on icon at bounding box center [752, 560] width 20 height 15
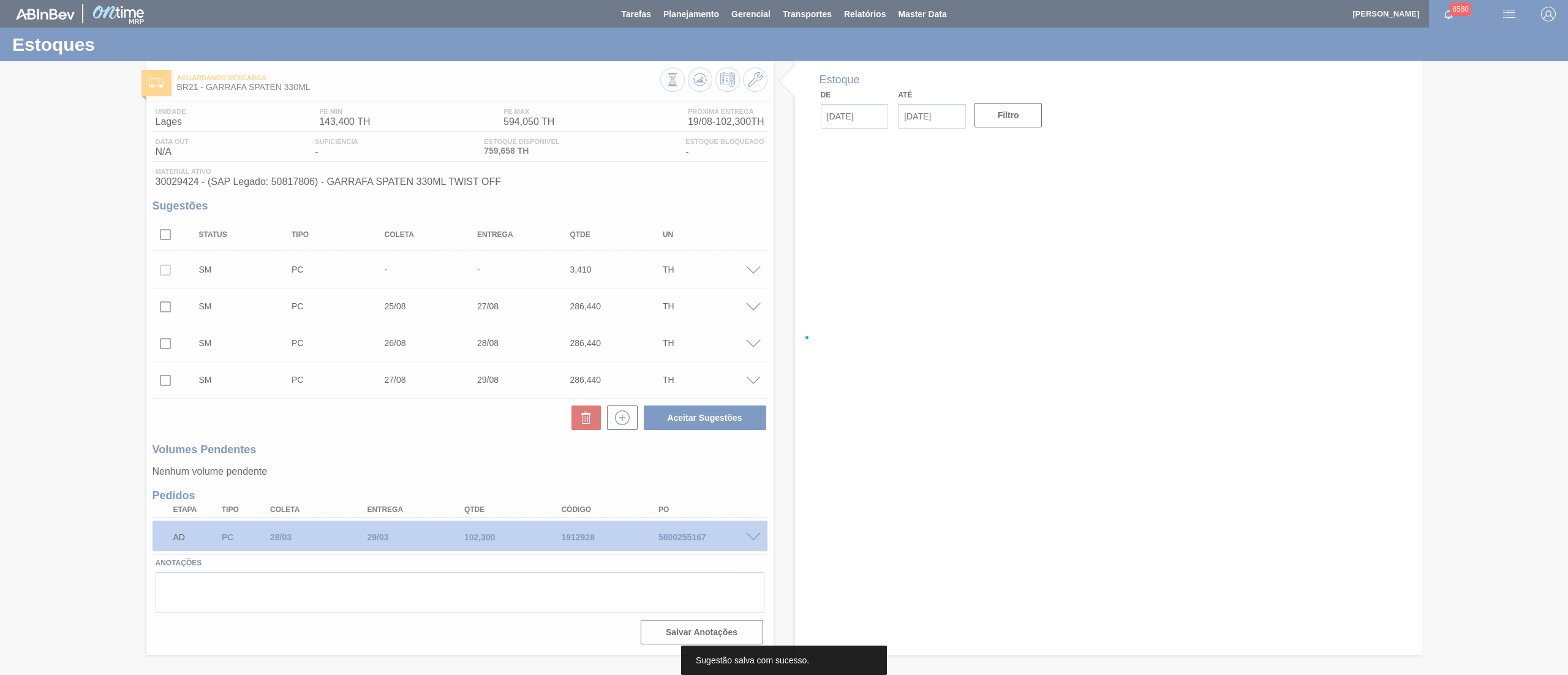
scroll to position [0, 0]
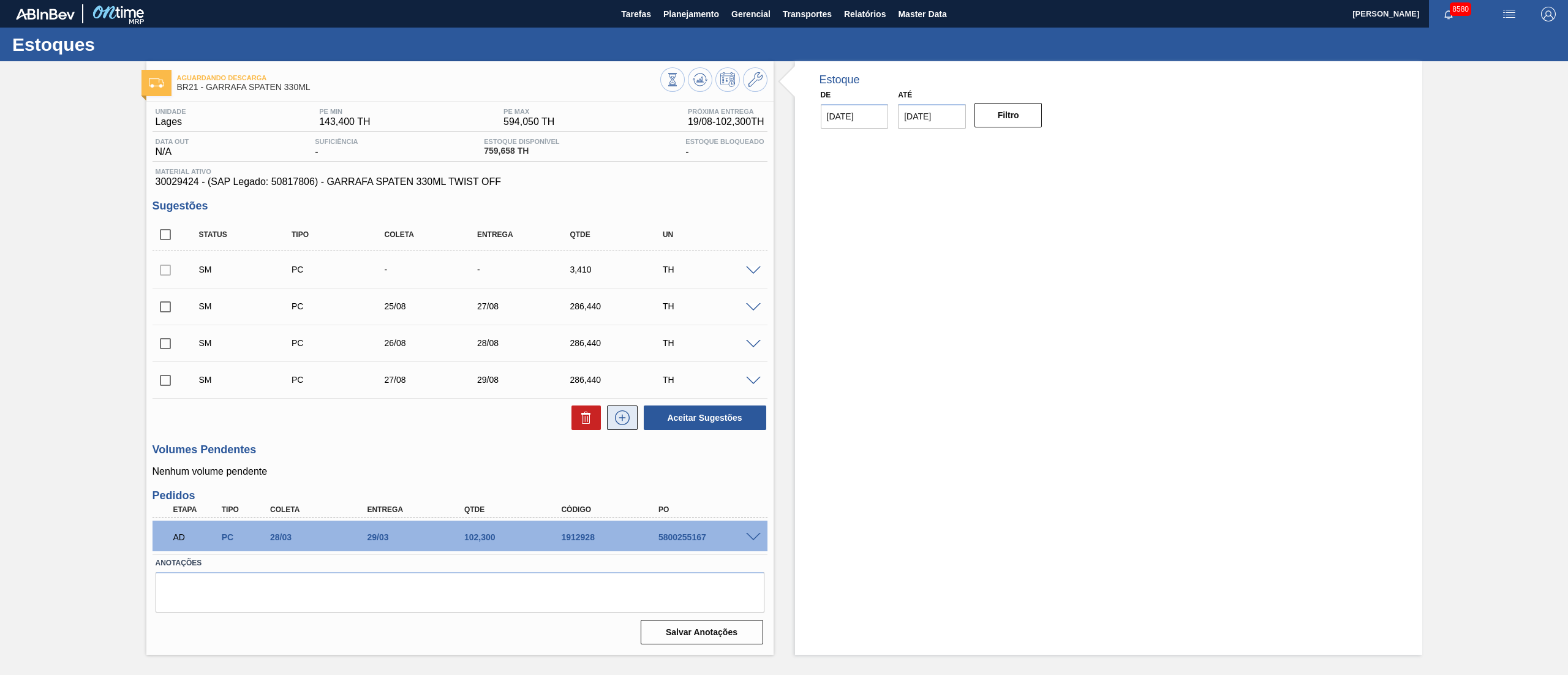
click at [632, 428] on button at bounding box center [622, 417] width 31 height 25
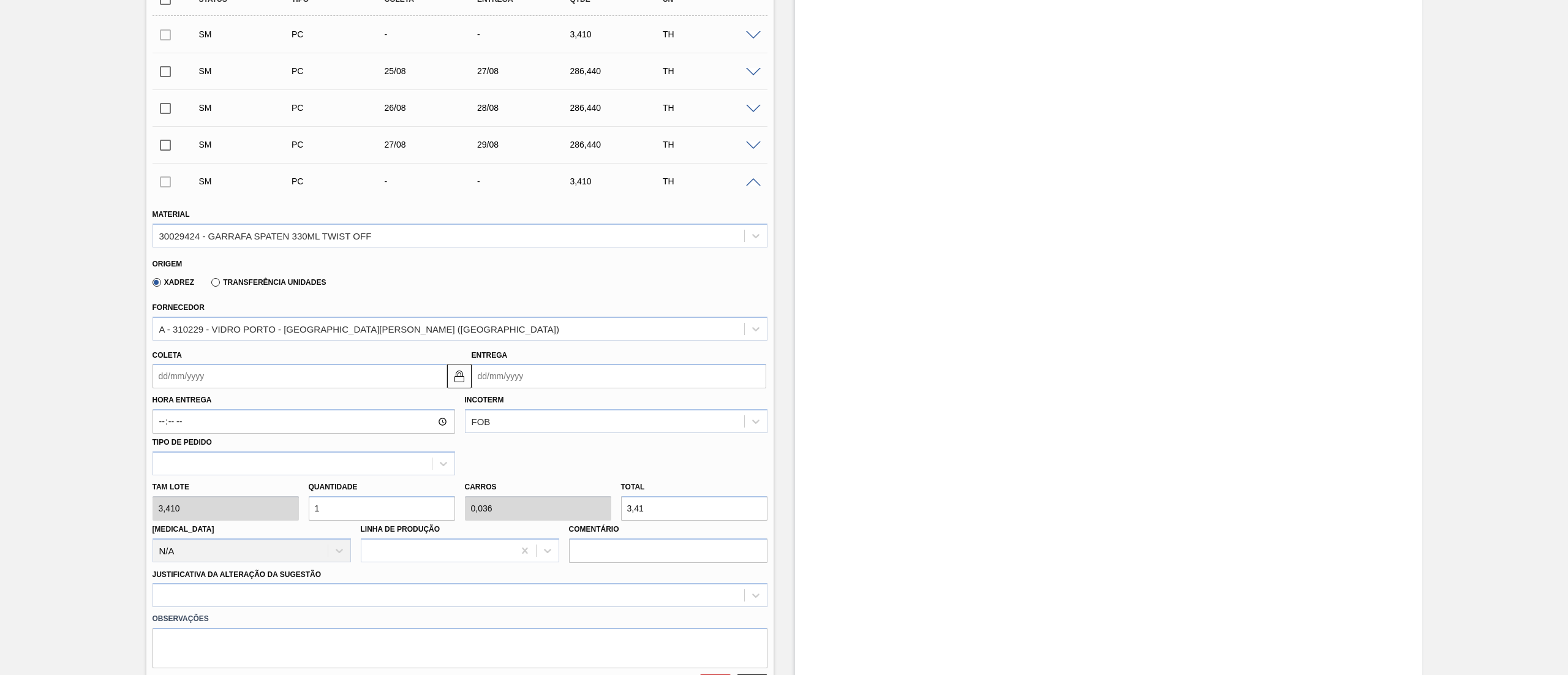
scroll to position [245, 0]
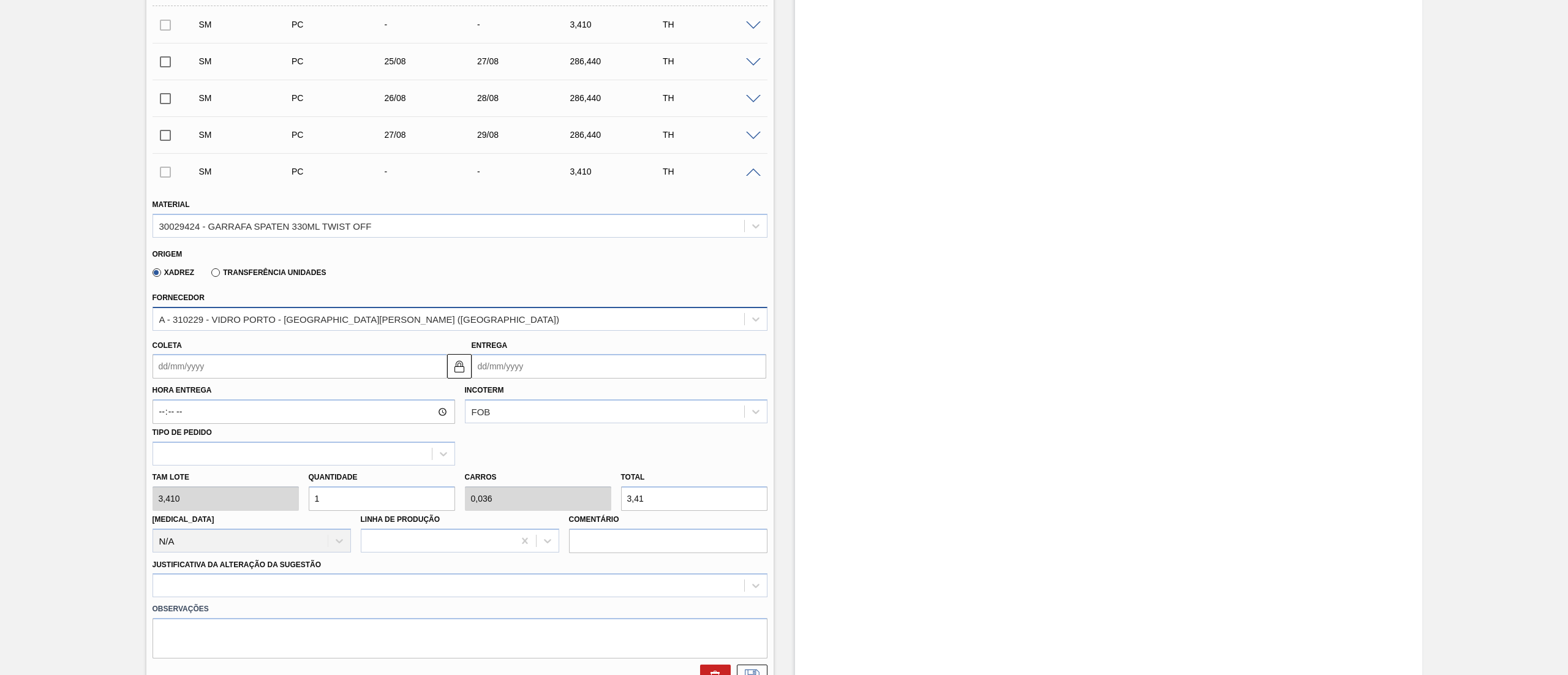
click at [195, 311] on div "A - 310229 - VIDRO PORTO - [GEOGRAPHIC_DATA][PERSON_NAME] ([GEOGRAPHIC_DATA])" at bounding box center [448, 318] width 591 height 18
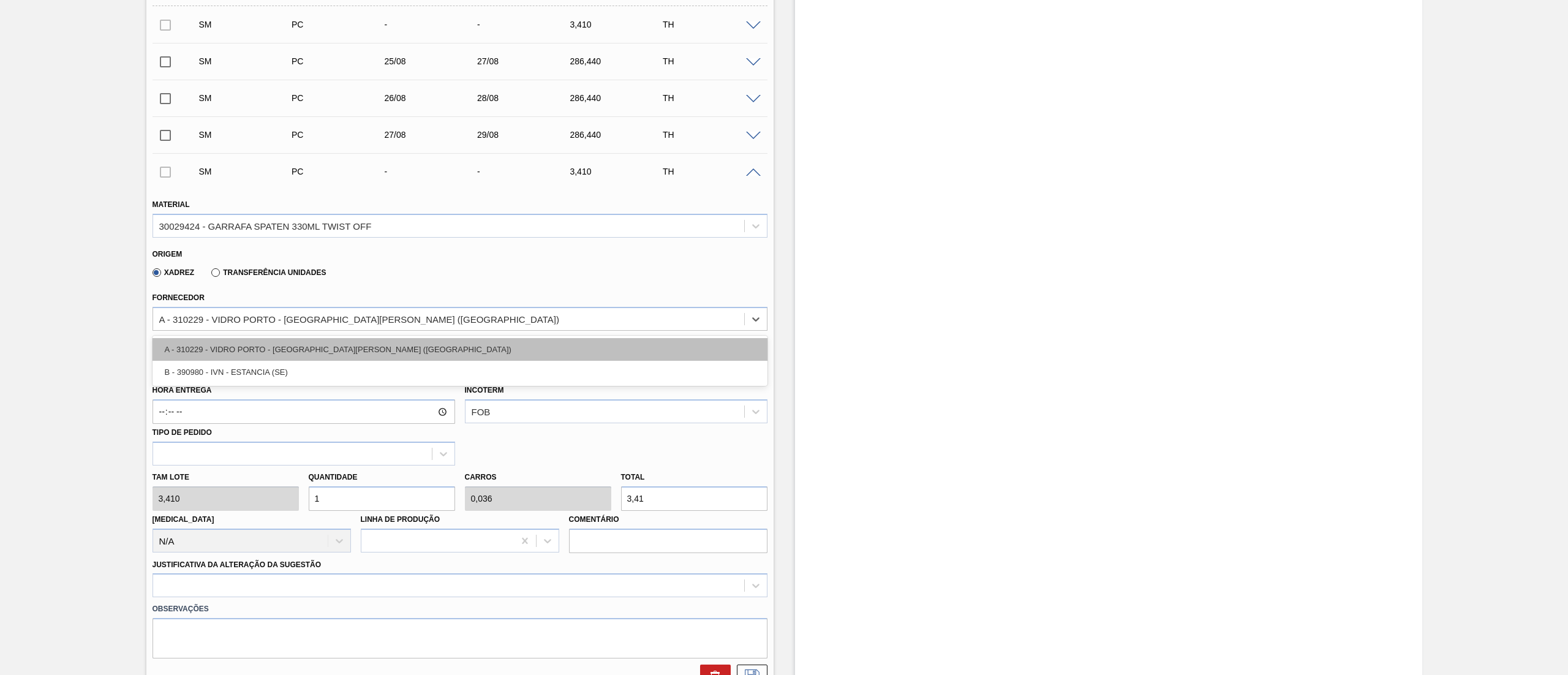
click at [211, 345] on div "A - 310229 - VIDRO PORTO - [GEOGRAPHIC_DATA][PERSON_NAME] ([GEOGRAPHIC_DATA])" at bounding box center [459, 349] width 615 height 23
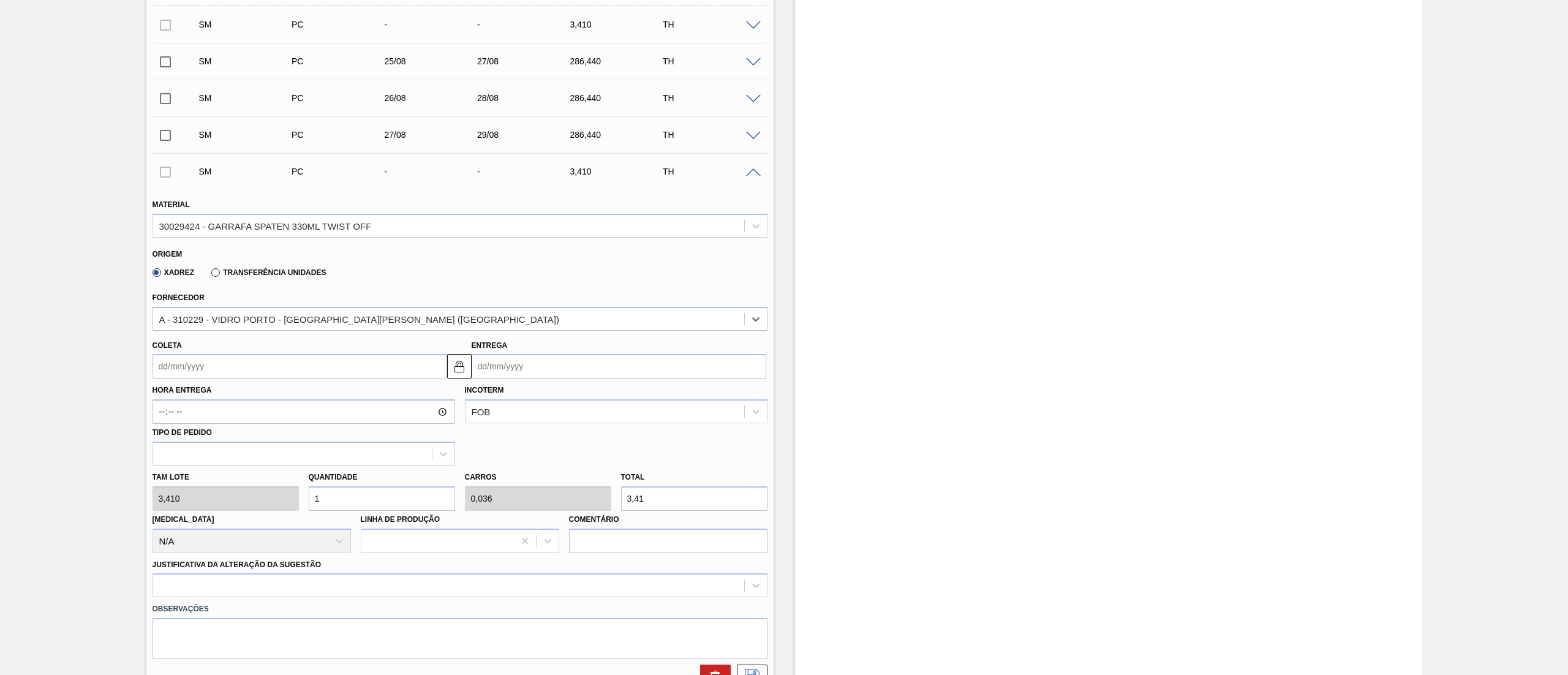
click at [221, 379] on input "Coleta" at bounding box center [299, 366] width 295 height 25
click at [221, 513] on div "27" at bounding box center [226, 514] width 16 height 16
click at [223, 493] on div "[PERSON_NAME] 3,410 Quantidade 1 Carros 0,036 Total 3,41 [MEDICAL_DATA] N/A Lin…" at bounding box center [460, 509] width 625 height 87
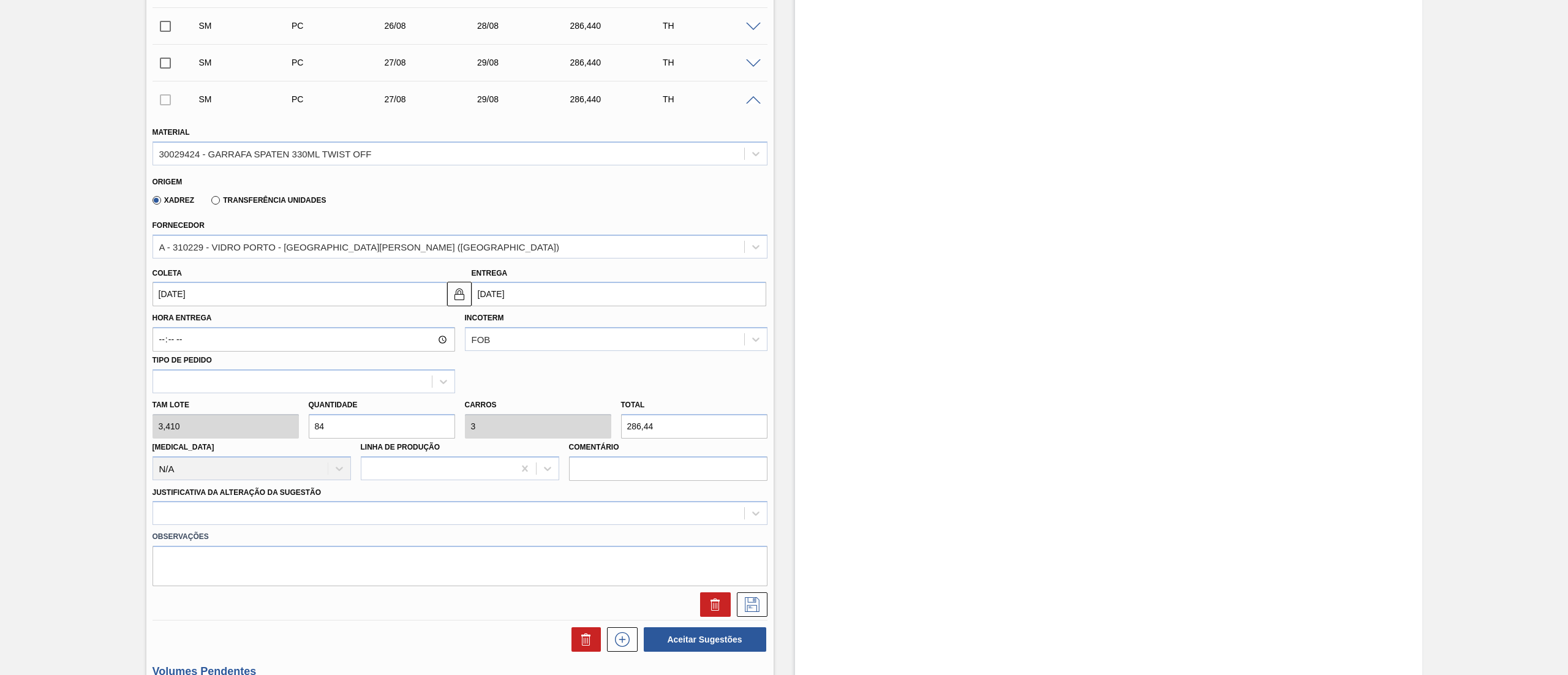
scroll to position [368, 0]
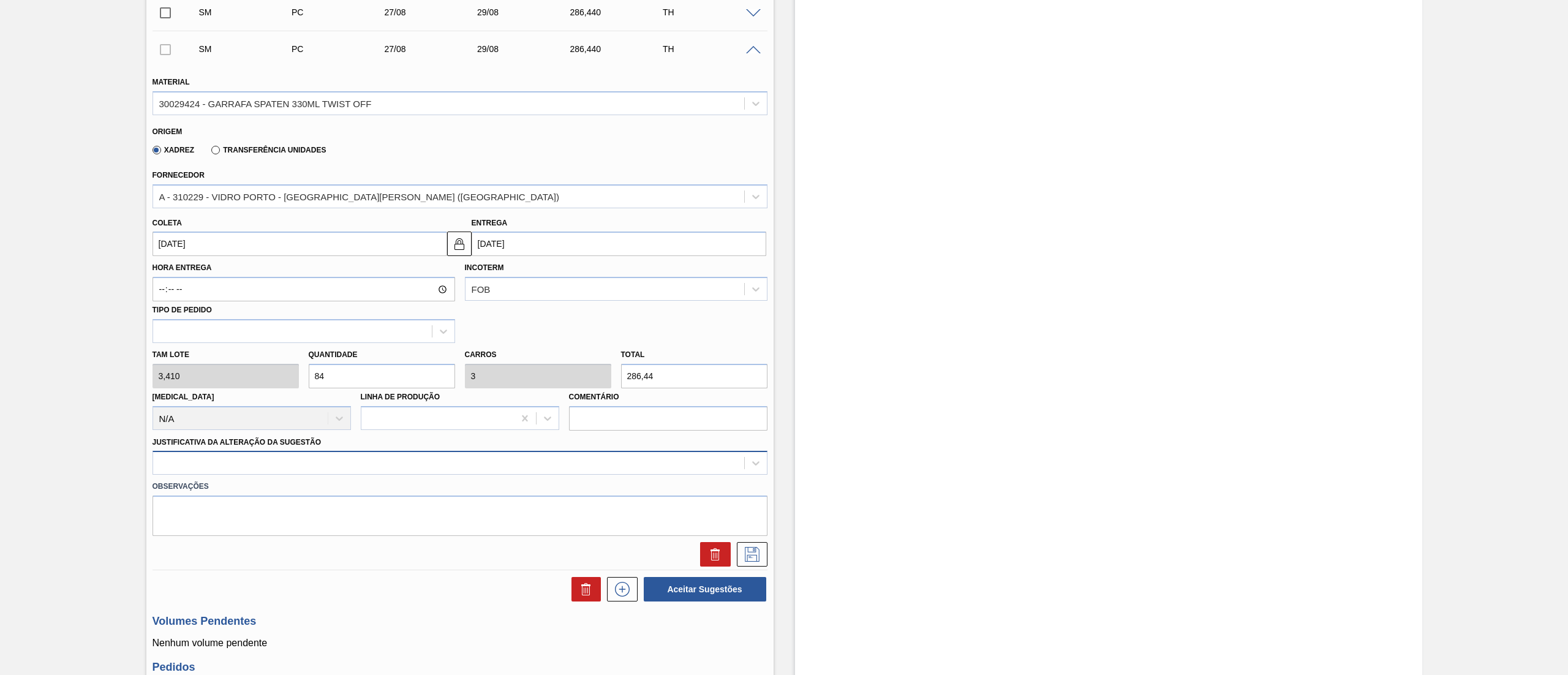
click at [261, 465] on div at bounding box center [448, 463] width 591 height 18
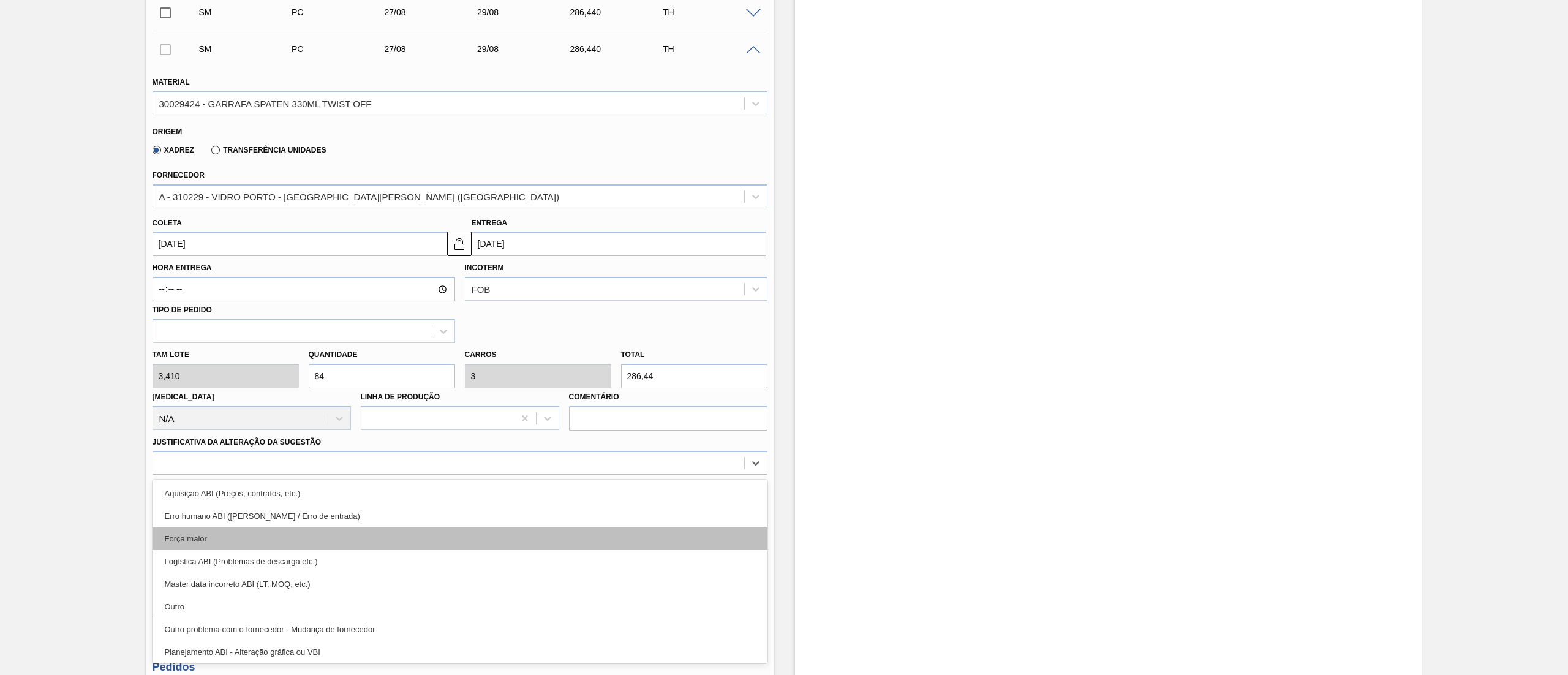
click at [189, 543] on div "Força maior" at bounding box center [459, 539] width 615 height 23
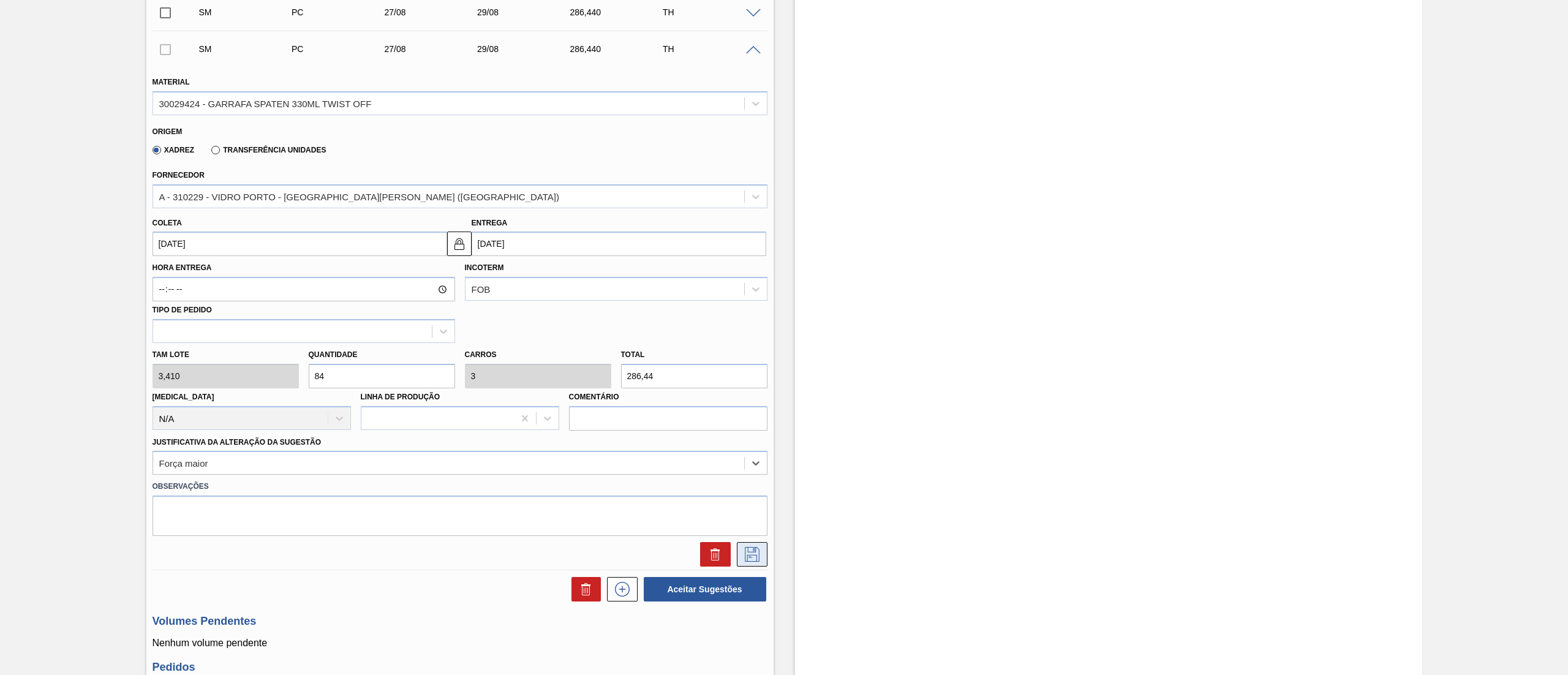
click at [751, 552] on icon at bounding box center [752, 554] width 20 height 15
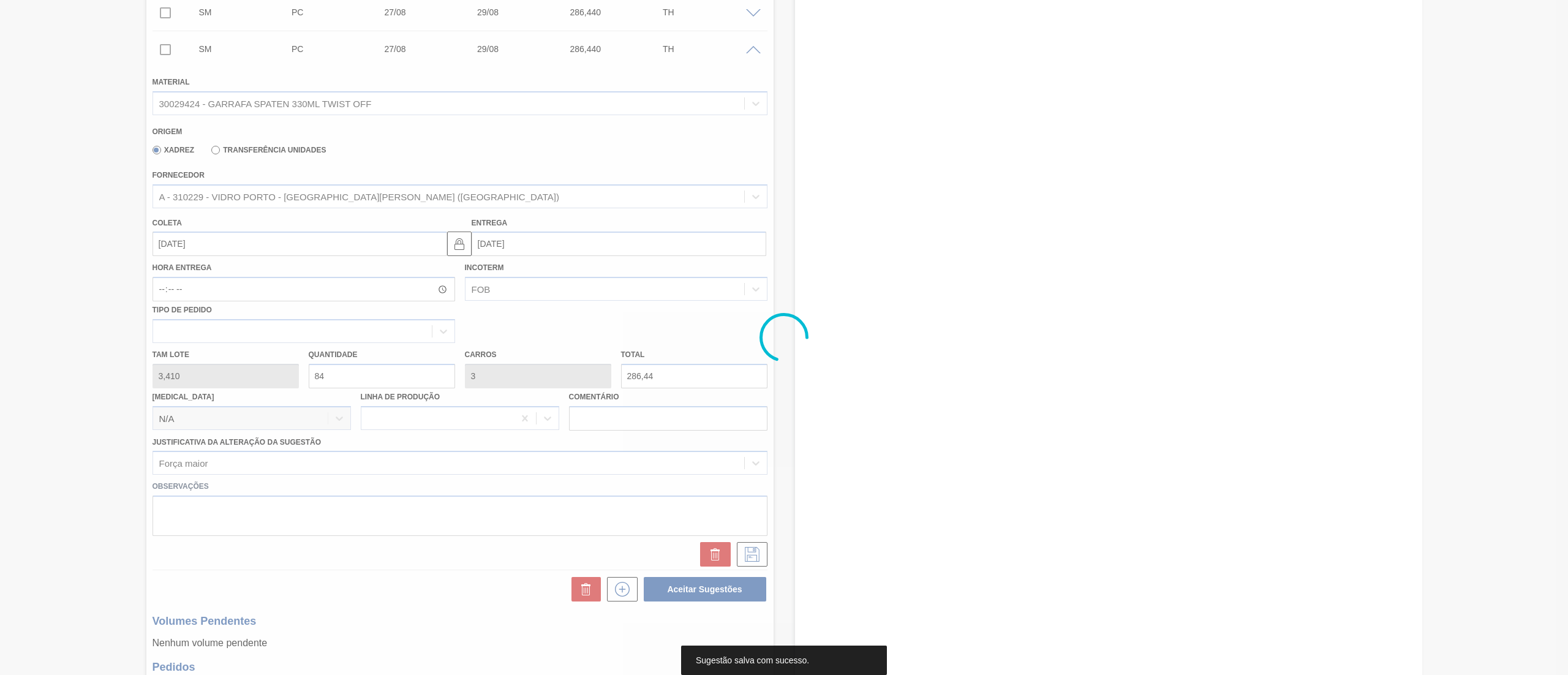
scroll to position [16, 0]
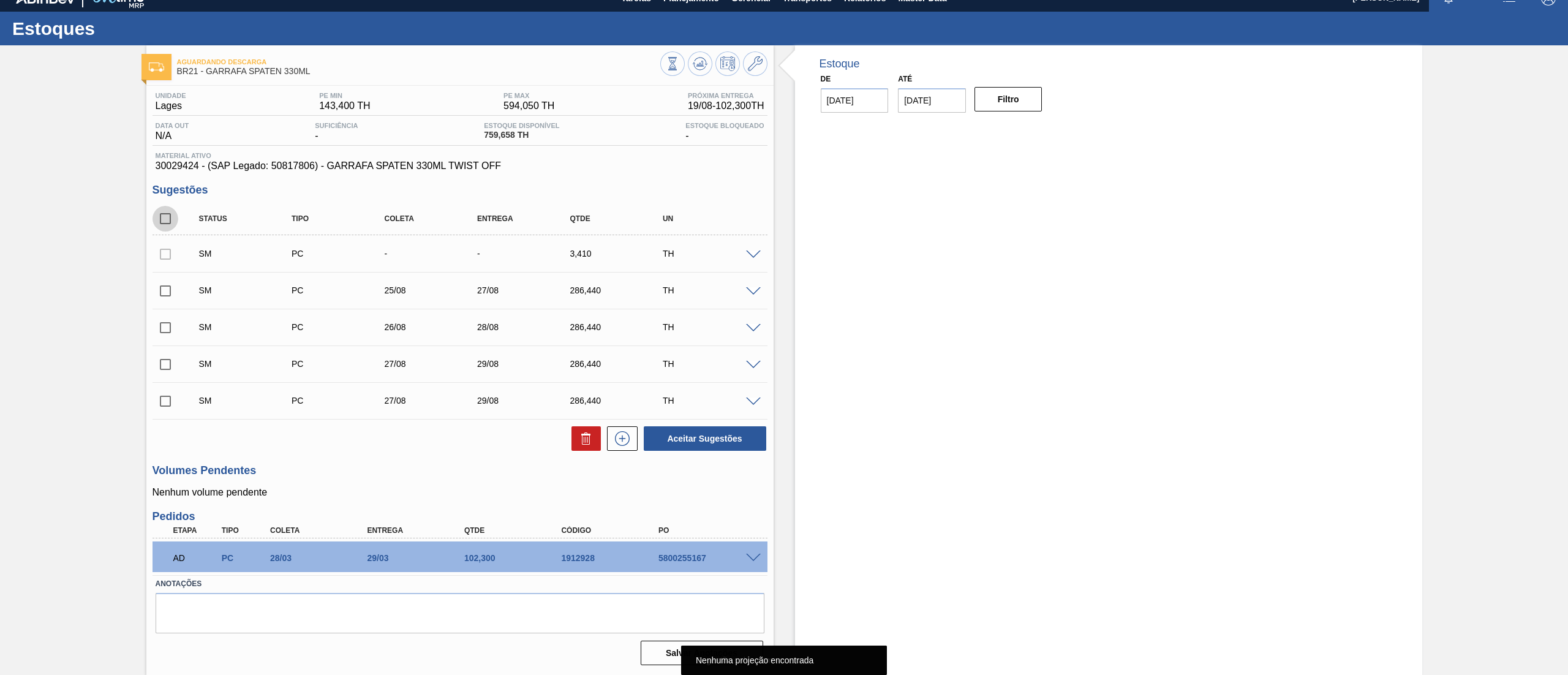
click at [160, 221] on input "checkbox" at bounding box center [165, 219] width 26 height 26
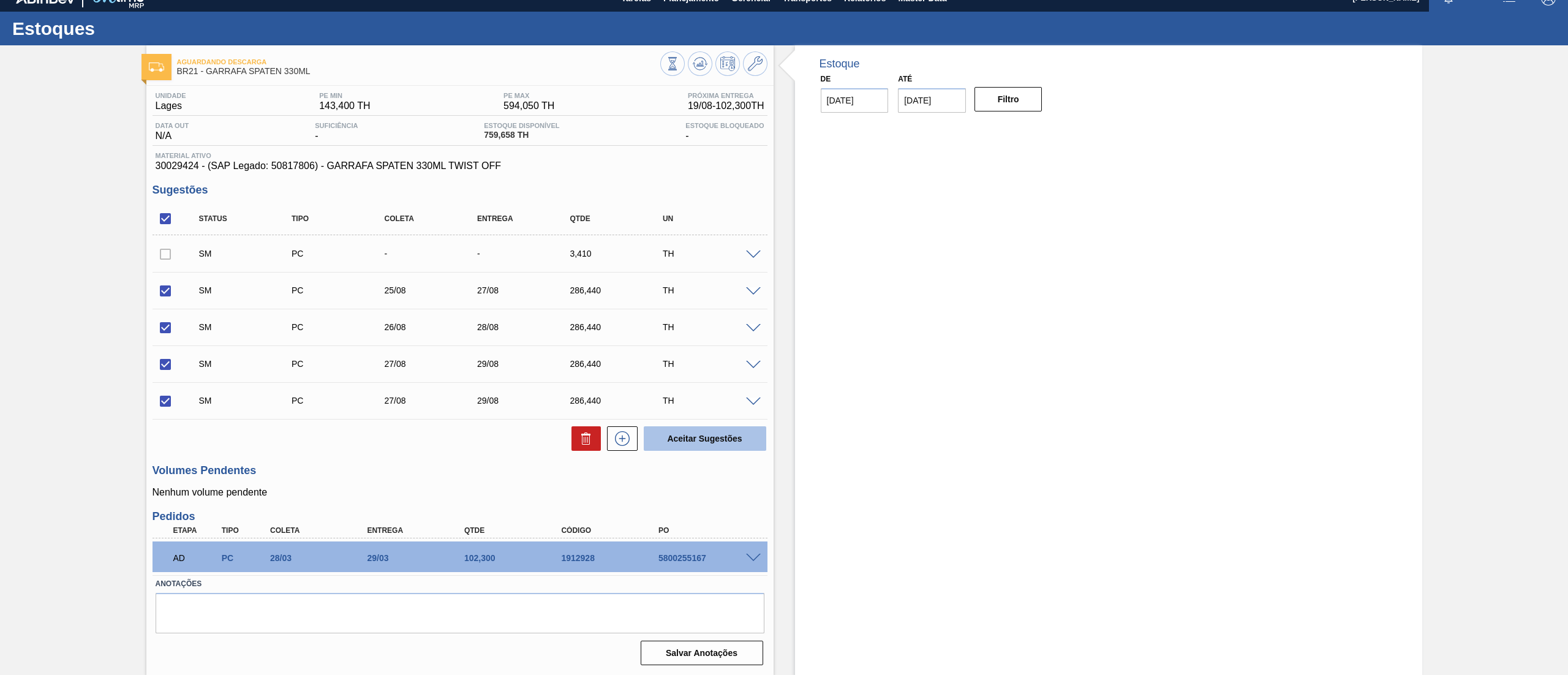
click at [693, 444] on button "Aceitar Sugestões" at bounding box center [704, 438] width 122 height 25
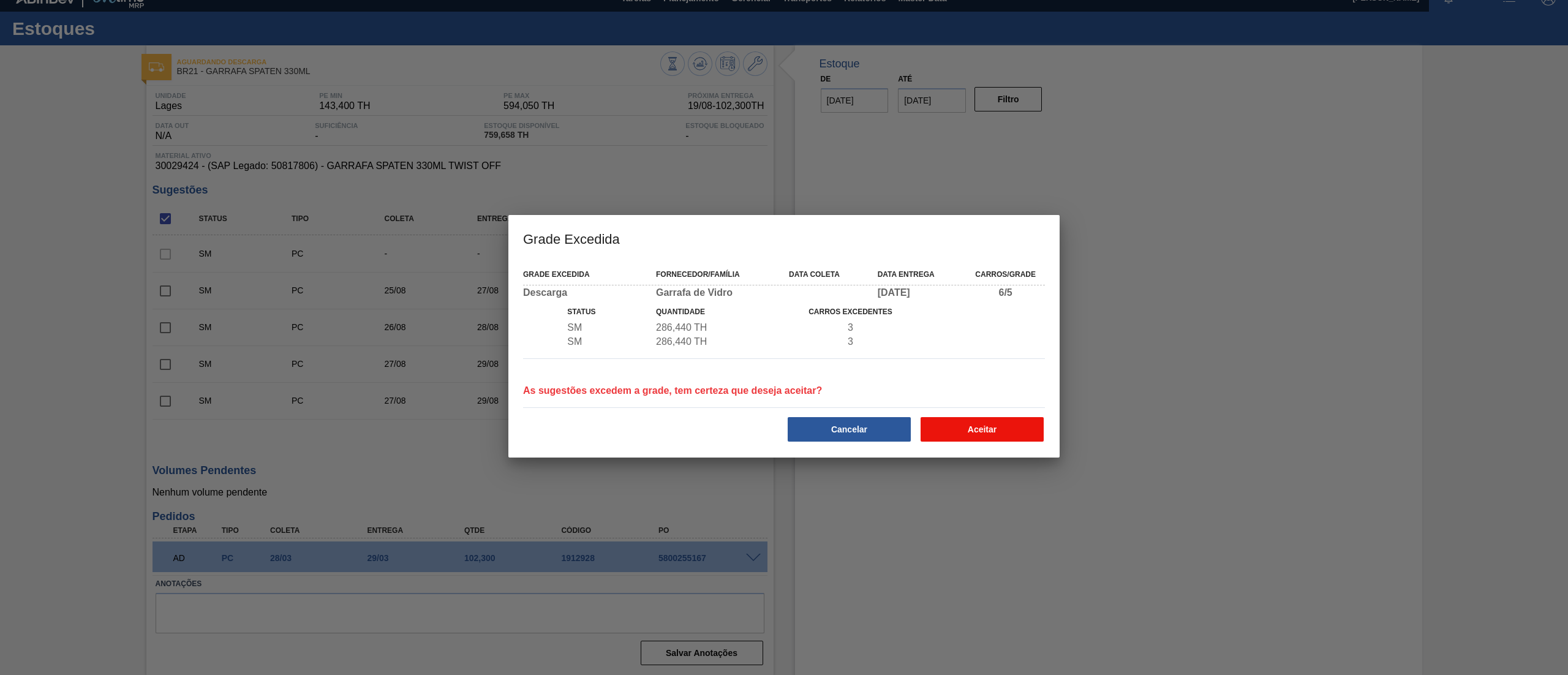
click at [997, 441] on button "Aceitar" at bounding box center [981, 429] width 123 height 25
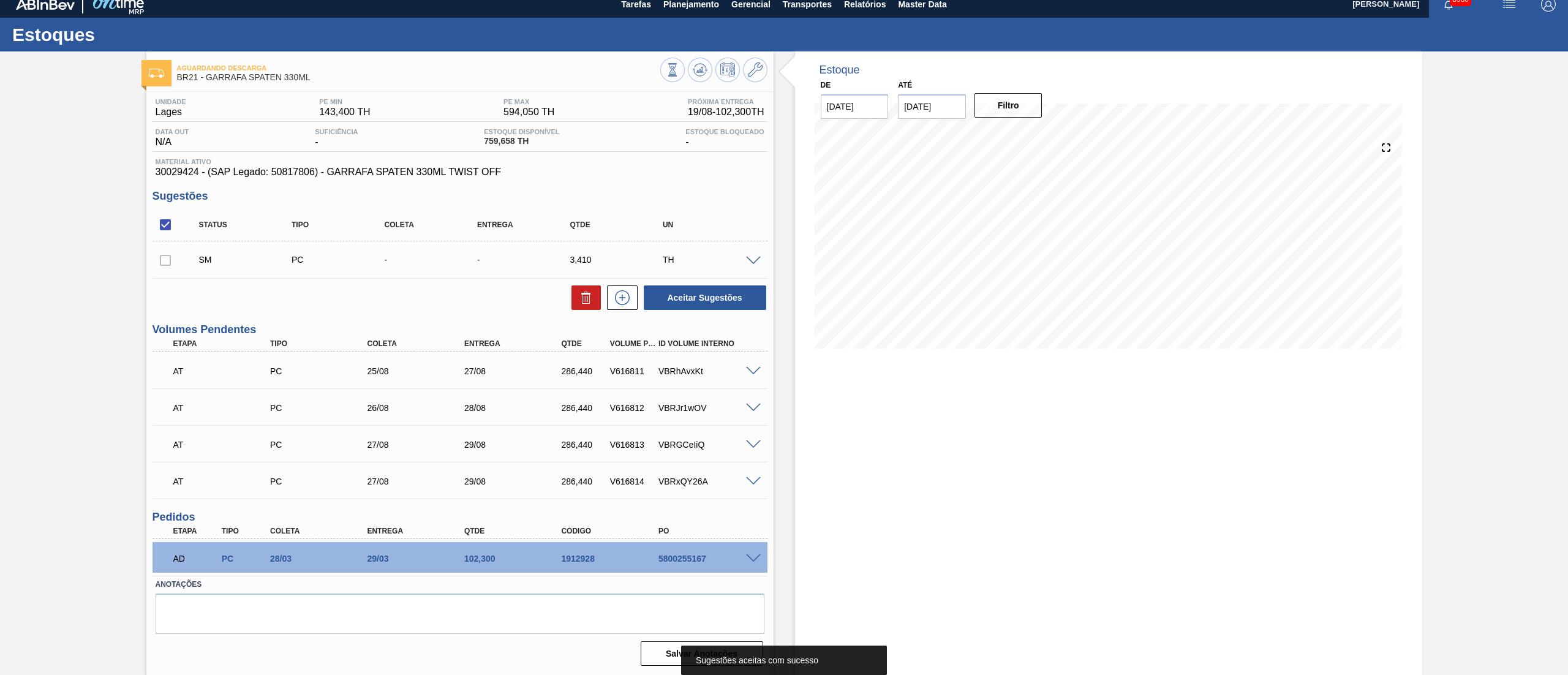
scroll to position [0, 0]
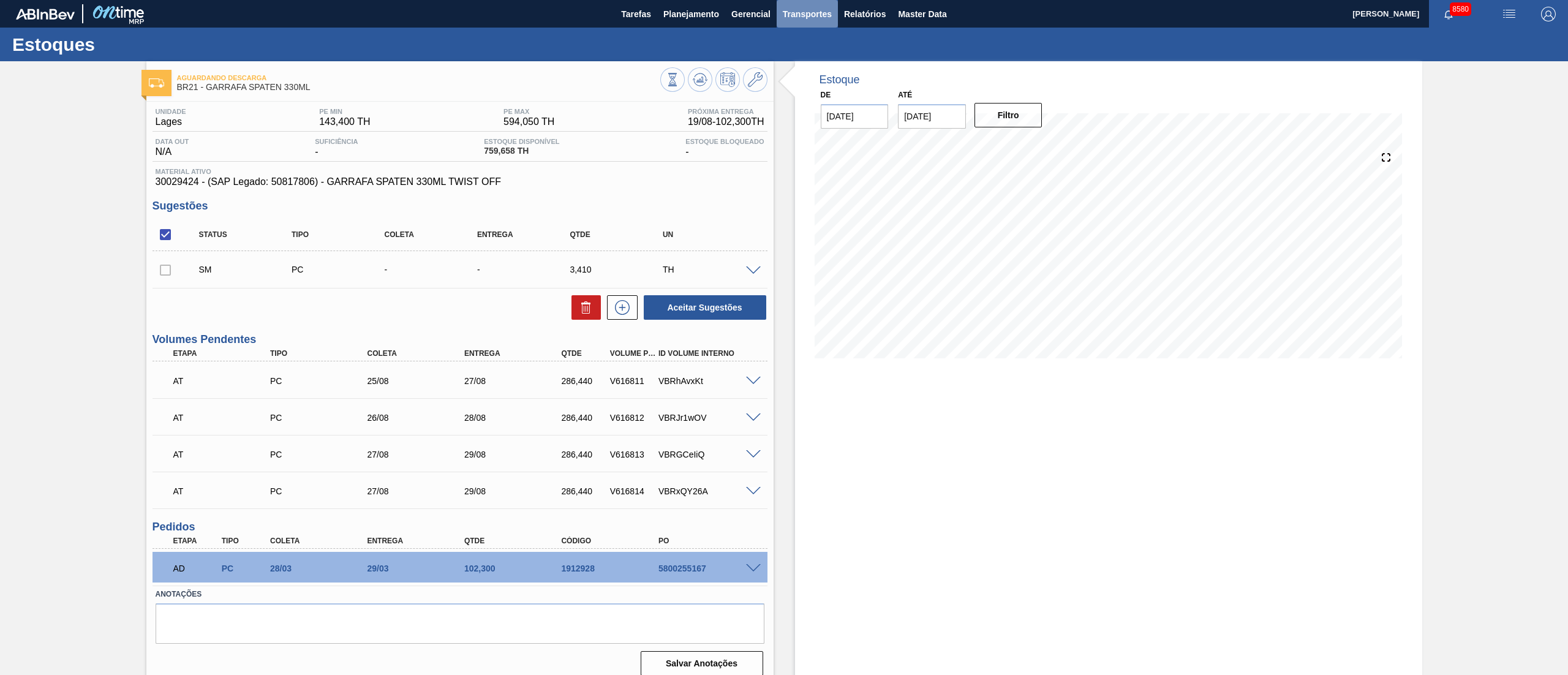
click at [807, 15] on span "Transportes" at bounding box center [806, 14] width 49 height 15
click at [796, 63] on li "Otimização de Carga" at bounding box center [806, 61] width 100 height 20
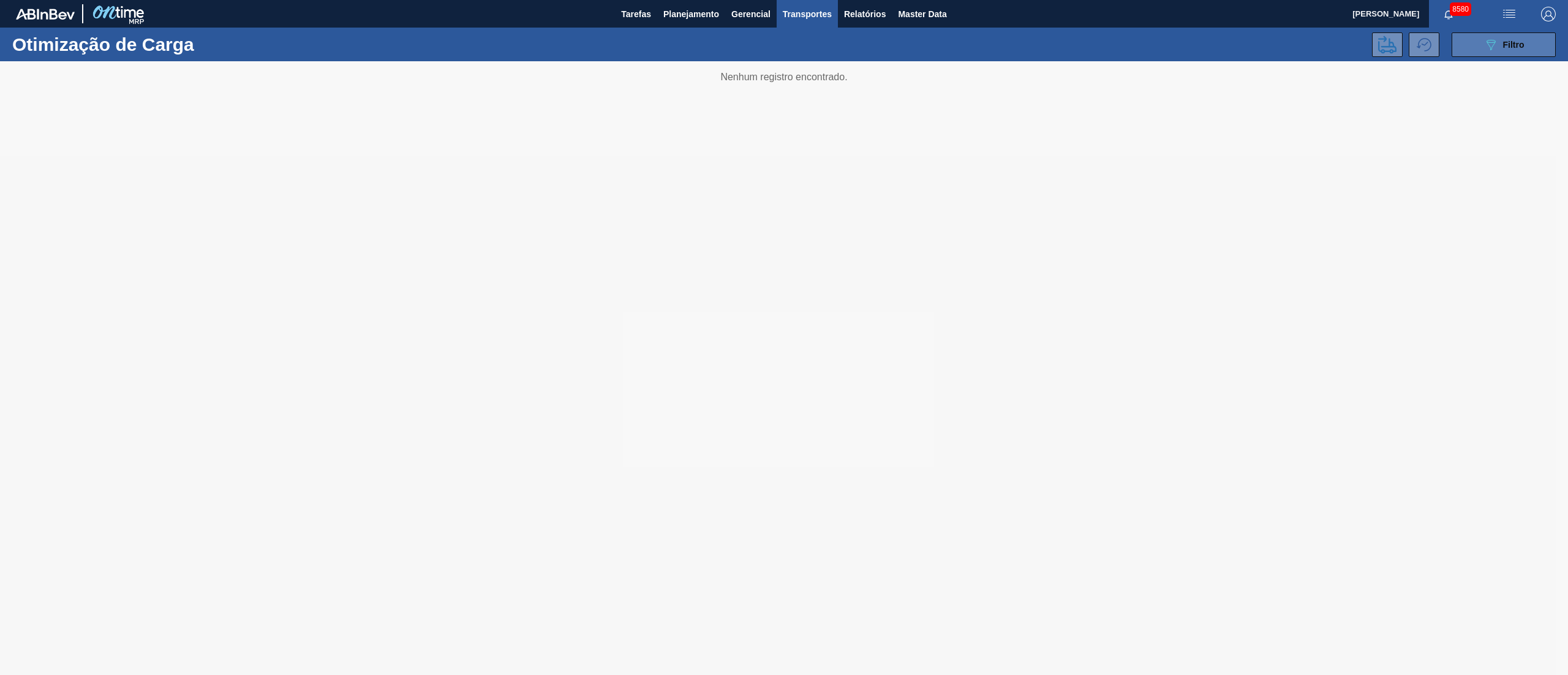
click at [1500, 50] on div "089F7B8B-B2A5-4AFE-B5C0-19BA573D28AC Filtro" at bounding box center [1504, 44] width 41 height 15
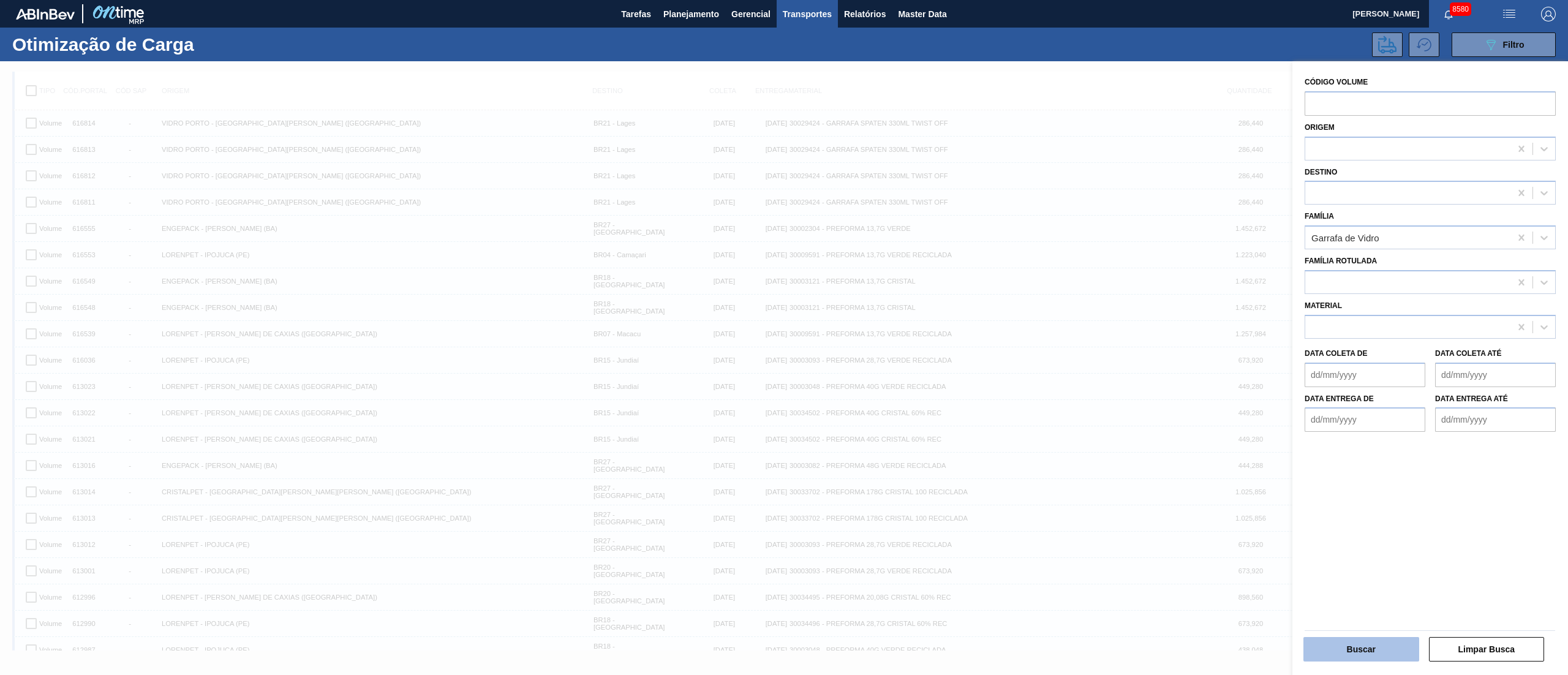
click at [1363, 639] on button "Buscar" at bounding box center [1360, 649] width 115 height 25
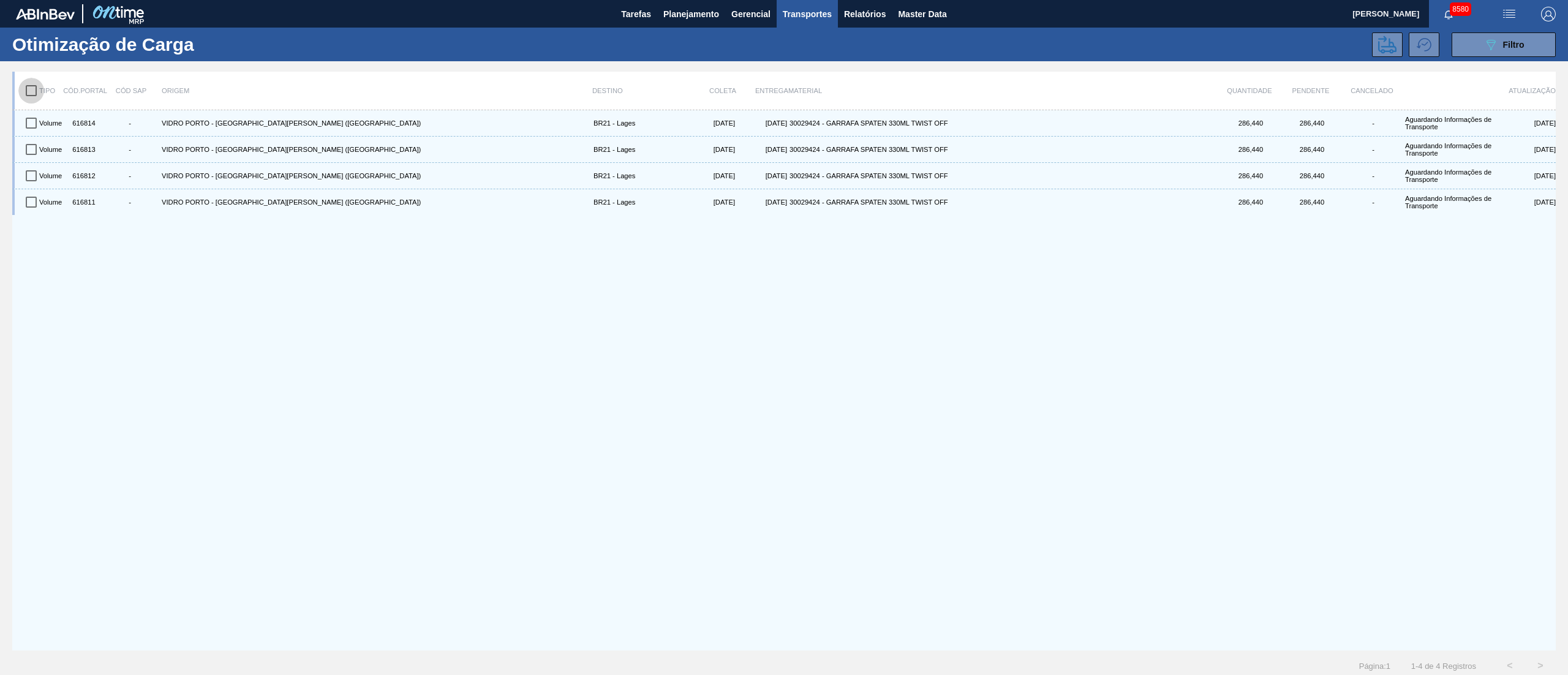
click at [34, 97] on input "checkbox" at bounding box center [31, 91] width 26 height 26
click at [1382, 49] on icon at bounding box center [1387, 44] width 18 height 18
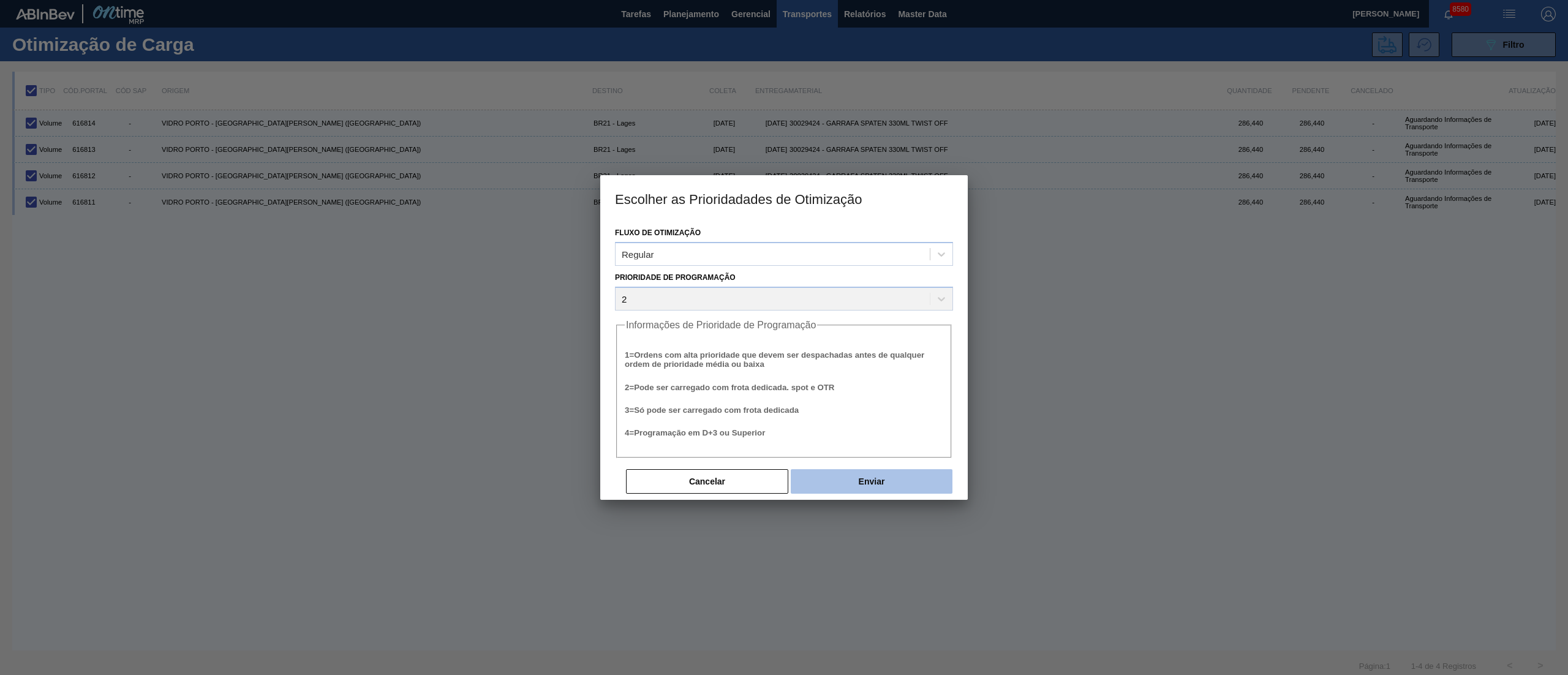
click at [868, 472] on button "Enviar" at bounding box center [871, 482] width 162 height 25
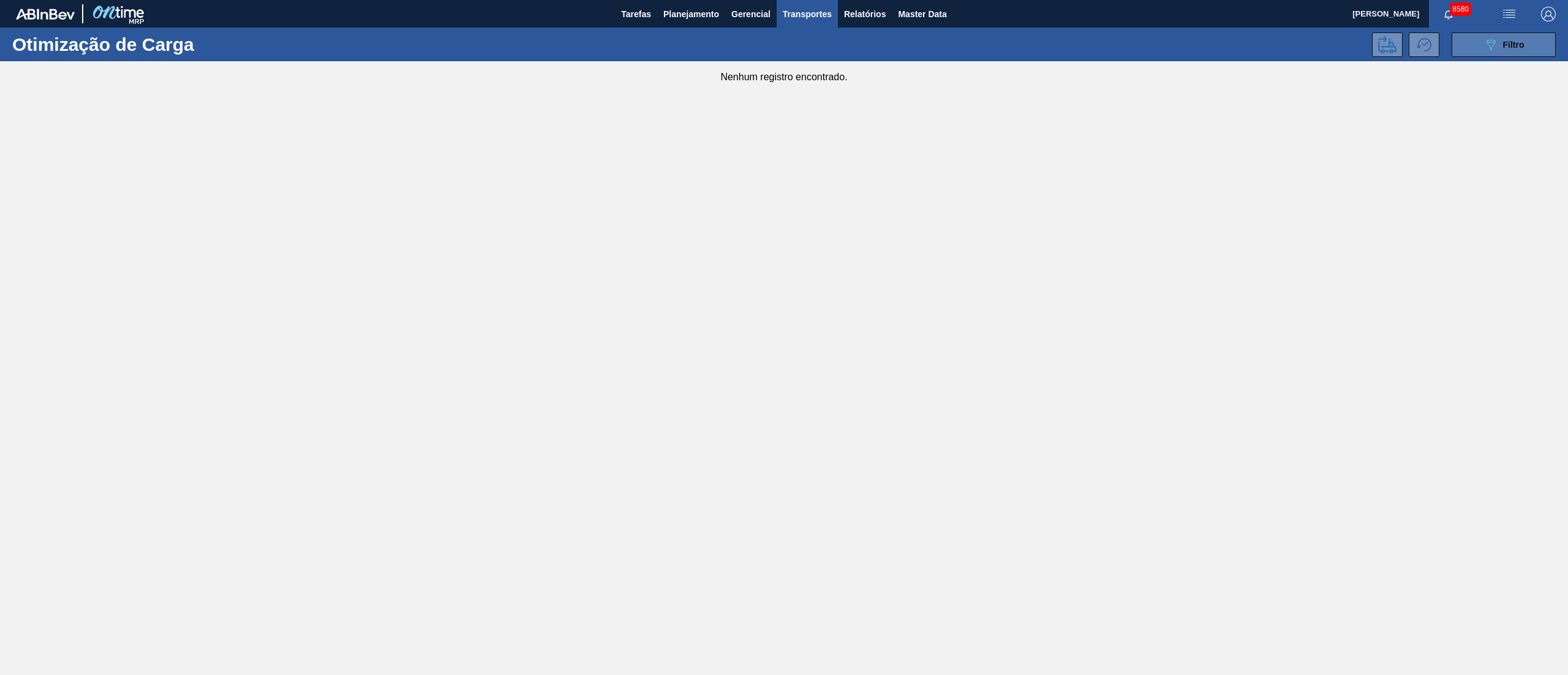
click at [1488, 42] on icon at bounding box center [1490, 45] width 9 height 10
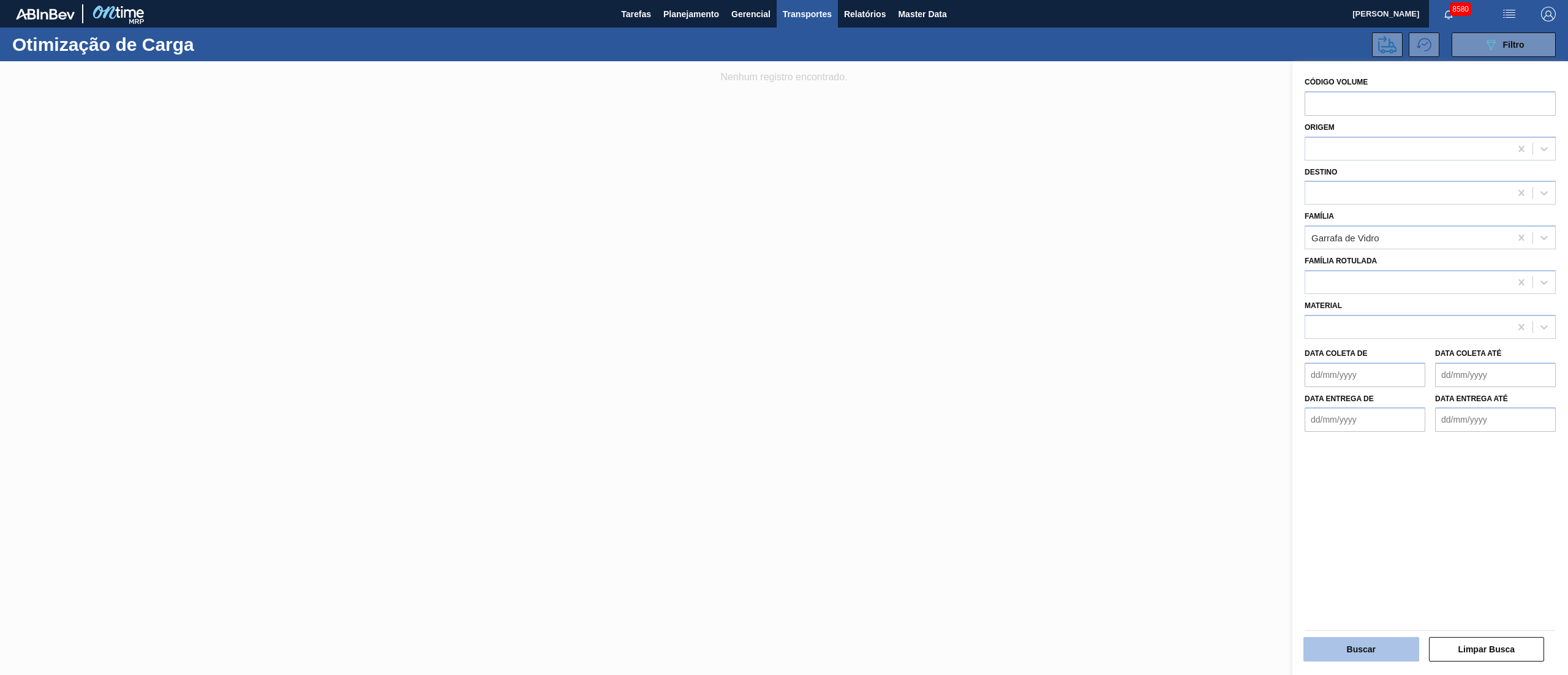
click at [1335, 644] on button "Buscar" at bounding box center [1360, 649] width 115 height 25
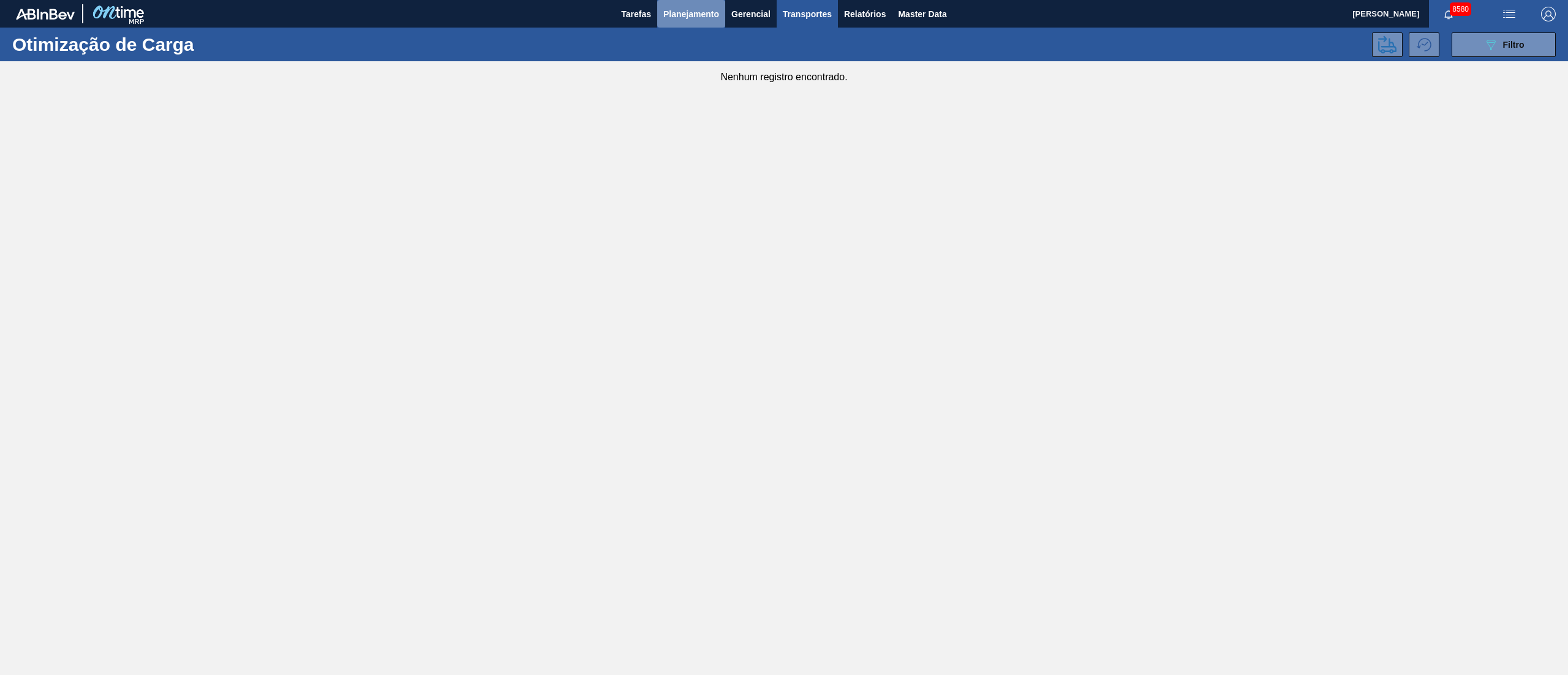
click at [675, 9] on span "Planejamento" at bounding box center [691, 14] width 56 height 15
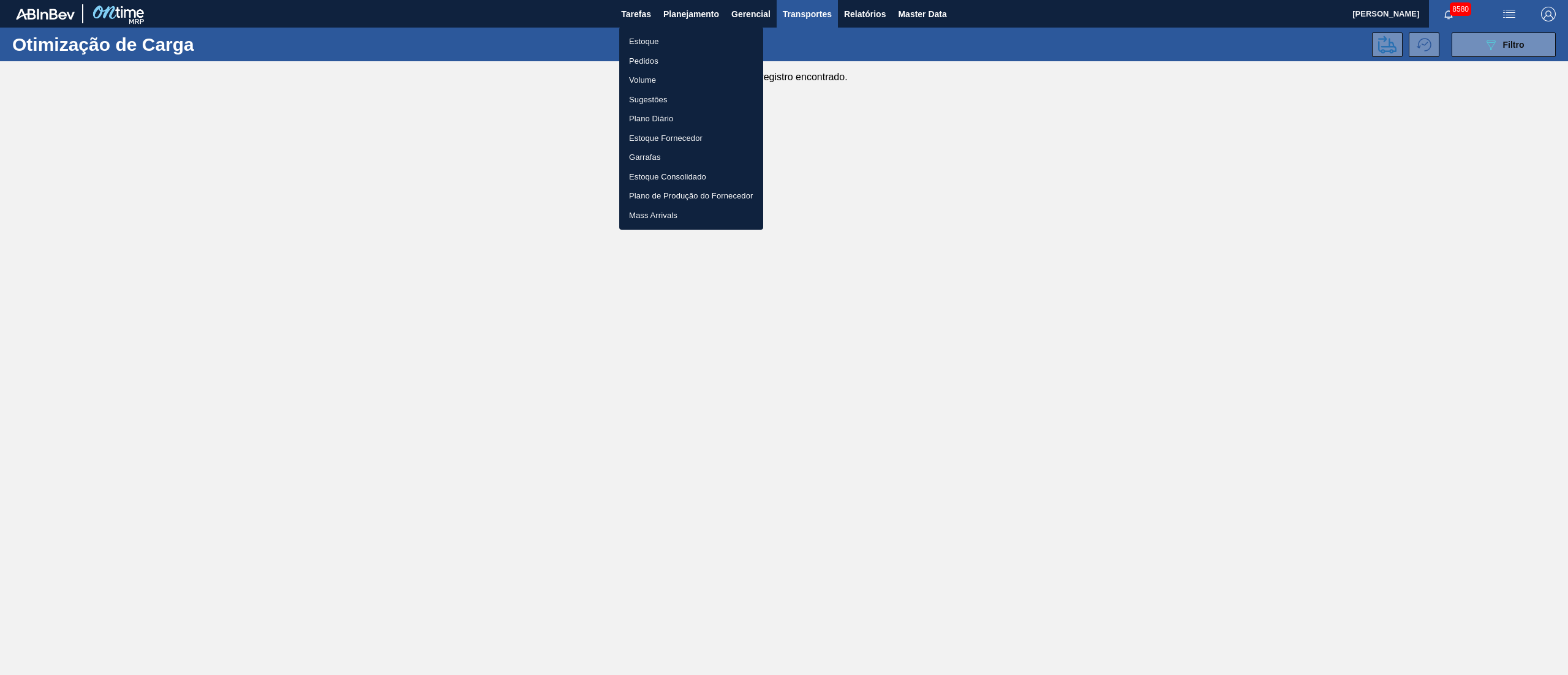
click at [640, 36] on li "Estoque" at bounding box center [691, 41] width 144 height 20
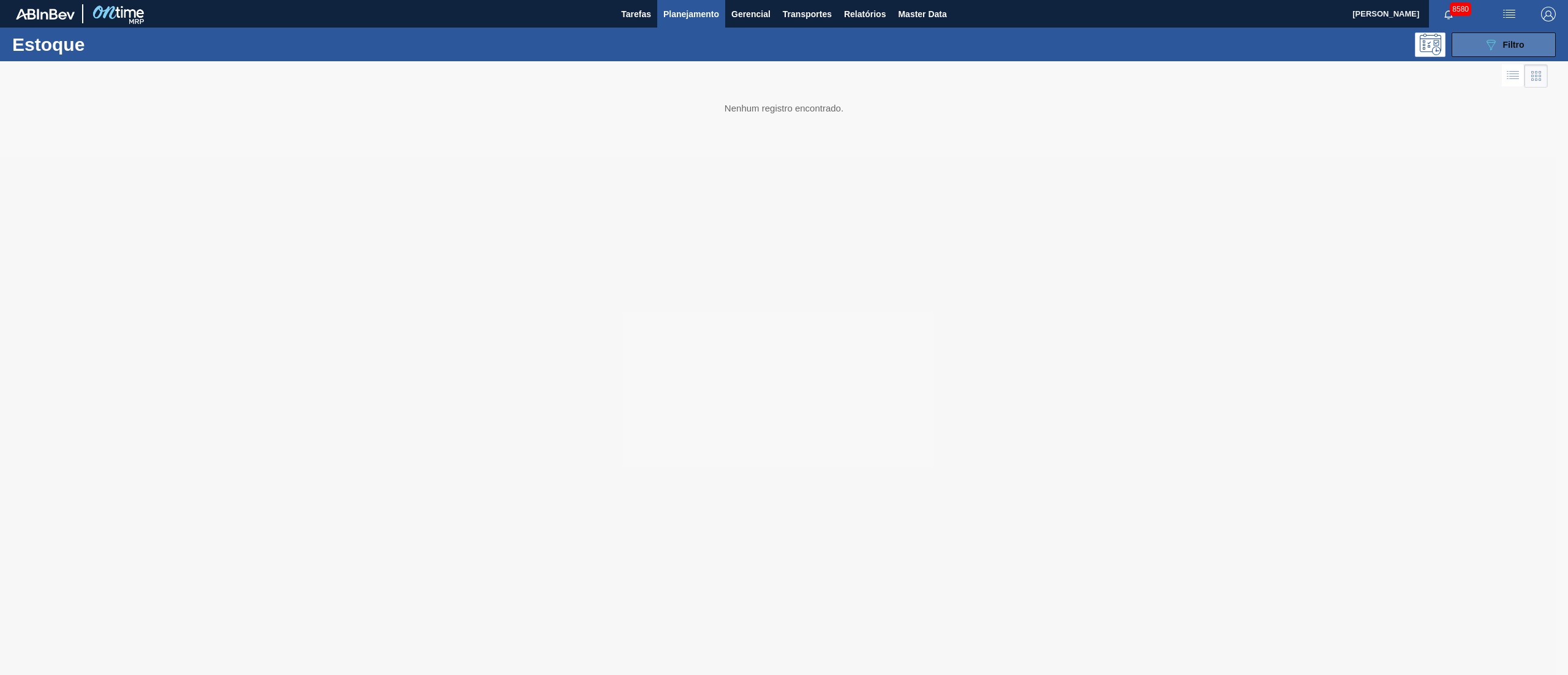
click at [1493, 44] on icon "089F7B8B-B2A5-4AFE-B5C0-19BA573D28AC" at bounding box center [1490, 44] width 15 height 15
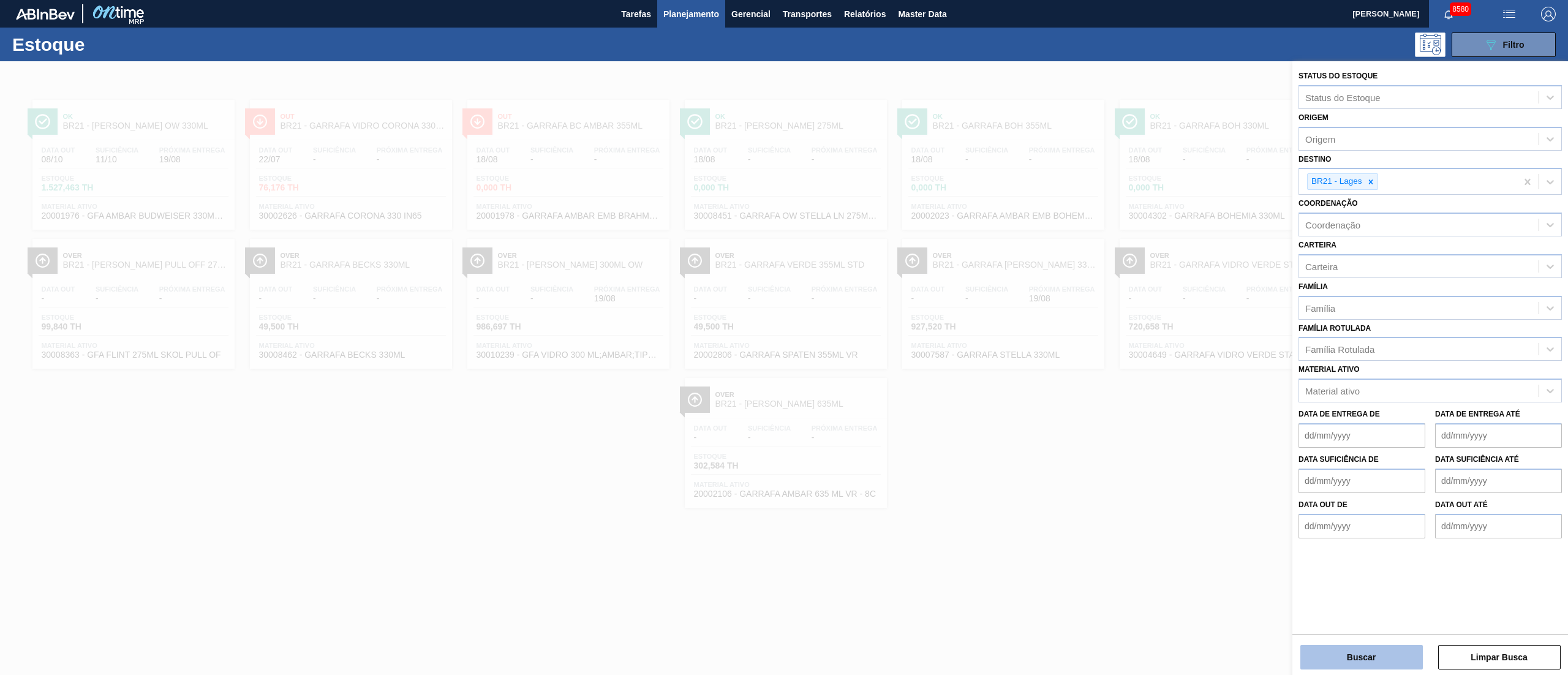
click at [1365, 666] on button "Buscar" at bounding box center [1361, 657] width 122 height 25
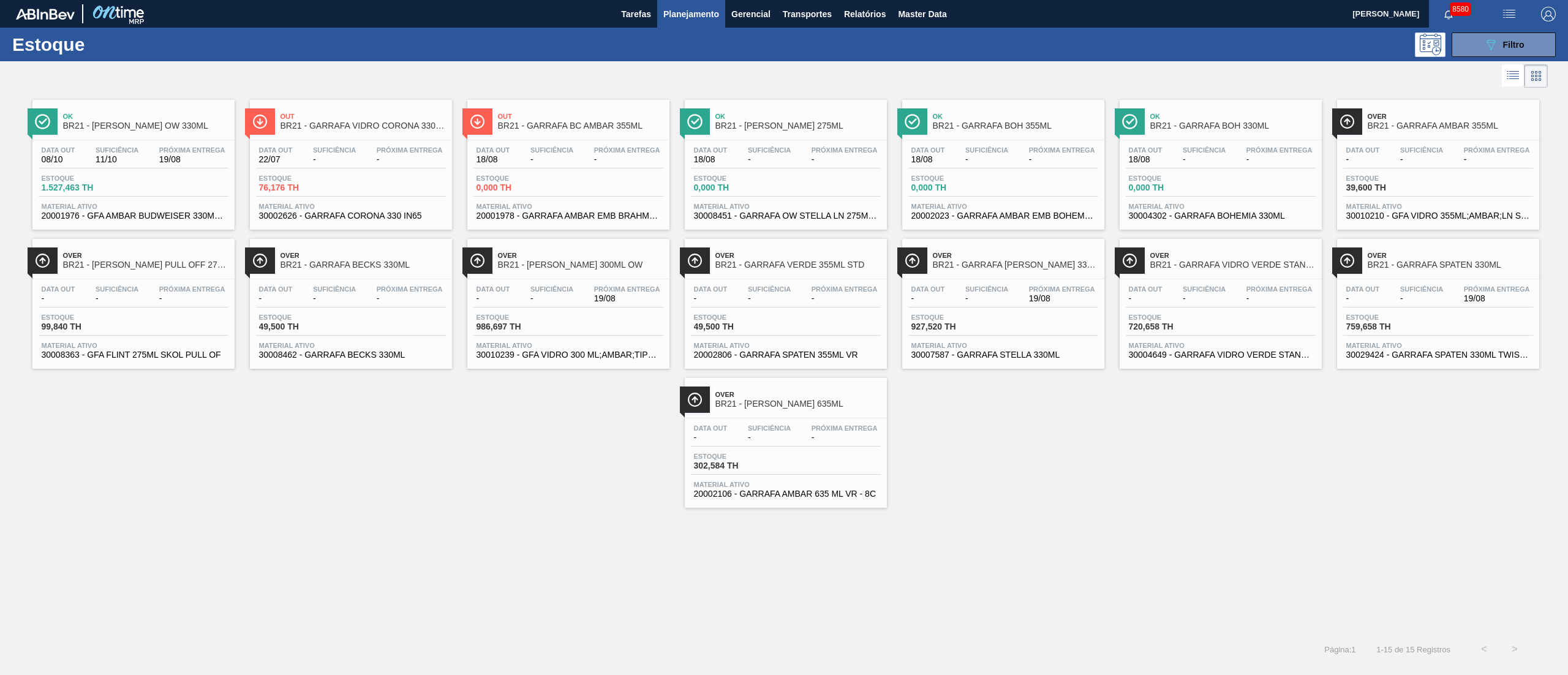
click at [1006, 296] on span "-" at bounding box center [987, 299] width 43 height 9
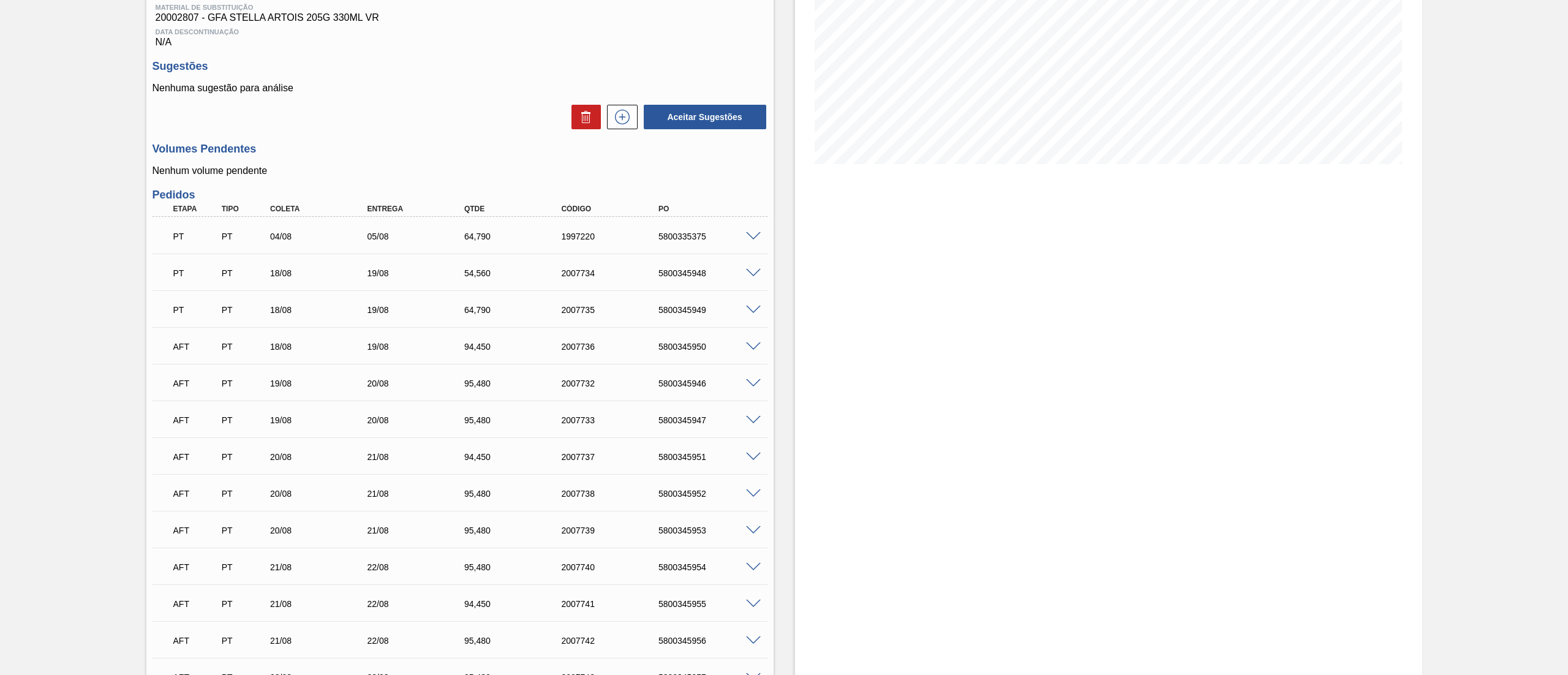
scroll to position [192, 0]
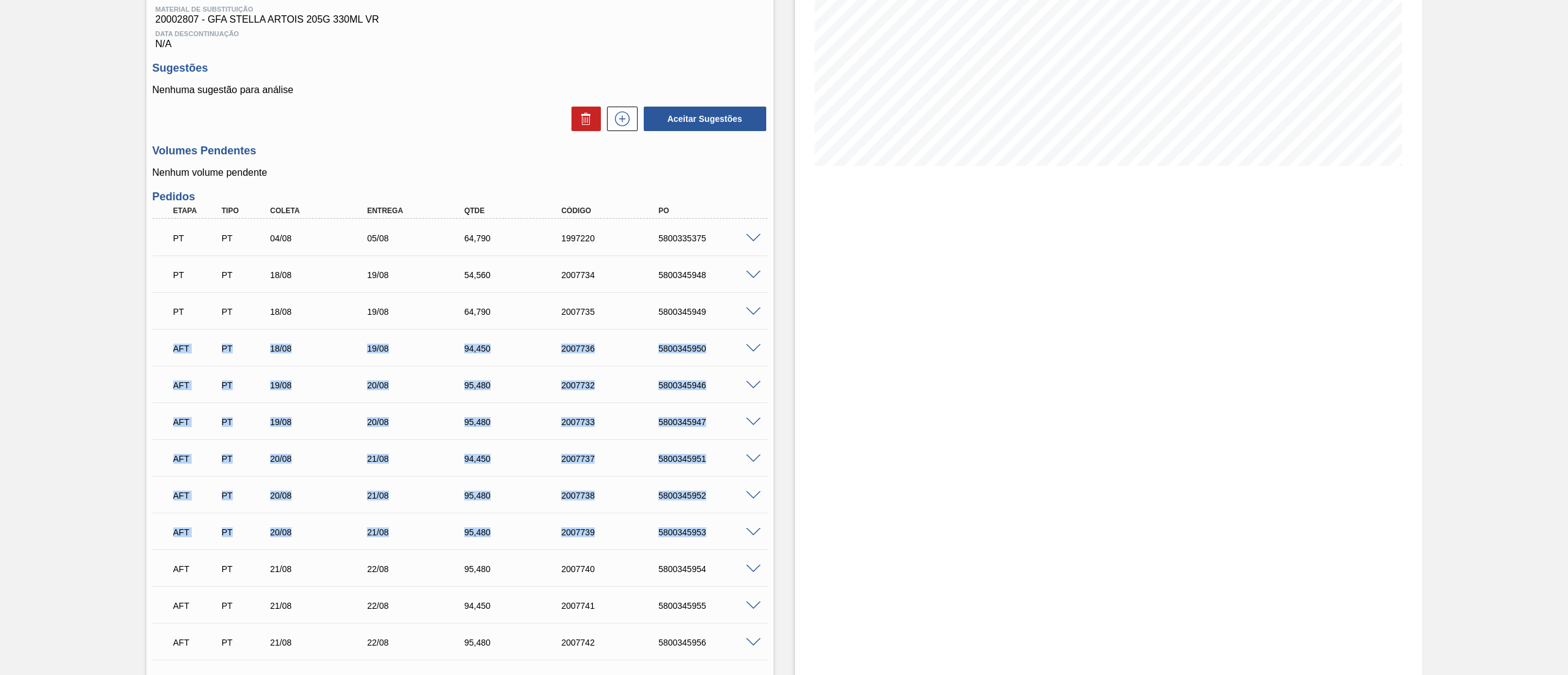
drag, startPoint x: 174, startPoint y: 329, endPoint x: 716, endPoint y: 530, distance: 578.1
click at [339, 369] on div "AFT PT 19/08 20/08 95,[PHONE_NUMBER] 5800345946 Material 20002807 - GFA STELLA …" at bounding box center [459, 384] width 615 height 37
drag, startPoint x: 168, startPoint y: 340, endPoint x: 716, endPoint y: 493, distance: 569.0
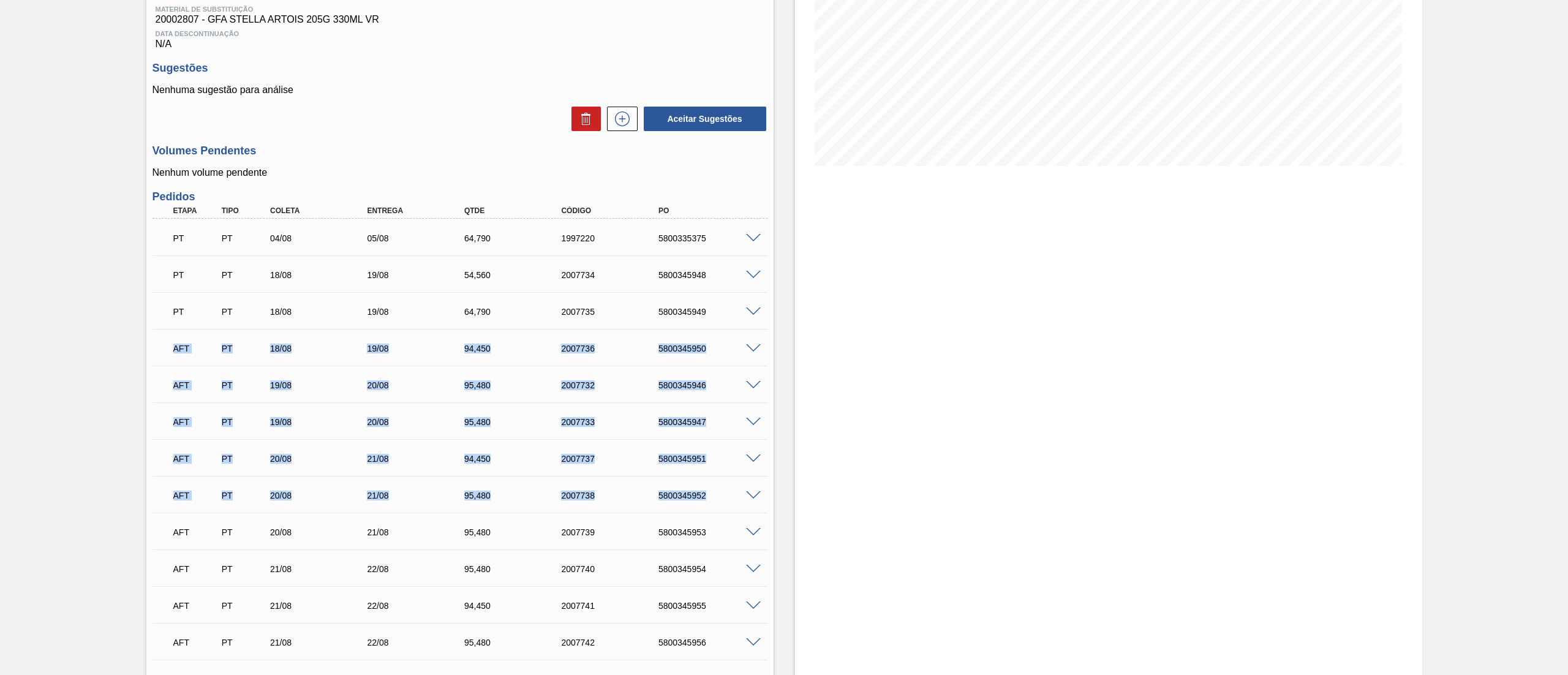
copy div "LOR IP 12/00 94/82 79,381 4381542 3588713236 Dolorsit 35694755 - AME CONSEC ADI…"
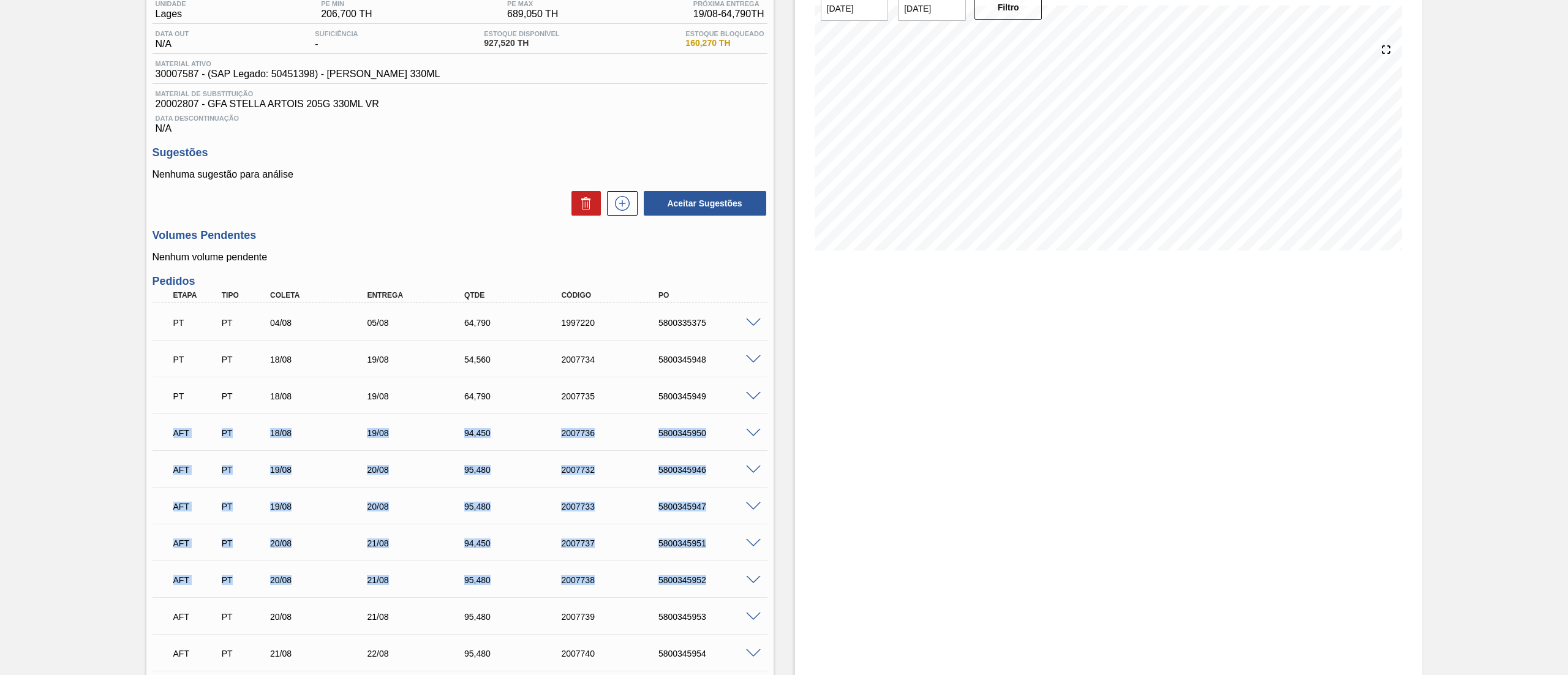
scroll to position [0, 0]
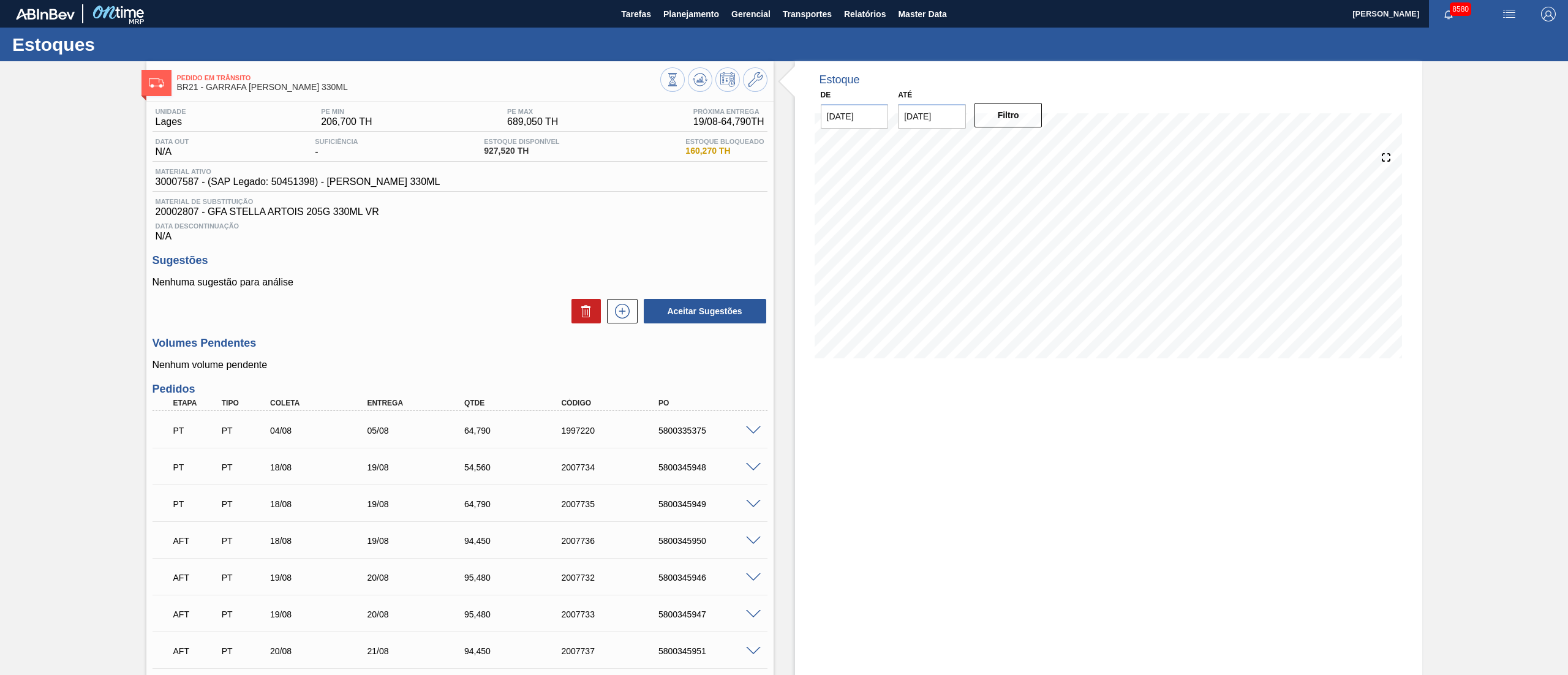
click at [422, 321] on div "Aceitar Sugestões" at bounding box center [459, 311] width 615 height 27
click at [676, 19] on span "Planejamento" at bounding box center [691, 14] width 56 height 15
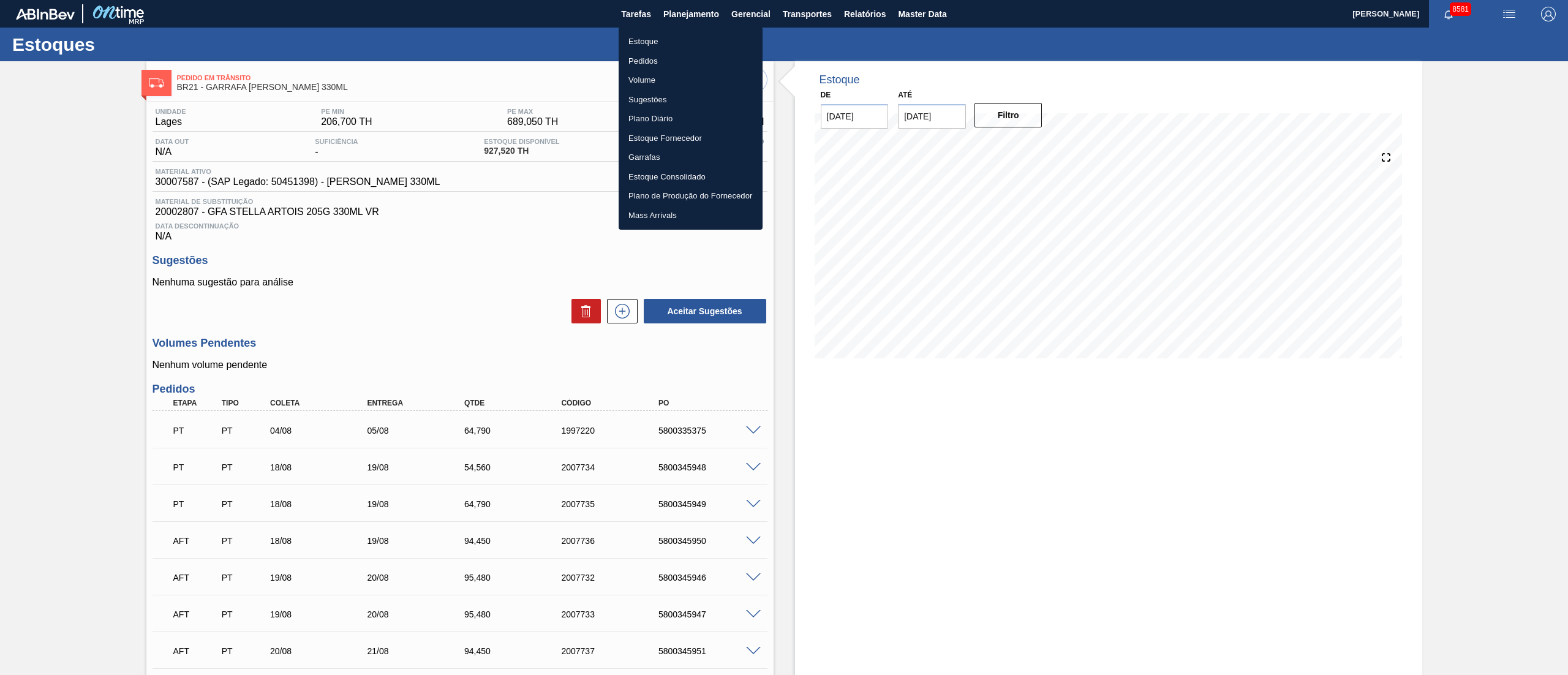
click at [640, 59] on li "Pedidos" at bounding box center [690, 61] width 144 height 20
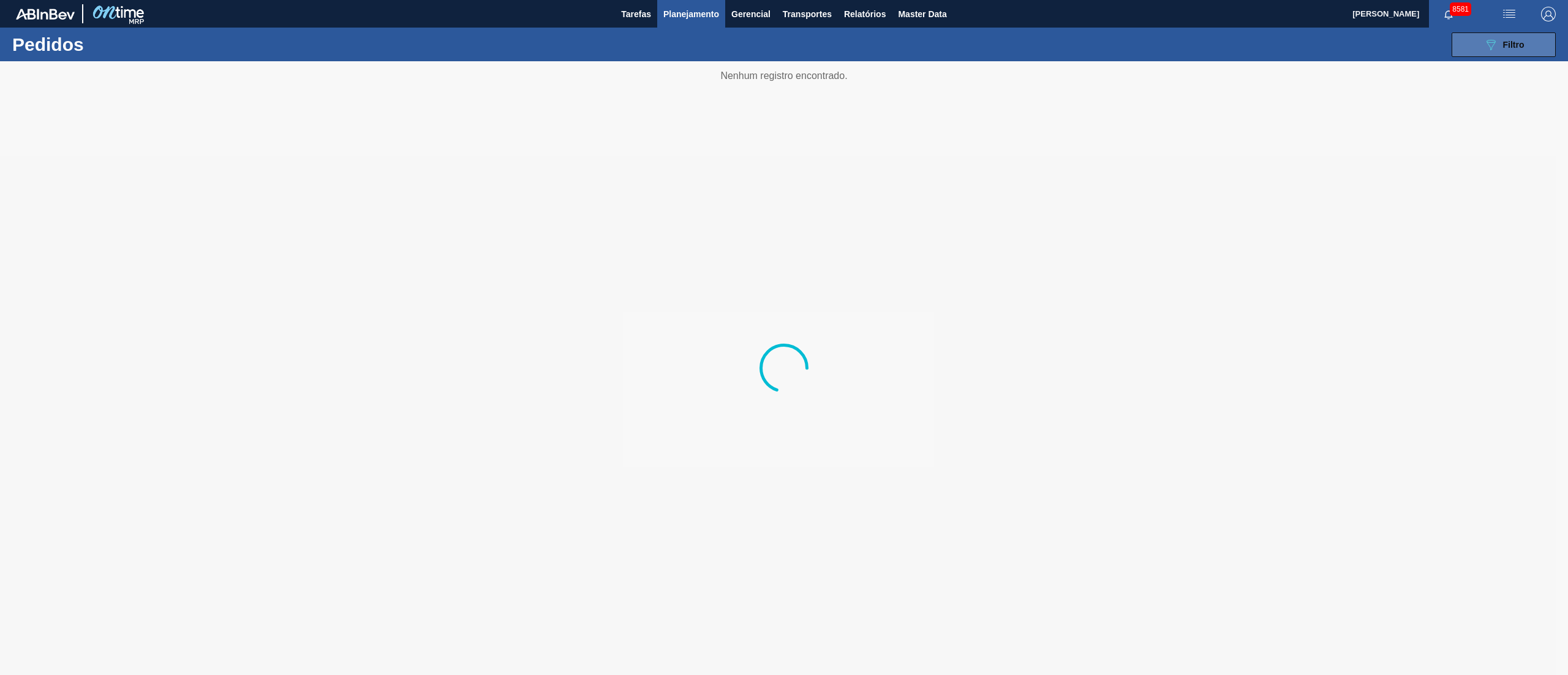
click at [1505, 41] on span "Filtro" at bounding box center [1513, 44] width 21 height 9
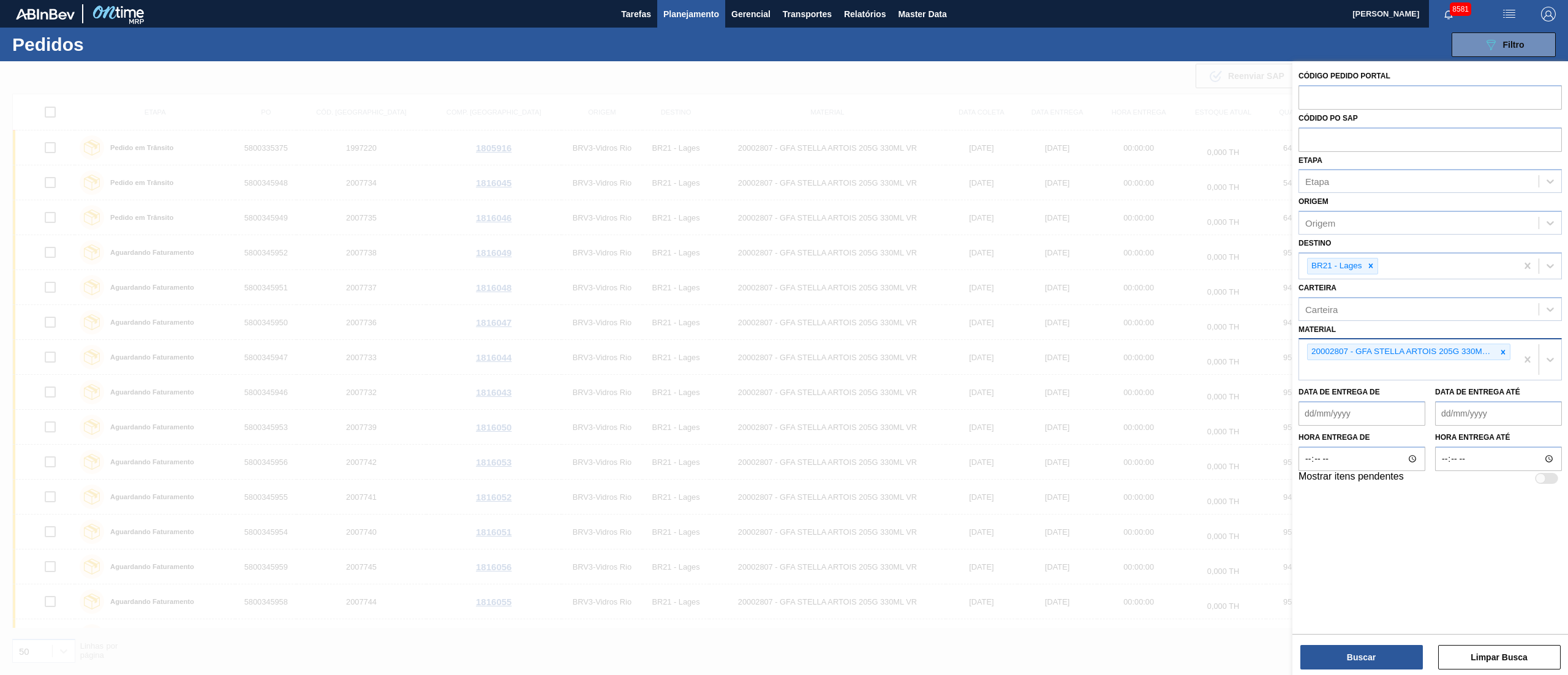
click at [1507, 348] on div at bounding box center [1503, 352] width 14 height 15
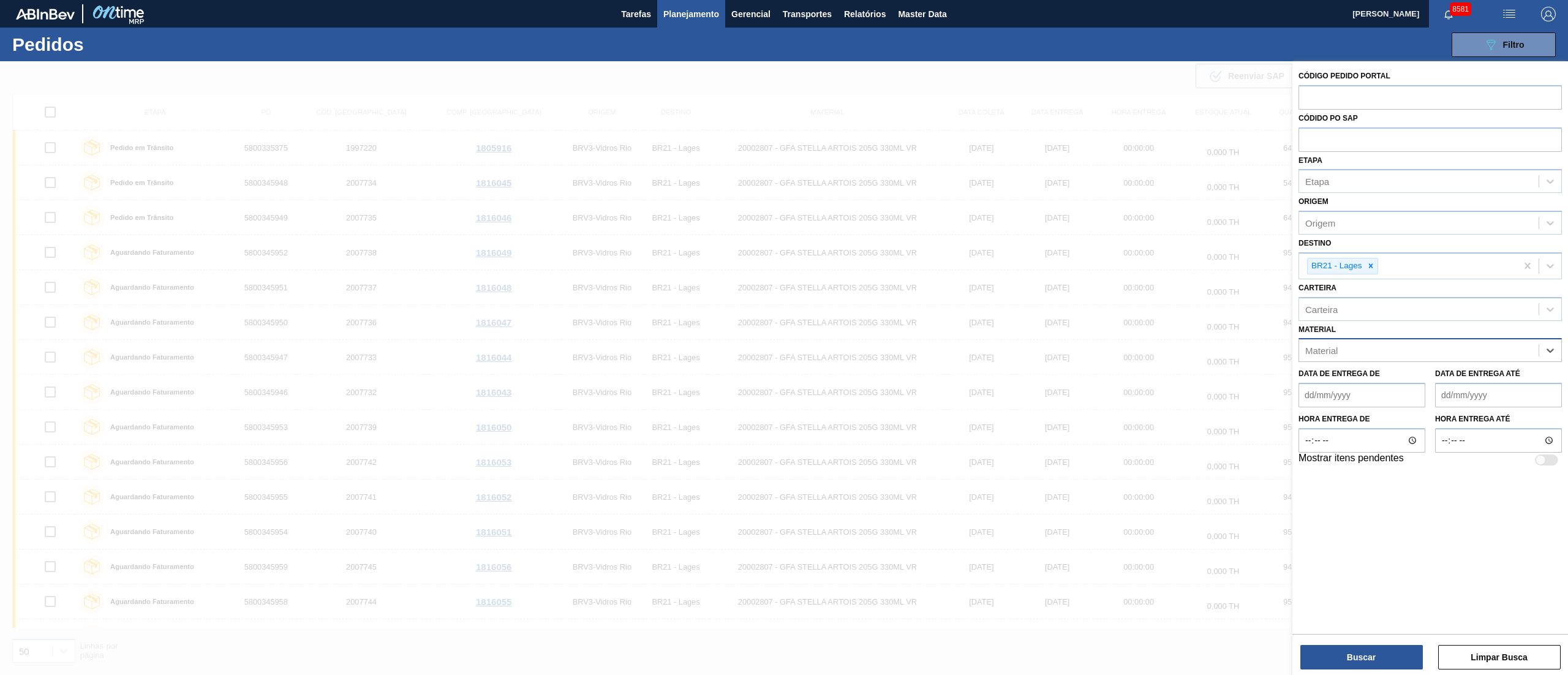
paste input "30030858"
click at [1436, 383] on div "30030858 - GARRAFA AMBAR STD 330ML TWIST OFF" at bounding box center [1429, 381] width 263 height 23
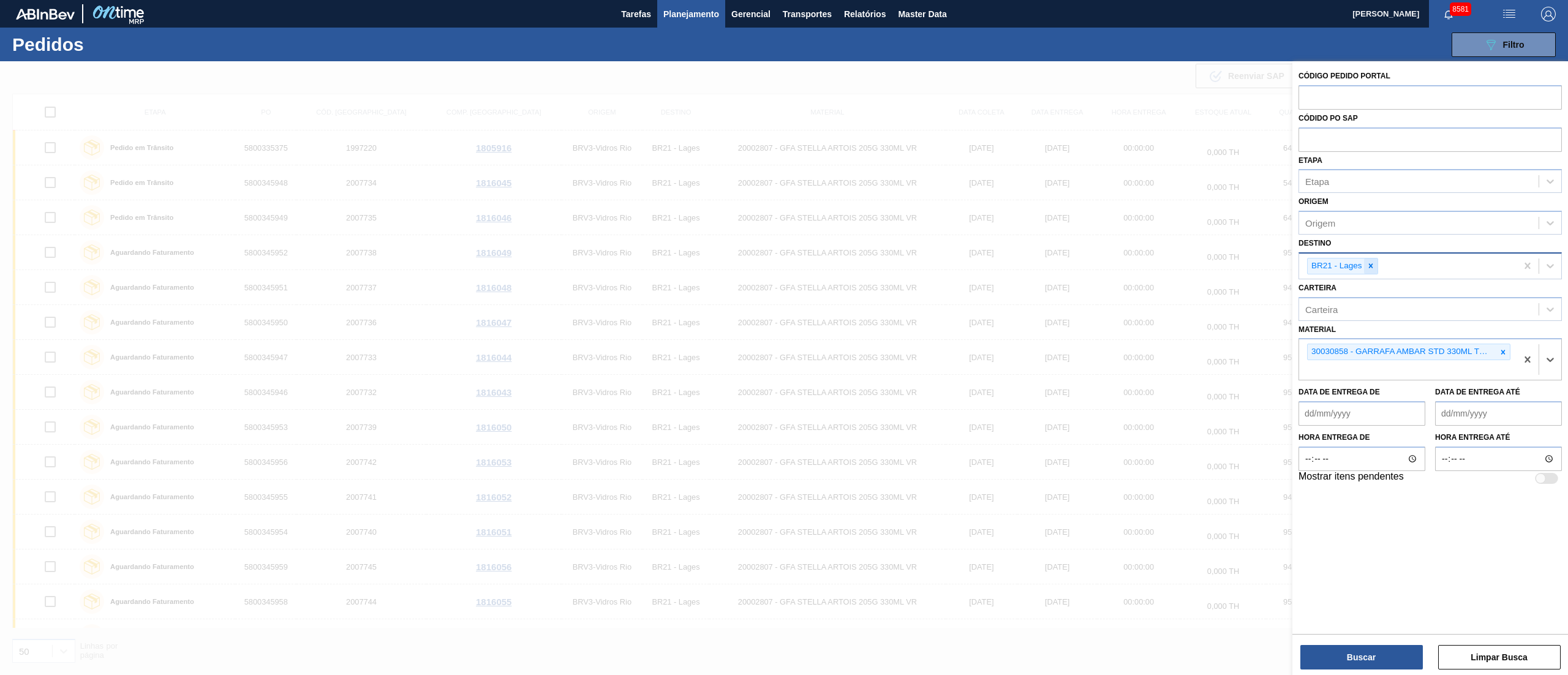
click at [1373, 269] on icon at bounding box center [1371, 266] width 9 height 9
click at [1363, 294] on div "BR13 - Piraí" at bounding box center [1429, 295] width 263 height 23
click at [1355, 634] on div "Buscar Limpar Busca" at bounding box center [1429, 651] width 275 height 34
click at [1355, 648] on button "Buscar" at bounding box center [1361, 657] width 122 height 25
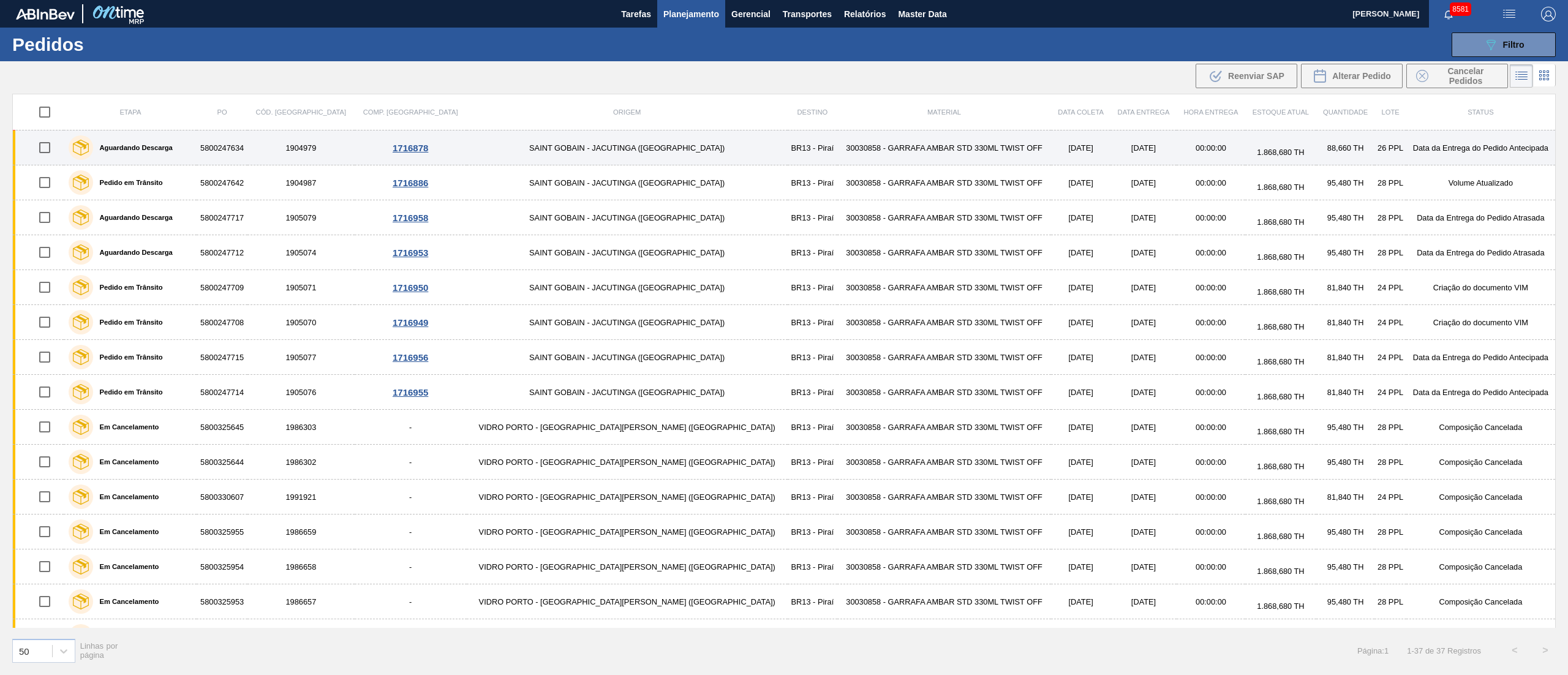
click at [50, 148] on input "checkbox" at bounding box center [44, 148] width 26 height 26
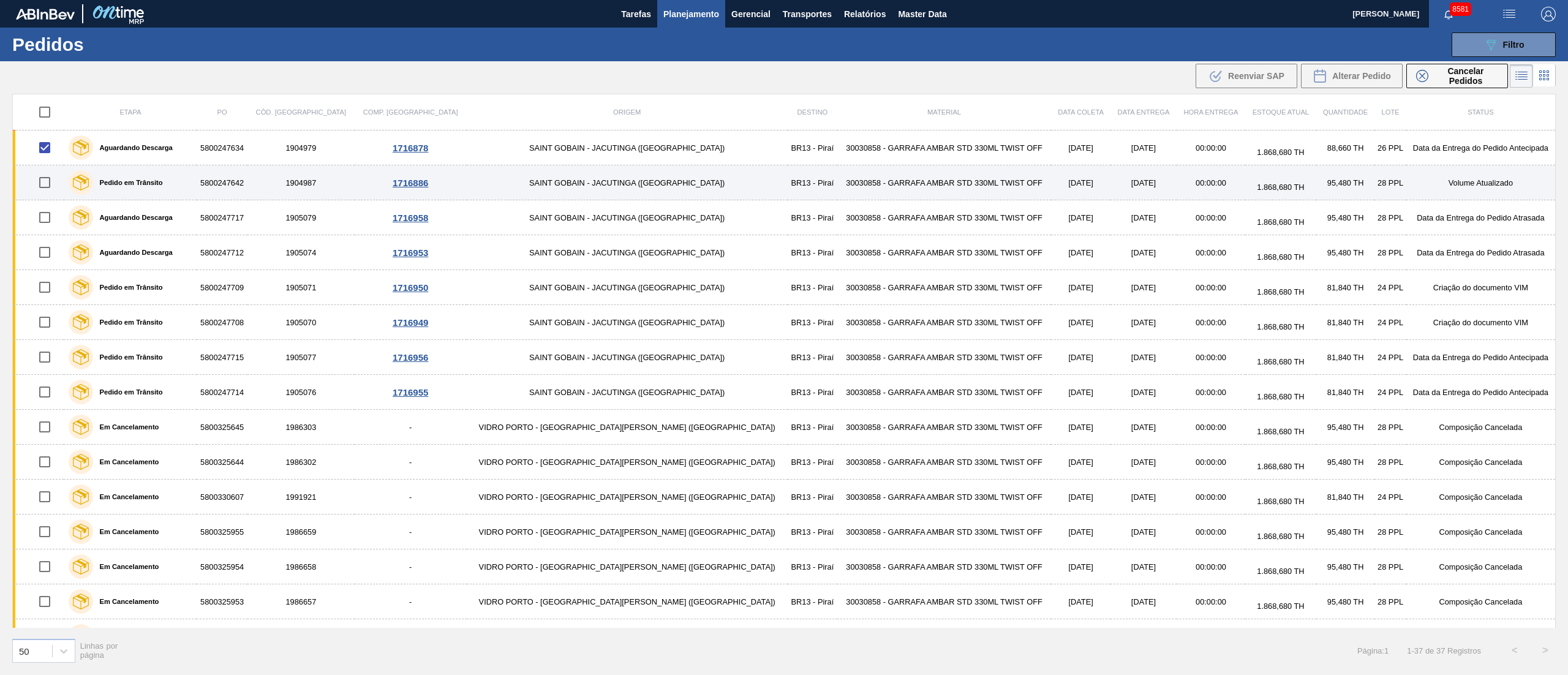
click at [50, 191] on input "checkbox" at bounding box center [44, 182] width 26 height 26
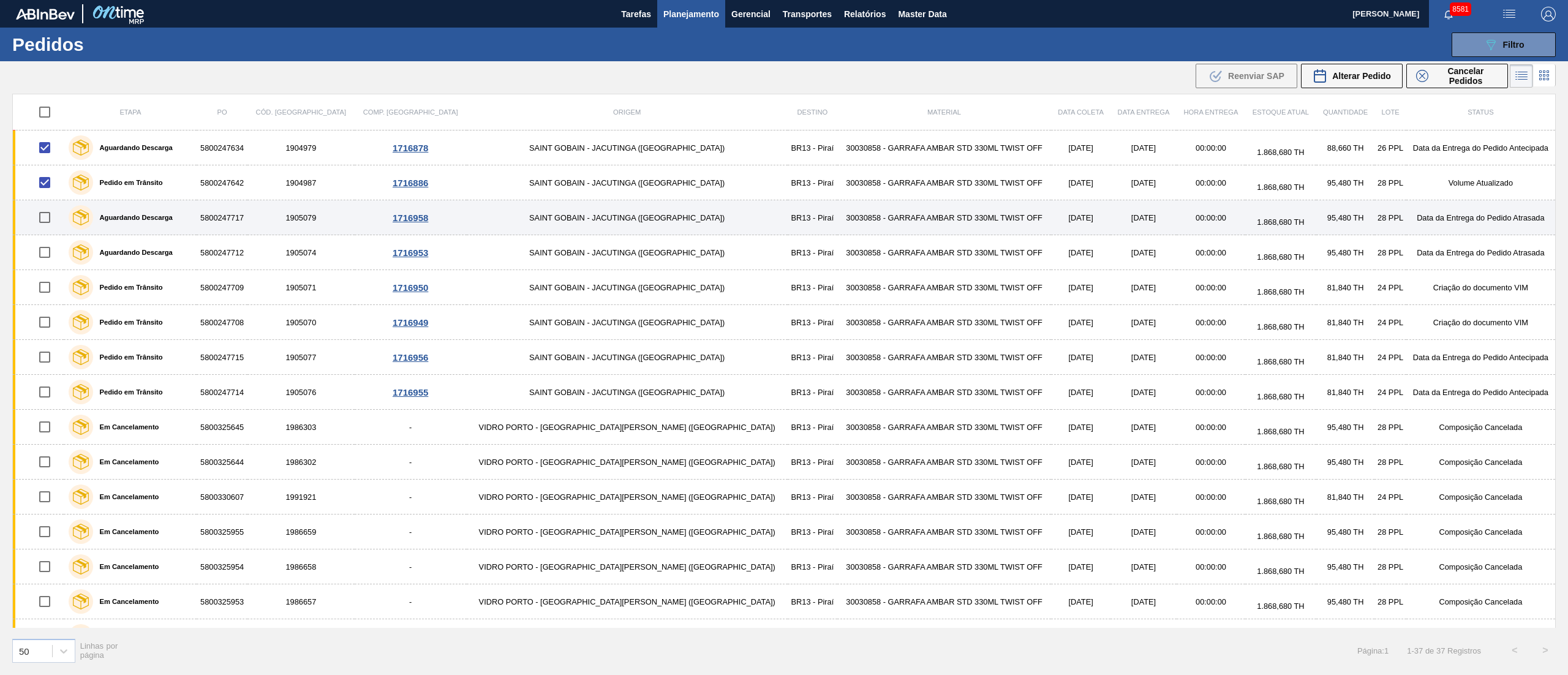
click at [53, 228] on input "checkbox" at bounding box center [44, 217] width 26 height 26
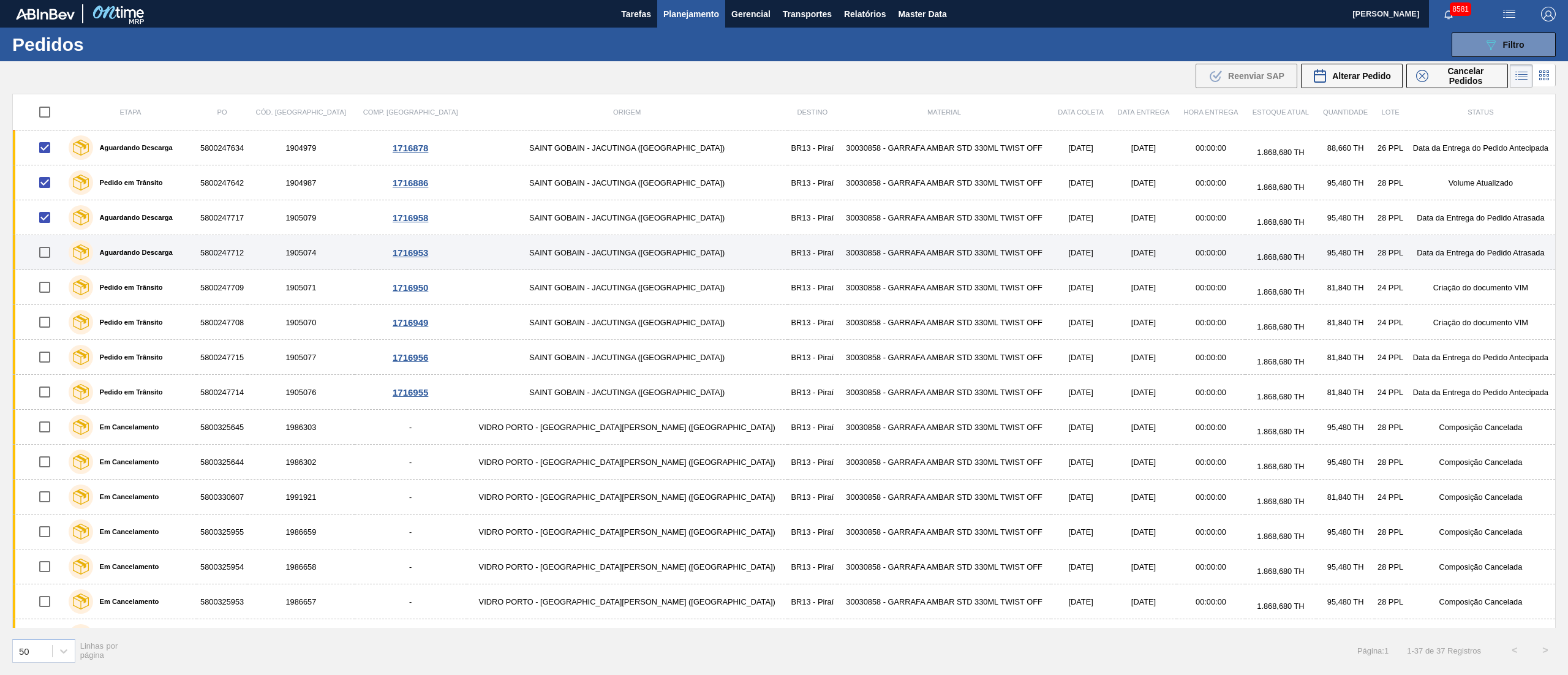
click at [50, 256] on input "checkbox" at bounding box center [44, 252] width 26 height 26
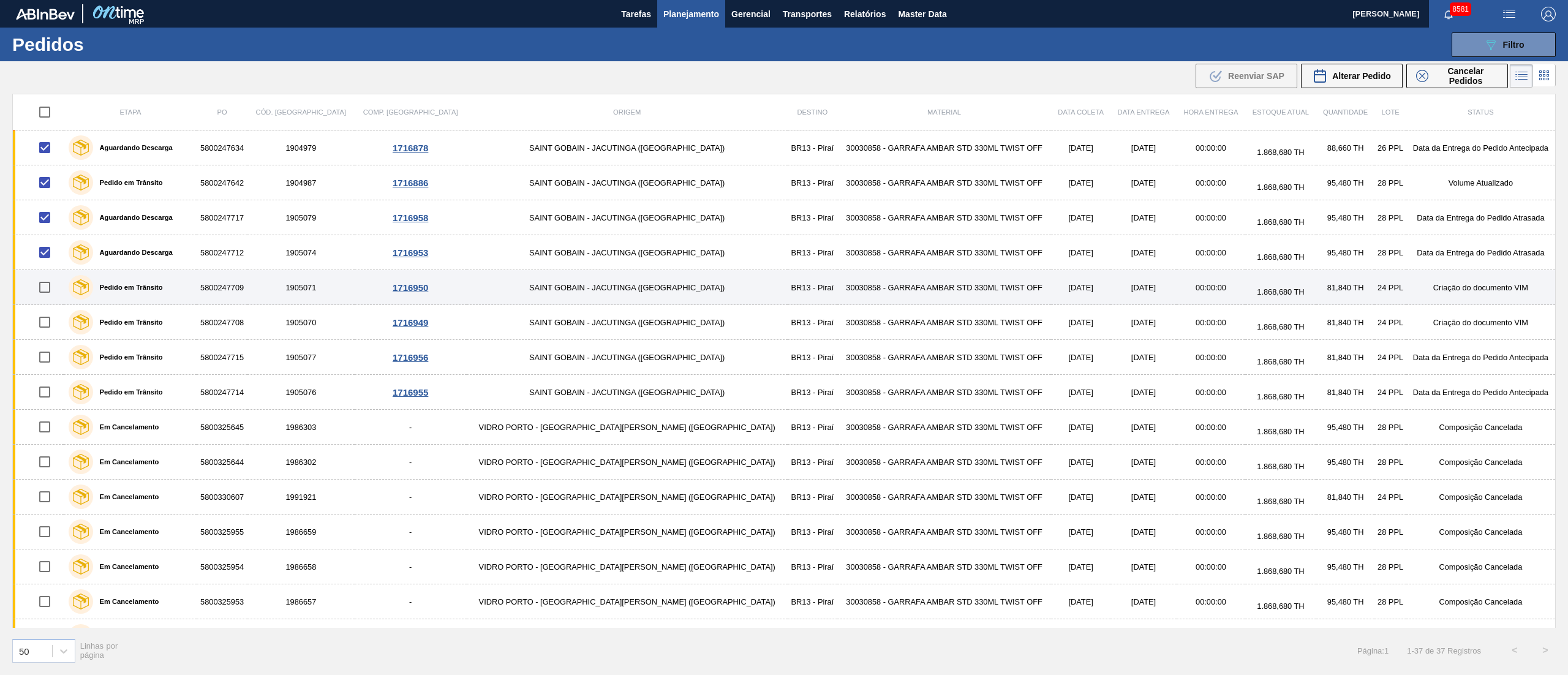
click at [55, 287] on input "checkbox" at bounding box center [44, 287] width 26 height 26
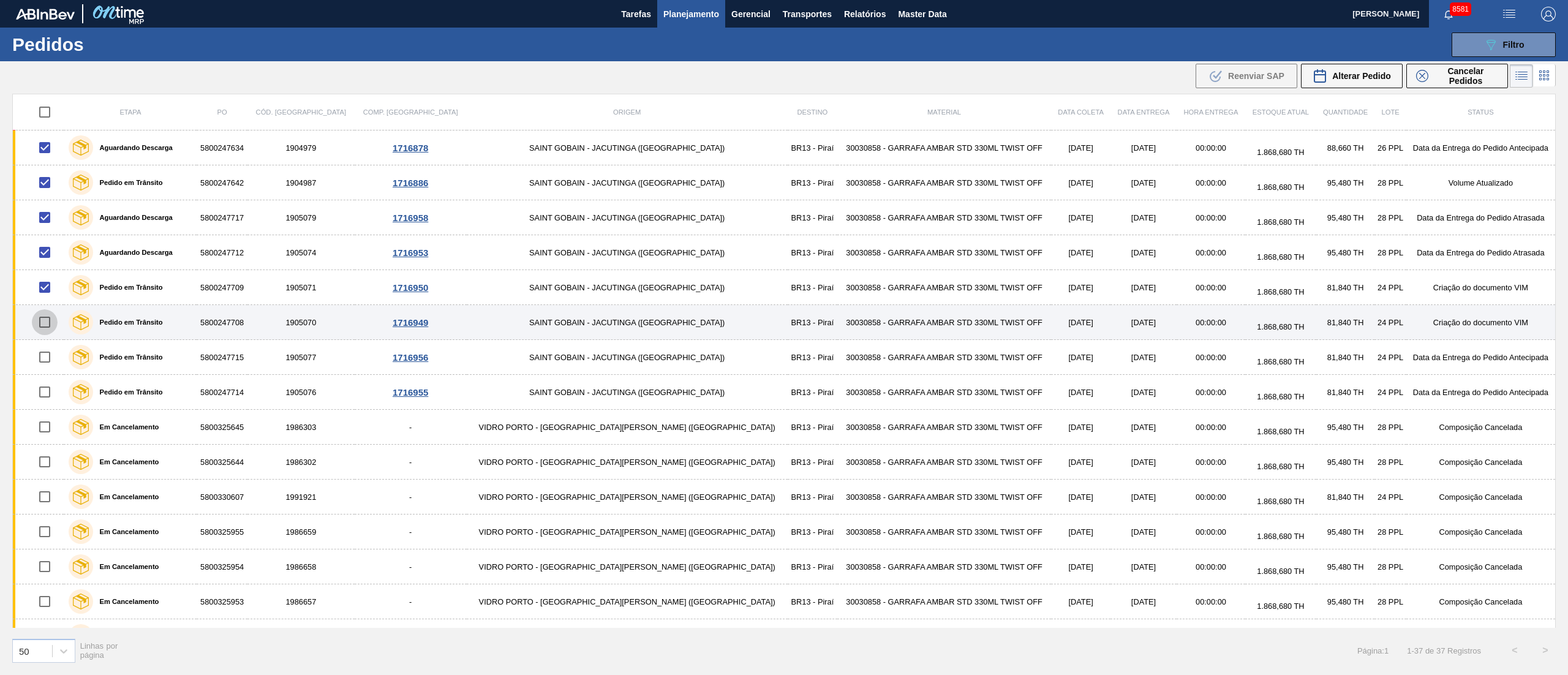
click at [45, 318] on input "checkbox" at bounding box center [44, 323] width 26 height 26
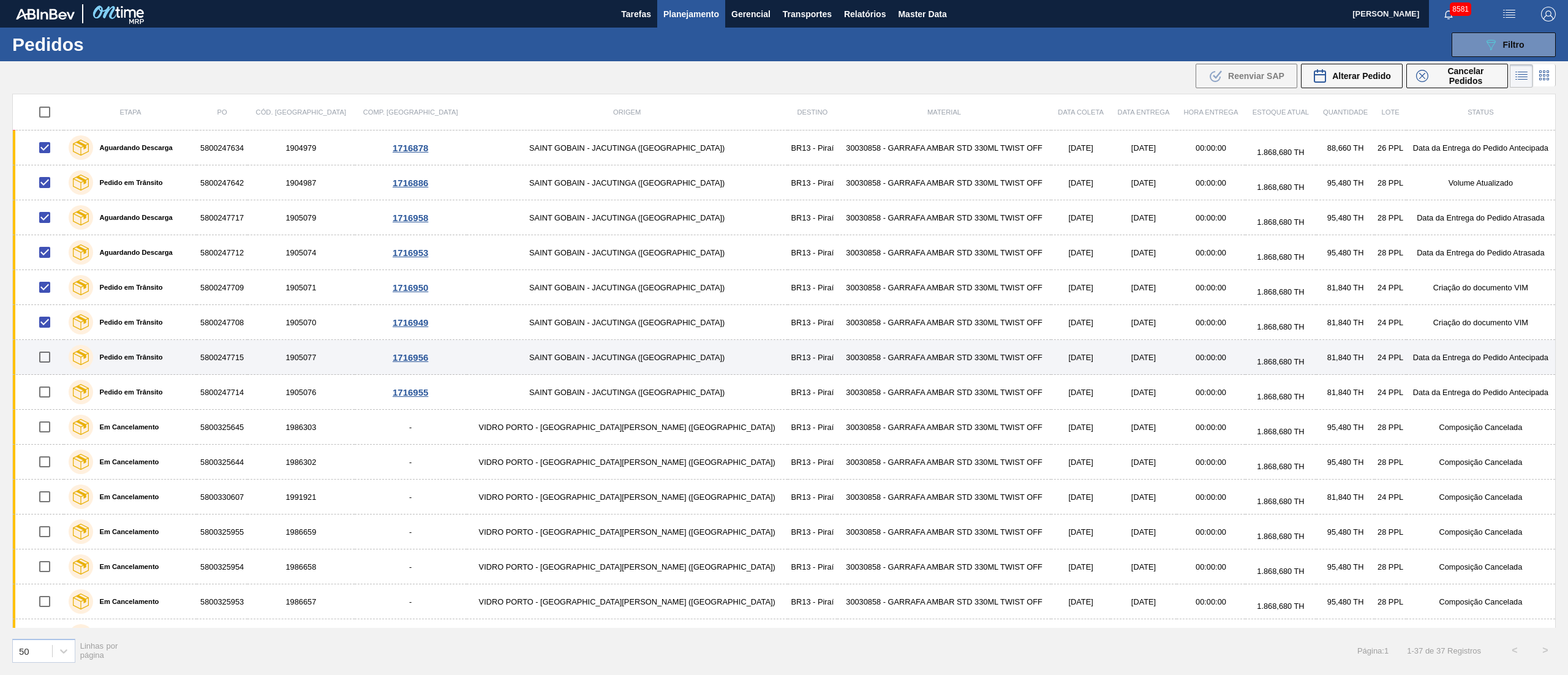
click at [43, 364] on input "checkbox" at bounding box center [44, 358] width 26 height 26
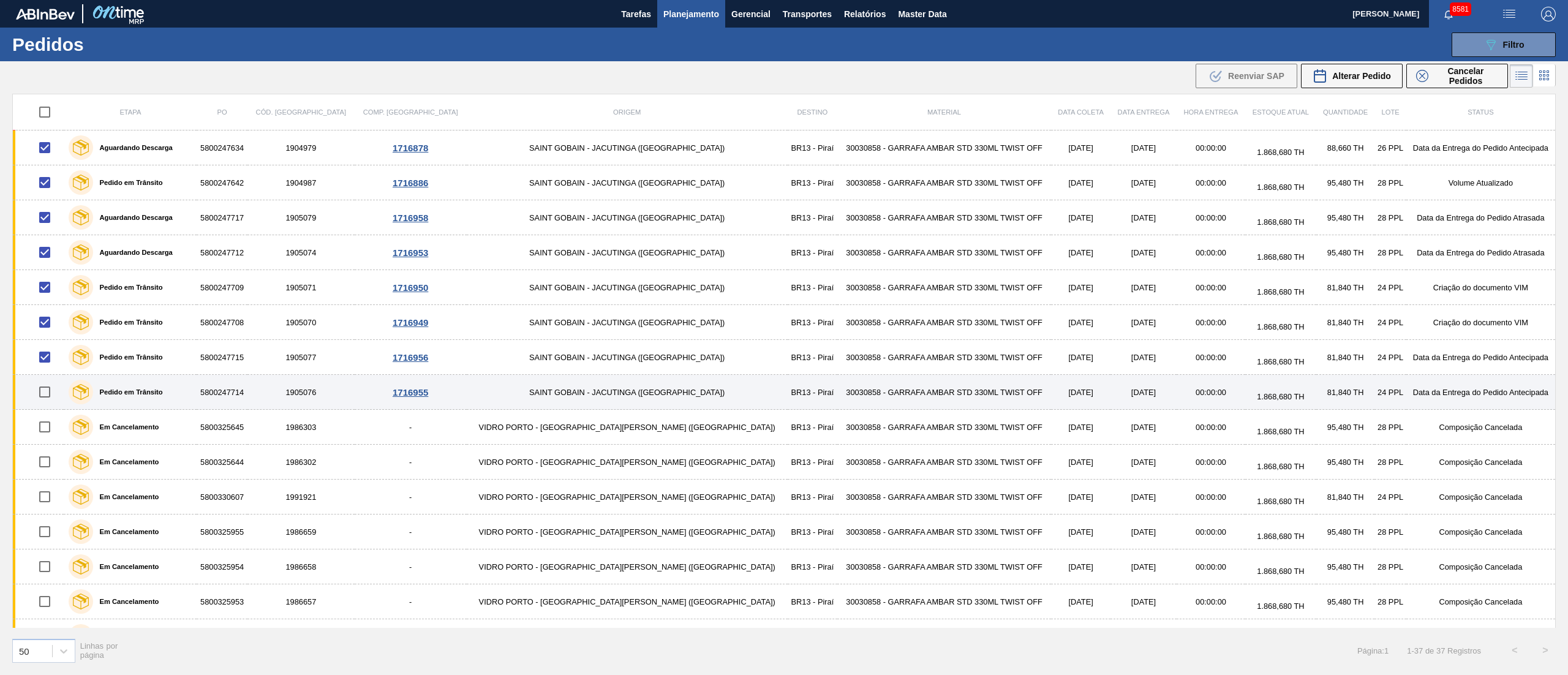
click at [47, 396] on input "checkbox" at bounding box center [44, 392] width 26 height 26
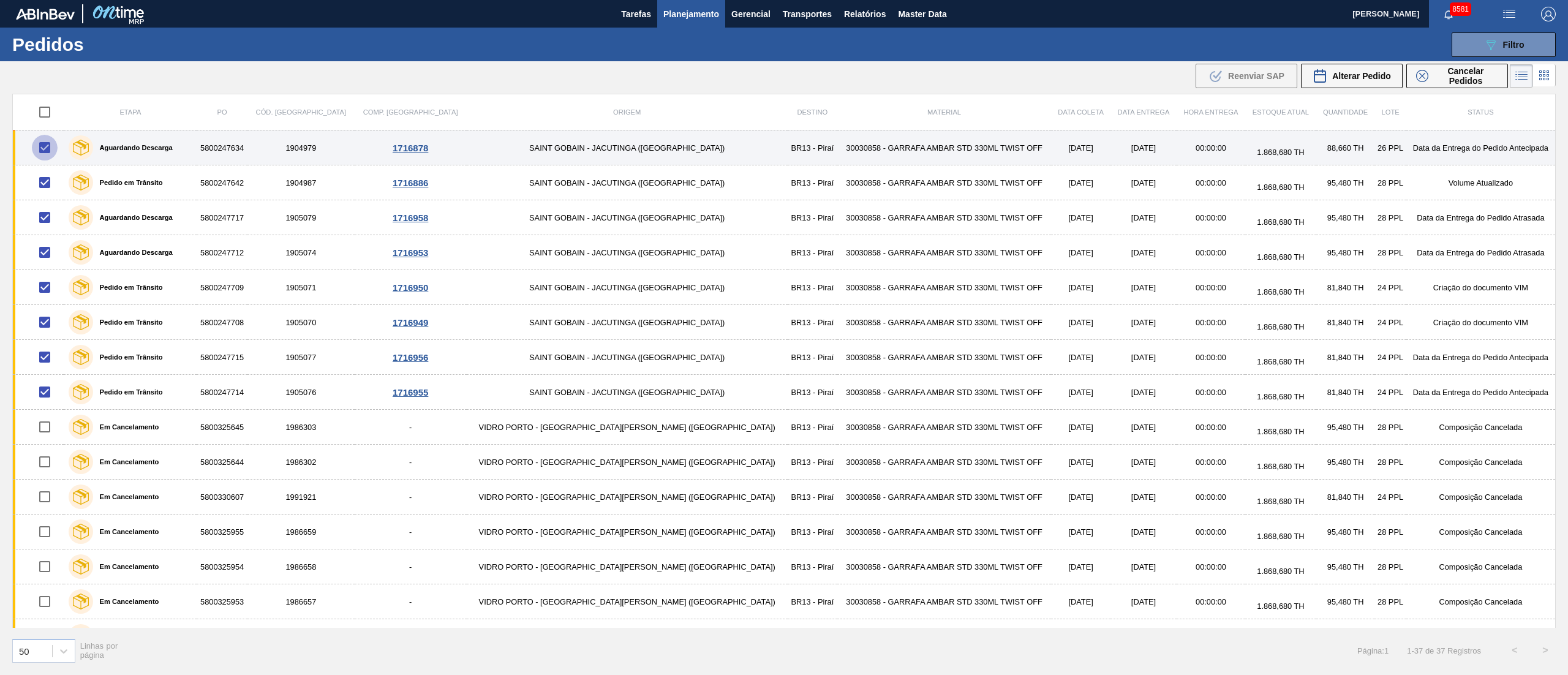
click at [57, 151] on input "checkbox" at bounding box center [44, 148] width 26 height 26
click at [52, 148] on input "checkbox" at bounding box center [44, 148] width 26 height 26
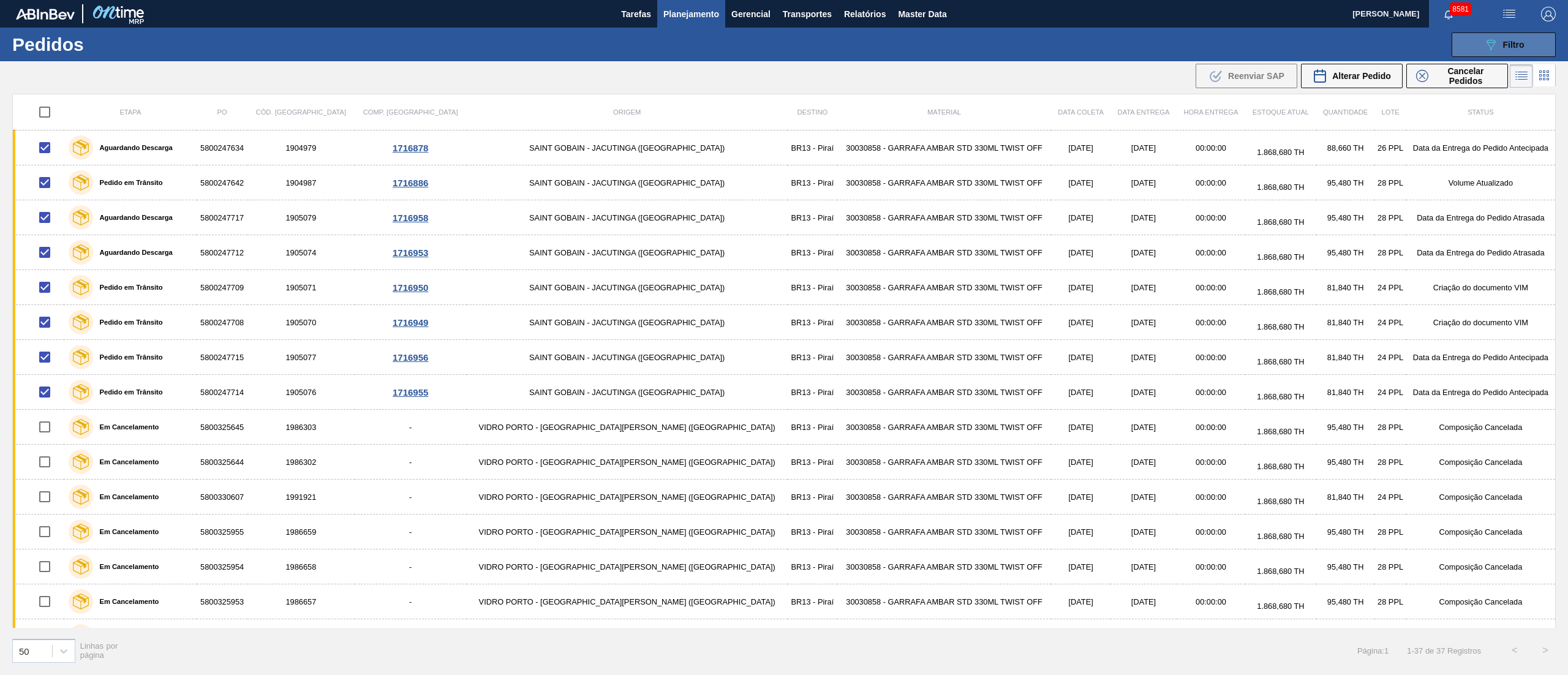
click at [1490, 46] on icon "089F7B8B-B2A5-4AFE-B5C0-19BA573D28AC" at bounding box center [1490, 44] width 15 height 15
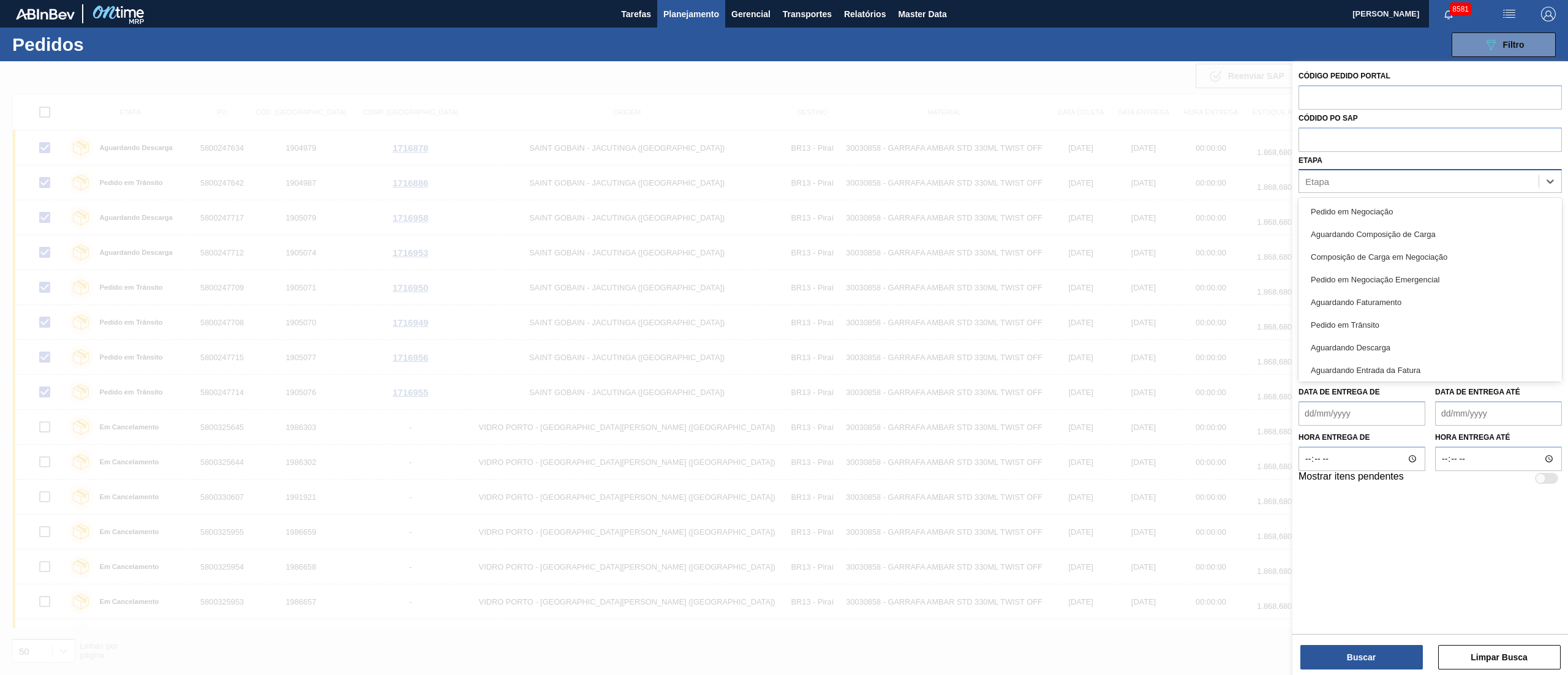
click at [1337, 178] on div "Etapa" at bounding box center [1418, 181] width 239 height 18
click at [1343, 299] on div "Aguardando Faturamento" at bounding box center [1429, 302] width 263 height 23
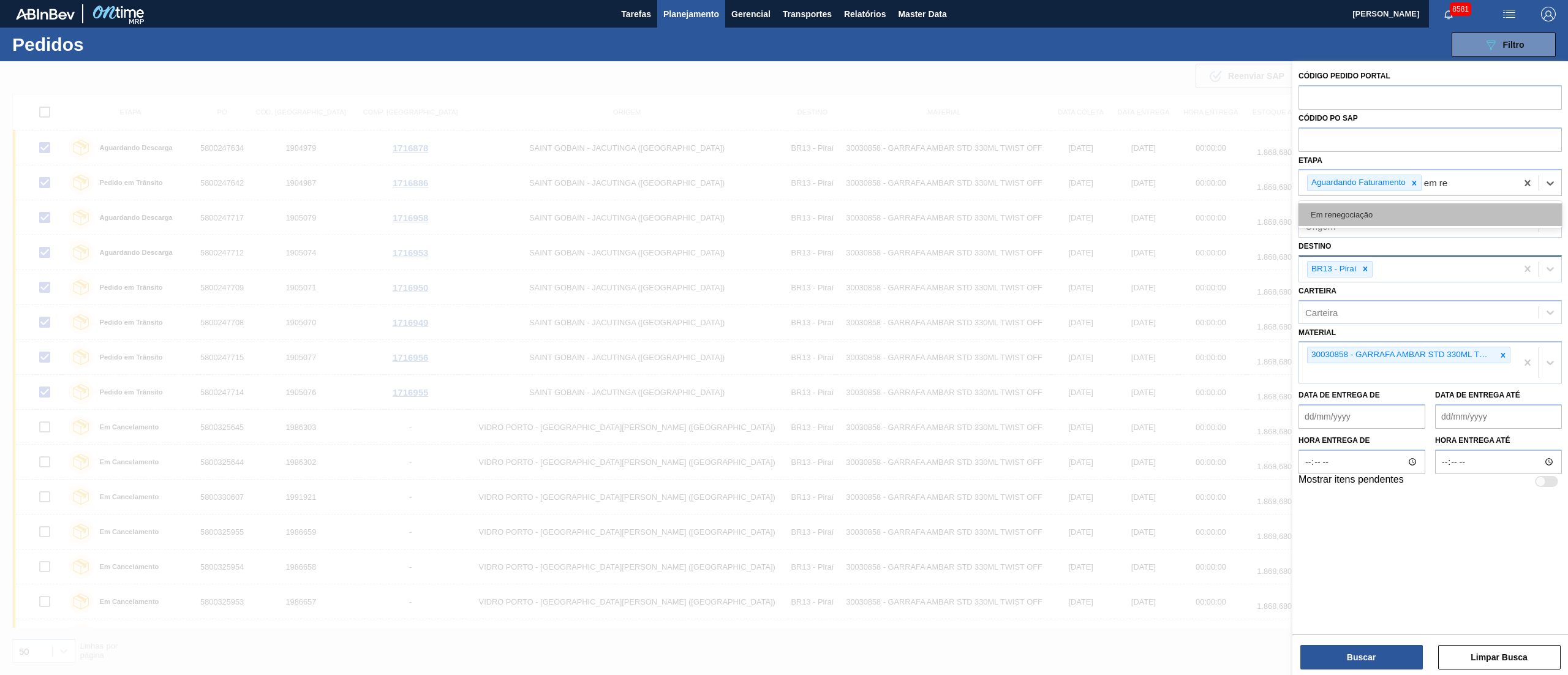
click at [1390, 208] on div "Em renegociação" at bounding box center [1429, 215] width 263 height 23
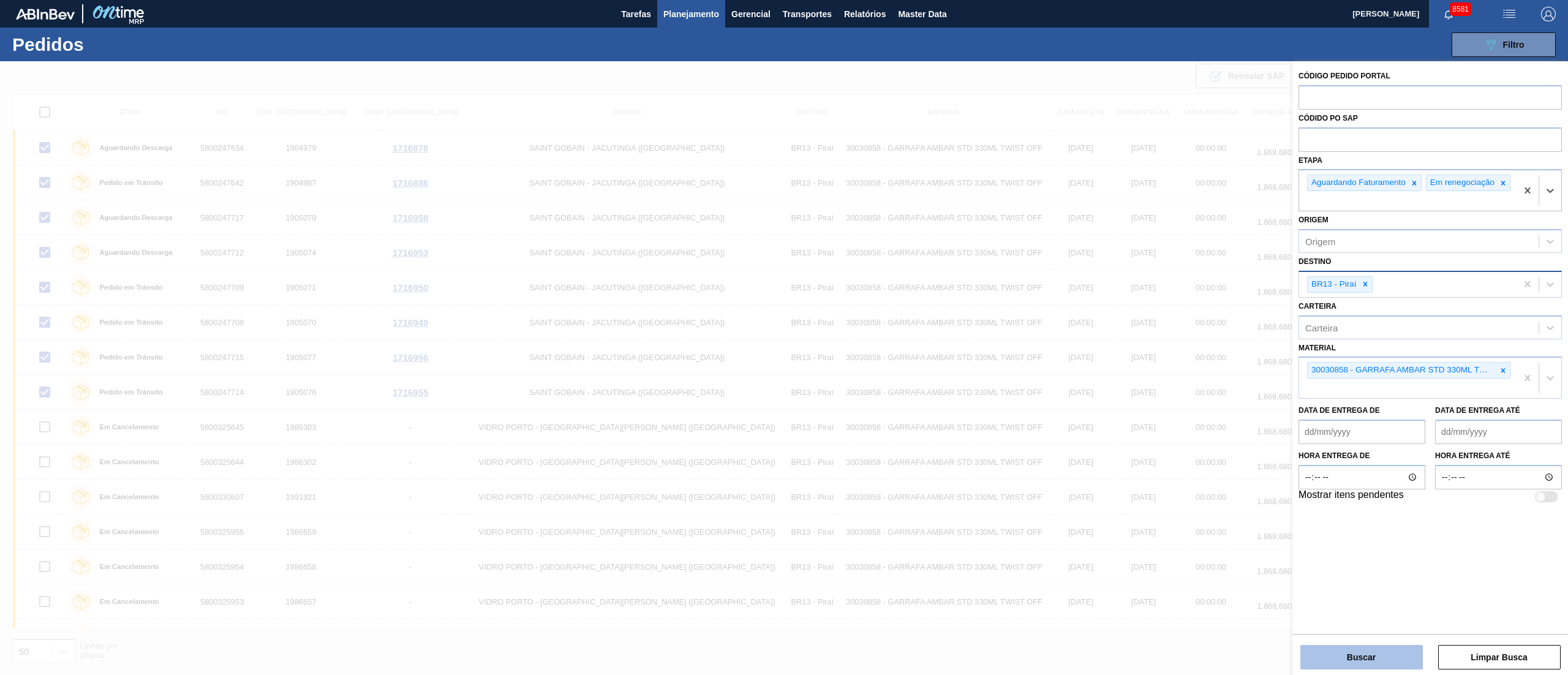
click at [1335, 658] on button "Buscar" at bounding box center [1361, 657] width 122 height 25
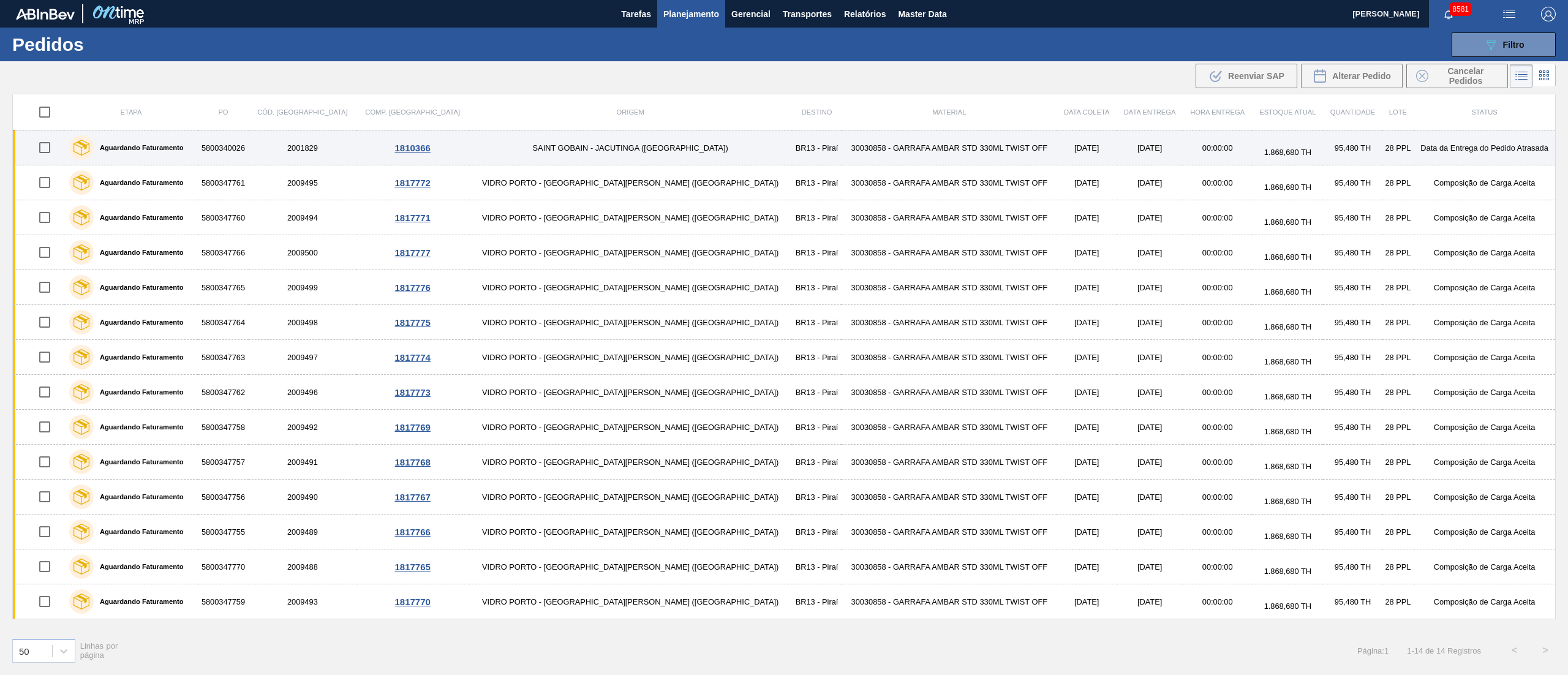
click at [55, 152] on input "checkbox" at bounding box center [44, 148] width 26 height 26
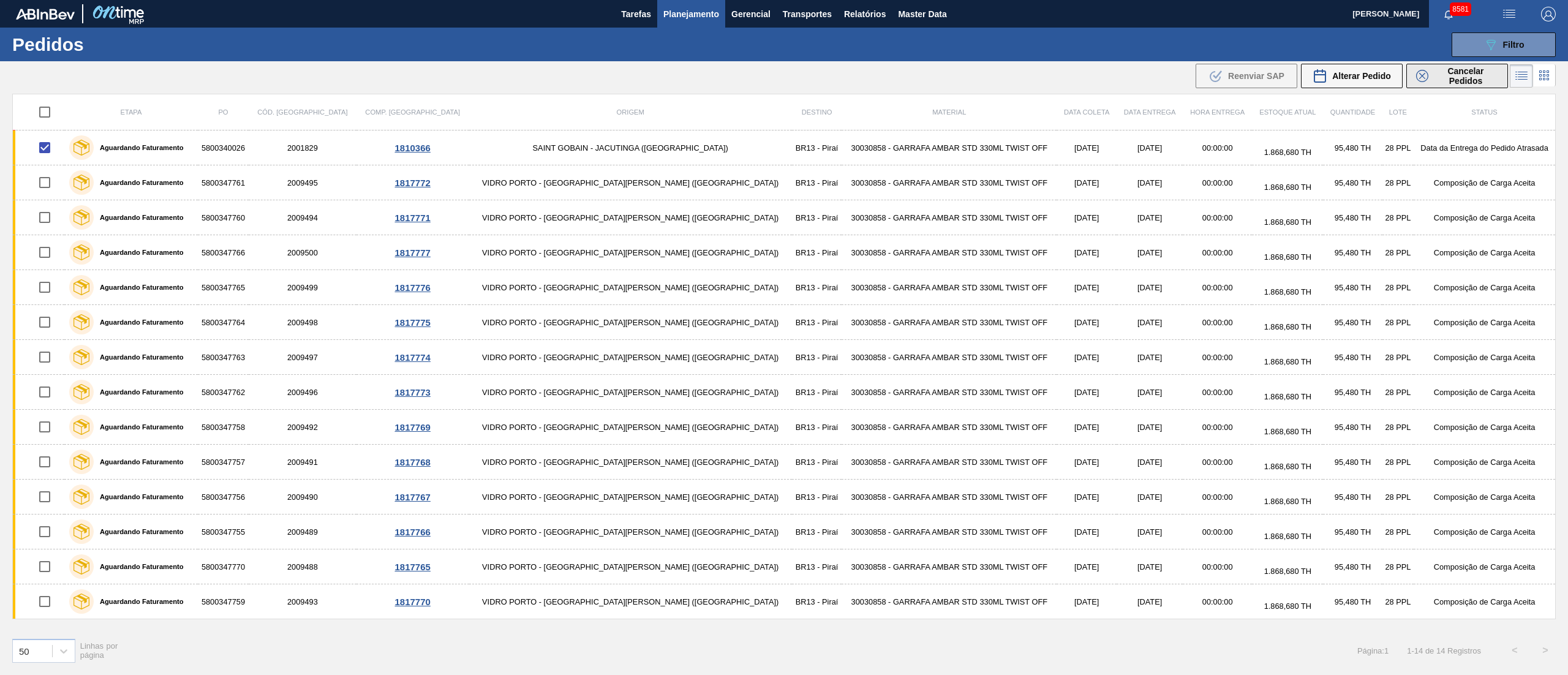
click at [1472, 74] on span "Cancelar Pedidos" at bounding box center [1465, 75] width 65 height 20
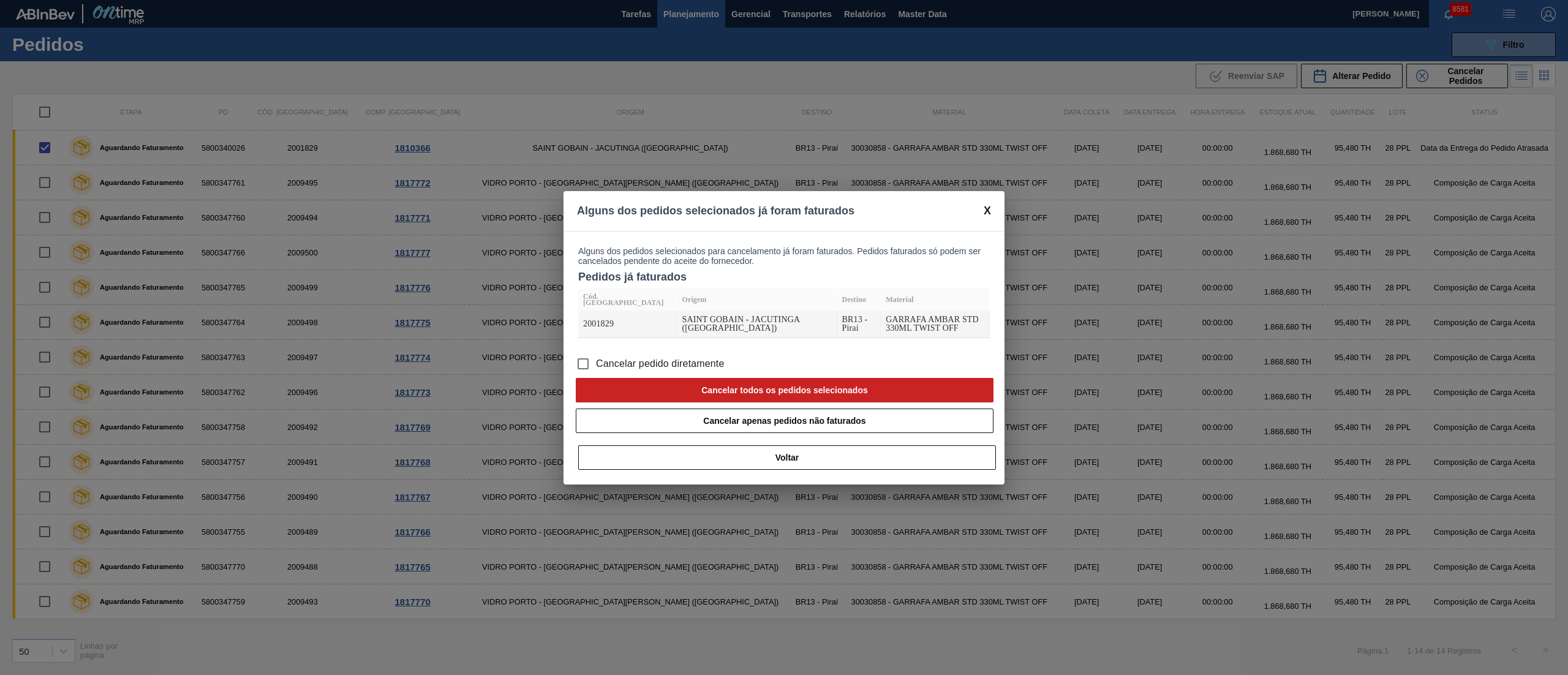
click at [578, 362] on input "Cancelar pedido diretamente" at bounding box center [583, 364] width 26 height 26
click at [748, 385] on button "Cancelar todos os pedidos selecionados" at bounding box center [784, 390] width 417 height 25
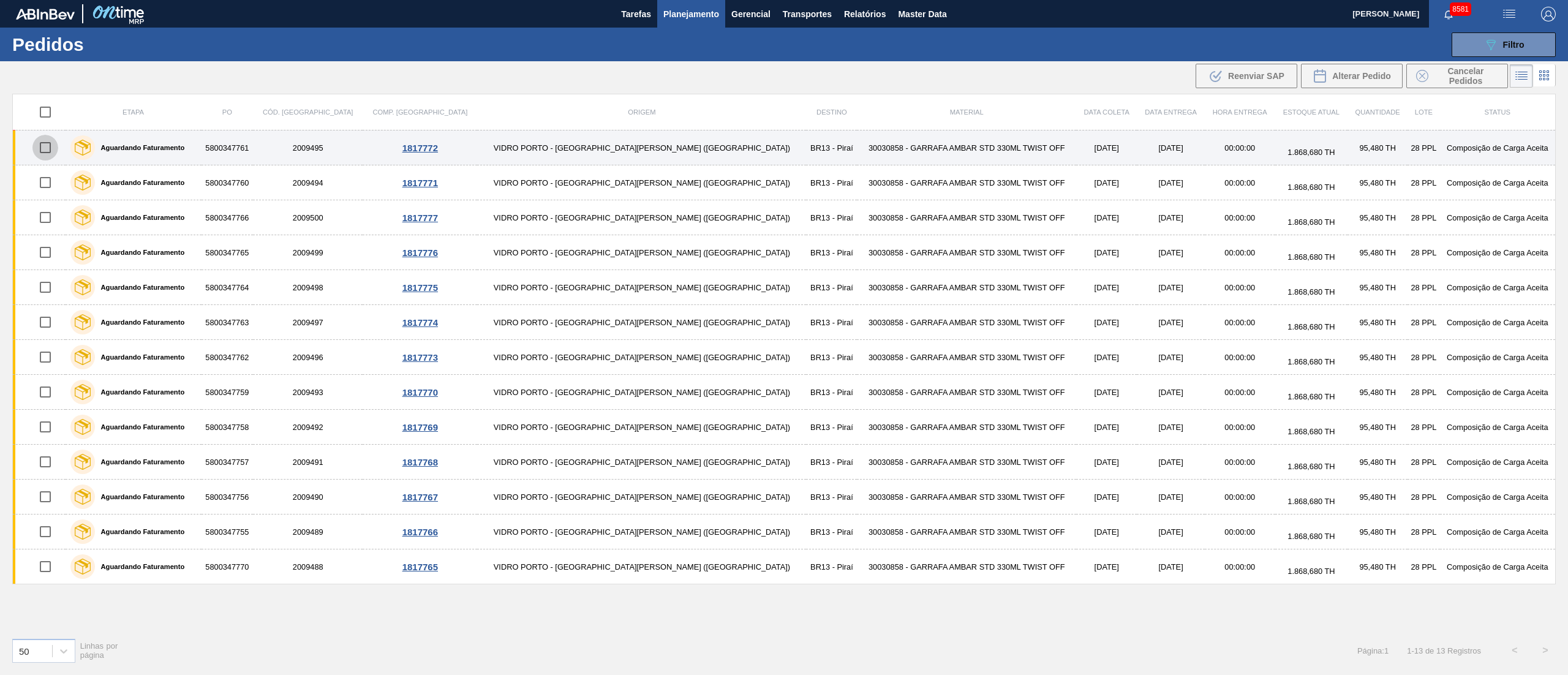
click at [55, 153] on input "checkbox" at bounding box center [45, 148] width 26 height 26
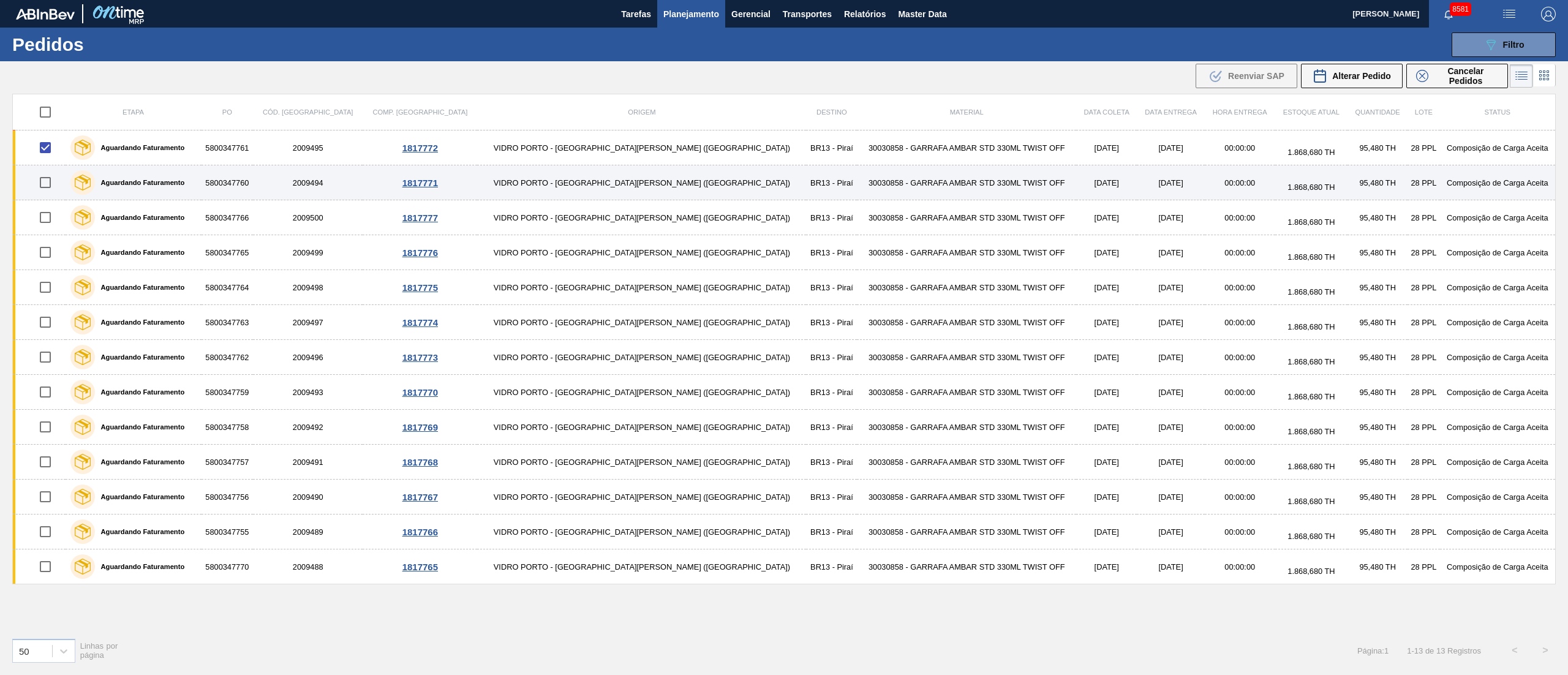
click at [47, 179] on input "checkbox" at bounding box center [45, 182] width 26 height 26
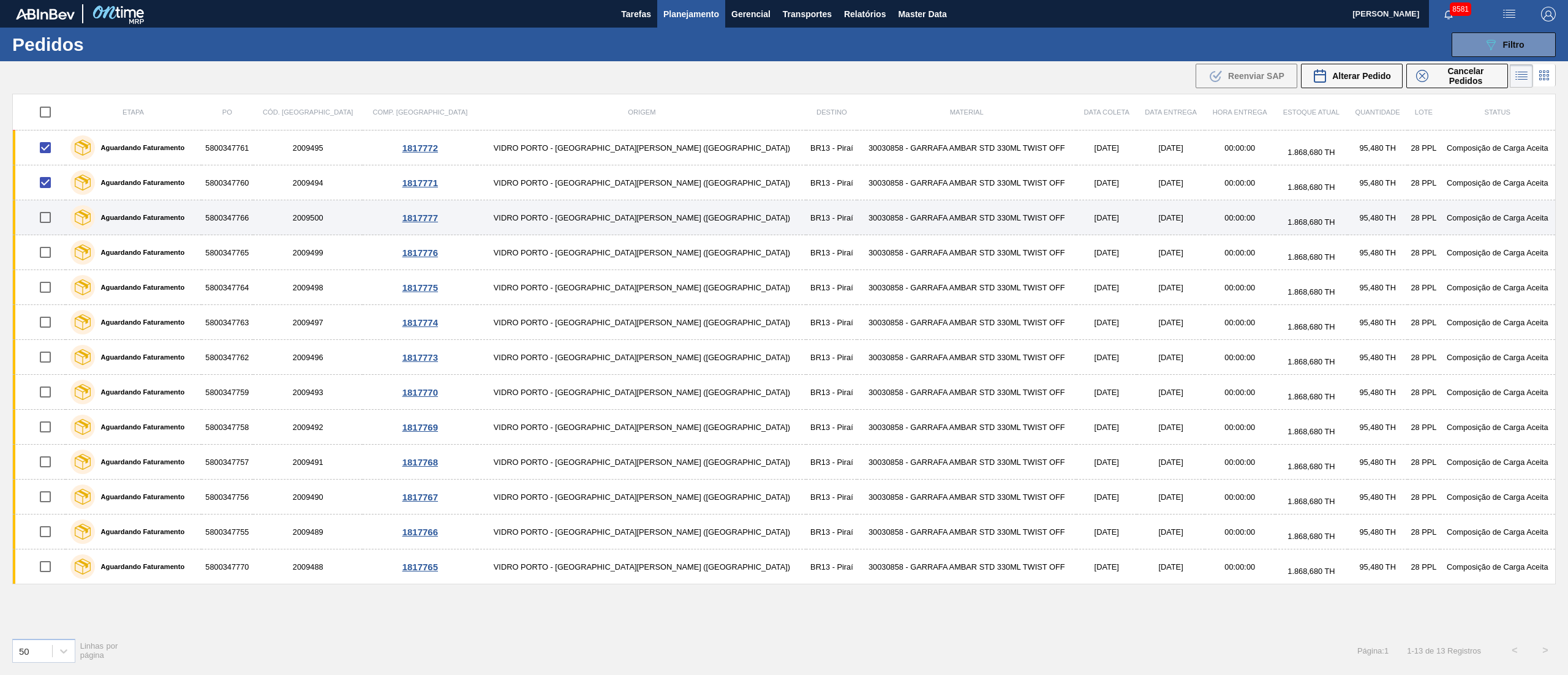
click at [49, 217] on input "checkbox" at bounding box center [45, 217] width 26 height 26
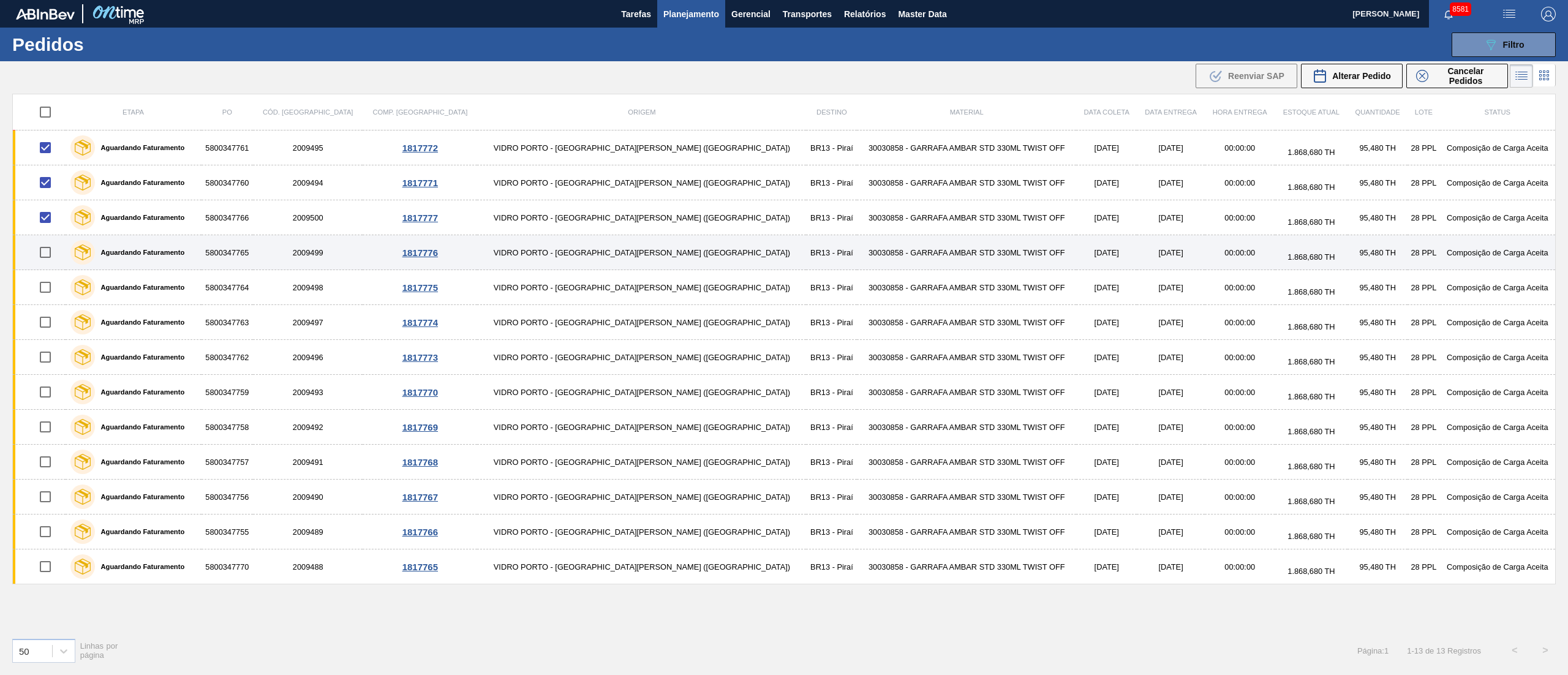
click at [55, 254] on input "checkbox" at bounding box center [45, 252] width 26 height 26
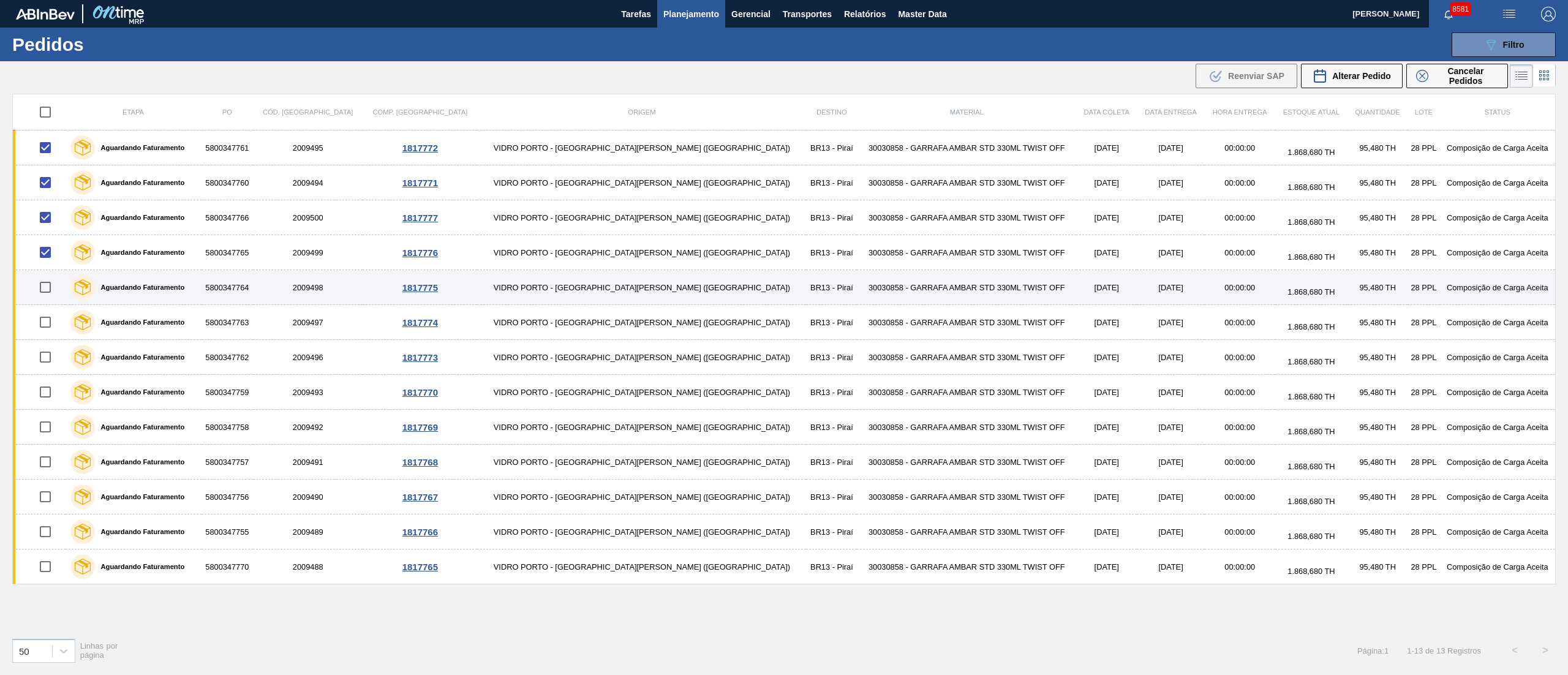
click at [53, 286] on input "checkbox" at bounding box center [45, 287] width 26 height 26
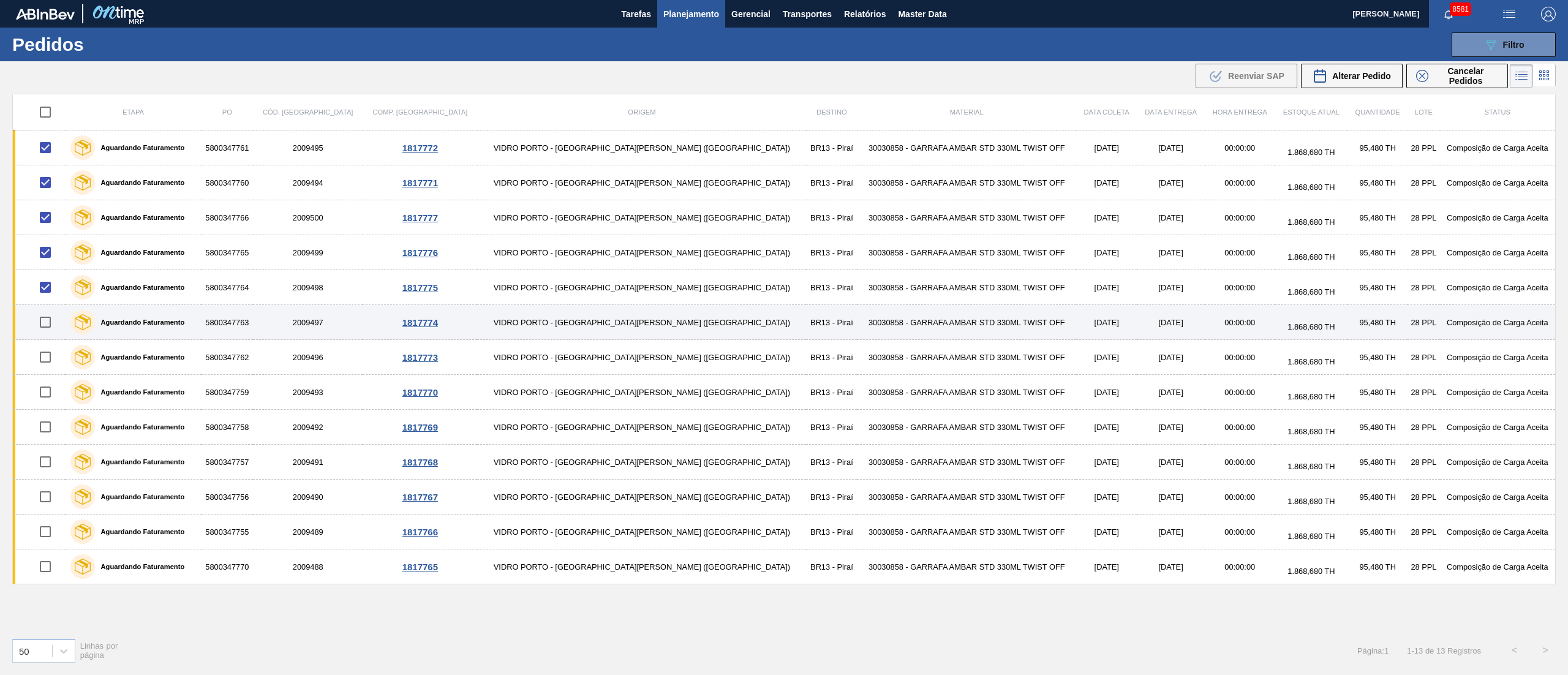
click at [55, 321] on input "checkbox" at bounding box center [45, 323] width 26 height 26
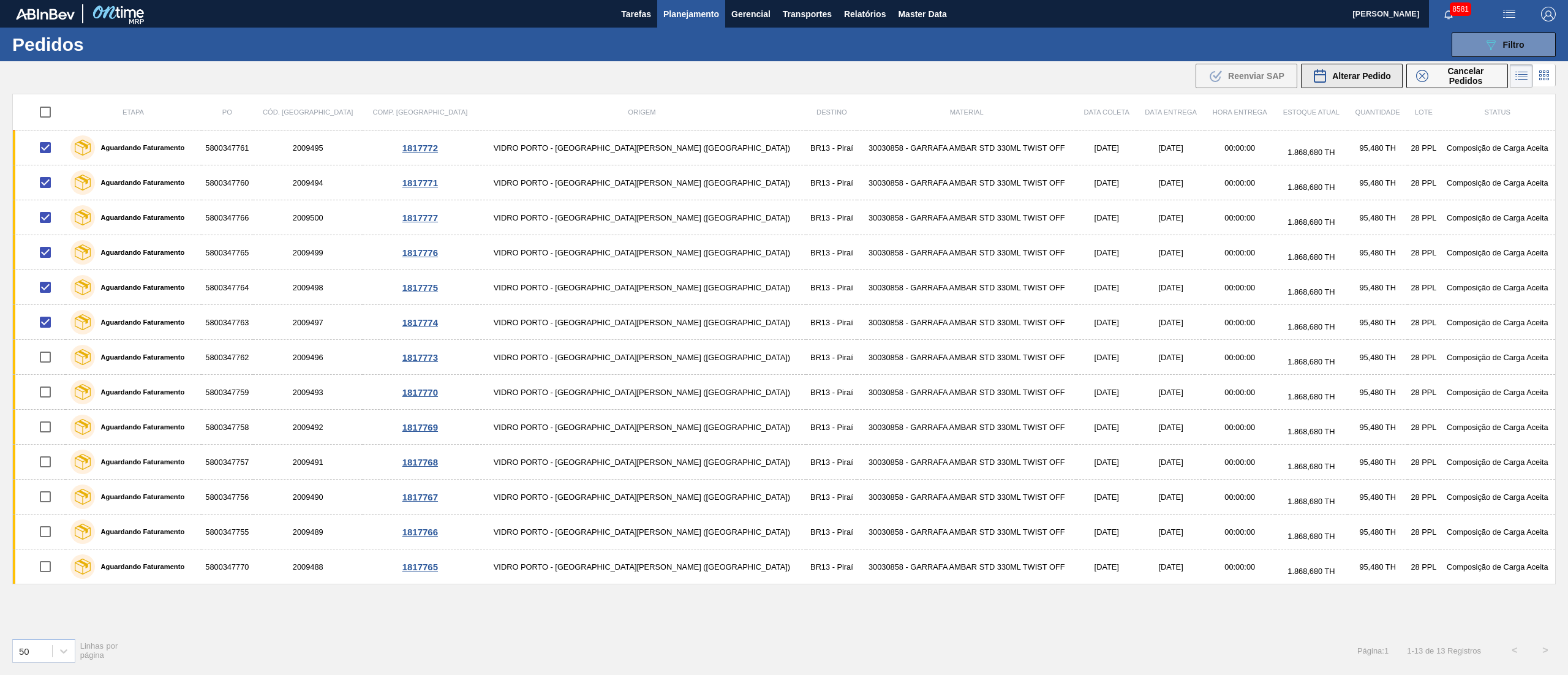
click at [1350, 78] on span "Alterar Pedido" at bounding box center [1361, 75] width 59 height 9
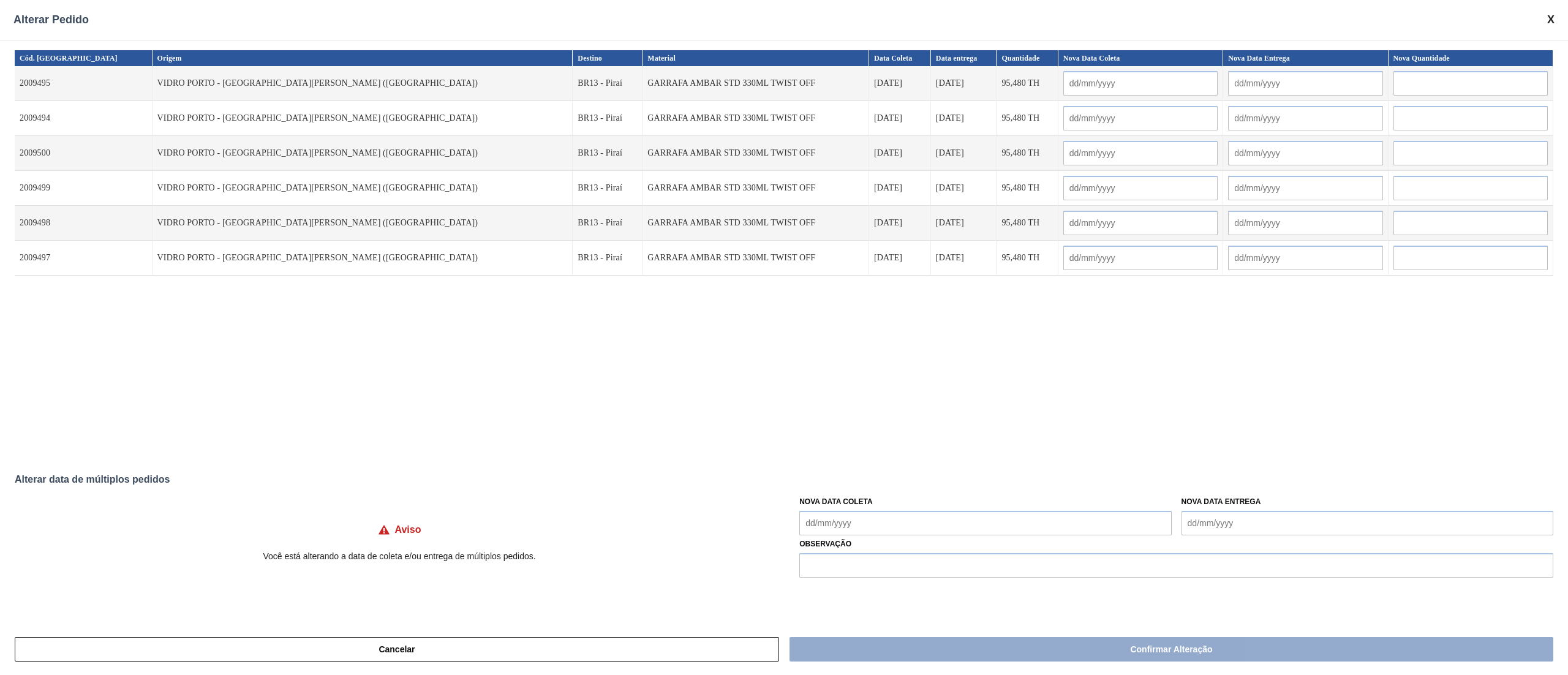
click at [887, 517] on Coleta "Nova Data Coleta" at bounding box center [985, 523] width 372 height 25
click at [906, 446] on div "22" at bounding box center [913, 447] width 16 height 16
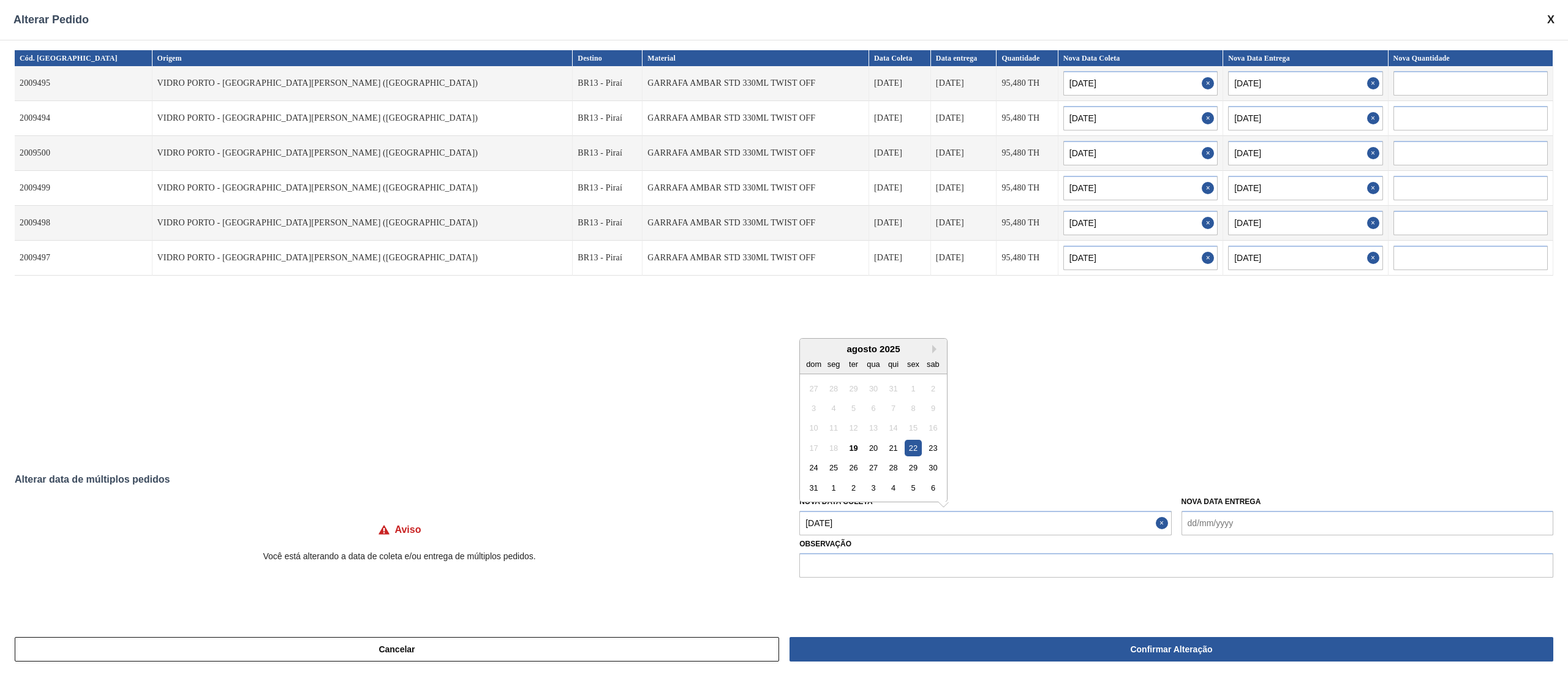
click at [875, 529] on Coleta "[DATE]" at bounding box center [985, 523] width 372 height 25
click at [940, 447] on div "23" at bounding box center [933, 447] width 16 height 16
click at [864, 518] on Coleta "[DATE]" at bounding box center [985, 523] width 372 height 25
click at [920, 448] on div "22" at bounding box center [913, 447] width 16 height 16
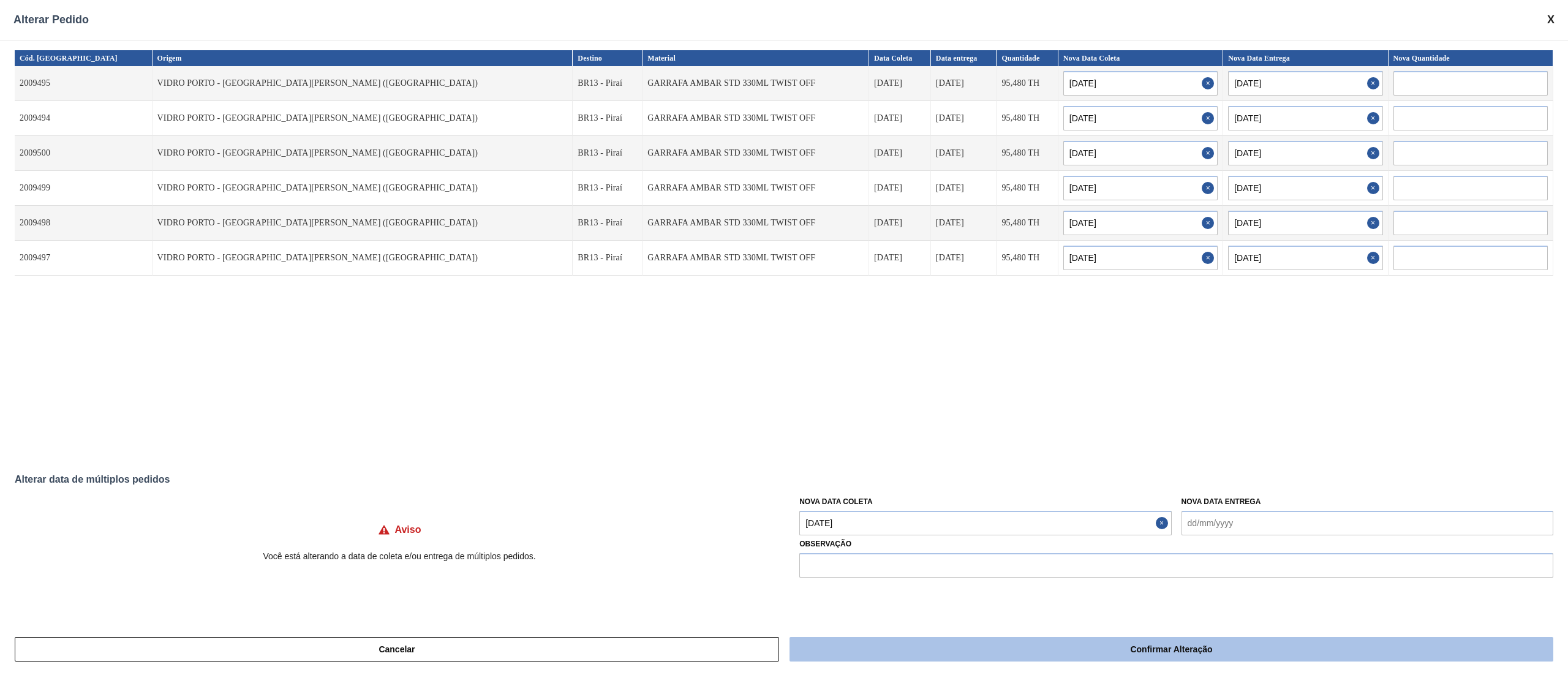
click at [931, 654] on button "Confirmar Alteração" at bounding box center [1170, 649] width 763 height 25
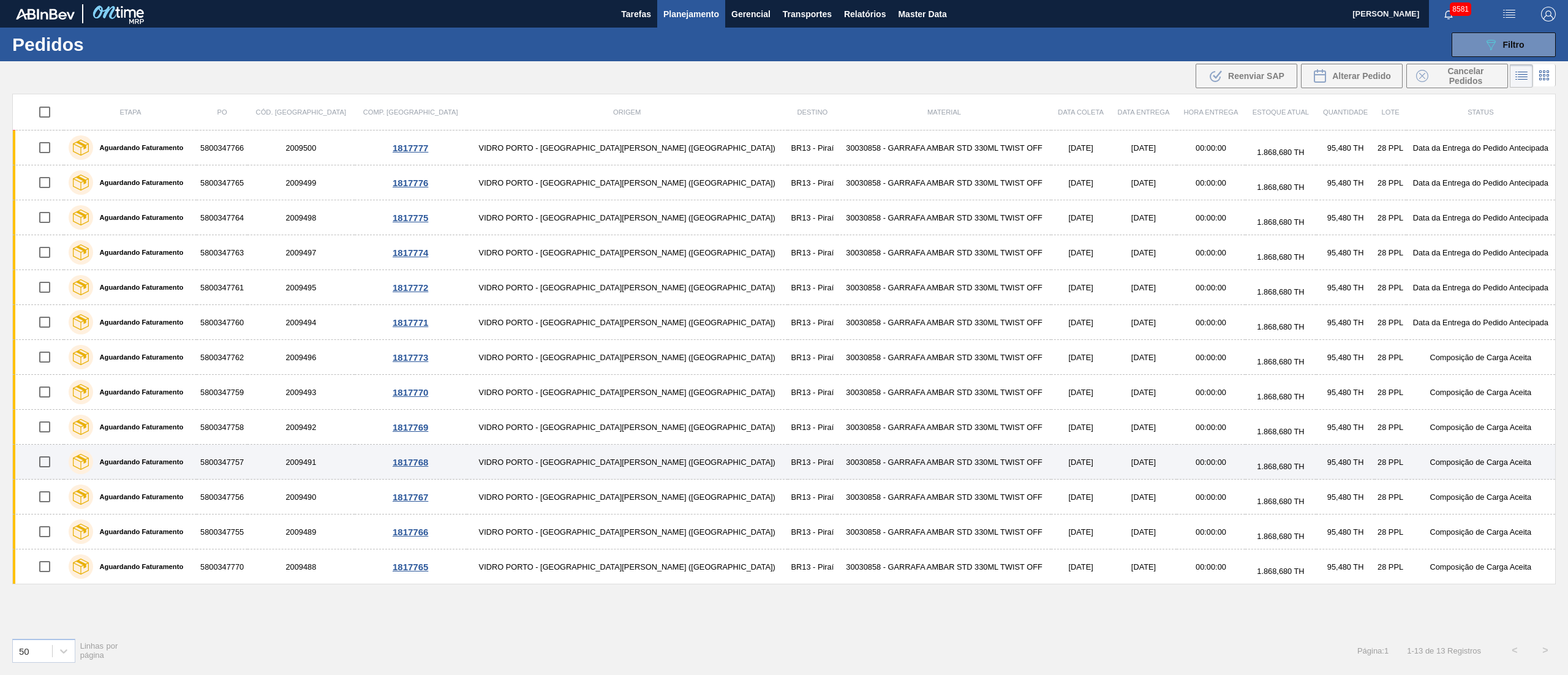
click at [40, 470] on input "checkbox" at bounding box center [44, 462] width 26 height 26
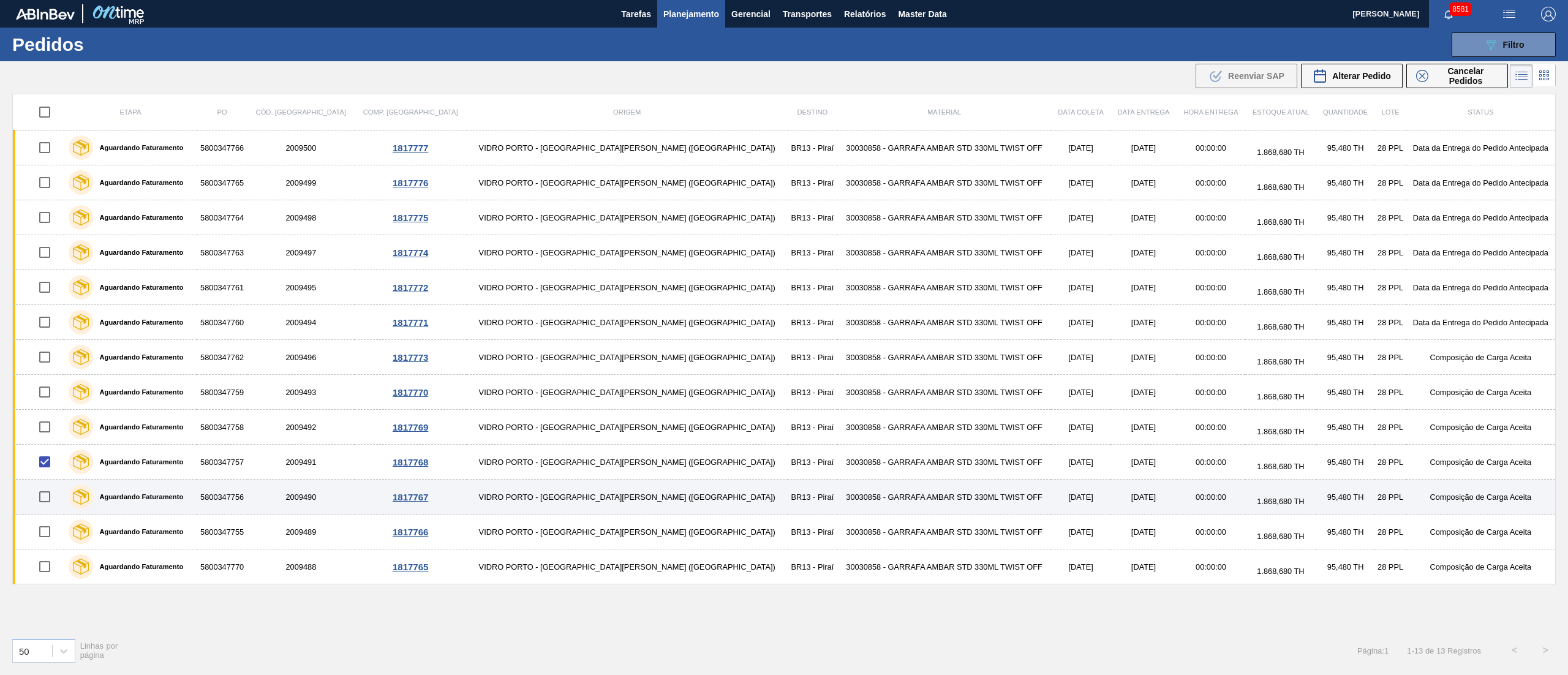
click at [40, 504] on input "checkbox" at bounding box center [44, 497] width 26 height 26
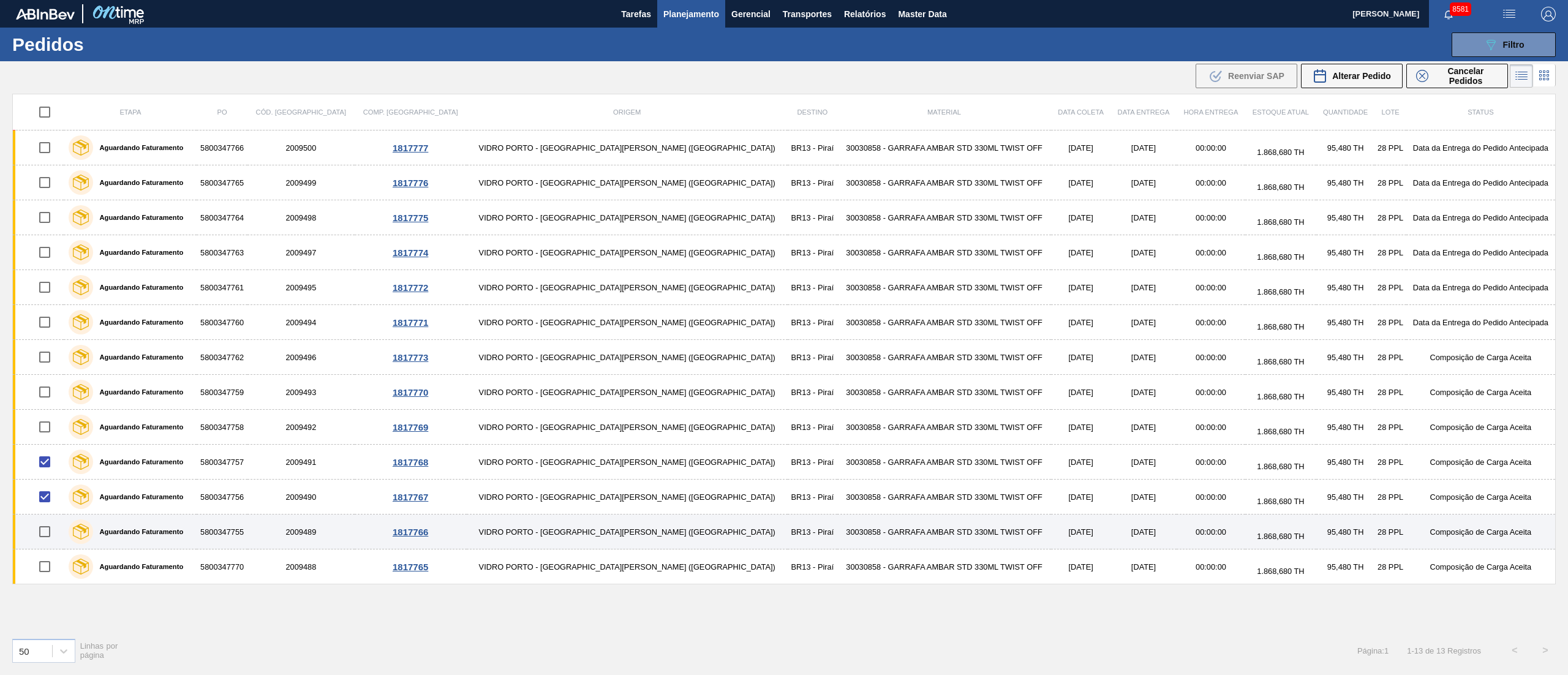
click at [53, 545] on input "checkbox" at bounding box center [44, 532] width 26 height 26
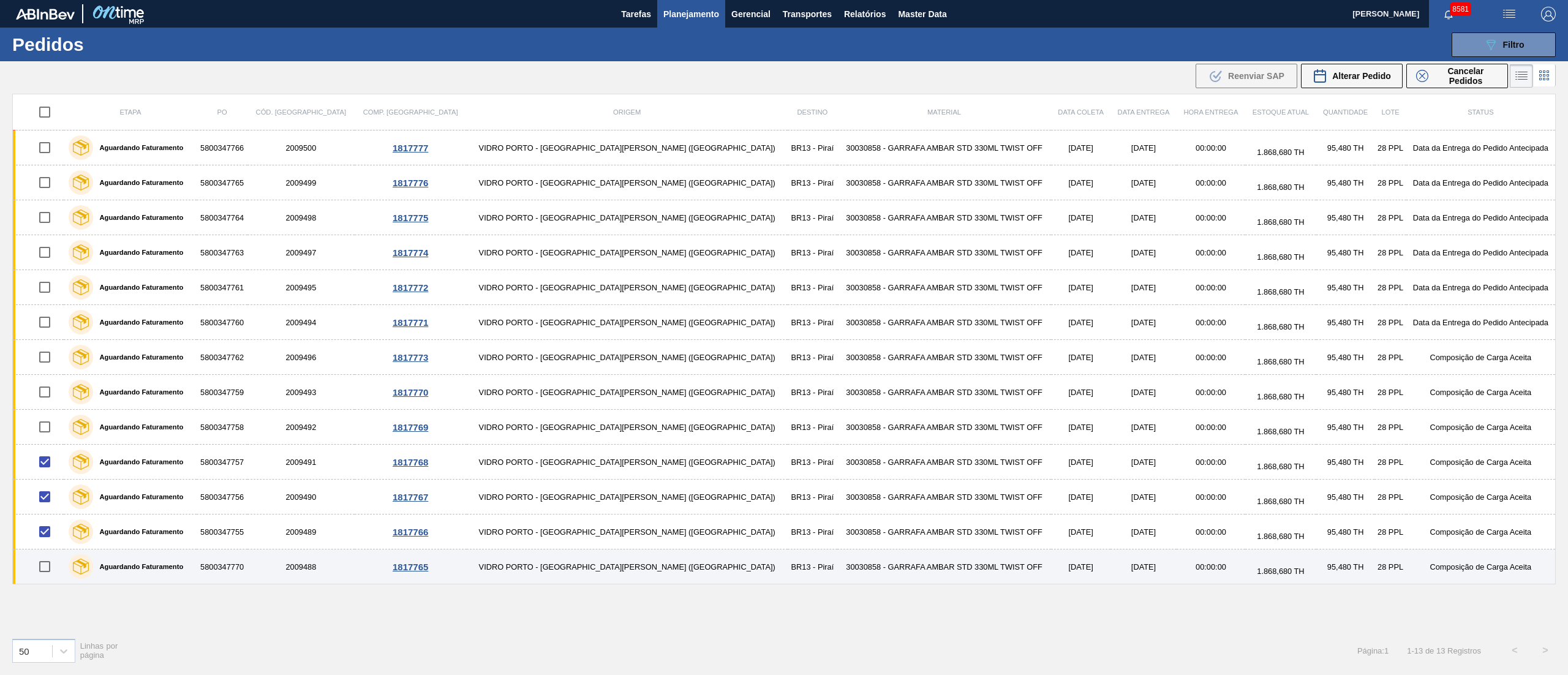
click at [50, 576] on input "checkbox" at bounding box center [44, 566] width 26 height 26
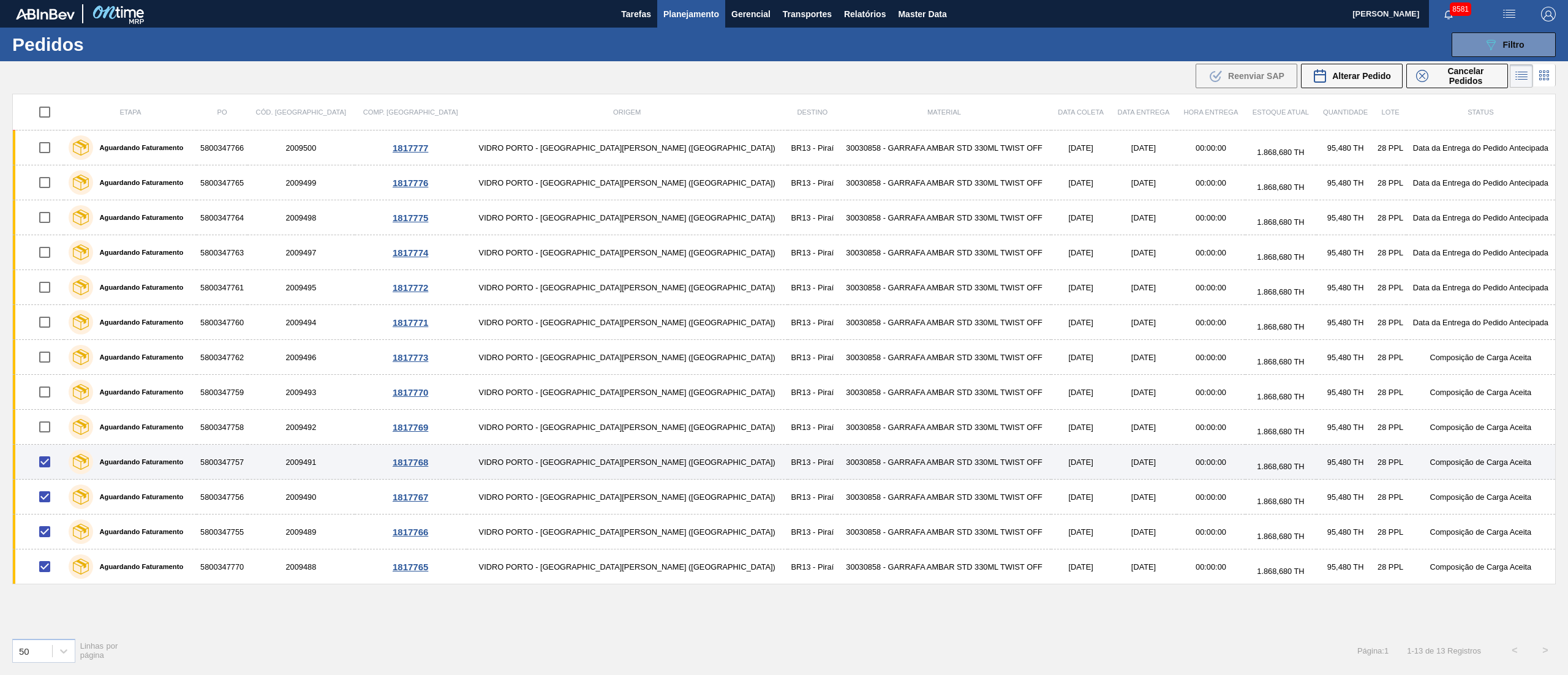
click at [47, 468] on input "checkbox" at bounding box center [44, 462] width 26 height 26
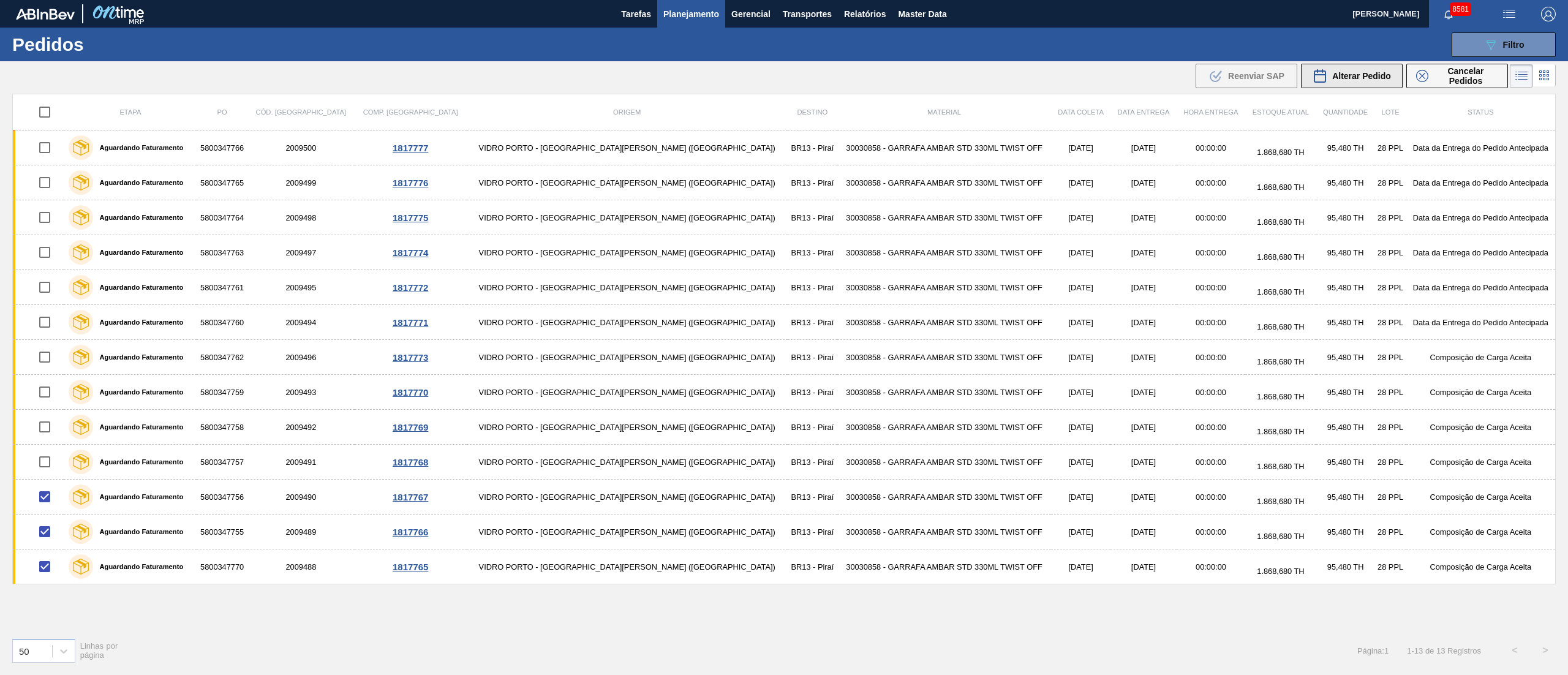
click at [1360, 79] on span "Alterar Pedido" at bounding box center [1361, 75] width 59 height 9
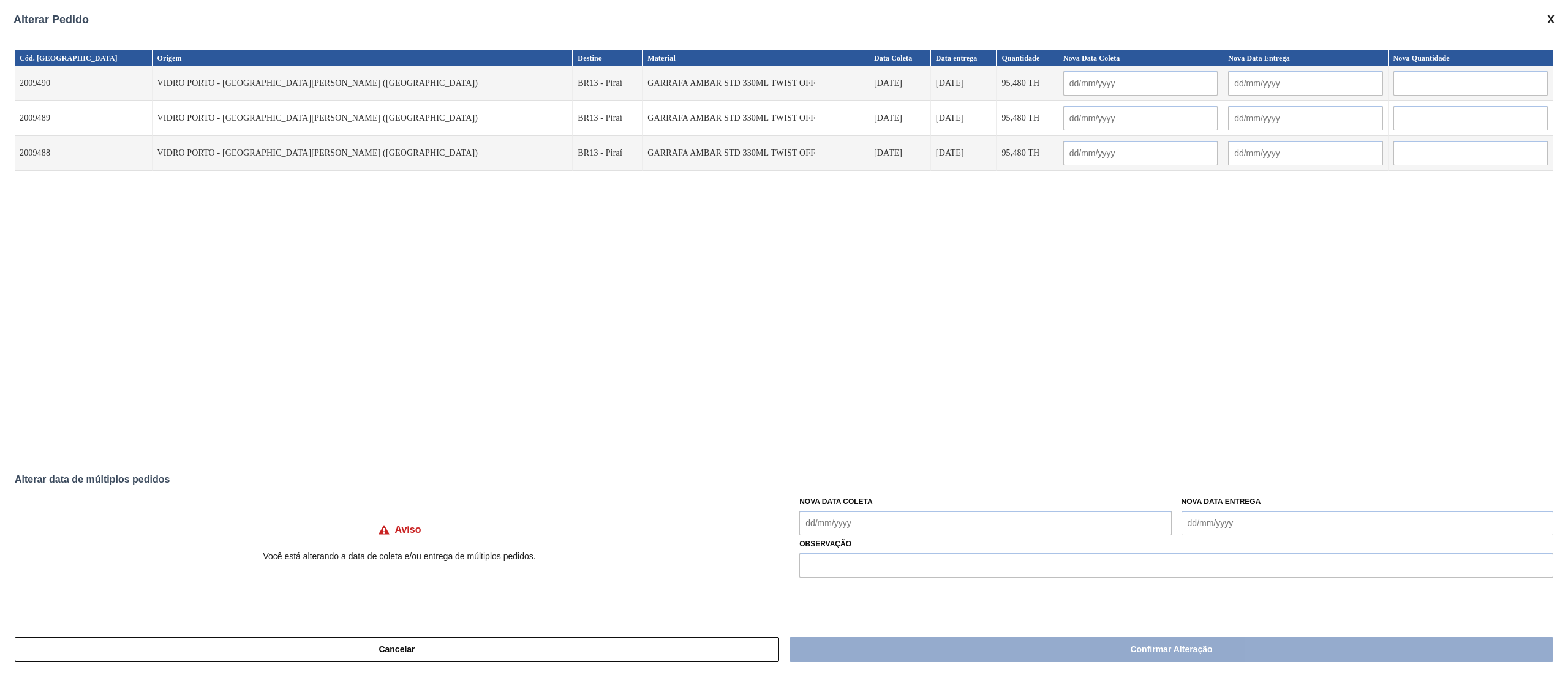
click at [877, 514] on Coleta "Nova Data Coleta" at bounding box center [985, 523] width 372 height 25
click at [834, 467] on div "25" at bounding box center [833, 467] width 16 height 16
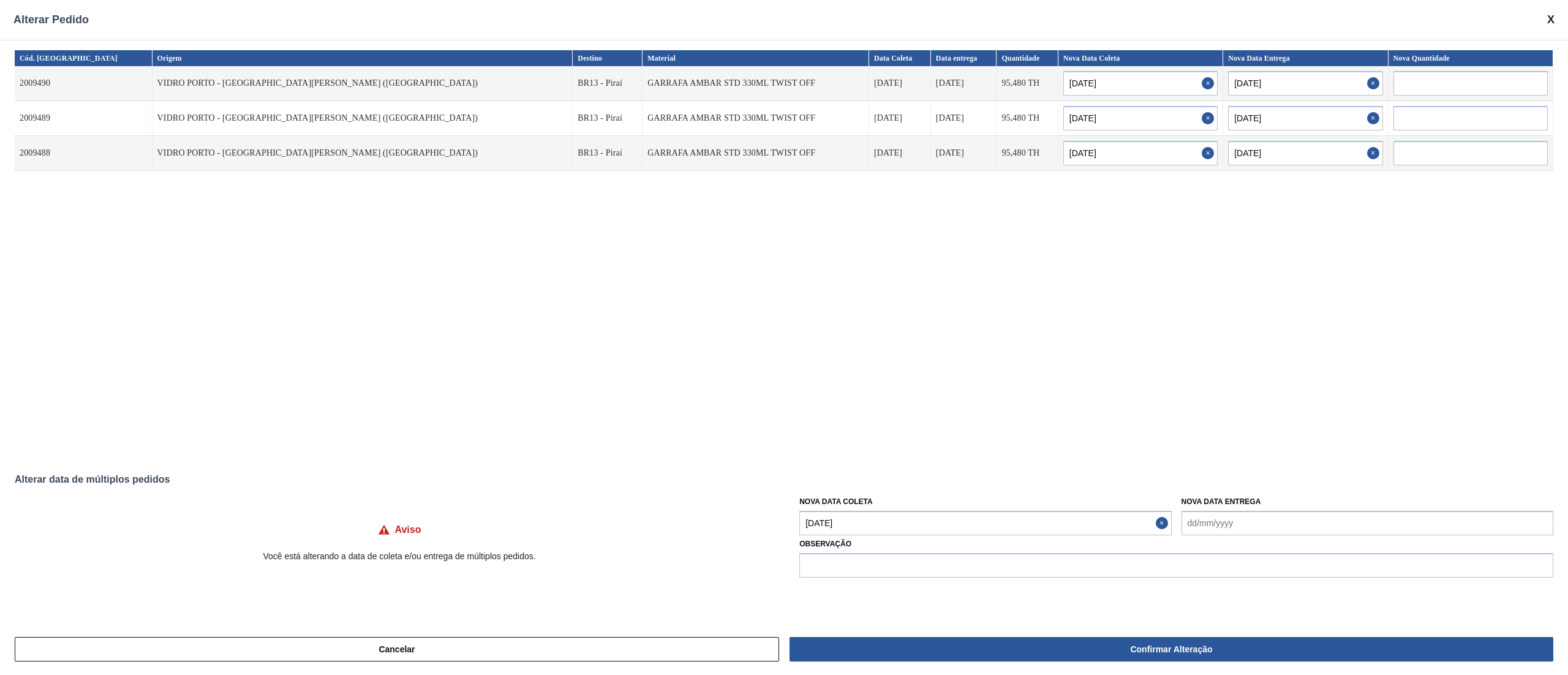
click at [911, 526] on Coleta "[DATE]" at bounding box center [985, 523] width 372 height 25
click at [881, 489] on div "3" at bounding box center [873, 488] width 16 height 16
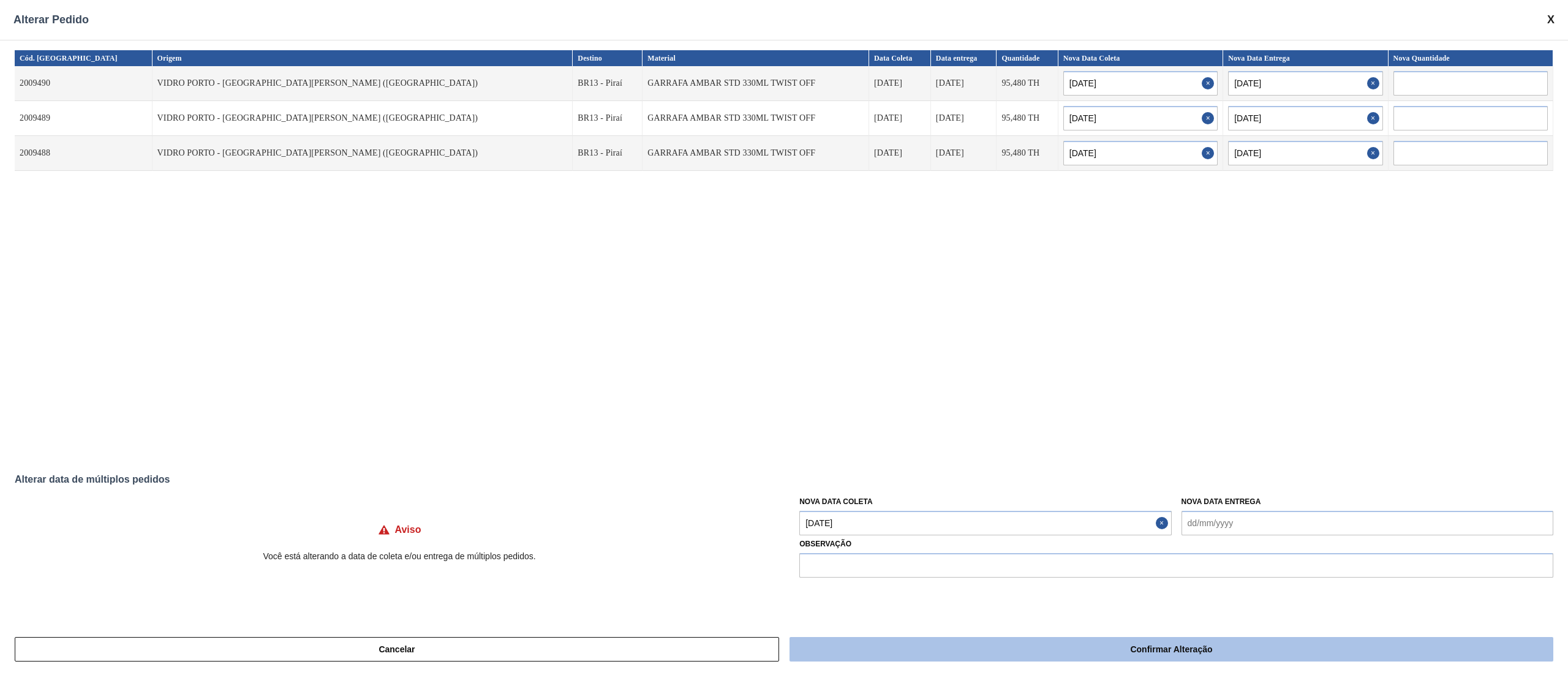
click at [890, 654] on button "Confirmar Alteração" at bounding box center [1170, 649] width 763 height 25
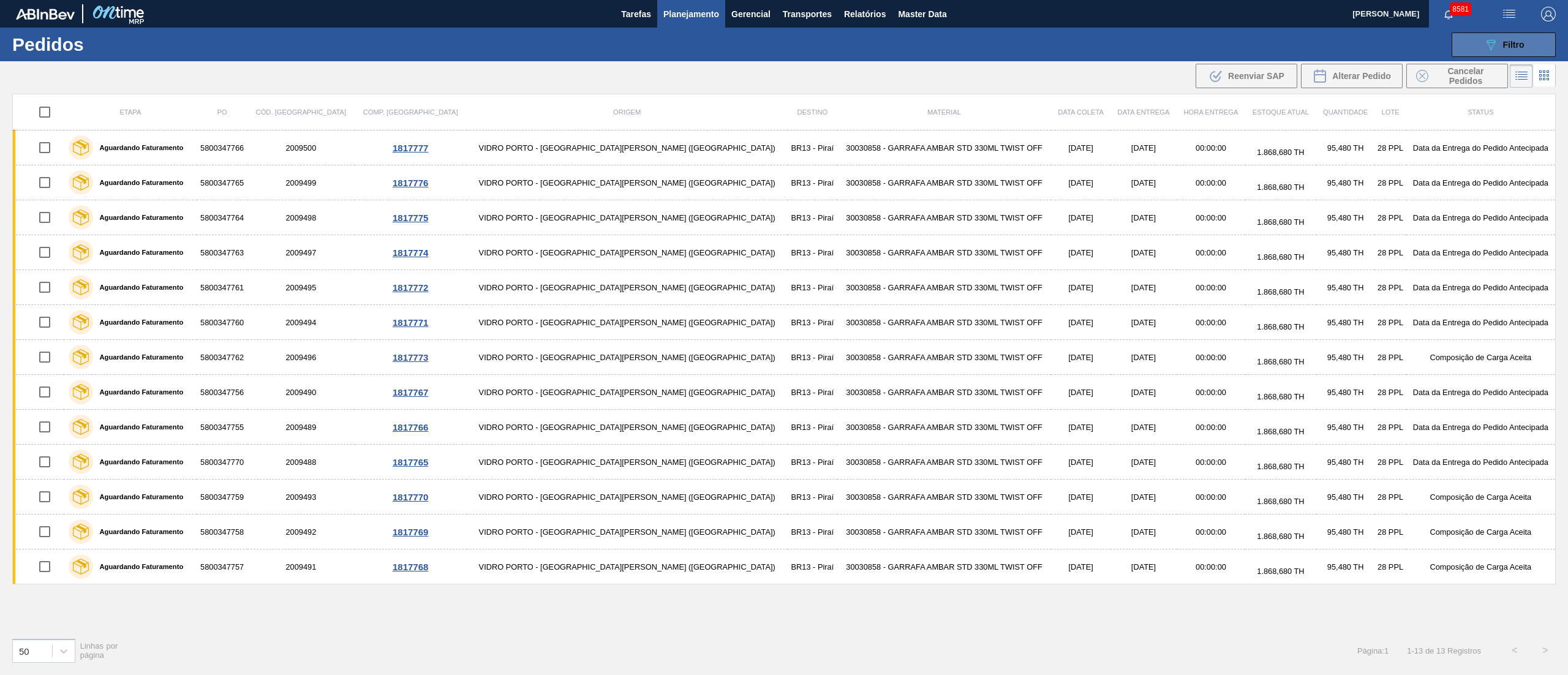
click at [1523, 46] on span "Filtro" at bounding box center [1513, 44] width 21 height 9
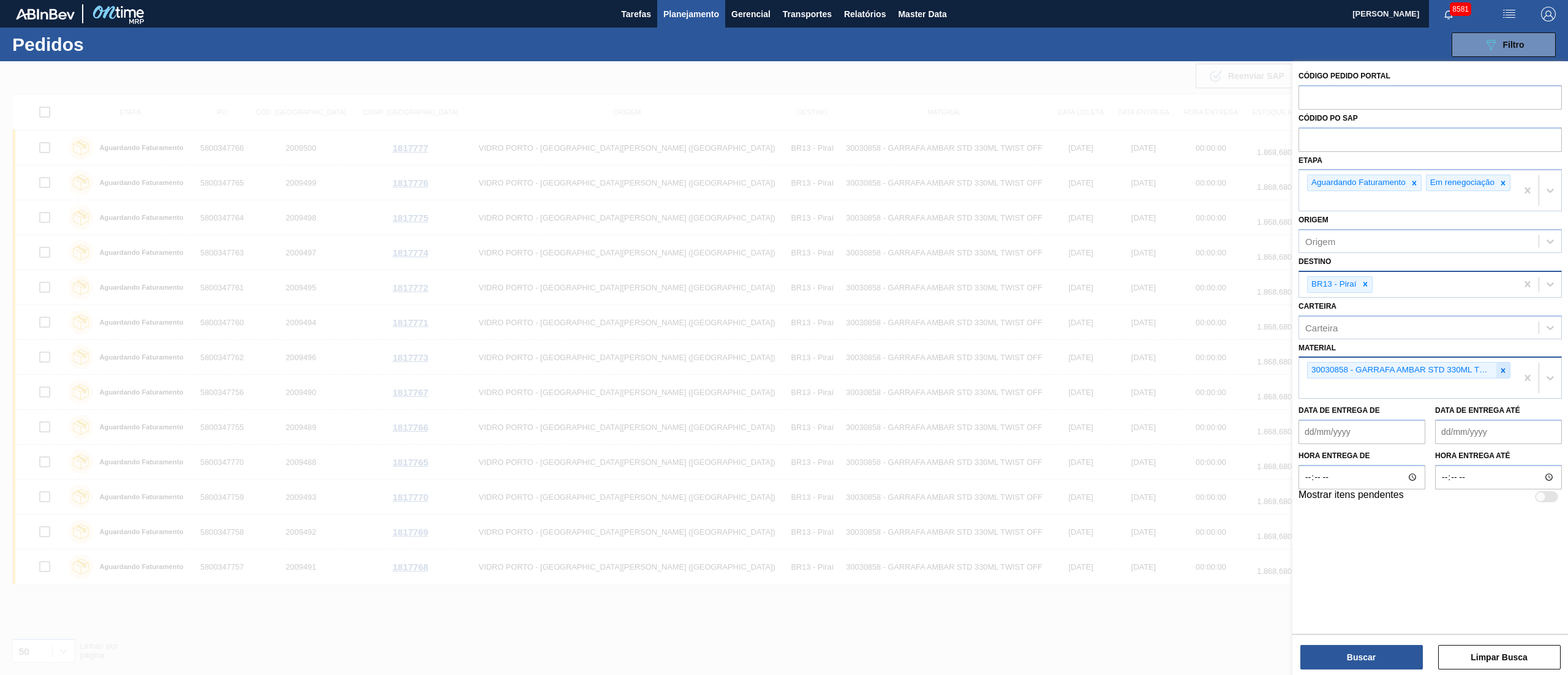
click at [1498, 372] on div at bounding box center [1503, 370] width 14 height 15
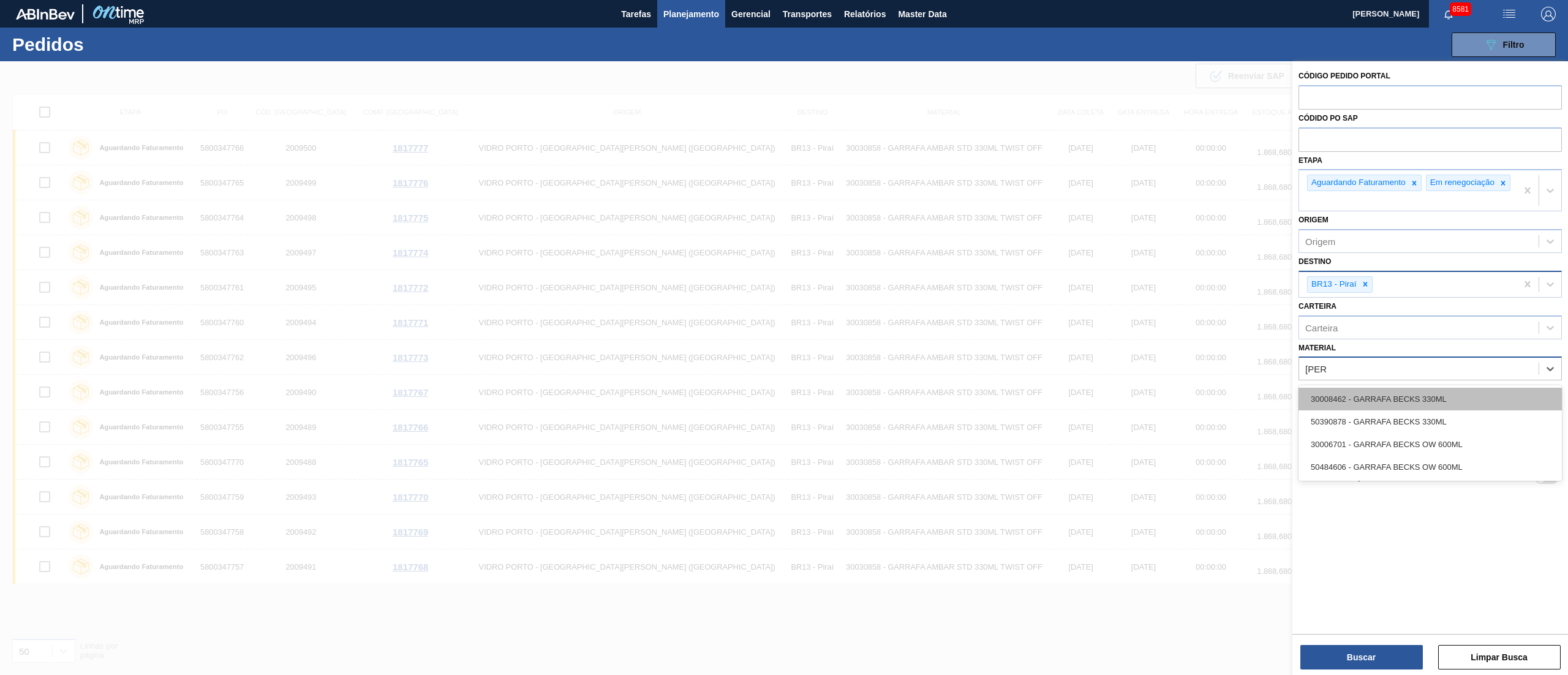
click at [1424, 396] on div "30008462 - GARRAFA BECKS 330ML" at bounding box center [1429, 399] width 263 height 23
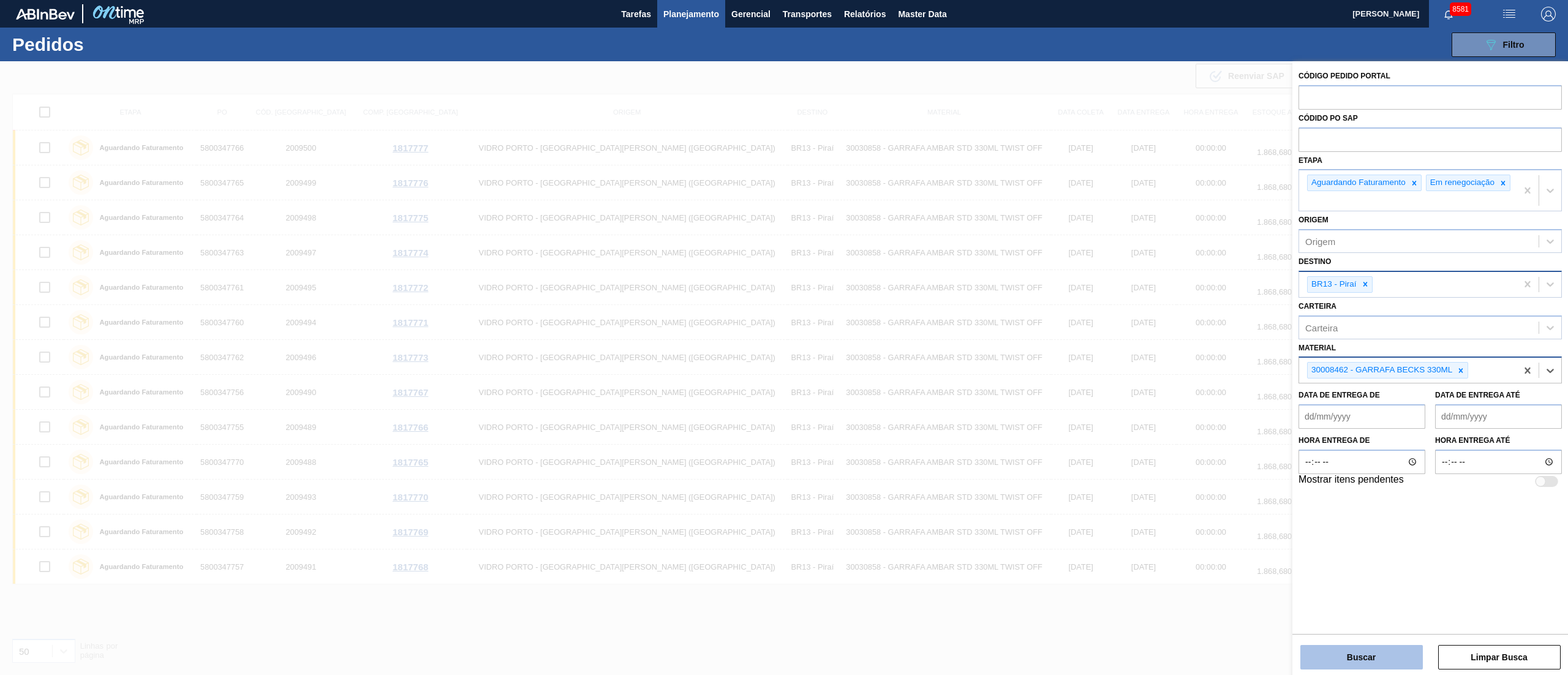
click at [1348, 659] on button "Buscar" at bounding box center [1361, 657] width 122 height 25
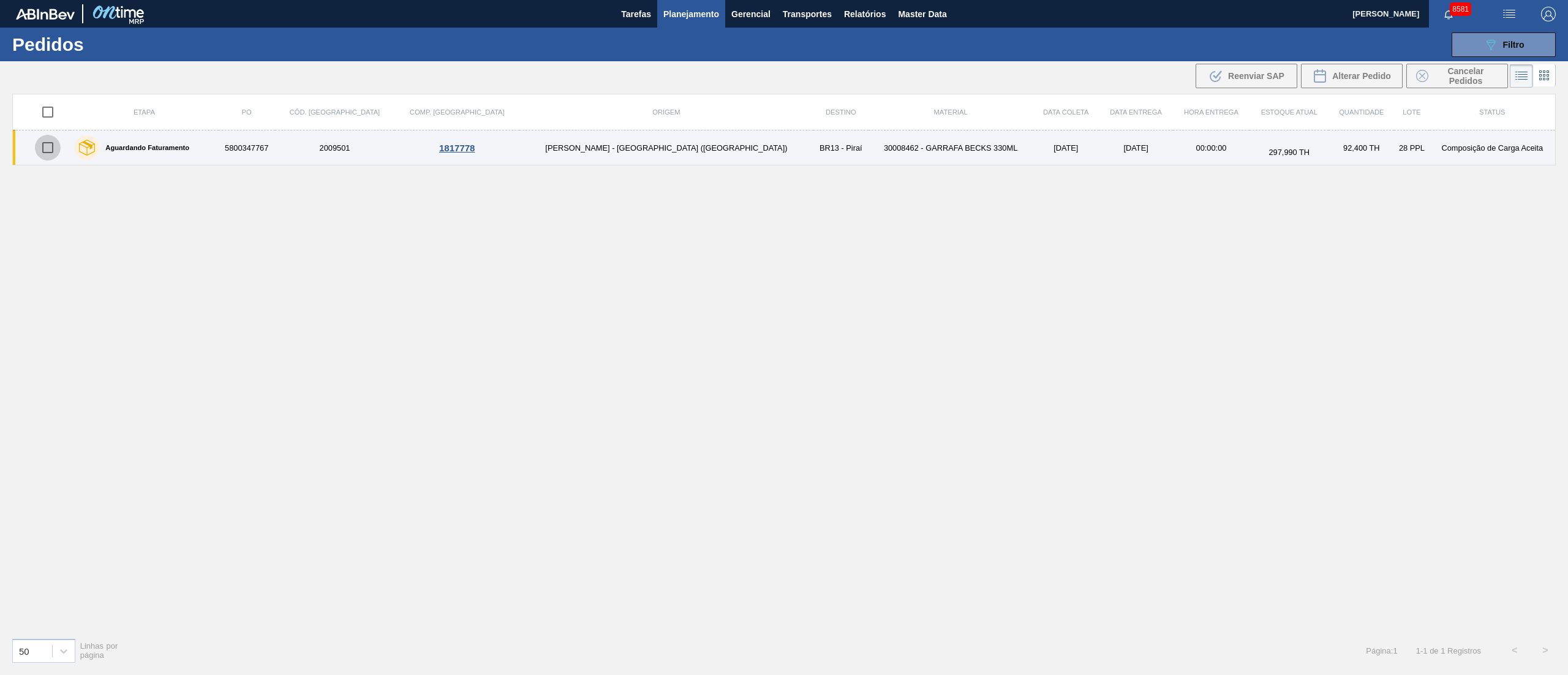
click at [55, 151] on input "checkbox" at bounding box center [48, 148] width 26 height 26
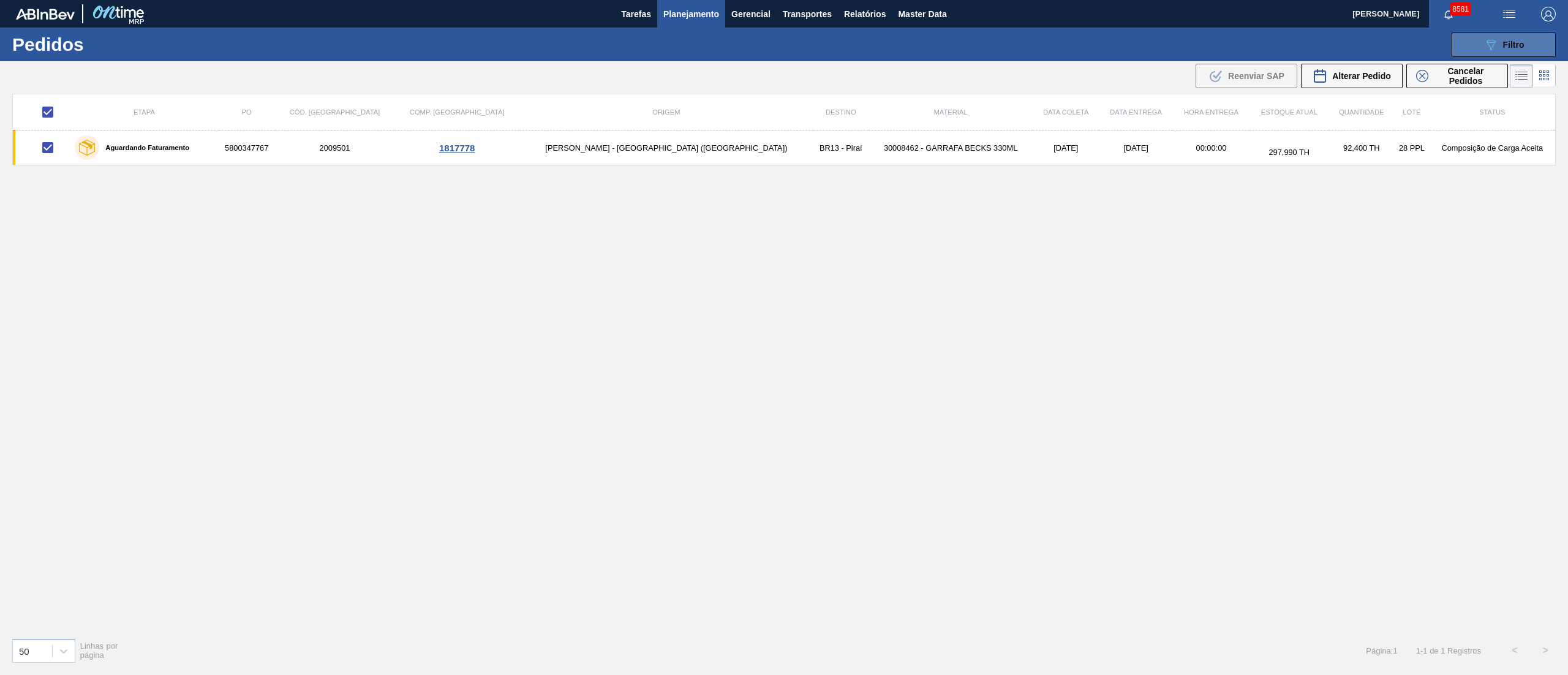
click at [1472, 42] on button "089F7B8B-B2A5-4AFE-B5C0-19BA573D28AC Filtro" at bounding box center [1503, 44] width 104 height 25
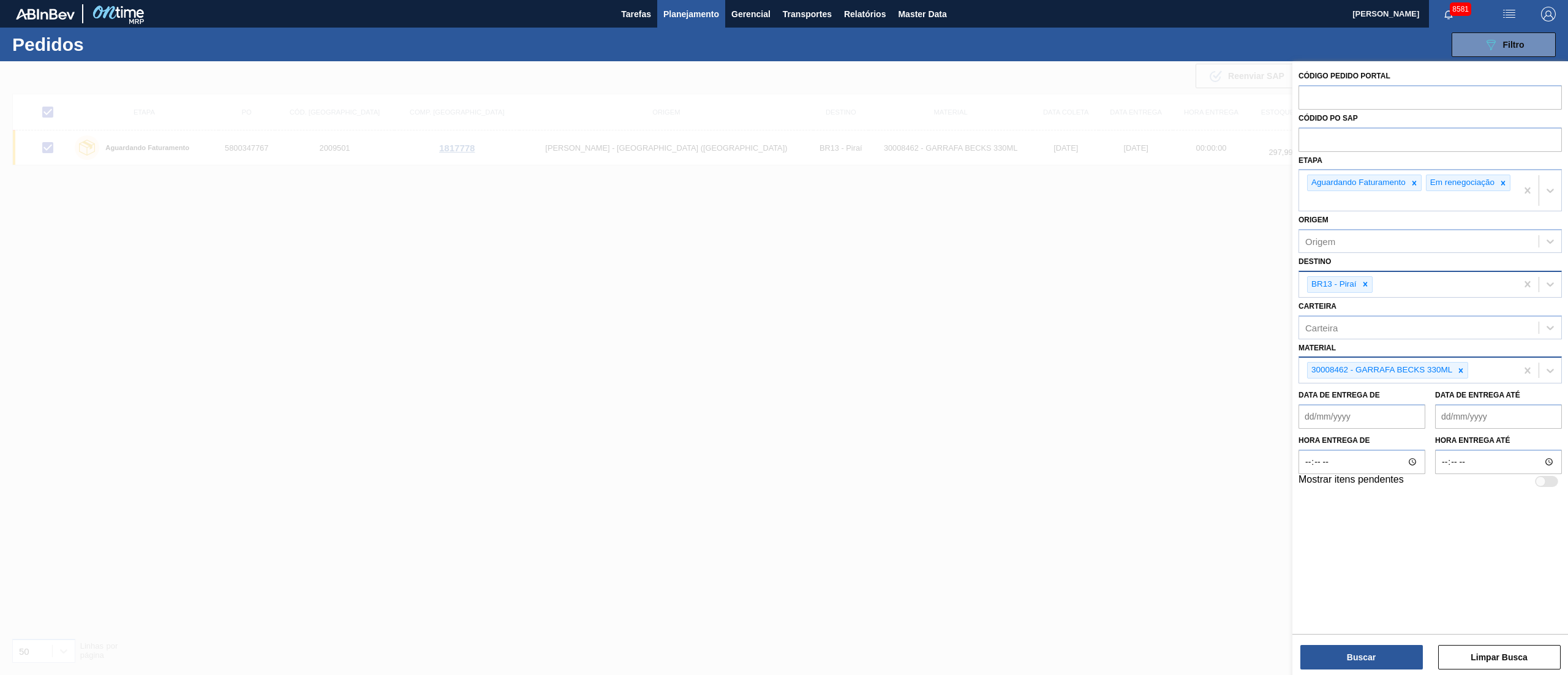
click at [898, 262] on div at bounding box center [784, 399] width 1568 height 675
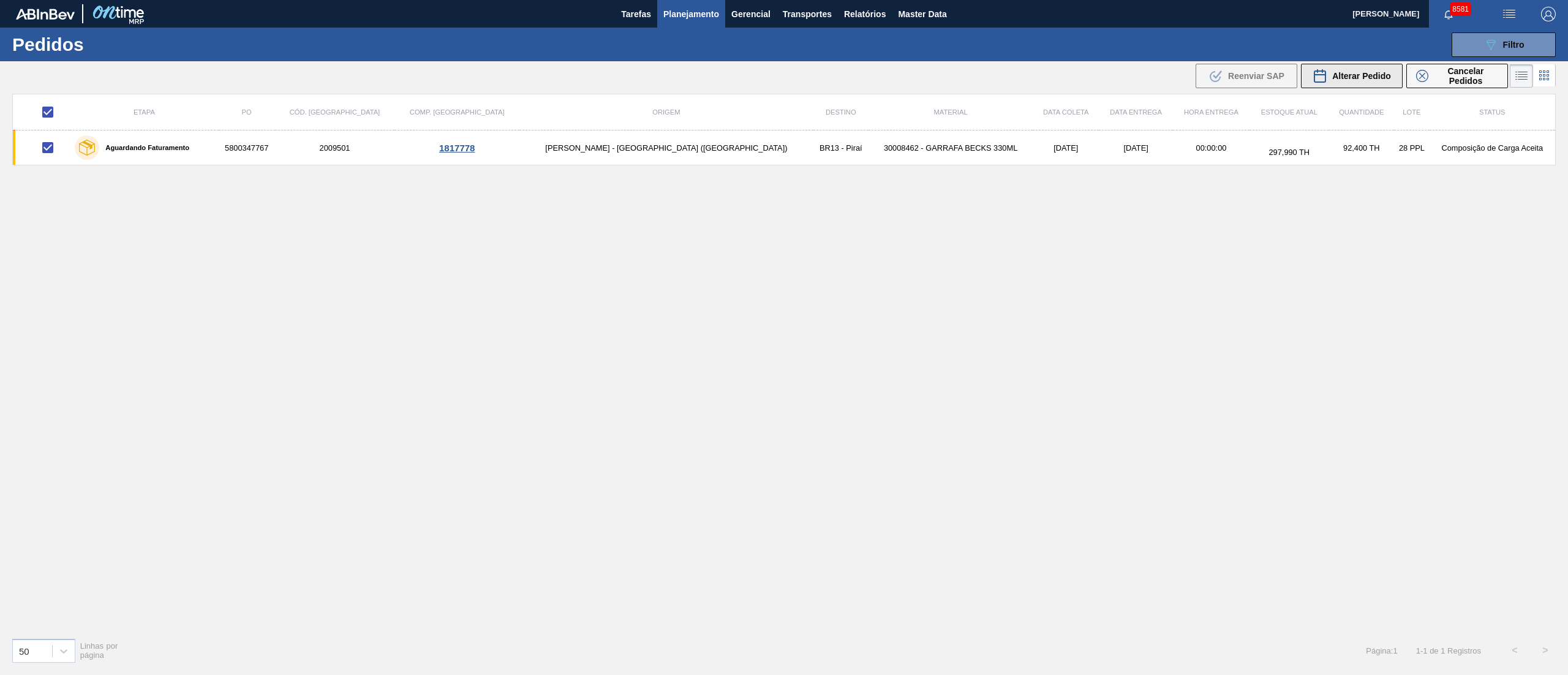
click at [1365, 68] on div "Alterar Pedido" at bounding box center [1352, 75] width 79 height 15
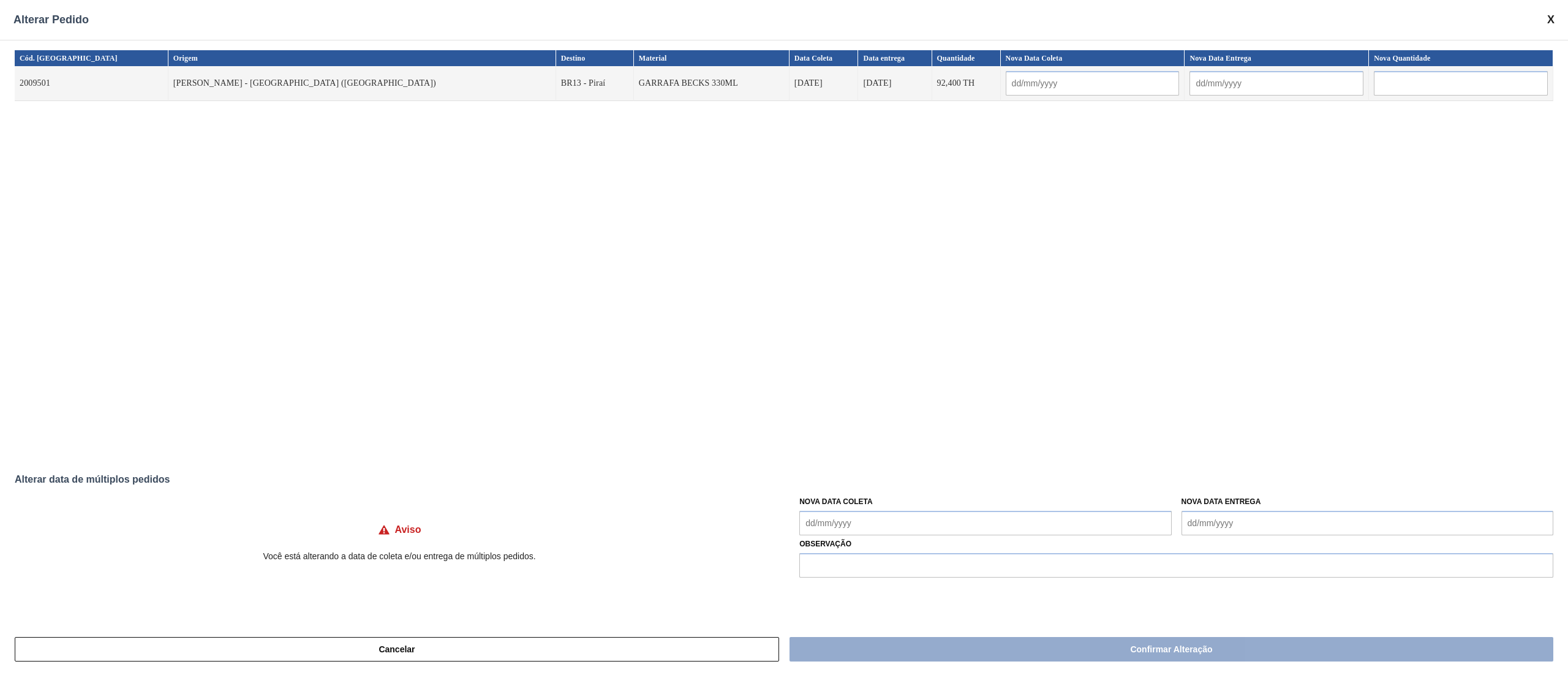
click at [890, 518] on Coleta "Nova Data Coleta" at bounding box center [985, 523] width 372 height 25
drag, startPoint x: 910, startPoint y: 446, endPoint x: 910, endPoint y: 455, distance: 9.0
click at [910, 446] on div "22" at bounding box center [913, 447] width 16 height 16
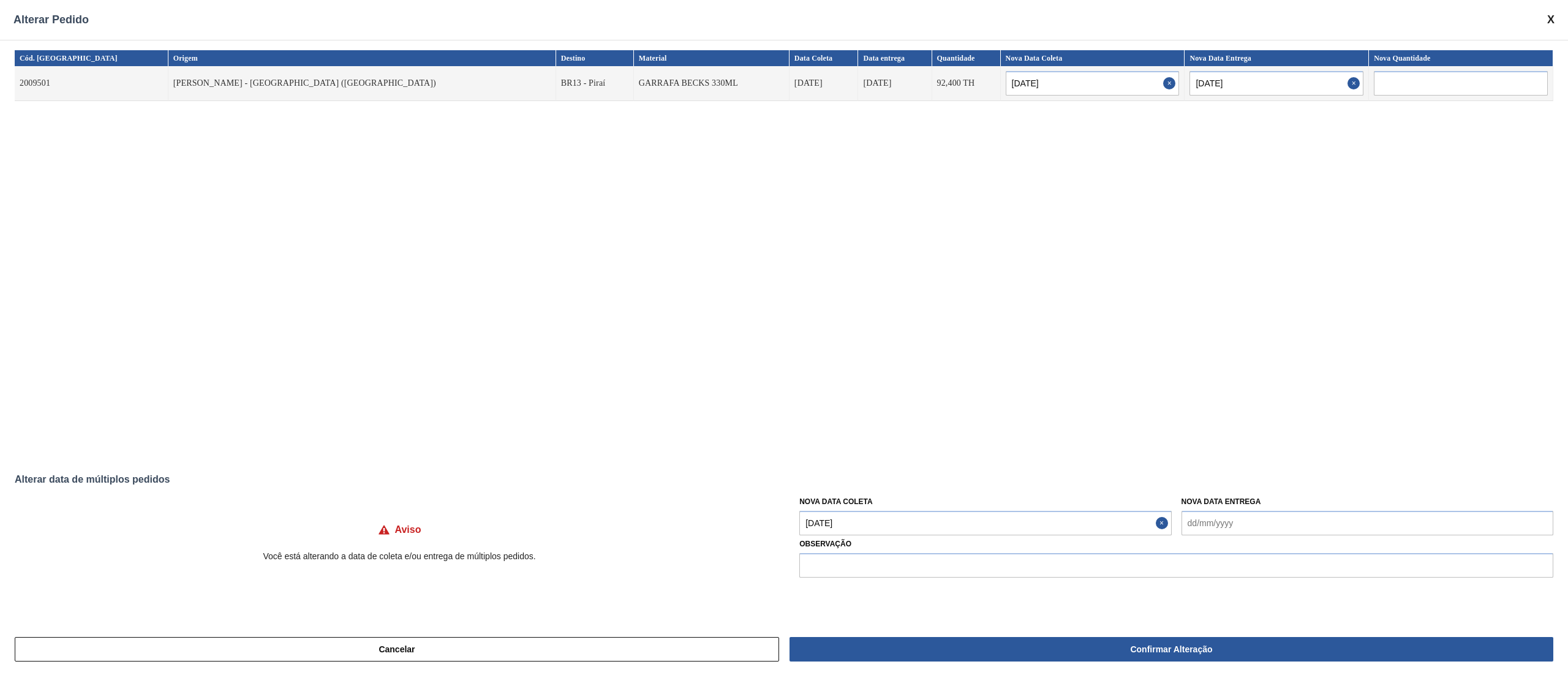
click at [905, 535] on Coleta "[DATE]" at bounding box center [985, 523] width 372 height 25
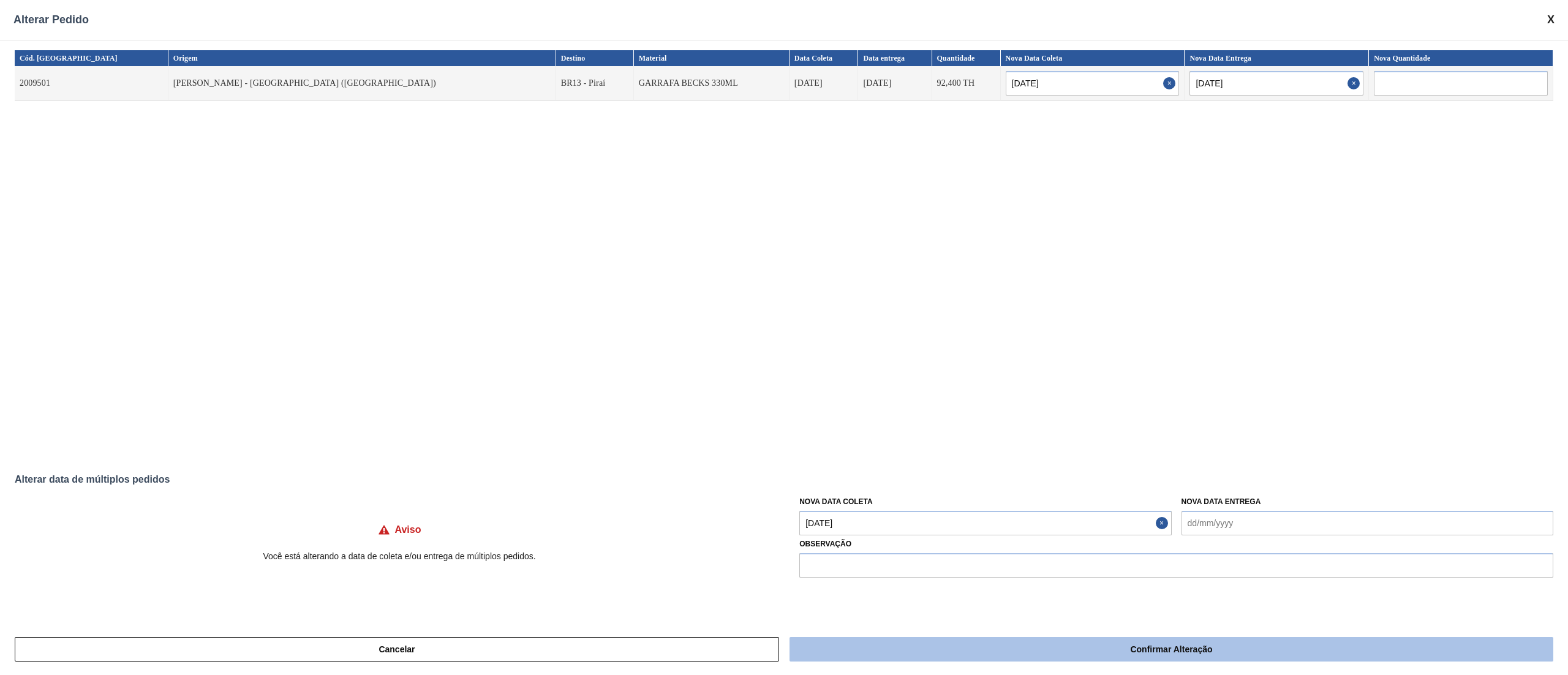
click at [969, 647] on button "Confirmar Alteração" at bounding box center [1170, 649] width 763 height 25
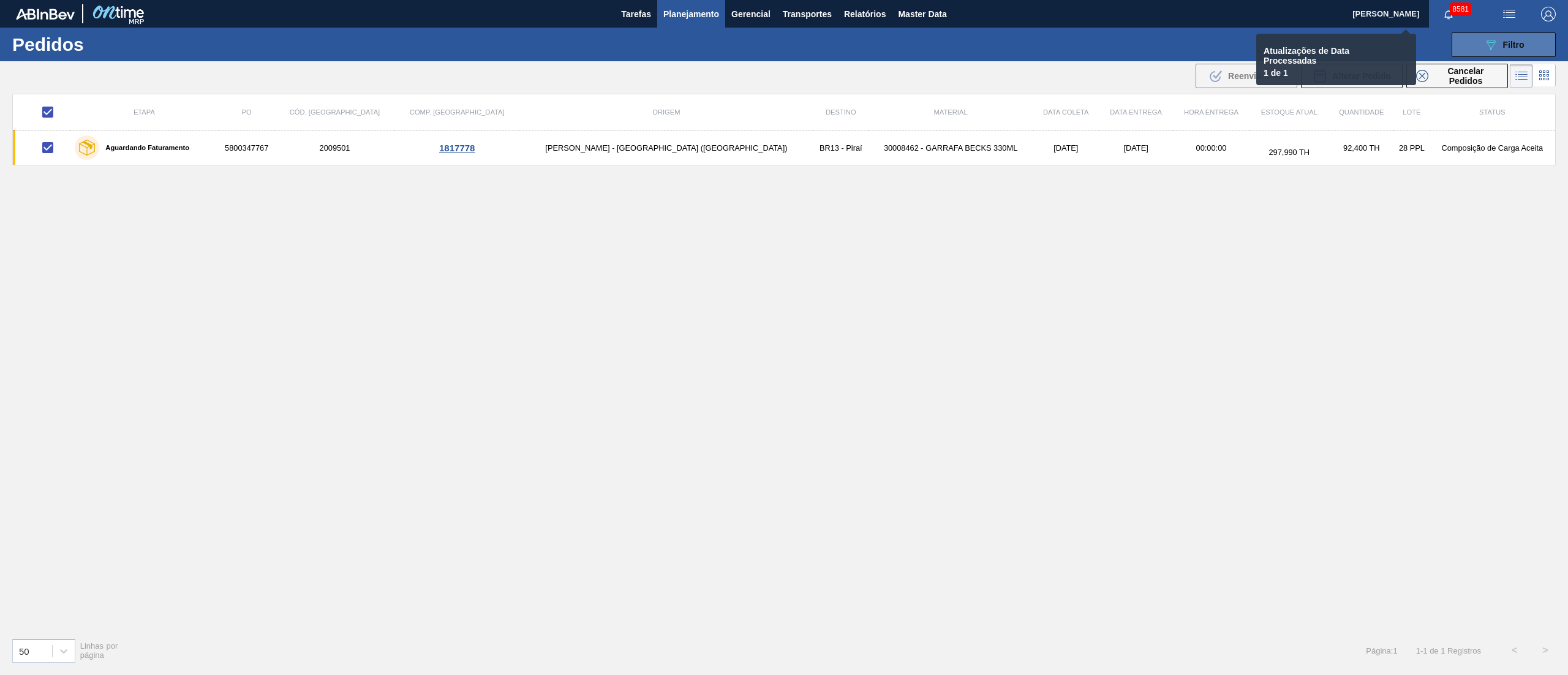
click at [1500, 42] on div "089F7B8B-B2A5-4AFE-B5C0-19BA573D28AC Filtro" at bounding box center [1504, 44] width 41 height 15
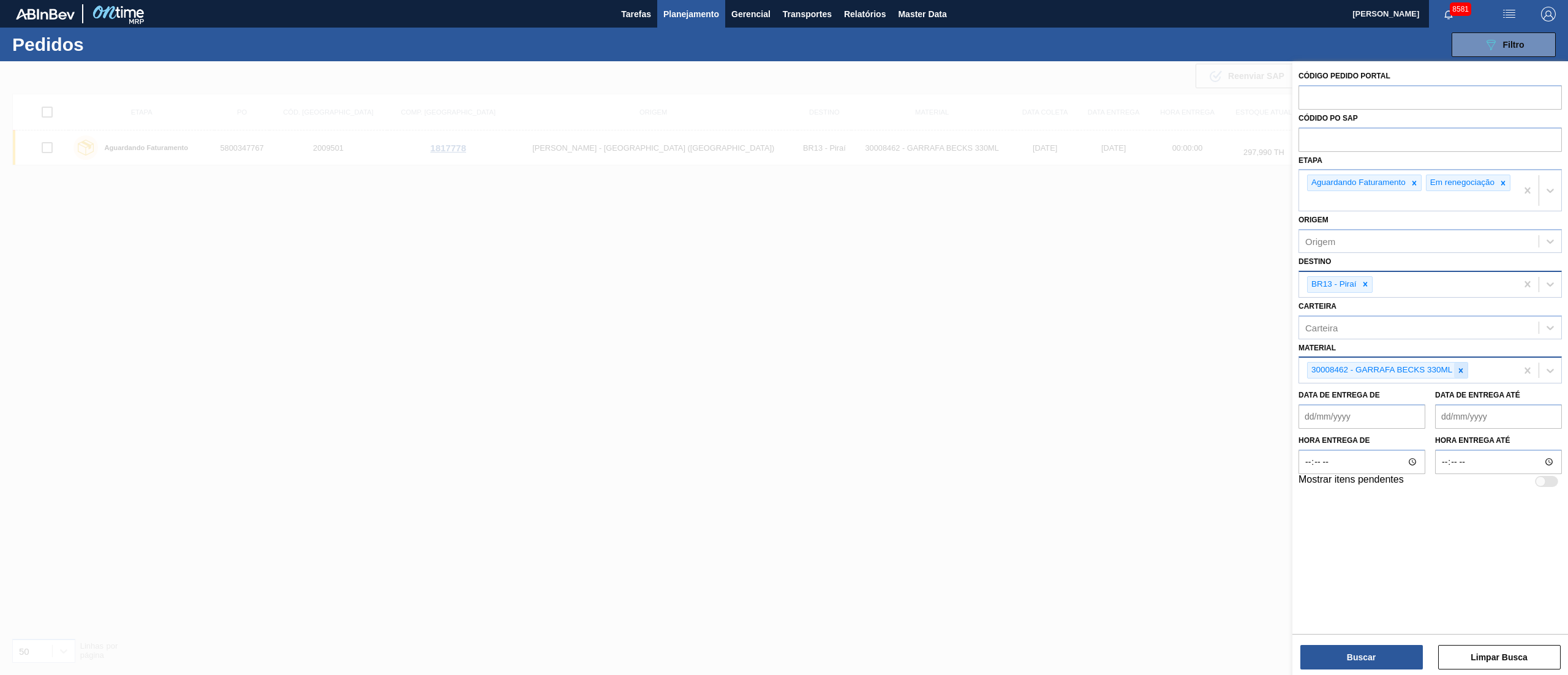
click at [1460, 375] on icon at bounding box center [1460, 370] width 9 height 9
click at [1434, 400] on div "20004599 - GFA VERDE ESMERALDA 600ML" at bounding box center [1429, 399] width 263 height 23
click at [1373, 649] on button "Buscar" at bounding box center [1361, 657] width 122 height 25
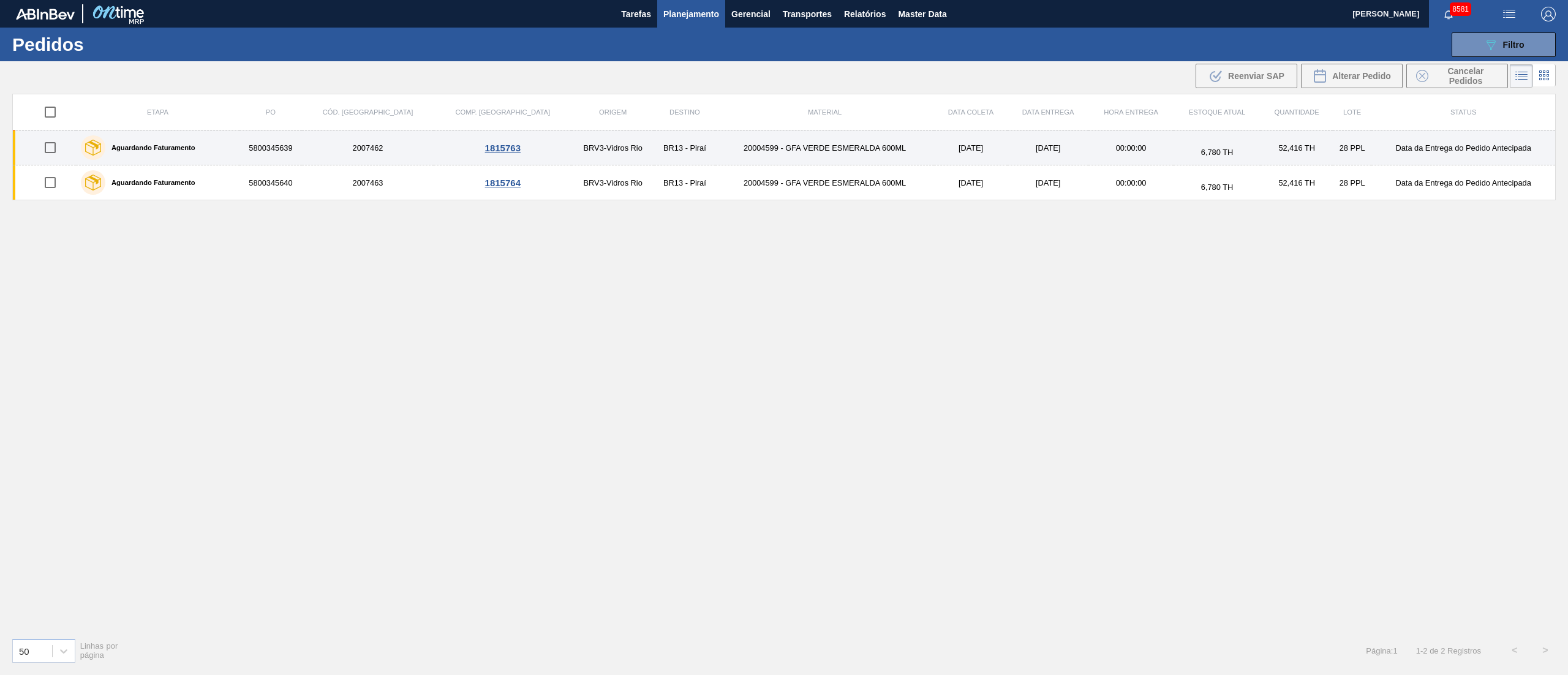
click at [52, 154] on input "checkbox" at bounding box center [50, 148] width 26 height 26
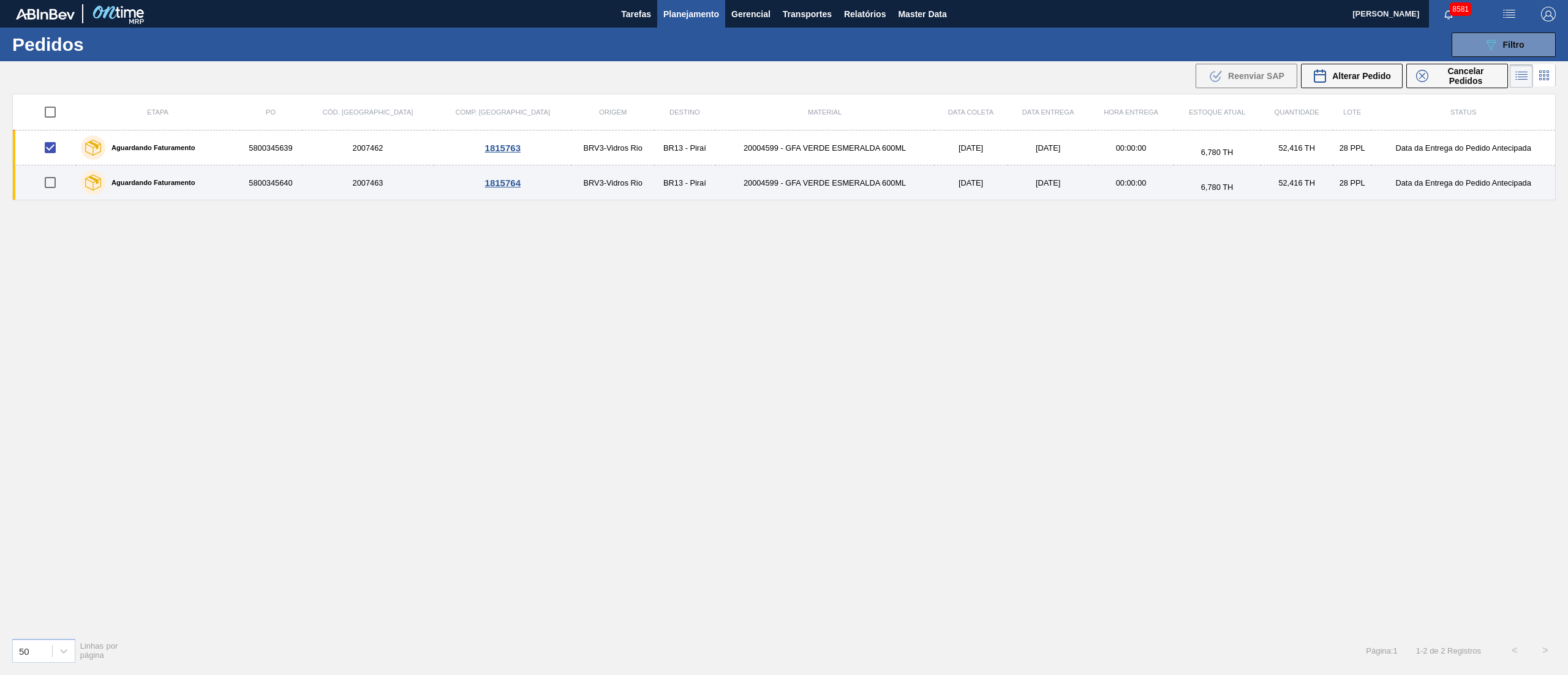
click at [55, 182] on input "checkbox" at bounding box center [50, 182] width 26 height 26
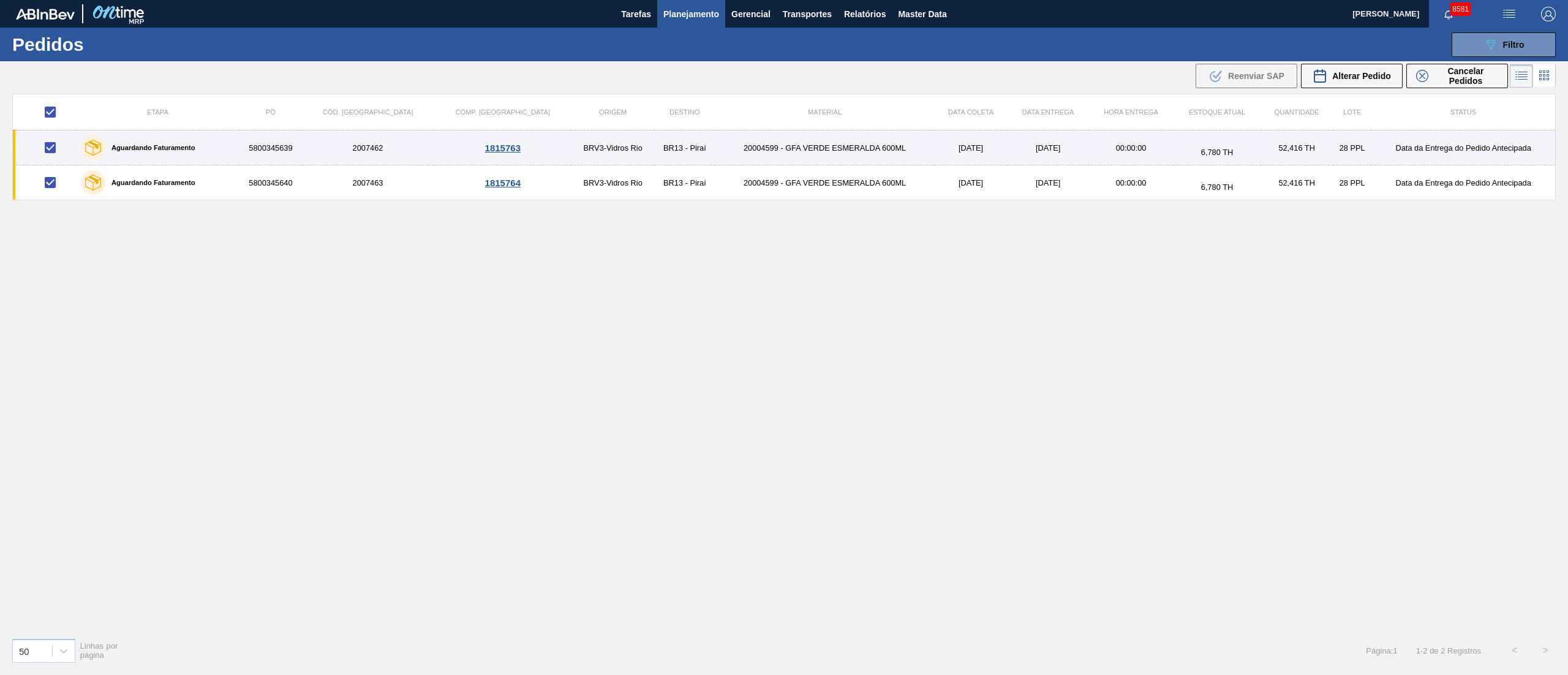
click at [1007, 152] on td "[DATE]" at bounding box center [1047, 148] width 81 height 35
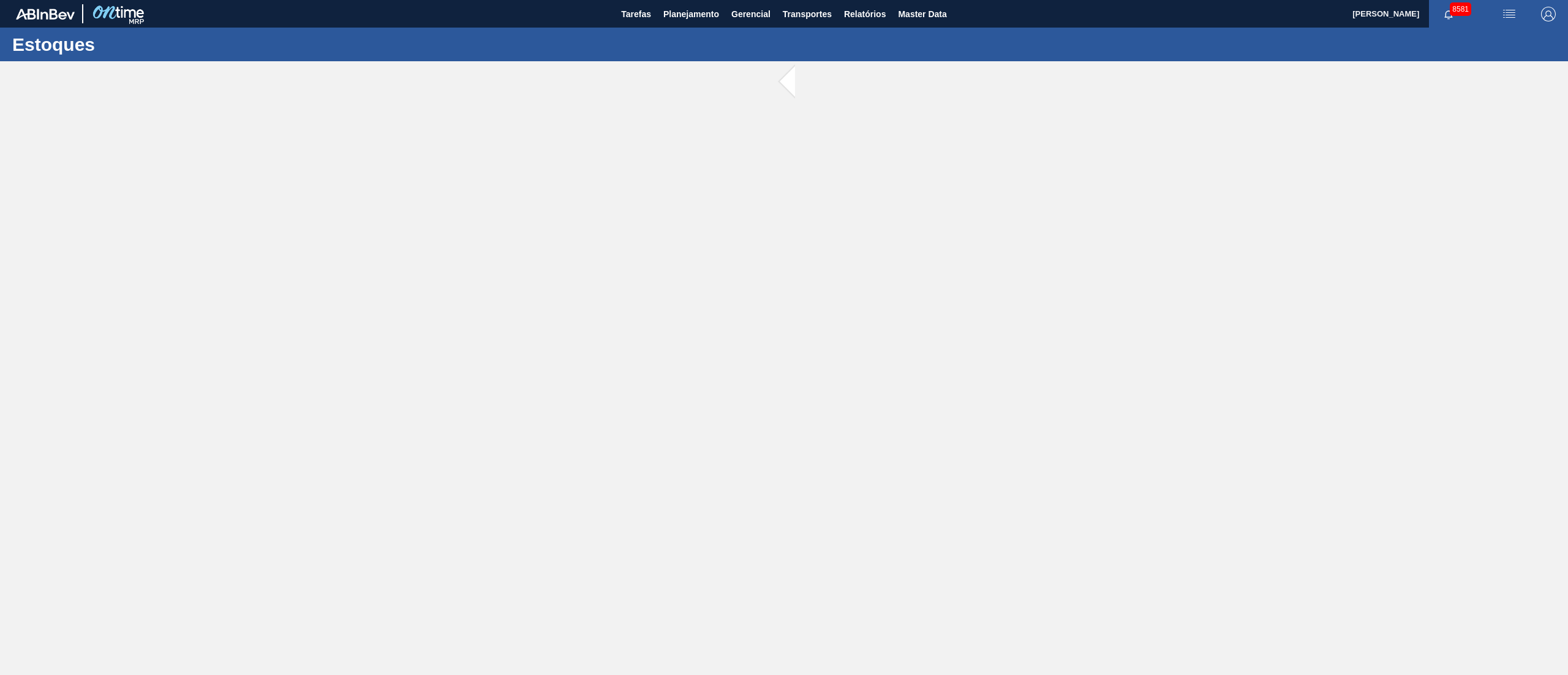
click at [977, 152] on main "Tarefas Planejamento Gerencial Transportes Relatórios Master Data [PERSON_NAME]…" at bounding box center [784, 337] width 1568 height 675
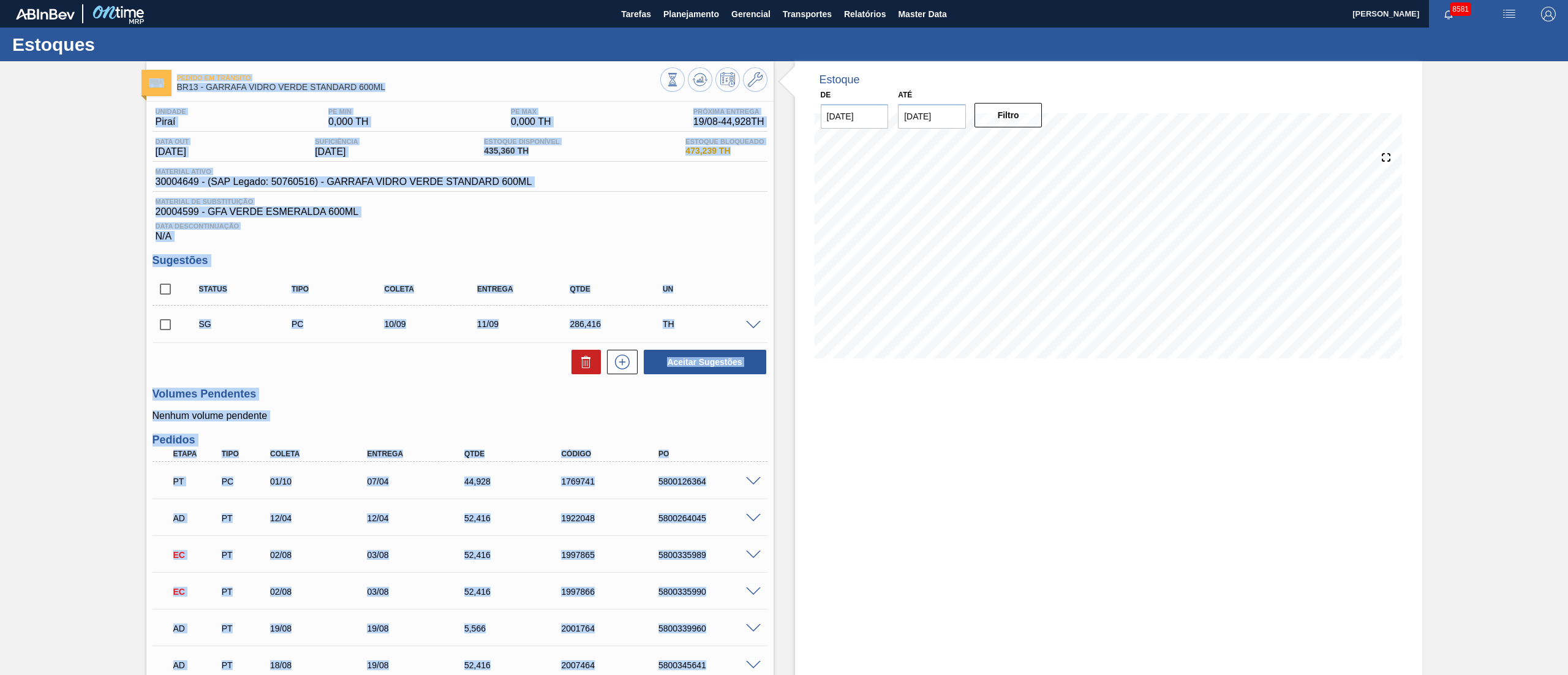
click at [164, 325] on input "checkbox" at bounding box center [165, 325] width 26 height 26
click at [622, 366] on icon at bounding box center [622, 362] width 20 height 15
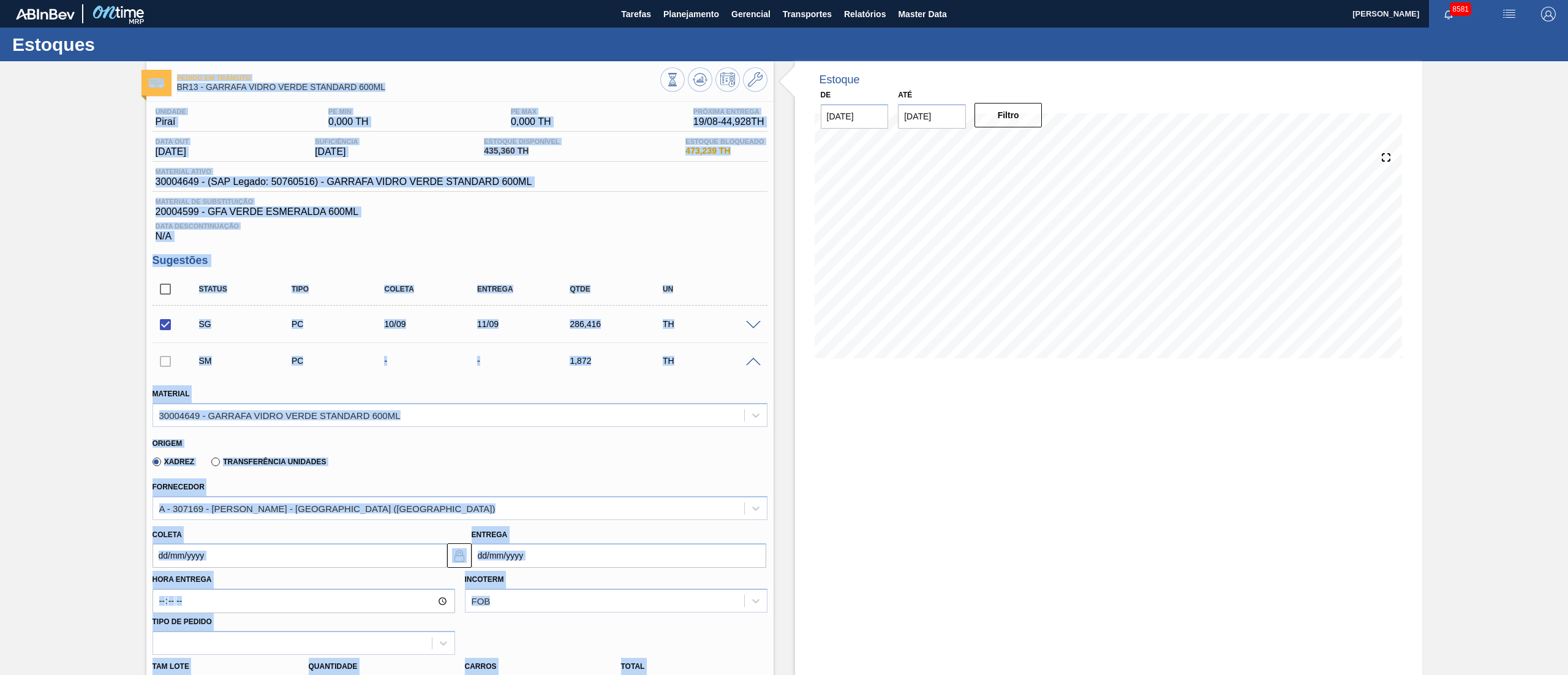
click at [393, 386] on div "Material 30004649 - GARRAFA VIDRO VERDE STANDARD 600ML" at bounding box center [460, 405] width 625 height 44
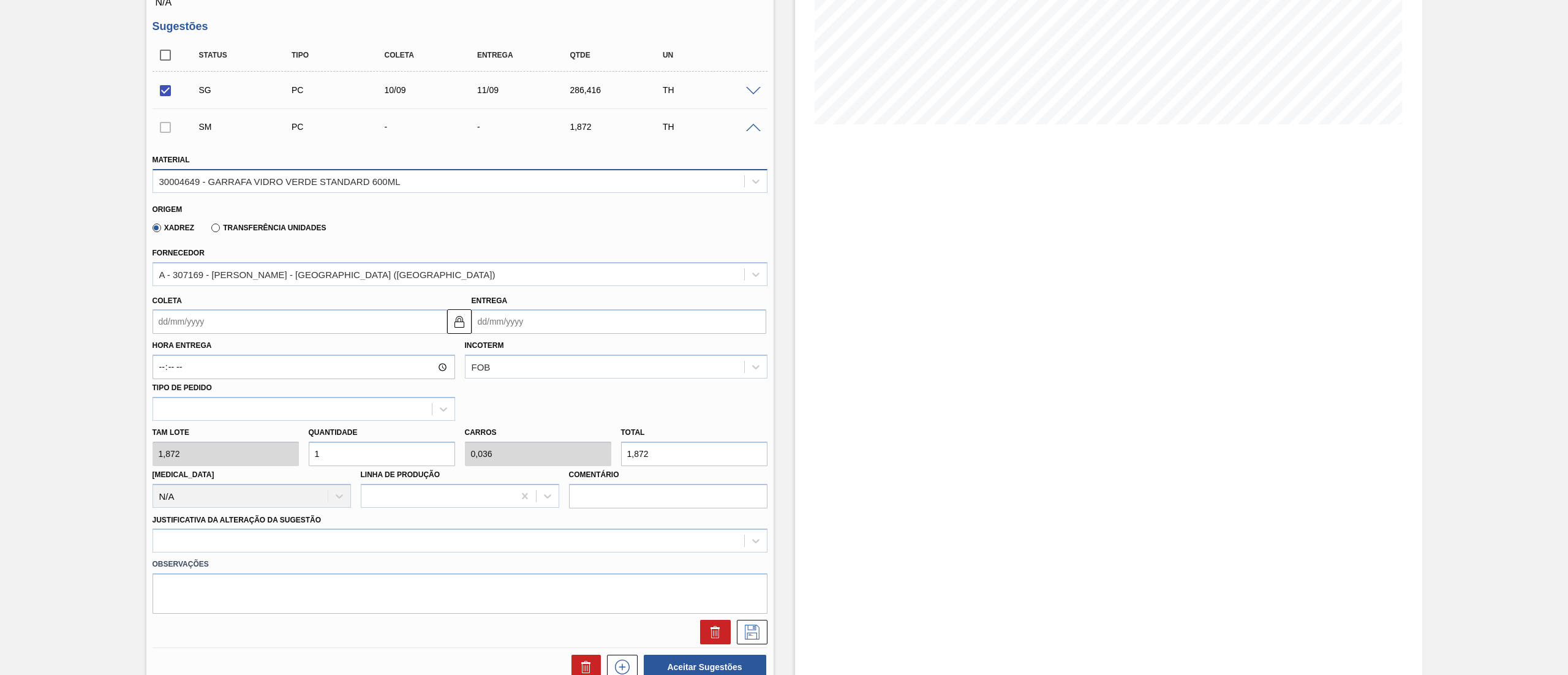
scroll to position [245, 0]
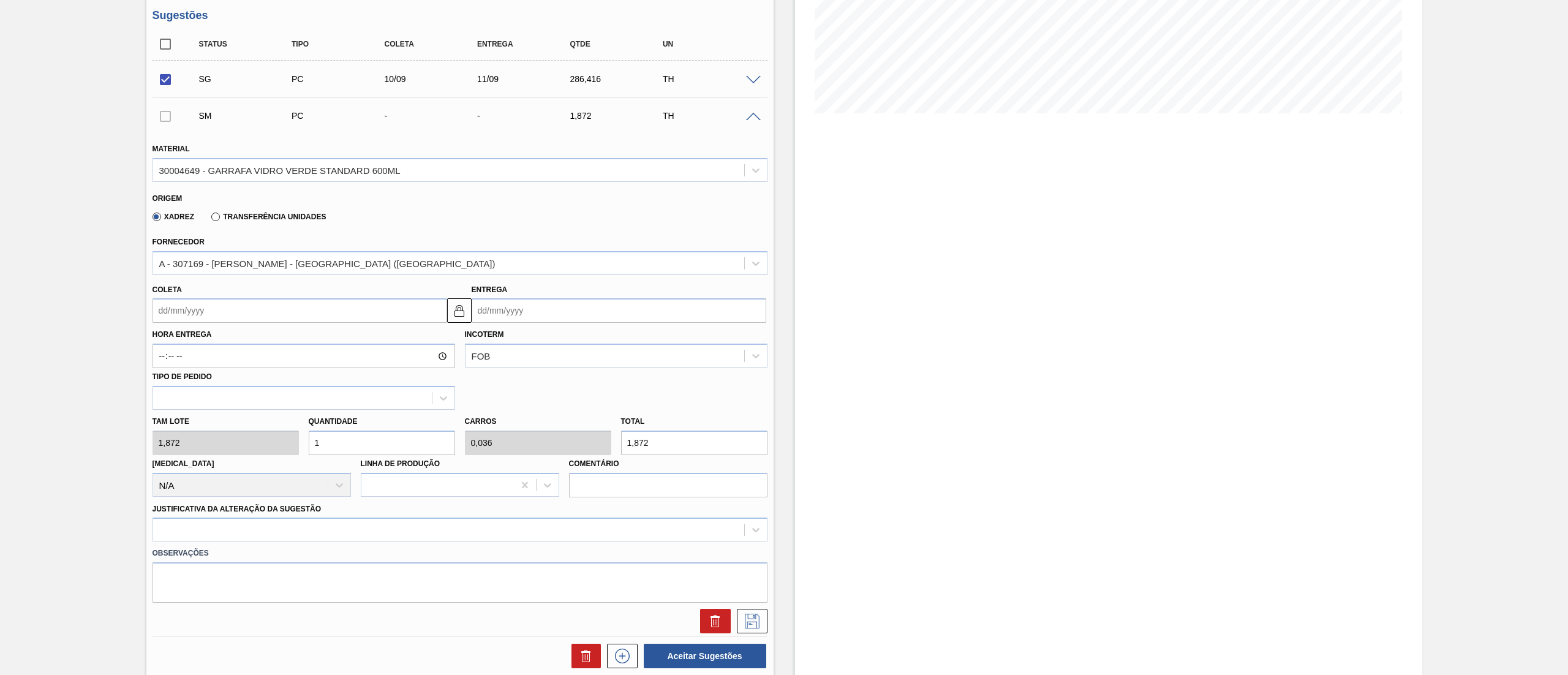
click at [260, 305] on input "Coleta" at bounding box center [299, 311] width 295 height 25
click at [249, 441] on div "21" at bounding box center [245, 439] width 16 height 16
click at [172, 444] on div "[PERSON_NAME] 1,872 Quantidade 1 Carros 0,036 Total 1,872 [MEDICAL_DATA] N/A Li…" at bounding box center [460, 453] width 625 height 87
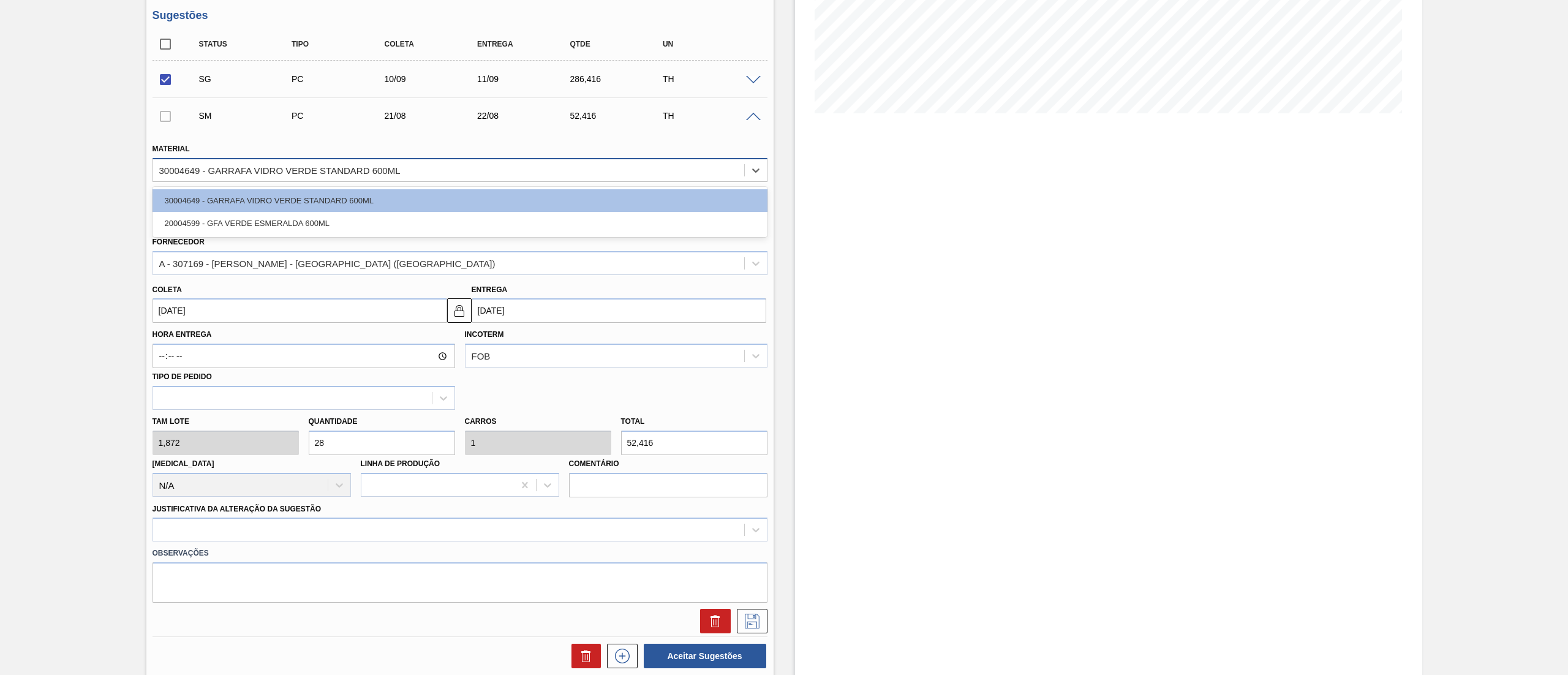
click at [271, 168] on div "30004649 - GARRAFA VIDRO VERDE STANDARD 600ML" at bounding box center [280, 170] width 241 height 10
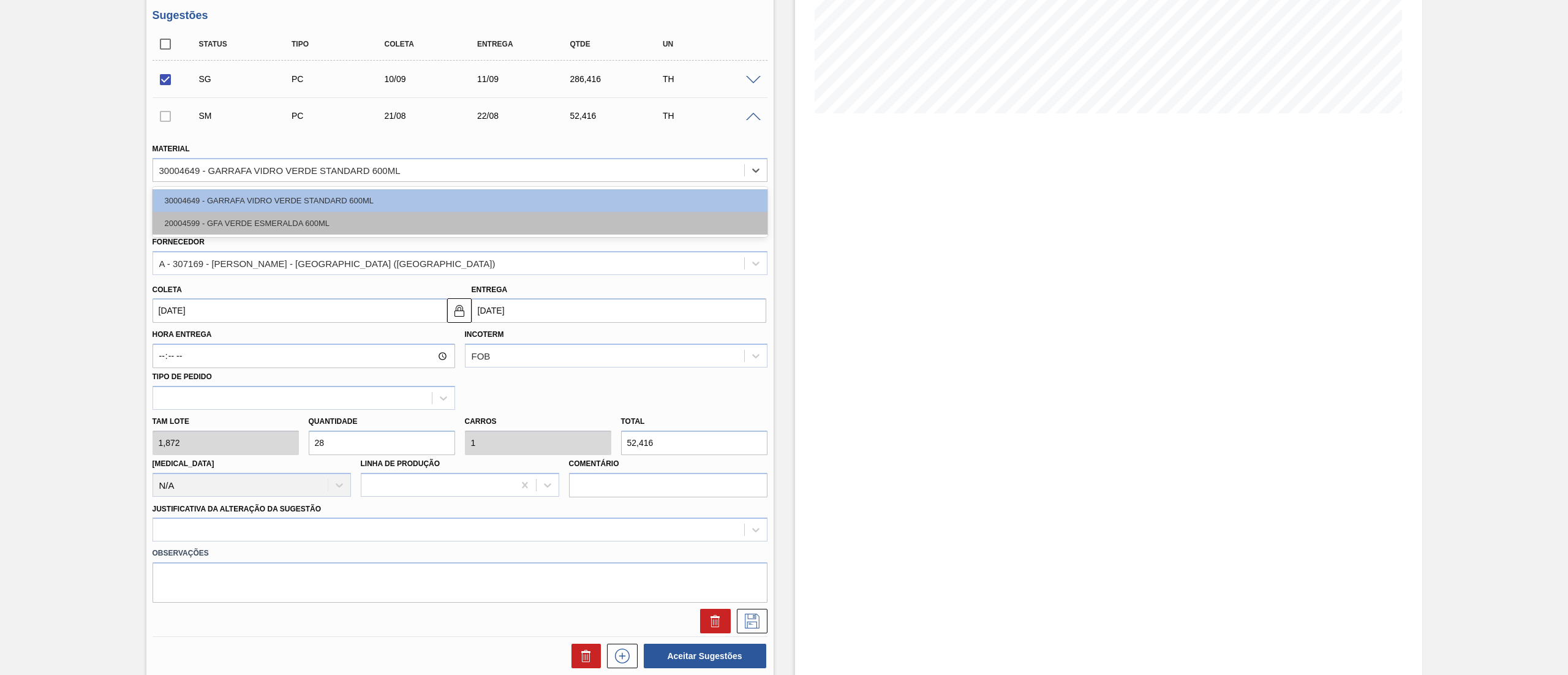
click at [232, 232] on div "20004599 - GFA VERDE ESMERALDA 600ML" at bounding box center [459, 223] width 615 height 23
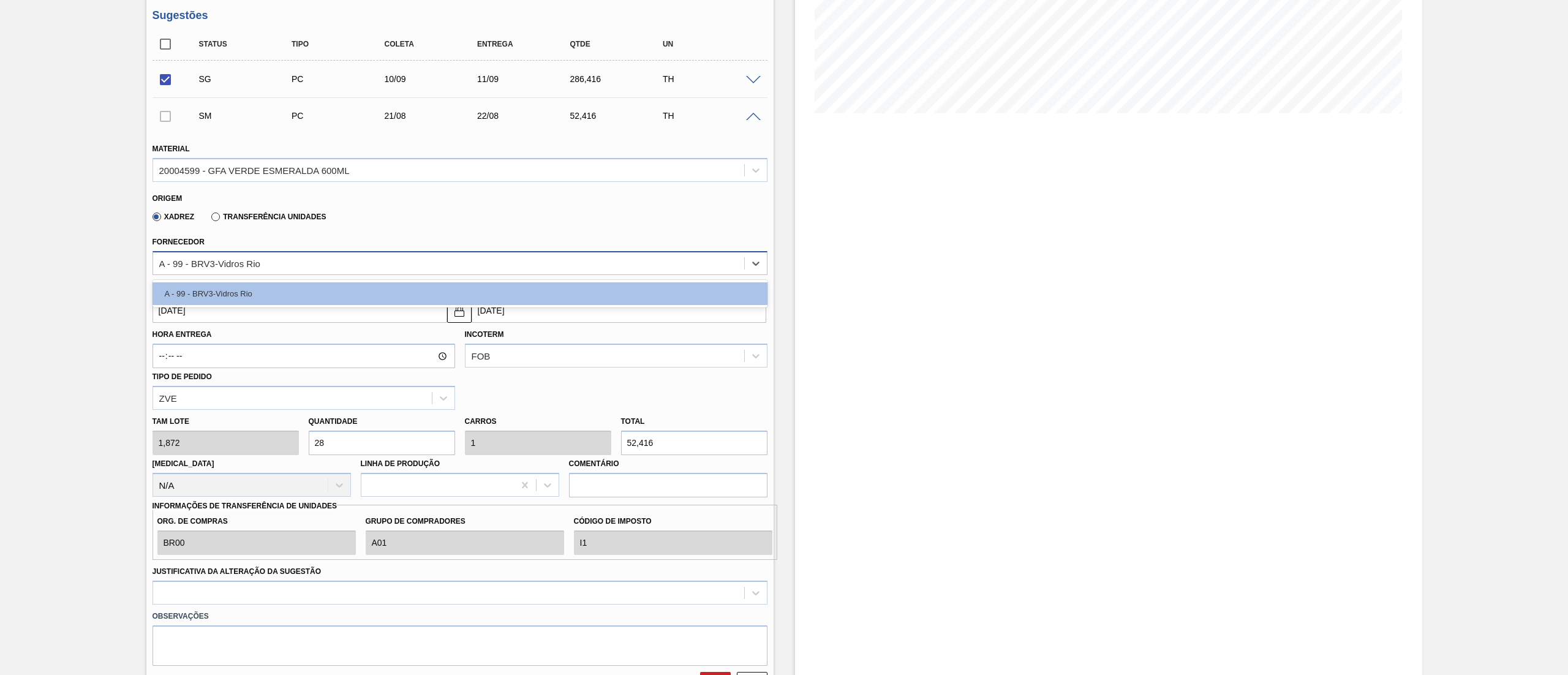
click at [244, 269] on div "A - 99 - BRV3-Vidros Rio" at bounding box center [448, 263] width 591 height 18
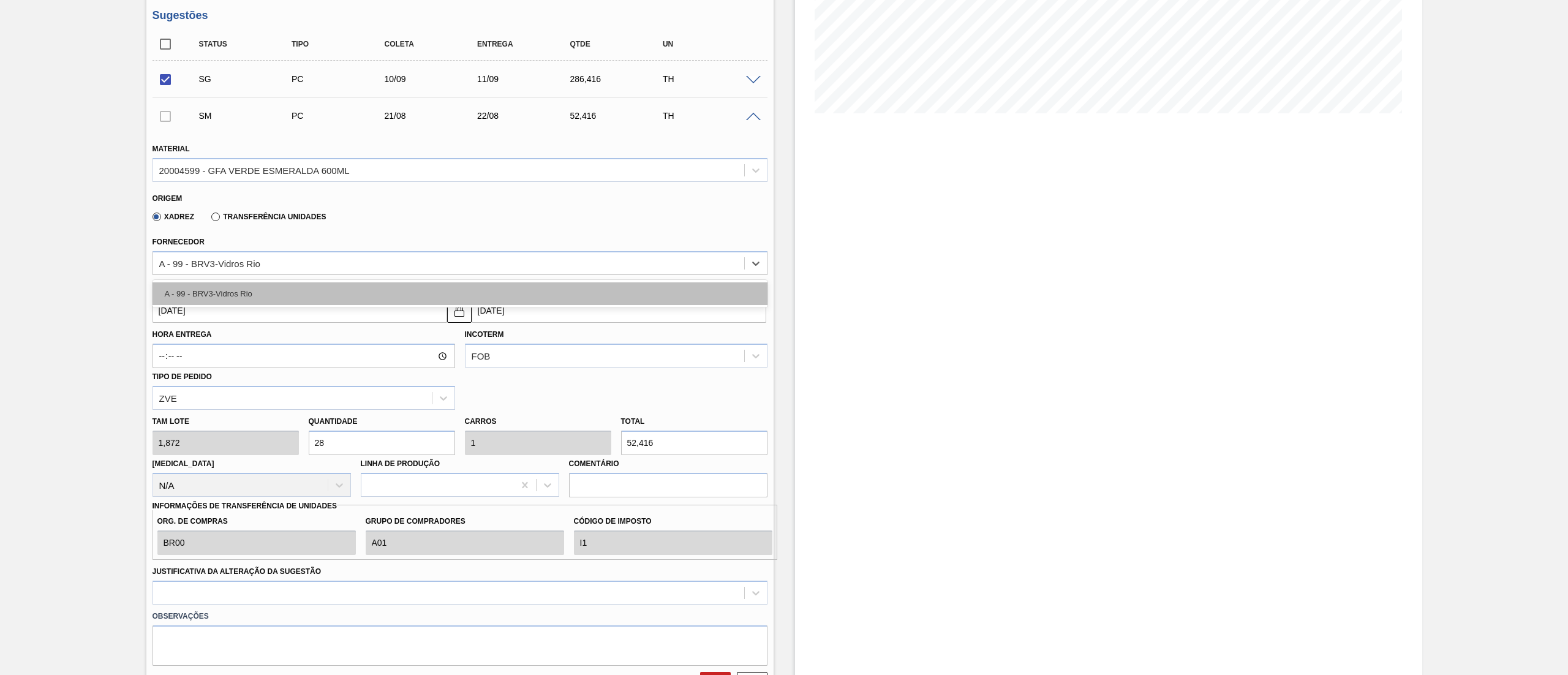
click at [245, 293] on div "A - 99 - BRV3-Vidros Rio" at bounding box center [459, 293] width 615 height 23
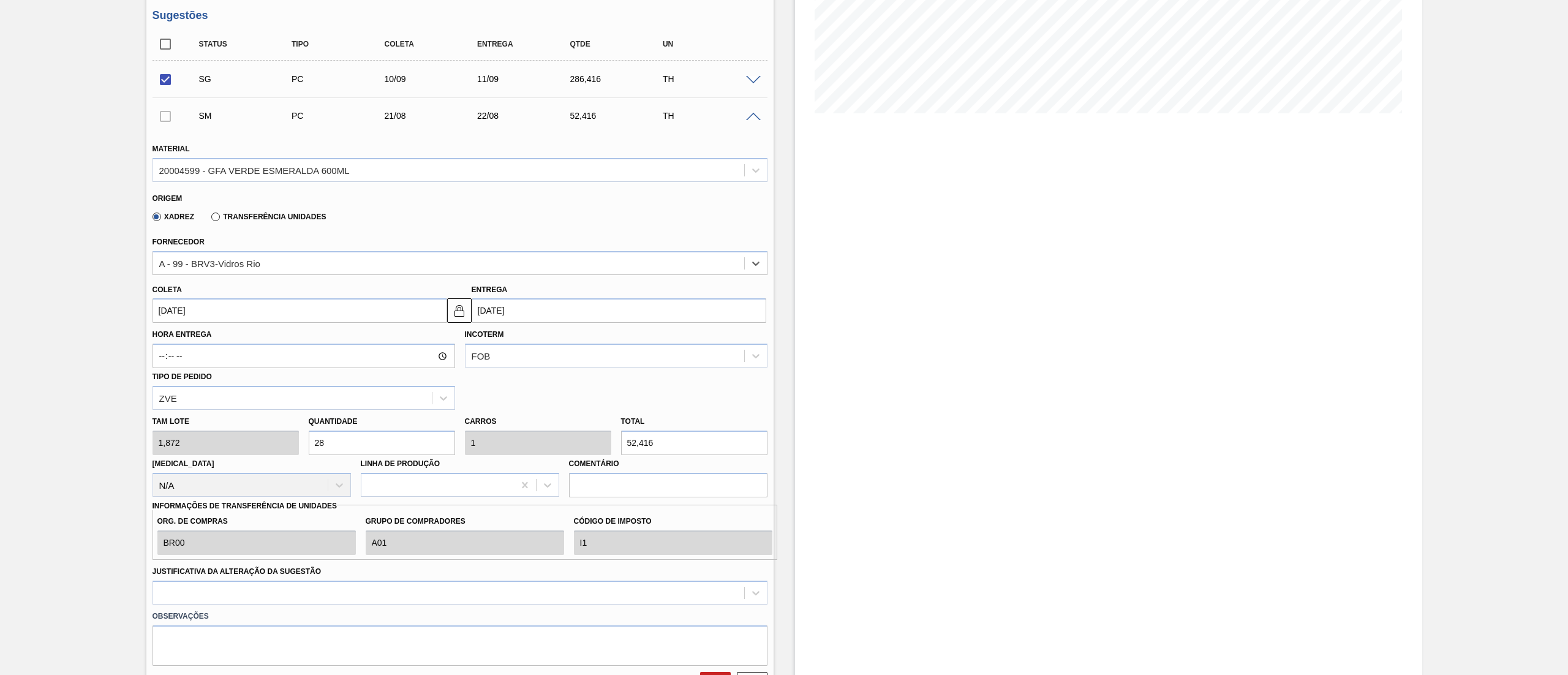
scroll to position [368, 0]
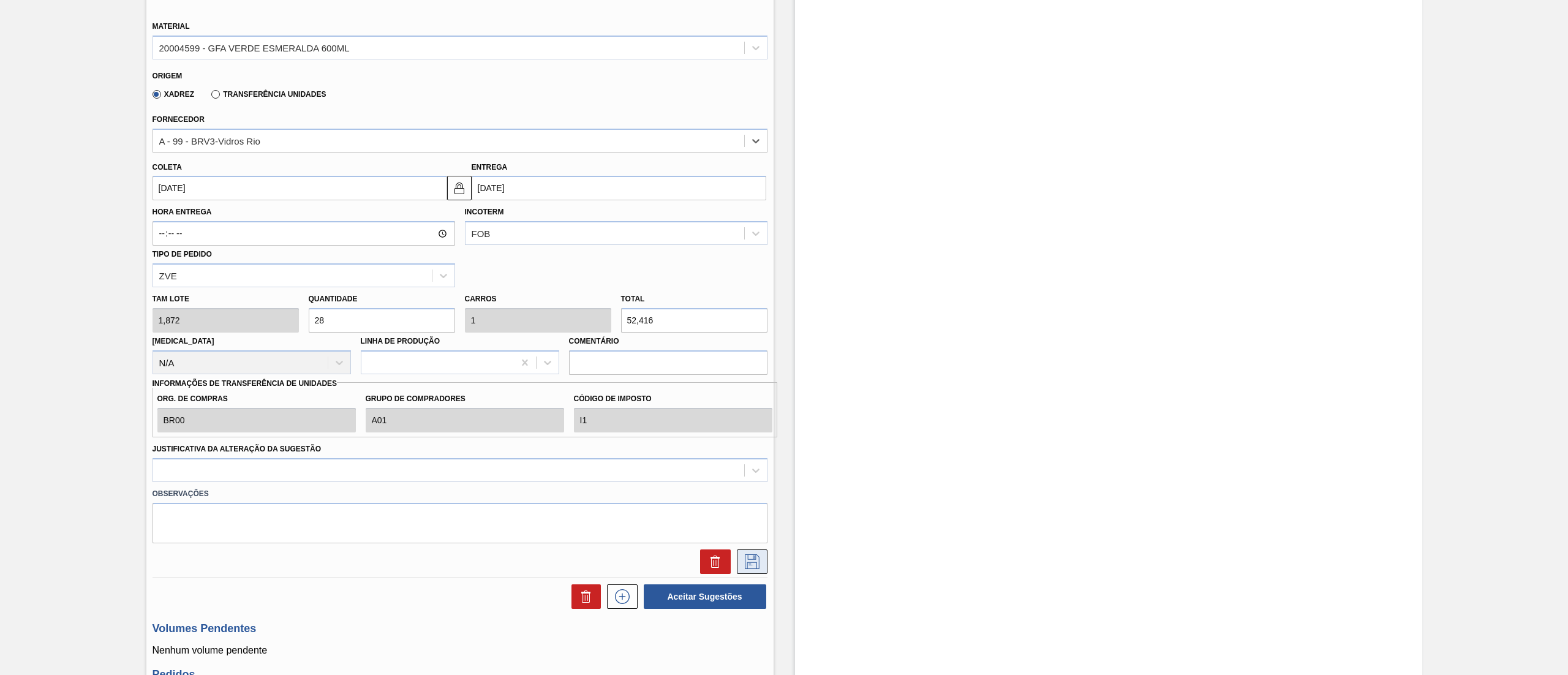
click at [754, 565] on icon at bounding box center [752, 561] width 20 height 15
click at [394, 472] on div at bounding box center [448, 470] width 591 height 18
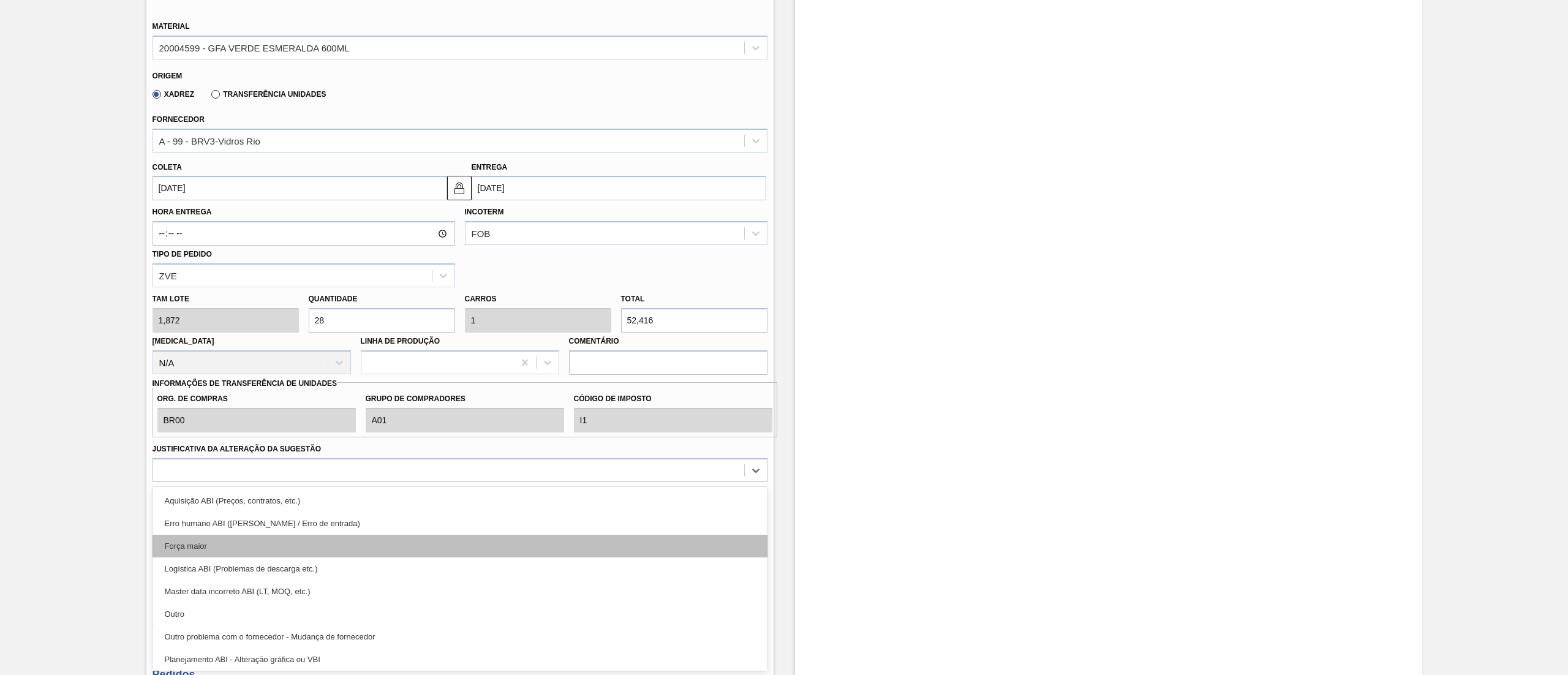
click at [213, 541] on div "Força maior" at bounding box center [459, 546] width 615 height 23
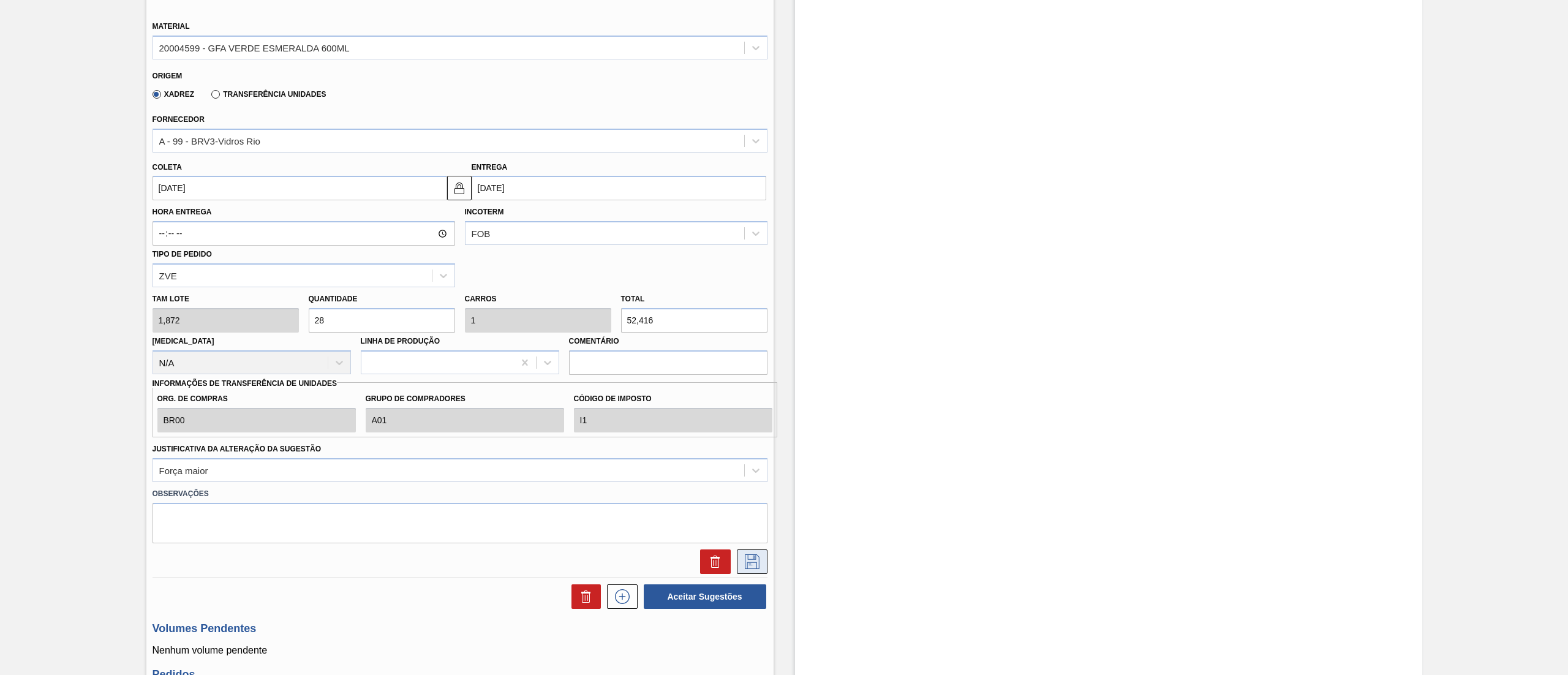
click at [748, 561] on icon at bounding box center [752, 561] width 20 height 15
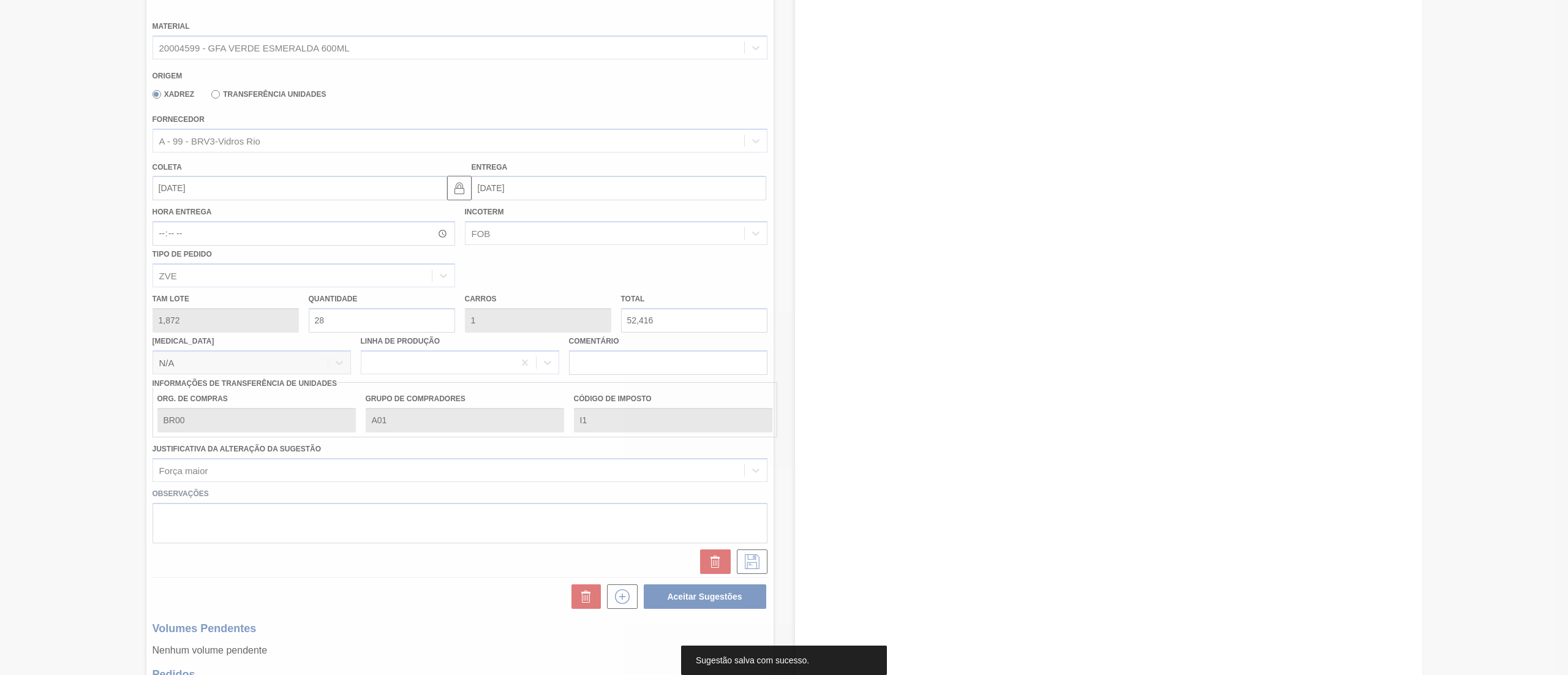
scroll to position [219, 0]
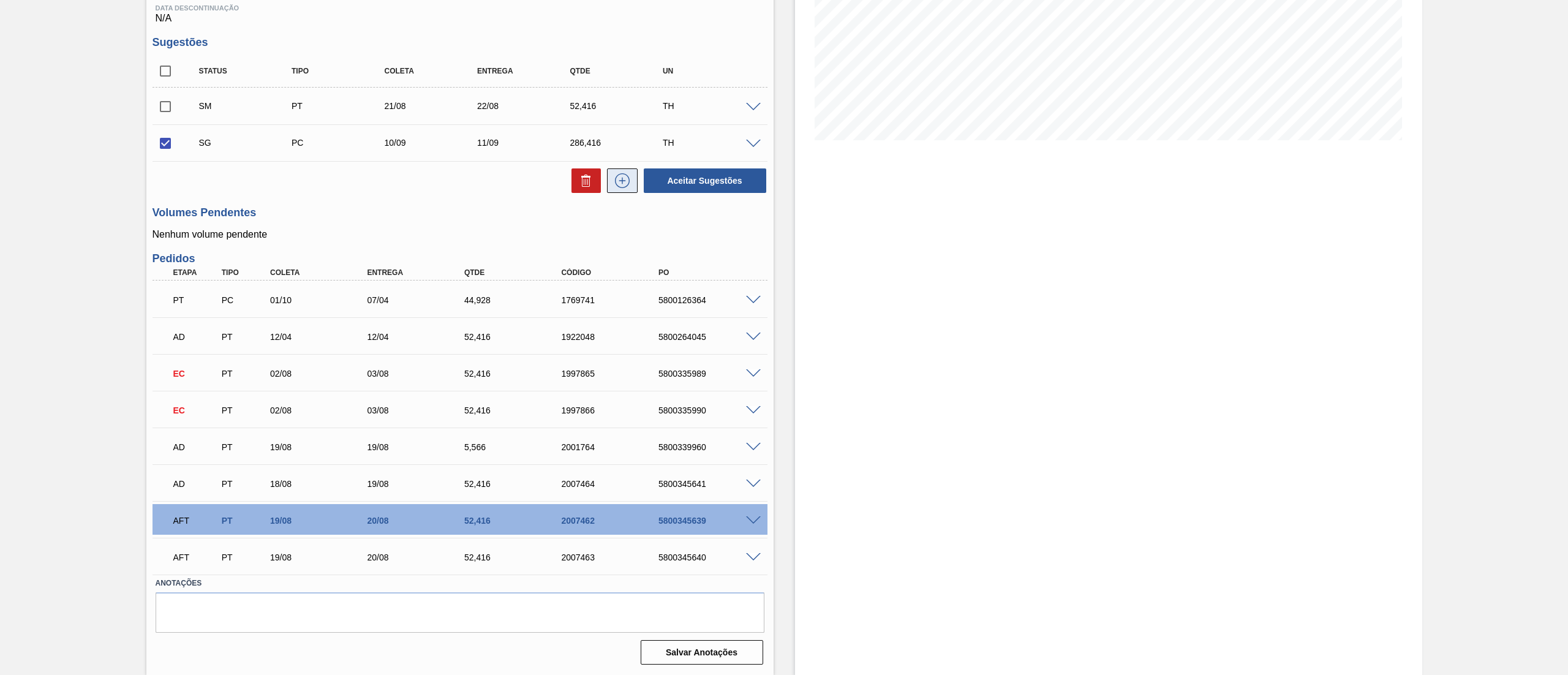
click at [627, 181] on icon at bounding box center [622, 181] width 20 height 15
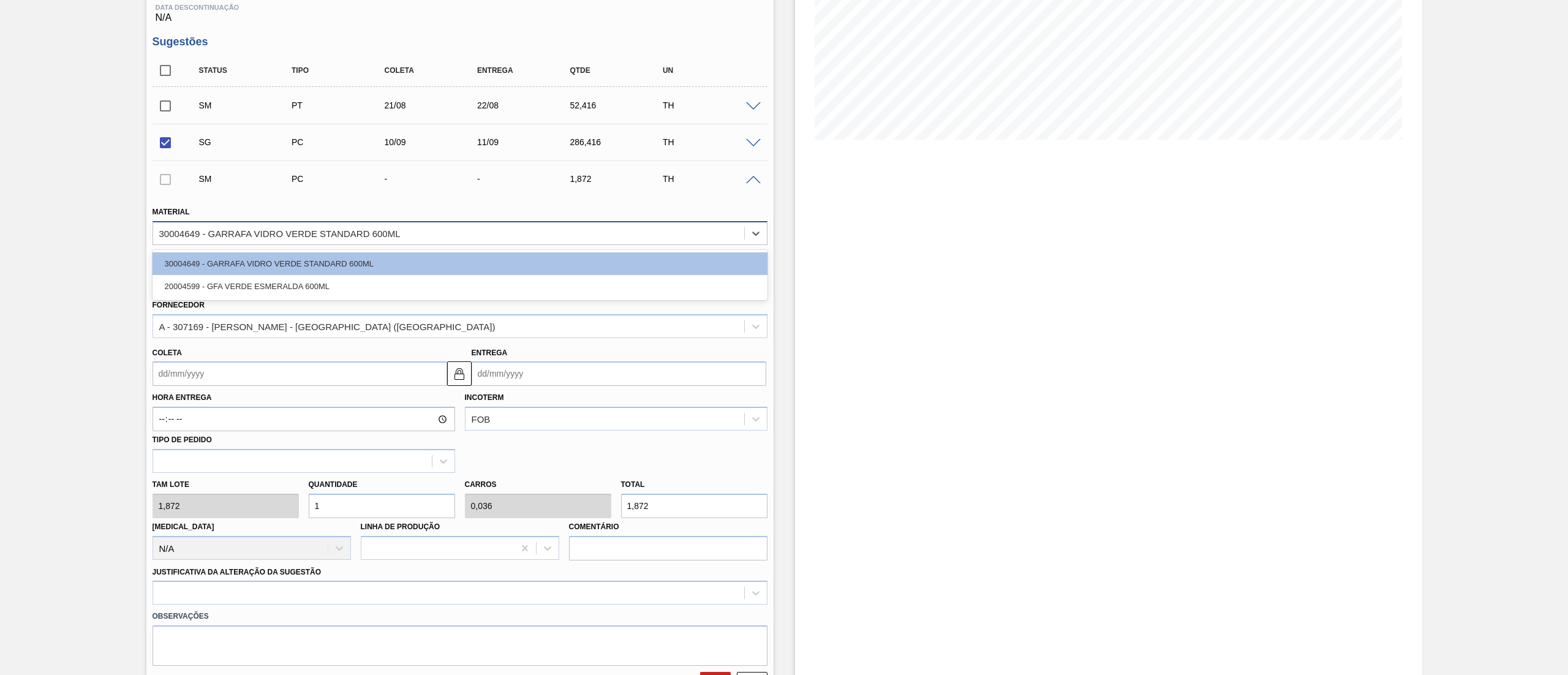
click at [241, 237] on div "30004649 - GARRAFA VIDRO VERDE STANDARD 600ML" at bounding box center [280, 233] width 241 height 10
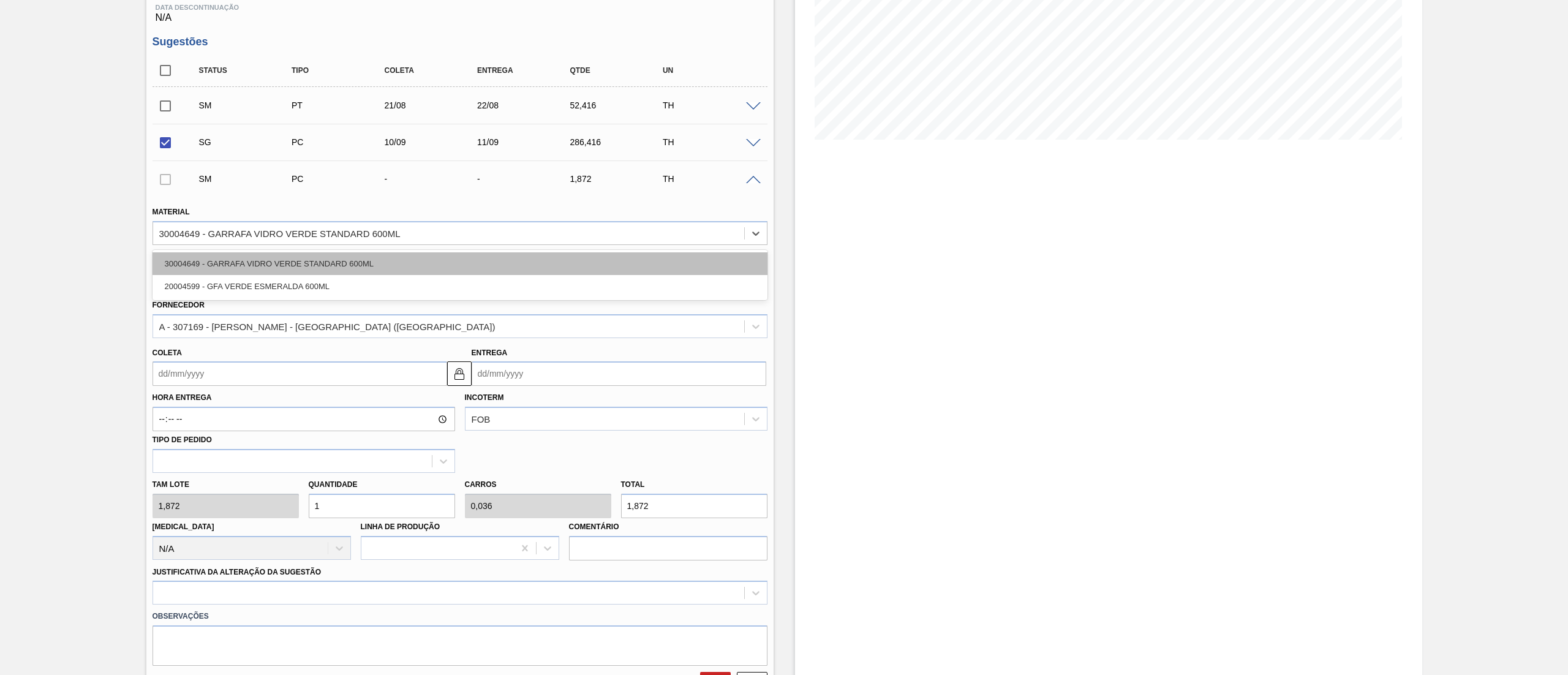
click at [226, 263] on div "30004649 - GARRAFA VIDRO VERDE STANDARD 600ML" at bounding box center [459, 263] width 615 height 23
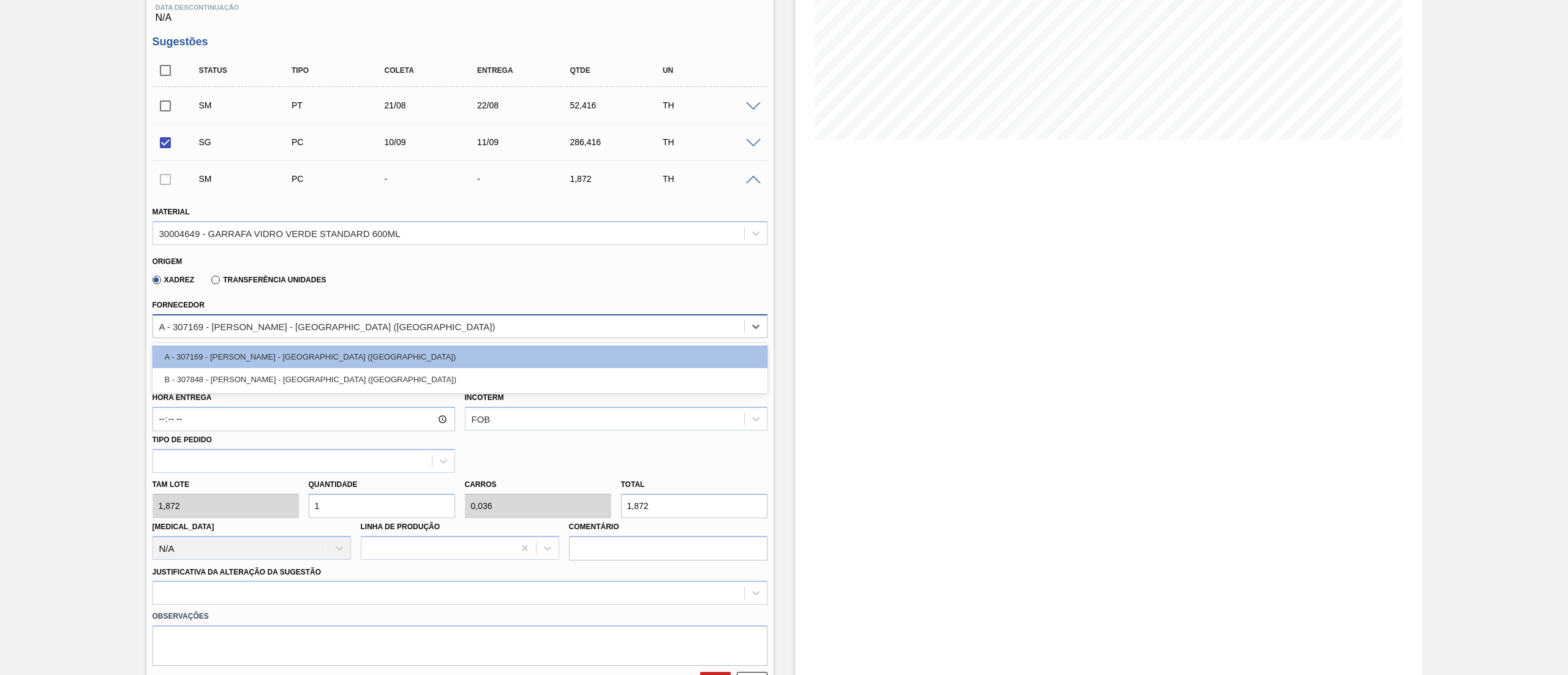
click at [210, 323] on div "A - 307169 - [PERSON_NAME] - [GEOGRAPHIC_DATA] ([GEOGRAPHIC_DATA])" at bounding box center [327, 326] width 336 height 10
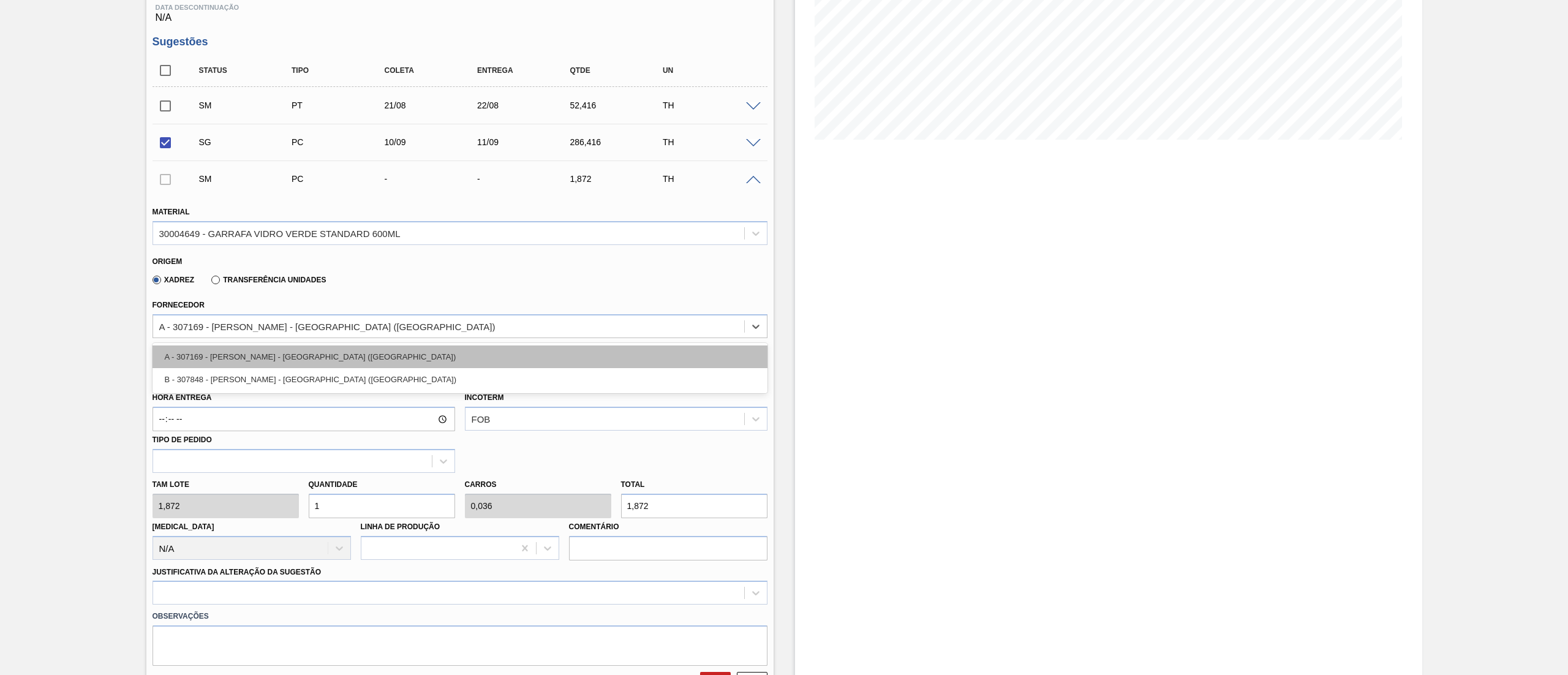
click at [219, 357] on div "A - 307169 - [PERSON_NAME] - [GEOGRAPHIC_DATA] ([GEOGRAPHIC_DATA])" at bounding box center [459, 357] width 615 height 23
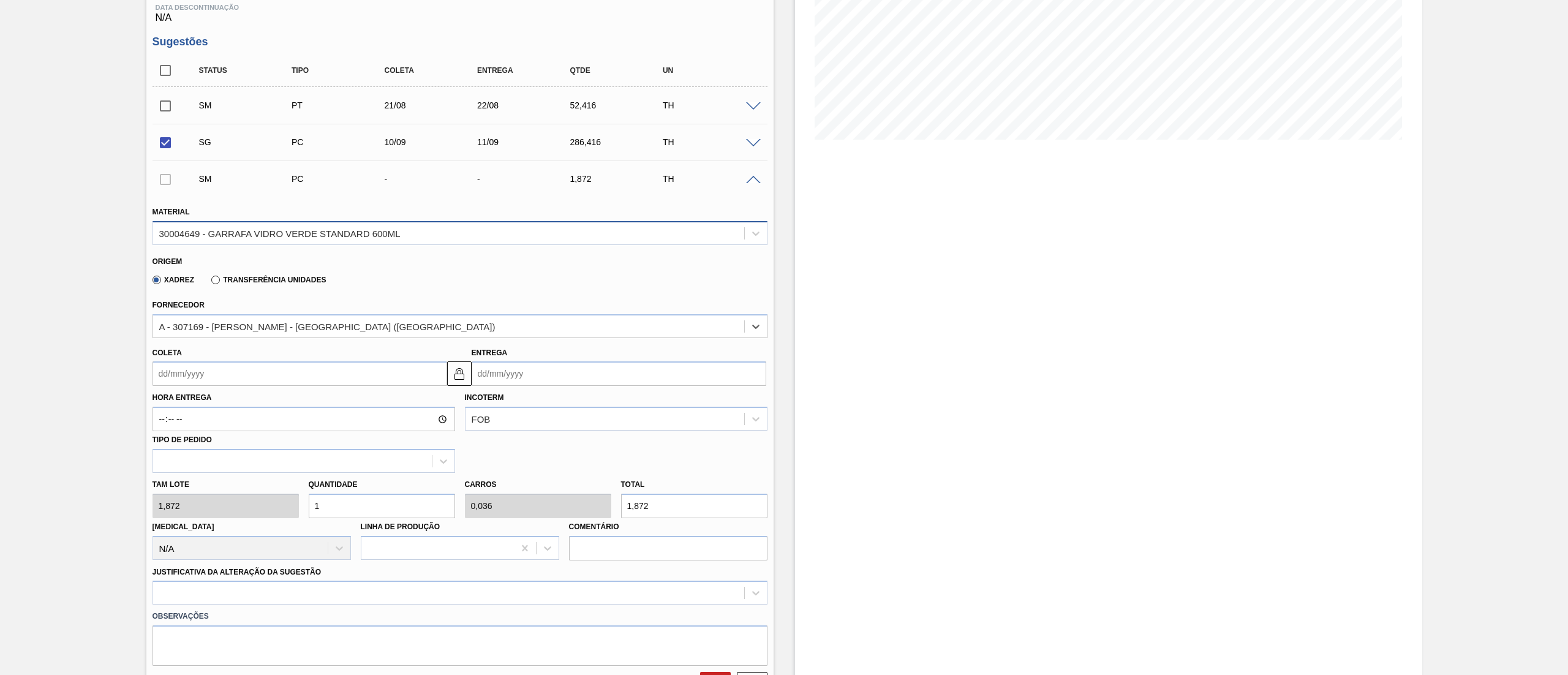
click at [219, 223] on div "30004649 - GARRAFA VIDRO VERDE STANDARD 600ML" at bounding box center [459, 234] width 615 height 24
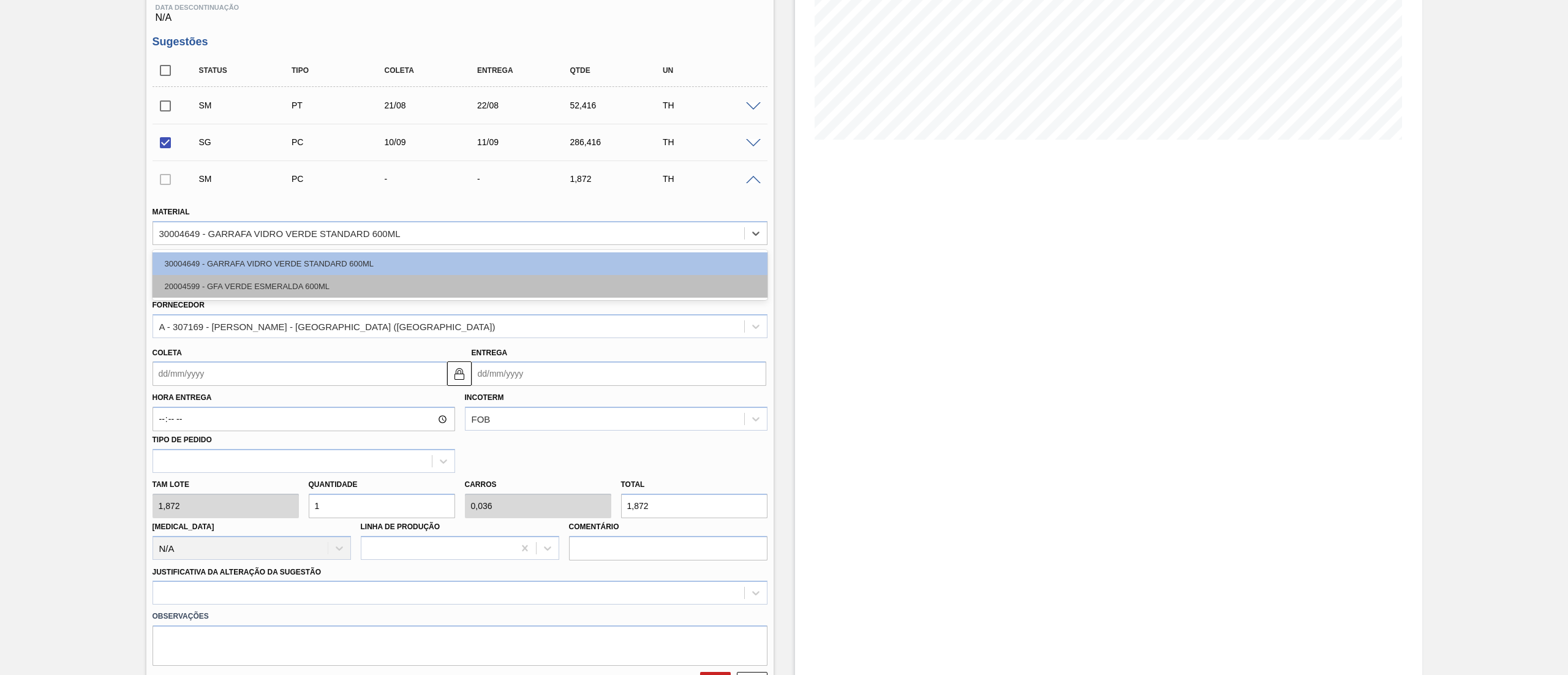
click at [204, 290] on div "20004599 - GFA VERDE ESMERALDA 600ML" at bounding box center [459, 287] width 615 height 23
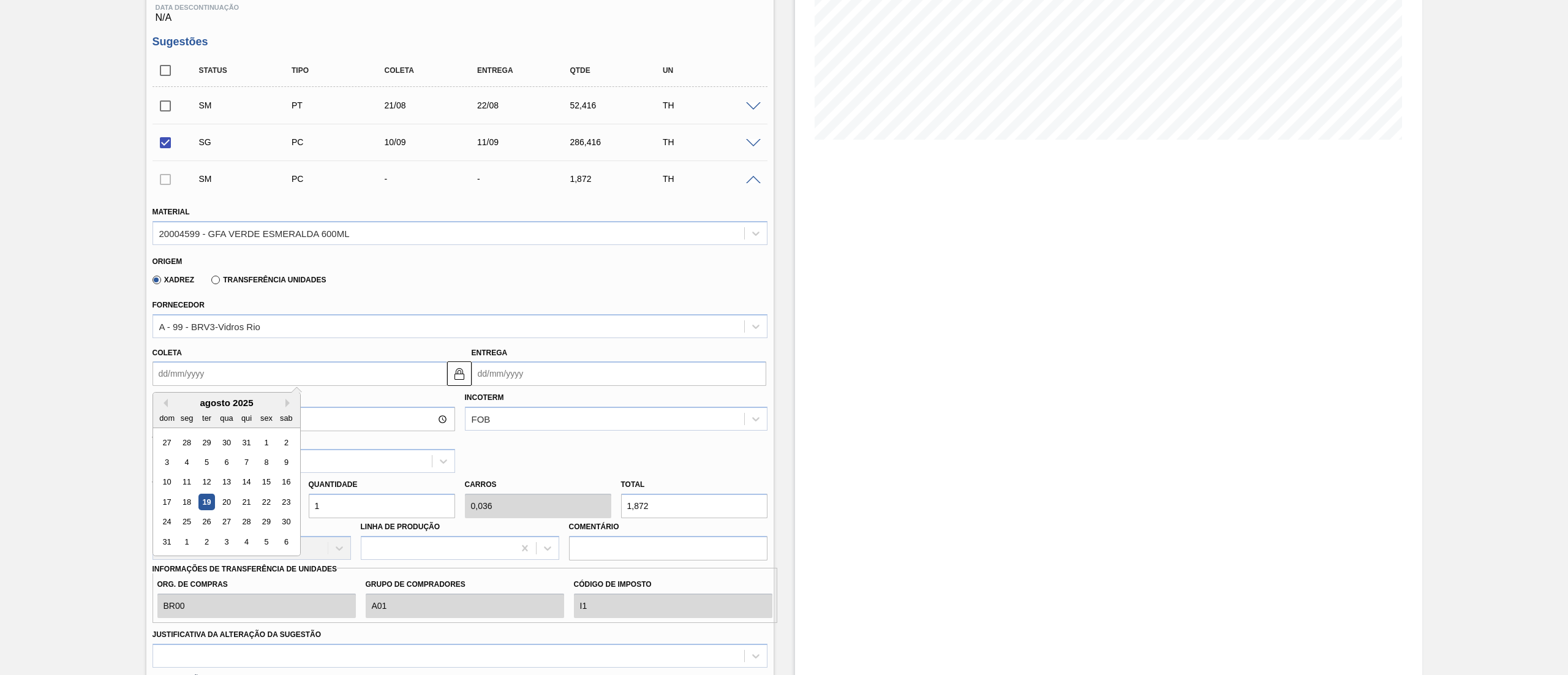
click at [235, 380] on input "Coleta" at bounding box center [299, 374] width 295 height 25
drag, startPoint x: 184, startPoint y: 524, endPoint x: 189, endPoint y: 515, distance: 10.3
click at [184, 524] on div "25" at bounding box center [186, 522] width 16 height 16
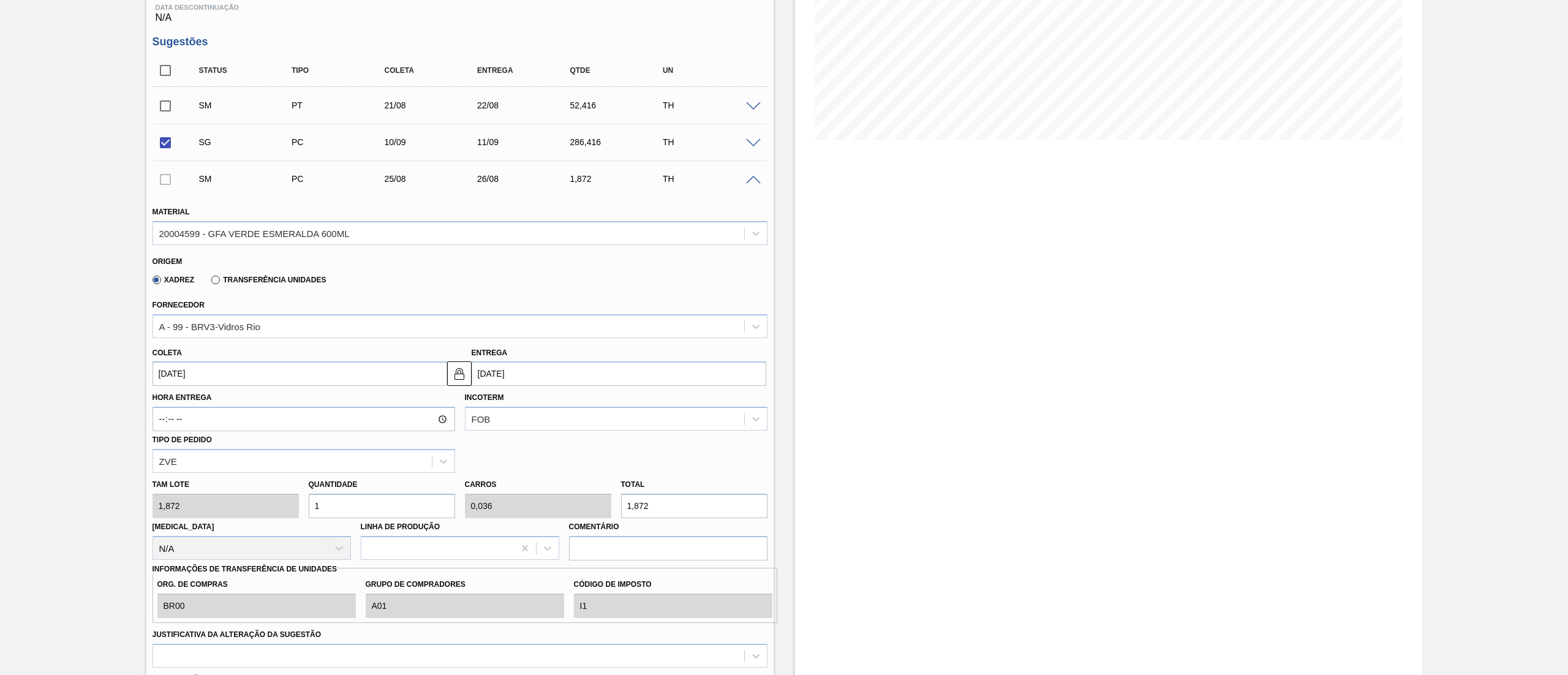
click at [209, 368] on input "[DATE]" at bounding box center [299, 374] width 295 height 25
click at [264, 505] on div "22" at bounding box center [266, 501] width 16 height 16
click at [233, 499] on div "[PERSON_NAME] 1,872 Quantidade 1 Carros 0,036 Total 1,872 [MEDICAL_DATA] N/A Li…" at bounding box center [460, 517] width 625 height 87
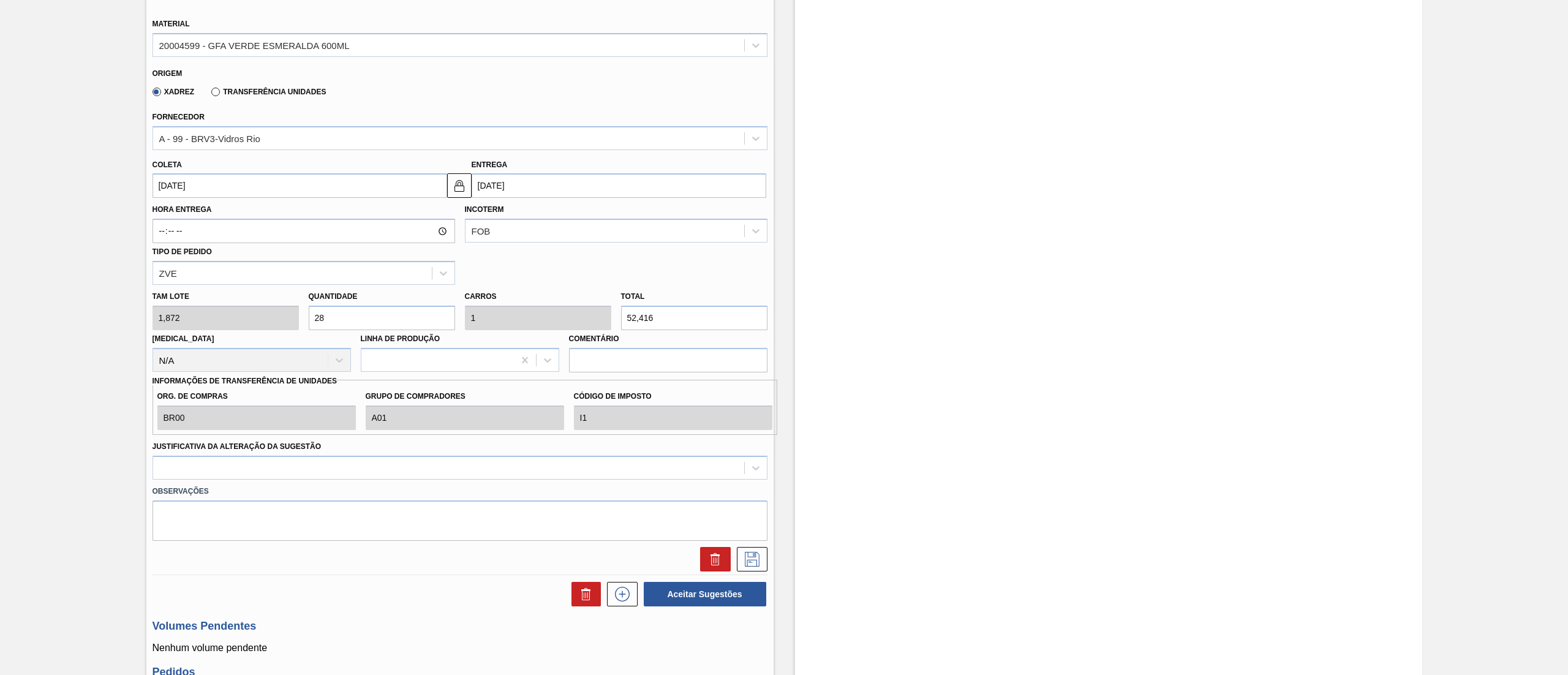
scroll to position [464, 0]
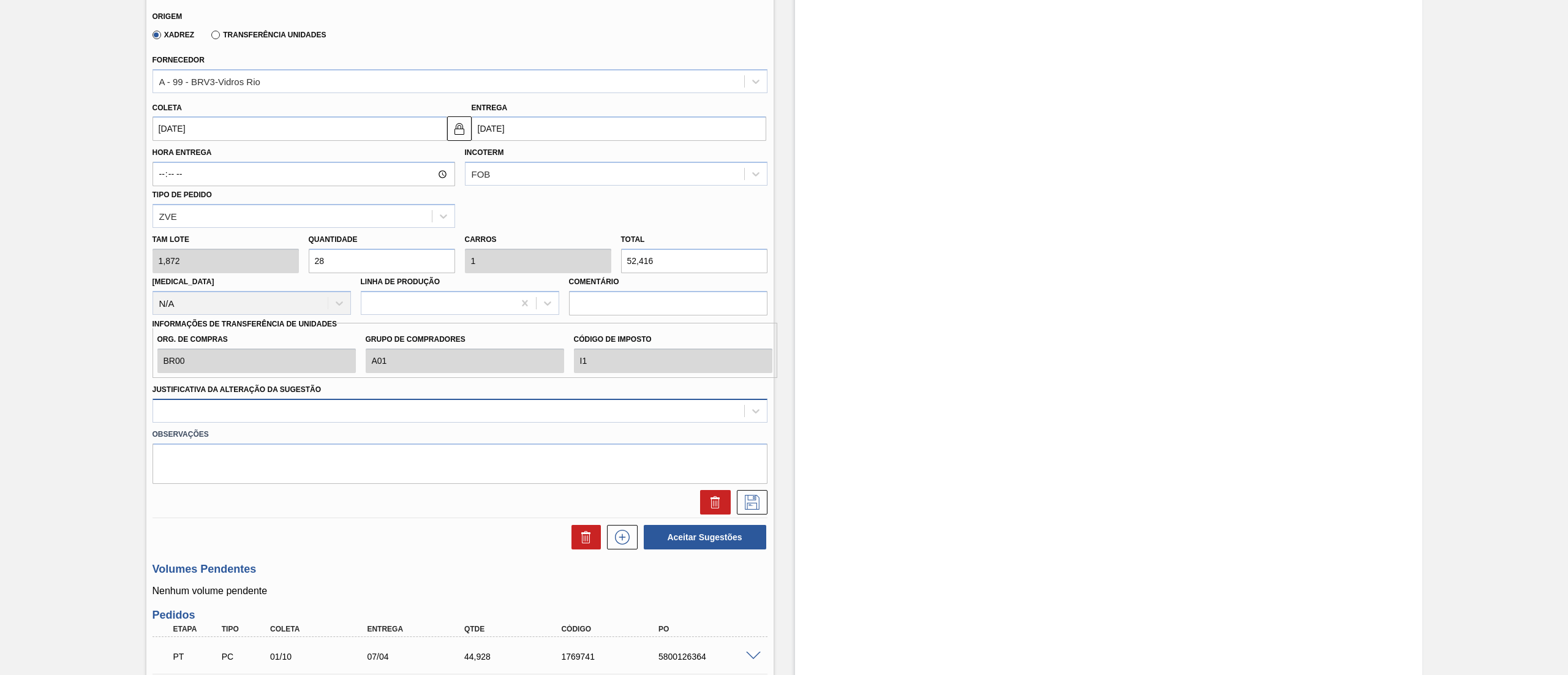
click at [377, 414] on div at bounding box center [448, 411] width 591 height 18
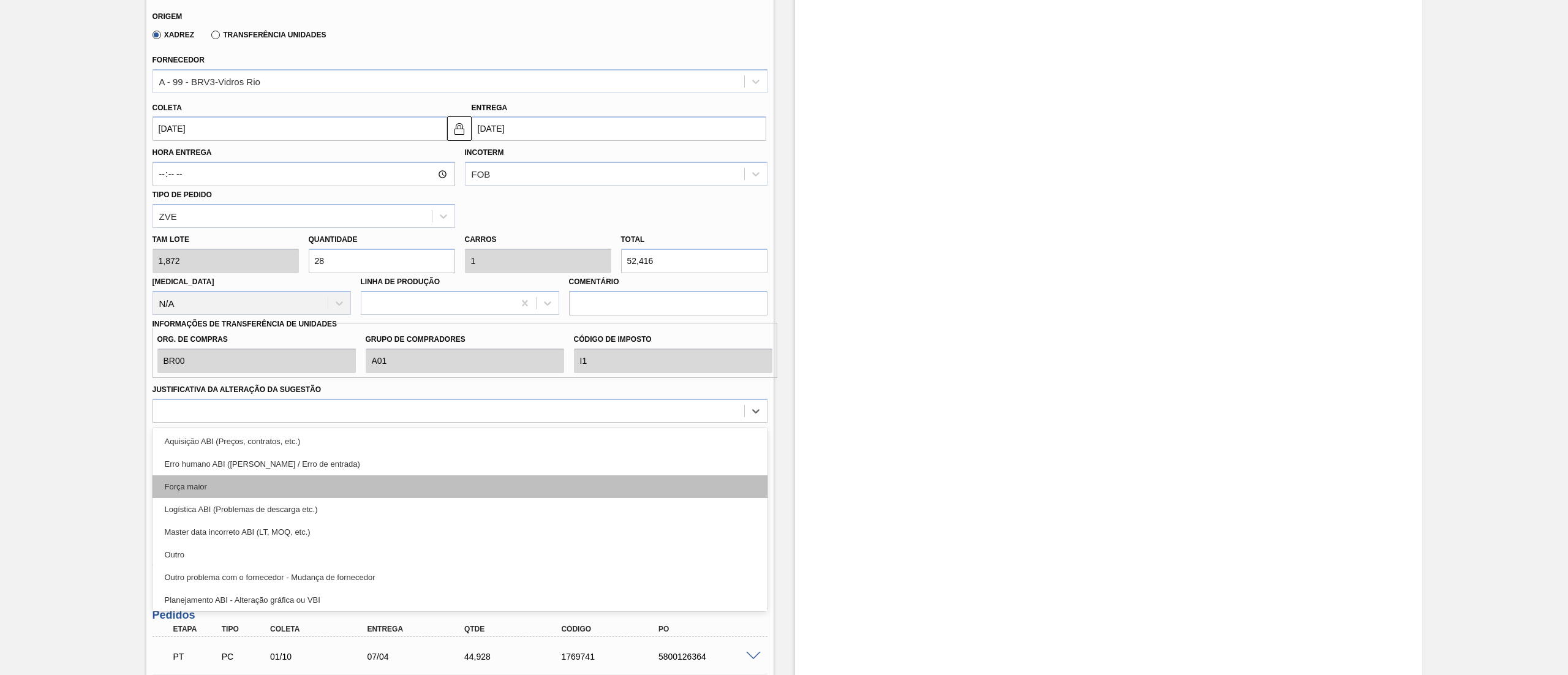
click at [239, 484] on div "Força maior" at bounding box center [459, 487] width 615 height 23
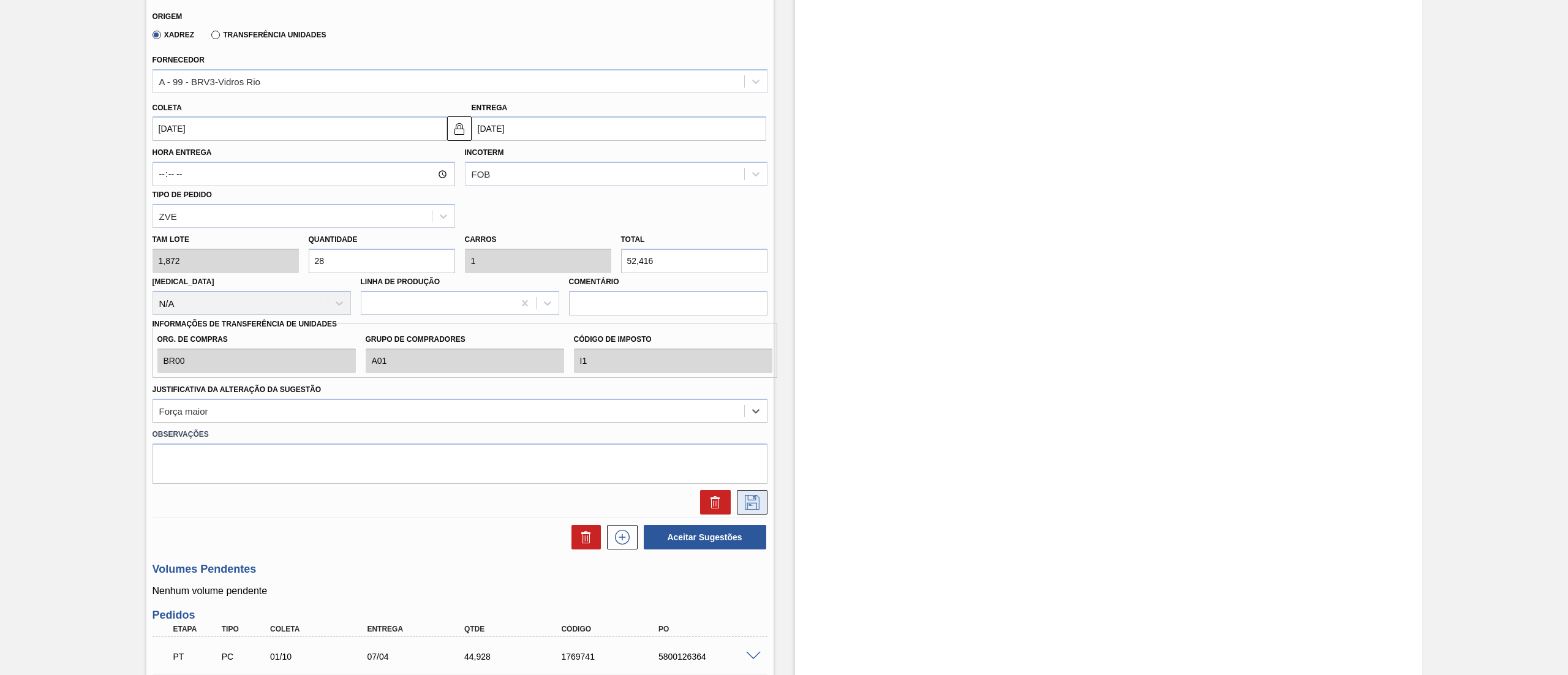
click at [750, 502] on icon at bounding box center [752, 502] width 20 height 15
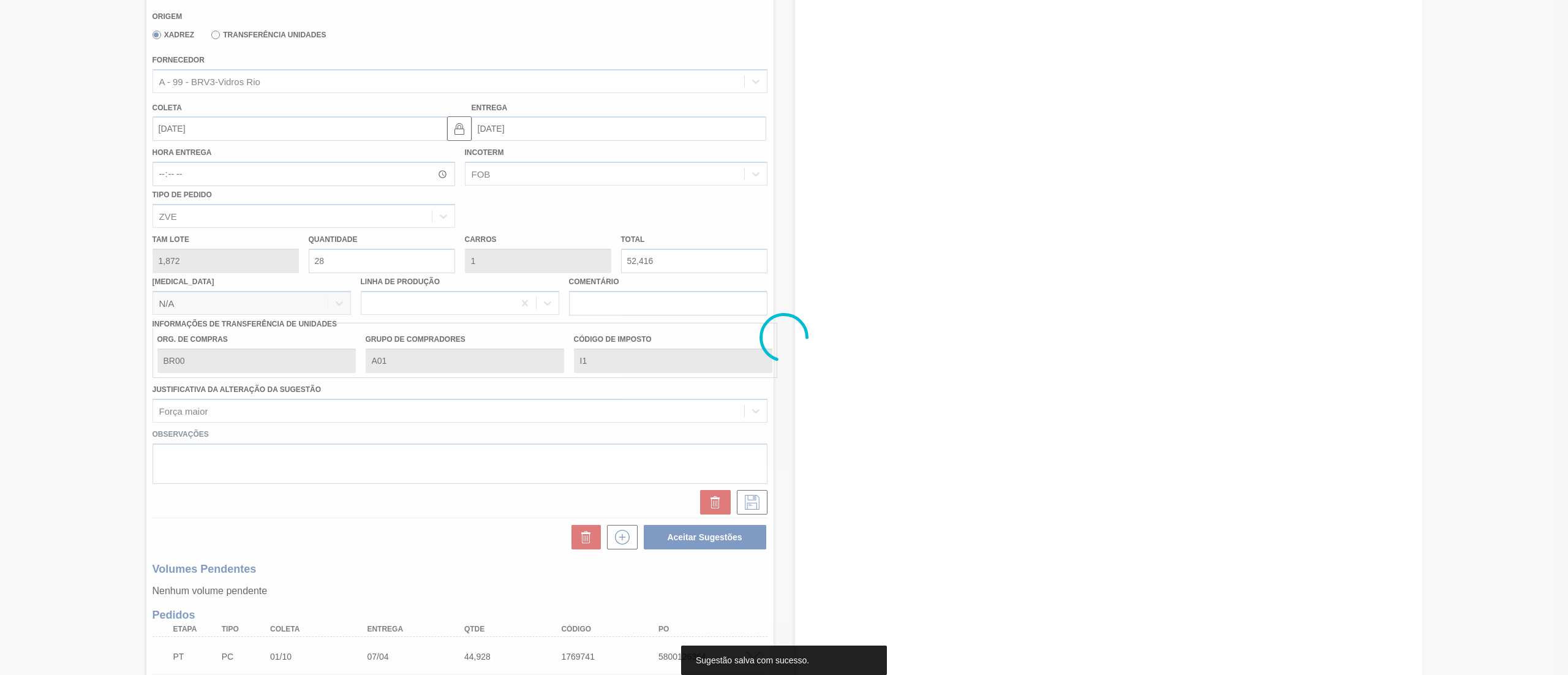
scroll to position [256, 0]
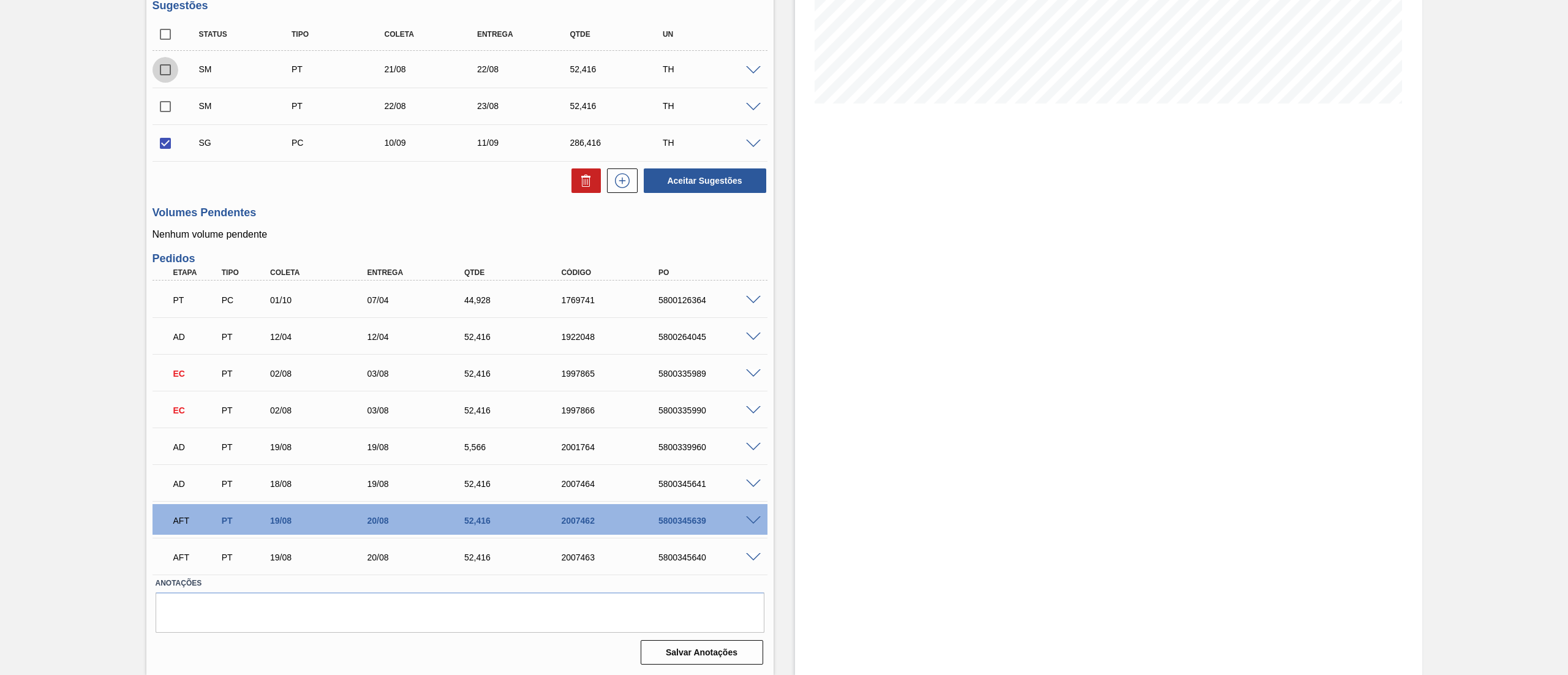
click at [159, 74] on input "checkbox" at bounding box center [165, 70] width 26 height 26
click at [161, 107] on input "checkbox" at bounding box center [165, 107] width 26 height 26
click at [750, 142] on span at bounding box center [752, 144] width 15 height 9
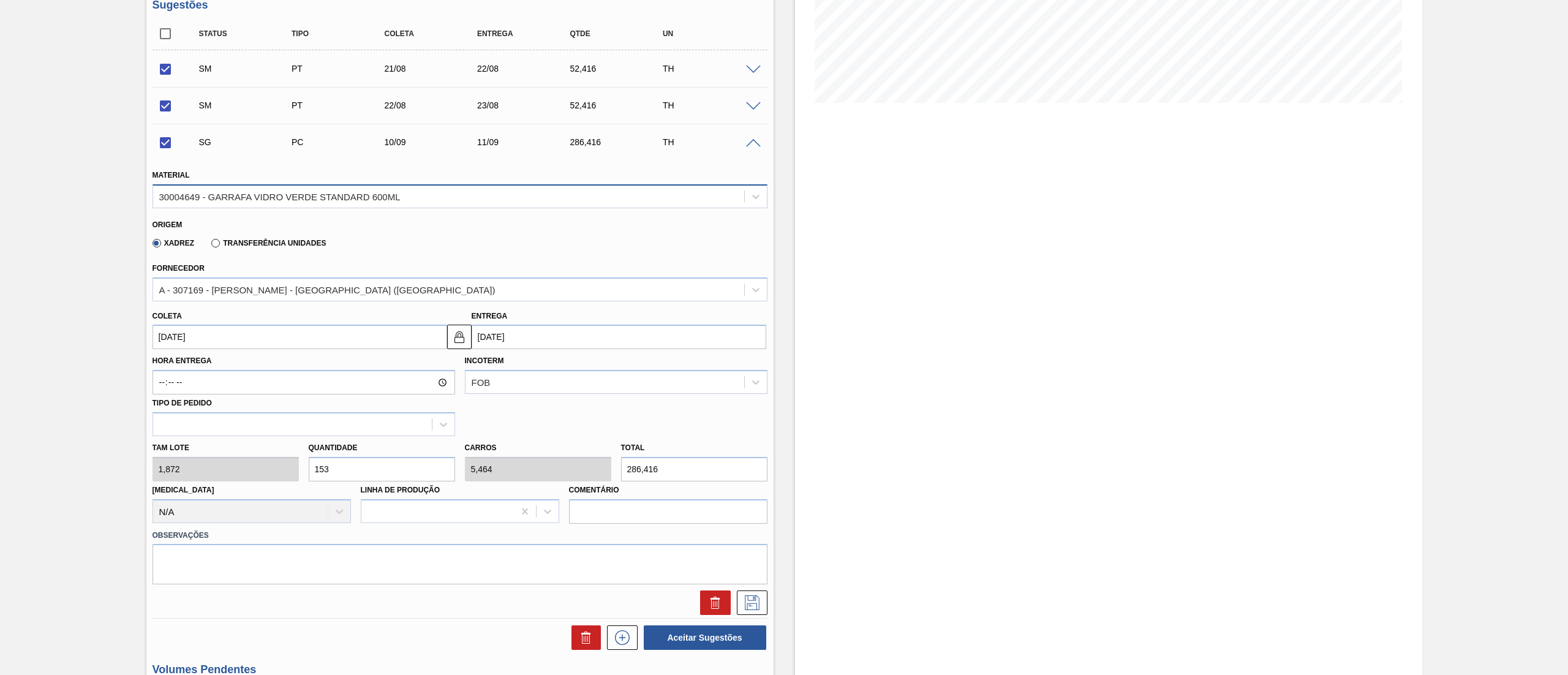
click at [217, 202] on div "30004649 - GARRAFA VIDRO VERDE STANDARD 600ML" at bounding box center [280, 196] width 241 height 10
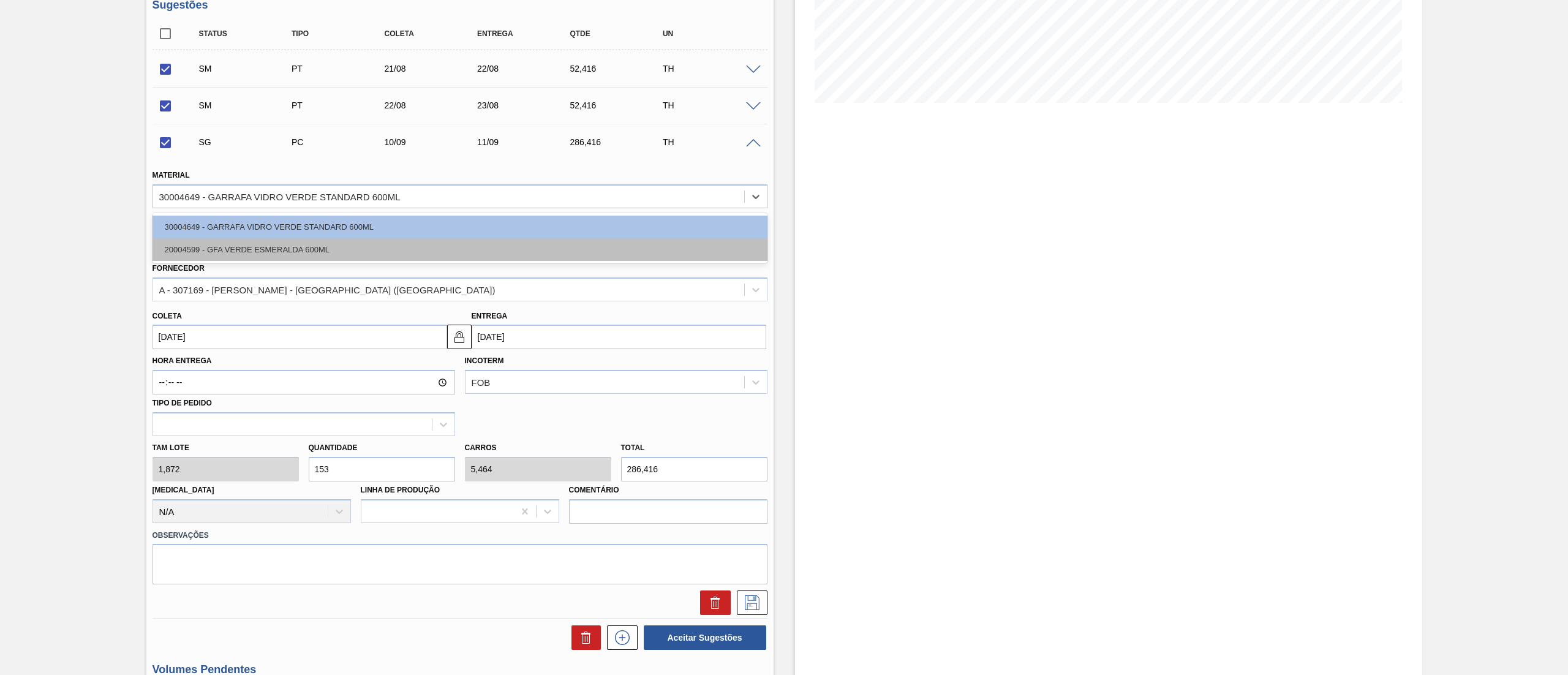
click at [202, 256] on div "20004599 - GFA VERDE ESMERALDA 600ML" at bounding box center [459, 250] width 615 height 23
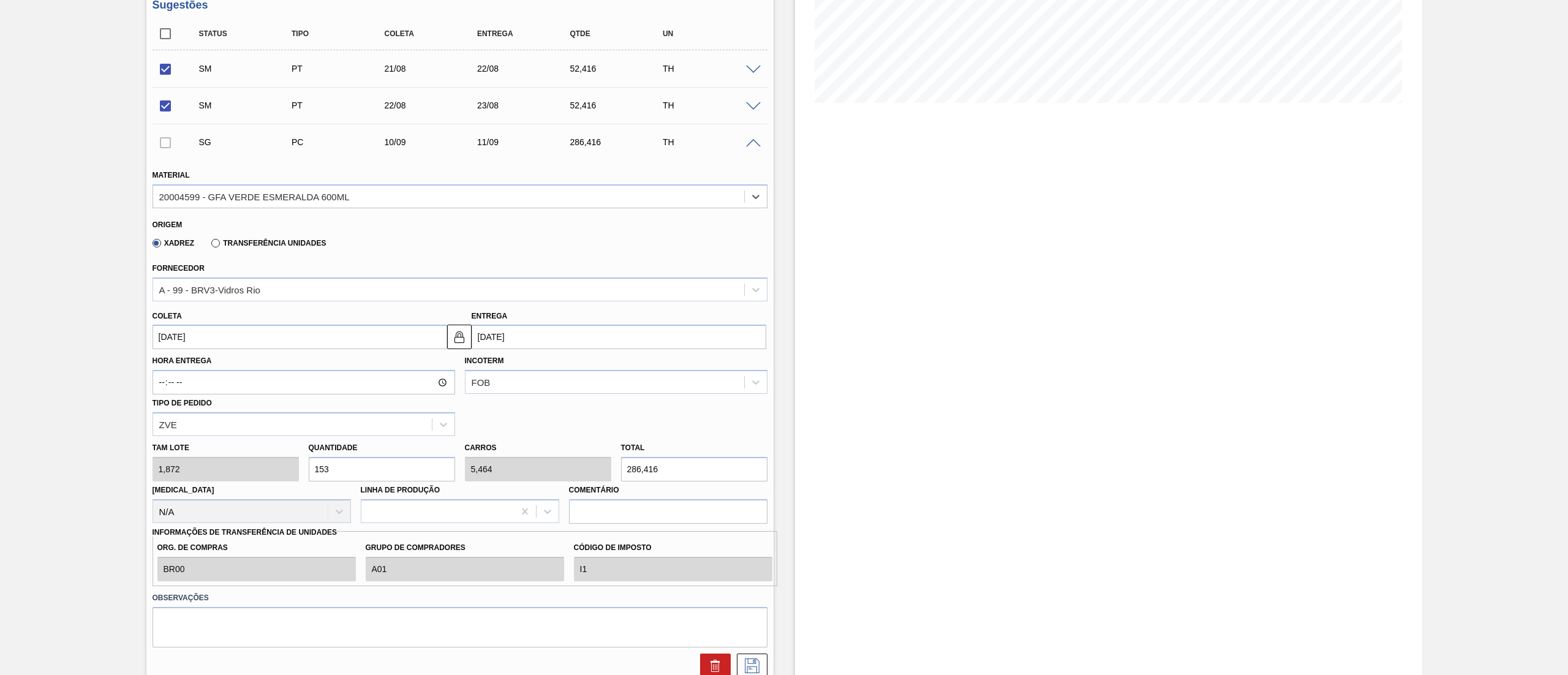
click at [219, 342] on input "[DATE]" at bounding box center [299, 337] width 295 height 25
click at [204, 471] on div "23" at bounding box center [205, 465] width 16 height 16
click at [192, 472] on div "[PERSON_NAME] 1,872 Quantidade 153 Carros 5,464 Total 286,416 [MEDICAL_DATA] N/…" at bounding box center [460, 480] width 625 height 87
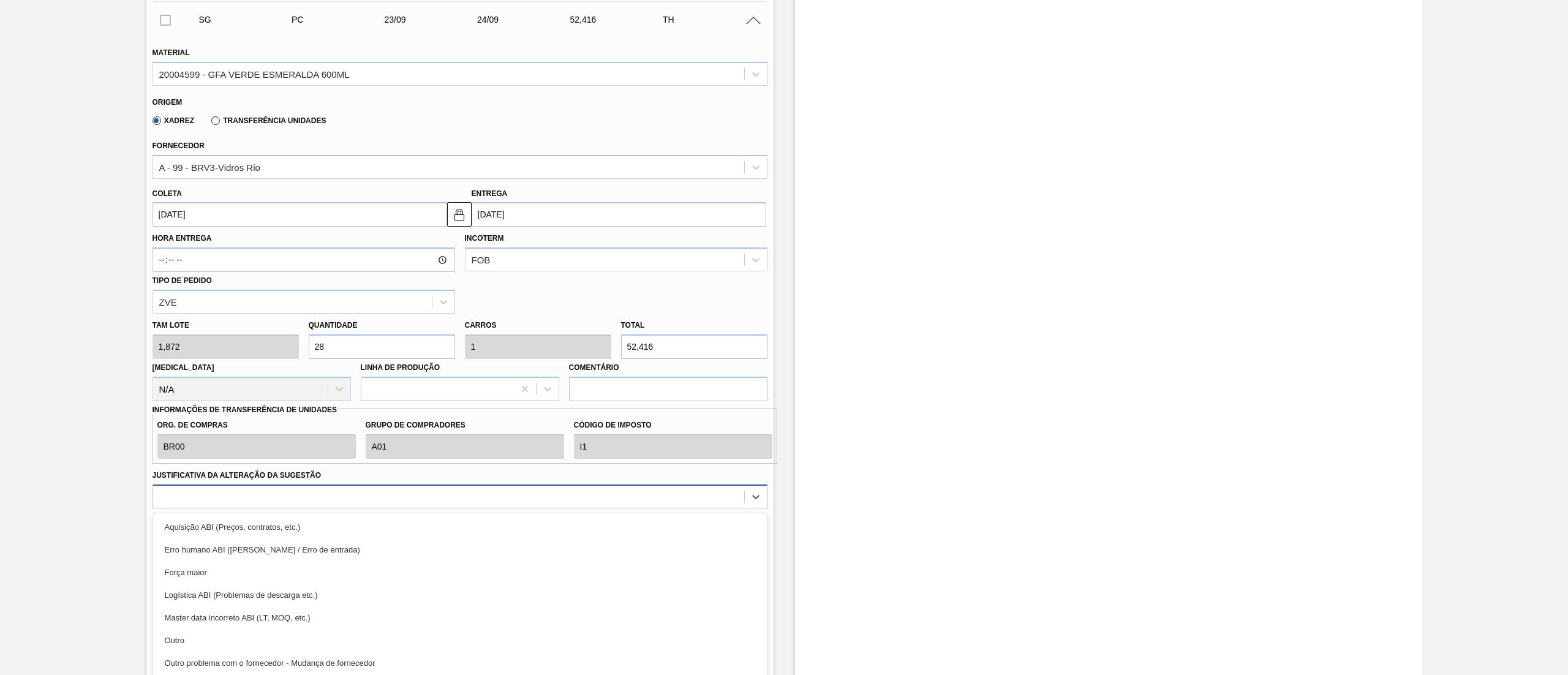
click at [273, 507] on div "option Aquisição ABI (Preços, contratos, etc.) focused, 1 of 18. 18 results ava…" at bounding box center [459, 497] width 615 height 24
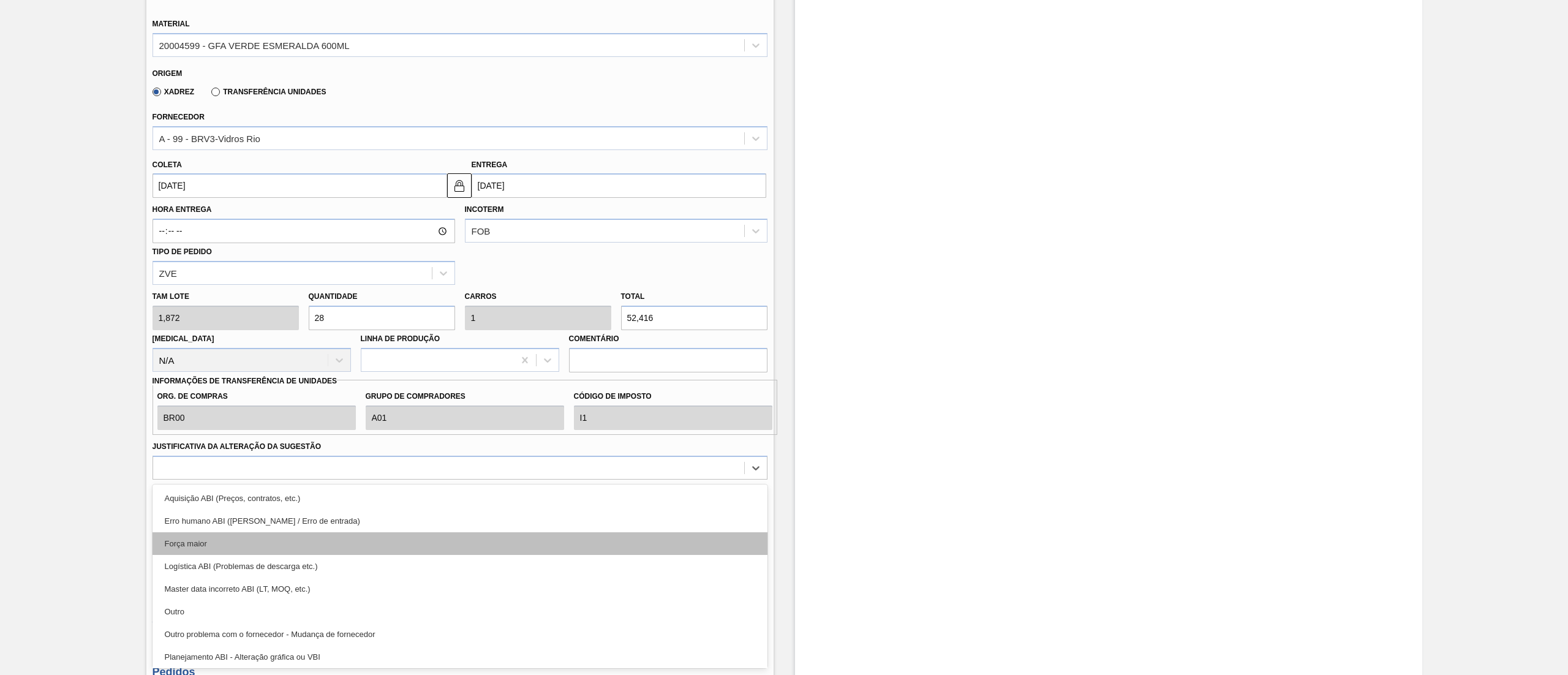
click at [217, 550] on div "Força maior" at bounding box center [459, 543] width 615 height 23
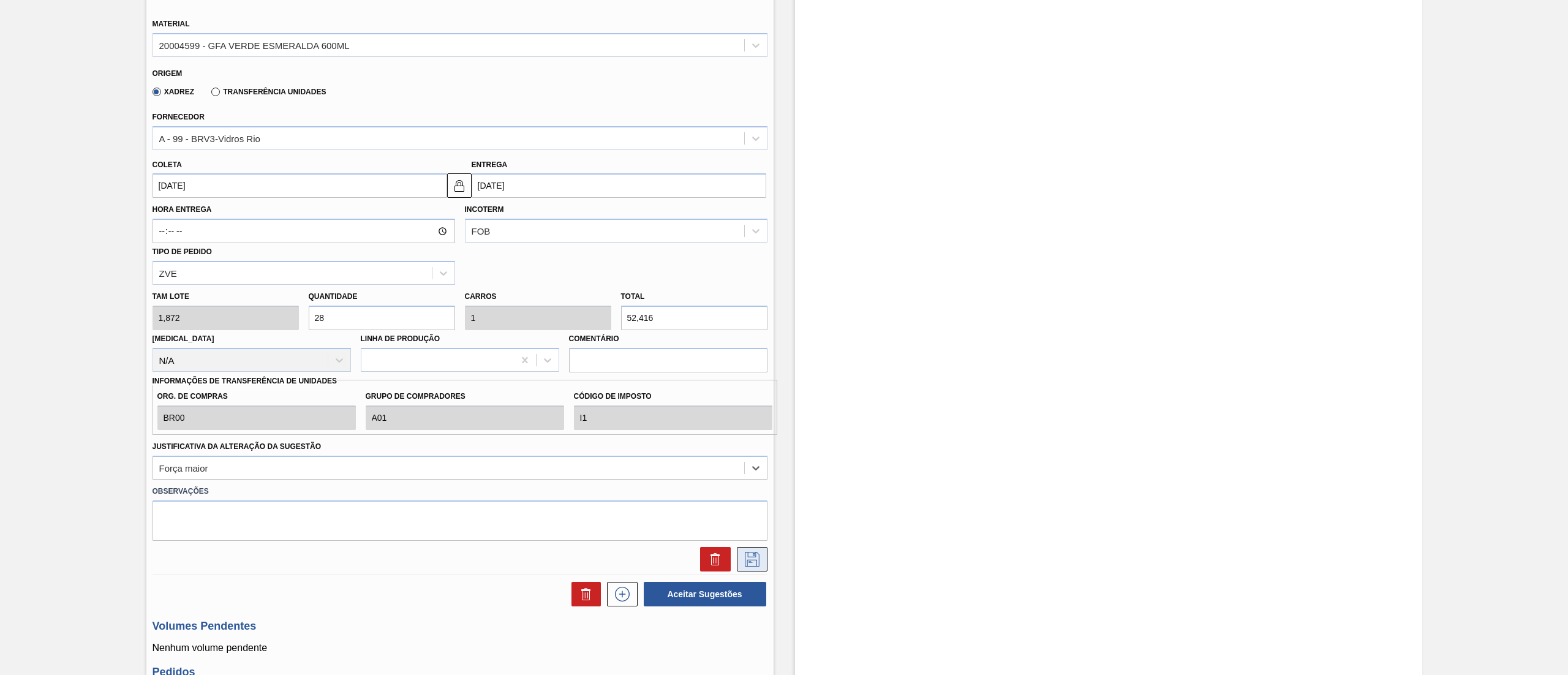
click at [755, 569] on button at bounding box center [752, 560] width 31 height 25
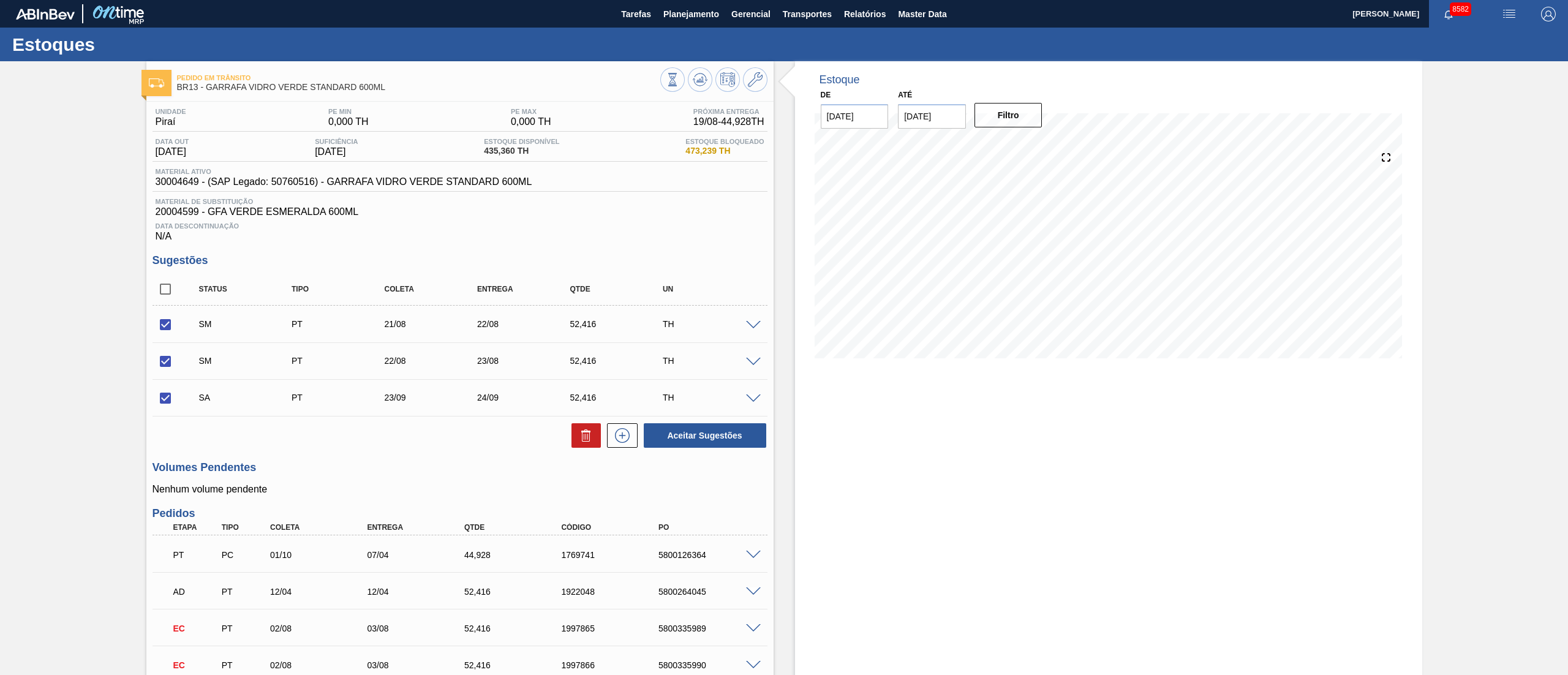
scroll to position [256, 0]
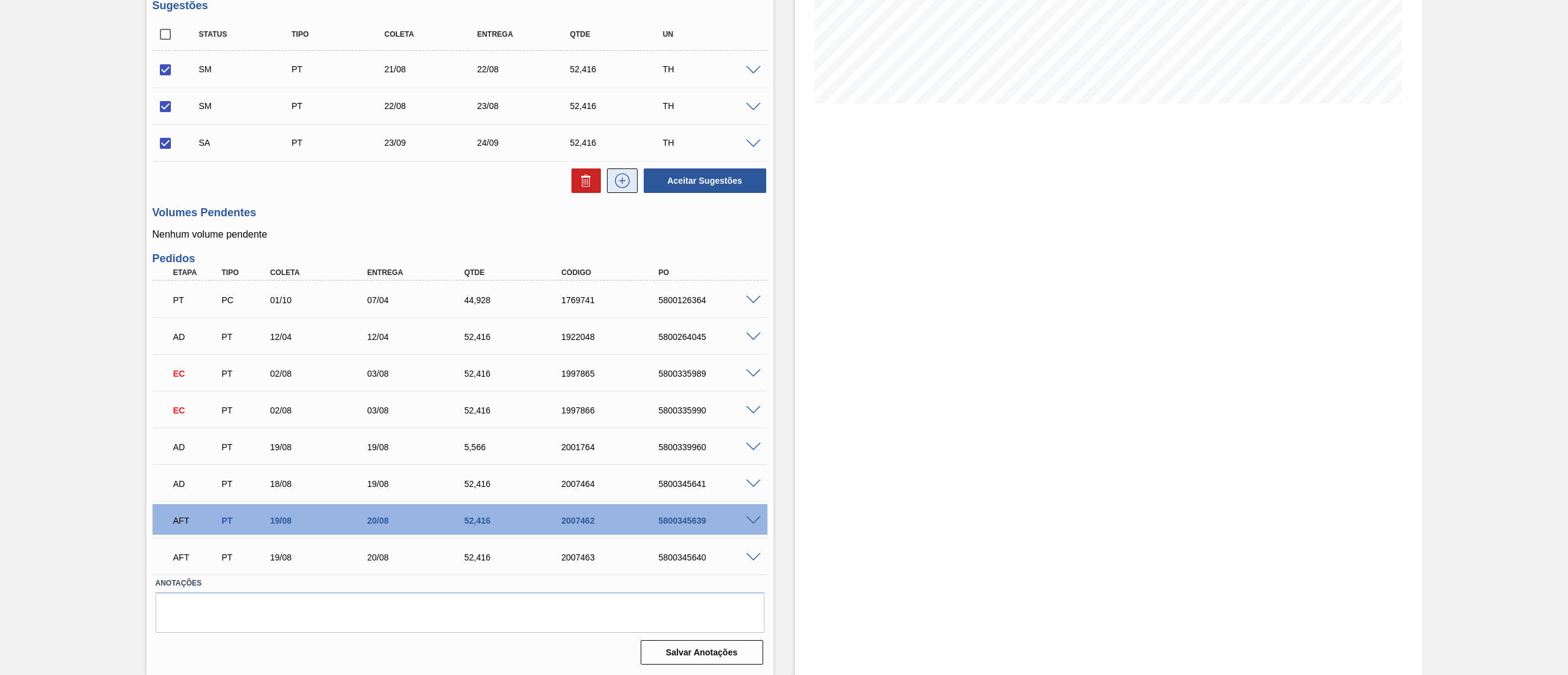
click at [622, 192] on button at bounding box center [622, 181] width 31 height 25
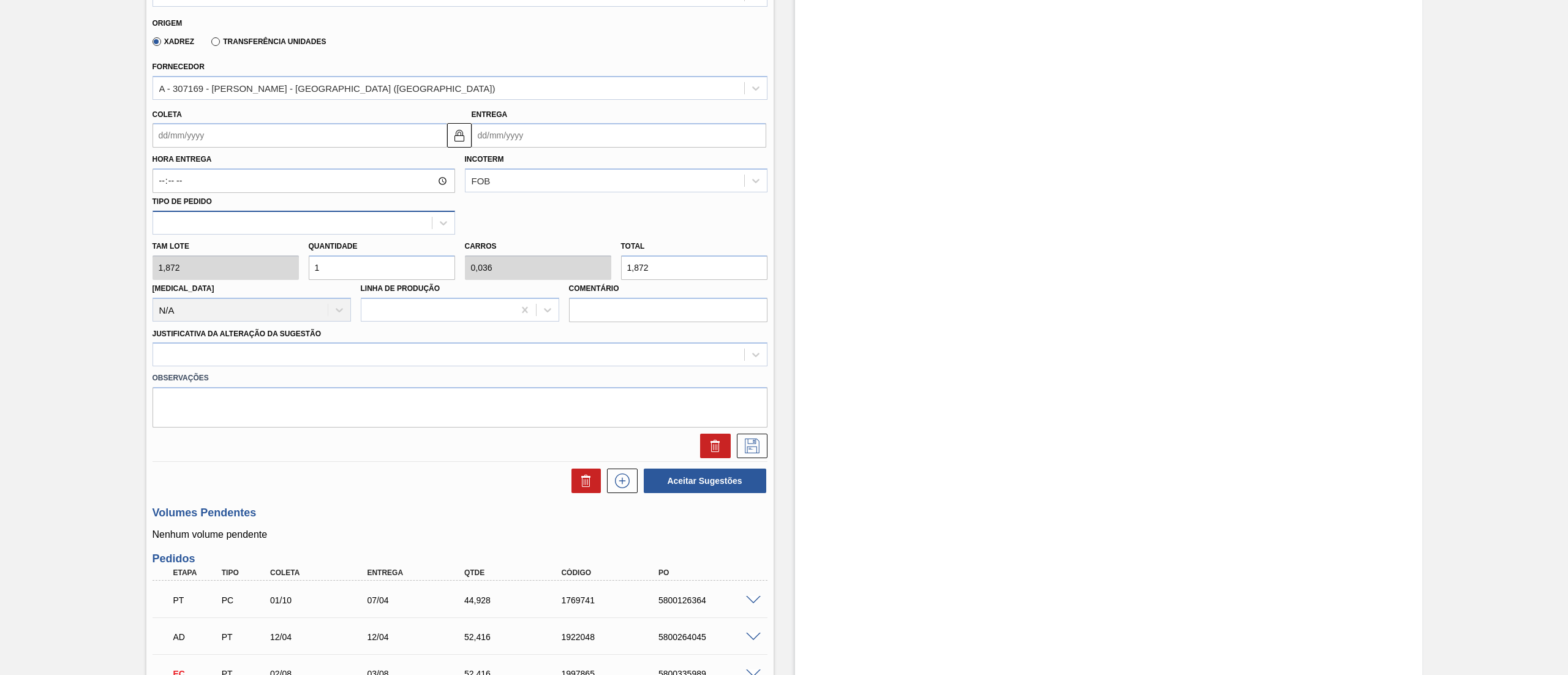
scroll to position [500, 0]
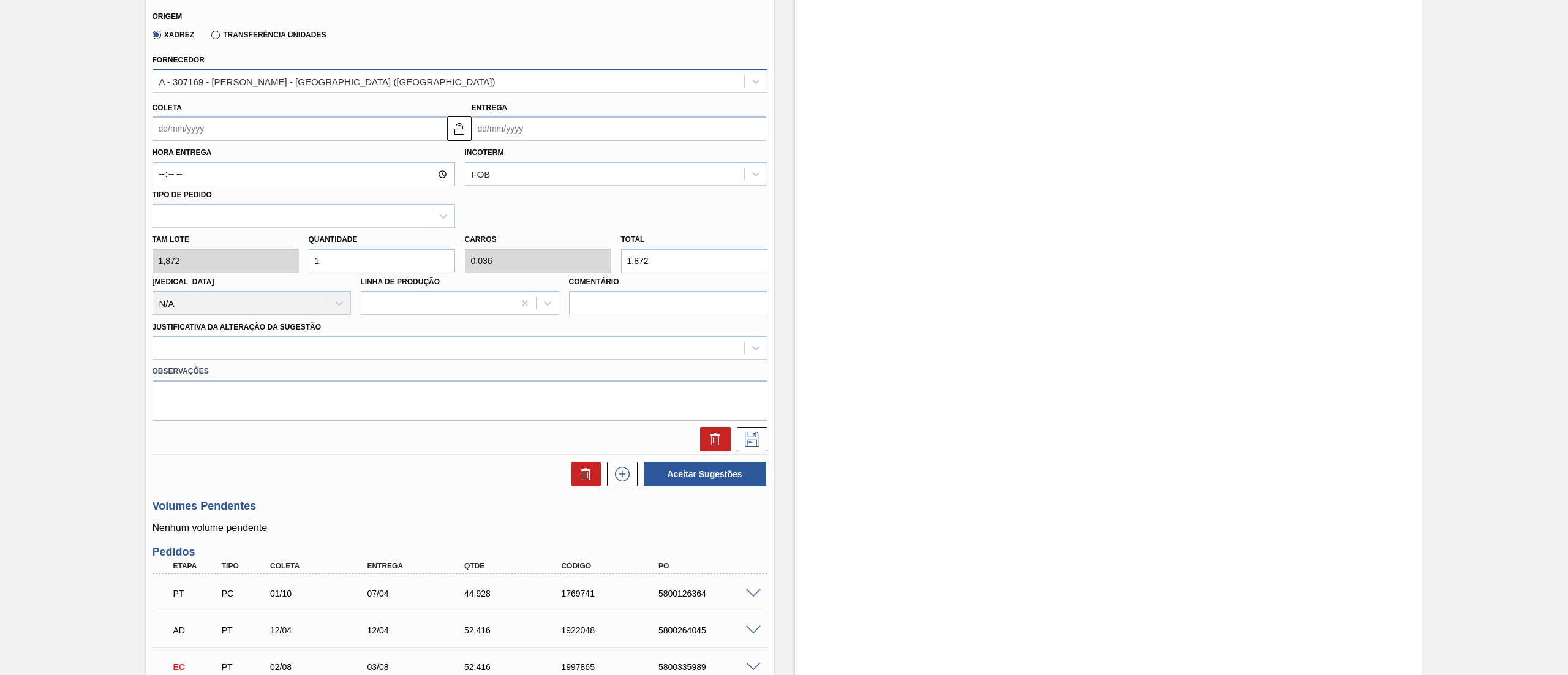
click at [216, 83] on div "A - 307169 - [PERSON_NAME] - [GEOGRAPHIC_DATA] ([GEOGRAPHIC_DATA])" at bounding box center [327, 81] width 336 height 10
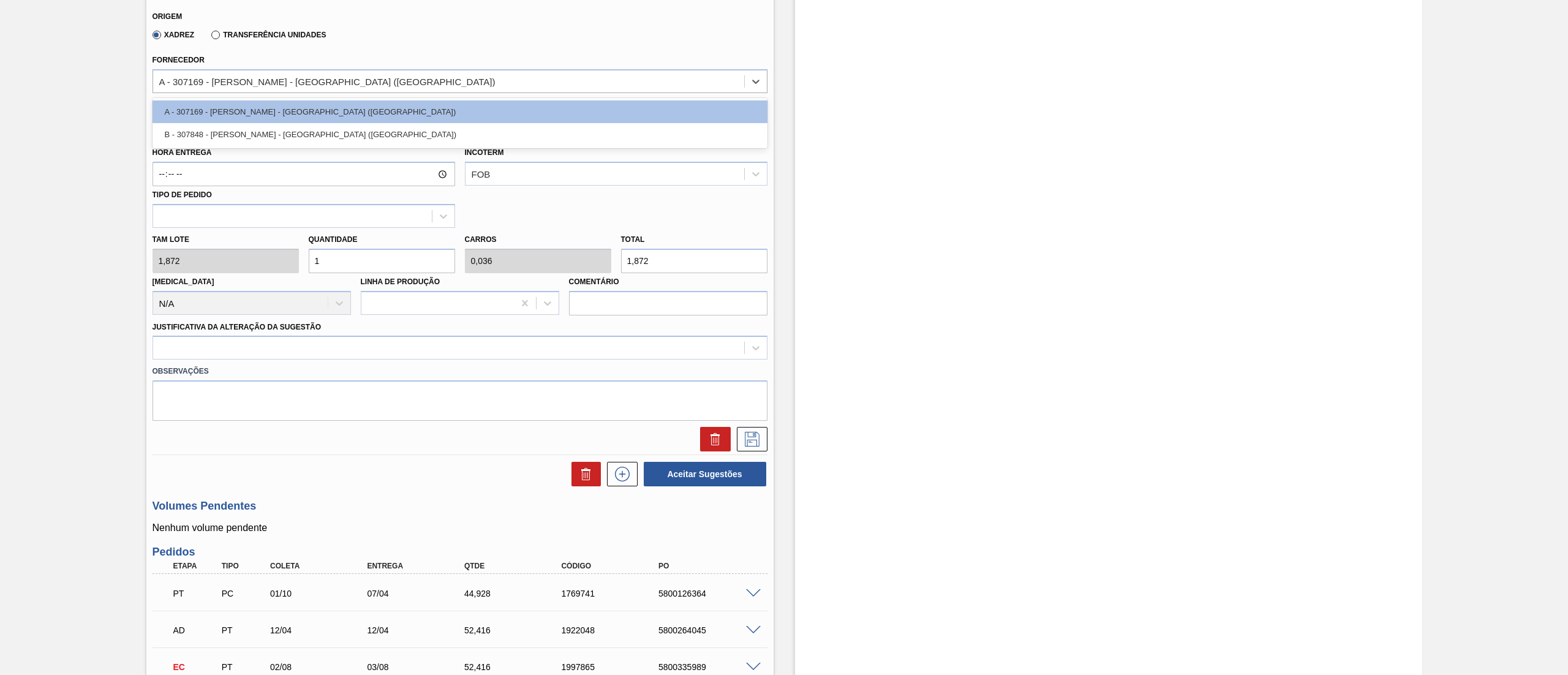
scroll to position [256, 0]
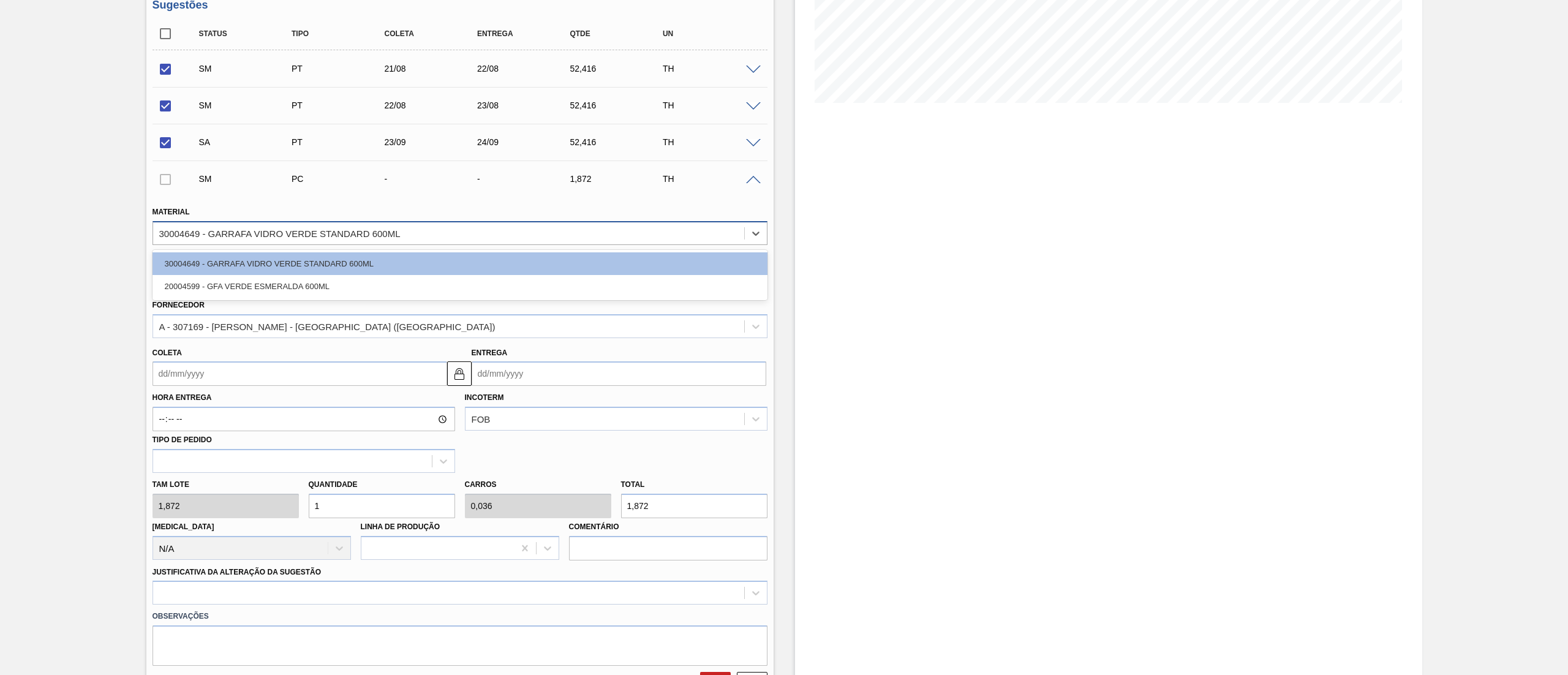
click at [233, 236] on div "30004649 - GARRAFA VIDRO VERDE STANDARD 600ML" at bounding box center [280, 233] width 241 height 10
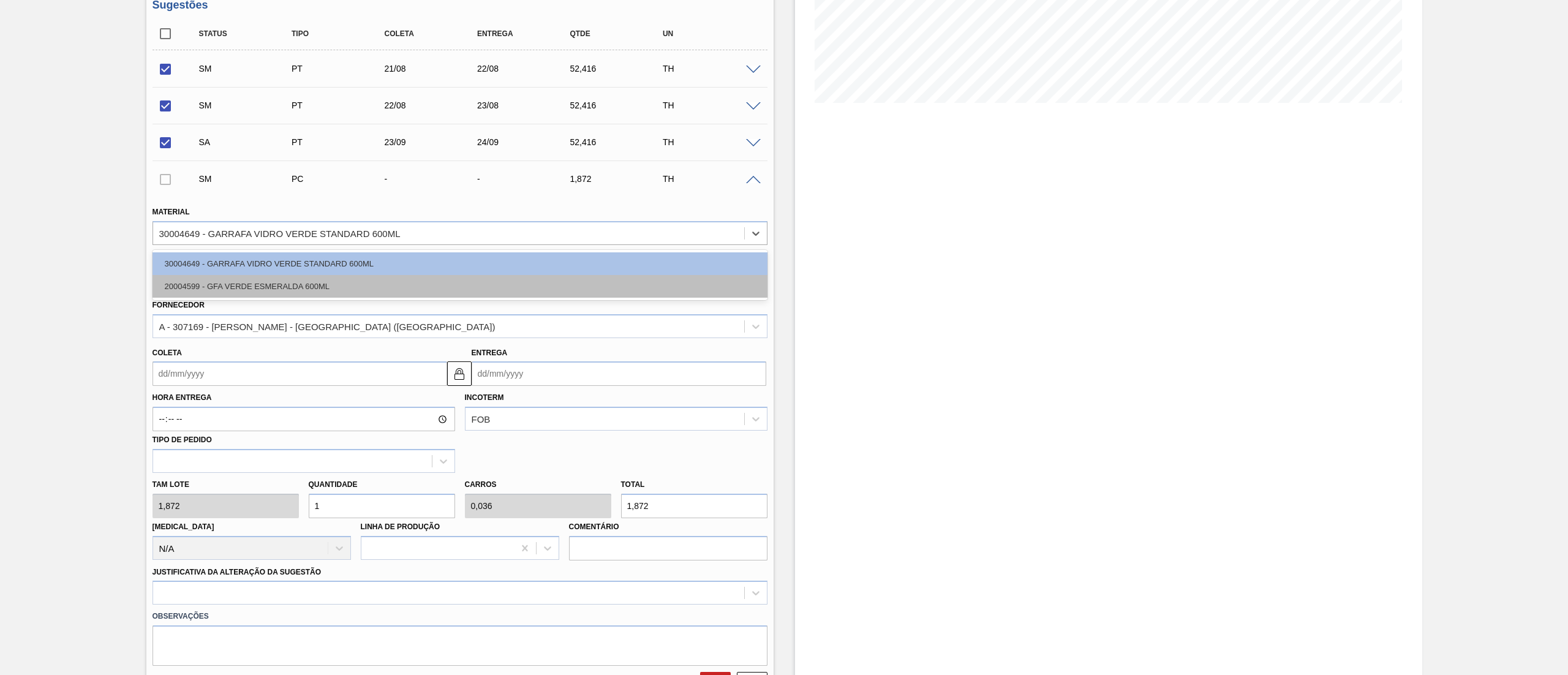
click at [216, 279] on div "20004599 - GFA VERDE ESMERALDA 600ML" at bounding box center [459, 287] width 615 height 23
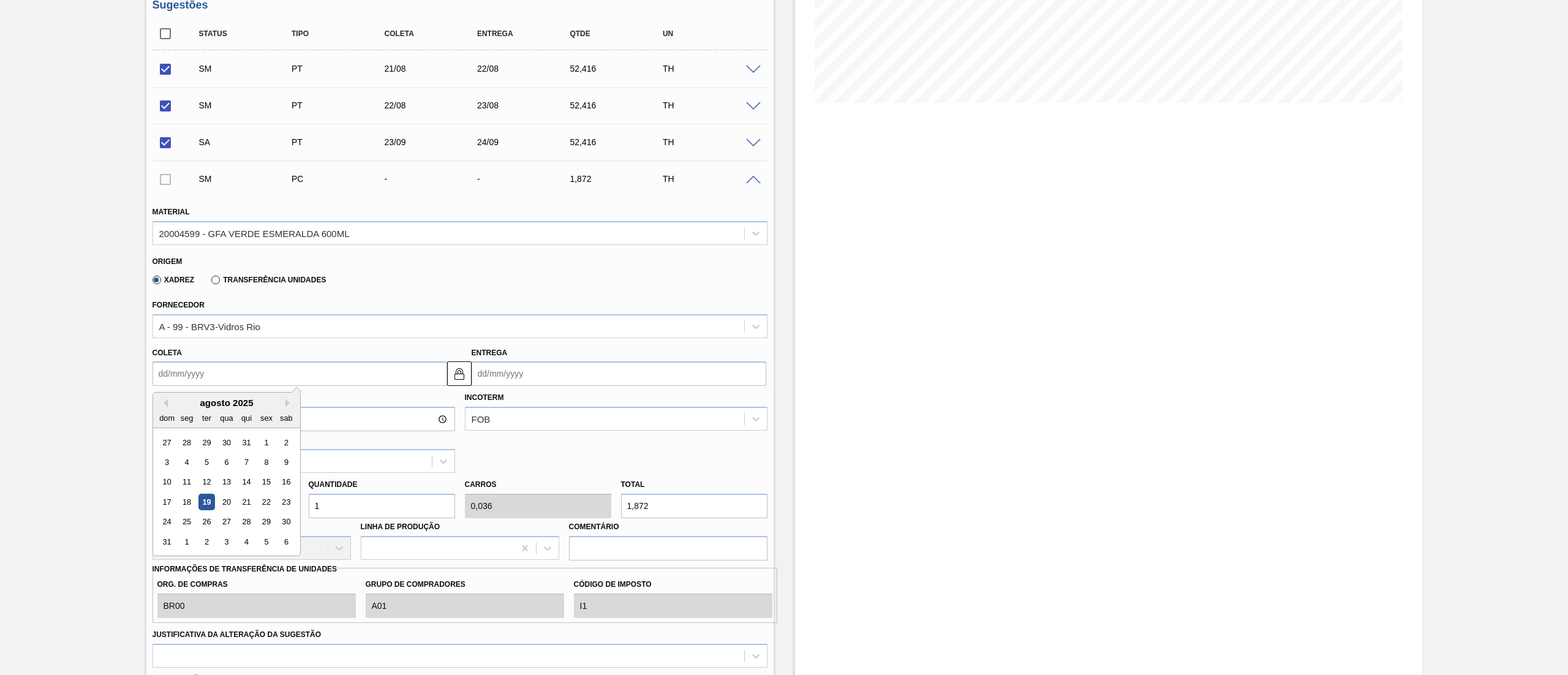
click at [221, 375] on input "Coleta" at bounding box center [299, 374] width 295 height 25
click at [263, 504] on div "22" at bounding box center [266, 501] width 16 height 16
type input "[DATE]"
click at [270, 382] on input "[DATE]" at bounding box center [299, 374] width 295 height 25
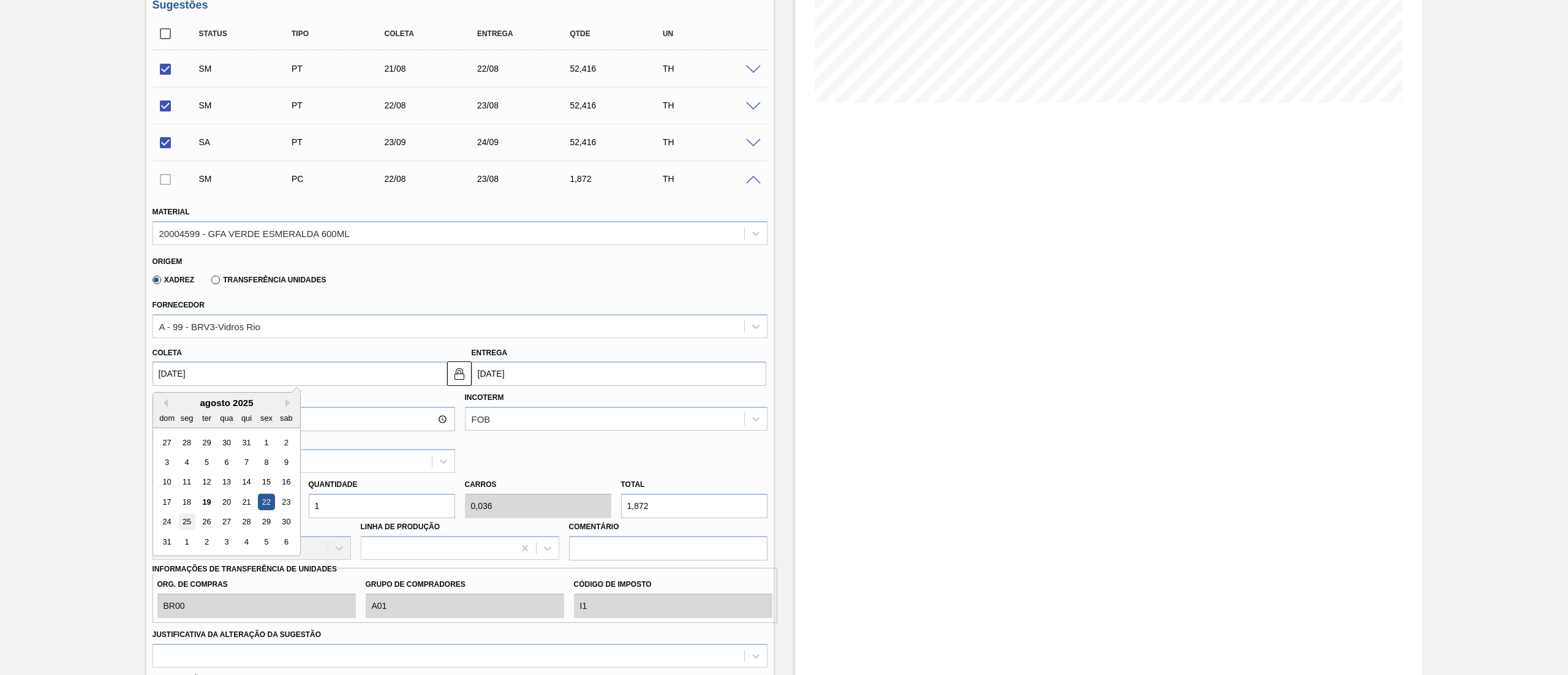
click at [182, 529] on div "25" at bounding box center [186, 522] width 16 height 16
type input "[DATE]"
click at [248, 385] on input "[DATE]" at bounding box center [299, 374] width 295 height 25
click at [288, 500] on div "23" at bounding box center [285, 501] width 16 height 16
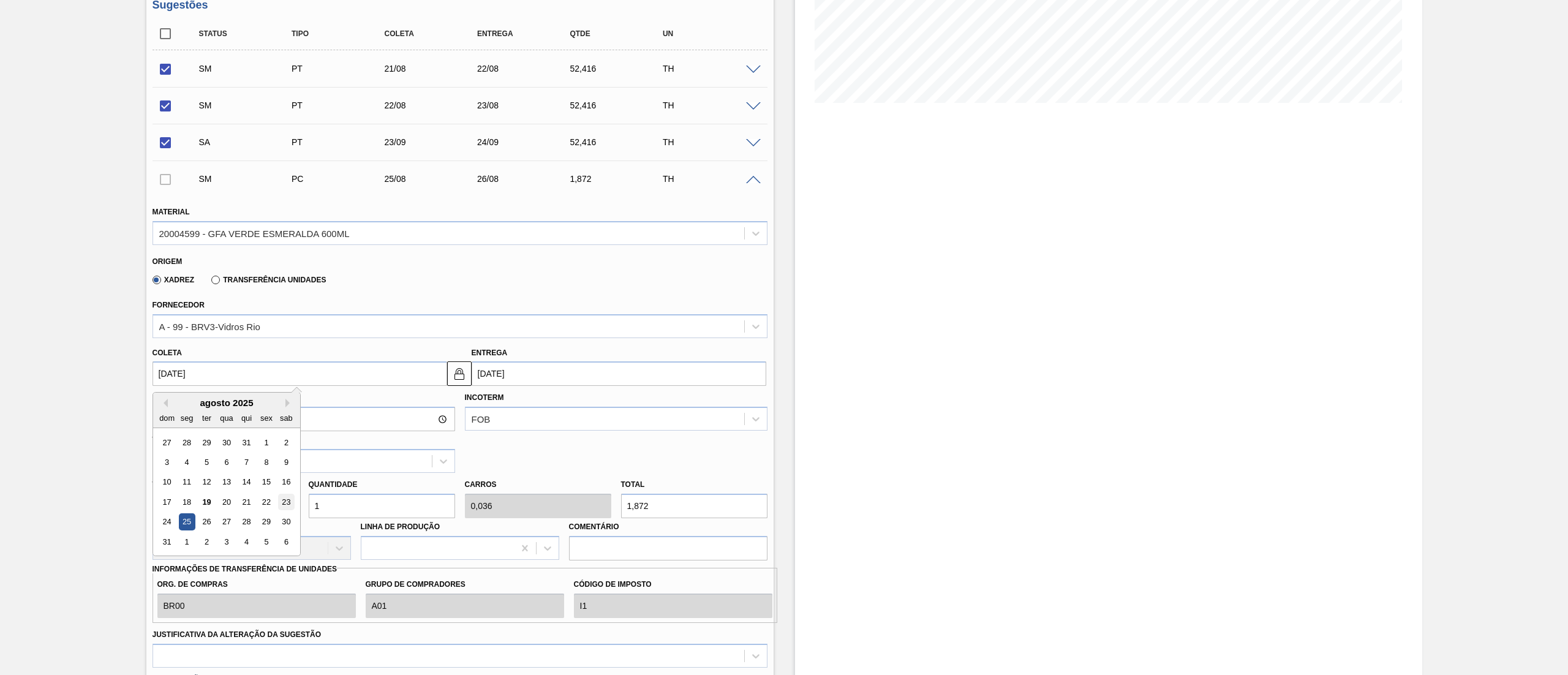
type input "[DATE]"
click at [224, 507] on div "[PERSON_NAME] 1,872 Quantidade 1 Carros 0,036 Total 1,872 [MEDICAL_DATA] N/A Li…" at bounding box center [460, 517] width 625 height 87
type input "5"
type input "0,179"
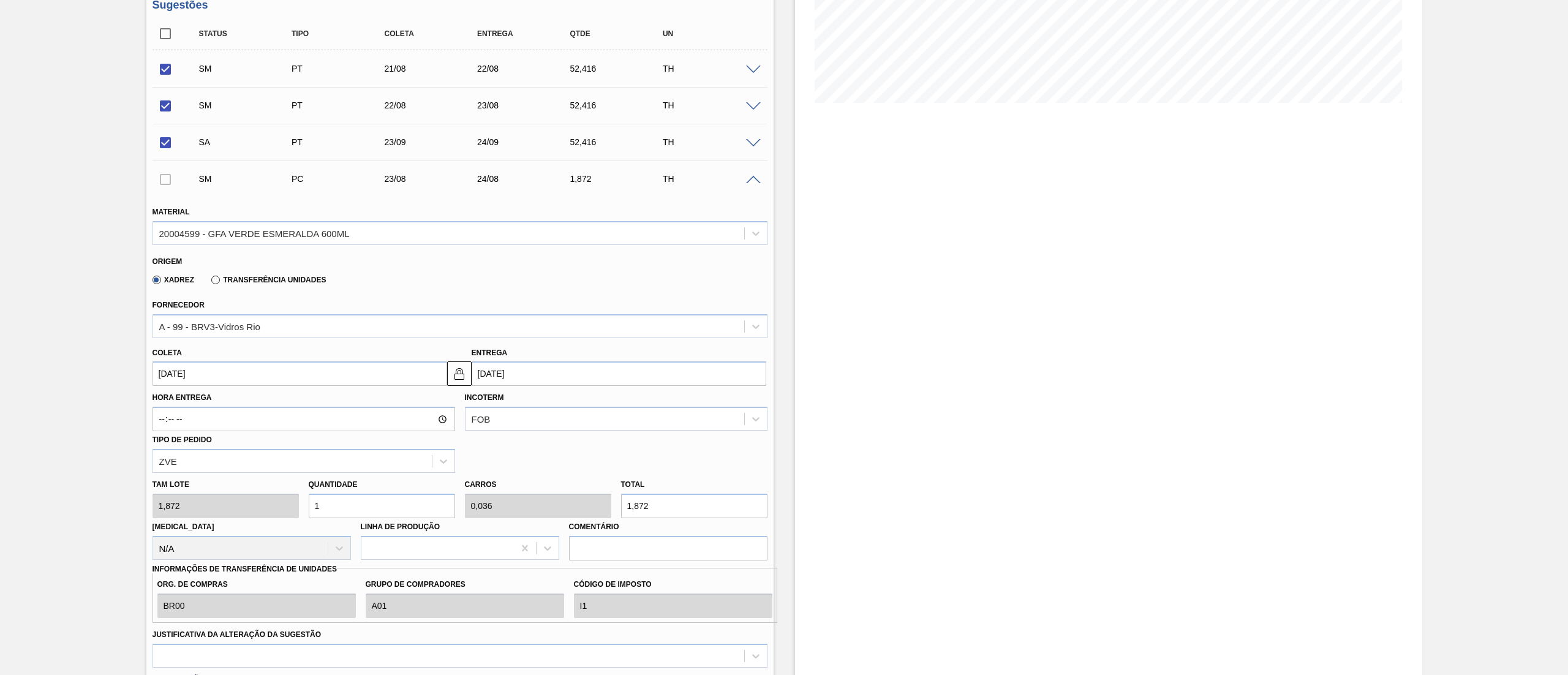
type input "9,36"
type input "56"
type input "2"
type input "104,832"
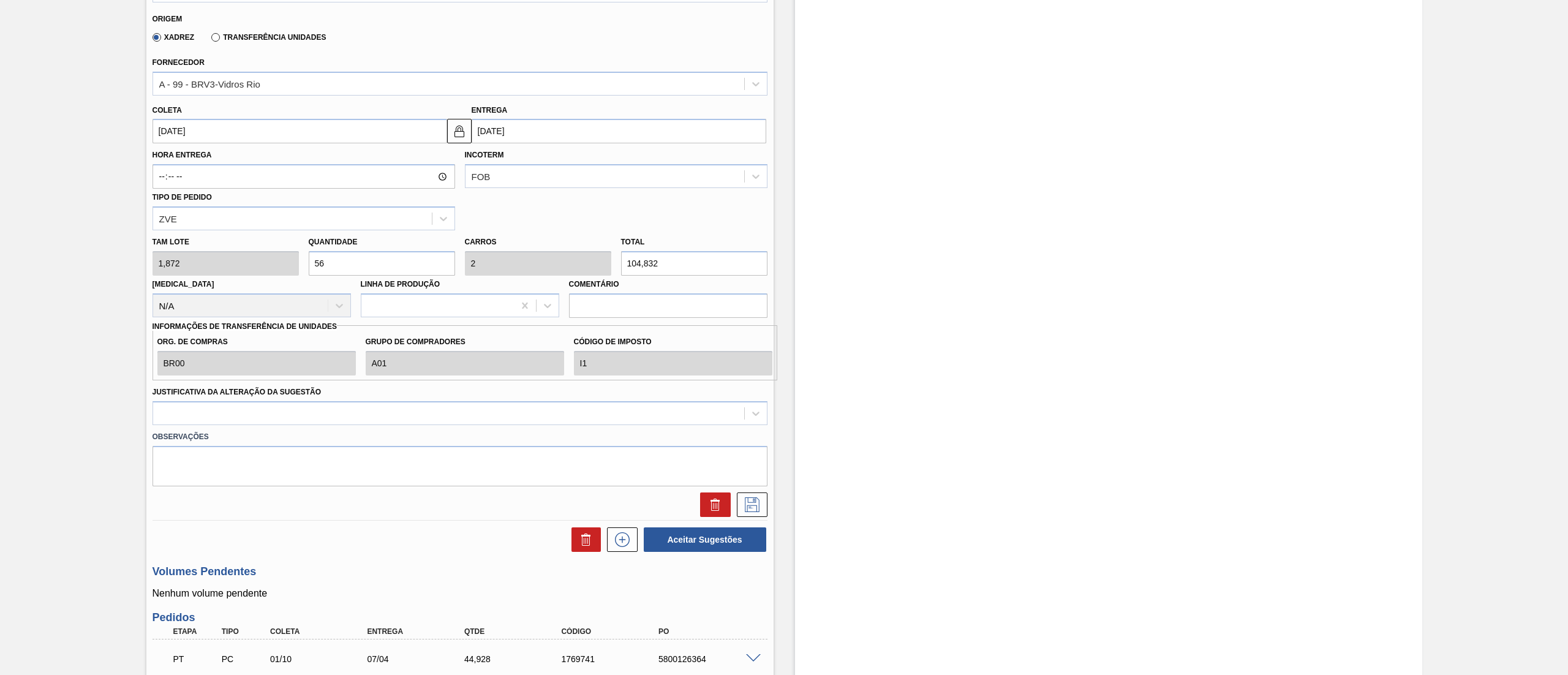
scroll to position [500, 0]
type input "56"
click at [361, 407] on div at bounding box center [448, 411] width 591 height 18
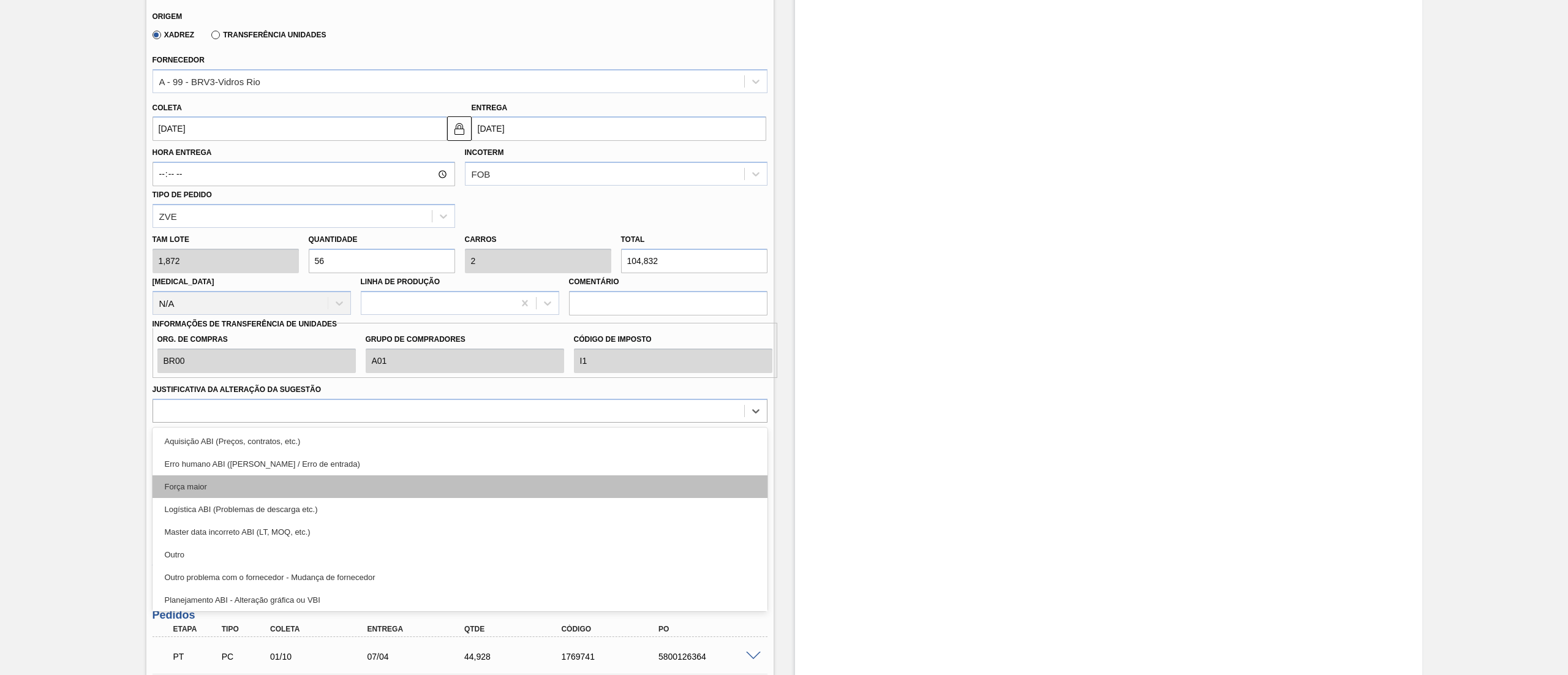
click at [272, 489] on div "Força maior" at bounding box center [459, 487] width 615 height 23
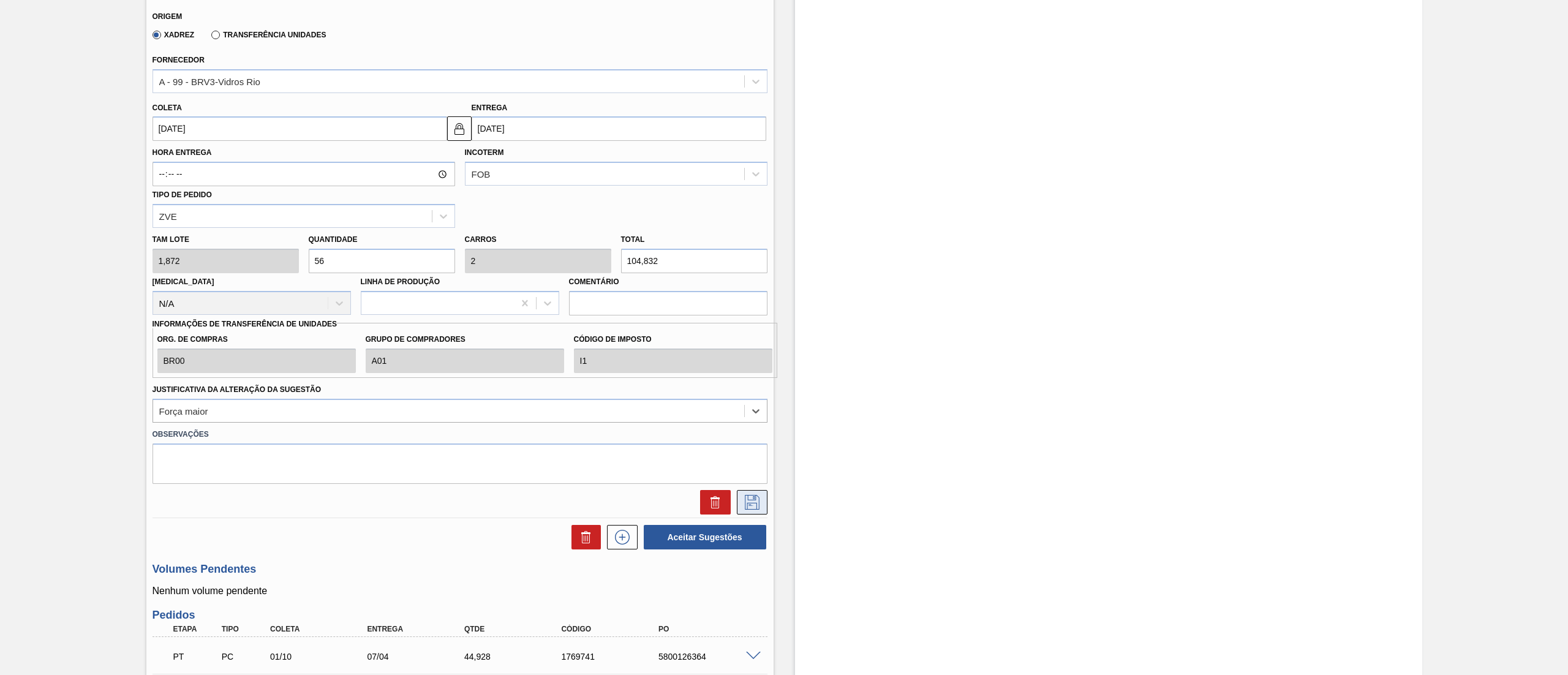
click at [764, 501] on button at bounding box center [752, 502] width 31 height 25
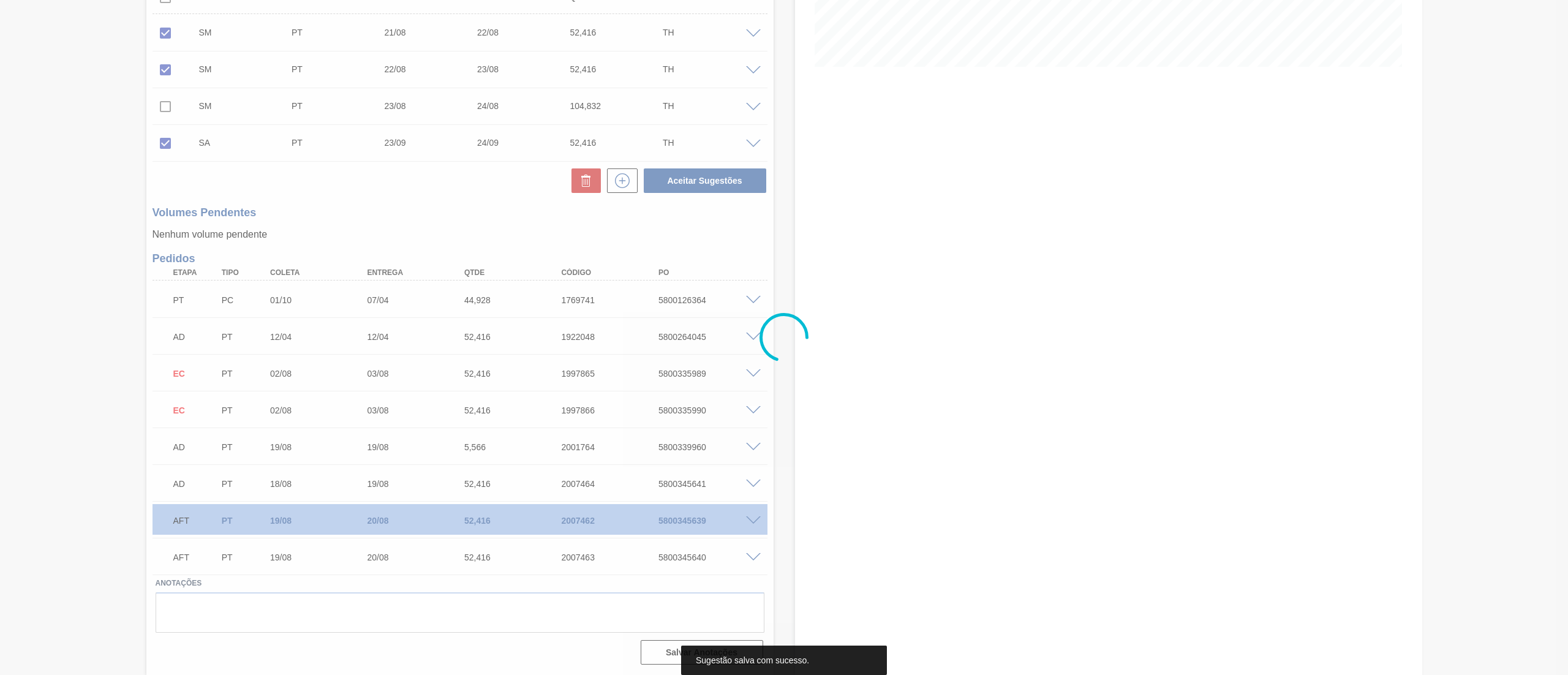
scroll to position [293, 0]
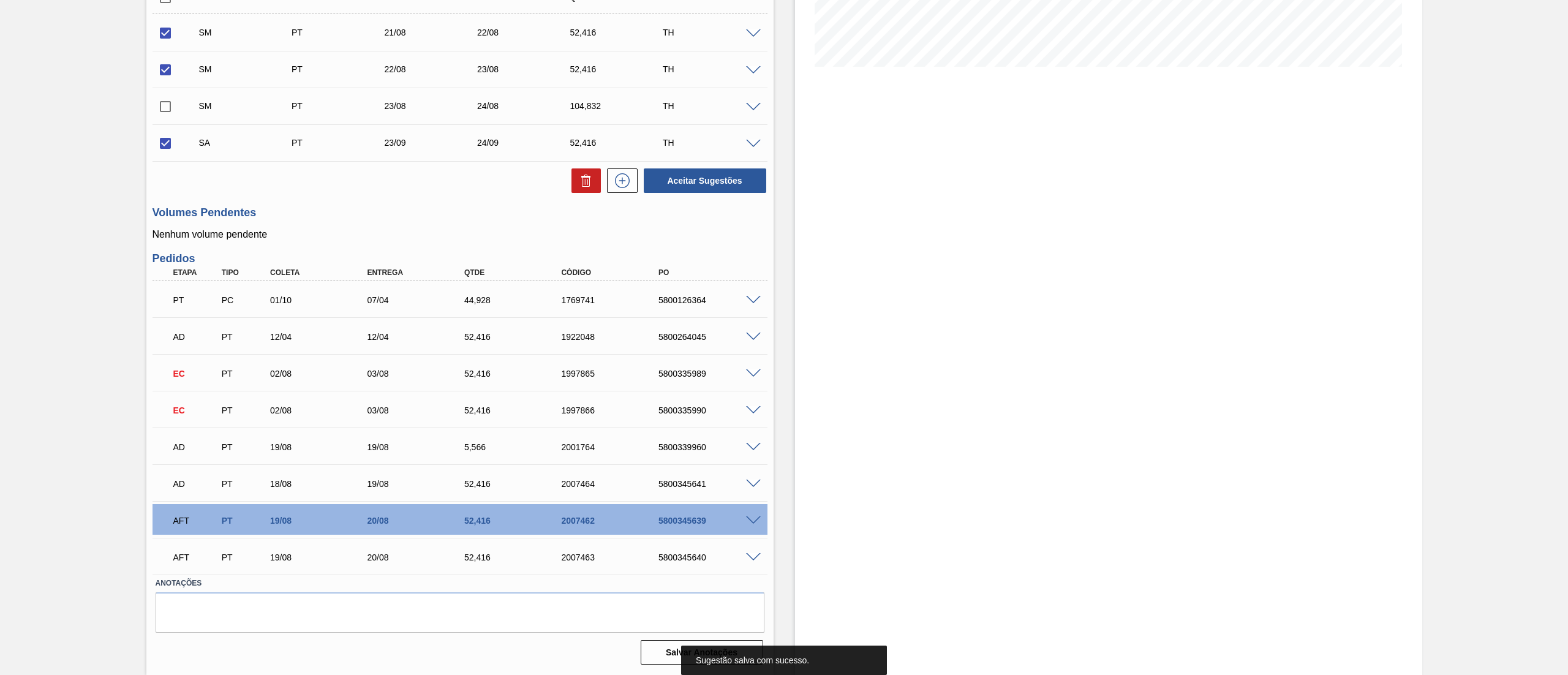
click at [162, 111] on input "checkbox" at bounding box center [165, 107] width 26 height 26
checkbox input "true"
click at [757, 70] on span at bounding box center [752, 70] width 15 height 9
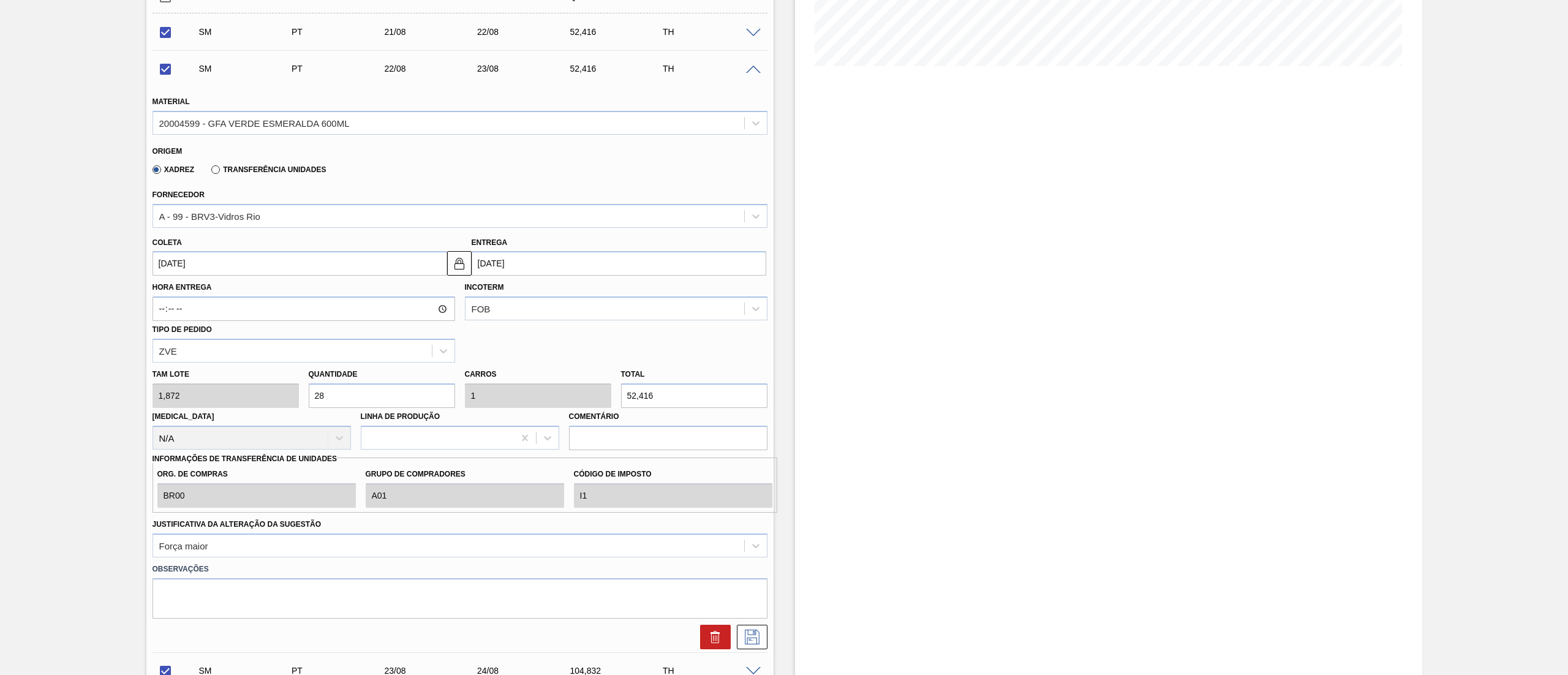
click at [750, 32] on span at bounding box center [752, 33] width 15 height 9
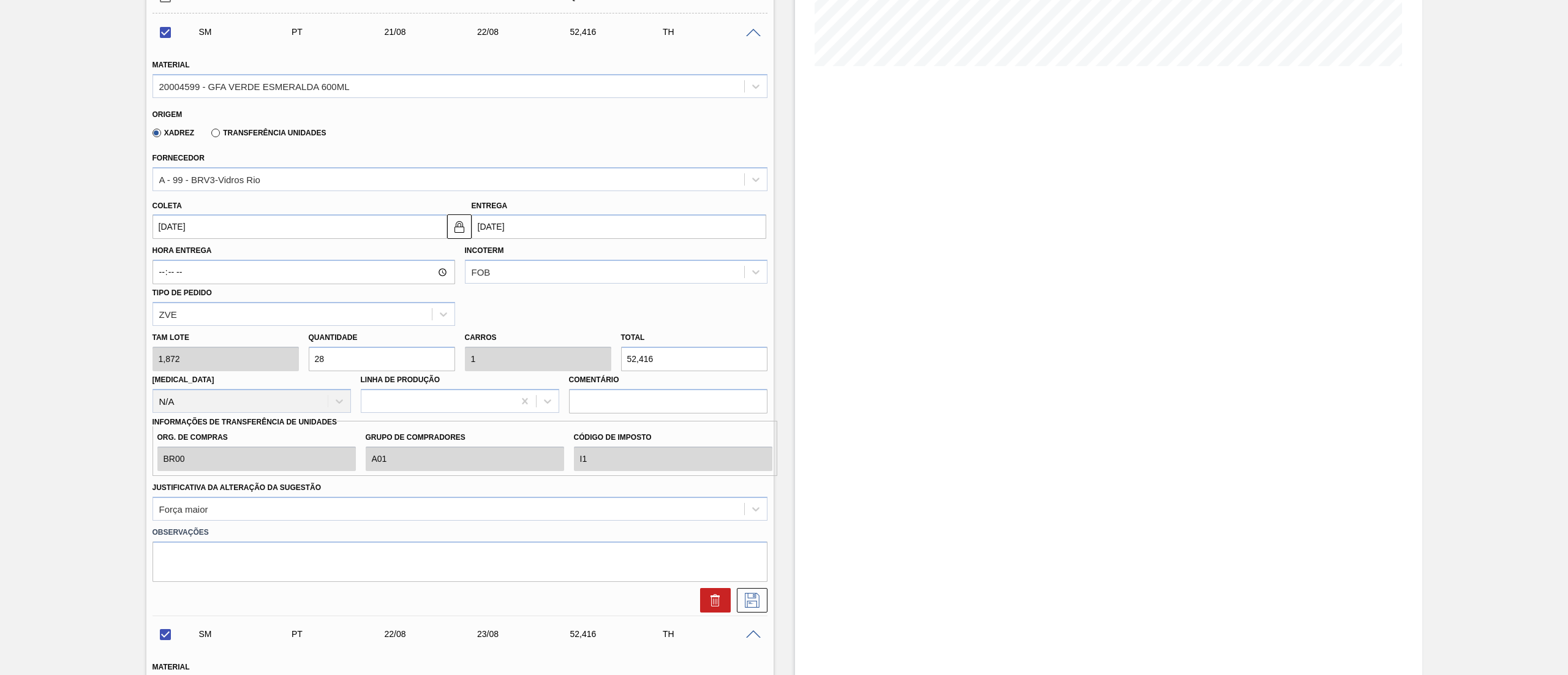
click at [746, 32] on span at bounding box center [752, 33] width 15 height 9
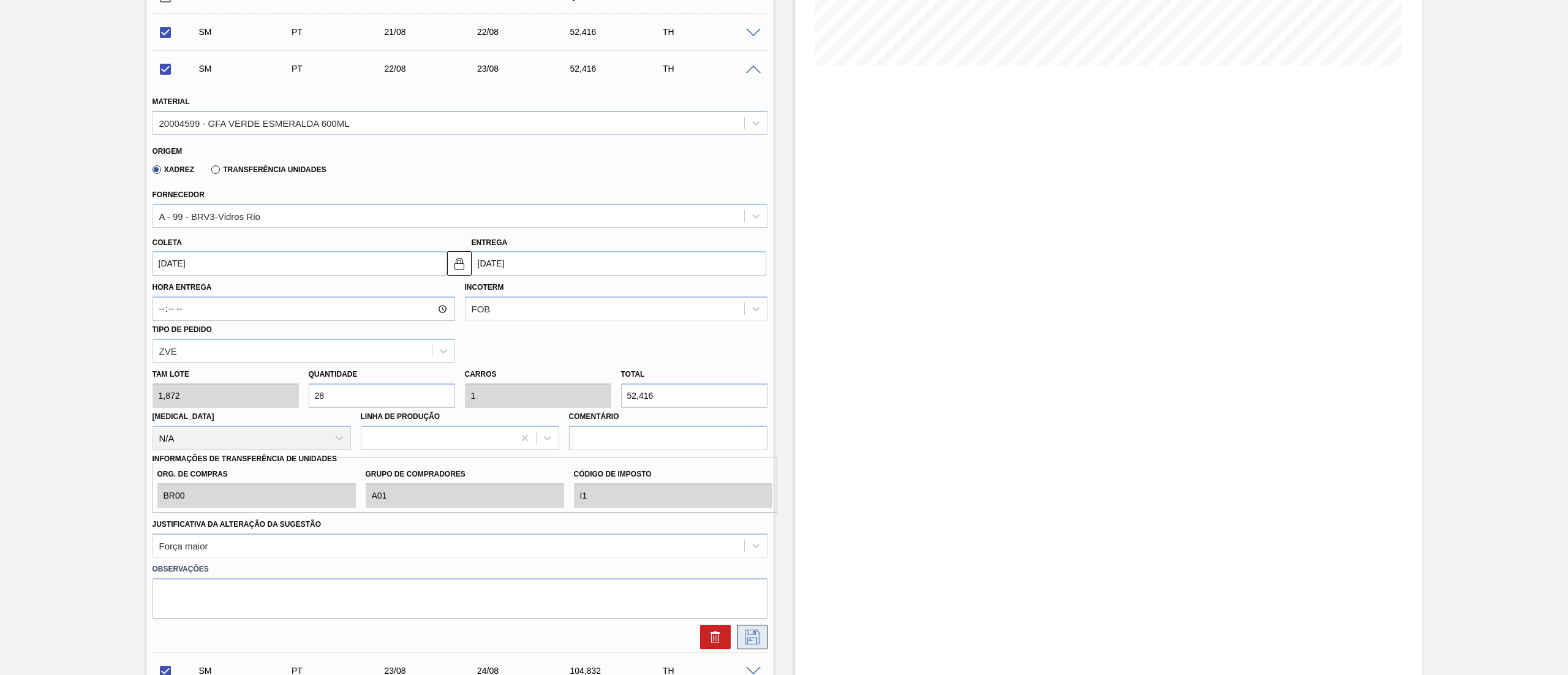
click at [740, 642] on button at bounding box center [752, 637] width 31 height 25
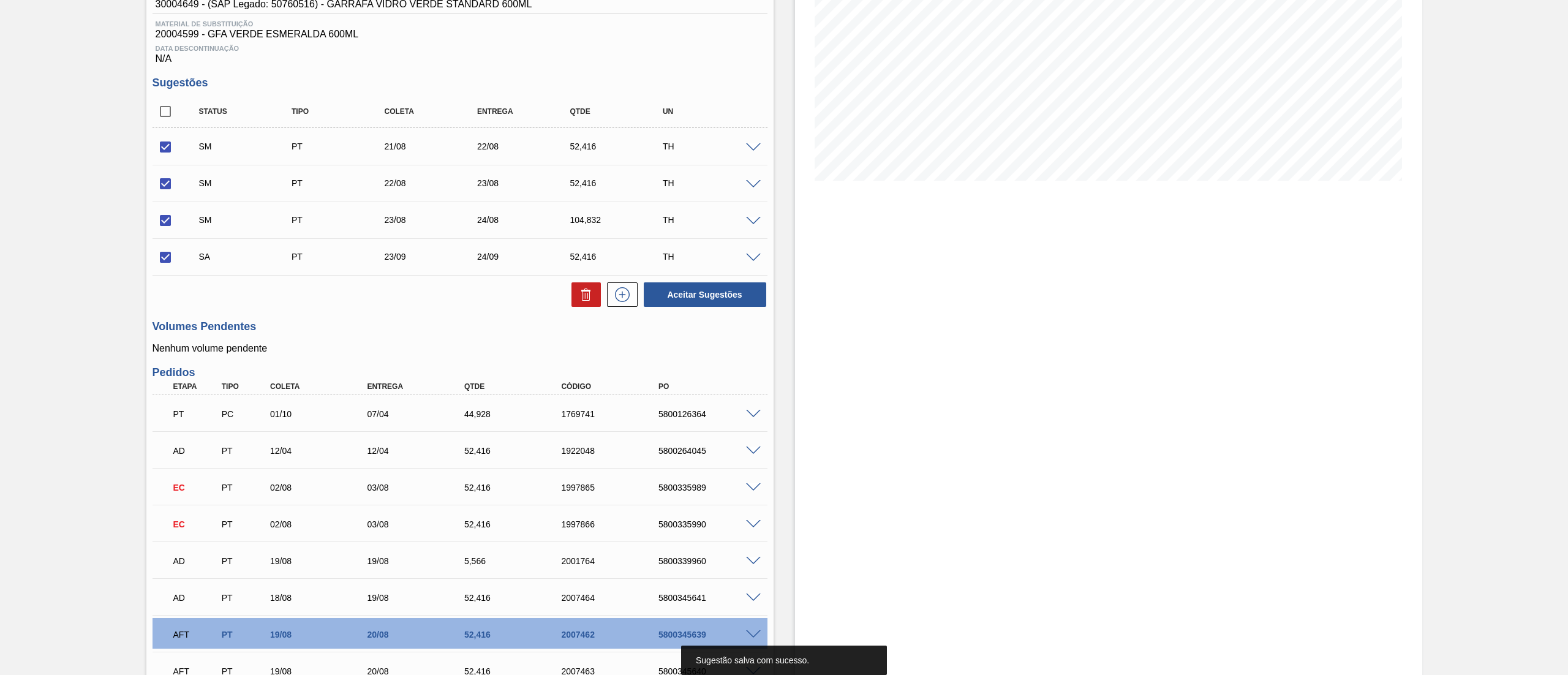
scroll to position [0, 0]
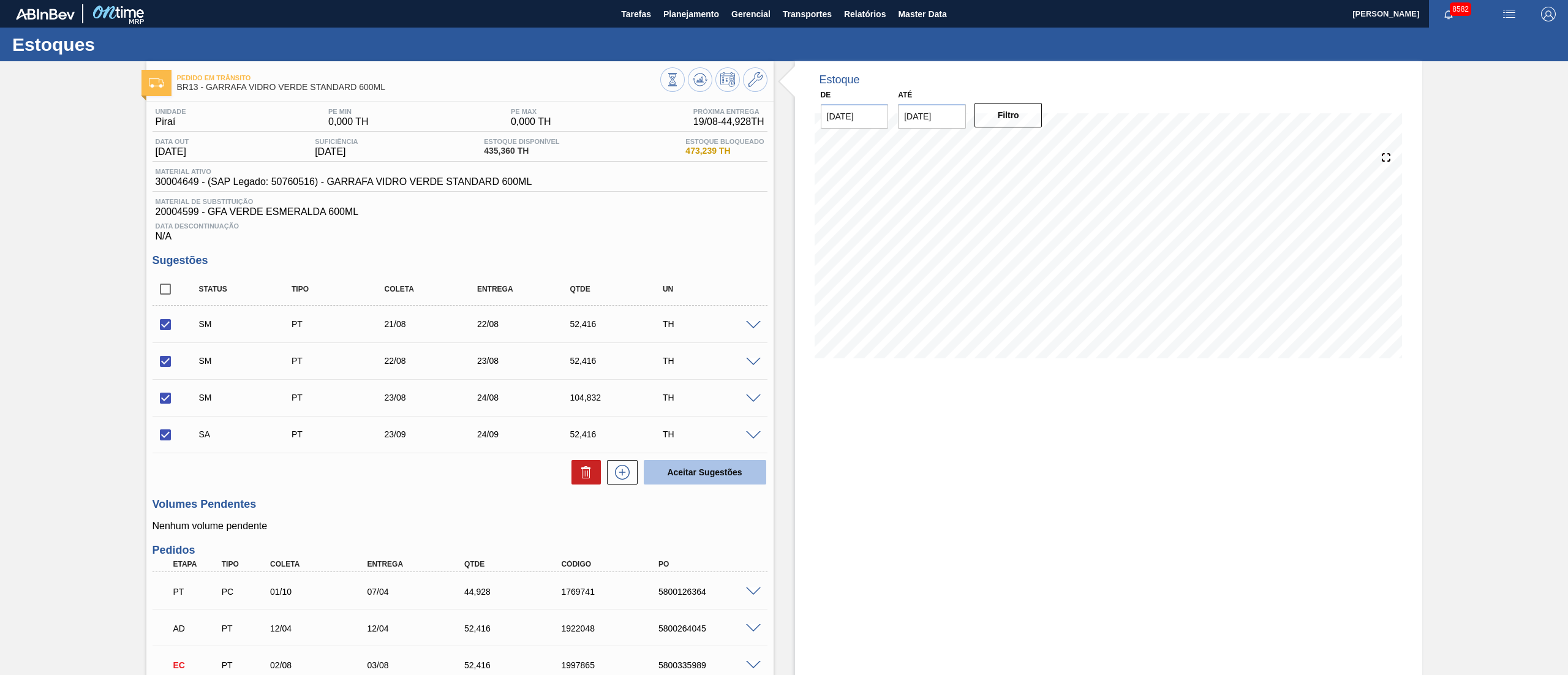
click at [688, 477] on button "Aceitar Sugestões" at bounding box center [704, 472] width 122 height 25
checkbox input "false"
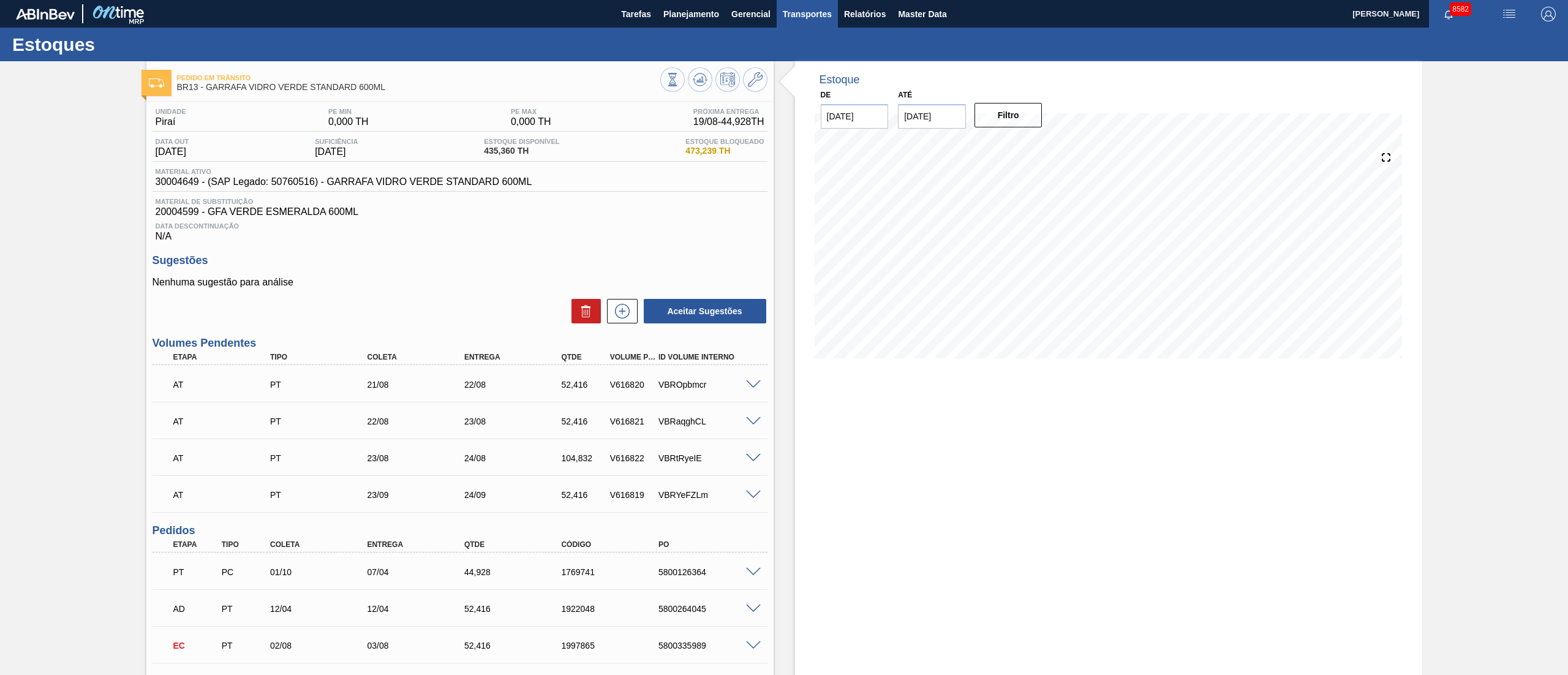
click at [812, 5] on button "Transportes" at bounding box center [807, 14] width 62 height 27
click at [794, 61] on li "Otimização de Carga" at bounding box center [806, 61] width 100 height 20
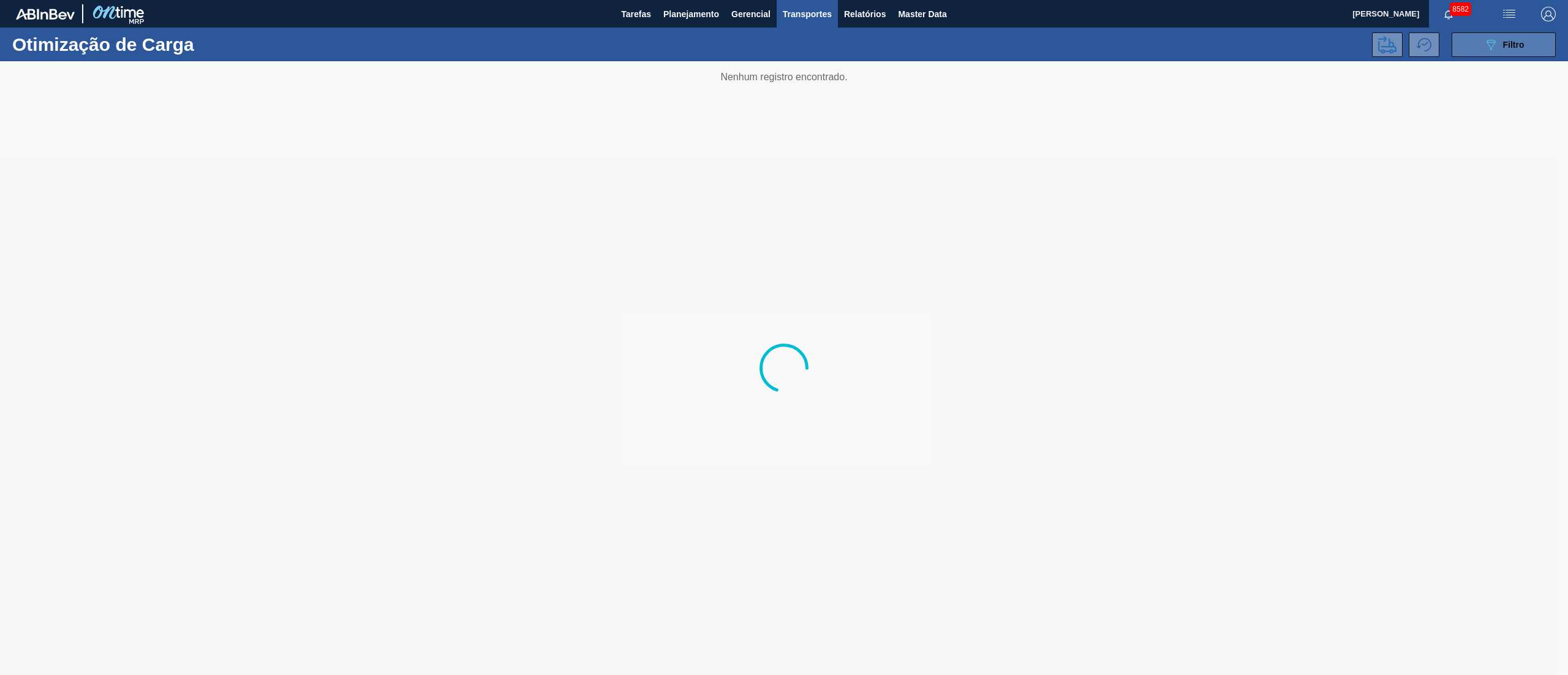
click at [1480, 44] on button "089F7B8B-B2A5-4AFE-B5C0-19BA573D28AC Filtro" at bounding box center [1503, 44] width 104 height 25
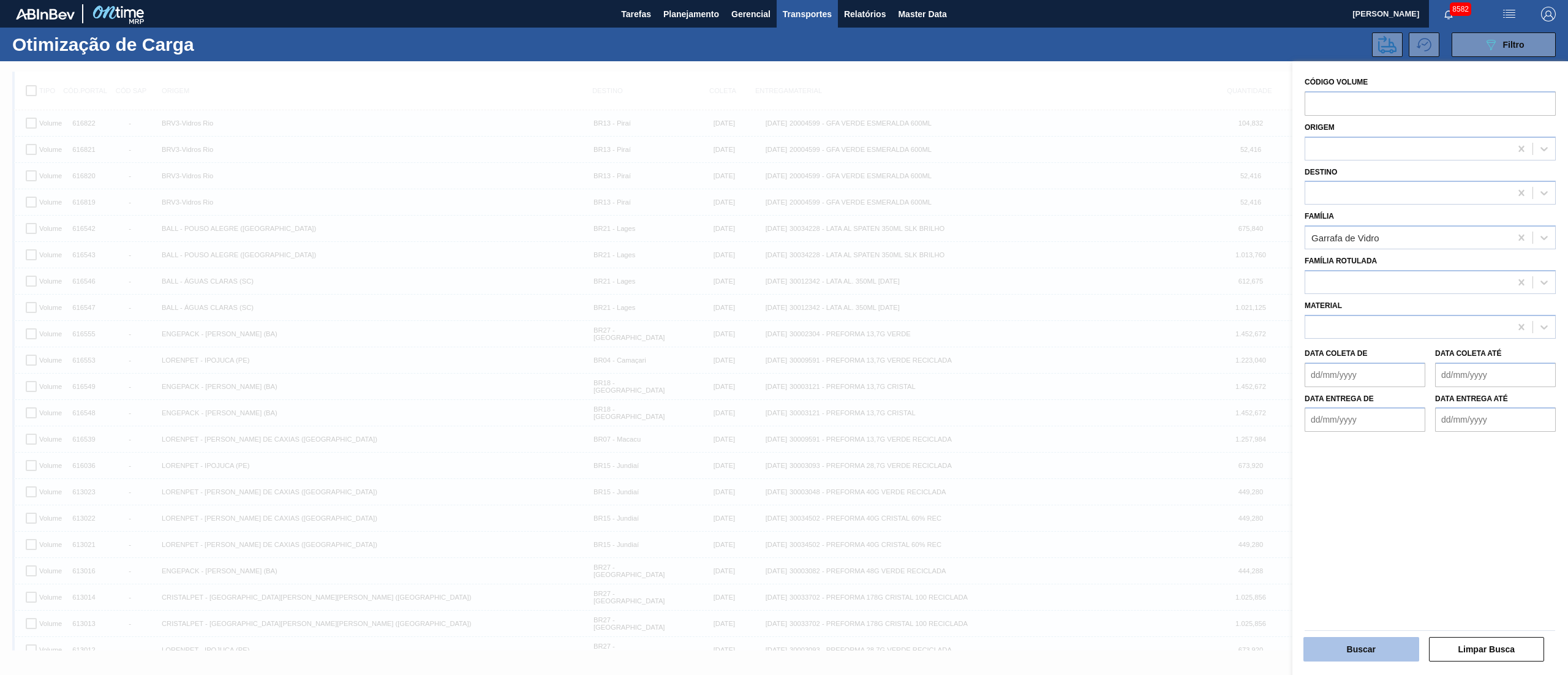
click at [1362, 644] on button "Buscar" at bounding box center [1360, 649] width 115 height 25
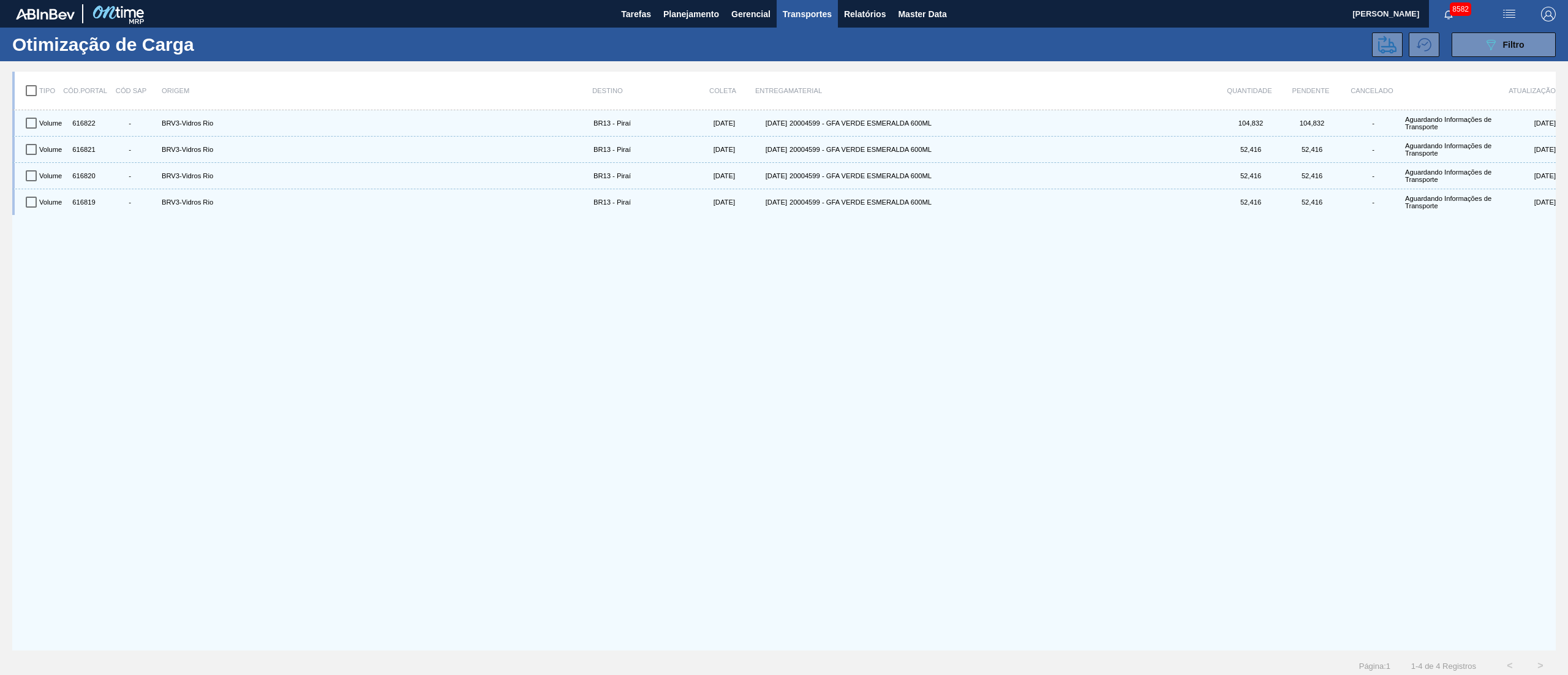
click at [29, 92] on input "checkbox" at bounding box center [31, 91] width 26 height 26
checkbox input "true"
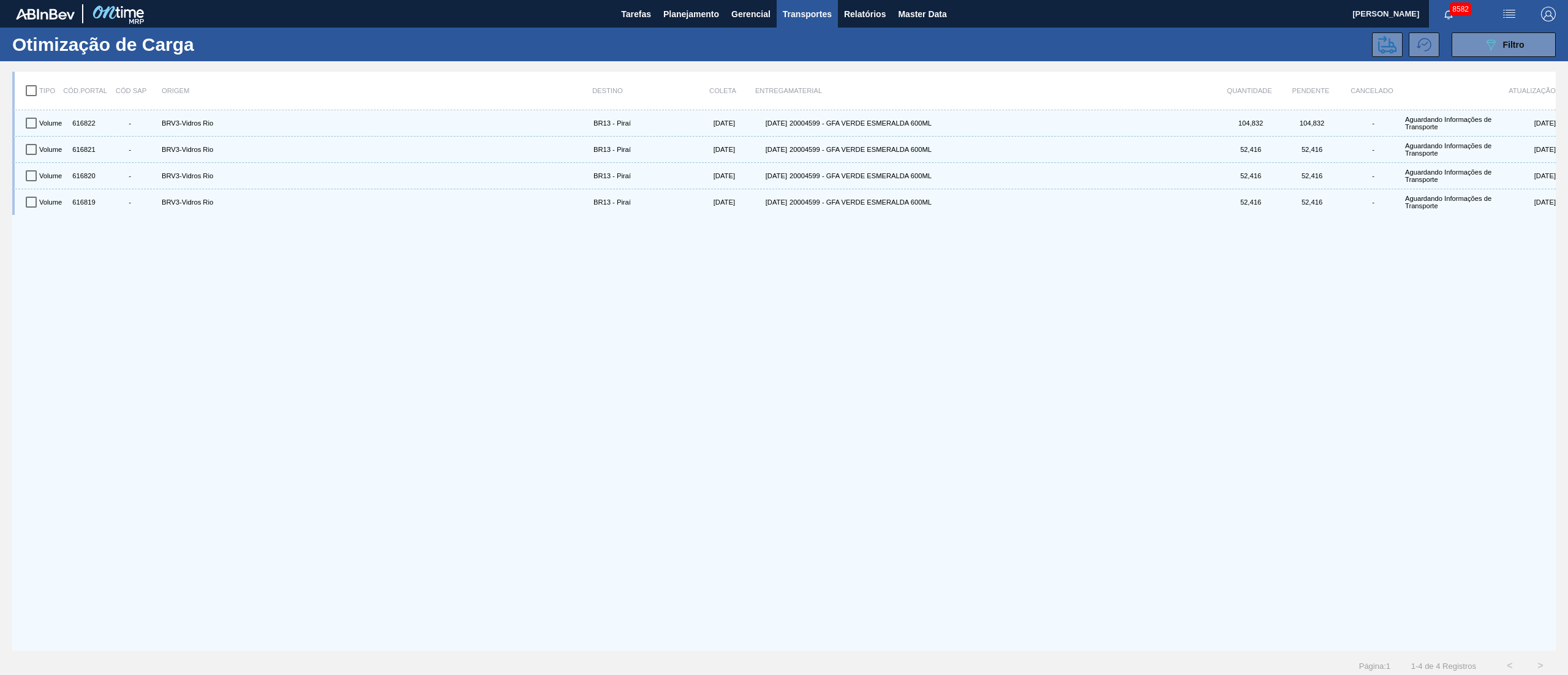
checkbox input "true"
click at [1382, 44] on icon at bounding box center [1387, 44] width 18 height 18
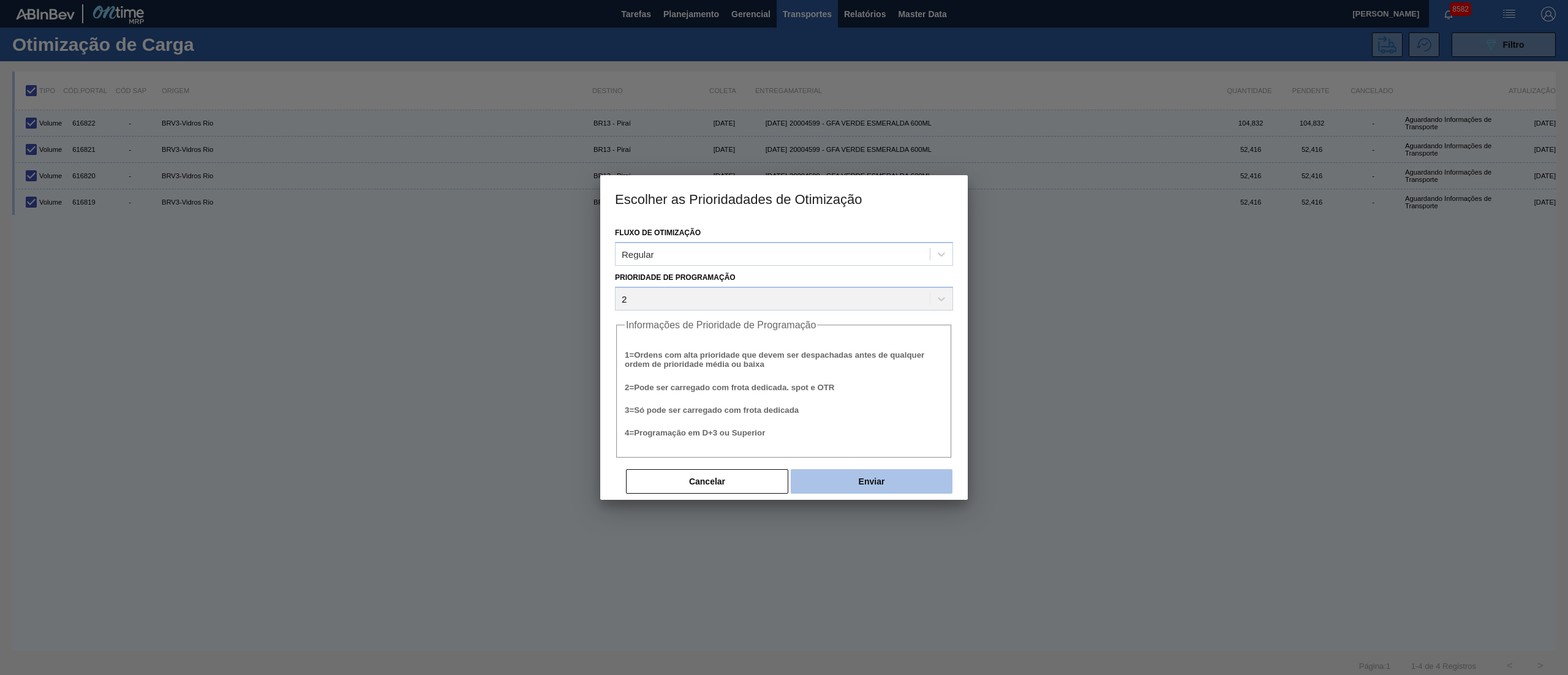
click at [864, 485] on button "Enviar" at bounding box center [871, 482] width 162 height 25
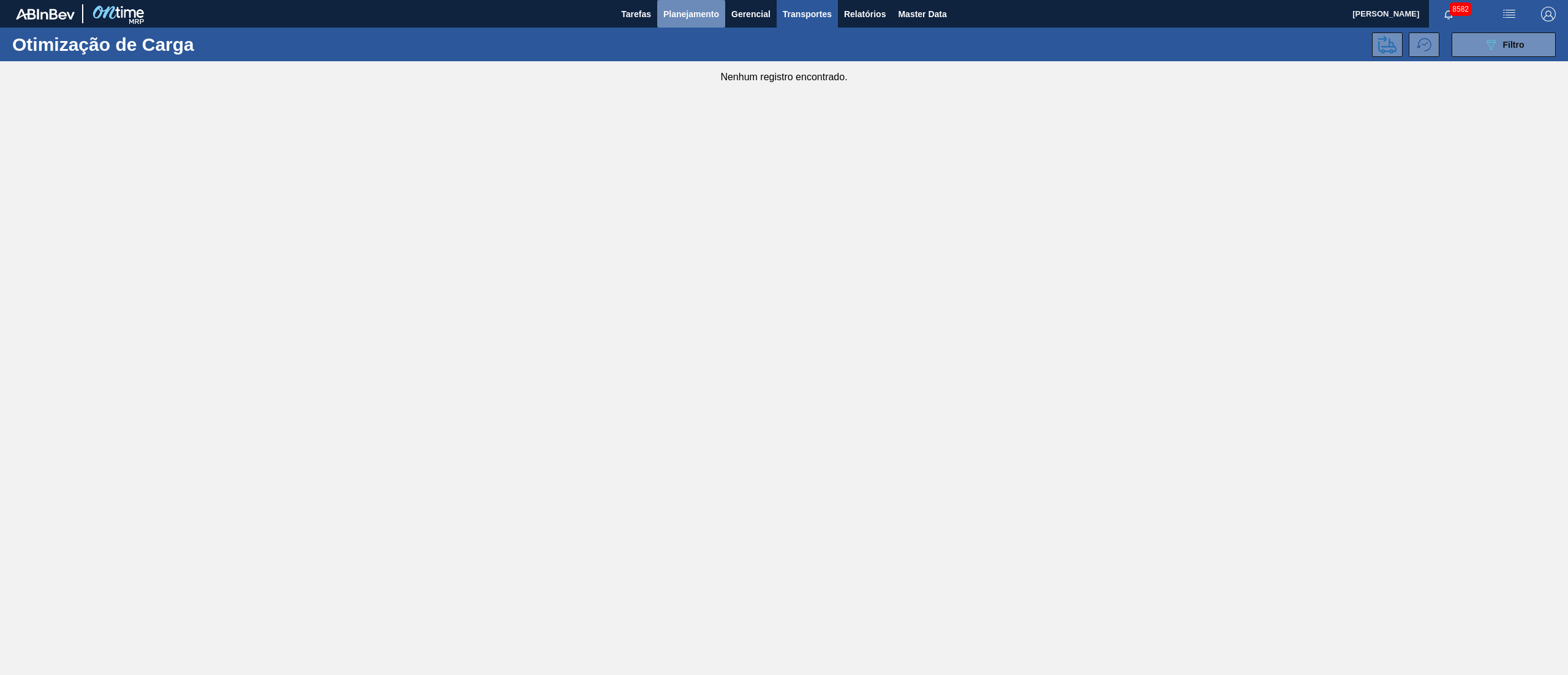
click at [676, 19] on span "Planejamento" at bounding box center [691, 14] width 56 height 15
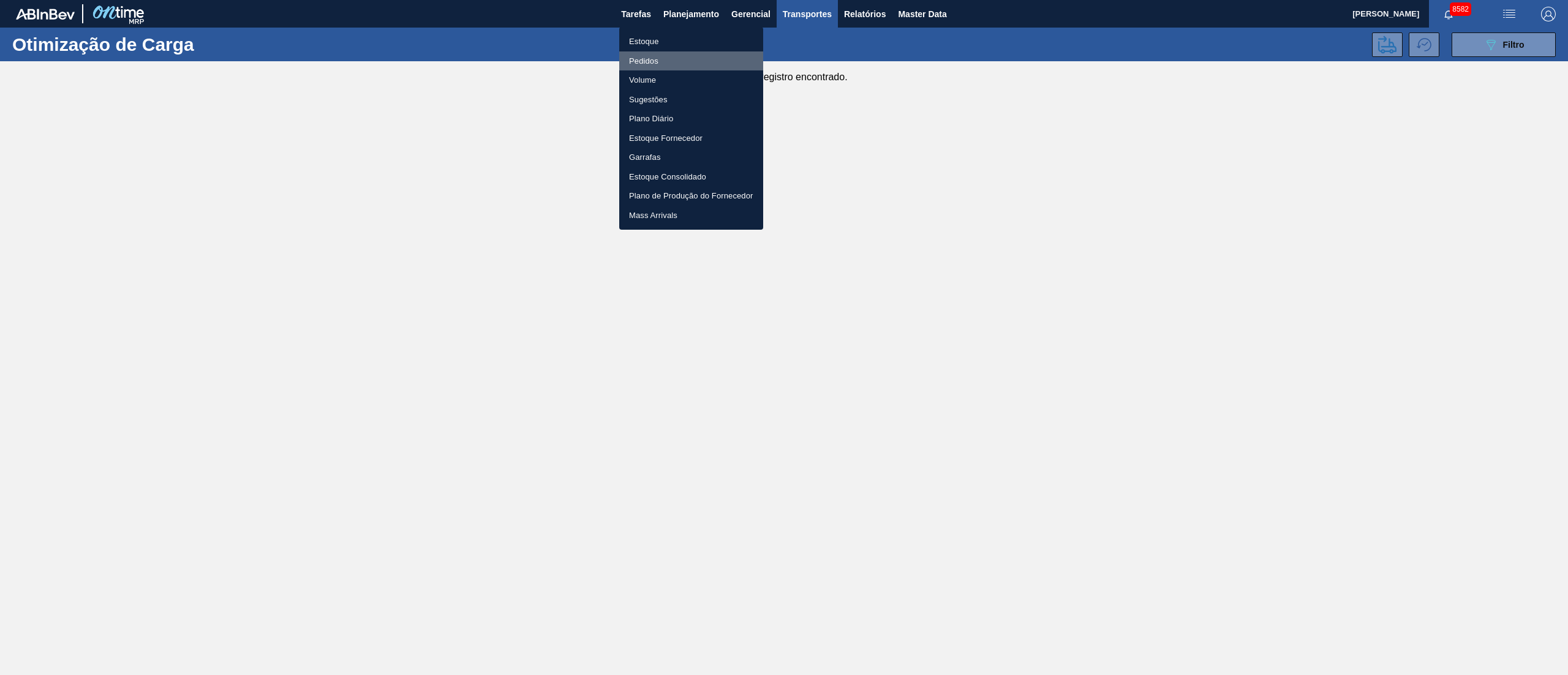
click at [640, 63] on li "Pedidos" at bounding box center [691, 61] width 144 height 20
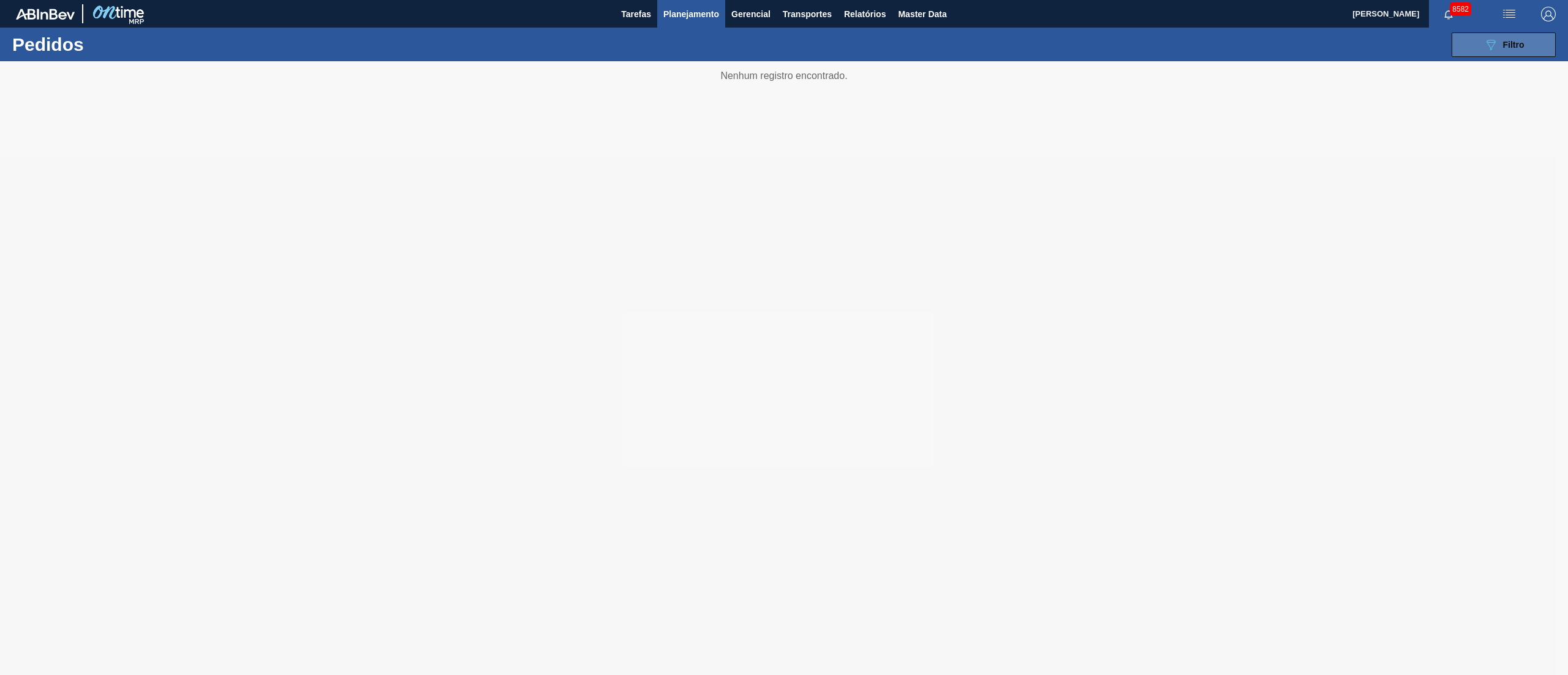
click at [1507, 40] on span "Filtro" at bounding box center [1513, 44] width 21 height 9
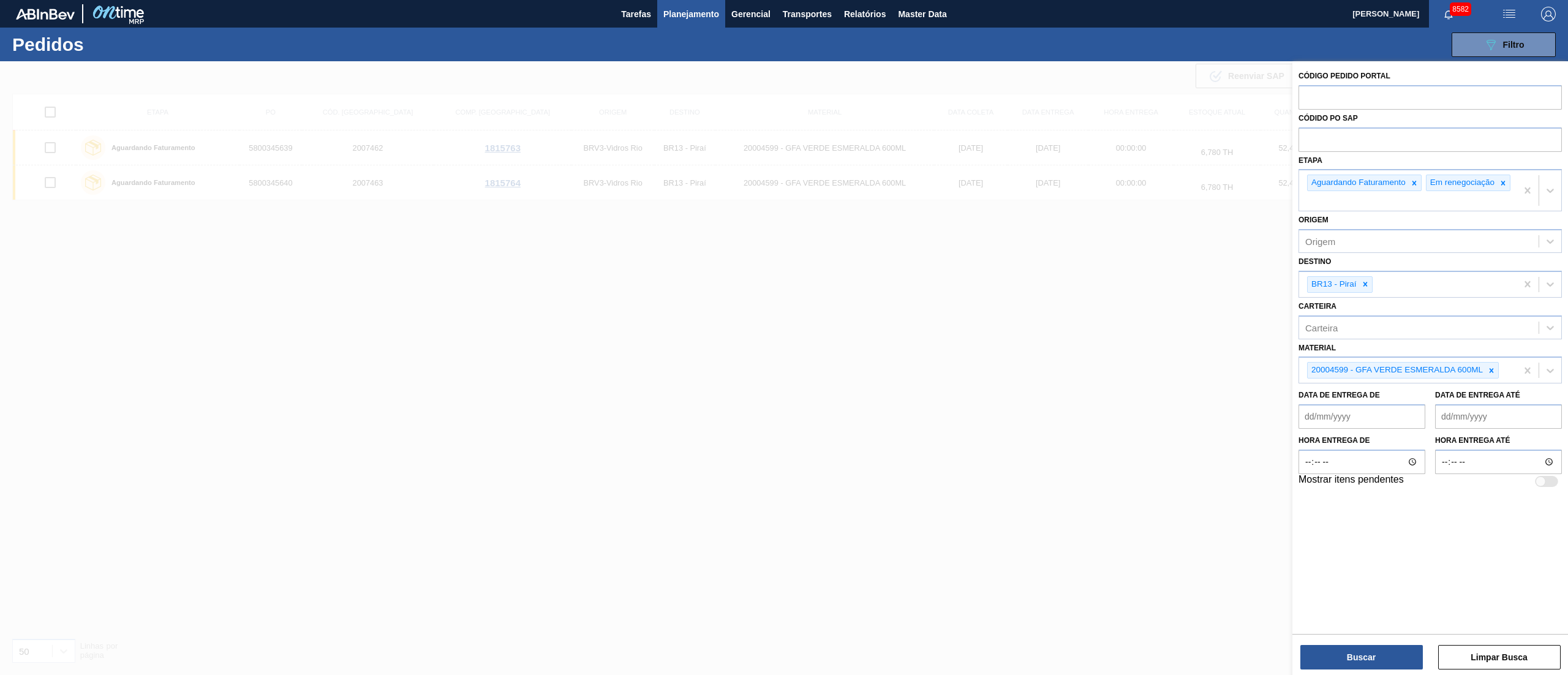
click at [1494, 375] on icon at bounding box center [1491, 370] width 9 height 9
type input "2000280"
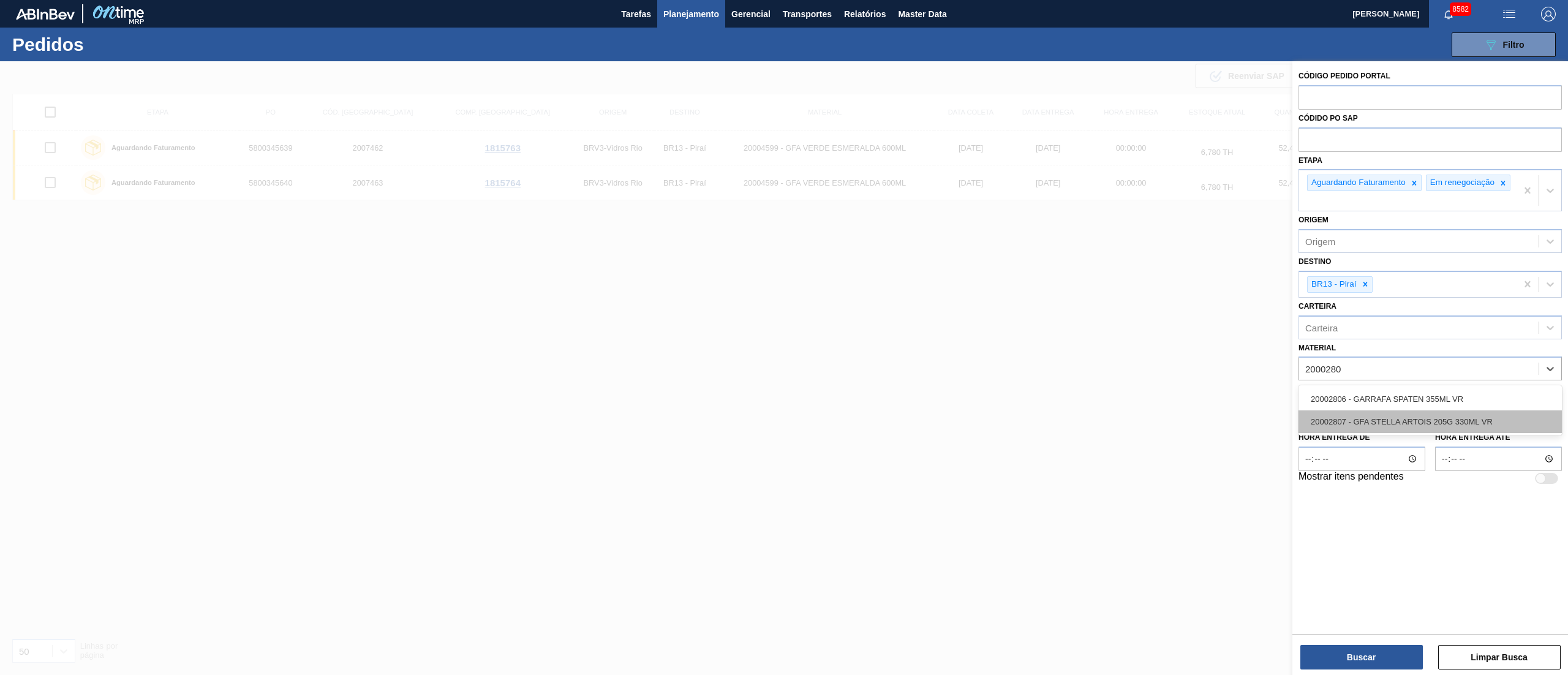
click at [1359, 428] on div "20002807 - GFA STELLA ARTOIS 205G 330ML VR" at bounding box center [1429, 422] width 263 height 23
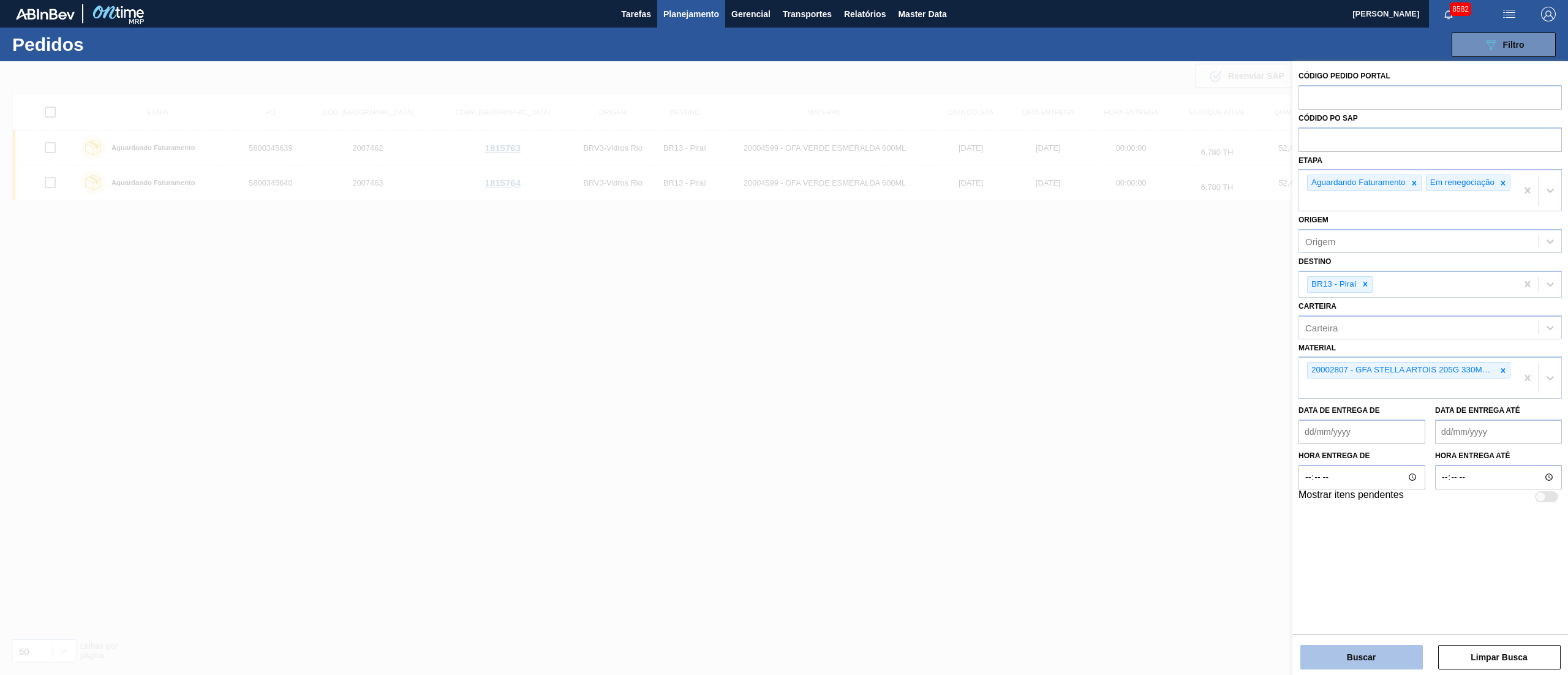
click at [1363, 664] on button "Buscar" at bounding box center [1361, 657] width 122 height 25
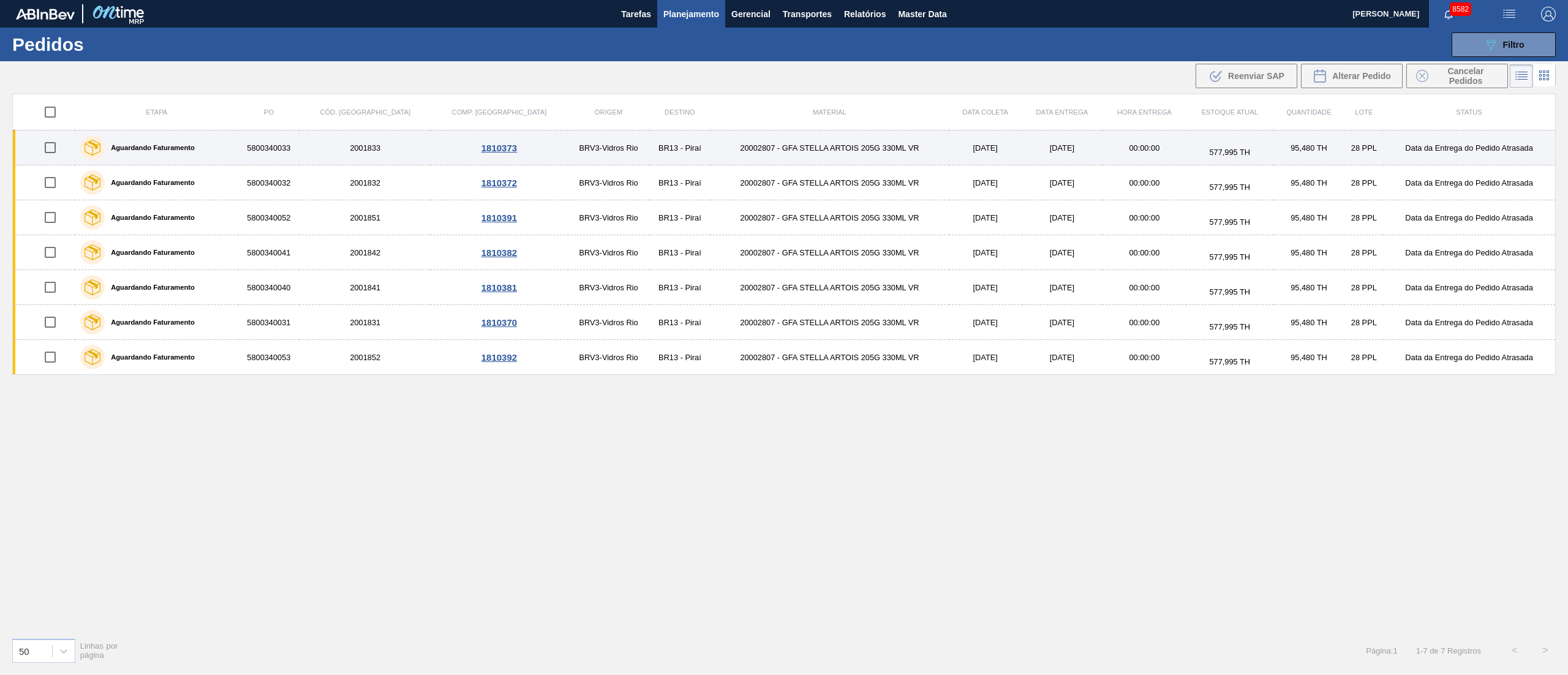
click at [812, 142] on td "20002807 - GFA STELLA ARTOIS 205G 330ML VR" at bounding box center [828, 148] width 239 height 35
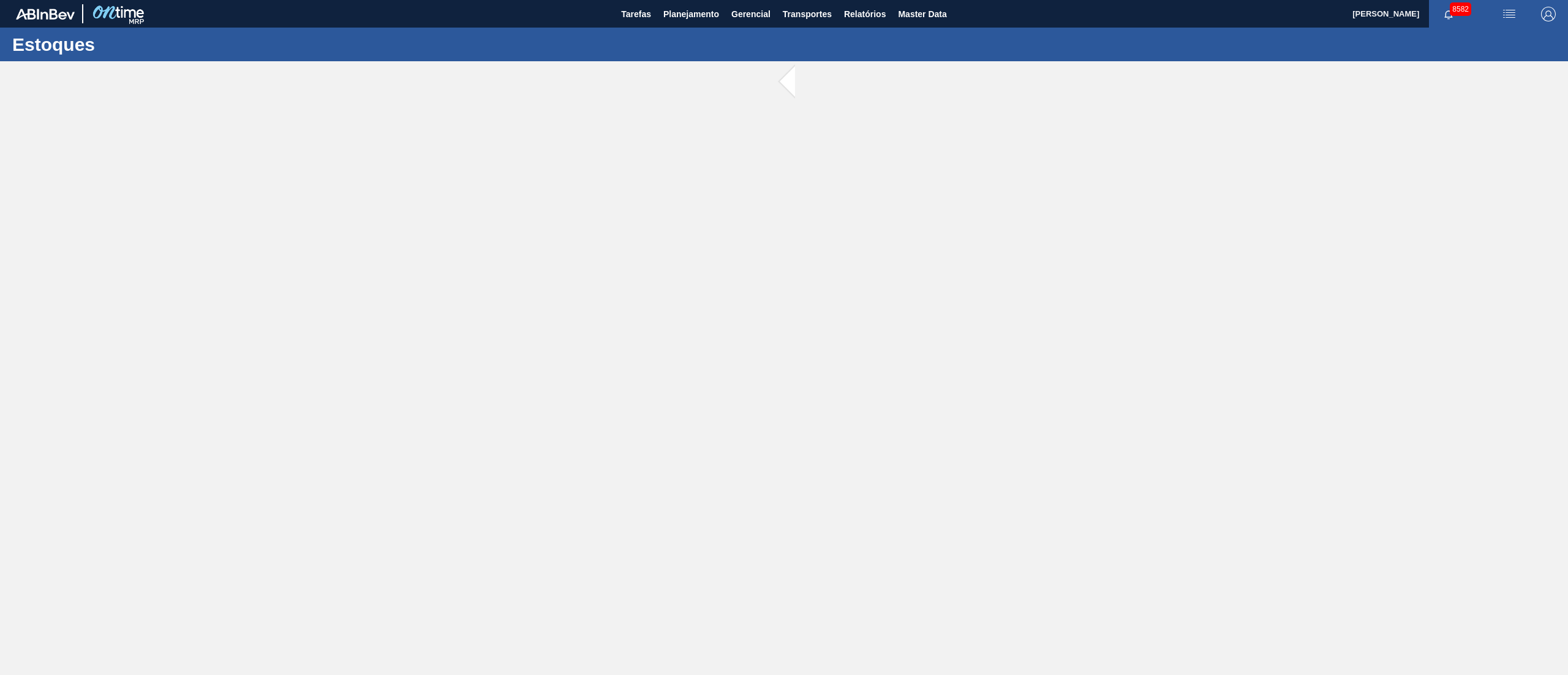
click at [812, 142] on main "Tarefas Planejamento Gerencial Transportes Relatórios Master Data Juliane Romag…" at bounding box center [784, 337] width 1568 height 675
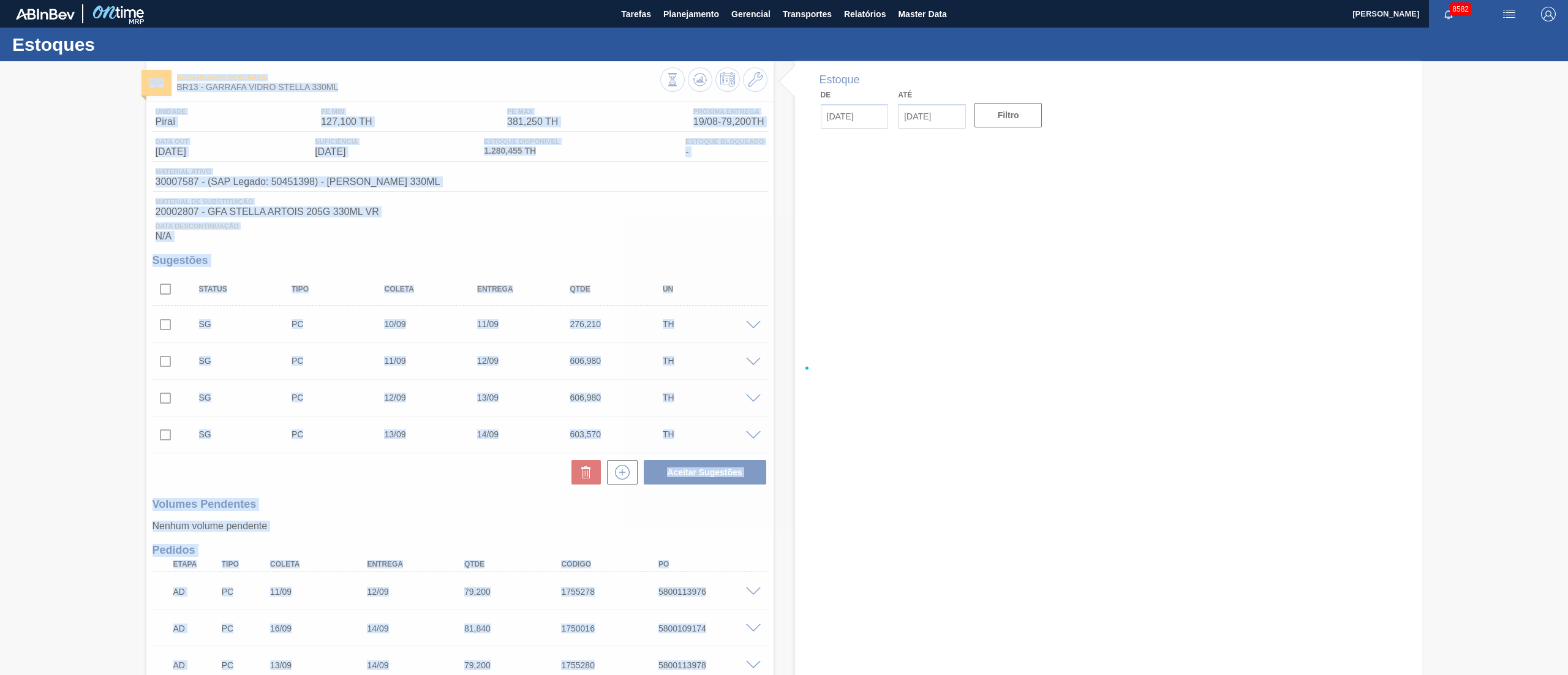
type input "[DATE]"
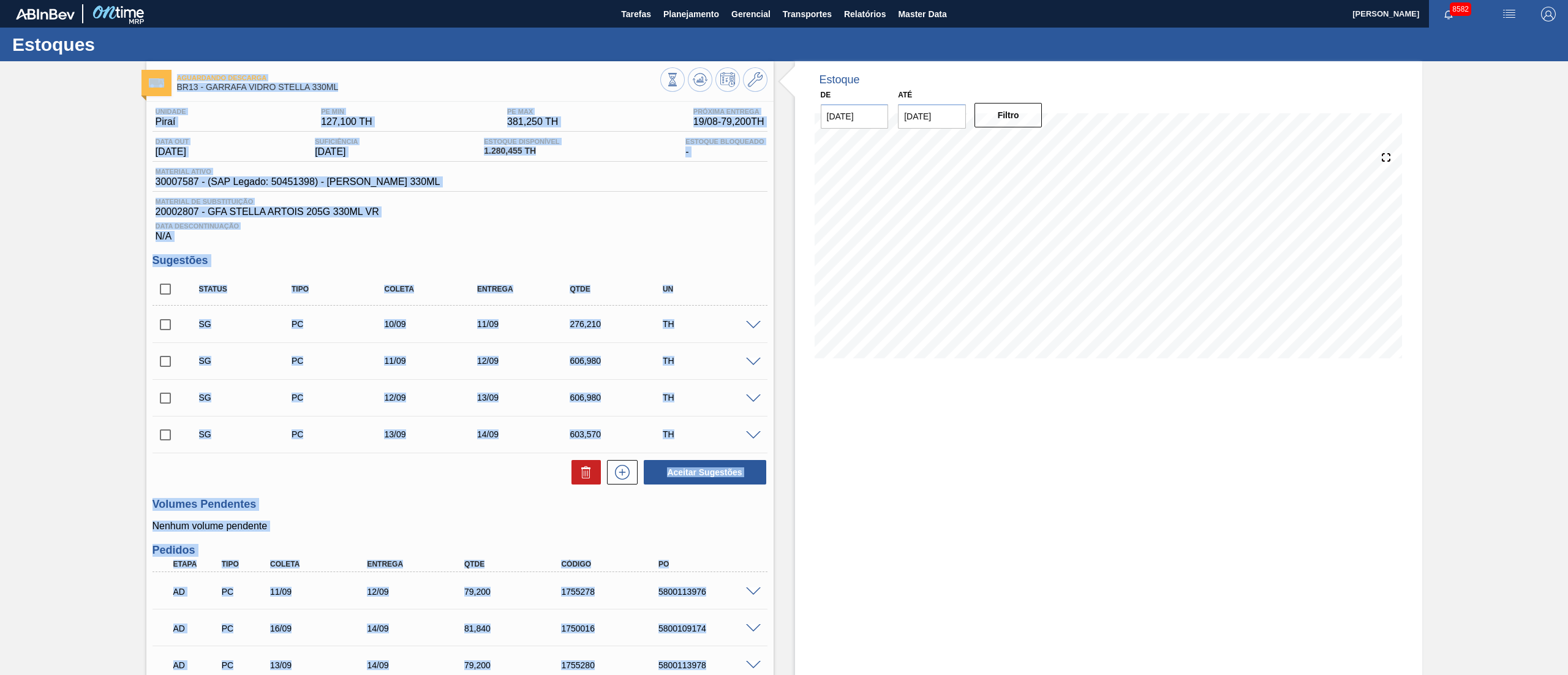
click at [165, 326] on input "checkbox" at bounding box center [165, 325] width 26 height 26
checkbox input "true"
click at [159, 358] on input "checkbox" at bounding box center [165, 362] width 26 height 26
checkbox input "true"
click at [755, 323] on span at bounding box center [752, 325] width 15 height 9
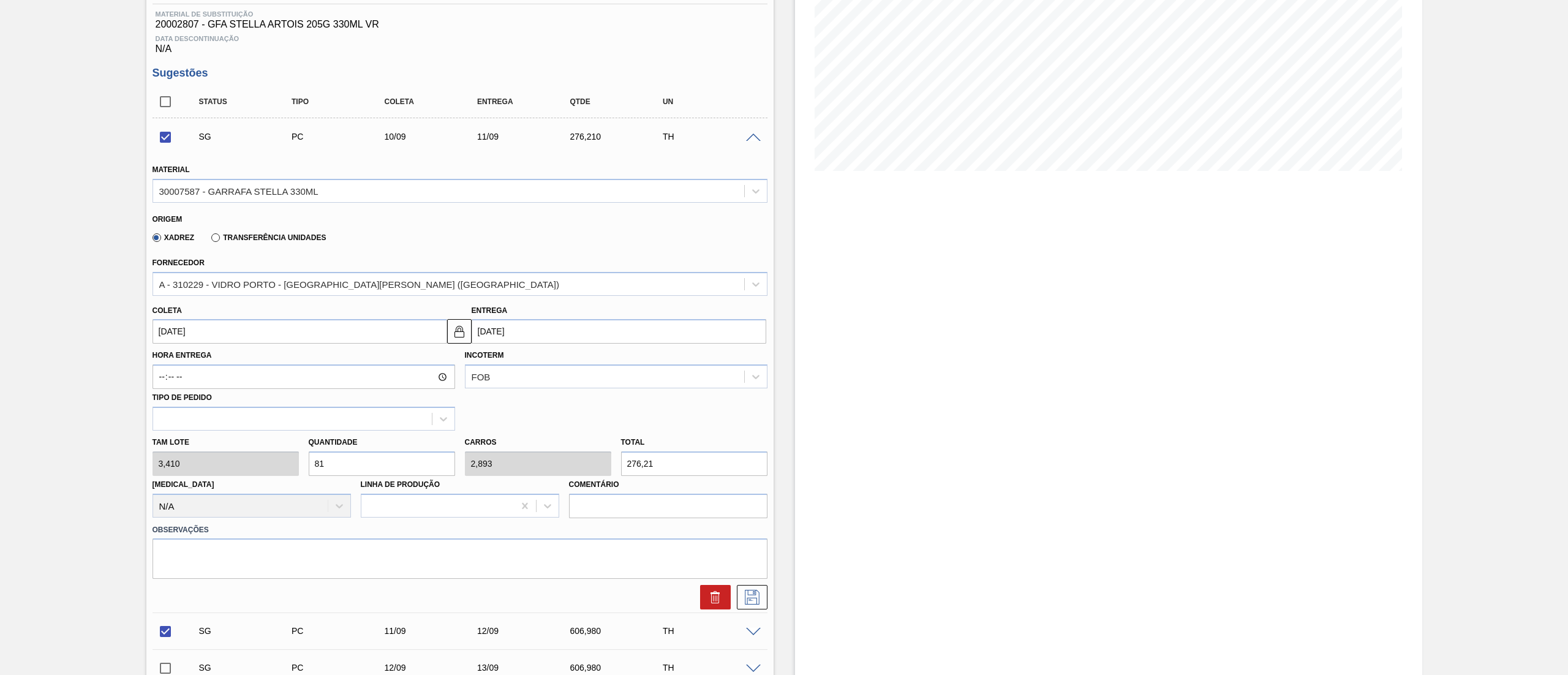
scroll to position [245, 0]
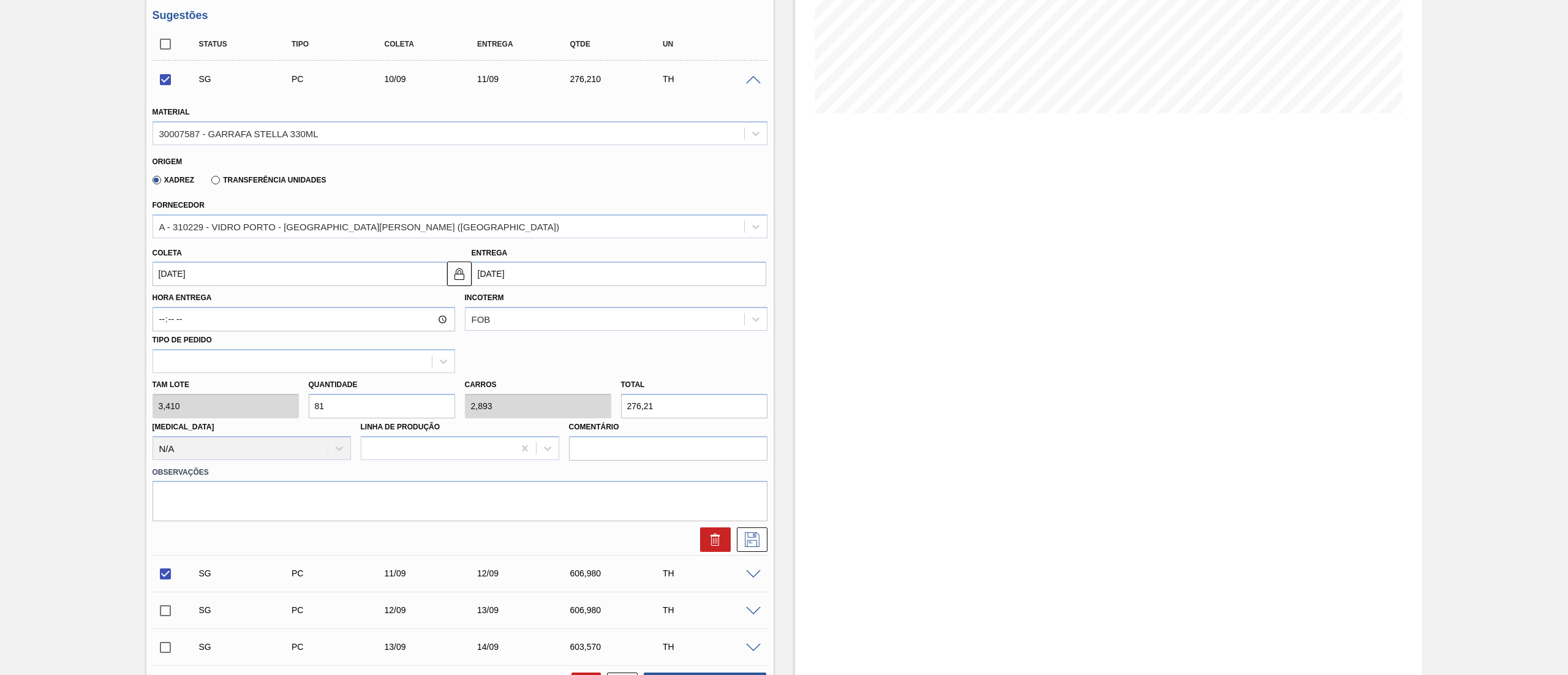
click at [248, 269] on input "[DATE]" at bounding box center [299, 274] width 295 height 25
click at [190, 406] on div "22" at bounding box center [186, 402] width 16 height 16
checkbox input "false"
type input "[DATE]"
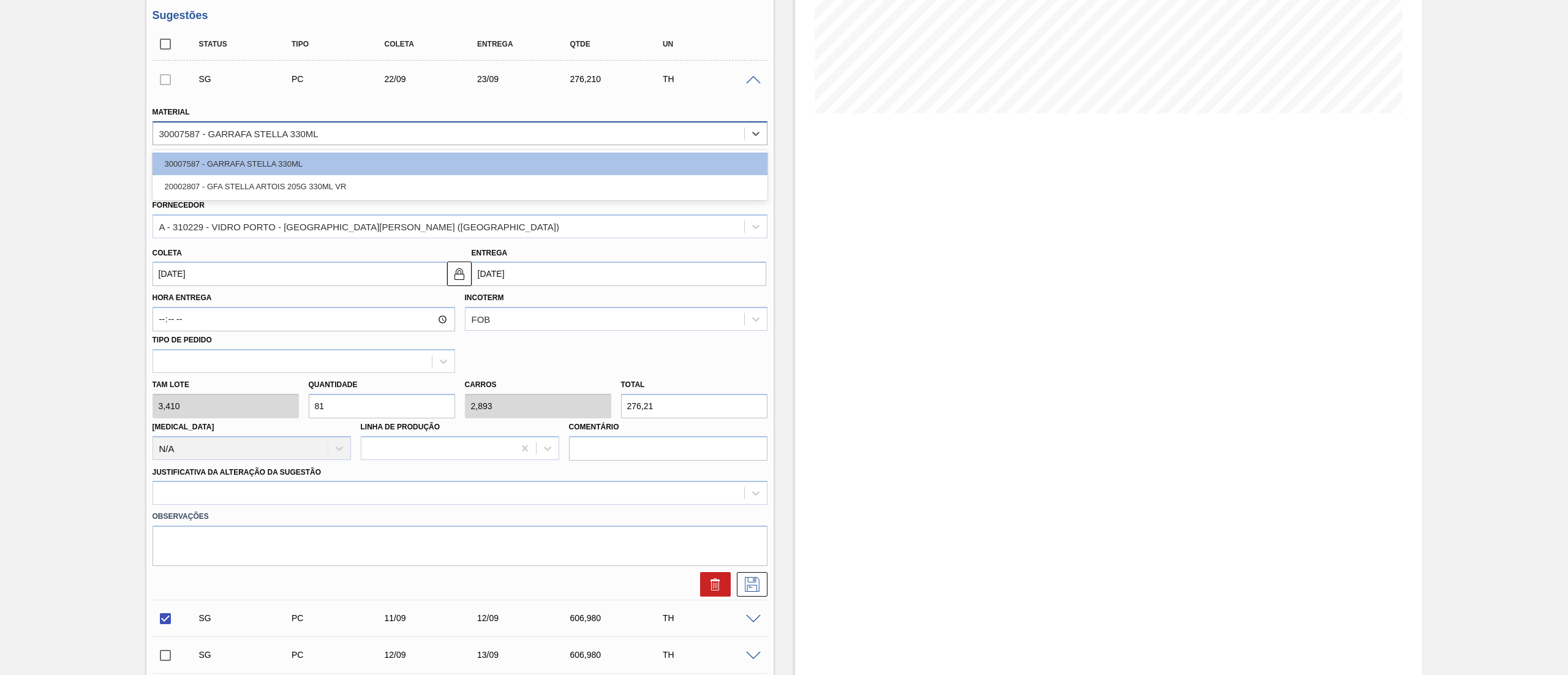
click at [206, 127] on div "30007587 - GARRAFA STELLA 330ML" at bounding box center [448, 133] width 591 height 18
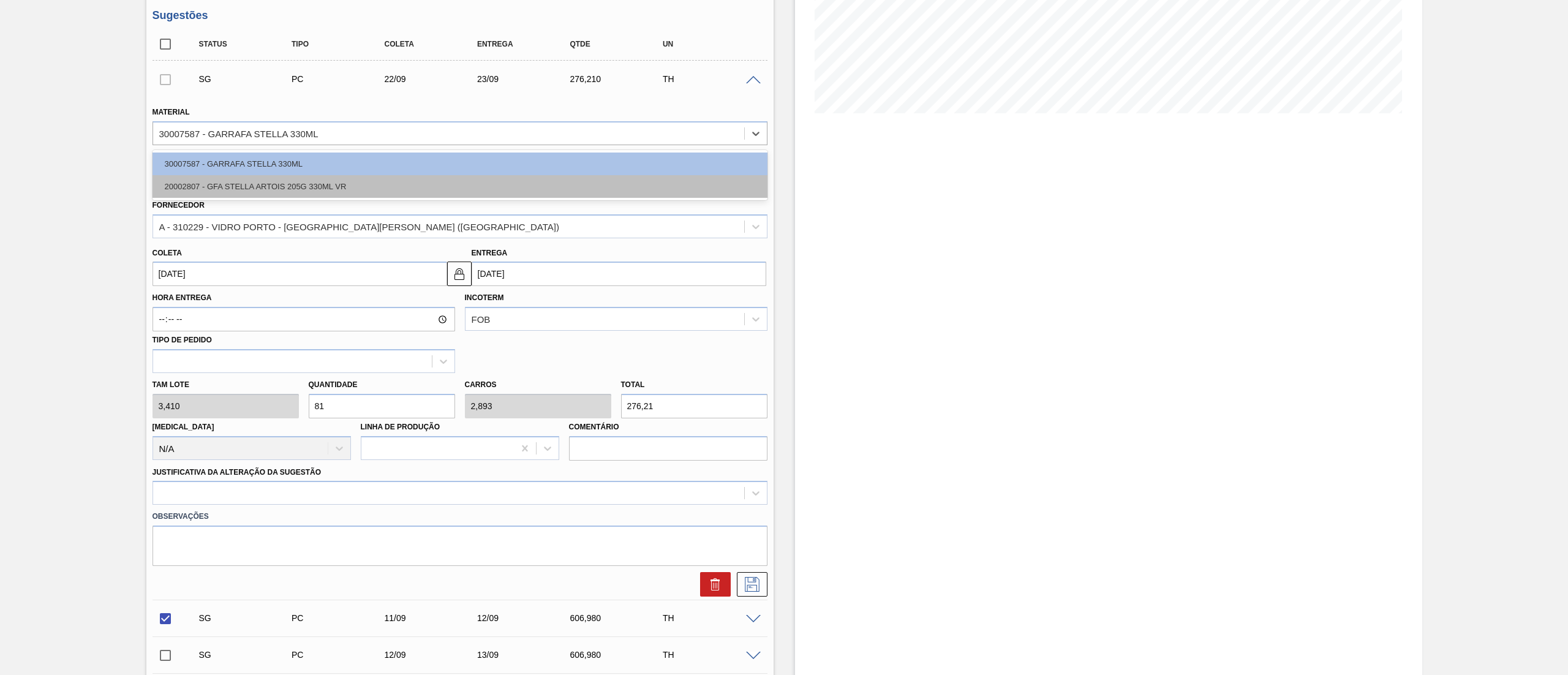
click at [191, 192] on div "20002807 - GFA STELLA ARTOIS 205G 330ML VR" at bounding box center [459, 187] width 615 height 23
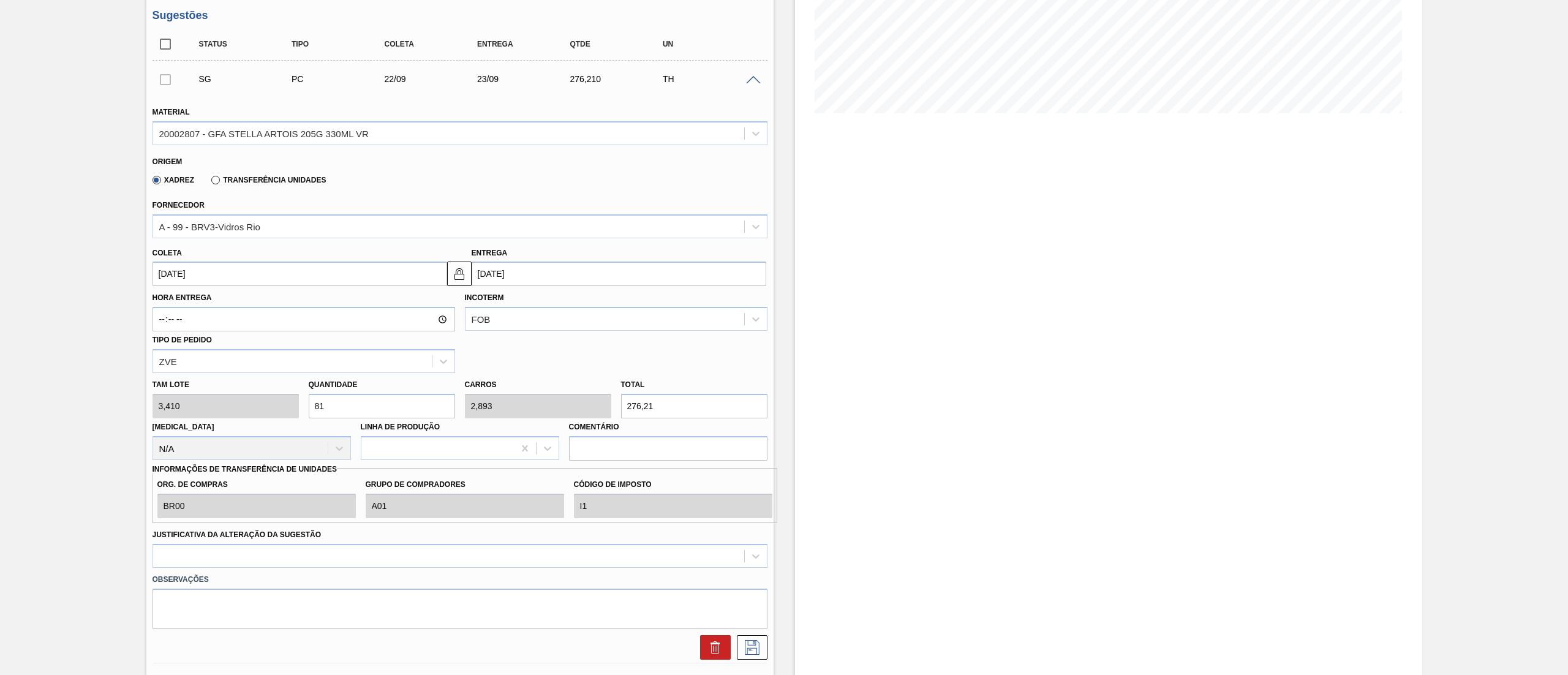
drag, startPoint x: 342, startPoint y: 412, endPoint x: 108, endPoint y: 409, distance: 234.0
click at [148, 411] on div "Tam lote 3,410 Quantidade 81 Carros 2,893 Total 276,21 Doca N/A Linha de Produç…" at bounding box center [460, 417] width 625 height 87
type input "1"
type input "0,036"
type input "3,41"
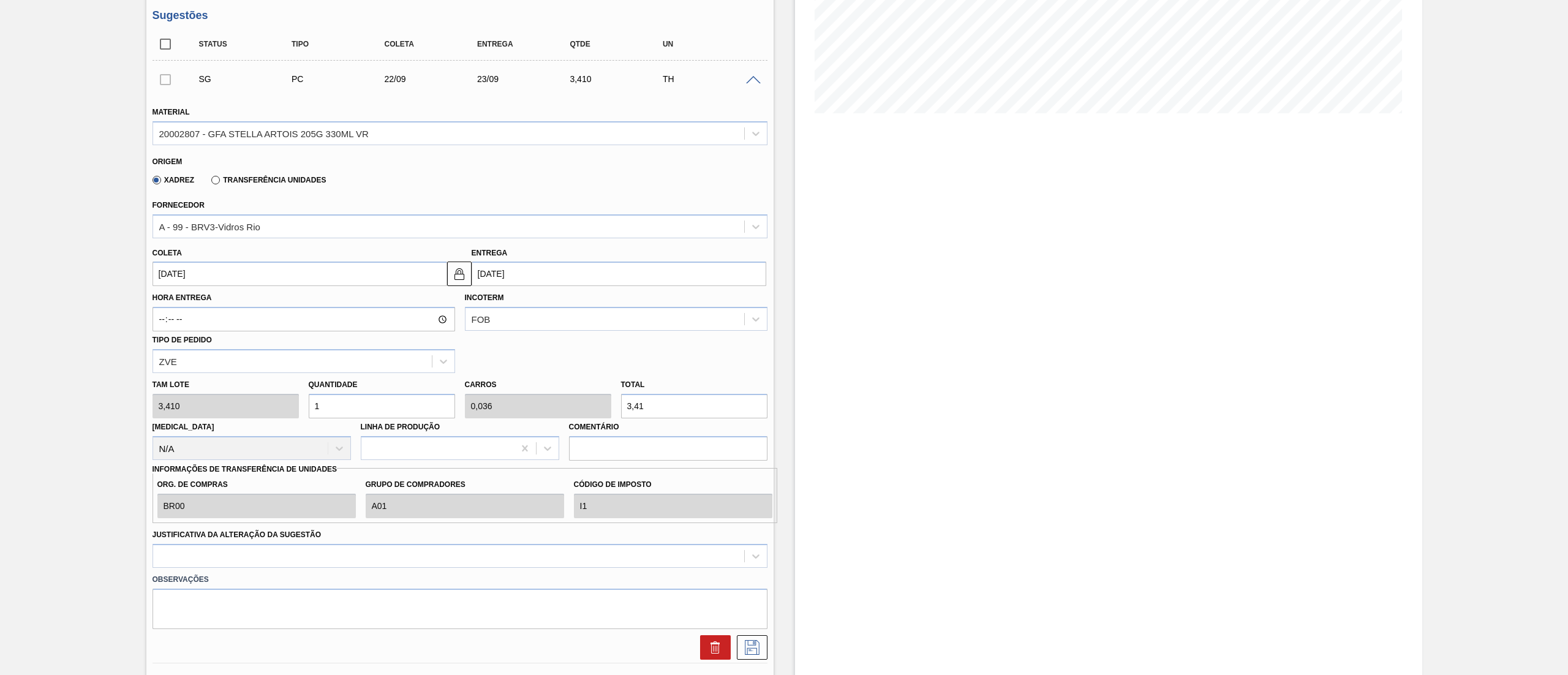
type input "17"
type input "0,607"
type input "57,97"
type input "178"
type input "6,357"
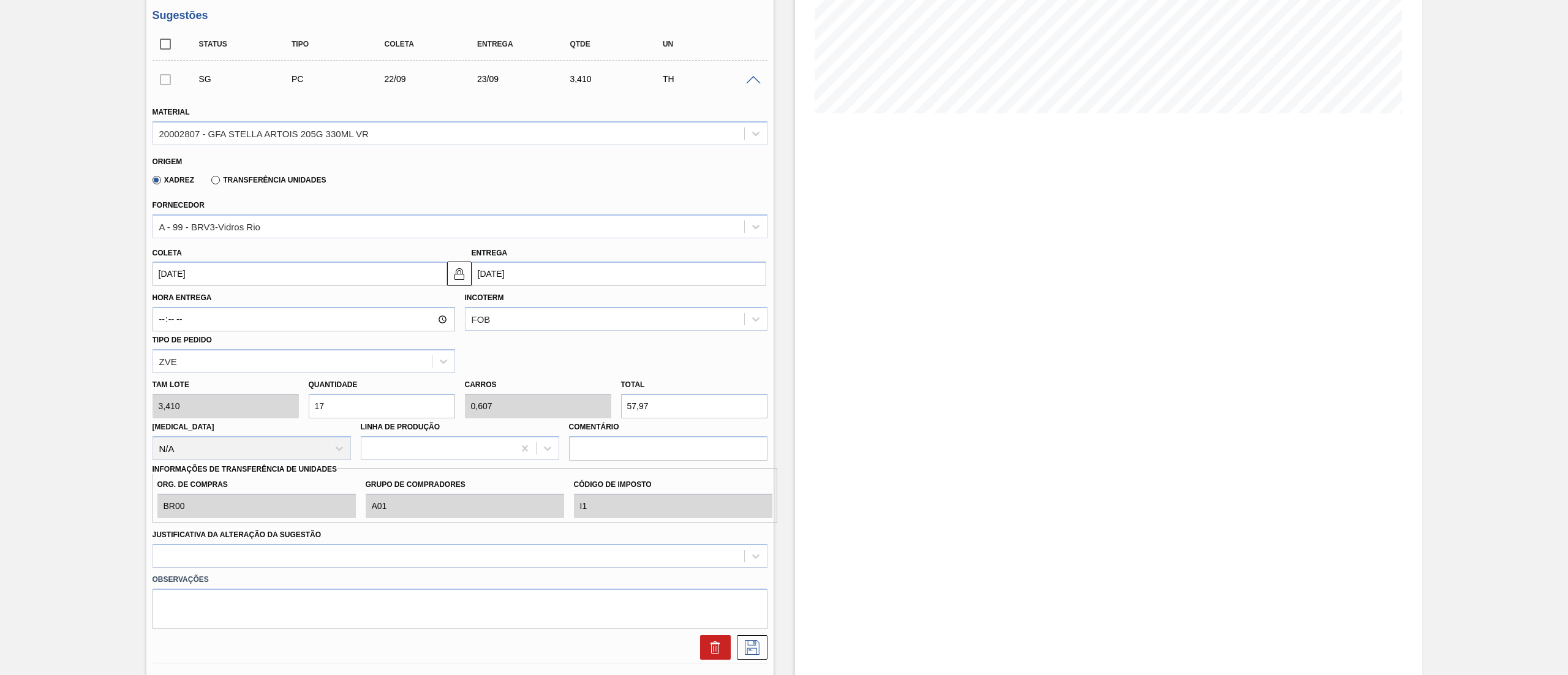
type input "606,98"
type input "17"
type input "0,607"
type input "57,97"
type input "1"
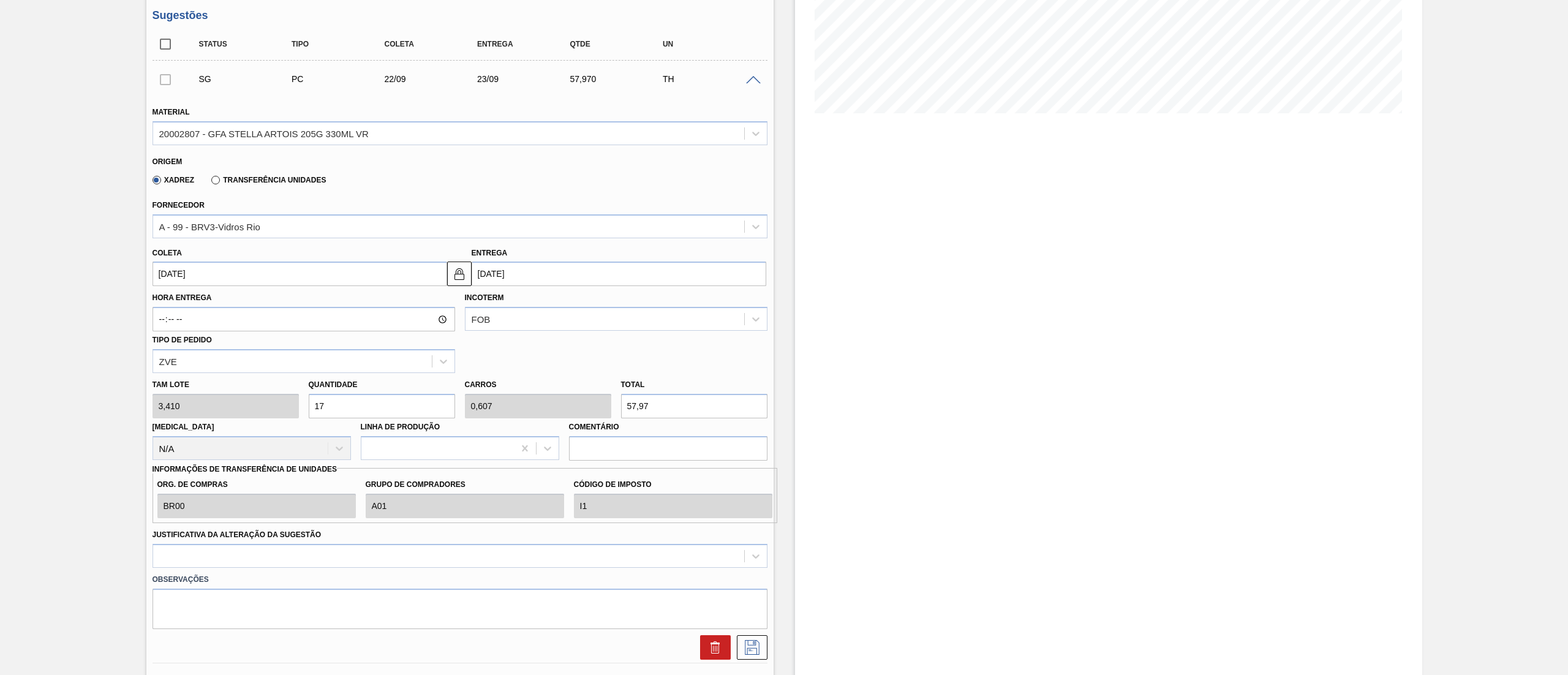
type input "0,036"
type input "3,41"
type input "18"
type input "0,643"
type input "61,38"
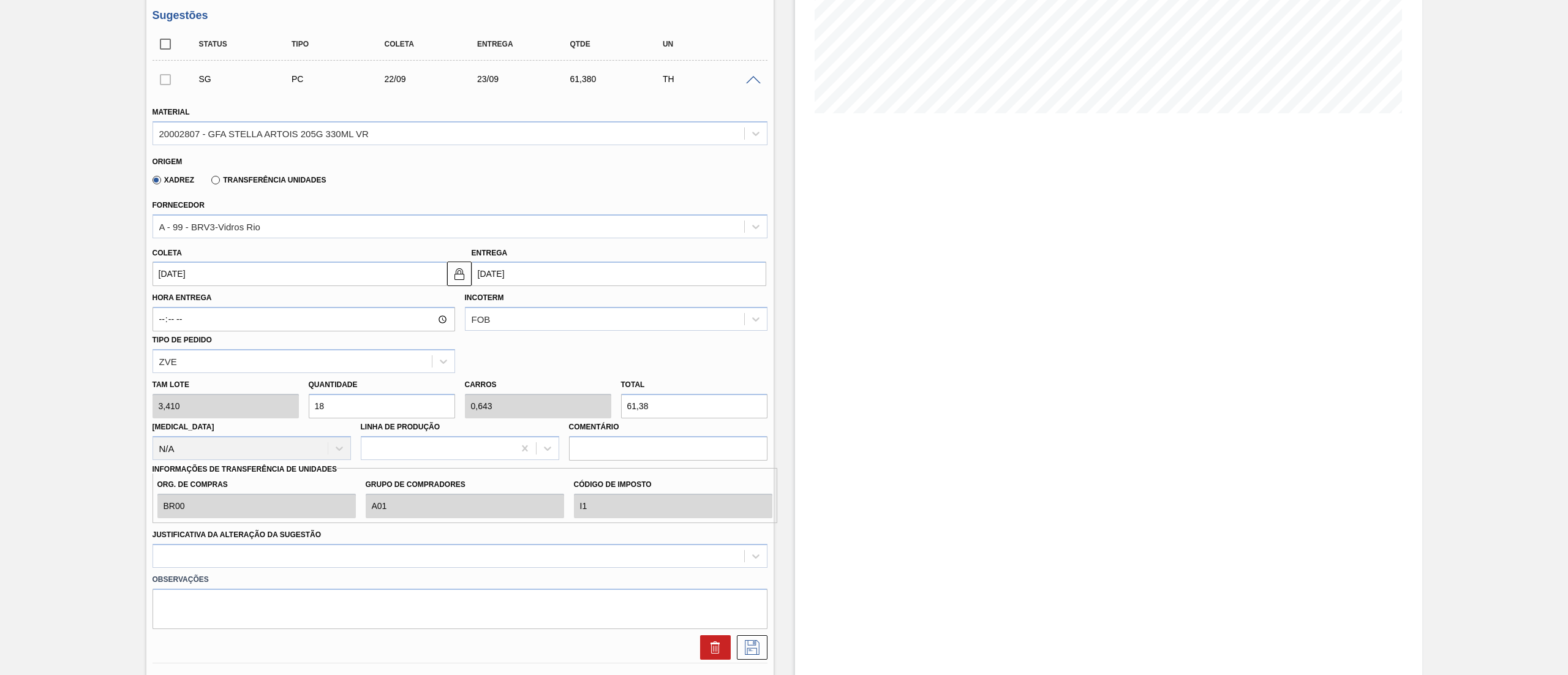
type input "1"
type input "0,036"
type input "3,41"
type input "18"
type input "0,643"
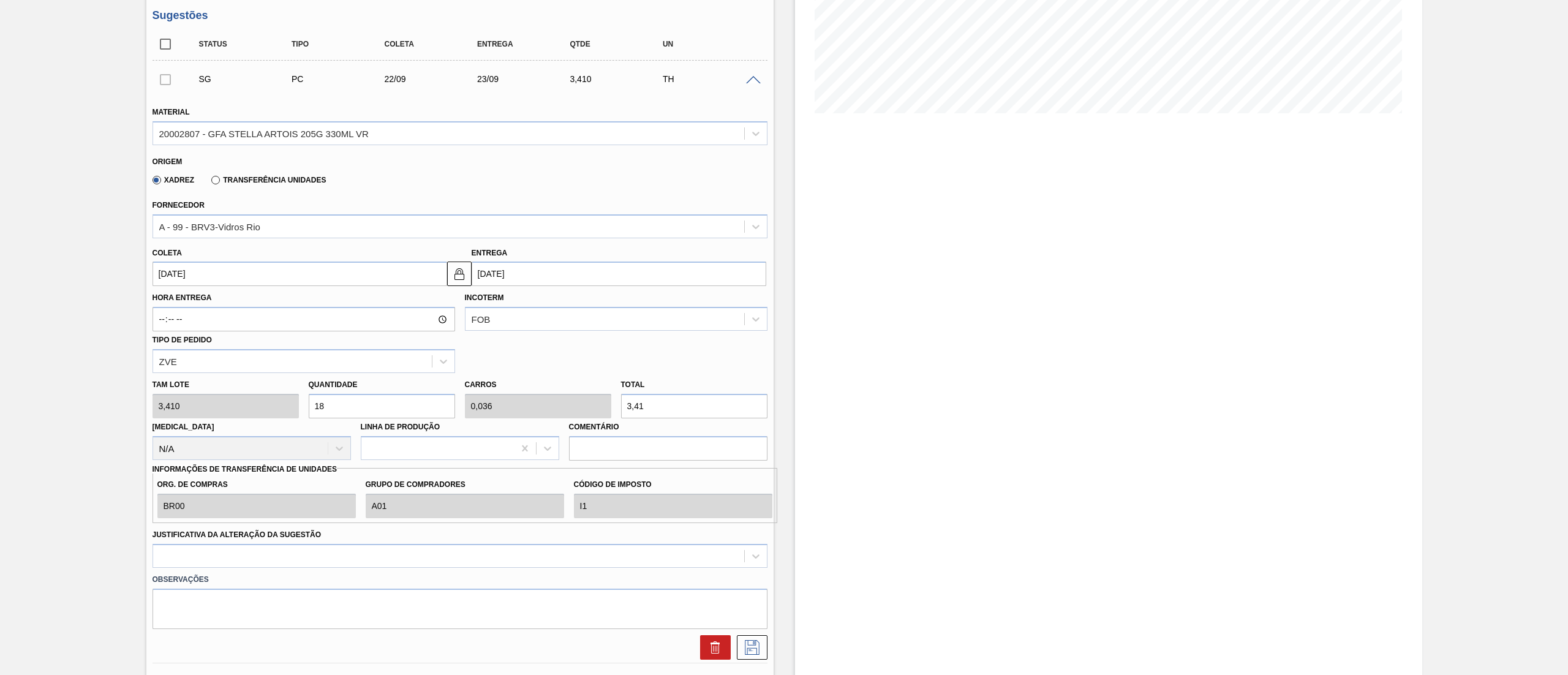
type input "61,38"
type input "1"
type input "0,036"
type input "3,41"
type input "19"
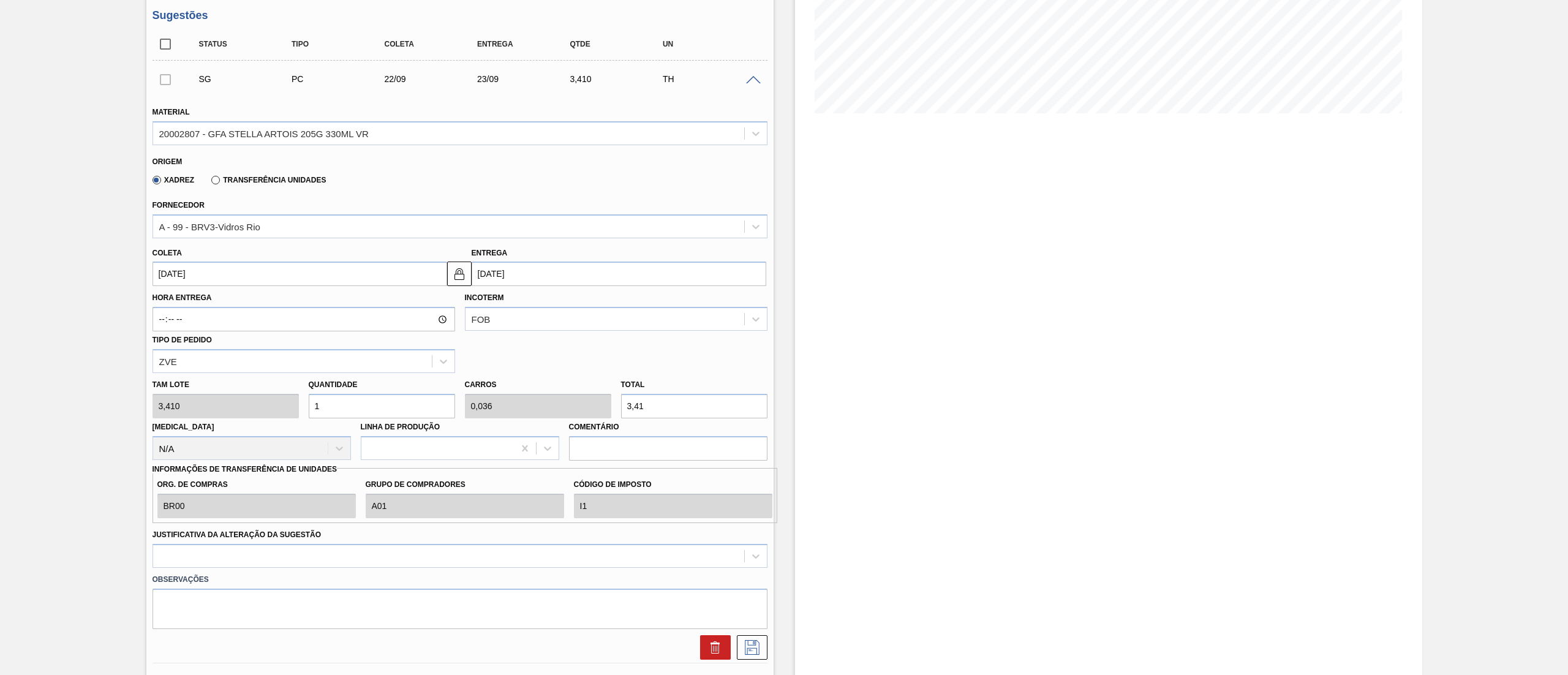
type input "0,679"
type input "64,79"
type input "196"
type input "7"
type input "668,36"
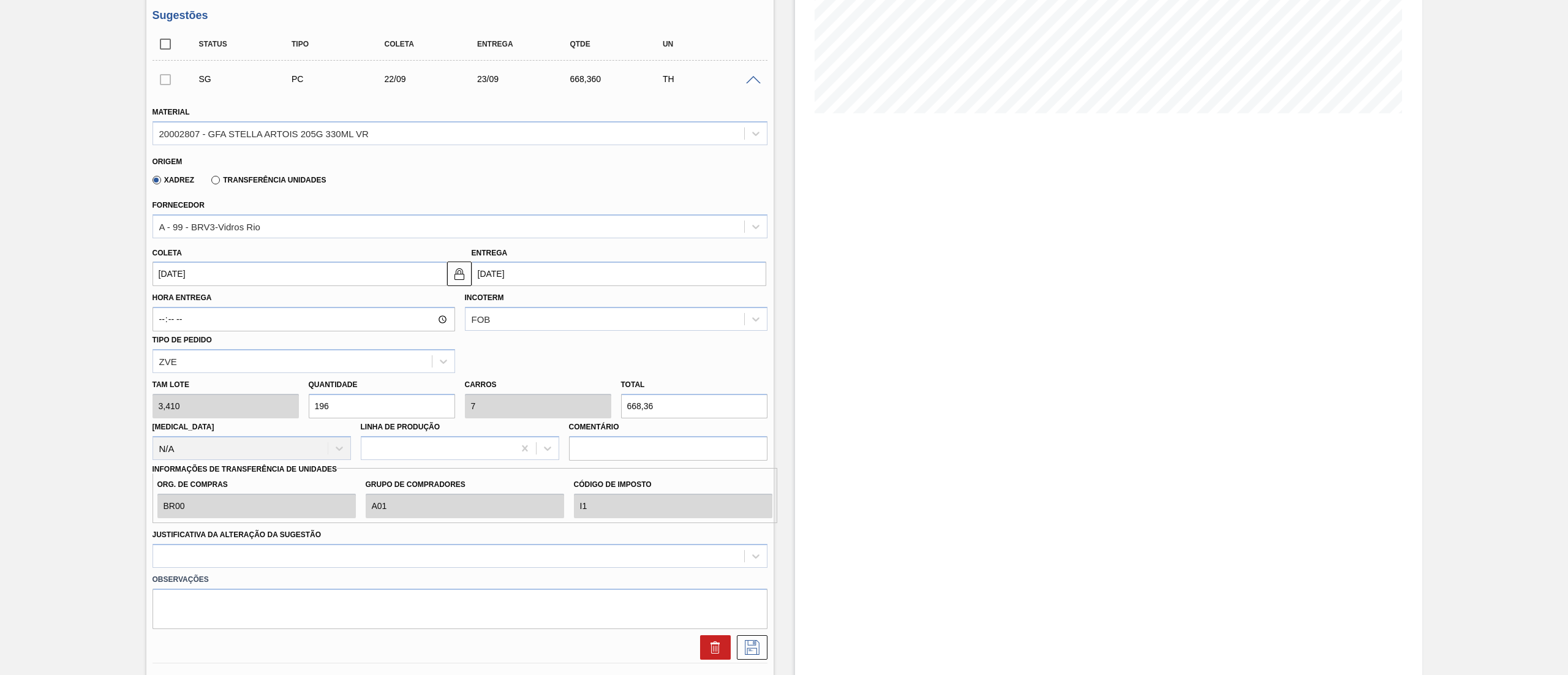
click at [236, 402] on div "[PERSON_NAME] 3,410 Quantidade 196 Carros 7 Total 668,36 [MEDICAL_DATA] N/A Lin…" at bounding box center [460, 417] width 625 height 87
type input "2"
type input "0,071"
type input "6,82"
type input "22"
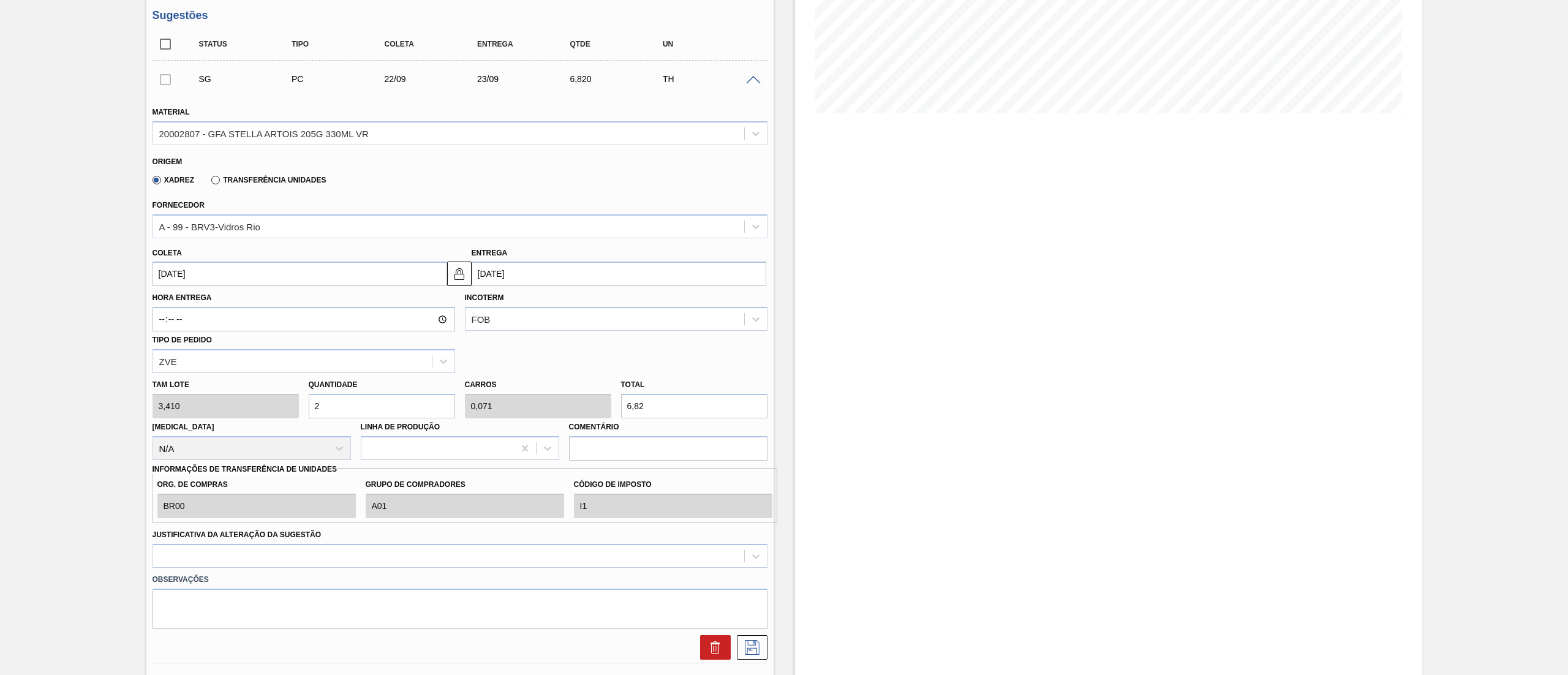
type input "0,786"
type input "75,02"
type input "224"
type input "8"
type input "763,84"
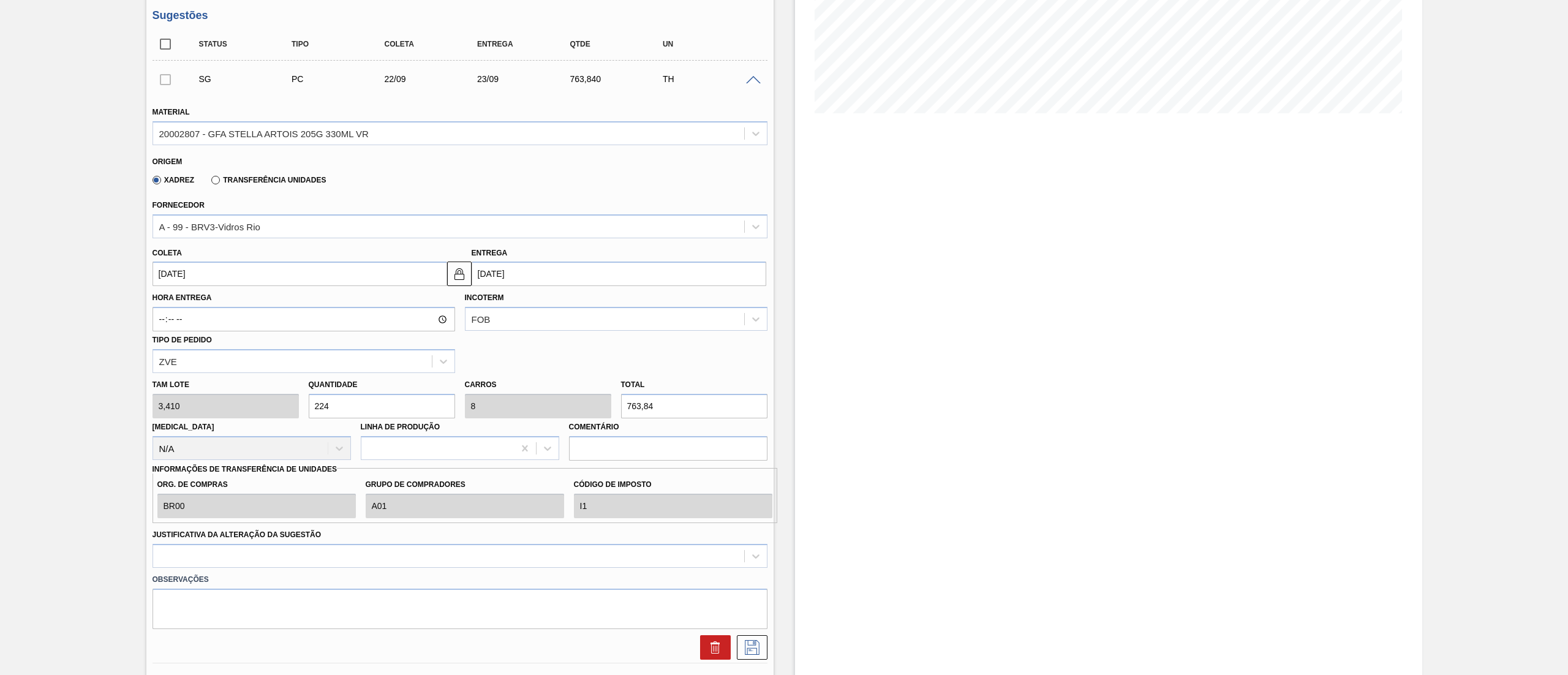
scroll to position [368, 0]
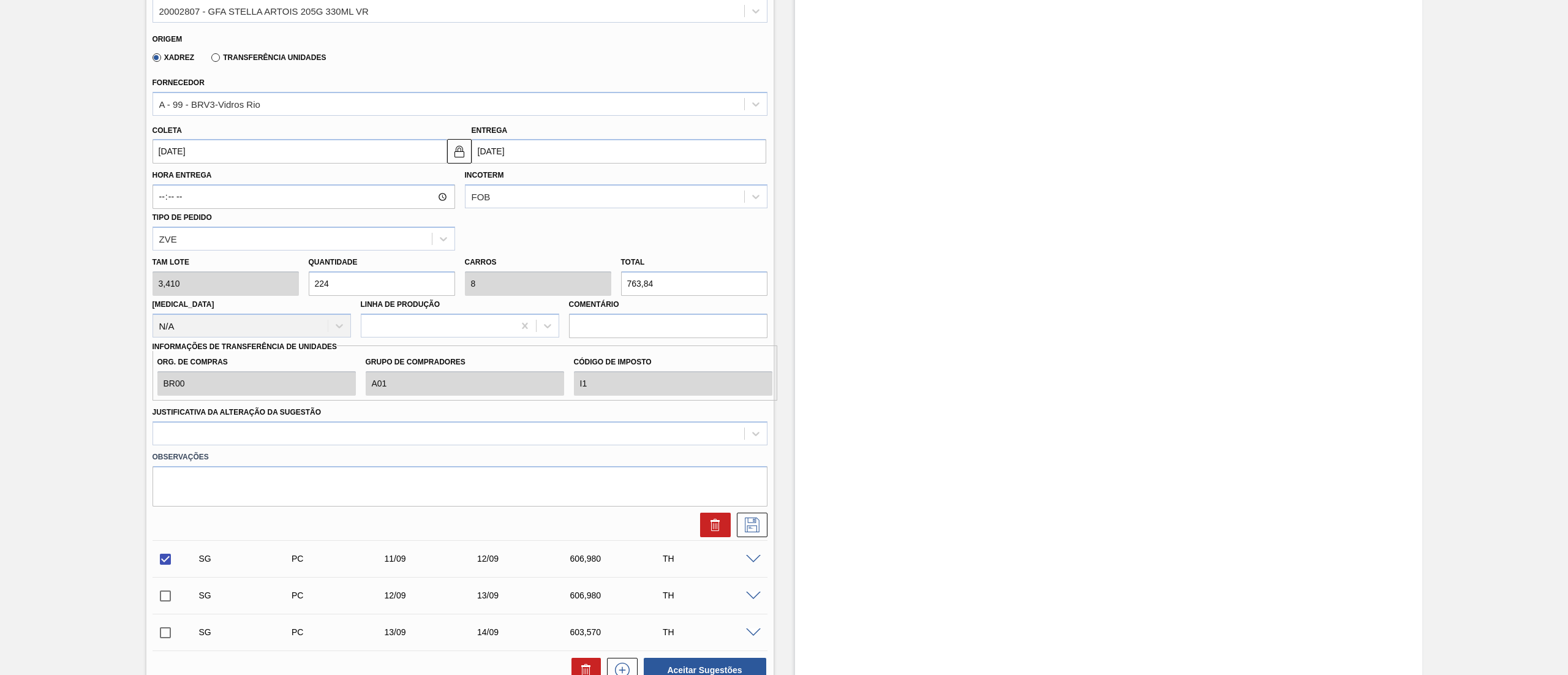
type input "224"
click at [209, 157] on input "[DATE]" at bounding box center [299, 151] width 295 height 25
click at [165, 184] on button "Previous Month" at bounding box center [163, 181] width 9 height 9
click at [258, 281] on div "22" at bounding box center [266, 279] width 16 height 16
type input "[DATE]"
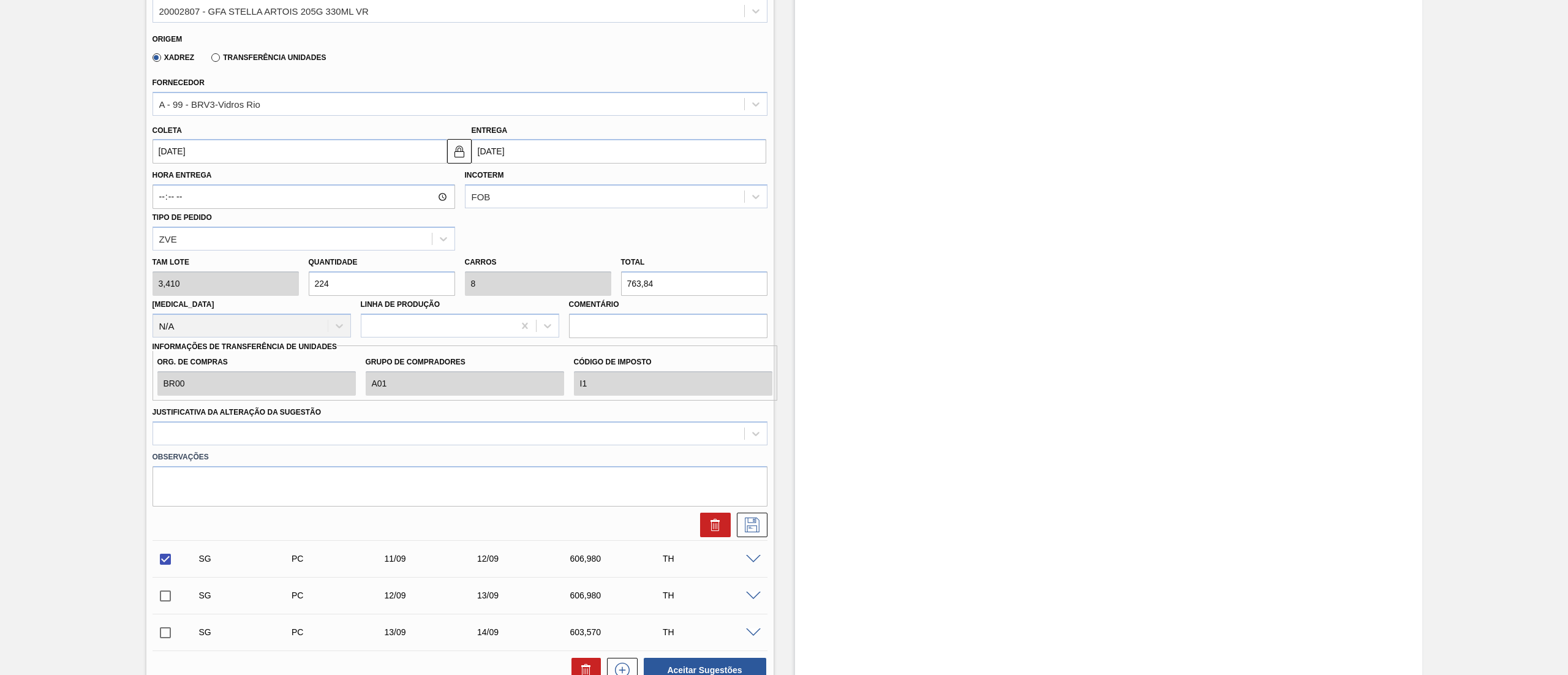
type input "[DATE]"
click at [746, 522] on icon at bounding box center [752, 524] width 20 height 15
click at [335, 439] on div at bounding box center [448, 433] width 591 height 18
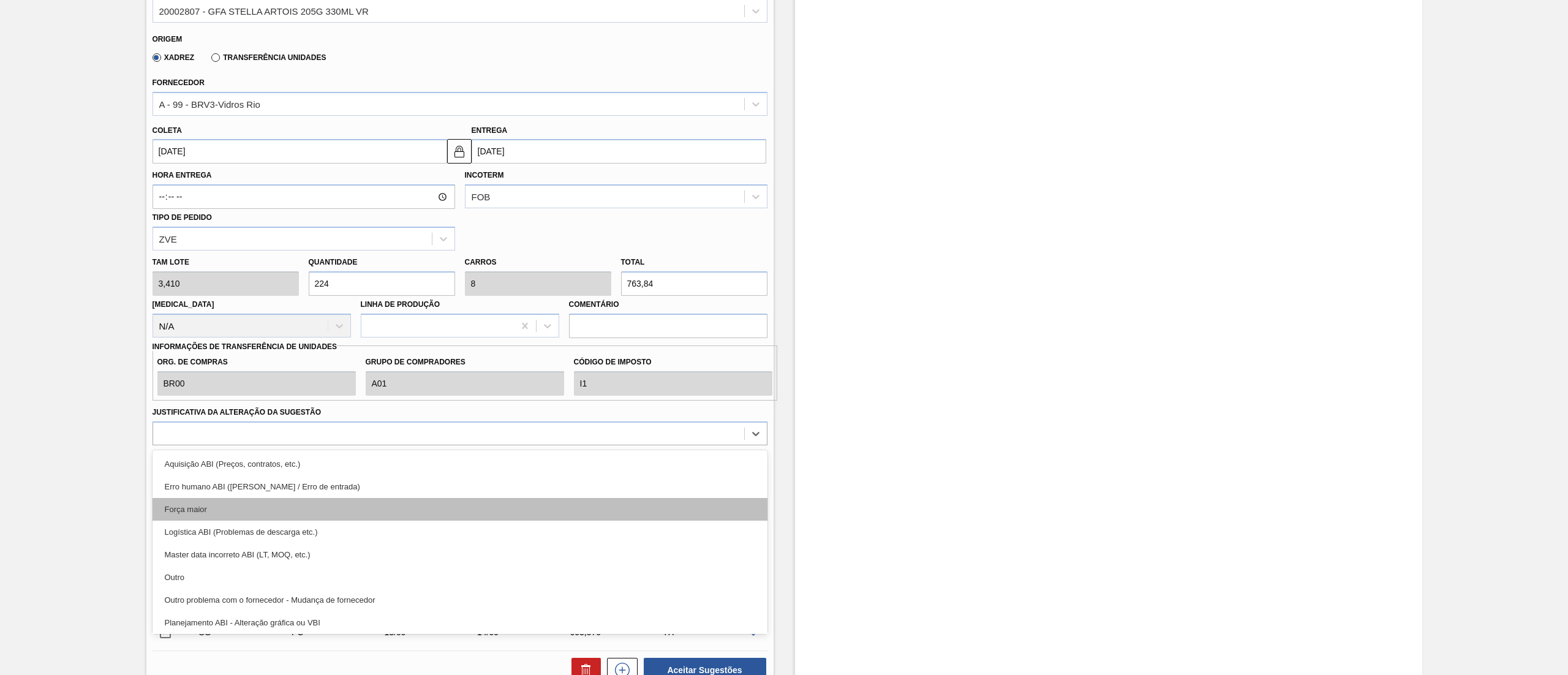
click at [209, 512] on div "Força maior" at bounding box center [459, 509] width 615 height 23
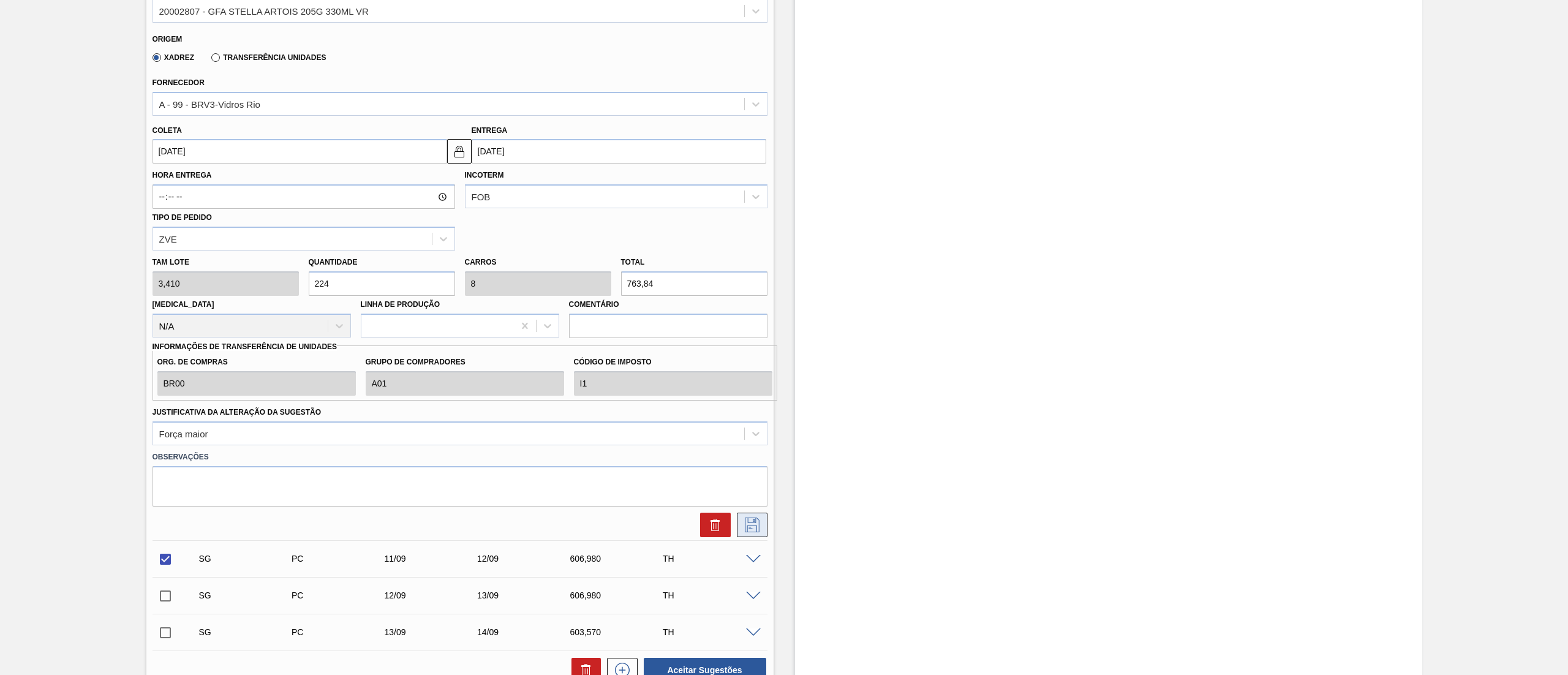
click at [753, 528] on icon at bounding box center [752, 524] width 20 height 15
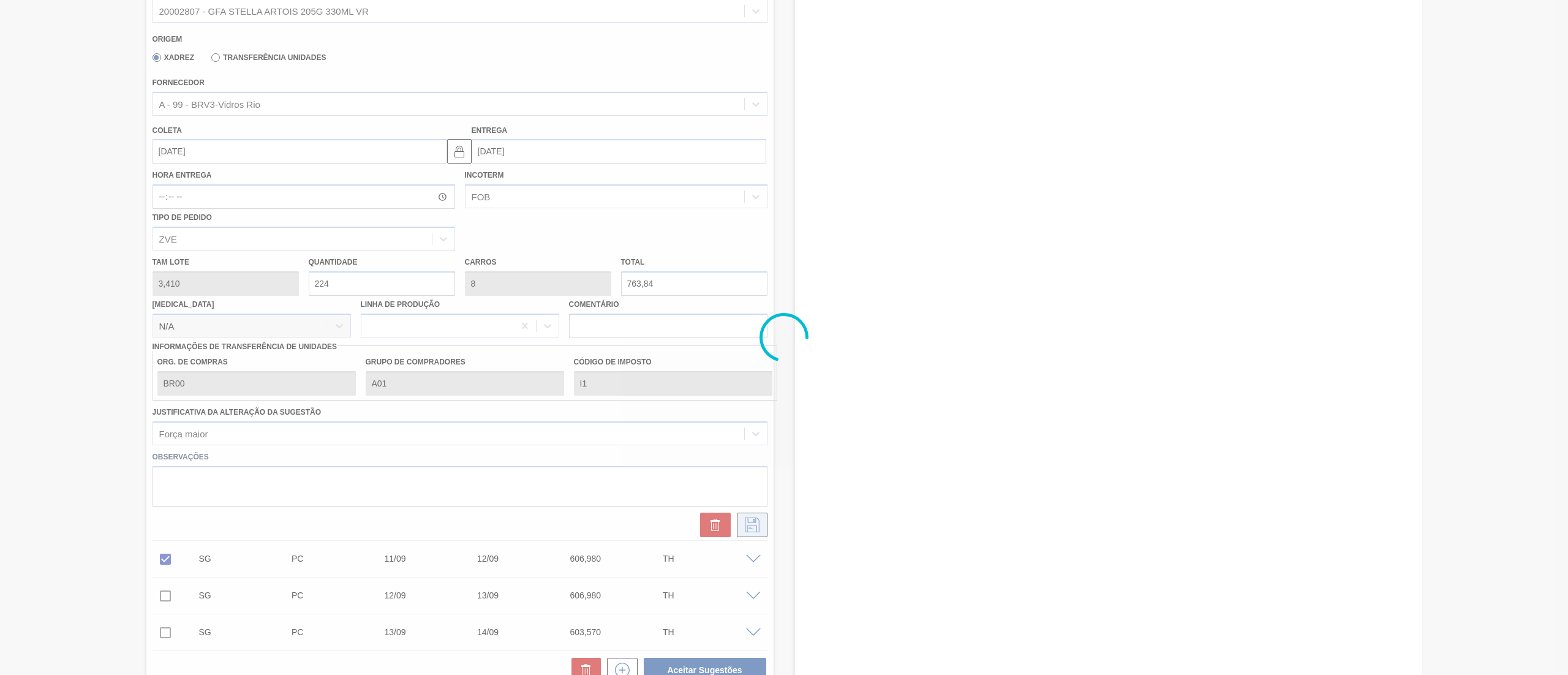
checkbox input "true"
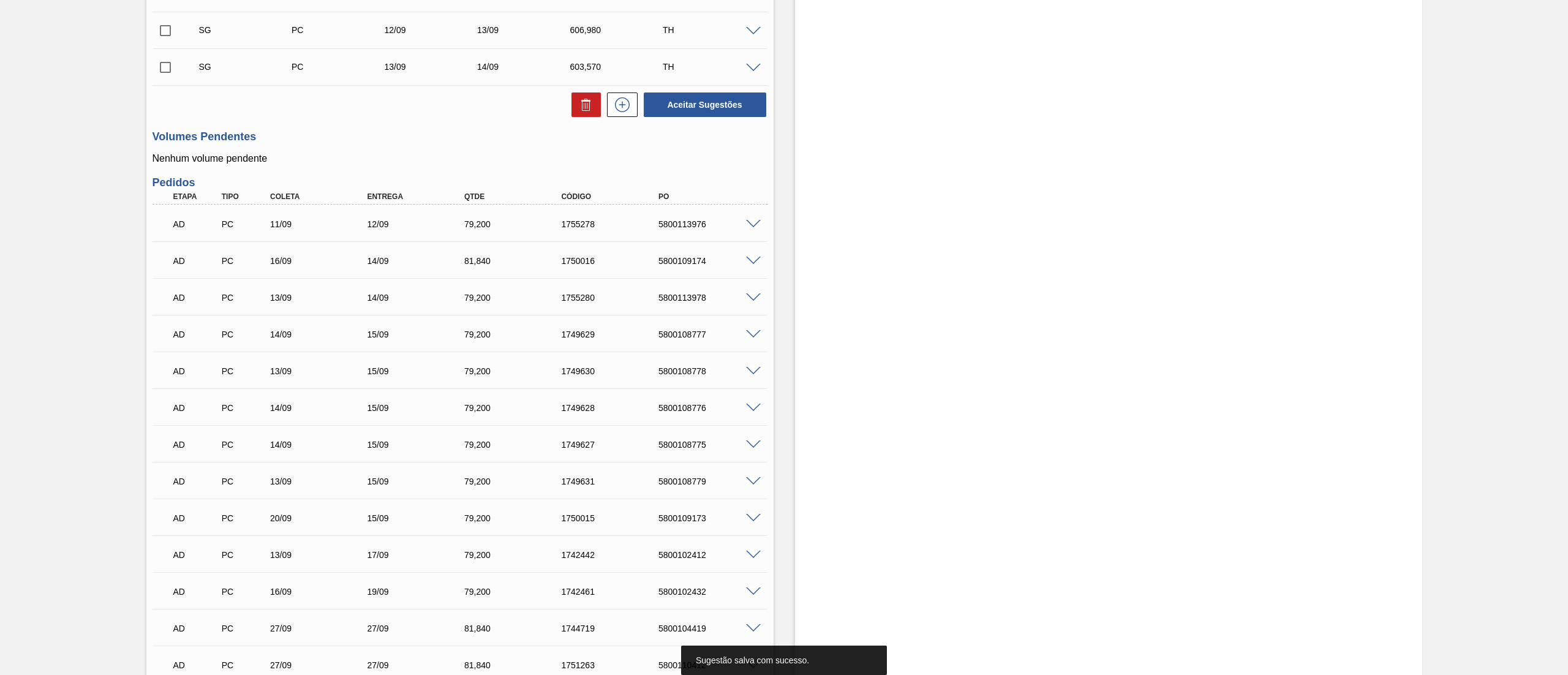
scroll to position [122, 0]
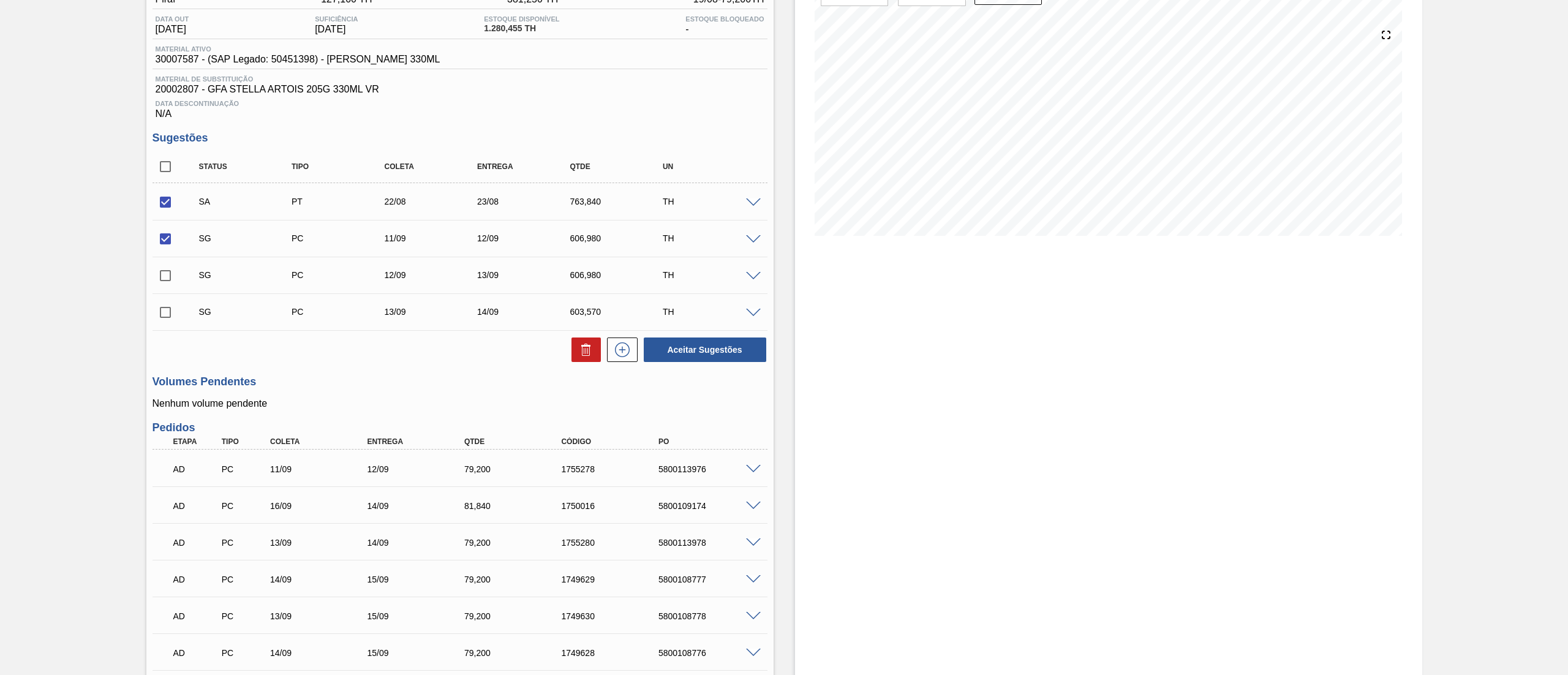
click at [753, 241] on span at bounding box center [752, 240] width 15 height 9
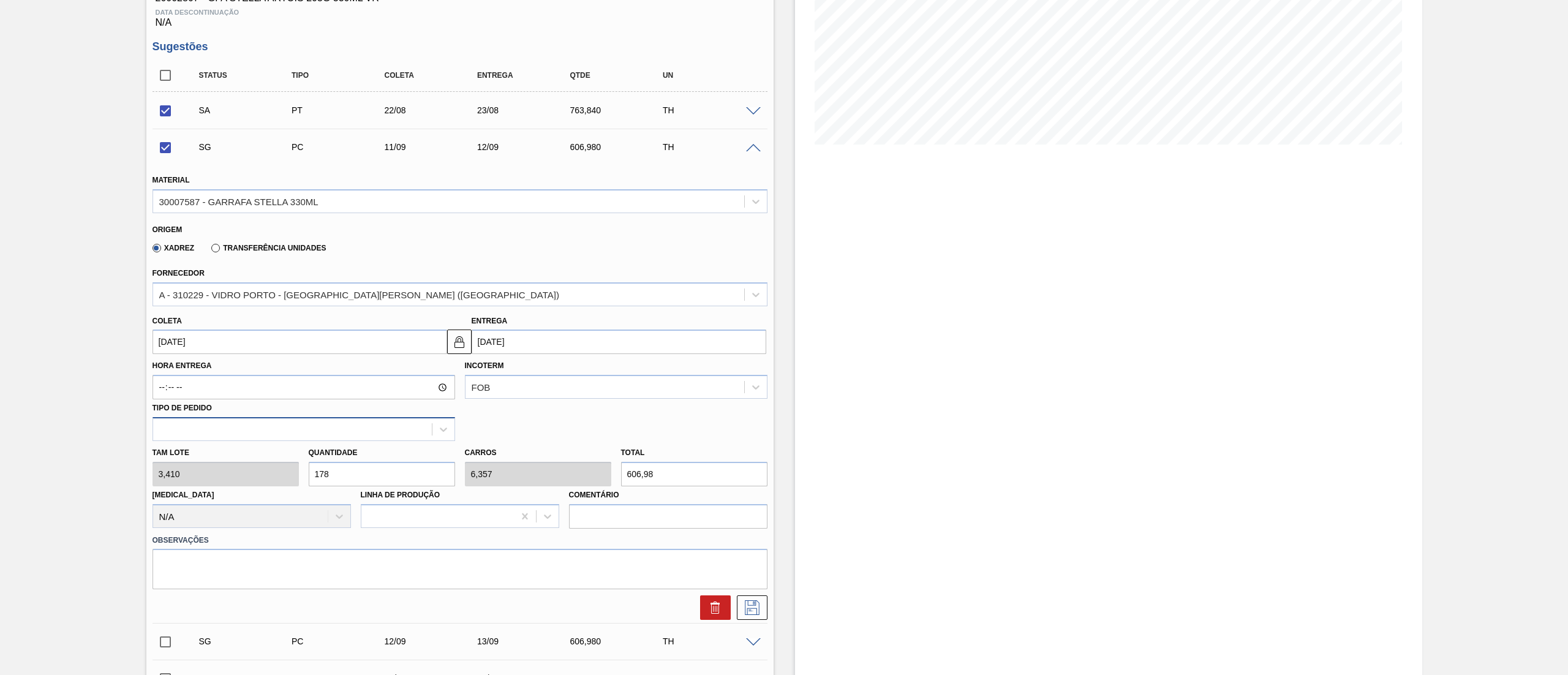
scroll to position [368, 0]
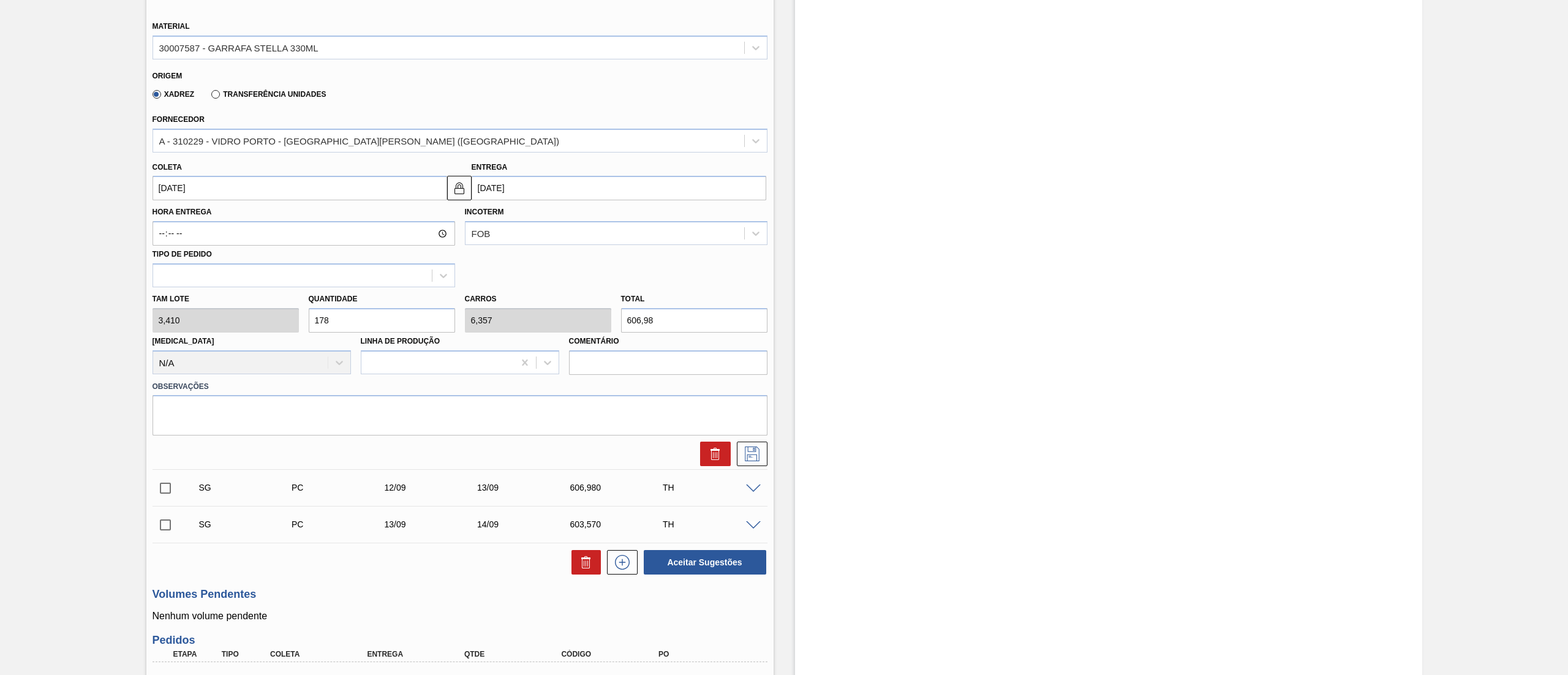
click at [233, 190] on input "[DATE]" at bounding box center [299, 188] width 295 height 25
click at [209, 318] on div "23" at bounding box center [205, 316] width 16 height 16
checkbox input "false"
type input "[DATE]"
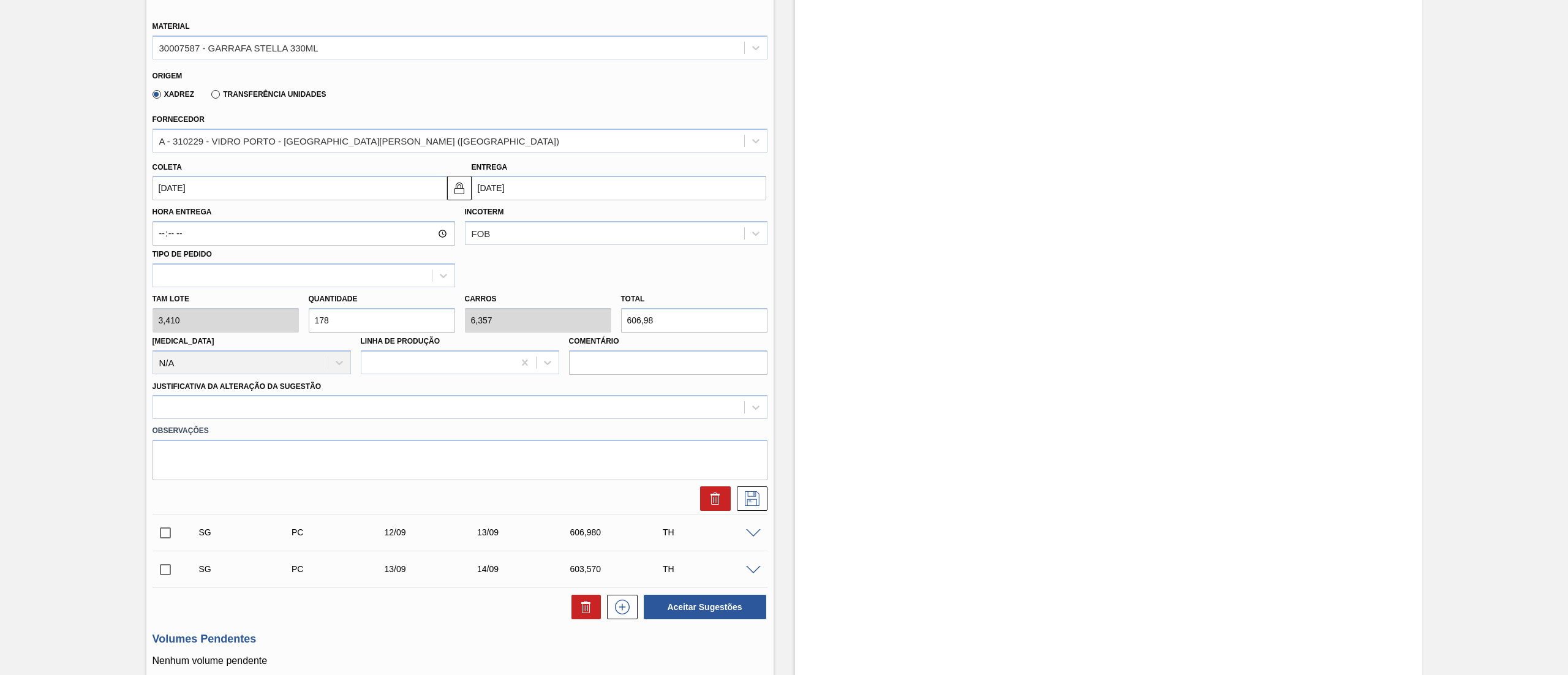
click at [240, 311] on div "Tam lote 3,410 Quantidade 178 Carros 6,357 Total 606,98 Doca N/A Linha de Produ…" at bounding box center [460, 331] width 625 height 87
type input "2"
type input "0,071"
type input "6,82"
type input "22"
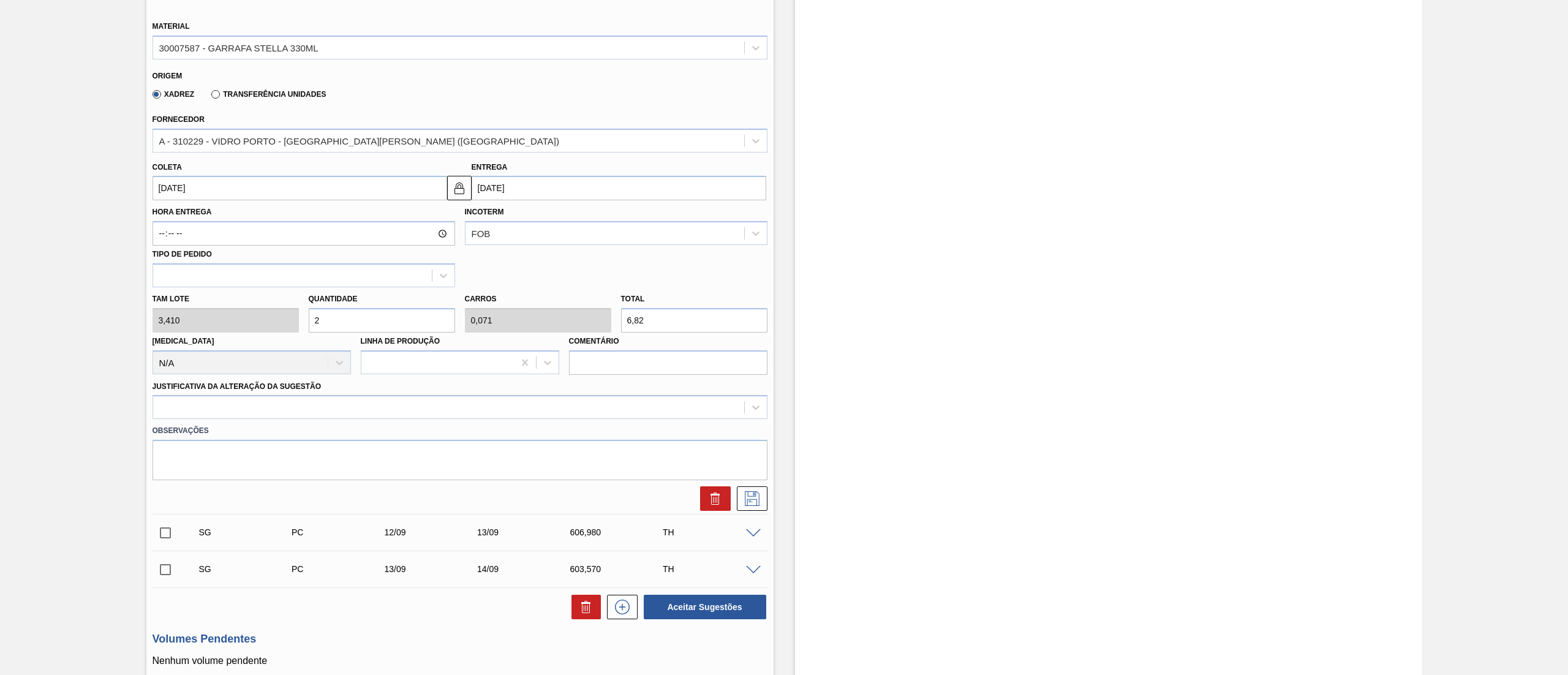
type input "0,786"
type input "75,02"
type input "224"
type input "8"
type input "763,84"
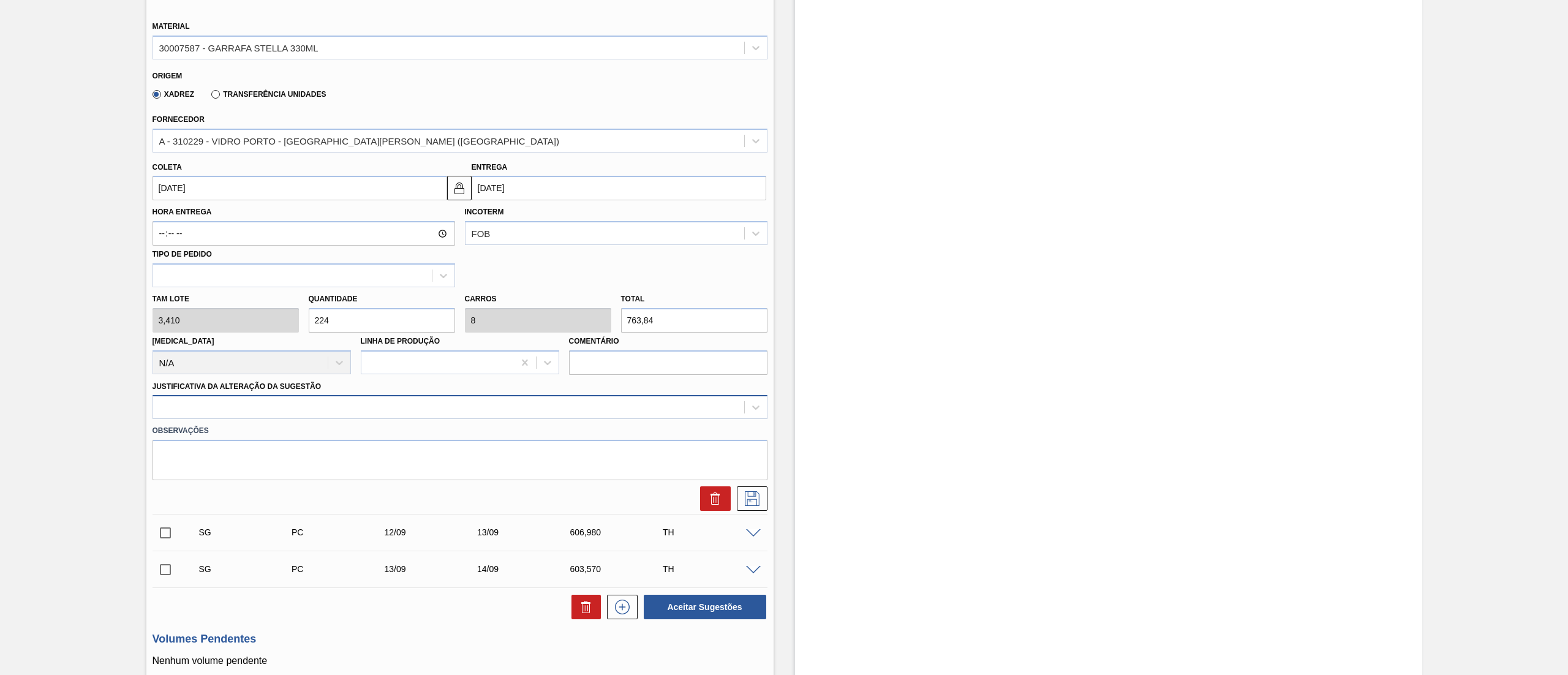
type input "224"
click at [314, 413] on div at bounding box center [448, 407] width 591 height 18
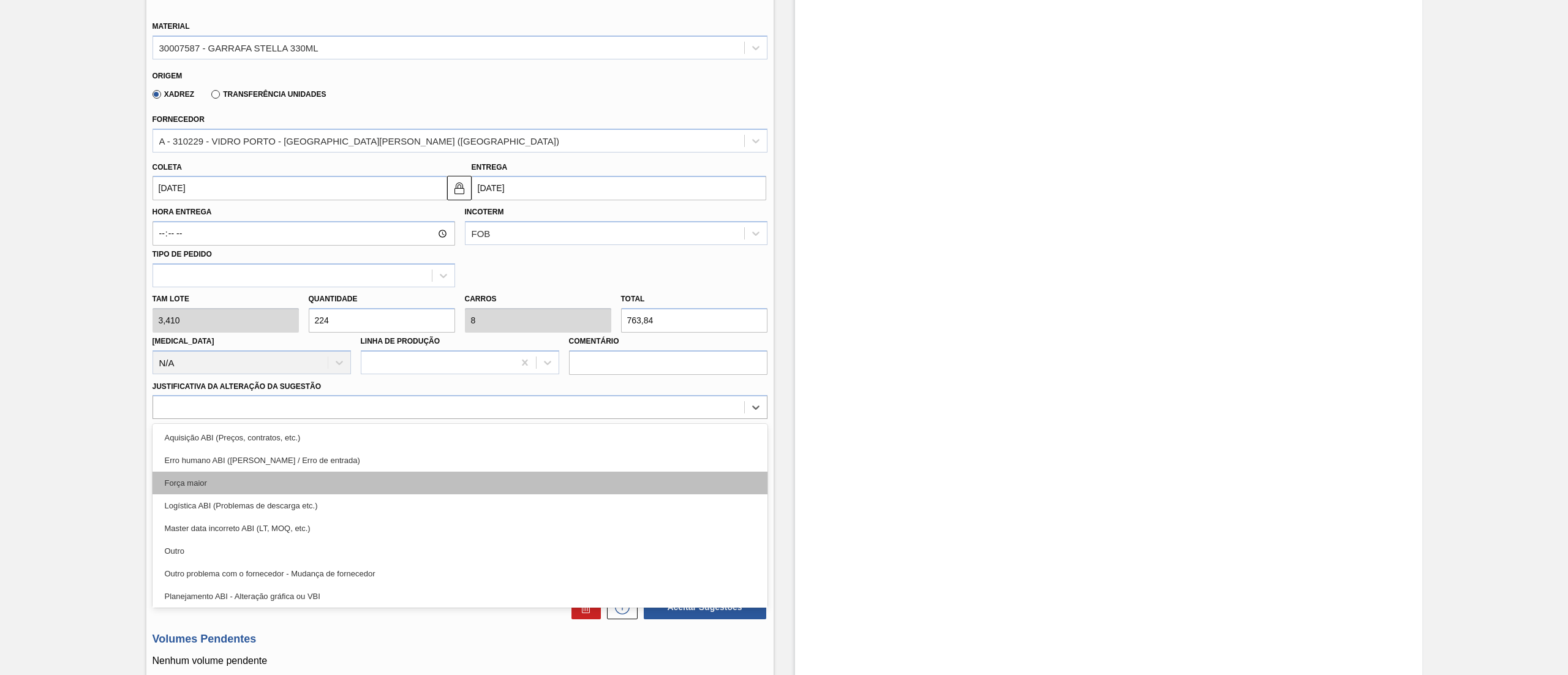
click at [214, 476] on div "Força maior" at bounding box center [459, 483] width 615 height 23
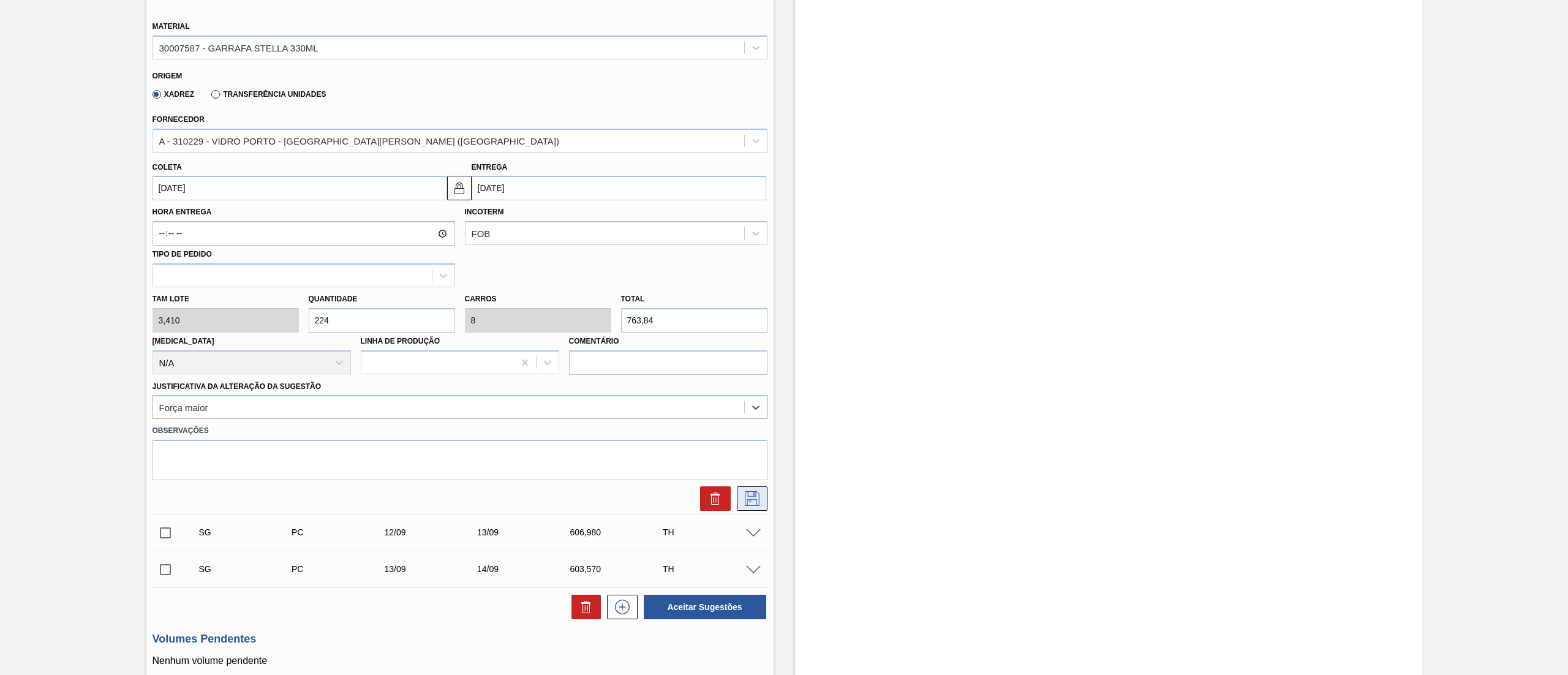
drag, startPoint x: 748, startPoint y: 499, endPoint x: 746, endPoint y: 492, distance: 7.3
click at [750, 499] on icon at bounding box center [752, 498] width 20 height 15
checkbox input "true"
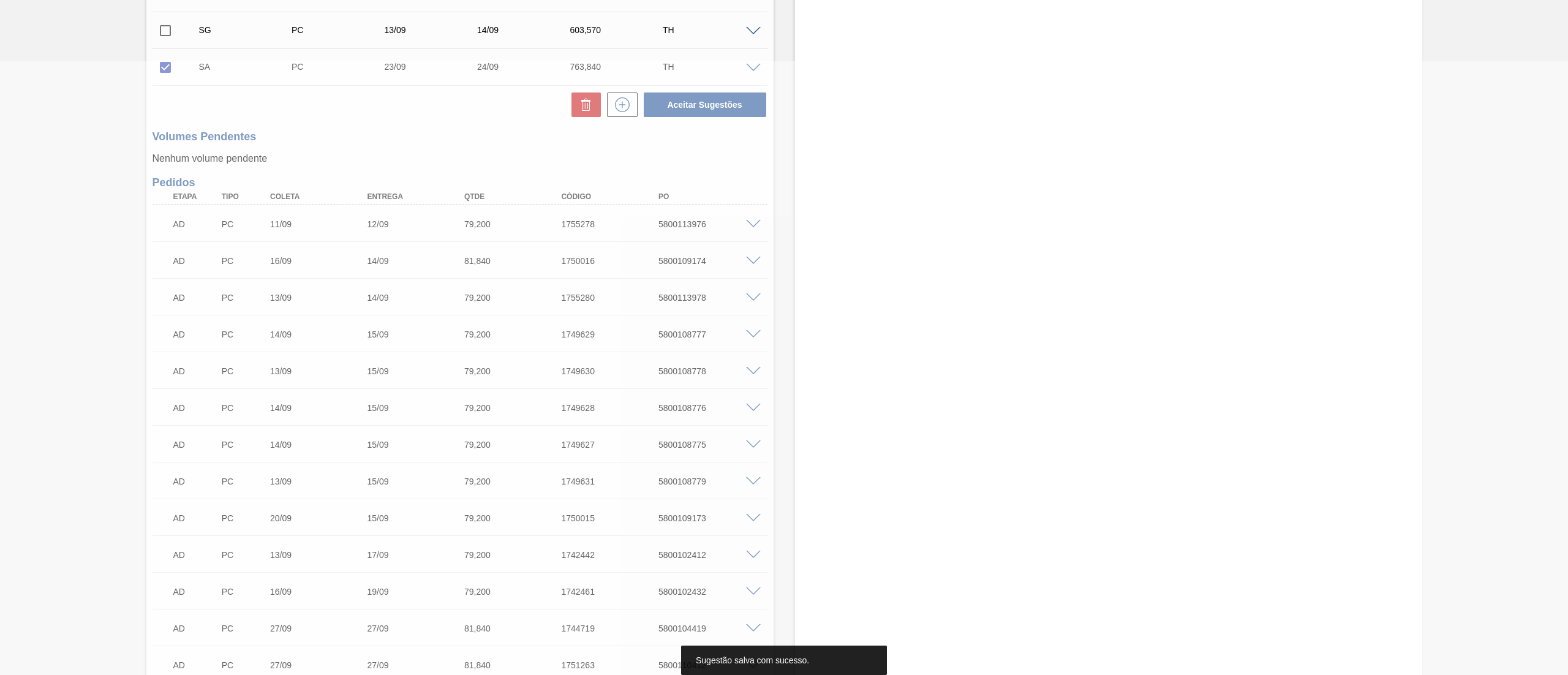
scroll to position [0, 0]
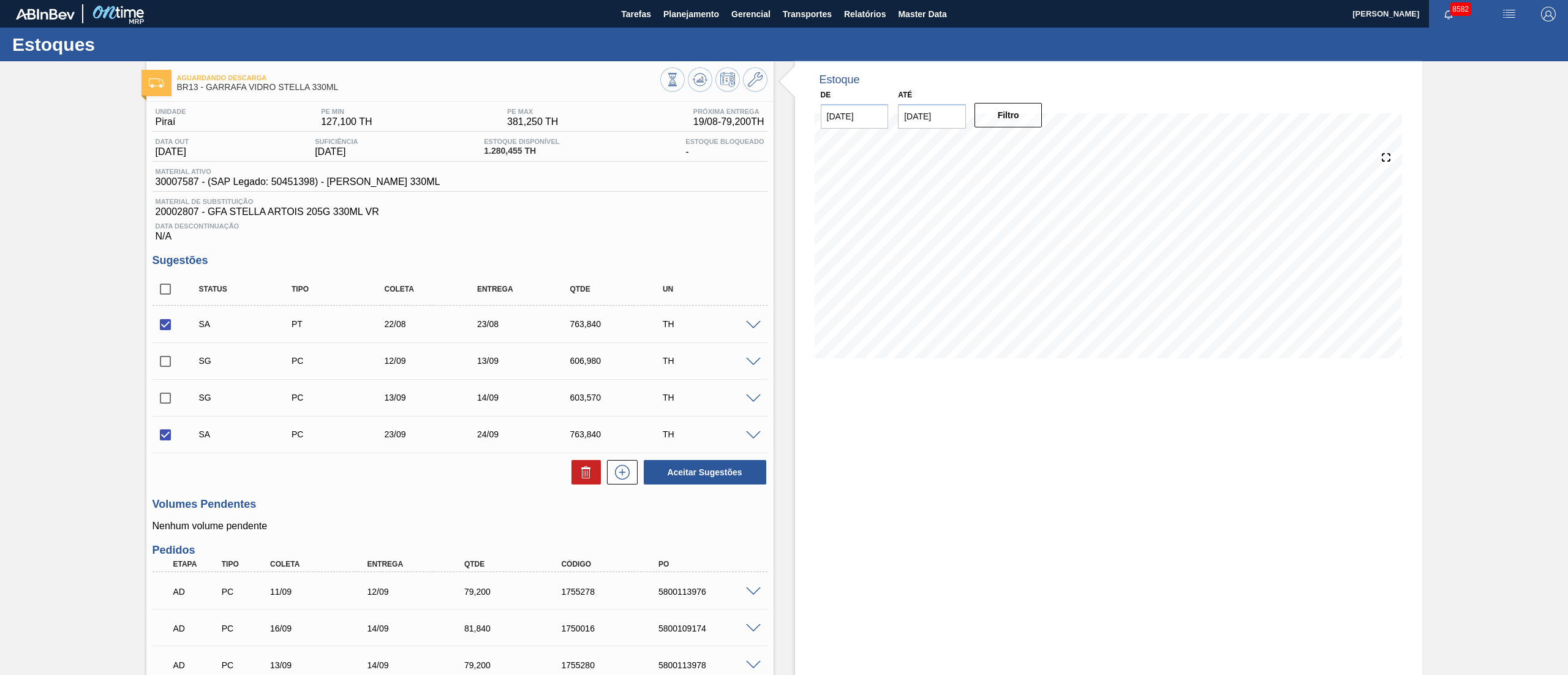
click at [748, 439] on span at bounding box center [752, 435] width 15 height 9
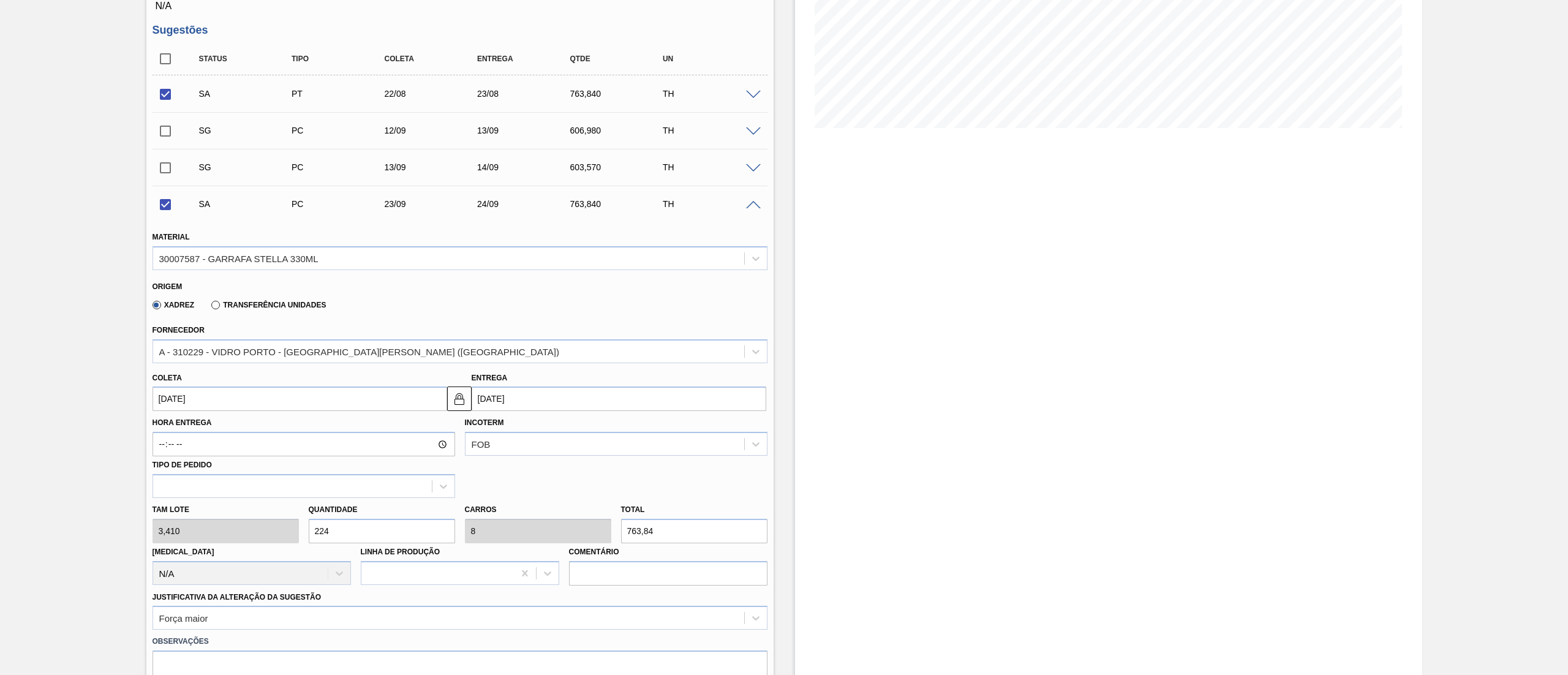
scroll to position [368, 0]
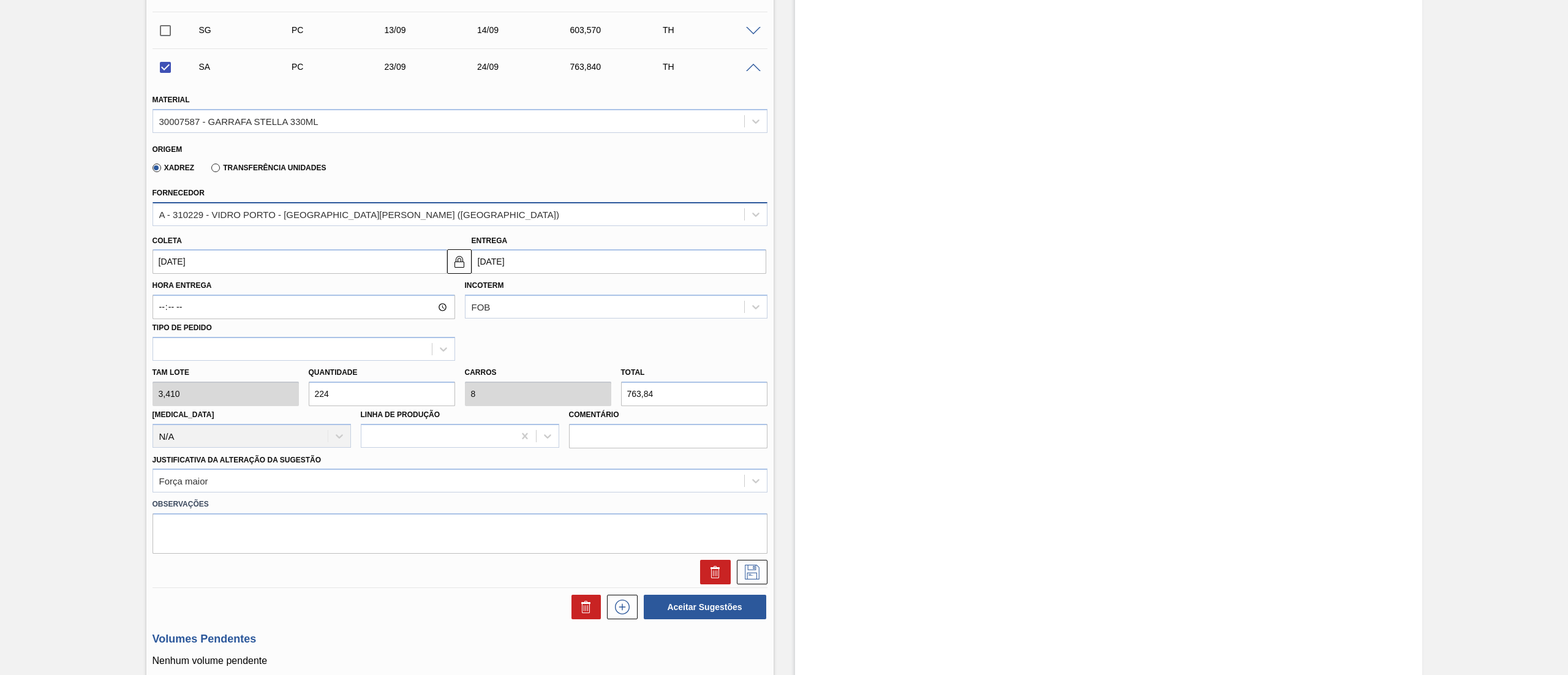
click at [223, 205] on div "A - 310229 - VIDRO PORTO - [GEOGRAPHIC_DATA][PERSON_NAME] ([GEOGRAPHIC_DATA])" at bounding box center [459, 214] width 615 height 24
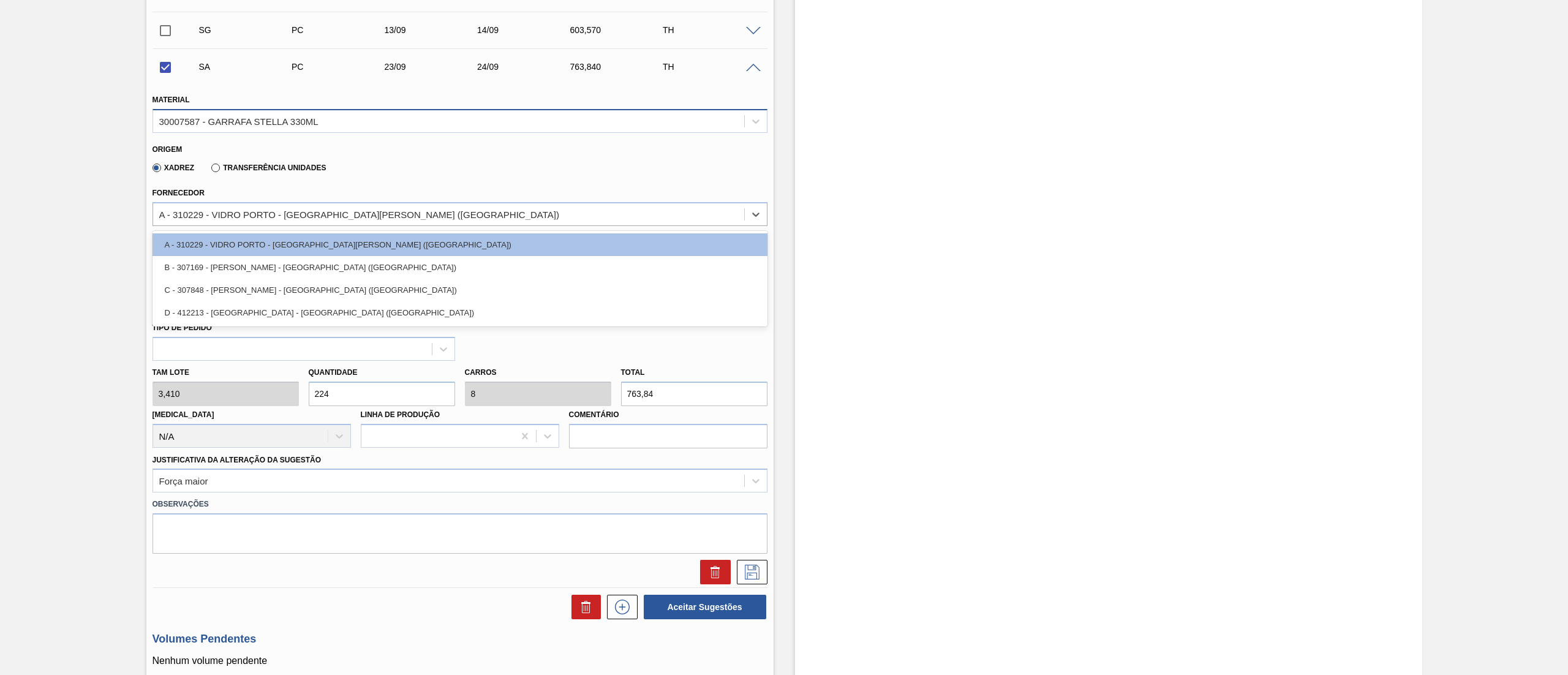
click at [258, 115] on div "30007587 - GARRAFA STELLA 330ML" at bounding box center [448, 121] width 591 height 18
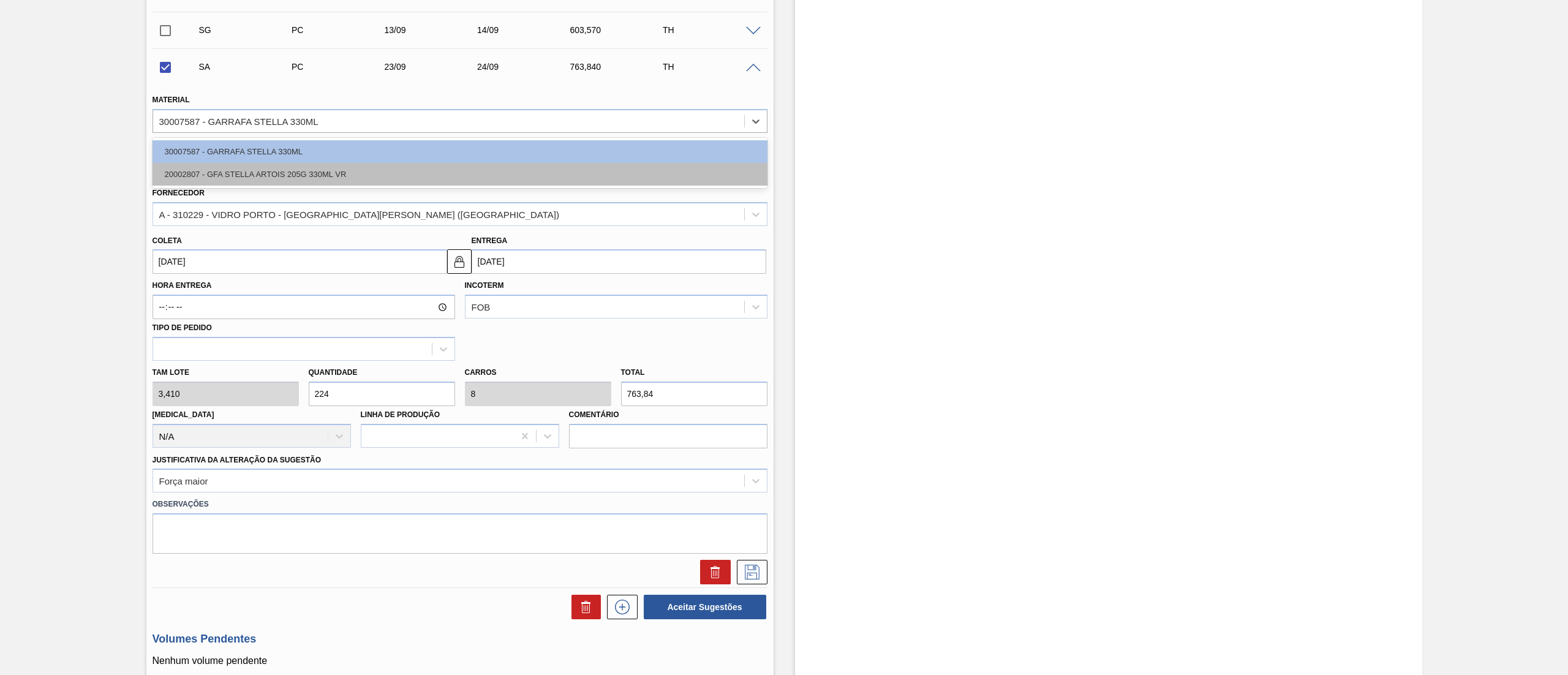
click at [232, 174] on div "20002807 - GFA STELLA ARTOIS 205G 330ML VR" at bounding box center [459, 175] width 615 height 23
checkbox input "false"
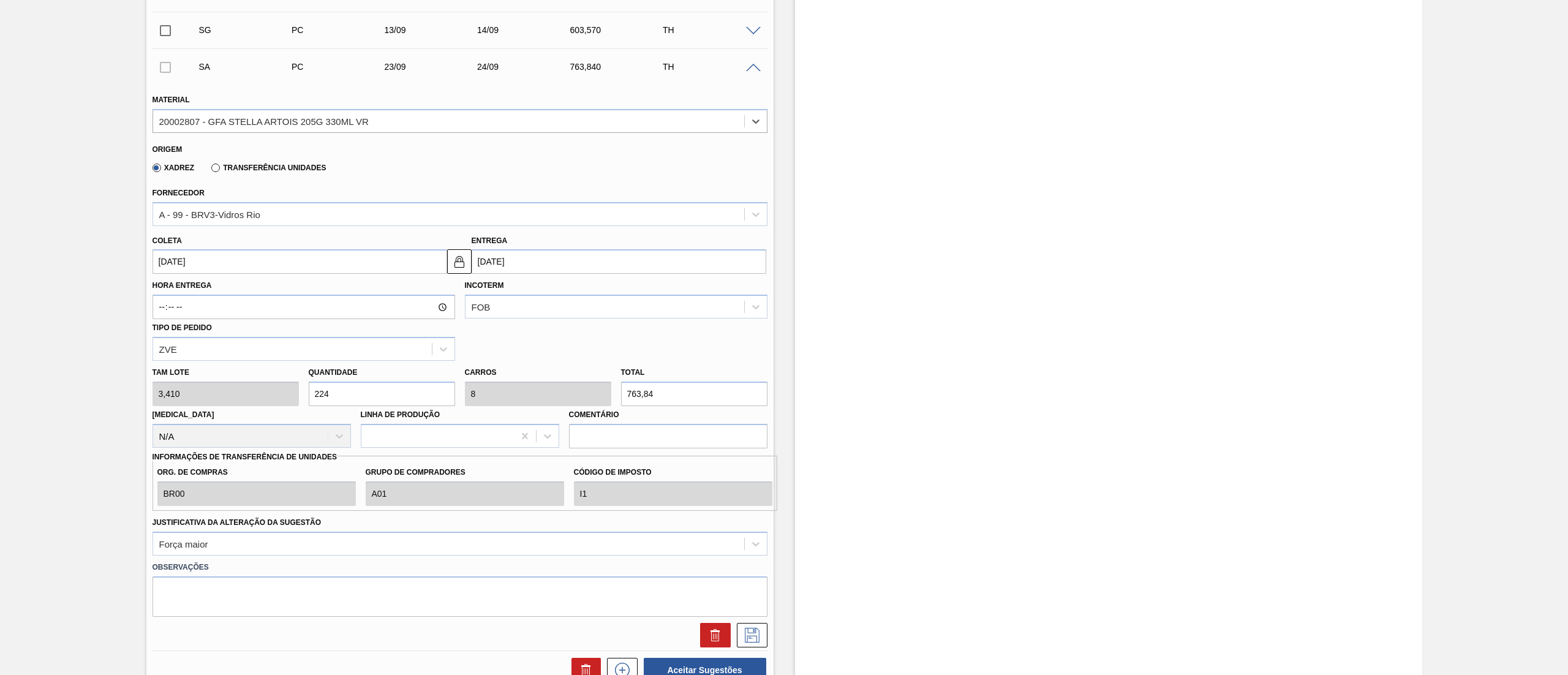
click at [223, 262] on input "[DATE]" at bounding box center [299, 262] width 295 height 25
click at [162, 292] on button "Previous Month" at bounding box center [163, 291] width 9 height 9
click at [289, 392] on div "23" at bounding box center [285, 389] width 16 height 16
type input "[DATE]"
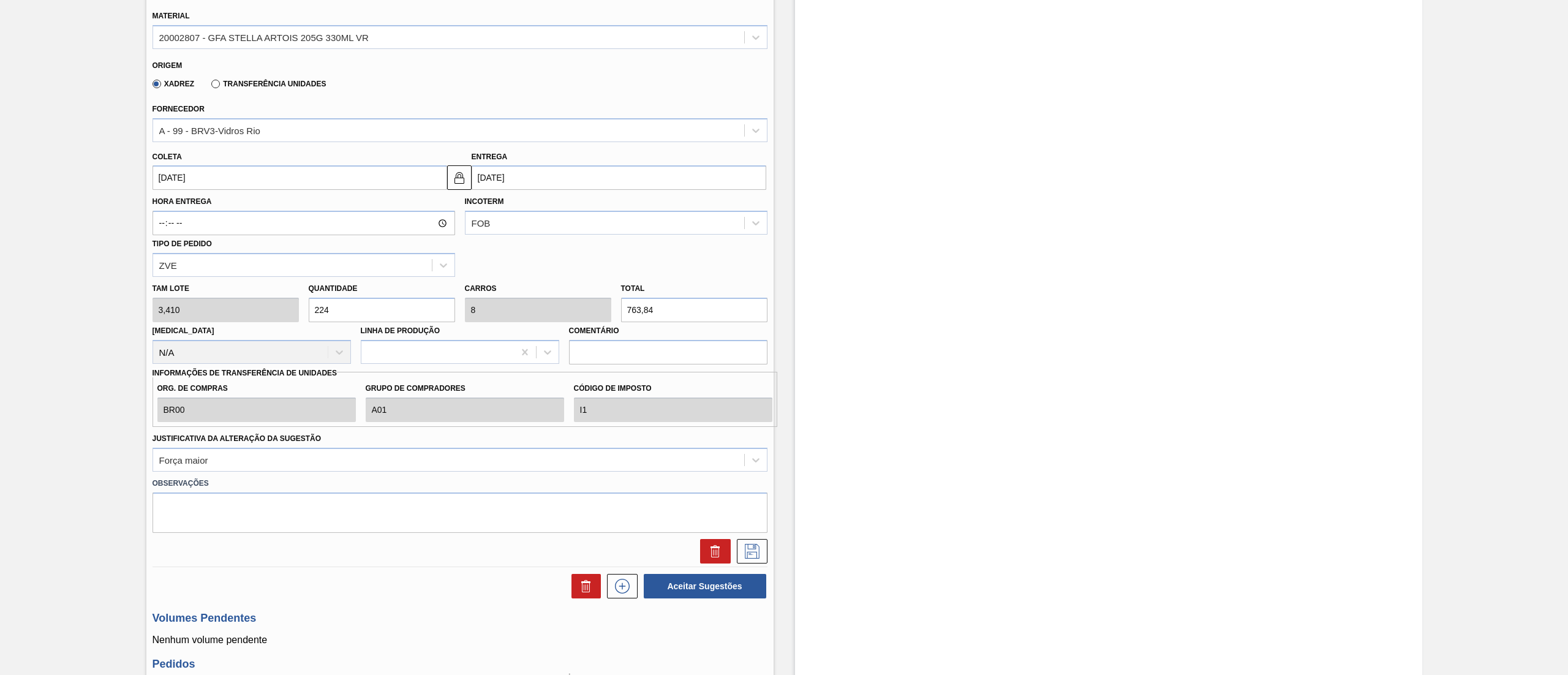
scroll to position [490, 0]
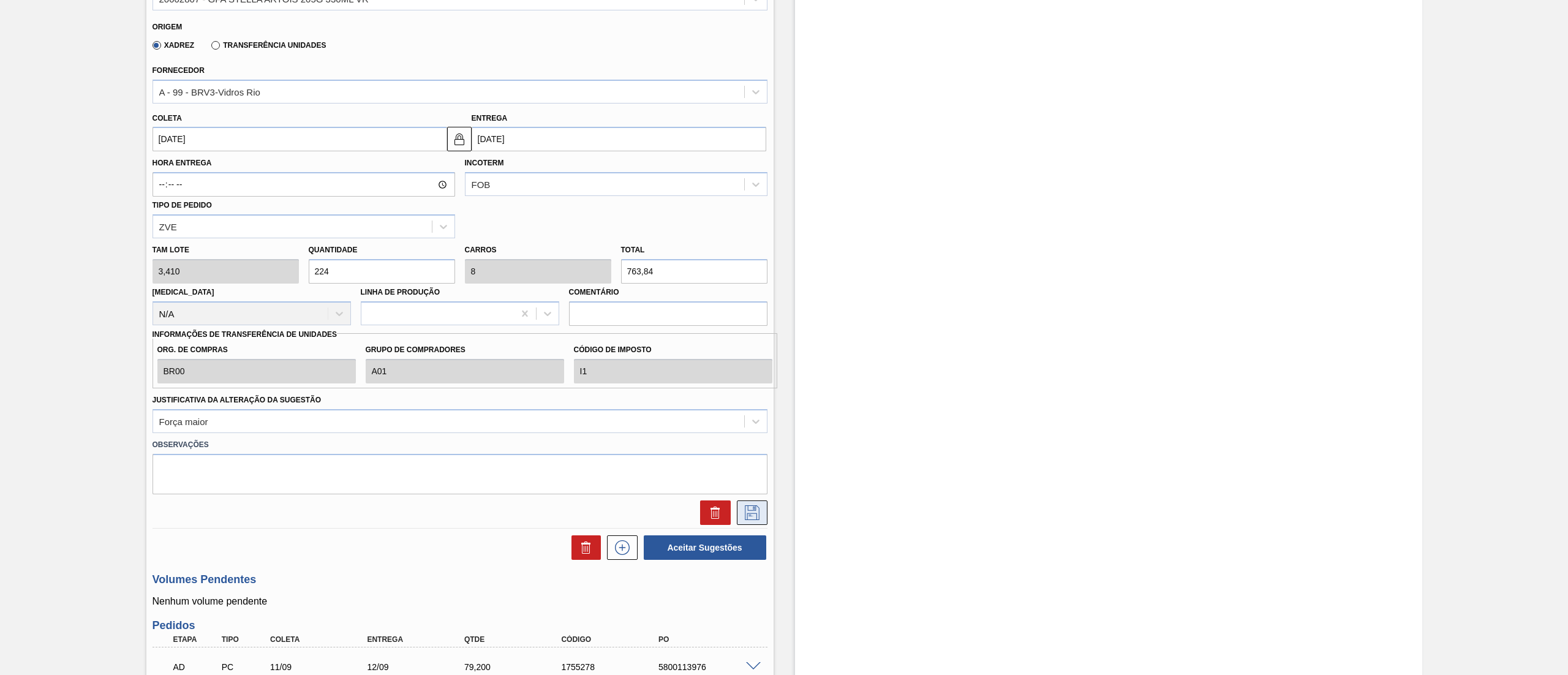
click at [754, 517] on icon at bounding box center [752, 512] width 20 height 15
checkbox input "true"
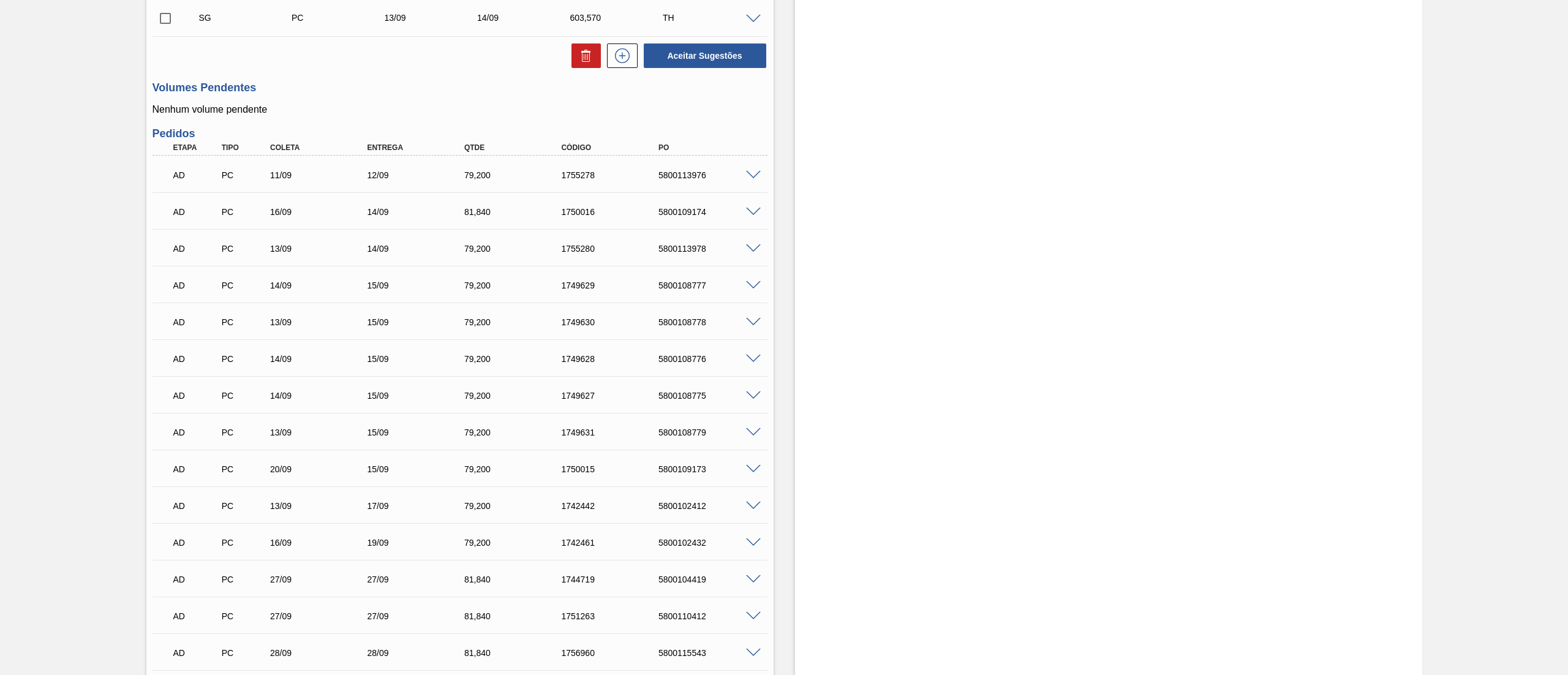
scroll to position [172, 0]
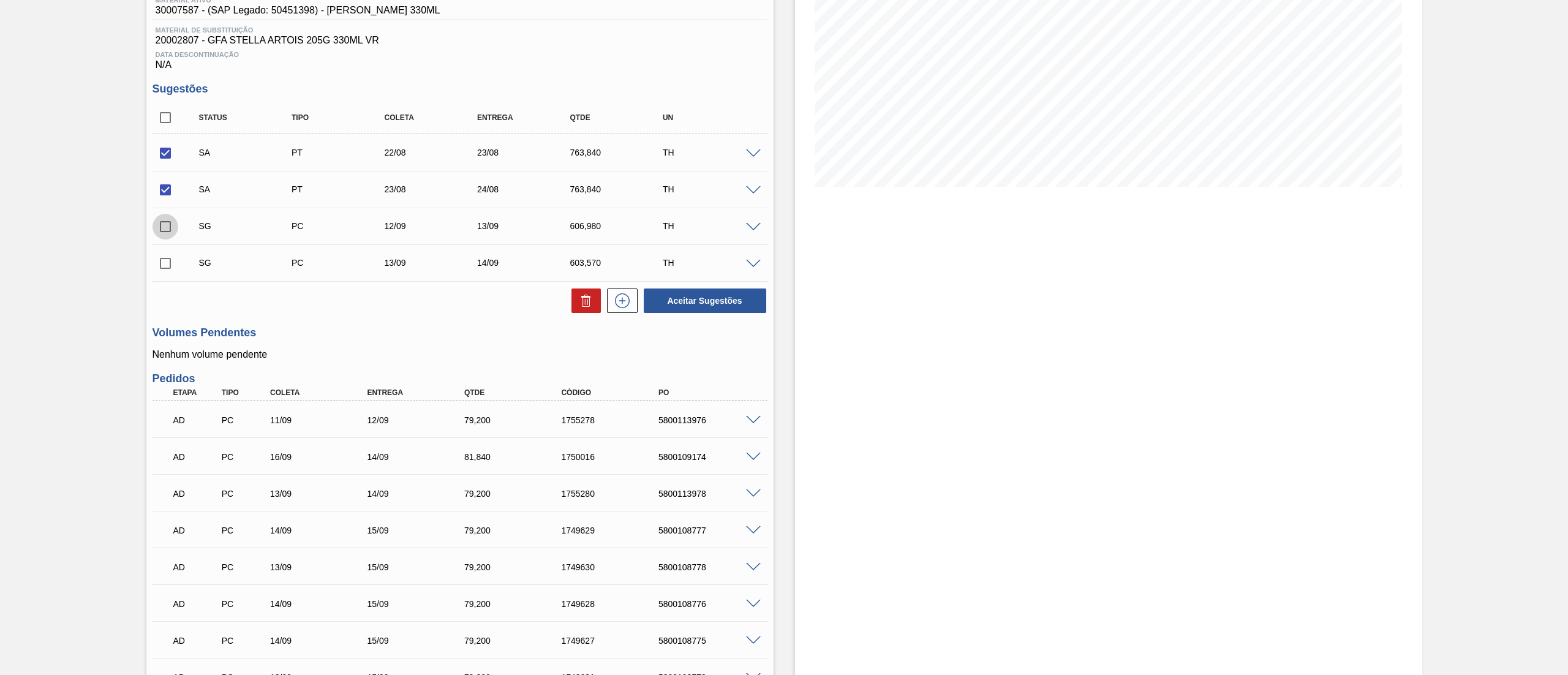
click at [172, 236] on input "checkbox" at bounding box center [165, 227] width 26 height 26
click at [757, 227] on span at bounding box center [752, 228] width 15 height 9
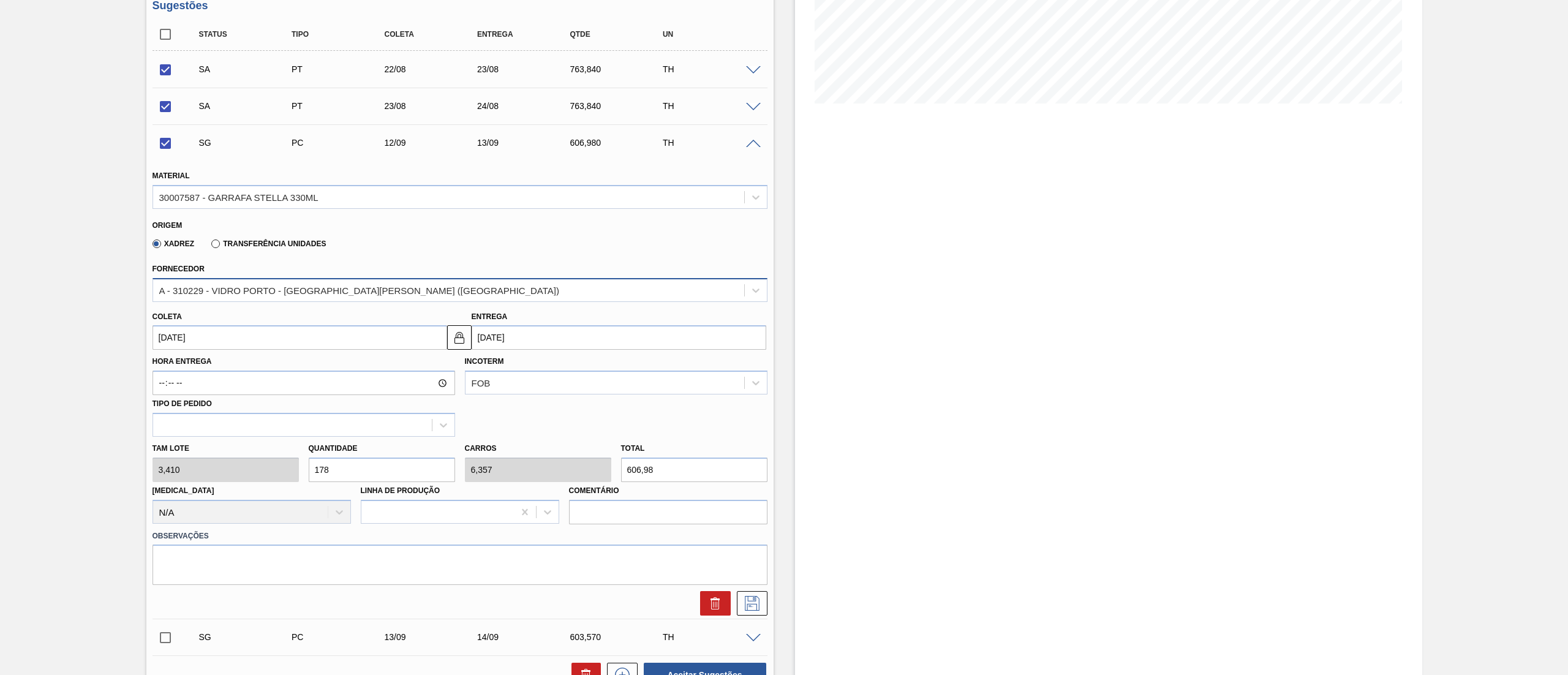
scroll to position [294, 0]
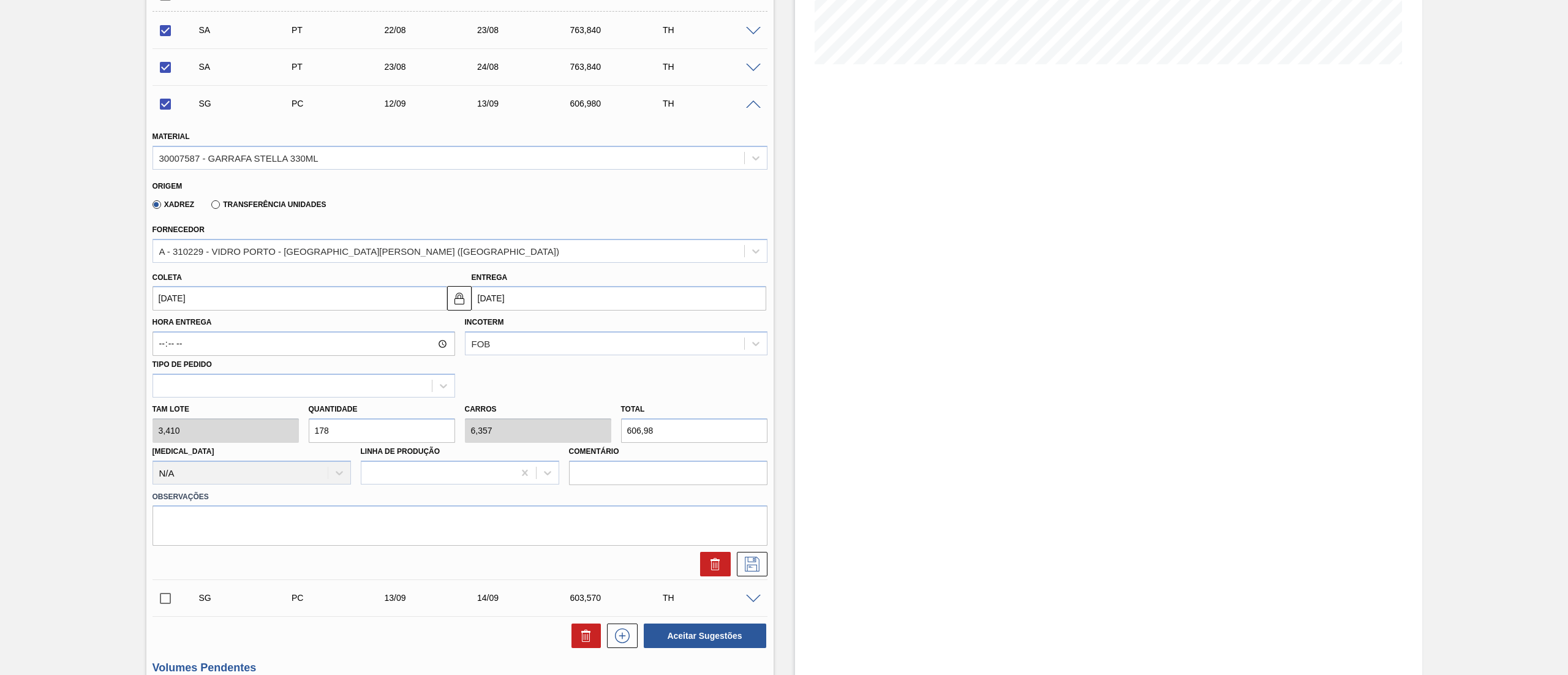
click at [232, 309] on input "[DATE]" at bounding box center [299, 298] width 295 height 25
click at [227, 426] on div "24" at bounding box center [226, 426] width 16 height 16
checkbox input "false"
type input "[DATE]"
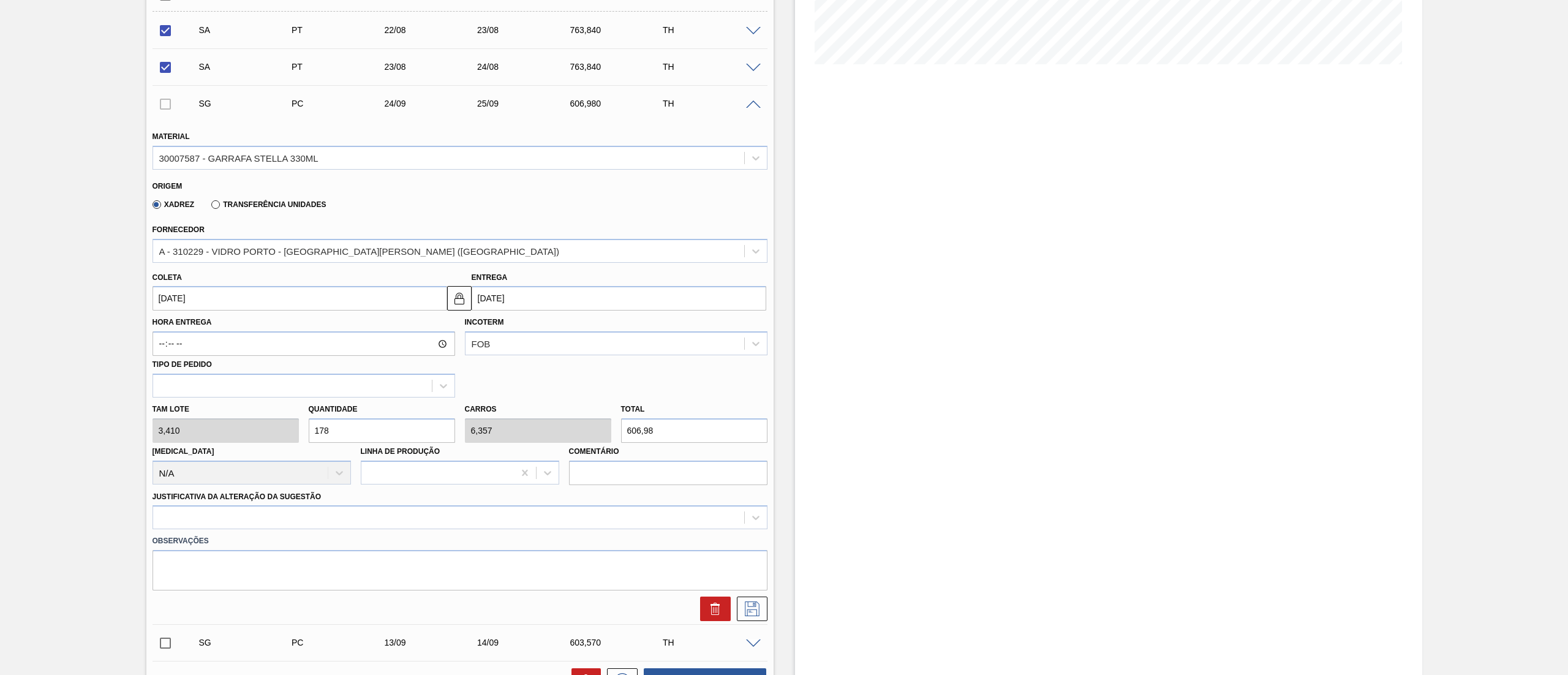
click at [277, 430] on div "Tam lote 3,410 Quantidade 178 Carros 6,357 Total 606,98 Doca N/A Linha de Produ…" at bounding box center [460, 441] width 625 height 87
type input "2"
type input "0,071"
type input "6,82"
type input "22"
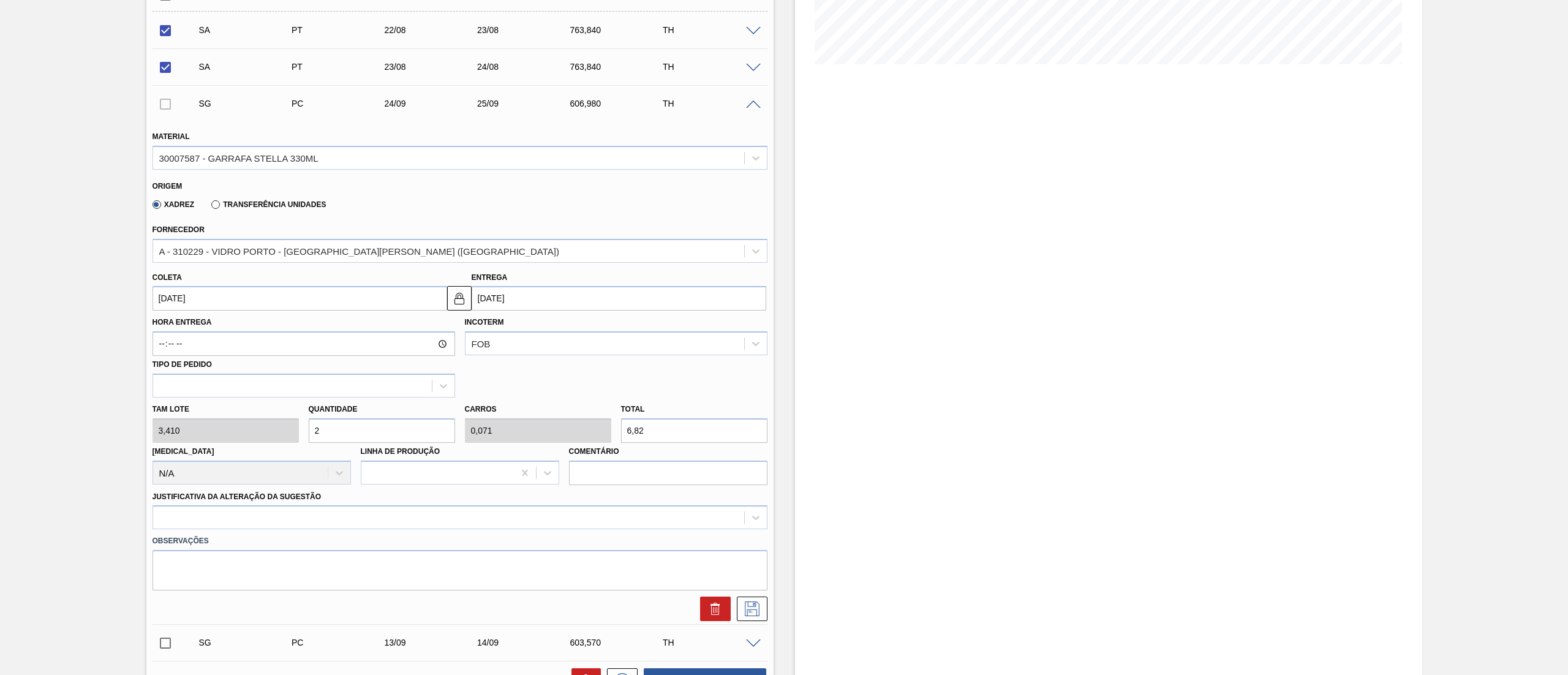
type input "0,786"
type input "75,02"
type input "224"
type input "8"
type input "763,84"
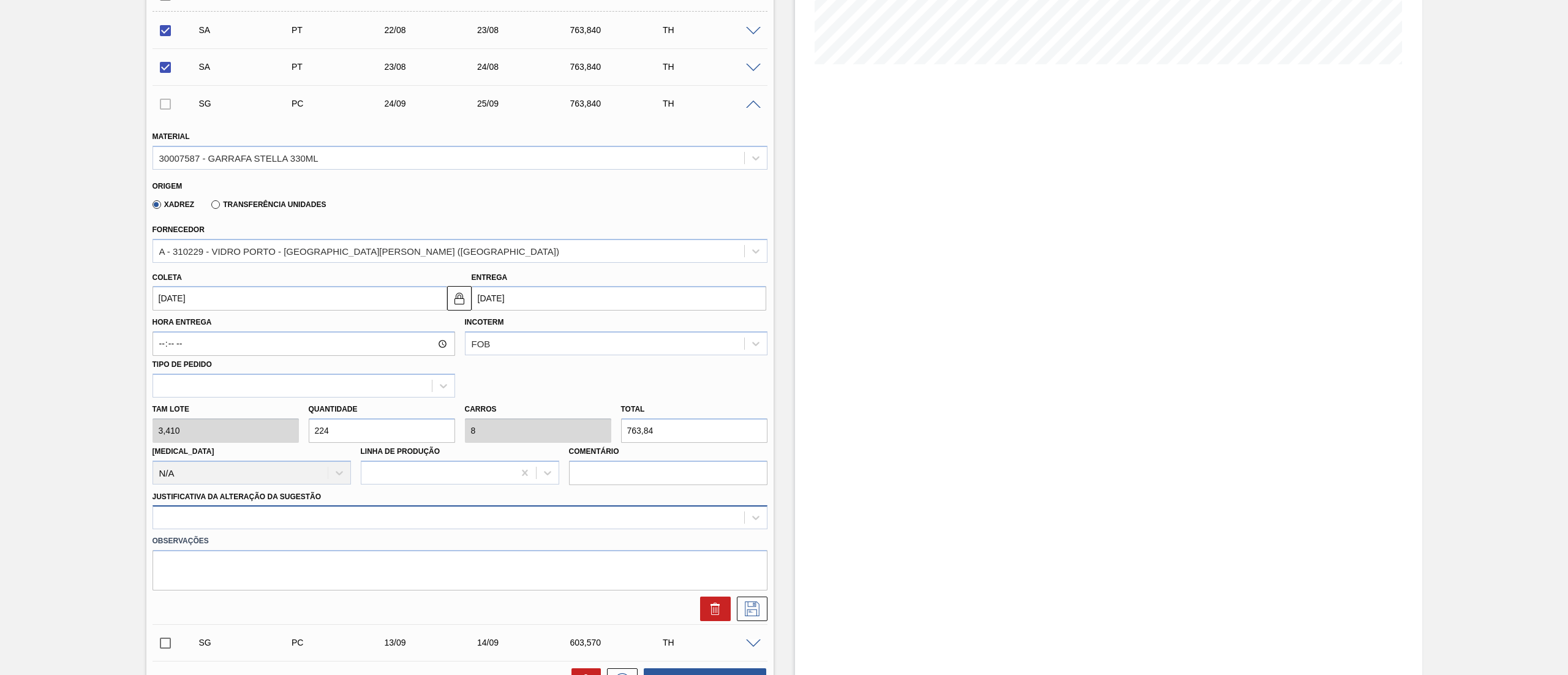
type input "224"
click at [269, 519] on div at bounding box center [459, 518] width 615 height 24
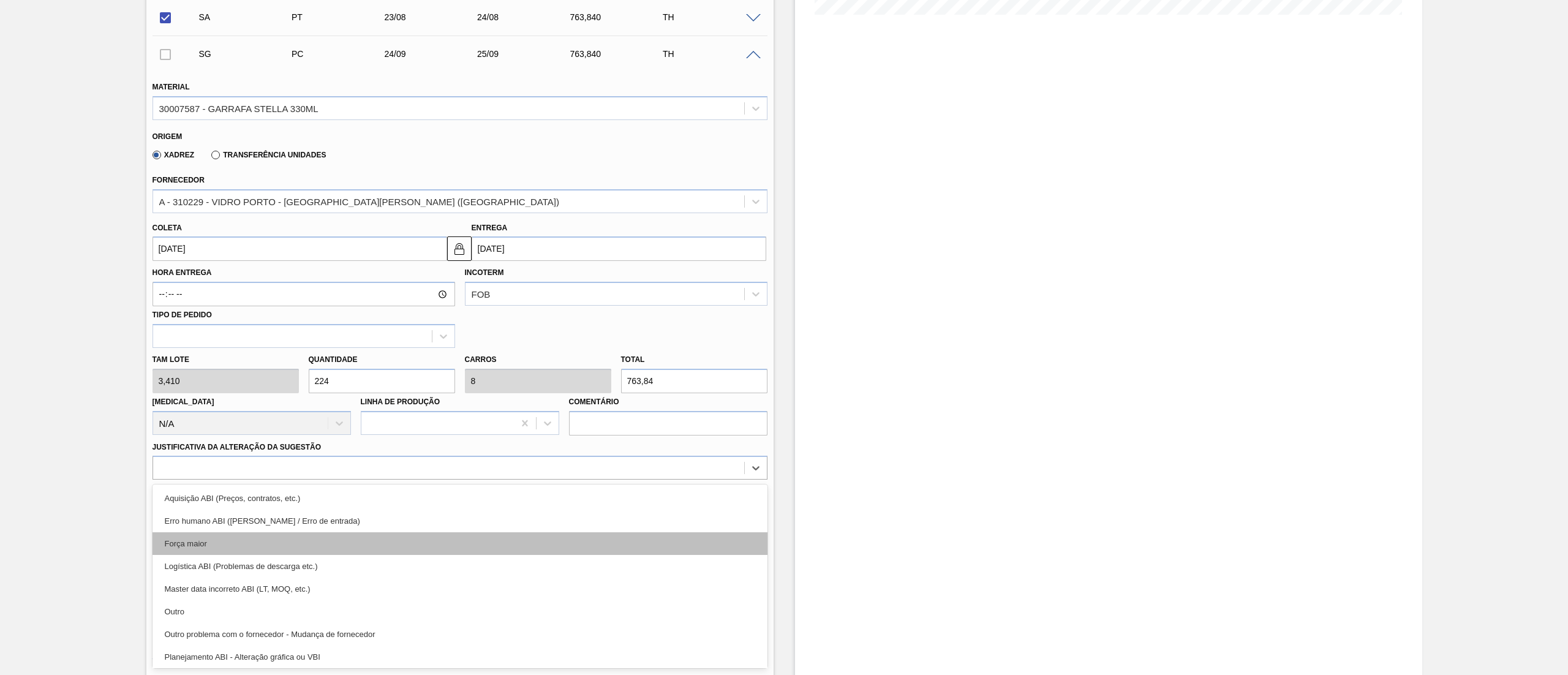
click at [218, 541] on div "Força maior" at bounding box center [459, 543] width 615 height 23
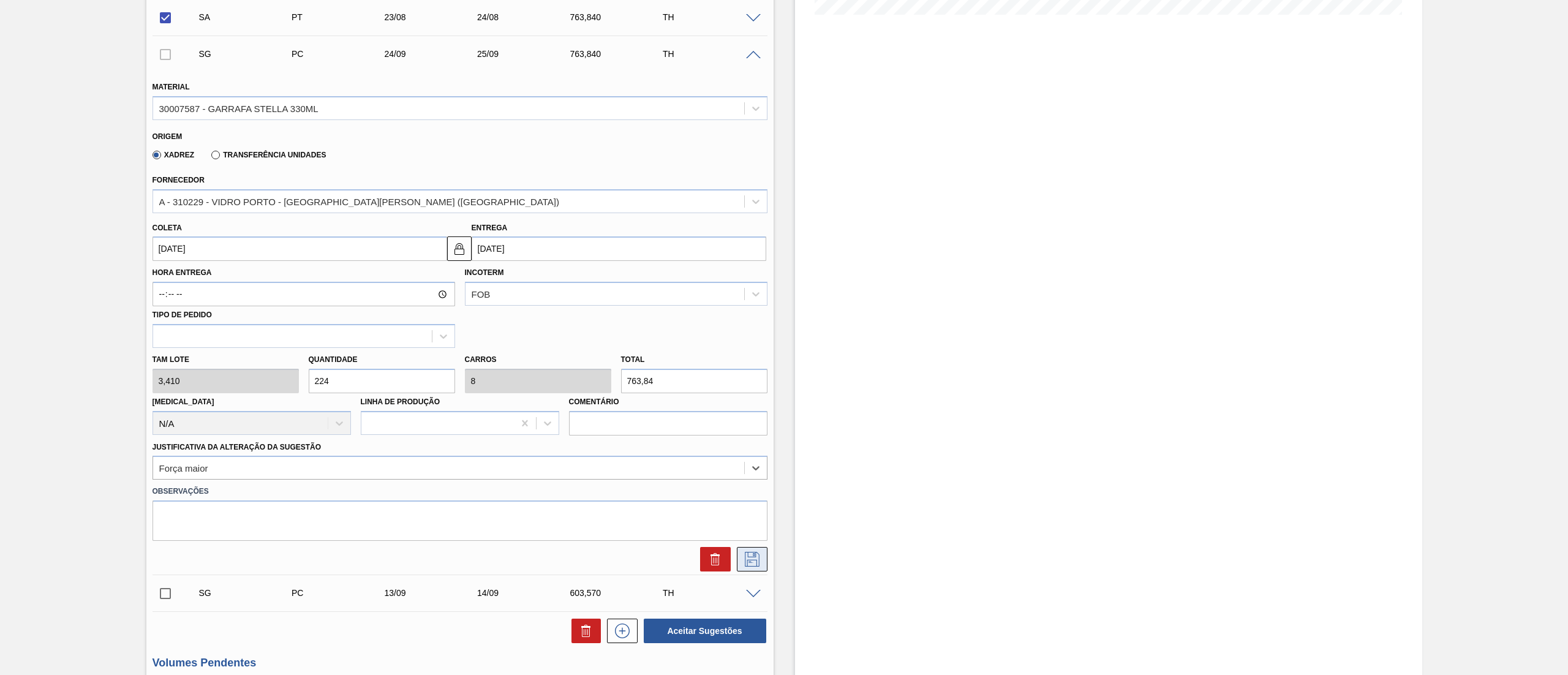
click at [756, 559] on icon at bounding box center [752, 559] width 20 height 15
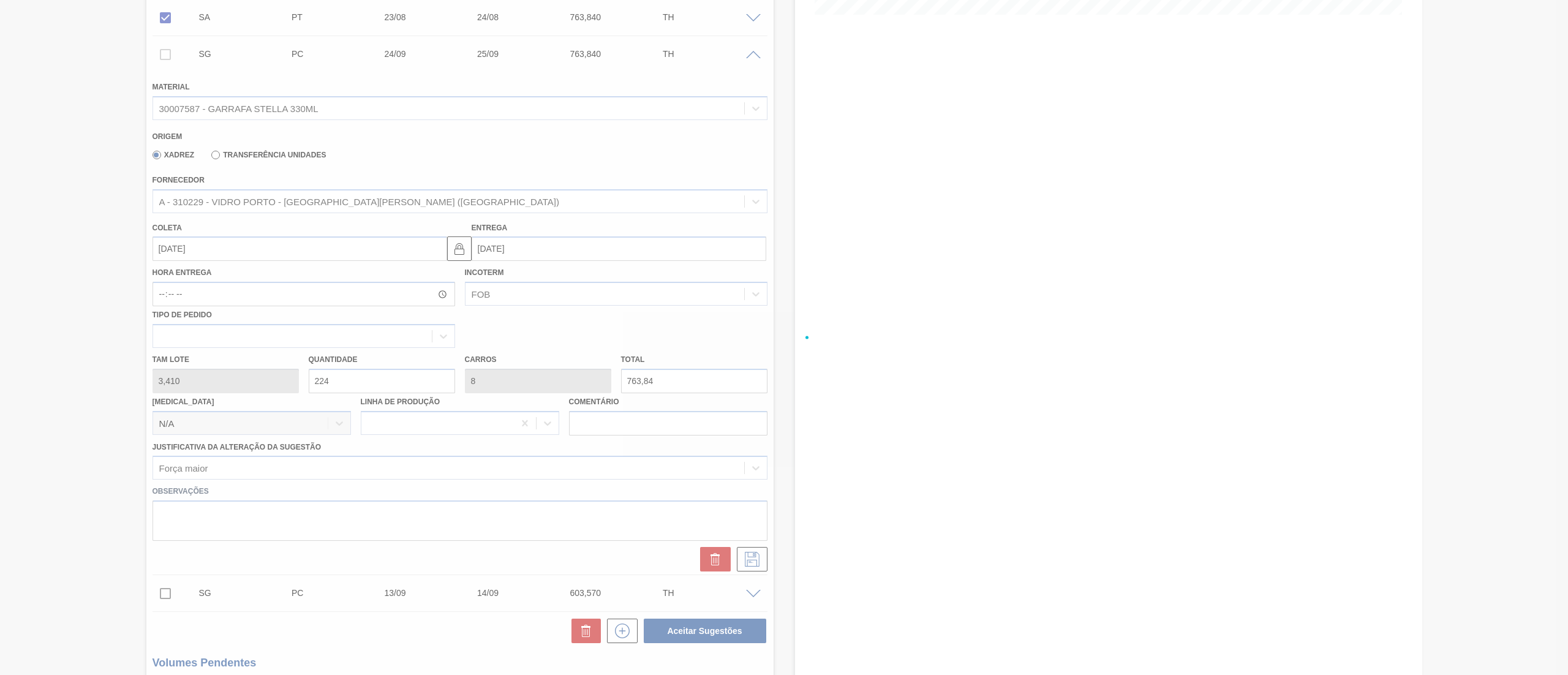
checkbox input "true"
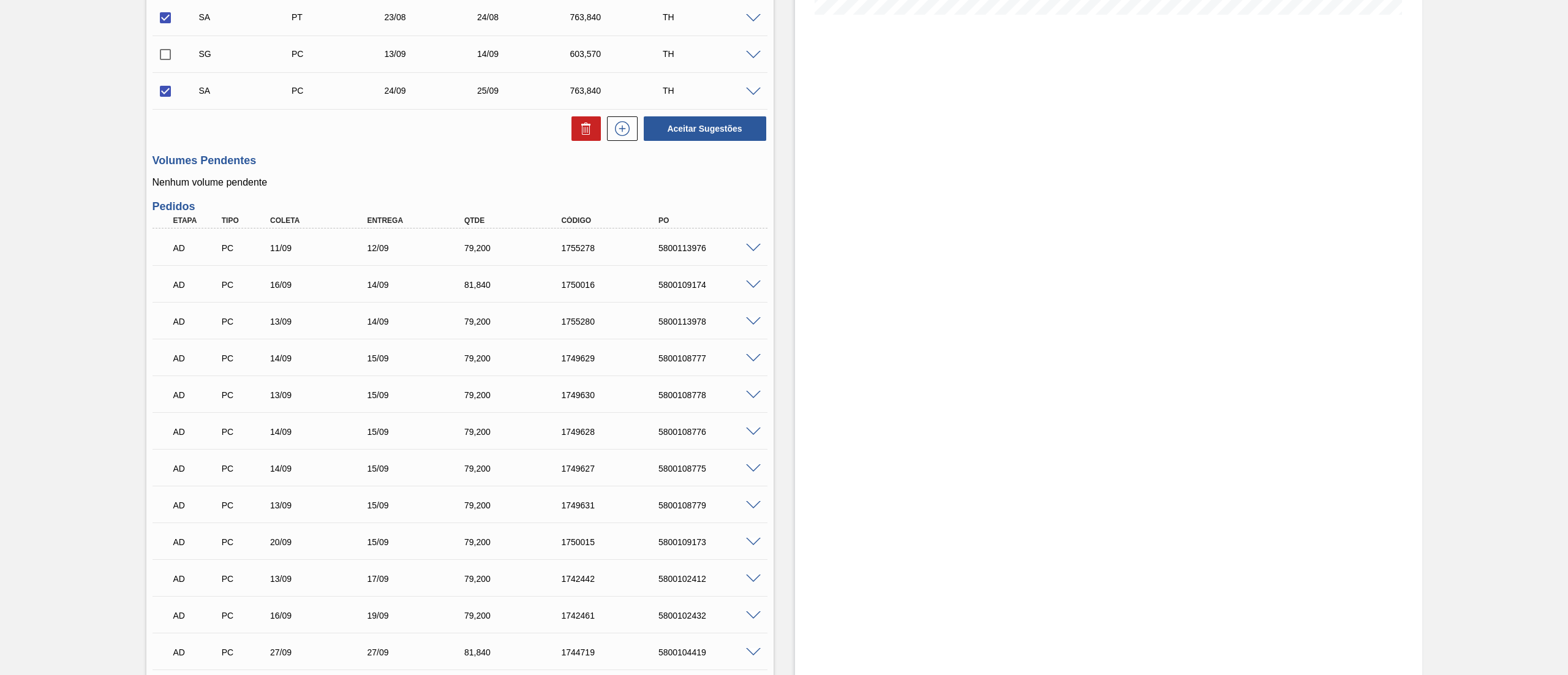
click at [752, 95] on span at bounding box center [752, 92] width 15 height 9
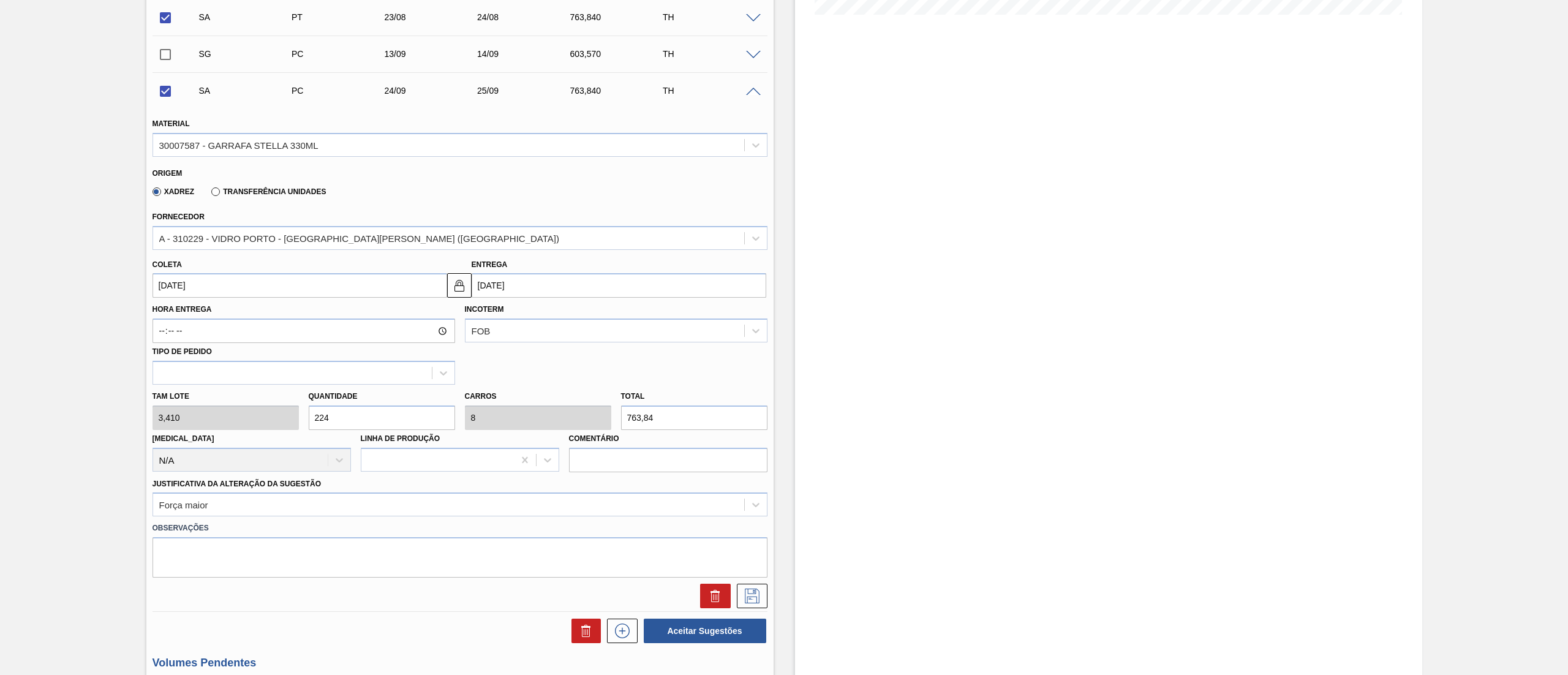
click at [192, 288] on input "[DATE]" at bounding box center [299, 285] width 295 height 25
click at [167, 317] on button "Previous Month" at bounding box center [163, 315] width 9 height 9
click at [184, 436] on div "25" at bounding box center [186, 434] width 16 height 16
checkbox input "false"
type input "[DATE]"
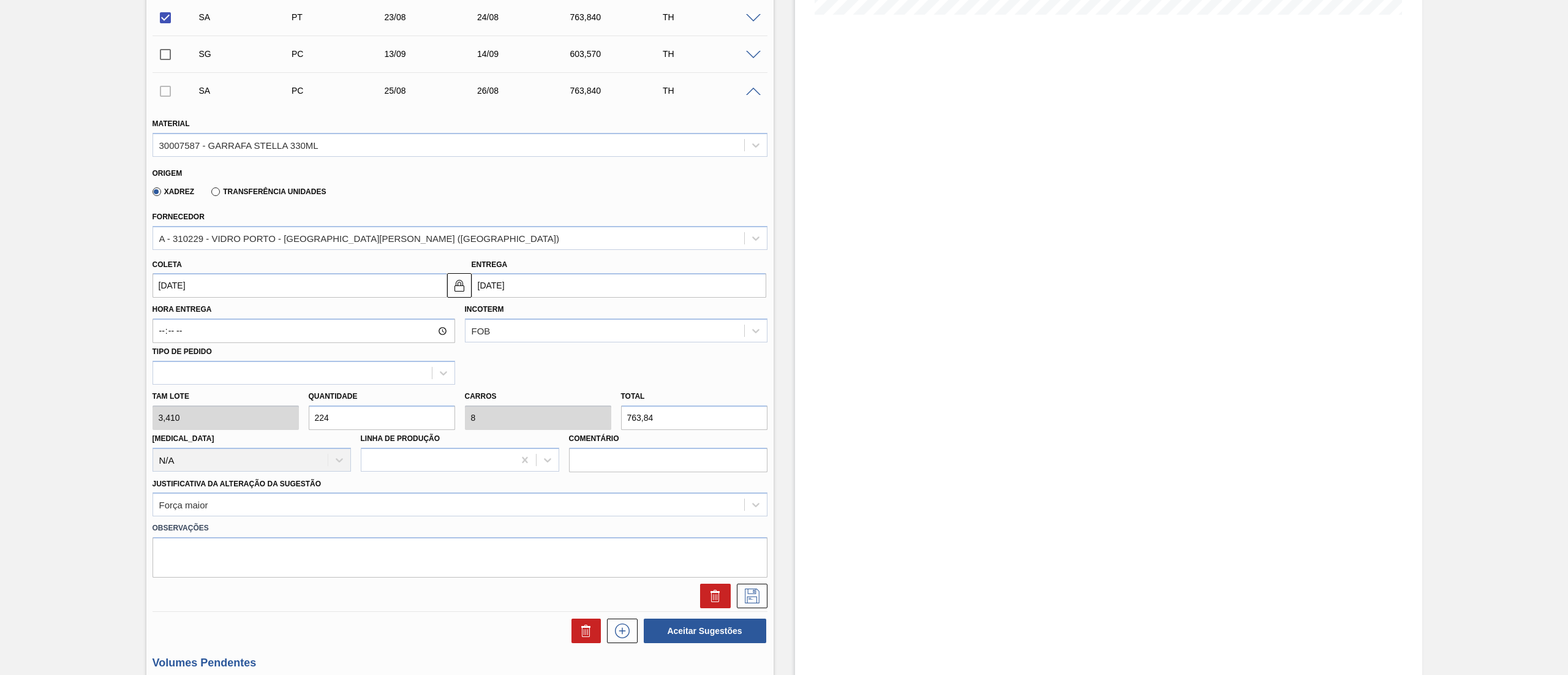
type input "[DATE]"
click at [750, 606] on button at bounding box center [752, 596] width 31 height 25
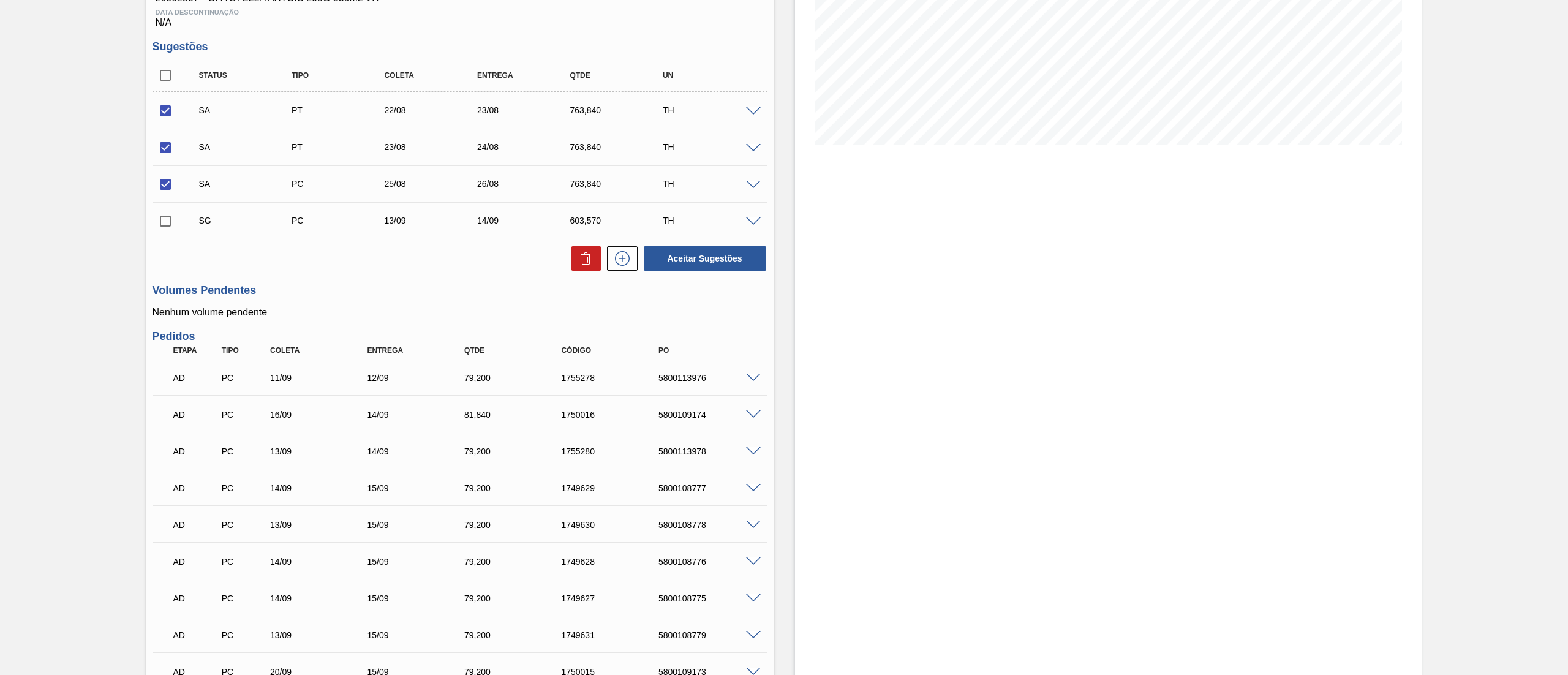
scroll to position [0, 0]
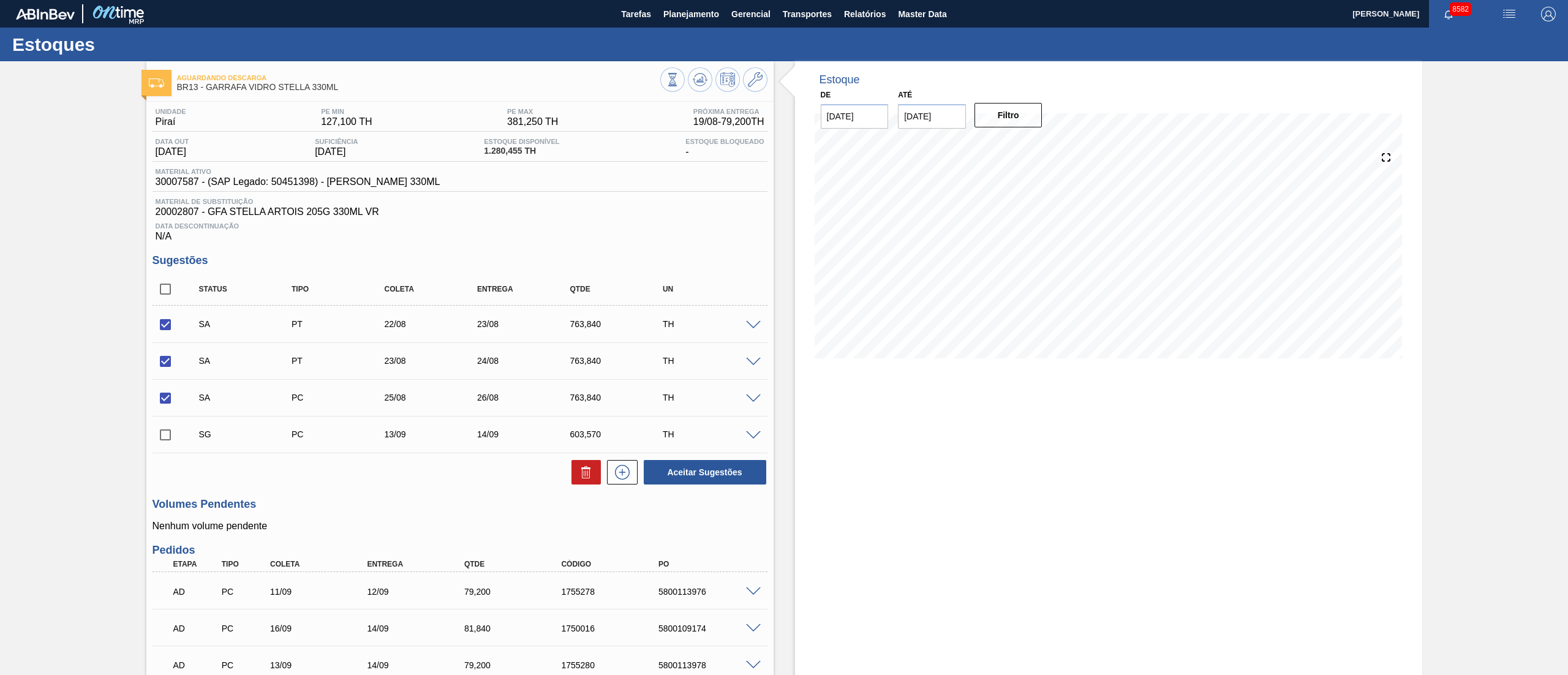
click at [755, 403] on span at bounding box center [752, 399] width 15 height 9
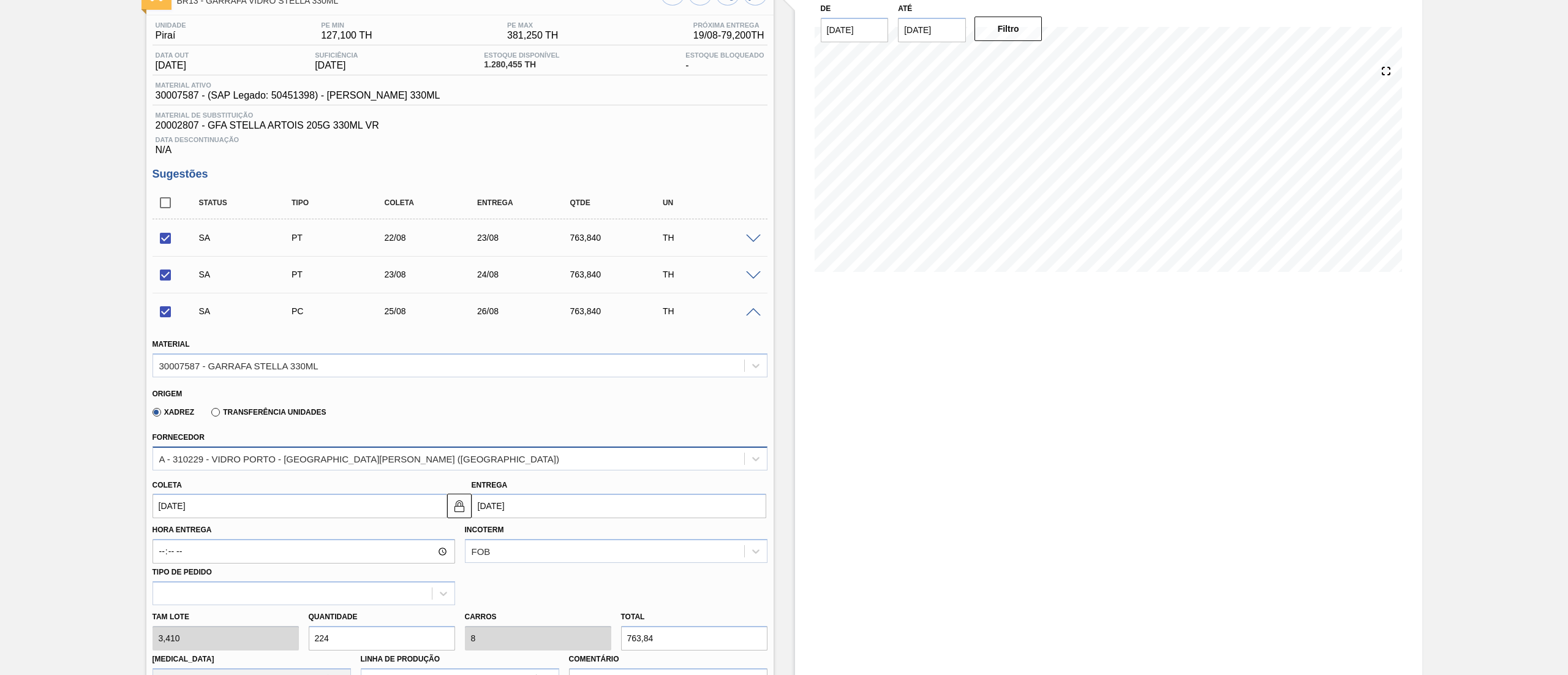
scroll to position [245, 0]
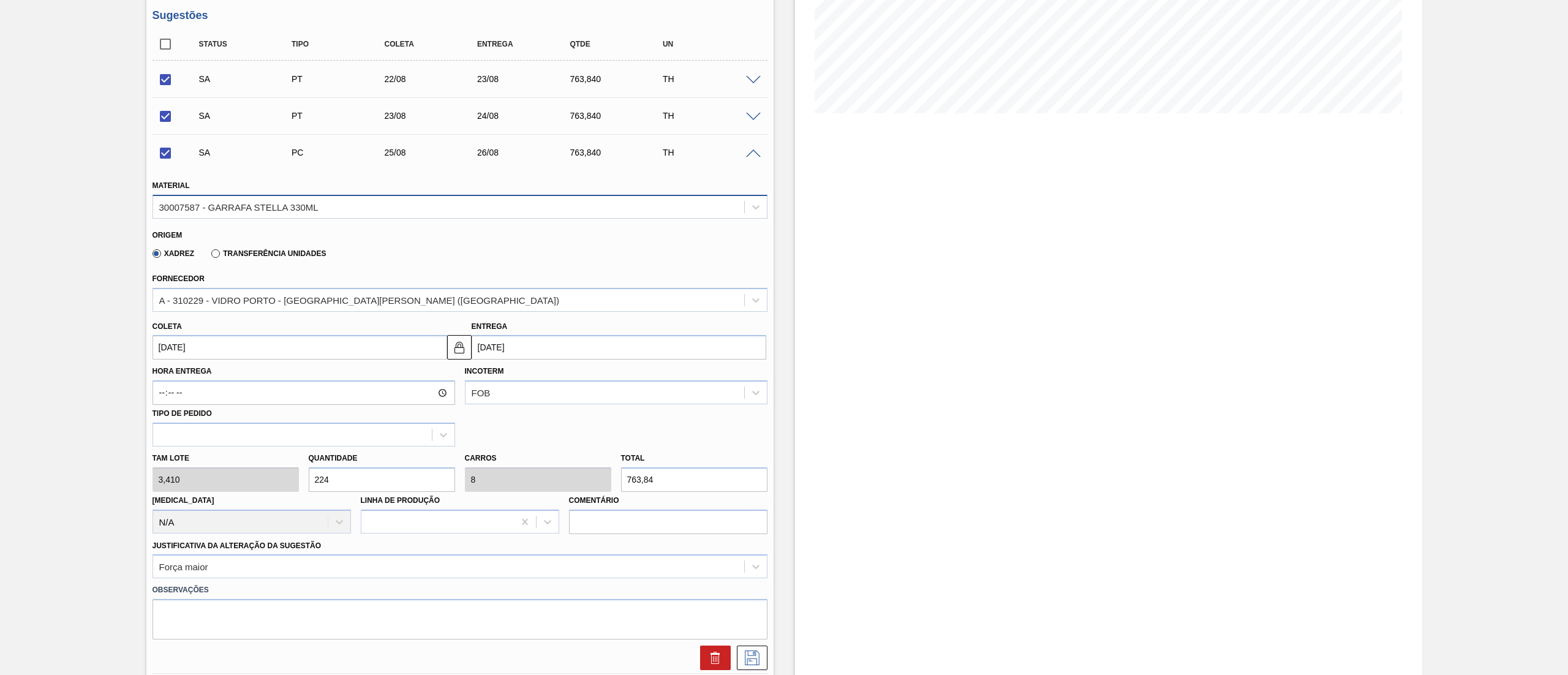
click at [206, 215] on div "30007587 - GARRAFA STELLA 330ML" at bounding box center [448, 206] width 591 height 18
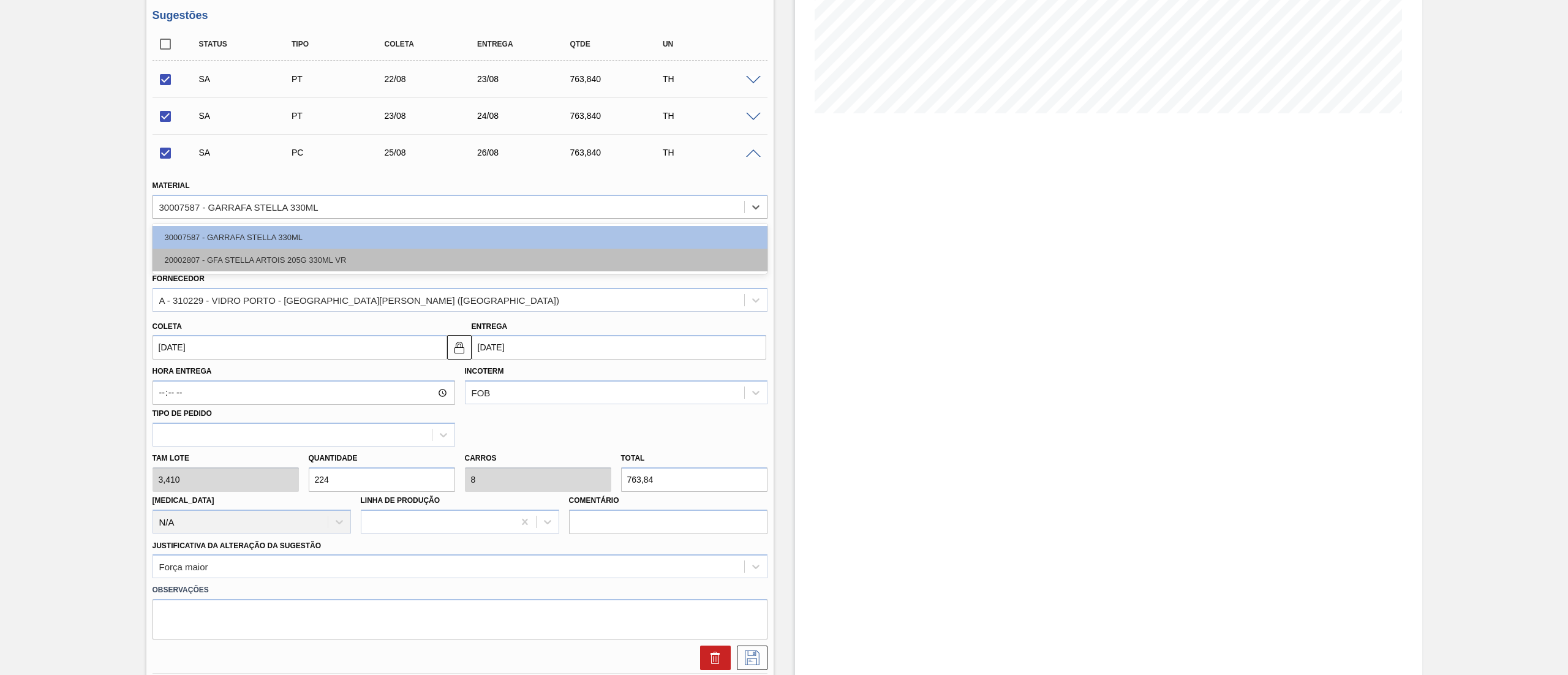
click at [209, 258] on div "20002807 - GFA STELLA ARTOIS 205G 330ML VR" at bounding box center [459, 260] width 615 height 23
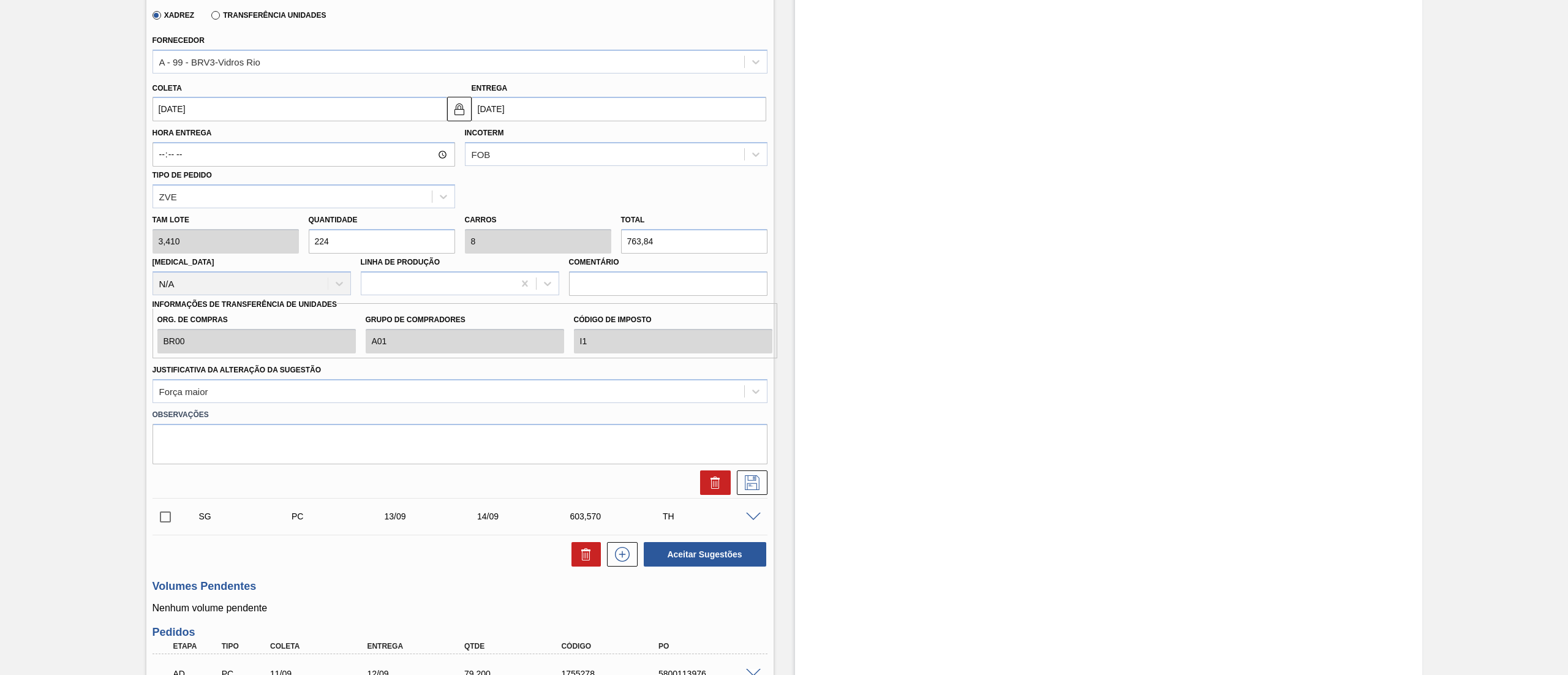
scroll to position [490, 0]
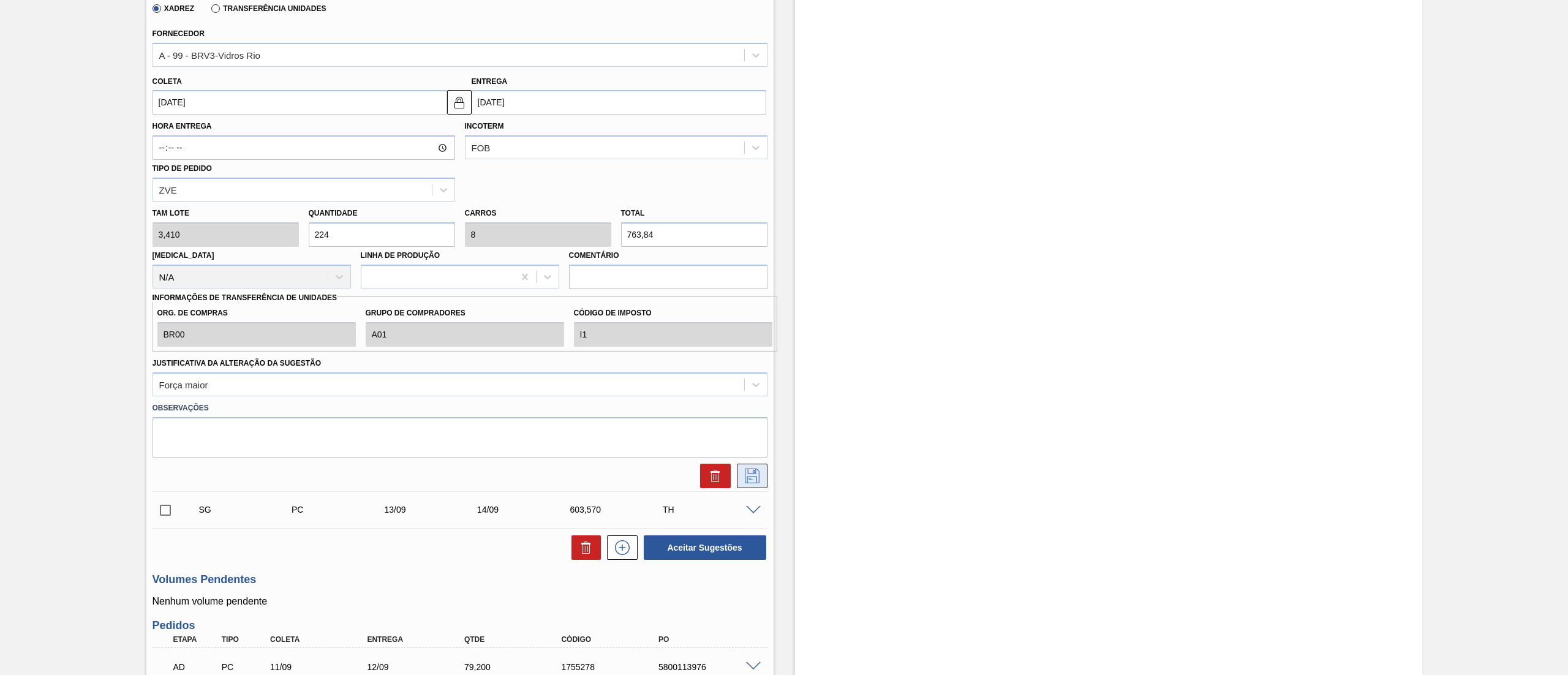
click at [751, 482] on icon at bounding box center [752, 476] width 20 height 15
checkbox input "true"
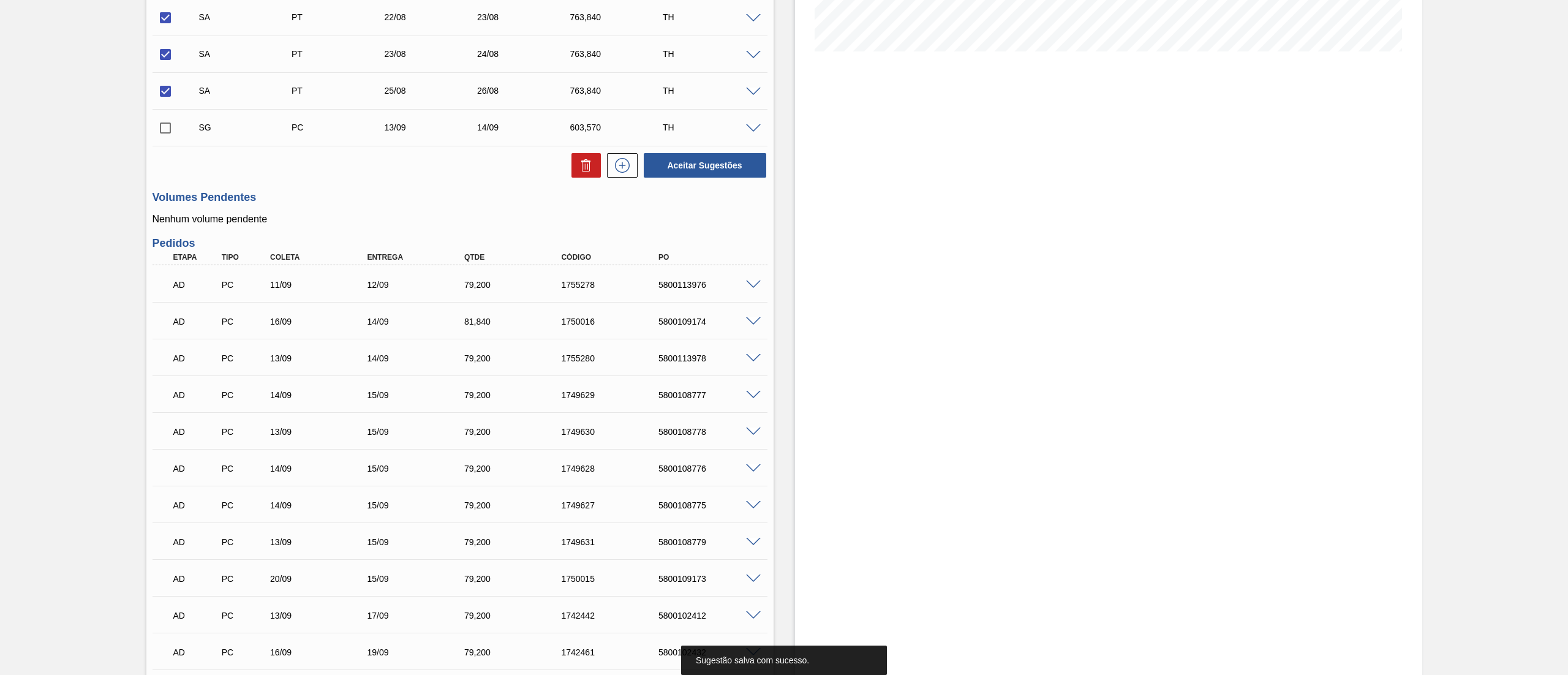
scroll to position [122, 0]
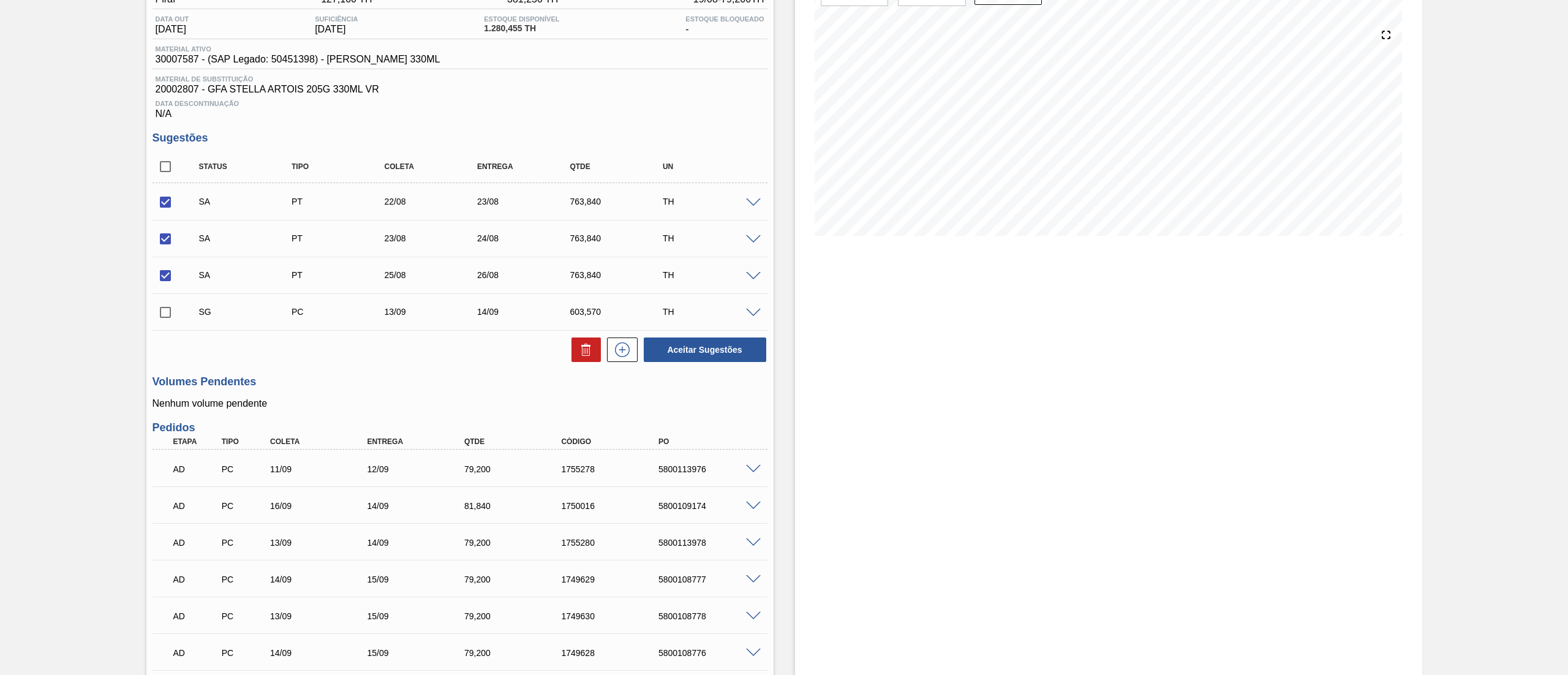
click at [168, 315] on input "checkbox" at bounding box center [165, 312] width 26 height 26
click at [751, 313] on span at bounding box center [752, 313] width 15 height 9
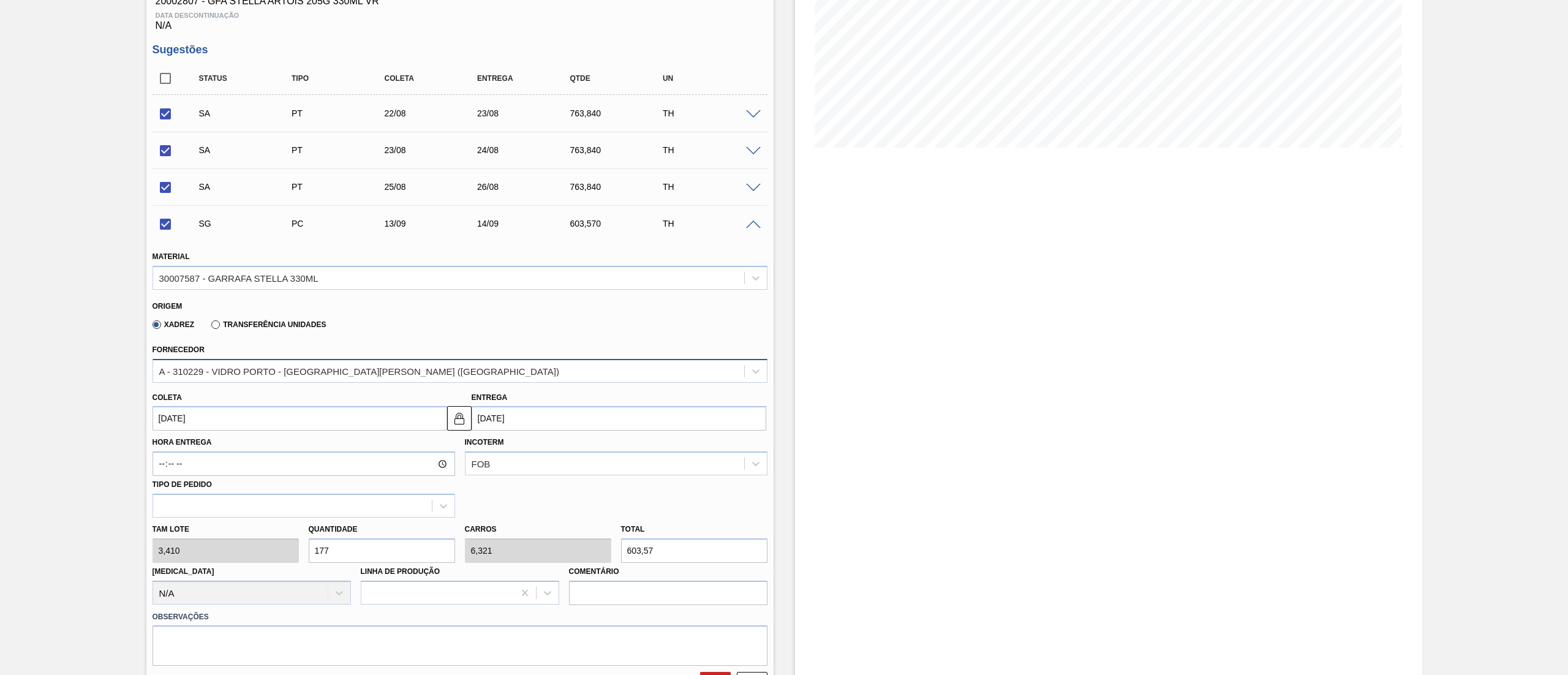
scroll to position [245, 0]
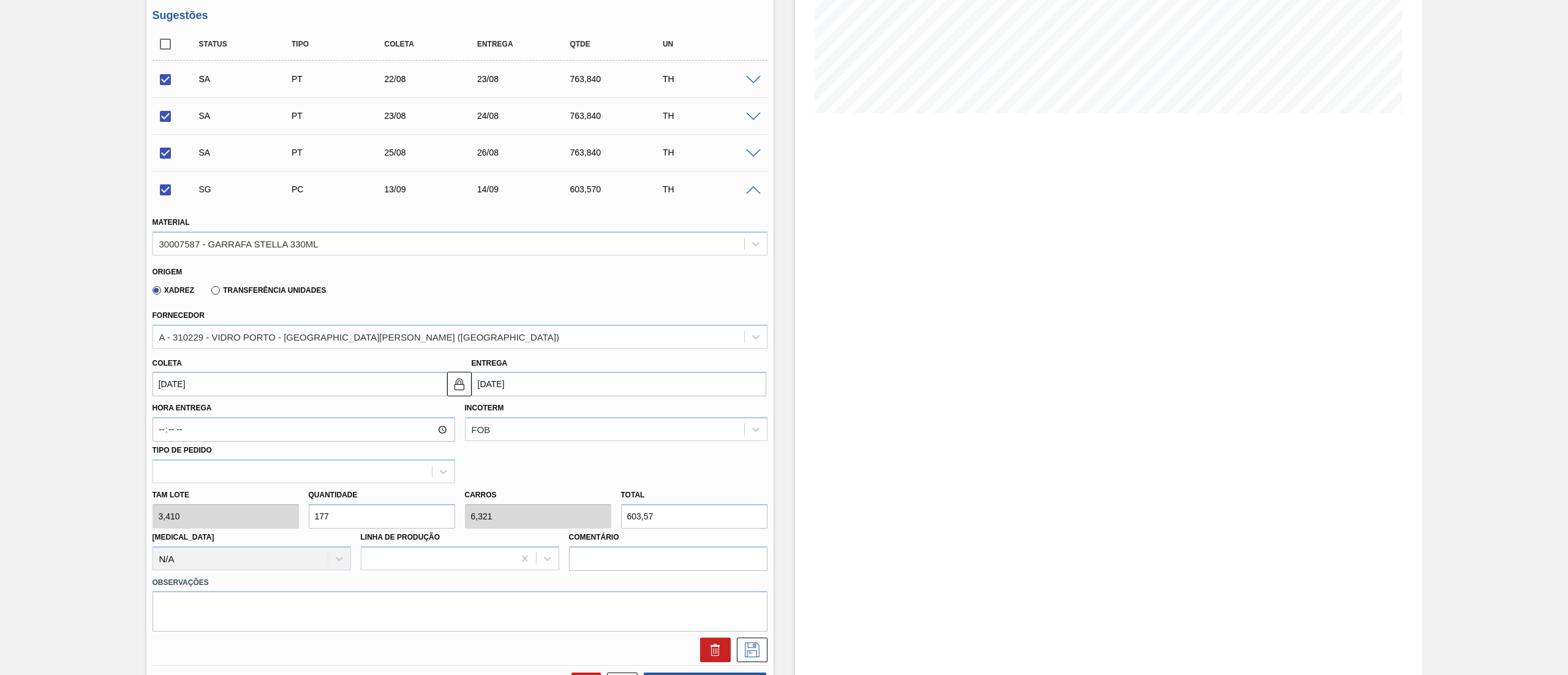
click at [206, 392] on input "[DATE]" at bounding box center [299, 384] width 295 height 25
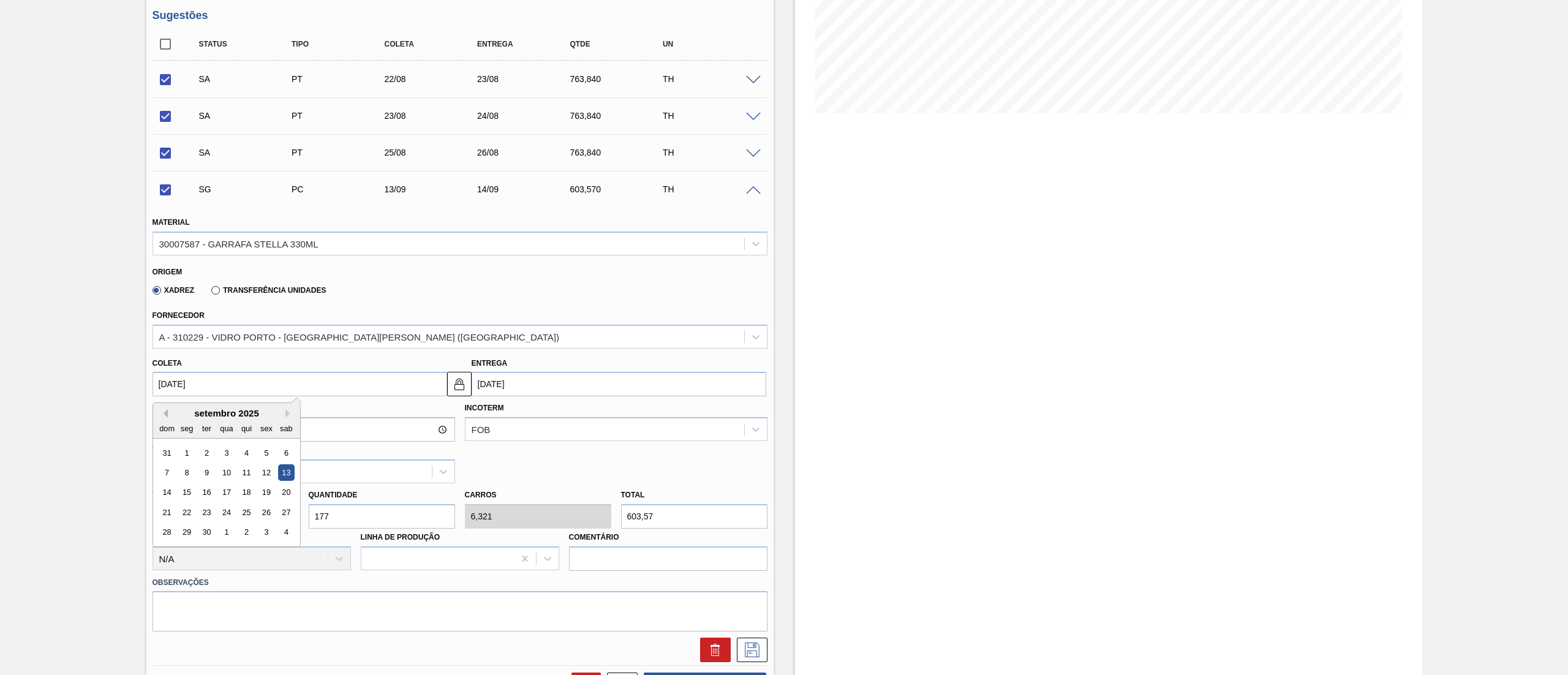
click at [165, 414] on button "Previous Month" at bounding box center [163, 413] width 9 height 9
click at [211, 536] on div "26" at bounding box center [205, 532] width 16 height 16
checkbox input "false"
type input "[DATE]"
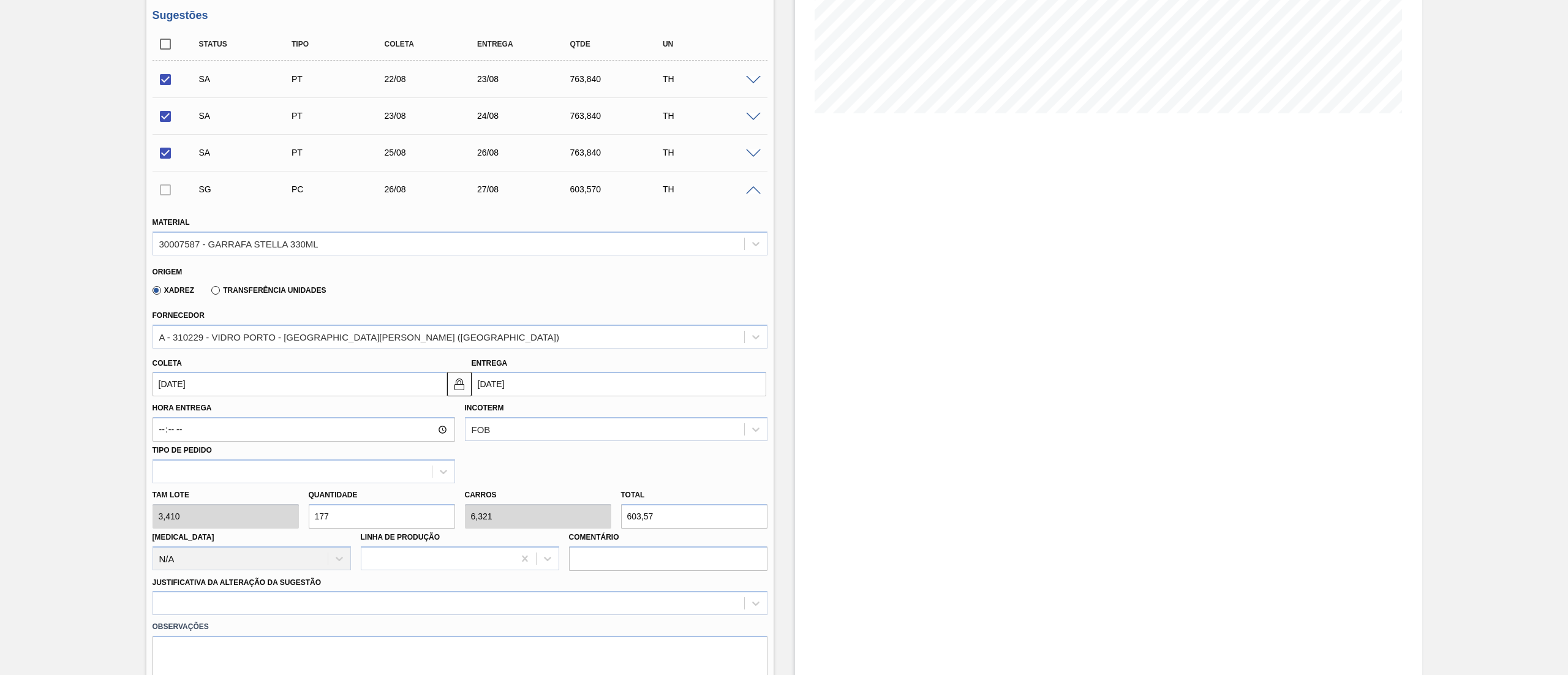
click at [236, 524] on div "Tam lote 3,410 Quantidade 177 Carros 6,321 Total 603,57 Doca N/A Linha de Produ…" at bounding box center [460, 527] width 625 height 87
type input "2"
type input "0,071"
type input "6,82"
type input "22"
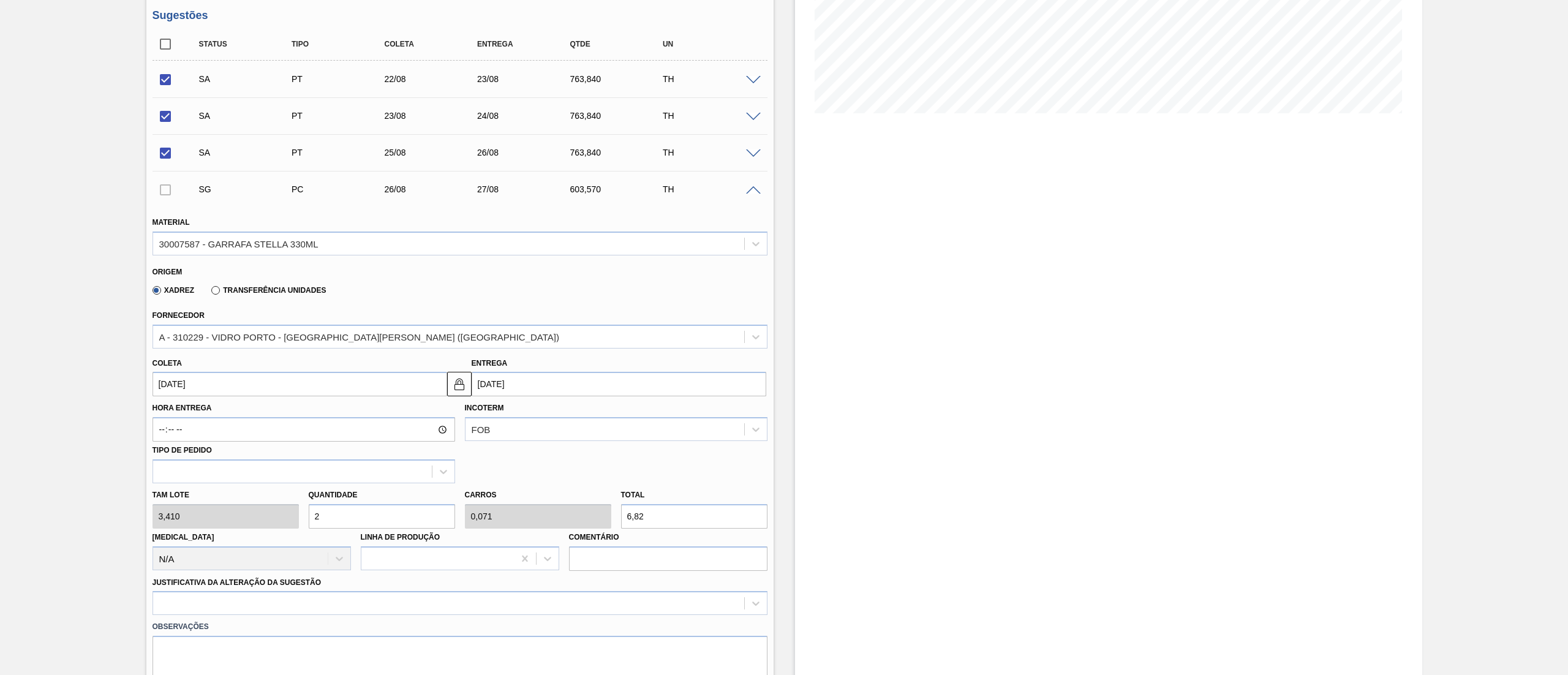
type input "0,786"
type input "75,02"
type input "224"
type input "8"
type input "763,84"
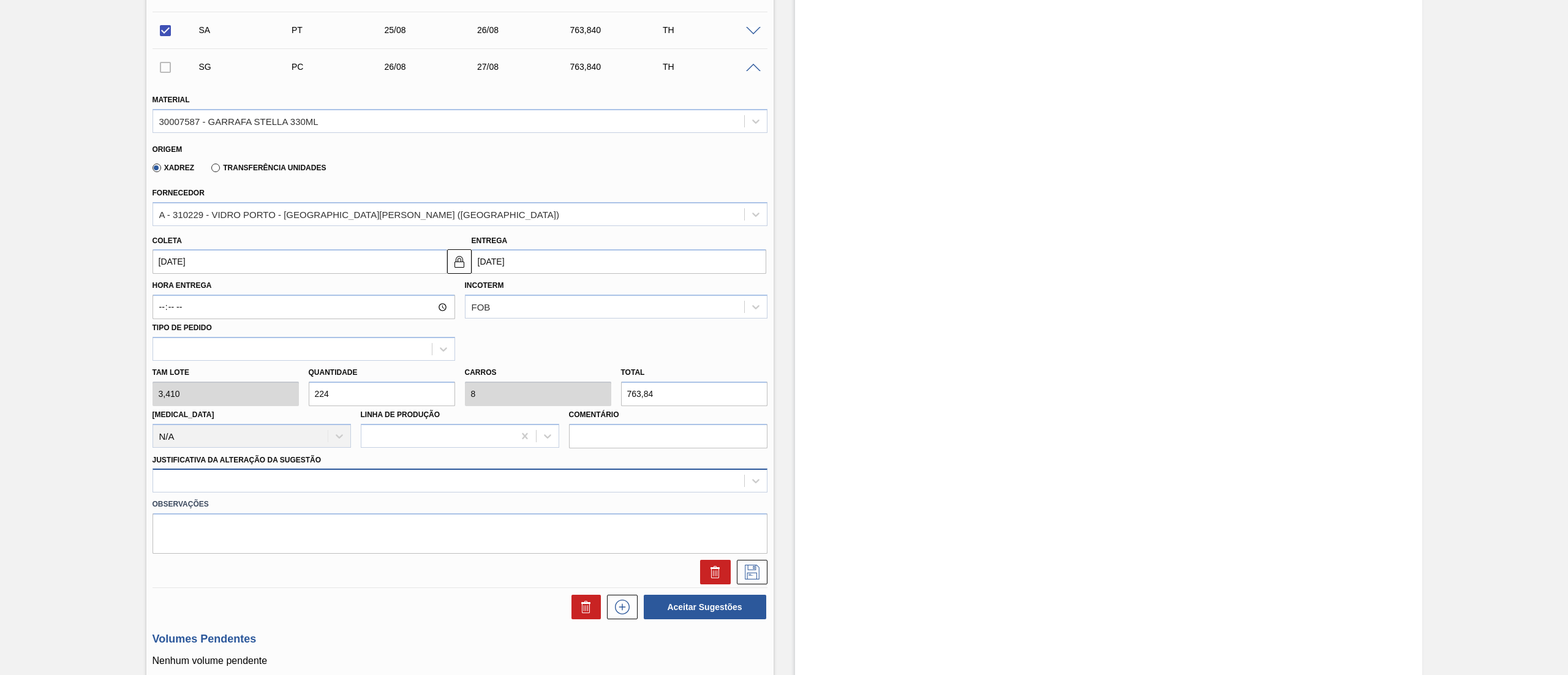
type input "224"
click at [317, 487] on div at bounding box center [459, 481] width 615 height 24
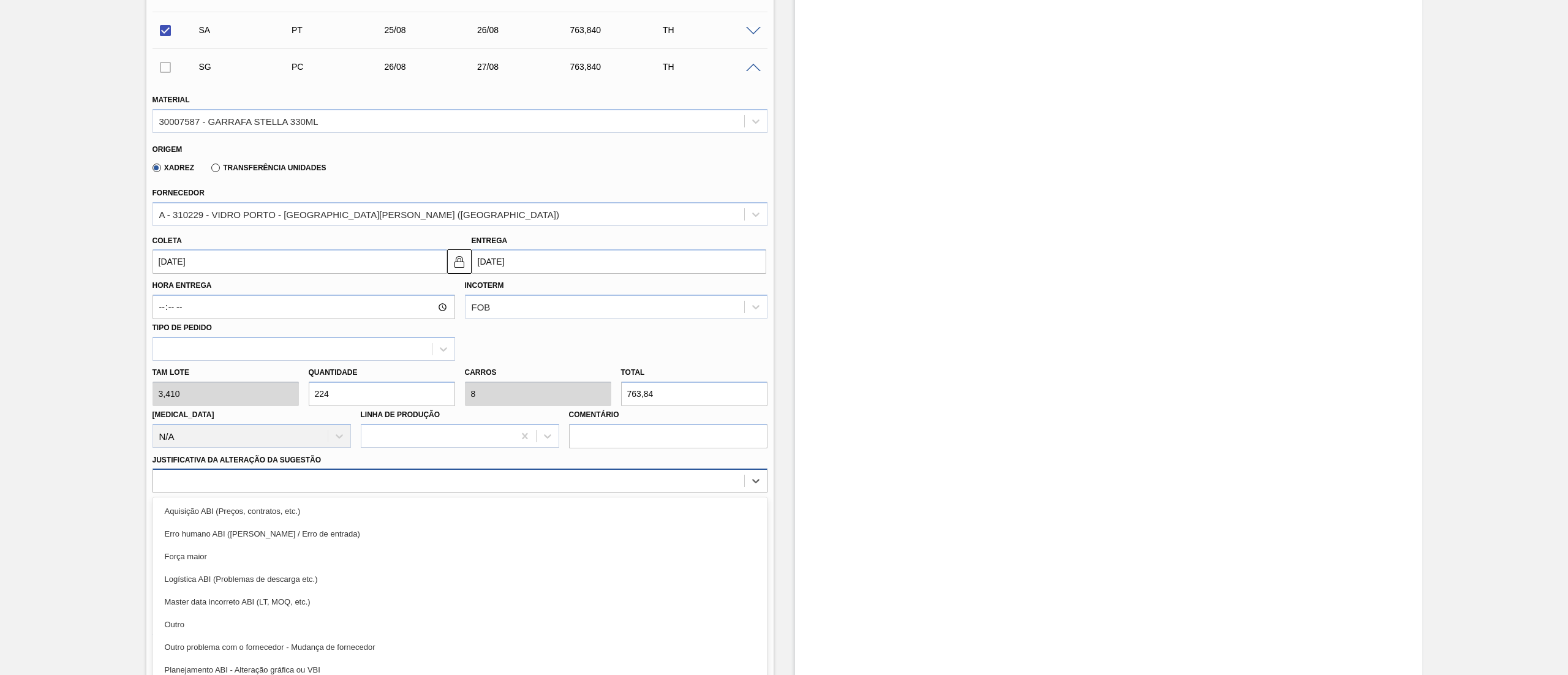
scroll to position [381, 0]
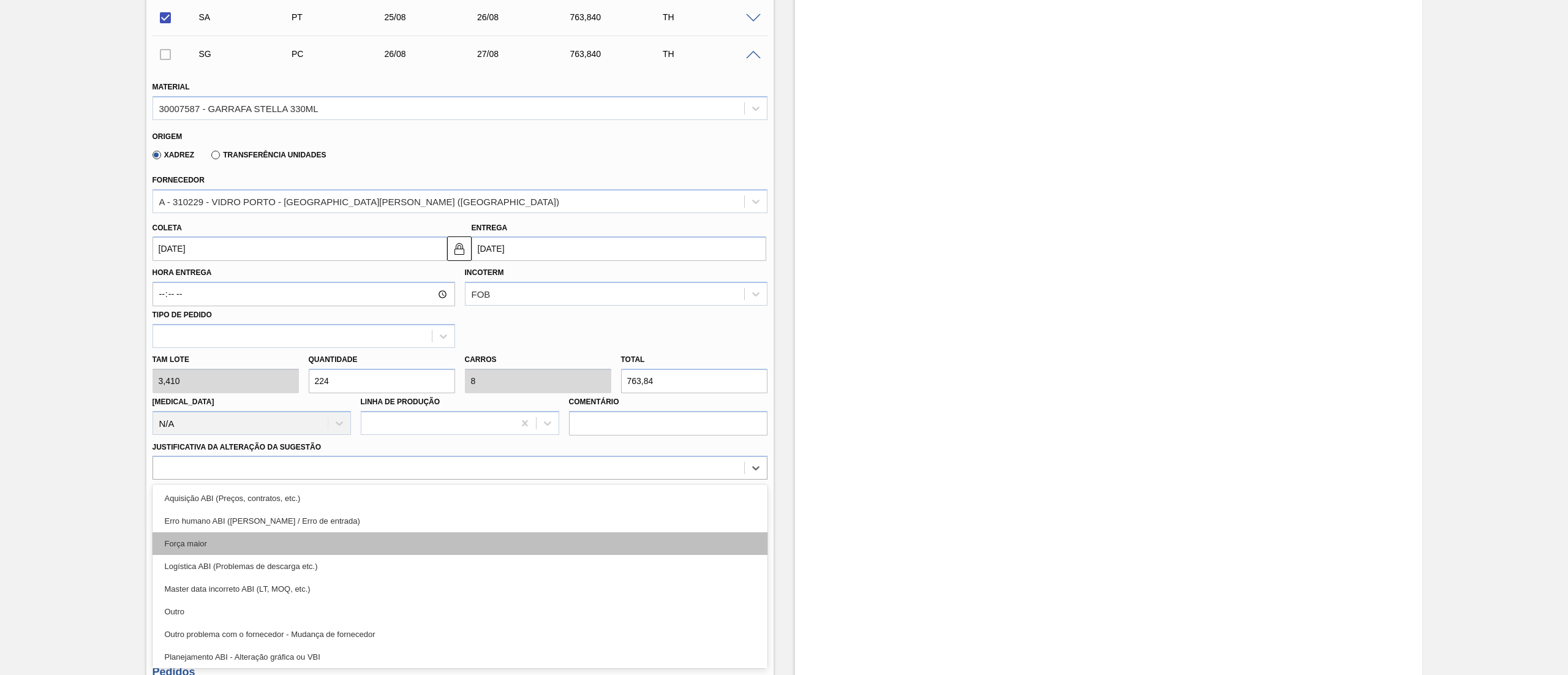
click at [245, 549] on div "Força maior" at bounding box center [459, 543] width 615 height 23
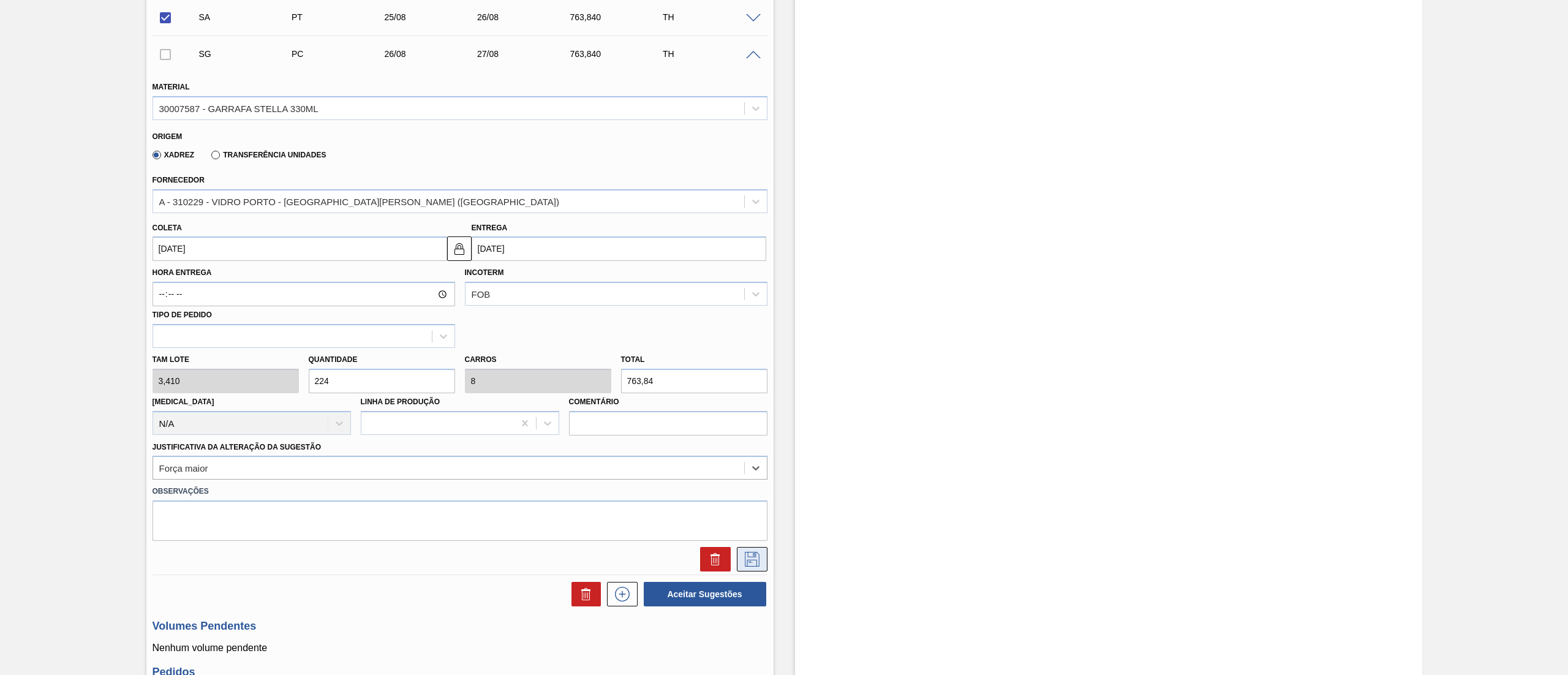
click at [752, 563] on icon at bounding box center [752, 559] width 20 height 15
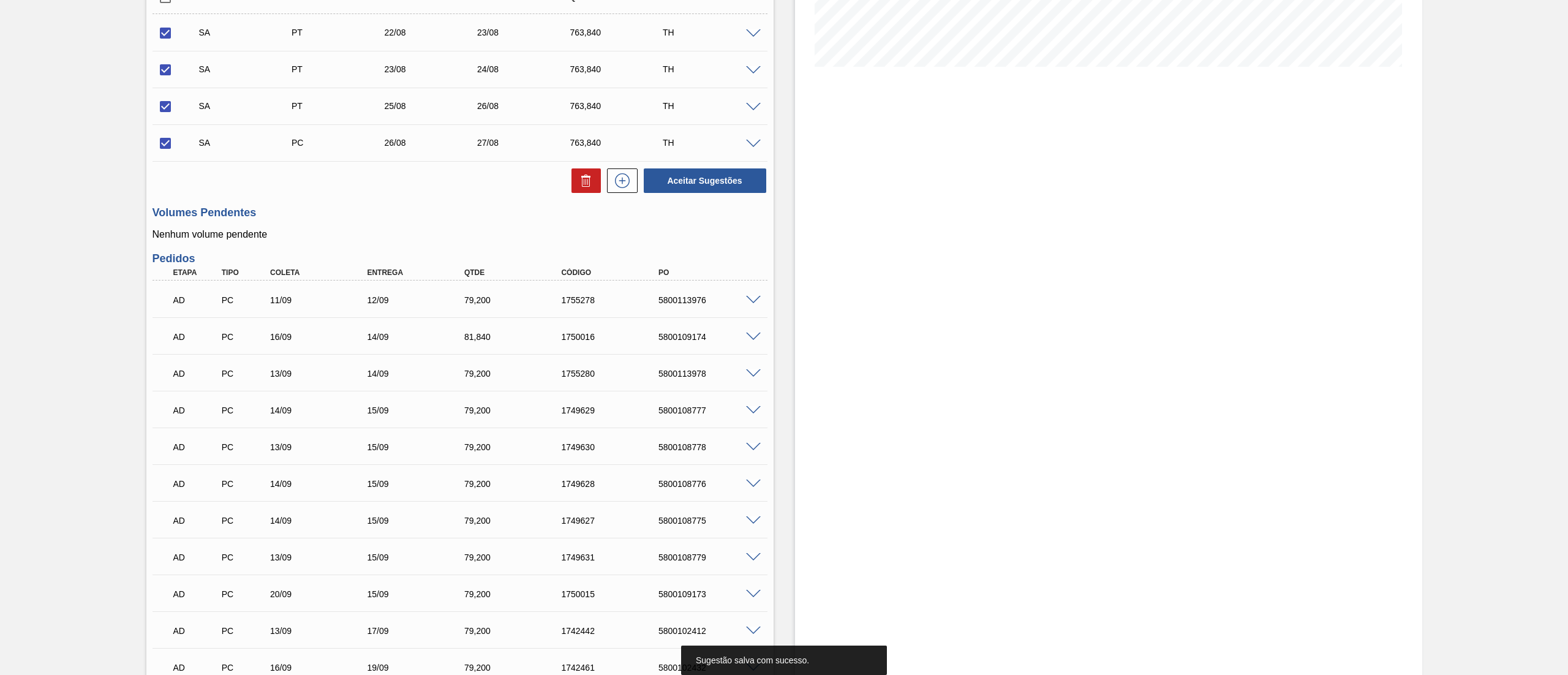
scroll to position [258, 0]
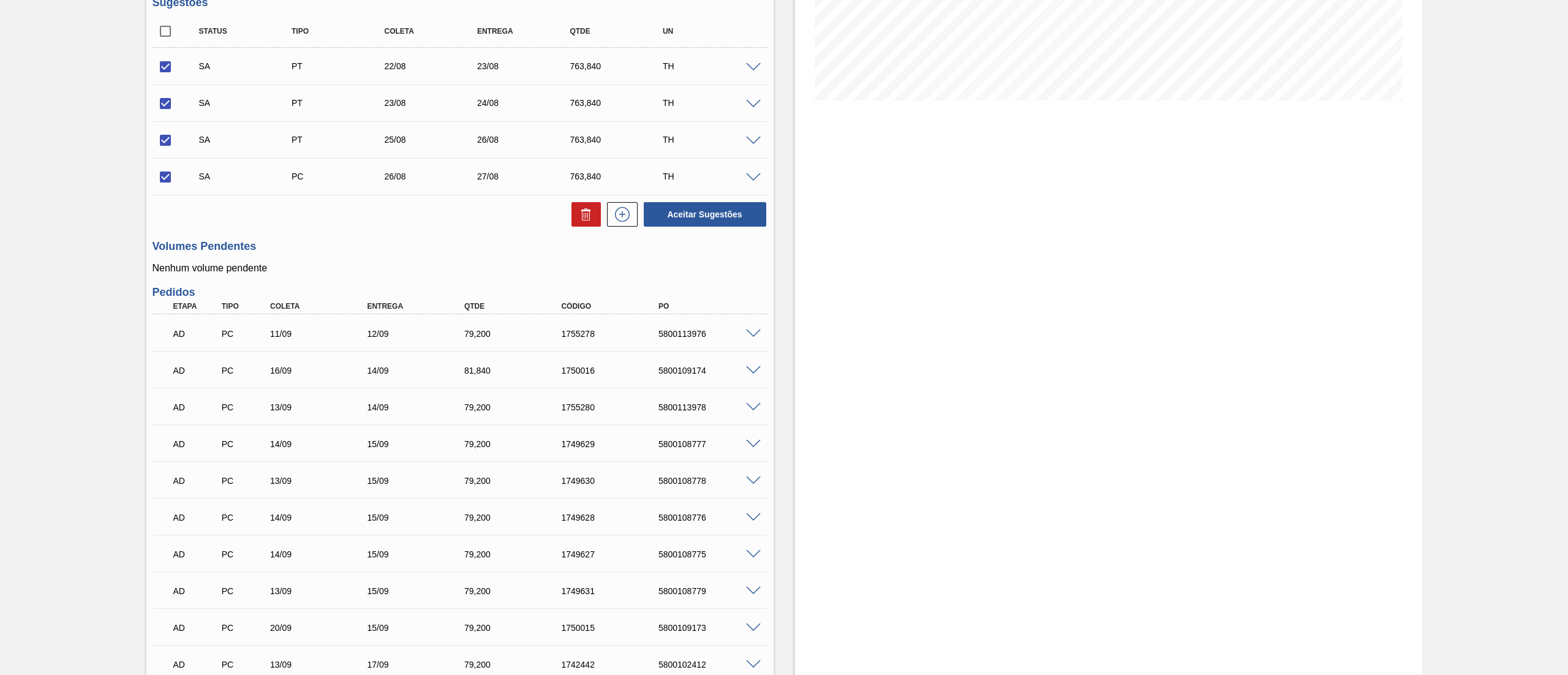
click at [750, 184] on div "SA PC 26/08 27/08 763,840 TH" at bounding box center [459, 176] width 615 height 31
click at [751, 174] on div at bounding box center [755, 176] width 25 height 9
click at [748, 178] on span at bounding box center [752, 178] width 15 height 9
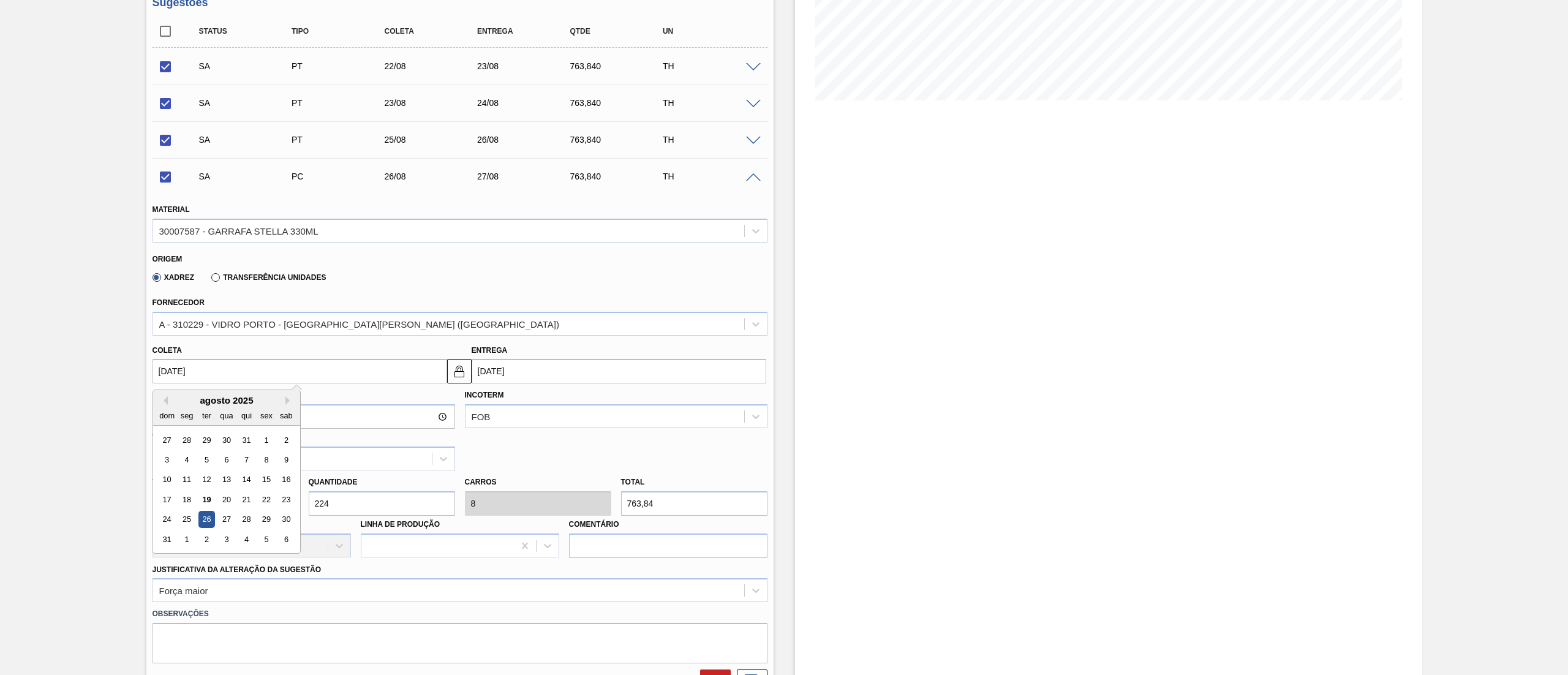
click at [233, 379] on input "[DATE]" at bounding box center [299, 371] width 295 height 25
click at [374, 387] on div "Hora Entrega Incoterm FOB Tipo de pedido" at bounding box center [460, 427] width 625 height 87
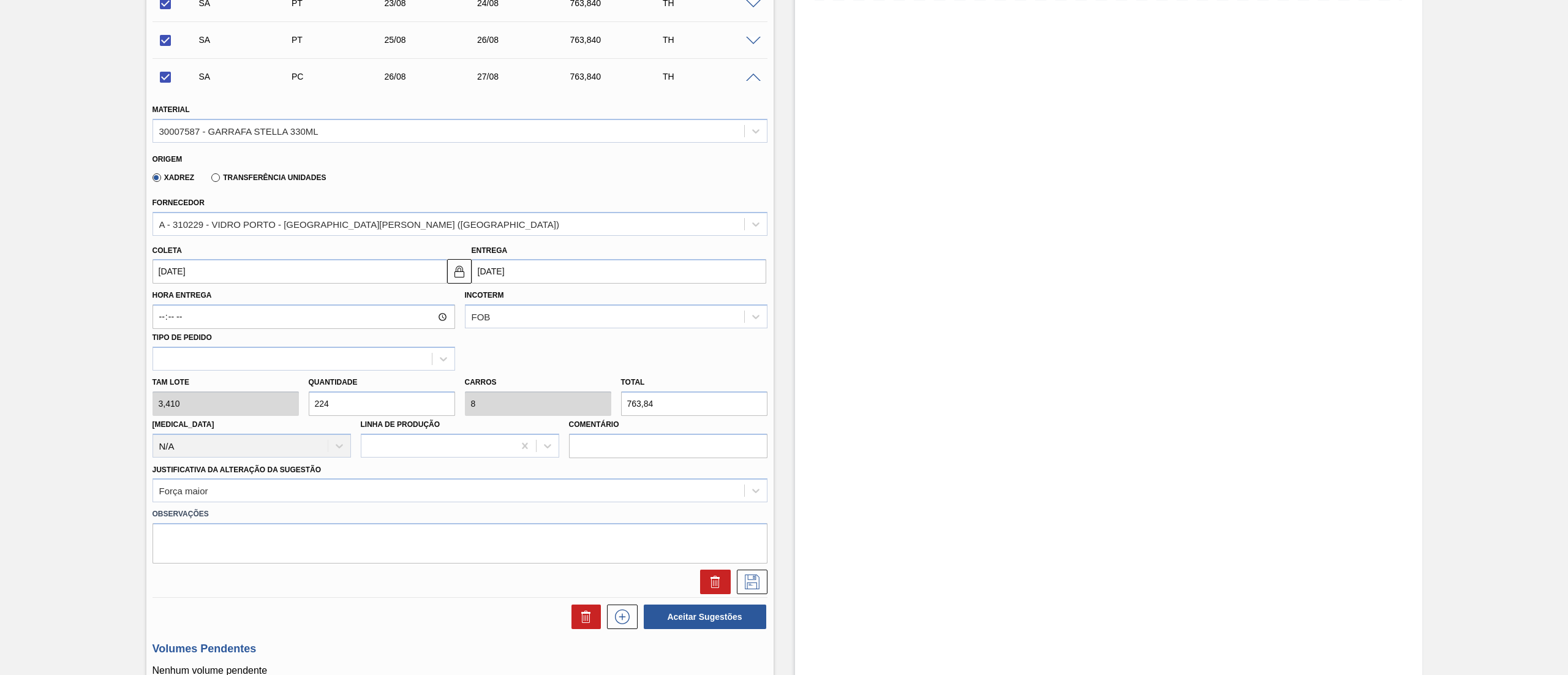
scroll to position [381, 0]
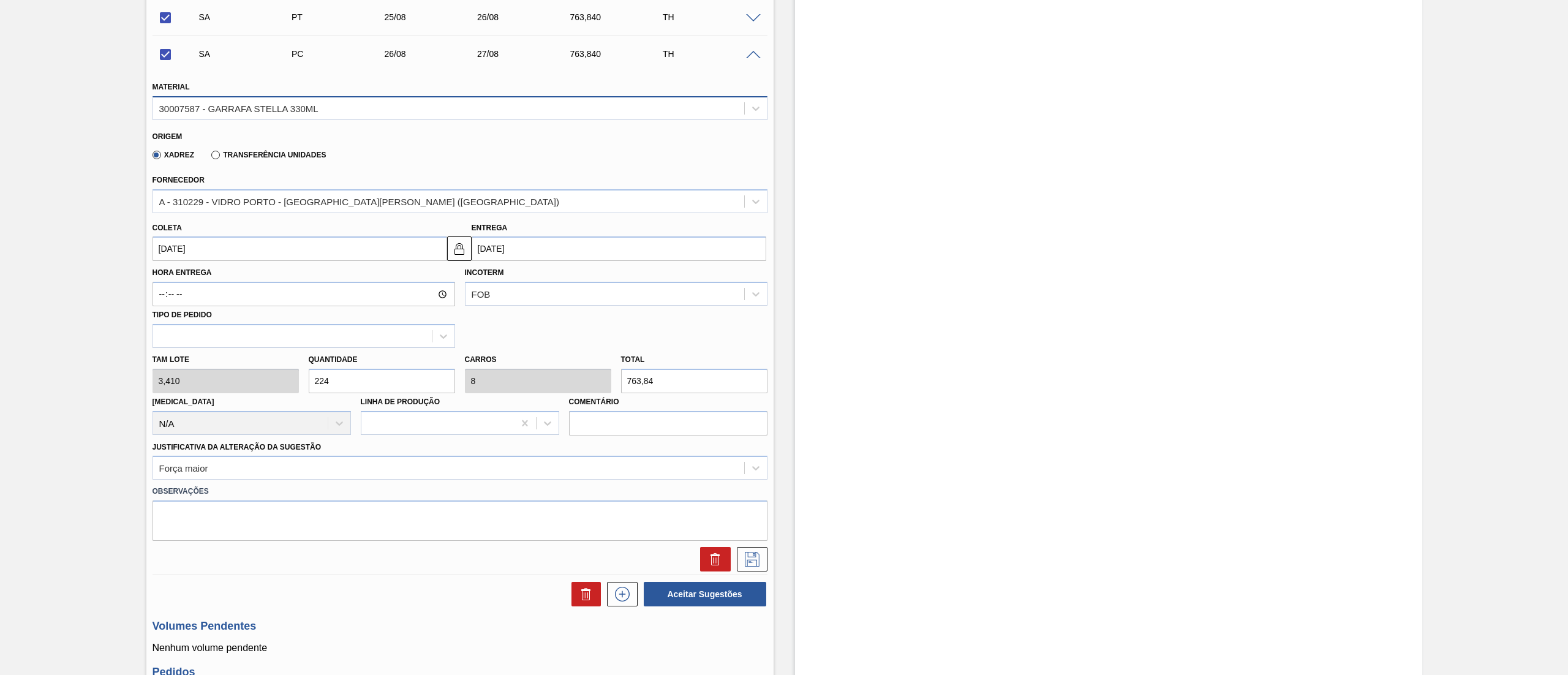
click at [241, 119] on div "30007587 - GARRAFA STELLA 330ML" at bounding box center [459, 108] width 615 height 24
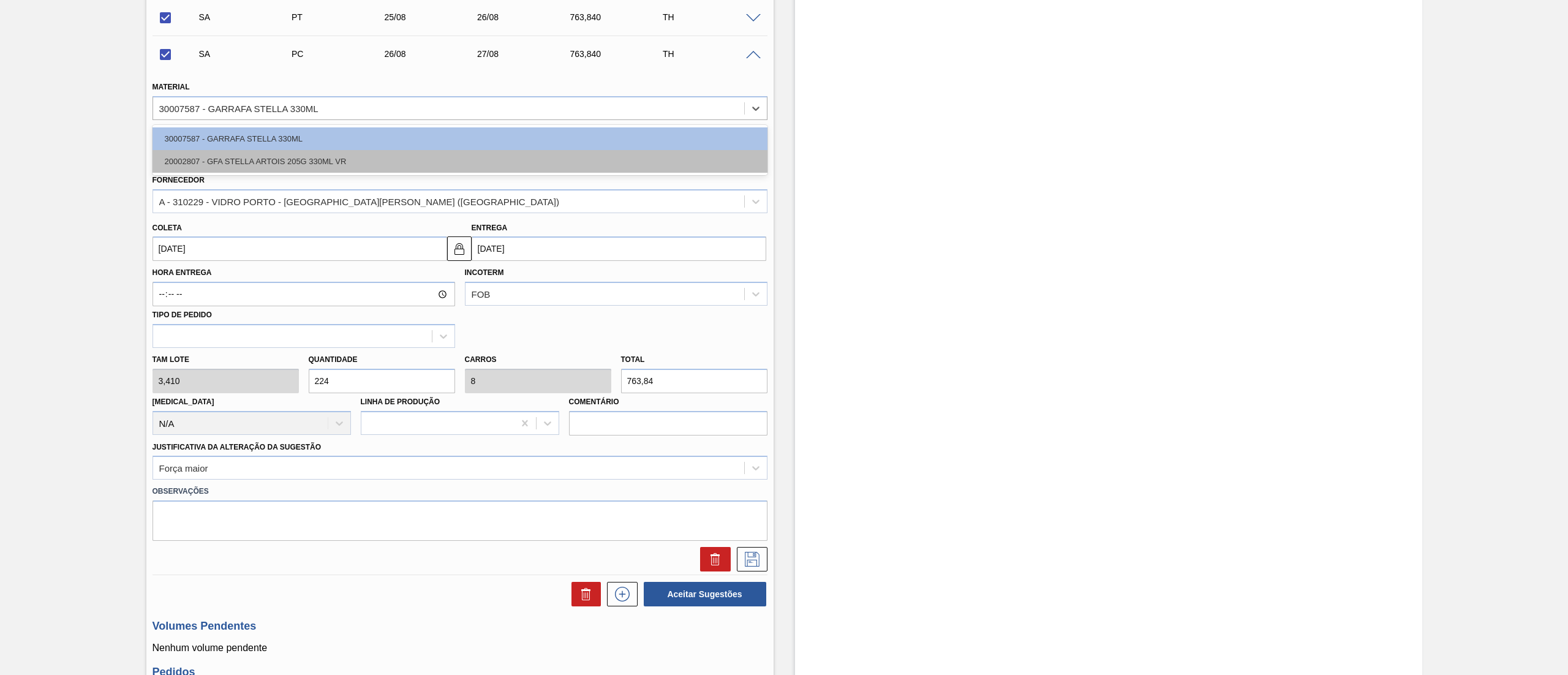
click at [233, 161] on div "20002807 - GFA STELLA ARTOIS 205G 330ML VR" at bounding box center [459, 161] width 615 height 23
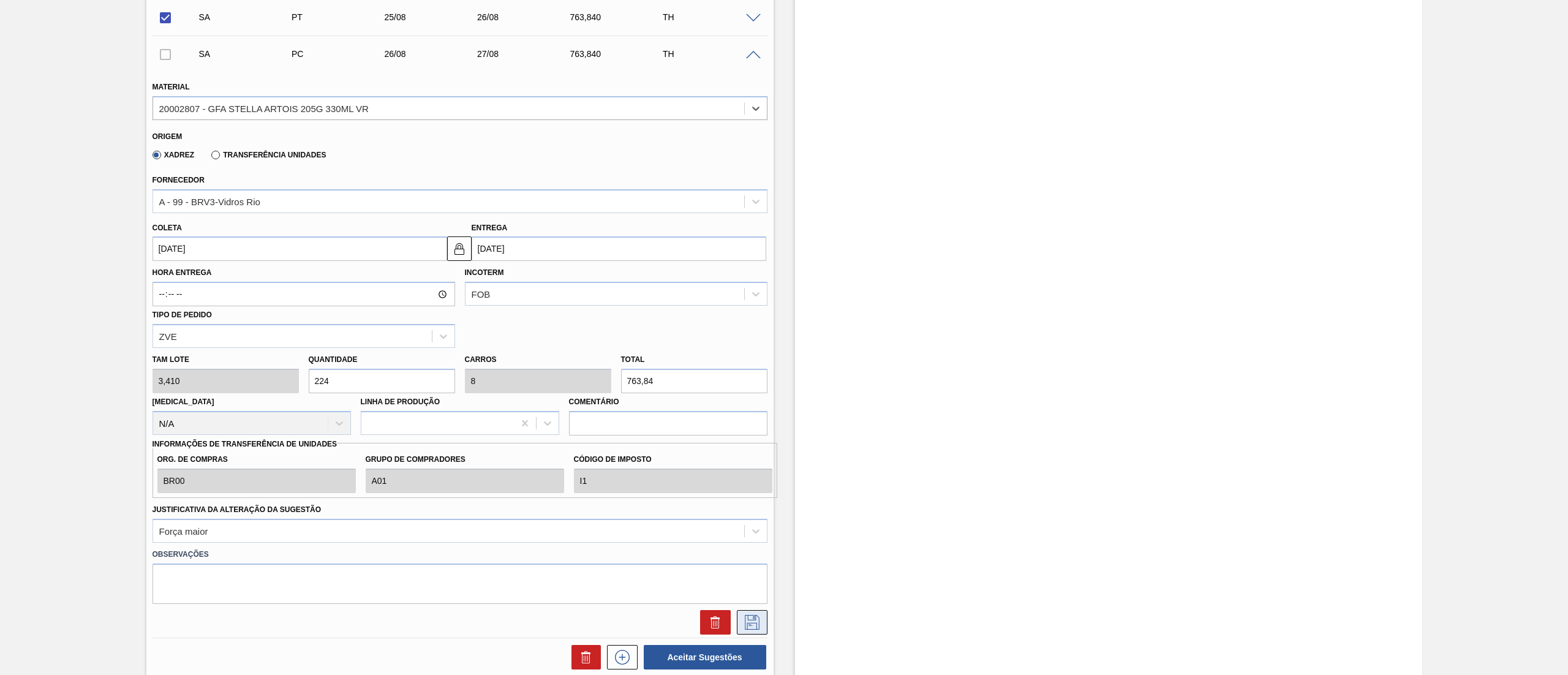
click at [757, 618] on icon at bounding box center [752, 622] width 15 height 15
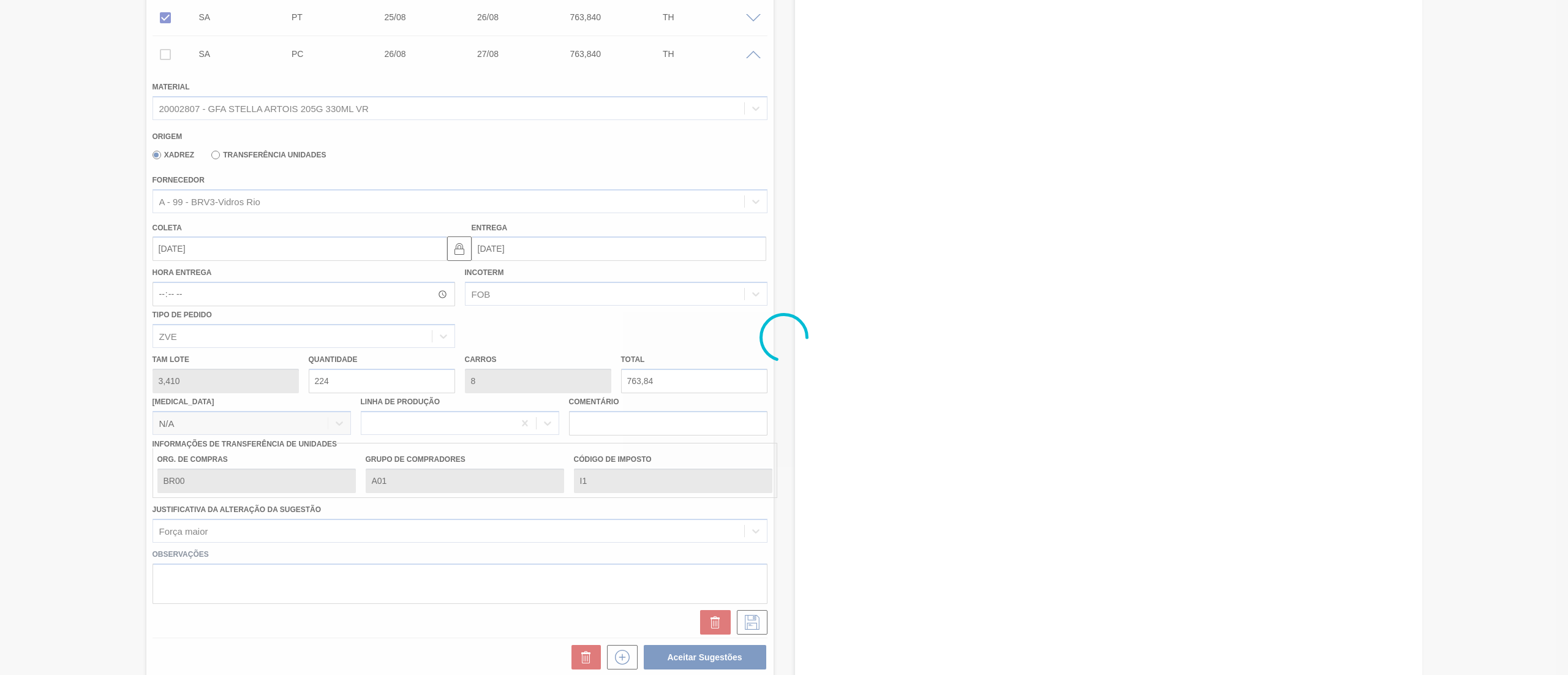
checkbox input "true"
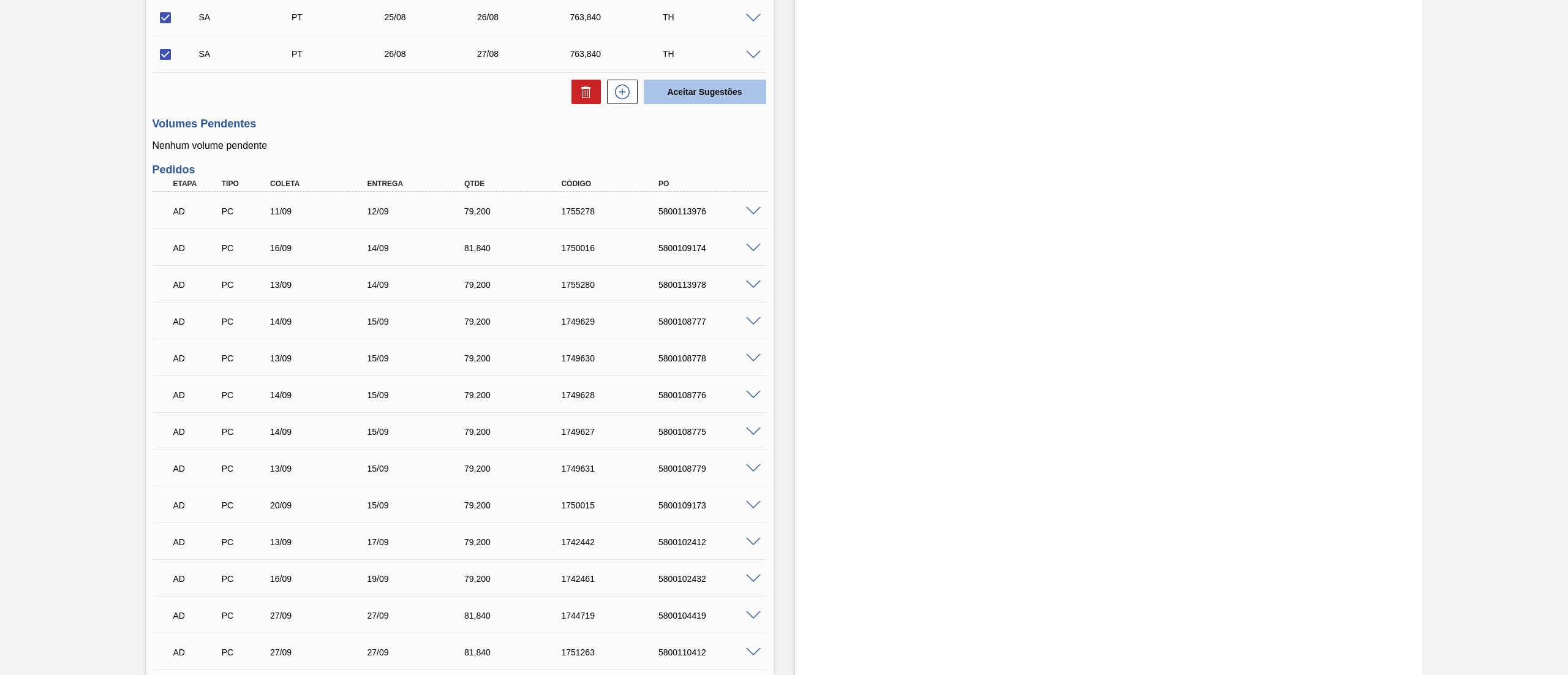
click at [716, 90] on button "Aceitar Sugestões" at bounding box center [704, 92] width 122 height 25
checkbox input "false"
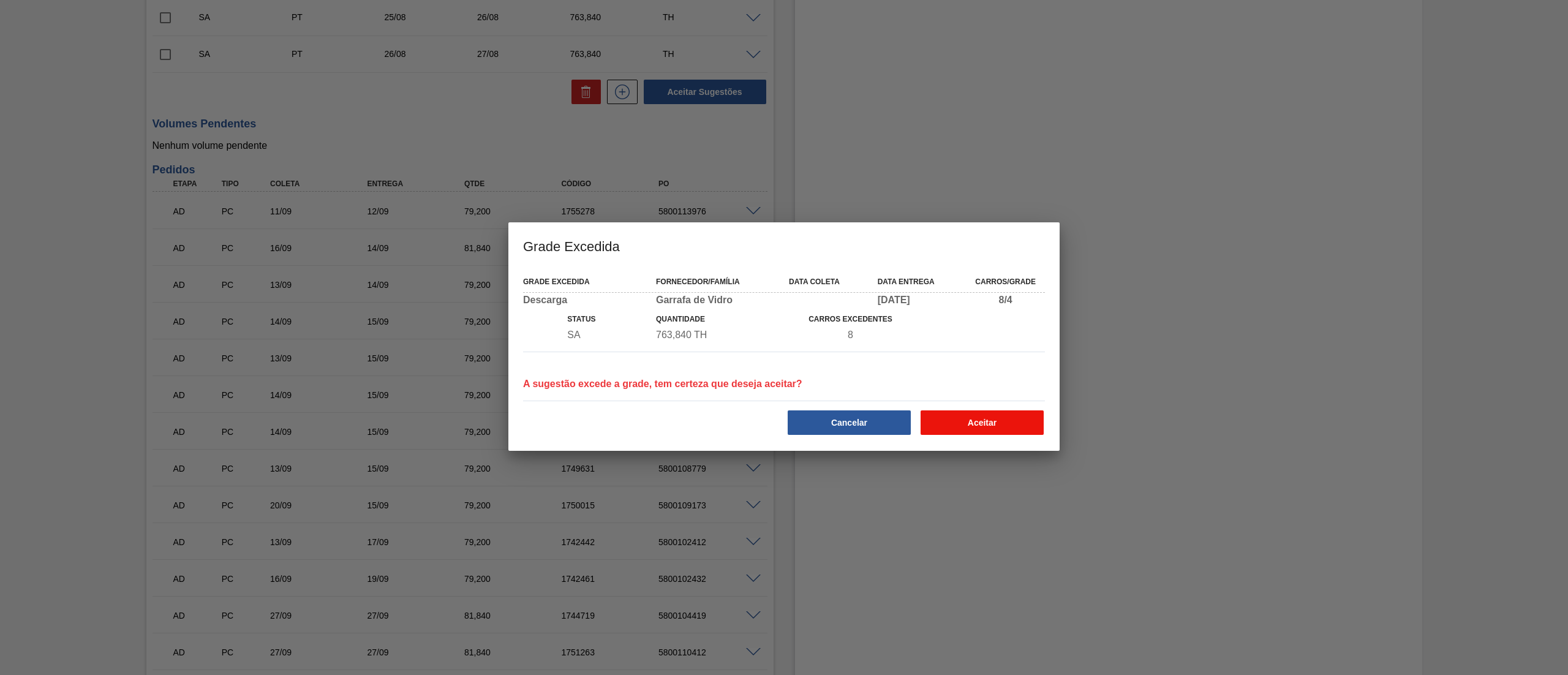
click at [970, 424] on button "Aceitar" at bounding box center [981, 423] width 123 height 25
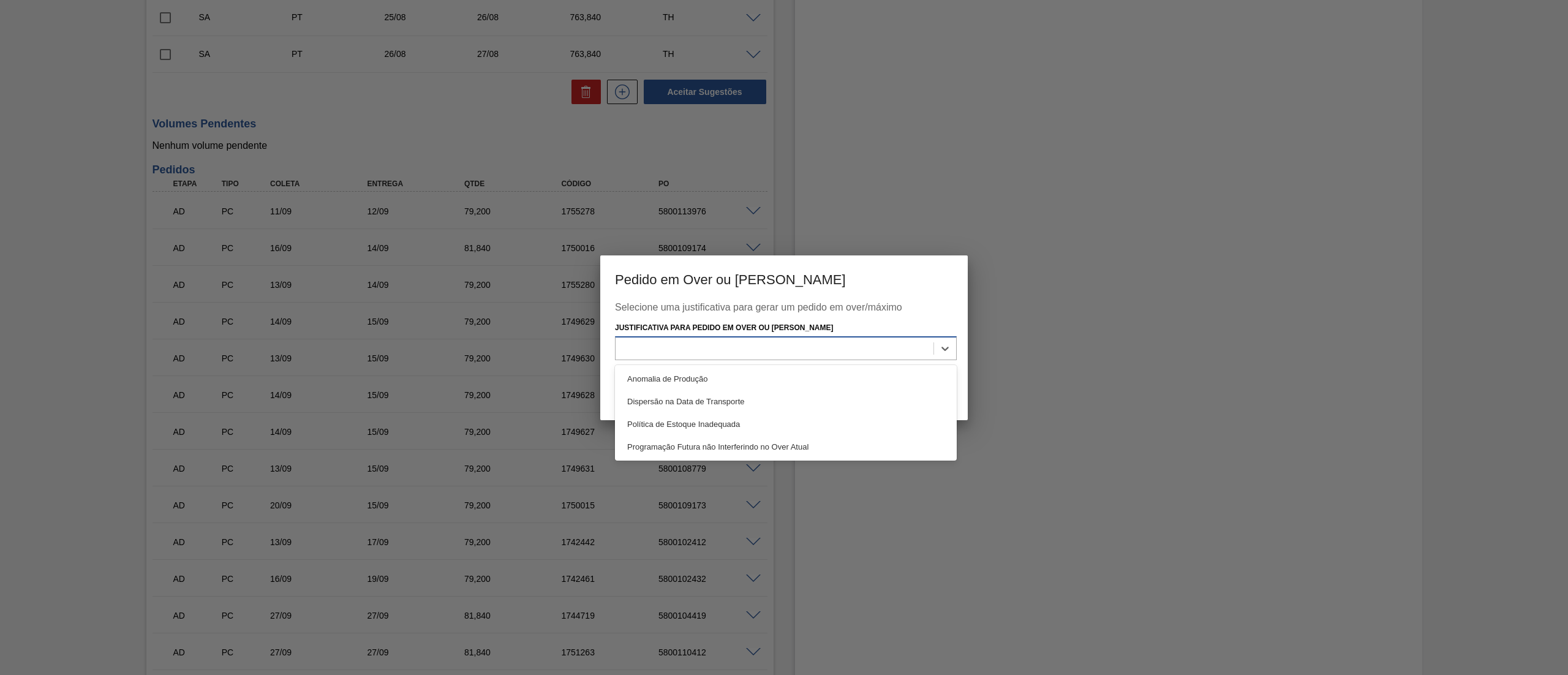
click at [823, 347] on div at bounding box center [775, 349] width 318 height 18
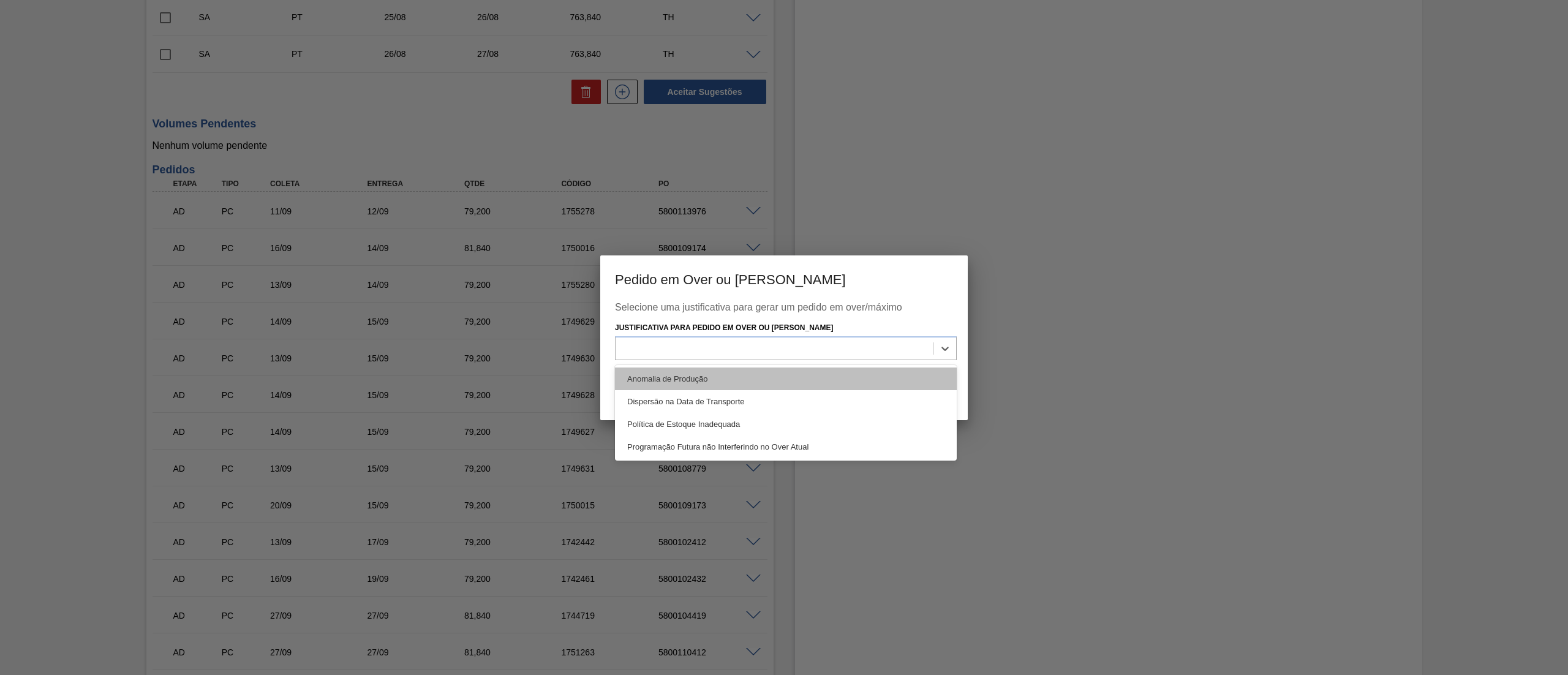
click at [672, 384] on div "Anomalia de Produção" at bounding box center [786, 379] width 342 height 23
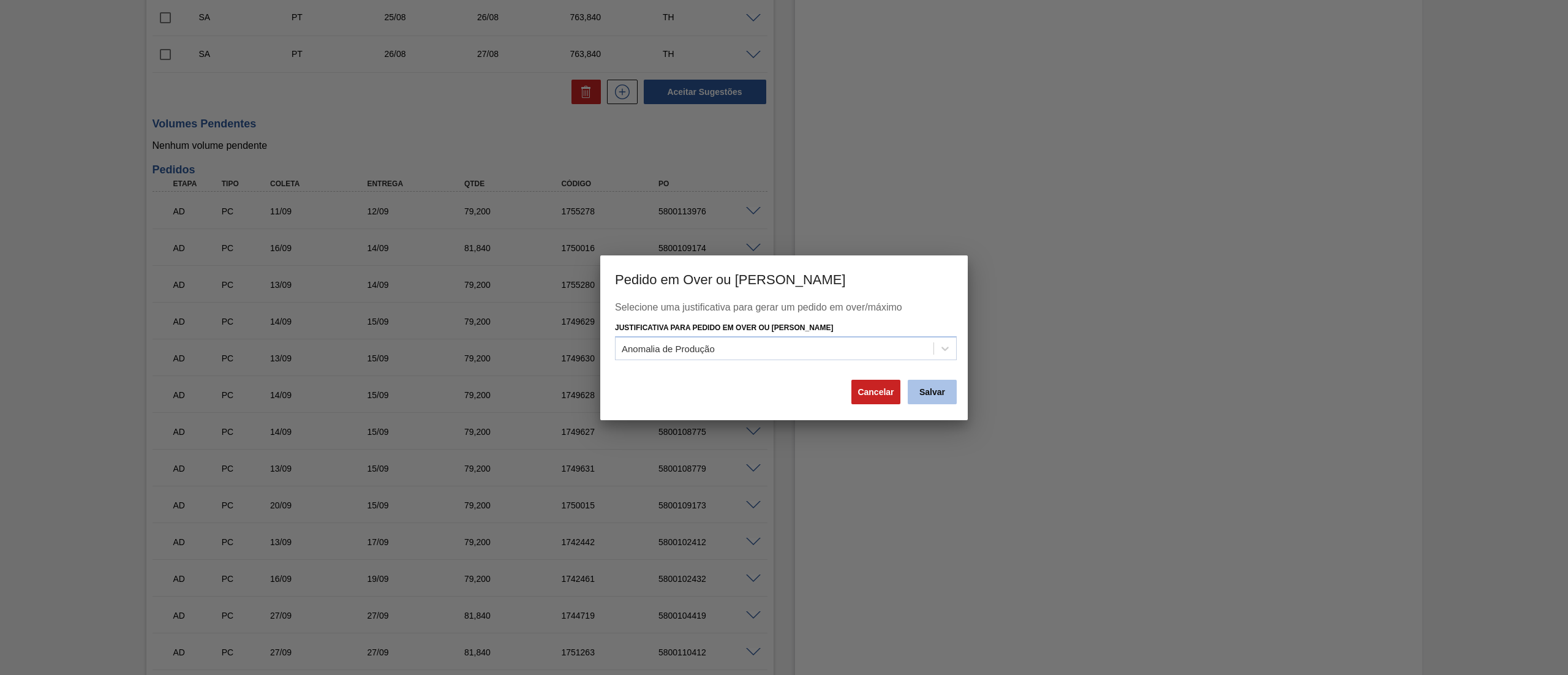
click at [931, 388] on button "Salvar" at bounding box center [931, 392] width 49 height 25
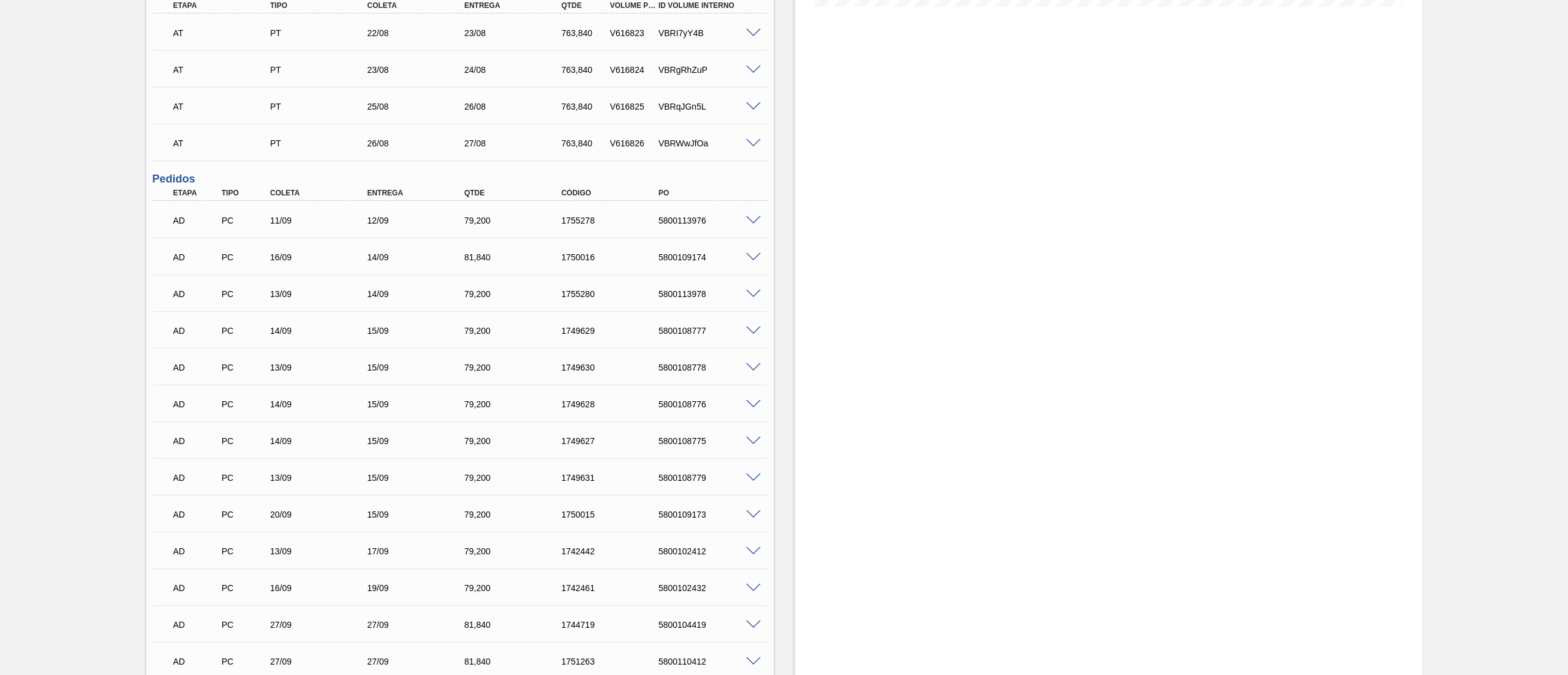
scroll to position [0, 0]
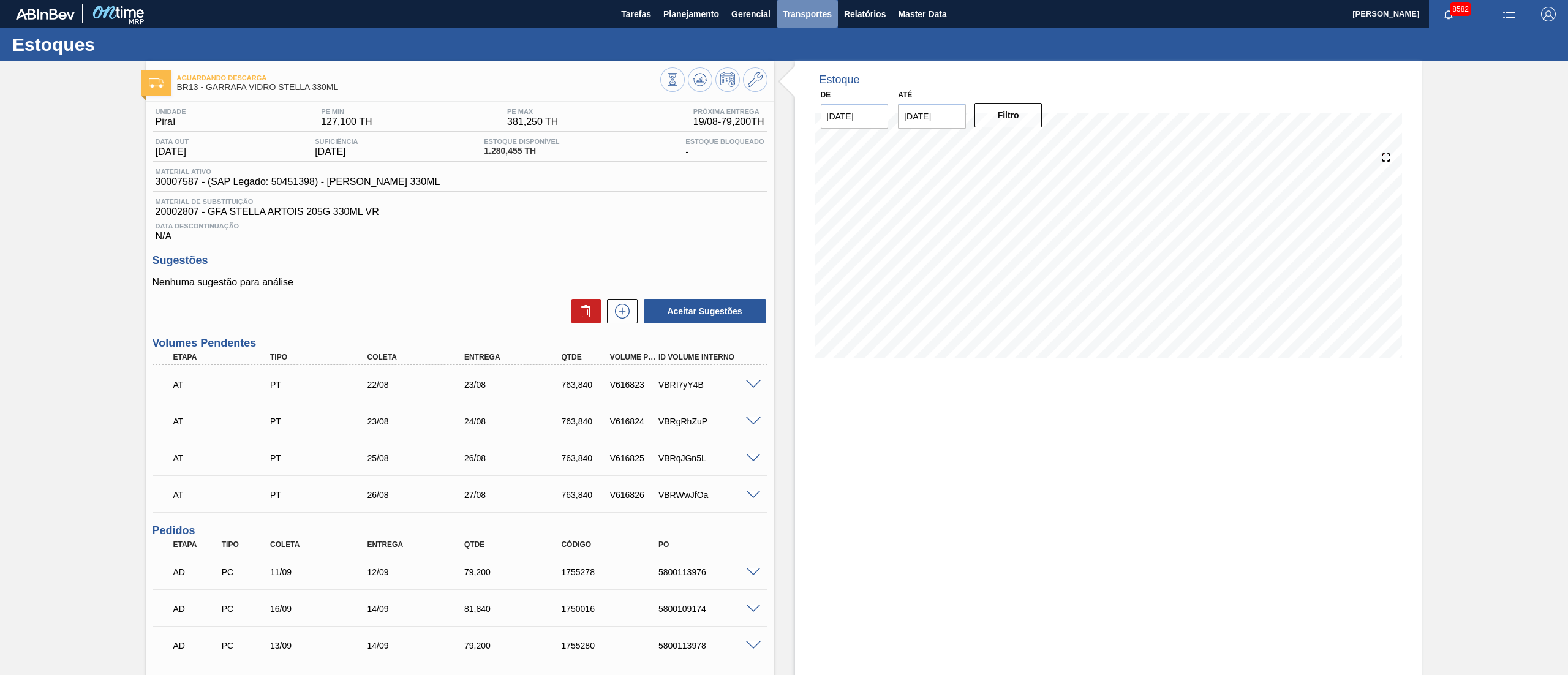
click at [813, 9] on span "Transportes" at bounding box center [806, 14] width 49 height 15
click at [797, 63] on li "Otimização de Carga" at bounding box center [806, 61] width 100 height 20
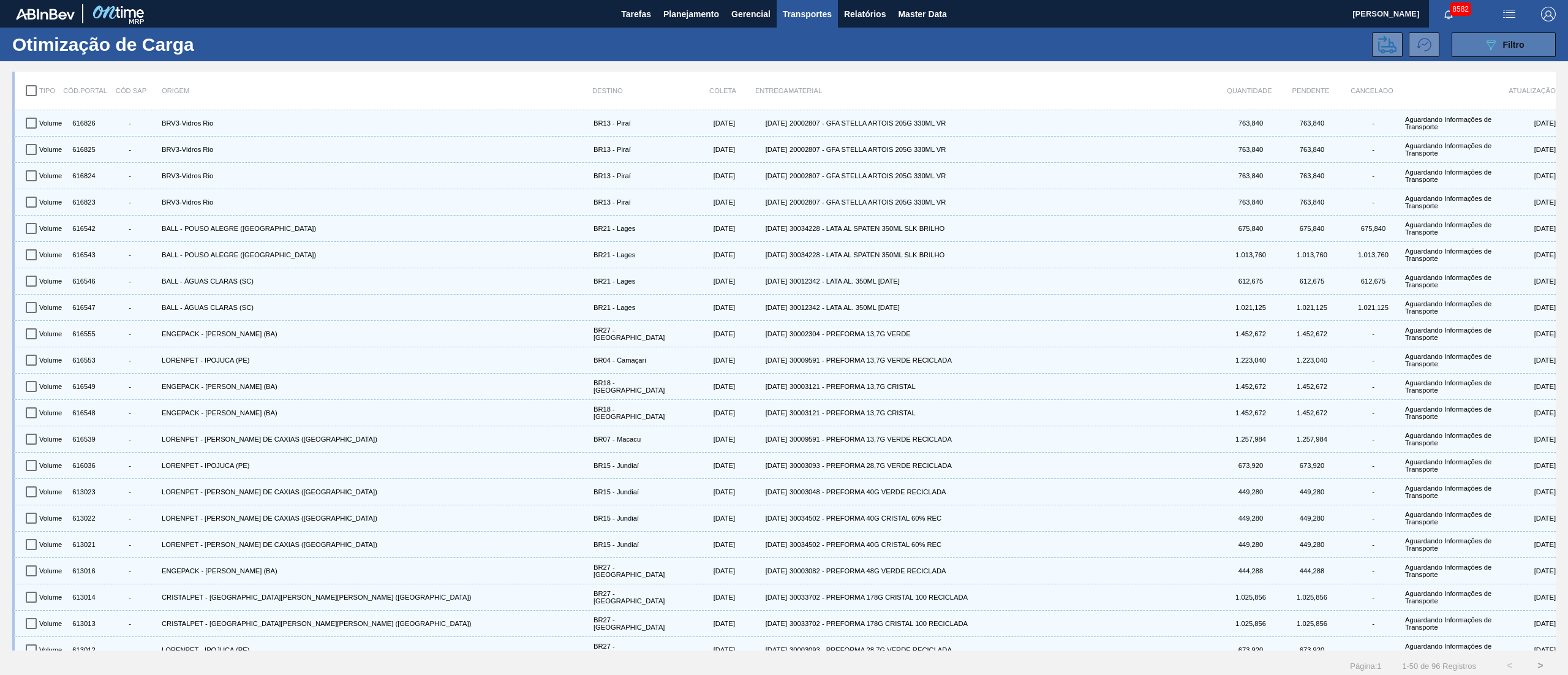
click at [1503, 33] on button "089F7B8B-B2A5-4AFE-B5C0-19BA573D28AC Filtro" at bounding box center [1503, 44] width 104 height 25
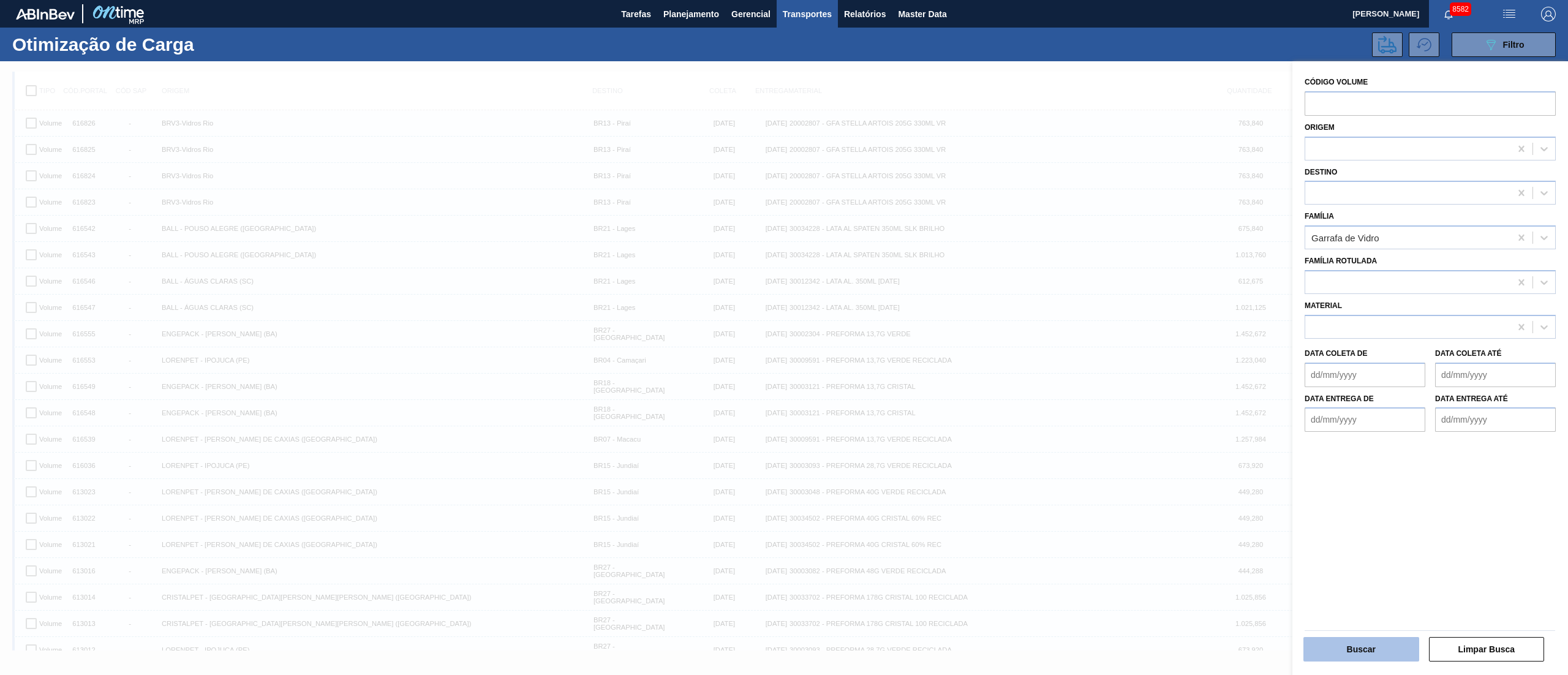
click at [1374, 652] on button "Buscar" at bounding box center [1360, 649] width 115 height 25
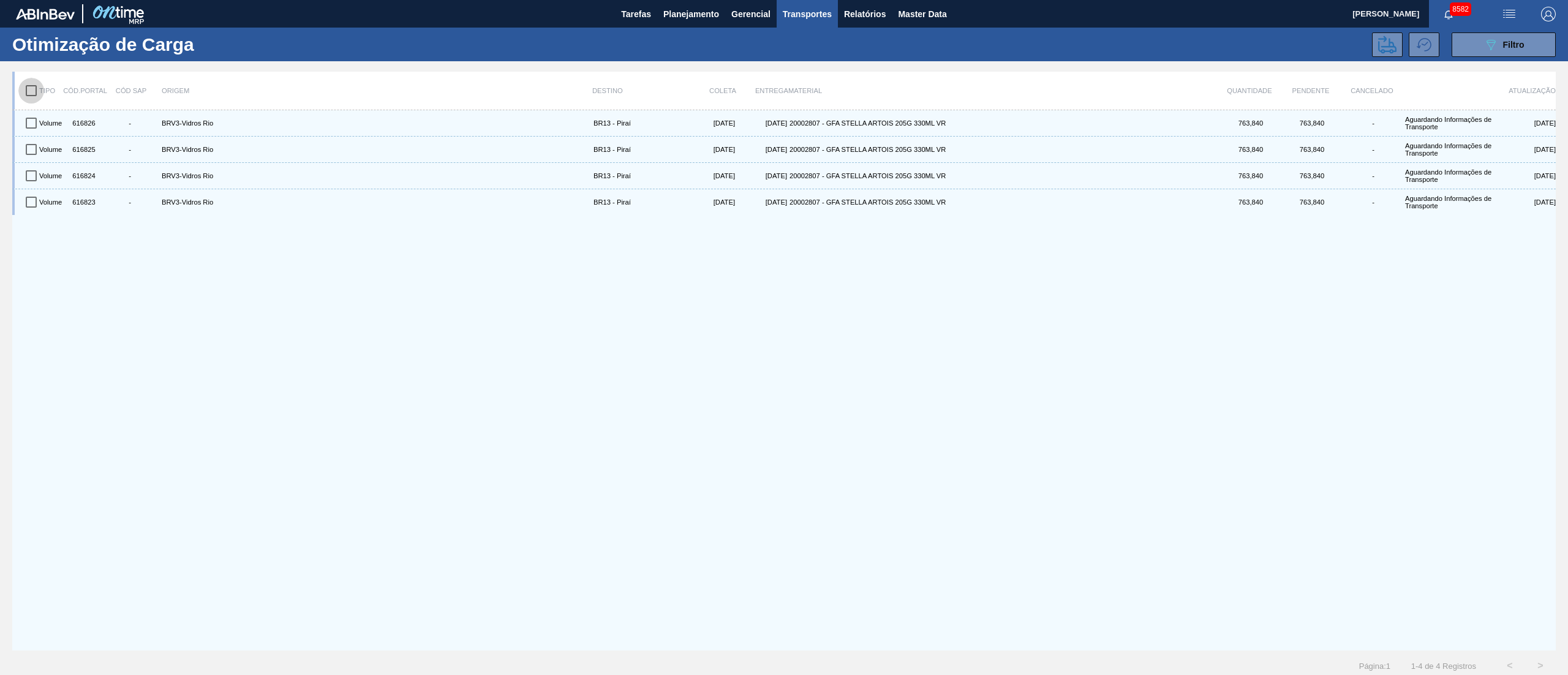
click at [31, 90] on input "checkbox" at bounding box center [31, 91] width 26 height 26
checkbox input "true"
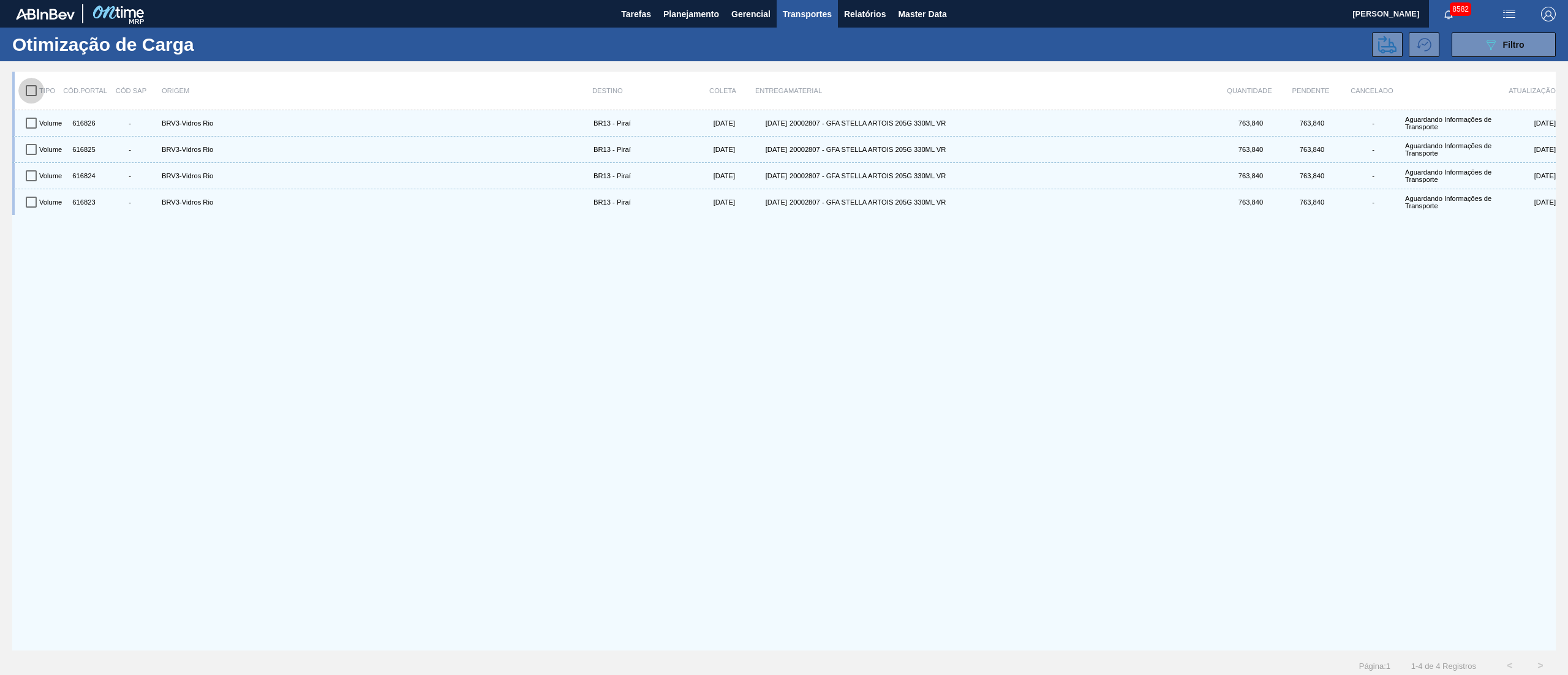
checkbox input "true"
click at [1387, 42] on icon at bounding box center [1387, 44] width 18 height 18
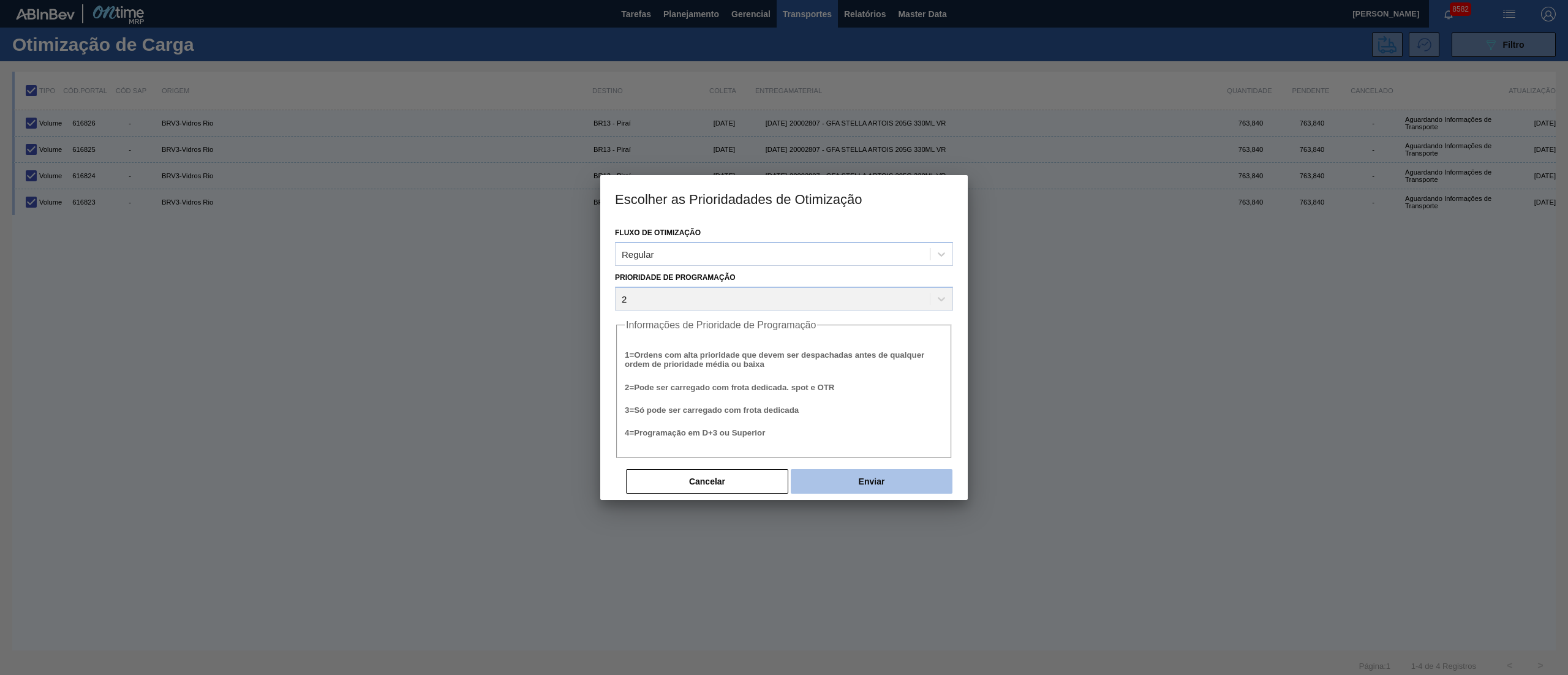
click at [878, 484] on button "Enviar" at bounding box center [871, 482] width 162 height 25
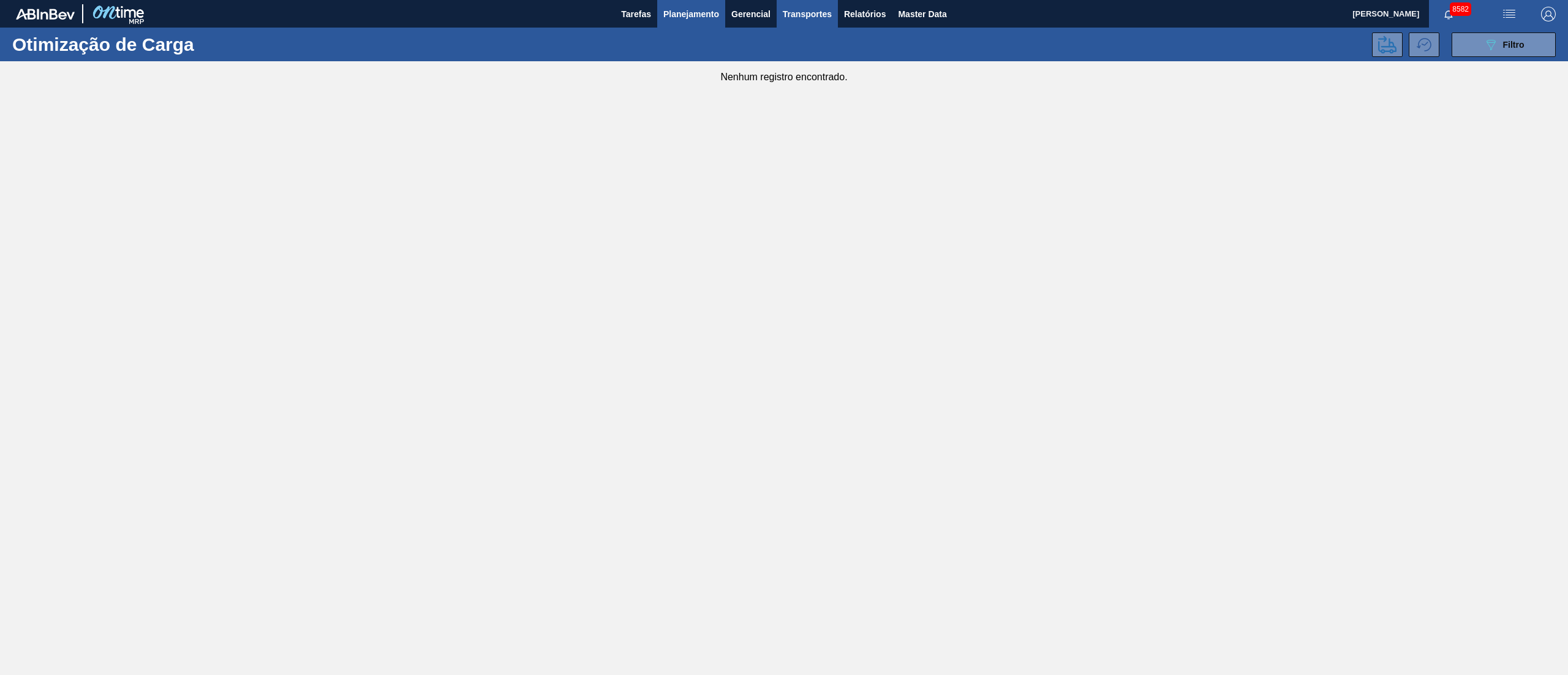
click at [692, 14] on span "Planejamento" at bounding box center [691, 14] width 56 height 15
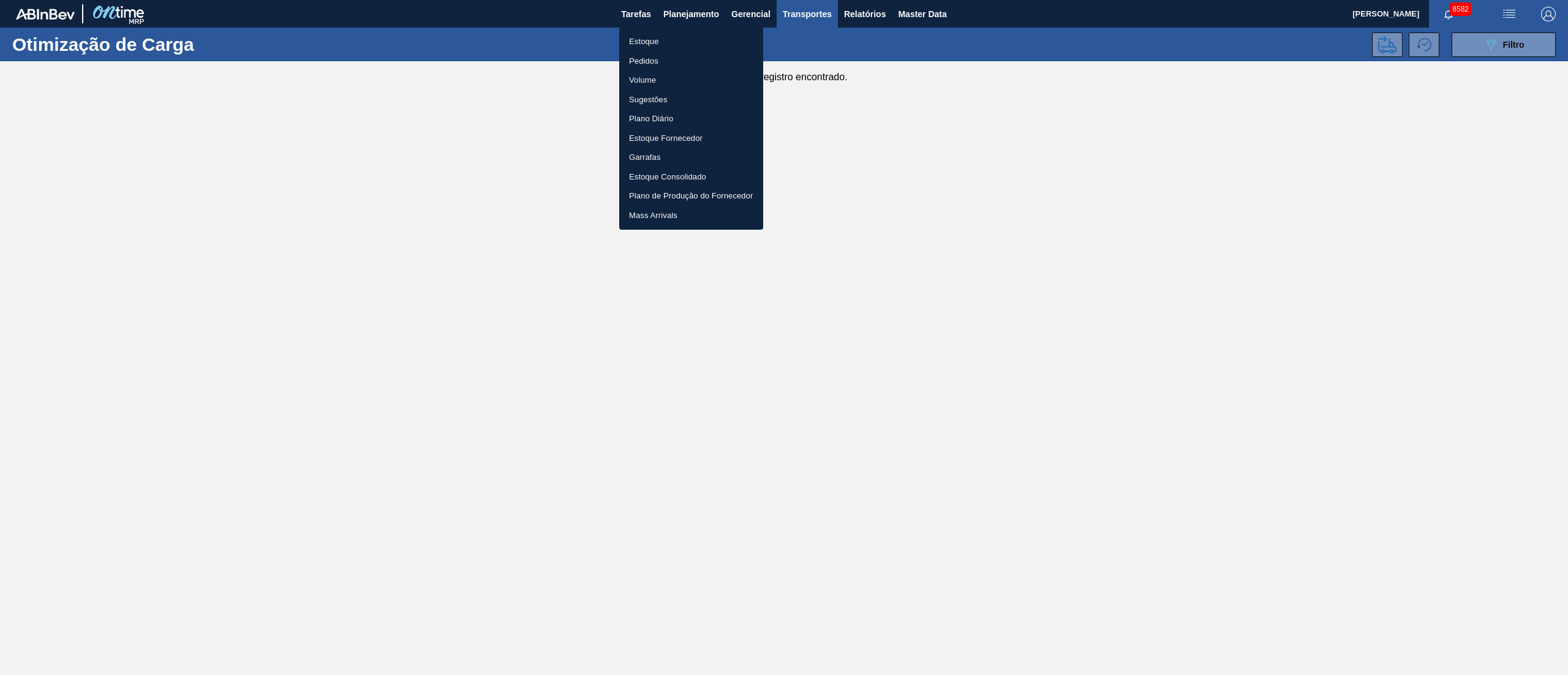
click at [644, 58] on li "Pedidos" at bounding box center [691, 61] width 144 height 20
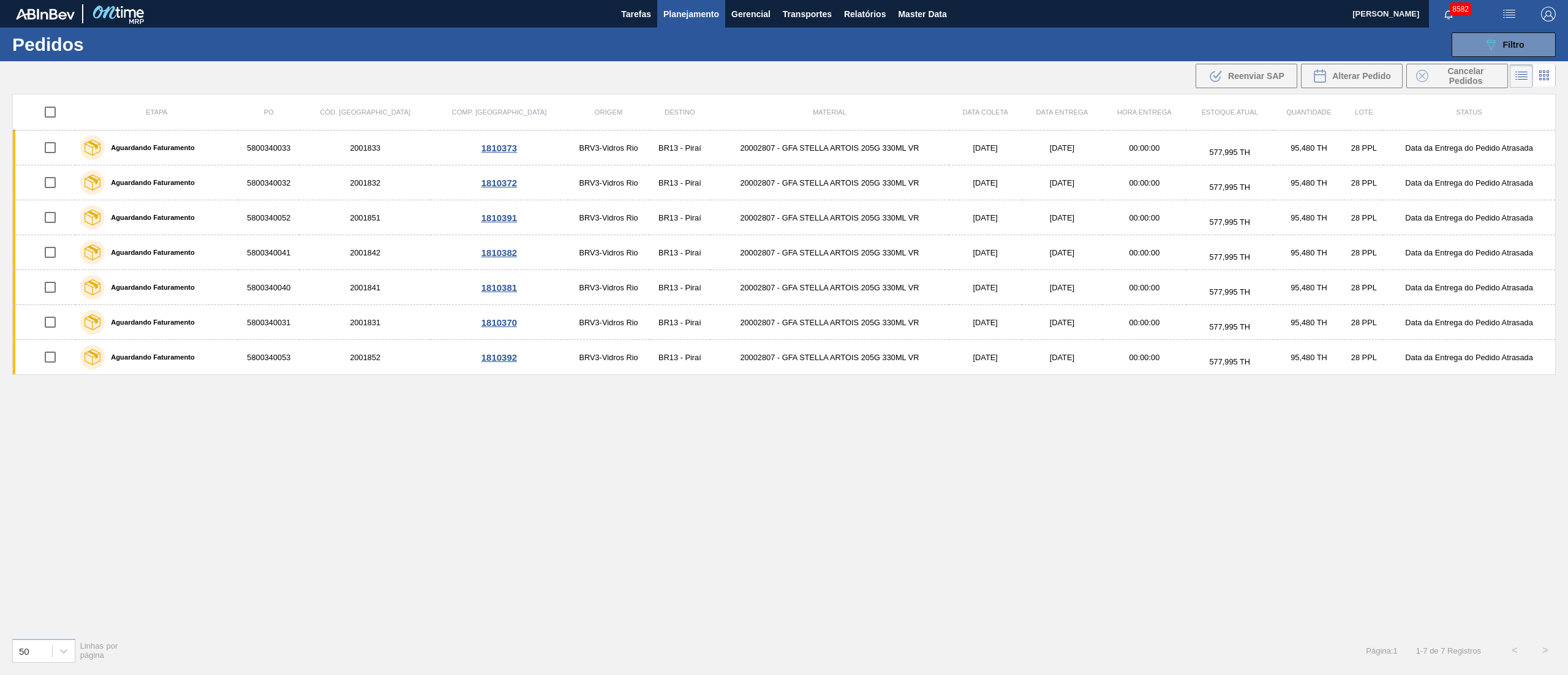
click at [770, 459] on div "Etapa PO Cód. Pedido Comp. Carga Origem Destino Material Data coleta Data entre…" at bounding box center [783, 361] width 1543 height 535
click at [793, 16] on span "Transportes" at bounding box center [806, 14] width 49 height 15
click at [793, 62] on li "Otimização de Carga" at bounding box center [806, 61] width 100 height 20
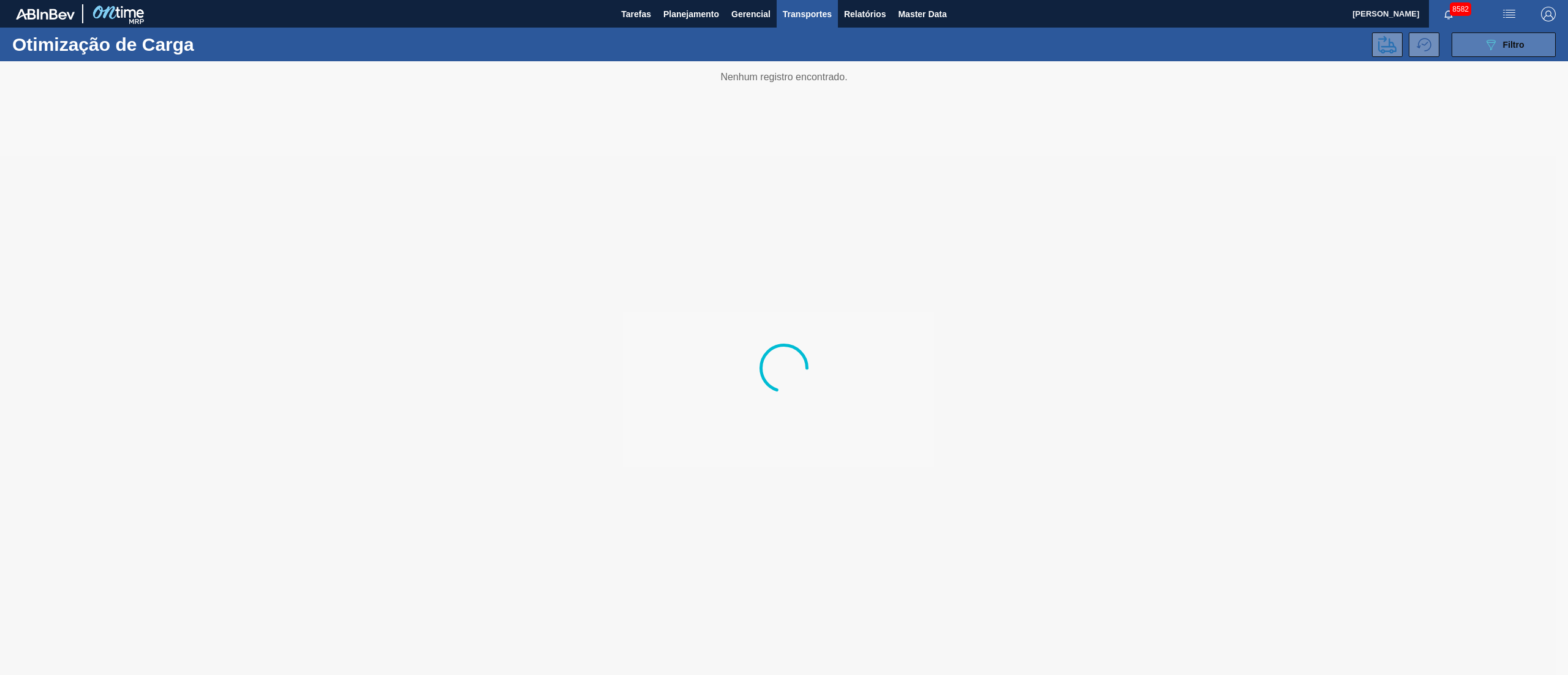
click at [1488, 33] on button "089F7B8B-B2A5-4AFE-B5C0-19BA573D28AC Filtro" at bounding box center [1503, 44] width 104 height 25
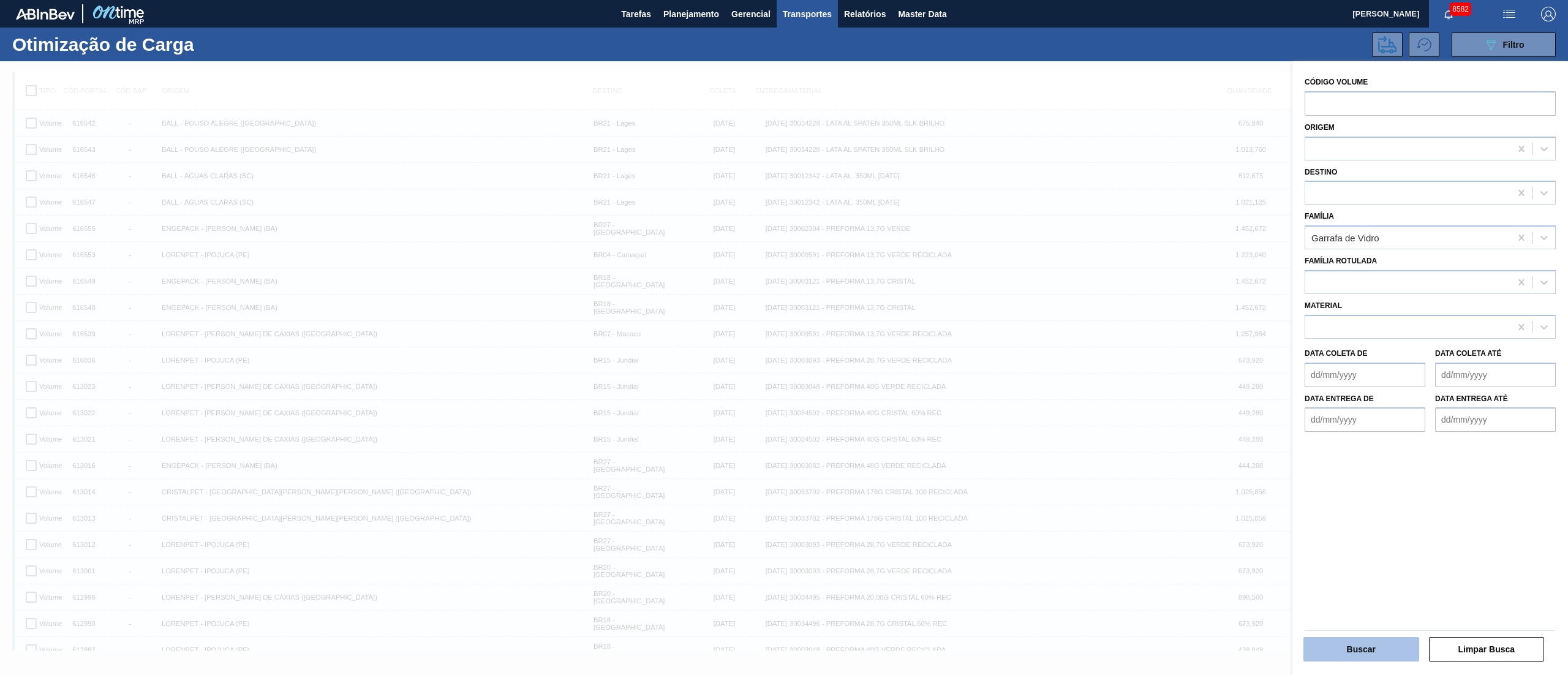
click at [1363, 649] on button "Buscar" at bounding box center [1360, 649] width 115 height 25
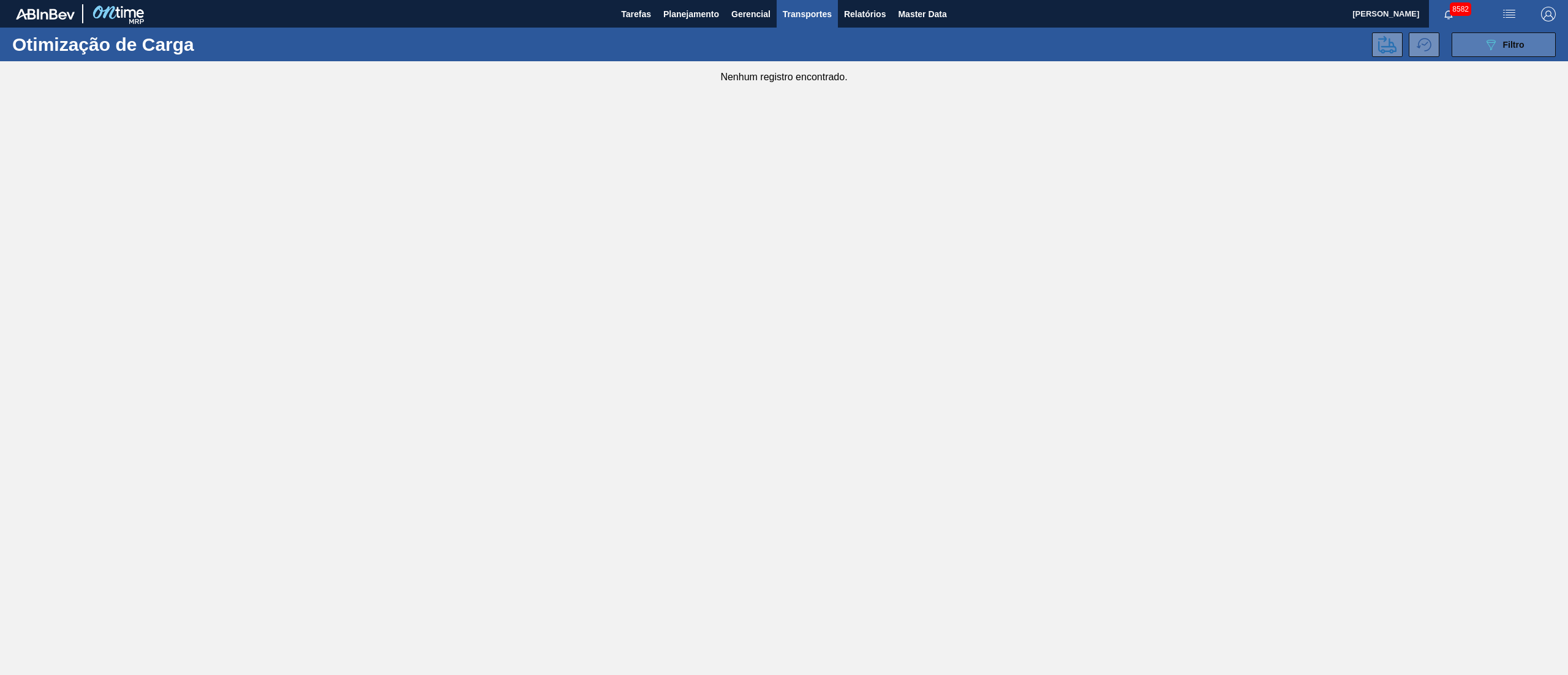
click at [1531, 38] on button "089F7B8B-B2A5-4AFE-B5C0-19BA573D28AC Filtro" at bounding box center [1503, 44] width 104 height 25
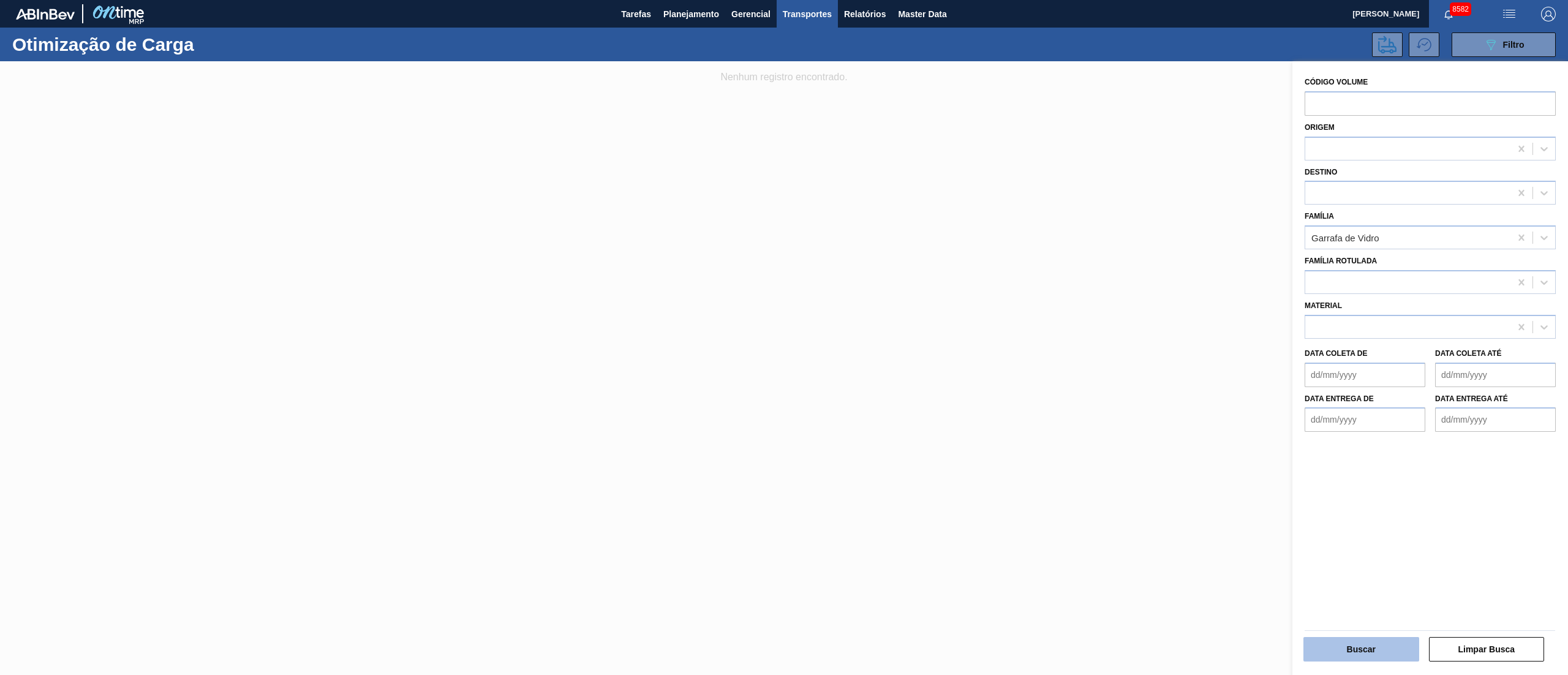
click at [1363, 643] on button "Buscar" at bounding box center [1360, 649] width 115 height 25
